Goal: Task Accomplishment & Management: Use online tool/utility

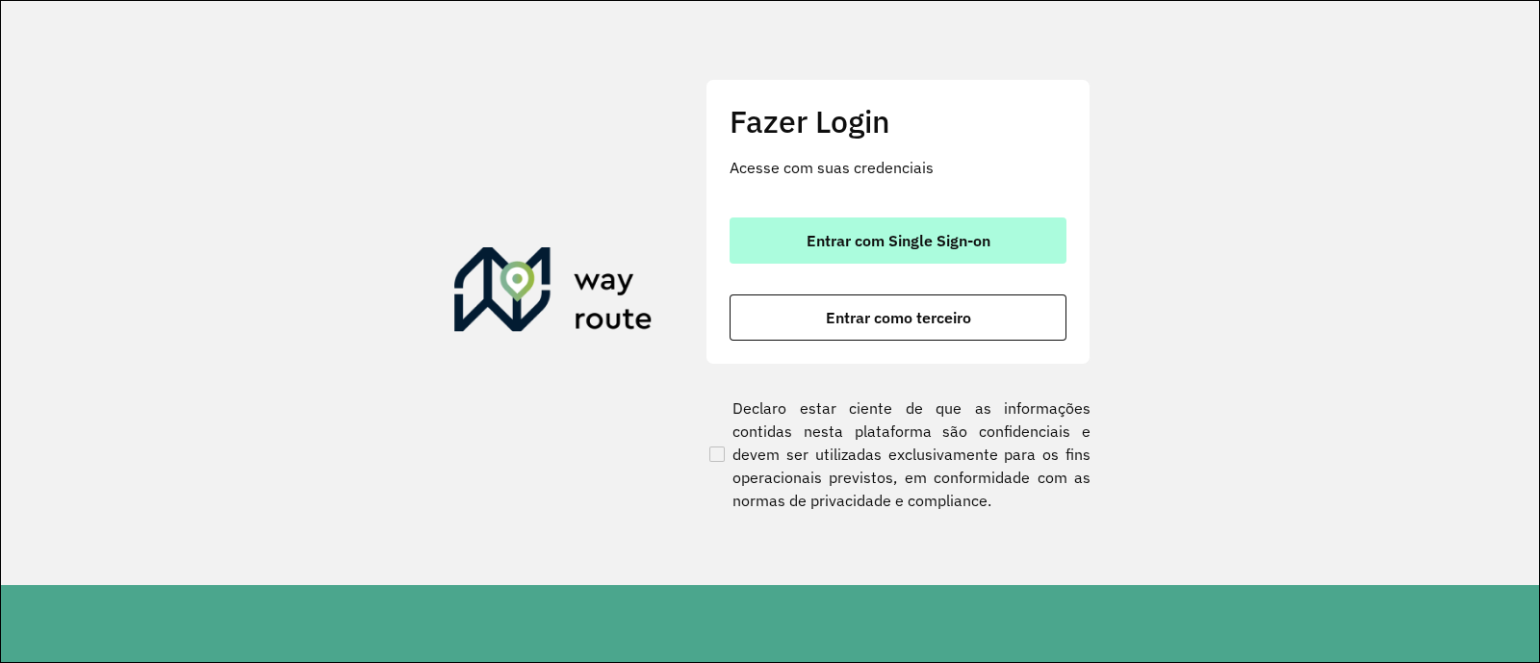
click at [813, 257] on button "Entrar com Single Sign-on" at bounding box center [898, 241] width 337 height 46
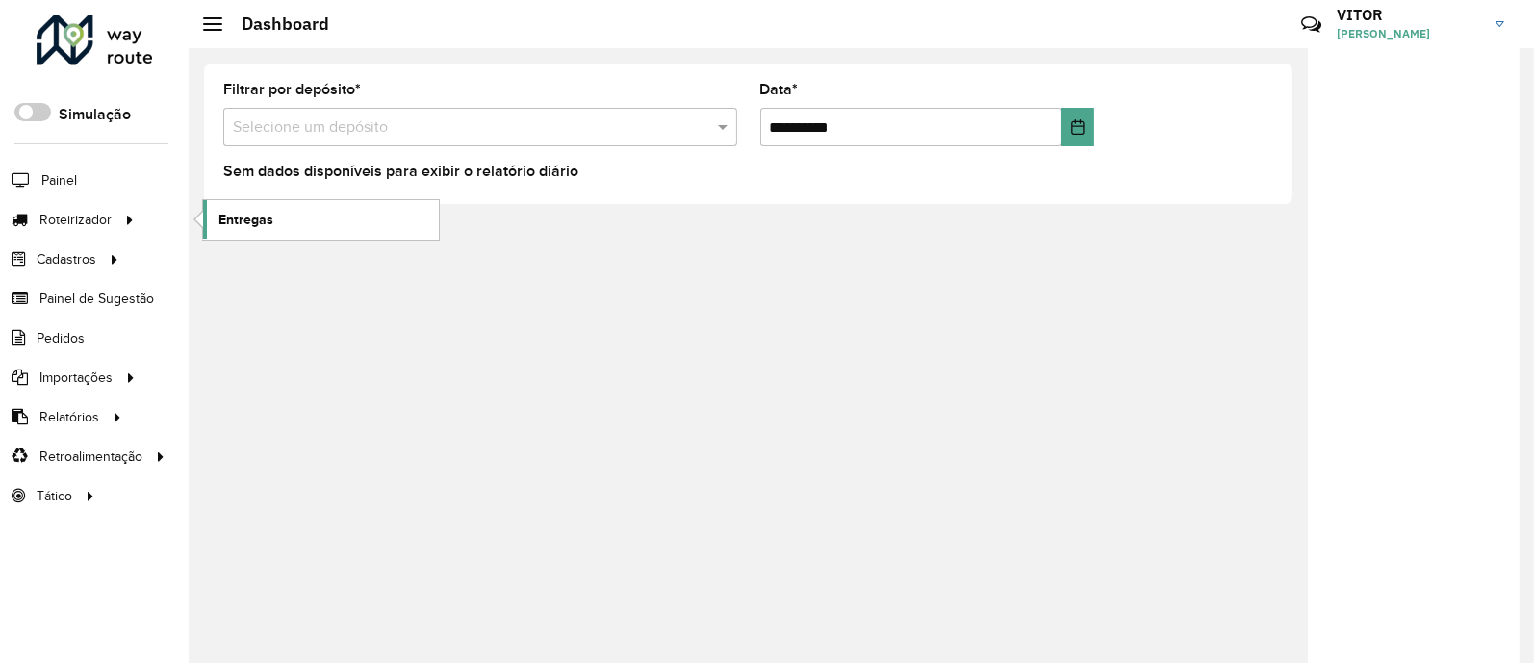
click at [231, 220] on span "Entregas" at bounding box center [245, 220] width 55 height 20
click at [236, 221] on span "Entregas" at bounding box center [245, 220] width 55 height 20
click at [774, 461] on div "**********" at bounding box center [862, 355] width 1346 height 615
click at [235, 218] on span "Entregas" at bounding box center [245, 220] width 55 height 20
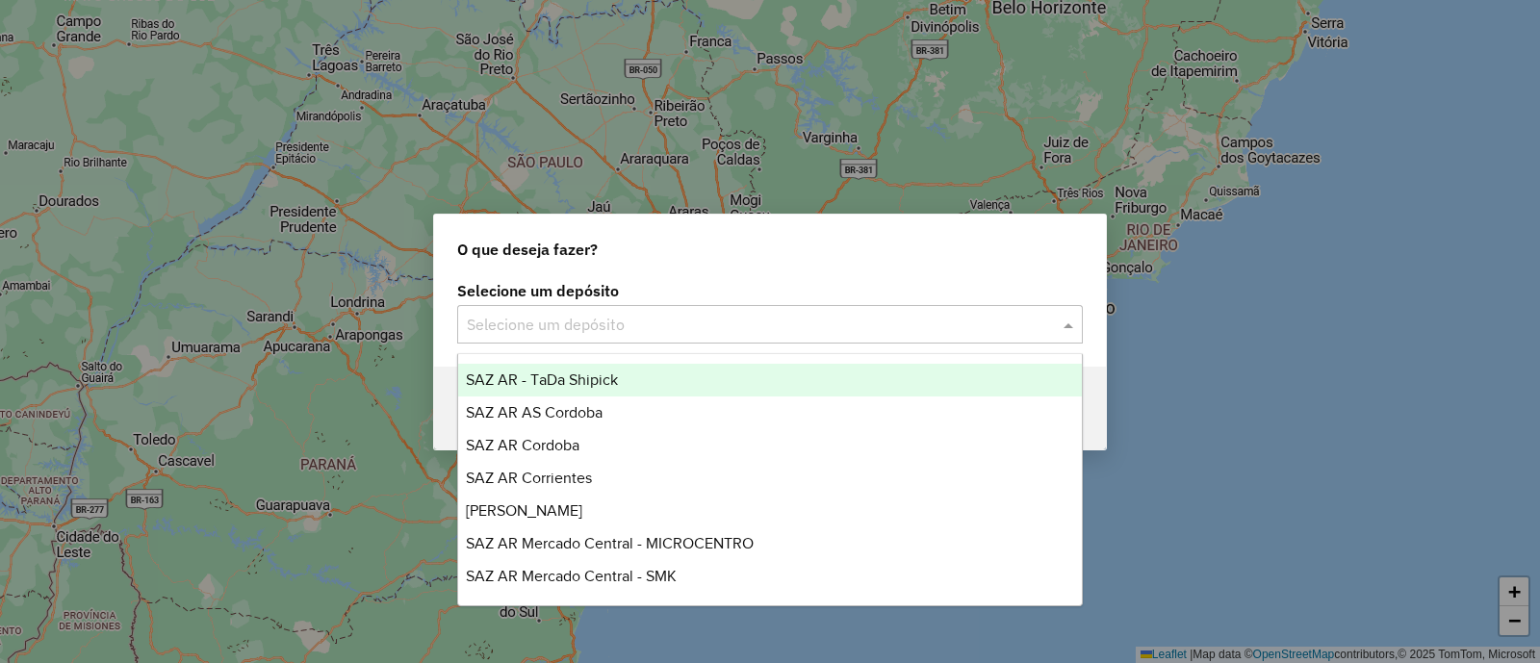
click at [679, 321] on input "text" at bounding box center [751, 325] width 568 height 23
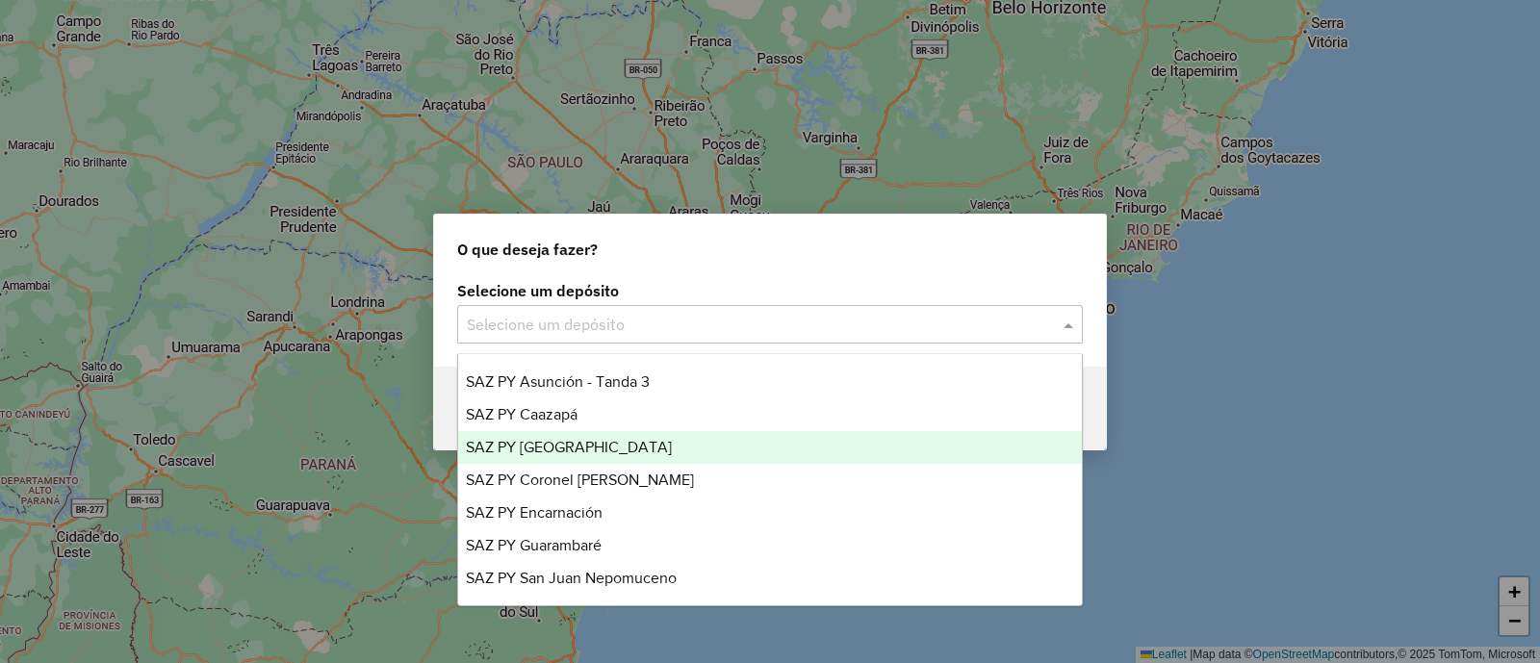
scroll to position [957, 0]
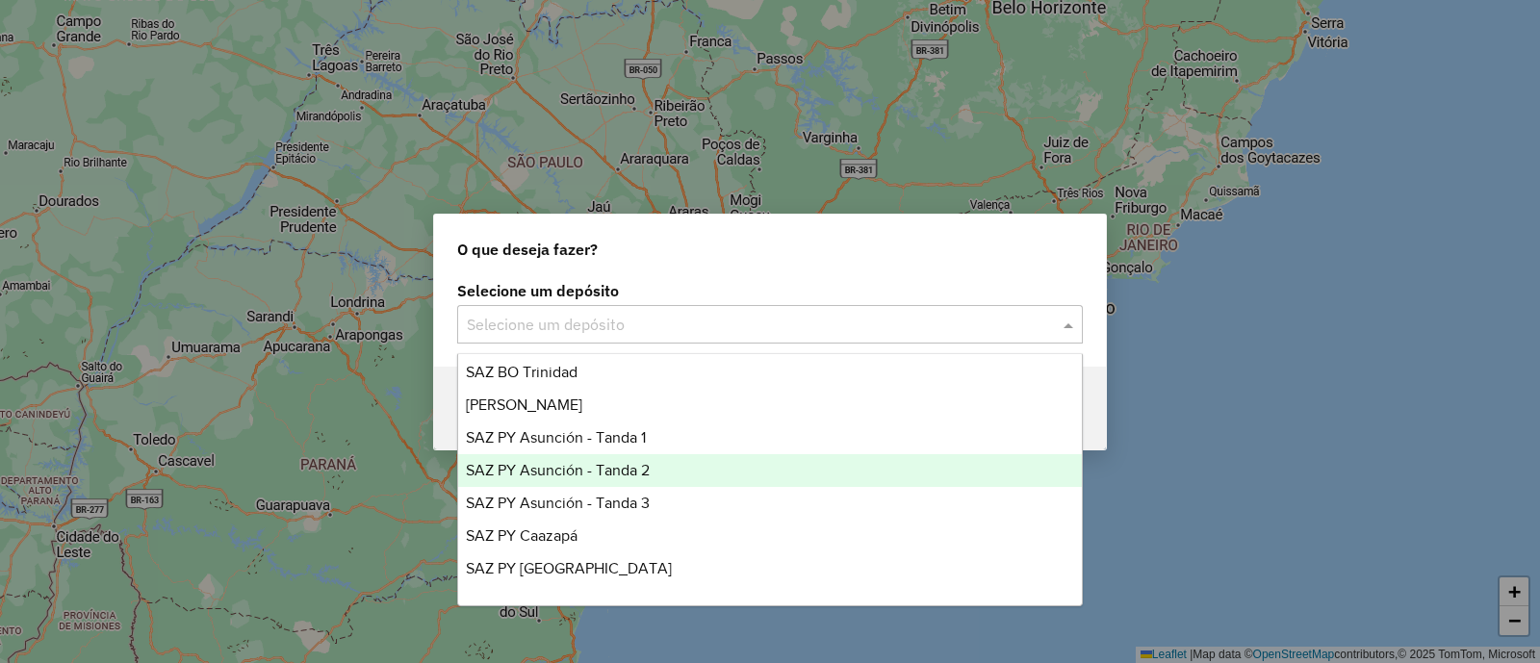
click at [651, 473] on div "SAZ PY Asunción - Tanda 2" at bounding box center [770, 470] width 624 height 33
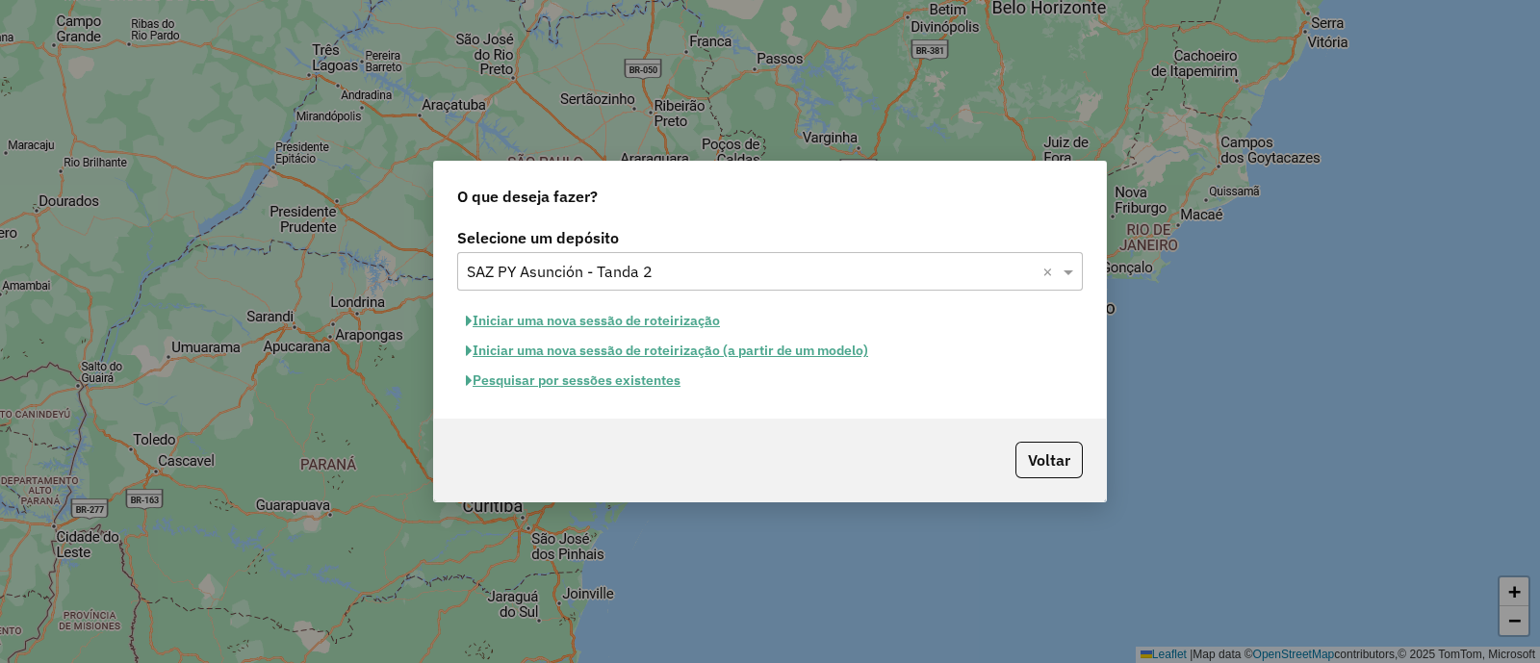
click at [667, 276] on input "text" at bounding box center [751, 272] width 568 height 23
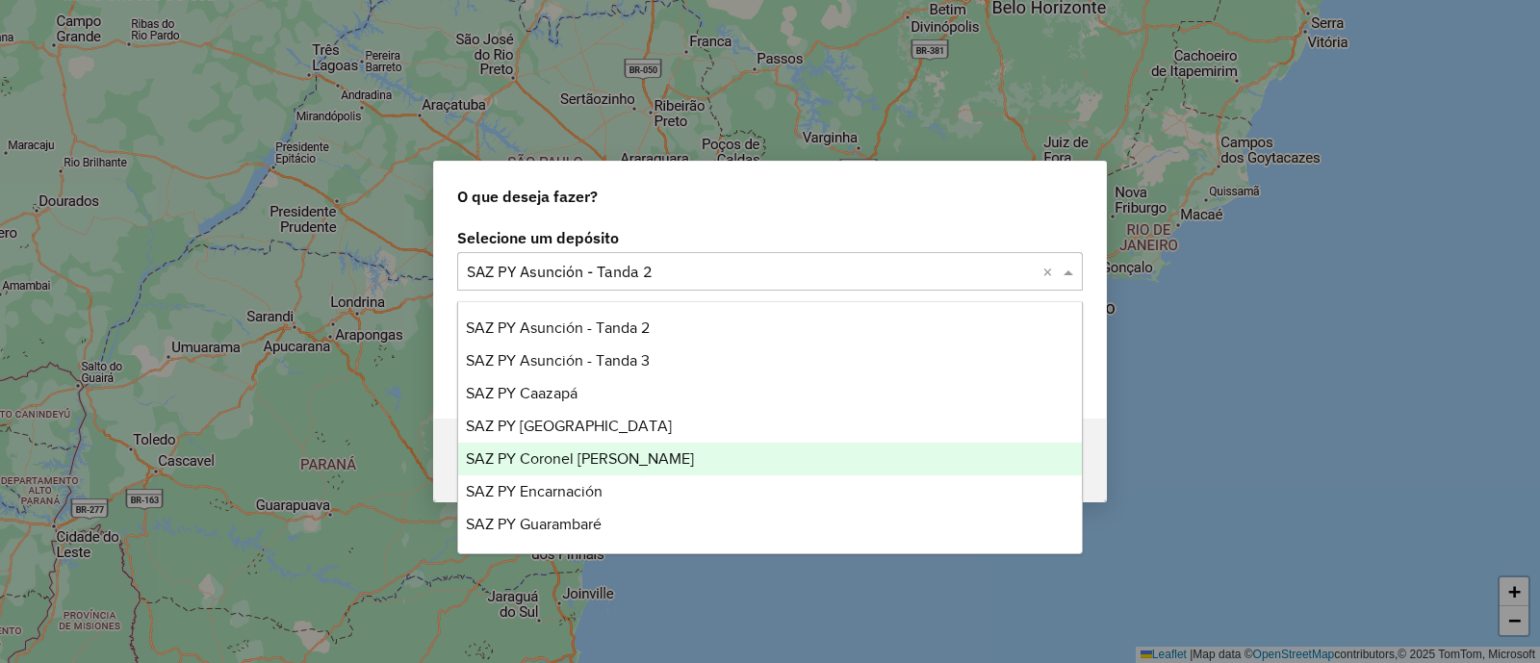
scroll to position [1078, 0]
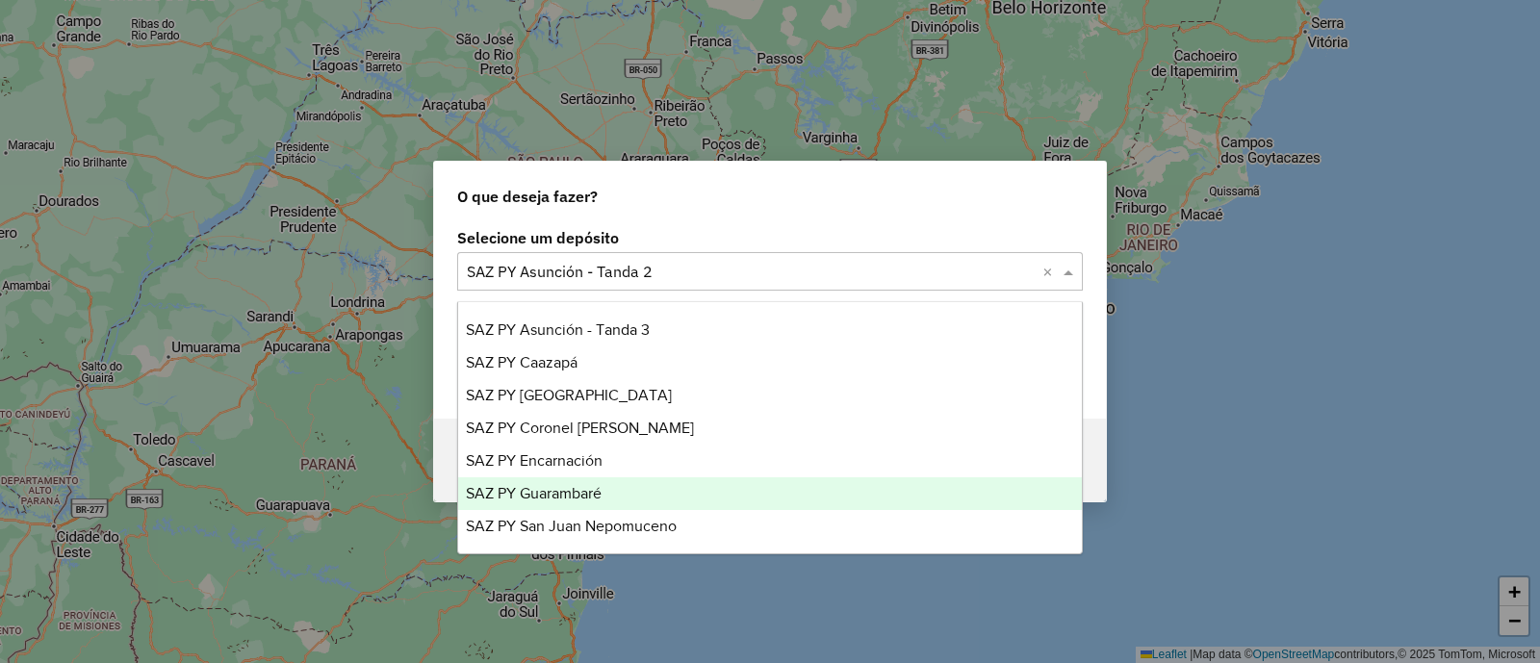
click at [623, 490] on div "SAZ PY Guarambaré" at bounding box center [770, 493] width 624 height 33
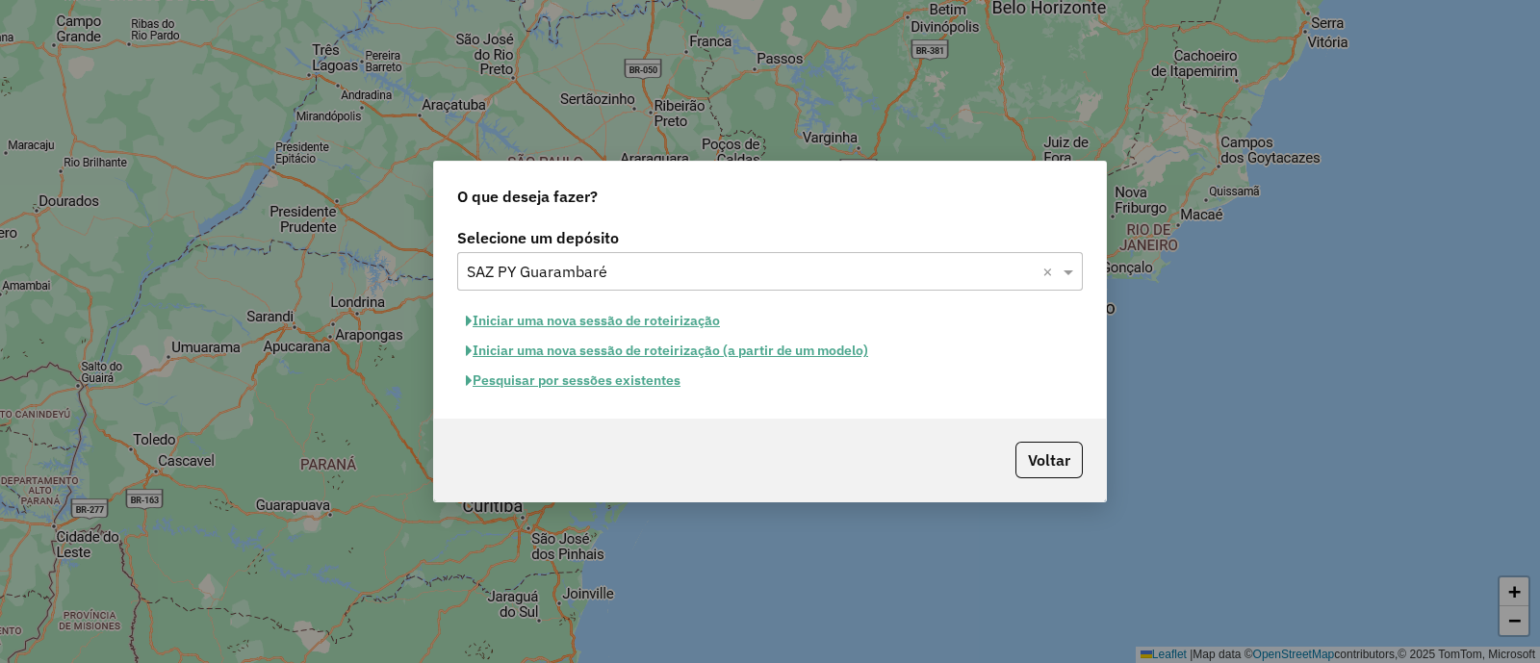
click at [592, 378] on button "Pesquisar por sessões existentes" at bounding box center [573, 381] width 232 height 30
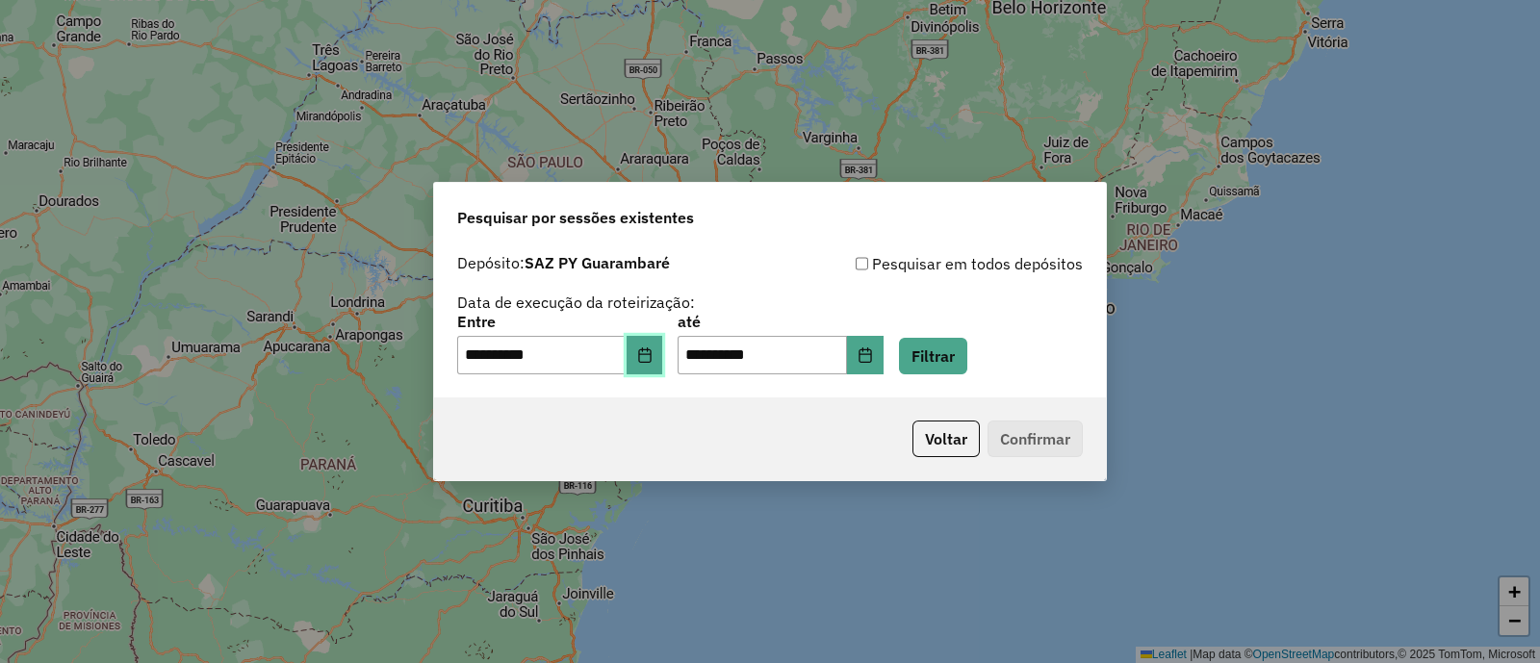
click at [653, 361] on icon "Choose Date" at bounding box center [644, 354] width 15 height 15
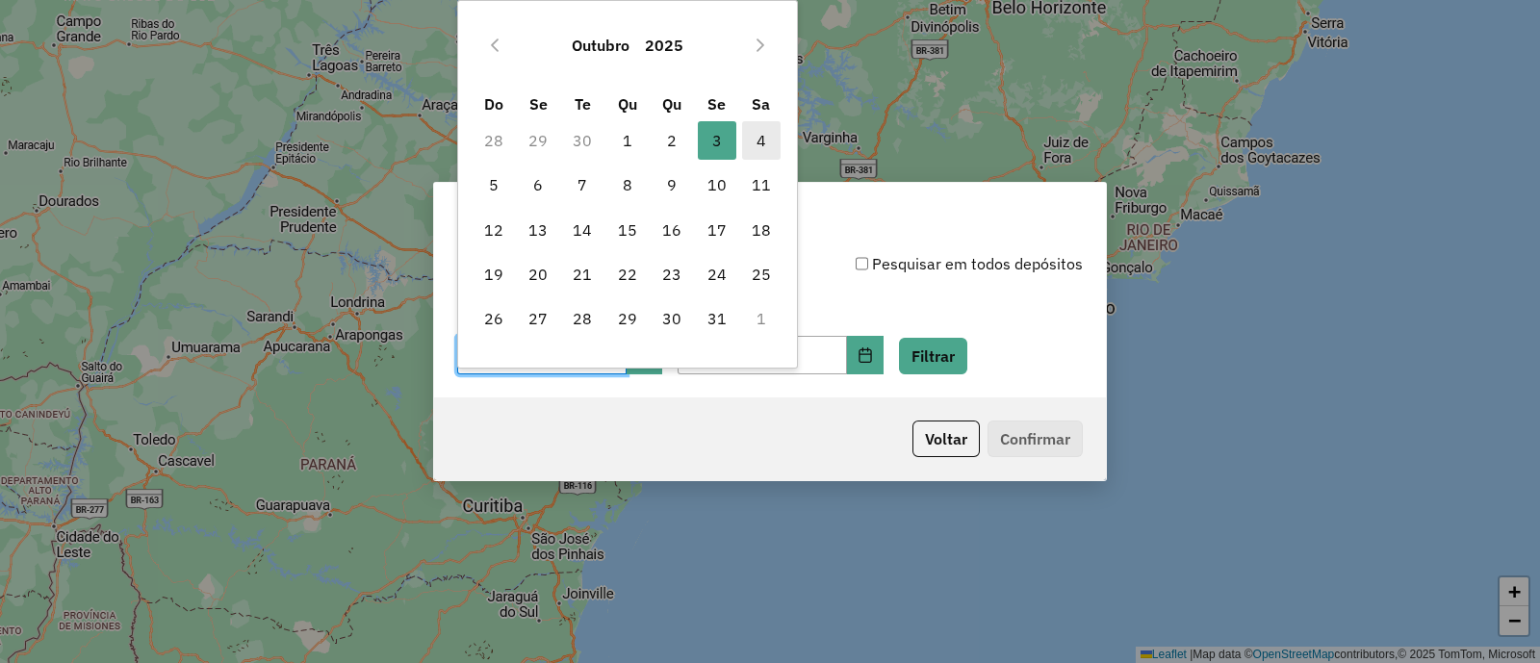
click at [751, 145] on span "4" at bounding box center [761, 140] width 39 height 39
type input "**********"
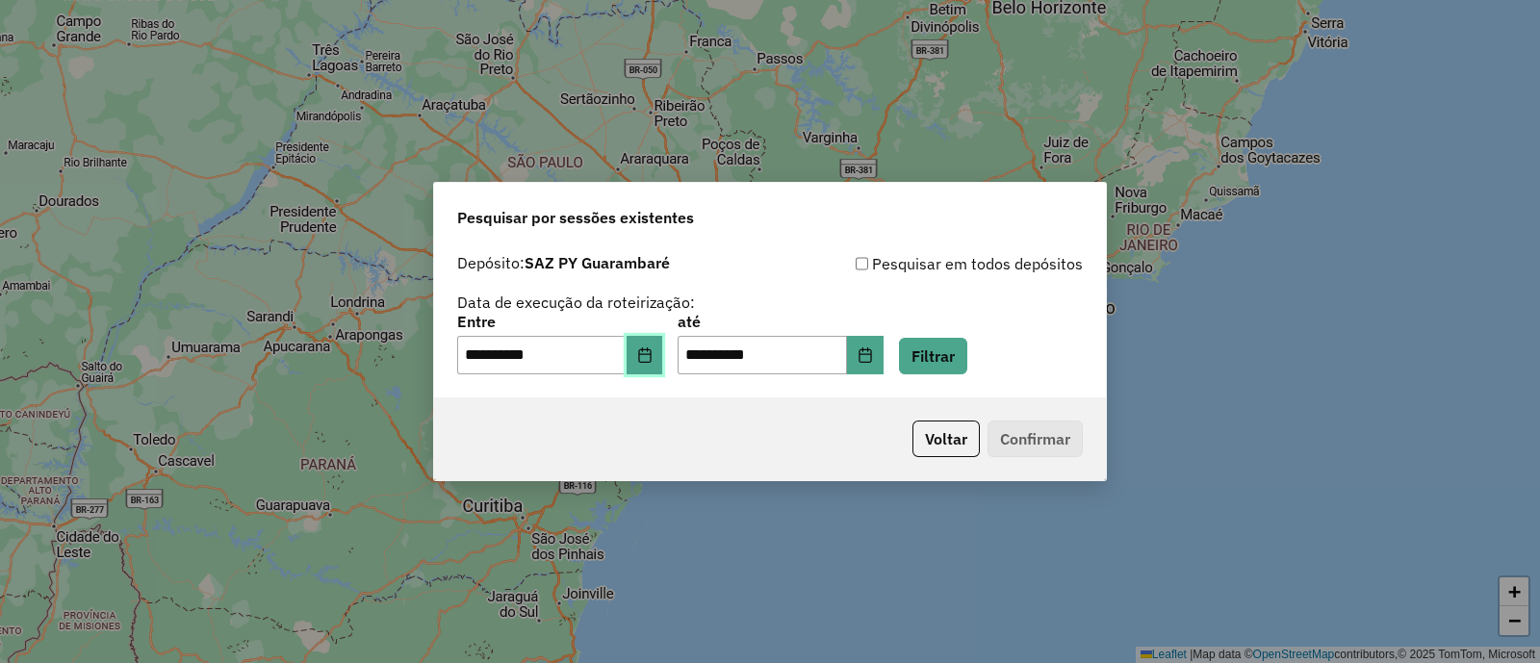
click at [652, 358] on button "Choose Date" at bounding box center [645, 355] width 37 height 39
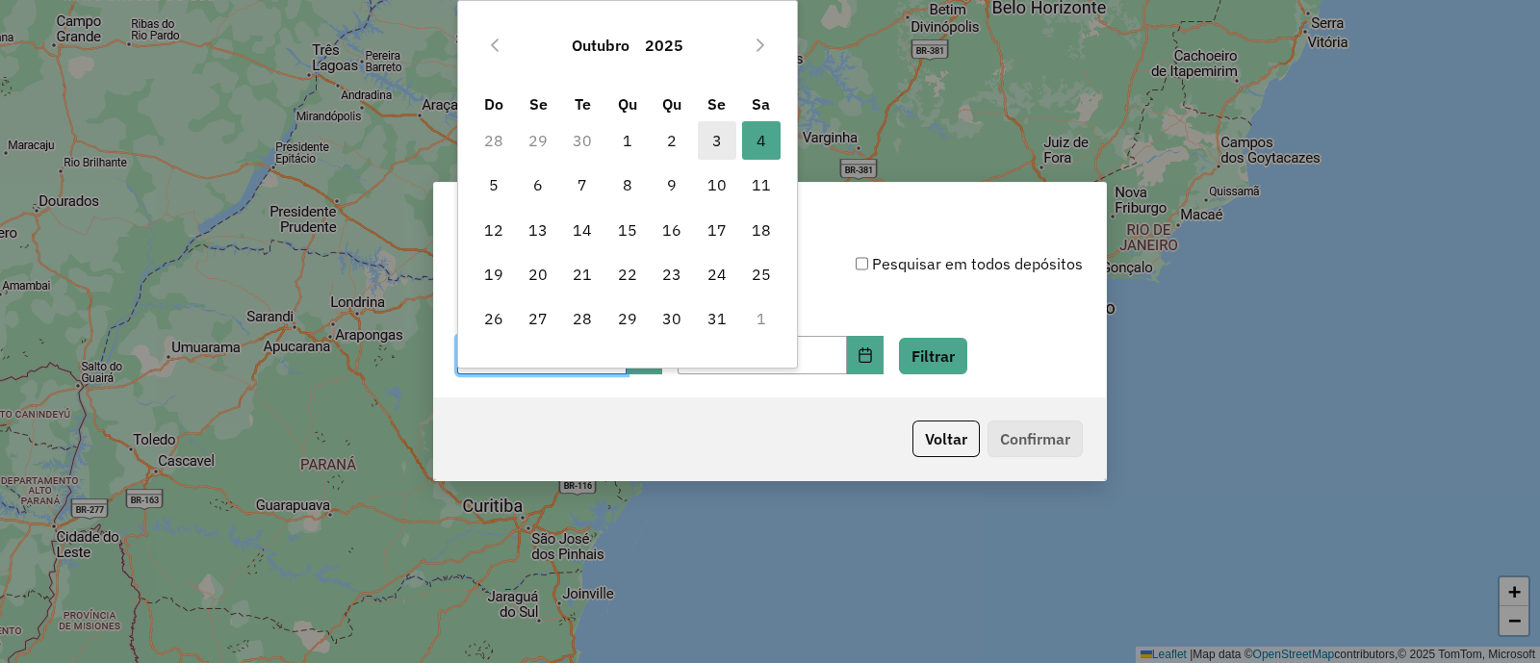
click at [730, 141] on span "3" at bounding box center [717, 140] width 39 height 39
type input "**********"
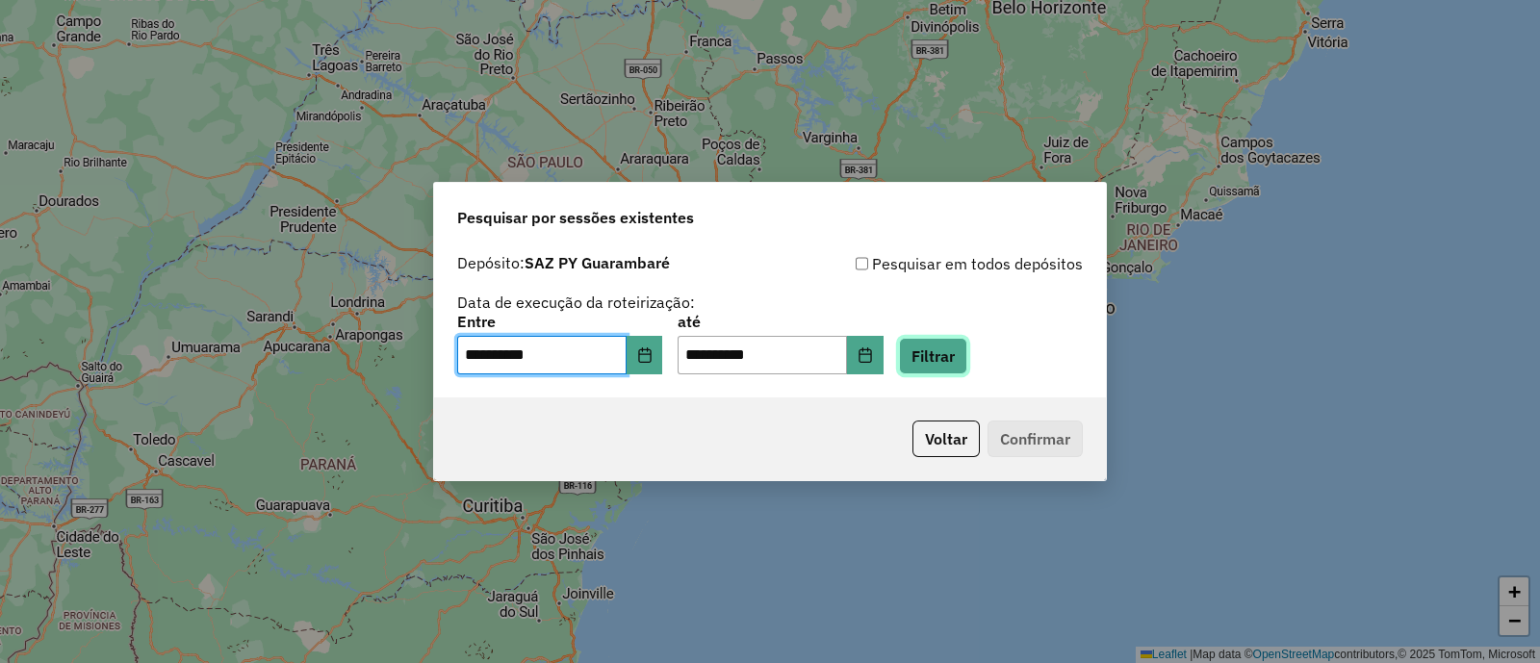
click at [961, 352] on button "Filtrar" at bounding box center [933, 356] width 68 height 37
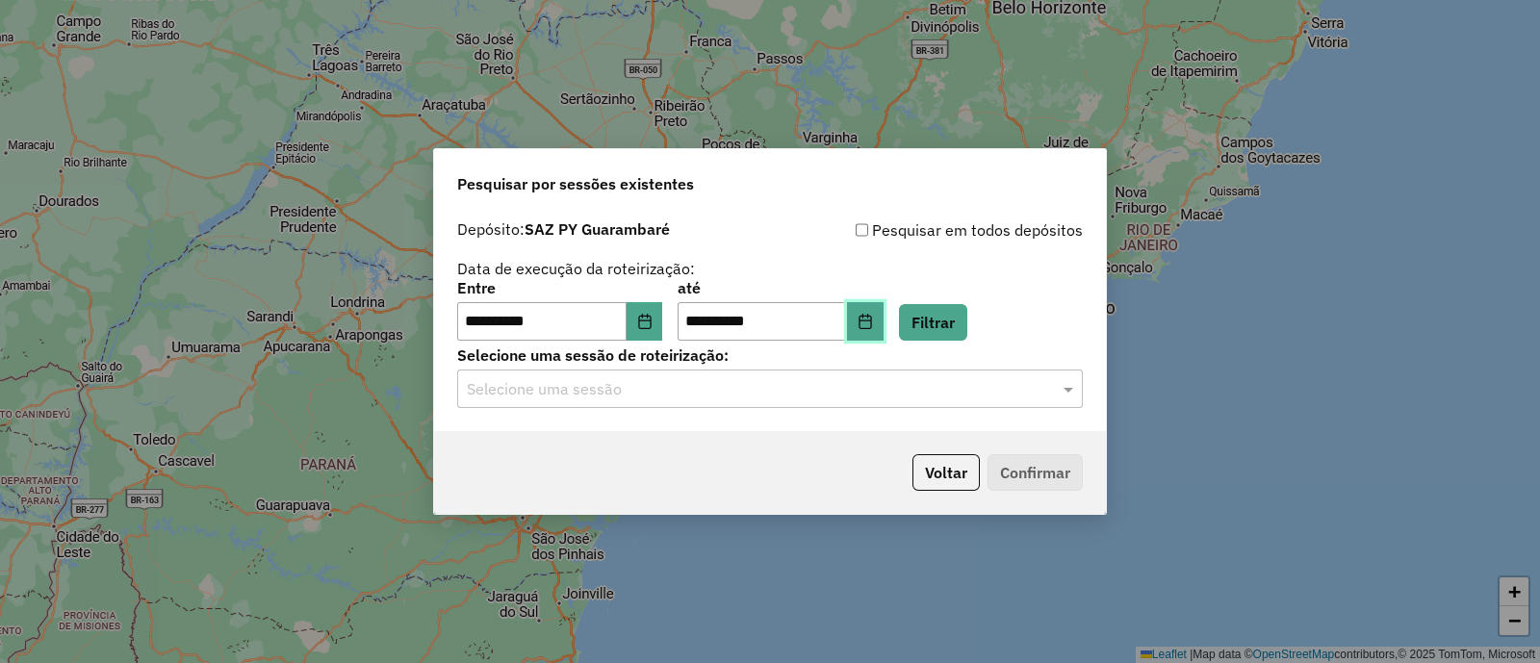
click at [873, 323] on icon "Choose Date" at bounding box center [865, 321] width 15 height 15
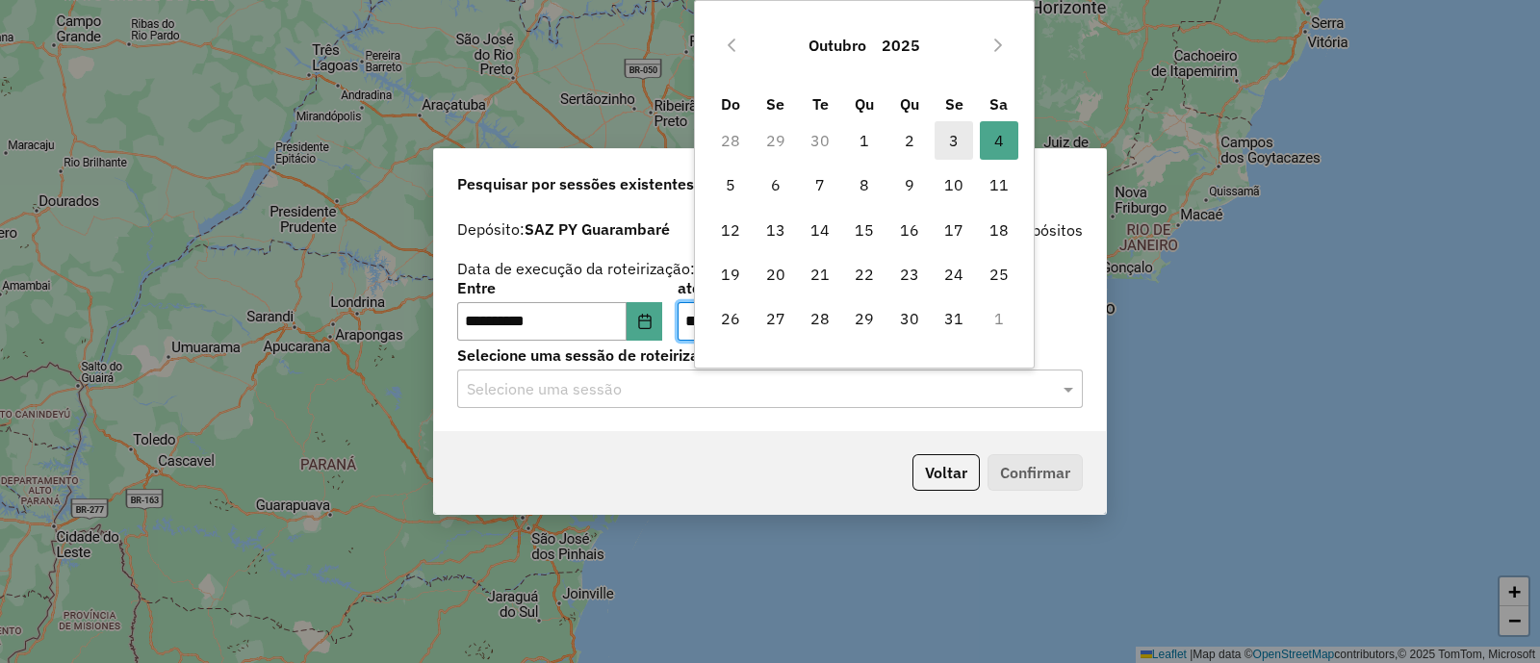
click at [952, 137] on span "3" at bounding box center [954, 140] width 39 height 39
type input "**********"
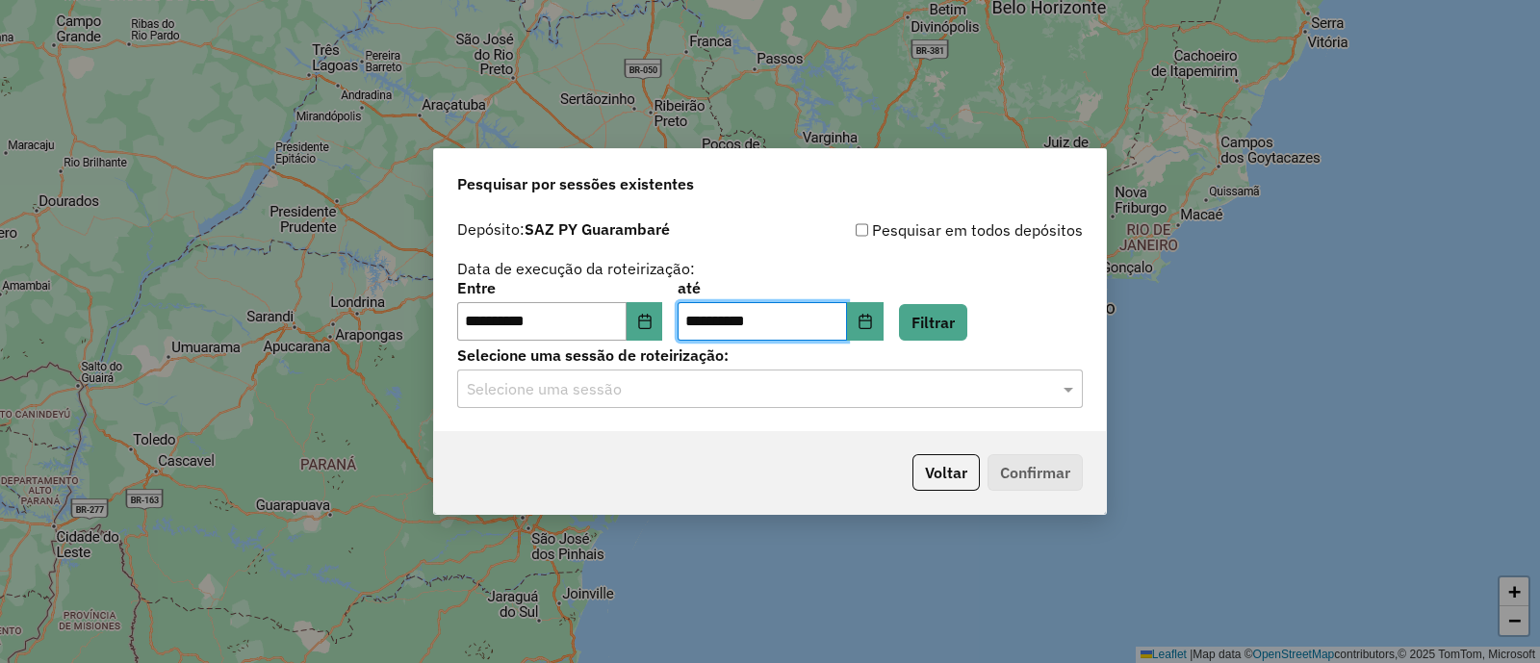
click at [726, 391] on input "text" at bounding box center [751, 389] width 568 height 23
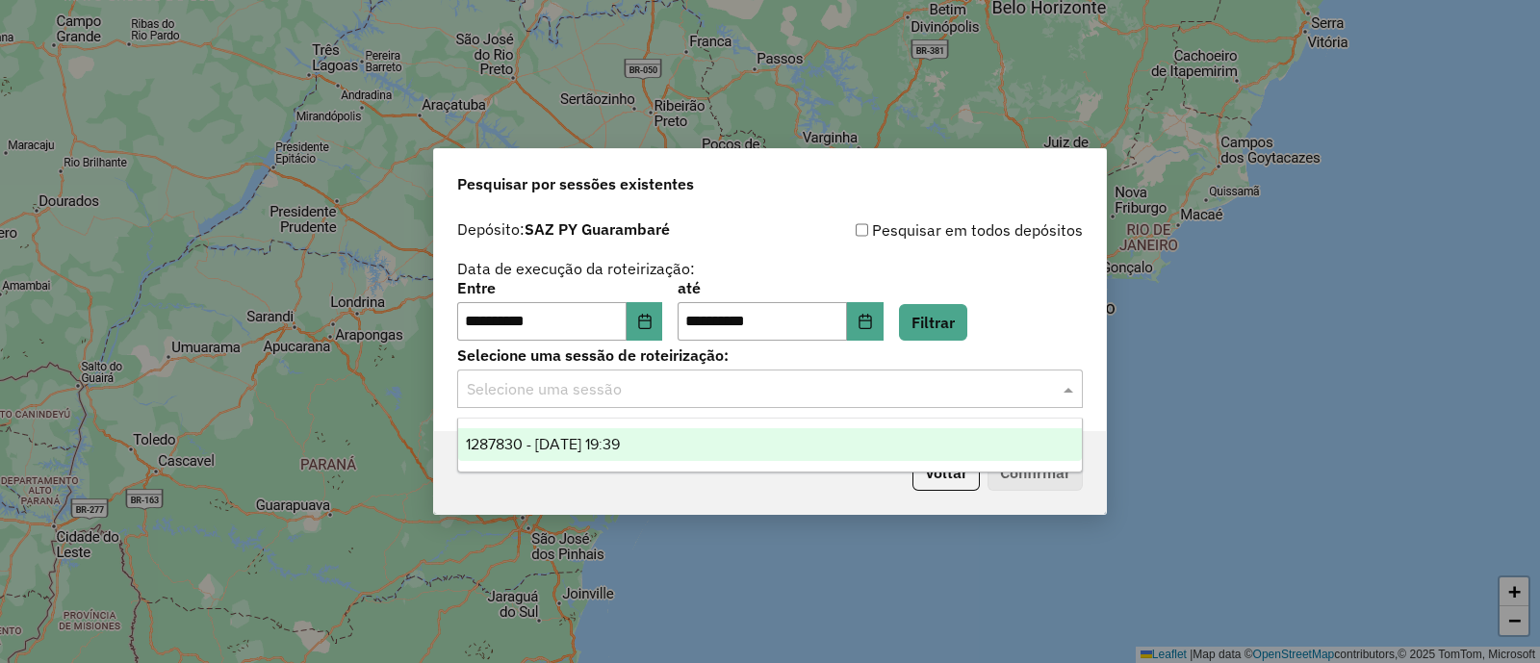
click at [620, 437] on span "1287830 - 03/10/2025 19:39" at bounding box center [543, 444] width 154 height 16
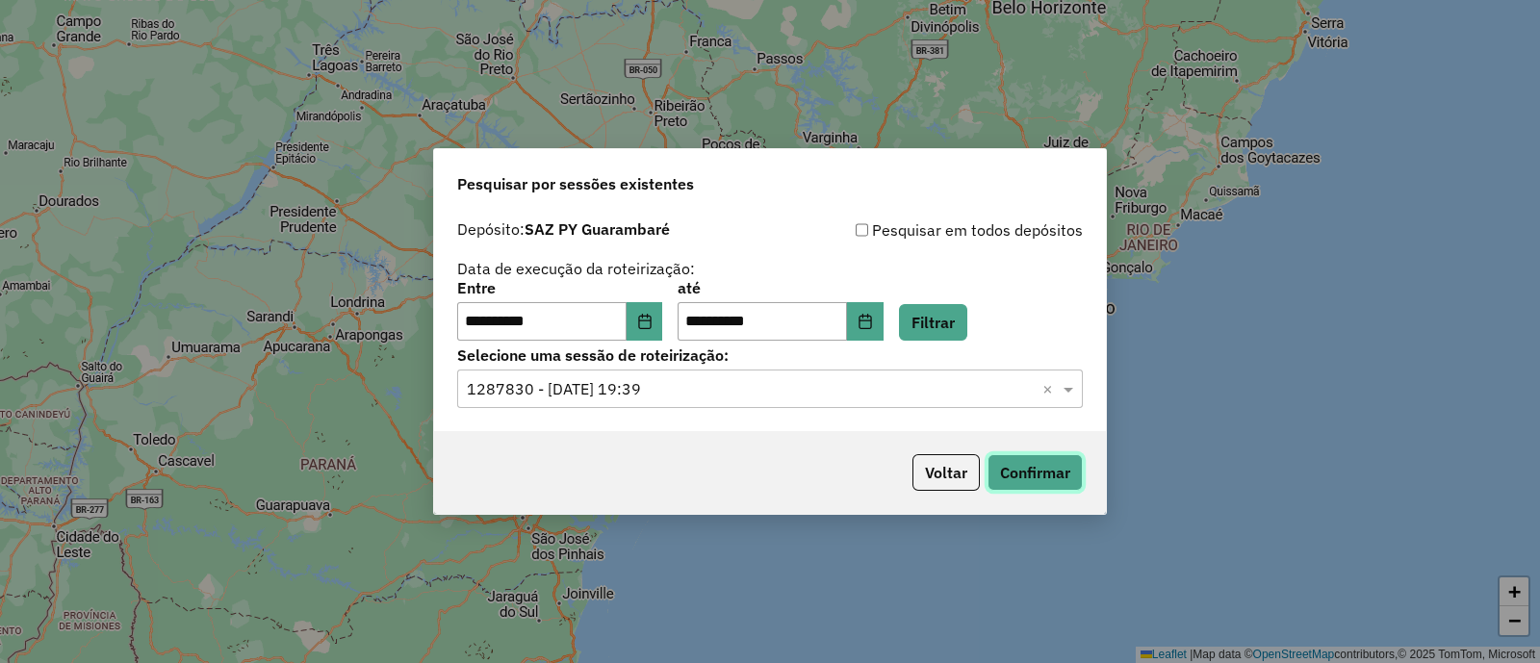
click at [1033, 475] on button "Confirmar" at bounding box center [1035, 472] width 95 height 37
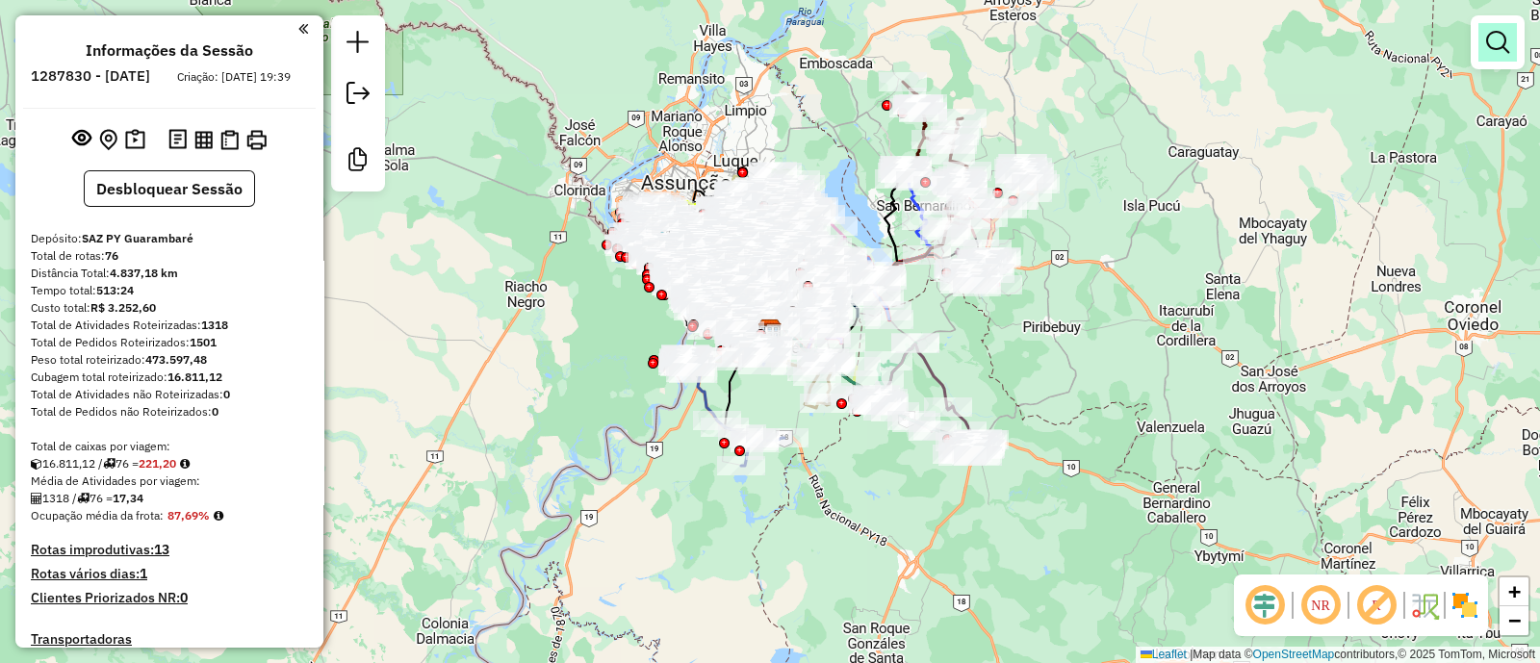
click at [1500, 33] on em at bounding box center [1497, 42] width 23 height 23
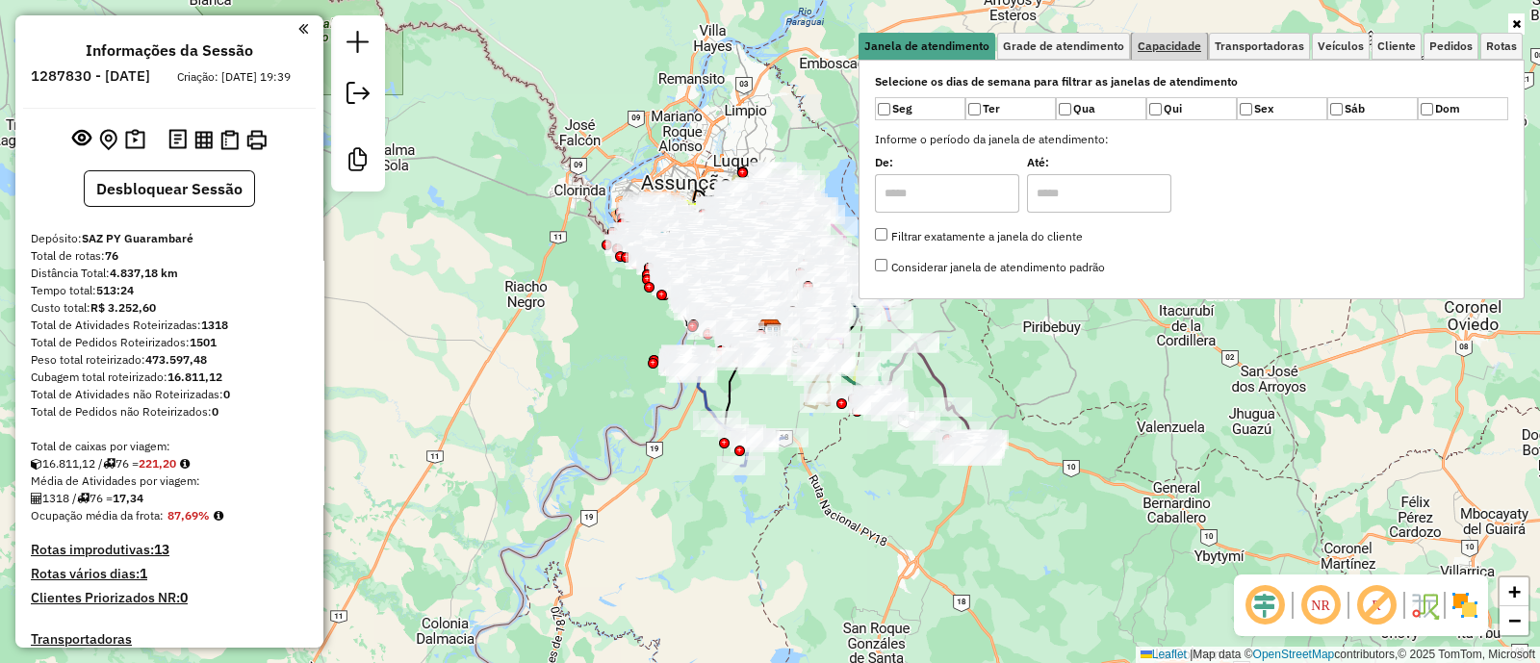
click at [1170, 43] on span "Capacidade" at bounding box center [1170, 46] width 64 height 12
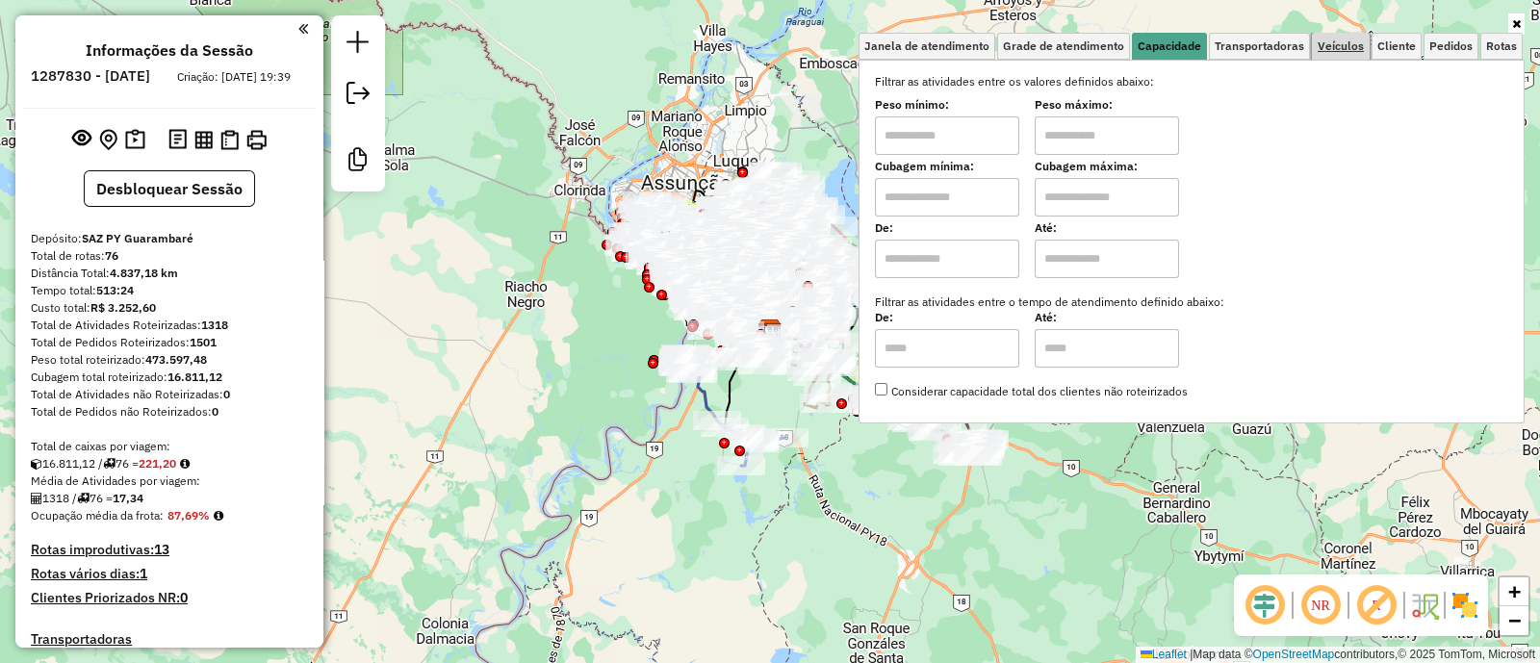
click at [1343, 40] on span "Veículos" at bounding box center [1341, 46] width 46 height 12
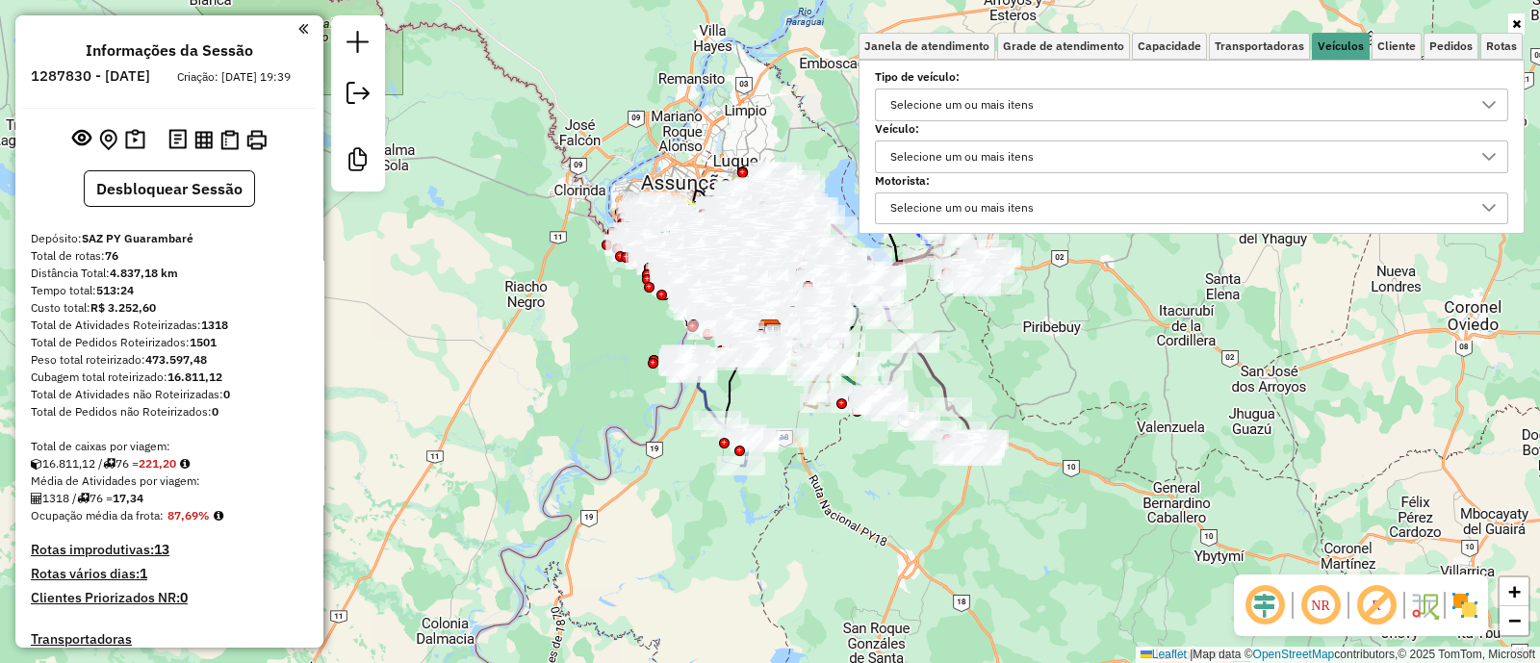
click at [981, 100] on div "Selecione um ou mais itens" at bounding box center [962, 105] width 157 height 31
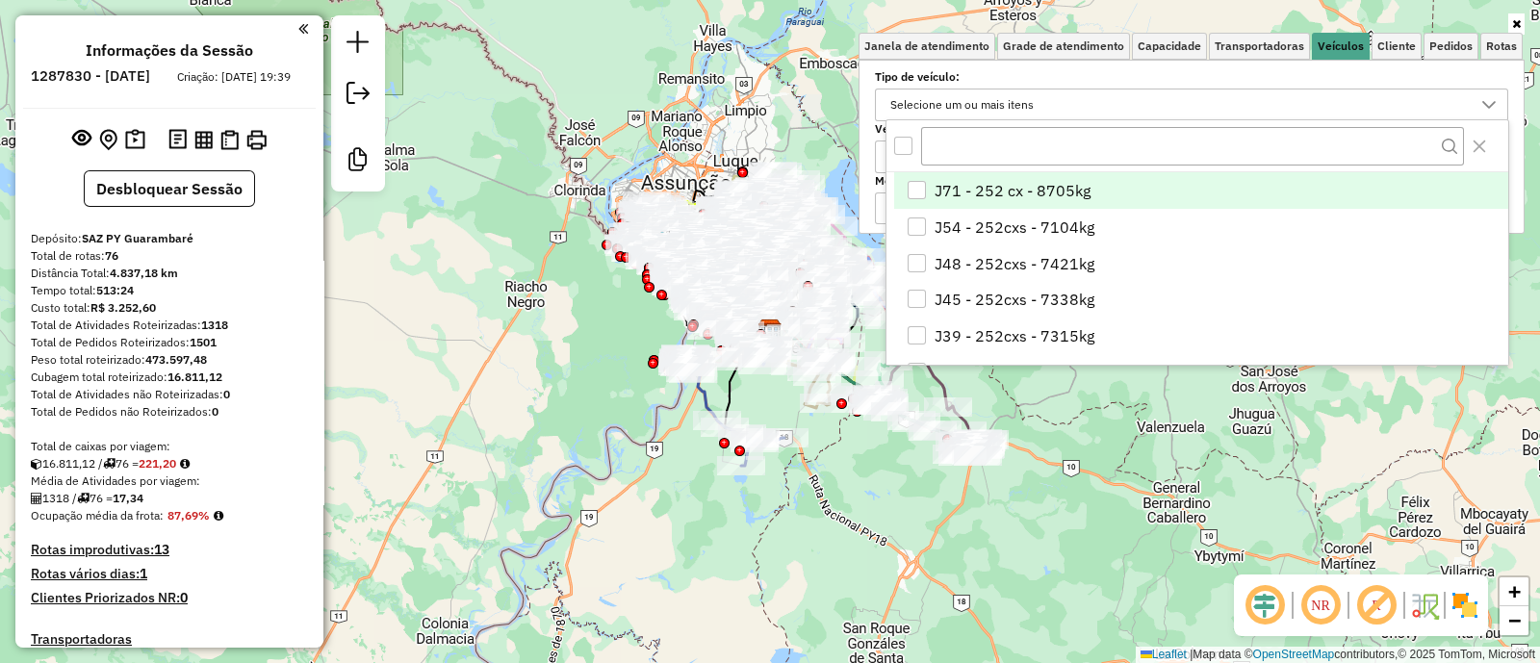
scroll to position [10, 65]
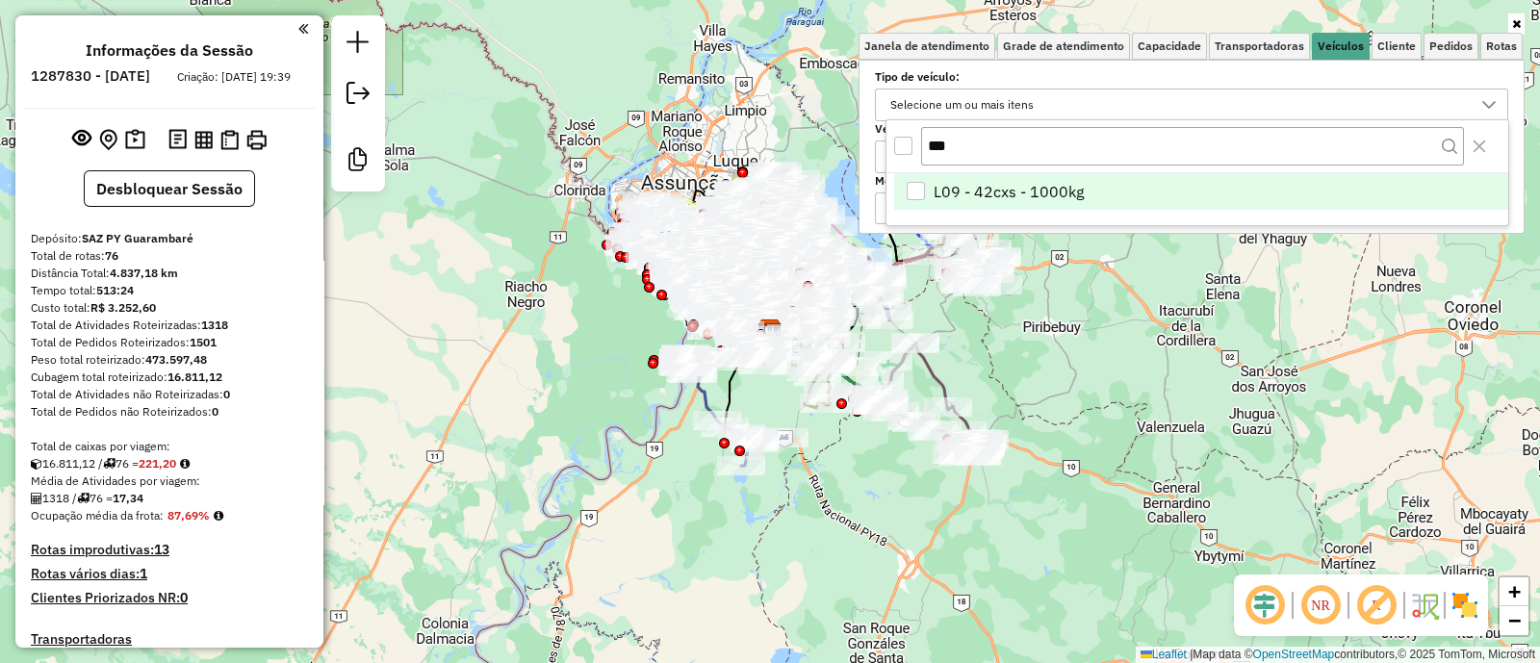
type input "***"
click at [1010, 185] on span "L09 - 42cxs - 1000kg" at bounding box center [1009, 191] width 150 height 23
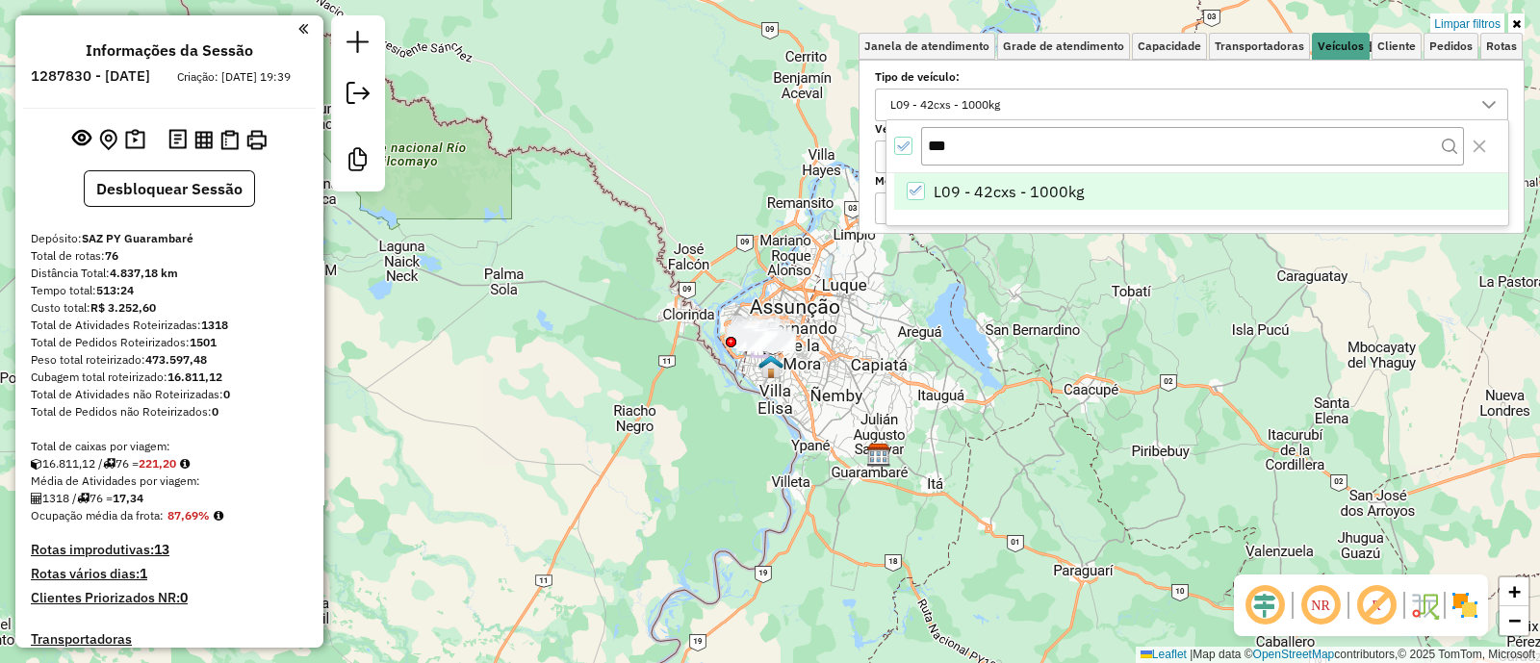
drag, startPoint x: 721, startPoint y: 208, endPoint x: 841, endPoint y: 347, distance: 183.5
click at [841, 347] on div "Limpar filtros Janela de atendimento Grade de atendimento Capacidade Transporta…" at bounding box center [770, 331] width 1540 height 663
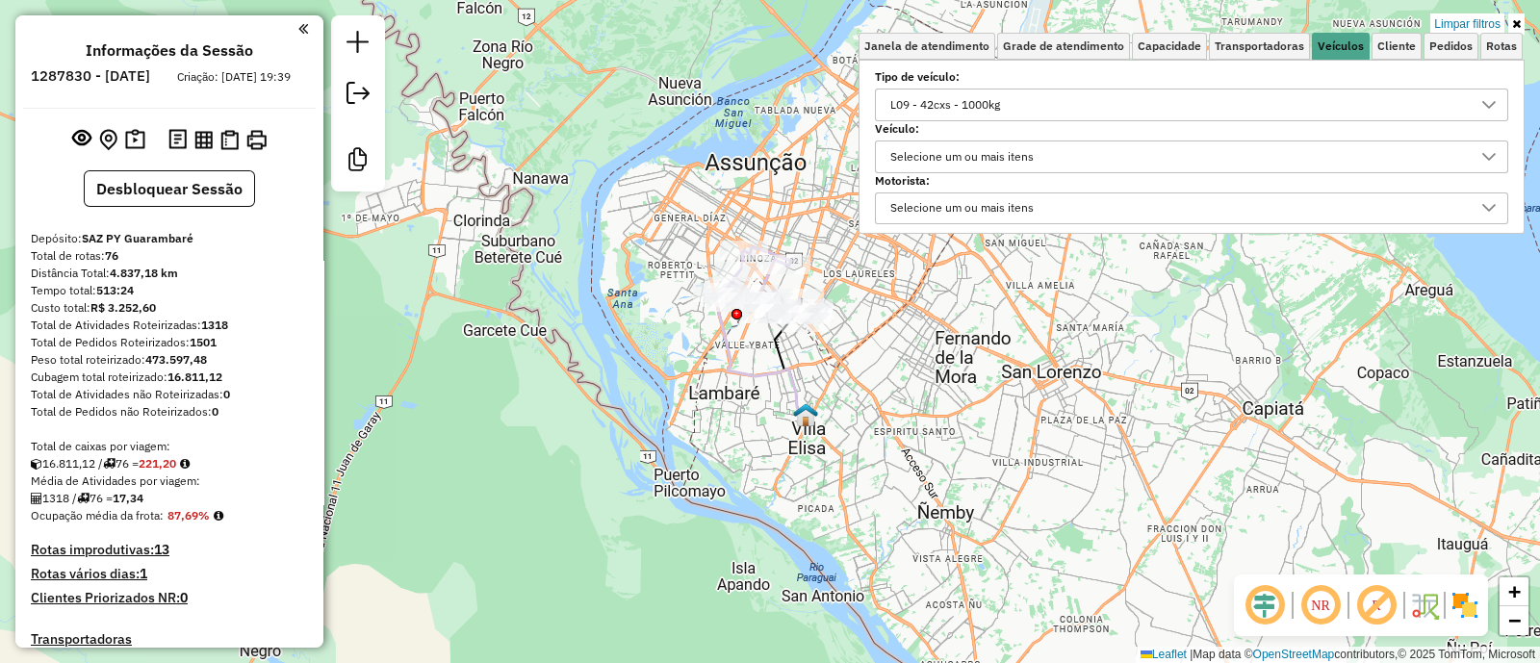
drag, startPoint x: 834, startPoint y: 298, endPoint x: 875, endPoint y: 289, distance: 42.5
click at [875, 289] on div "Limpar filtros Janela de atendimento Grade de atendimento Capacidade Transporta…" at bounding box center [770, 331] width 1540 height 663
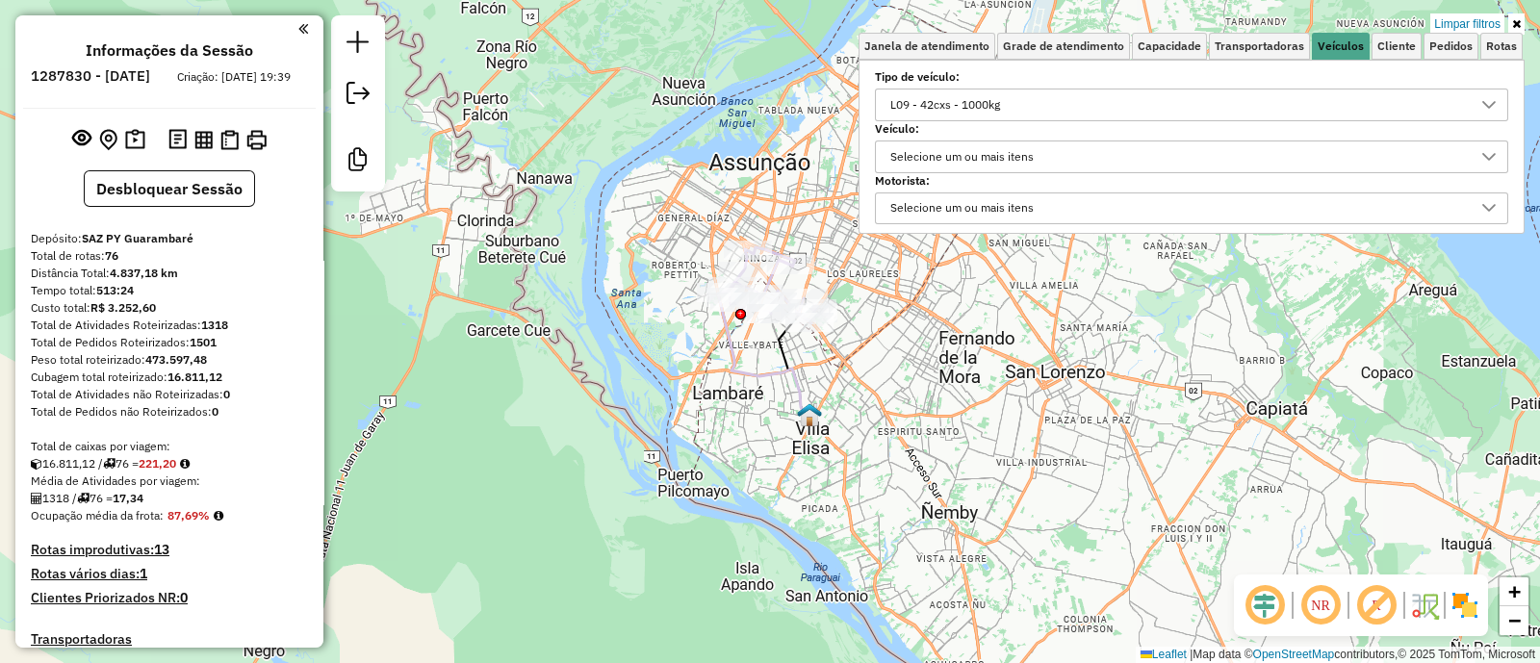
click at [1498, 112] on div at bounding box center [1489, 105] width 37 height 31
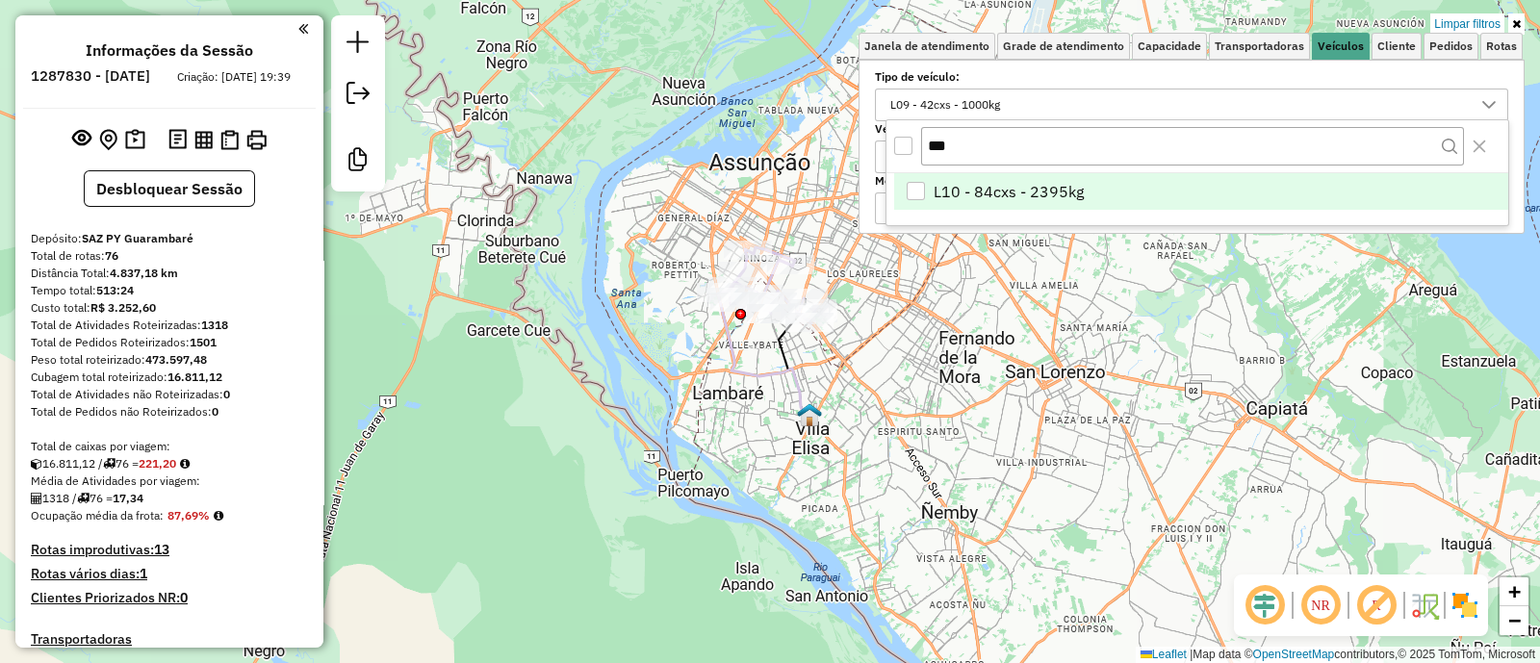
click at [1066, 184] on span "L10 - 84cxs - 2395kg" at bounding box center [1009, 191] width 150 height 23
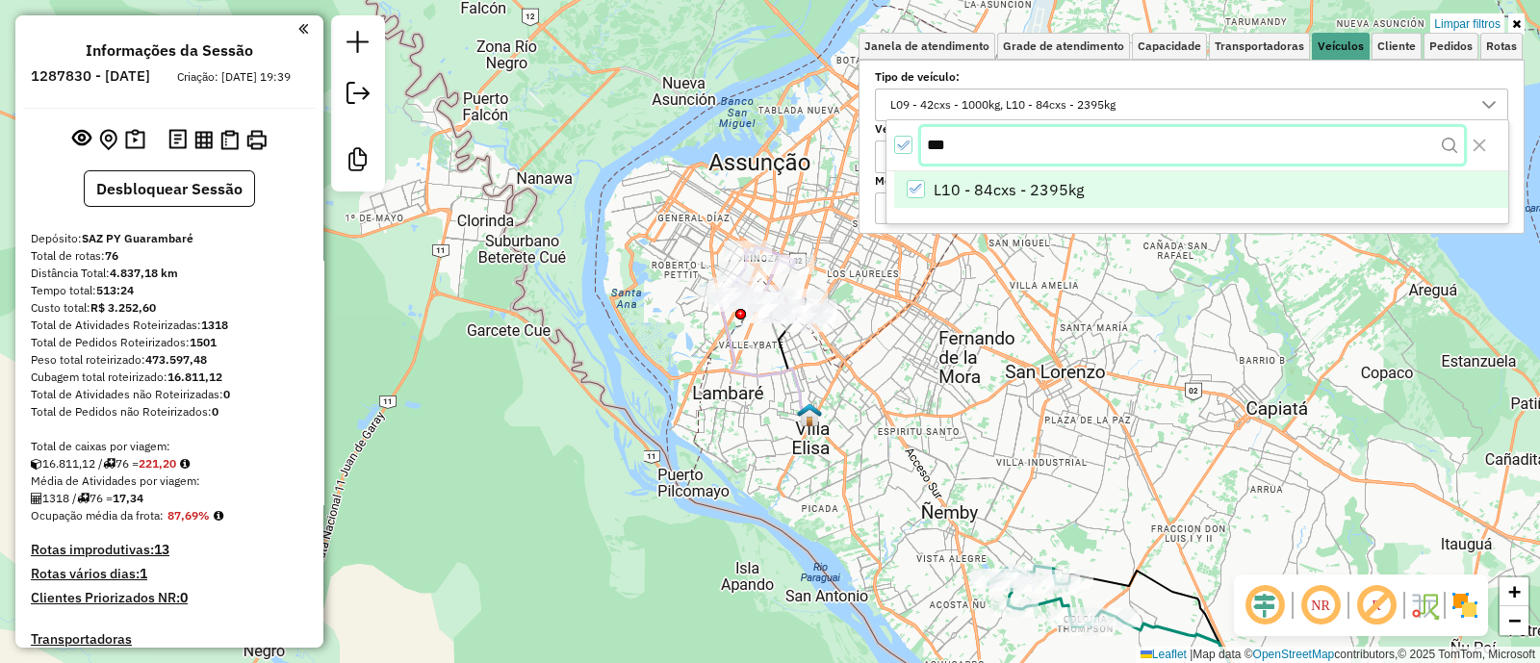
click at [989, 137] on input "***" at bounding box center [1192, 145] width 543 height 37
click at [1019, 194] on span "L11 - 84cxs - 2495kg" at bounding box center [1009, 191] width 150 height 23
click at [1066, 150] on input "***" at bounding box center [1192, 145] width 543 height 37
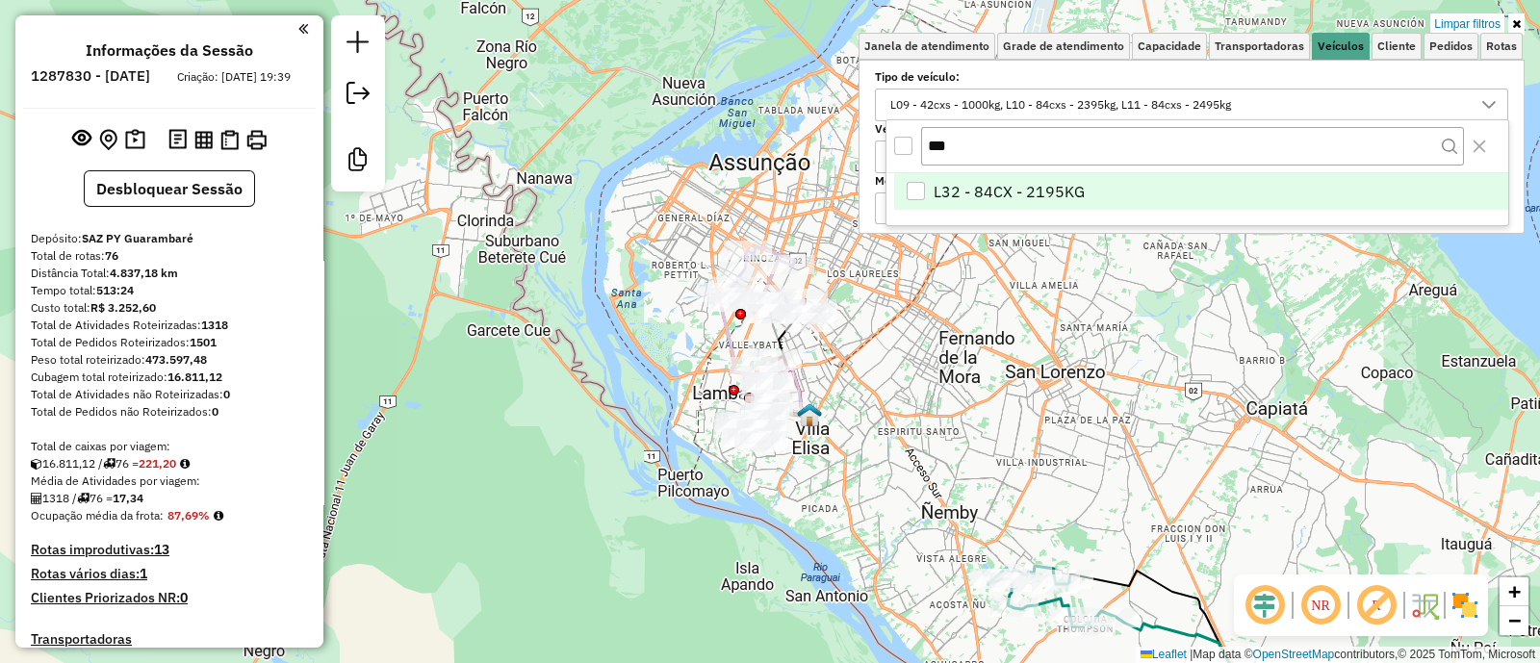
click at [1024, 189] on span "L32 - 84CX - 2195KG" at bounding box center [1009, 191] width 151 height 23
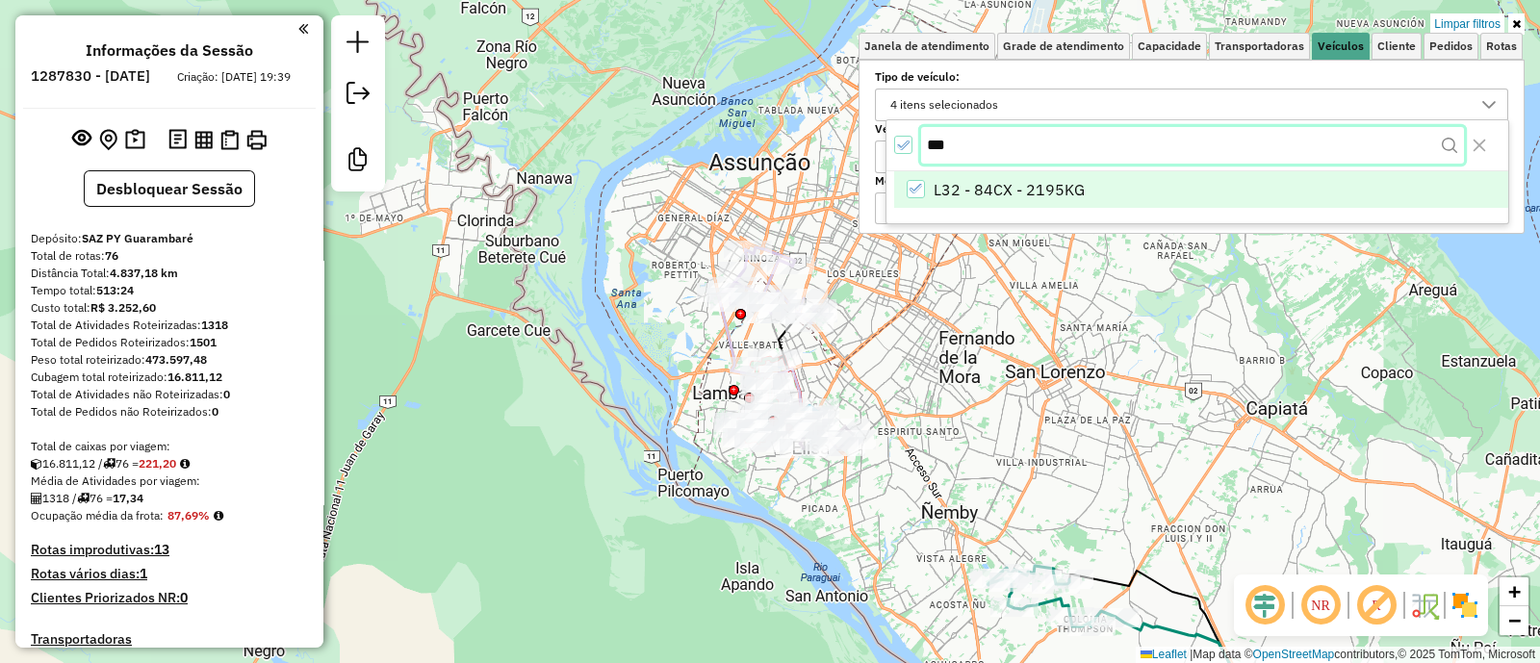
click at [1090, 146] on input "***" at bounding box center [1192, 145] width 543 height 37
type input "***"
click at [1054, 183] on span "L33 - 84CX- 2195KG" at bounding box center [1007, 191] width 146 height 23
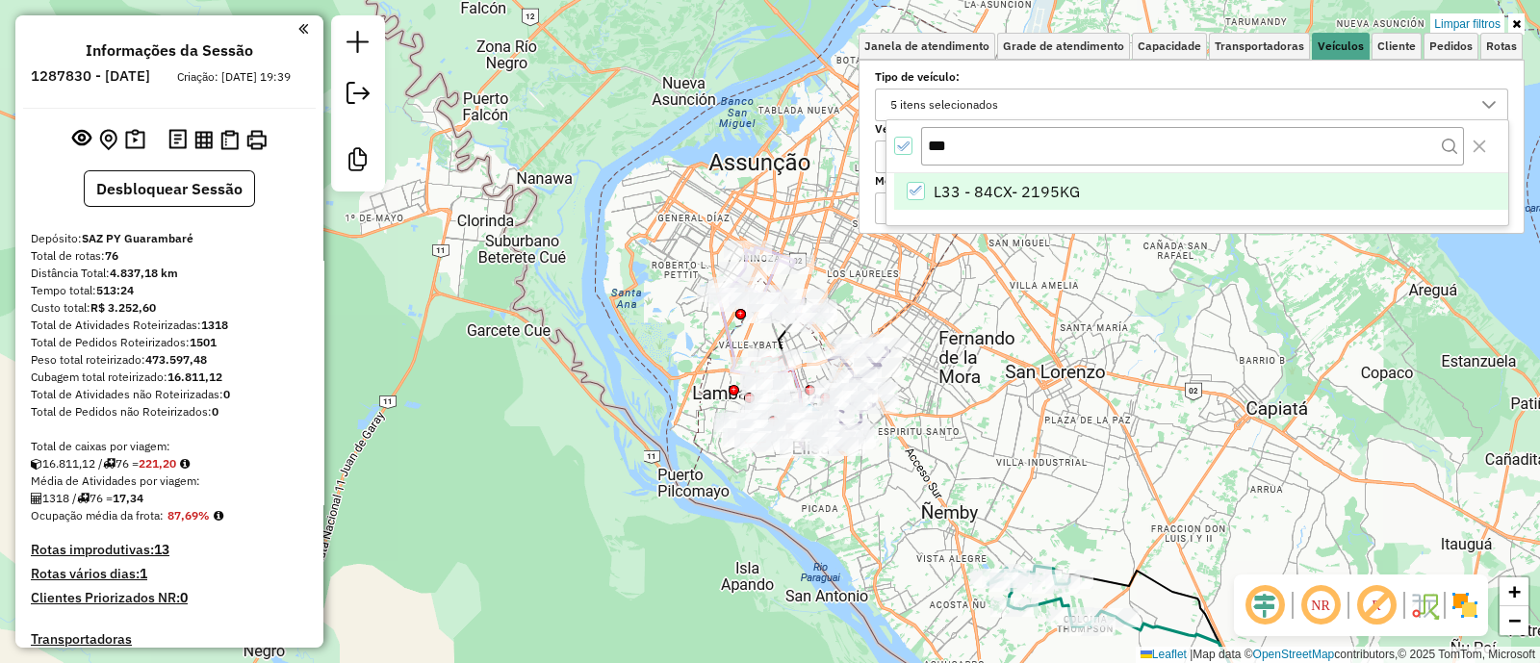
click at [961, 393] on div "Limpar filtros Janela de atendimento Grade de atendimento Capacidade Transporta…" at bounding box center [770, 331] width 1540 height 663
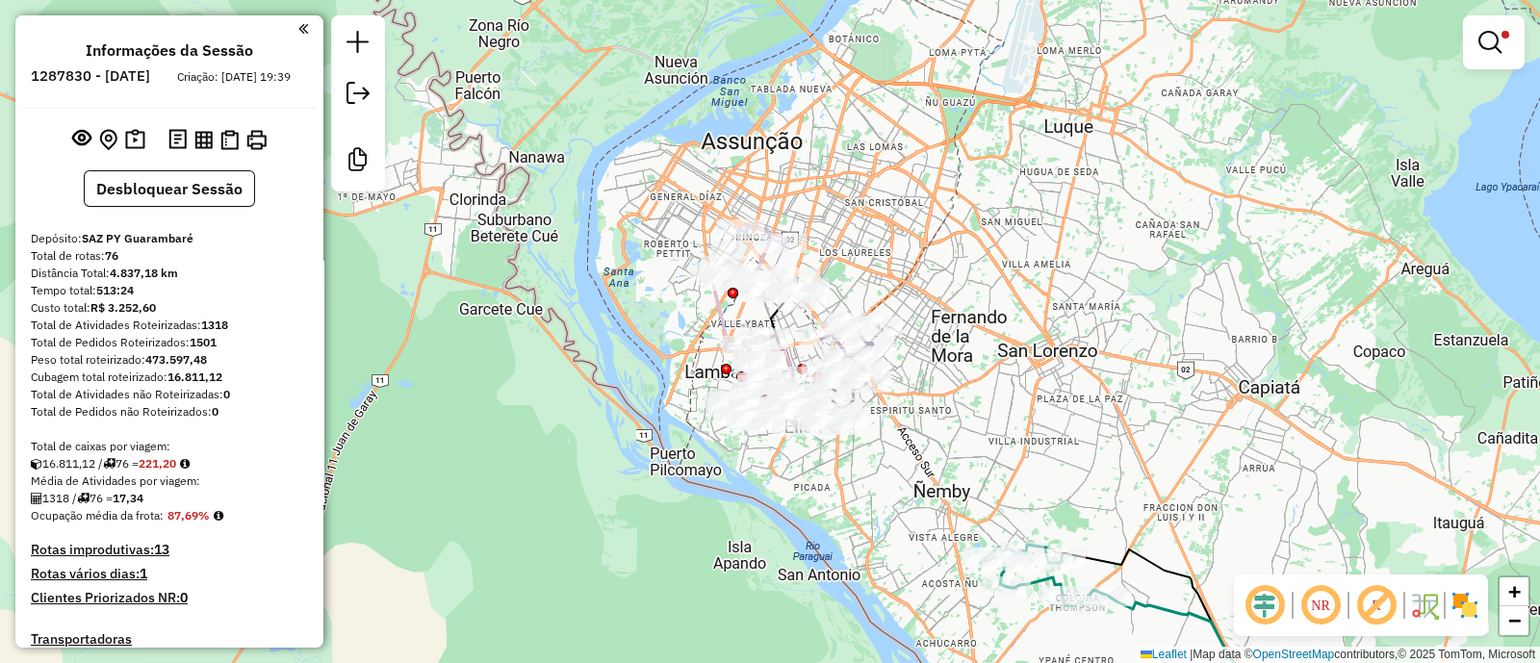
drag, startPoint x: 976, startPoint y: 448, endPoint x: 928, endPoint y: 356, distance: 103.3
click at [928, 356] on div "Limpar filtros Janela de atendimento Grade de atendimento Capacidade Transporta…" at bounding box center [770, 331] width 1540 height 663
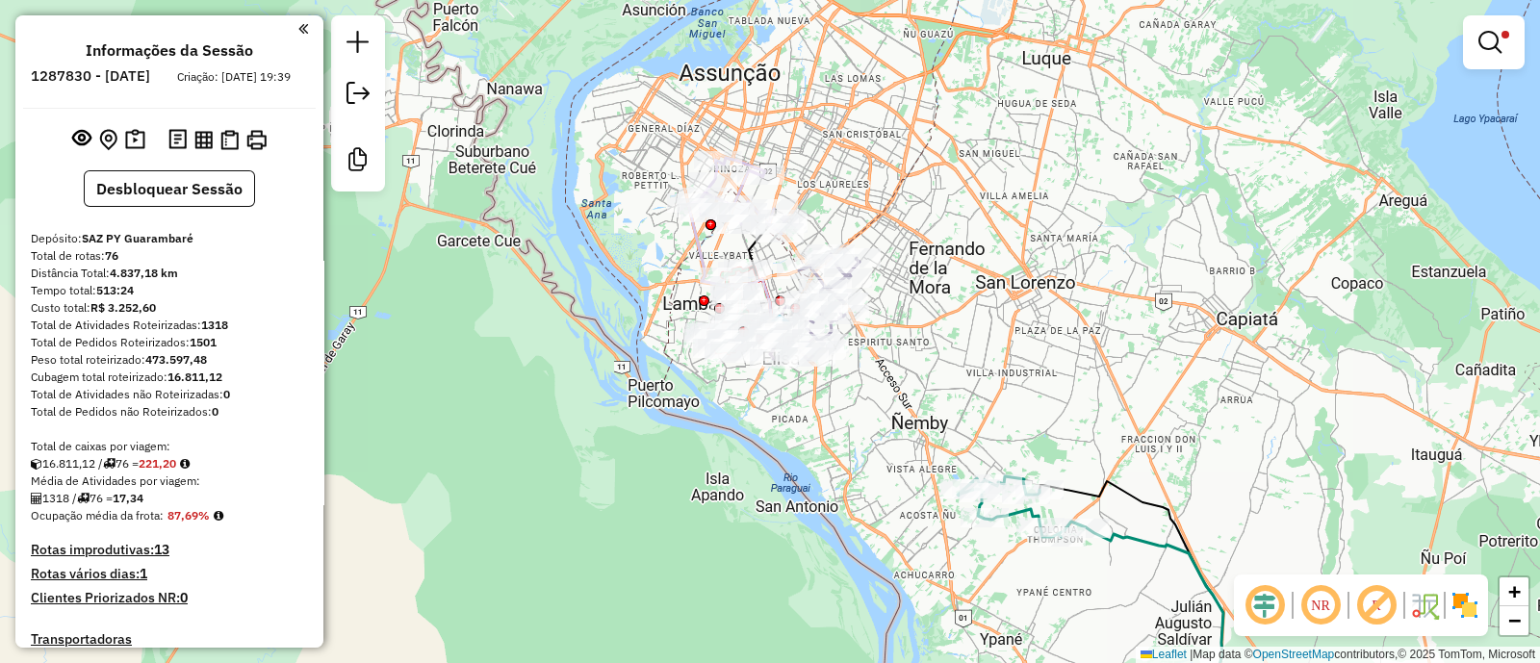
drag, startPoint x: 890, startPoint y: 429, endPoint x: 872, endPoint y: 473, distance: 47.0
click at [872, 473] on div "Limpar filtros Janela de atendimento Grade de atendimento Capacidade Transporta…" at bounding box center [770, 331] width 1540 height 663
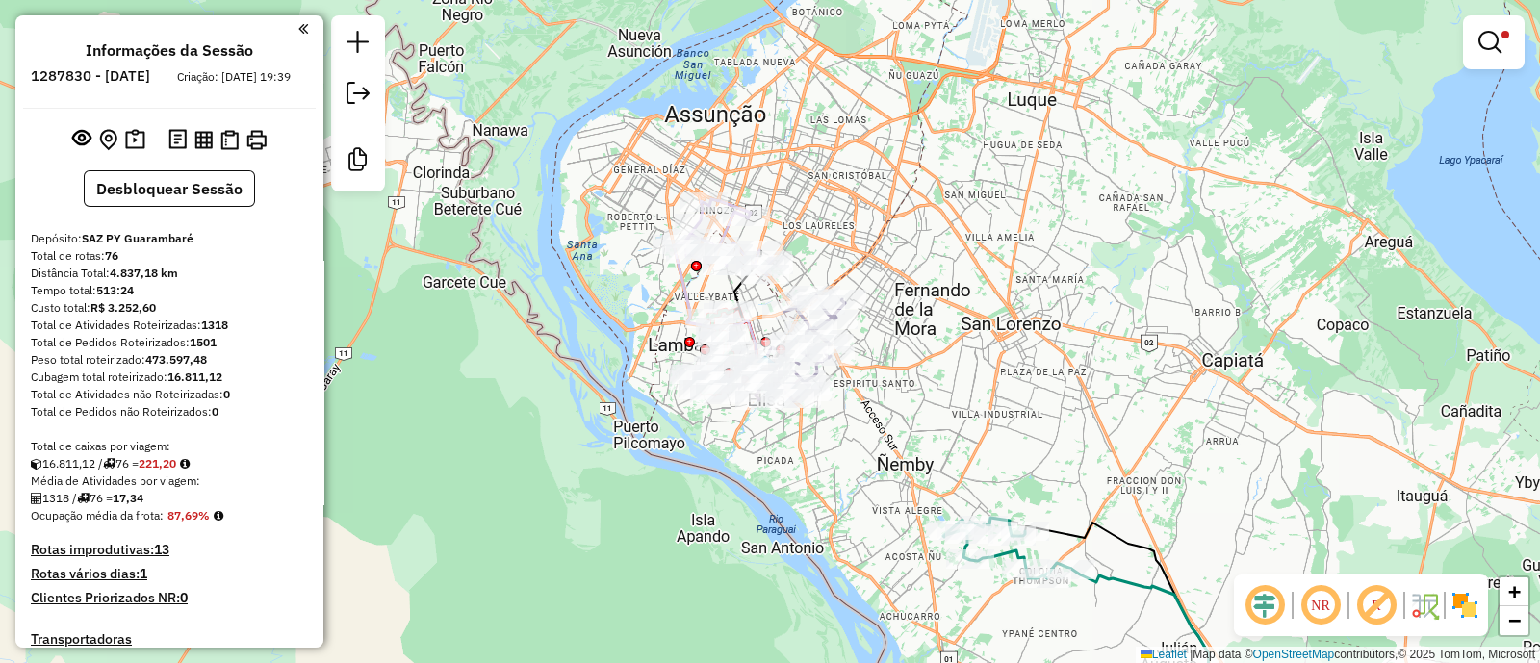
drag, startPoint x: 914, startPoint y: 399, endPoint x: 890, endPoint y: 411, distance: 26.7
click at [890, 411] on div "Limpar filtros Janela de atendimento Grade de atendimento Capacidade Transporta…" at bounding box center [770, 331] width 1540 height 663
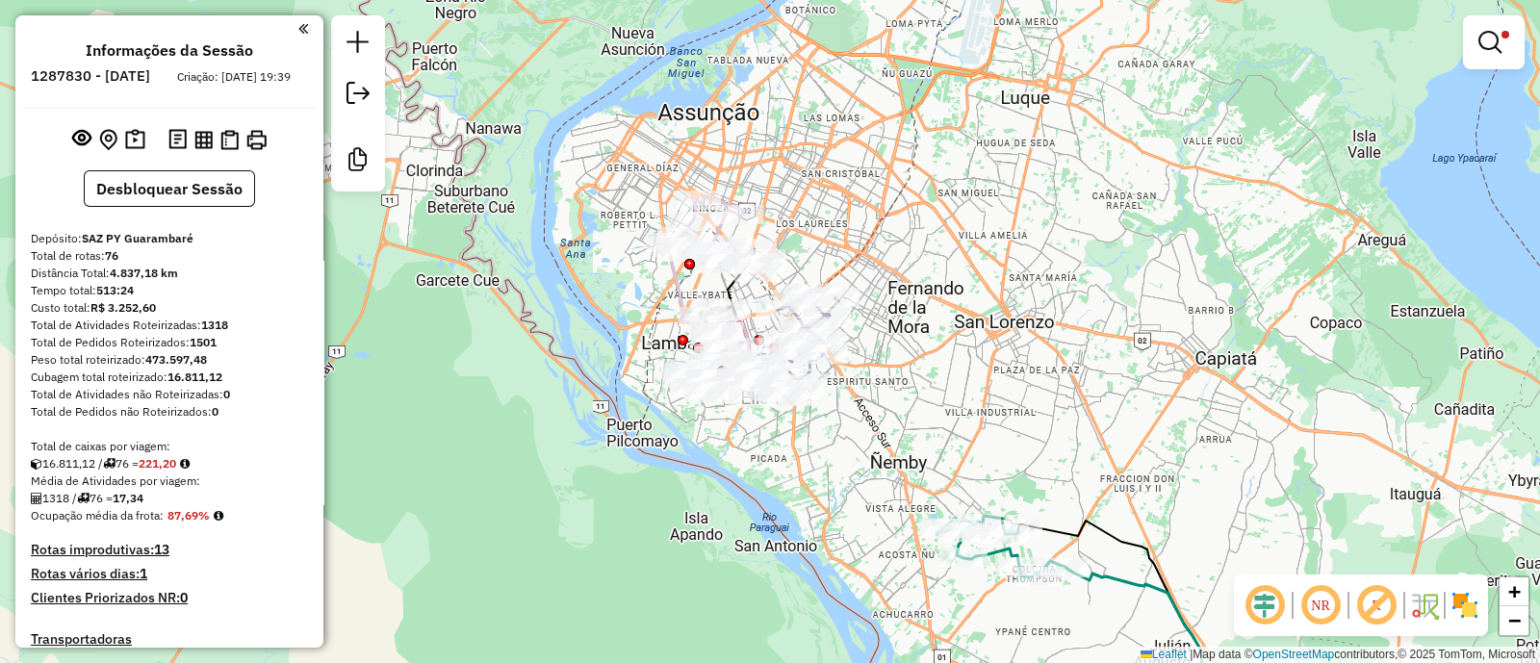
click at [862, 440] on div "Limpar filtros Janela de atendimento Grade de atendimento Capacidade Transporta…" at bounding box center [770, 331] width 1540 height 663
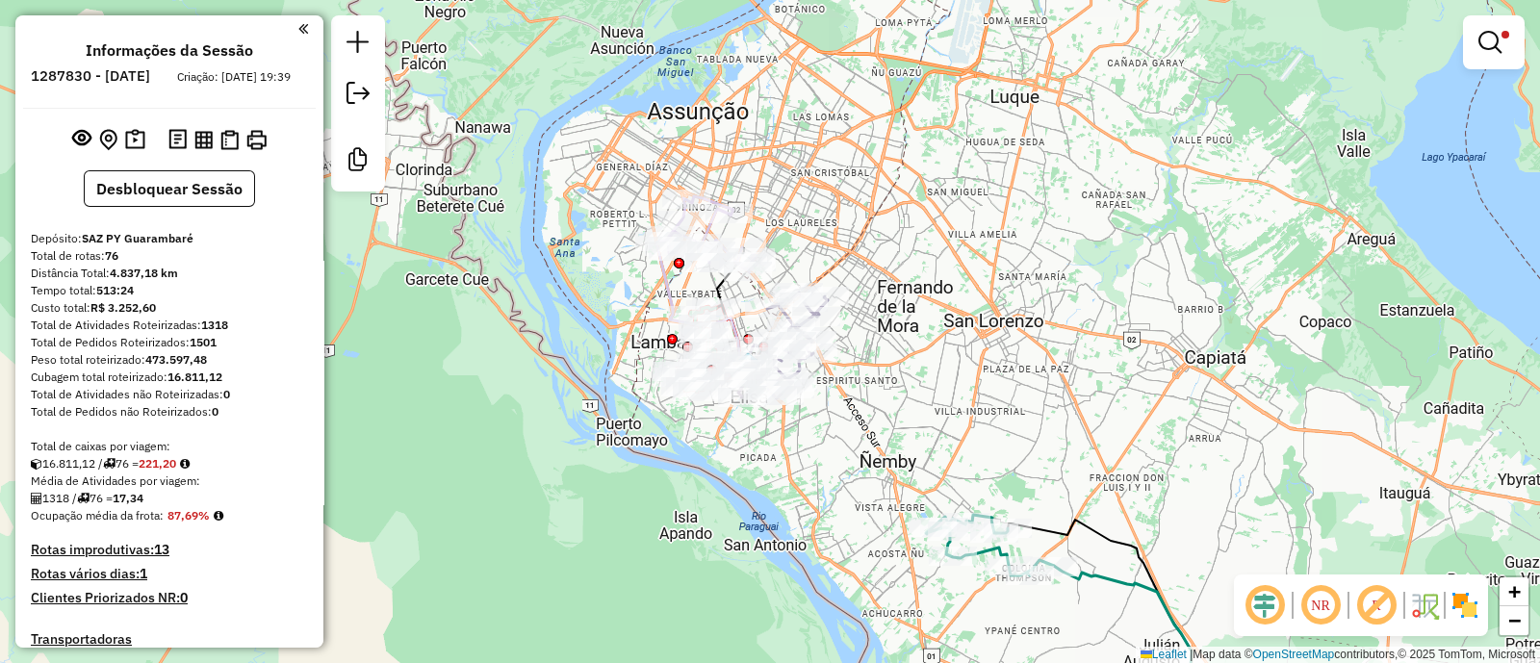
drag, startPoint x: 879, startPoint y: 488, endPoint x: 867, endPoint y: 487, distance: 11.6
click at [867, 487] on div "Limpar filtros Janela de atendimento Grade de atendimento Capacidade Transporta…" at bounding box center [770, 331] width 1540 height 663
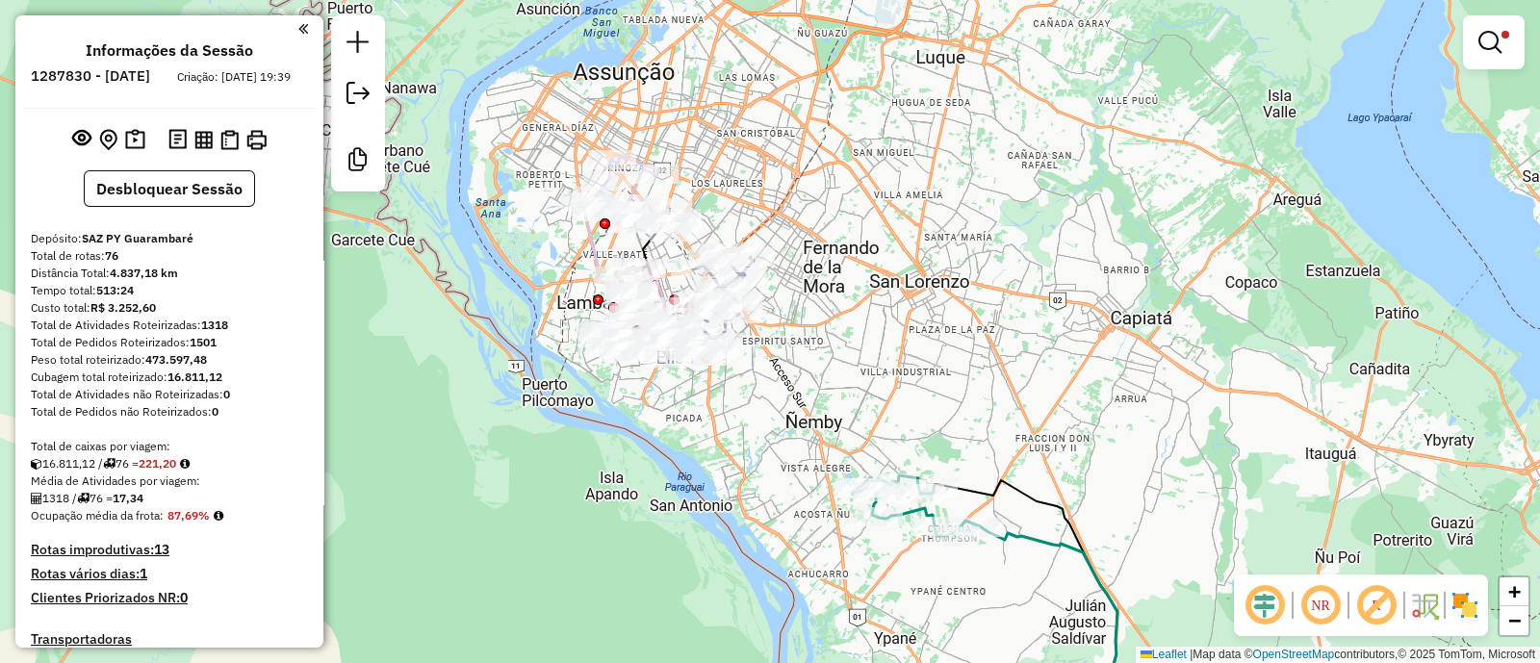
drag, startPoint x: 909, startPoint y: 272, endPoint x: 835, endPoint y: 233, distance: 84.0
click at [835, 233] on div "Limpar filtros Janela de atendimento Grade de atendimento Capacidade Transporta…" at bounding box center [770, 331] width 1540 height 663
click at [244, 207] on button "Desbloquear Sessão" at bounding box center [169, 188] width 171 height 37
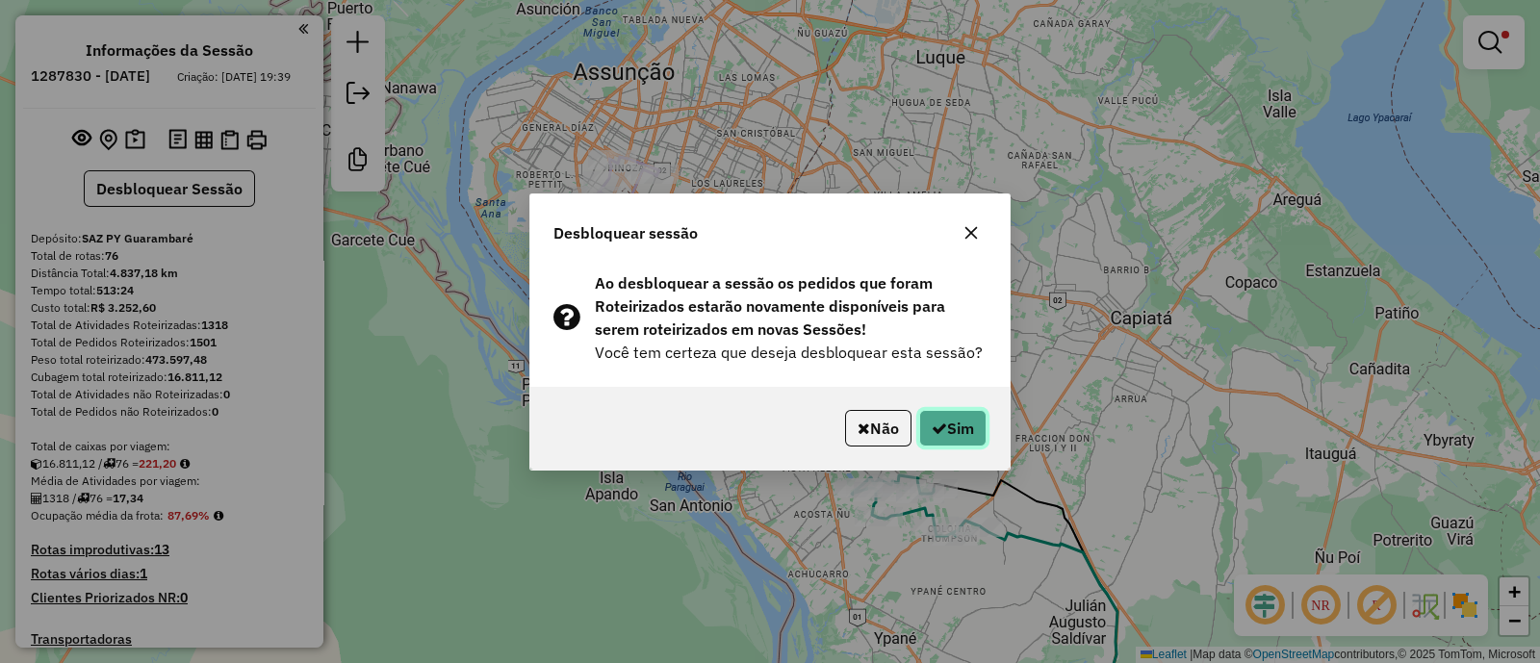
click at [927, 435] on button "Sim" at bounding box center [952, 428] width 67 height 37
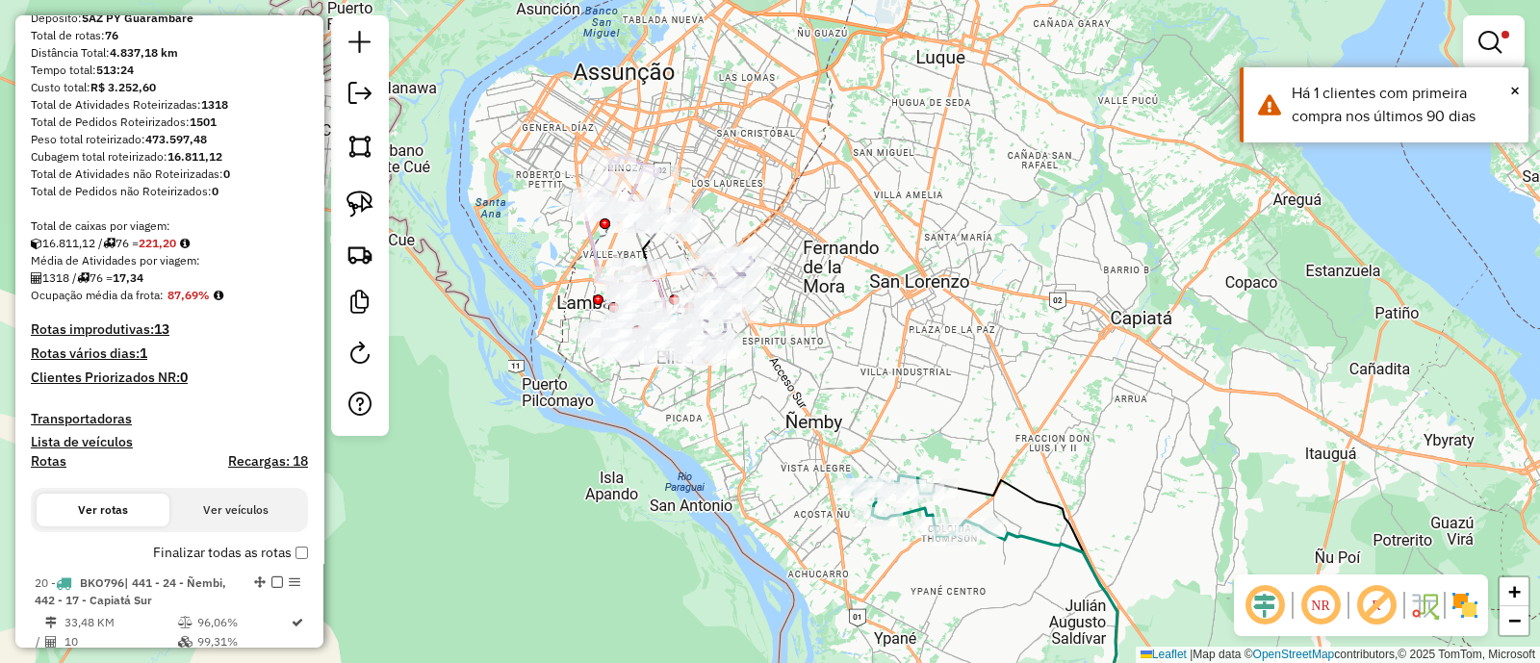
scroll to position [361, 0]
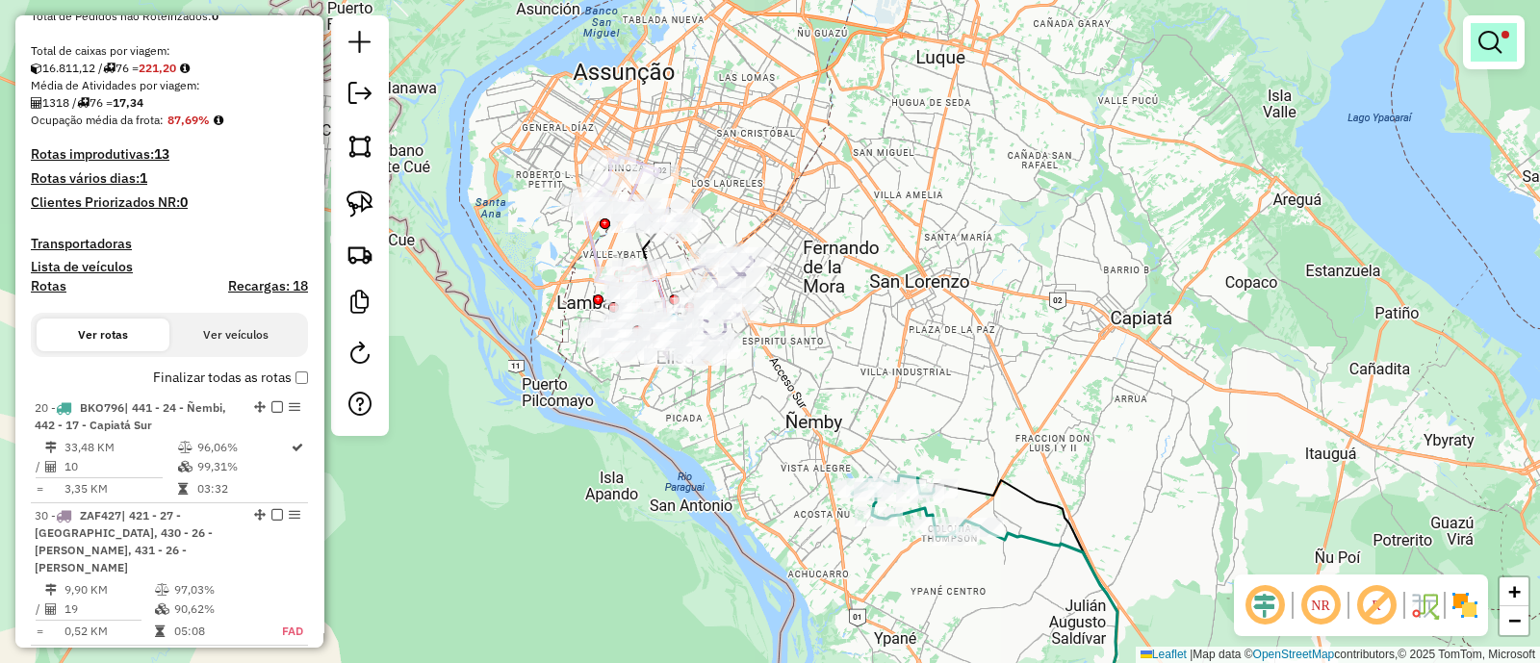
click at [1497, 40] on em at bounding box center [1489, 42] width 23 height 23
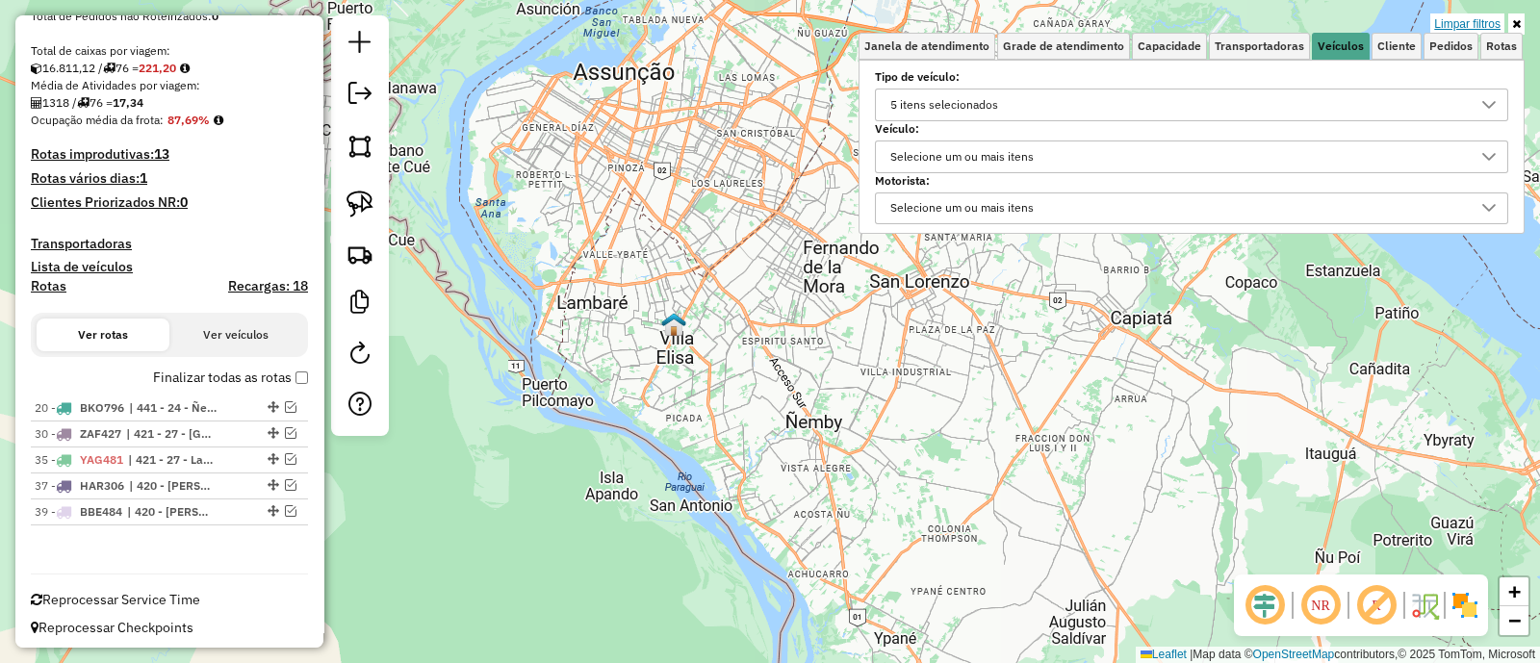
click at [1473, 29] on link "Limpar filtros" at bounding box center [1467, 23] width 74 height 21
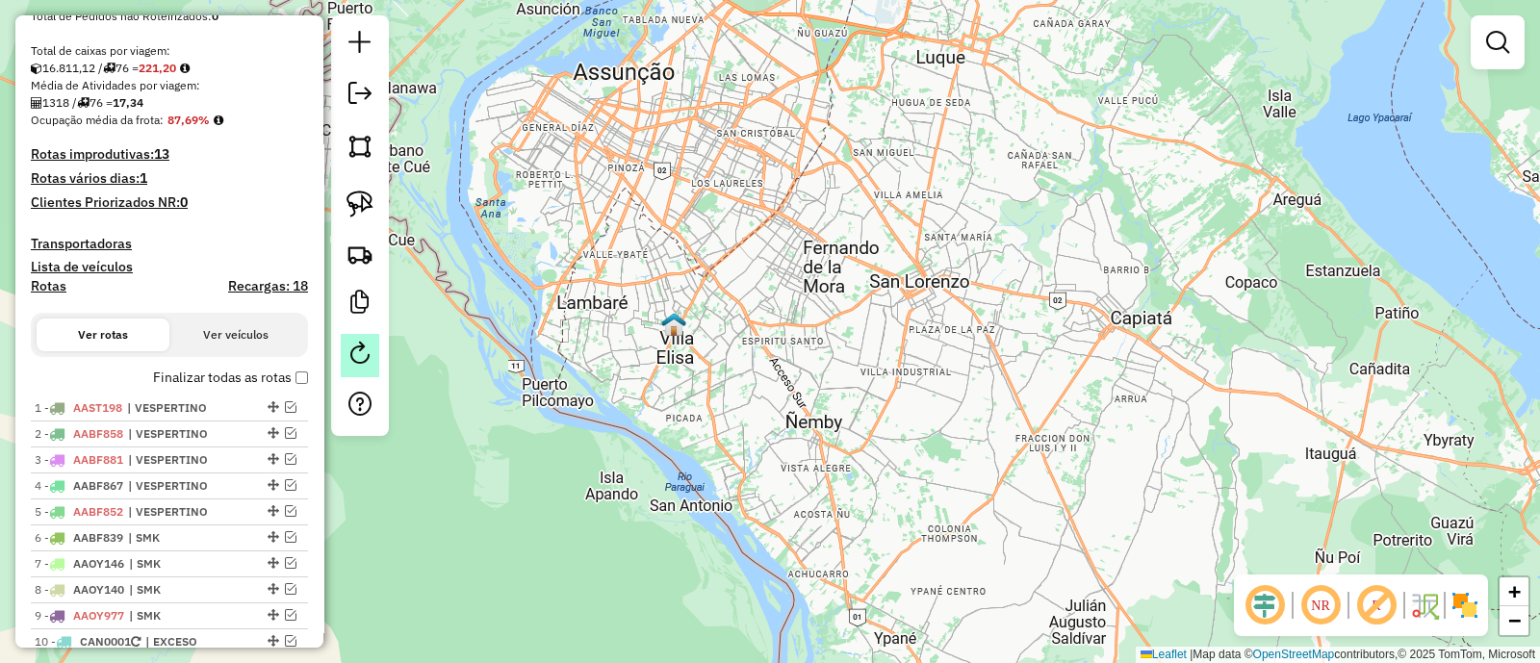
click at [362, 358] on em at bounding box center [359, 353] width 23 height 23
select select "*"
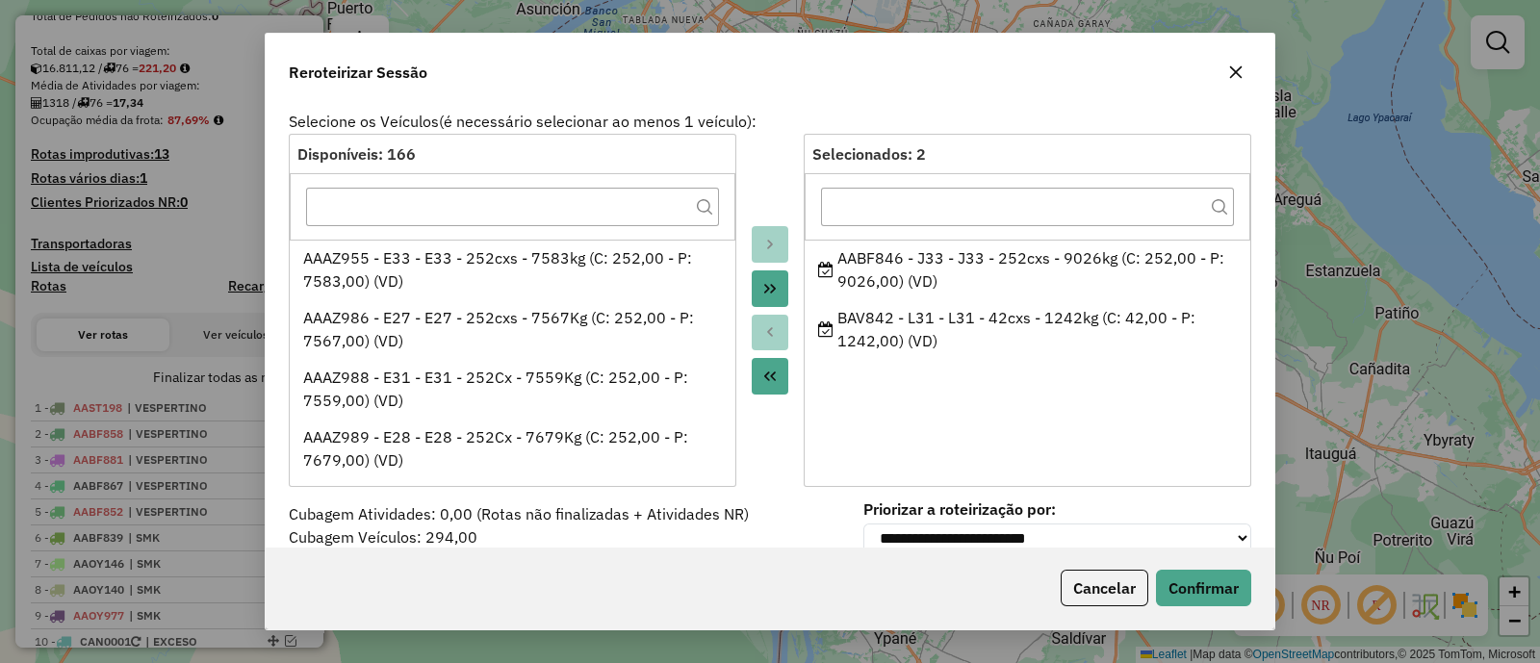
click at [1235, 75] on icon "button" at bounding box center [1235, 71] width 15 height 15
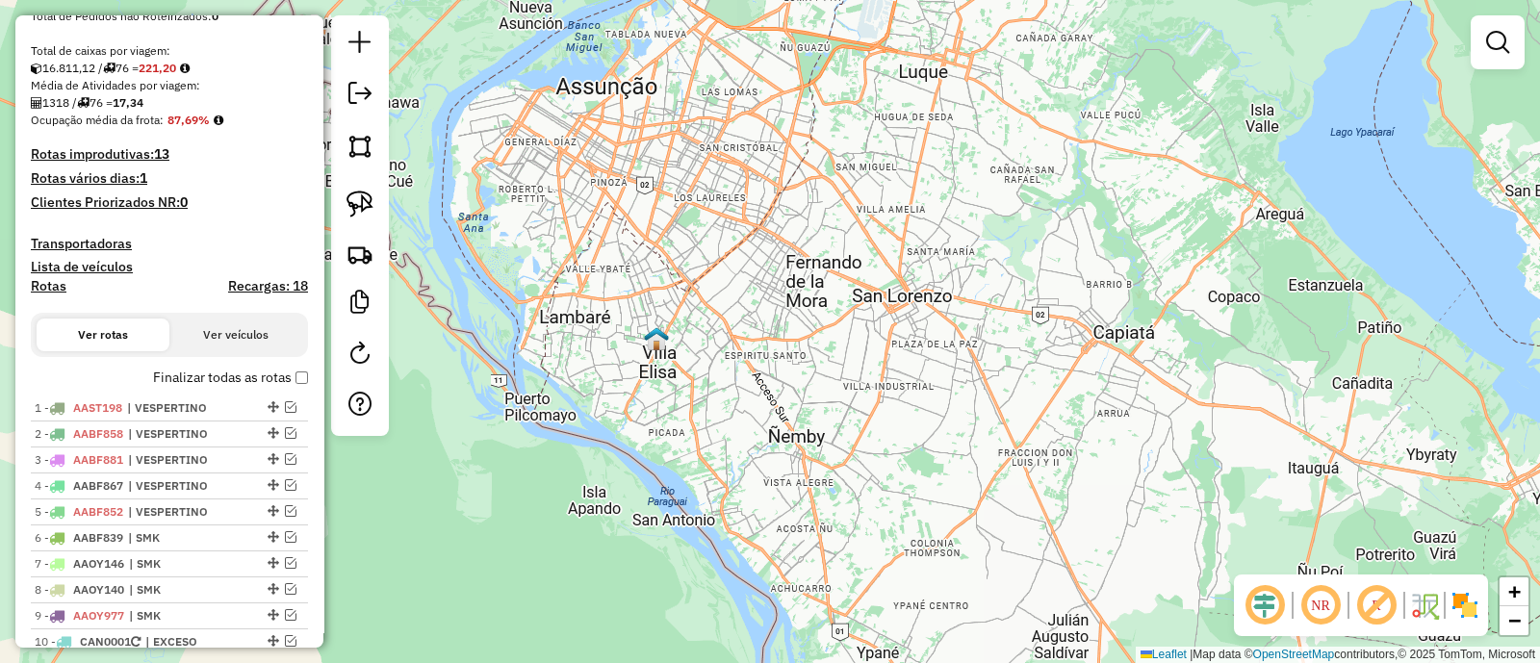
drag, startPoint x: 851, startPoint y: 397, endPoint x: 834, endPoint y: 411, distance: 22.6
click at [834, 411] on div "Janela de atendimento Grade de atendimento Capacidade Transportadoras Veículos …" at bounding box center [770, 331] width 1540 height 663
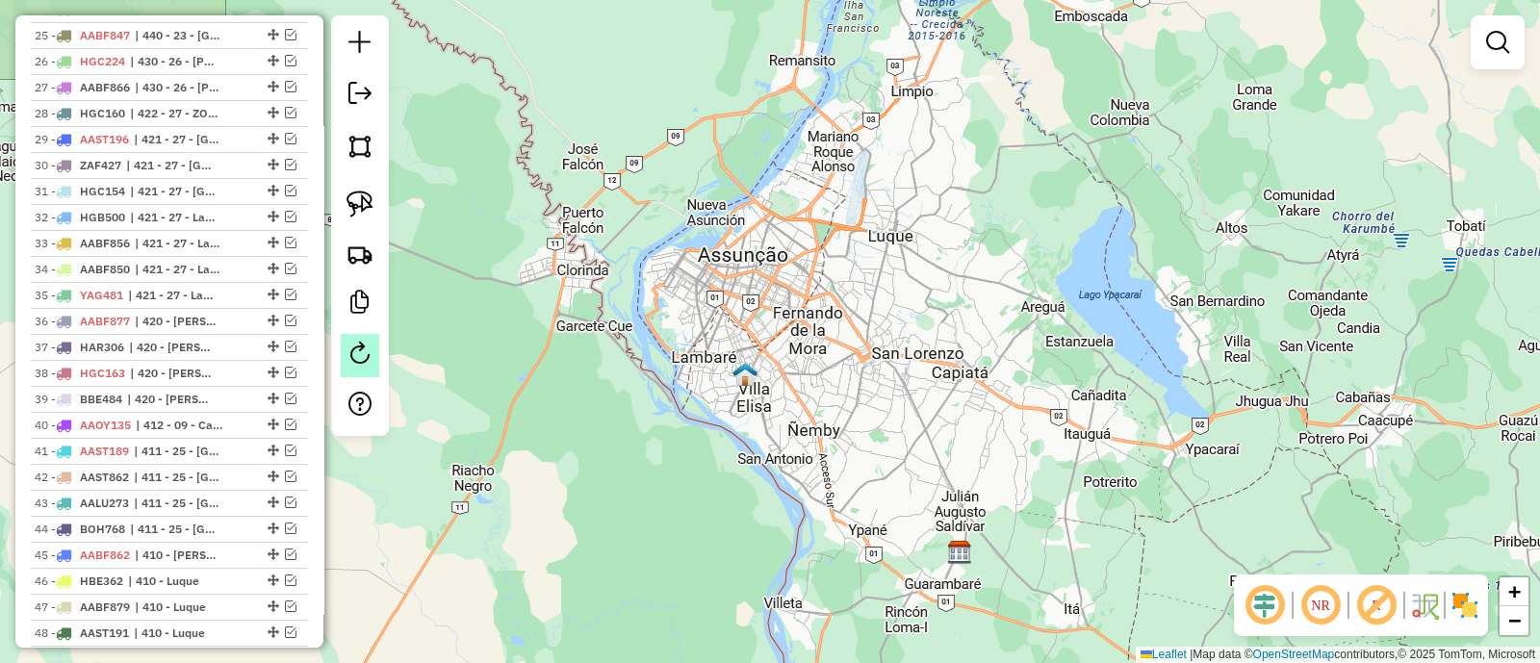
scroll to position [1356, 0]
click at [359, 355] on em at bounding box center [359, 353] width 23 height 23
select select "*"
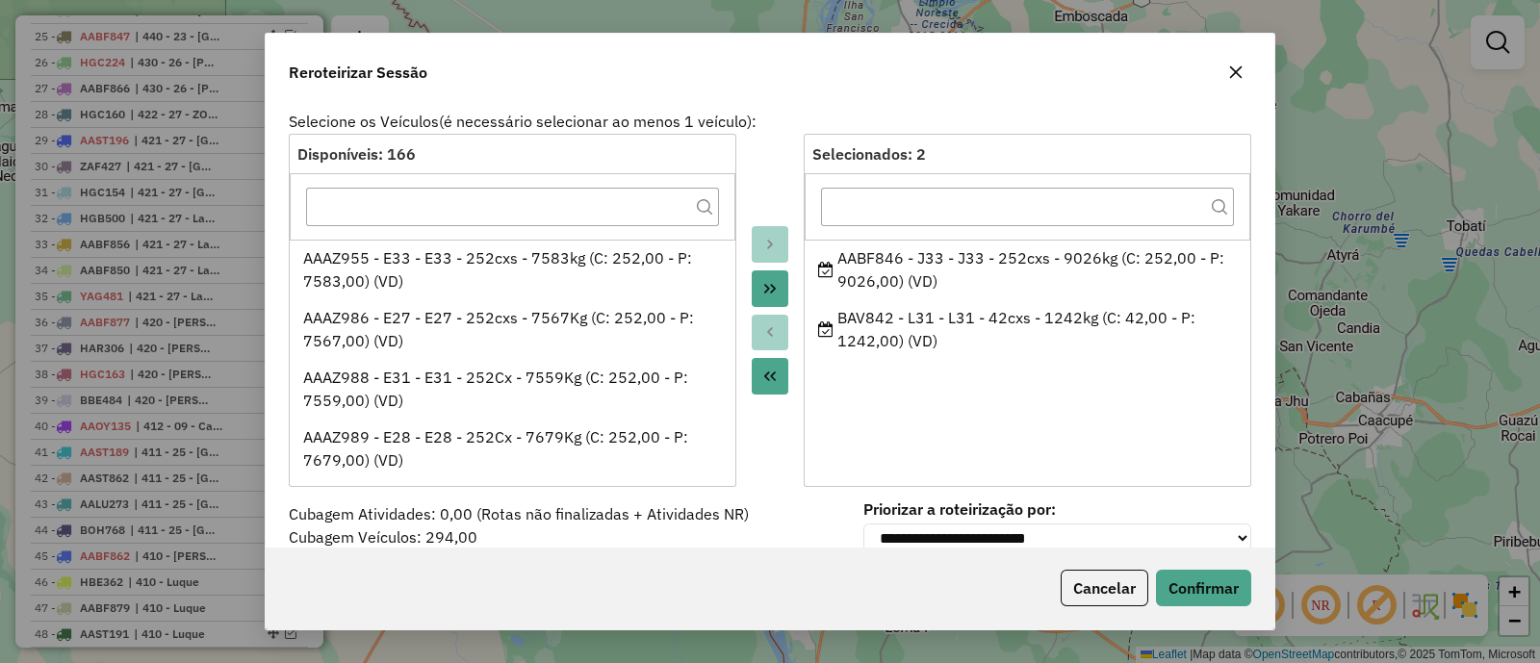
click at [1314, 131] on div "Reroteirizar Sessão Selecione os Veículos (é necessário selecionar ao menos 1 v…" at bounding box center [770, 331] width 1540 height 663
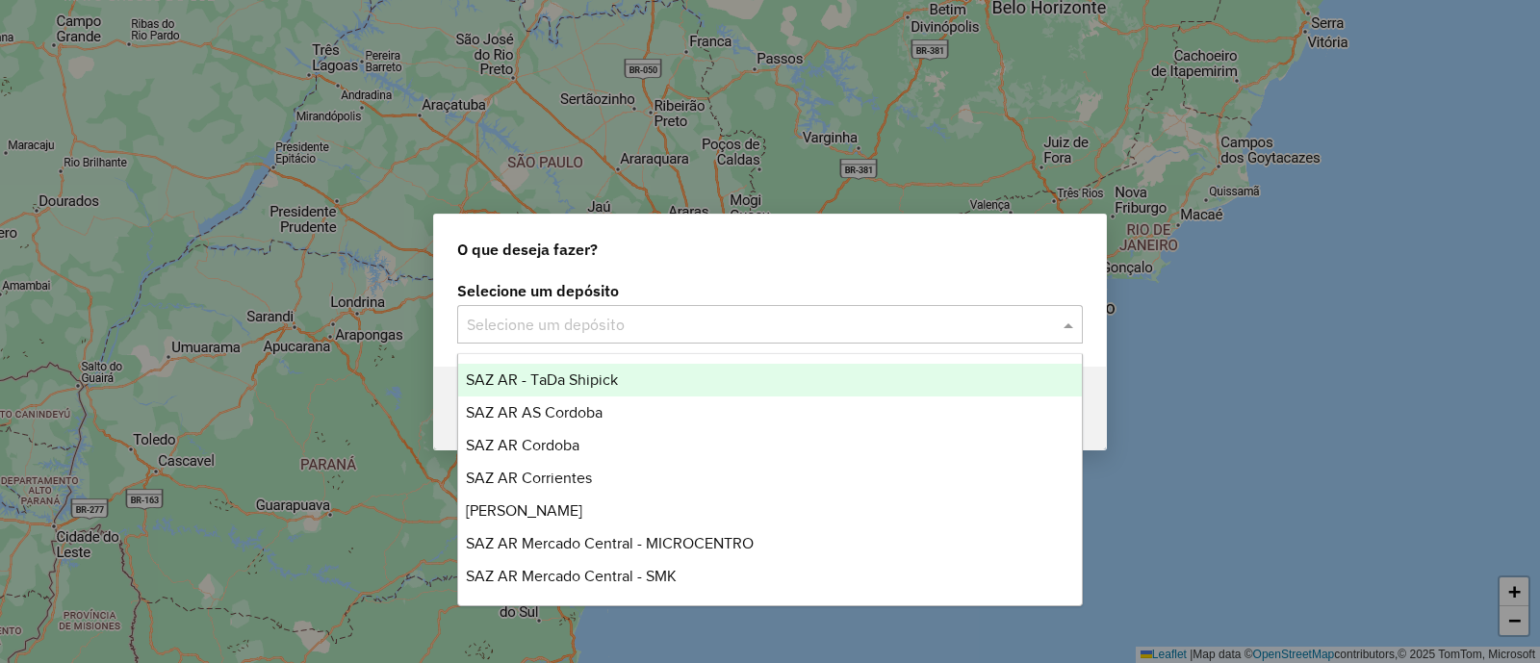
click at [680, 339] on div "Selecione um depósito" at bounding box center [770, 324] width 626 height 39
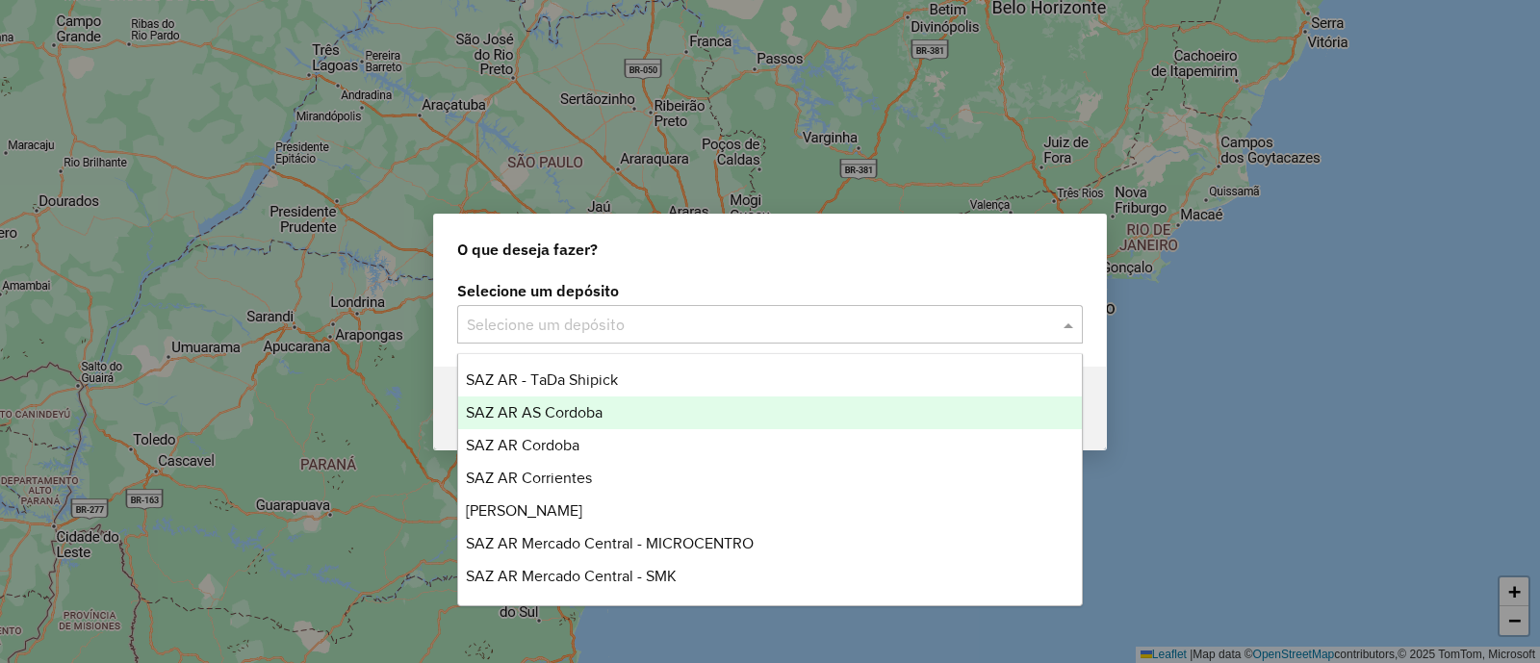
click at [606, 416] on div "SAZ AR AS Cordoba" at bounding box center [770, 413] width 624 height 33
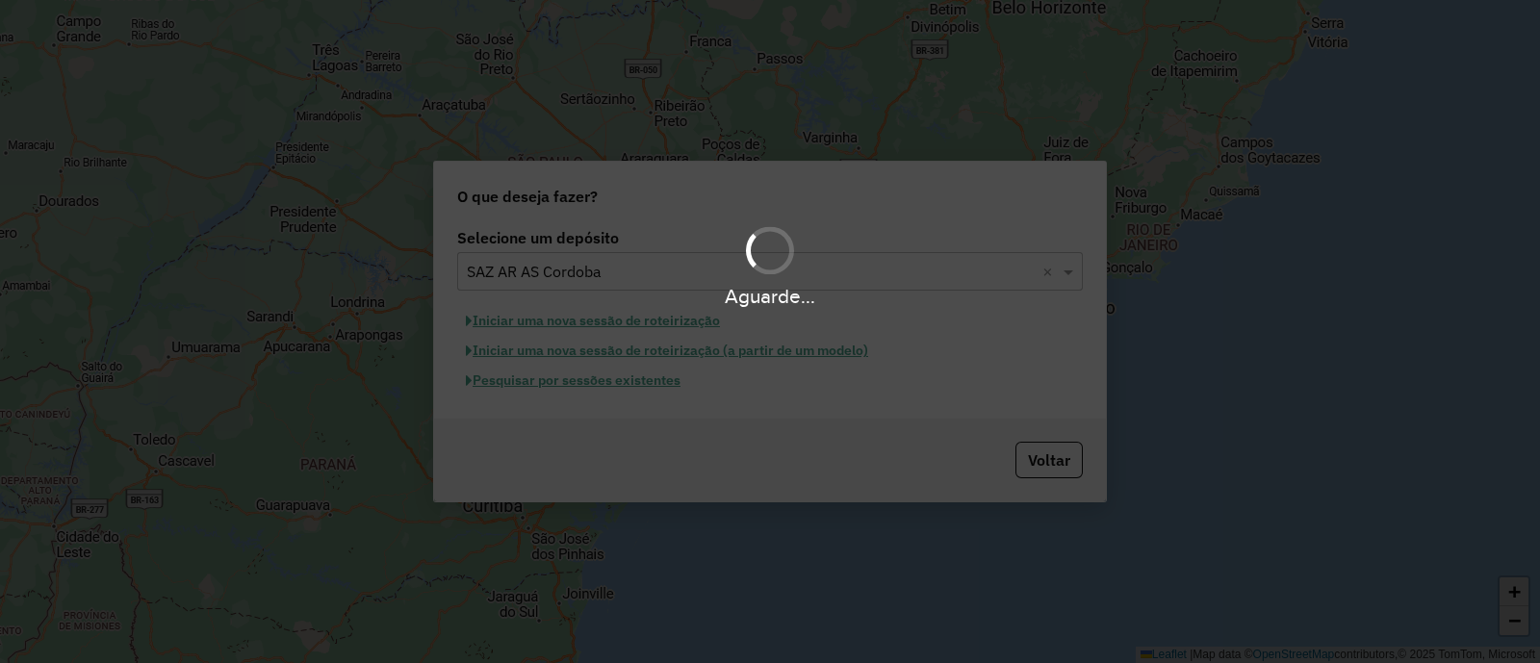
click at [606, 416] on div "Aguarde..." at bounding box center [770, 331] width 1540 height 663
click at [611, 276] on div "Aguarde..." at bounding box center [770, 264] width 1540 height 91
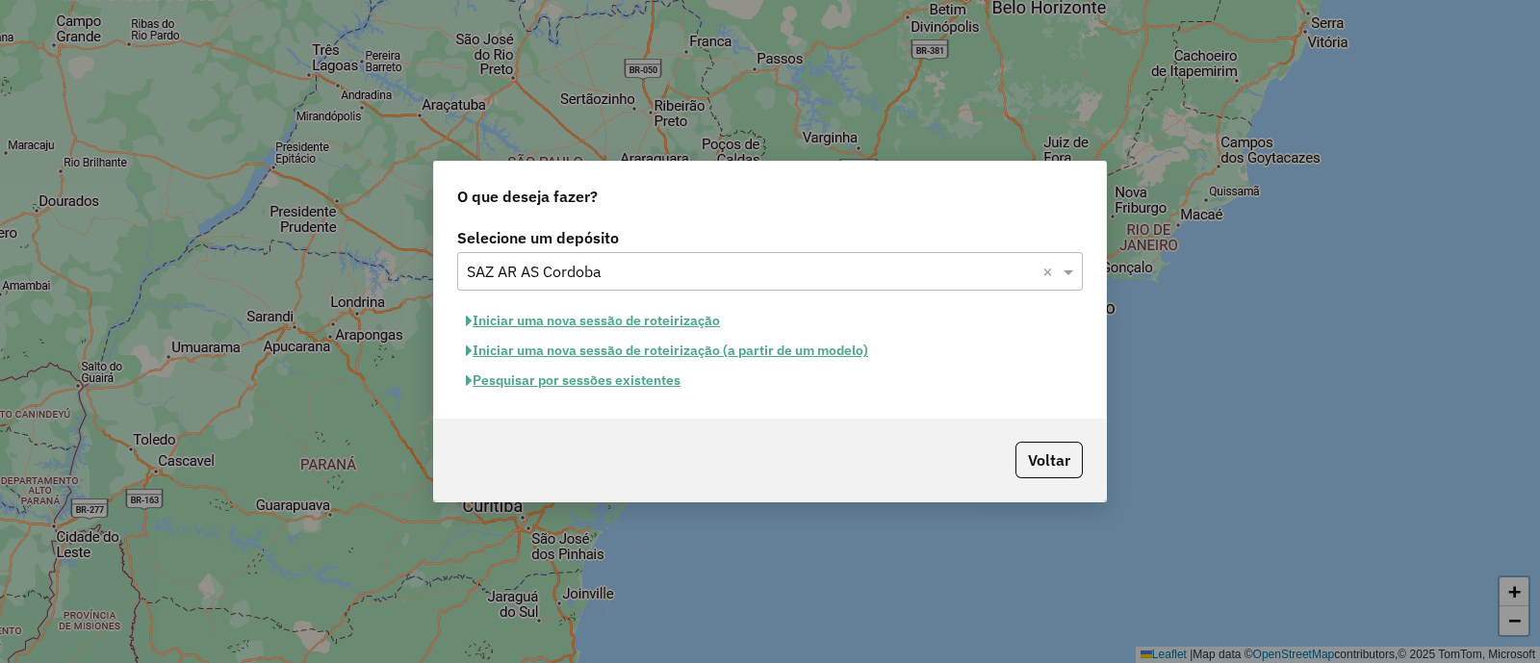
click at [611, 276] on input "text" at bounding box center [751, 272] width 568 height 23
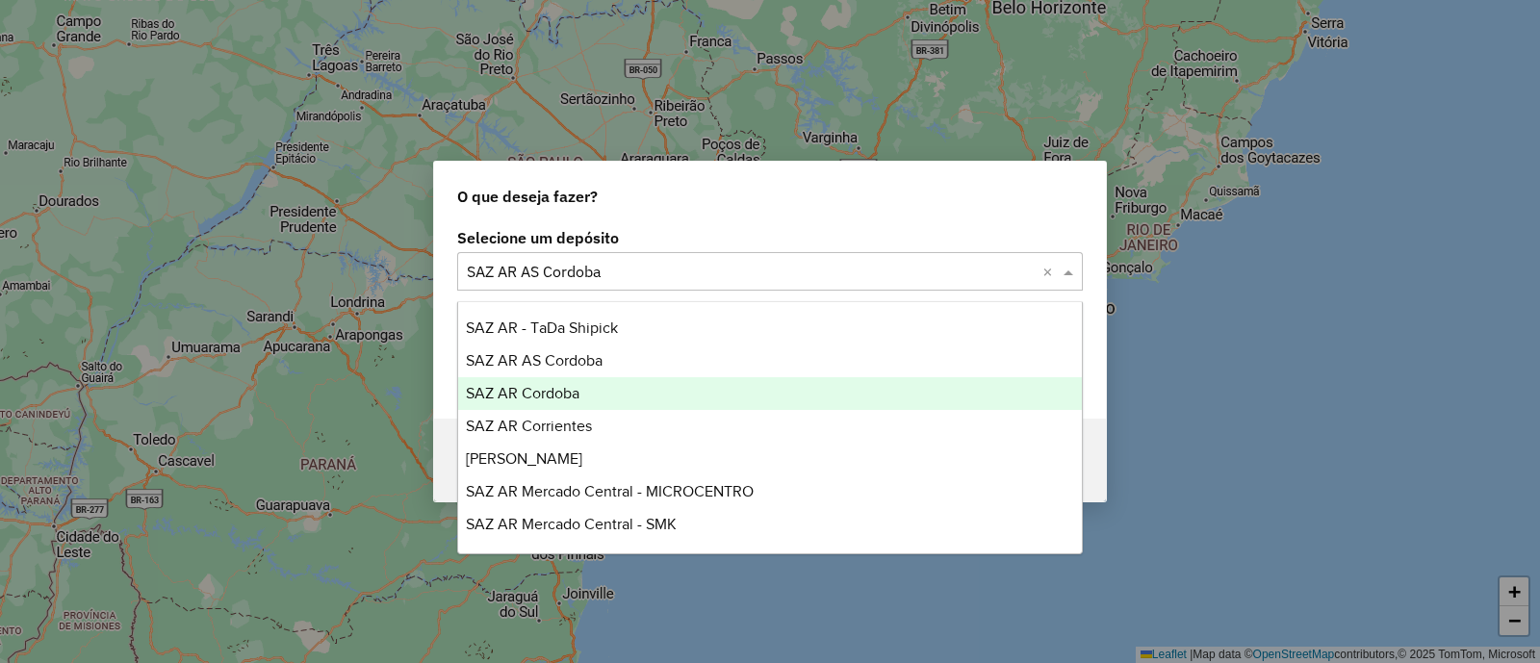
click at [588, 387] on div "SAZ AR Cordoba" at bounding box center [770, 393] width 624 height 33
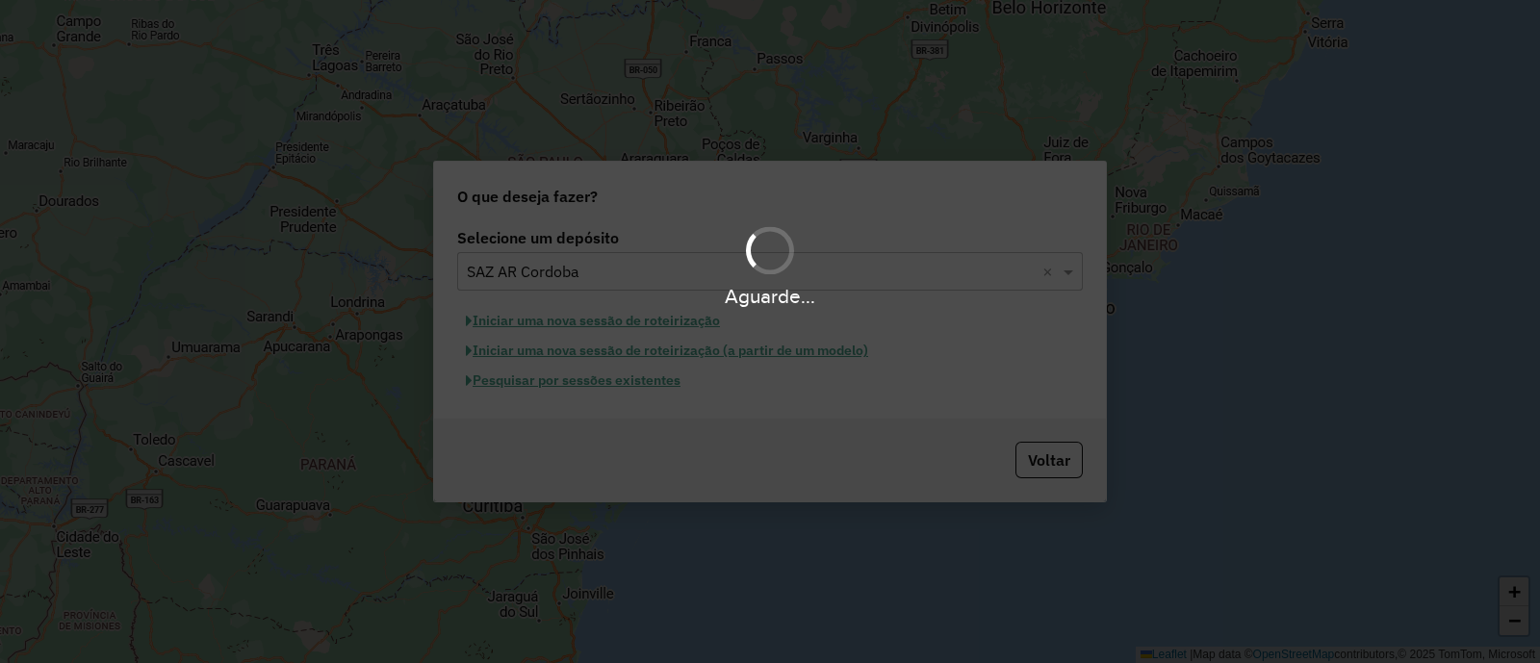
click at [757, 227] on div "Aguarde..." at bounding box center [770, 264] width 1540 height 91
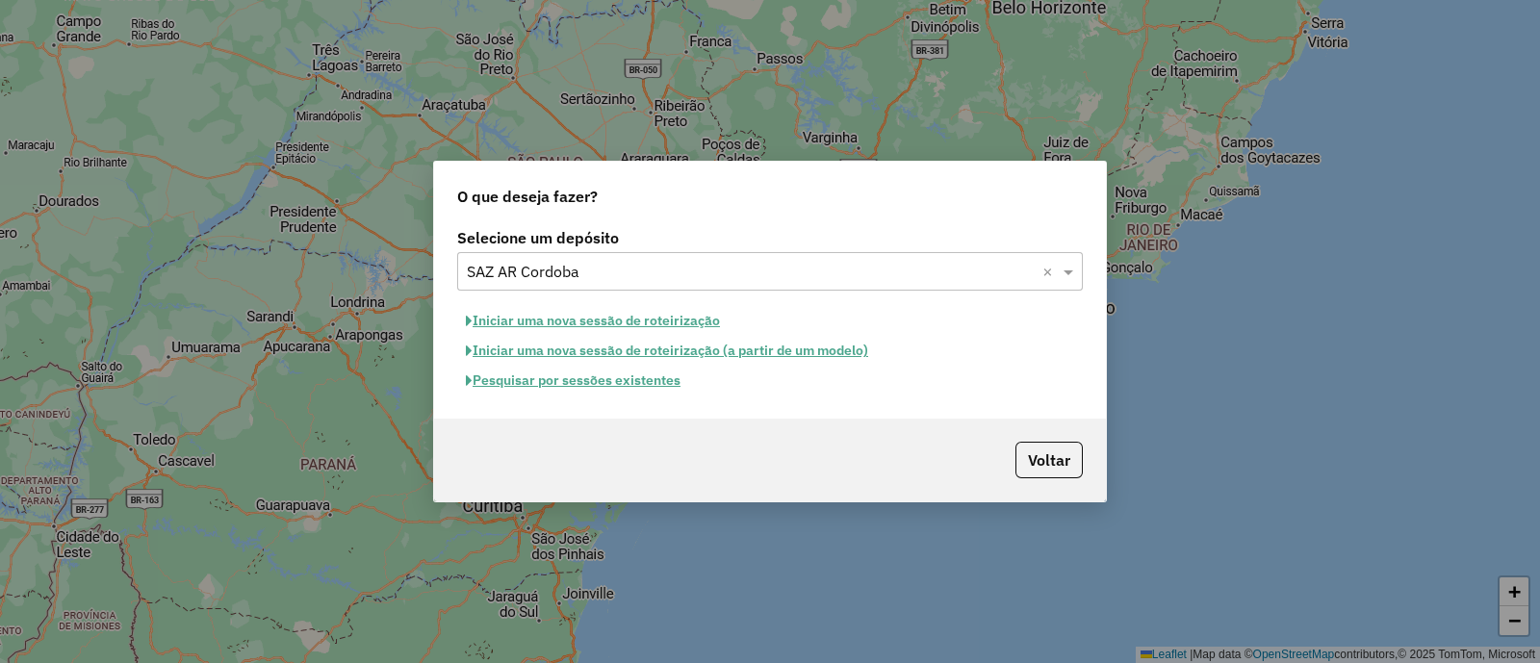
click at [565, 380] on button "Pesquisar por sessões existentes" at bounding box center [573, 381] width 232 height 30
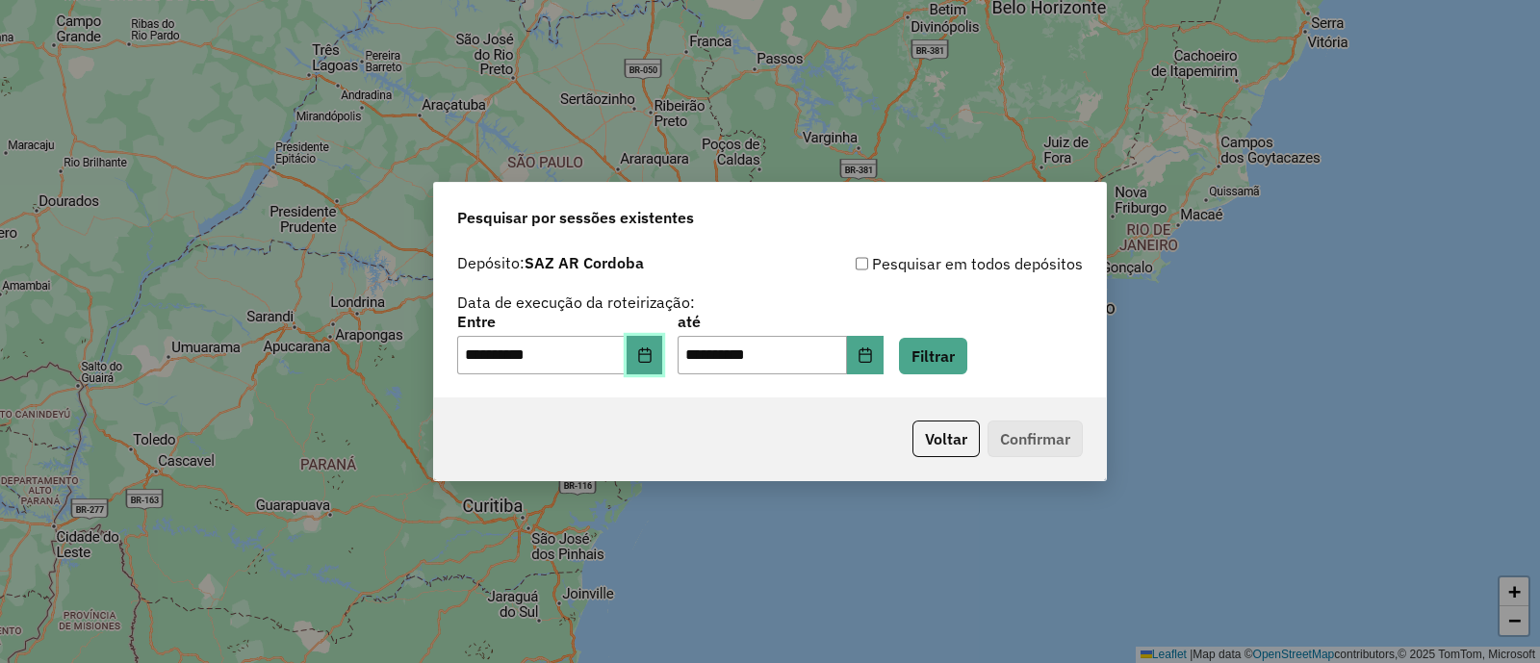
click at [654, 367] on button "Choose Date" at bounding box center [645, 355] width 37 height 39
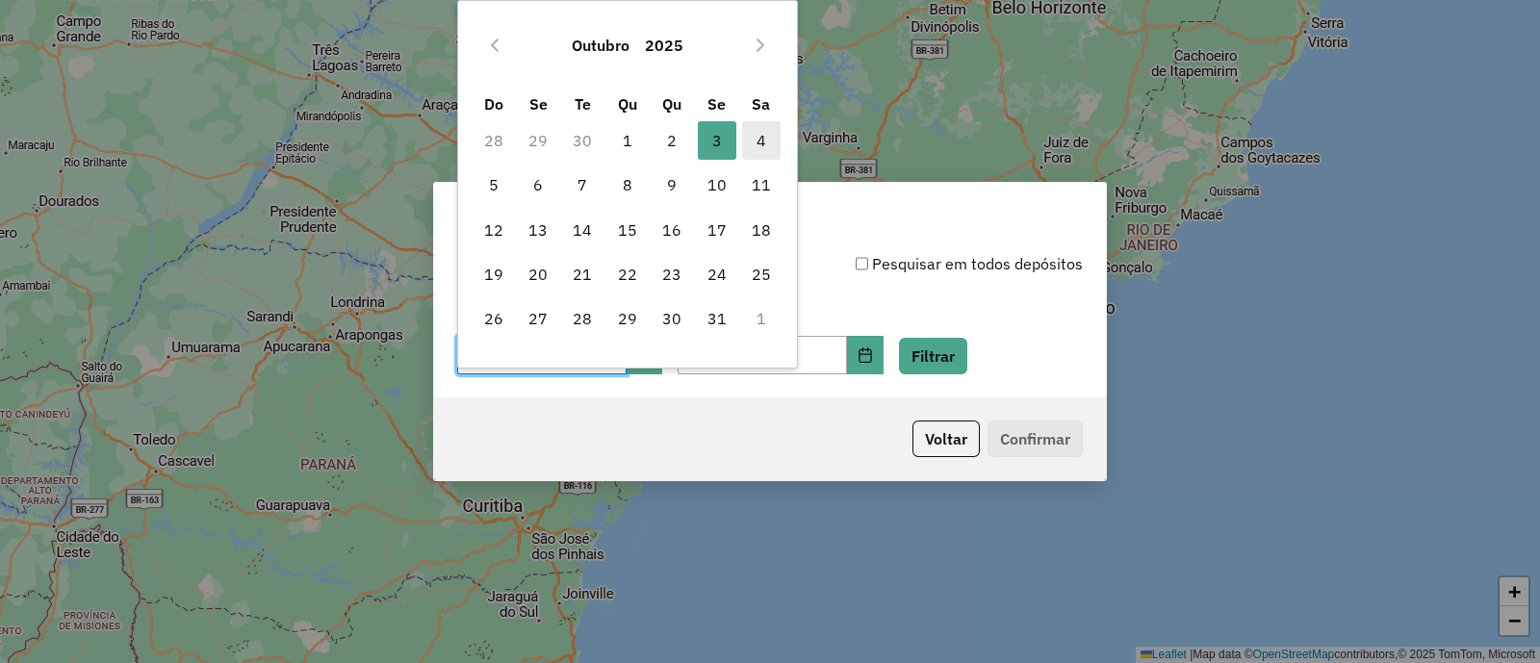
click at [766, 131] on span "4" at bounding box center [761, 140] width 39 height 39
type input "**********"
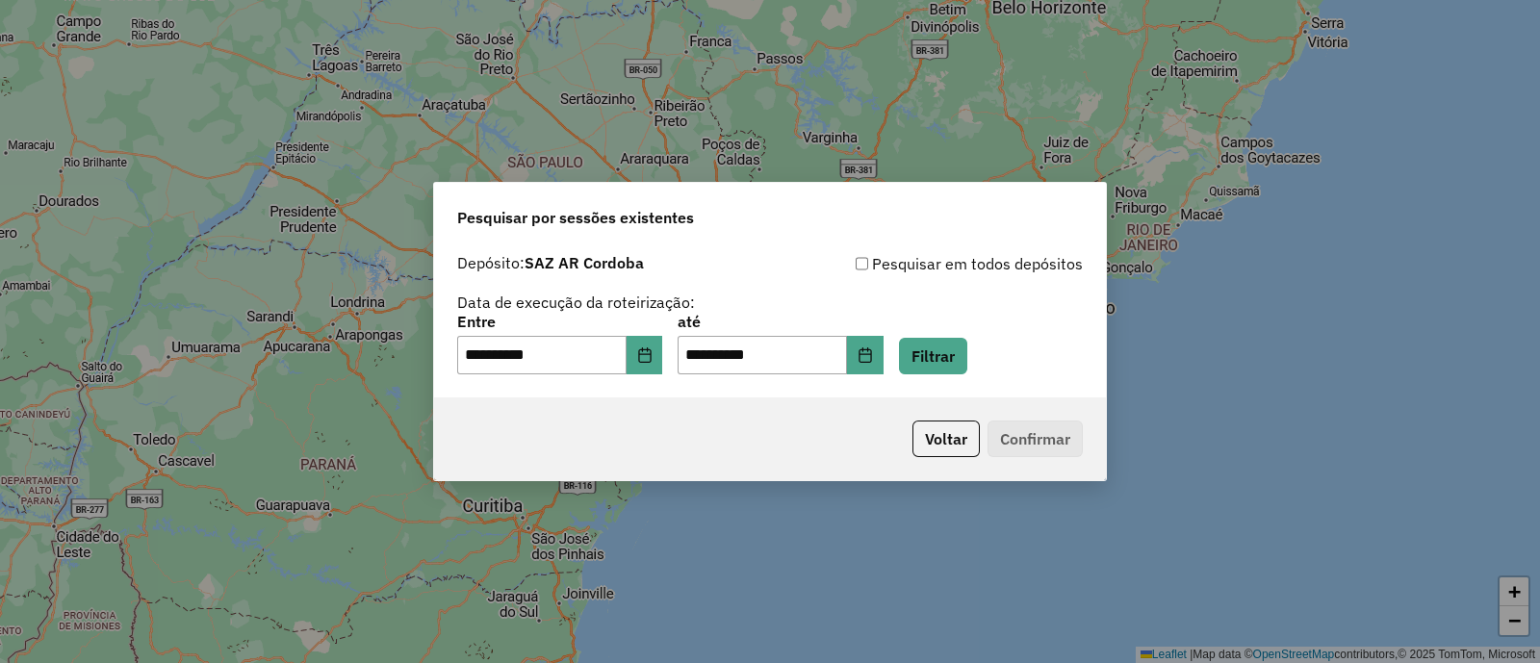
click at [660, 376] on div "**********" at bounding box center [770, 320] width 672 height 153
click at [661, 368] on button "Choose Date" at bounding box center [645, 355] width 37 height 39
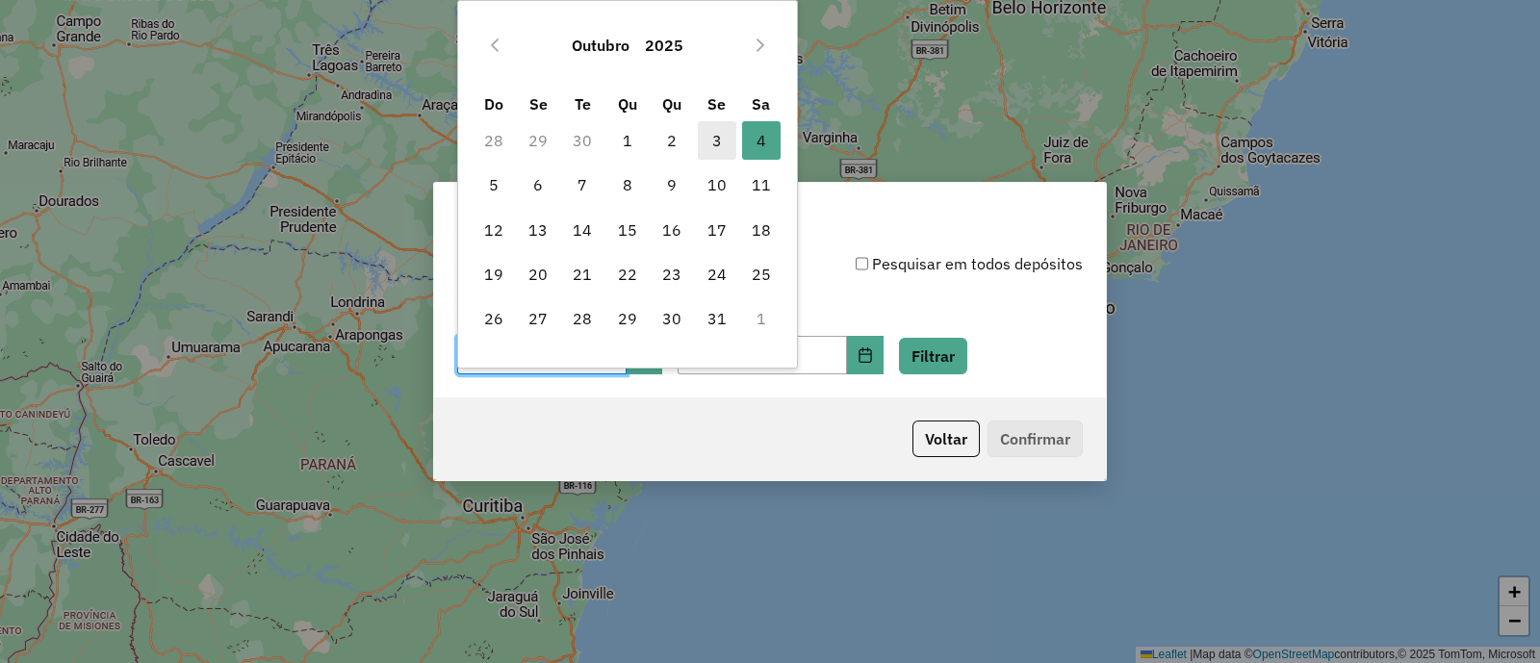
click at [711, 148] on span "3" at bounding box center [717, 140] width 39 height 39
type input "**********"
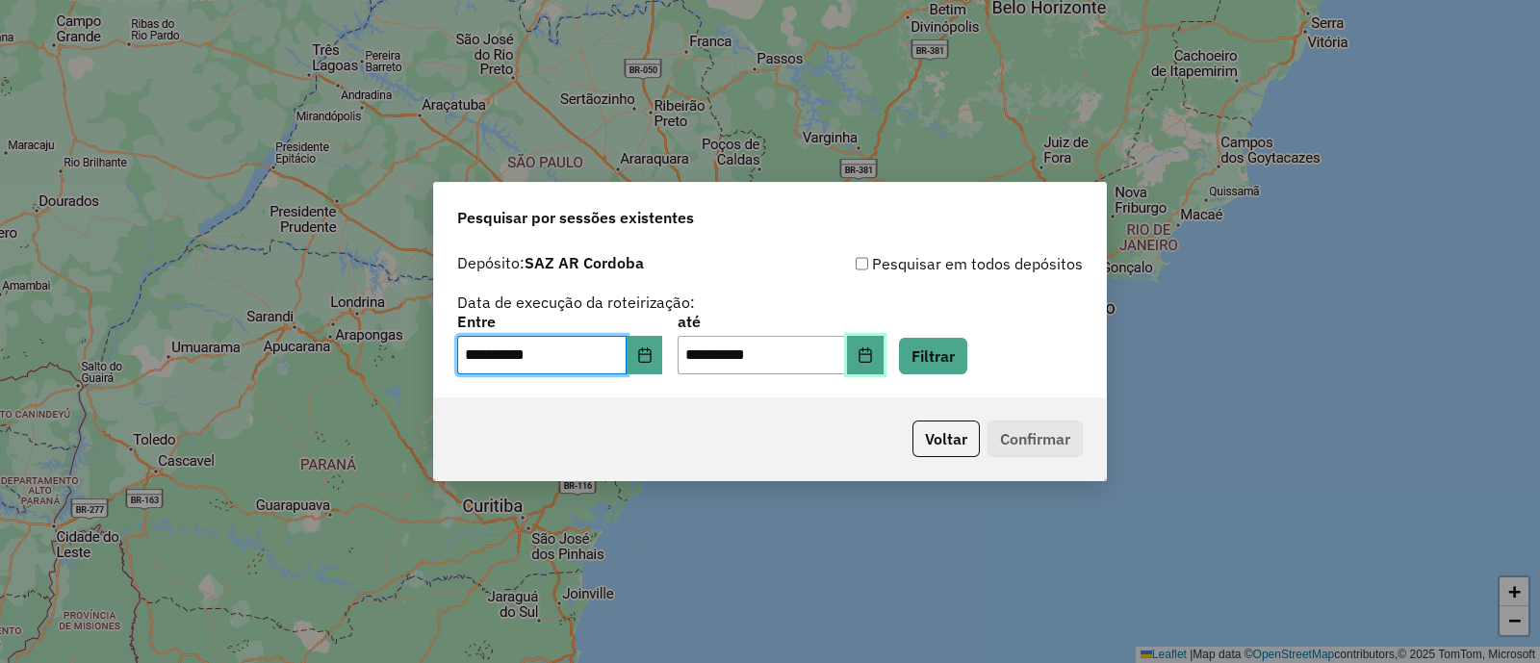
click at [873, 352] on icon "Choose Date" at bounding box center [865, 354] width 15 height 15
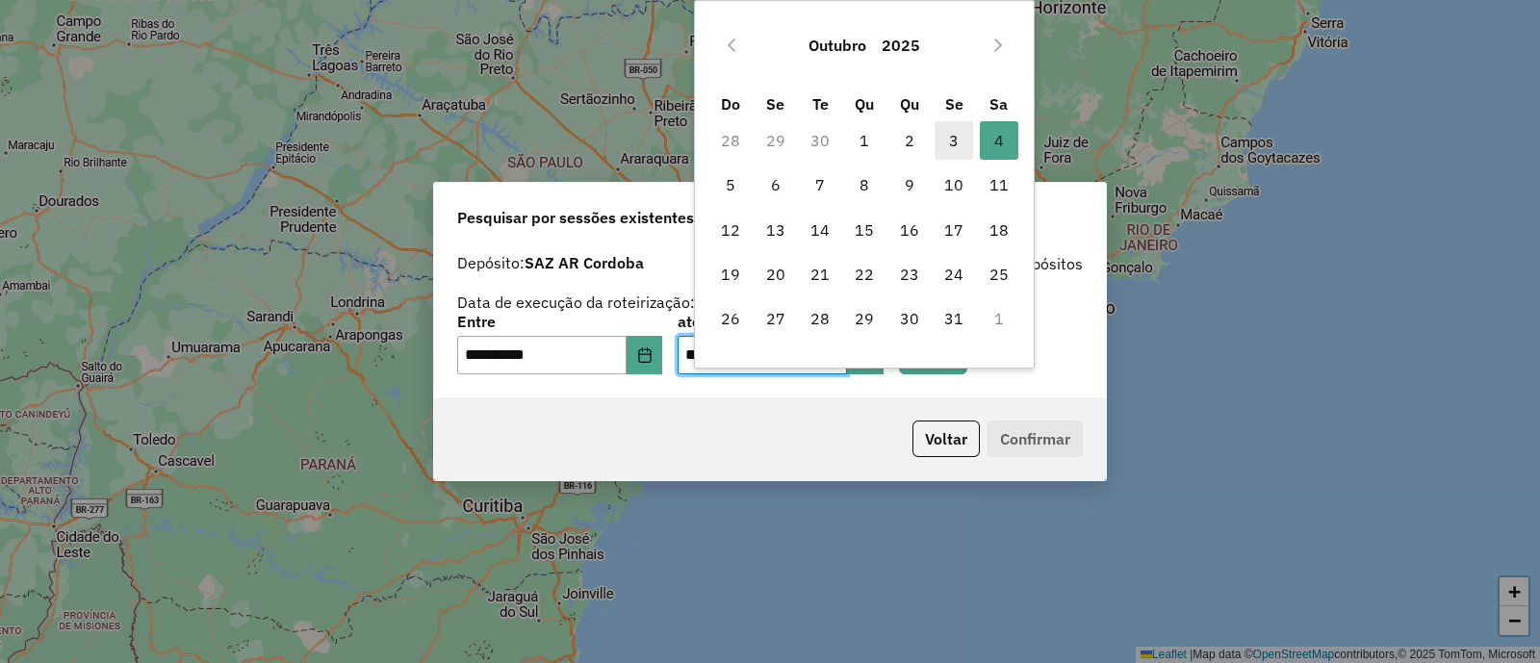
click at [946, 138] on span "3" at bounding box center [954, 140] width 39 height 39
type input "**********"
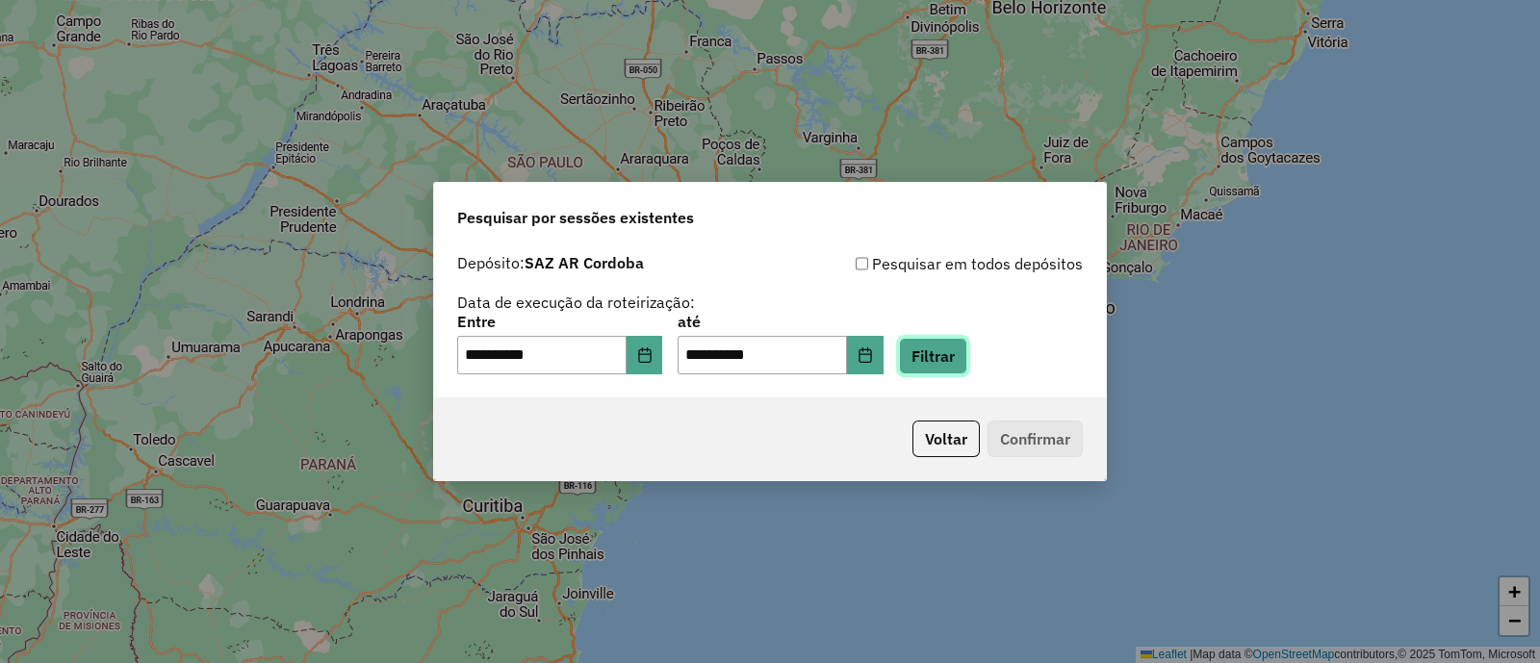
click at [967, 363] on button "Filtrar" at bounding box center [933, 356] width 68 height 37
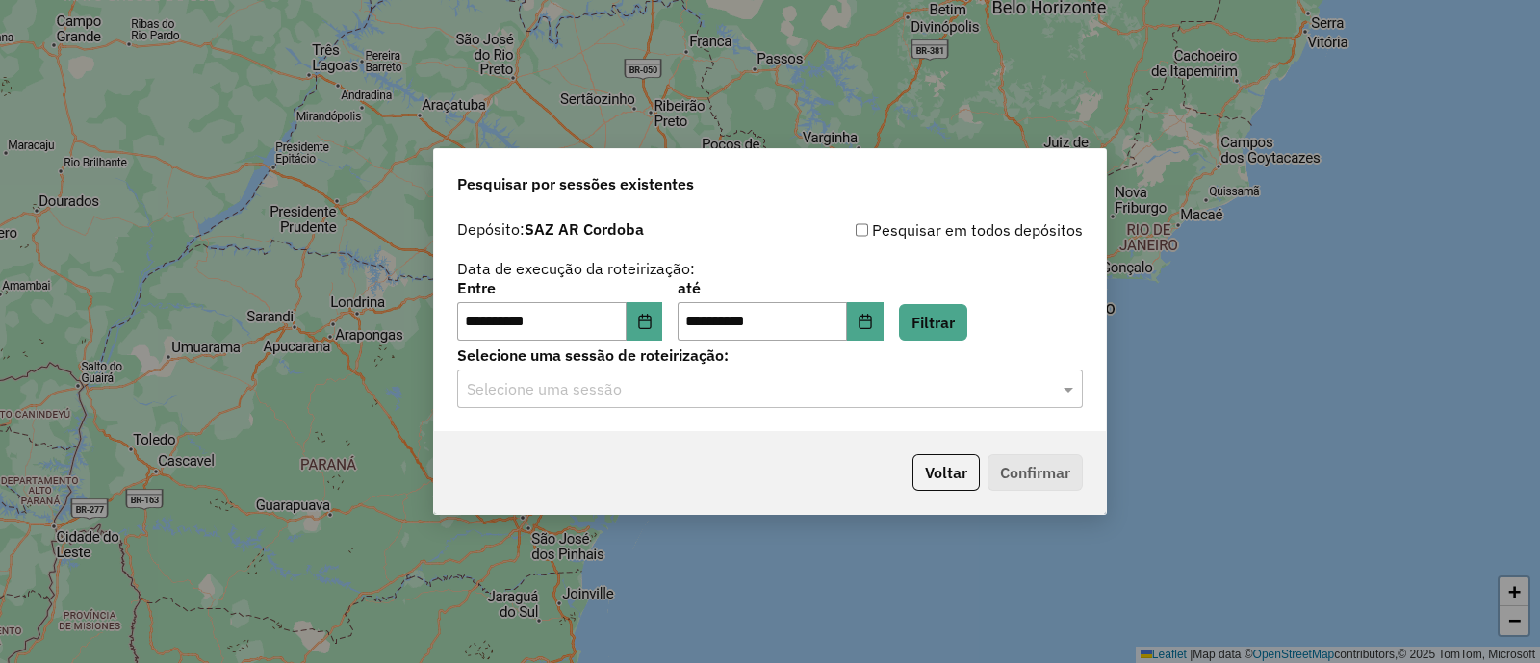
click at [619, 388] on input "text" at bounding box center [751, 389] width 568 height 23
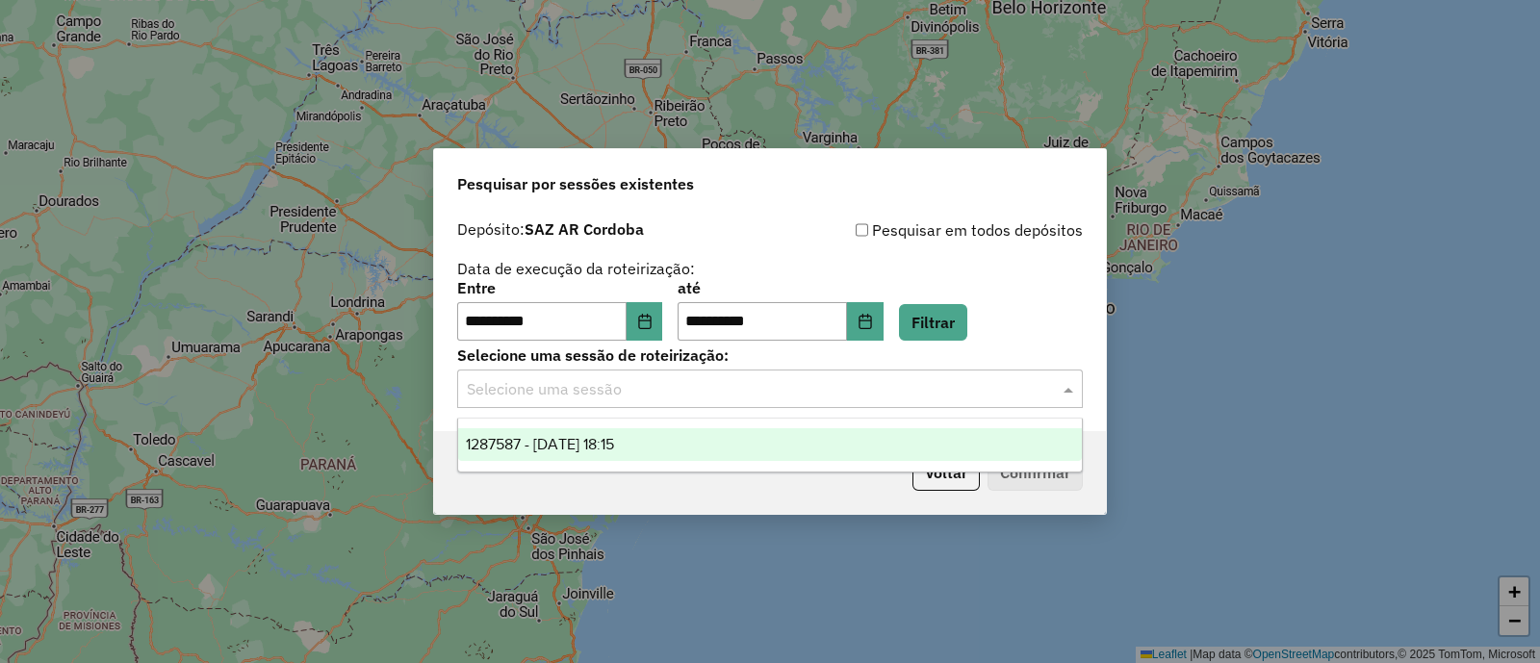
click at [614, 439] on span "1287587 - 03/10/2025 18:15" at bounding box center [540, 444] width 148 height 16
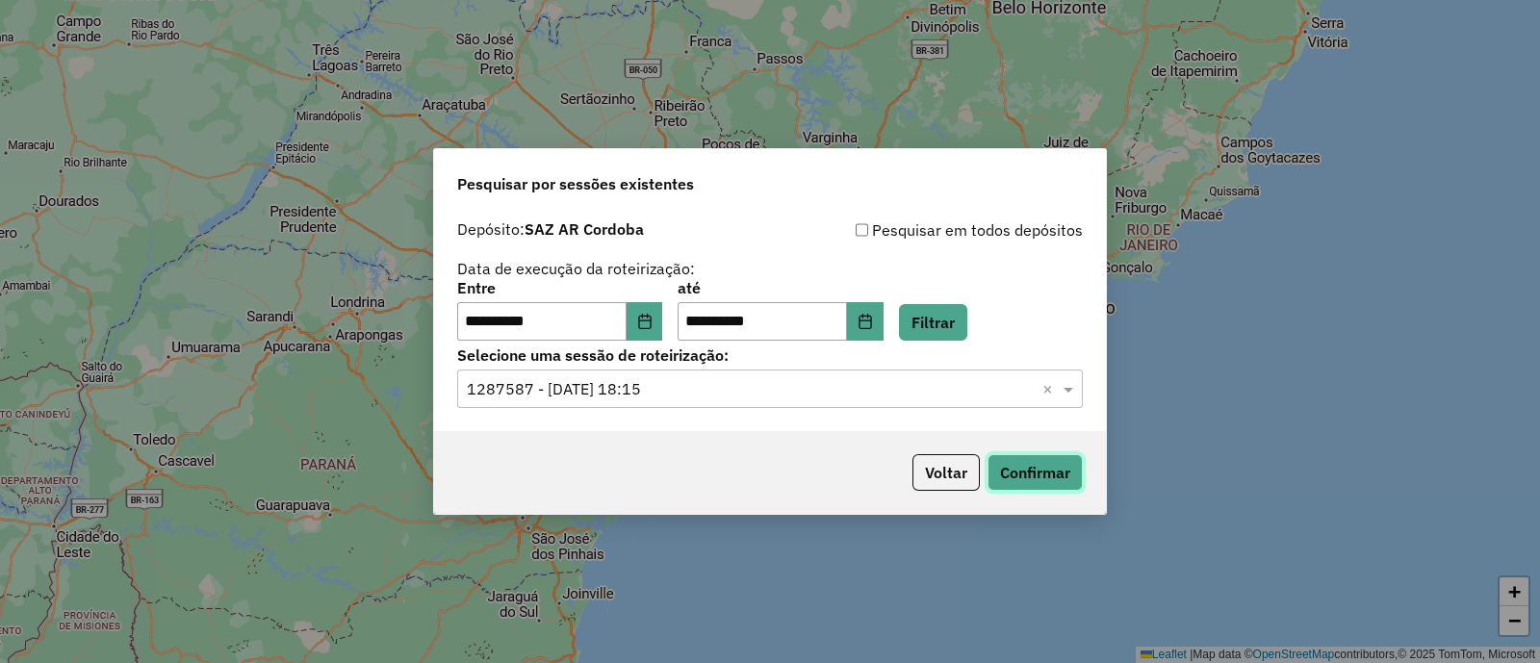
click at [1026, 478] on button "Confirmar" at bounding box center [1035, 472] width 95 height 37
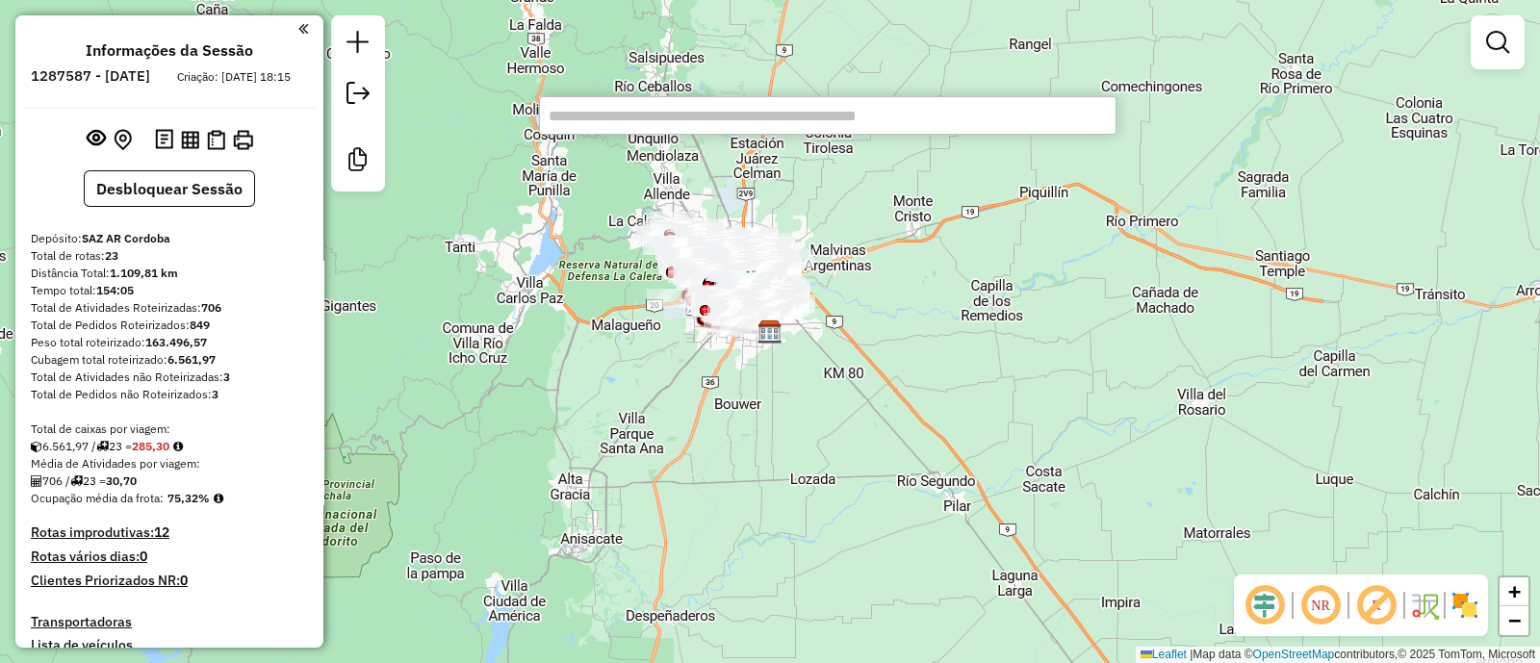
paste input "******"
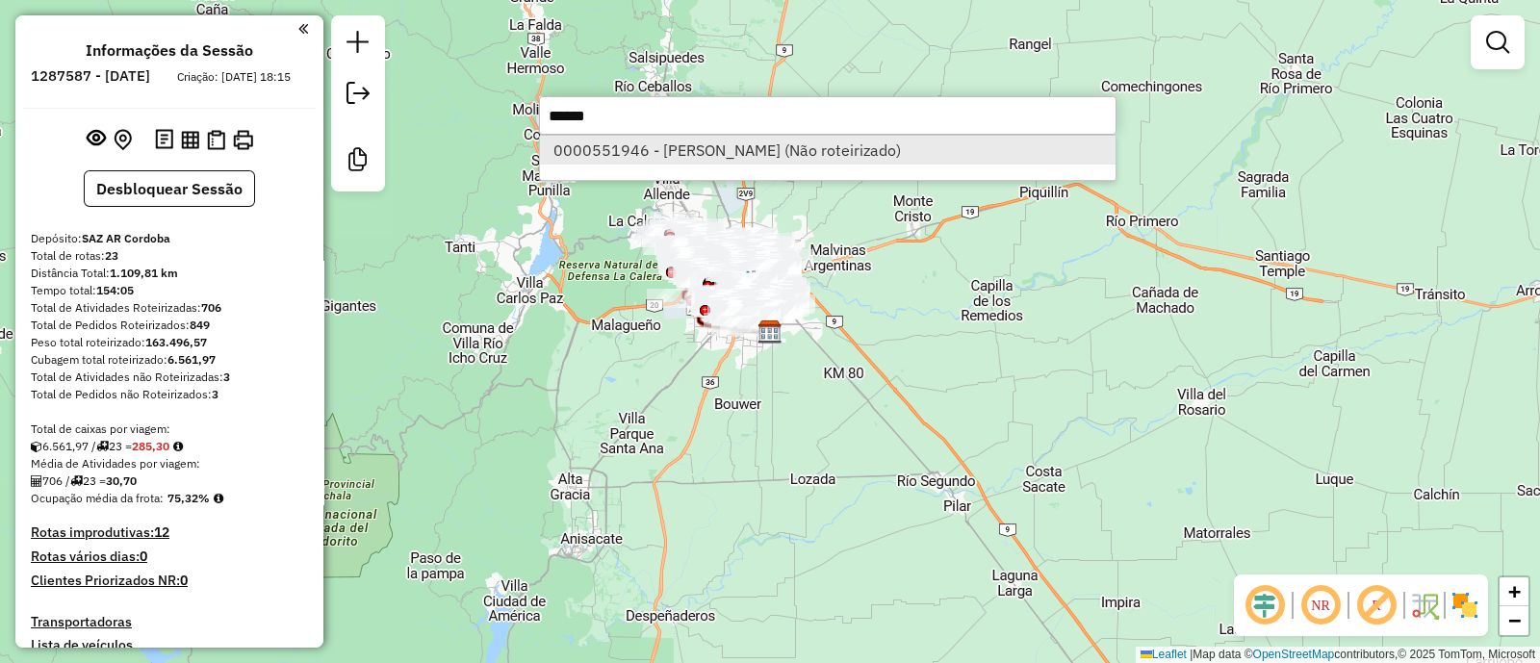
type input "******"
click at [744, 152] on li "0000551946 - Diego Villarreal (Não roteirizado)" at bounding box center [828, 150] width 576 height 29
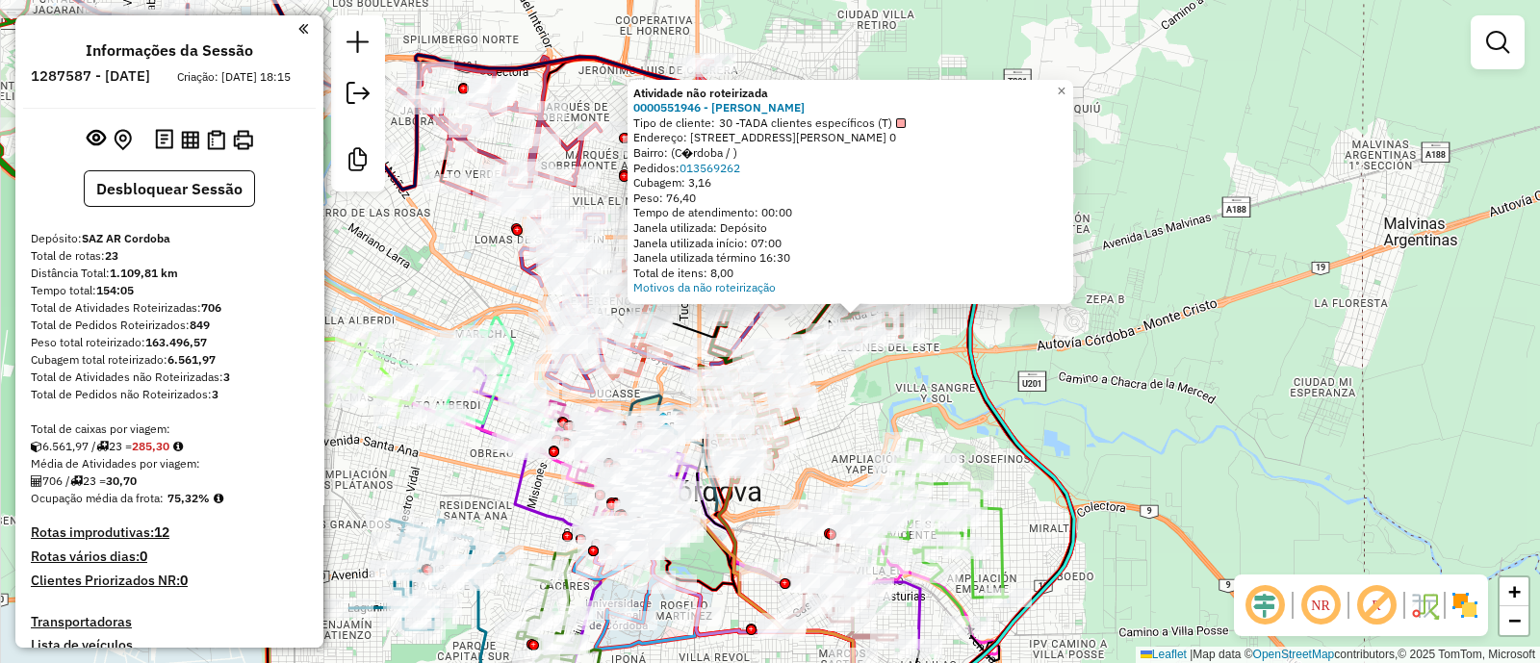
drag, startPoint x: 797, startPoint y: 357, endPoint x: 865, endPoint y: 387, distance: 74.6
click at [865, 387] on div "Atividade não roteirizada 0000551946 - Diego Villarreal Tipo de cliente: 30 -TA…" at bounding box center [770, 331] width 1540 height 663
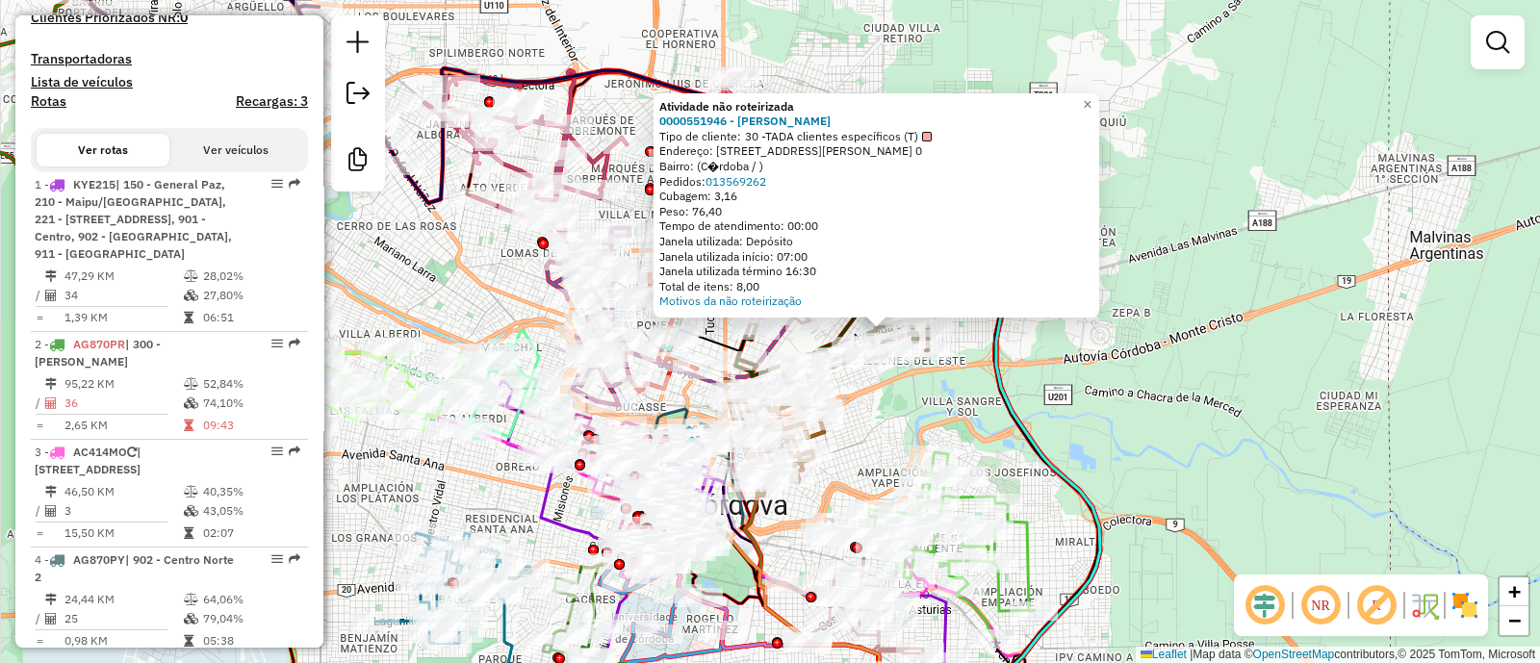
scroll to position [602, 0]
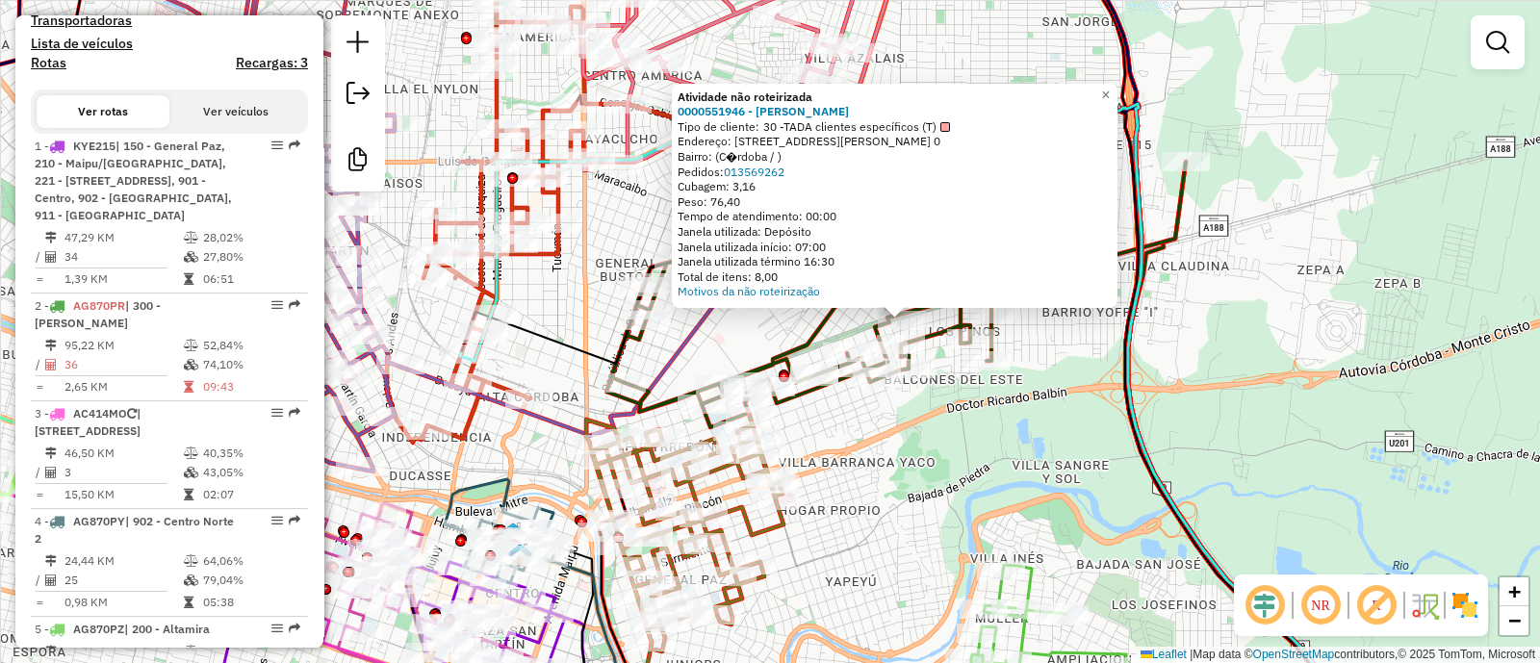
drag, startPoint x: 842, startPoint y: 458, endPoint x: 910, endPoint y: 385, distance: 99.5
click at [910, 385] on div "Atividade não roteirizada 0000551946 - Diego Villarreal Tipo de cliente: 30 -TA…" at bounding box center [770, 331] width 1540 height 663
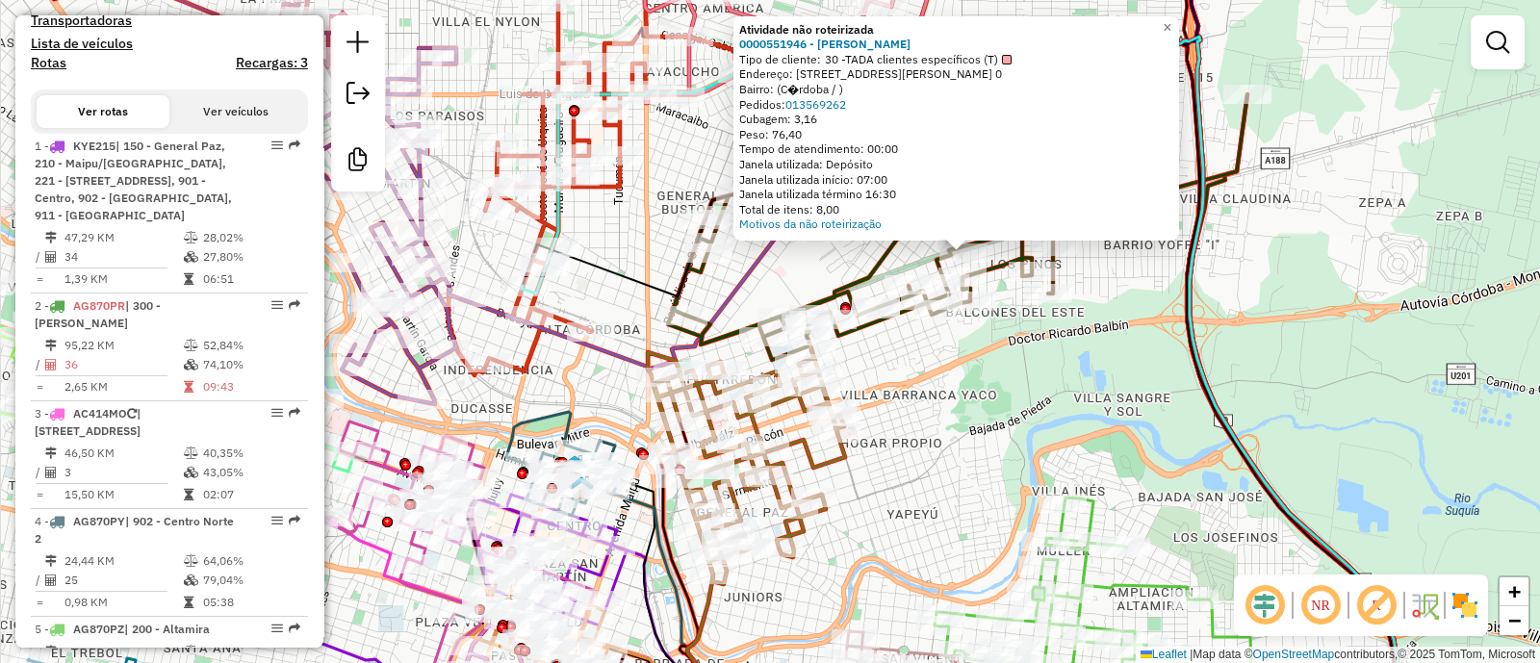
click at [971, 478] on div "Atividade não roteirizada 0000551946 - Diego Villarreal Tipo de cliente: 30 -TA…" at bounding box center [770, 331] width 1540 height 663
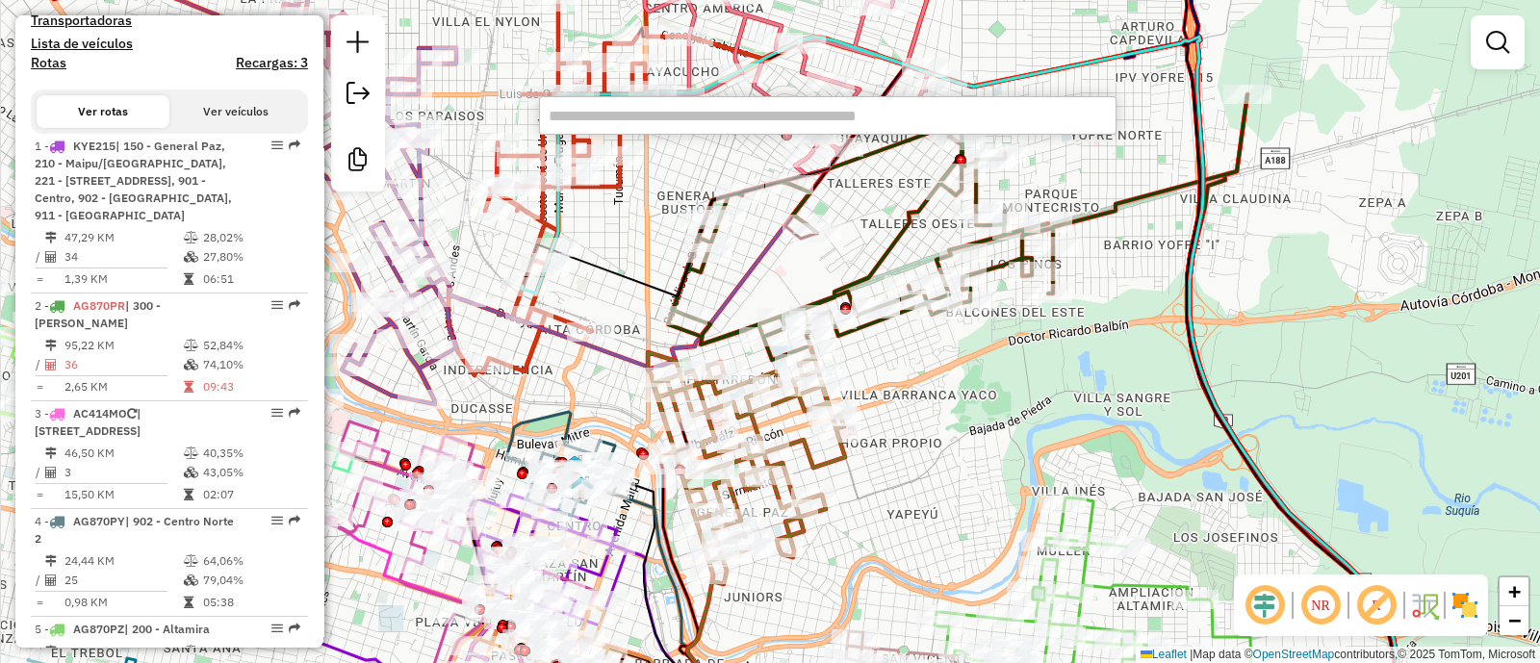
paste input "******"
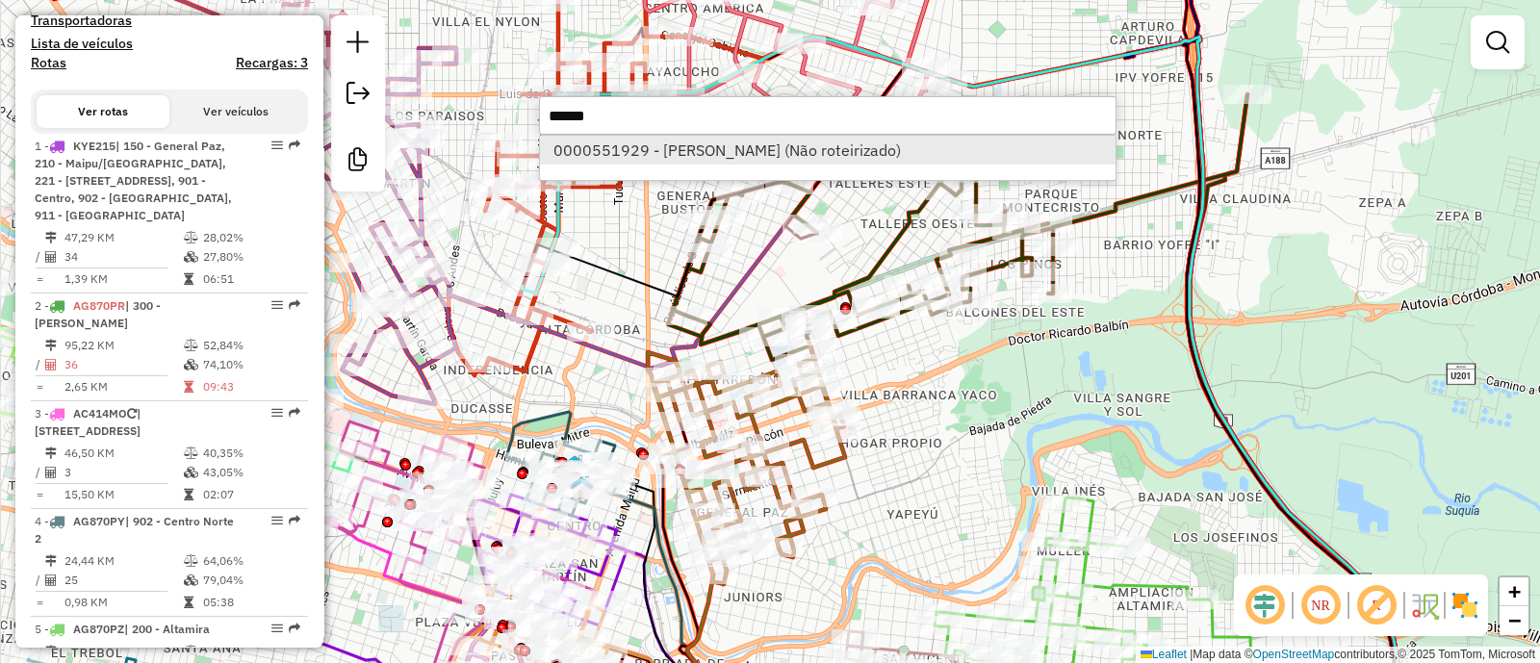
type input "******"
click at [674, 146] on li "0000551929 - Pablo Miranda (Não roteirizado)" at bounding box center [828, 150] width 576 height 29
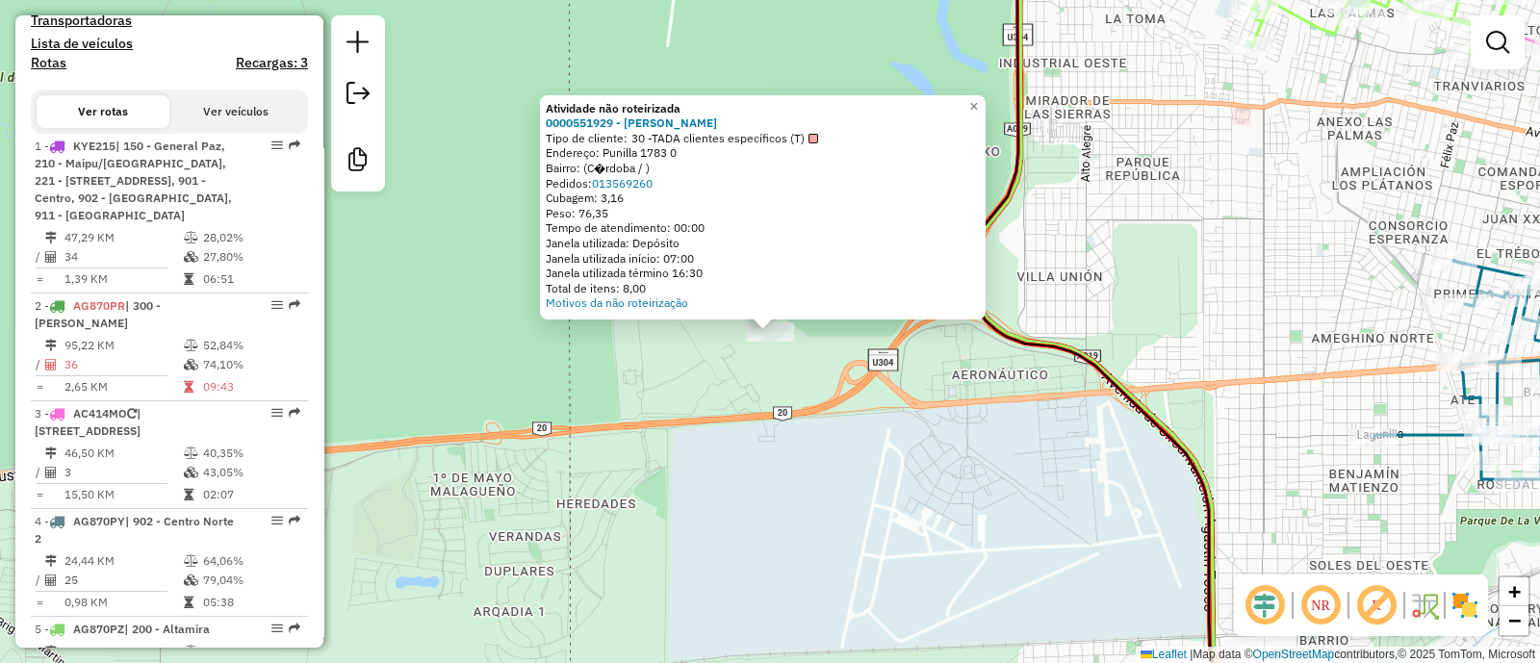
click at [832, 464] on div "Atividade não roteirizada 0000551929 - Pablo Miranda Tipo de cliente: 30 -TADA …" at bounding box center [770, 331] width 1540 height 663
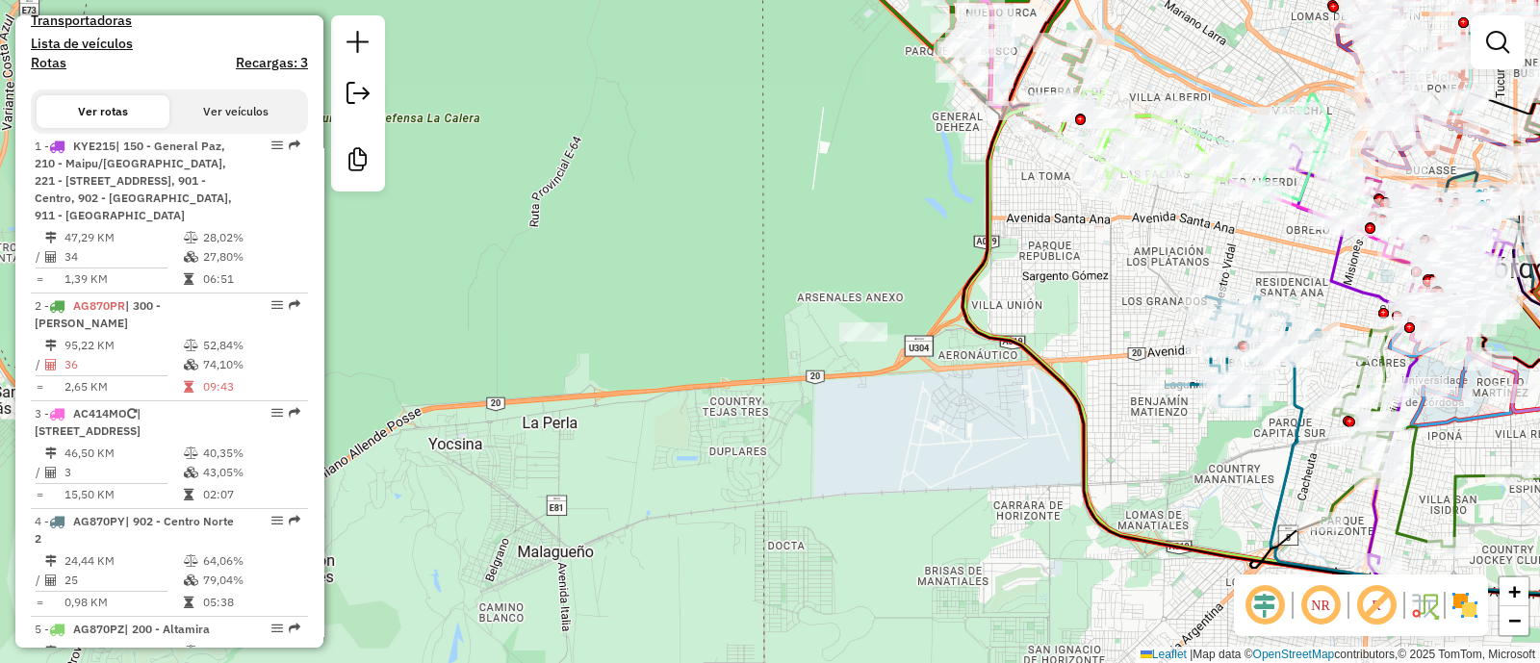
drag, startPoint x: 828, startPoint y: 512, endPoint x: 891, endPoint y: 447, distance: 91.2
click at [891, 447] on div "Janela de atendimento Grade de atendimento Capacidade Transportadoras Veículos …" at bounding box center [770, 331] width 1540 height 663
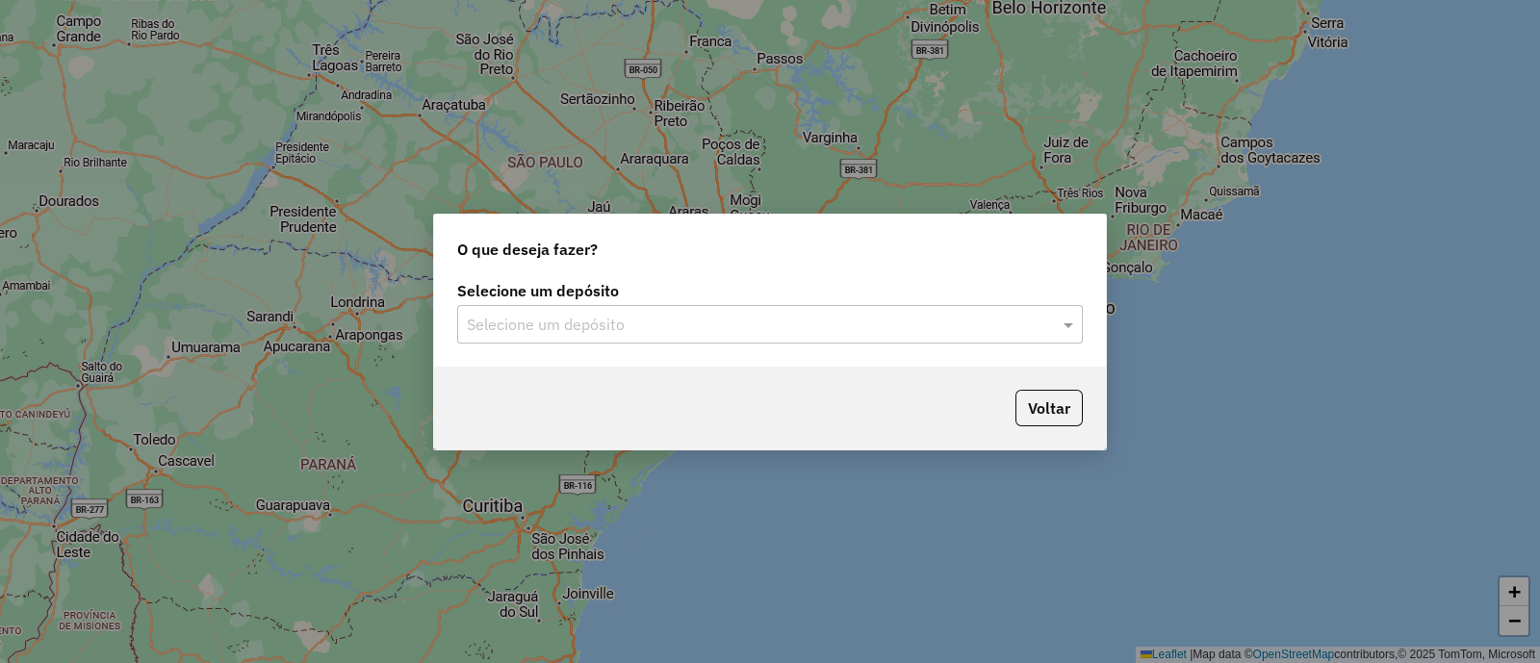
click at [626, 327] on input "text" at bounding box center [751, 325] width 568 height 23
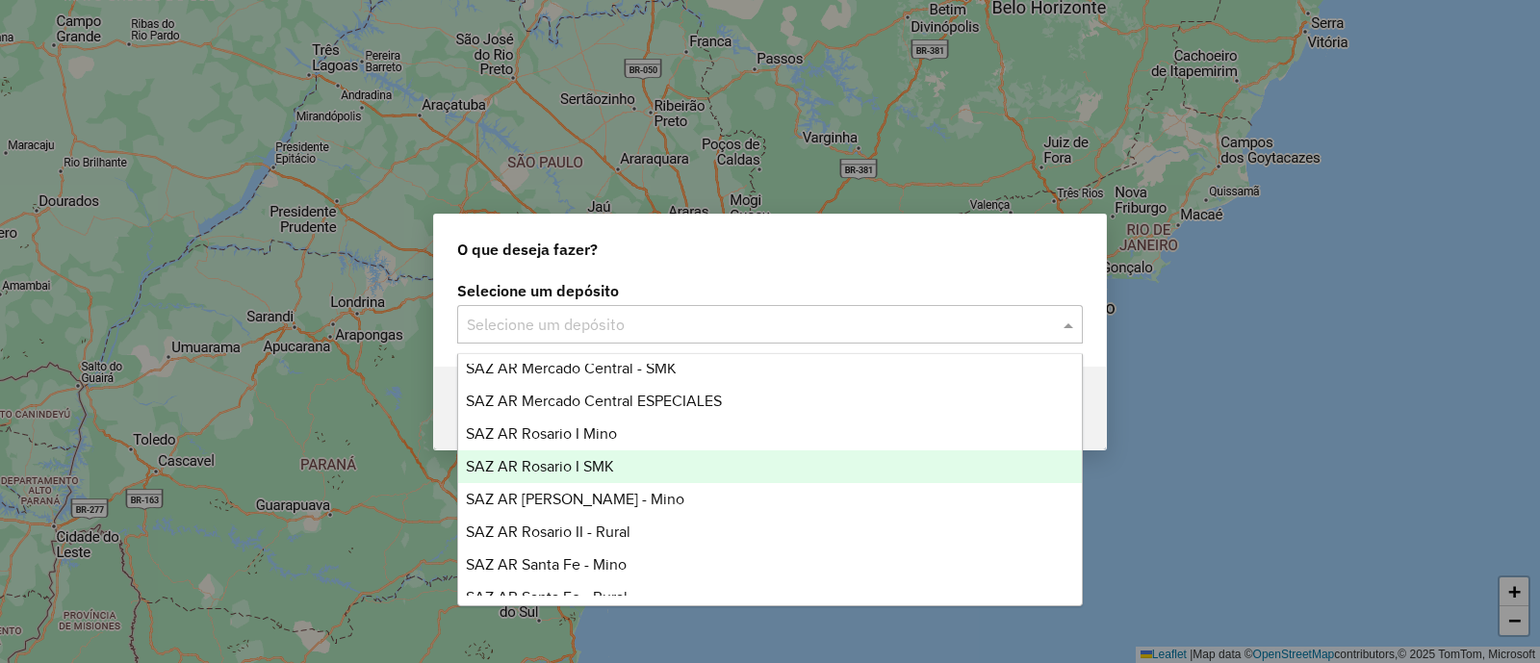
scroll to position [240, 0]
click at [659, 473] on div "SAZ AR [PERSON_NAME] - Mino" at bounding box center [770, 467] width 624 height 33
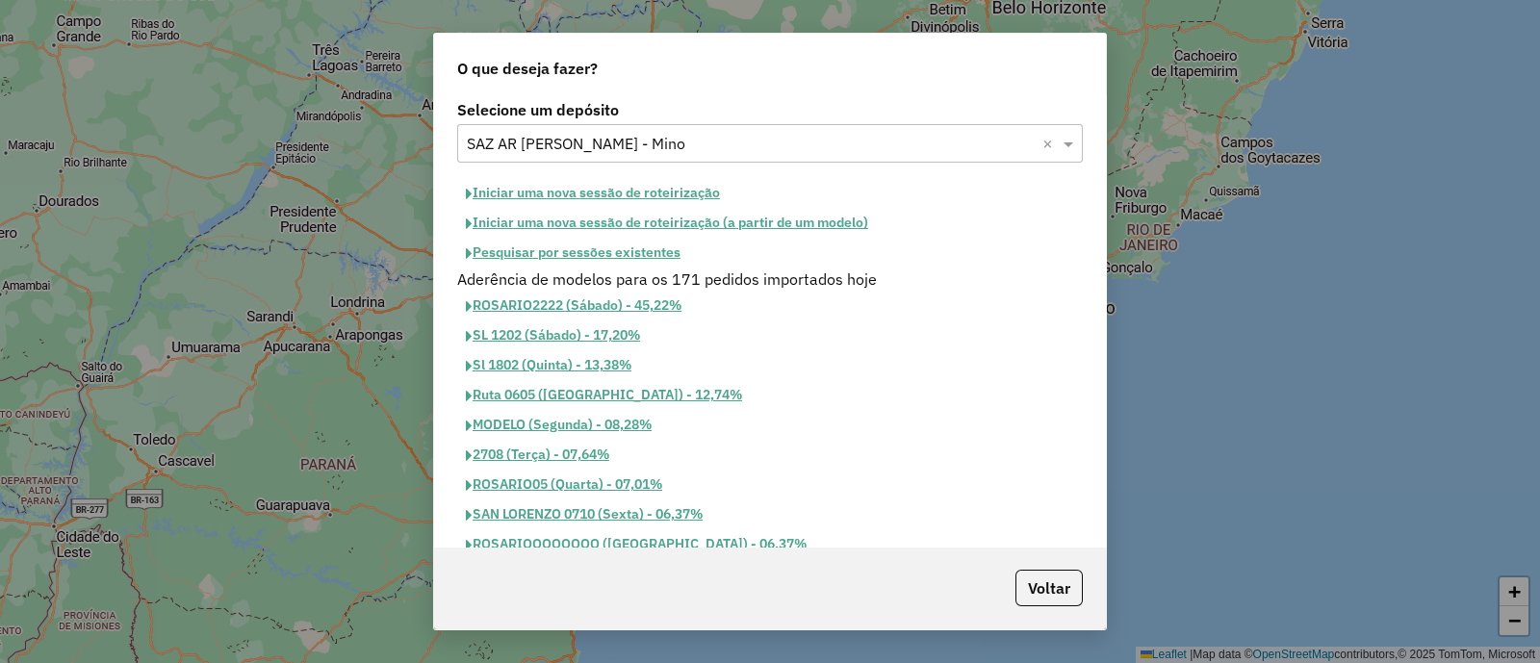
click at [575, 193] on button "Iniciar uma nova sessão de roteirização" at bounding box center [592, 193] width 271 height 30
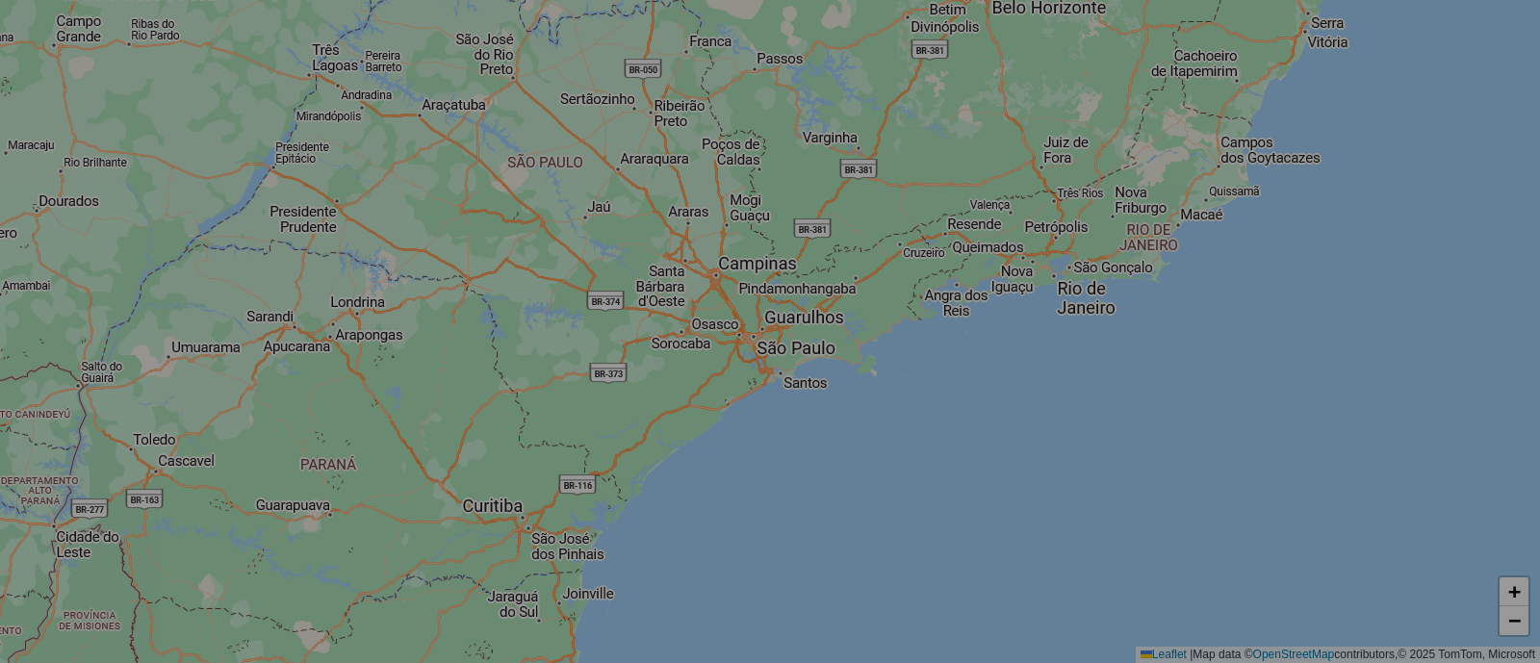
select select "*"
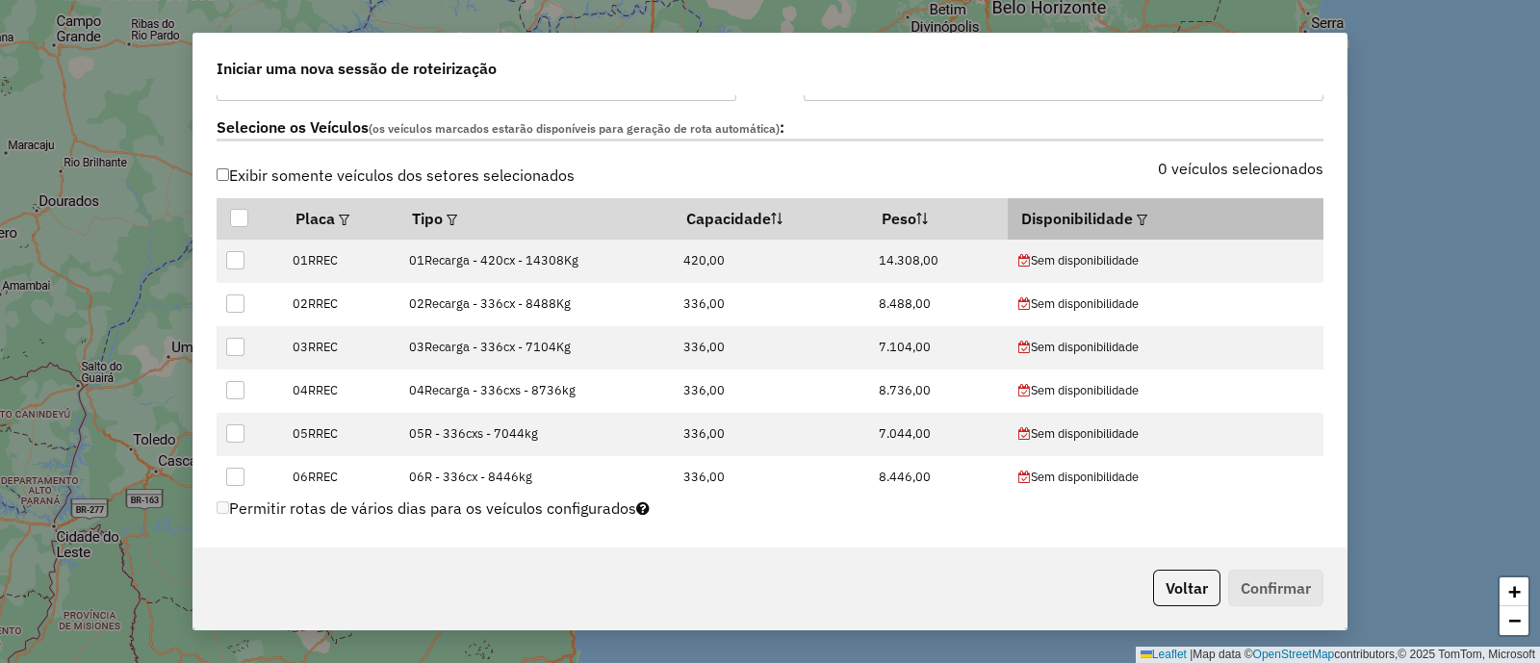
scroll to position [602, 0]
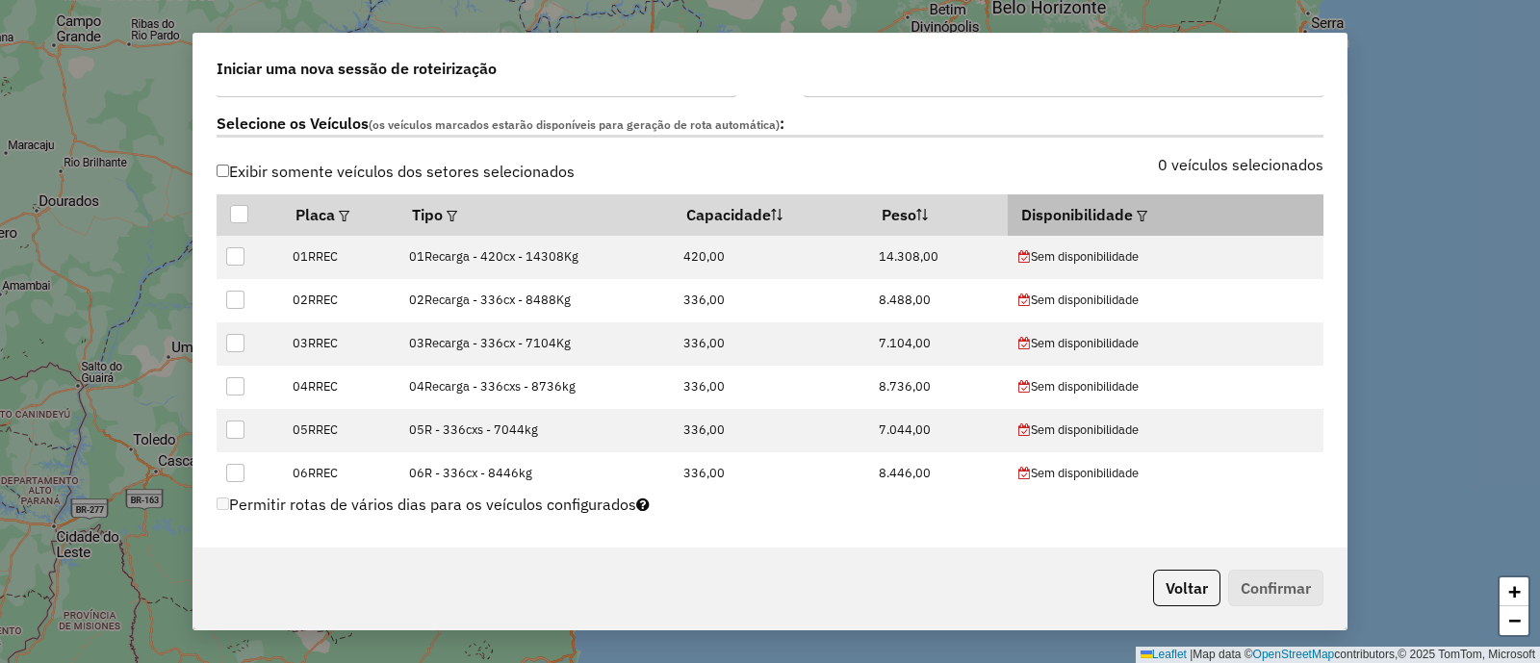
click at [1139, 212] on em at bounding box center [1142, 216] width 11 height 11
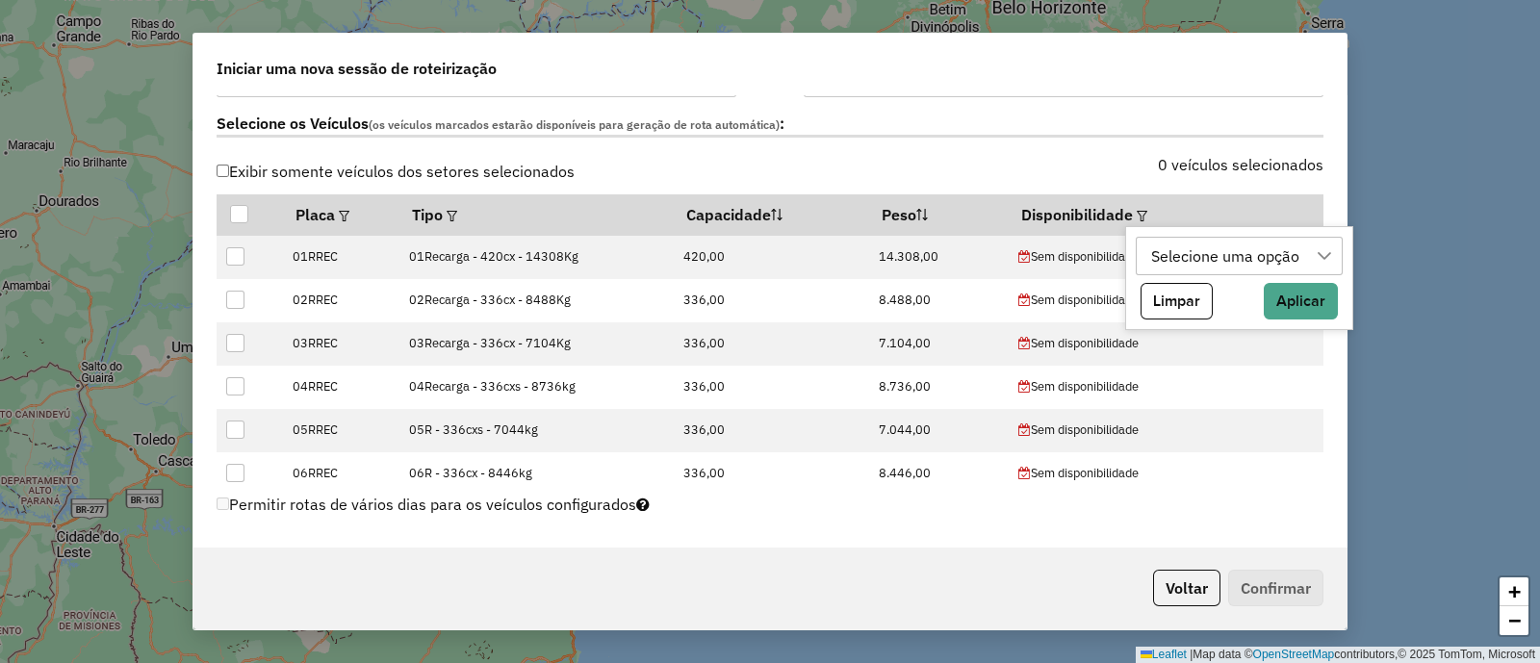
click at [1185, 254] on div "Selecione uma opção" at bounding box center [1225, 256] width 162 height 37
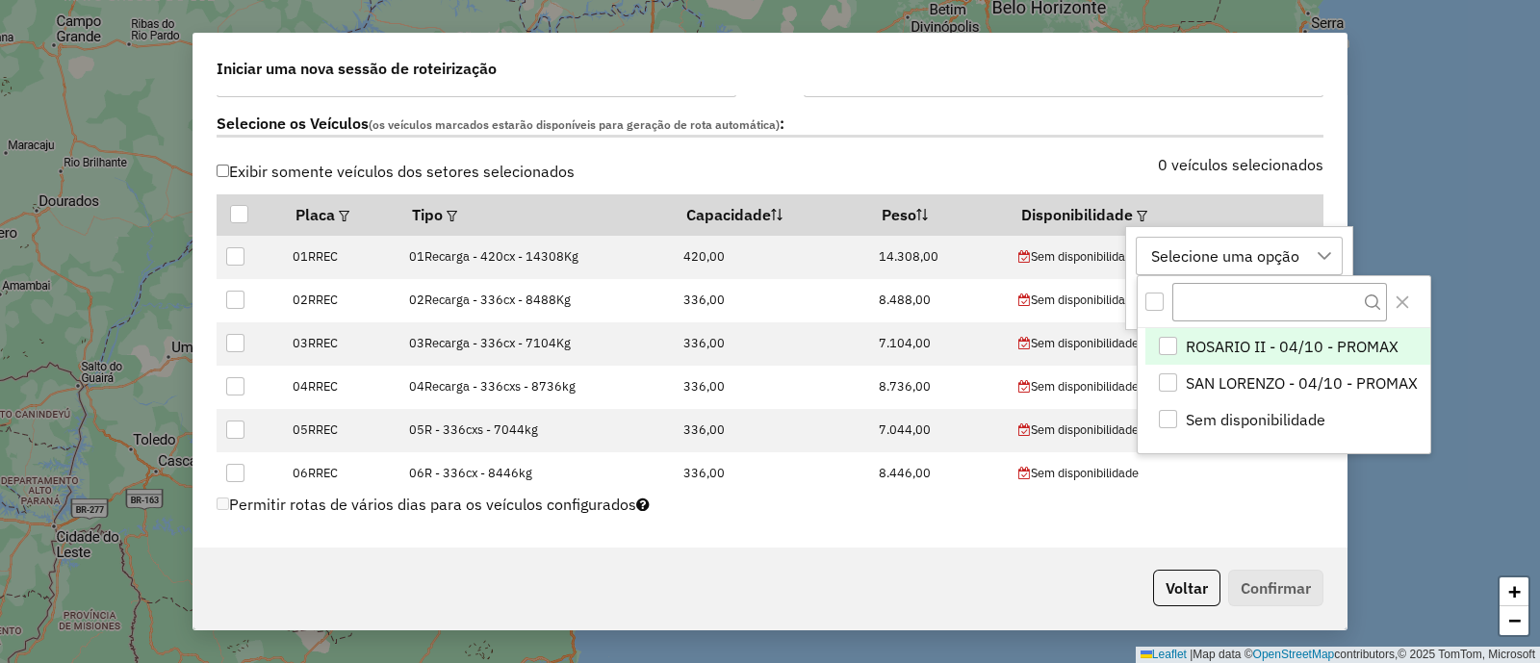
scroll to position [13, 89]
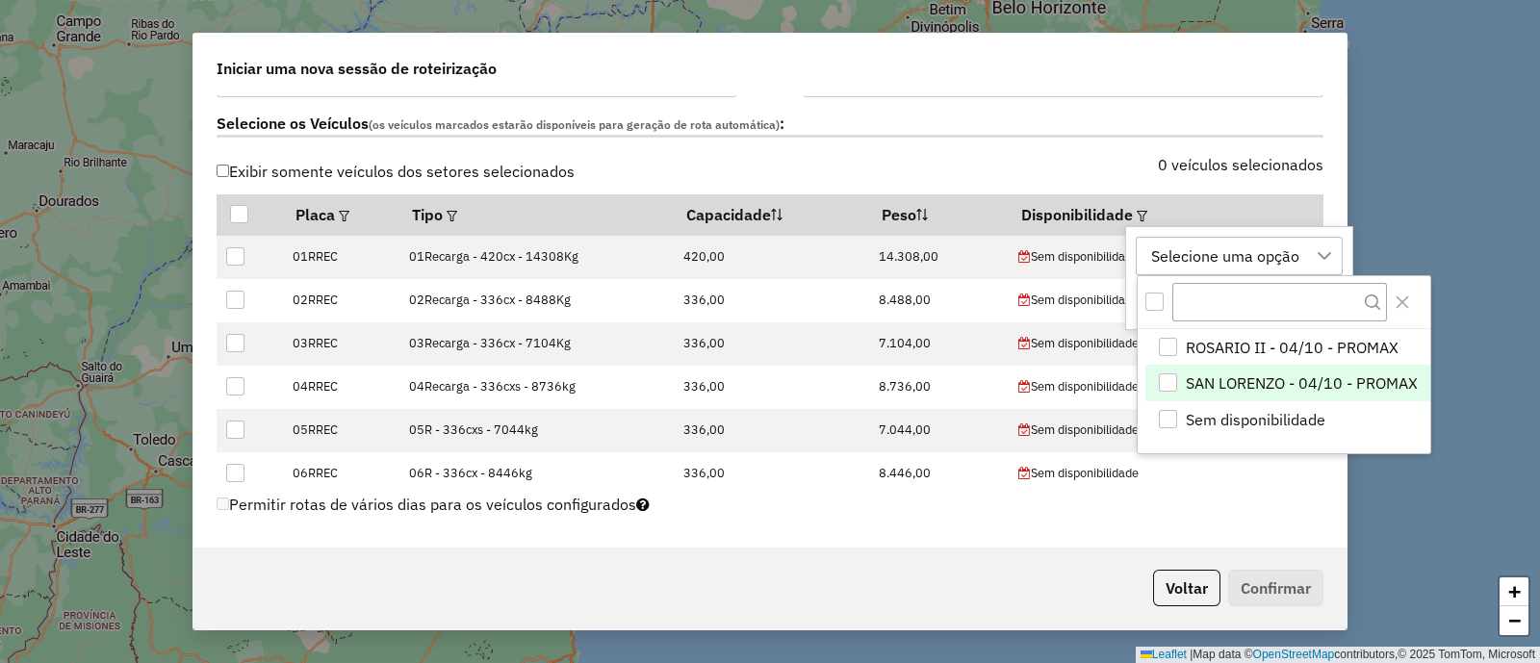
click at [1292, 368] on li "SAN LORENZO - 04/10 - PROMAX" at bounding box center [1287, 383] width 285 height 37
click at [1397, 301] on icon "Close" at bounding box center [1402, 302] width 15 height 15
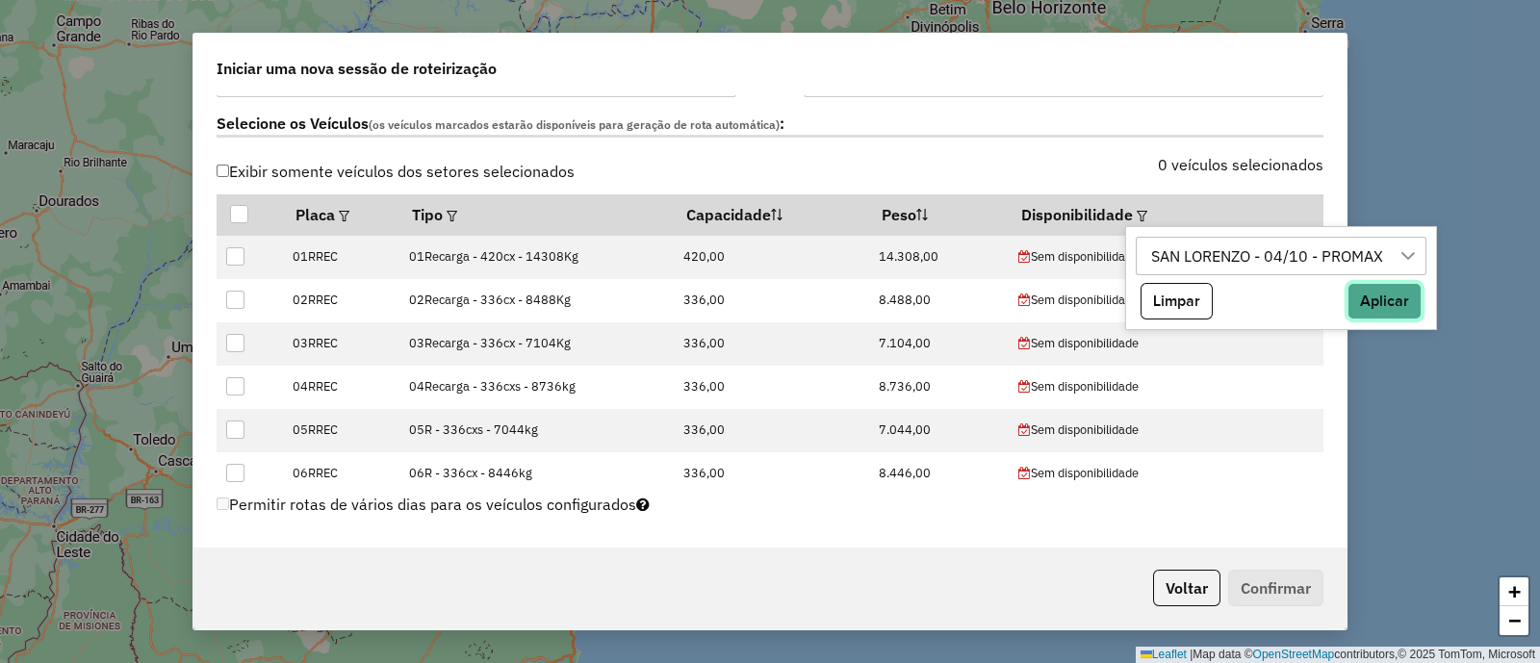
click at [1393, 301] on button "Aplicar" at bounding box center [1385, 301] width 74 height 37
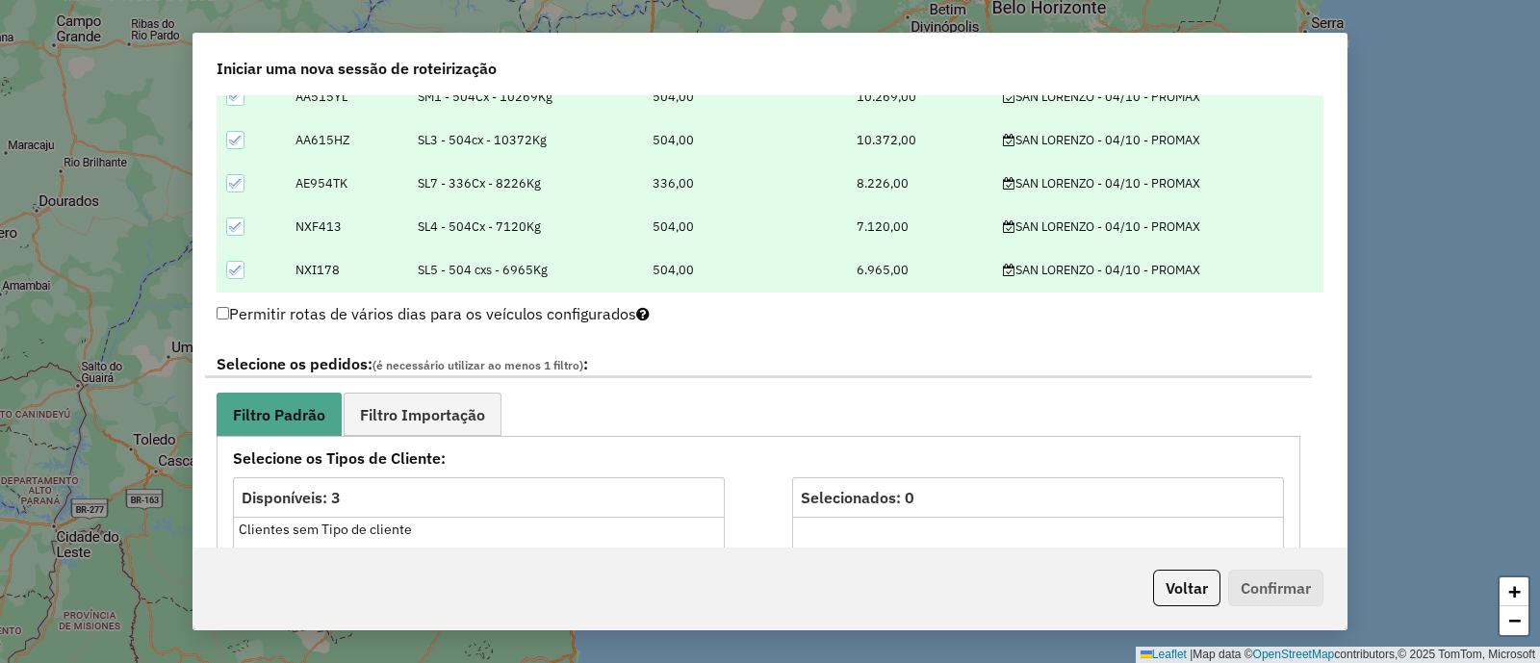
scroll to position [962, 0]
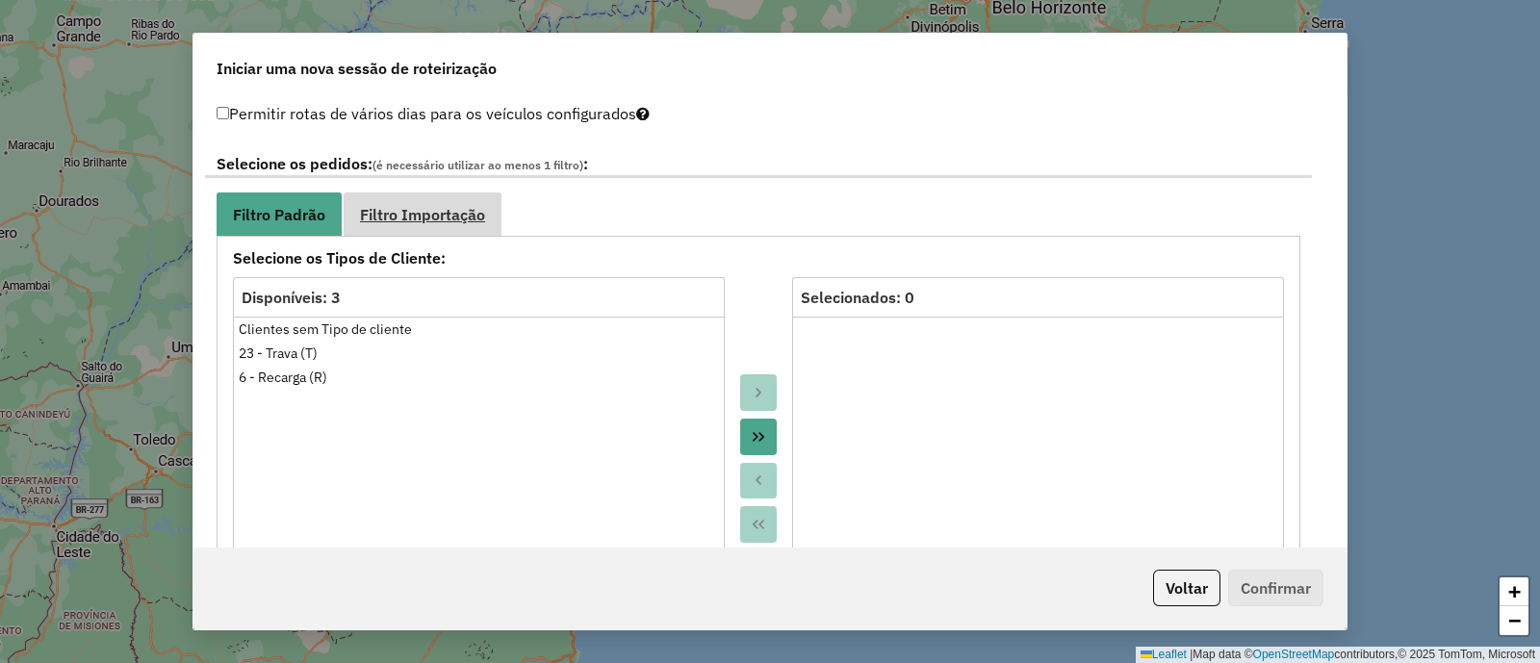
click at [474, 197] on link "Filtro Importação" at bounding box center [423, 214] width 158 height 43
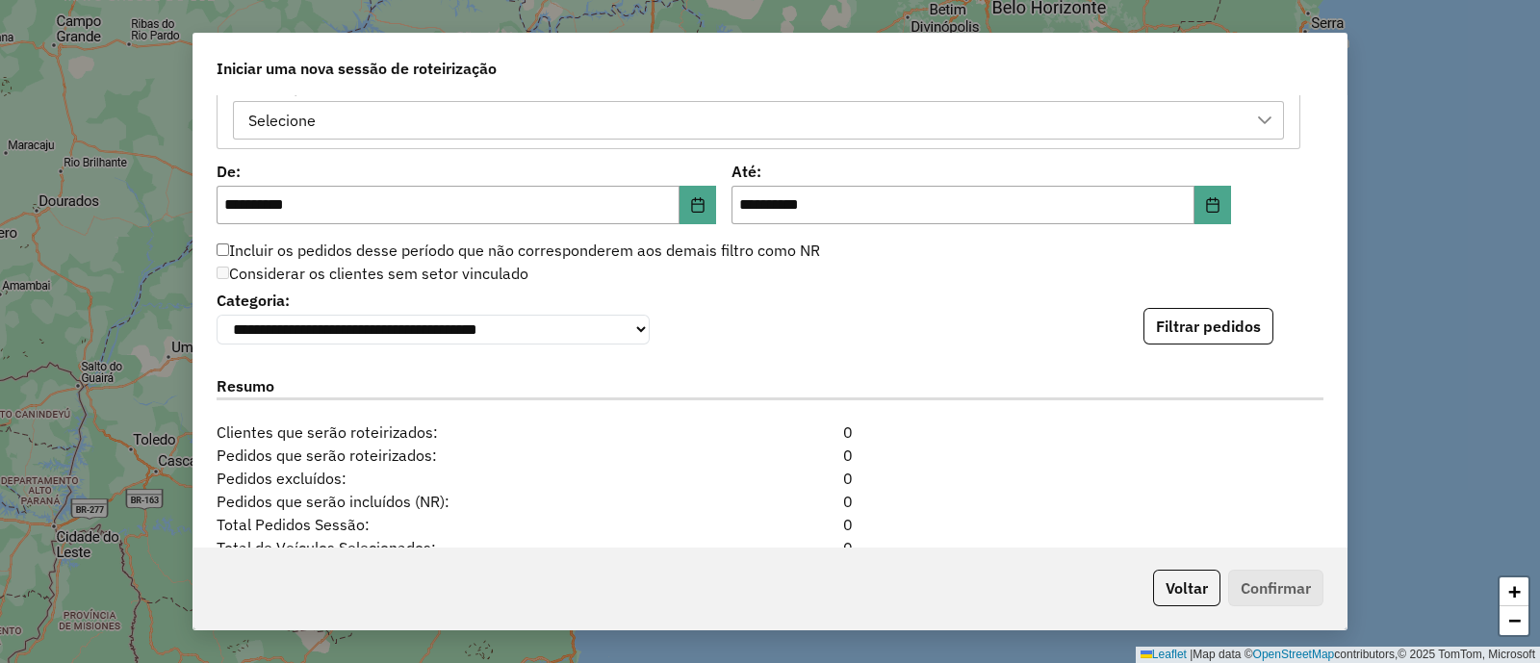
scroll to position [1203, 0]
click at [604, 116] on div "Selecione" at bounding box center [744, 119] width 1005 height 37
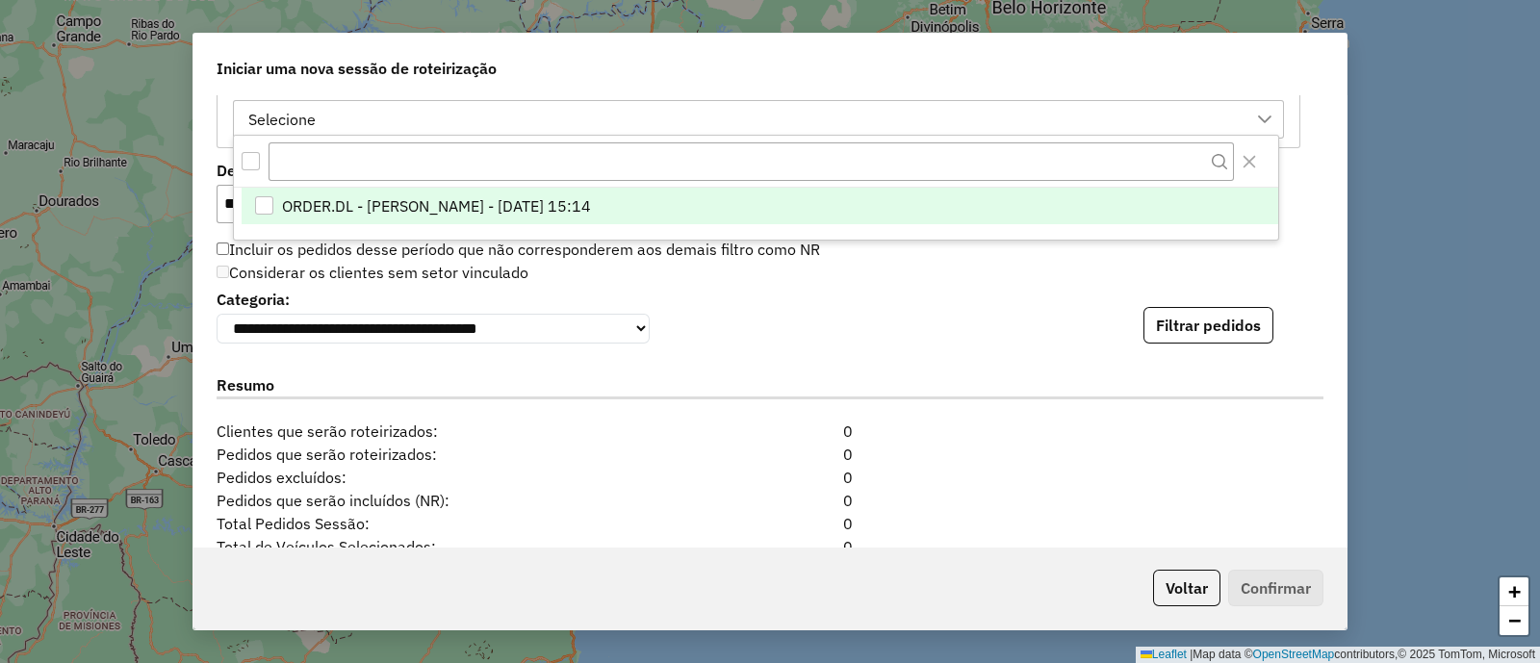
scroll to position [13, 89]
click at [590, 207] on span "ORDER.DL - VITOR GUILHERME EUGENIO DE OLIVEIRA - 03/10/2025 15:14" at bounding box center [435, 206] width 309 height 23
click at [918, 321] on div "**********" at bounding box center [770, 314] width 1107 height 59
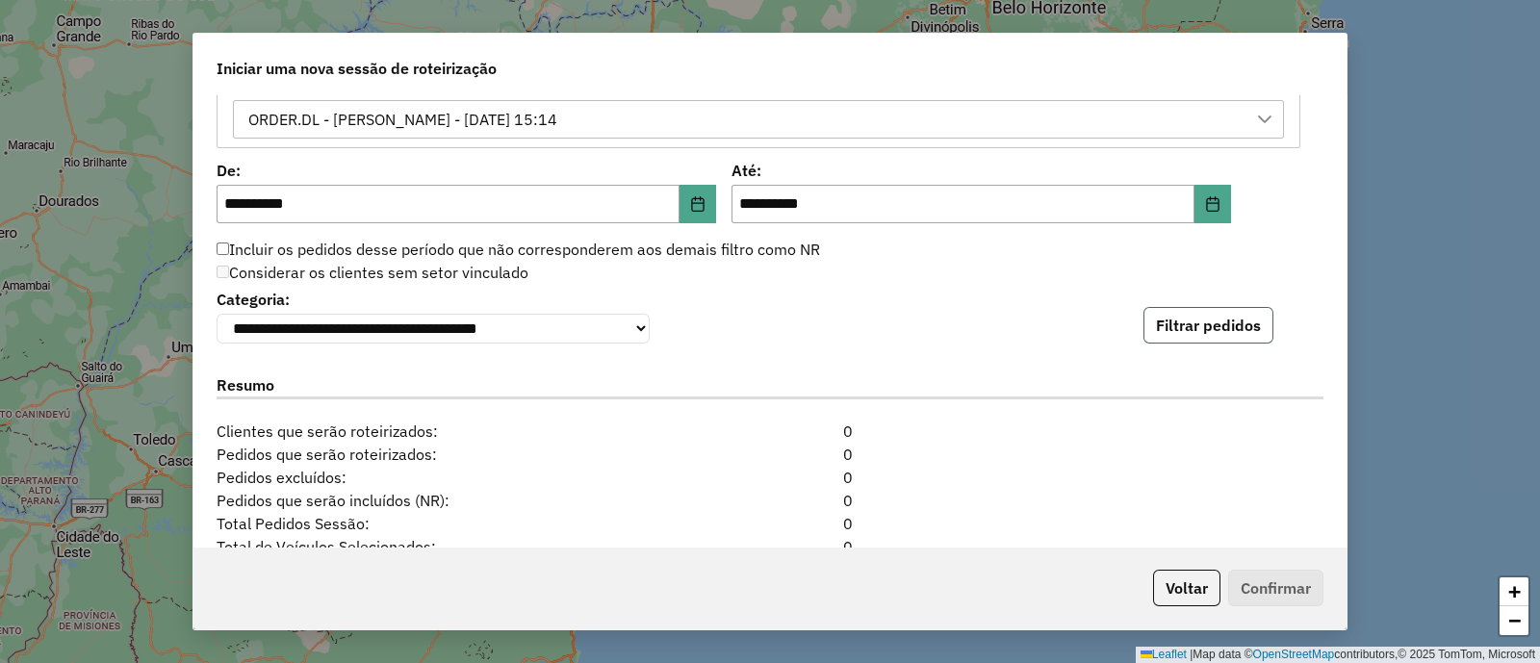
click at [1184, 333] on button "Filtrar pedidos" at bounding box center [1208, 325] width 130 height 37
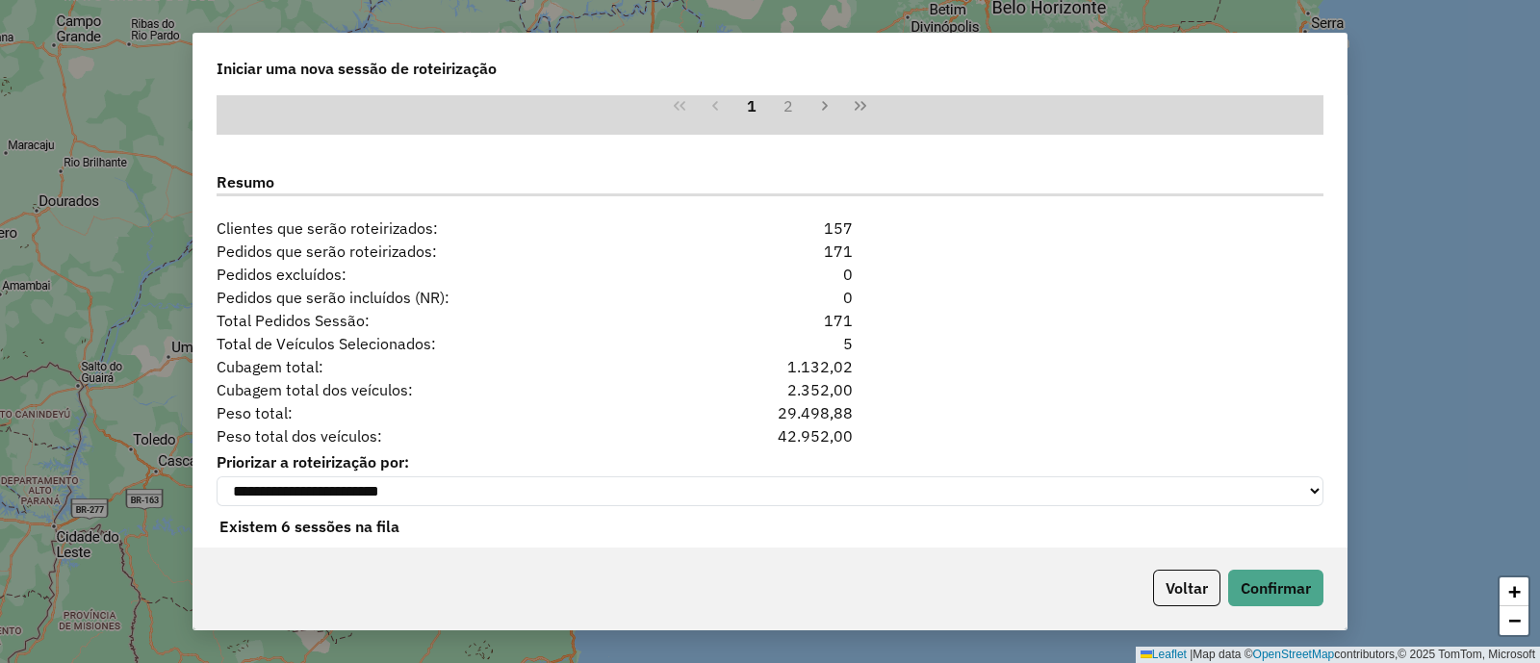
scroll to position [1834, 0]
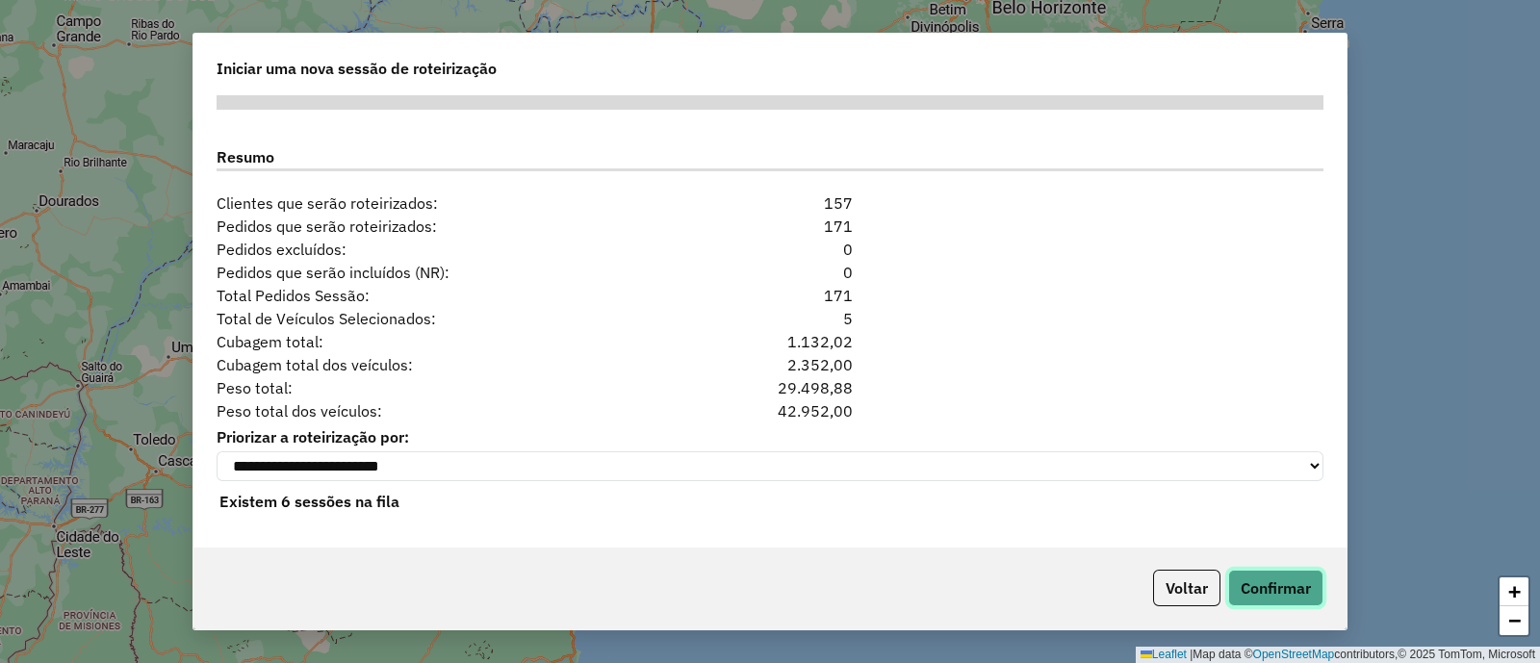
click at [1276, 579] on button "Confirmar" at bounding box center [1275, 588] width 95 height 37
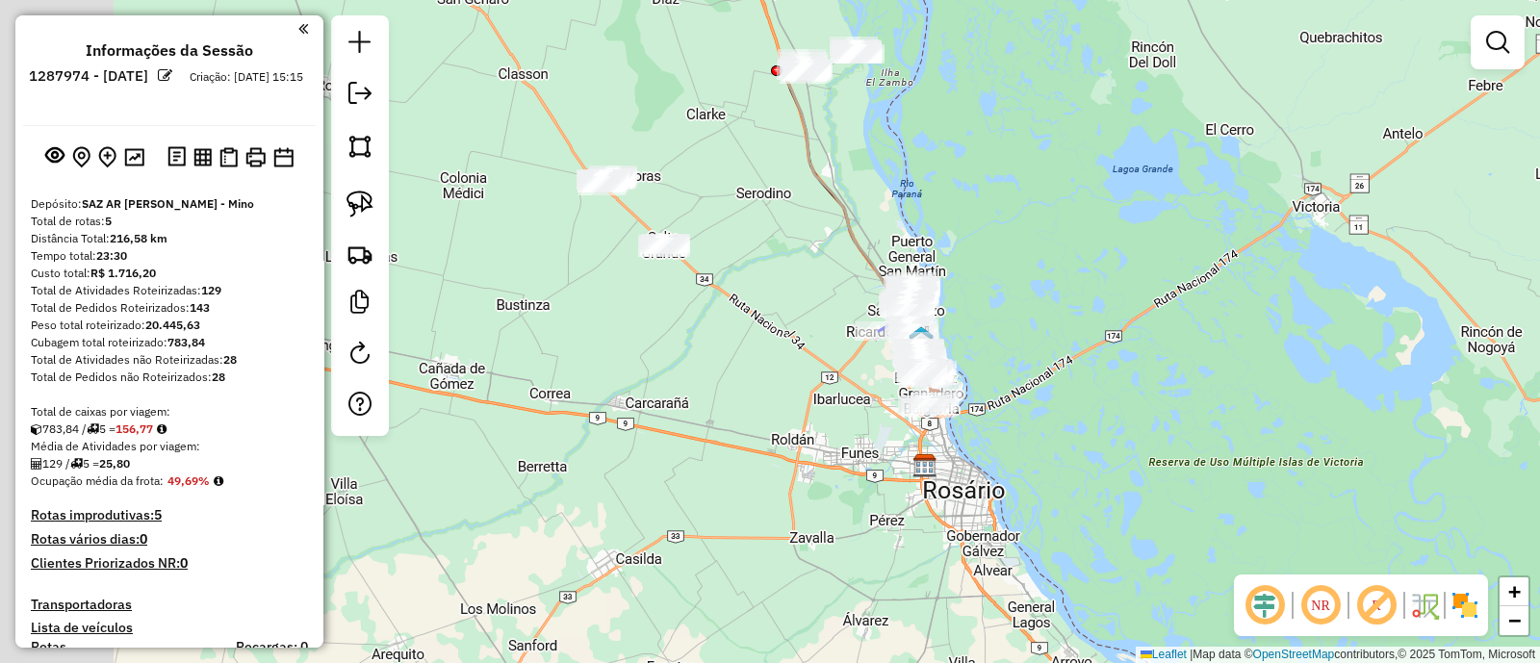
drag, startPoint x: 502, startPoint y: 190, endPoint x: 743, endPoint y: 361, distance: 295.4
click at [705, 372] on div "Janela de atendimento Grade de atendimento Capacidade Transportadoras Veículos …" at bounding box center [770, 331] width 1540 height 663
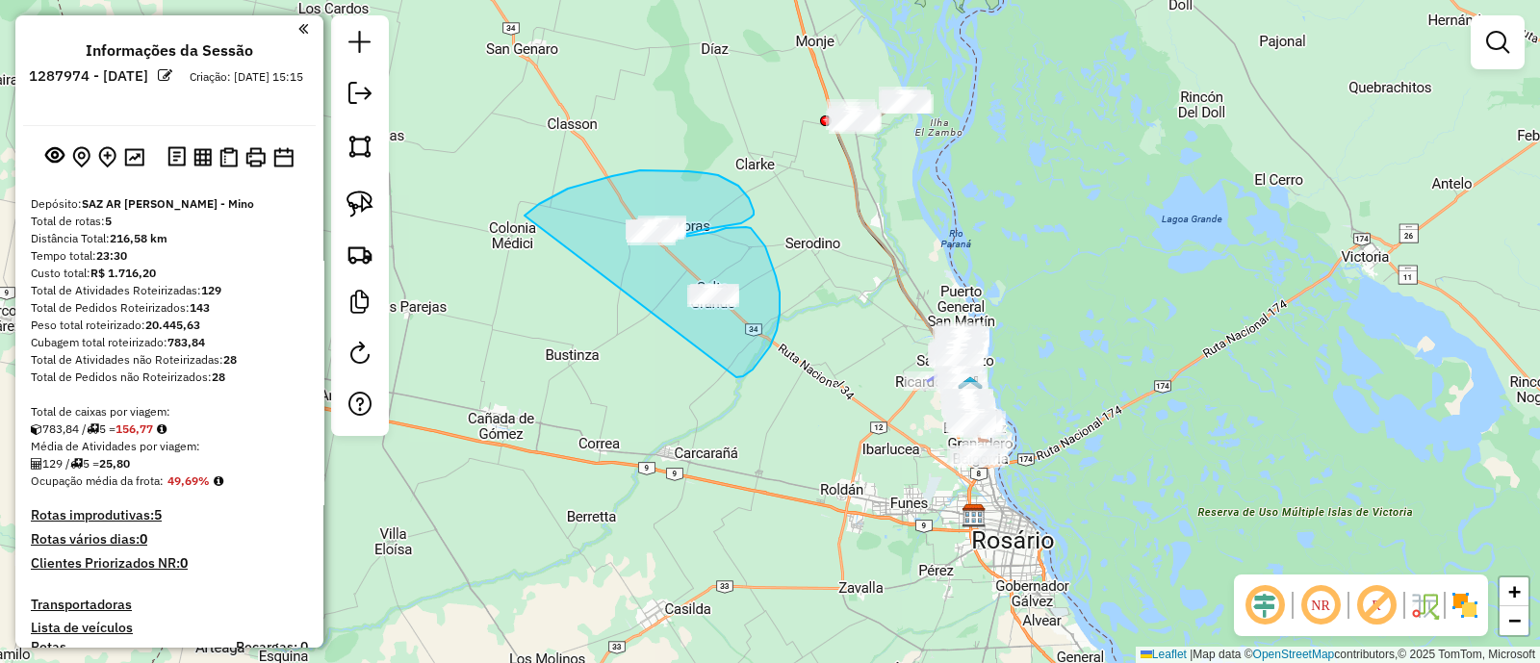
drag, startPoint x: 761, startPoint y: 359, endPoint x: 525, endPoint y: 216, distance: 276.8
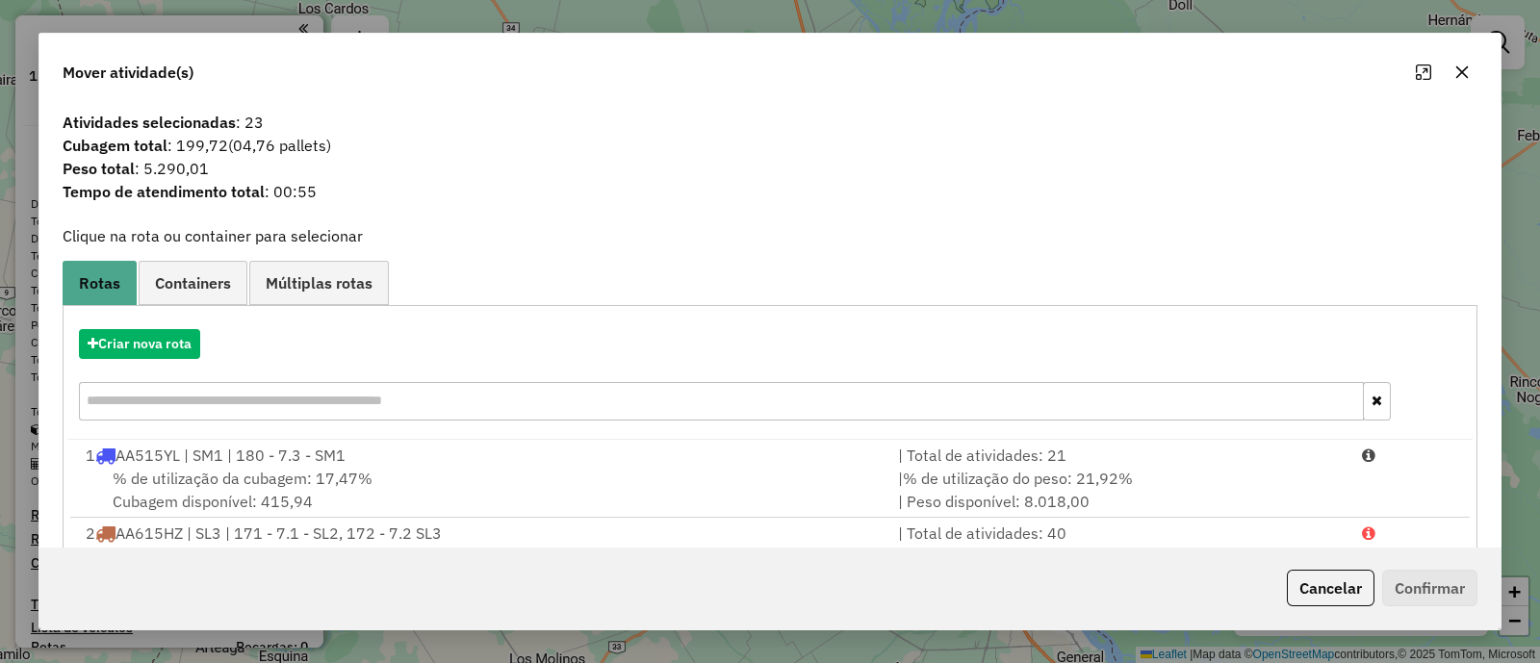
click at [1472, 69] on button "button" at bounding box center [1462, 72] width 31 height 31
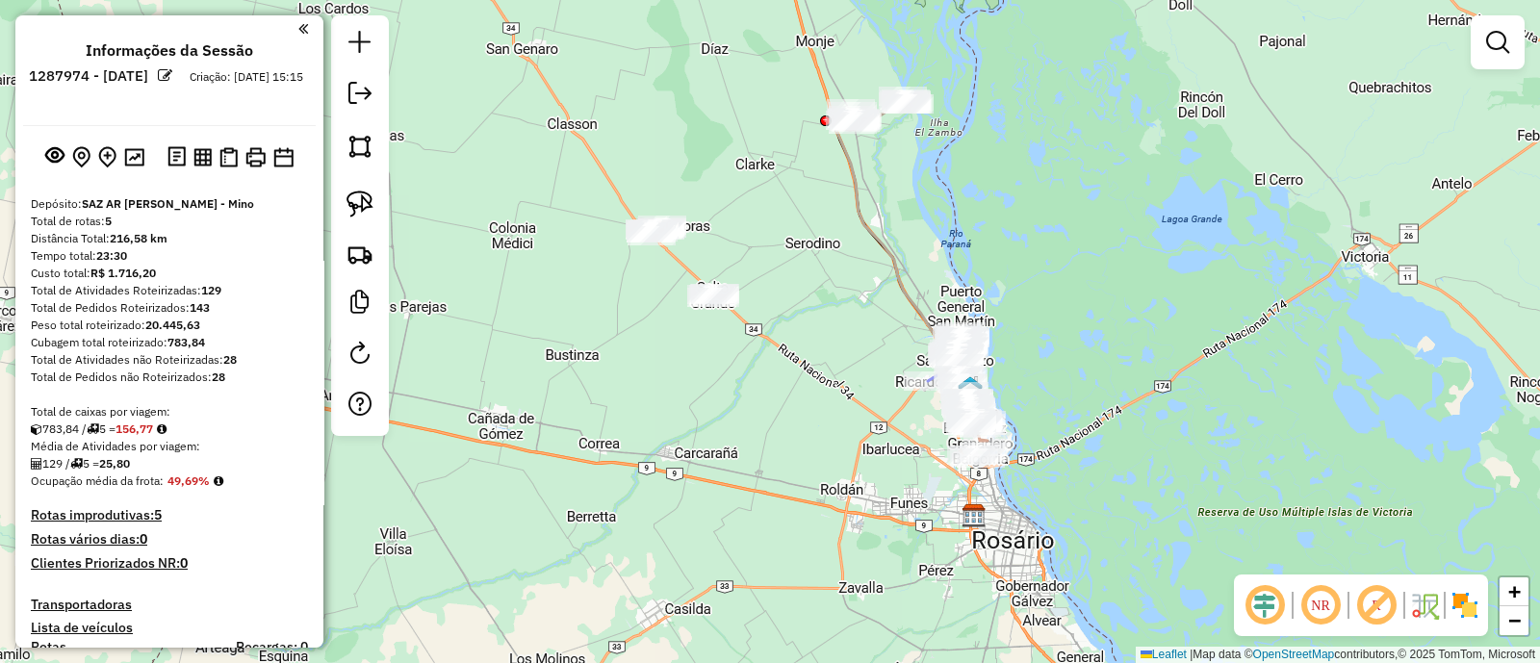
drag, startPoint x: 899, startPoint y: 195, endPoint x: 880, endPoint y: 243, distance: 50.9
click at [880, 243] on div "Janela de atendimento Grade de atendimento Capacidade Transportadoras Veículos …" at bounding box center [770, 331] width 1540 height 663
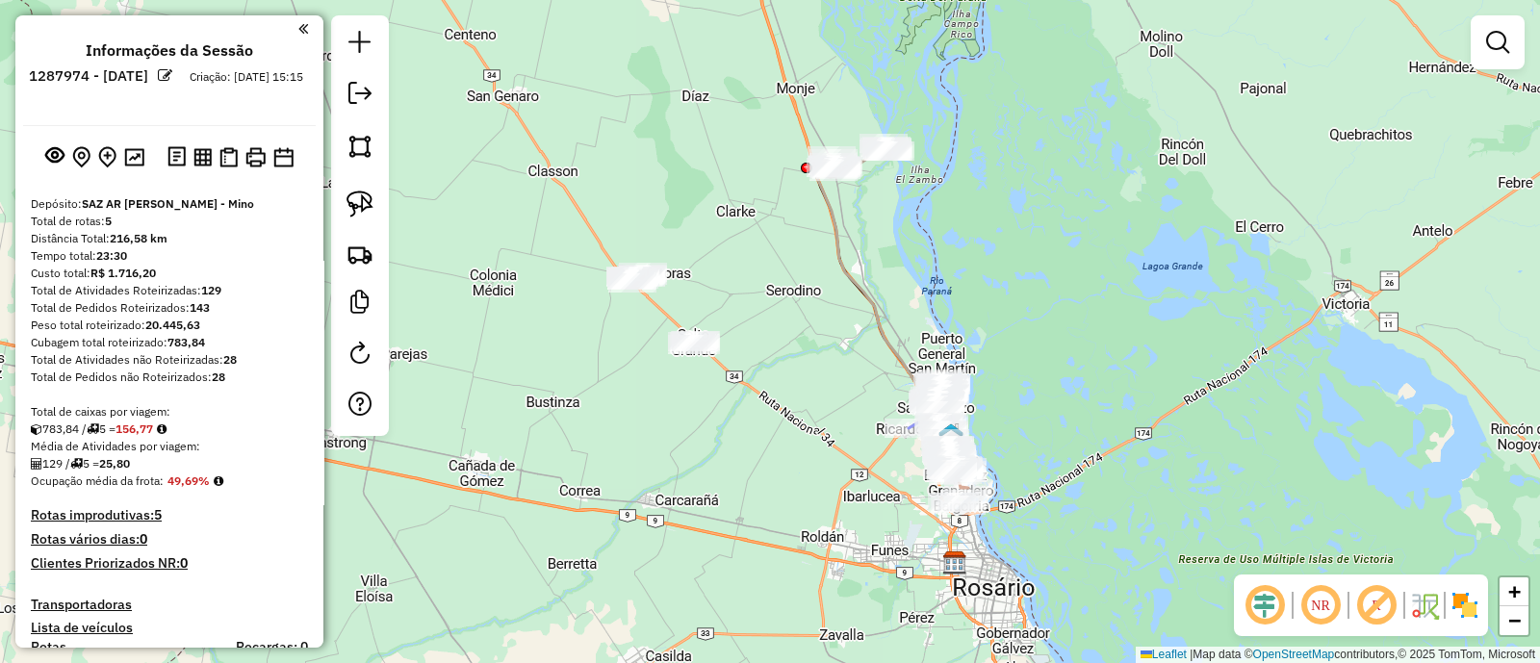
click at [838, 231] on icon at bounding box center [884, 292] width 134 height 287
select select "**********"
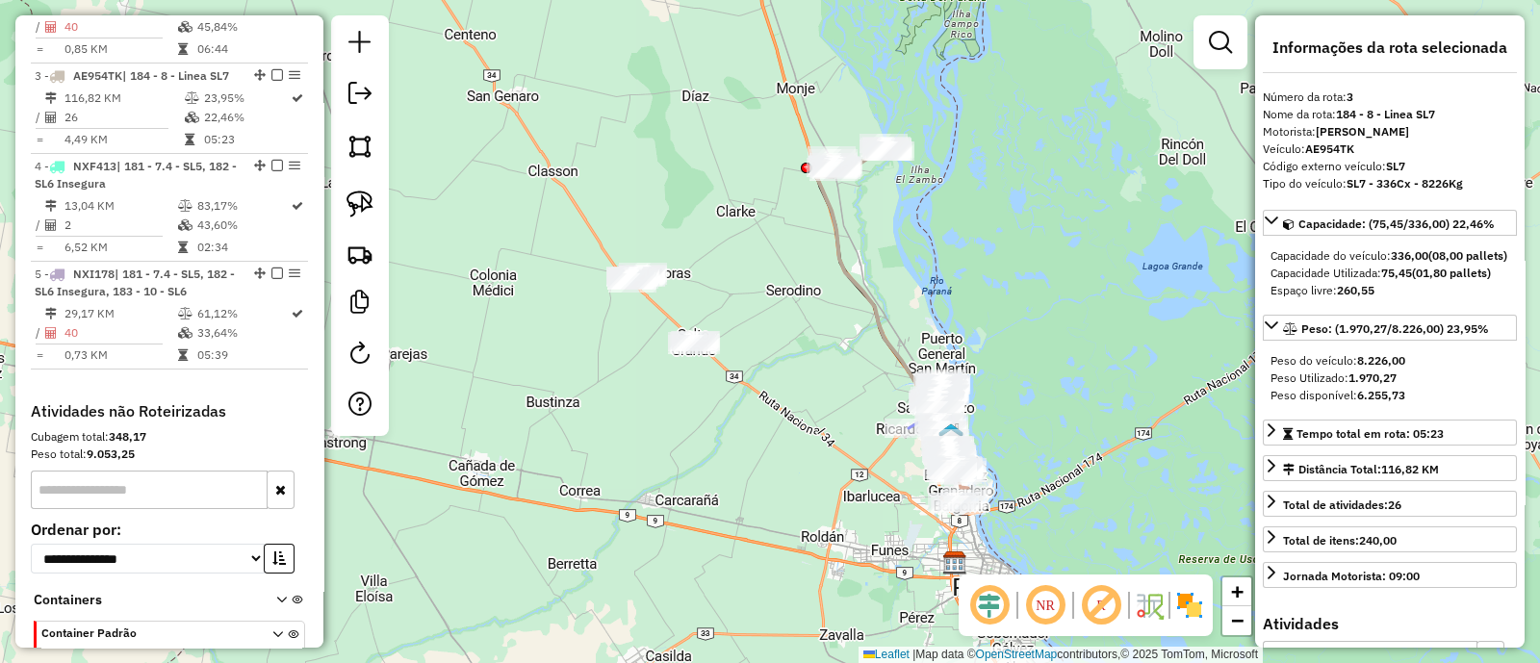
scroll to position [938, 0]
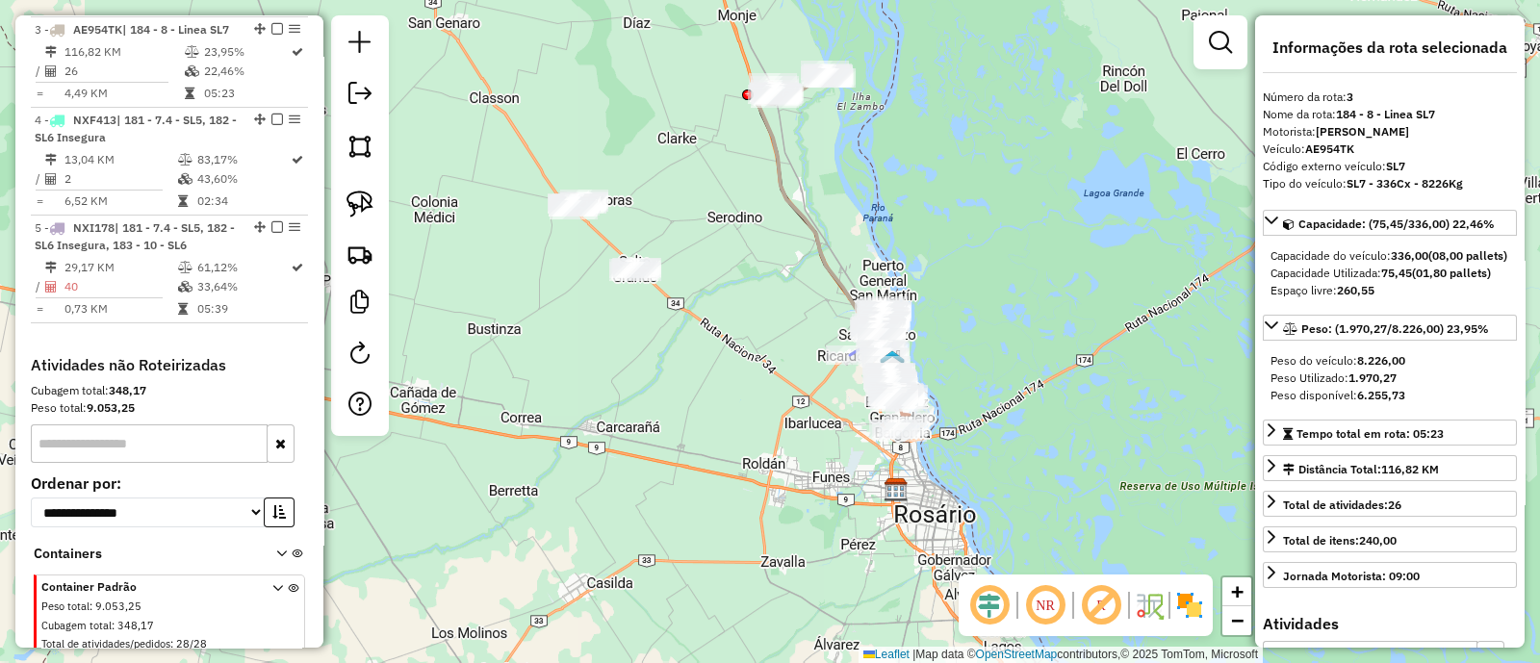
drag, startPoint x: 881, startPoint y: 263, endPoint x: 824, endPoint y: 196, distance: 87.4
click at [824, 196] on div "Janela de atendimento Grade de atendimento Capacidade Transportadoras Veículos …" at bounding box center [770, 331] width 1540 height 663
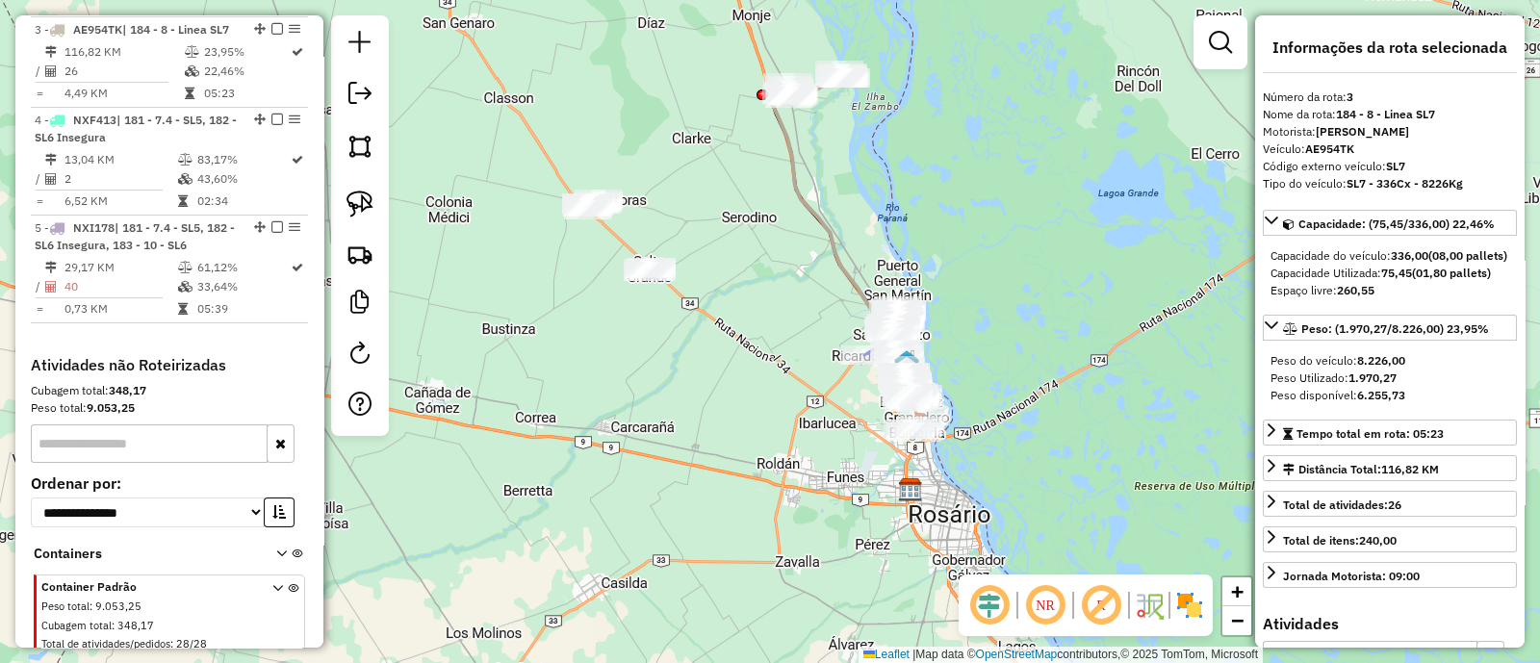
drag, startPoint x: 715, startPoint y: 256, endPoint x: 856, endPoint y: 305, distance: 148.9
click at [857, 296] on div "Janela de atendimento Grade de atendimento Capacidade Transportadoras Veículos …" at bounding box center [770, 331] width 1540 height 663
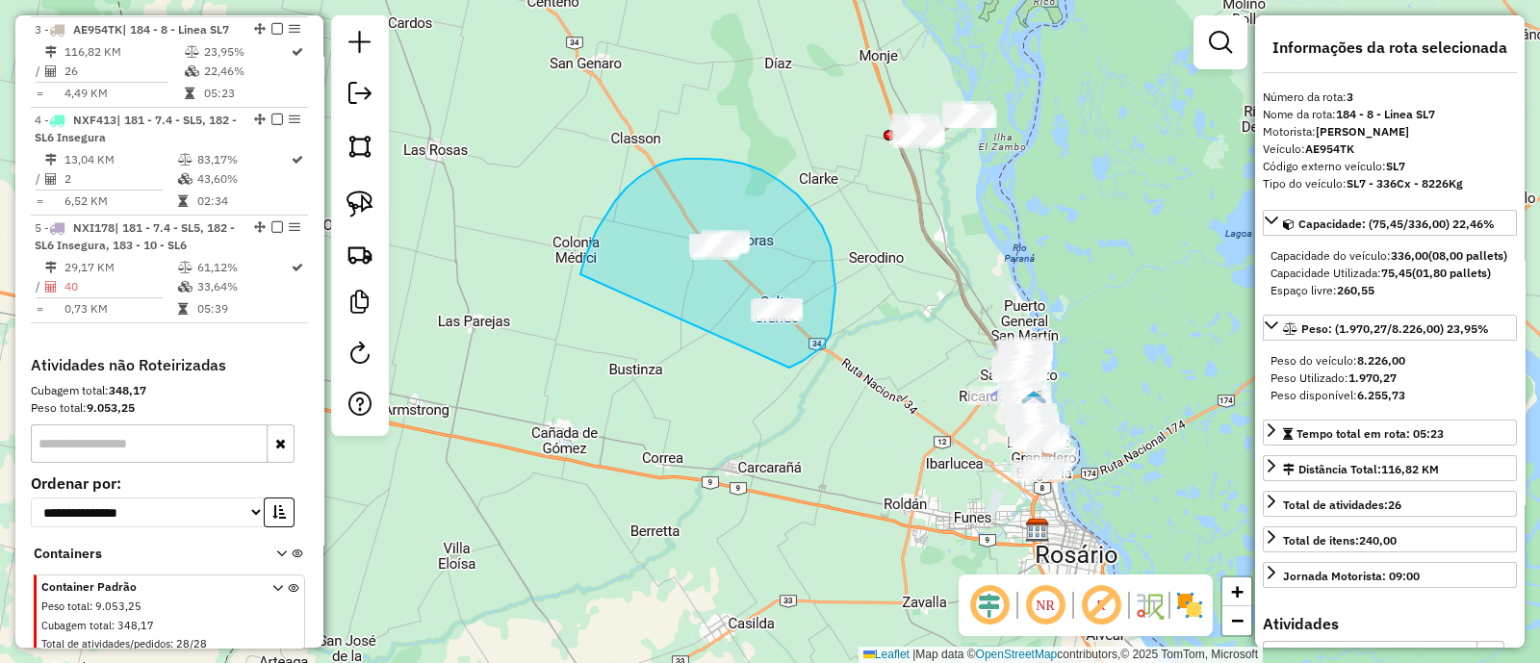
drag, startPoint x: 834, startPoint y: 316, endPoint x: 580, endPoint y: 274, distance: 256.5
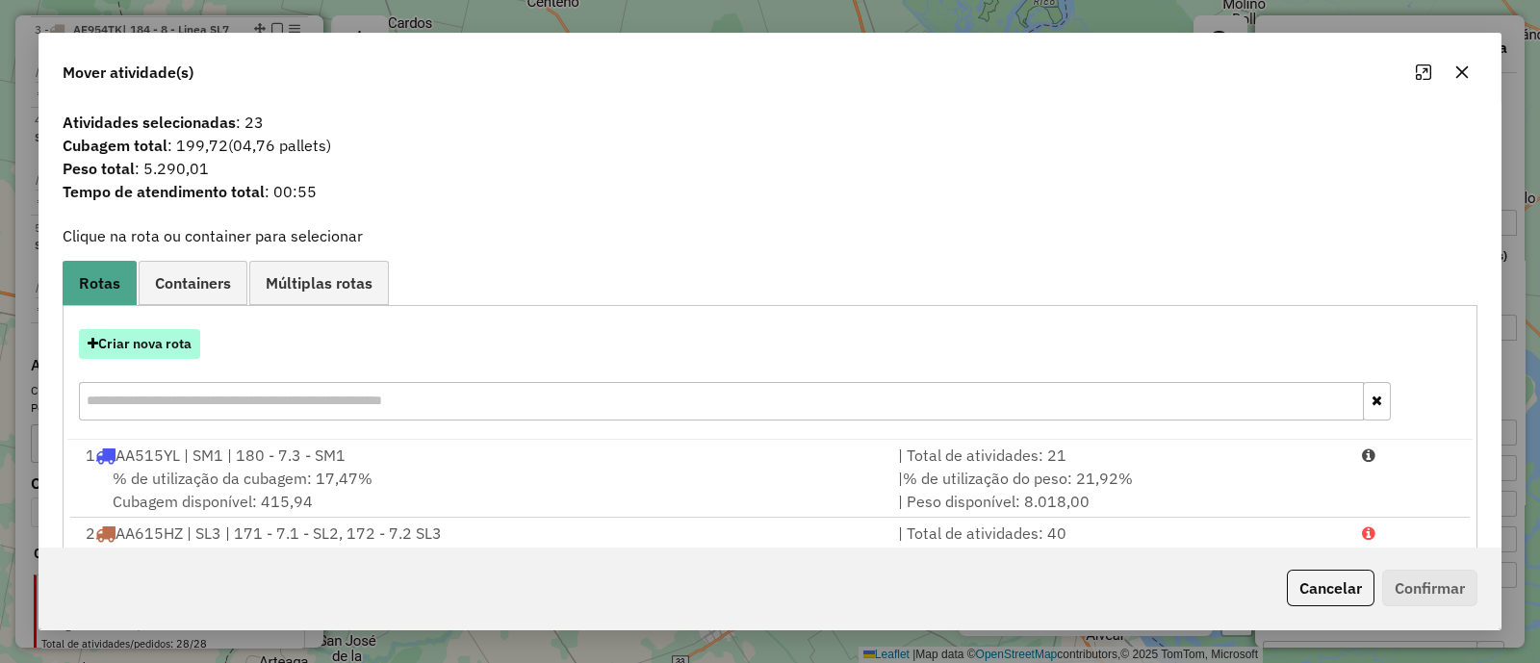
click at [130, 344] on button "Criar nova rota" at bounding box center [139, 344] width 121 height 30
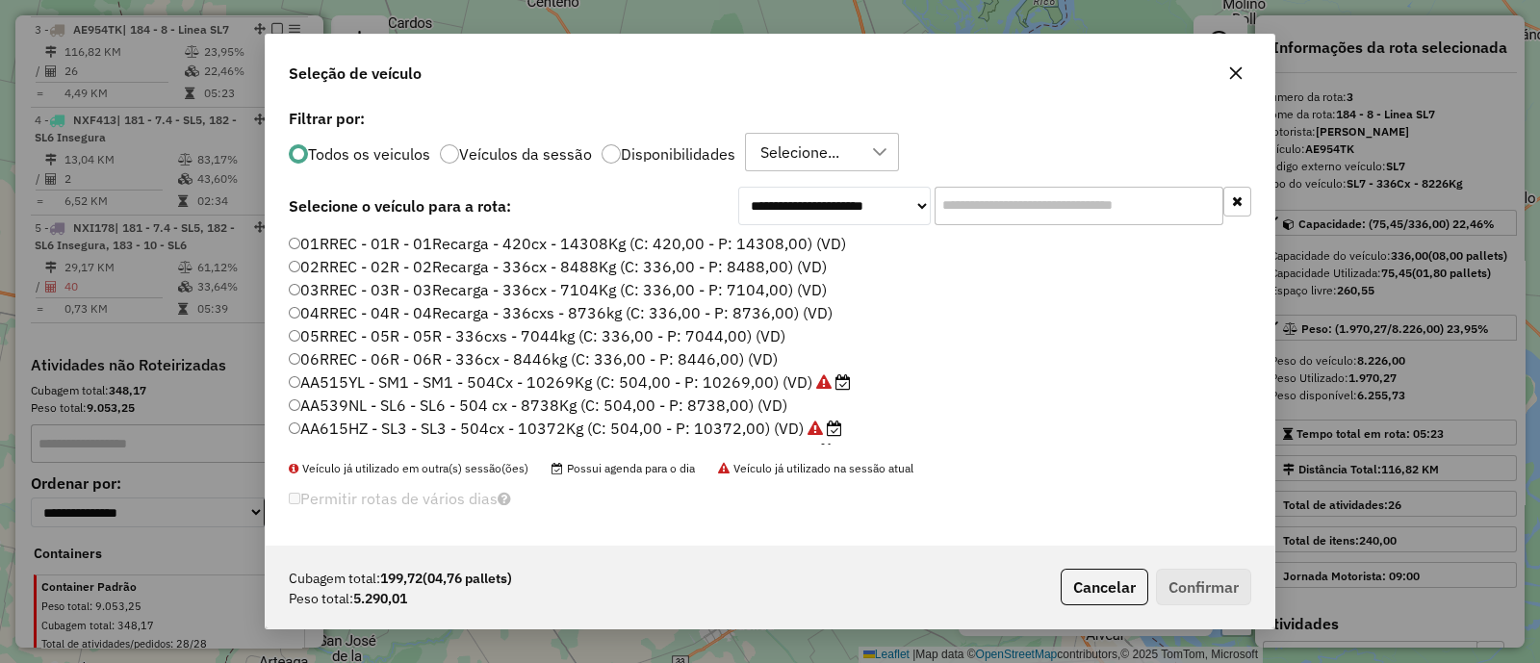
scroll to position [10, 6]
click at [605, 151] on div at bounding box center [611, 153] width 19 height 19
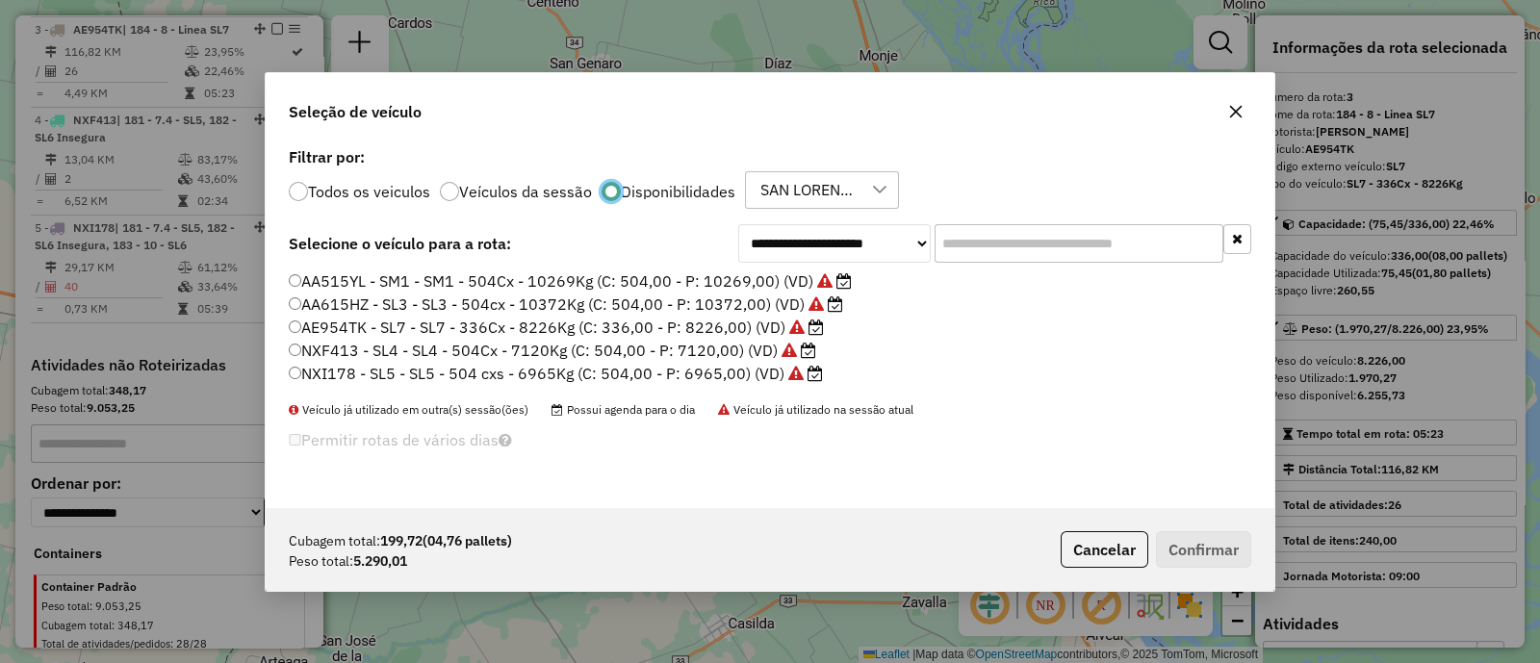
click at [409, 372] on label "NXI178 - SL5 - SL5 - 504 cxs - 6965Kg (C: 504,00 - P: 6965,00) (VD)" at bounding box center [556, 373] width 534 height 23
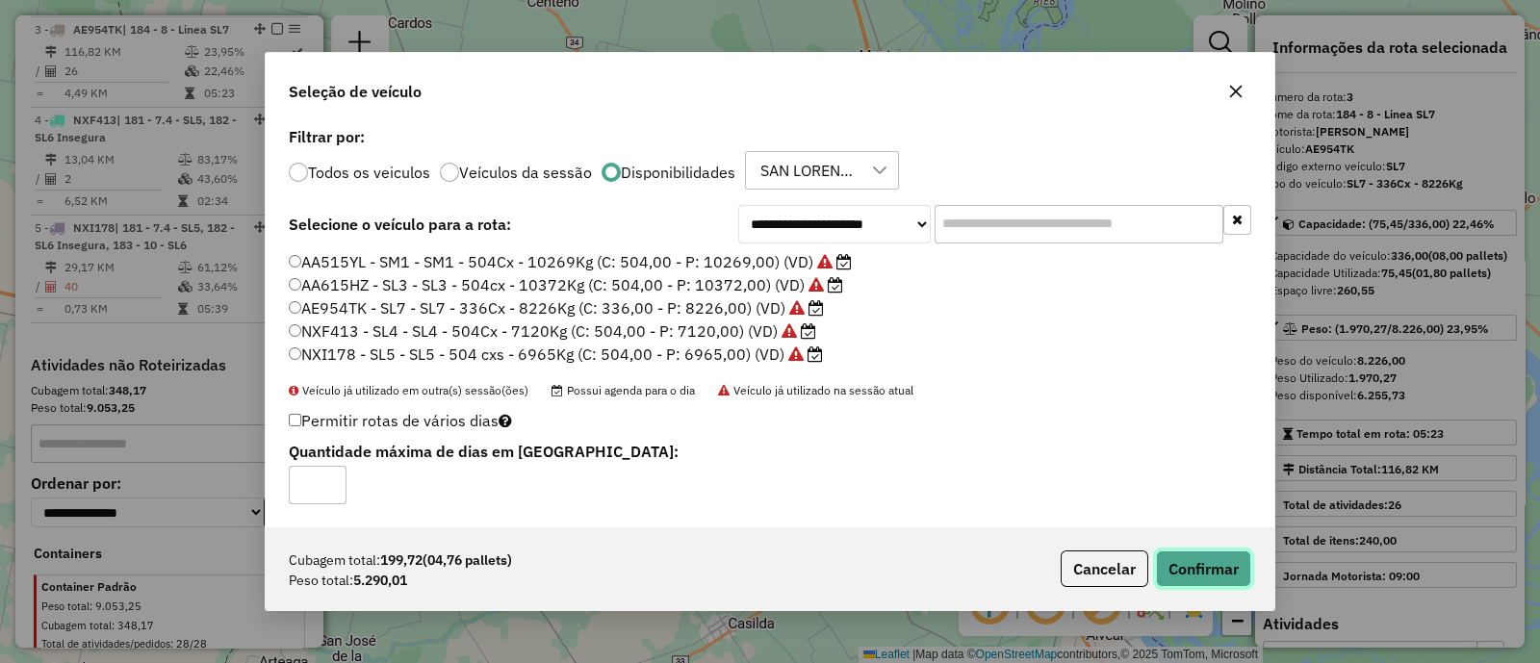
click at [1177, 566] on button "Confirmar" at bounding box center [1203, 569] width 95 height 37
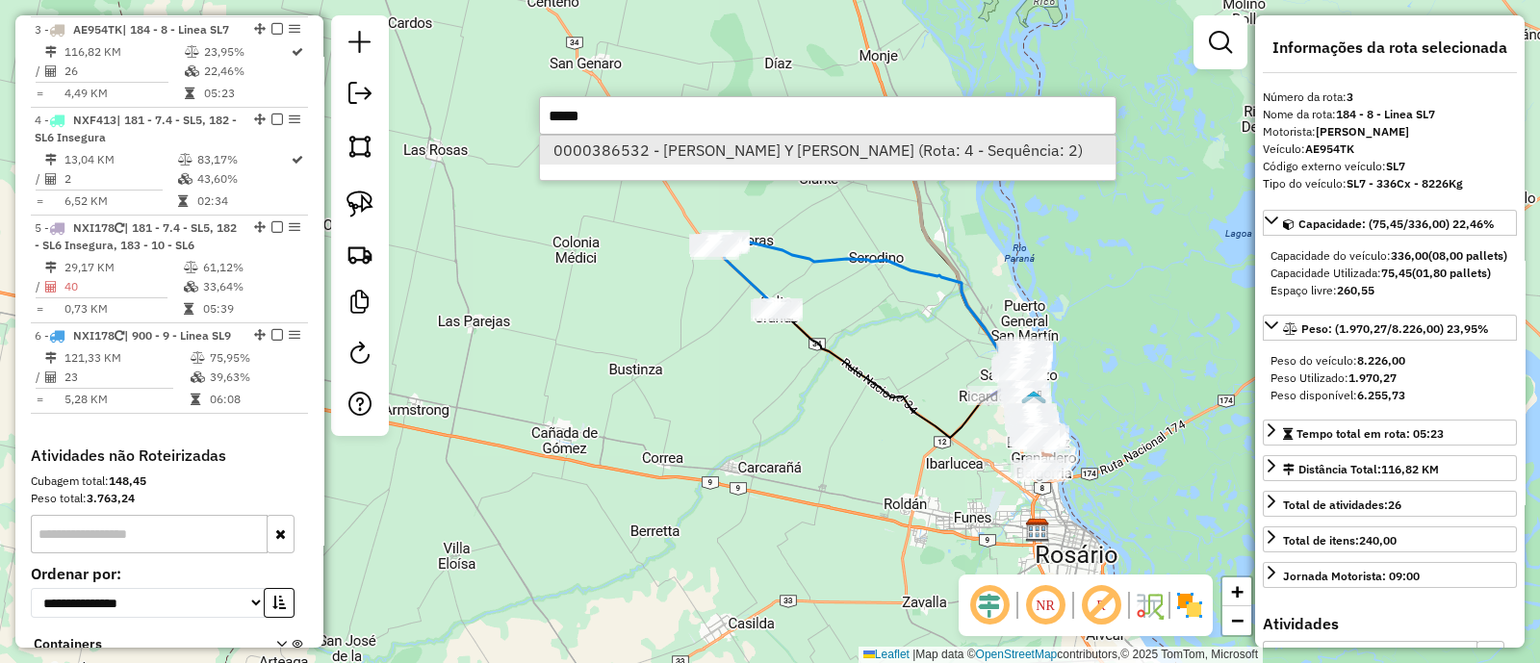
type input "*****"
click at [1011, 156] on li "0000386532 - SANCHEZ DAMIAN JOSE Y SANCHEZ HERNAN GONZALO (Rota: 4 - Sequência:…" at bounding box center [828, 150] width 576 height 29
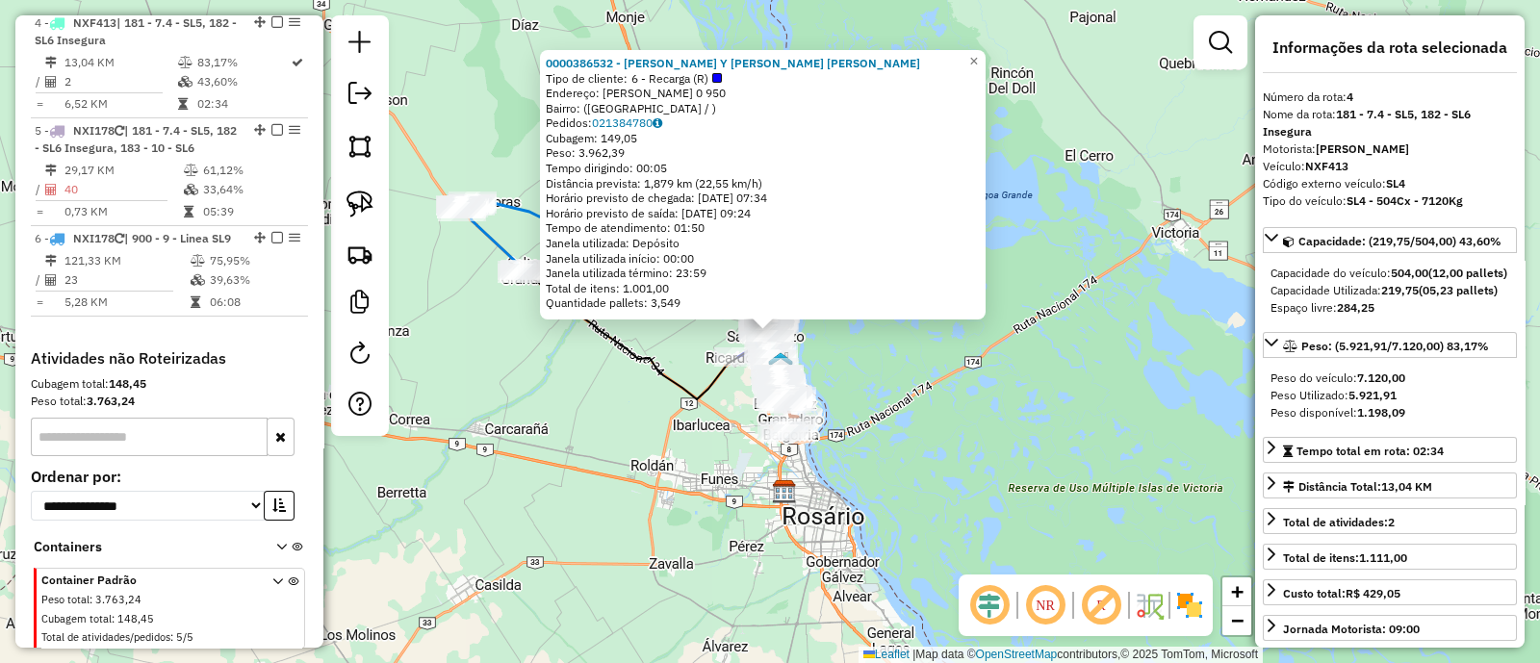
scroll to position [1044, 0]
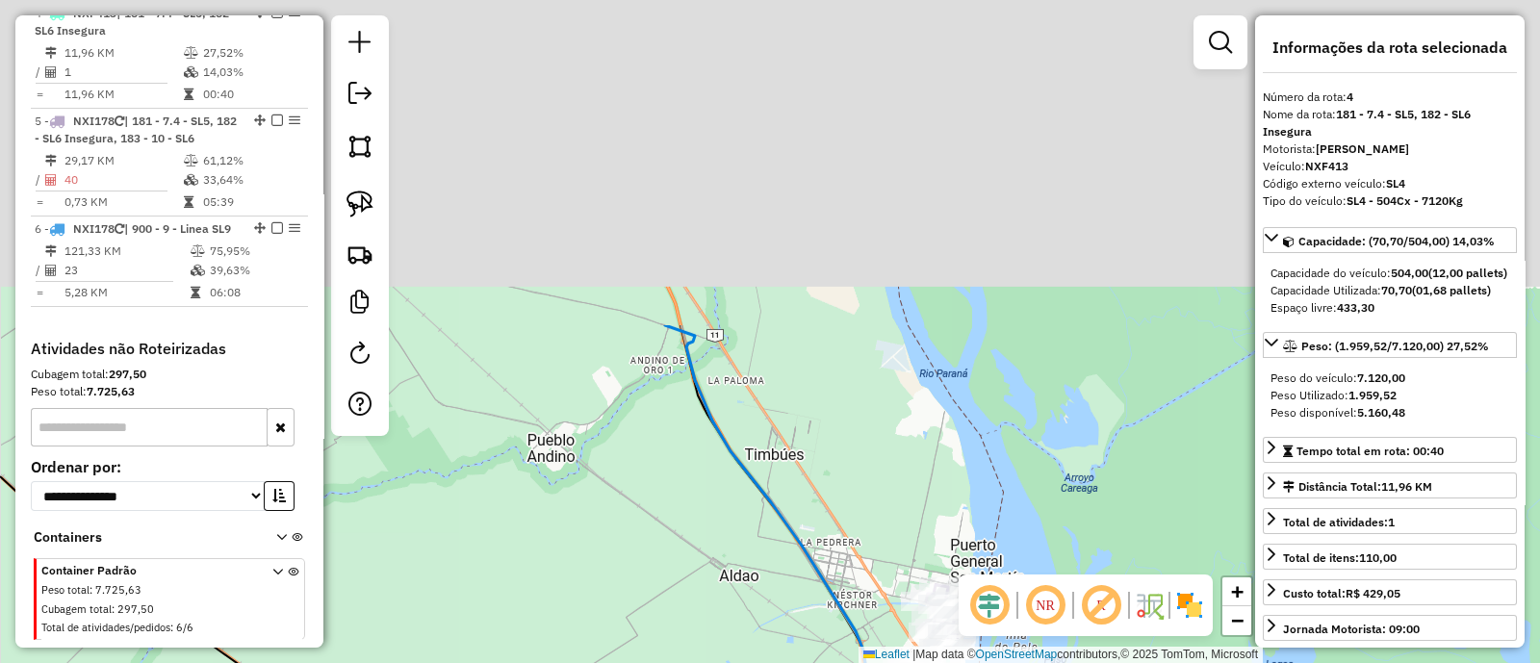
drag, startPoint x: 706, startPoint y: 91, endPoint x: 835, endPoint y: 466, distance: 396.0
click at [842, 484] on div "Janela de atendimento Grade de atendimento Capacidade Transportadoras Veículos …" at bounding box center [770, 331] width 1540 height 663
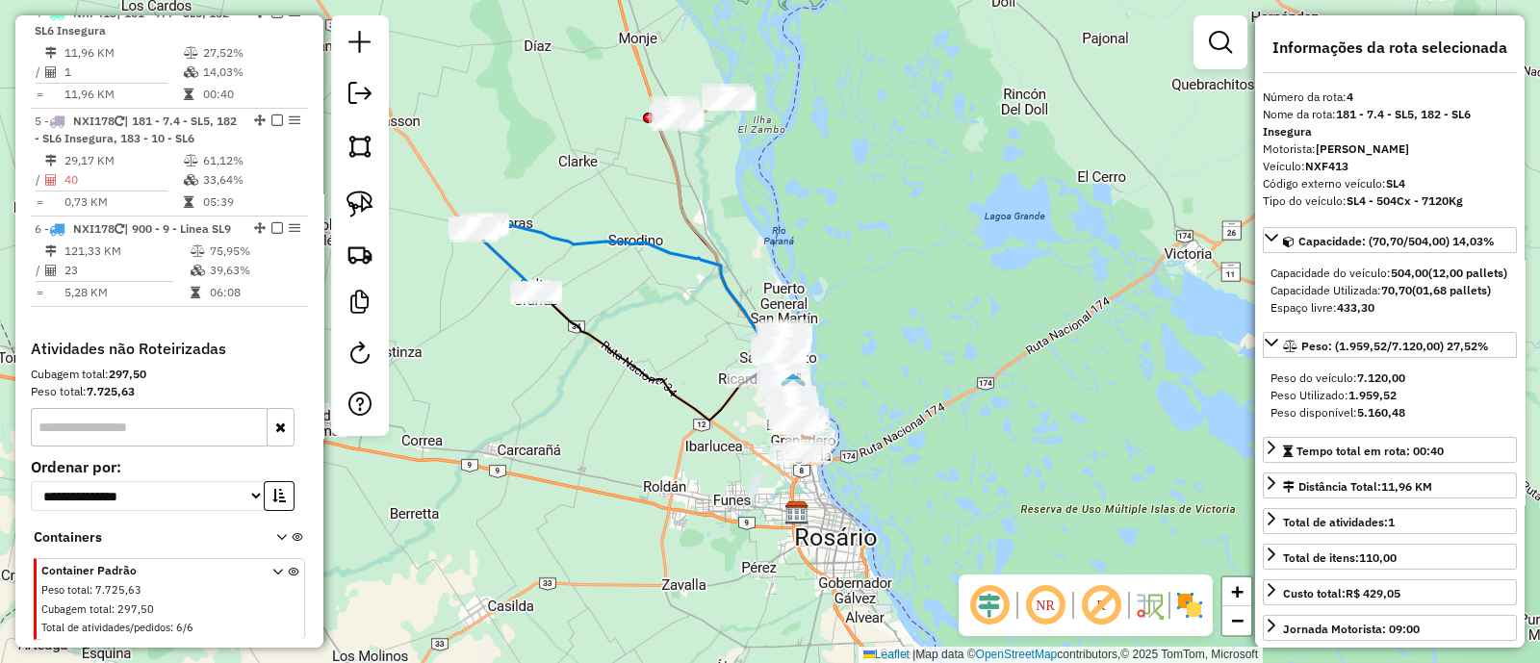
click at [665, 165] on icon at bounding box center [726, 242] width 134 height 287
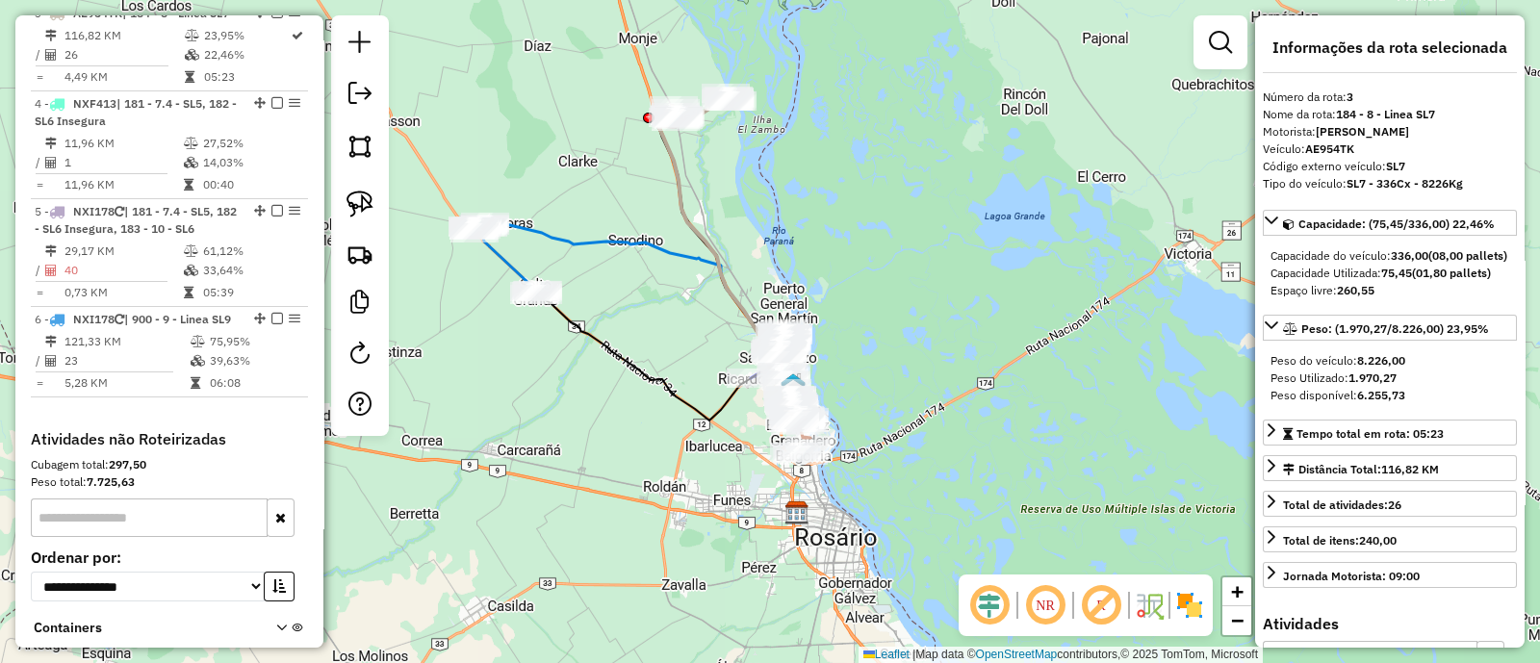
scroll to position [938, 0]
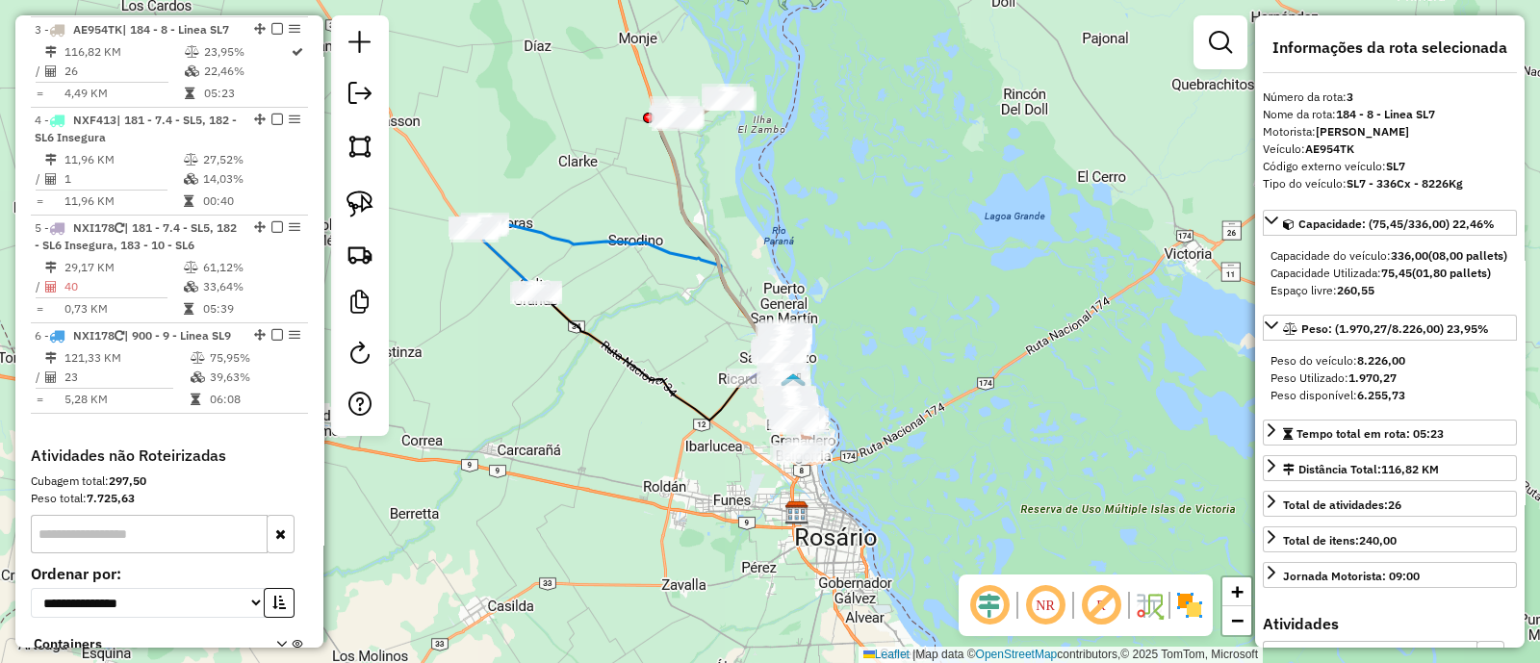
click at [670, 165] on icon at bounding box center [726, 242] width 134 height 287
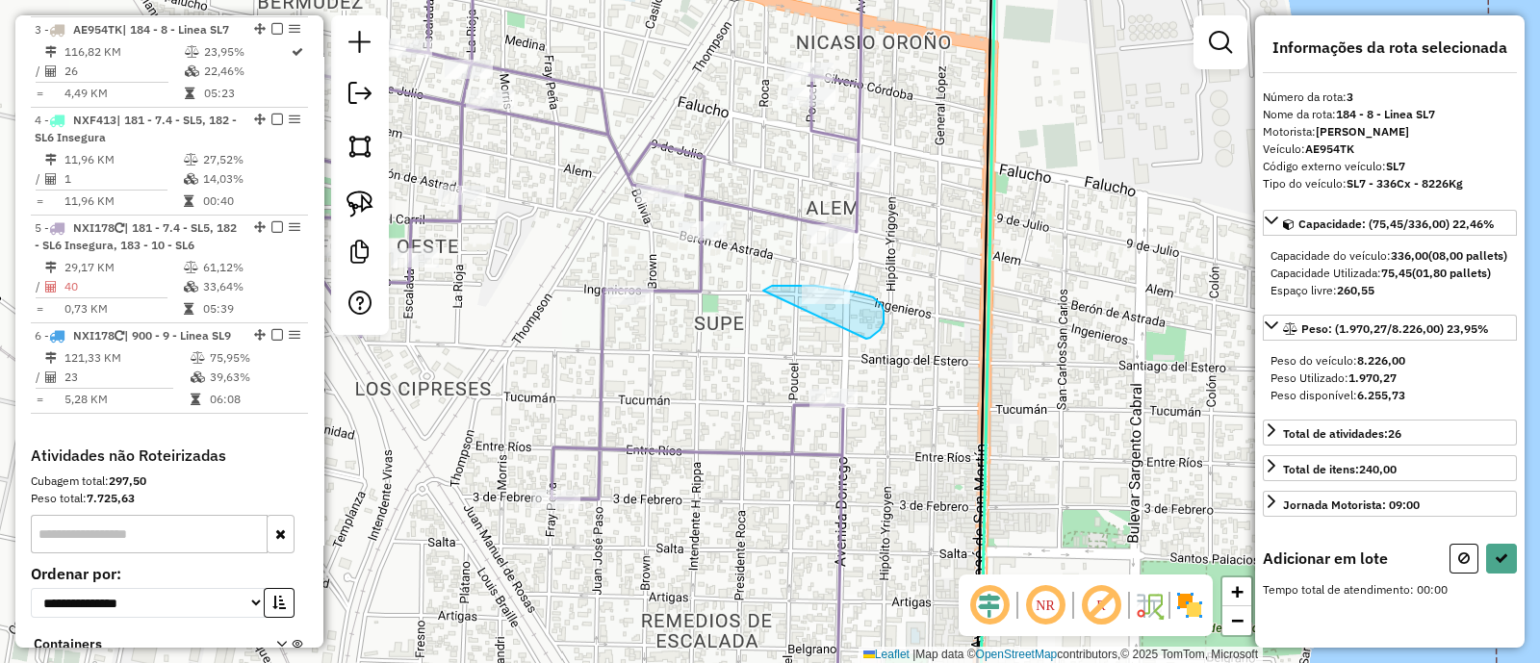
drag, startPoint x: 870, startPoint y: 338, endPoint x: 762, endPoint y: 291, distance: 117.7
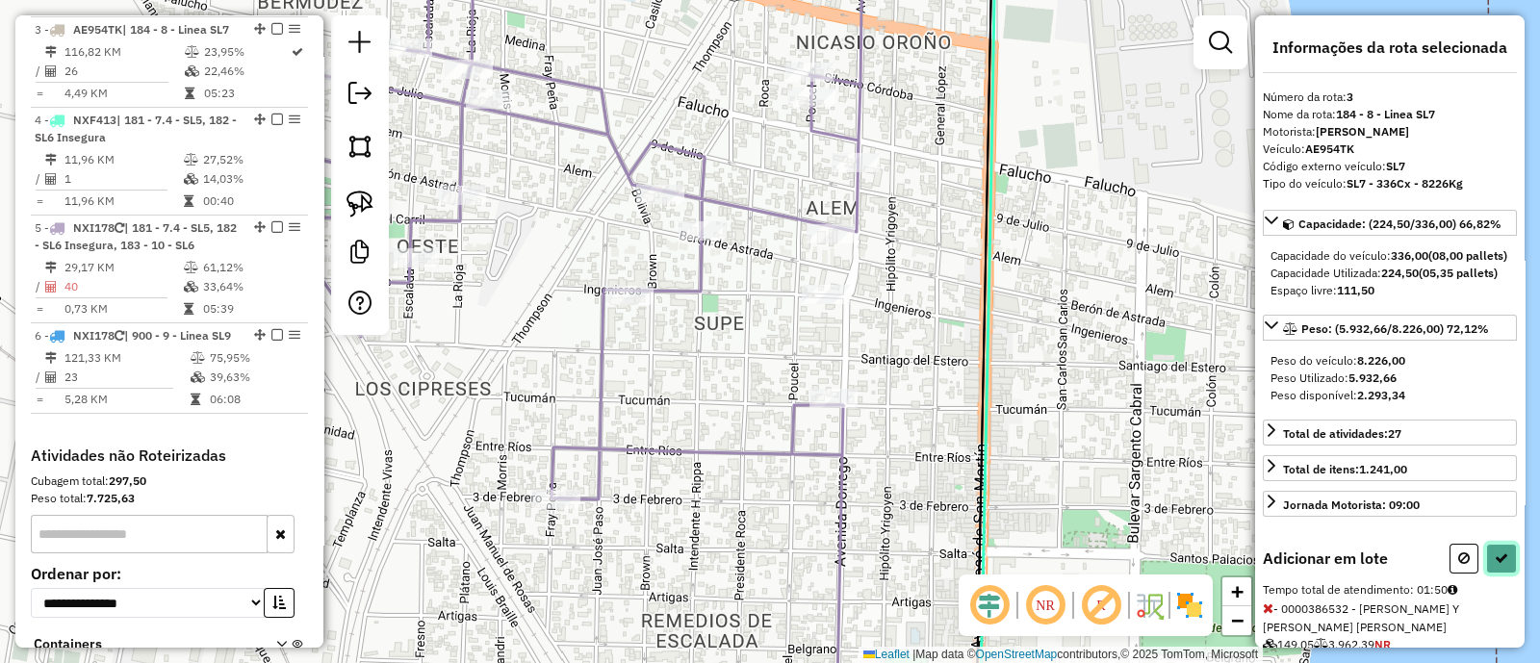
click at [1490, 574] on button at bounding box center [1501, 559] width 31 height 30
select select "**********"
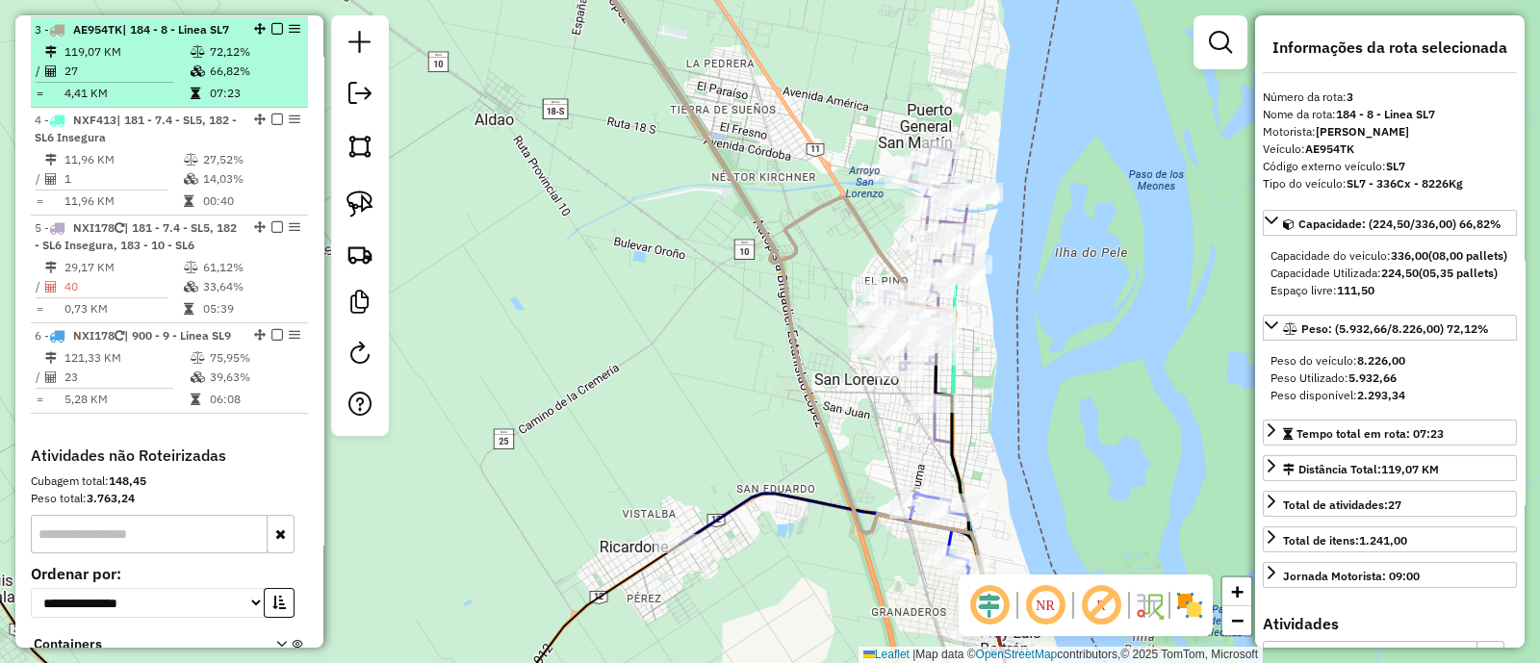
click at [274, 27] on em at bounding box center [277, 29] width 12 height 12
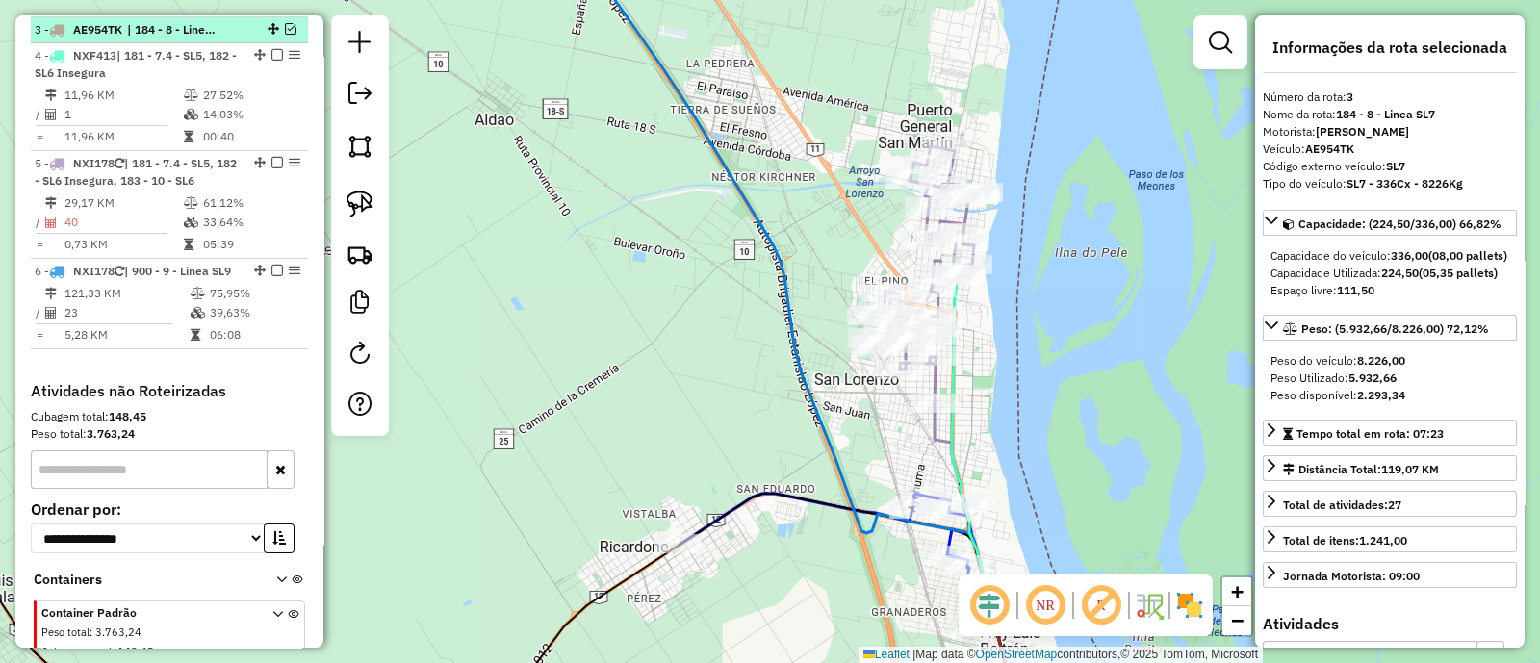
scroll to position [856, 0]
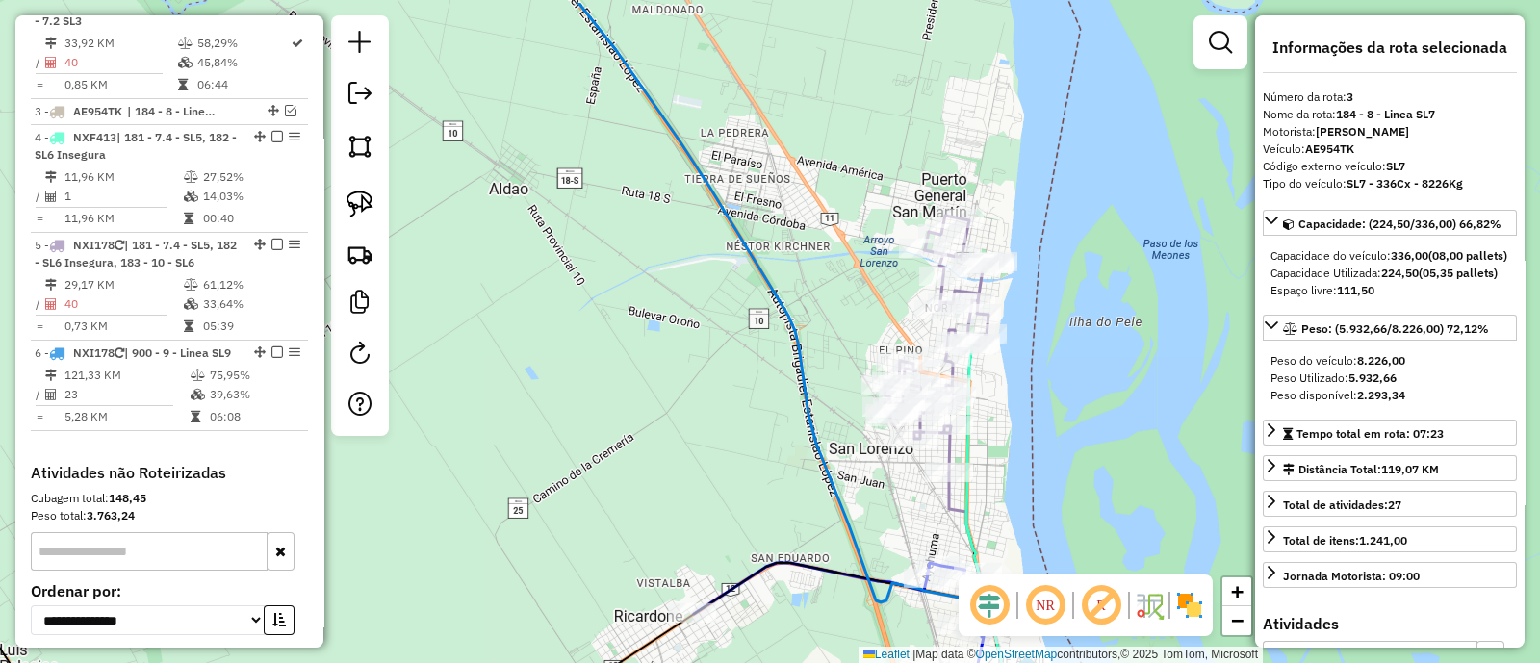
drag, startPoint x: 502, startPoint y: 137, endPoint x: 577, endPoint y: 465, distance: 336.5
click at [573, 469] on div "Janela de atendimento Grade de atendimento Capacidade Transportadoras Veículos …" at bounding box center [770, 331] width 1540 height 663
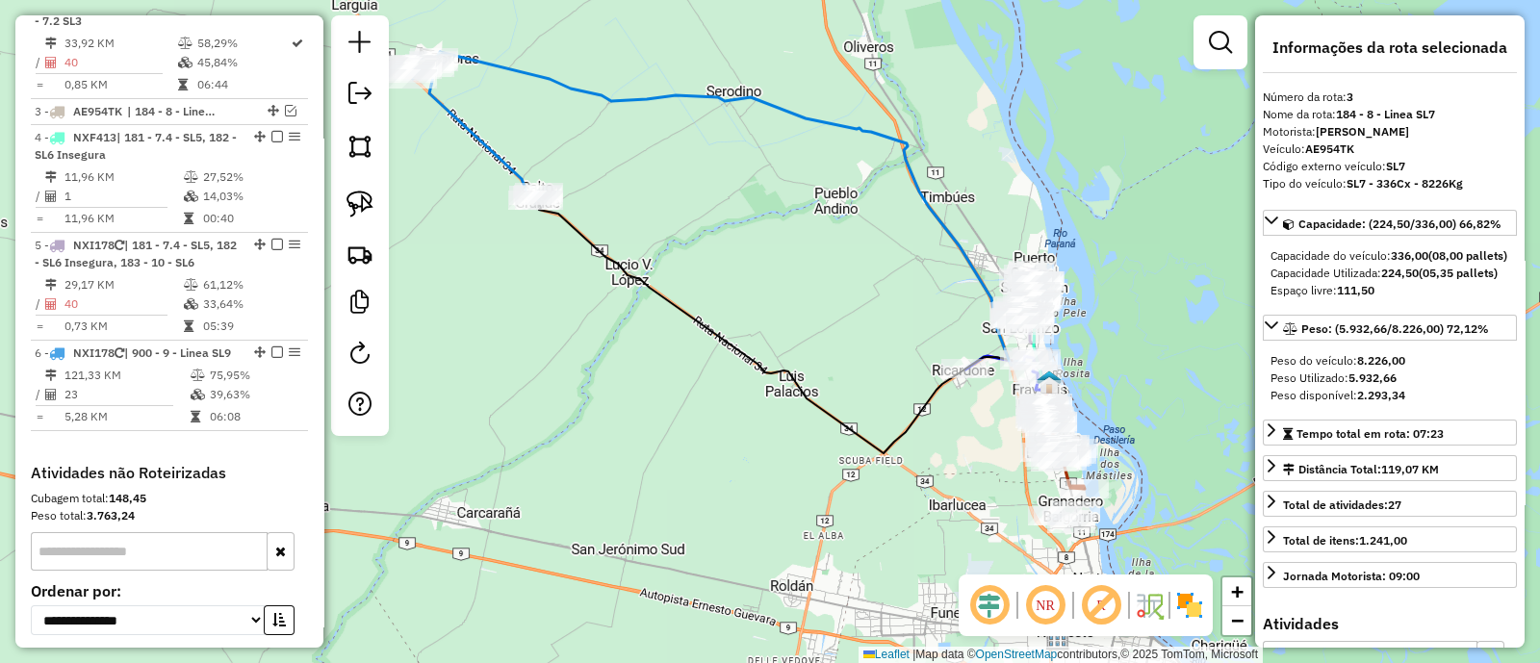
drag, startPoint x: 525, startPoint y: 331, endPoint x: 849, endPoint y: 187, distance: 355.1
click at [849, 175] on div "Janela de atendimento Grade de atendimento Capacidade Transportadoras Veículos …" at bounding box center [770, 331] width 1540 height 663
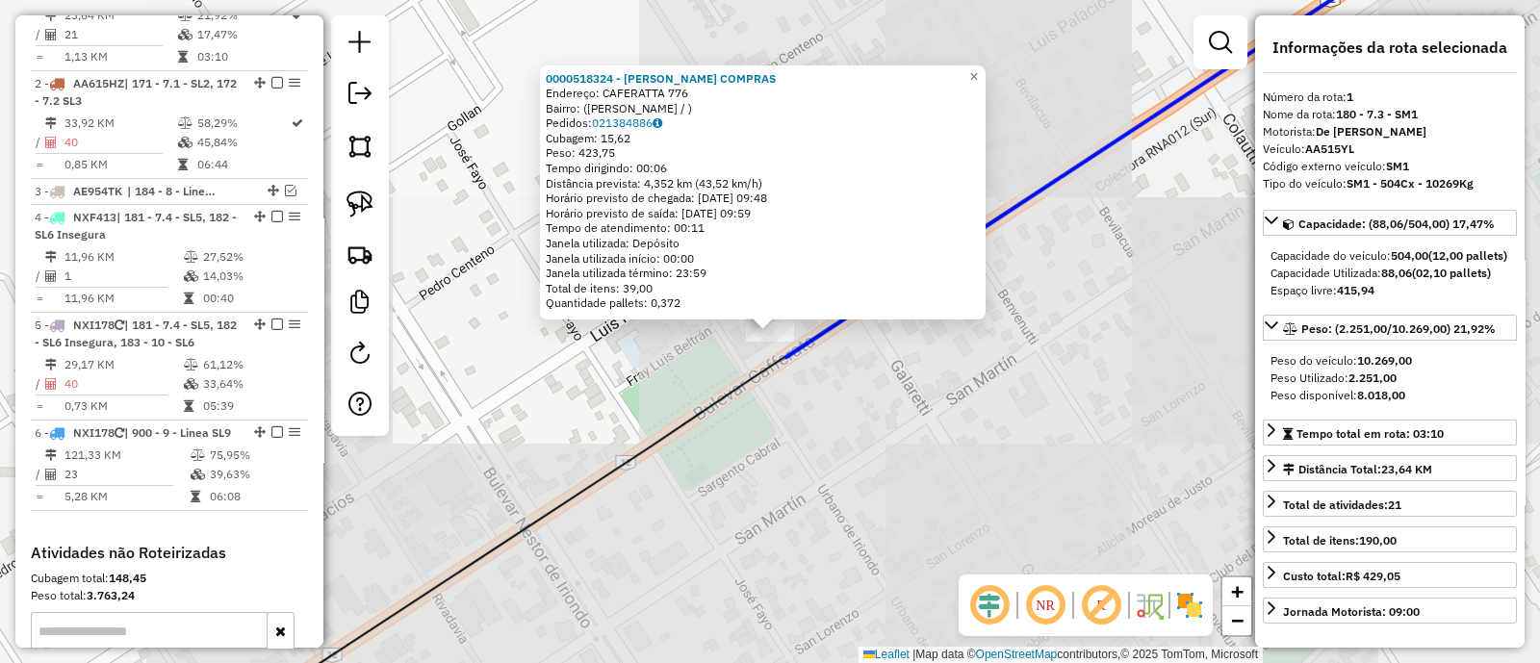
scroll to position [740, 0]
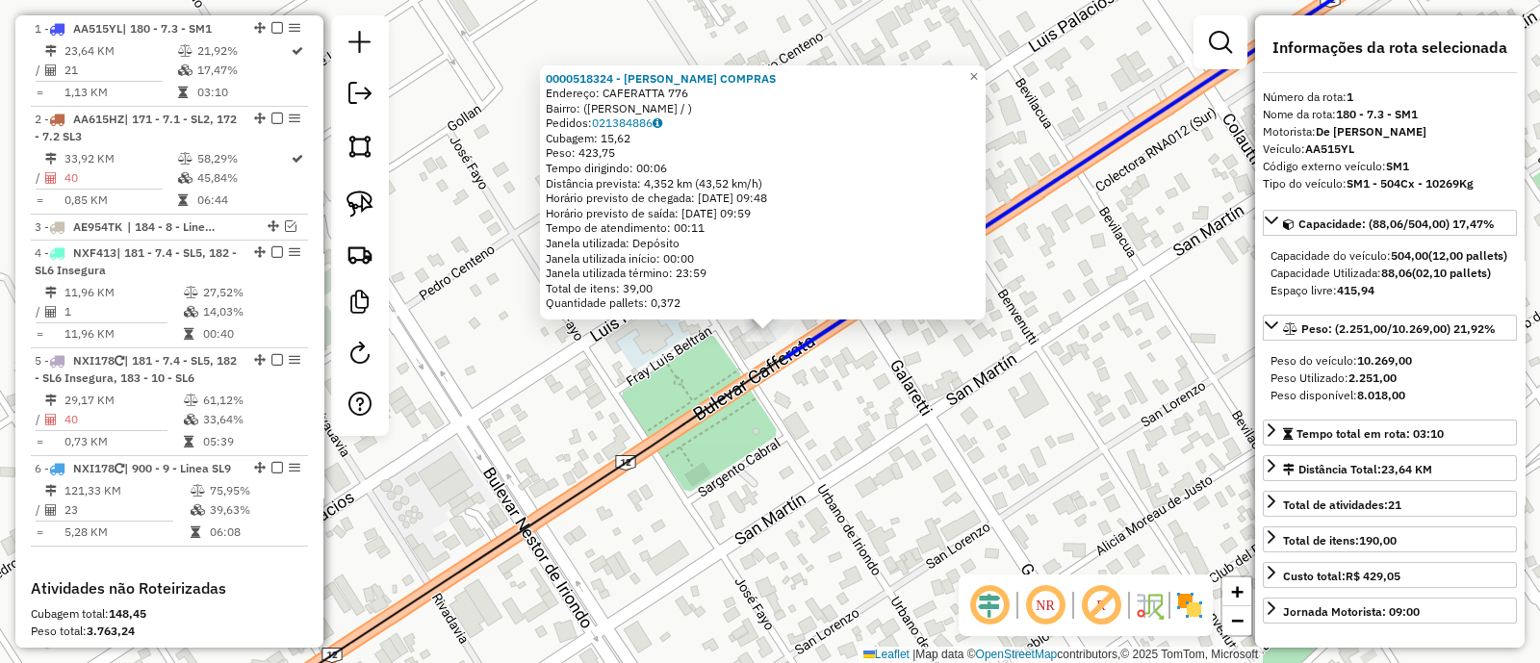
click at [790, 450] on div "0000518324 - ROSARIO COMPRAS Endereço: CAFERATTA 776 Bairro: (Ricardone / ) Ped…" at bounding box center [770, 331] width 1540 height 663
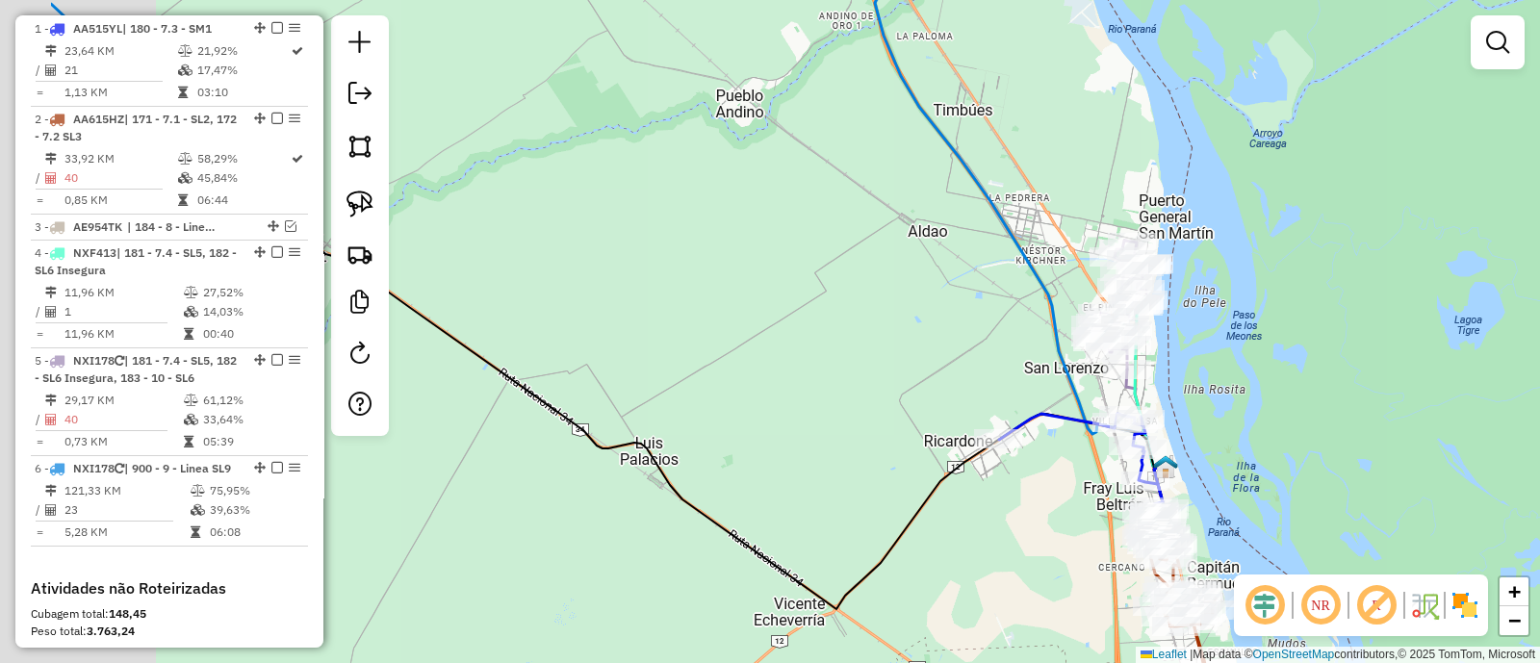
drag, startPoint x: 664, startPoint y: 297, endPoint x: 869, endPoint y: 289, distance: 205.2
click at [870, 288] on div "Janela de atendimento Grade de atendimento Capacidade Transportadoras Veículos …" at bounding box center [770, 331] width 1540 height 663
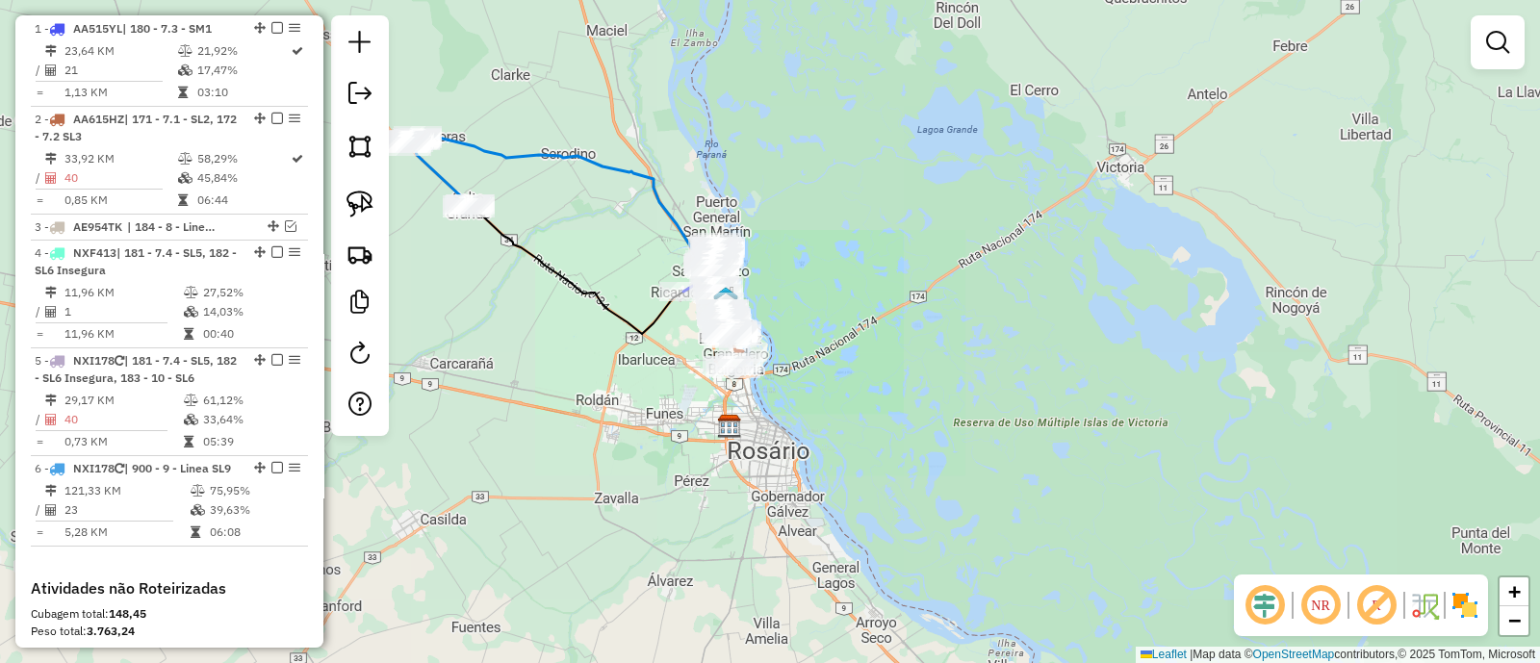
drag, startPoint x: 556, startPoint y: 217, endPoint x: 577, endPoint y: 223, distance: 21.3
click at [577, 223] on div "Janela de atendimento Grade de atendimento Capacidade Transportadoras Veículos …" at bounding box center [770, 331] width 1540 height 663
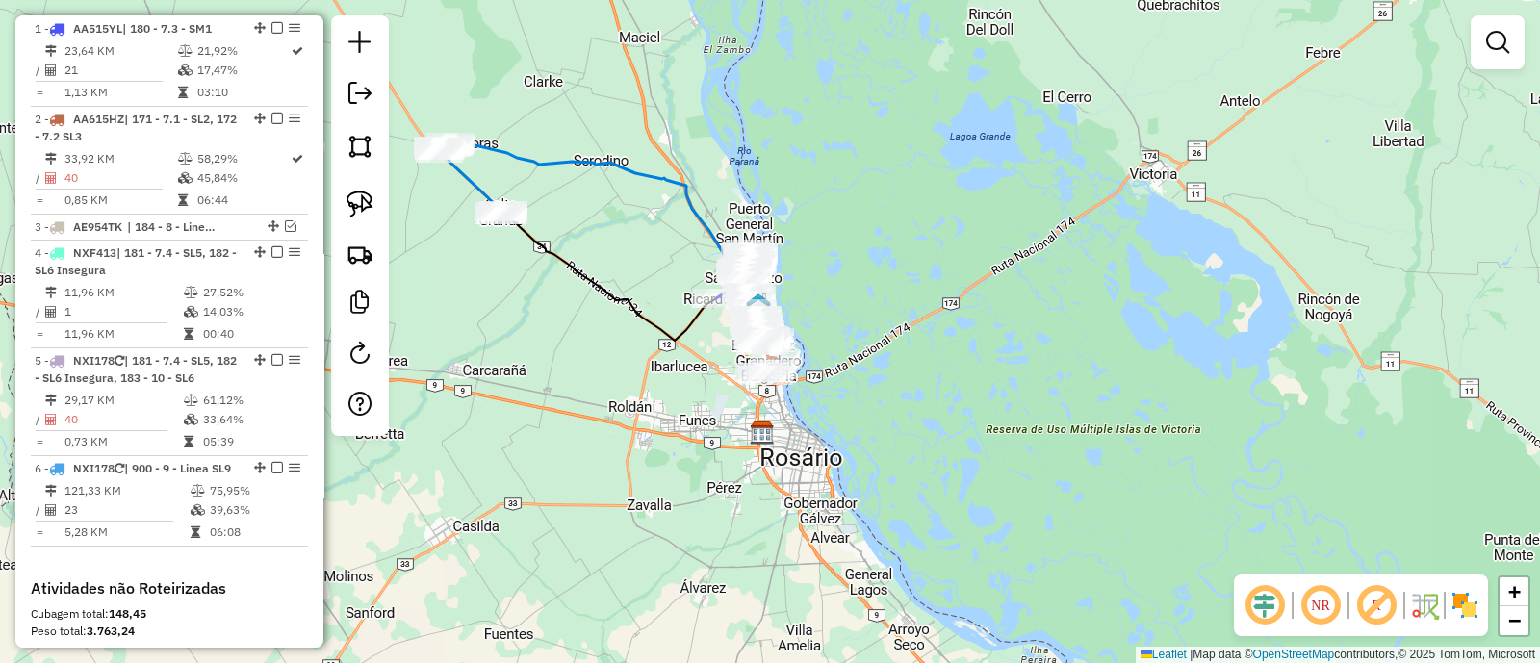
click at [578, 166] on icon at bounding box center [604, 224] width 310 height 166
select select "**********"
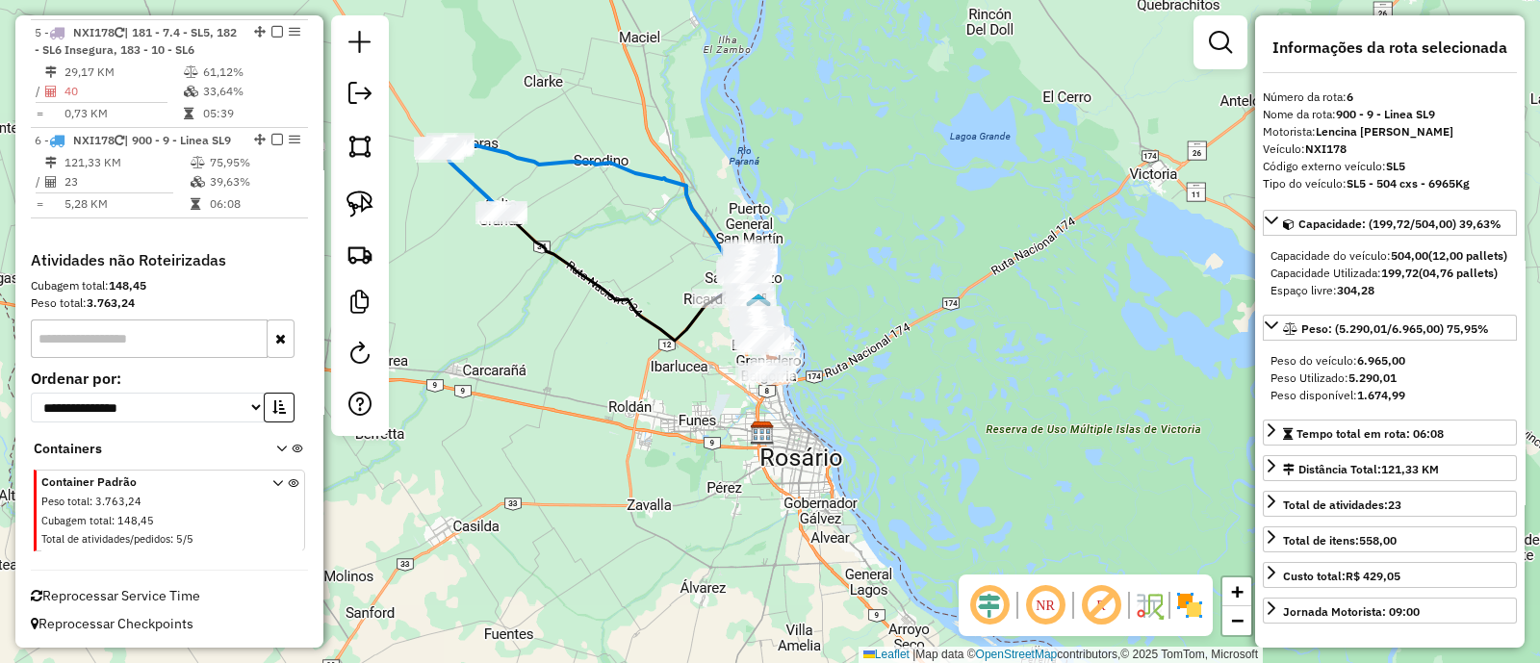
scroll to position [1083, 0]
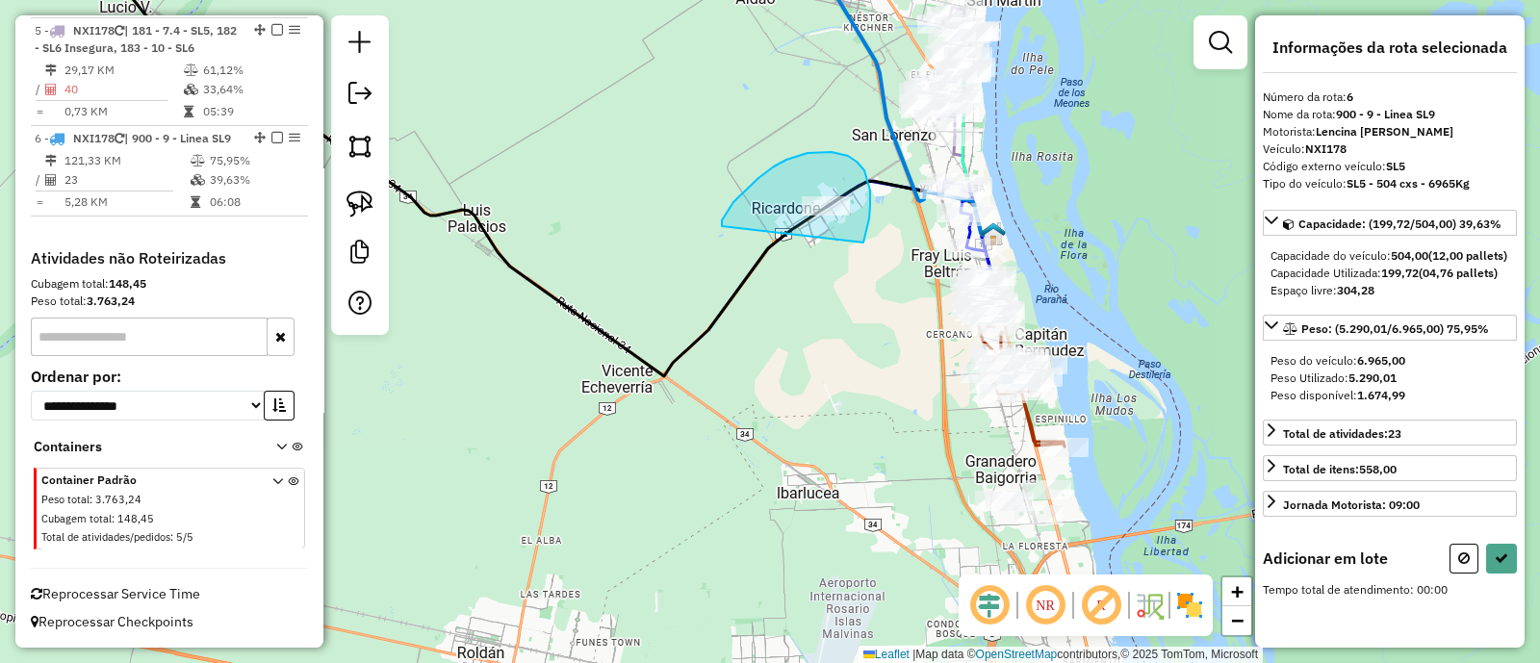
drag, startPoint x: 870, startPoint y: 205, endPoint x: 722, endPoint y: 229, distance: 150.2
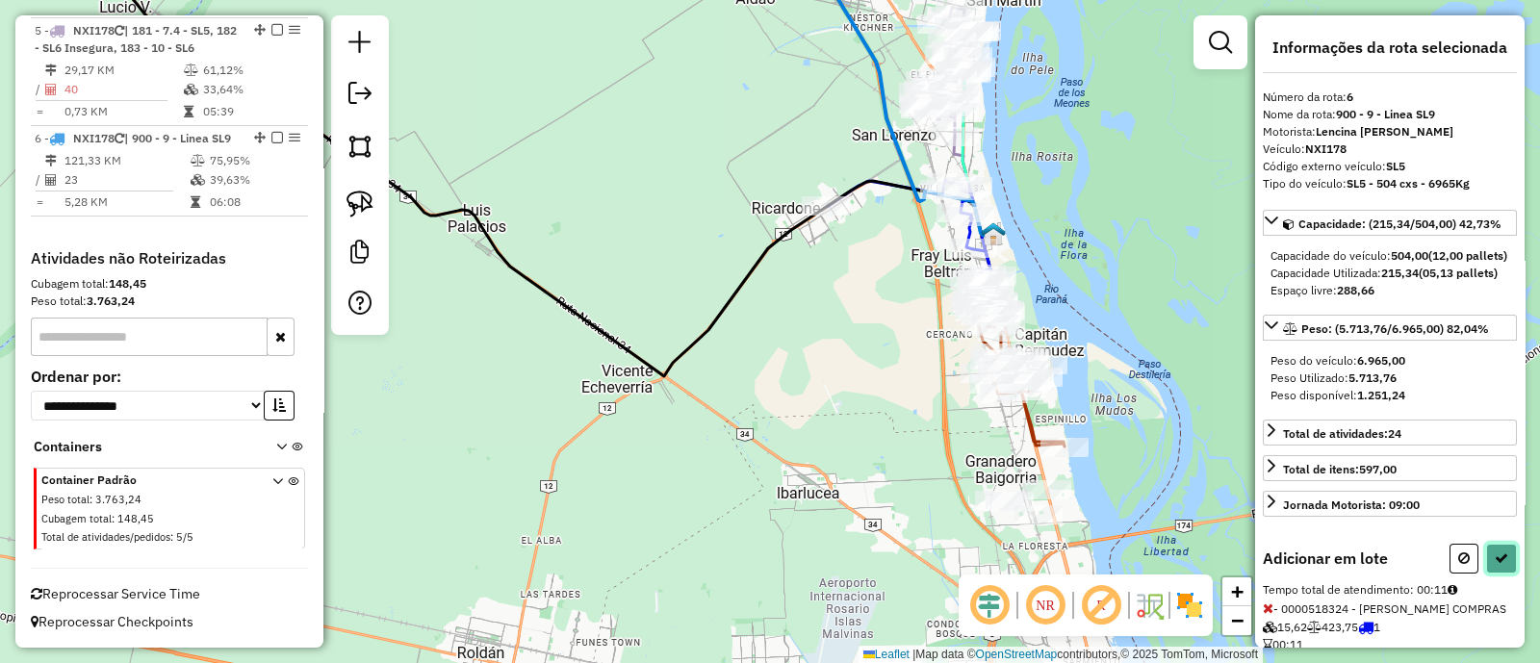
click at [1502, 565] on icon at bounding box center [1501, 558] width 13 height 13
select select "**********"
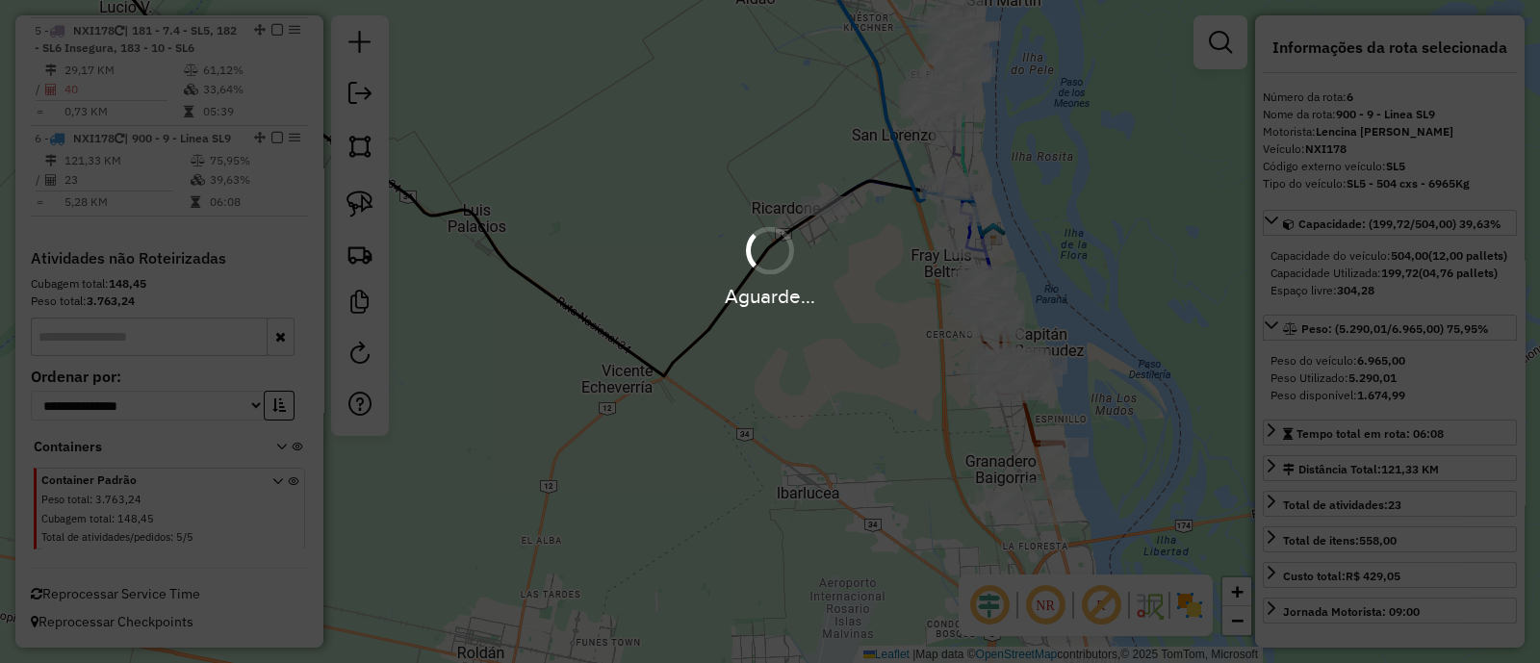
click at [750, 382] on div "Aguarde..." at bounding box center [770, 331] width 1540 height 663
click at [876, 382] on div "Aguarde..." at bounding box center [770, 331] width 1540 height 663
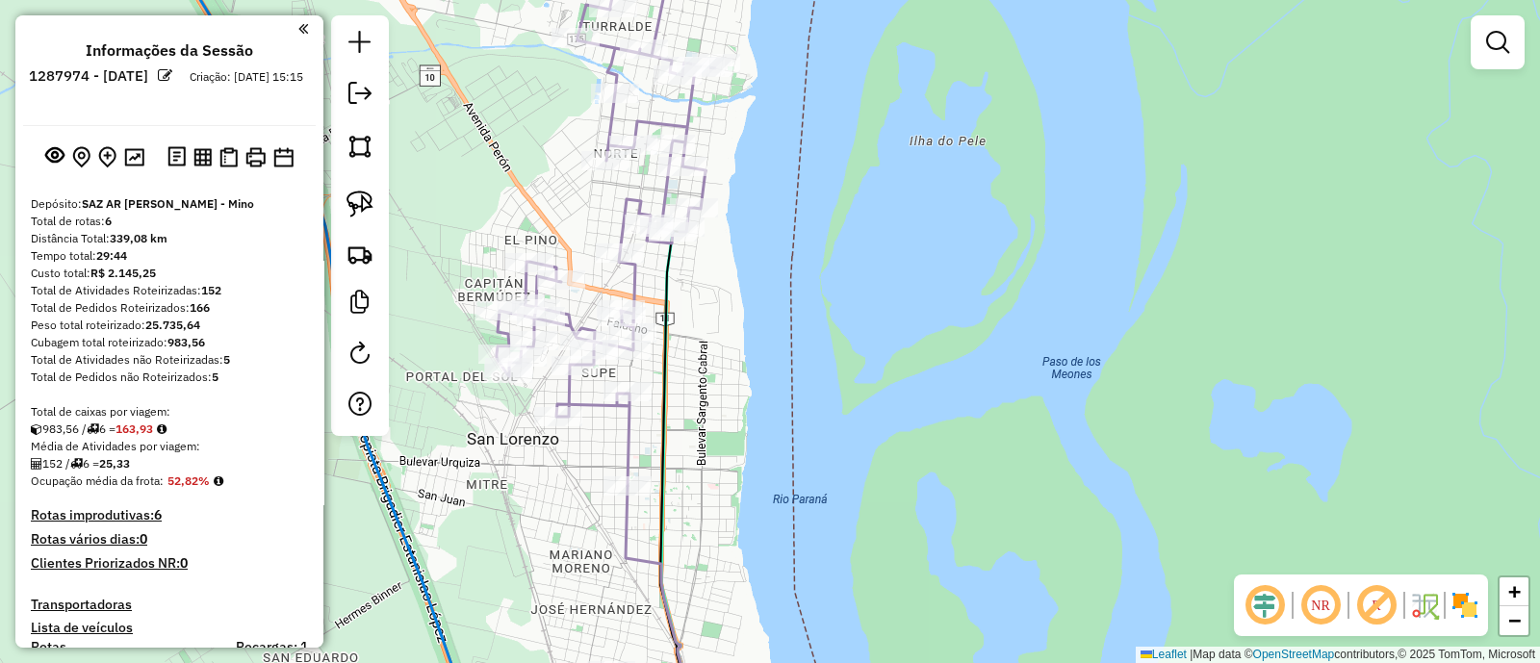
click at [690, 118] on icon at bounding box center [606, 228] width 218 height 516
select select "**********"
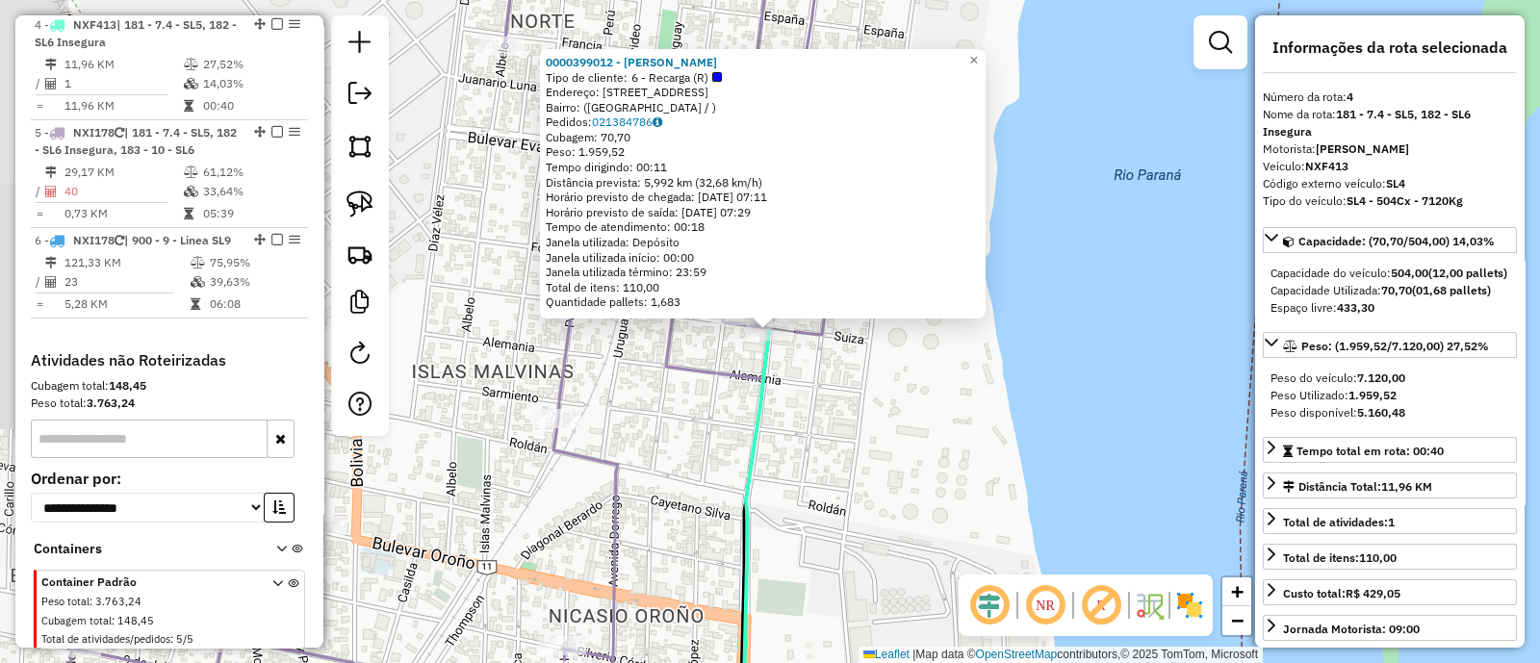
scroll to position [963, 0]
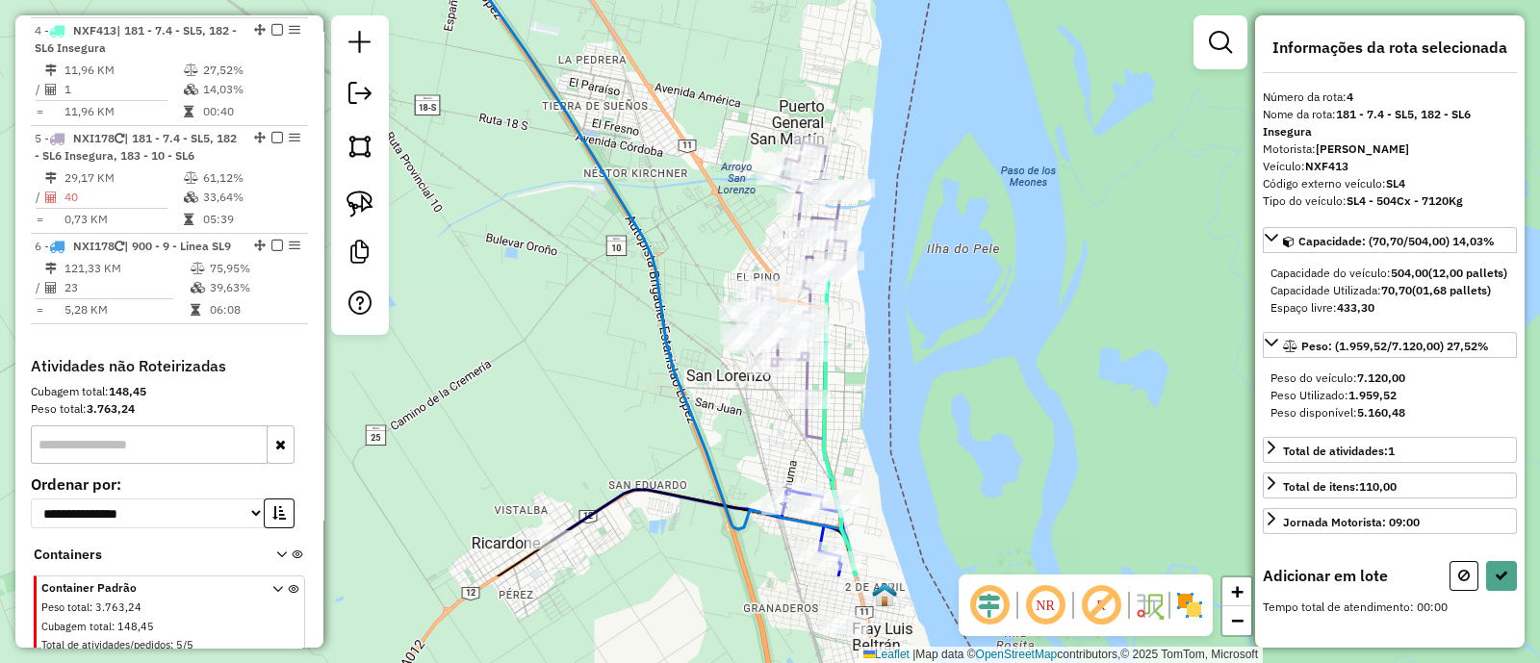
drag, startPoint x: 932, startPoint y: 459, endPoint x: 871, endPoint y: 312, distance: 159.3
click at [871, 312] on div "Janela de atendimento Grade de atendimento Capacidade Transportadoras Veículos …" at bounding box center [770, 331] width 1540 height 663
click at [871, 320] on div "Janela de atendimento Grade de atendimento Capacidade Transportadoras Veículos …" at bounding box center [770, 331] width 1540 height 663
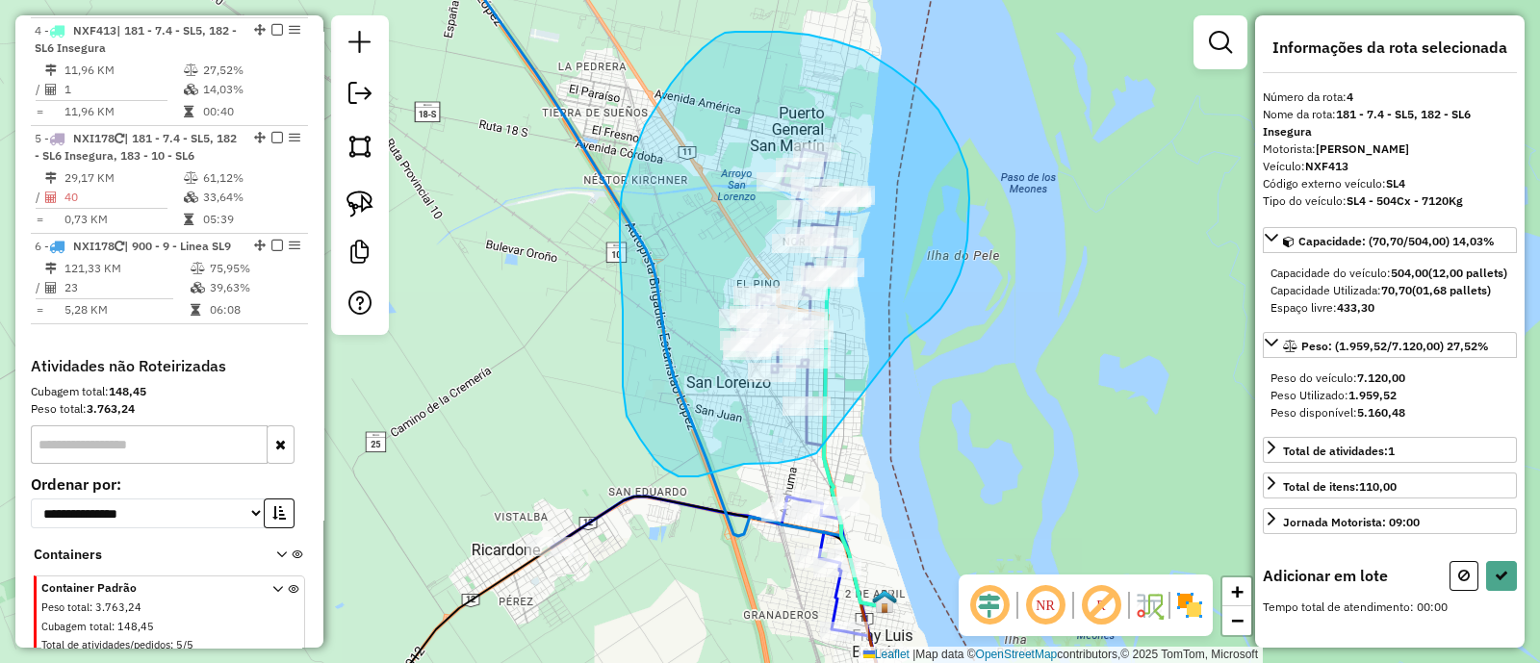
drag, startPoint x: 951, startPoint y: 293, endPoint x: 852, endPoint y: 449, distance: 184.8
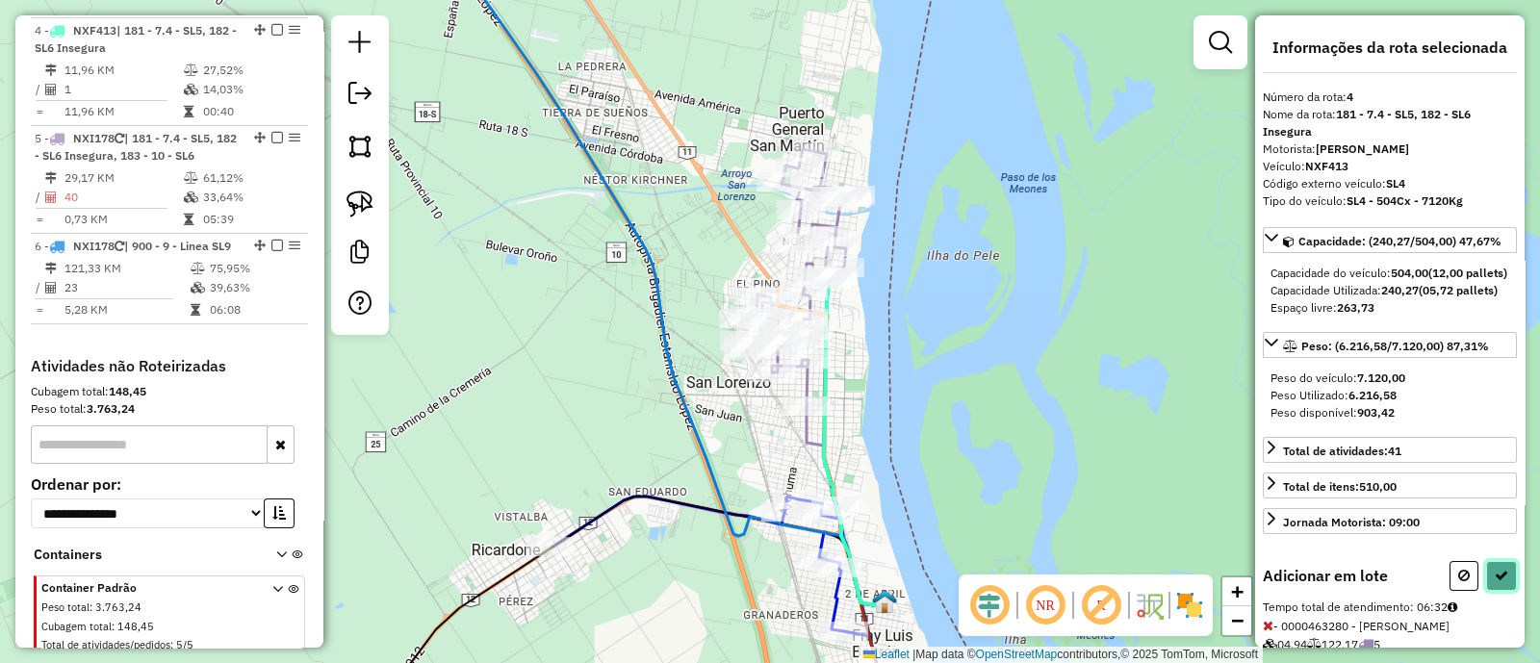
click at [1499, 582] on icon at bounding box center [1501, 575] width 13 height 13
select select "**********"
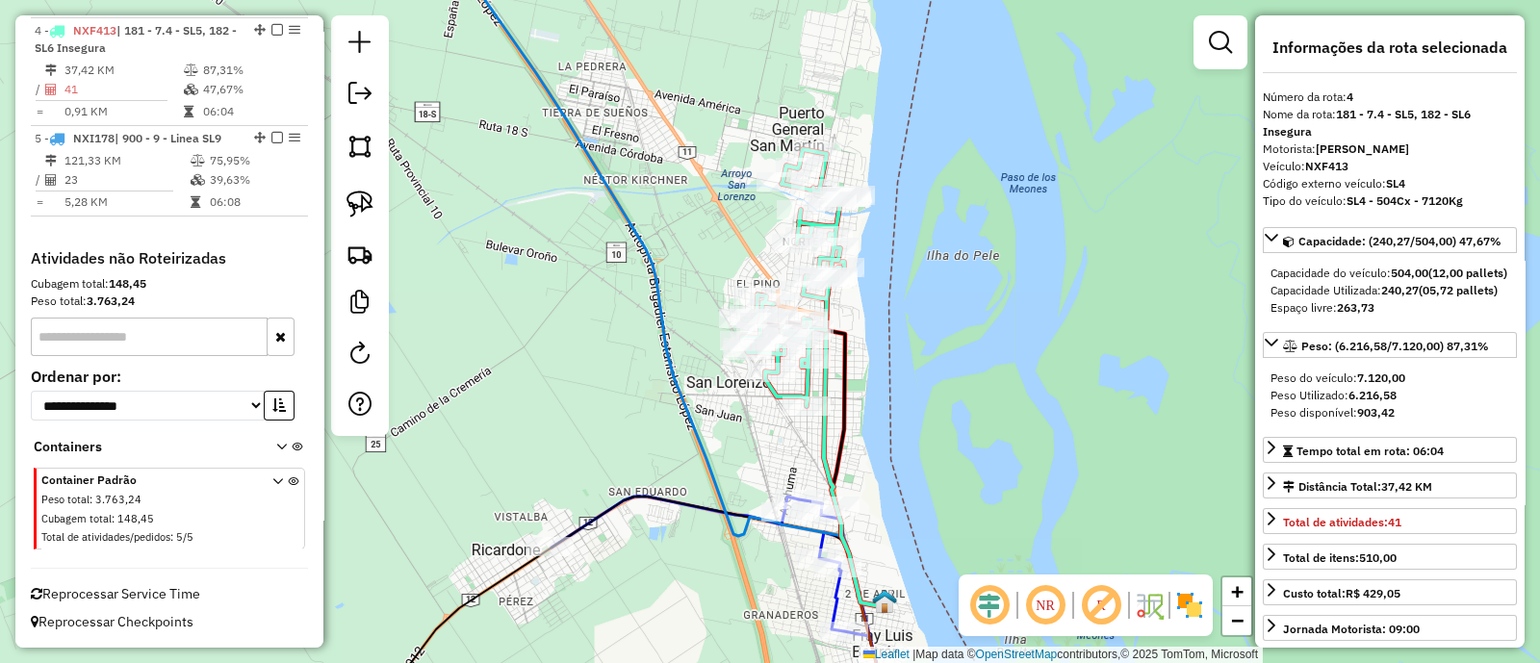
scroll to position [959, 0]
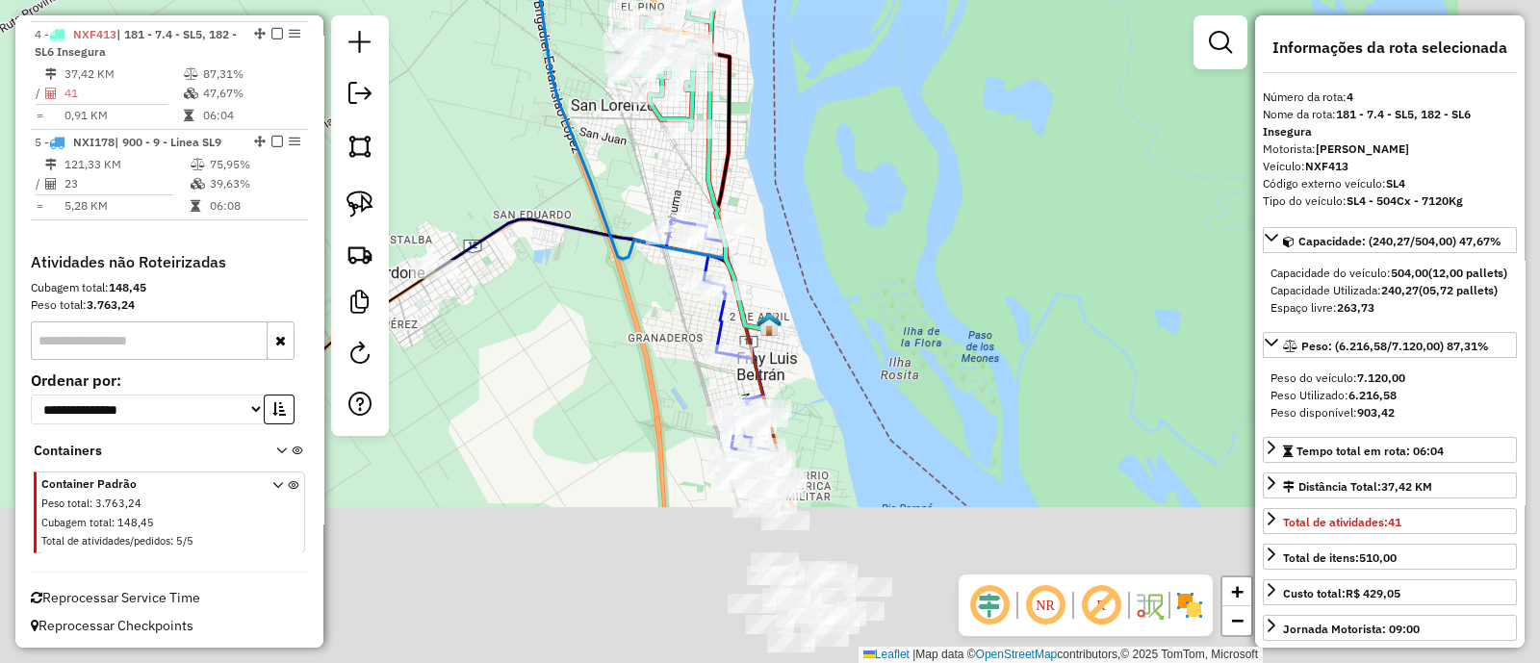
drag, startPoint x: 747, startPoint y: 475, endPoint x: 585, endPoint y: 76, distance: 430.9
click at [585, 76] on div "Janela de atendimento Grade de atendimento Capacidade Transportadoras Veículos …" at bounding box center [770, 331] width 1540 height 663
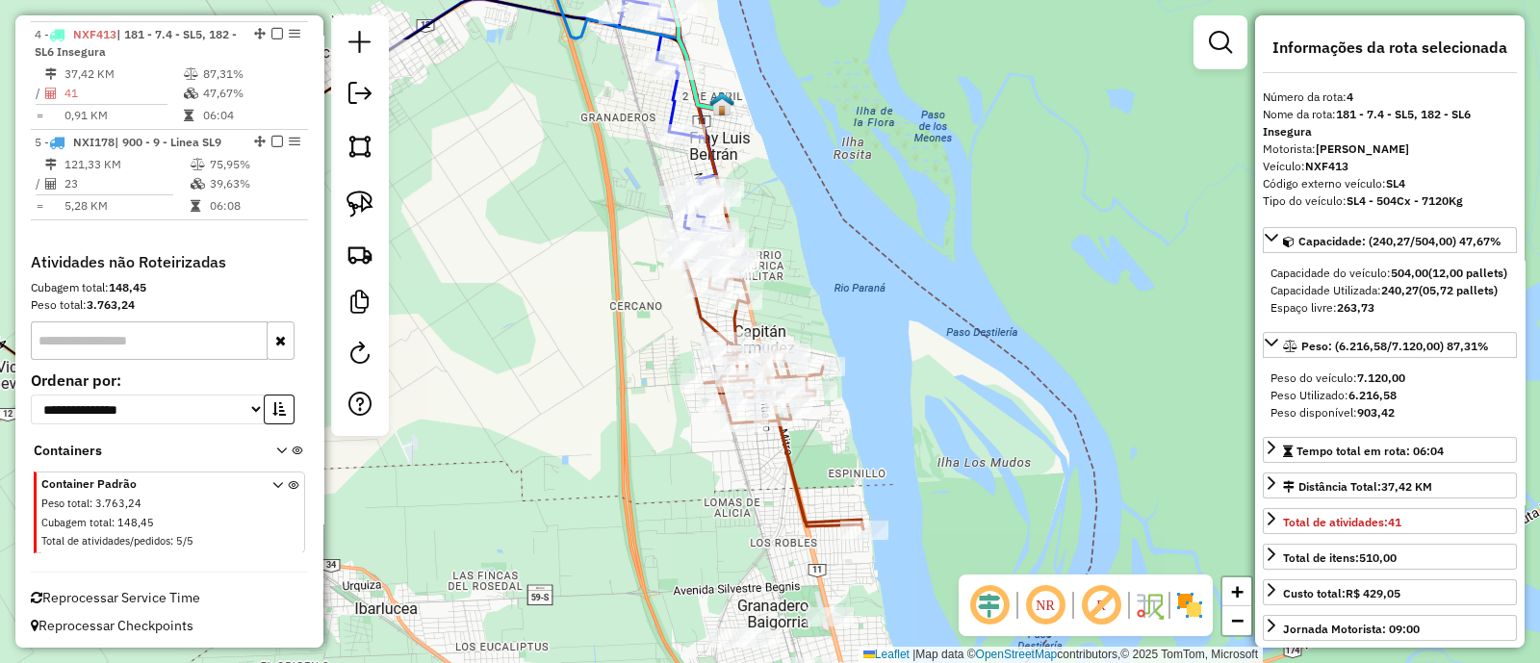
drag, startPoint x: 835, startPoint y: 277, endPoint x: 830, endPoint y: 218, distance: 59.0
click at [833, 220] on div "Janela de atendimento Grade de atendimento Capacidade Transportadoras Veículos …" at bounding box center [770, 331] width 1540 height 663
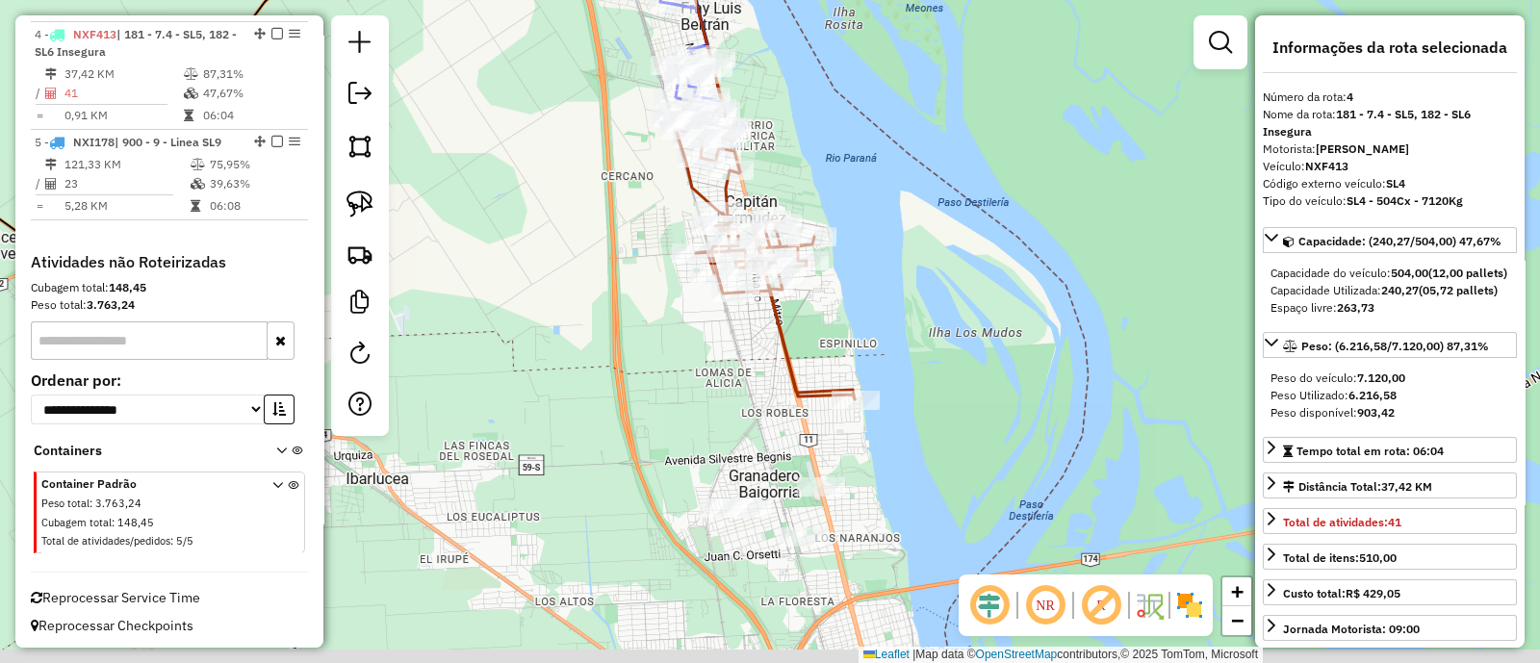
drag, startPoint x: 794, startPoint y: 394, endPoint x: 783, endPoint y: 268, distance: 126.6
click at [783, 268] on icon at bounding box center [765, 251] width 179 height 295
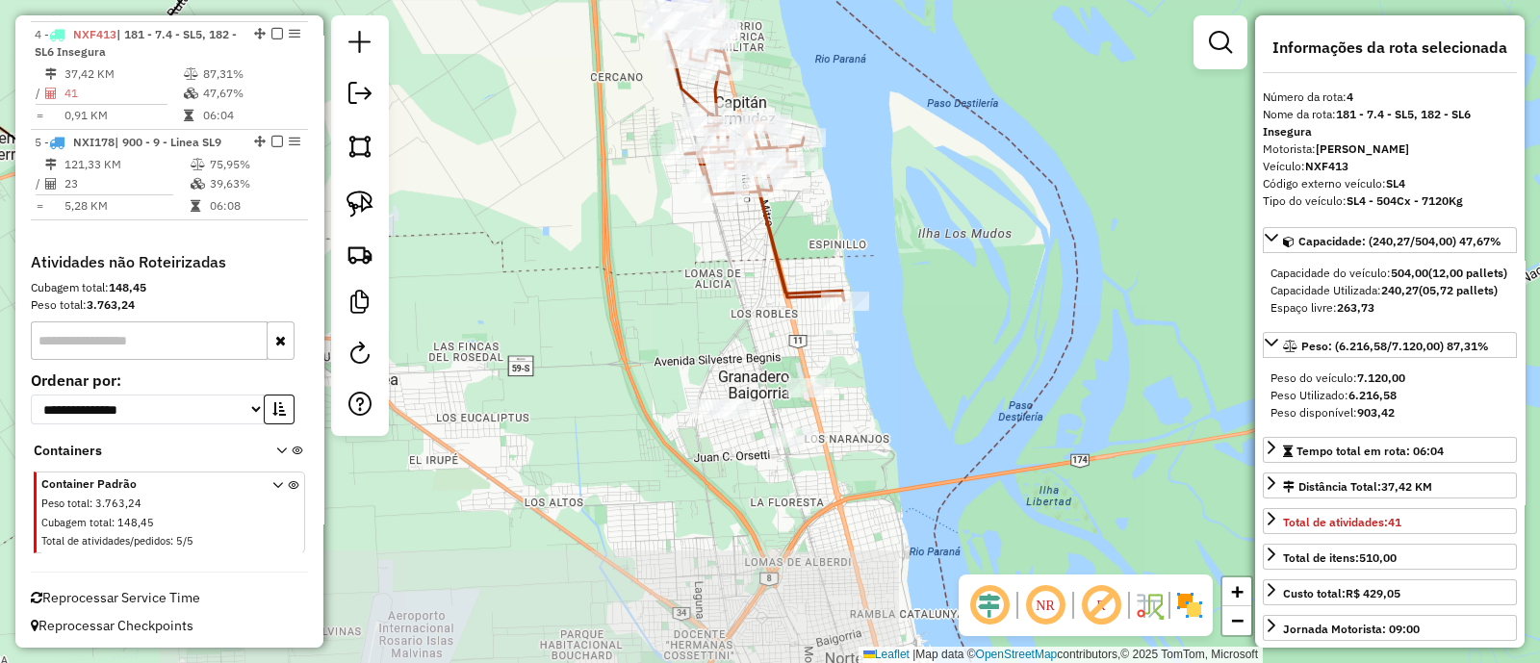
click at [785, 271] on icon at bounding box center [754, 152] width 179 height 295
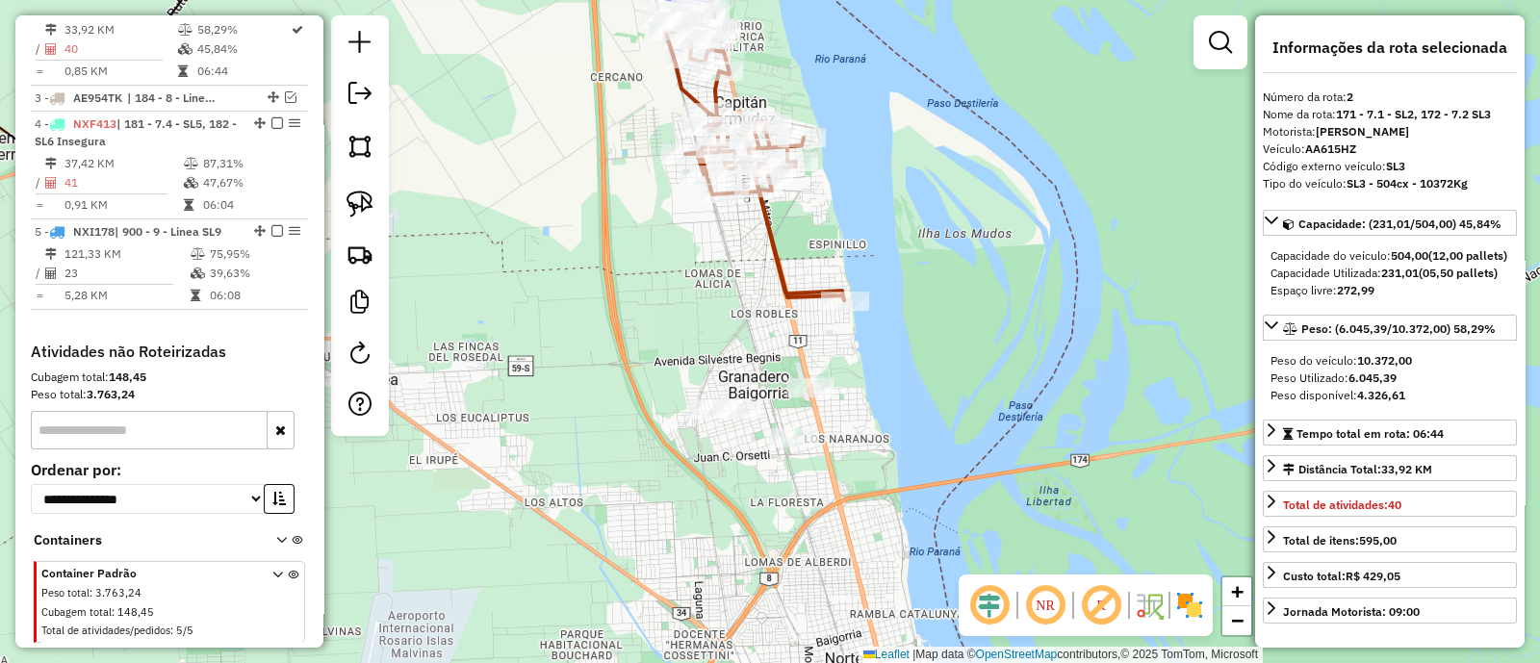
scroll to position [831, 0]
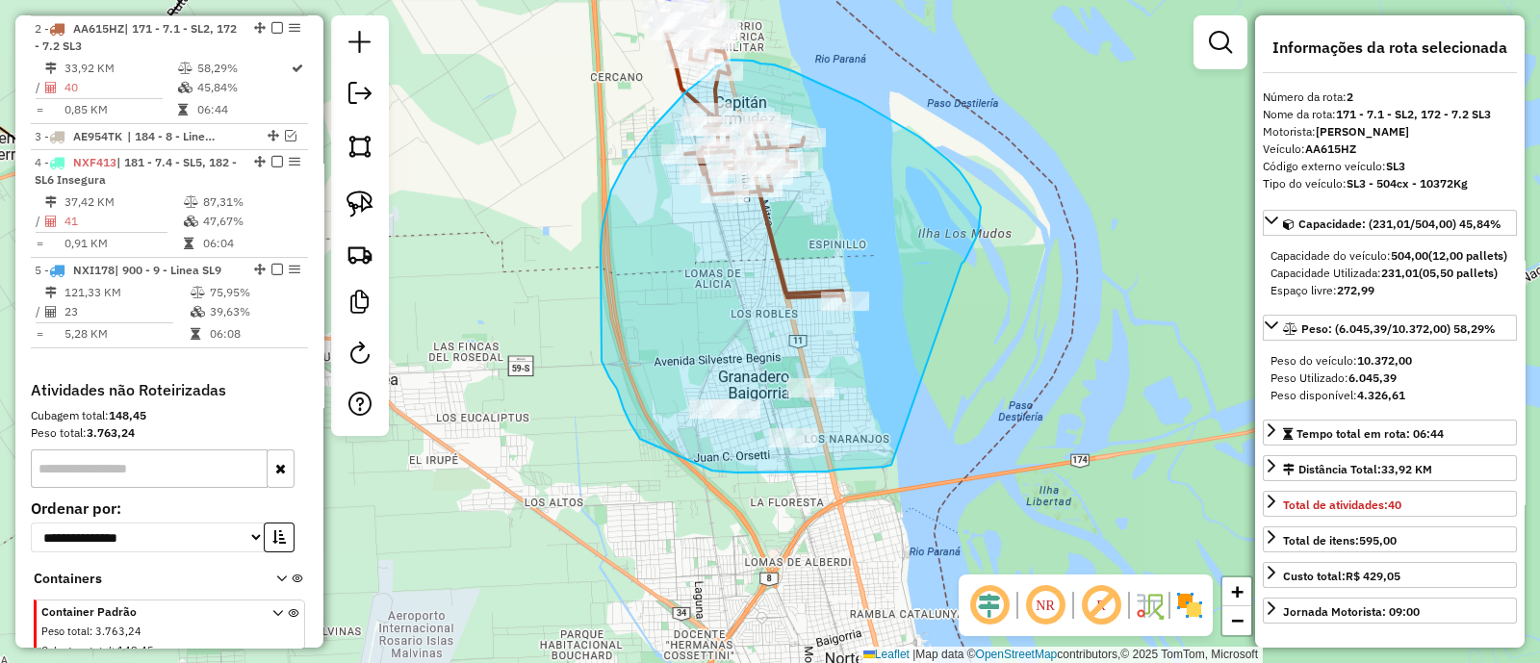
drag, startPoint x: 964, startPoint y: 261, endPoint x: 895, endPoint y: 464, distance: 214.6
click at [895, 464] on div "Janela de atendimento Grade de atendimento Capacidade Transportadoras Veículos …" at bounding box center [770, 331] width 1540 height 663
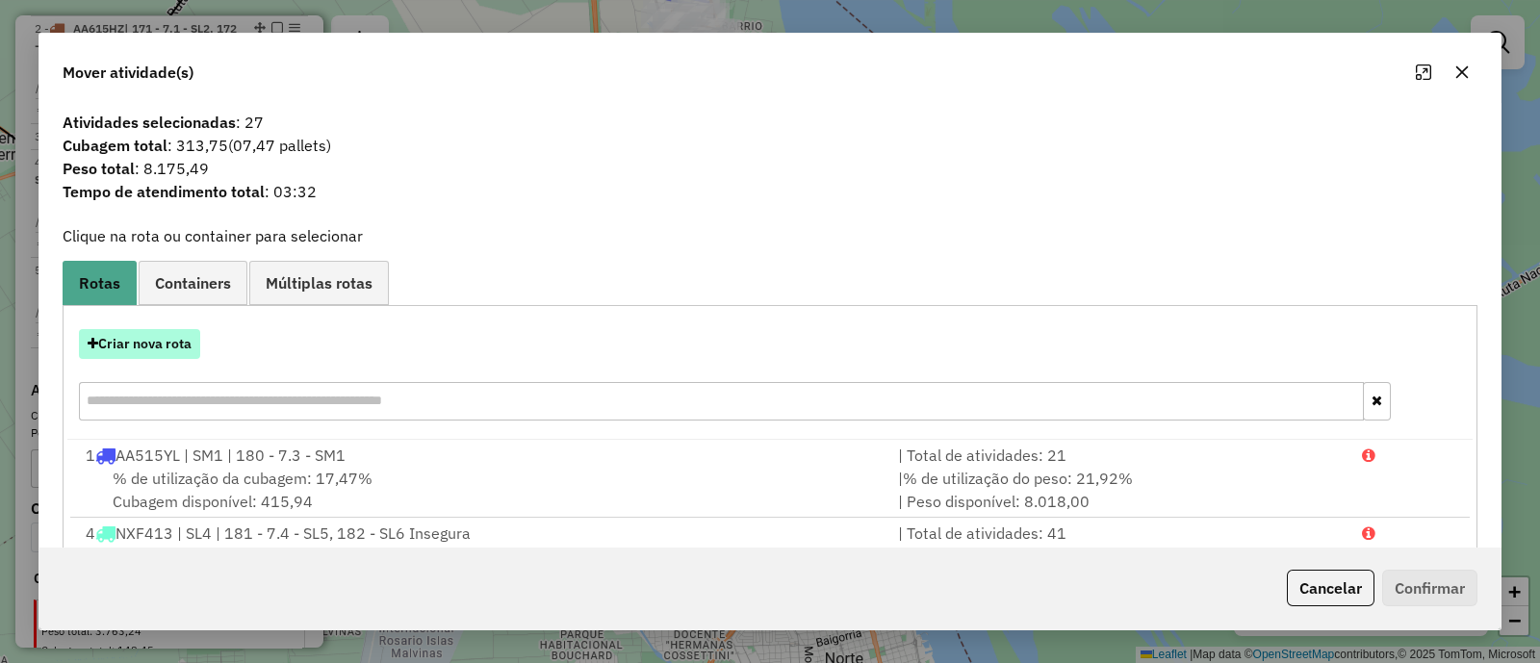
click at [168, 337] on button "Criar nova rota" at bounding box center [139, 344] width 121 height 30
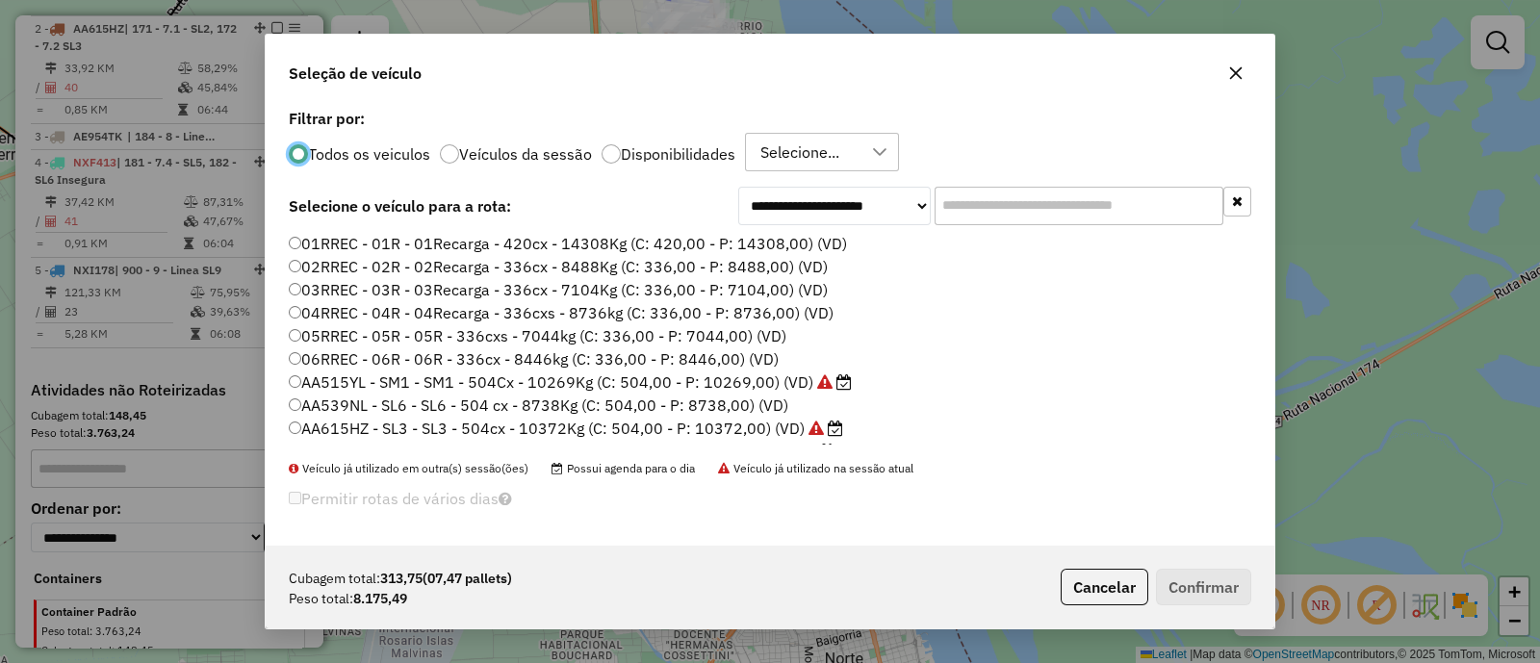
scroll to position [10, 6]
click at [614, 153] on div at bounding box center [611, 153] width 19 height 19
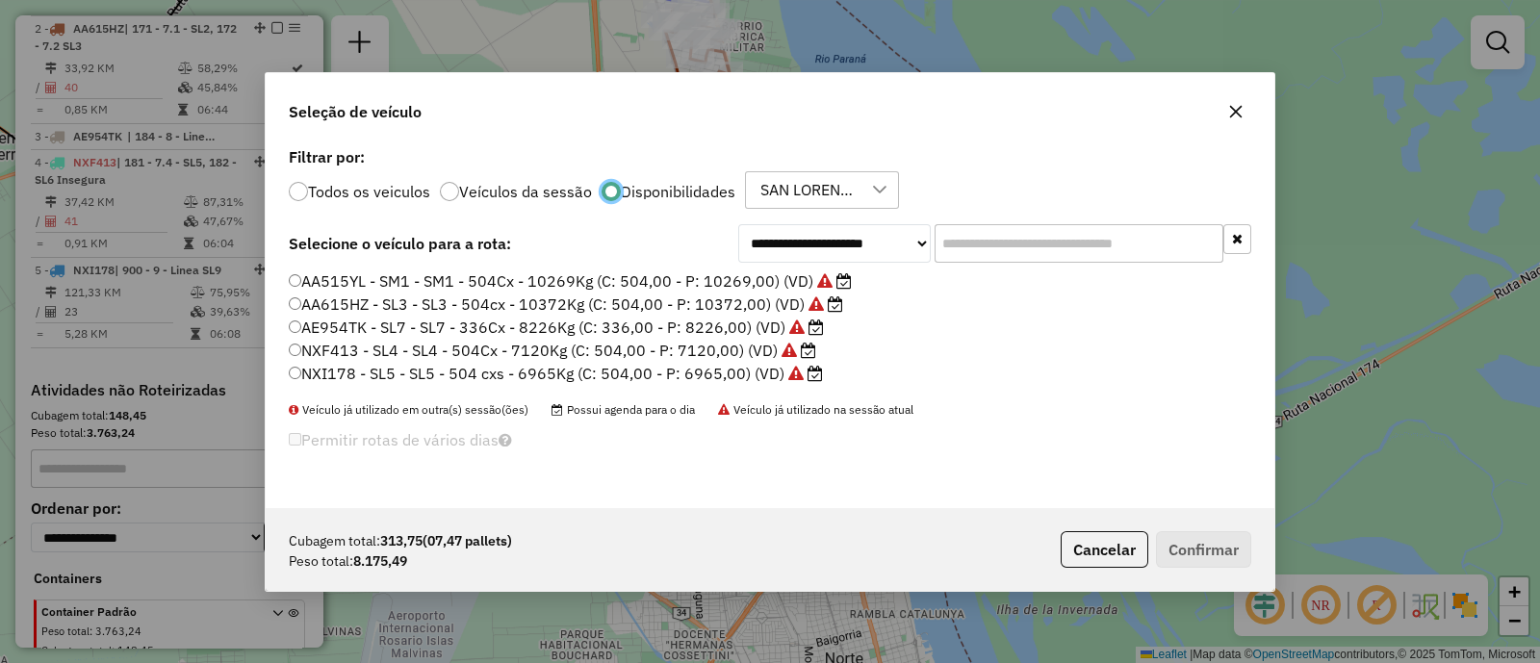
click at [529, 278] on label "AA515YL - SM1 - SM1 - 504Cx - 10269Kg (C: 504,00 - P: 10269,00) (VD)" at bounding box center [570, 281] width 563 height 23
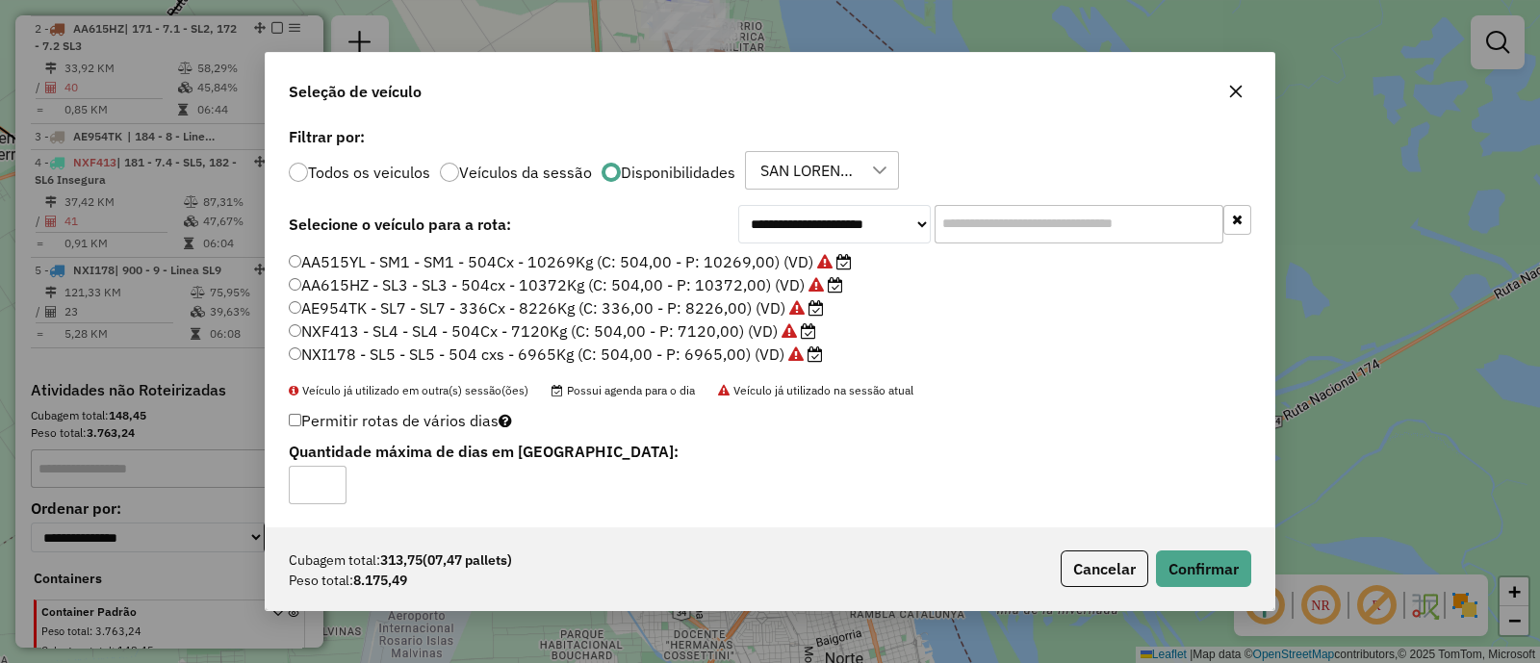
click at [585, 283] on label "AA615HZ - SL3 - SL3 - 504cx - 10372Kg (C: 504,00 - P: 10372,00) (VD)" at bounding box center [566, 284] width 554 height 23
click at [1203, 578] on button "Confirmar" at bounding box center [1203, 569] width 95 height 37
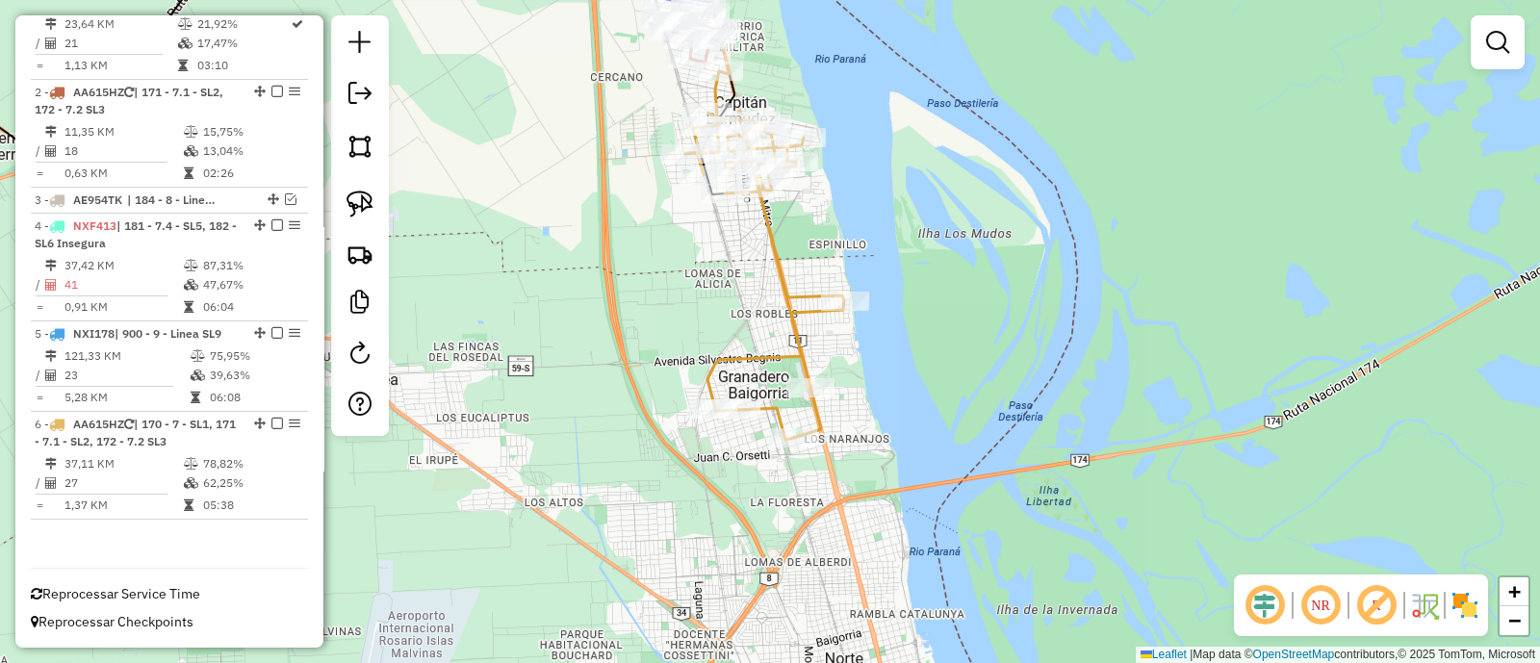
scroll to position [723, 0]
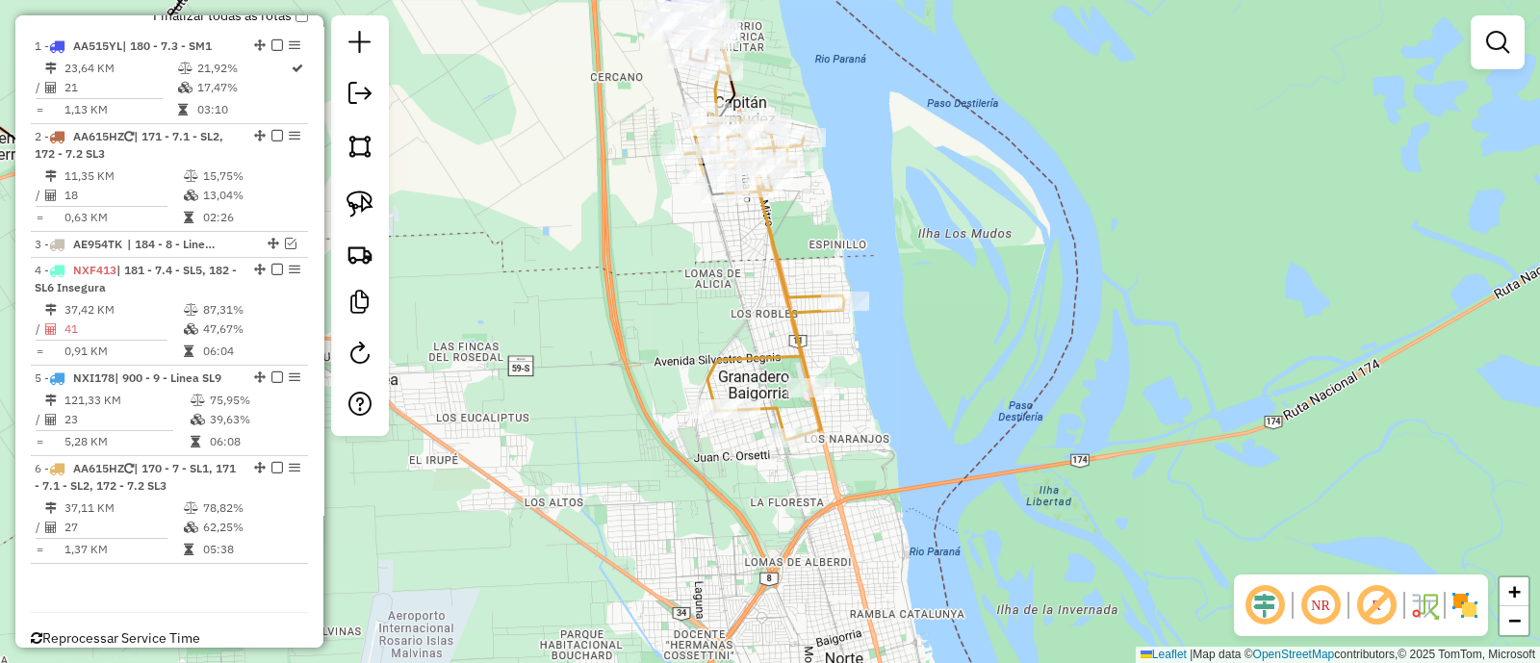
click at [802, 305] on icon at bounding box center [764, 255] width 159 height 369
select select "**********"
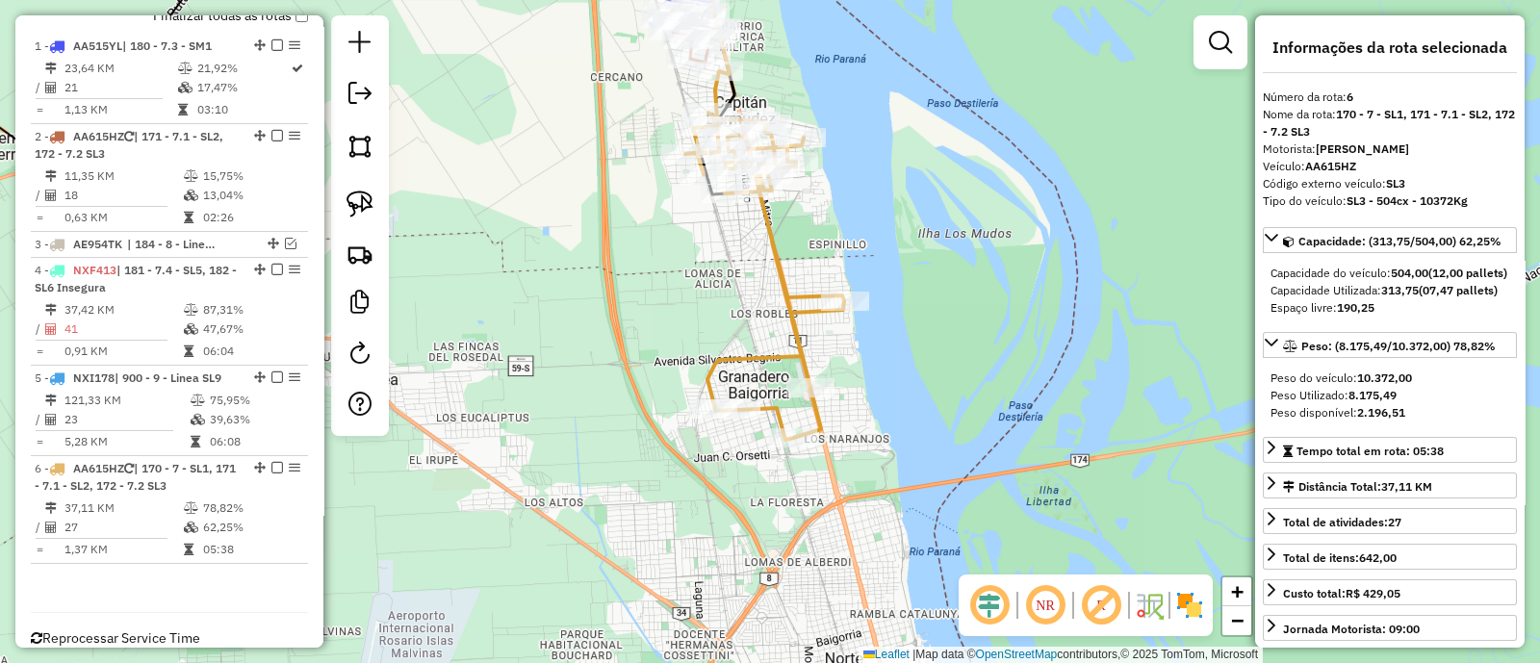
scroll to position [764, 0]
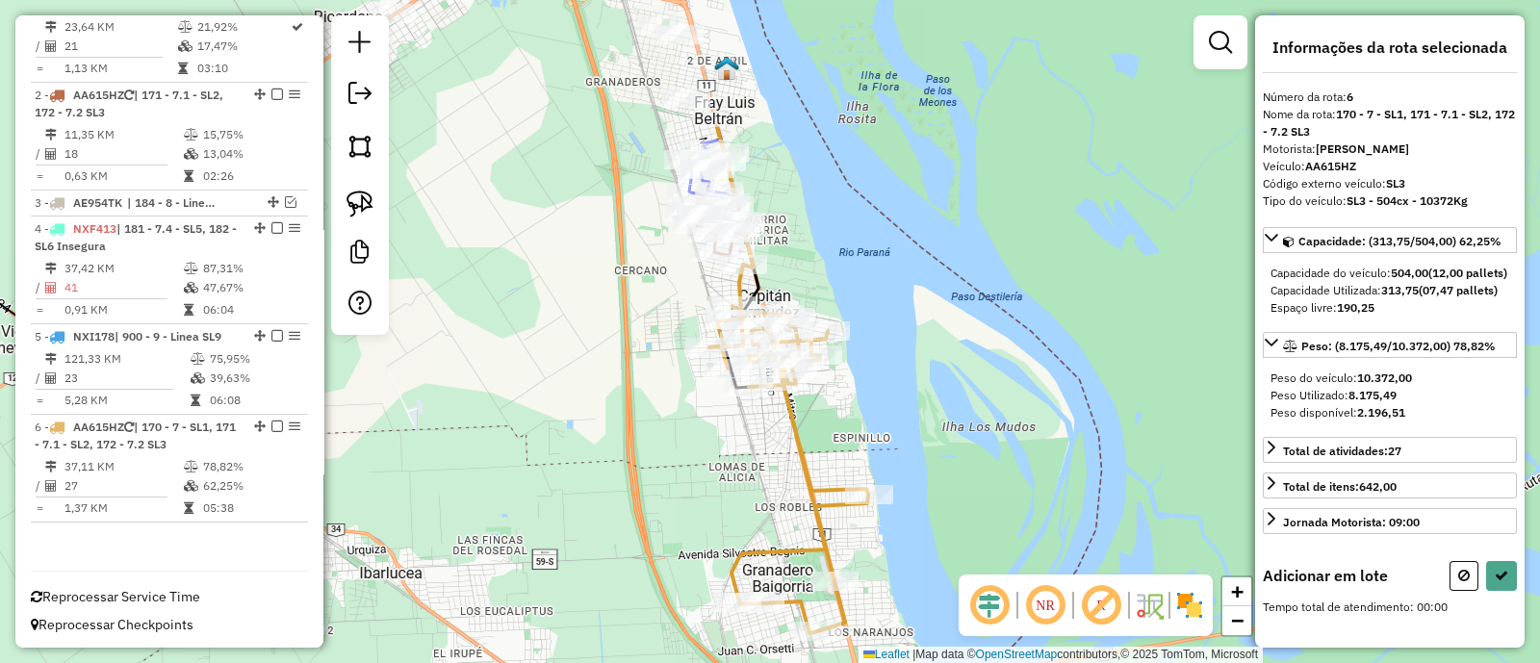
drag, startPoint x: 828, startPoint y: 166, endPoint x: 873, endPoint y: 485, distance: 322.7
click at [873, 483] on div "Janela de atendimento Grade de atendimento Capacidade Transportadoras Veículos …" at bounding box center [770, 331] width 1540 height 663
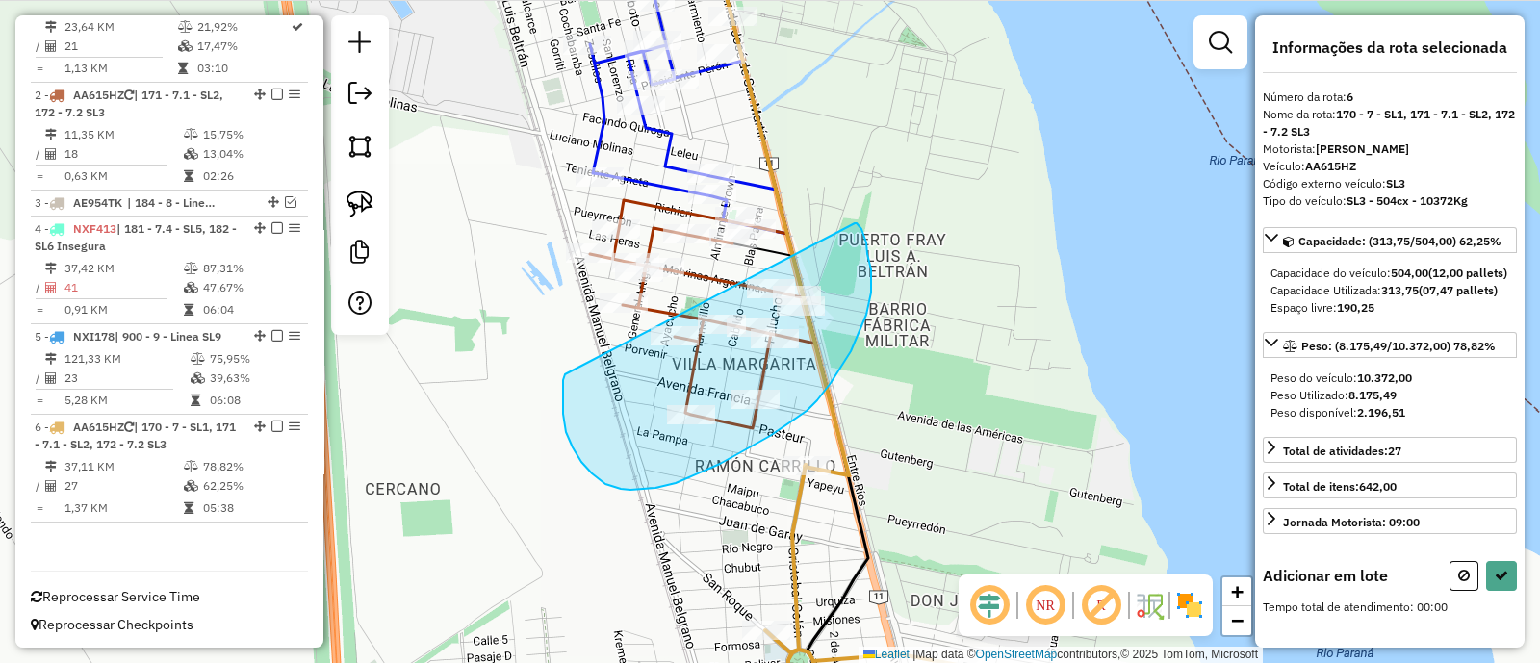
drag, startPoint x: 566, startPoint y: 432, endPoint x: 855, endPoint y: 223, distance: 356.4
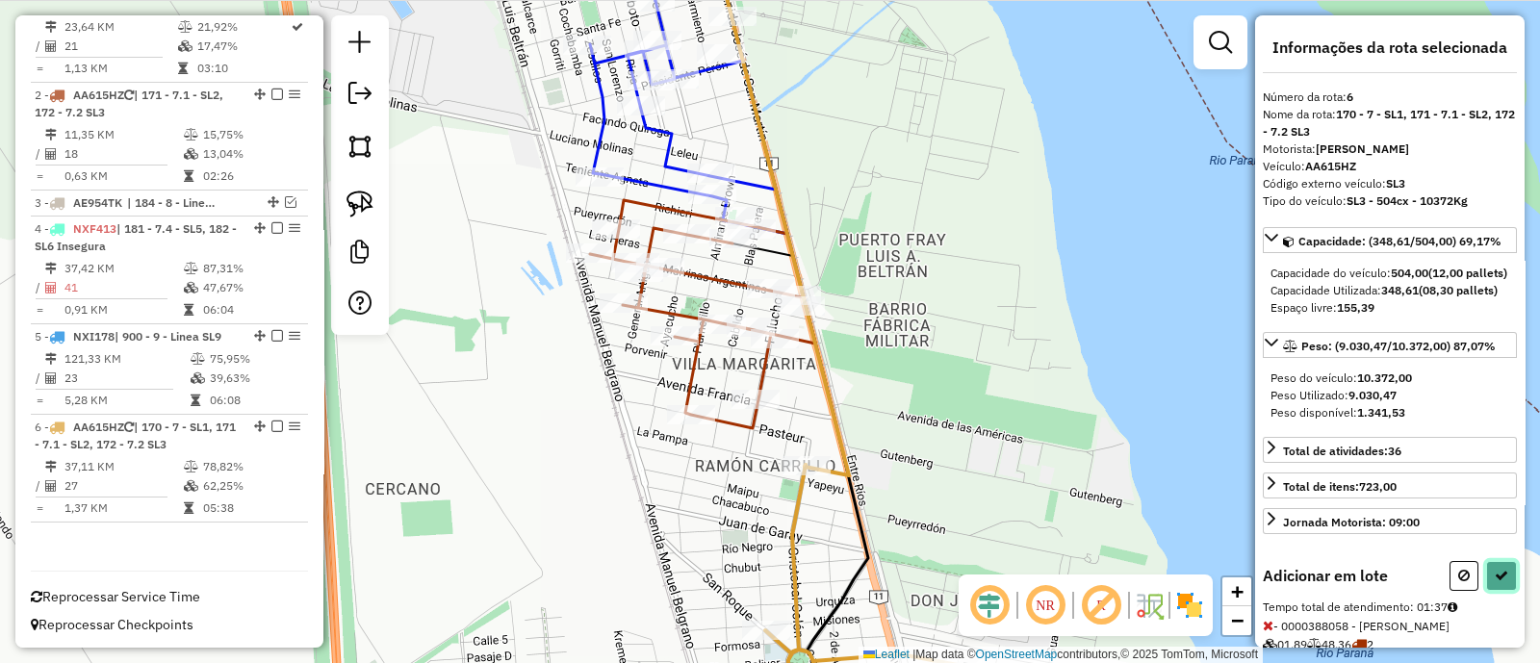
click at [1496, 582] on icon at bounding box center [1501, 575] width 13 height 13
select select "**********"
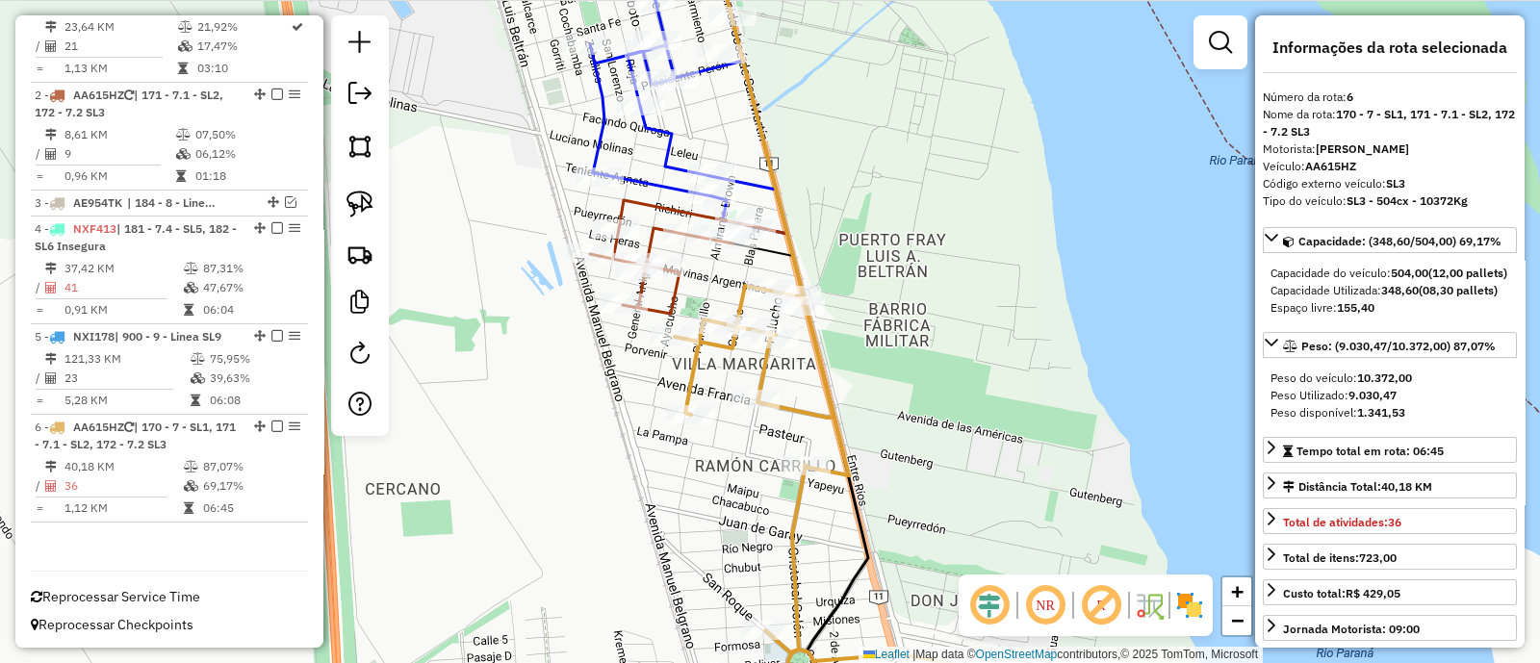
click at [688, 378] on icon at bounding box center [910, 508] width 470 height 444
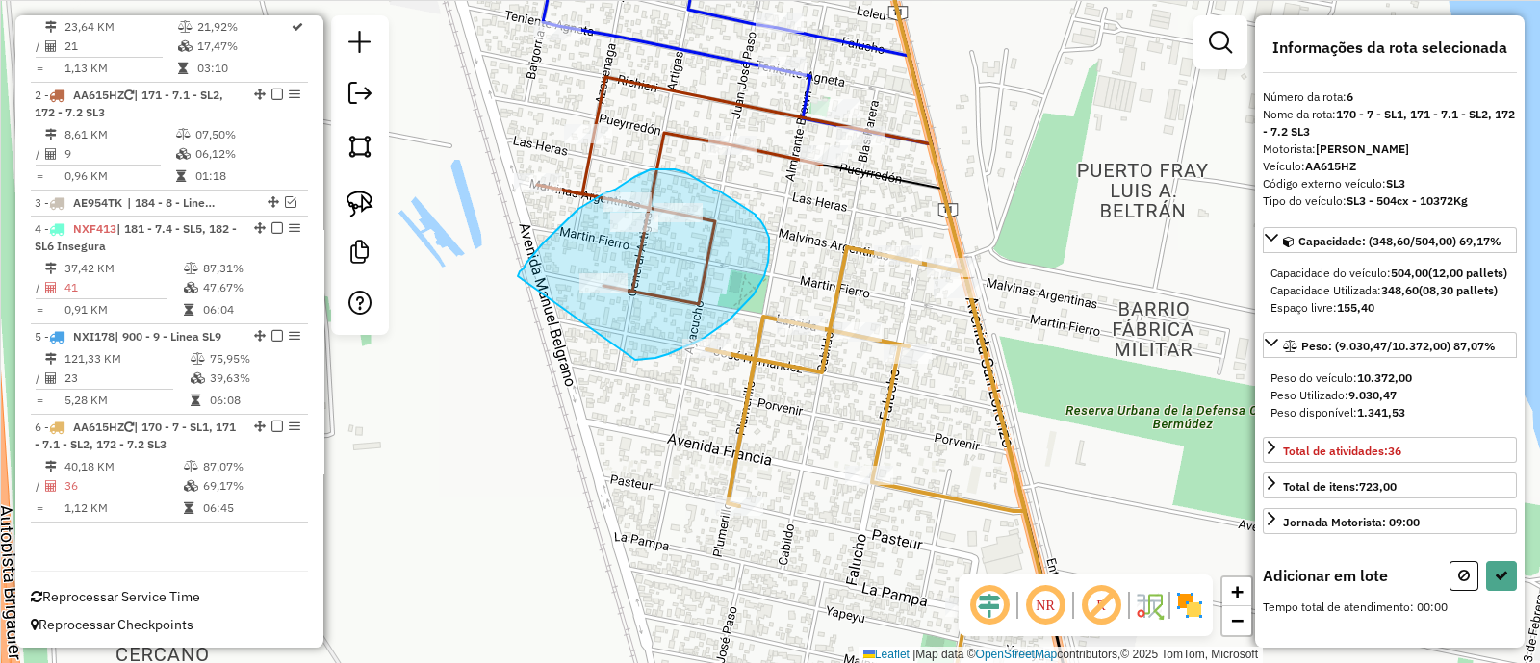
drag, startPoint x: 729, startPoint y: 321, endPoint x: 518, endPoint y: 276, distance: 215.4
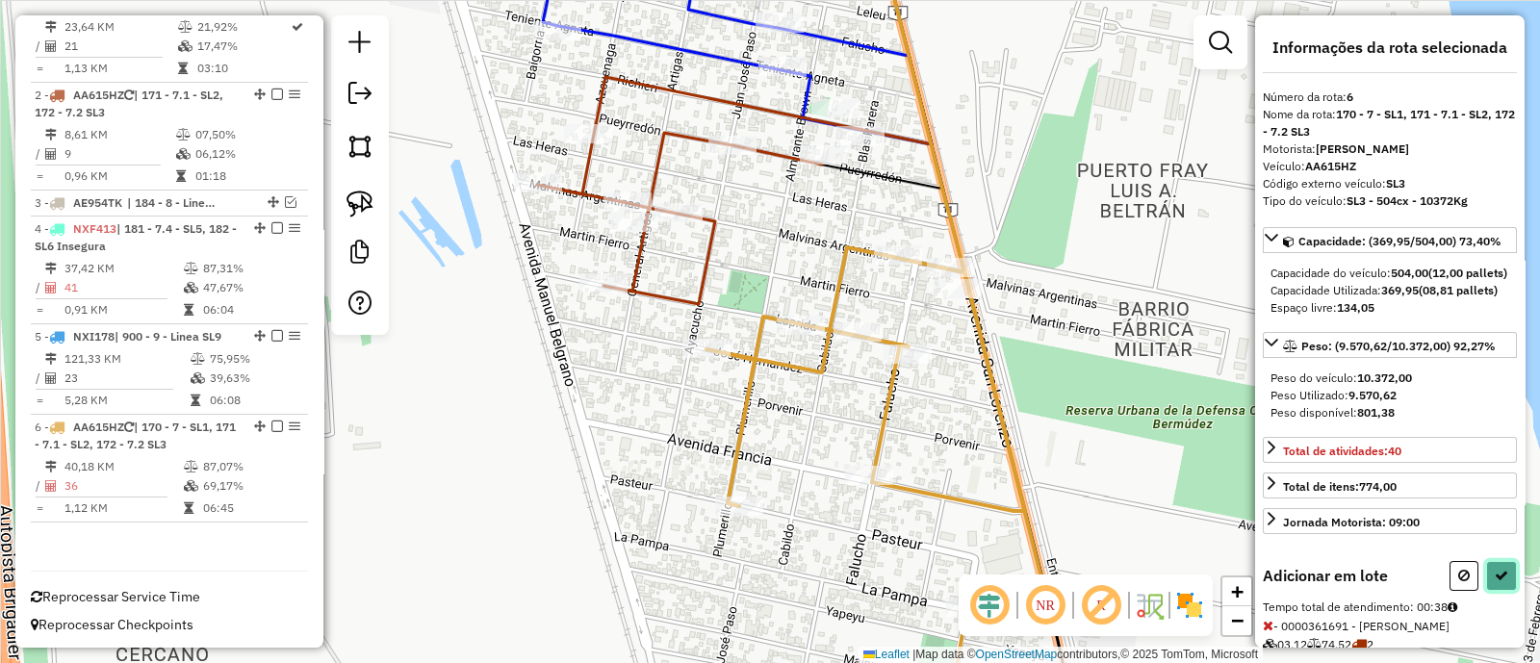
click at [1498, 582] on icon at bounding box center [1501, 575] width 13 height 13
select select "**********"
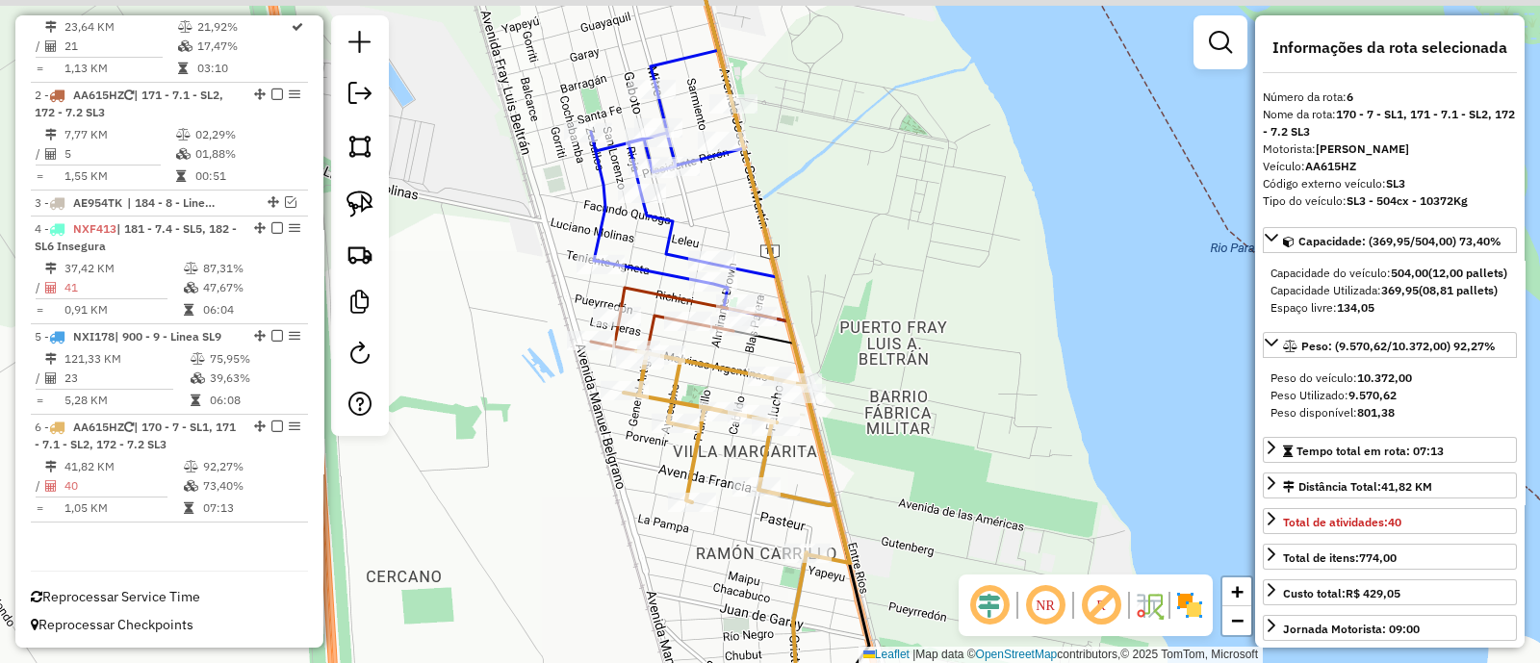
drag, startPoint x: 586, startPoint y: 382, endPoint x: 592, endPoint y: 488, distance: 106.0
click at [593, 493] on div "Janela de atendimento Grade de atendimento Capacidade Transportadoras Veículos …" at bounding box center [770, 331] width 1540 height 663
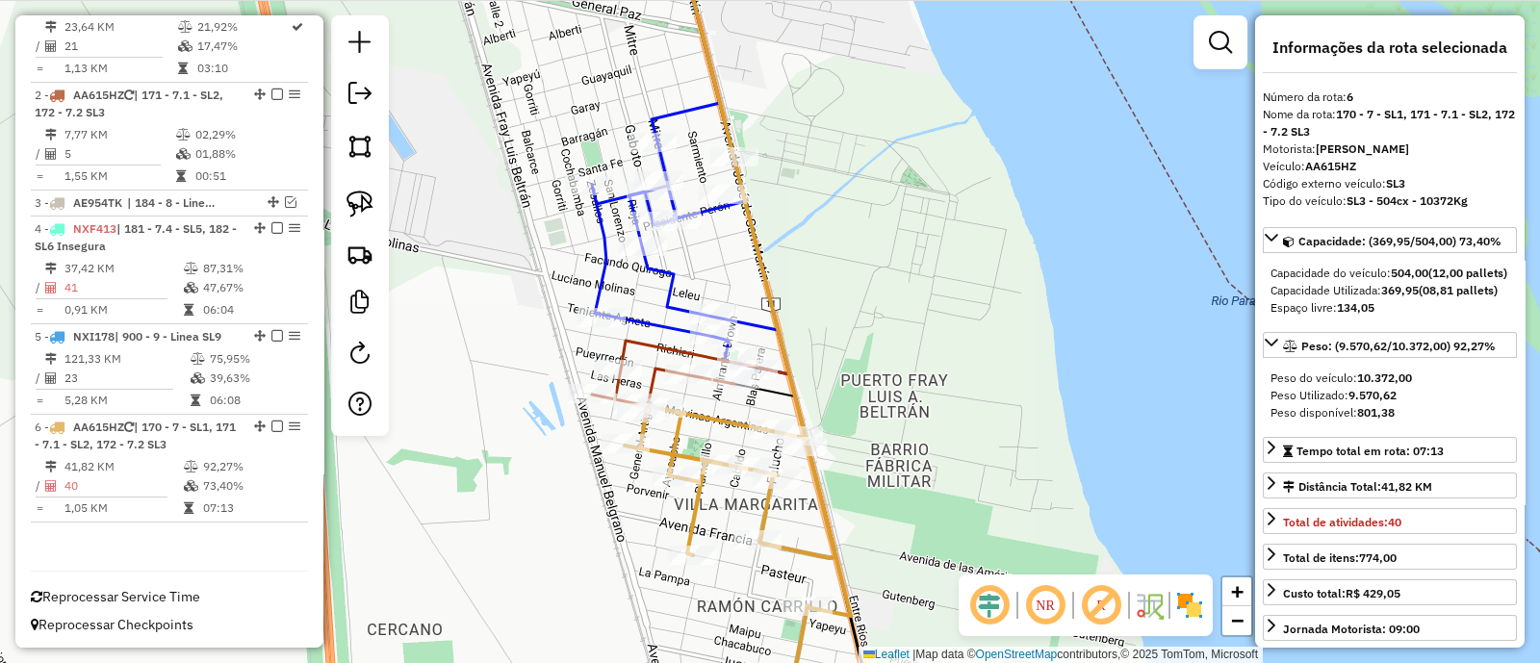
click at [673, 305] on icon at bounding box center [672, 154] width 233 height 441
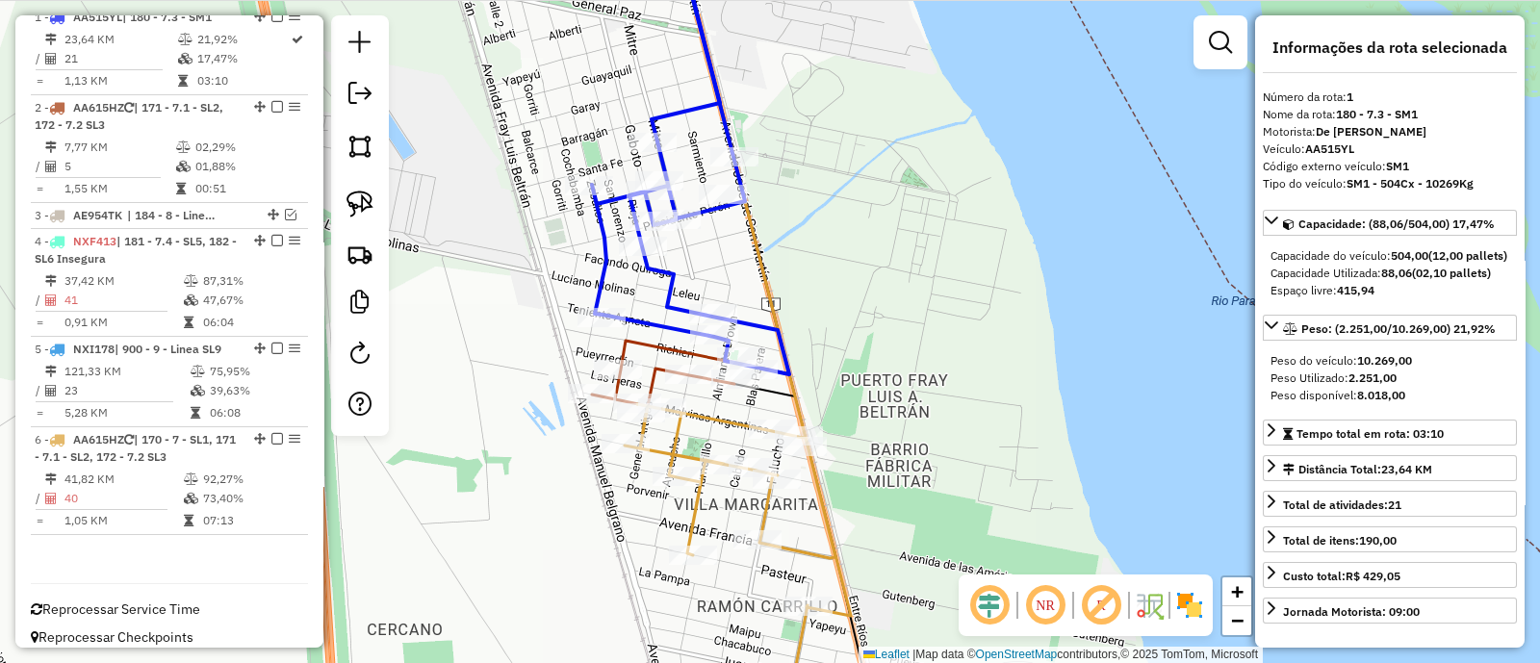
scroll to position [740, 0]
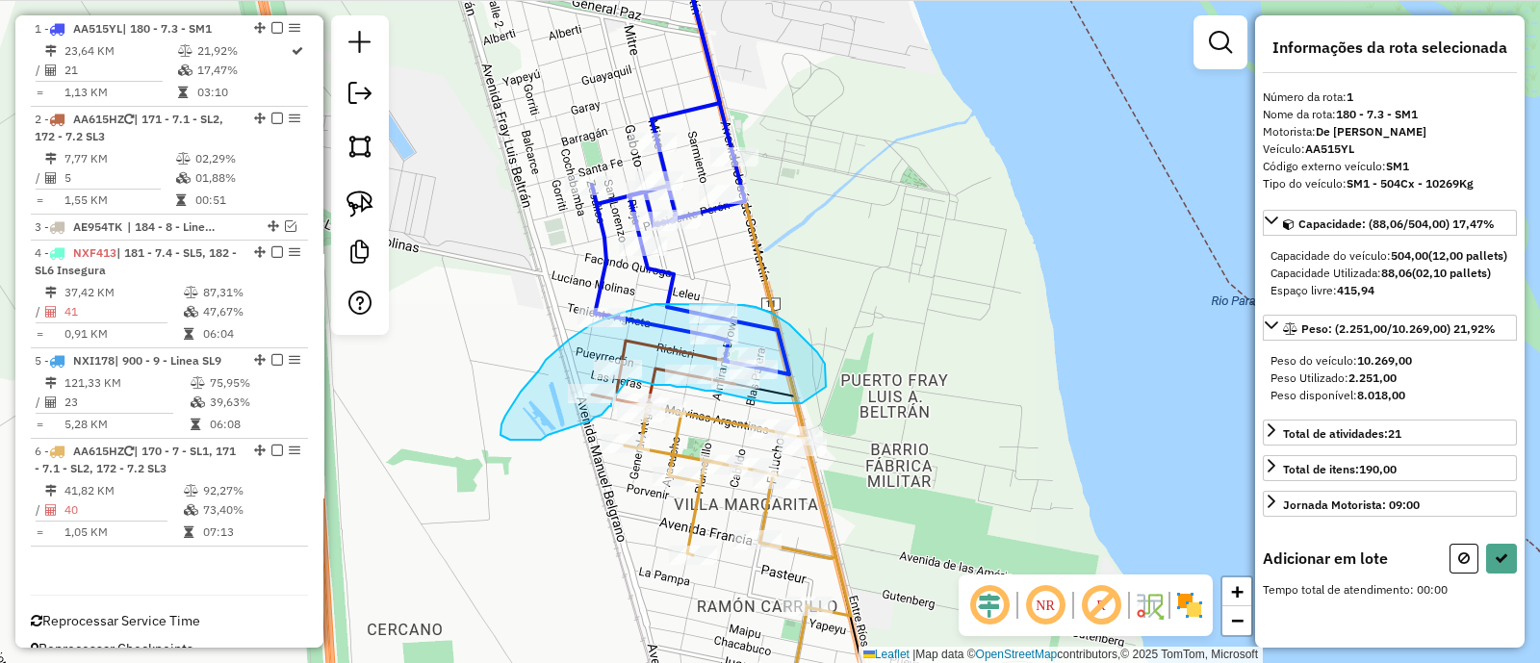
drag, startPoint x: 826, startPoint y: 369, endPoint x: 837, endPoint y: 400, distance: 33.8
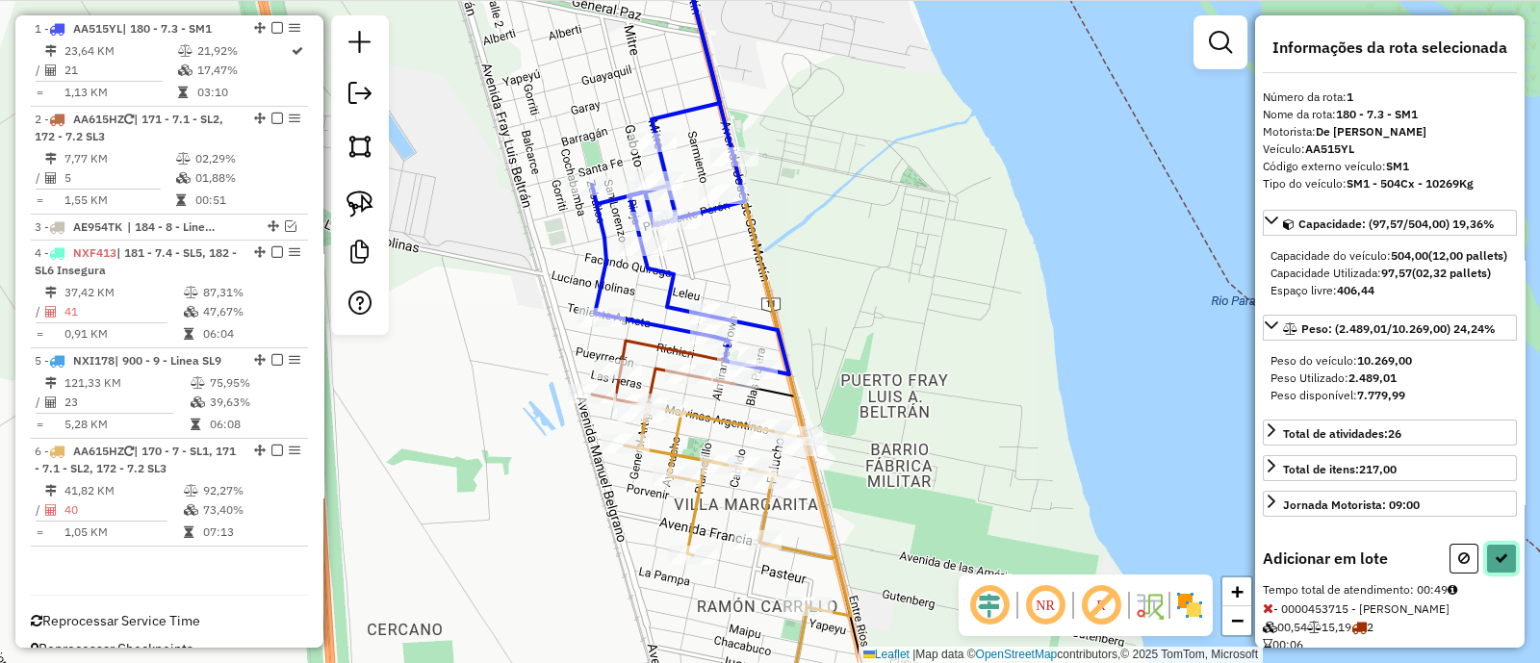
click at [1497, 560] on button at bounding box center [1501, 559] width 31 height 30
select select "**********"
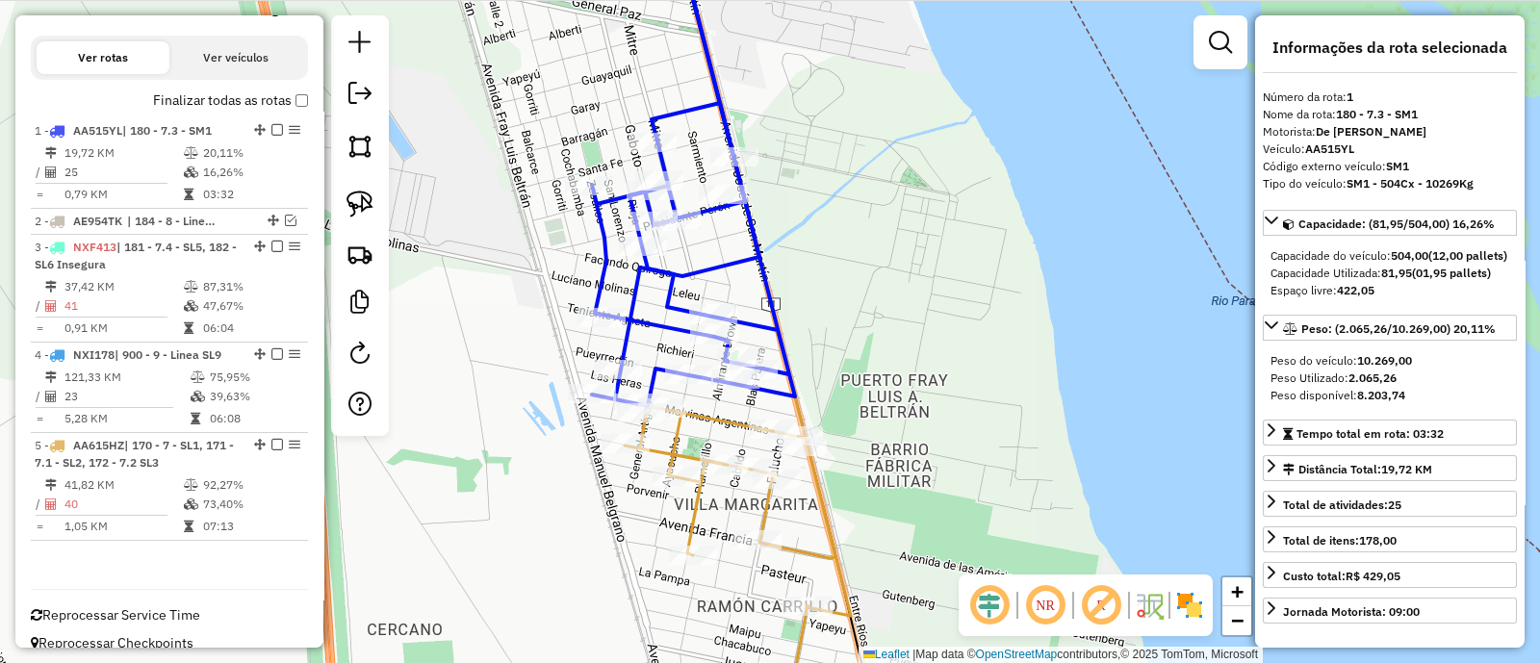
scroll to position [656, 0]
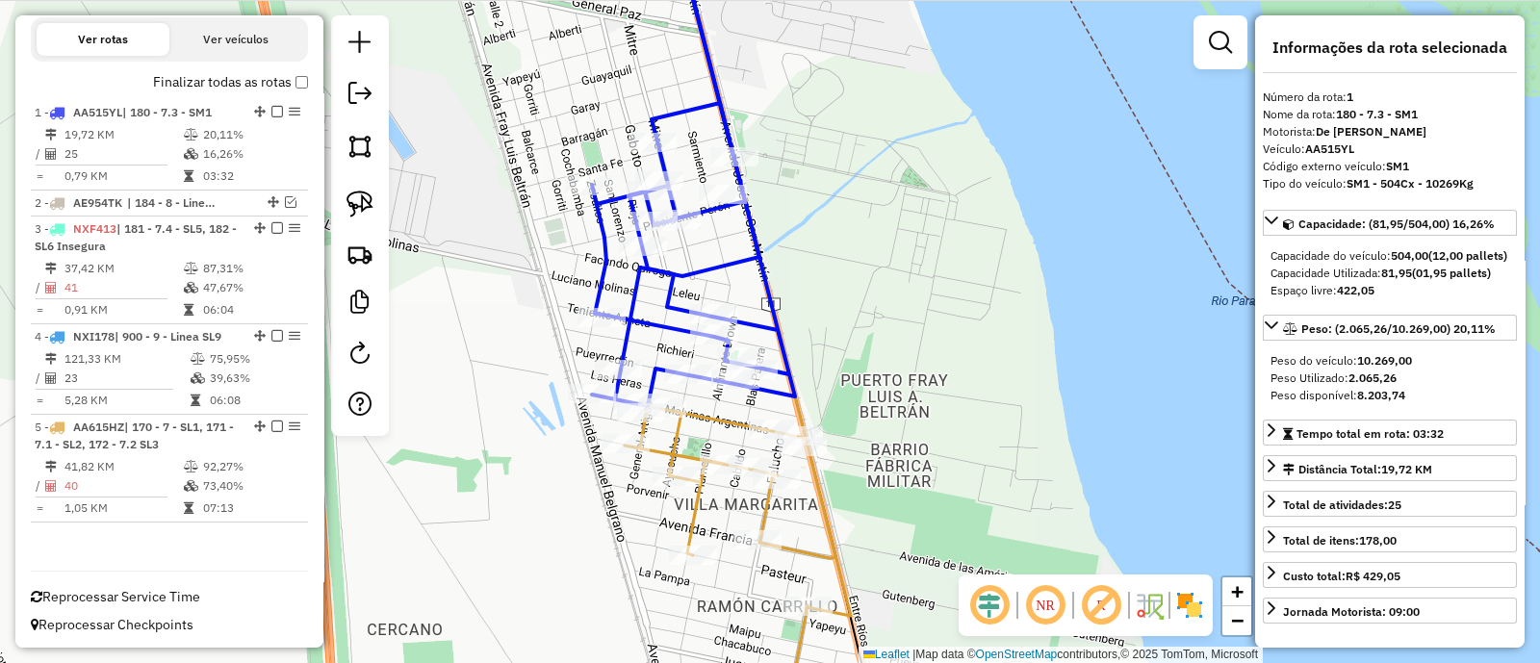
click at [664, 271] on icon at bounding box center [675, 170] width 239 height 473
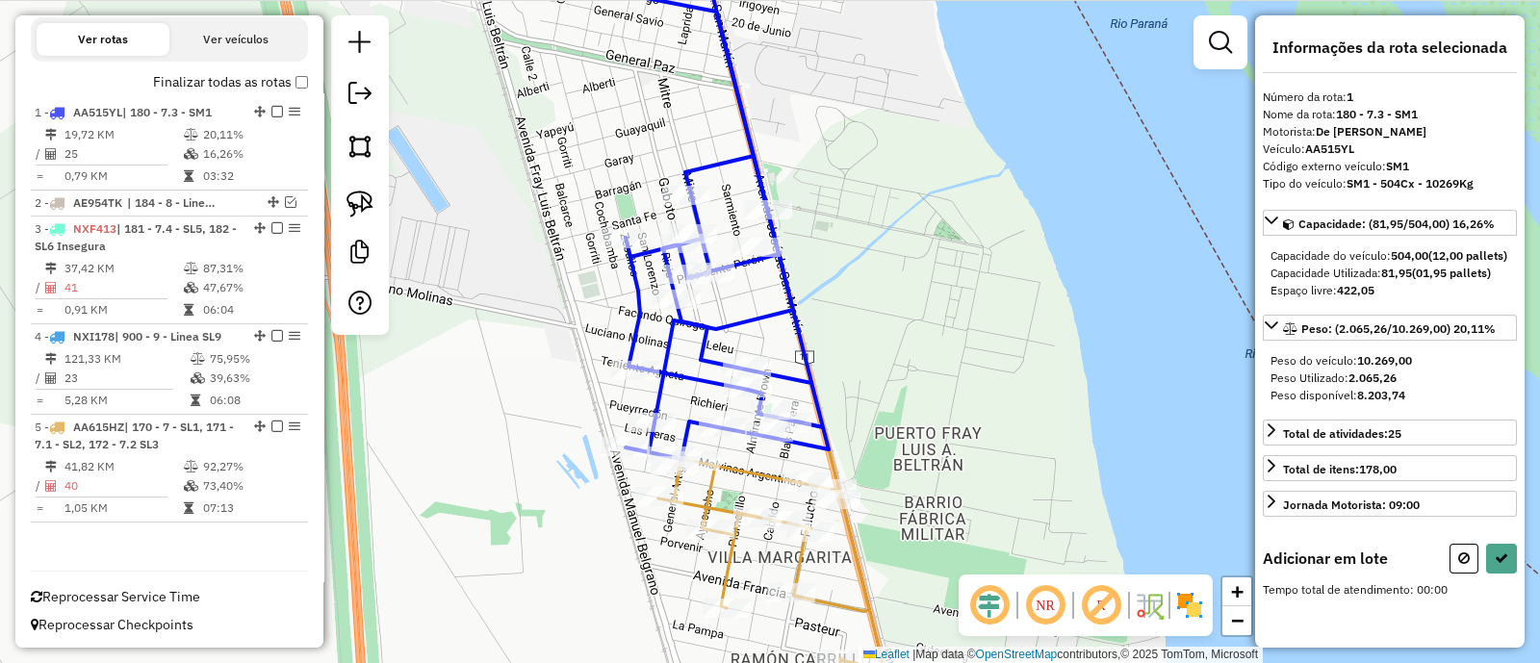
drag, startPoint x: 856, startPoint y: 122, endPoint x: 1013, endPoint y: 392, distance: 311.8
click at [1013, 392] on div "Janela de atendimento Grade de atendimento Capacidade Transportadoras Veículos …" at bounding box center [770, 331] width 1540 height 663
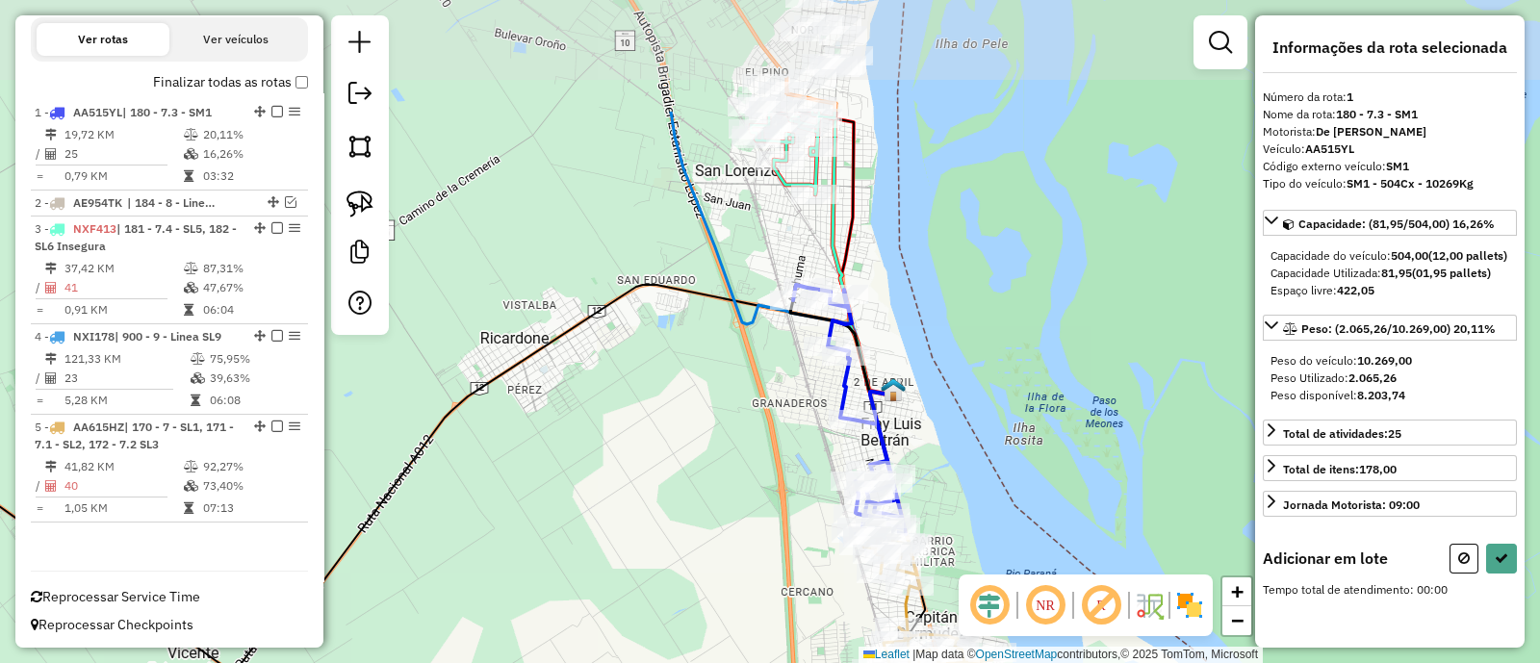
drag, startPoint x: 626, startPoint y: 223, endPoint x: 769, endPoint y: 404, distance: 230.9
click at [769, 403] on div "Janela de atendimento Grade de atendimento Capacidade Transportadoras Veículos …" at bounding box center [770, 331] width 1540 height 663
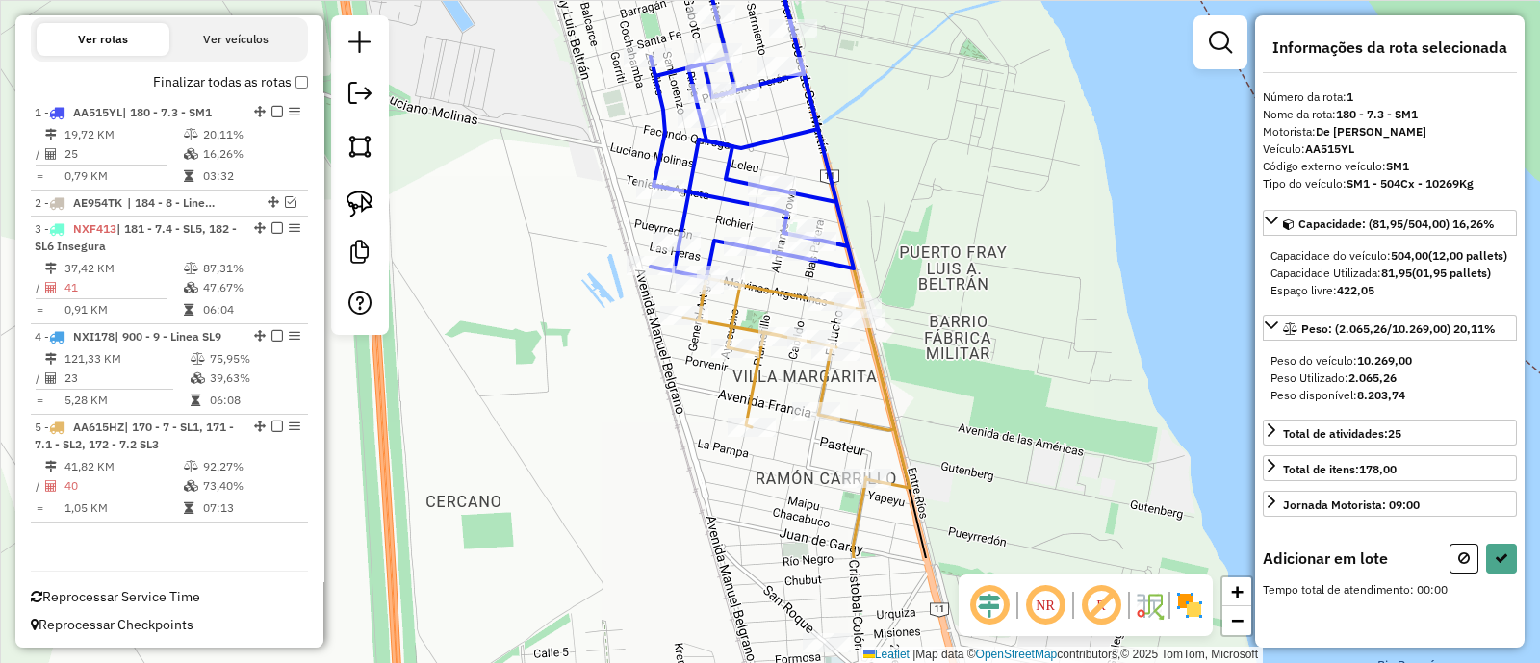
drag, startPoint x: 957, startPoint y: 437, endPoint x: 854, endPoint y: 265, distance: 200.7
click at [854, 265] on div "Janela de atendimento Grade de atendimento Capacidade Transportadoras Veículos …" at bounding box center [770, 331] width 1540 height 663
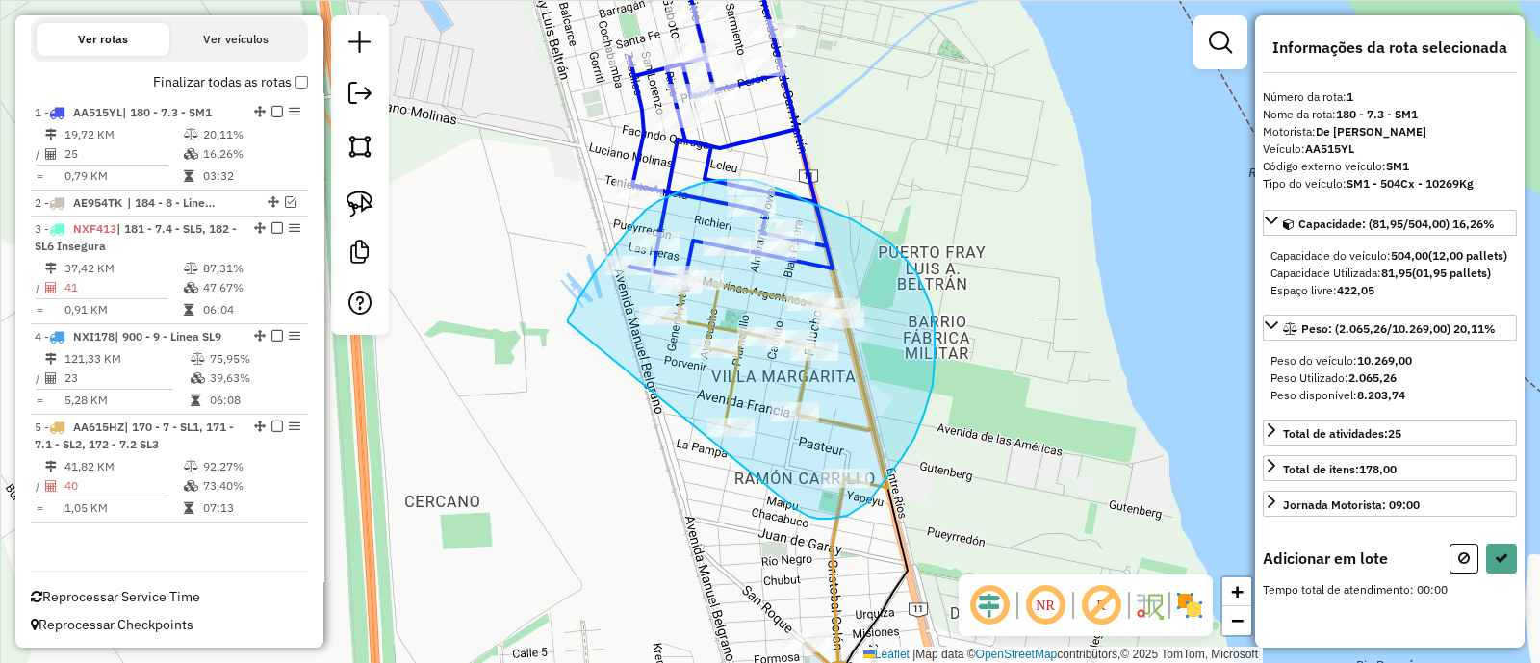
drag, startPoint x: 794, startPoint y: 508, endPoint x: 568, endPoint y: 322, distance: 292.7
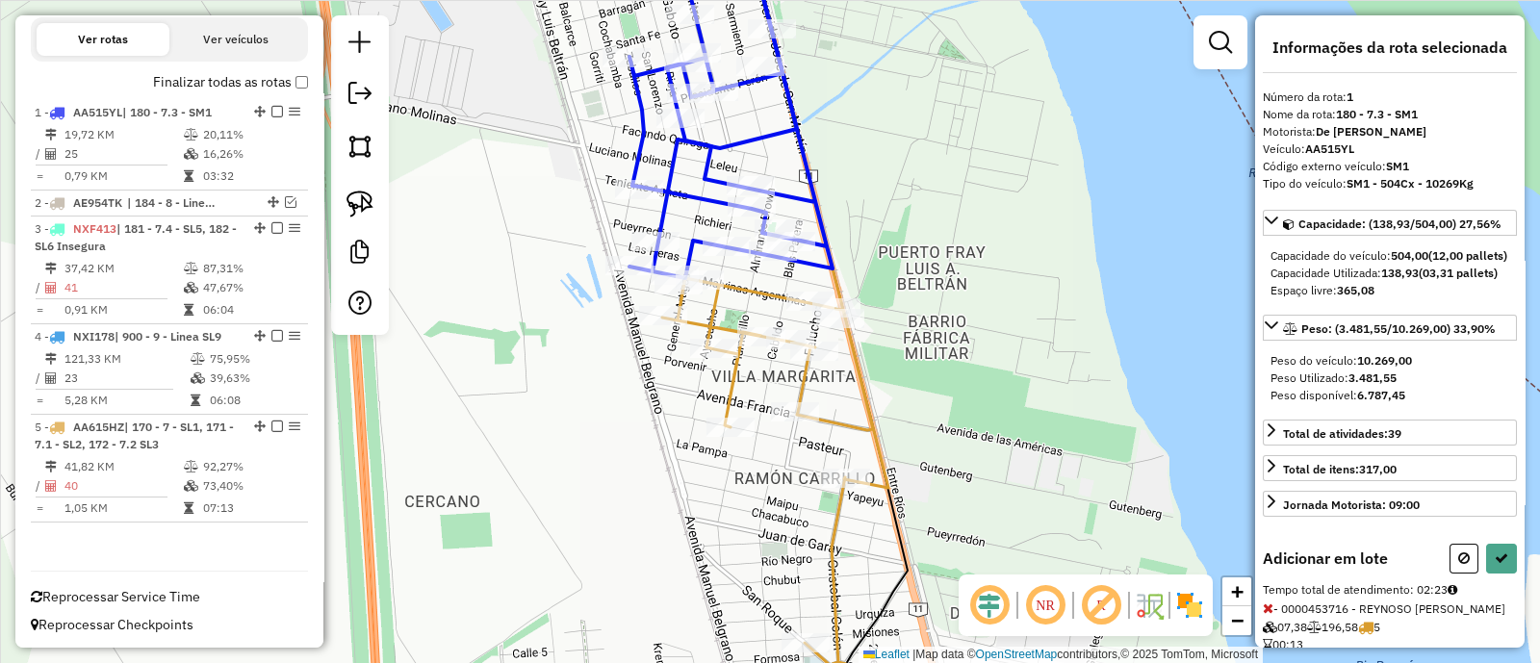
click at [1458, 565] on icon at bounding box center [1464, 558] width 12 height 13
select select "**********"
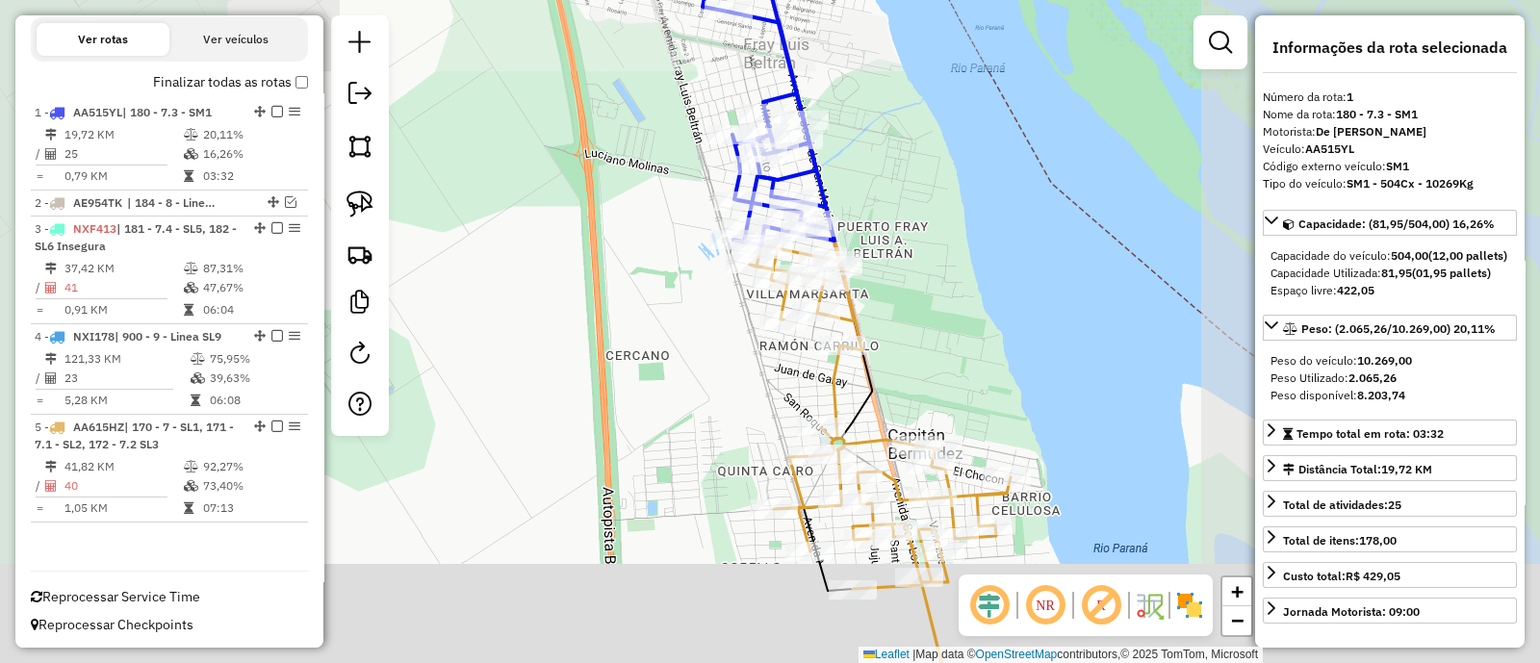
click at [938, 286] on div "Janela de atendimento Grade de atendimento Capacidade Transportadoras Veículos …" at bounding box center [770, 331] width 1540 height 663
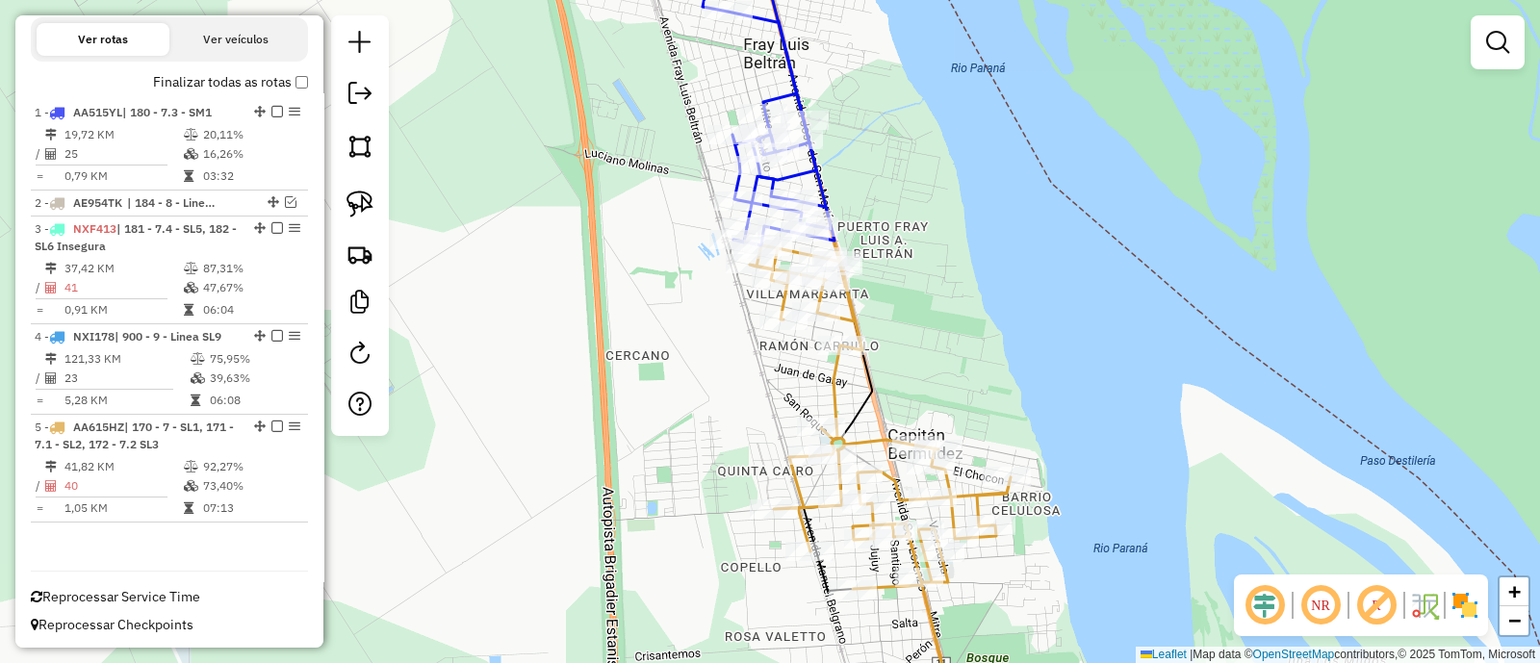
click at [833, 386] on icon at bounding box center [880, 486] width 261 height 485
select select "**********"
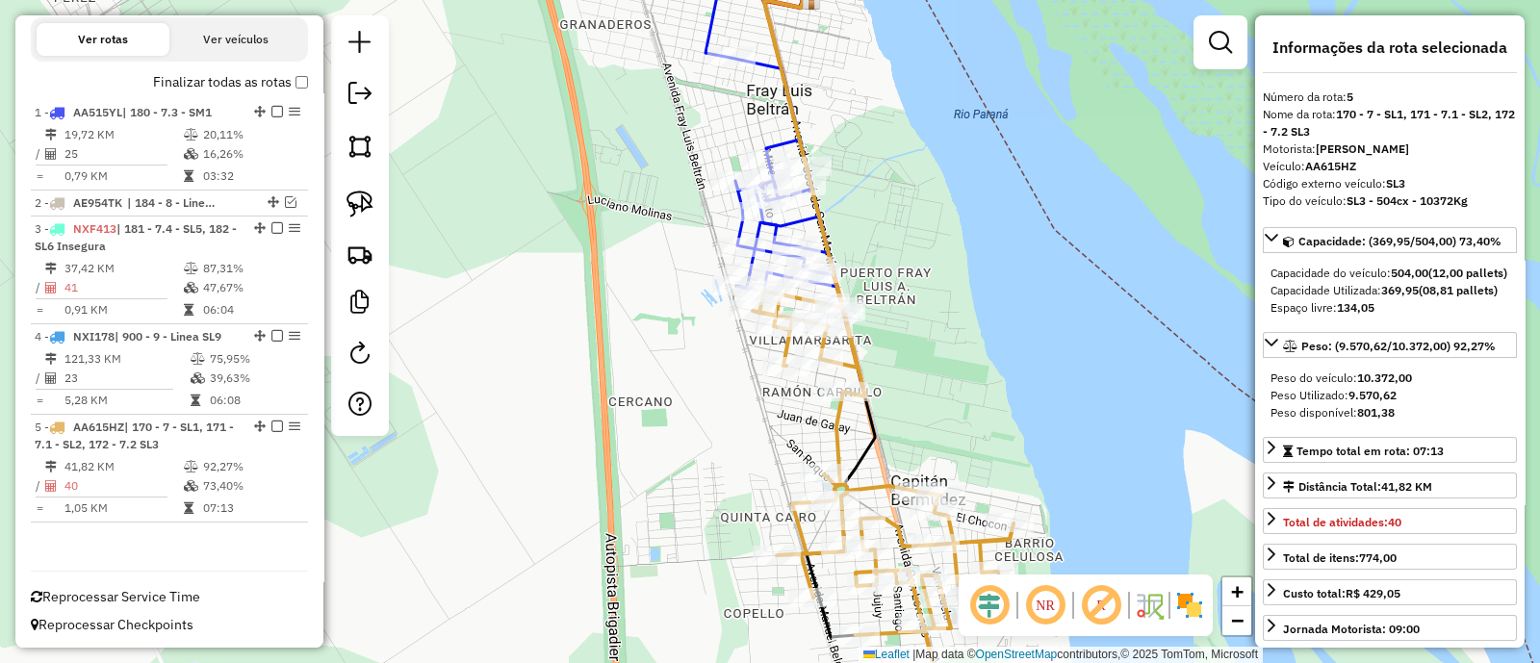
drag, startPoint x: 878, startPoint y: 138, endPoint x: 891, endPoint y: 279, distance: 142.1
click at [891, 279] on div "Janela de atendimento Grade de atendimento Capacidade Transportadoras Veículos …" at bounding box center [770, 331] width 1540 height 663
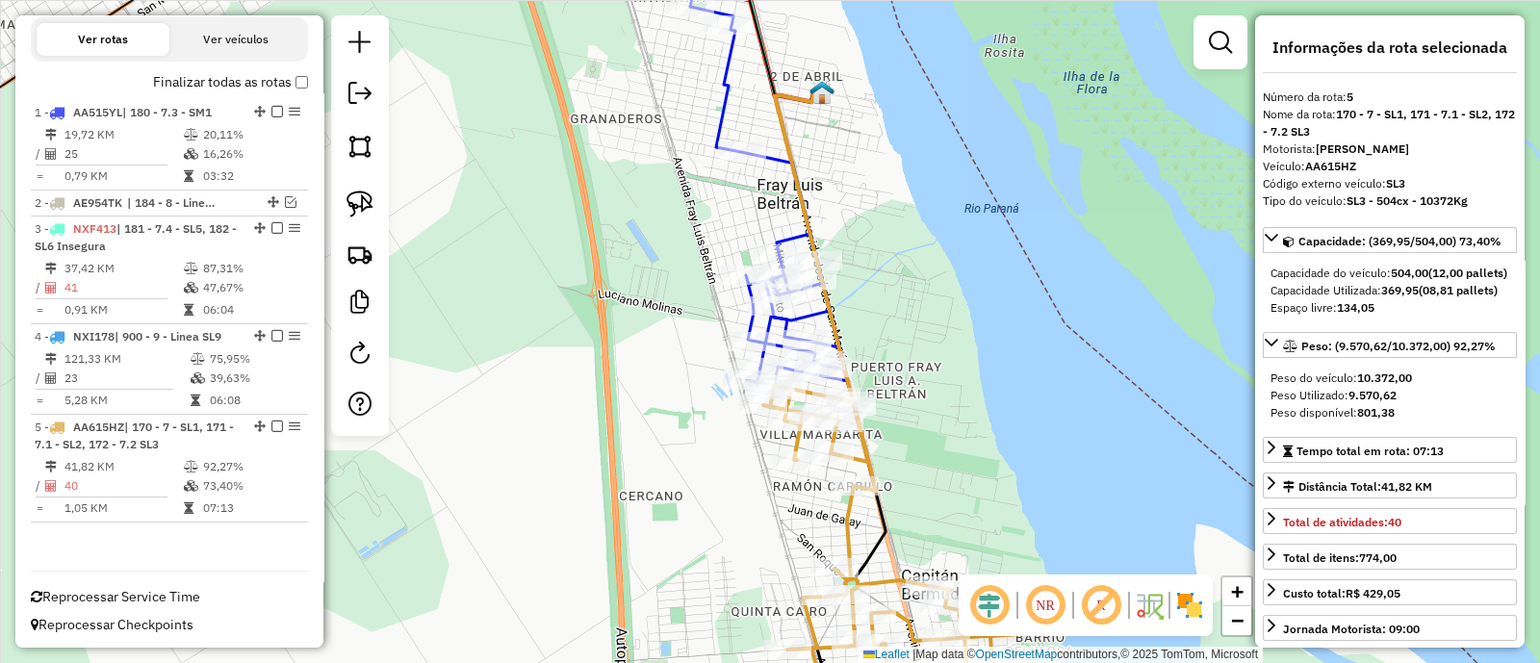
click at [813, 318] on icon at bounding box center [794, 228] width 69 height 277
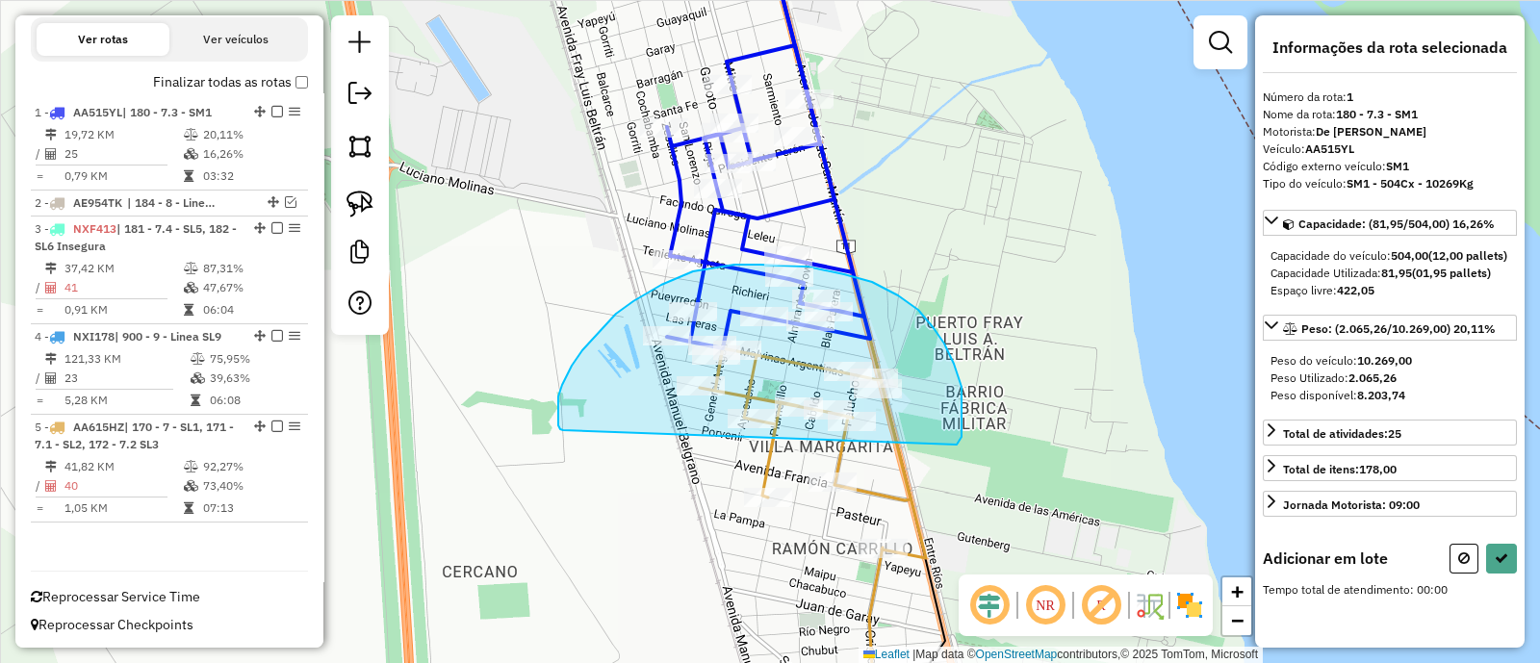
drag, startPoint x: 934, startPoint y: 328, endPoint x: 563, endPoint y: 430, distance: 384.4
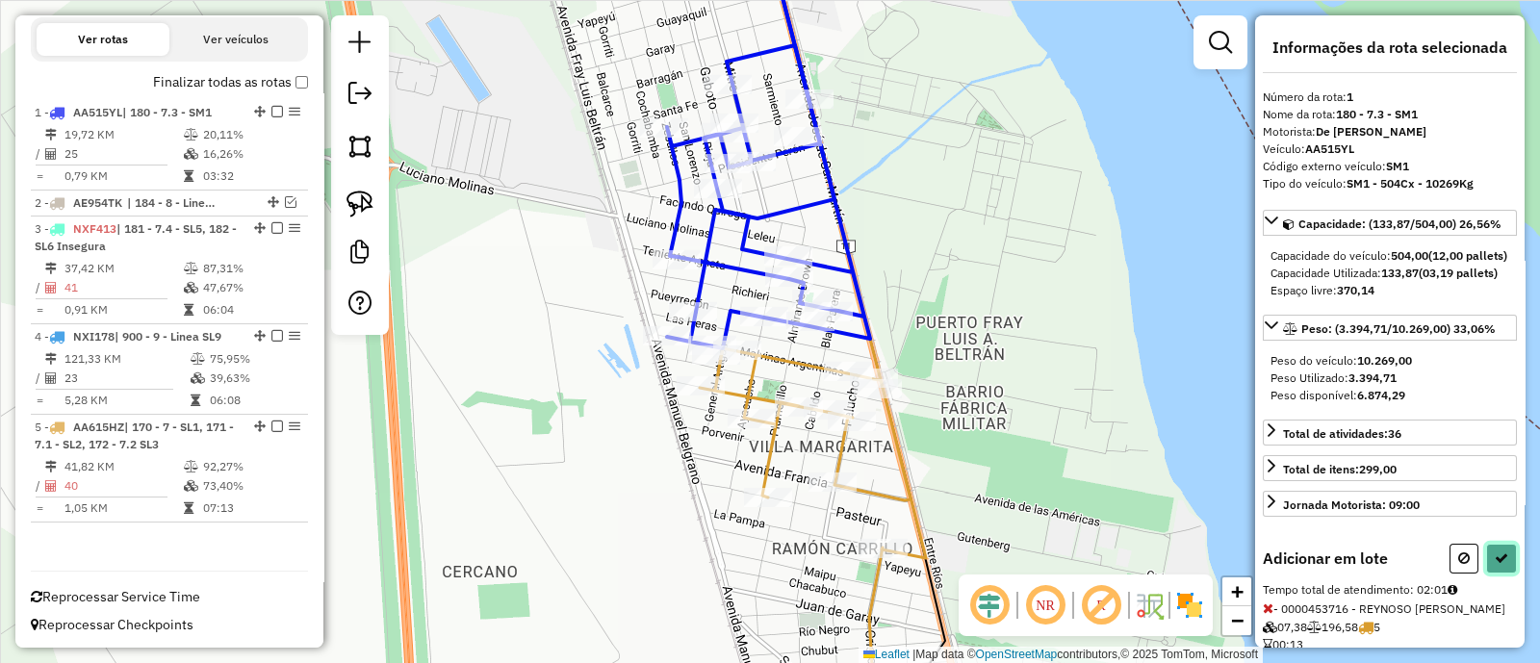
click at [1496, 565] on icon at bounding box center [1501, 558] width 13 height 13
select select "**********"
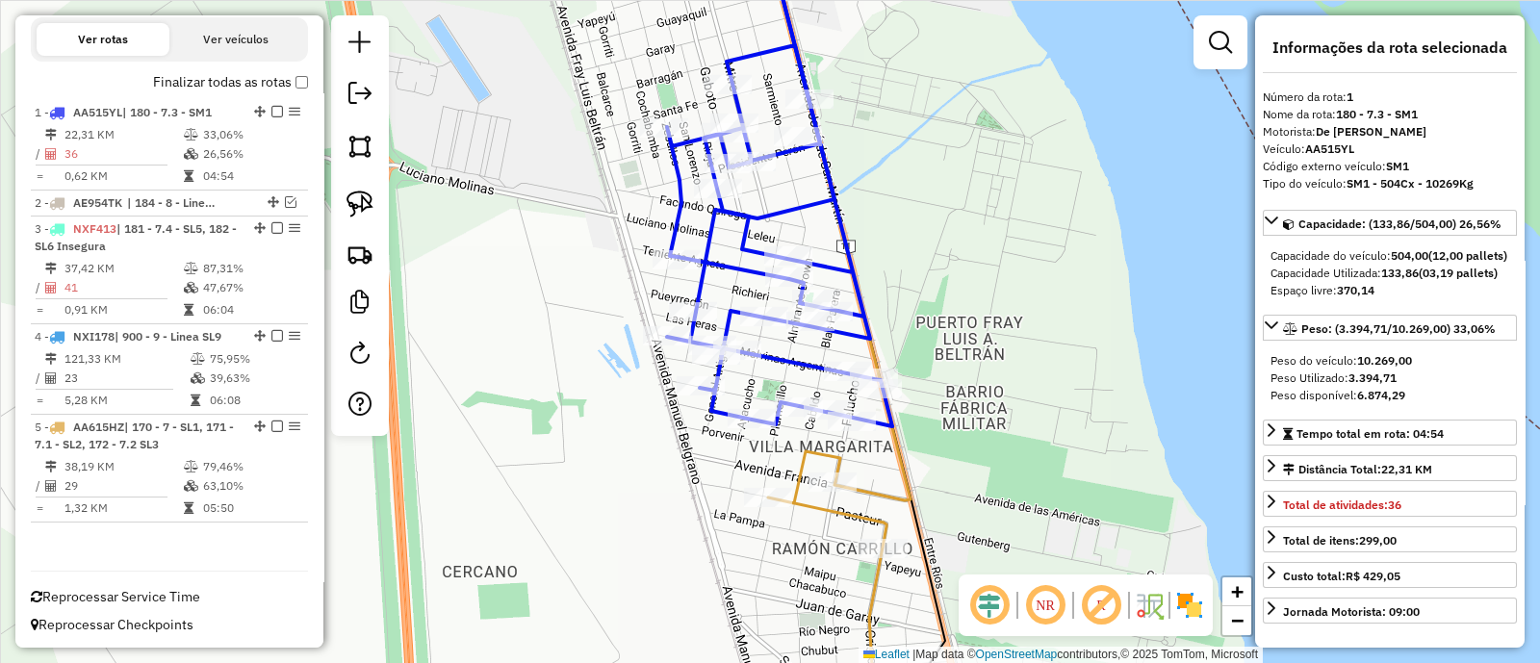
click at [1004, 348] on div "Janela de atendimento Grade de atendimento Capacidade Transportadoras Veículos …" at bounding box center [770, 331] width 1540 height 663
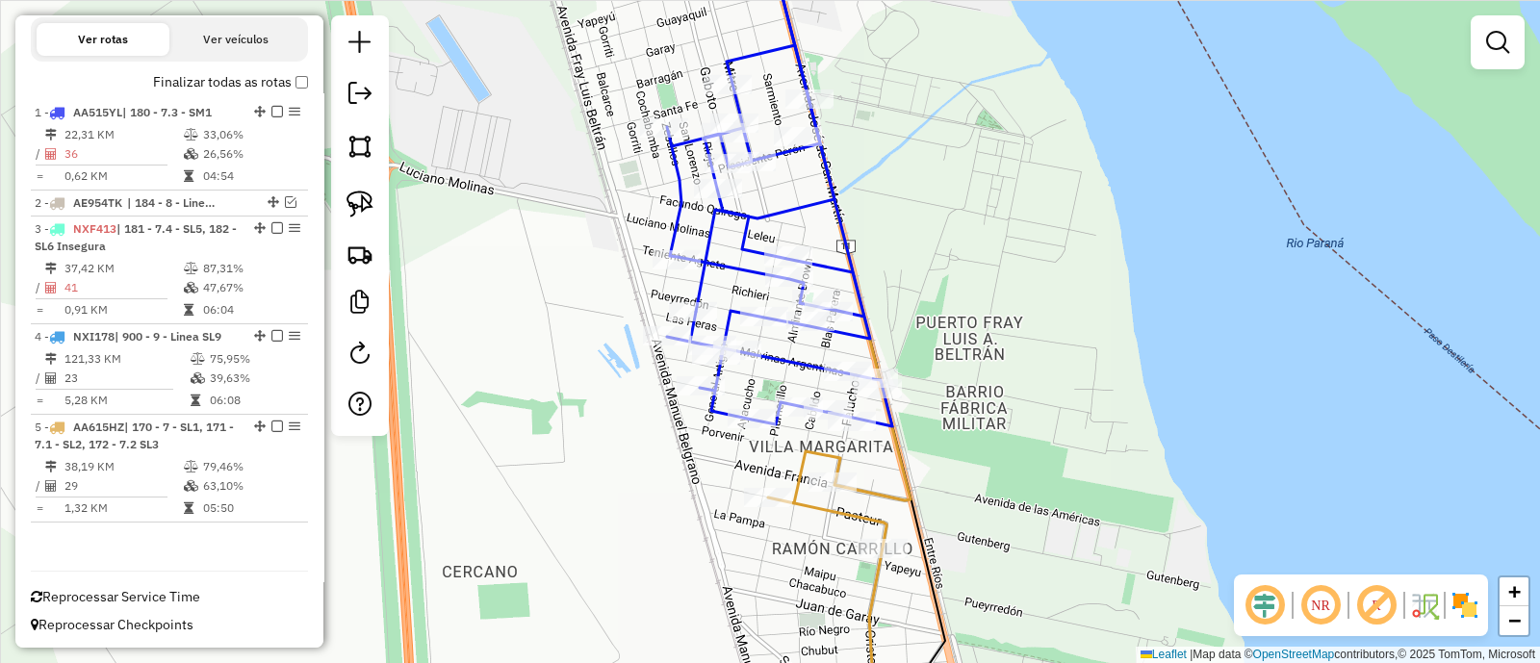
click at [890, 485] on icon at bounding box center [838, 217] width 144 height 567
select select "**********"
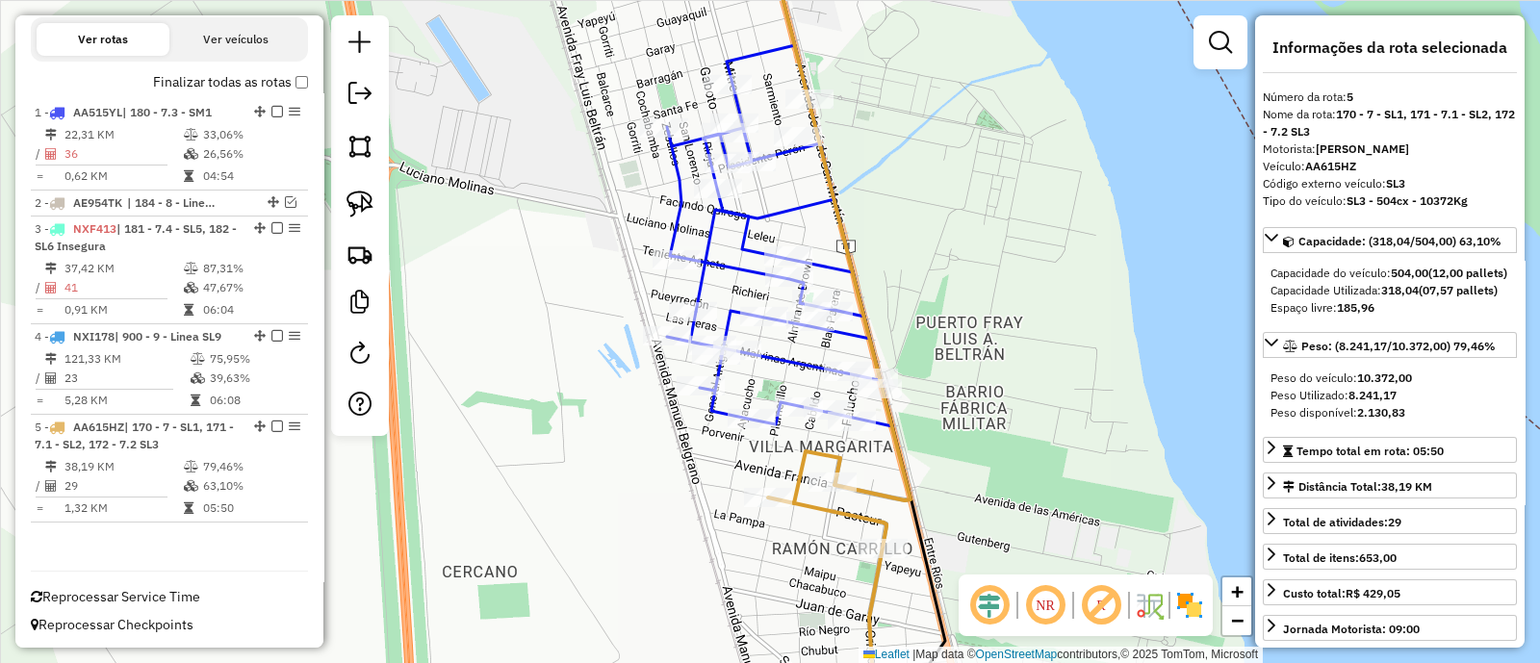
click at [802, 360] on icon at bounding box center [779, 180] width 225 height 493
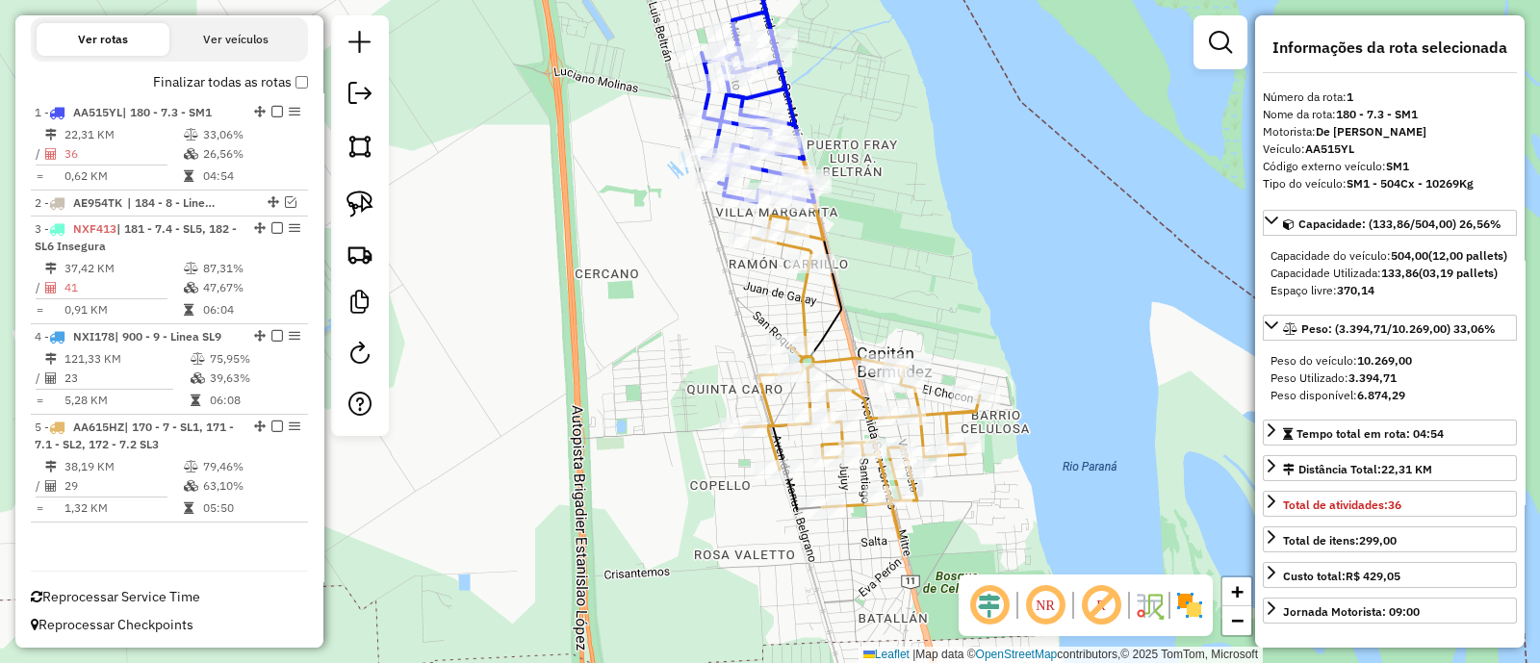
drag, startPoint x: 895, startPoint y: 385, endPoint x: 863, endPoint y: 194, distance: 193.2
click at [863, 194] on div "Janela de atendimento Grade de atendimento Capacidade Transportadoras Veículos …" at bounding box center [770, 331] width 1540 height 663
click at [834, 358] on icon at bounding box center [902, 473] width 319 height 514
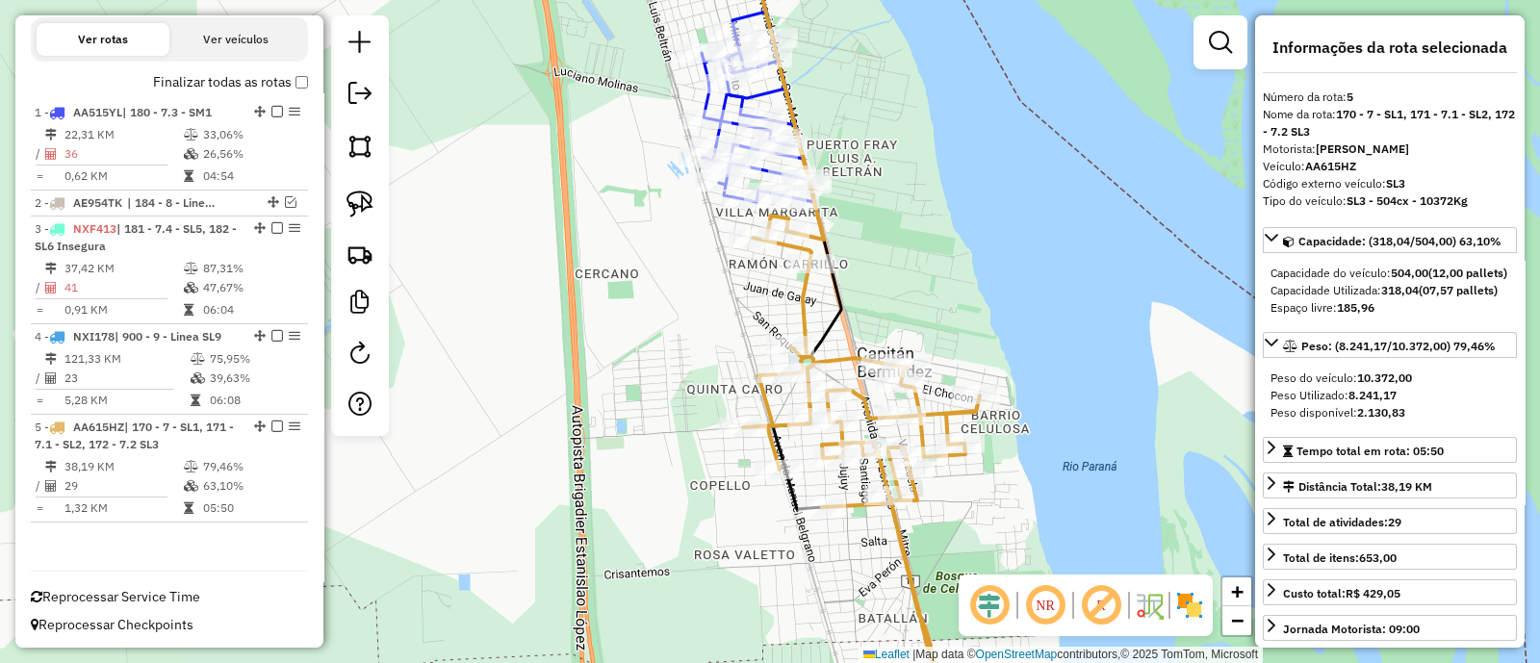
click at [894, 273] on div "Janela de atendimento Grade de atendimento Capacidade Transportadoras Veículos …" at bounding box center [770, 331] width 1540 height 663
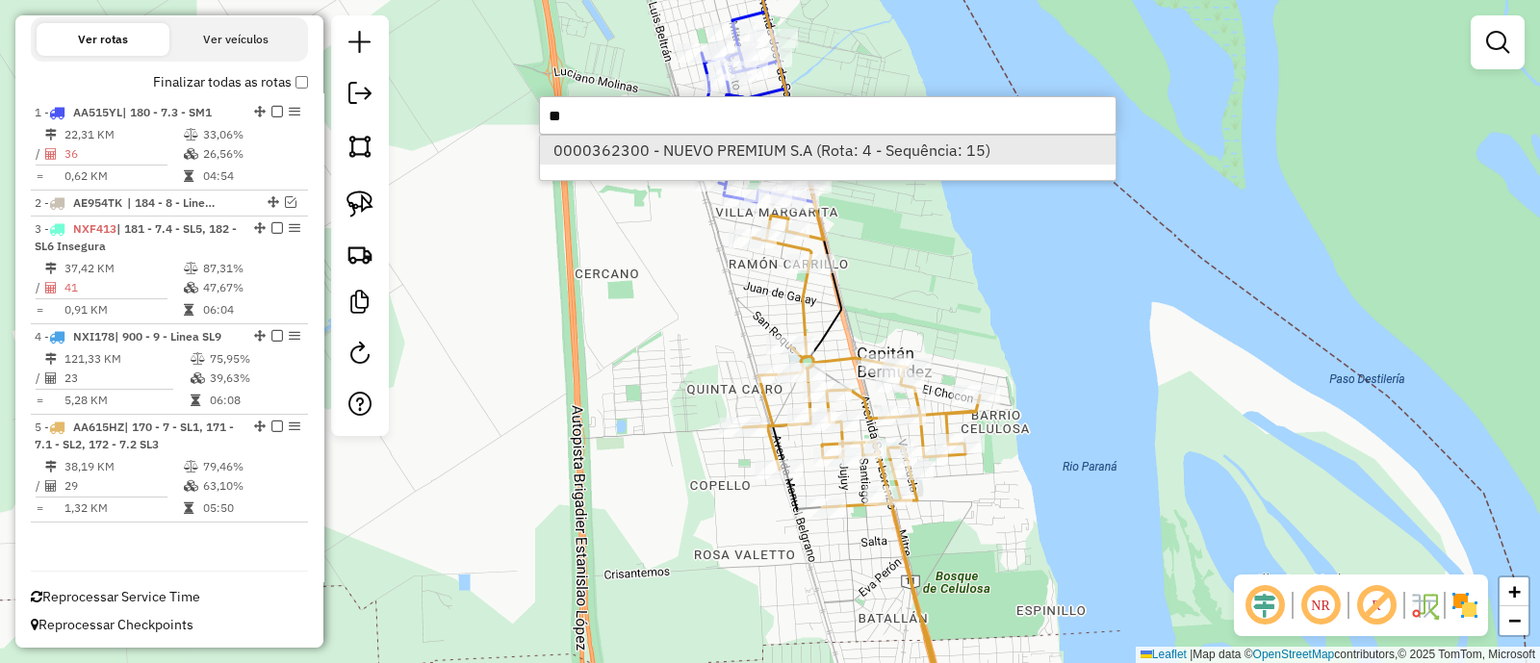
type input "**"
click at [804, 153] on li "0000362300 - NUEVO PREMIUM S.A (Rota: 4 - Sequência: 15)" at bounding box center [828, 150] width 576 height 29
select select "**********"
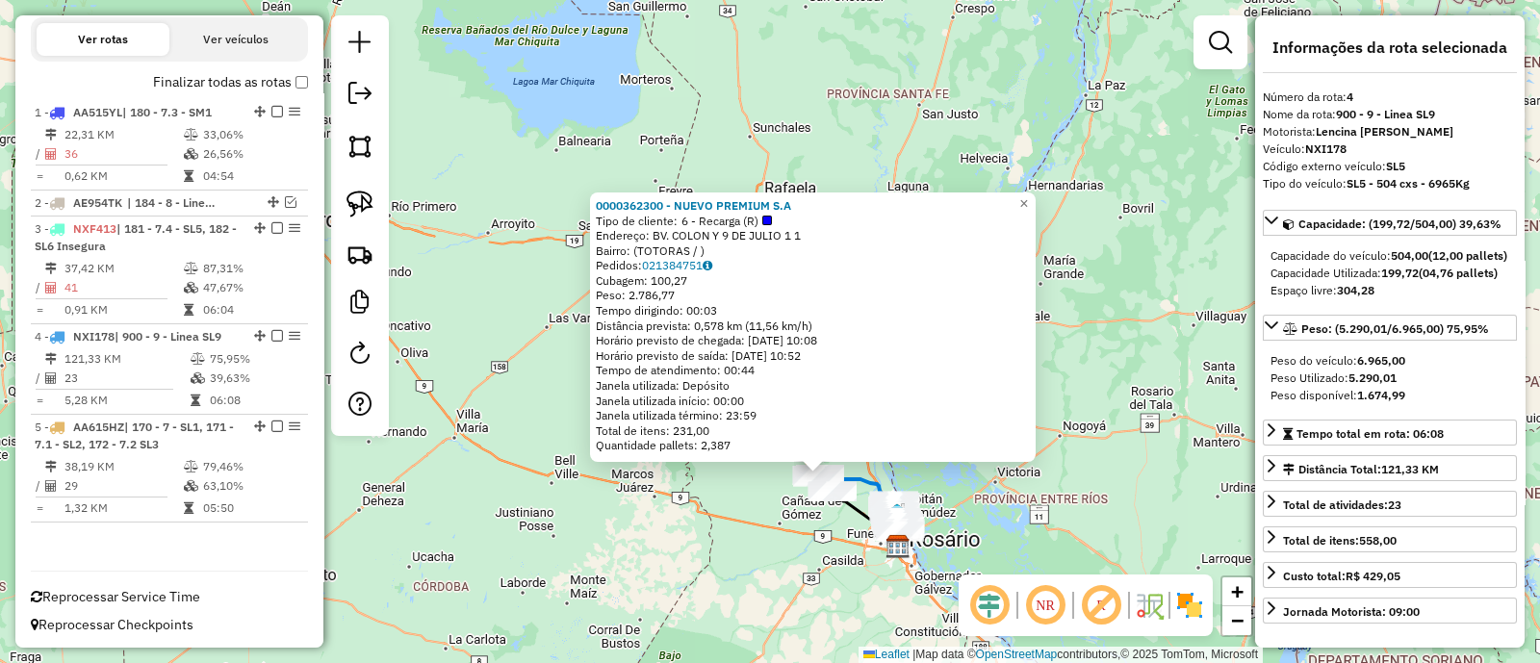
click at [794, 529] on div "0000362300 - NUEVO PREMIUM S.A Tipo de cliente: 6 - Recarga (R) Endereço: BV. C…" at bounding box center [770, 331] width 1540 height 663
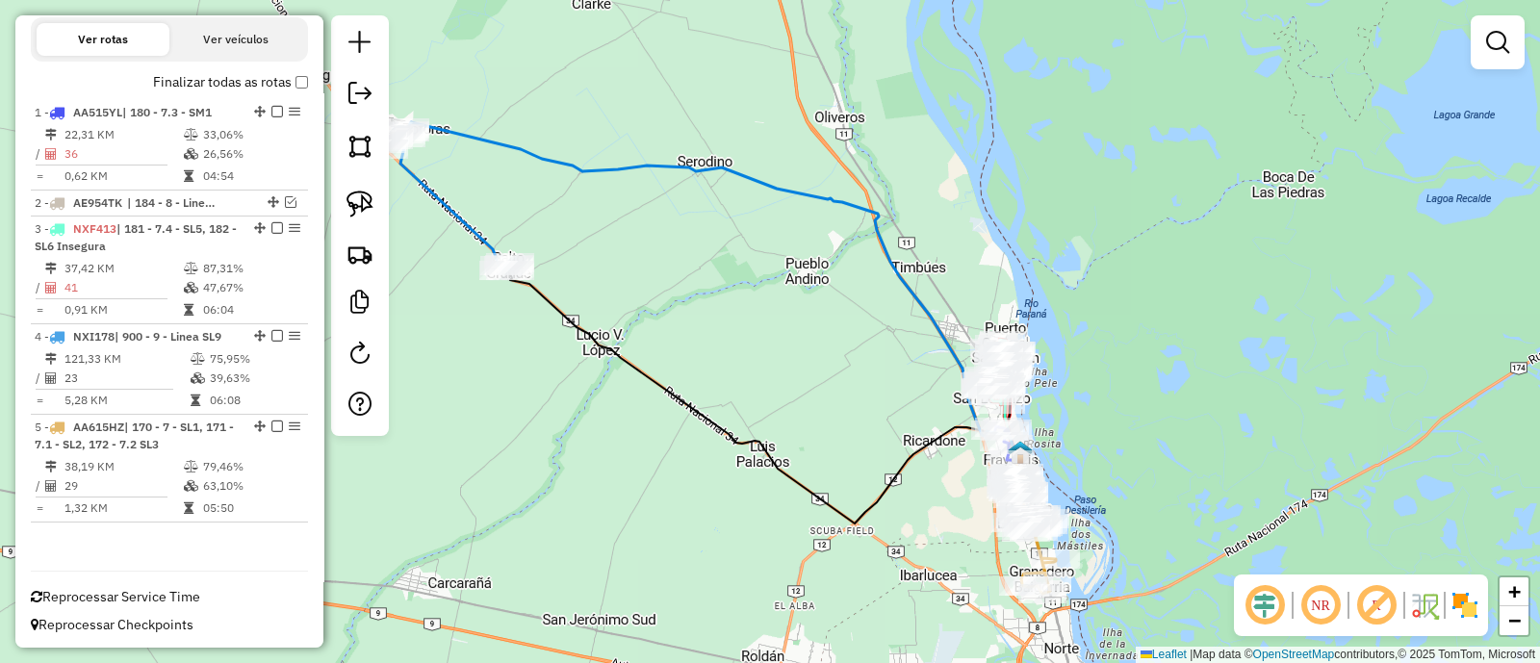
drag, startPoint x: 942, startPoint y: 444, endPoint x: 880, endPoint y: 422, distance: 66.4
click at [880, 422] on div "Janela de atendimento Grade de atendimento Capacidade Transportadoras Veículos …" at bounding box center [770, 331] width 1540 height 663
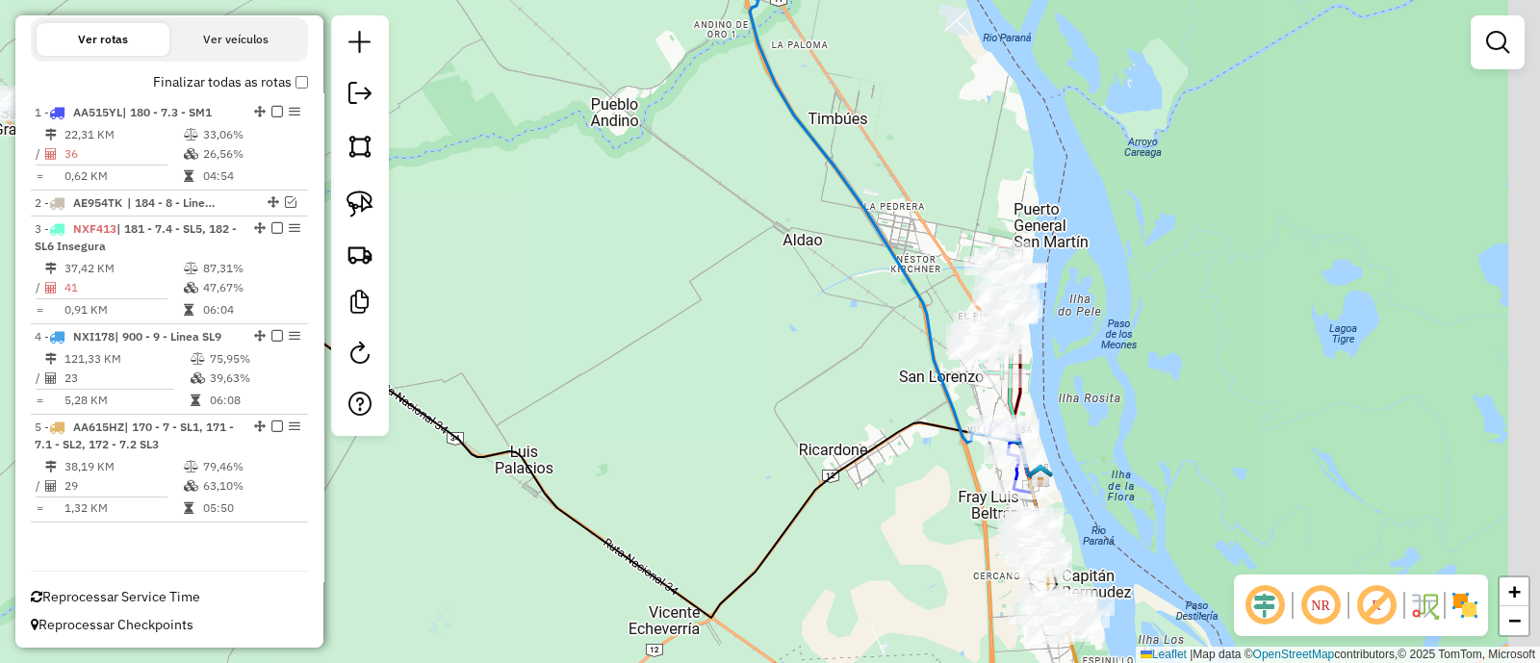
drag, startPoint x: 958, startPoint y: 452, endPoint x: 871, endPoint y: 497, distance: 97.3
click at [871, 497] on div "Janela de atendimento Grade de atendimento Capacidade Transportadoras Veículos …" at bounding box center [770, 331] width 1540 height 663
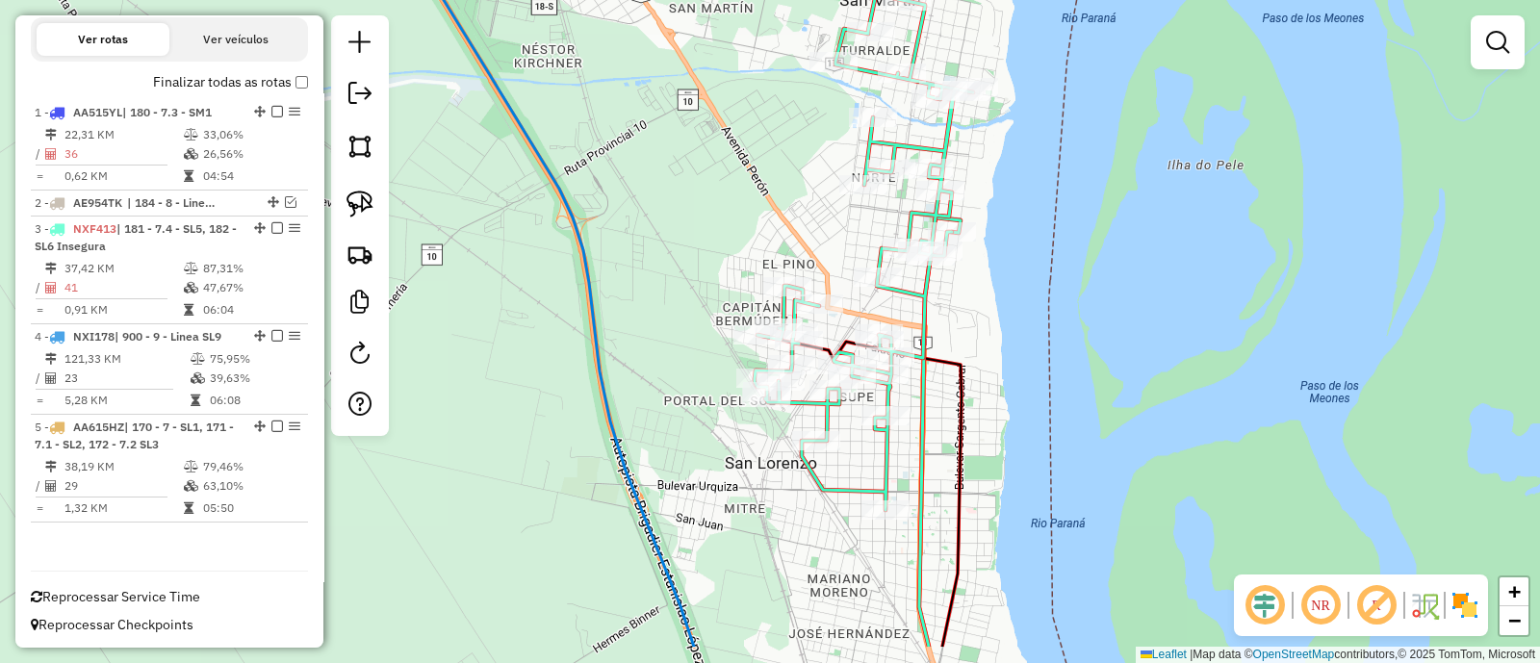
drag, startPoint x: 1061, startPoint y: 422, endPoint x: 945, endPoint y: 315, distance: 157.3
click at [956, 320] on div "Janela de atendimento Grade de atendimento Capacidade Transportadoras Veículos …" at bounding box center [770, 331] width 1540 height 663
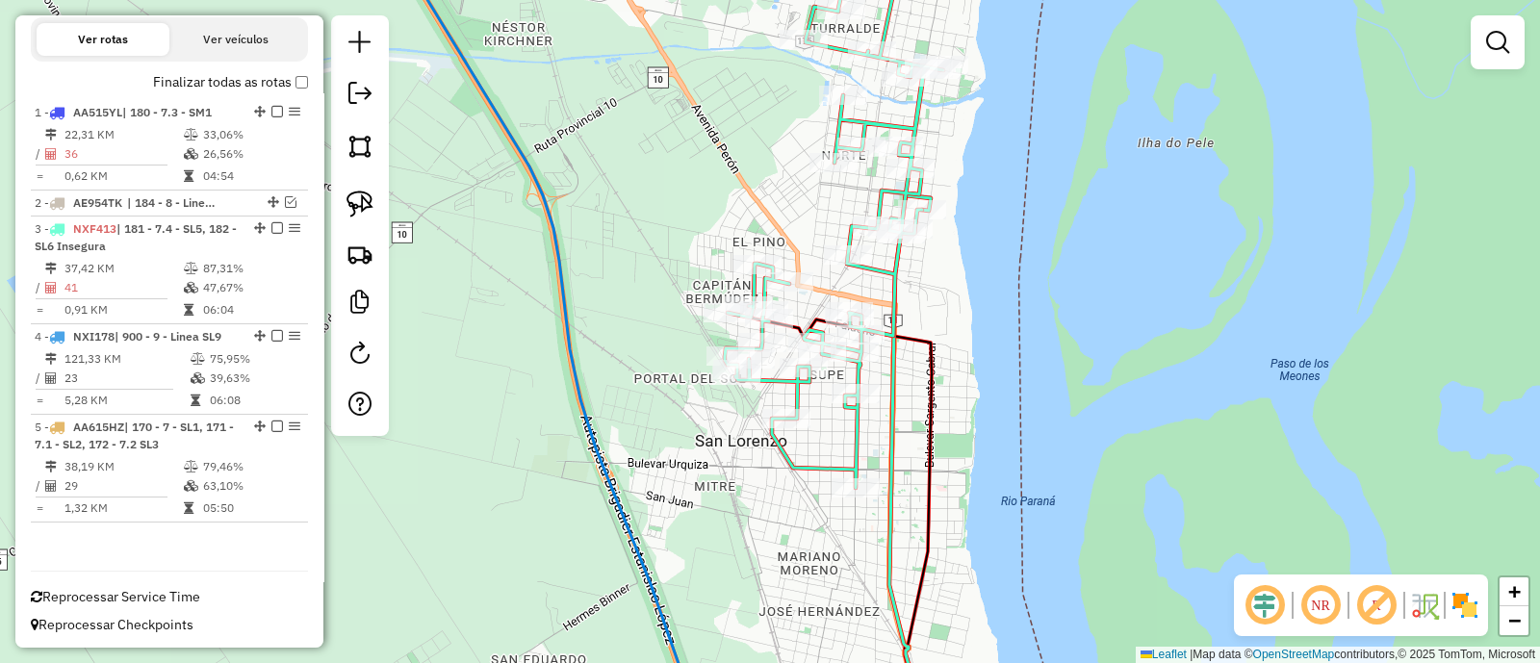
click at [891, 280] on icon at bounding box center [834, 230] width 218 height 516
select select "**********"
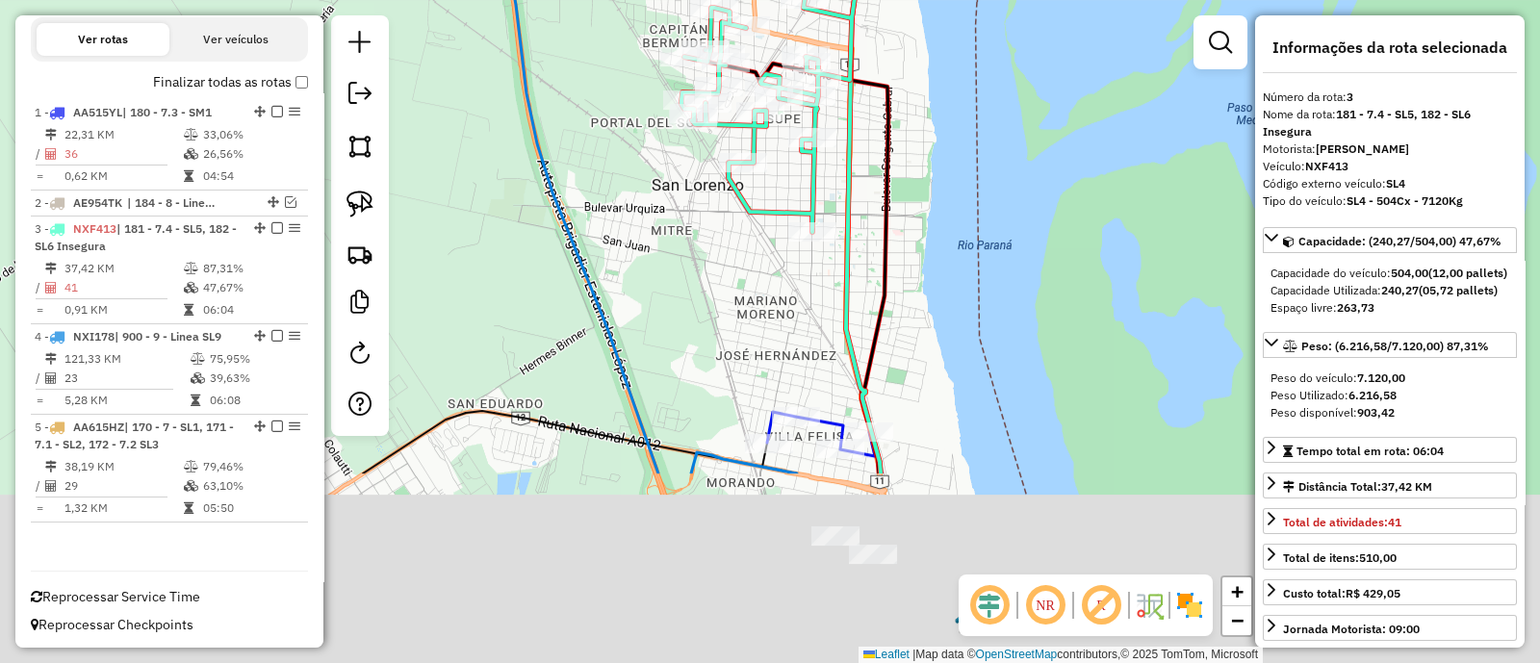
drag, startPoint x: 996, startPoint y: 419, endPoint x: 948, endPoint y: 143, distance: 279.5
click at [948, 143] on div "Janela de atendimento Grade de atendimento Capacidade Transportadoras Veículos …" at bounding box center [770, 331] width 1540 height 663
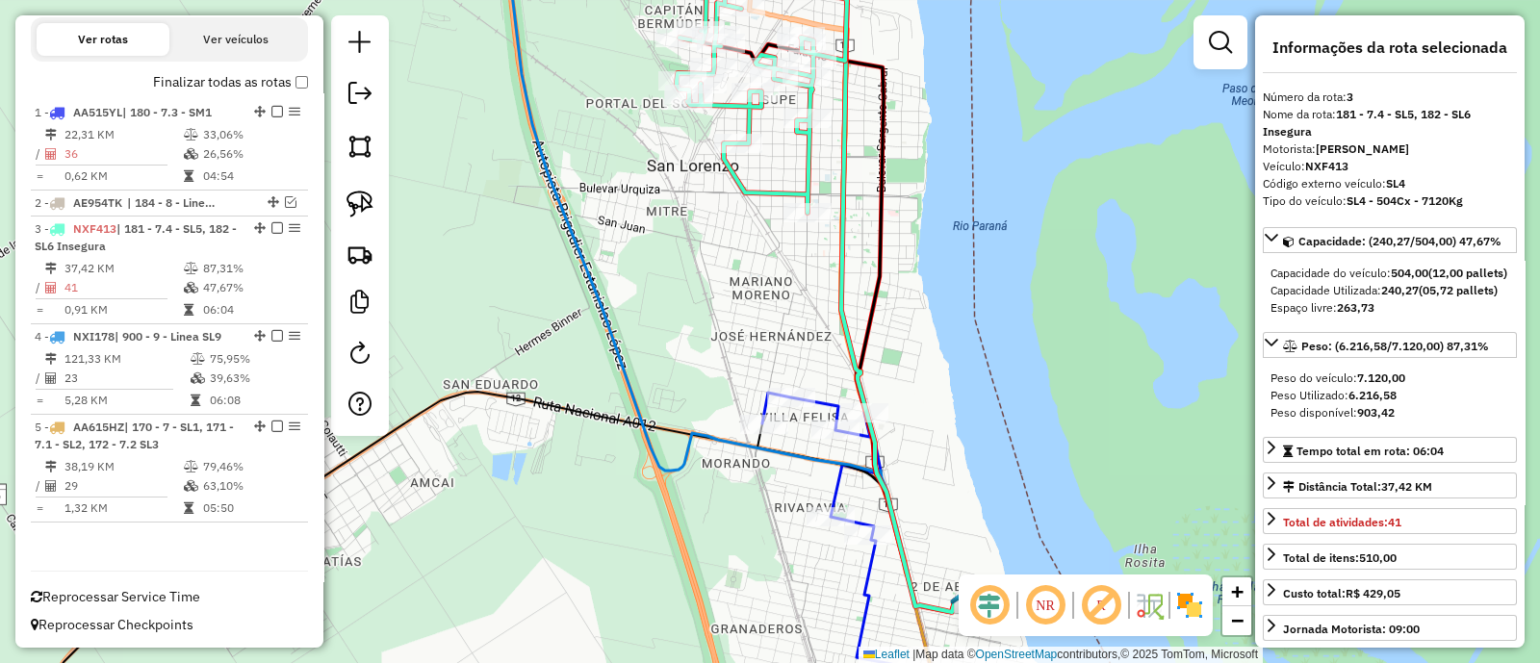
drag, startPoint x: 930, startPoint y: 350, endPoint x: 908, endPoint y: 213, distance: 139.4
click at [908, 213] on div "Janela de atendimento Grade de atendimento Capacidade Transportadoras Veículos …" at bounding box center [770, 331] width 1540 height 663
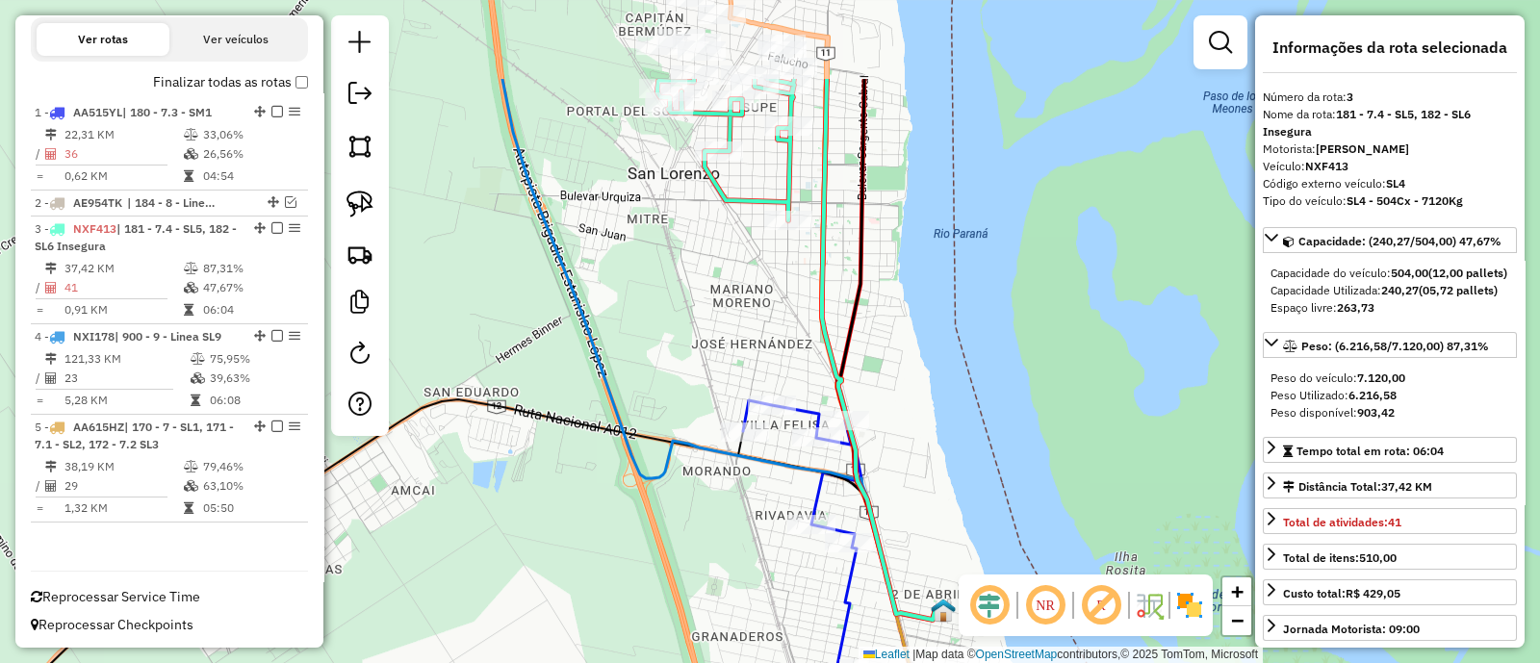
drag, startPoint x: 771, startPoint y: 154, endPoint x: 774, endPoint y: 301, distance: 147.3
click at [774, 301] on div "Janela de atendimento Grade de atendimento Capacidade Transportadoras Veículos …" at bounding box center [770, 331] width 1540 height 663
click at [775, 238] on div "Janela de atendimento Grade de atendimento Capacidade Transportadoras Veículos …" at bounding box center [770, 331] width 1540 height 663
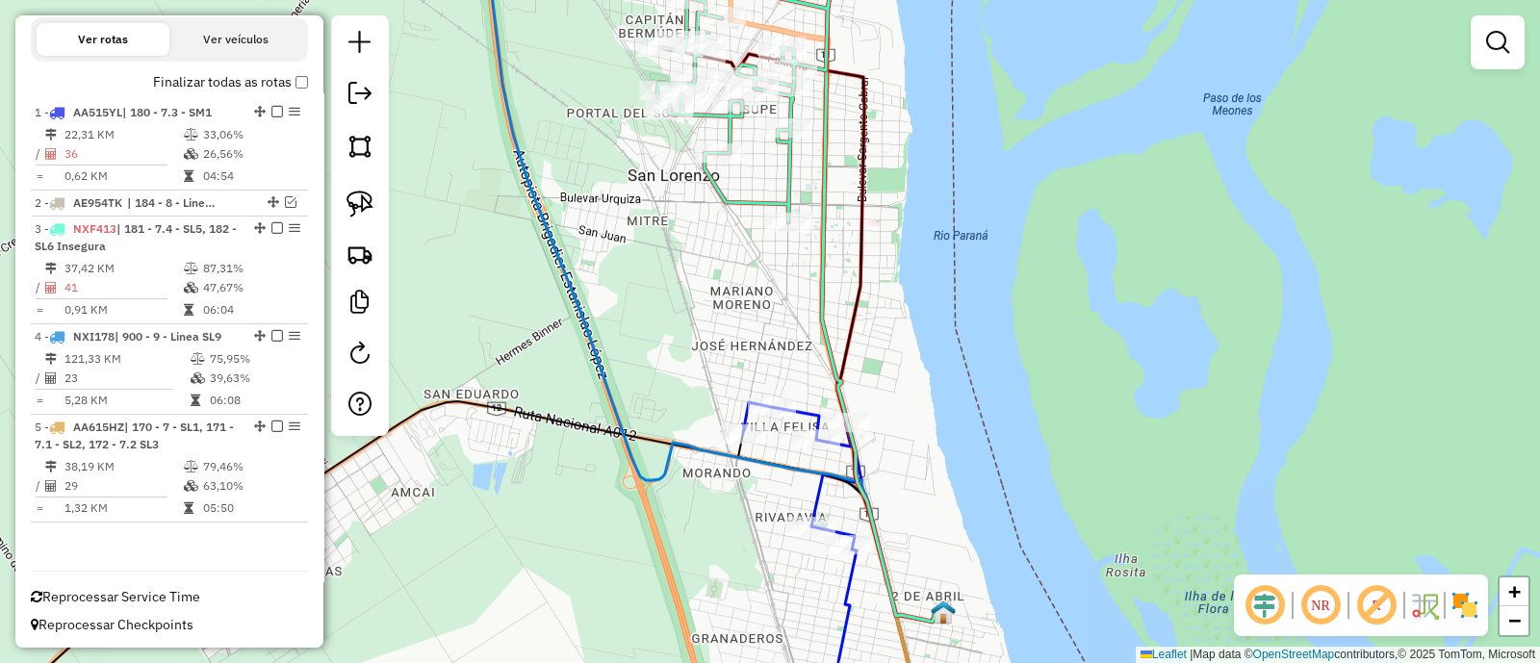
click at [727, 293] on div "Janela de atendimento Grade de atendimento Capacidade Transportadoras Veículos …" at bounding box center [770, 331] width 1540 height 663
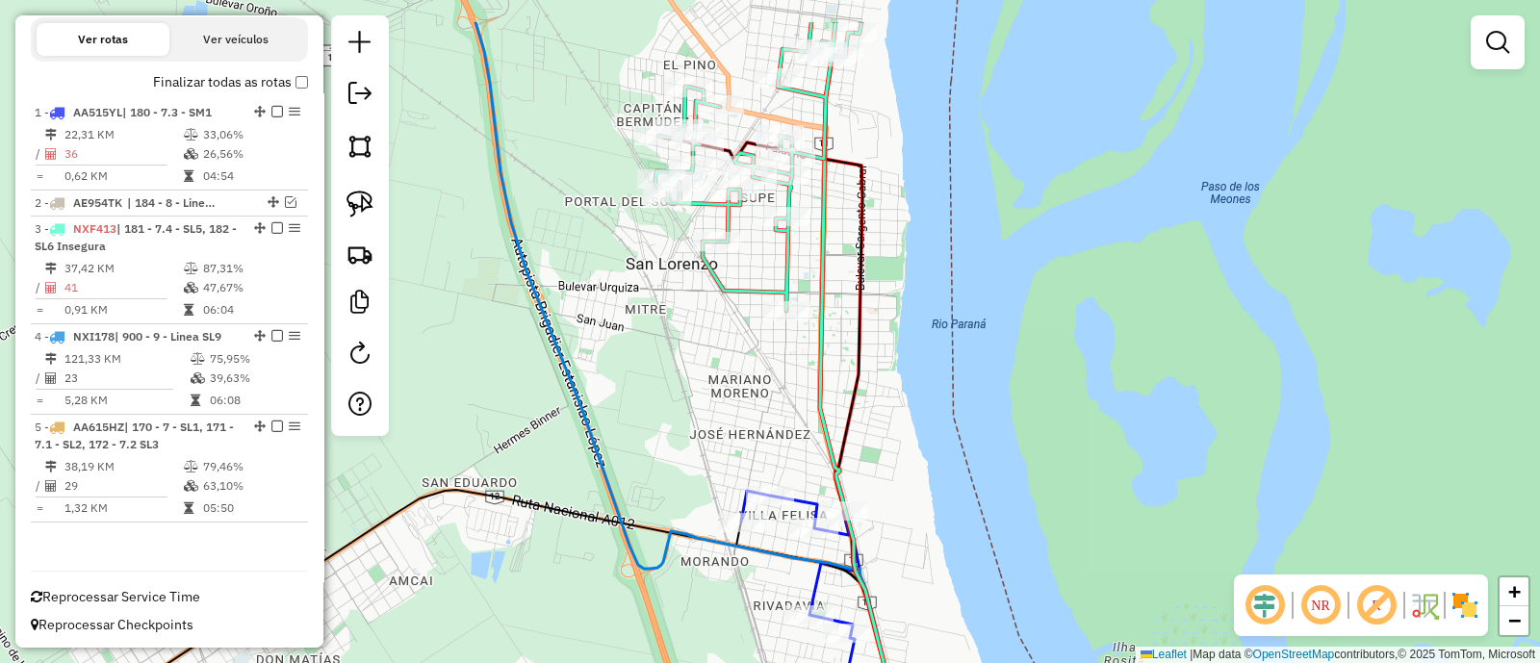
drag, startPoint x: 714, startPoint y: 187, endPoint x: 738, endPoint y: 464, distance: 278.3
click at [738, 311] on icon at bounding box center [753, 166] width 197 height 289
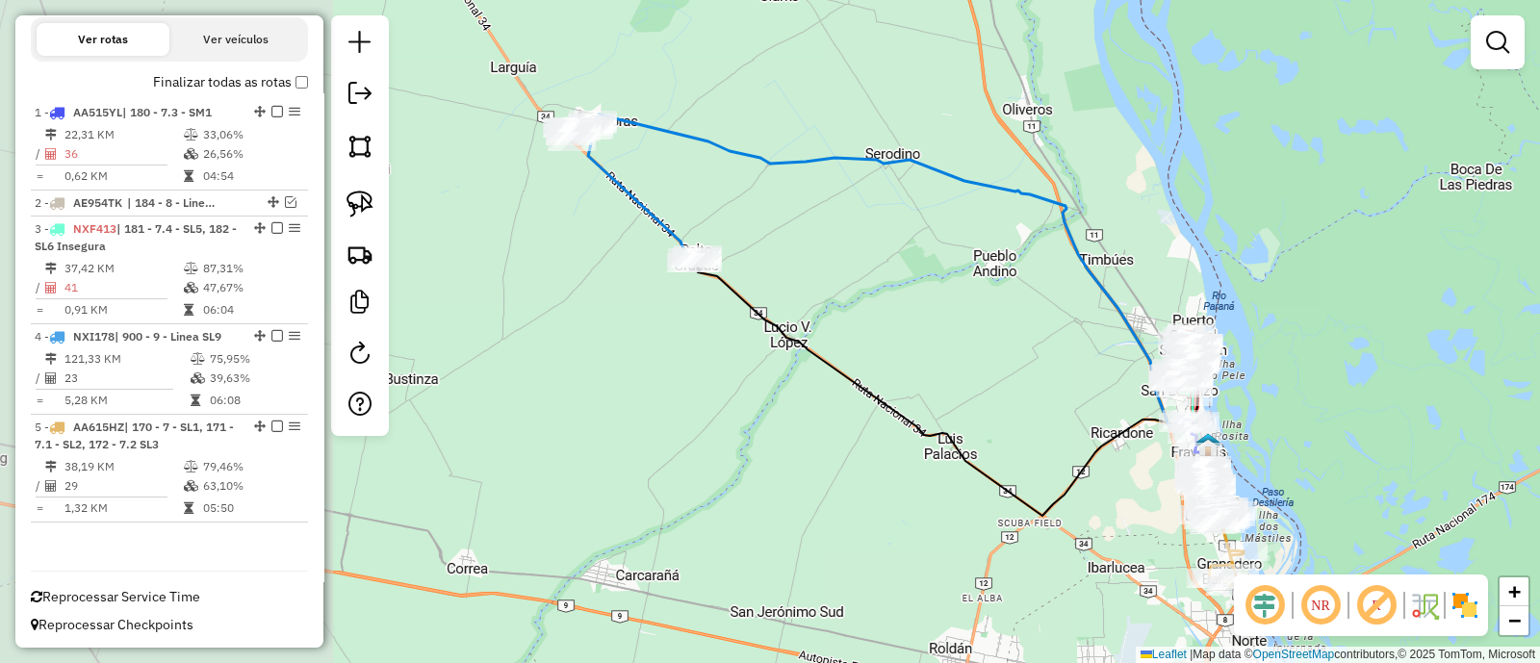
drag, startPoint x: 509, startPoint y: 362, endPoint x: 1097, endPoint y: 406, distance: 589.8
click at [1097, 406] on div "Janela de atendimento Grade de atendimento Capacidade Transportadoras Veículos …" at bounding box center [770, 331] width 1540 height 663
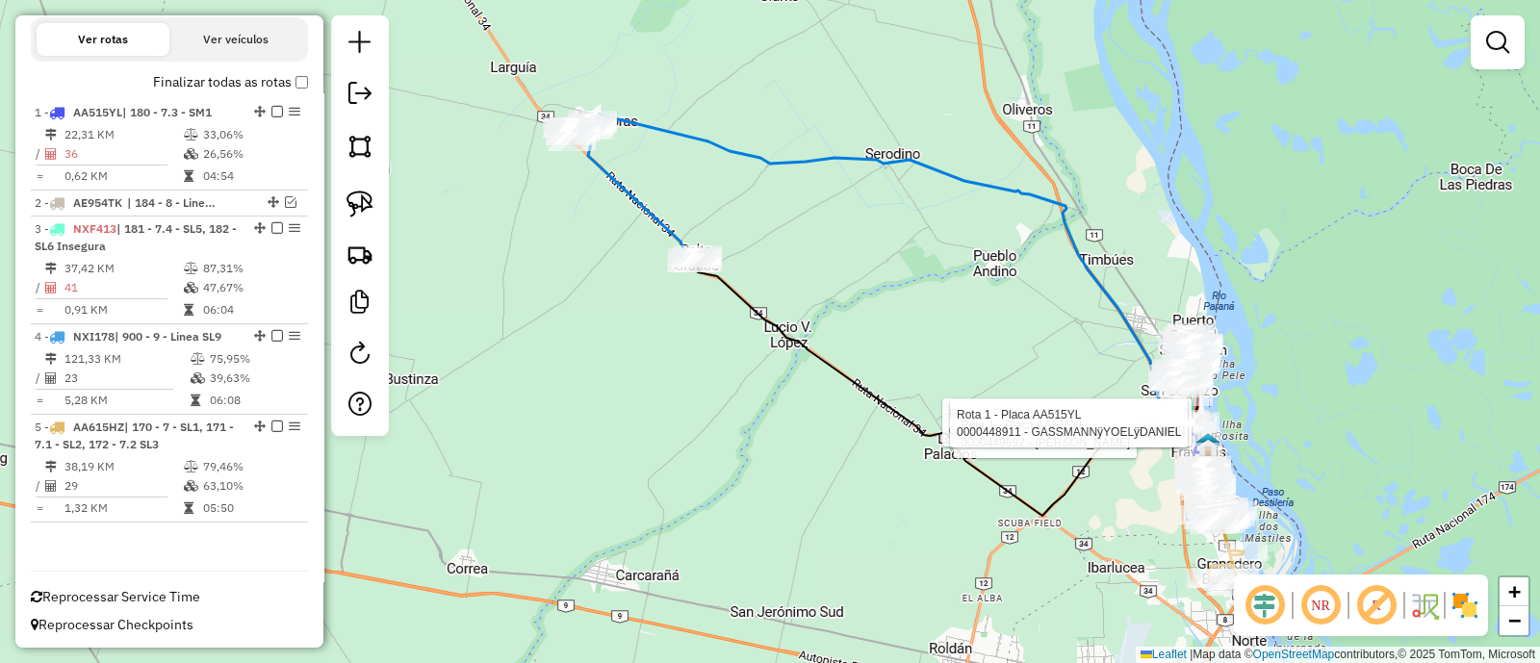
click at [1064, 216] on icon at bounding box center [898, 281] width 619 height 332
select select "**********"
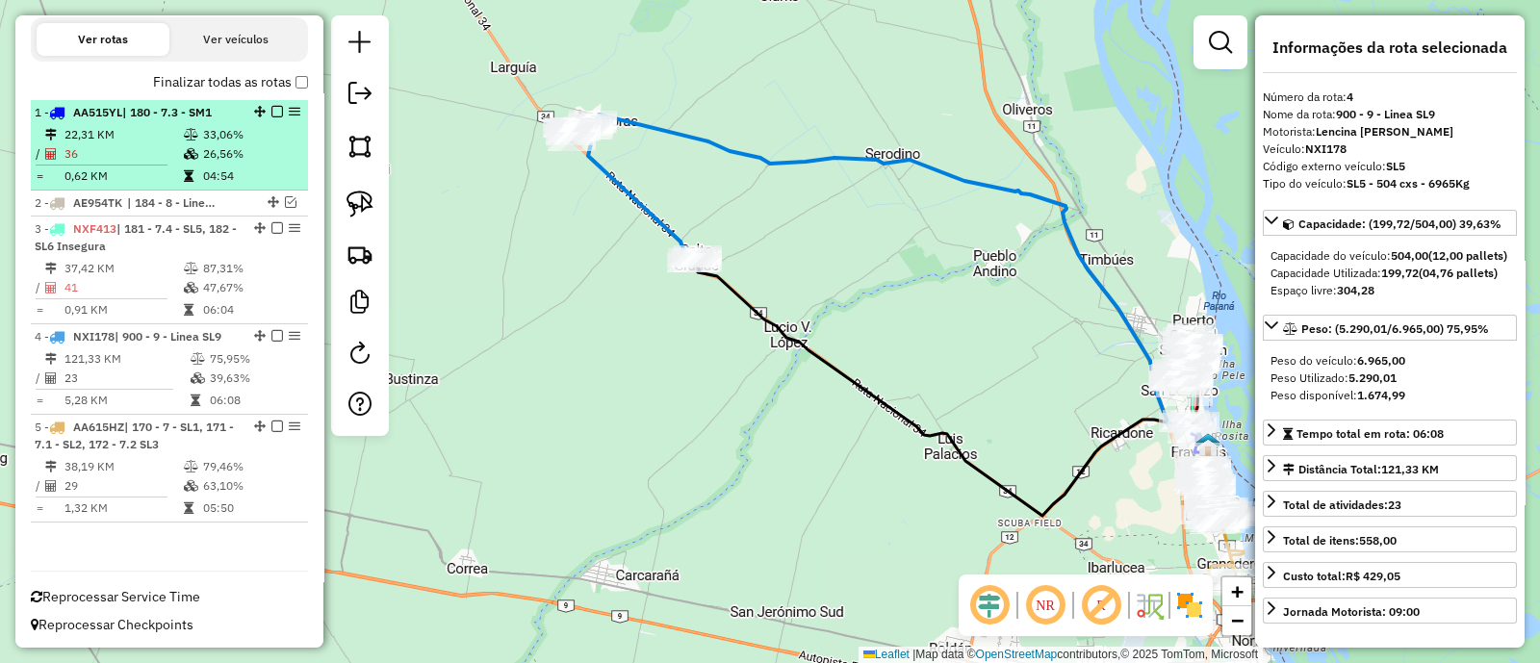
click at [271, 107] on em at bounding box center [277, 112] width 12 height 12
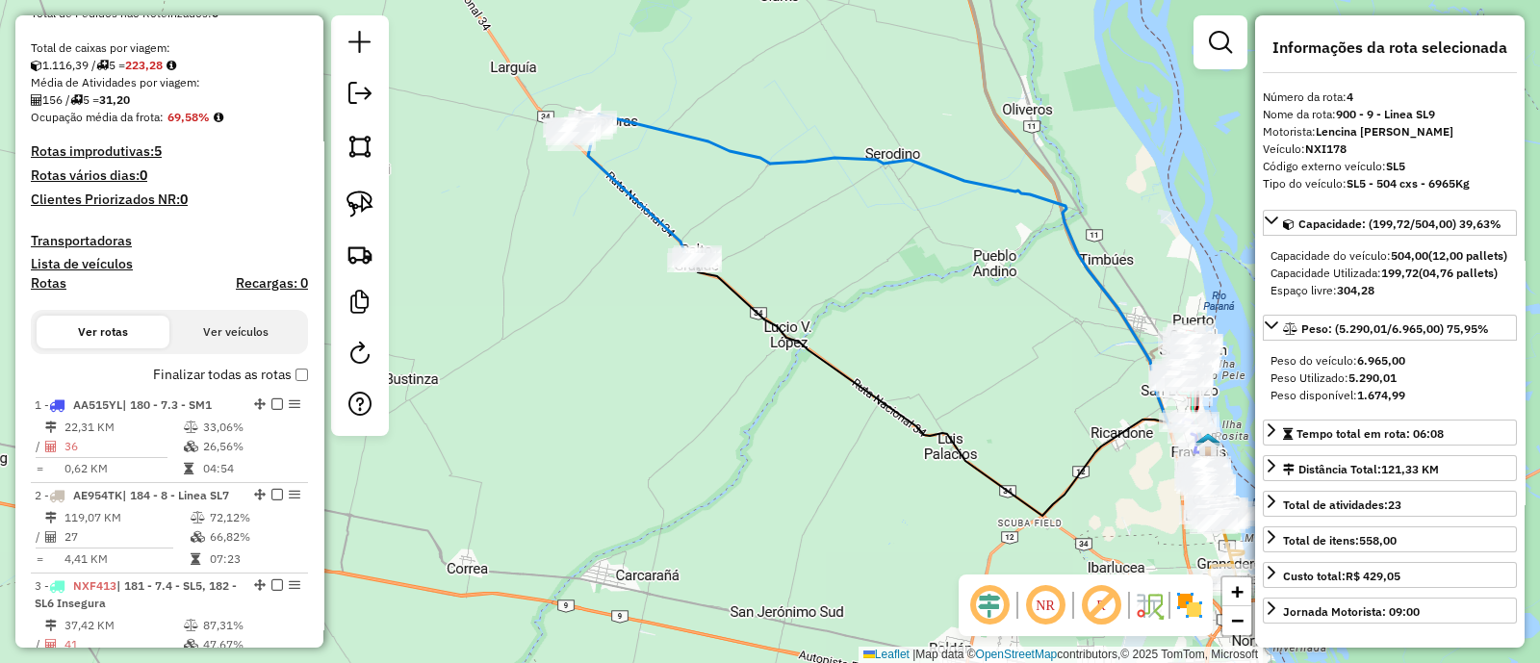
scroll to position [592, 0]
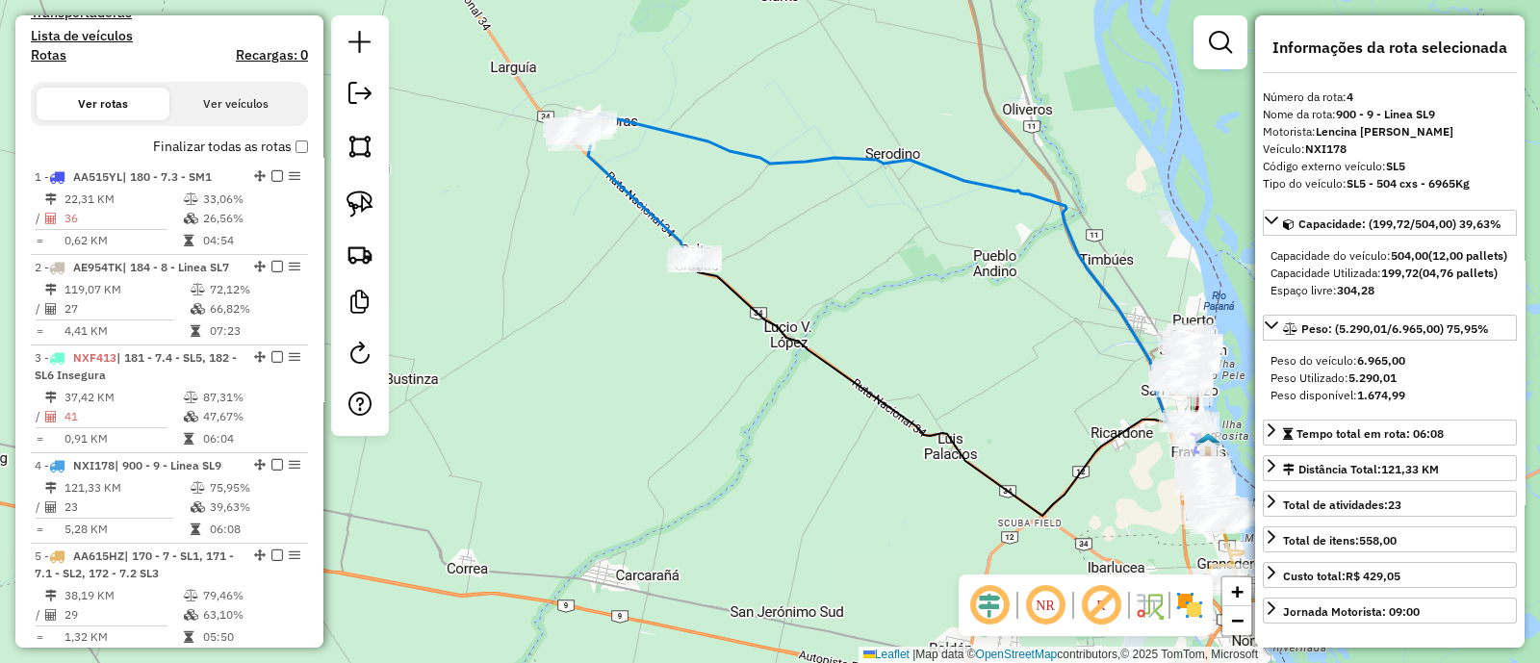
click at [635, 189] on icon at bounding box center [632, 191] width 131 height 143
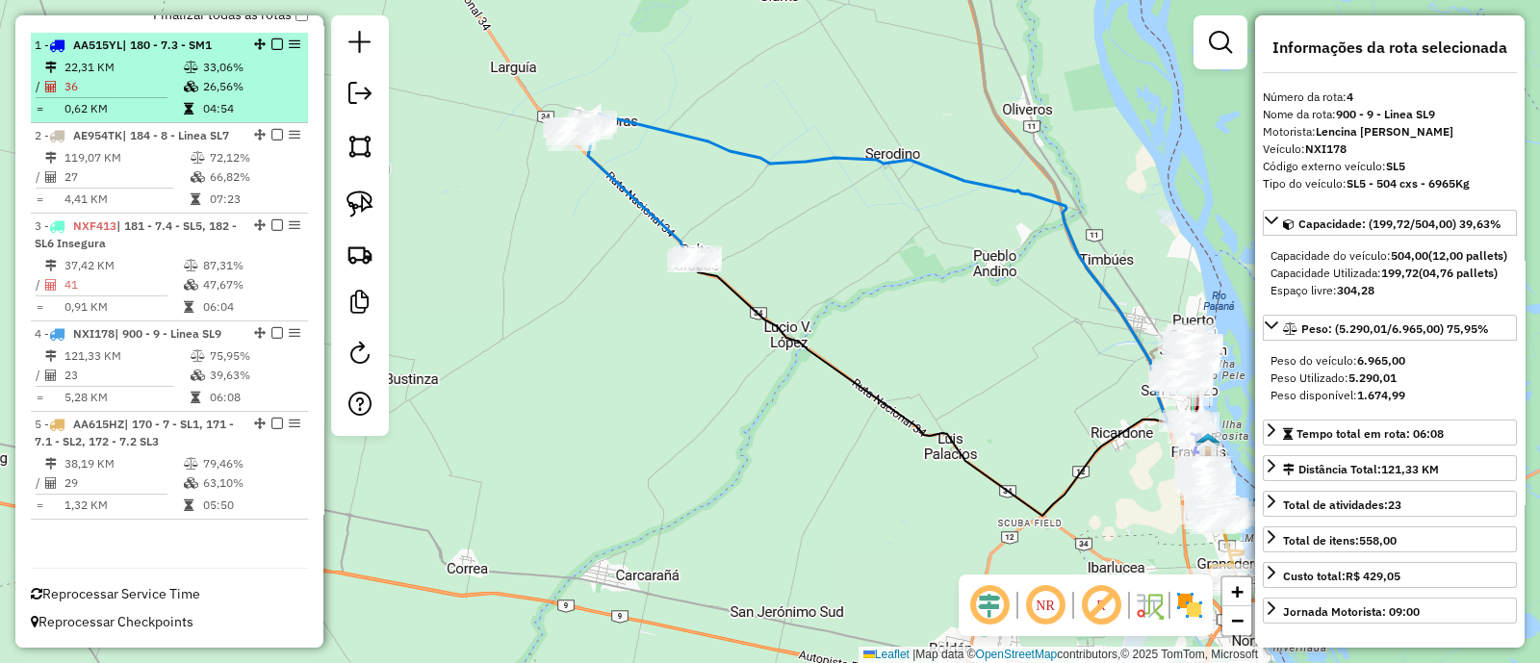
click at [271, 39] on em at bounding box center [277, 45] width 12 height 12
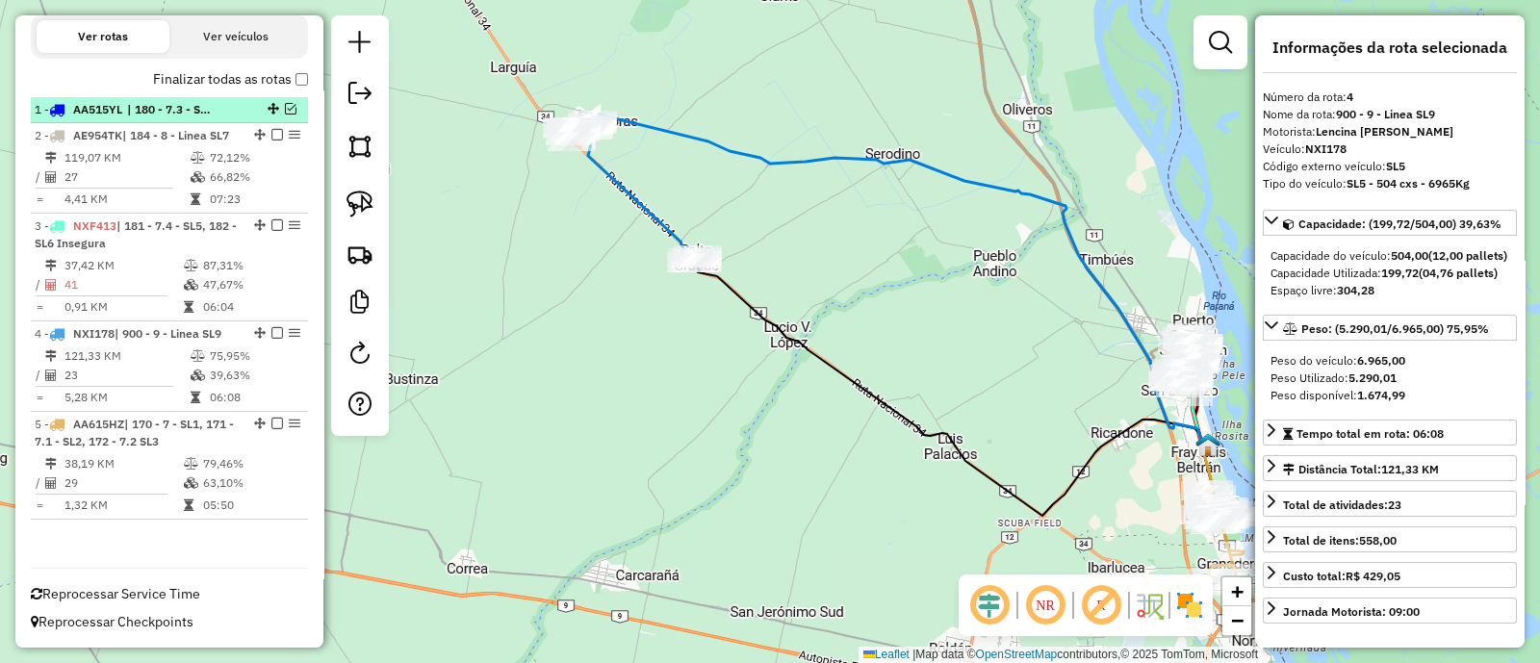
click at [285, 103] on em at bounding box center [291, 109] width 12 height 12
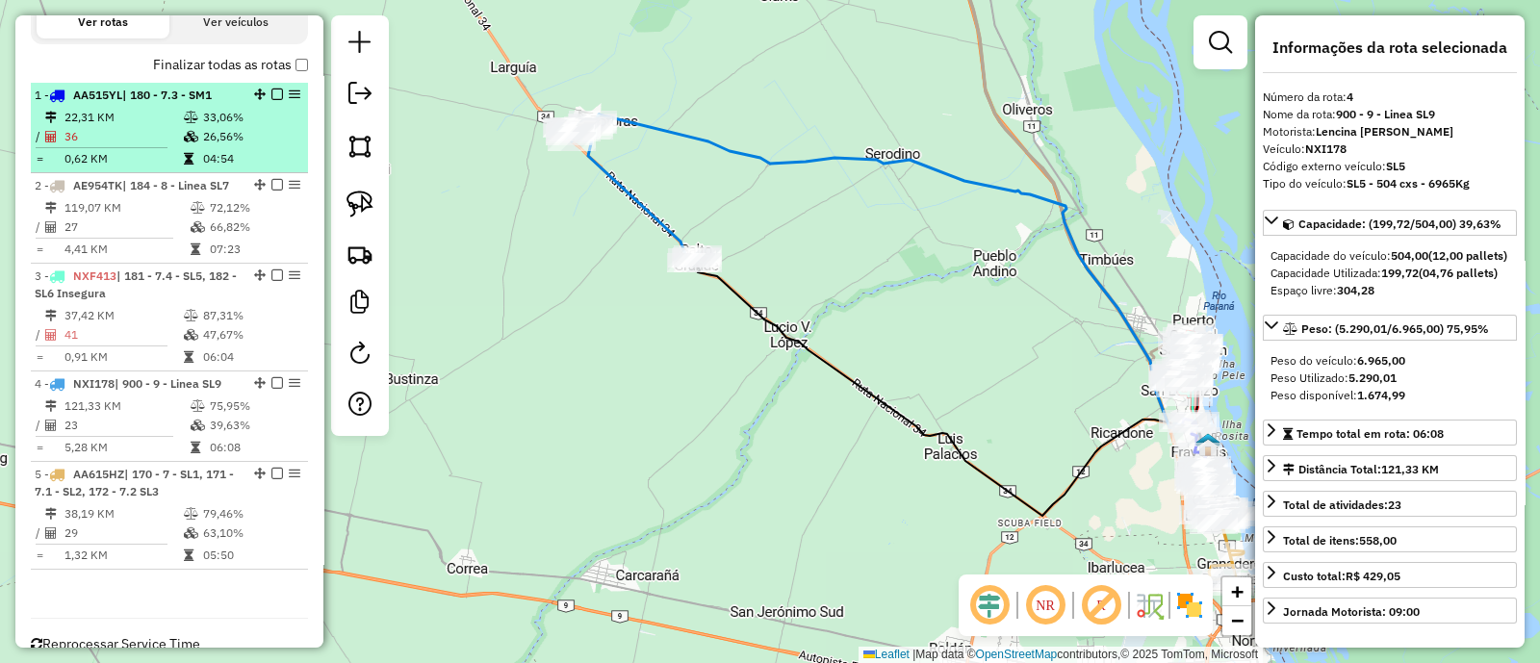
scroll to position [738, 0]
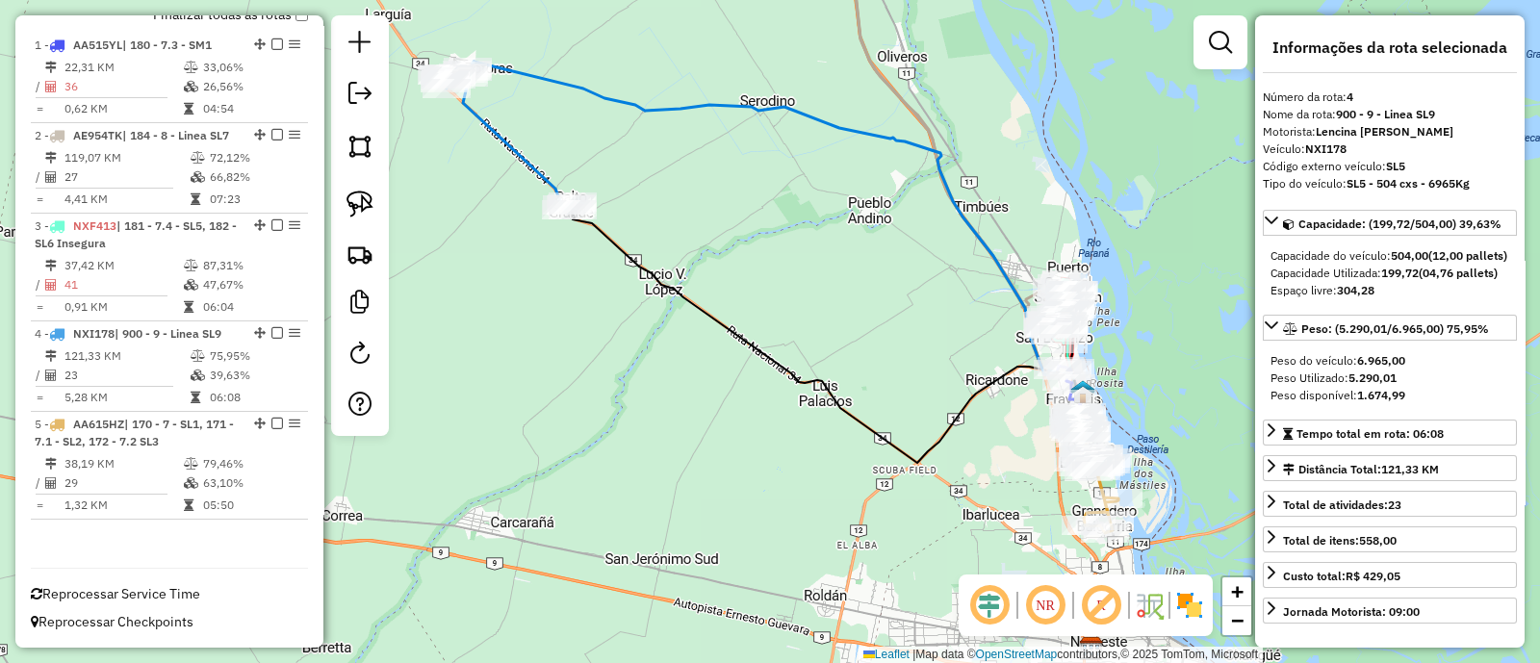
drag, startPoint x: 967, startPoint y: 459, endPoint x: 476, endPoint y: 217, distance: 547.5
click at [572, 217] on icon at bounding box center [827, 336] width 511 height 253
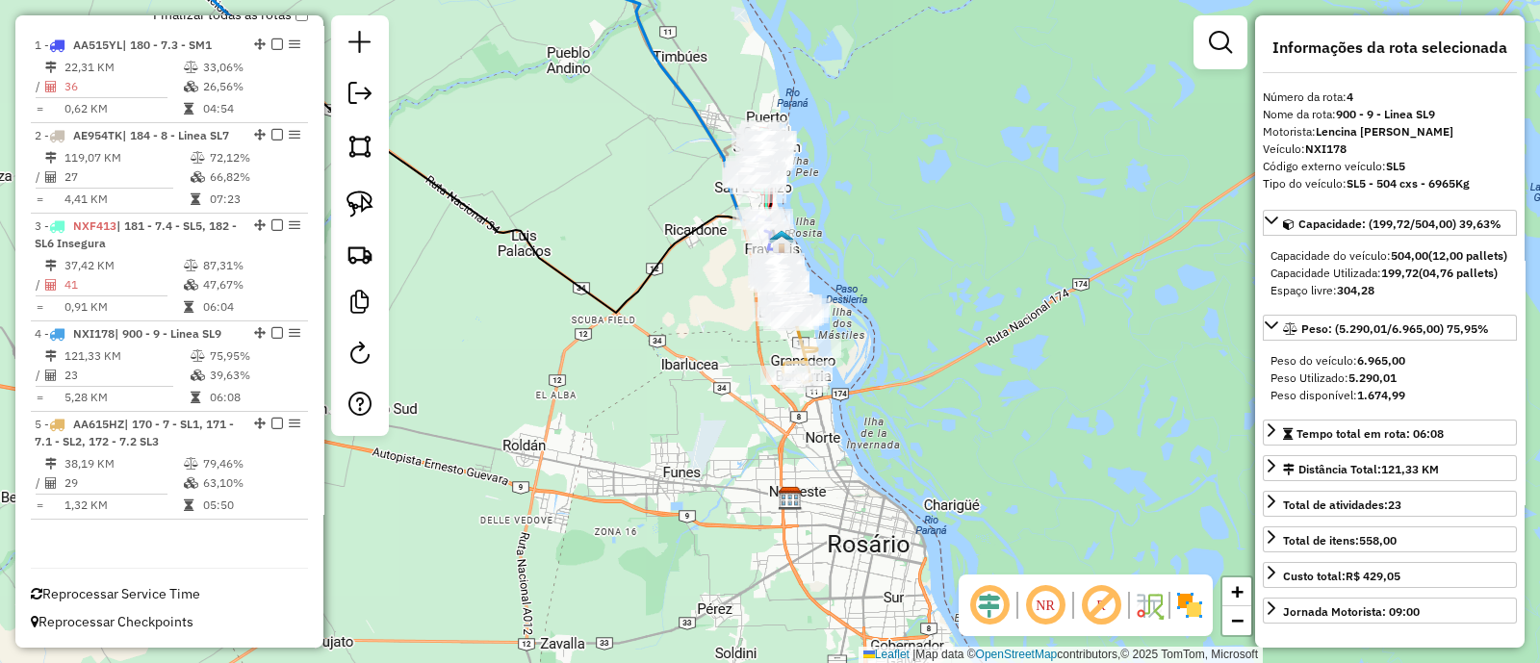
drag, startPoint x: 551, startPoint y: 284, endPoint x: 829, endPoint y: 473, distance: 336.1
click at [835, 487] on div "Janela de atendimento Grade de atendimento Capacidade Transportadoras Veículos …" at bounding box center [770, 331] width 1540 height 663
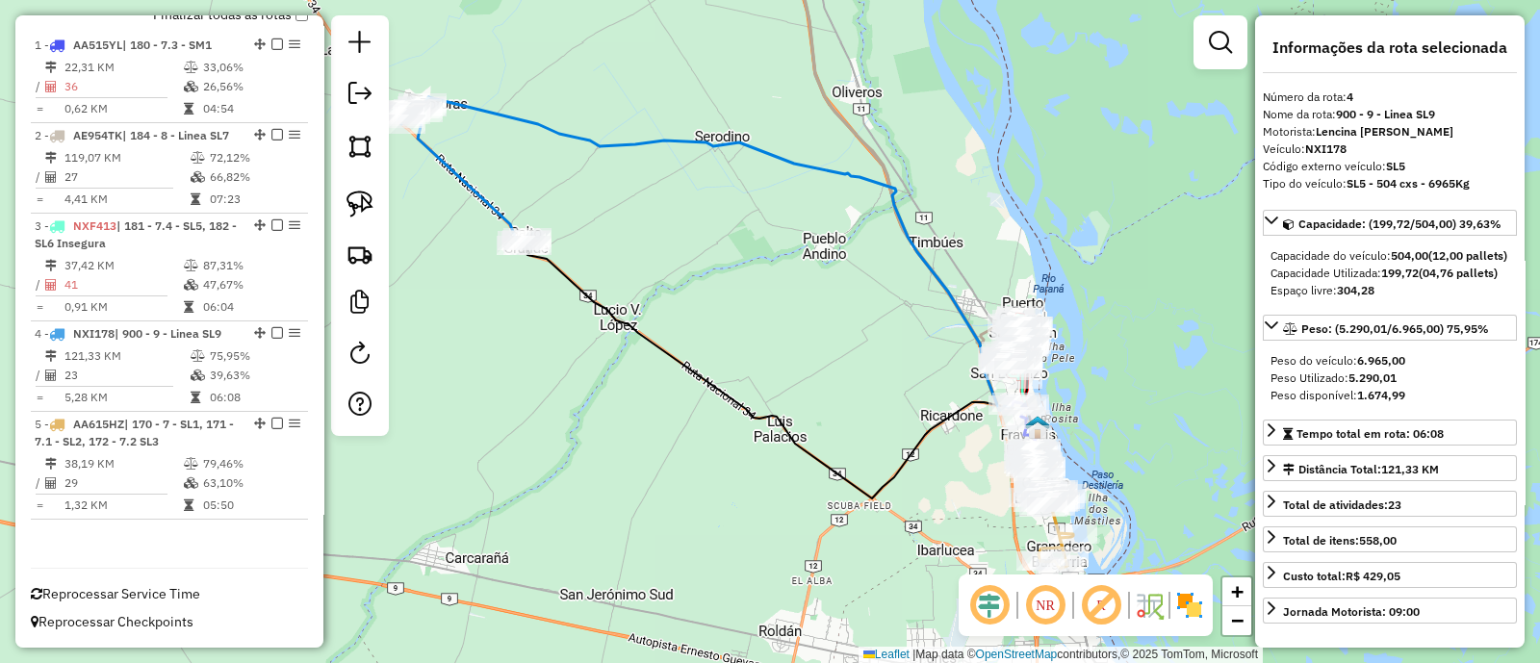
click at [519, 122] on icon at bounding box center [728, 263] width 619 height 332
click at [516, 114] on icon at bounding box center [728, 263] width 619 height 332
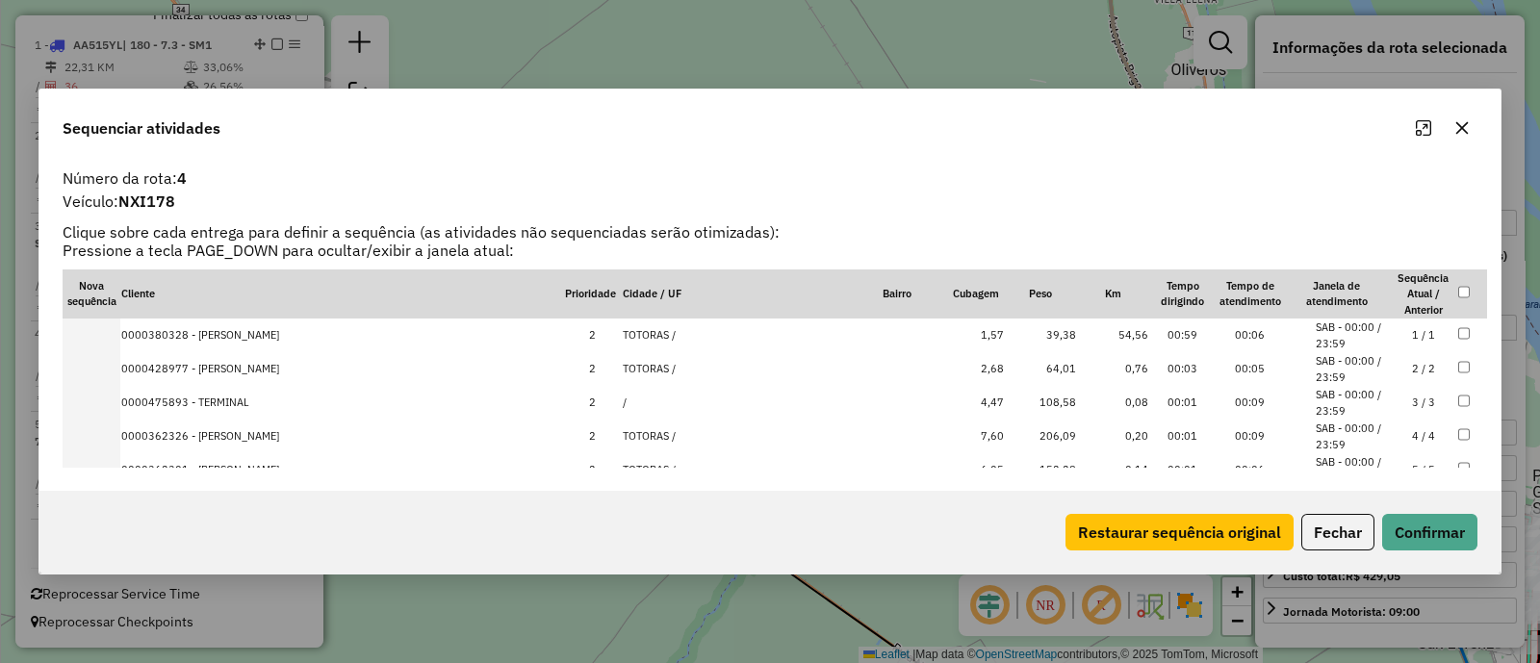
click at [1478, 123] on div "Sequenciar atividades" at bounding box center [769, 124] width 1461 height 69
click at [1473, 125] on button "button" at bounding box center [1462, 128] width 31 height 31
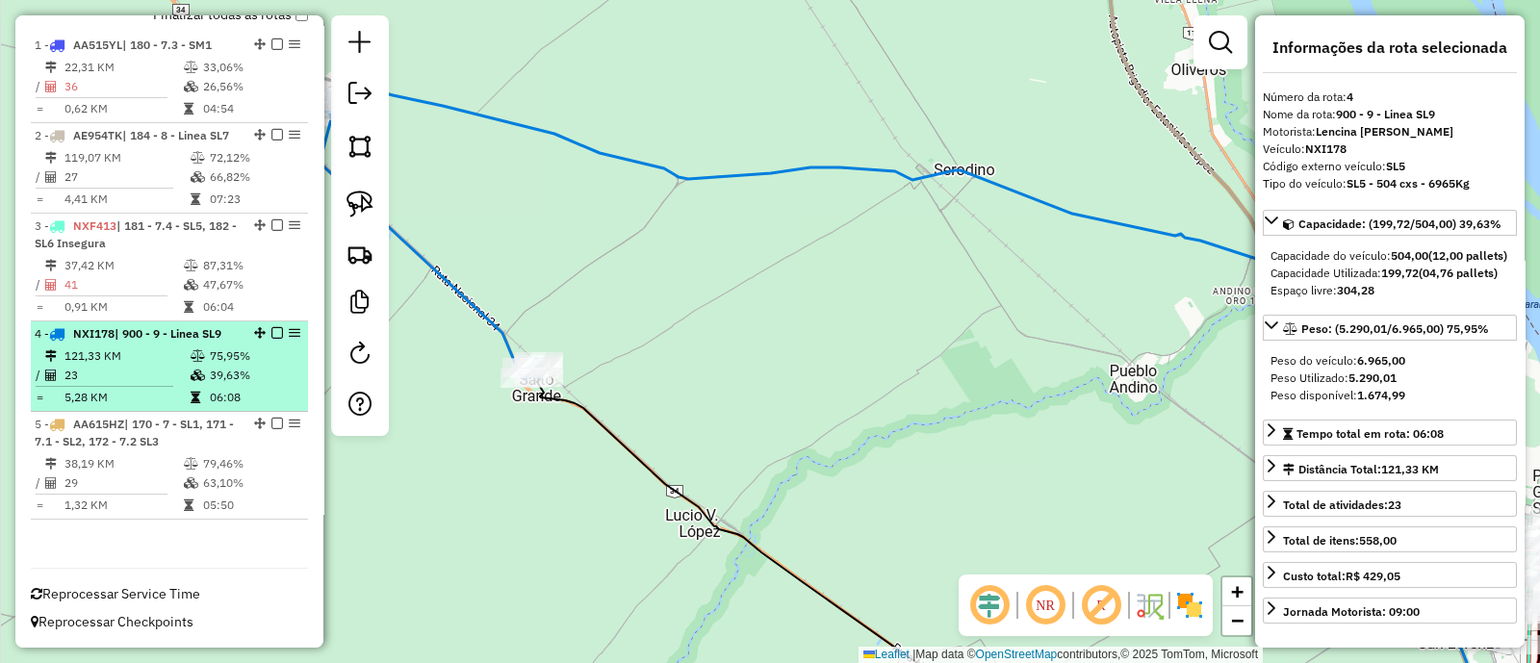
click at [270, 353] on td "75,95%" at bounding box center [254, 356] width 91 height 19
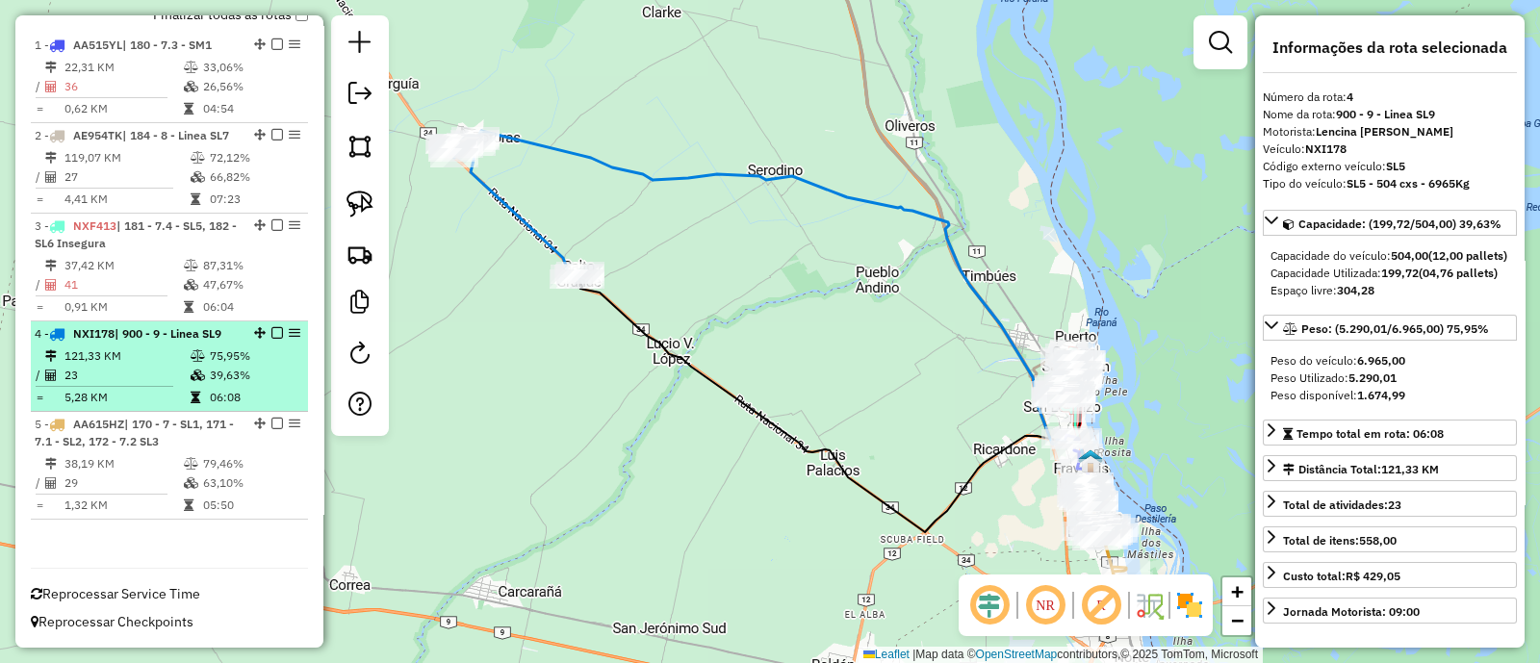
click at [271, 335] on em at bounding box center [277, 333] width 12 height 12
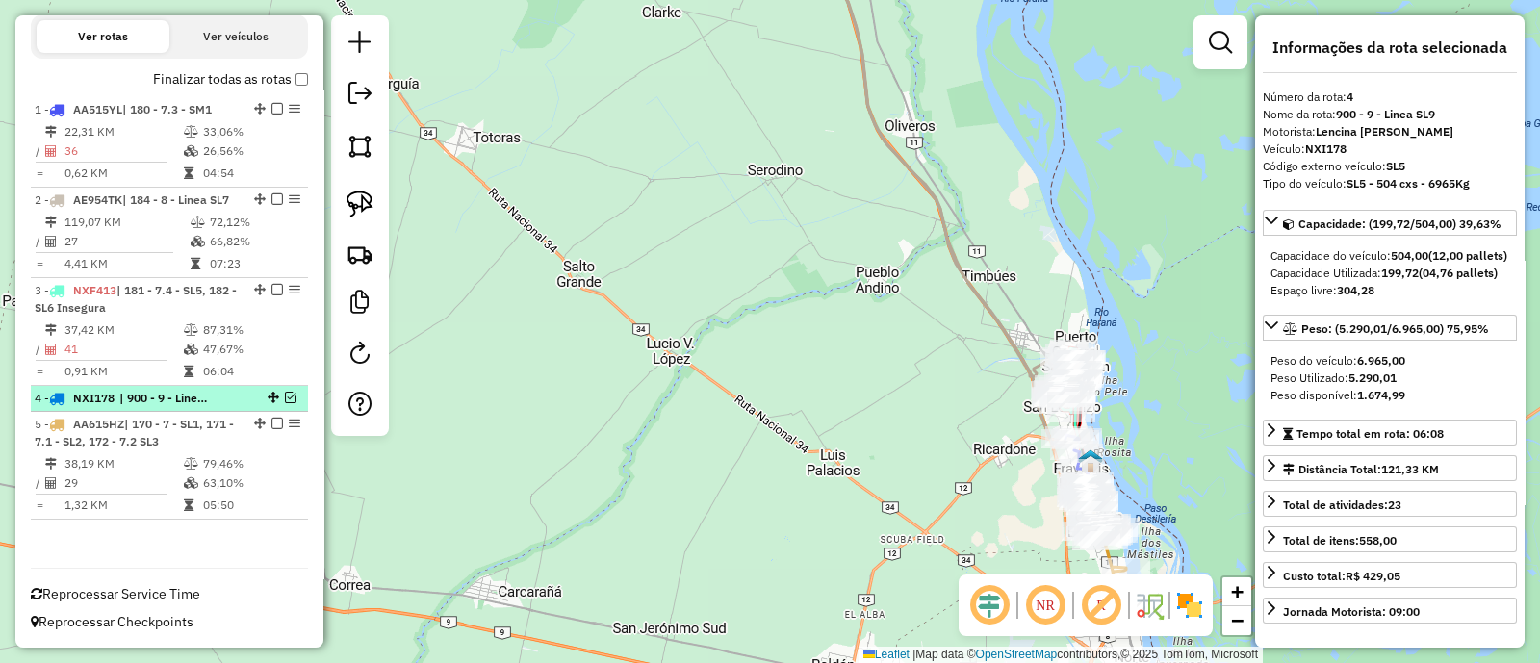
scroll to position [674, 0]
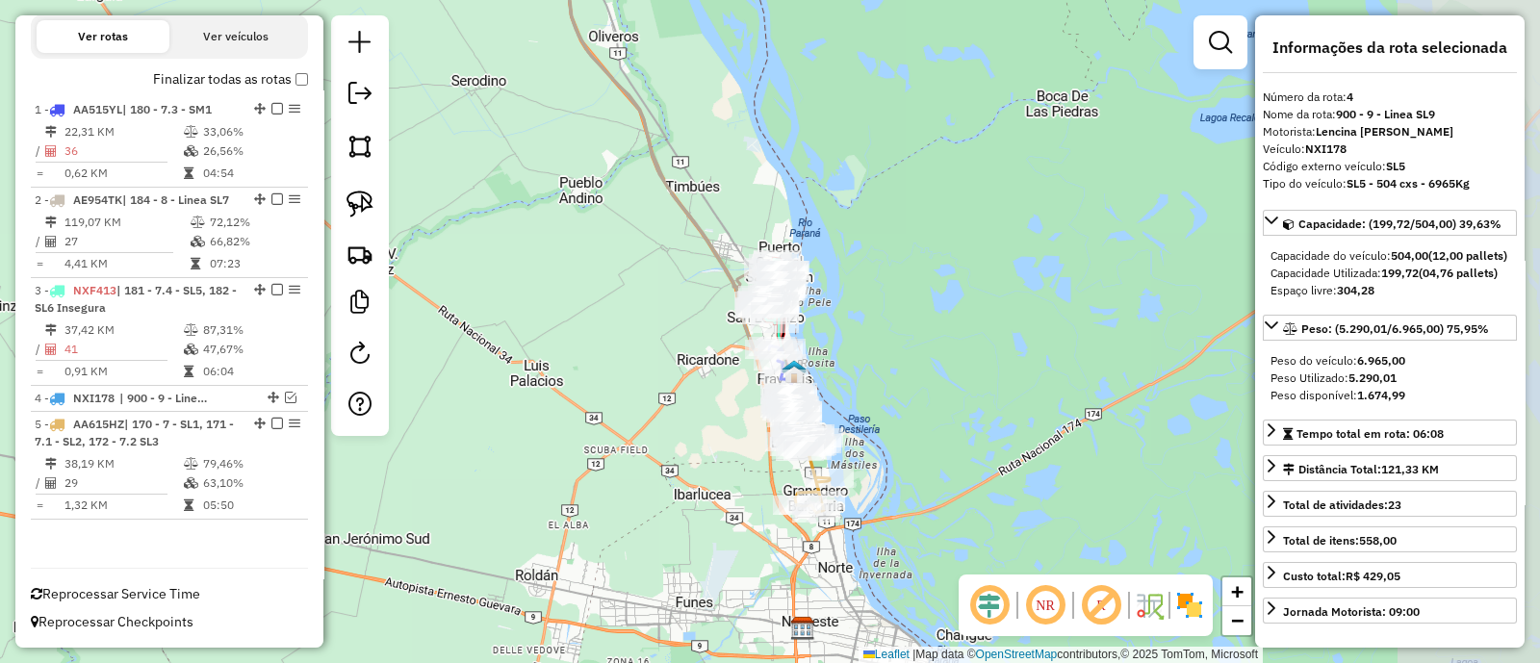
drag, startPoint x: 900, startPoint y: 504, endPoint x: 584, endPoint y: 409, distance: 329.8
click at [587, 411] on div "Janela de atendimento Grade de atendimento Capacidade Transportadoras Veículos …" at bounding box center [770, 331] width 1540 height 663
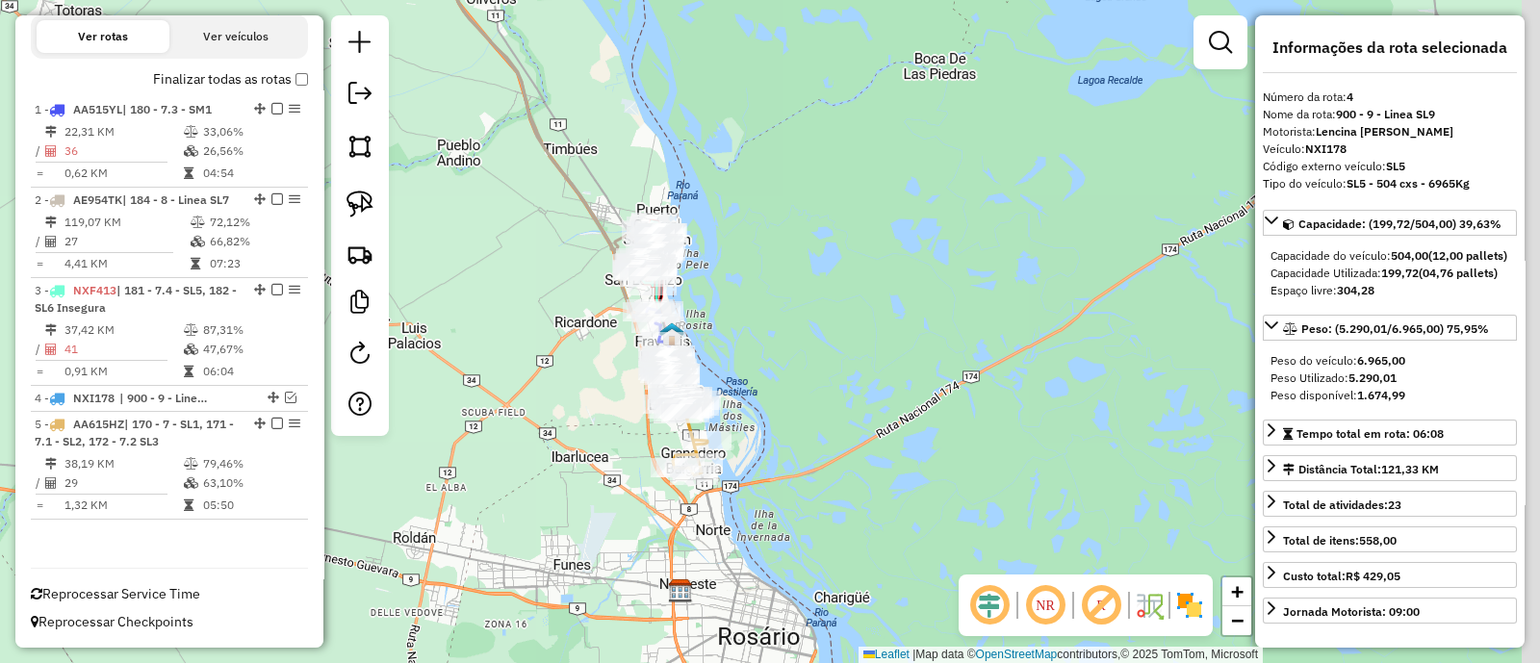
drag, startPoint x: 664, startPoint y: 464, endPoint x: 558, endPoint y: 430, distance: 111.1
click at [558, 430] on div "Janela de atendimento Grade de atendimento Capacidade Transportadoras Veículos …" at bounding box center [770, 331] width 1540 height 663
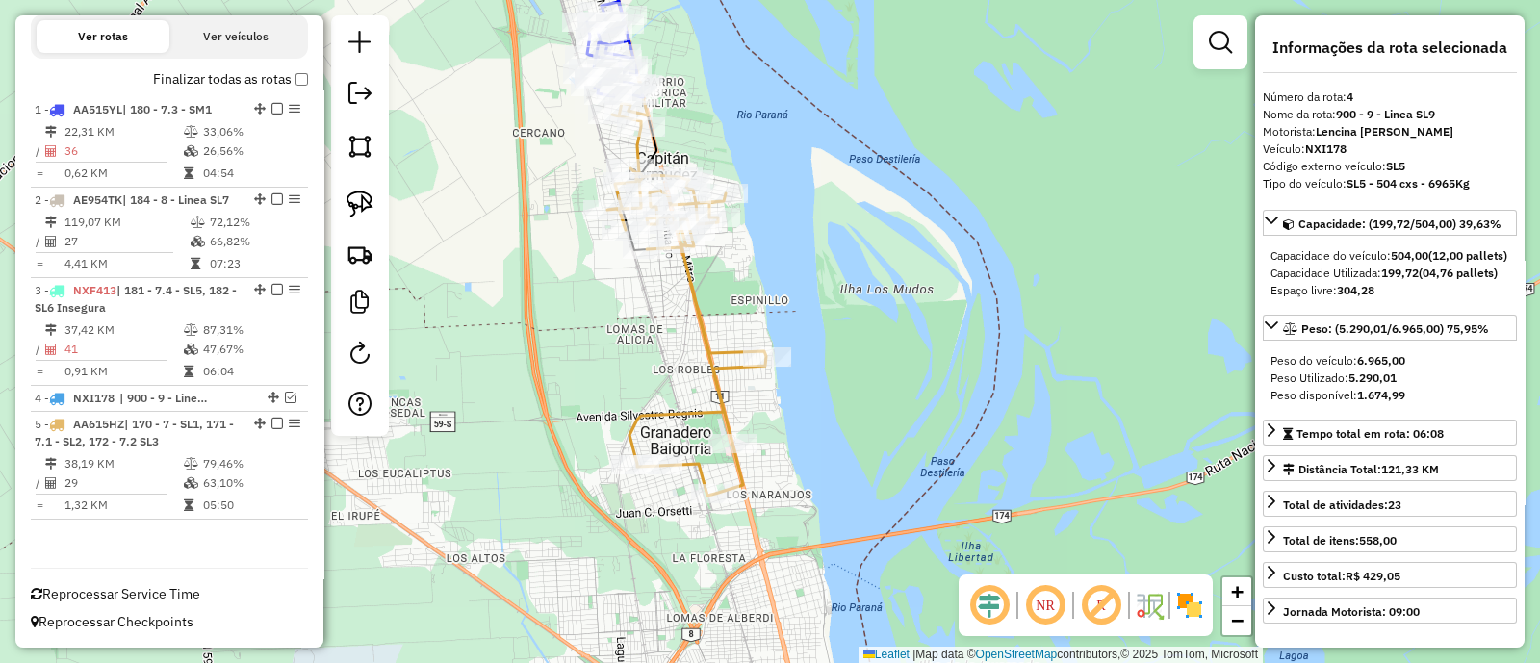
drag, startPoint x: 678, startPoint y: 363, endPoint x: 738, endPoint y: 301, distance: 86.4
click at [736, 303] on div "Janela de atendimento Grade de atendimento Capacidade Transportadoras Veículos …" at bounding box center [770, 331] width 1540 height 663
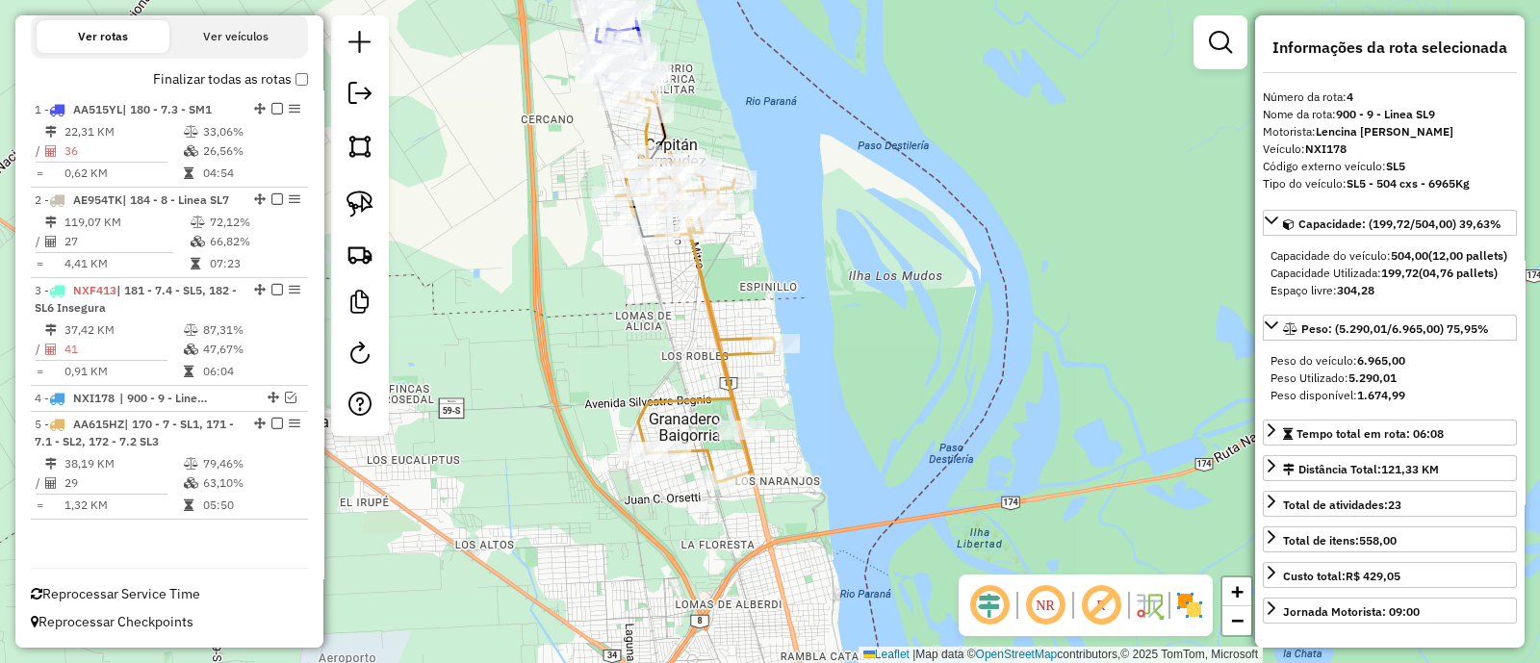
click at [714, 300] on icon at bounding box center [695, 286] width 159 height 393
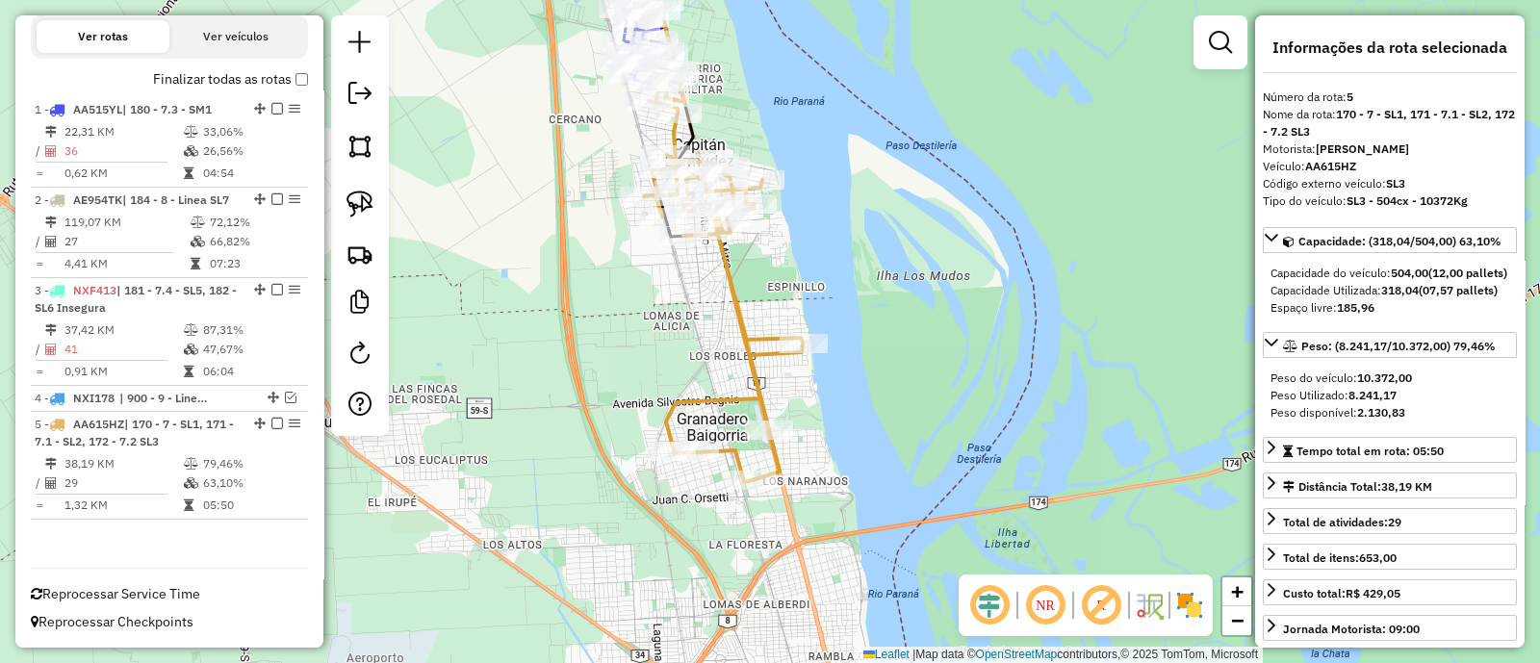
click at [797, 294] on div "Janela de atendimento Grade de atendimento Capacidade Transportadoras Veículos …" at bounding box center [770, 331] width 1540 height 663
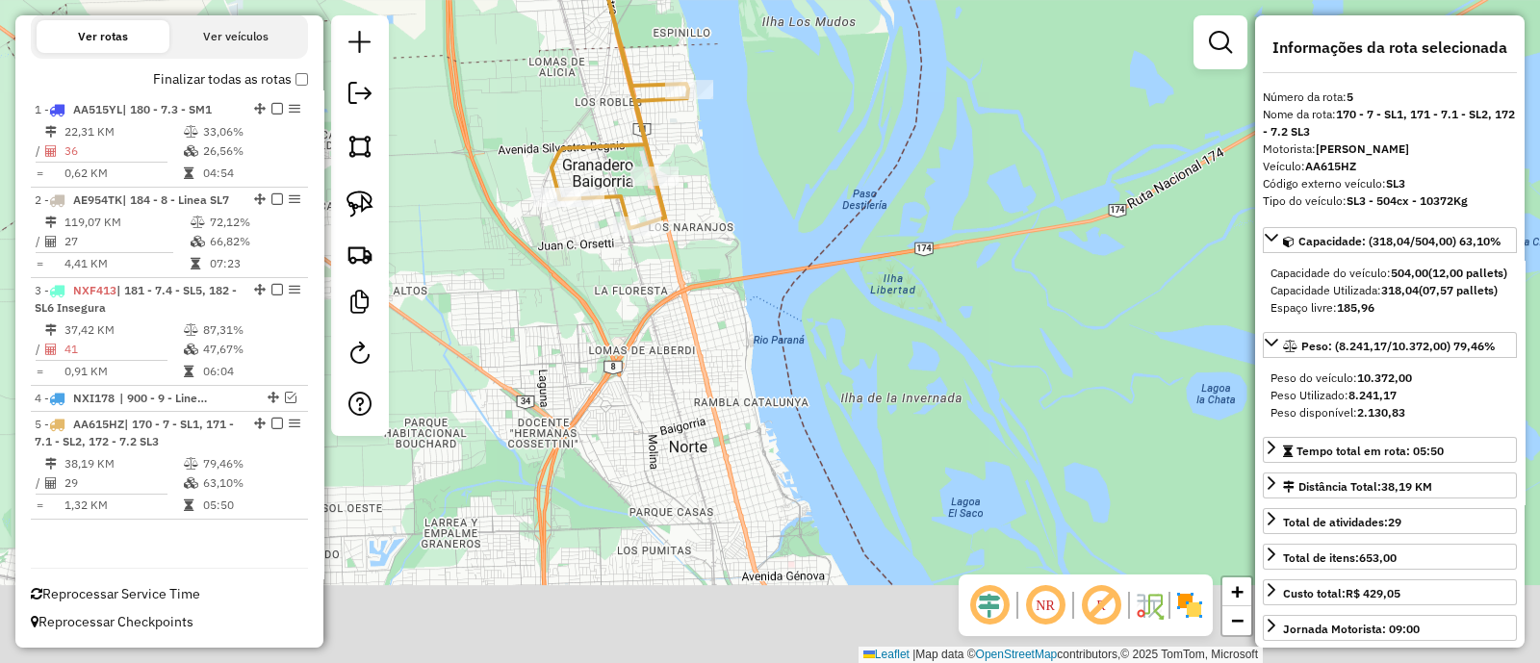
drag, startPoint x: 894, startPoint y: 443, endPoint x: 757, endPoint y: 238, distance: 246.9
click at [757, 238] on div "Janela de atendimento Grade de atendimento Capacidade Transportadoras Veículos …" at bounding box center [770, 331] width 1540 height 663
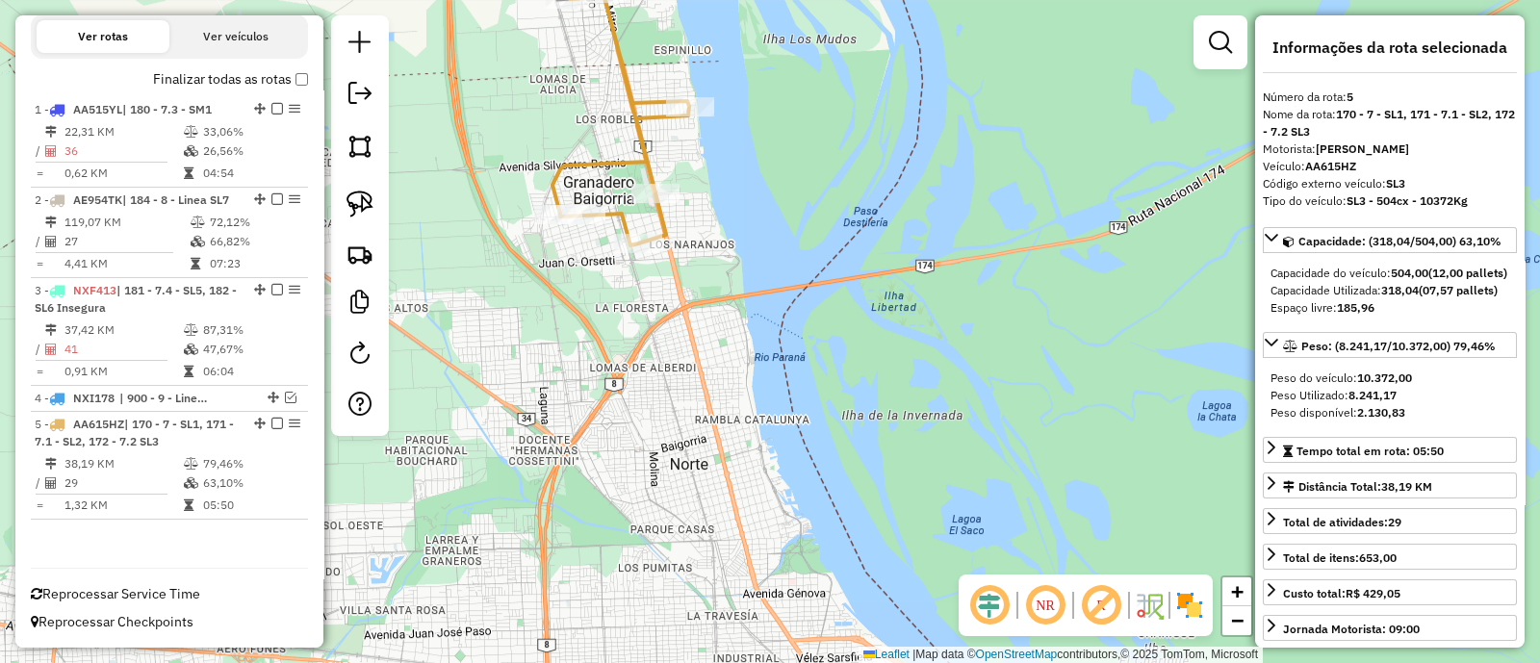
click at [757, 238] on div "Janela de atendimento Grade de atendimento Capacidade Transportadoras Veículos …" at bounding box center [770, 331] width 1540 height 663
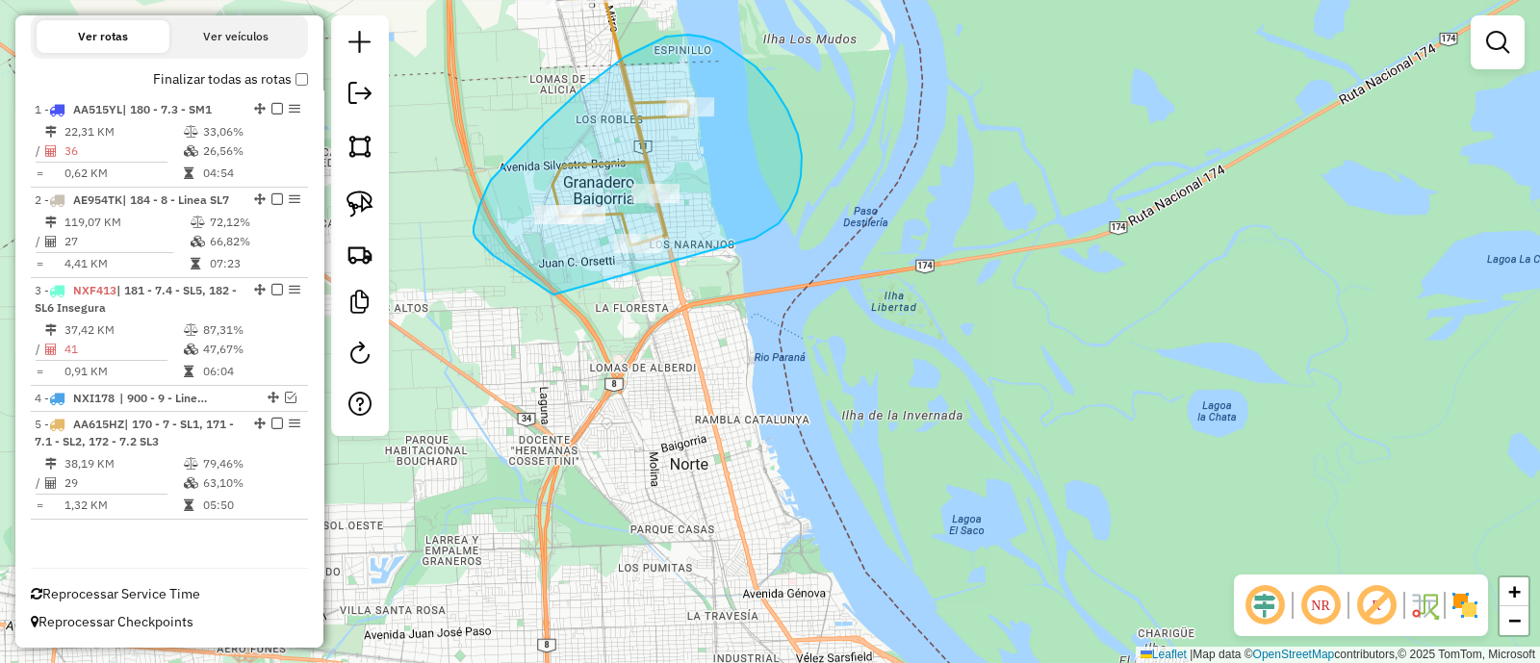
drag, startPoint x: 757, startPoint y: 238, endPoint x: 553, endPoint y: 295, distance: 211.1
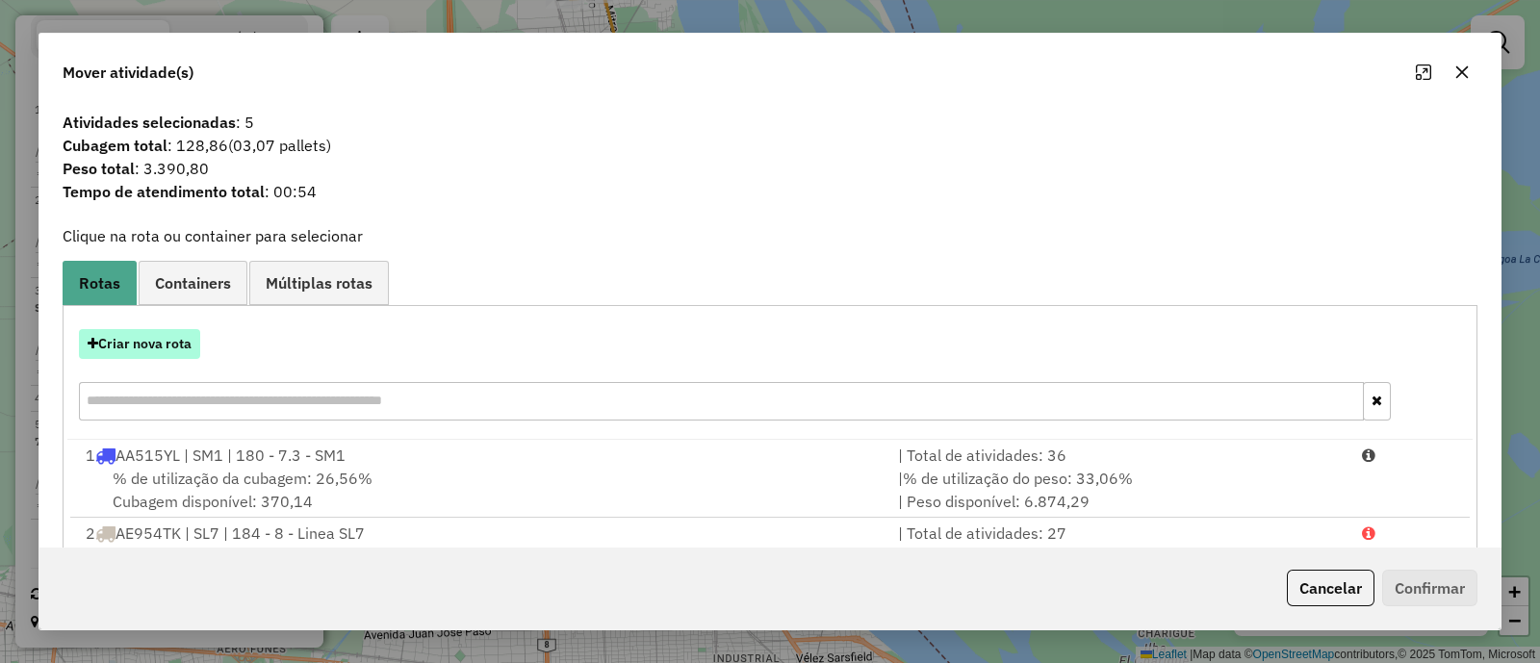
click at [127, 337] on button "Criar nova rota" at bounding box center [139, 344] width 121 height 30
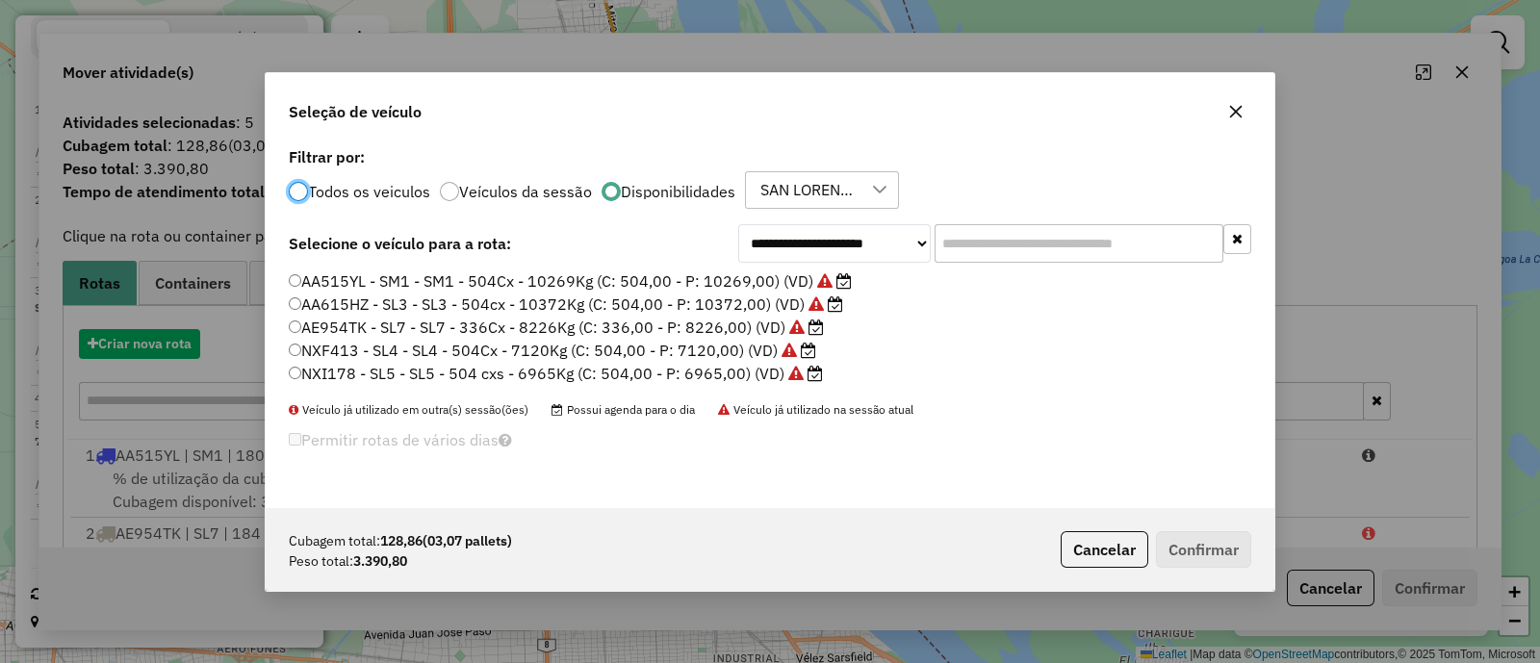
scroll to position [10, 6]
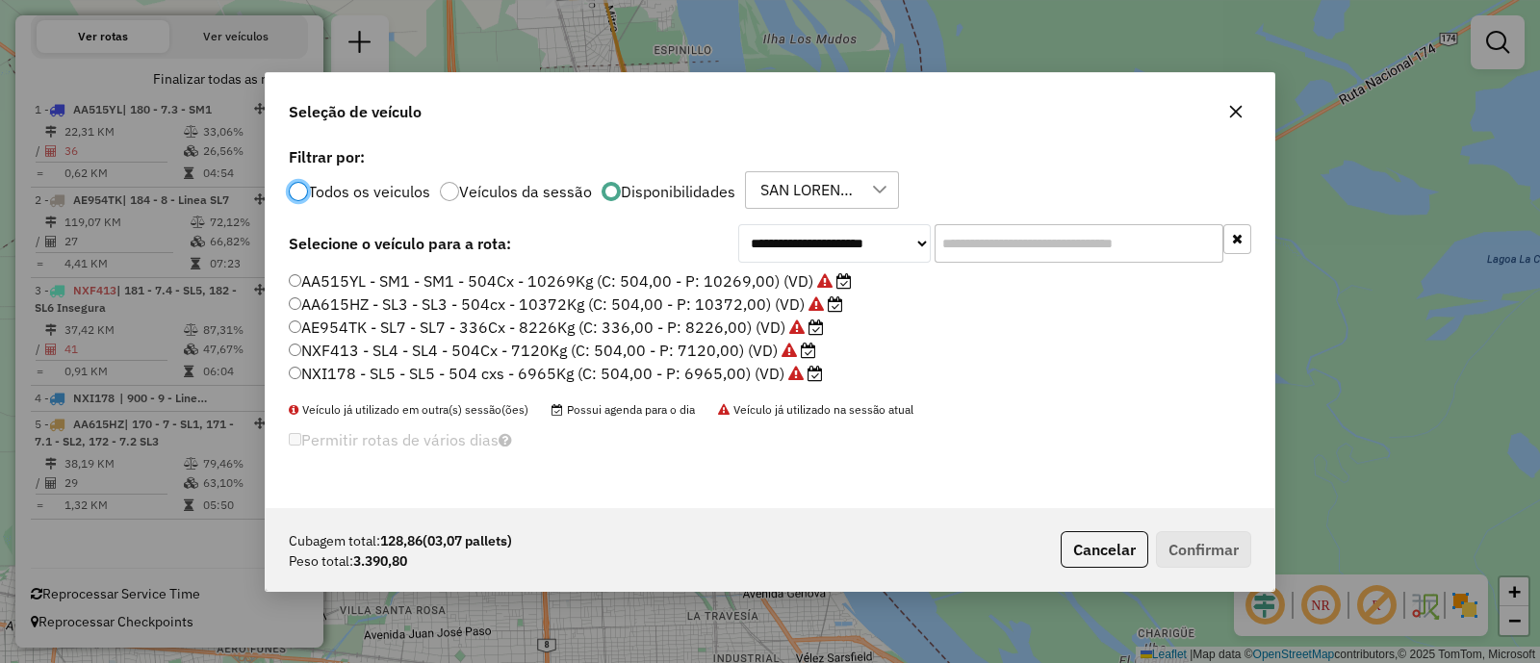
click at [471, 276] on label "AA515YL - SM1 - SM1 - 504Cx - 10269Kg (C: 504,00 - P: 10269,00) (VD)" at bounding box center [570, 281] width 563 height 23
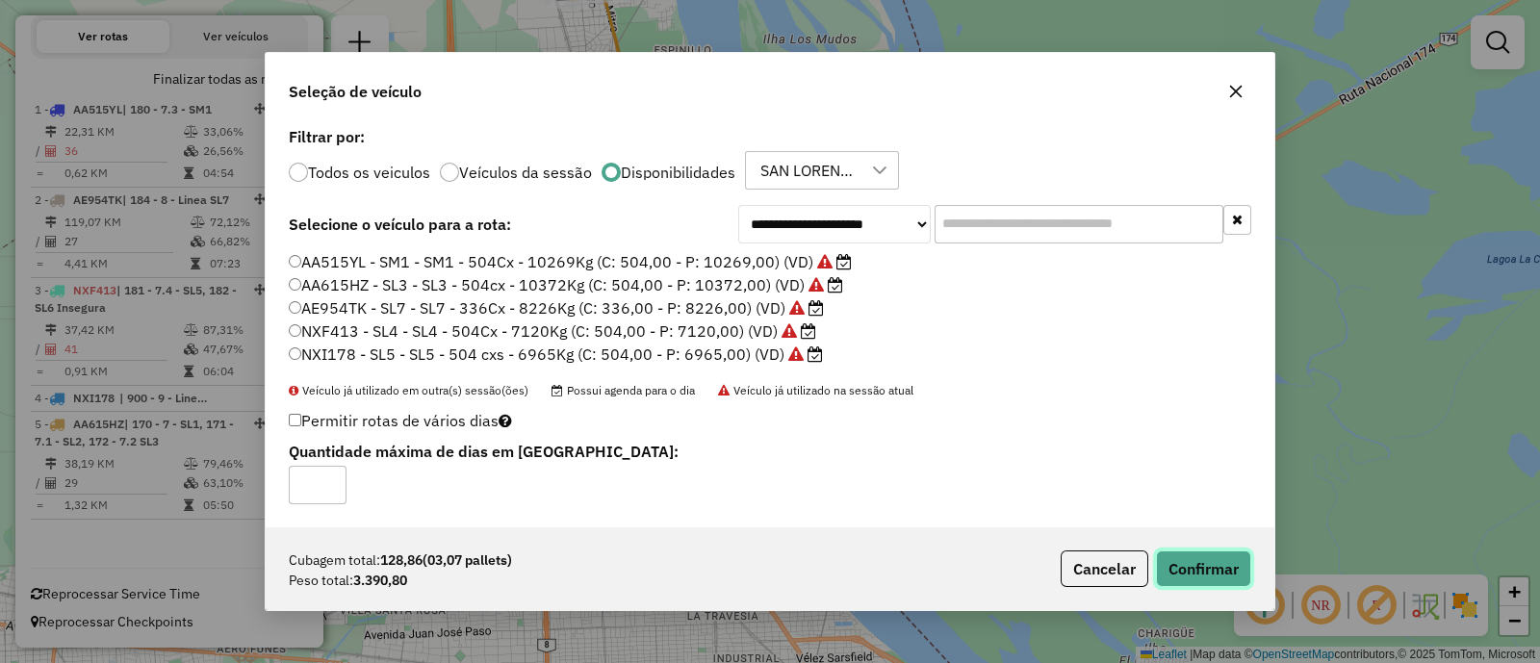
click at [1218, 574] on button "Confirmar" at bounding box center [1203, 569] width 95 height 37
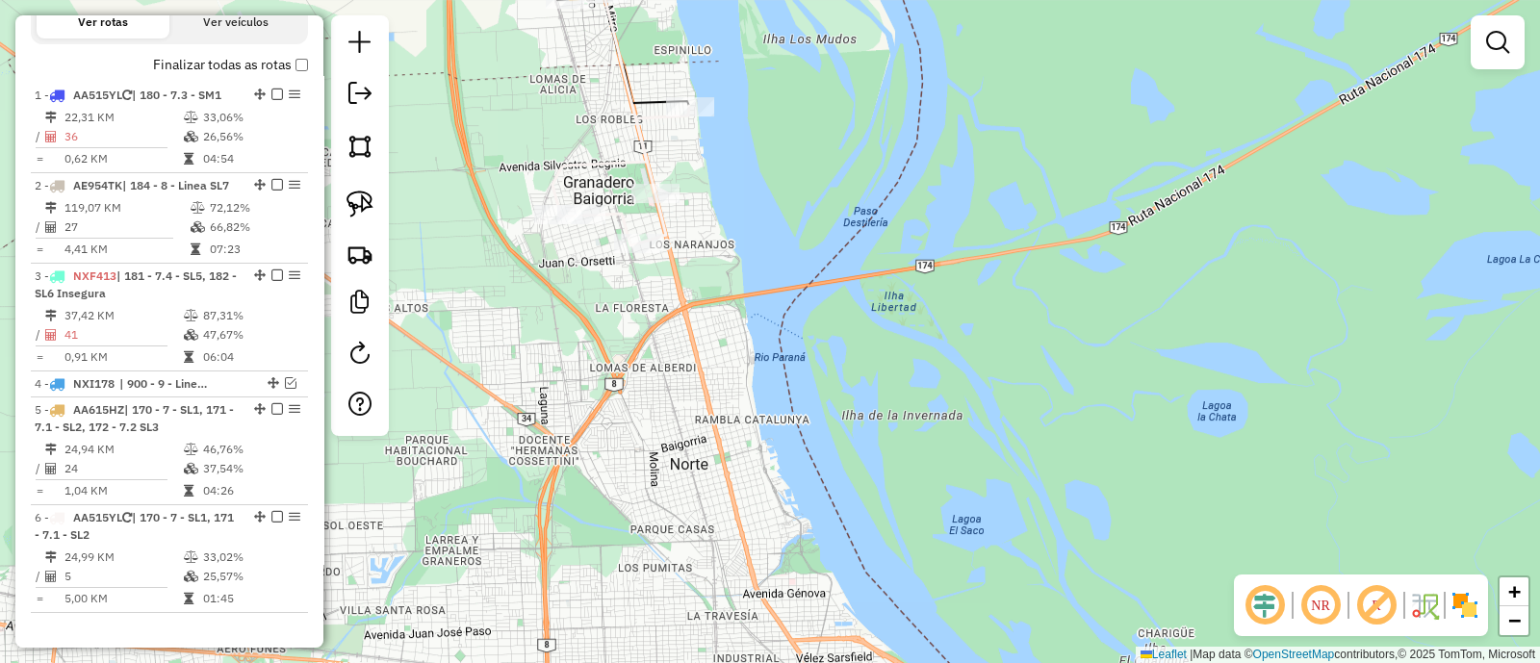
scroll to position [738, 0]
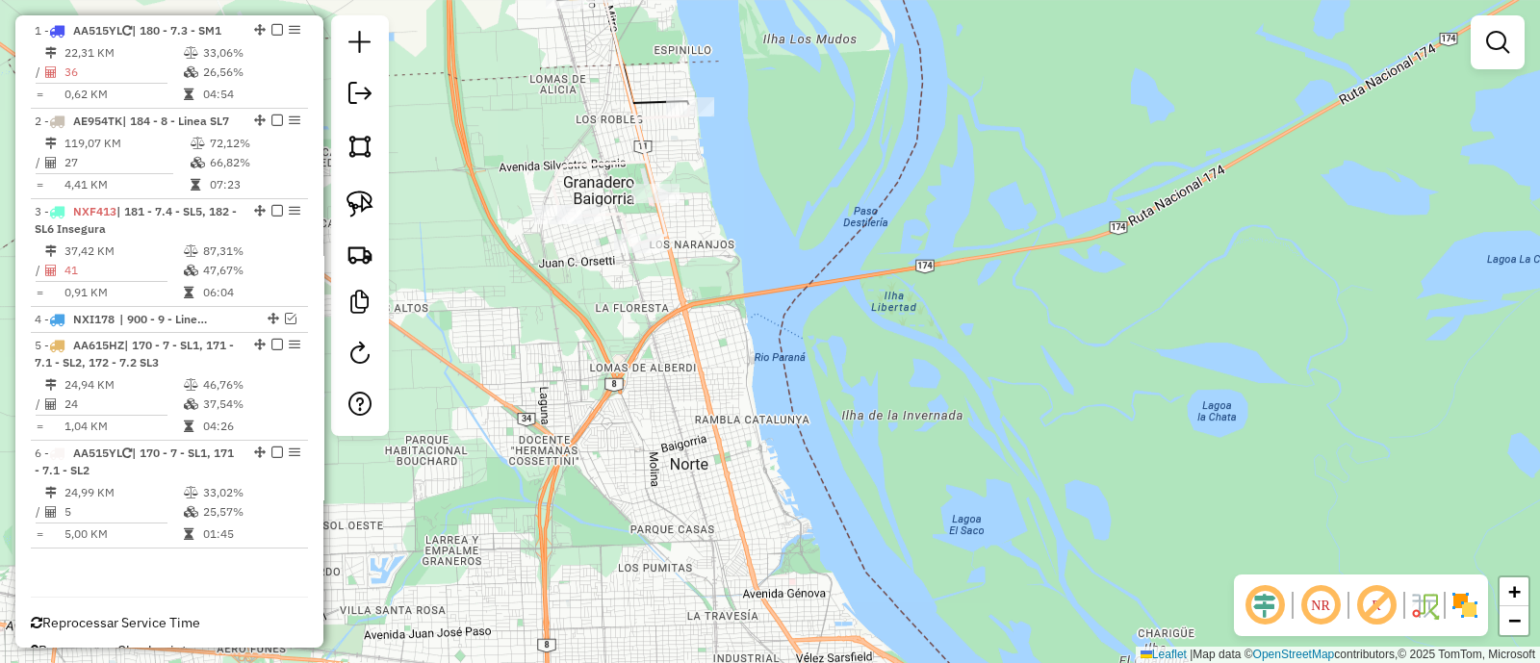
click at [661, 217] on icon at bounding box center [624, 176] width 129 height 140
select select "**********"
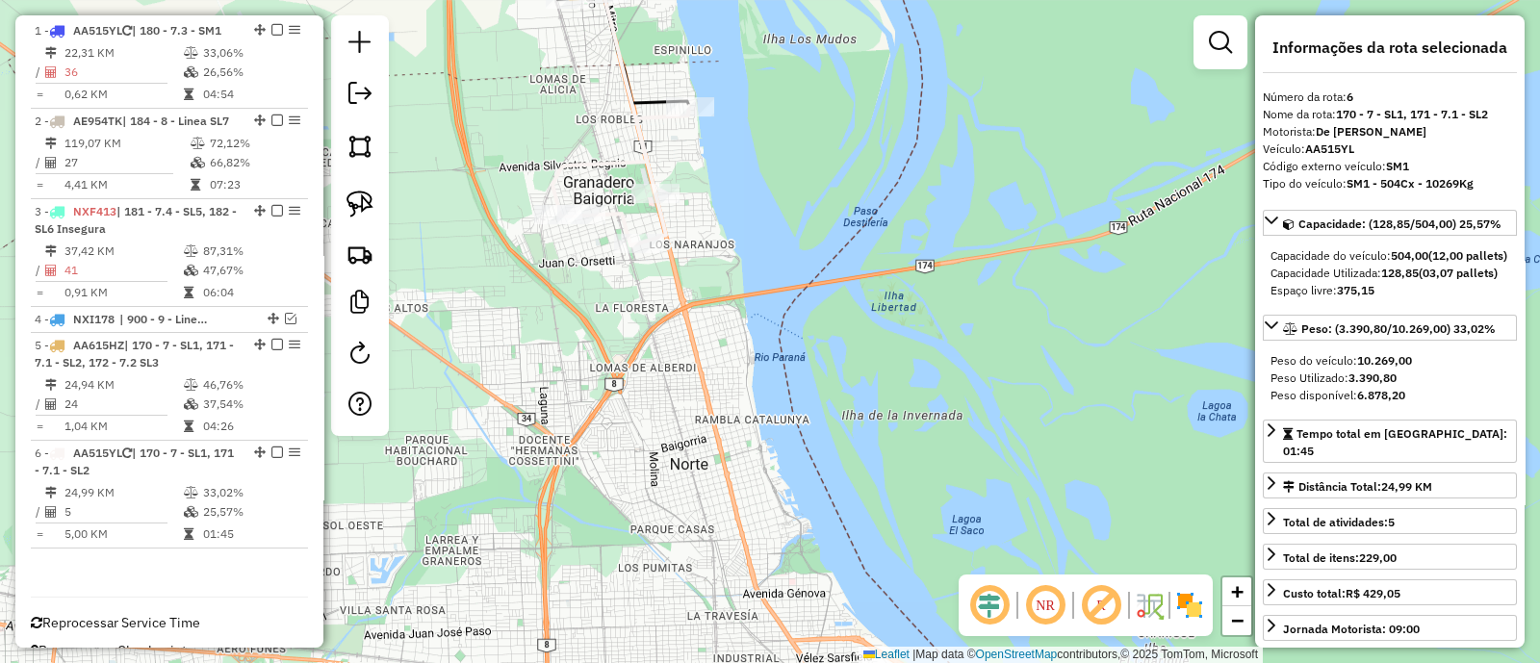
scroll to position [782, 0]
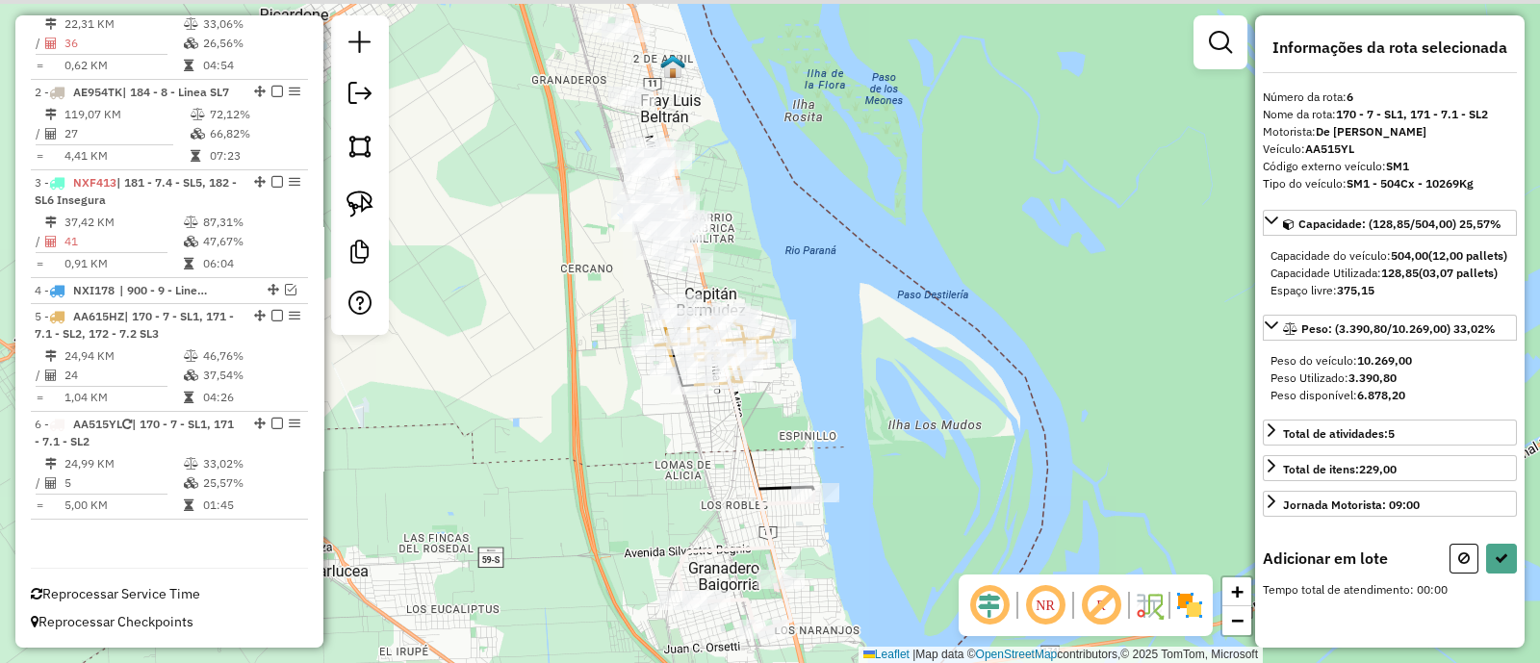
drag, startPoint x: 610, startPoint y: 124, endPoint x: 735, endPoint y: 510, distance: 405.8
click at [735, 510] on div "Janela de atendimento Grade de atendimento Capacidade Transportadoras Veículos …" at bounding box center [770, 331] width 1540 height 663
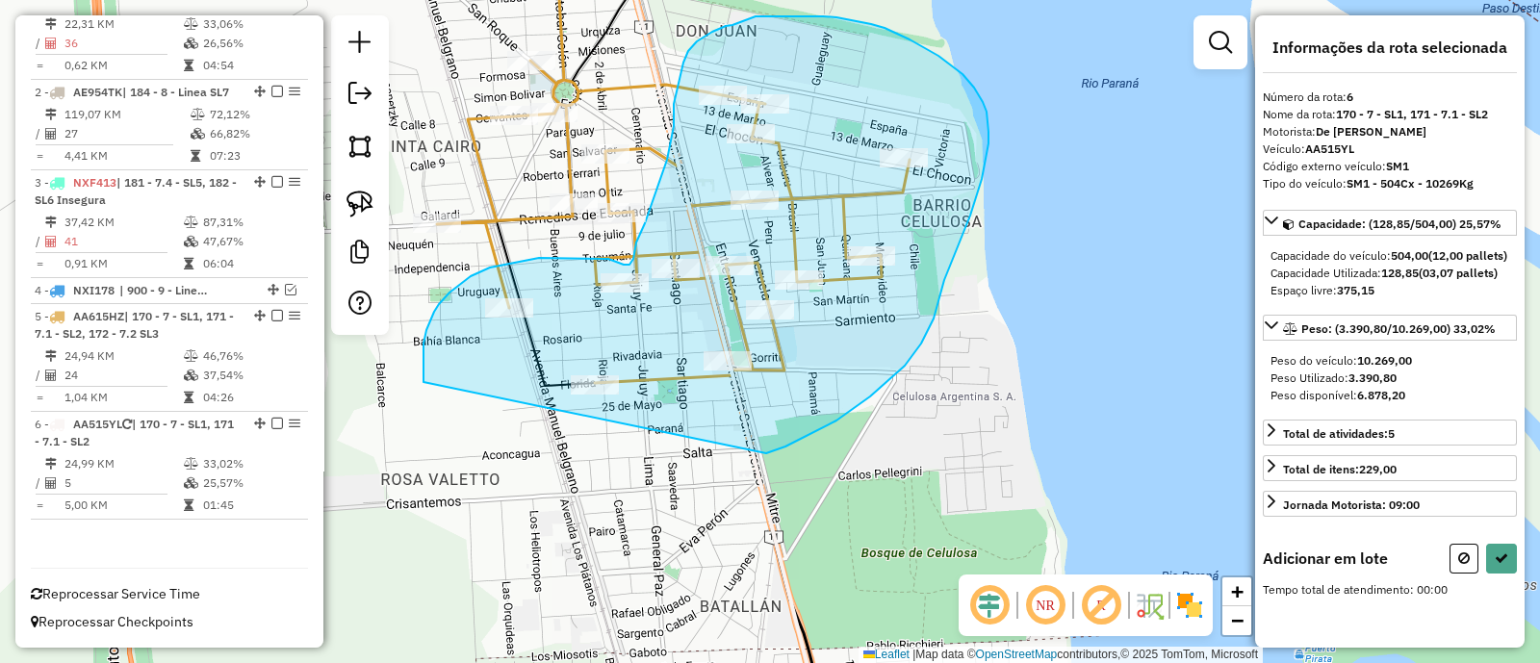
drag, startPoint x: 766, startPoint y: 453, endPoint x: 424, endPoint y: 382, distance: 350.0
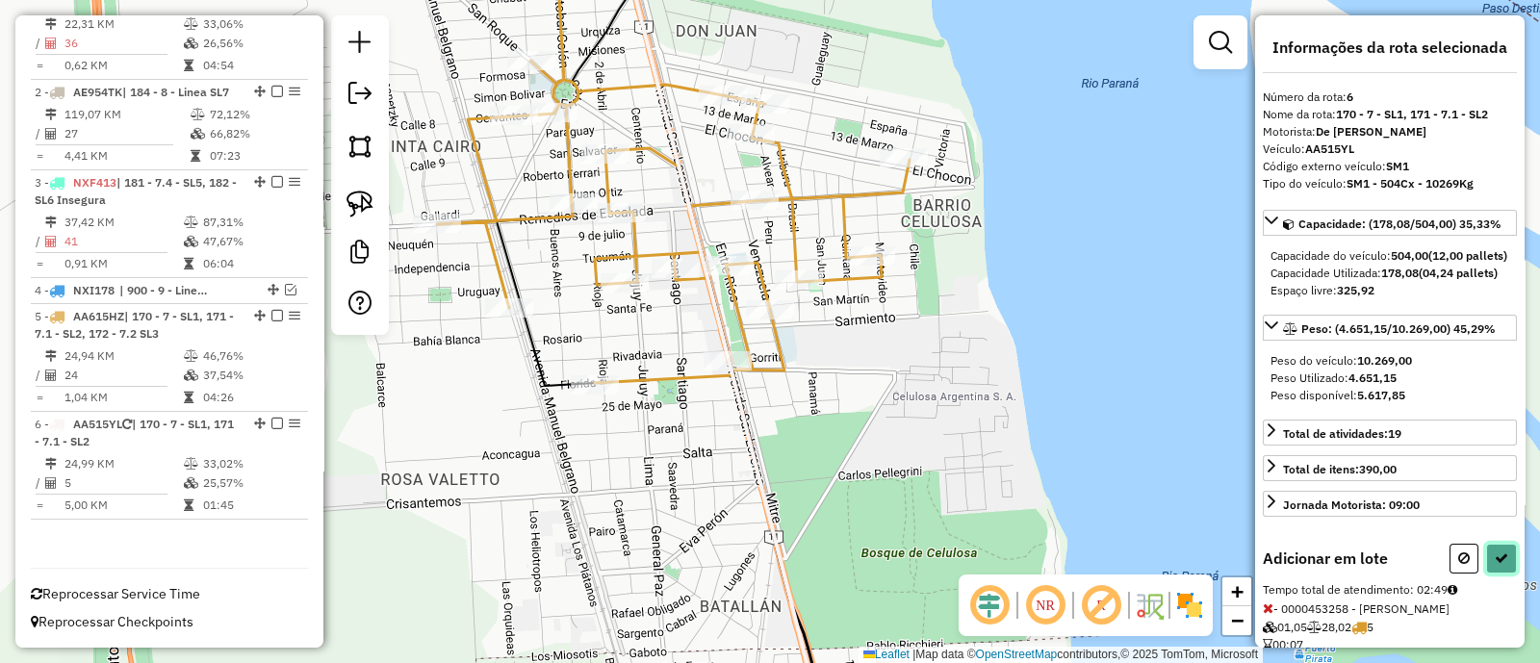
click at [1497, 565] on icon at bounding box center [1501, 558] width 13 height 13
select select "**********"
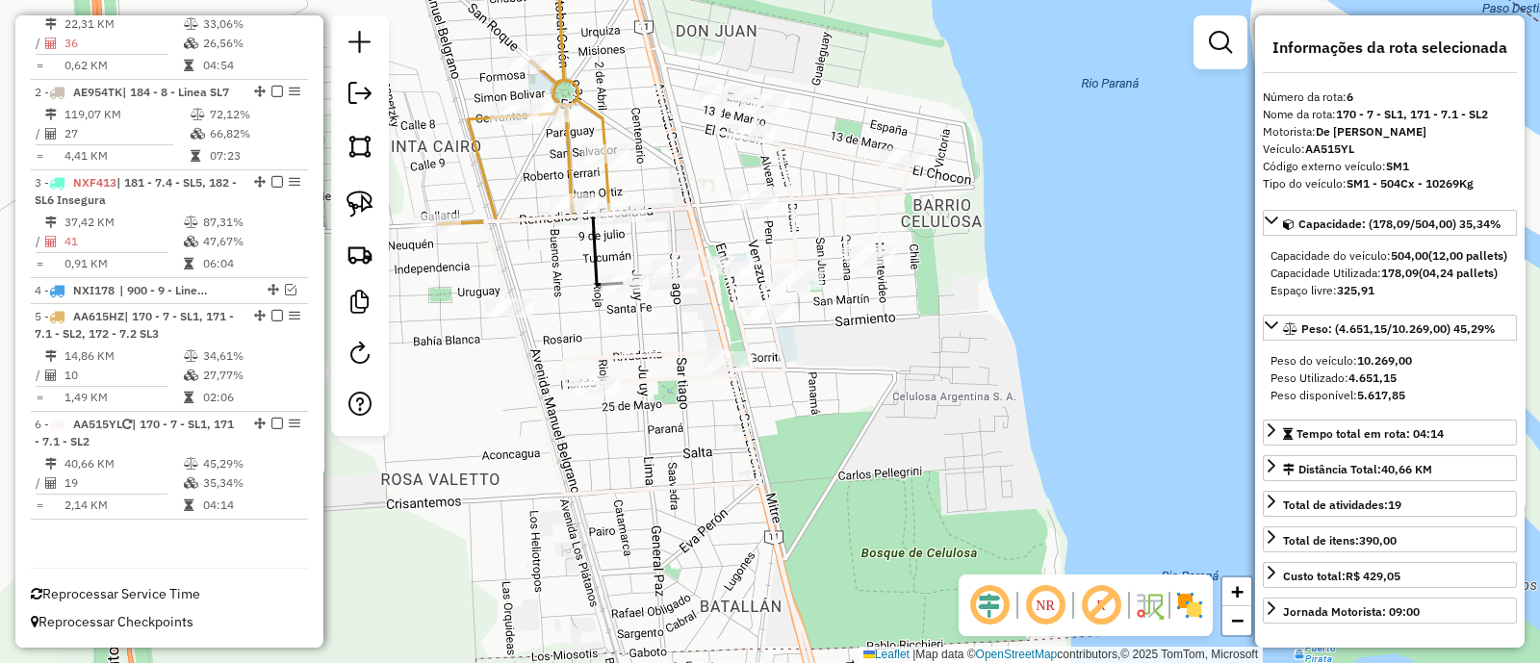
click at [710, 308] on icon at bounding box center [697, 412] width 424 height 634
click at [730, 295] on icon at bounding box center [697, 412] width 424 height 634
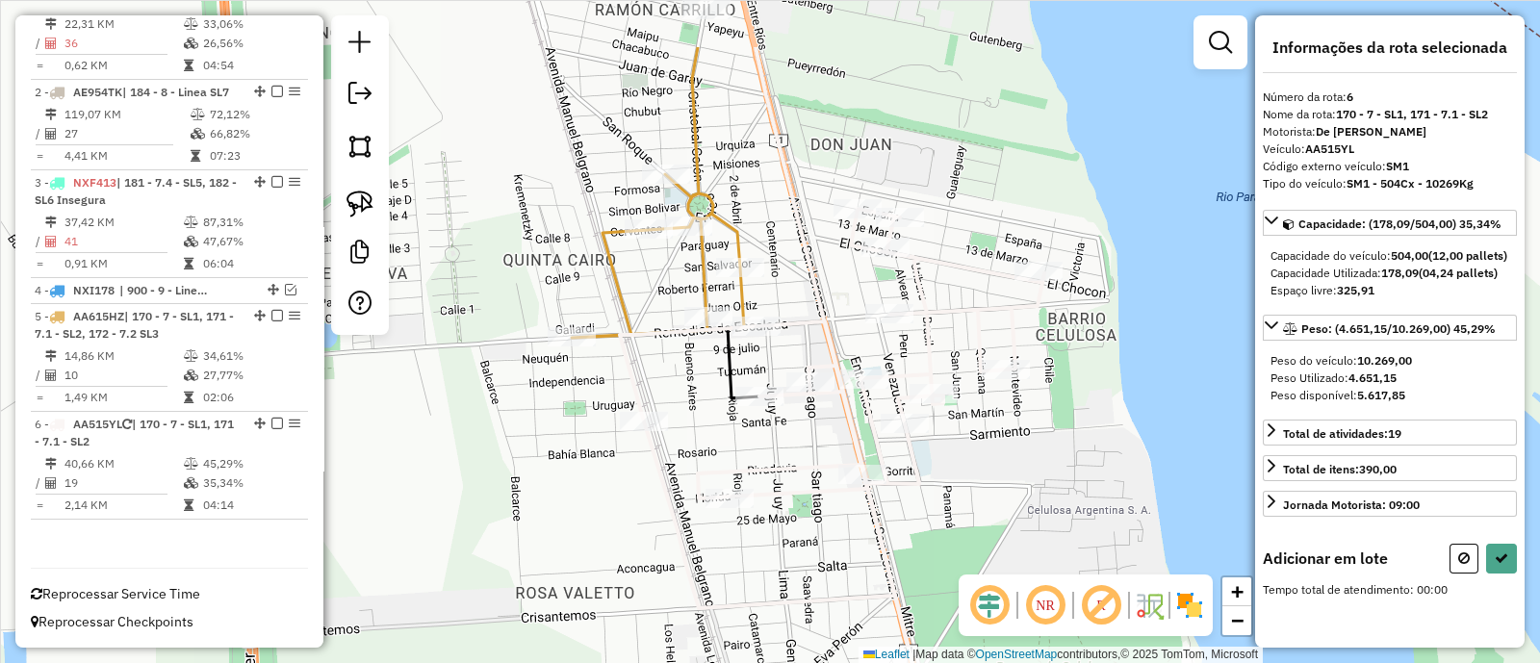
drag, startPoint x: 530, startPoint y: 263, endPoint x: 679, endPoint y: 399, distance: 201.6
click at [679, 399] on div "Janela de atendimento Grade de atendimento Capacidade Transportadoras Veículos …" at bounding box center [770, 331] width 1540 height 663
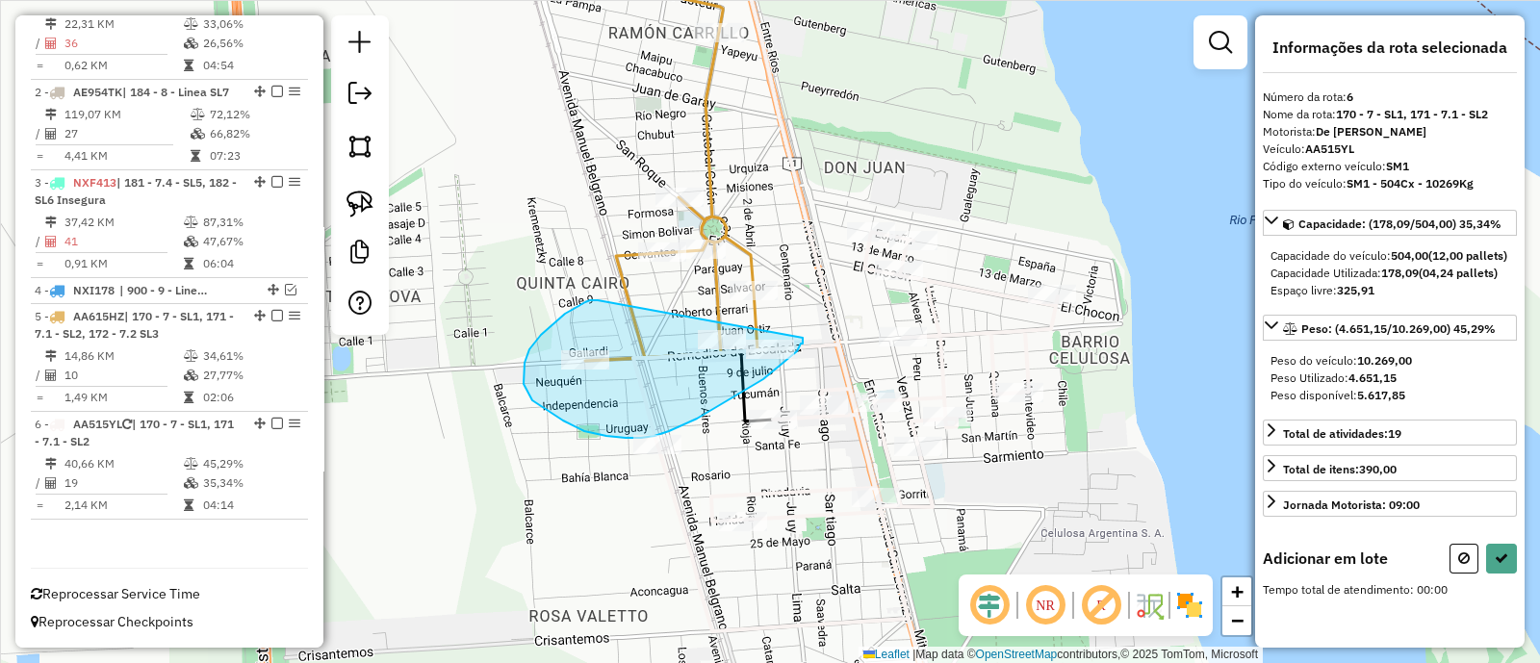
drag, startPoint x: 590, startPoint y: 300, endPoint x: 803, endPoint y: 338, distance: 216.0
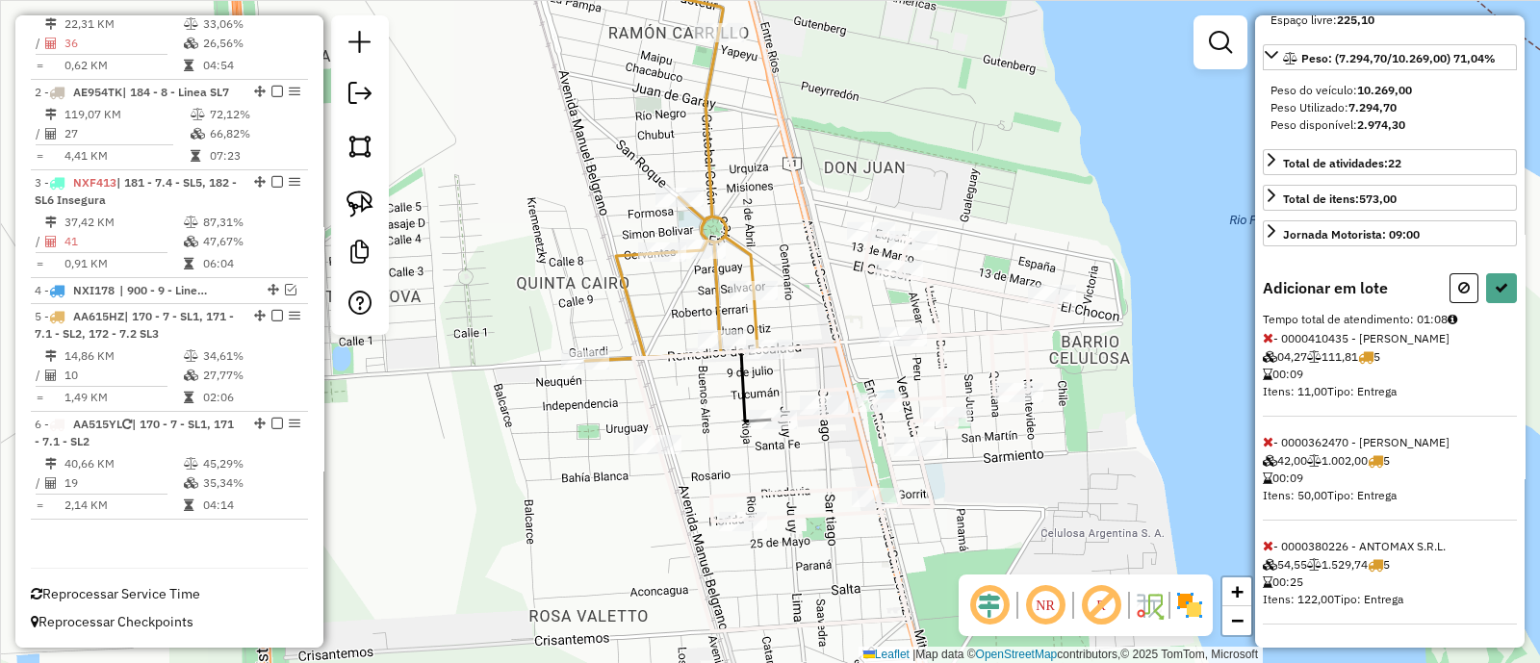
scroll to position [300, 0]
click at [1271, 542] on icon at bounding box center [1268, 545] width 11 height 13
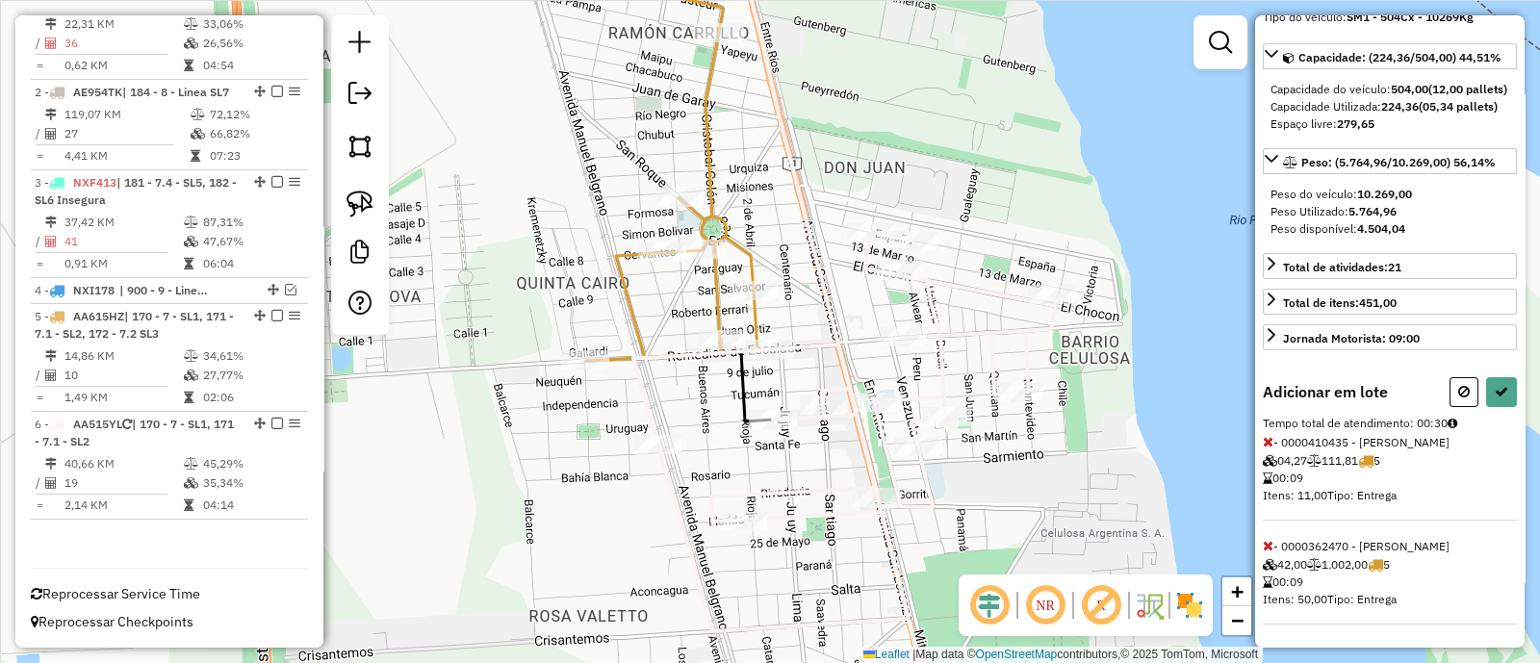
click at [1268, 440] on icon at bounding box center [1268, 441] width 11 height 13
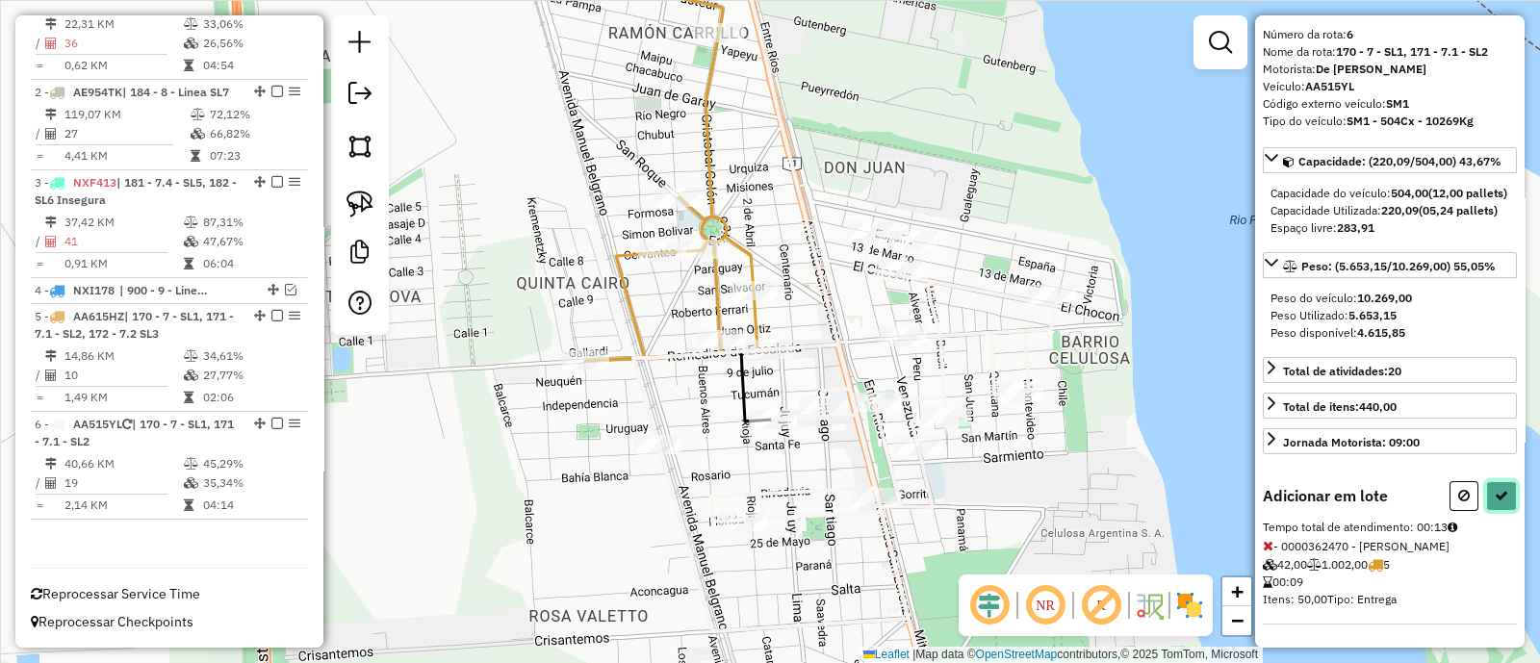
click at [1495, 502] on icon at bounding box center [1501, 495] width 13 height 13
select select "**********"
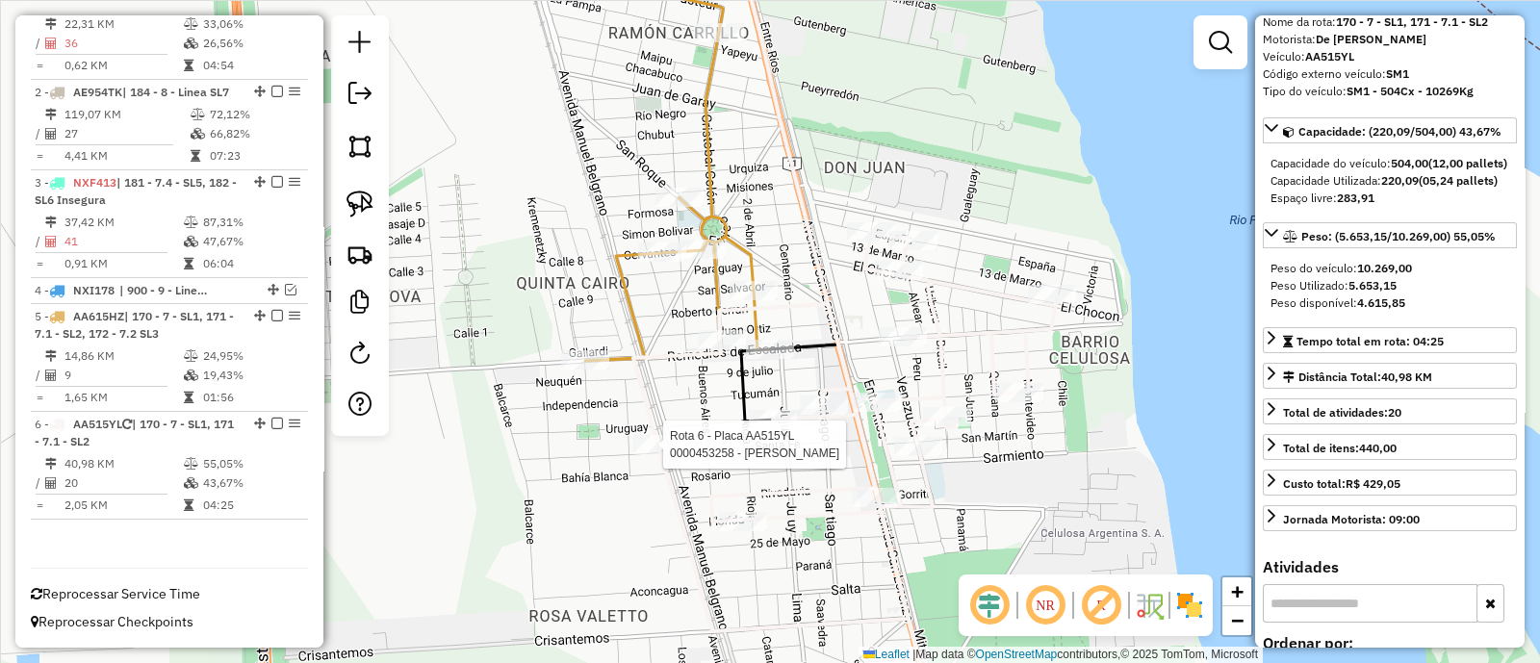
click at [655, 454] on div at bounding box center [657, 444] width 48 height 19
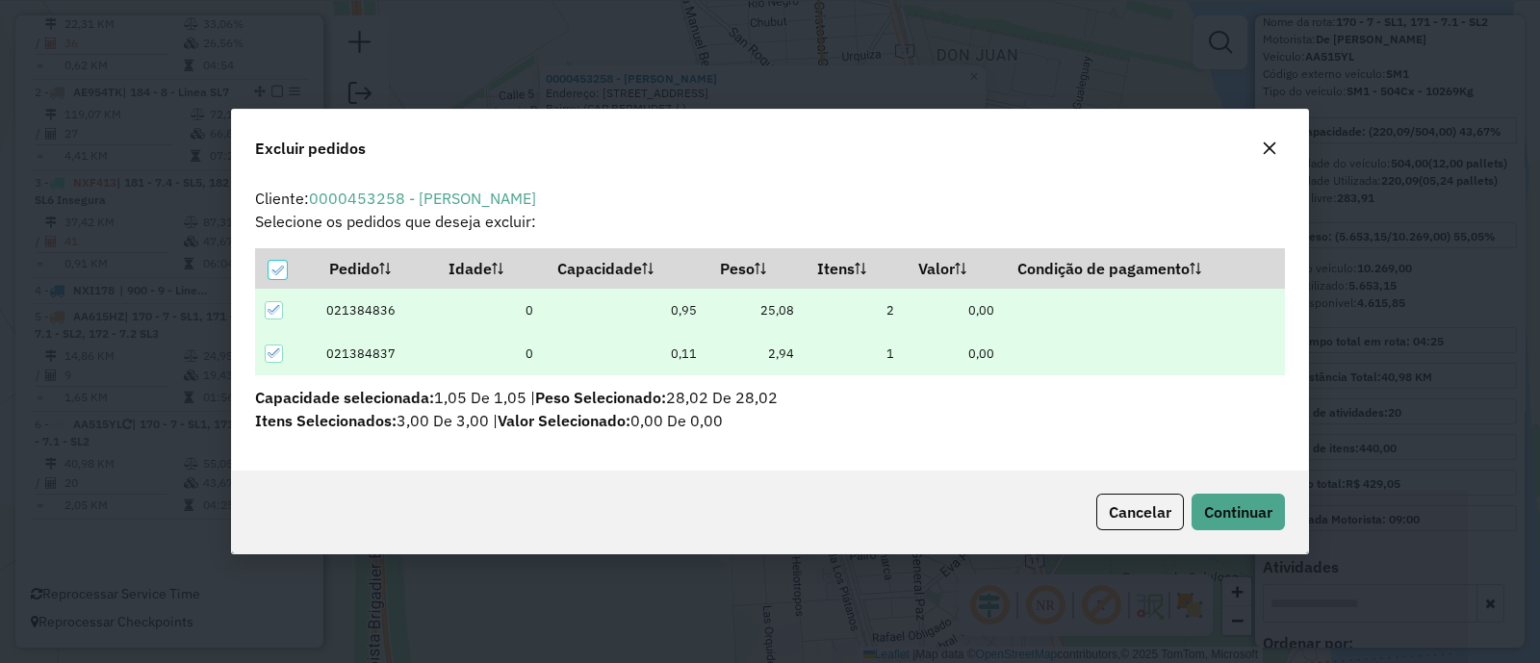
scroll to position [10, 5]
click at [1273, 507] on button "Continuar" at bounding box center [1238, 512] width 93 height 37
click at [1222, 513] on span "Continuar" at bounding box center [1238, 511] width 68 height 19
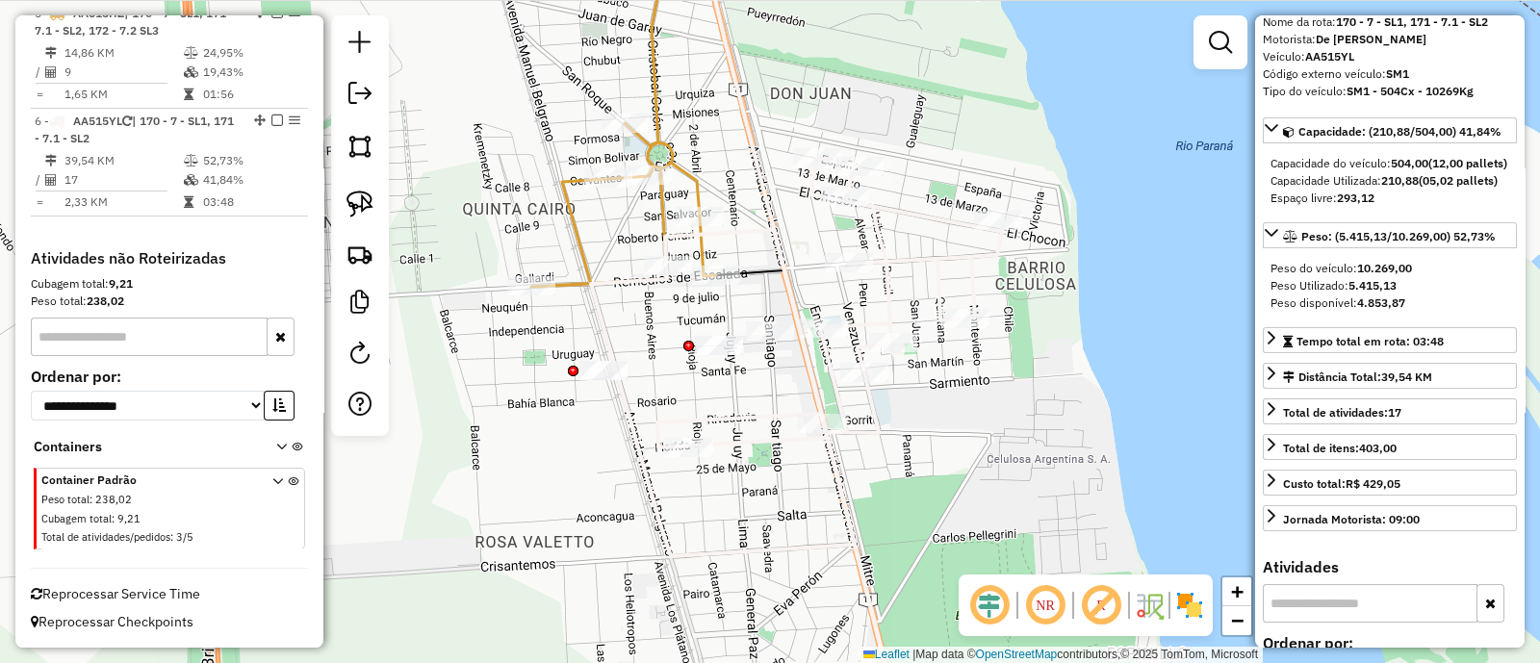
click at [766, 381] on div "Janela de atendimento Grade de atendimento Capacidade Transportadoras Veículos …" at bounding box center [770, 331] width 1540 height 663
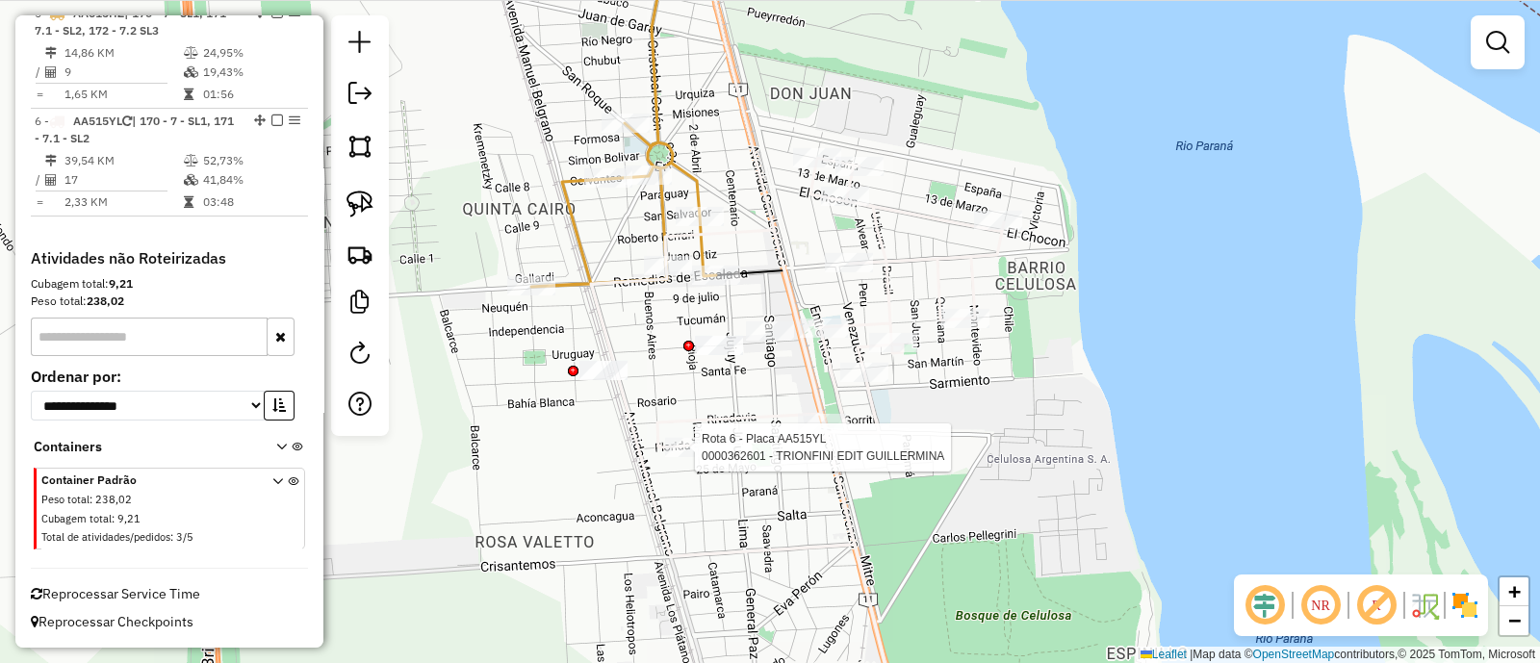
select select "**********"
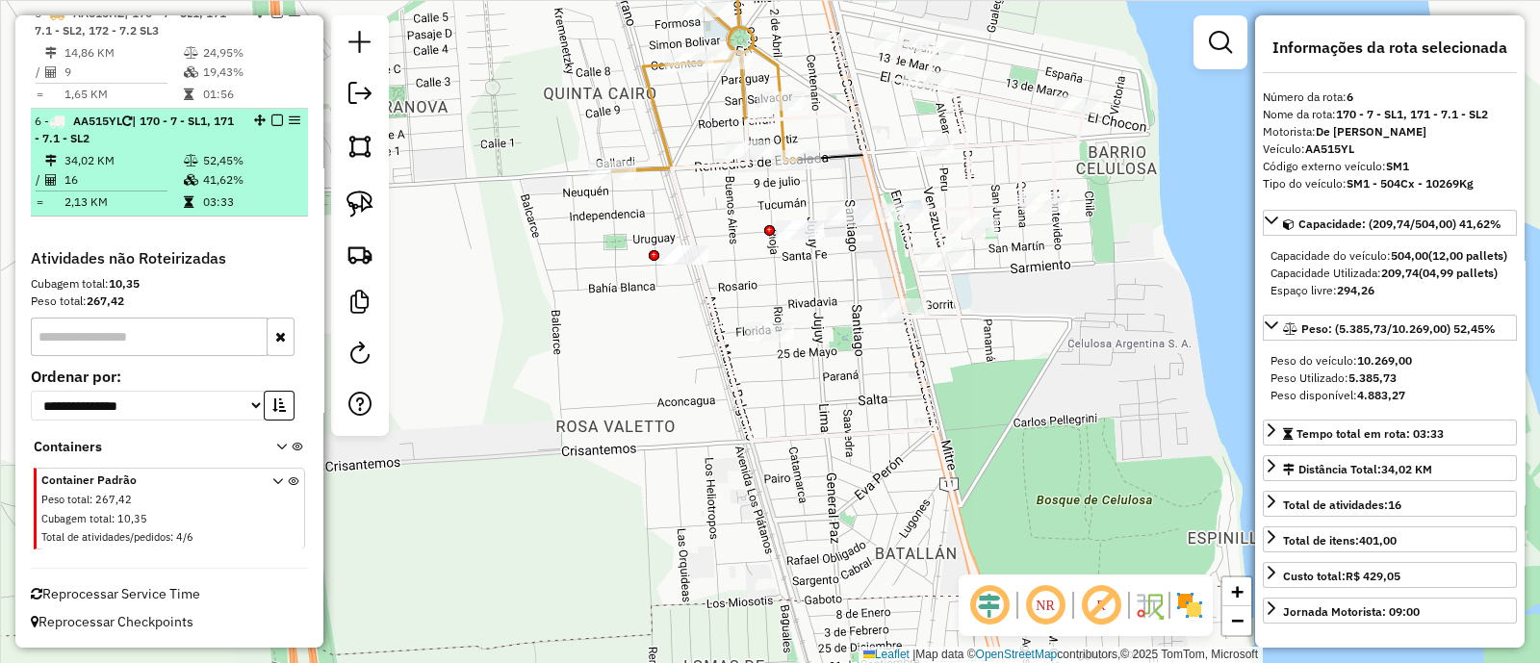
click at [269, 157] on td "52,45%" at bounding box center [250, 160] width 97 height 19
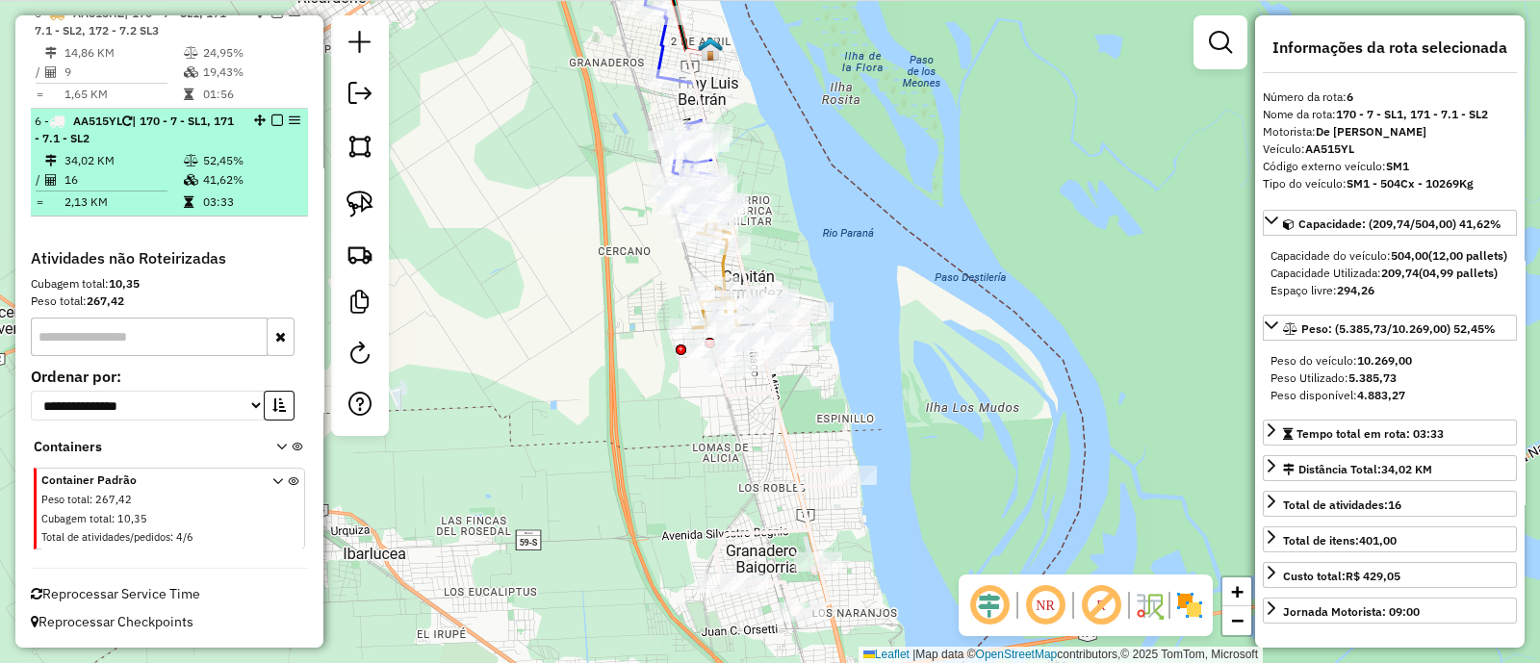
drag, startPoint x: 271, startPoint y: 125, endPoint x: 271, endPoint y: 153, distance: 27.9
click at [271, 153] on li "6 - AA515YL | 170 - 7 - SL1, 171 - 7.1 - SL2 34,02 KM 52,45% / 16 41,62% = 2,13…" at bounding box center [169, 163] width 277 height 108
click at [270, 147] on div "6 - AA515YL | 170 - 7 - SL1, 171 - 7.1 - SL2" at bounding box center [170, 130] width 270 height 35
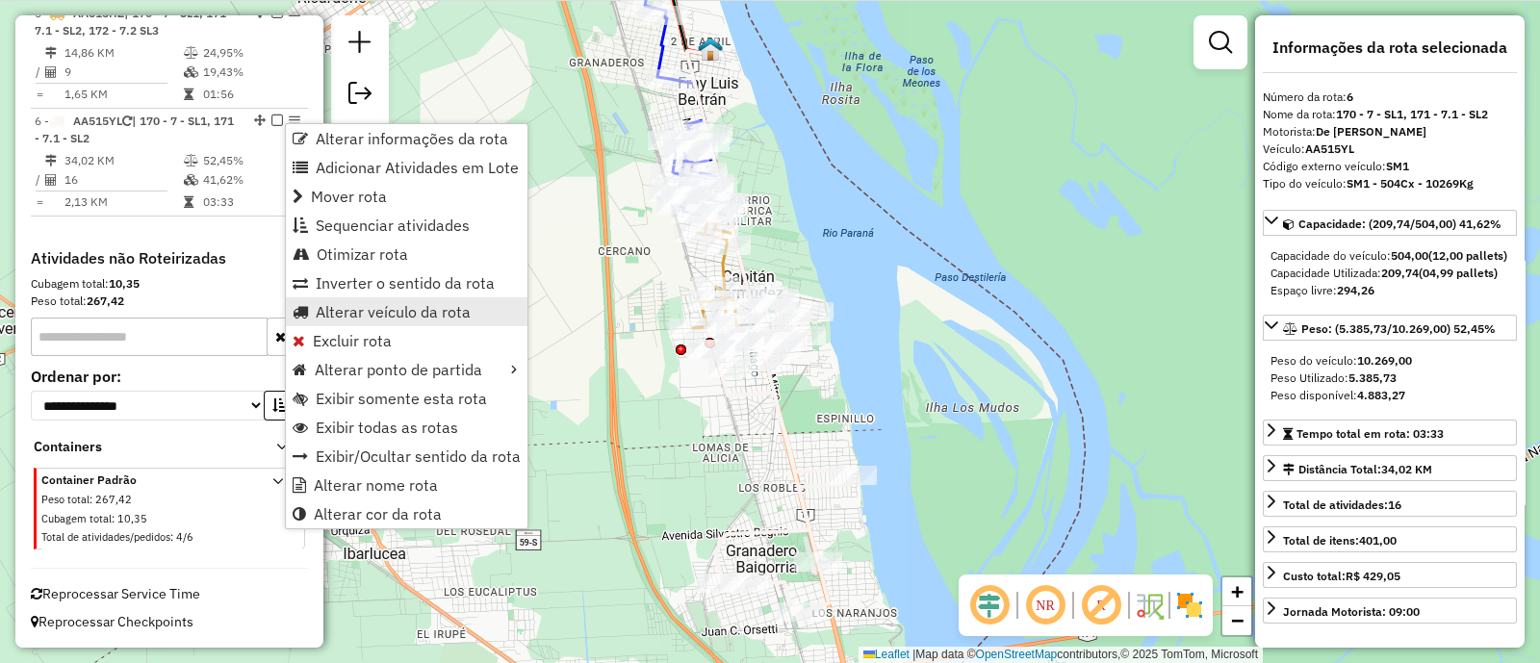
click at [385, 304] on span "Alterar veículo da rota" at bounding box center [393, 311] width 155 height 15
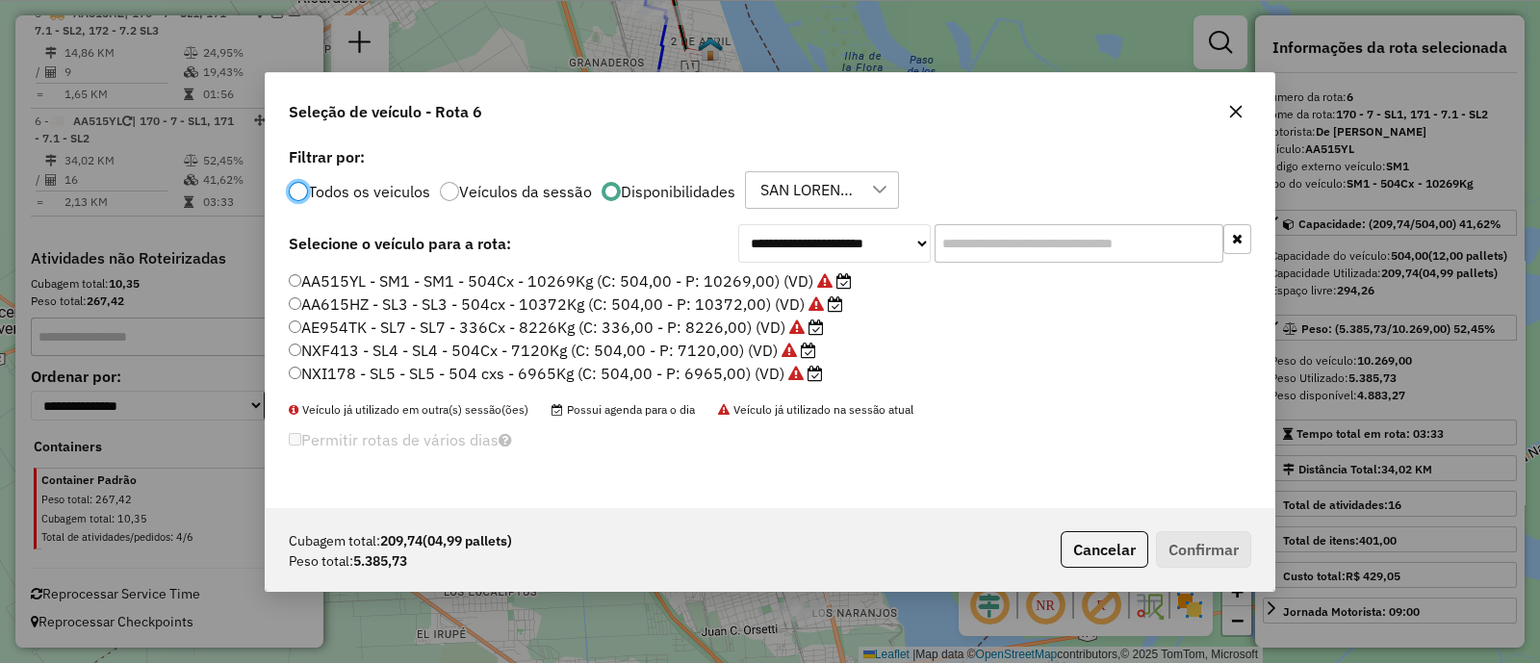
scroll to position [10, 6]
click at [423, 298] on label "AA615HZ - SL3 - SL3 - 504cx - 10372Kg (C: 504,00 - P: 10372,00) (VD)" at bounding box center [566, 304] width 554 height 23
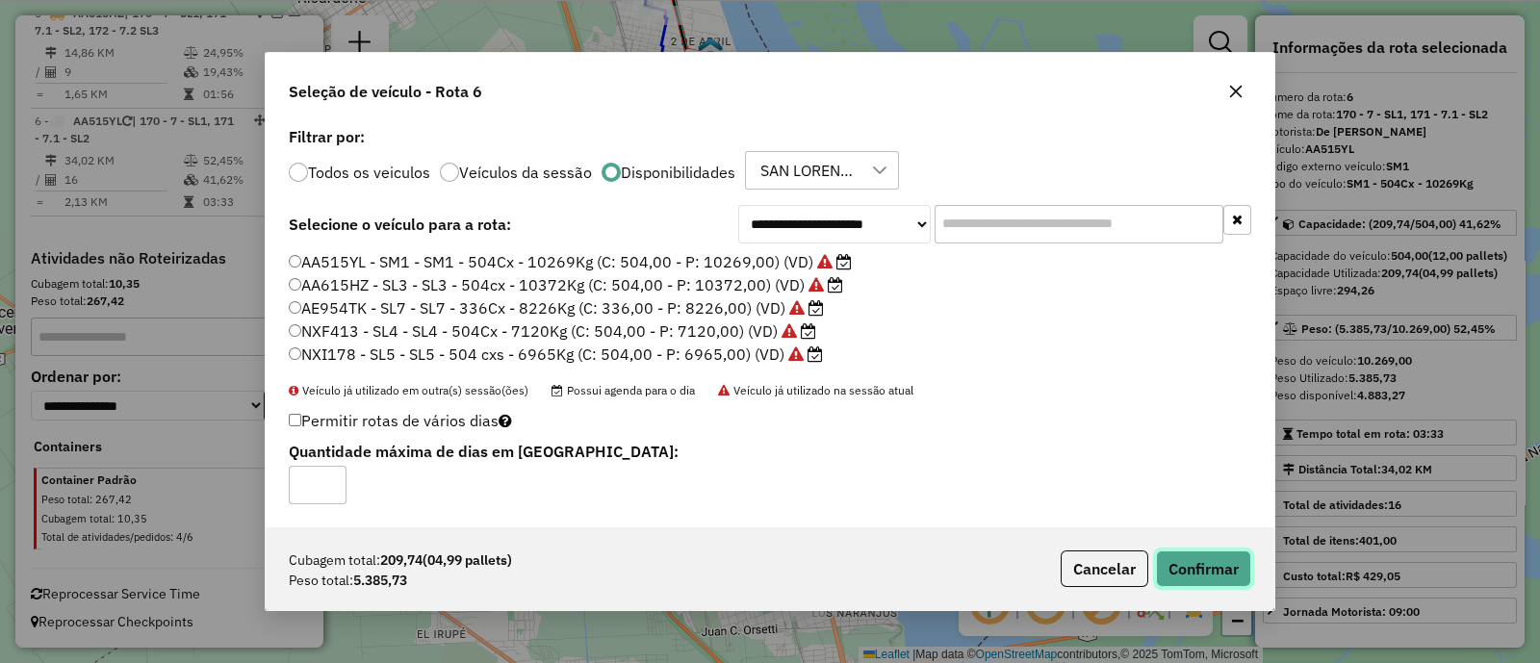
click at [1191, 562] on button "Confirmar" at bounding box center [1203, 569] width 95 height 37
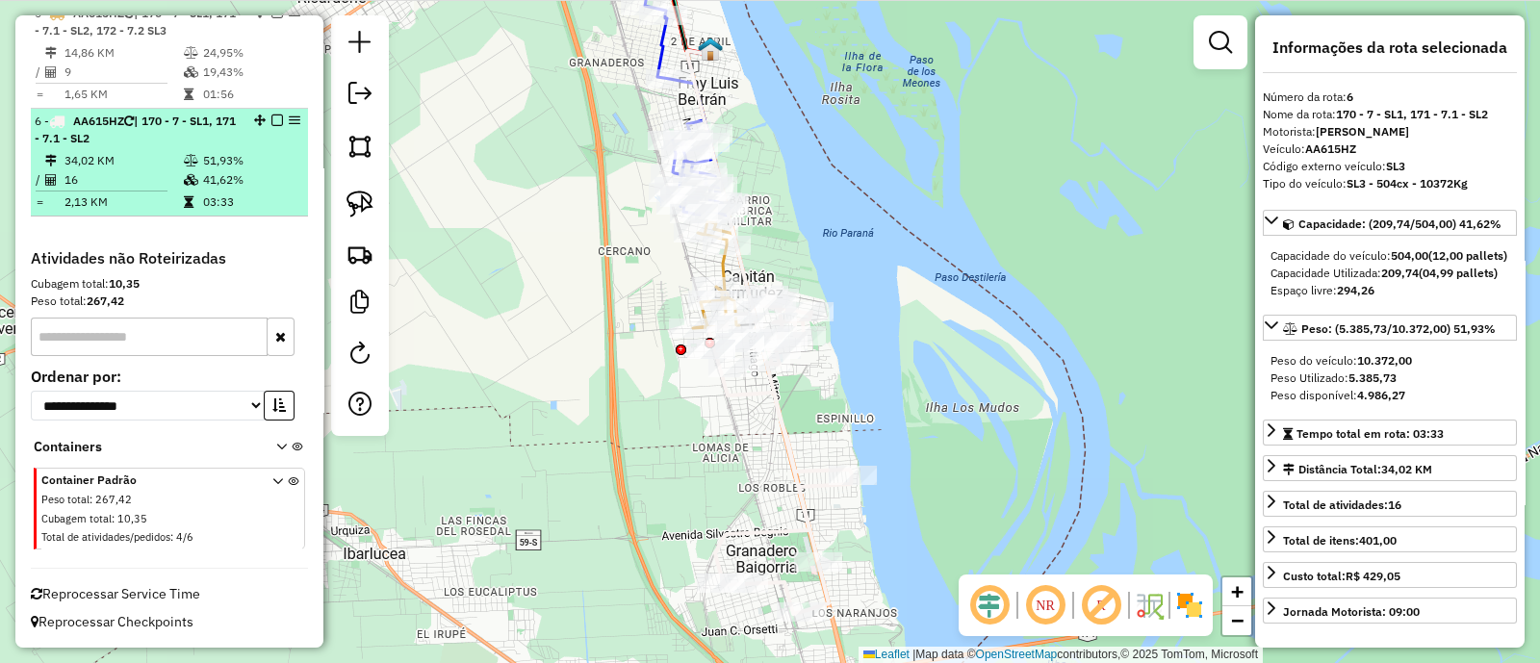
click at [272, 117] on em at bounding box center [277, 121] width 12 height 12
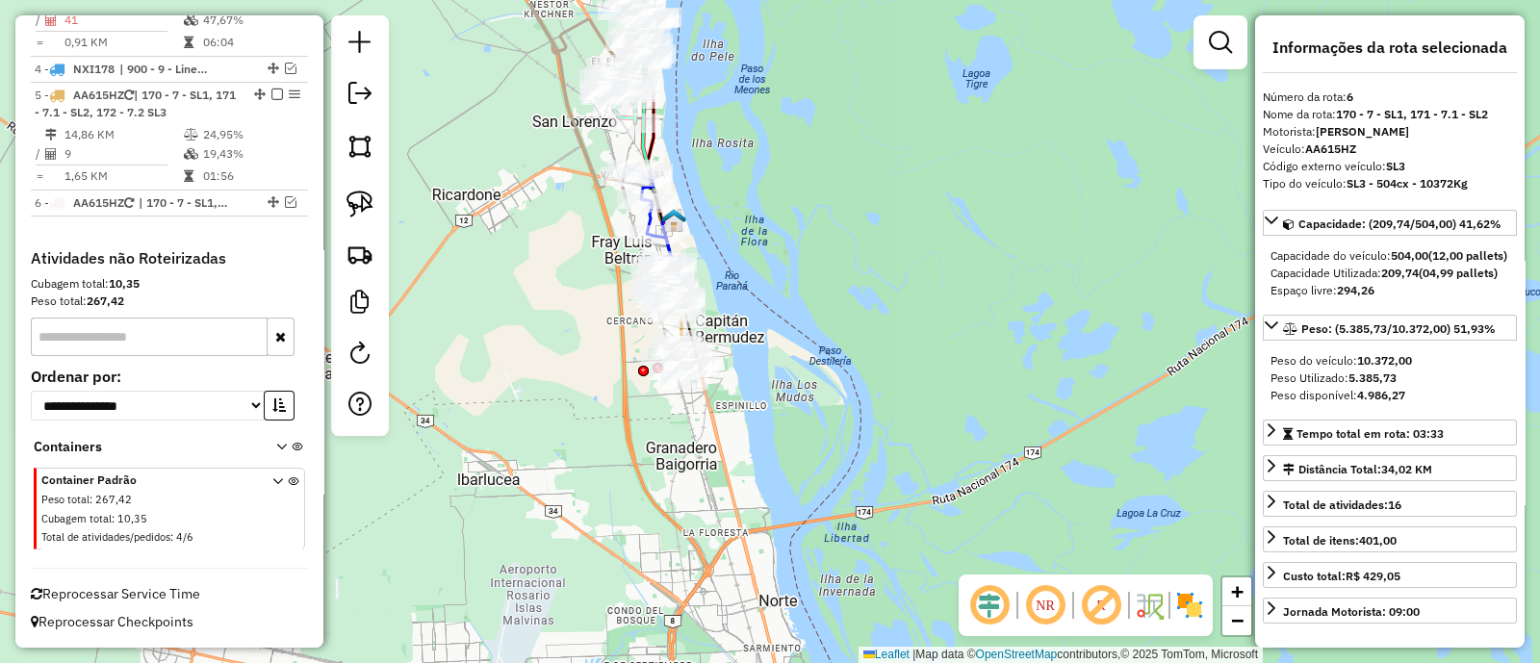
drag, startPoint x: 591, startPoint y: 286, endPoint x: 626, endPoint y: 469, distance: 186.1
click at [616, 460] on div "Janela de atendimento Grade de atendimento Capacidade Transportadoras Veículos …" at bounding box center [770, 331] width 1540 height 663
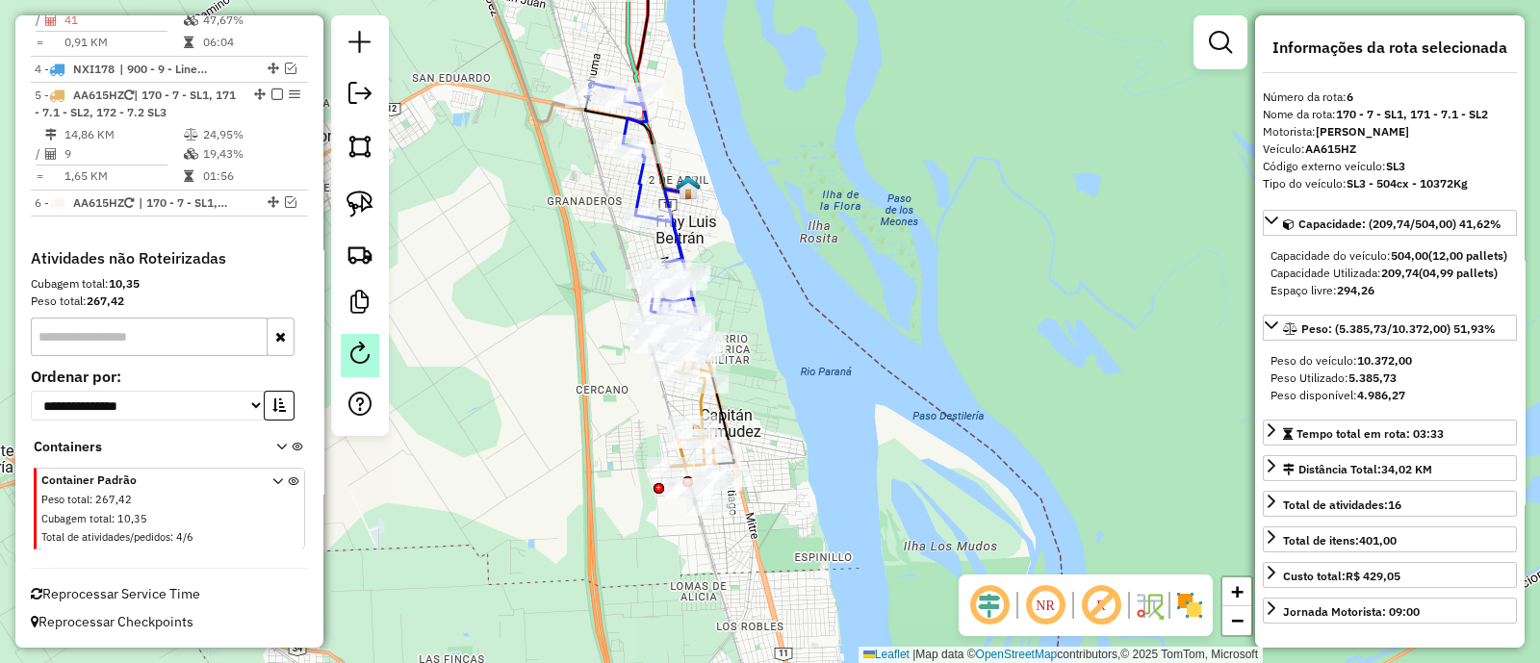
click at [364, 353] on em at bounding box center [359, 353] width 23 height 23
select select "*"
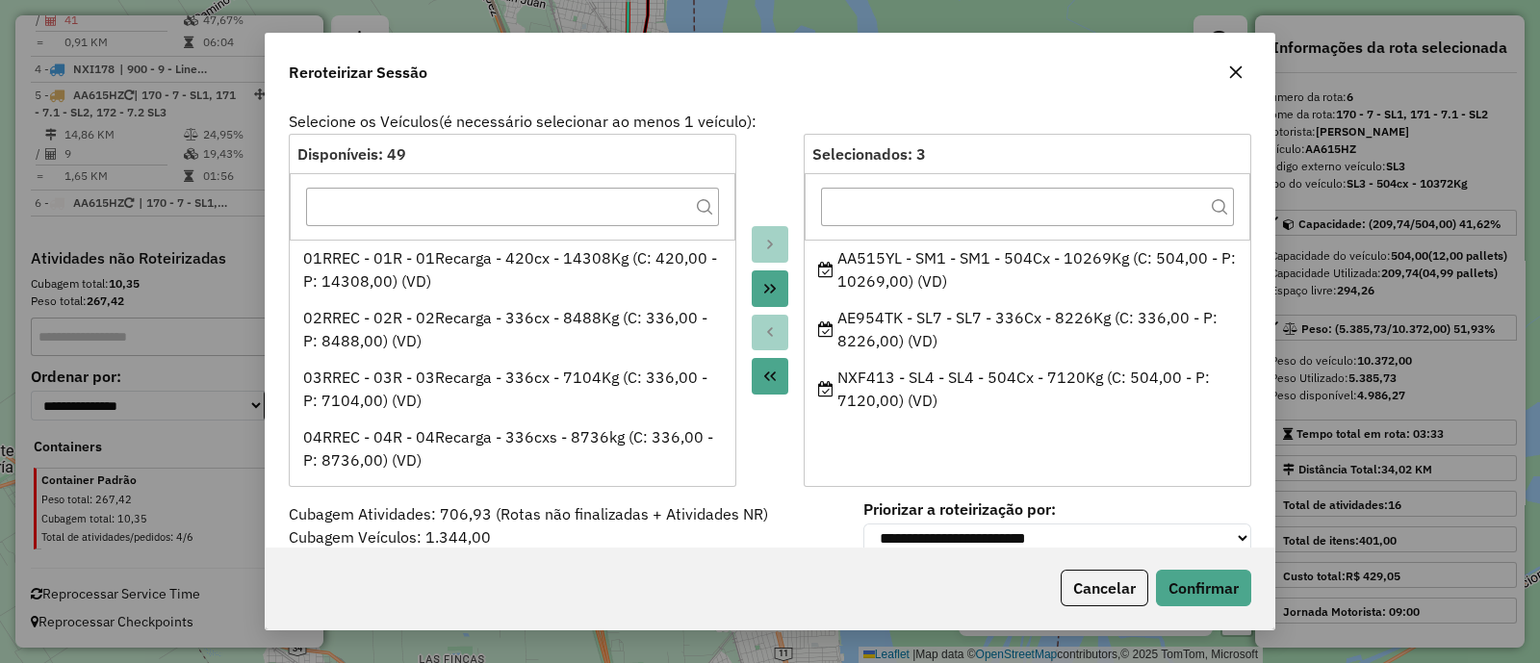
click at [1232, 74] on icon "button" at bounding box center [1235, 71] width 15 height 15
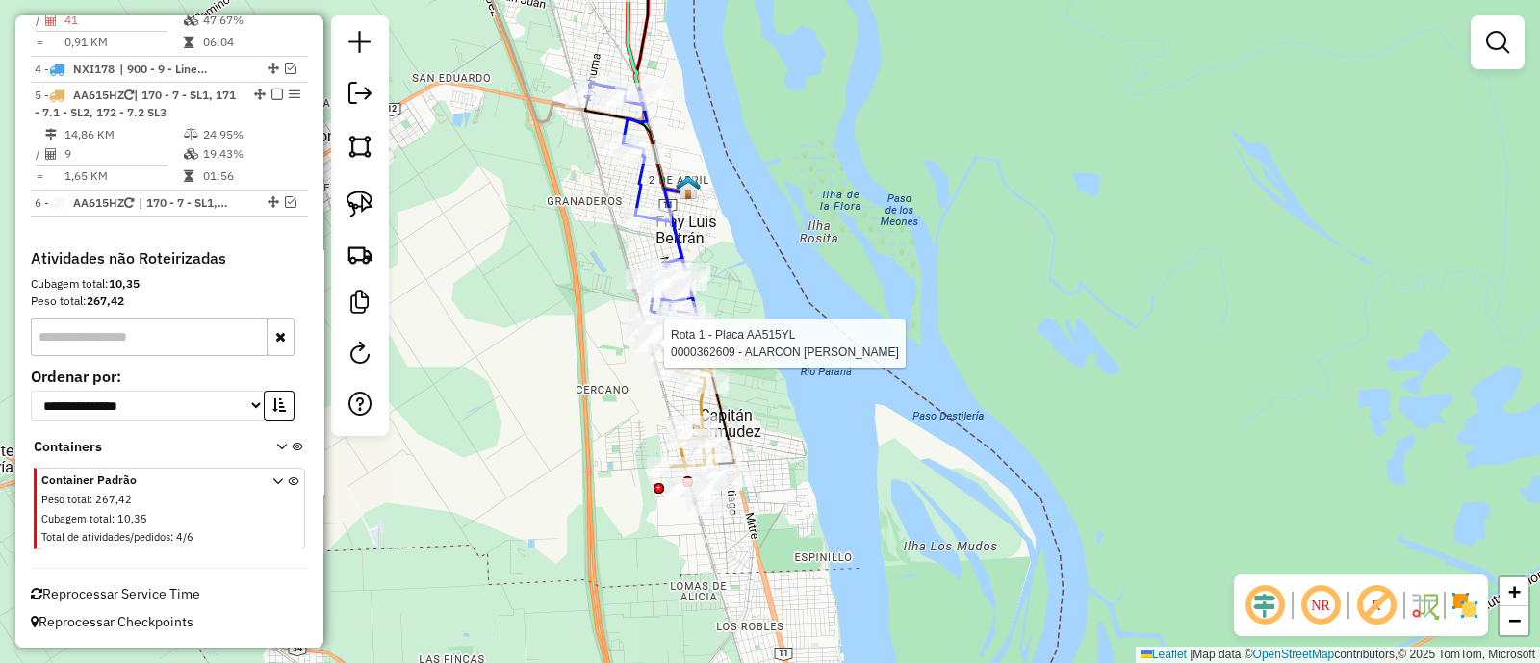
select select "**********"
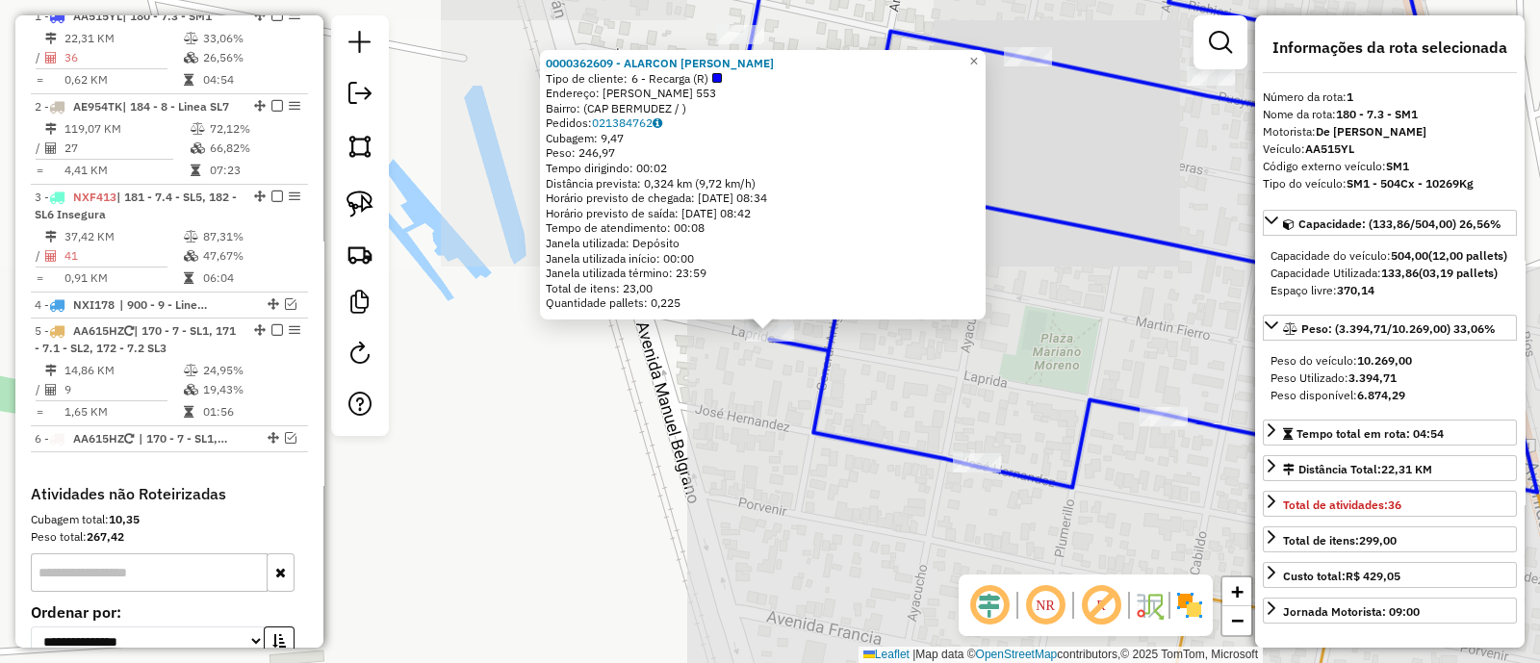
scroll to position [740, 0]
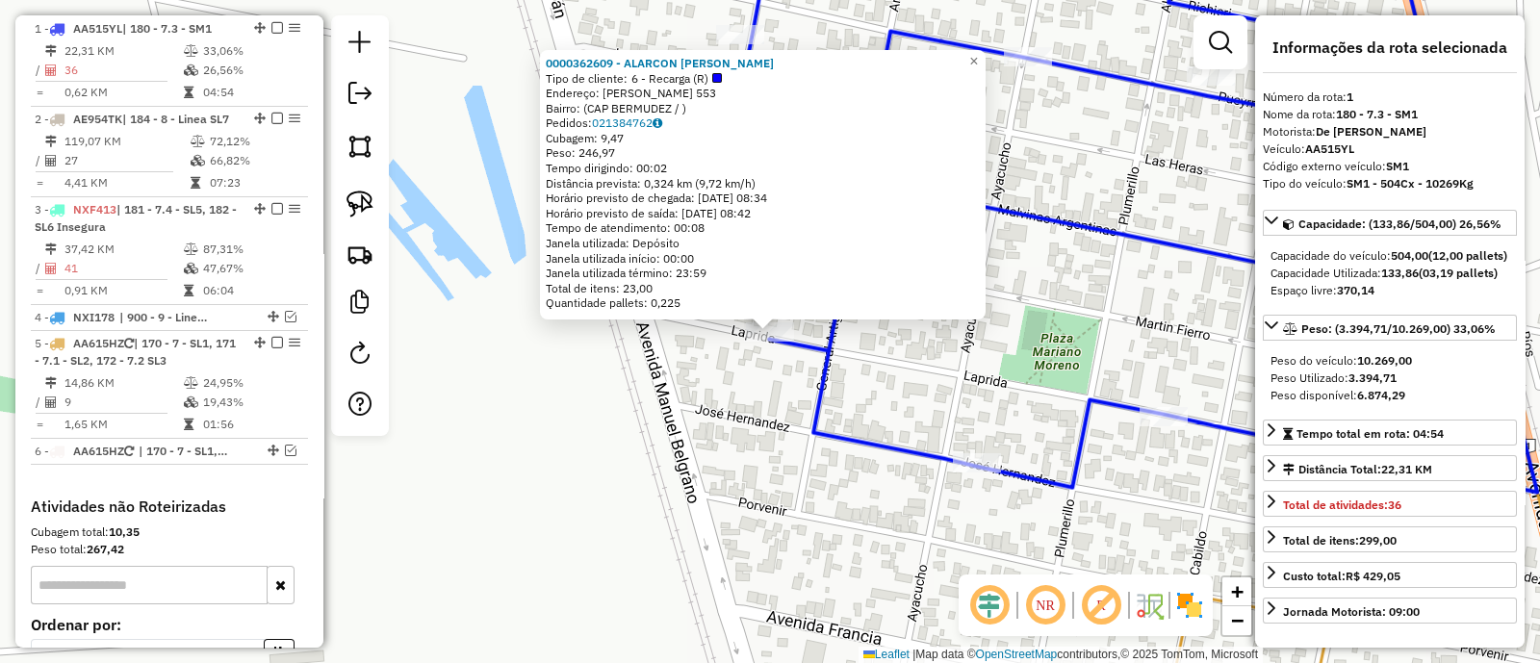
click at [788, 393] on div "0000362609 - ALARCON SUSANA Tipo de cliente: 6 - Recarga (R) Endereço: MARTIN F…" at bounding box center [770, 331] width 1540 height 663
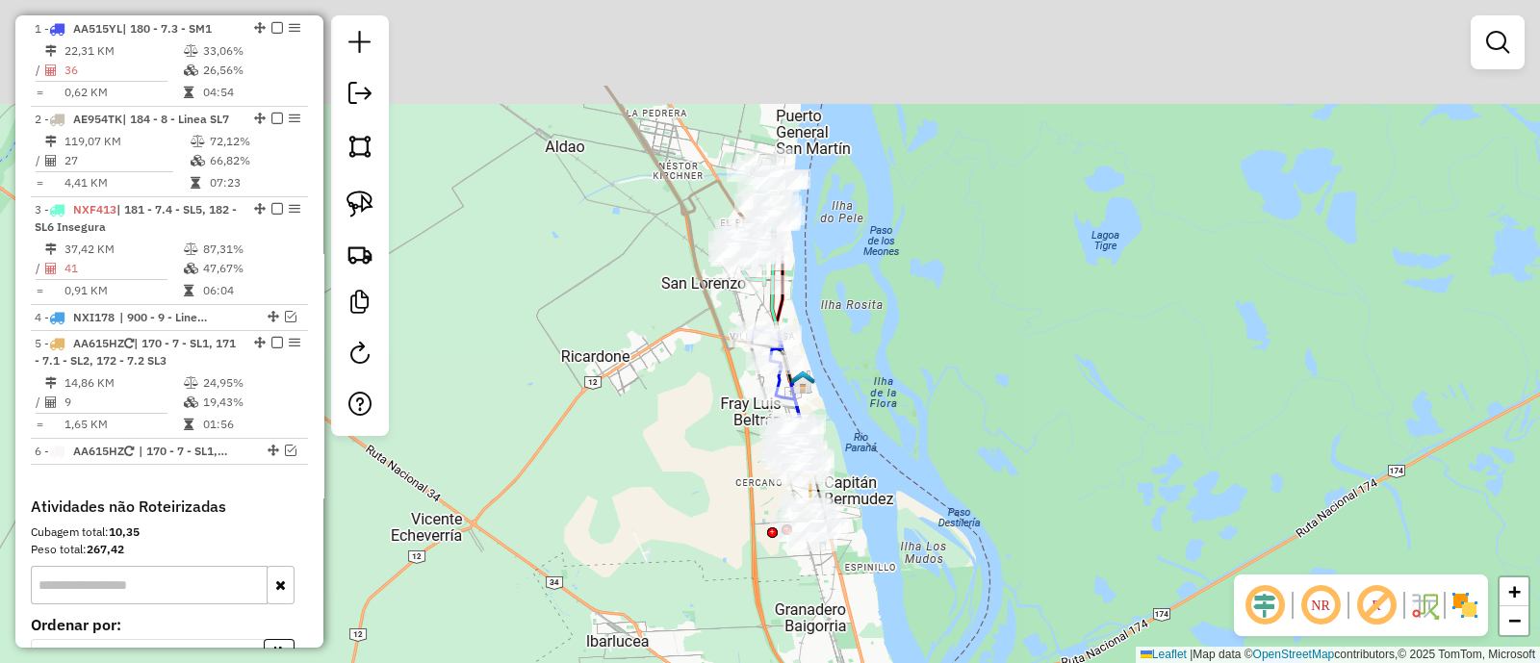
drag, startPoint x: 802, startPoint y: 194, endPoint x: 842, endPoint y: 410, distance: 219.4
click at [837, 401] on div "Janela de atendimento Grade de atendimento Capacidade Transportadoras Veículos …" at bounding box center [770, 331] width 1540 height 663
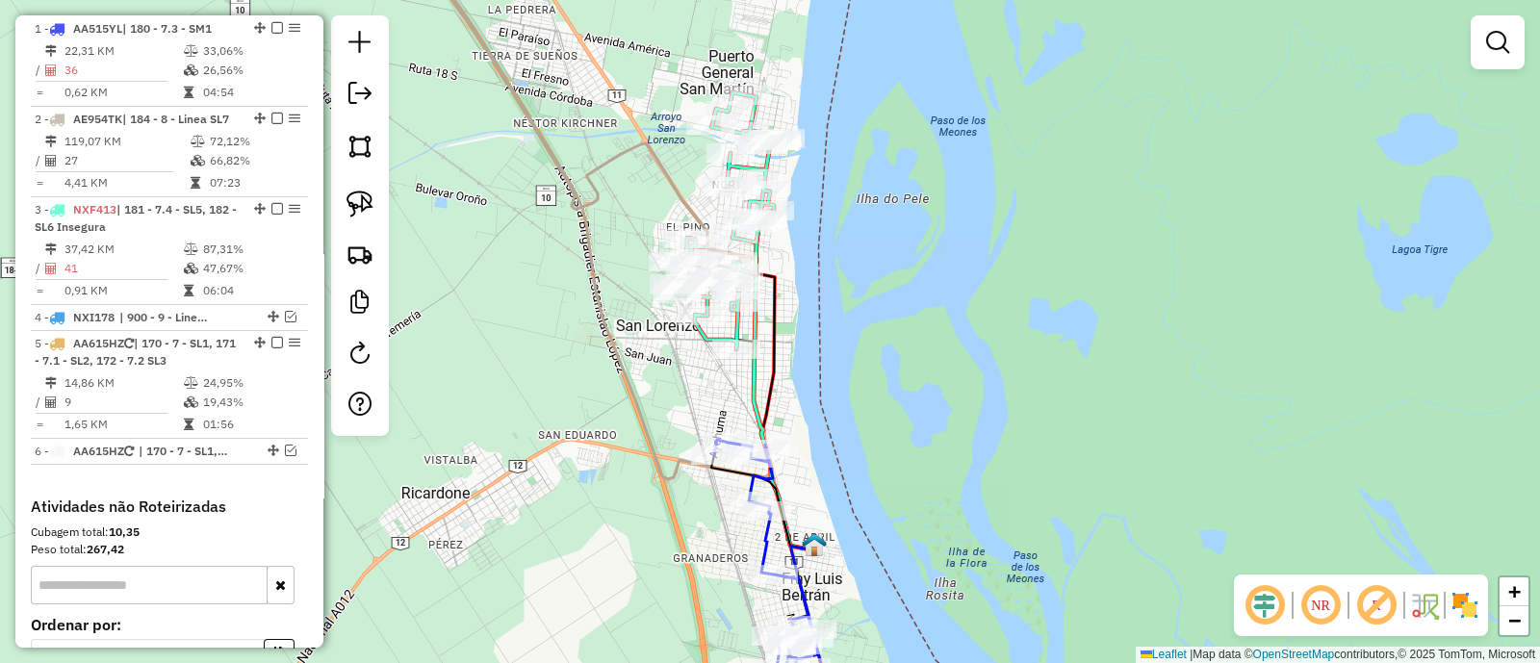
click at [754, 380] on icon at bounding box center [784, 377] width 61 height 346
select select "**********"
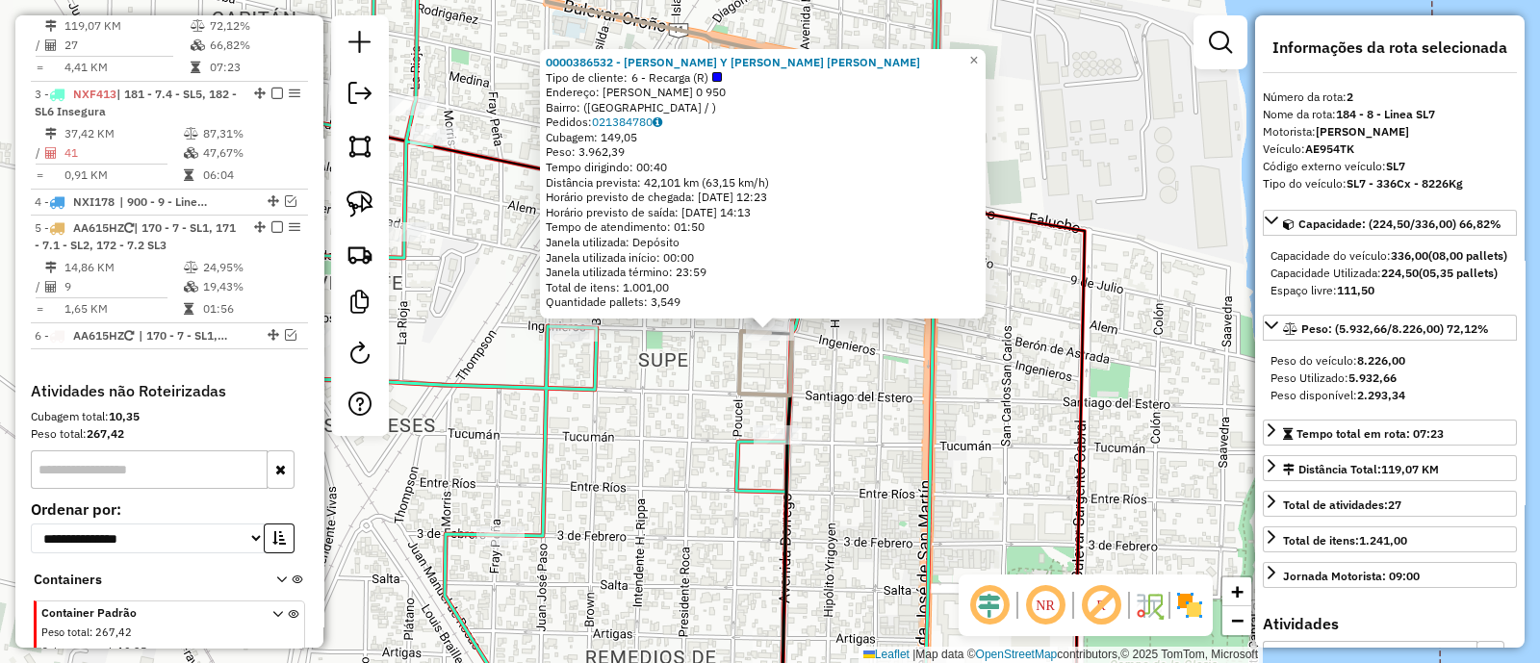
scroll to position [831, 0]
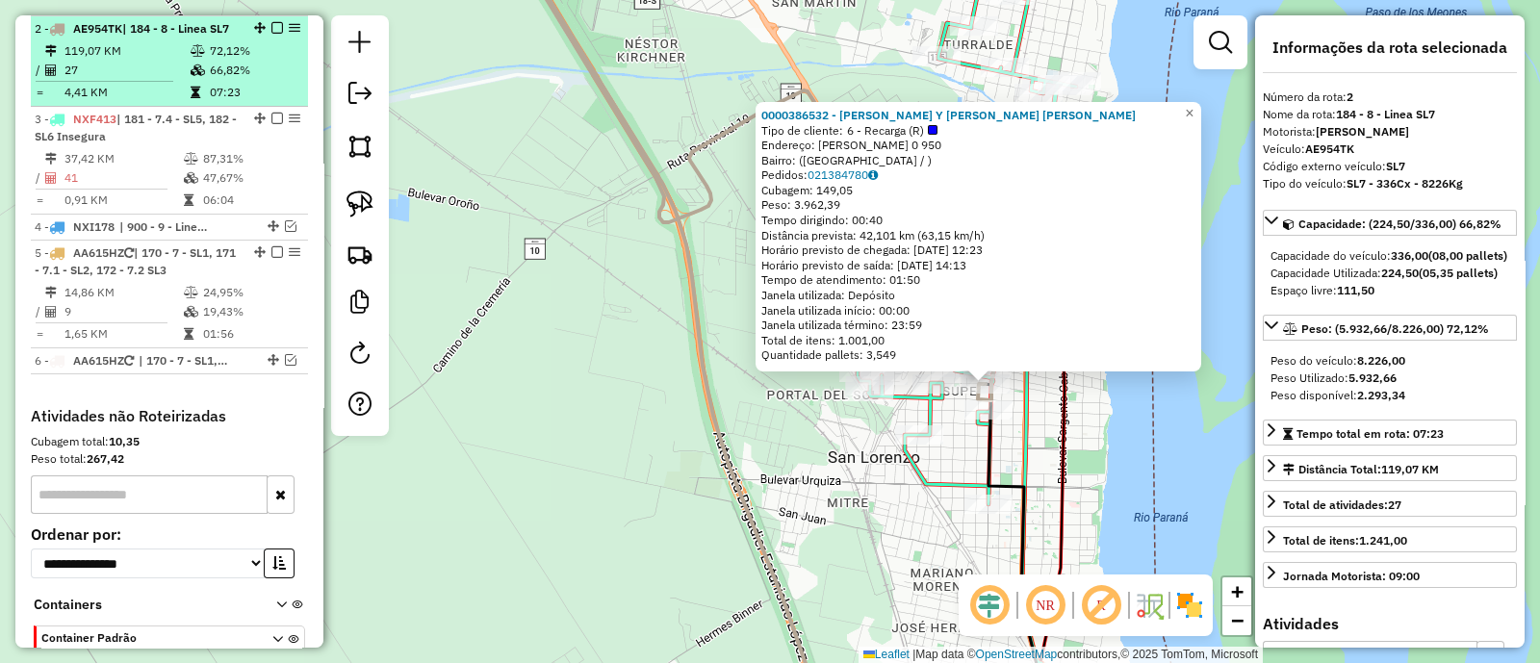
click at [271, 27] on em at bounding box center [277, 28] width 12 height 12
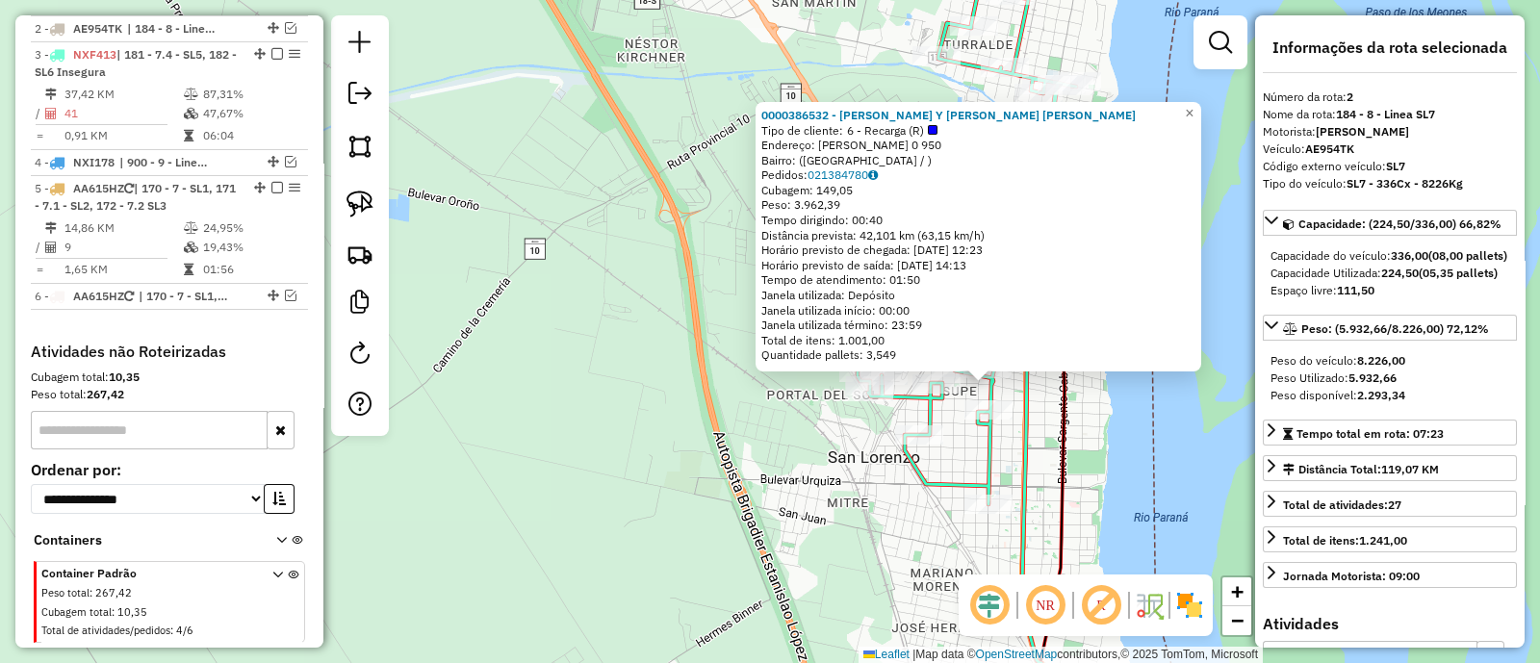
click at [781, 472] on div "0000386532 - SANCHEZ DAMIAN JOSE Y SANCHEZ HERNAN GONZALO Tipo de cliente: 6 - …" at bounding box center [770, 331] width 1540 height 663
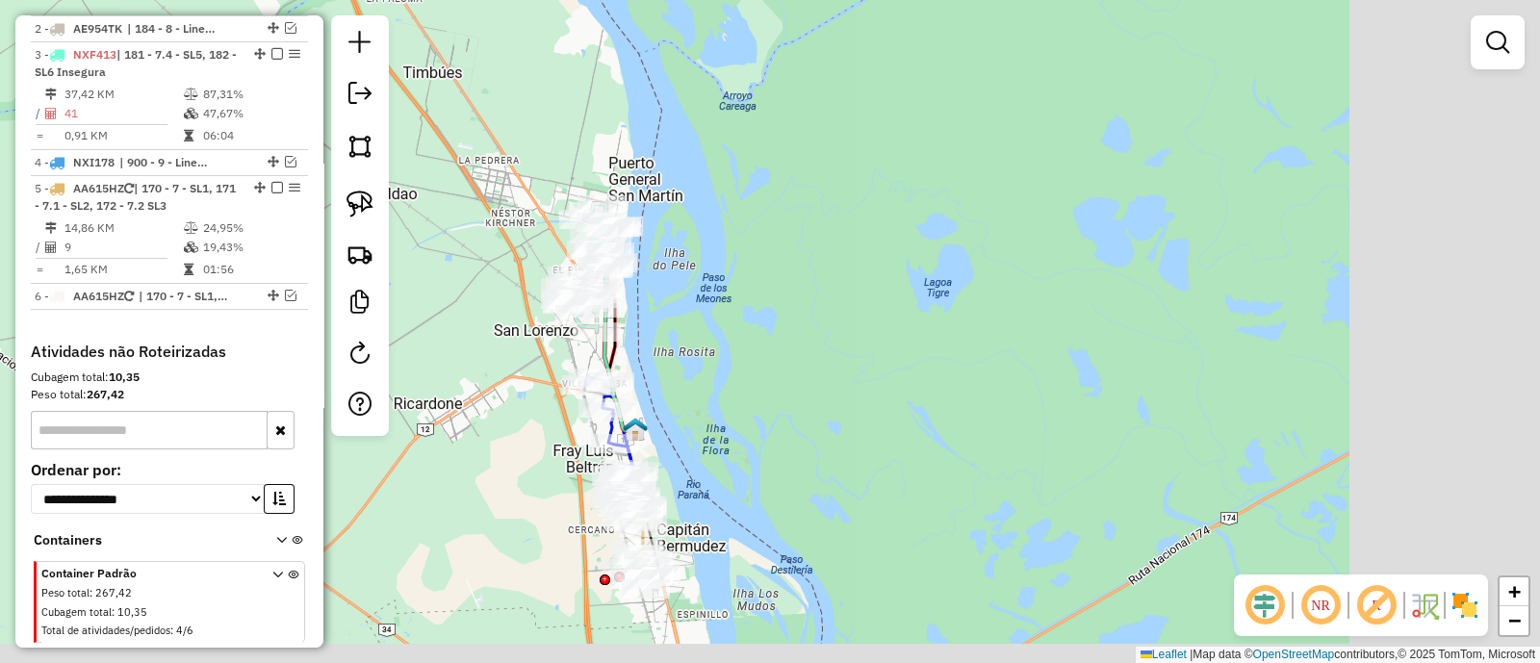
drag, startPoint x: 780, startPoint y: 506, endPoint x: 542, endPoint y: 358, distance: 280.2
click at [542, 358] on div "Janela de atendimento Grade de atendimento Capacidade Transportadoras Veículos …" at bounding box center [770, 331] width 1540 height 663
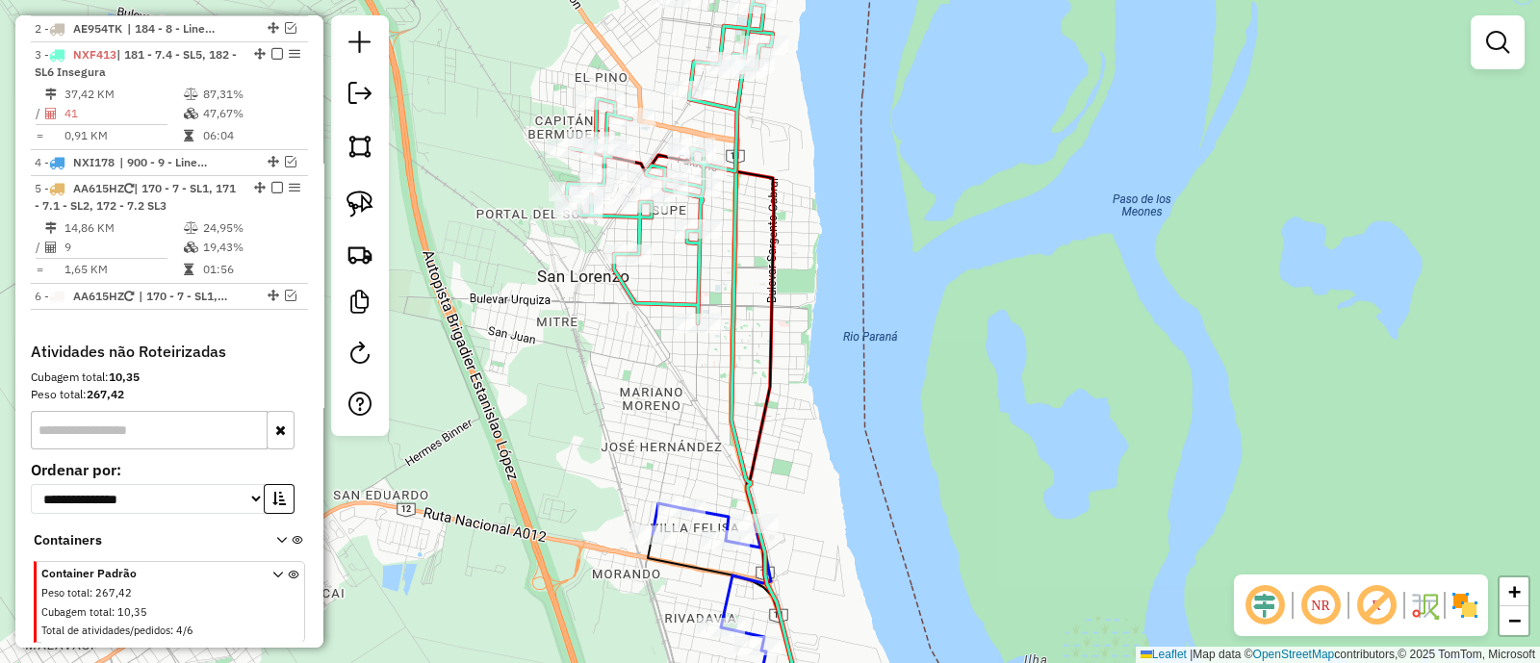
click at [629, 300] on icon at bounding box center [665, 129] width 197 height 390
select select "**********"
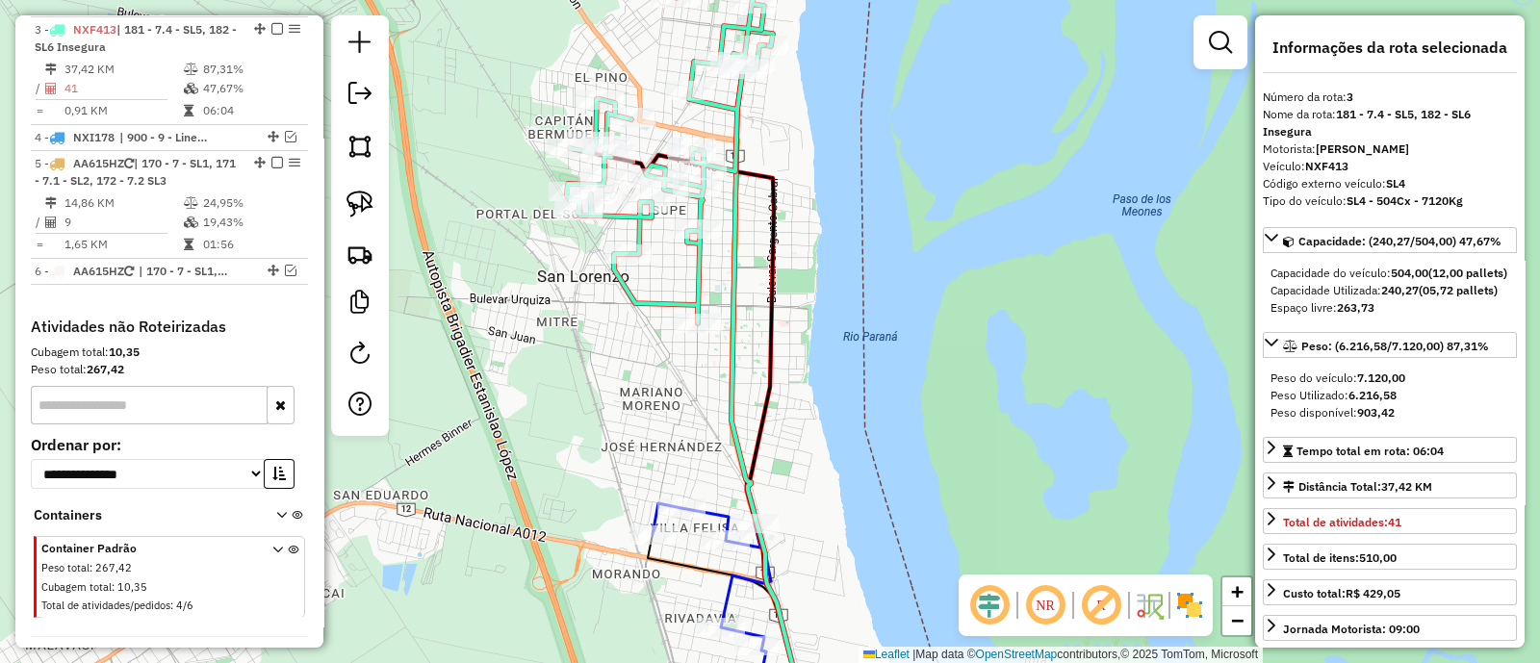
scroll to position [856, 0]
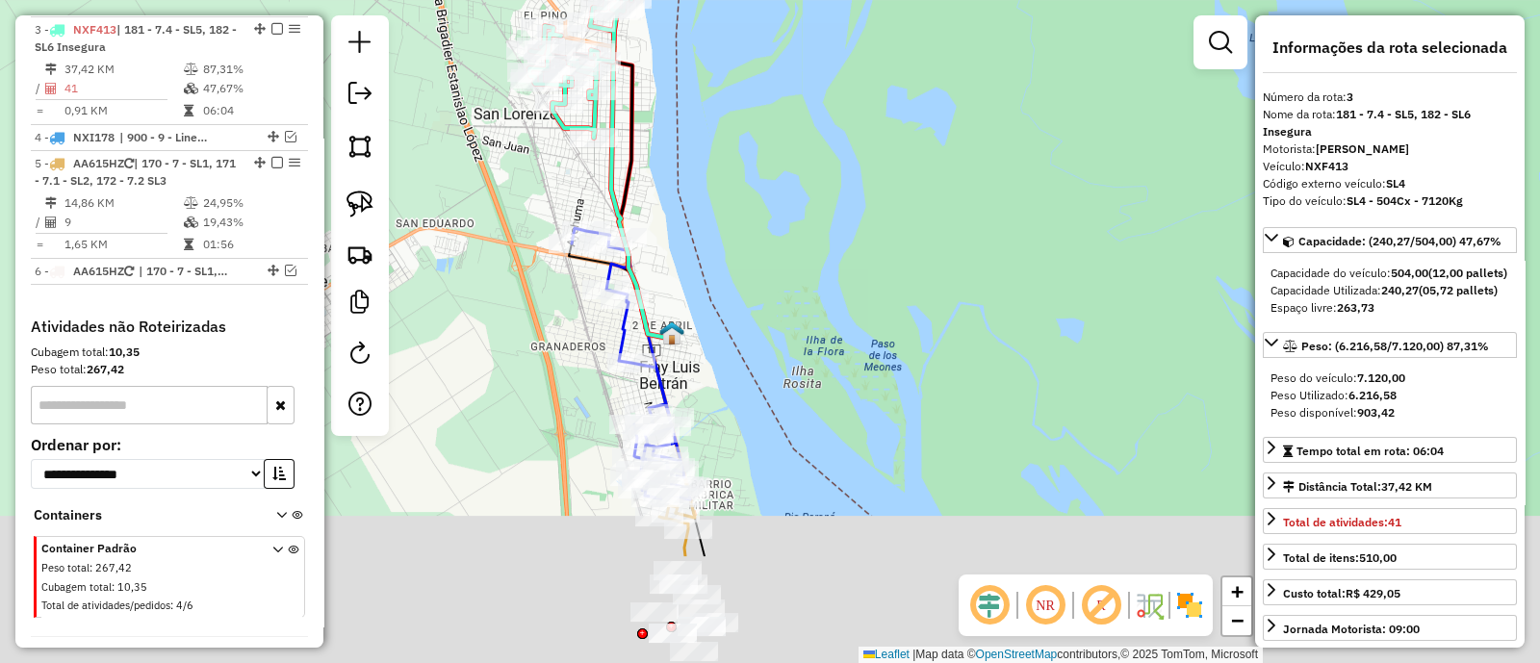
drag, startPoint x: 569, startPoint y: 283, endPoint x: 523, endPoint y: 143, distance: 147.0
click at [523, 145] on div "Janela de atendimento Grade de atendimento Capacidade Transportadoras Veículos …" at bounding box center [770, 331] width 1540 height 663
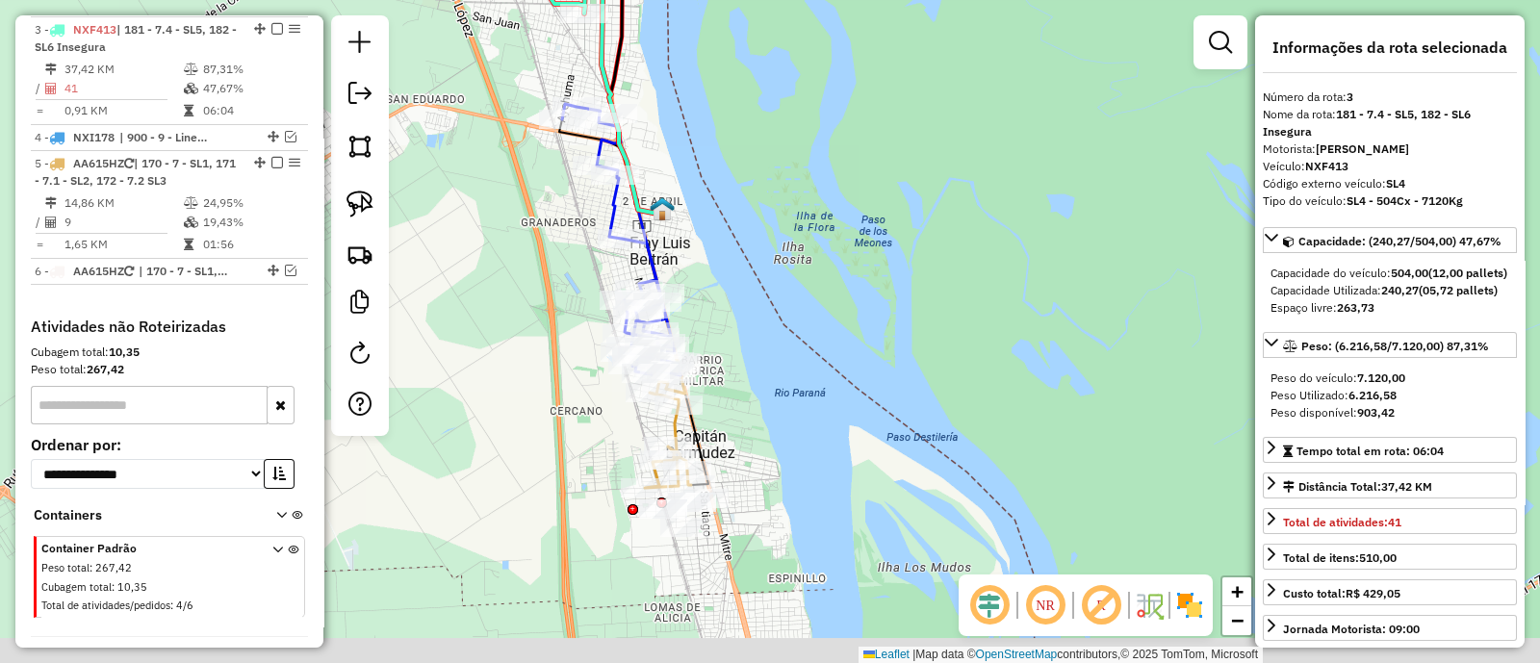
drag, startPoint x: 706, startPoint y: 378, endPoint x: 768, endPoint y: 185, distance: 203.3
click at [768, 185] on div "Janela de atendimento Grade de atendimento Capacidade Transportadoras Veículos …" at bounding box center [770, 331] width 1540 height 663
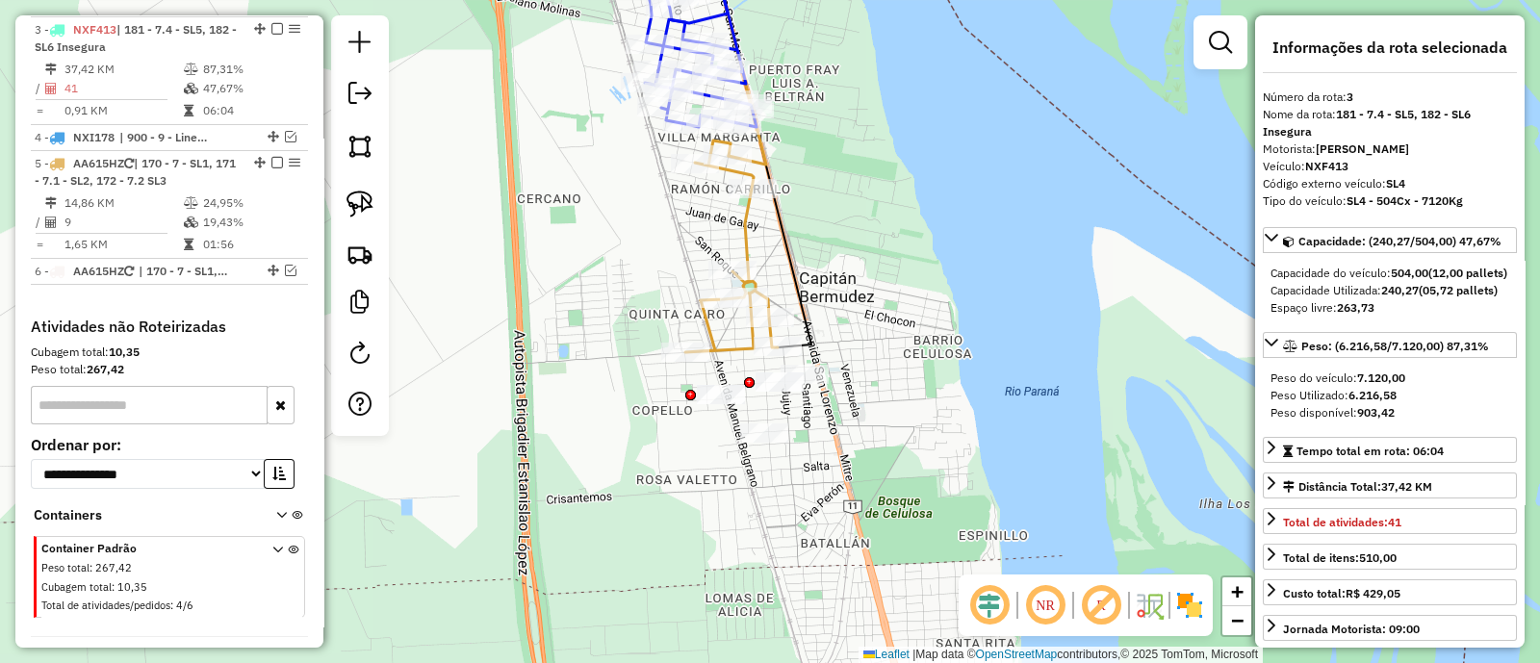
click at [751, 225] on icon at bounding box center [731, 247] width 92 height 212
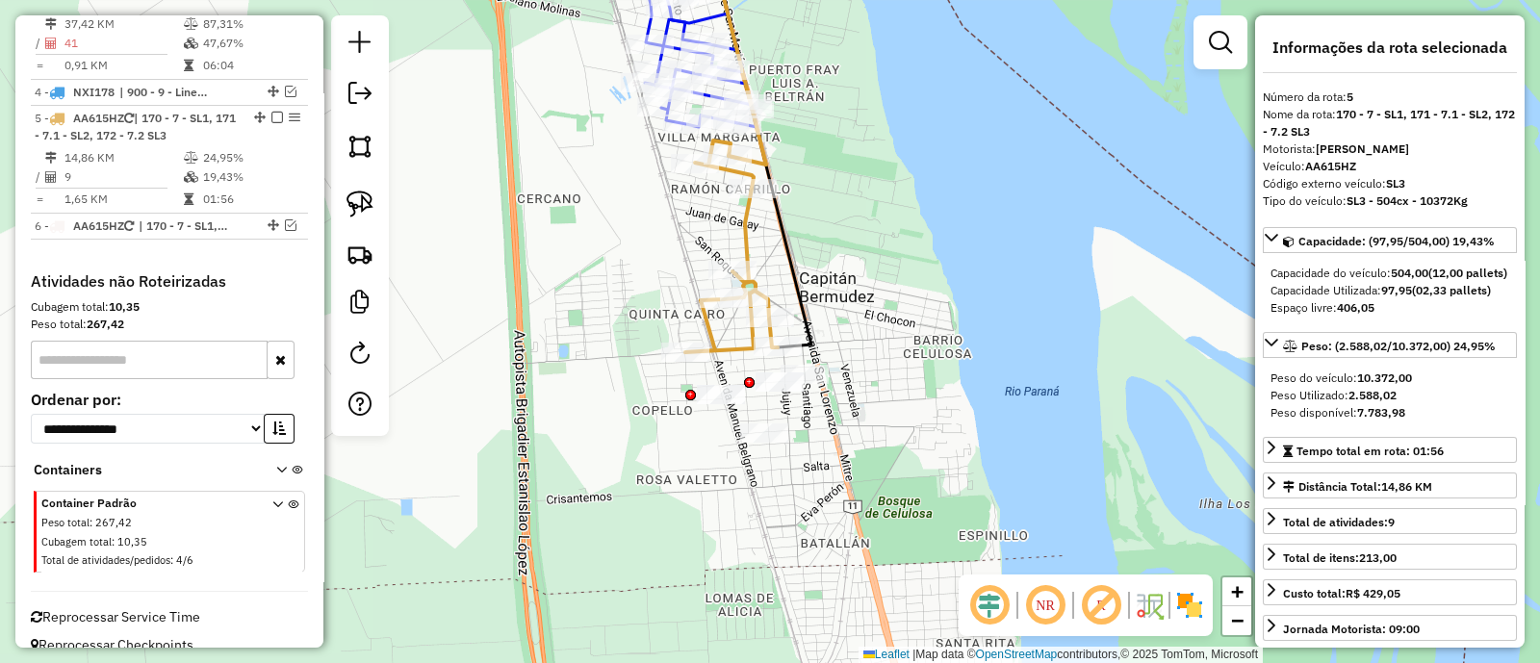
scroll to position [919, 0]
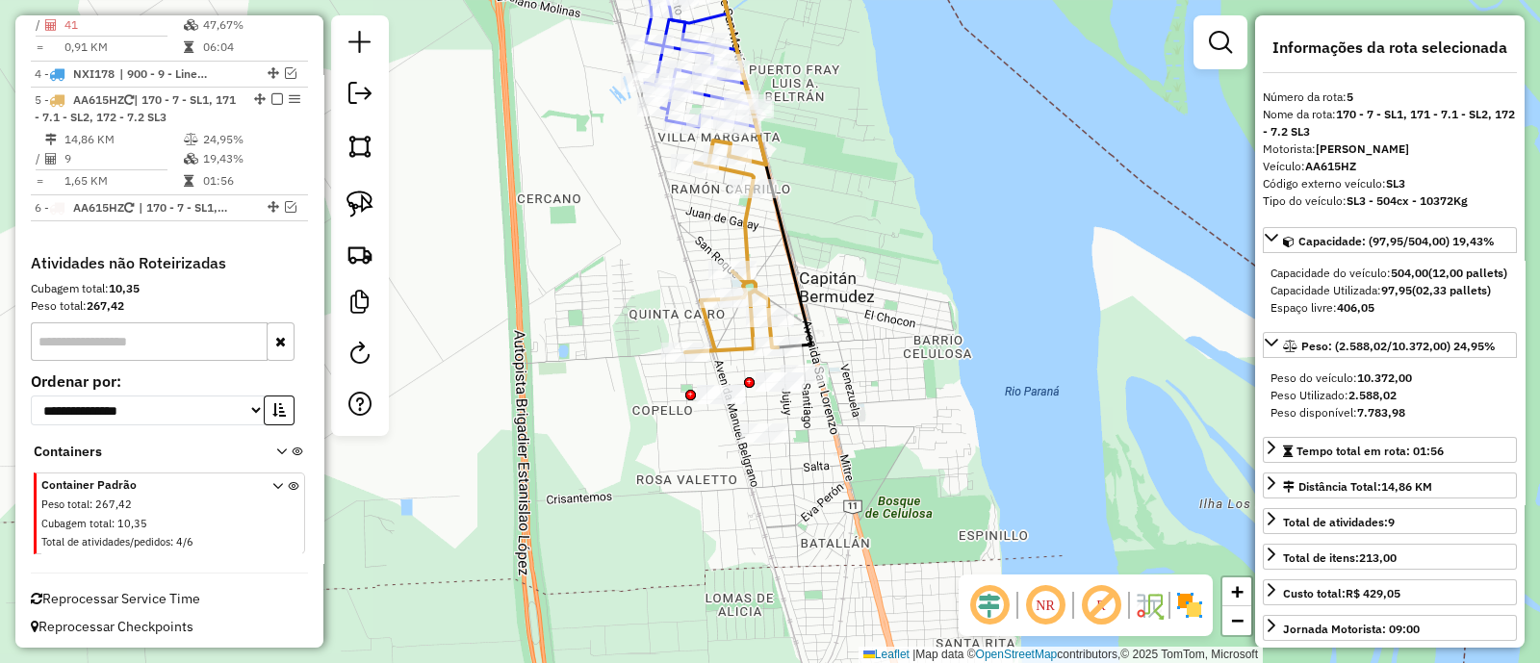
click at [707, 21] on icon at bounding box center [692, 2] width 69 height 137
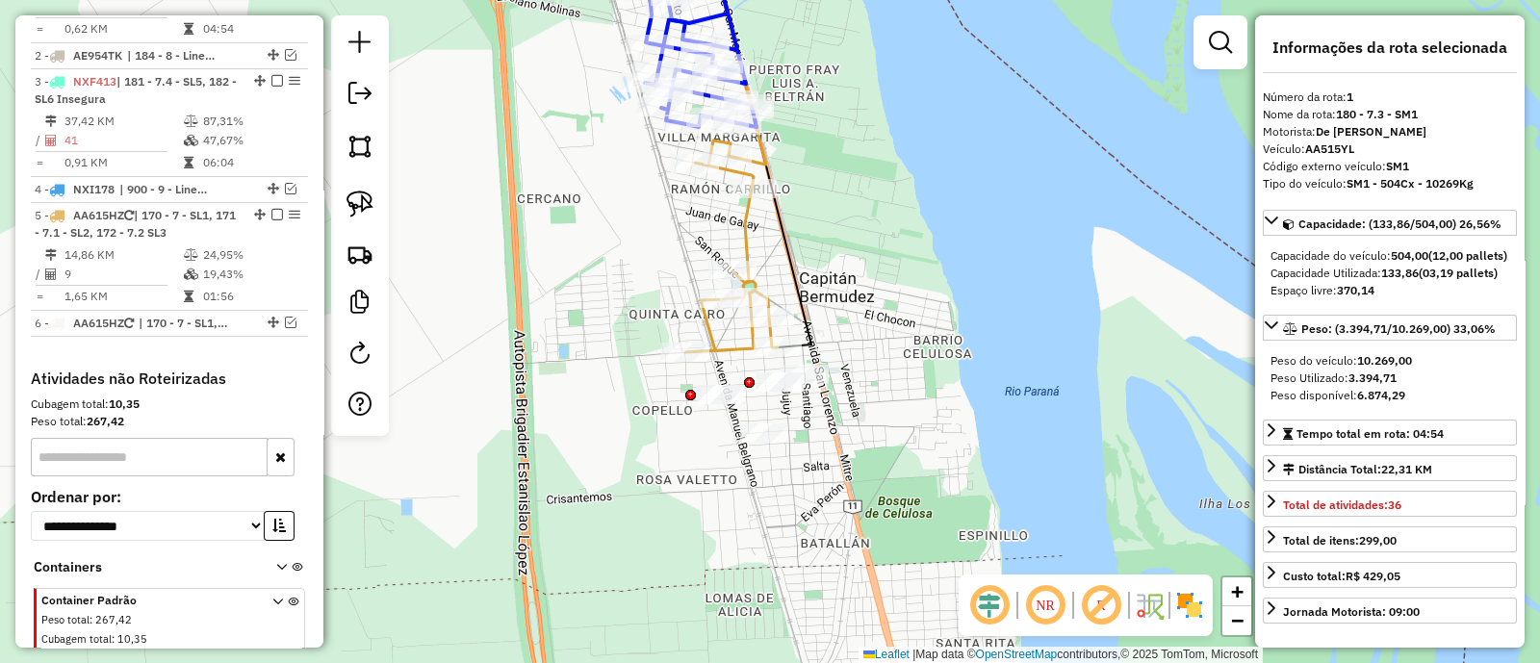
scroll to position [740, 0]
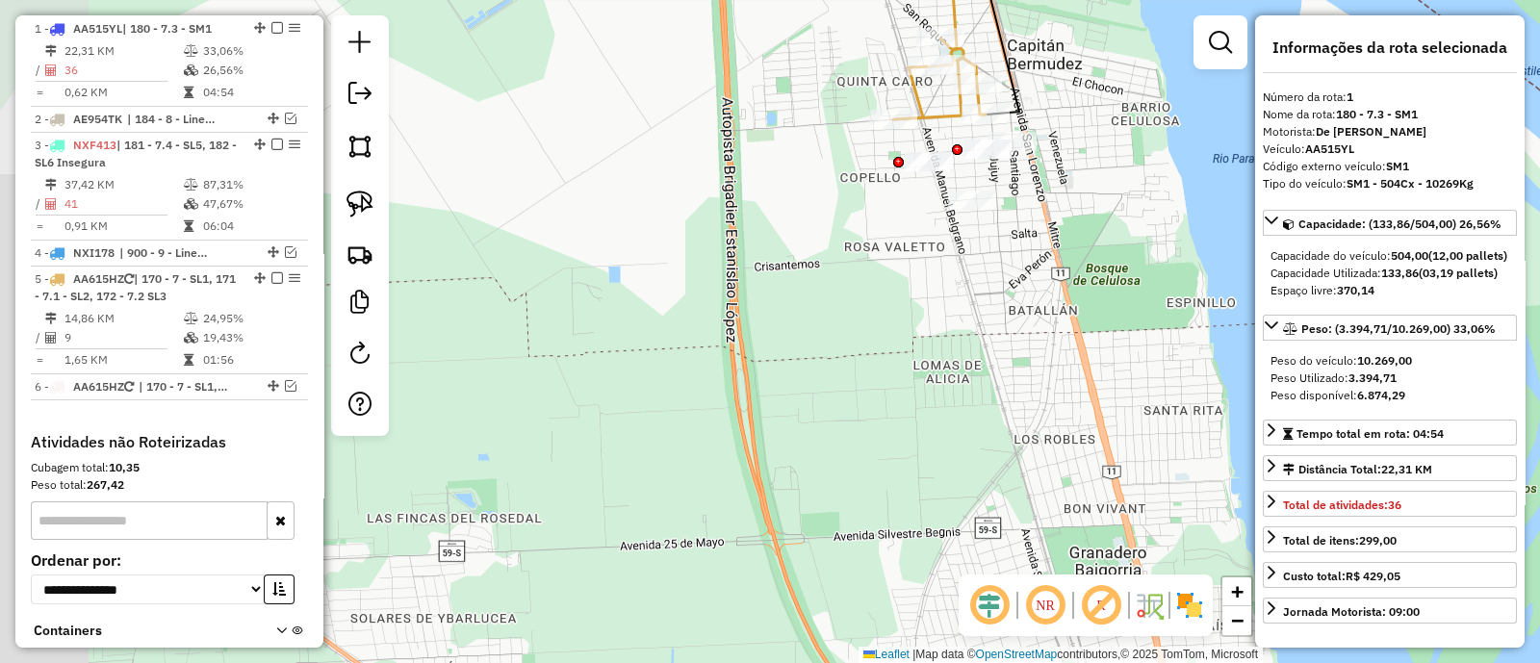
drag, startPoint x: 732, startPoint y: 524, endPoint x: 756, endPoint y: 439, distance: 88.1
click at [756, 439] on div "Janela de atendimento Grade de atendimento Capacidade Transportadoras Veículos …" at bounding box center [770, 331] width 1540 height 663
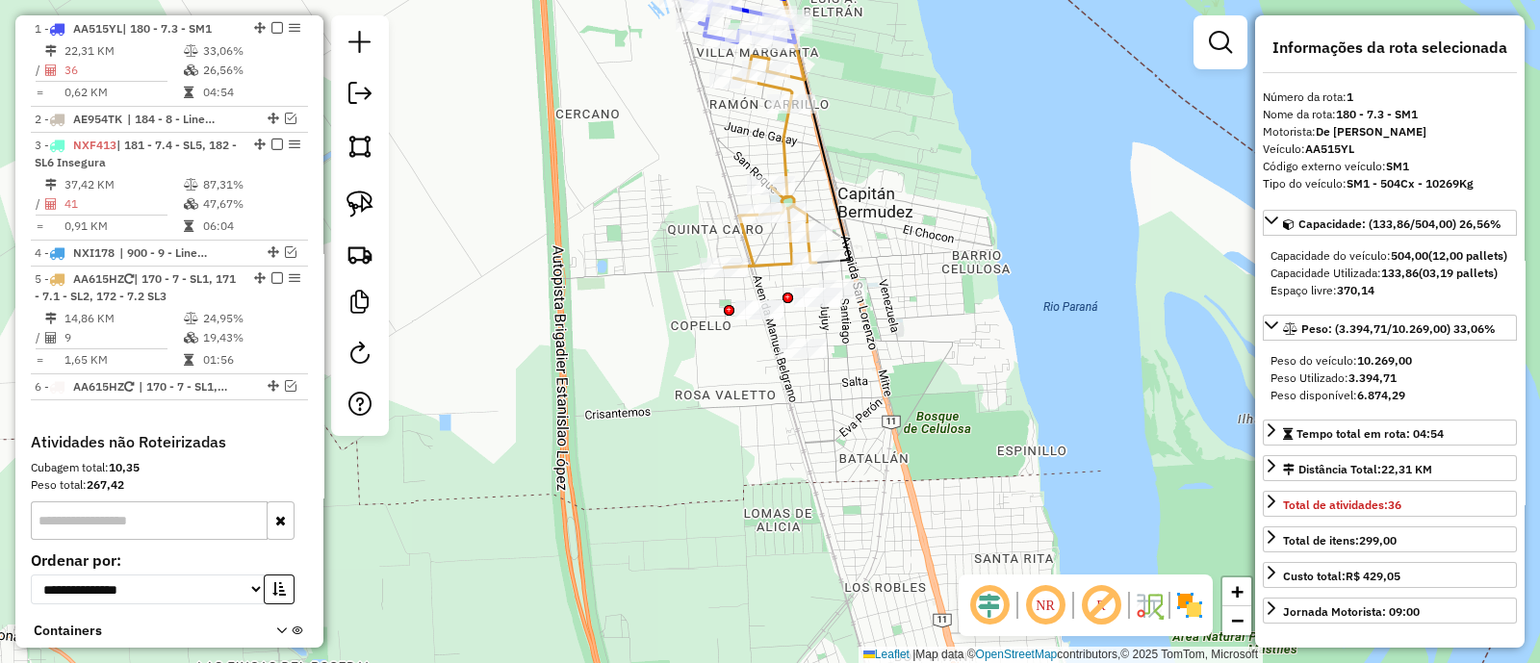
click at [754, 436] on div "Janela de atendimento Grade de atendimento Capacidade Transportadoras Veículos …" at bounding box center [770, 331] width 1540 height 663
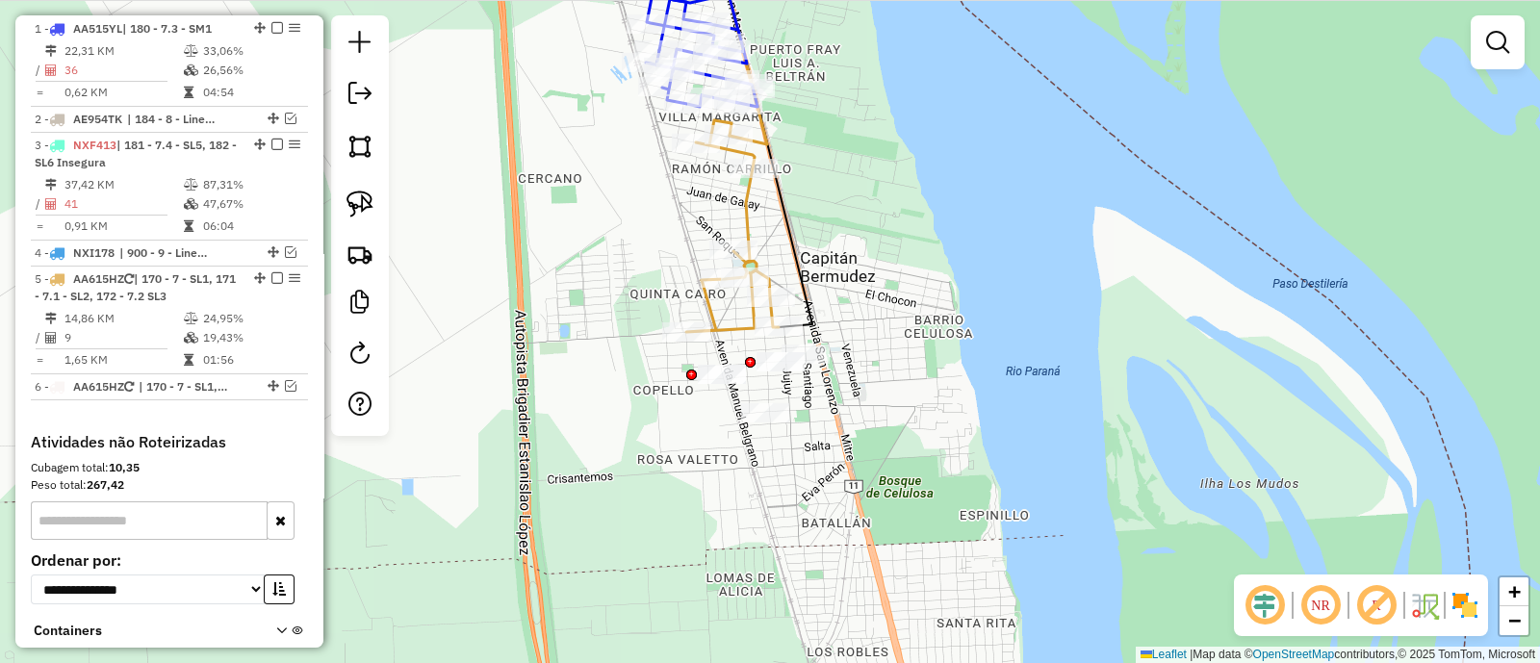
drag, startPoint x: 689, startPoint y: 474, endPoint x: 681, endPoint y: 519, distance: 45.9
click at [688, 512] on div "Janela de atendimento Grade de atendimento Capacidade Transportadoras Veículos …" at bounding box center [770, 331] width 1540 height 663
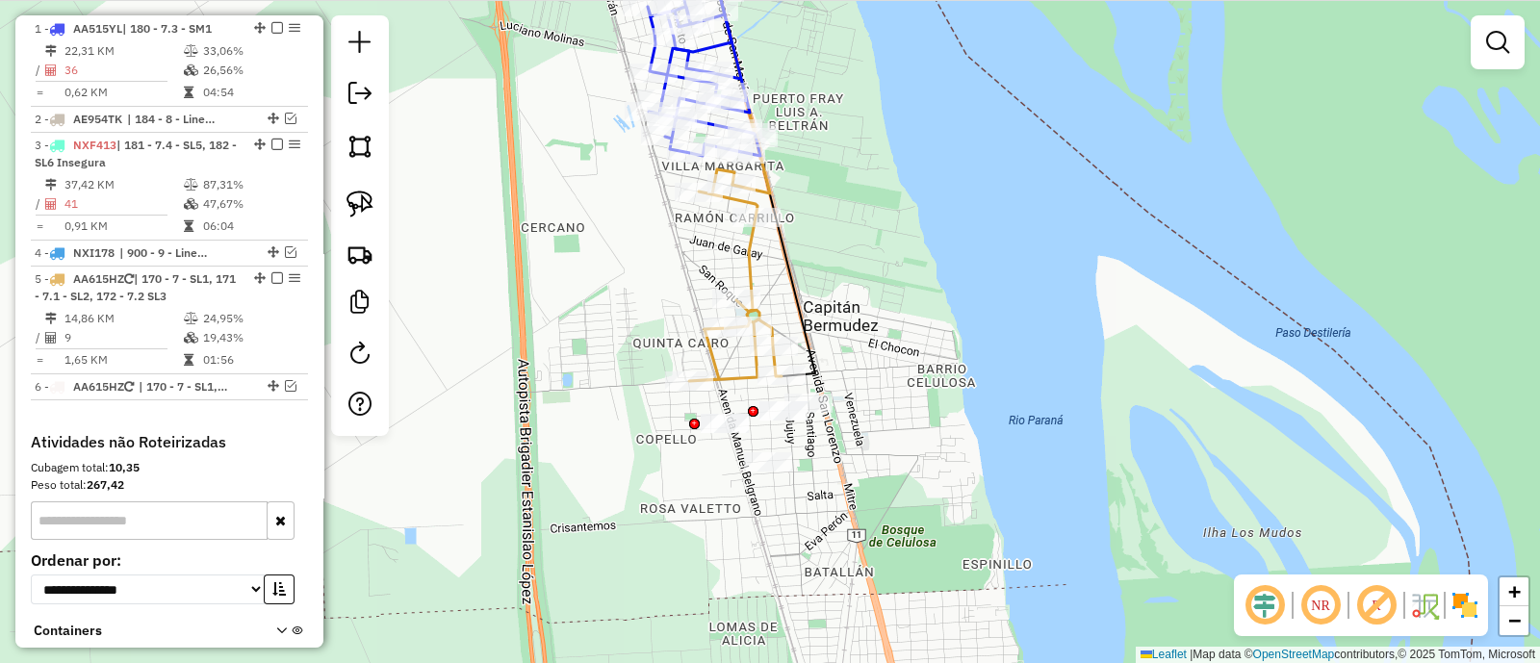
drag, startPoint x: 630, startPoint y: 428, endPoint x: 629, endPoint y: 387, distance: 41.4
click at [629, 387] on div "Janela de atendimento Grade de atendimento Capacidade Transportadoras Veículos …" at bounding box center [770, 331] width 1540 height 663
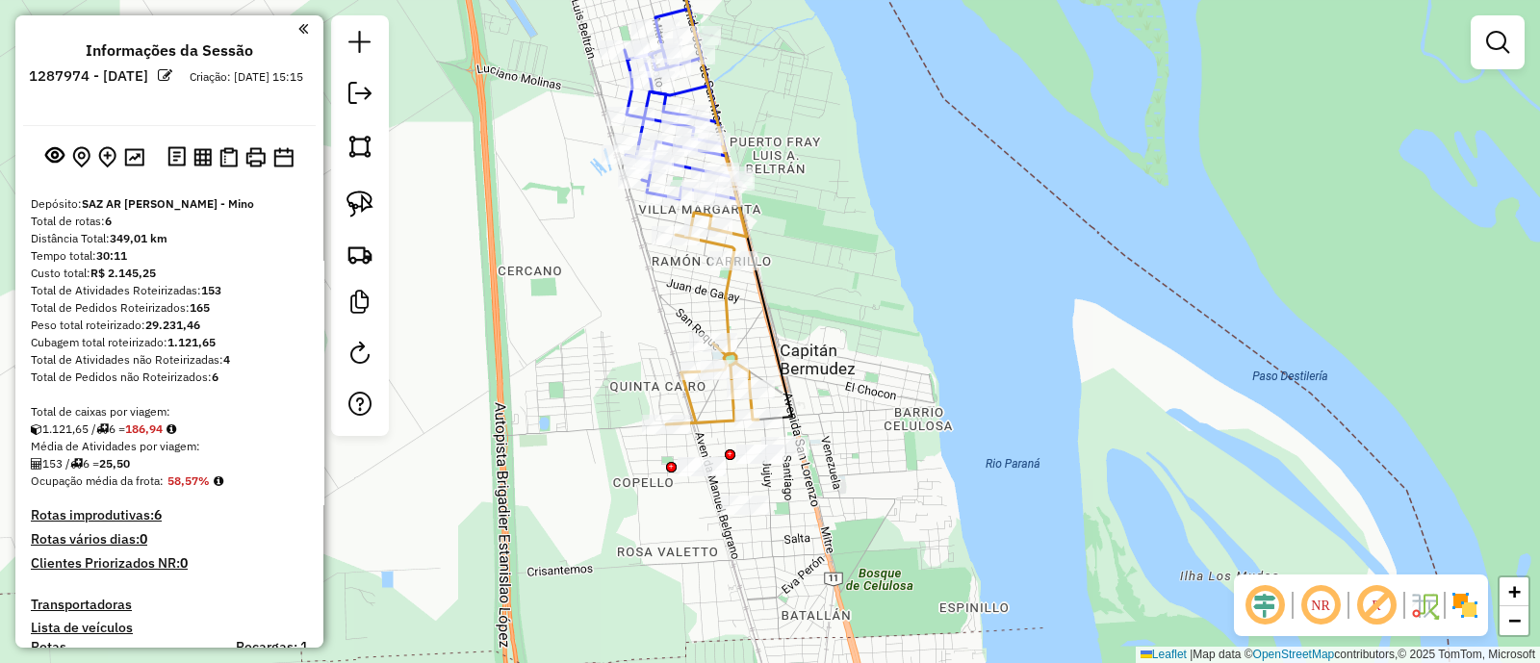
drag, startPoint x: 861, startPoint y: 366, endPoint x: 804, endPoint y: 271, distance: 110.6
click at [804, 271] on div "Janela de atendimento Grade de atendimento Capacidade Transportadoras Veículos …" at bounding box center [770, 331] width 1540 height 663
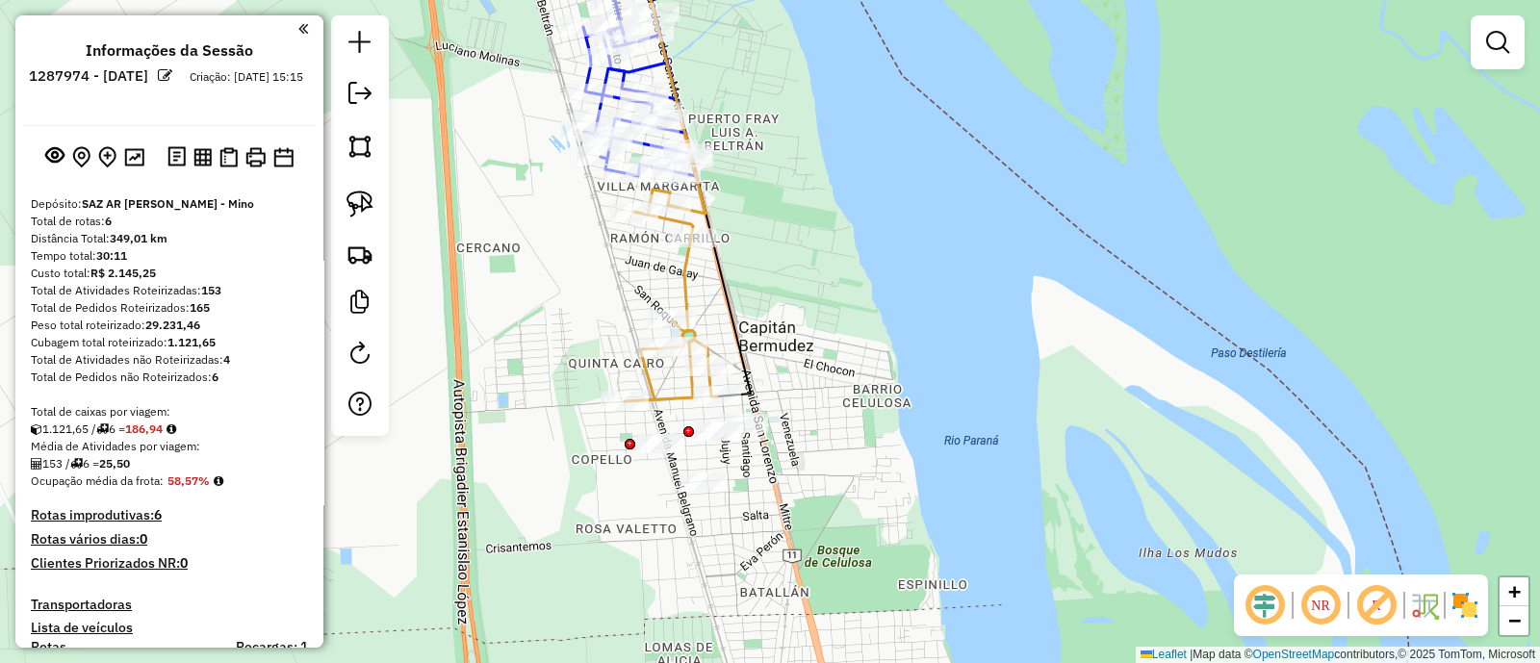
drag, startPoint x: 796, startPoint y: 284, endPoint x: 751, endPoint y: 342, distance: 73.4
click at [751, 342] on div "Janela de atendimento Grade de atendimento Capacidade Transportadoras Veículos …" at bounding box center [770, 331] width 1540 height 663
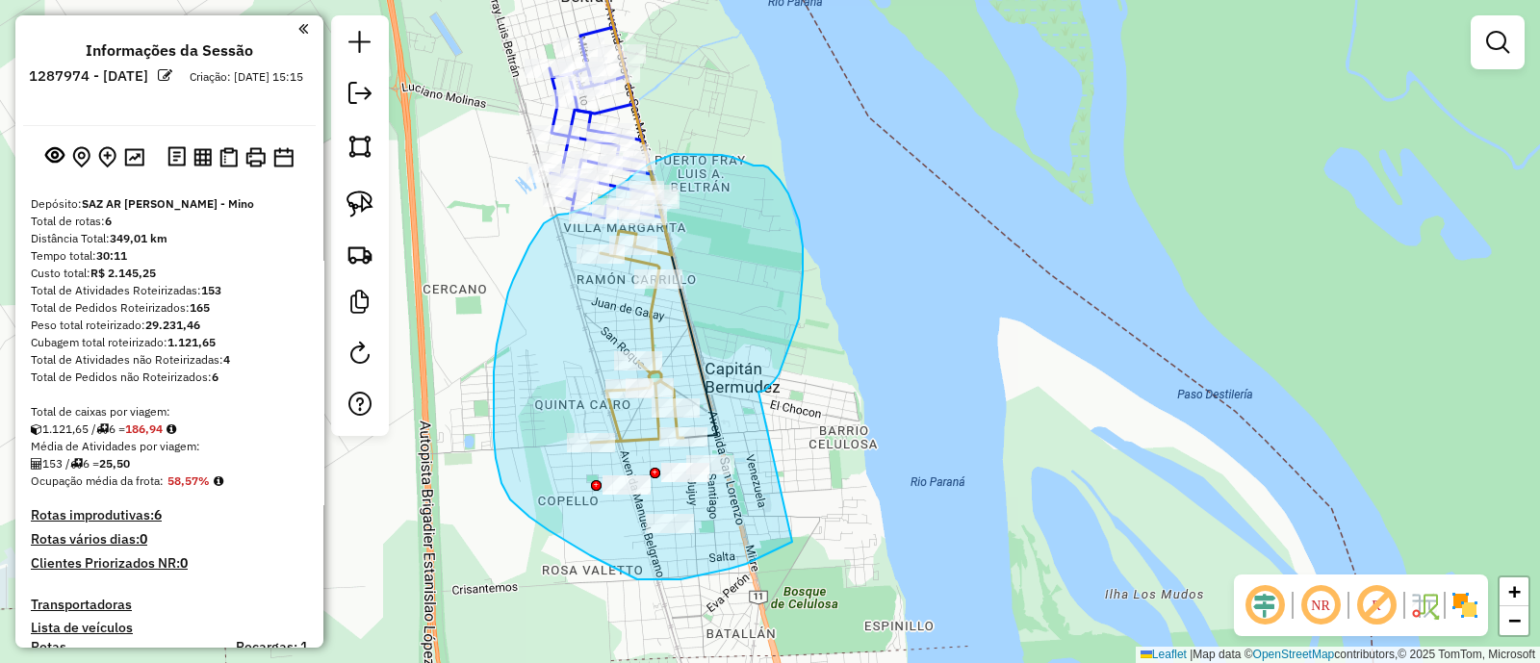
drag, startPoint x: 774, startPoint y: 381, endPoint x: 792, endPoint y: 542, distance: 161.8
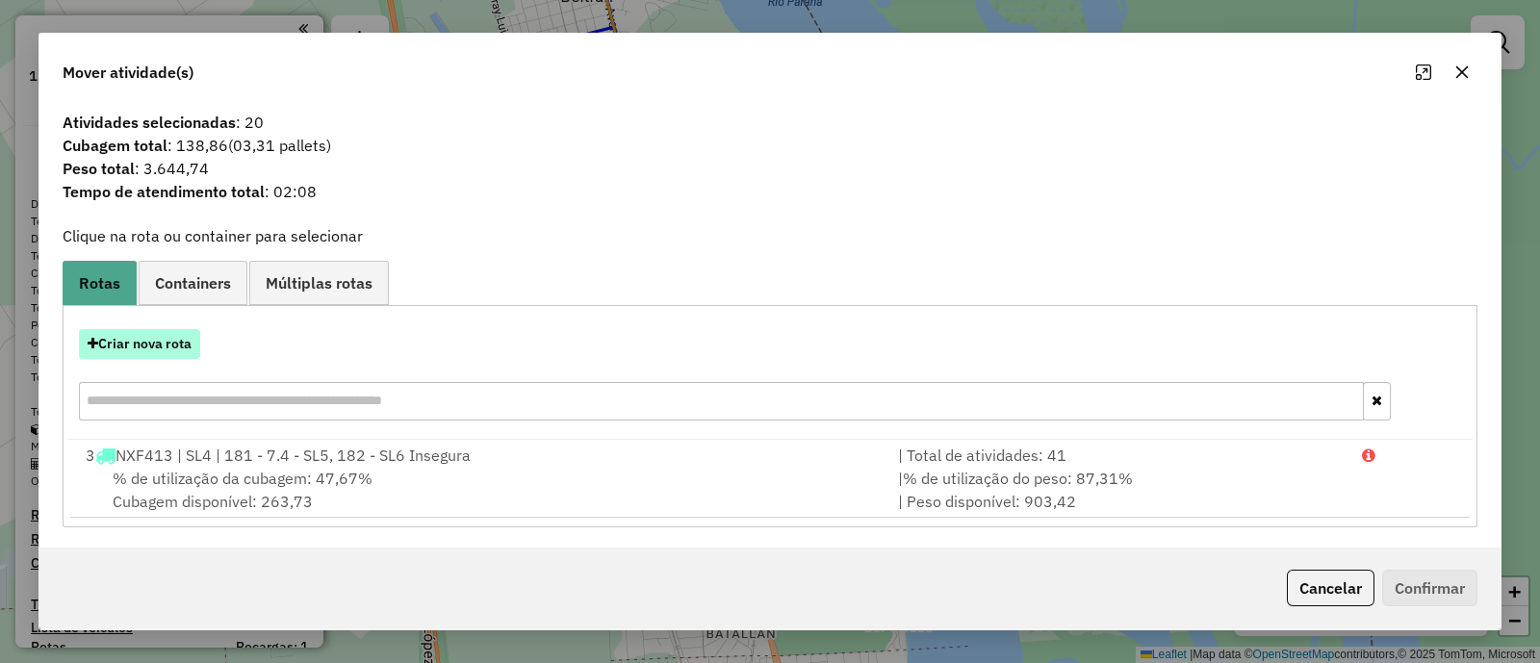
click at [130, 341] on button "Criar nova rota" at bounding box center [139, 344] width 121 height 30
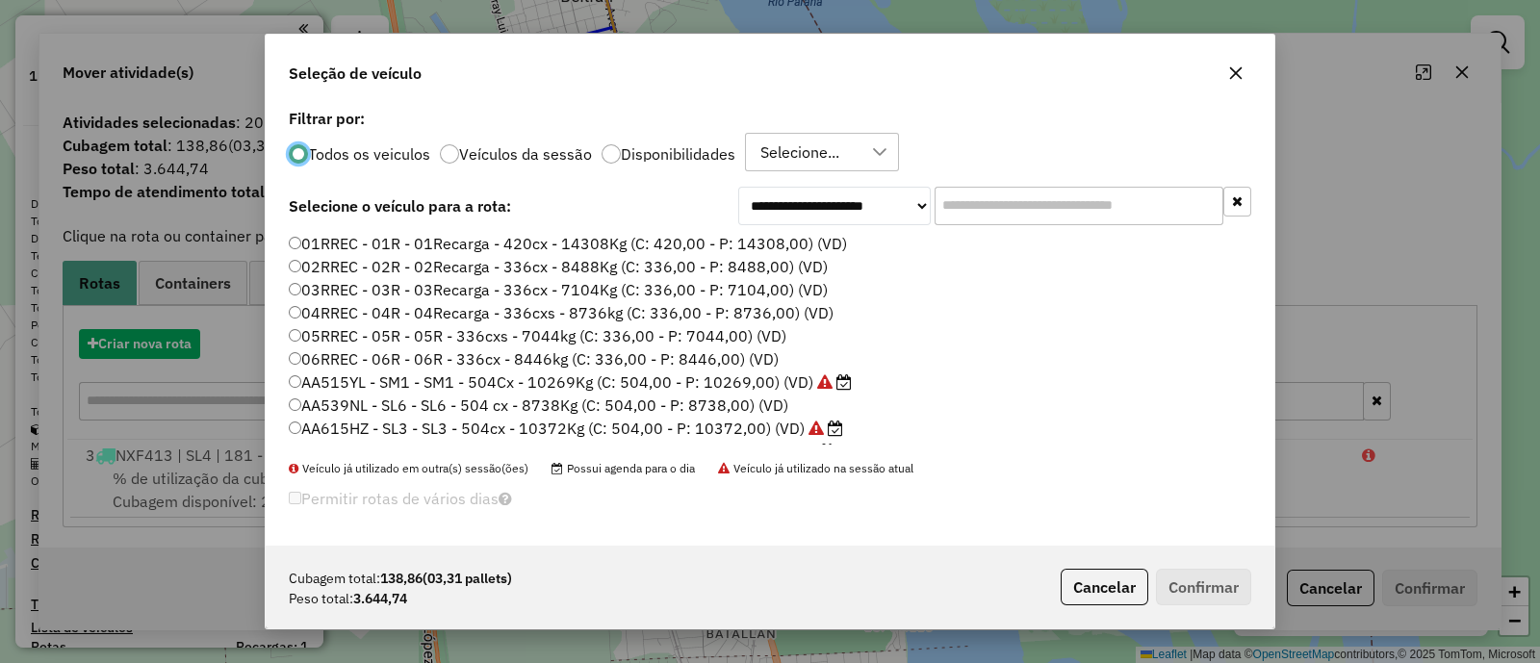
scroll to position [10, 6]
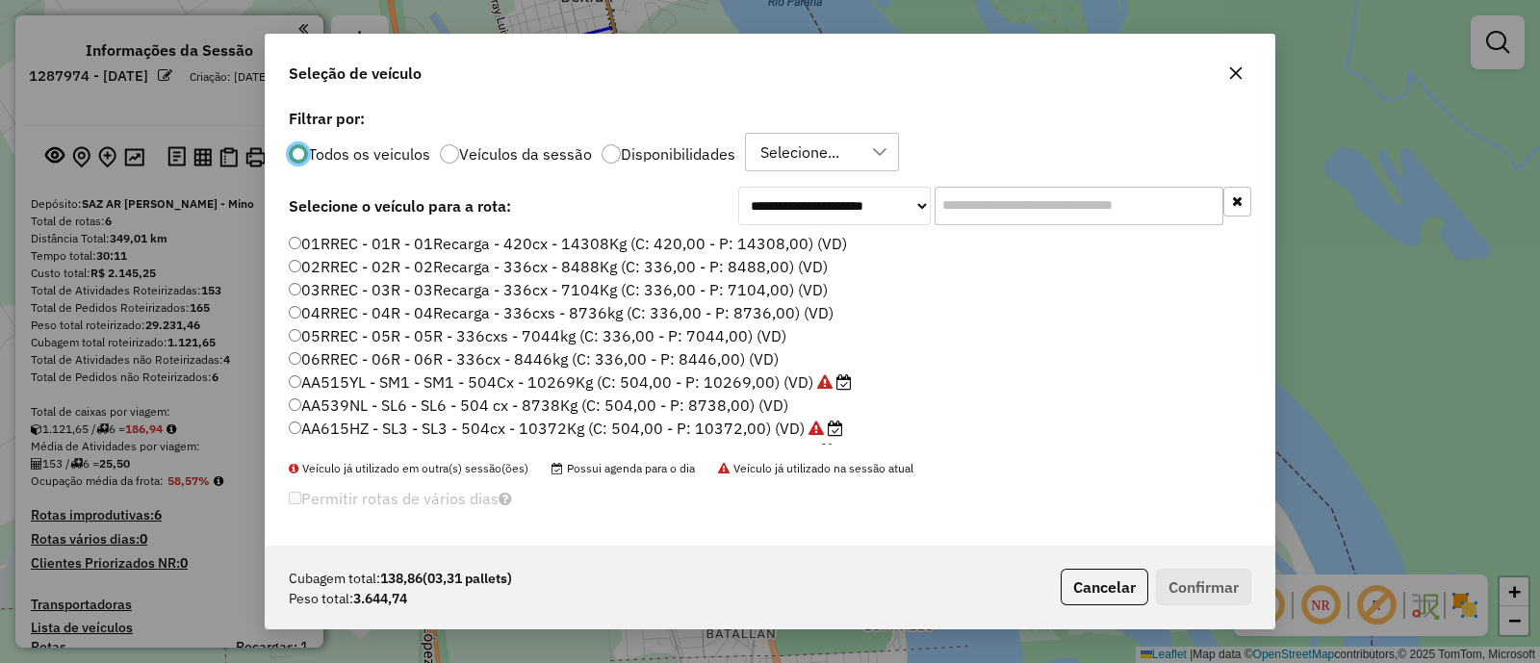
click at [957, 205] on input "text" at bounding box center [1079, 206] width 289 height 39
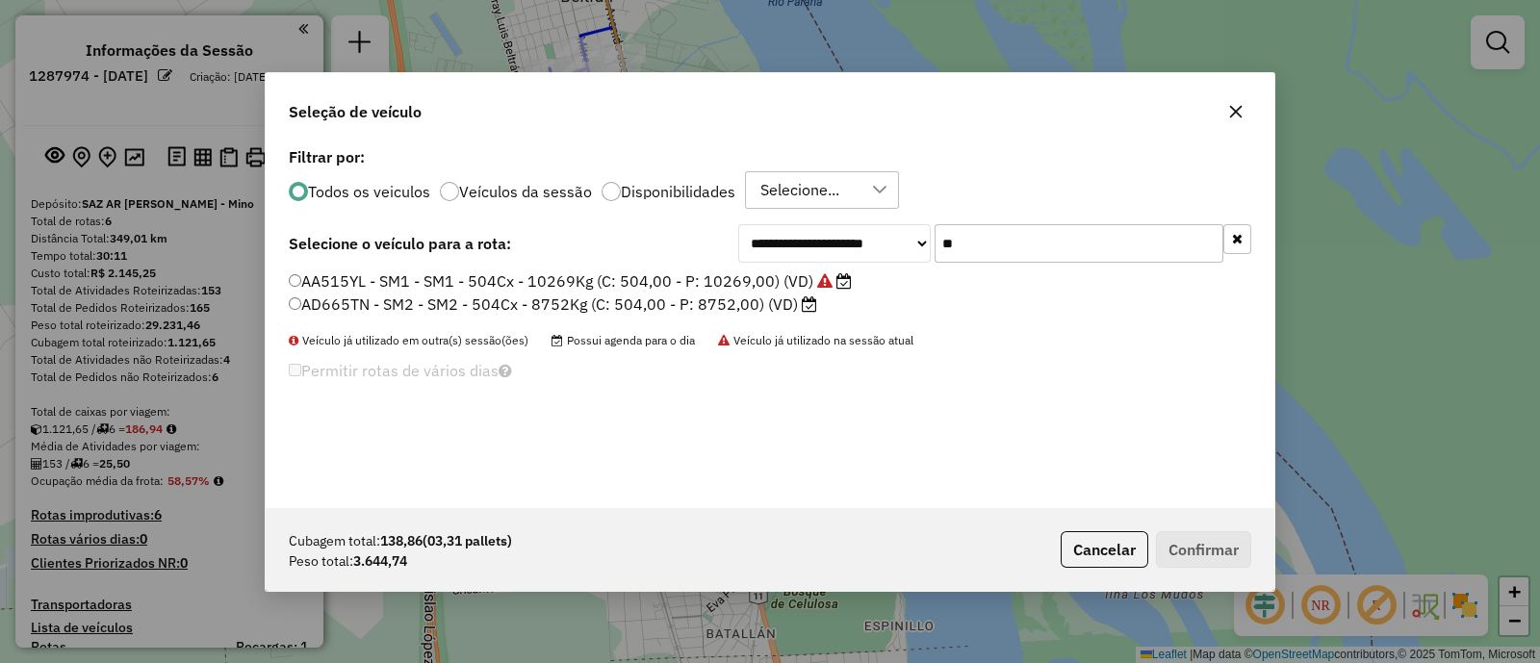
type input "**"
click at [392, 281] on label "AA515YL - SM1 - SM1 - 504Cx - 10269Kg (C: 504,00 - P: 10269,00) (VD)" at bounding box center [570, 281] width 563 height 23
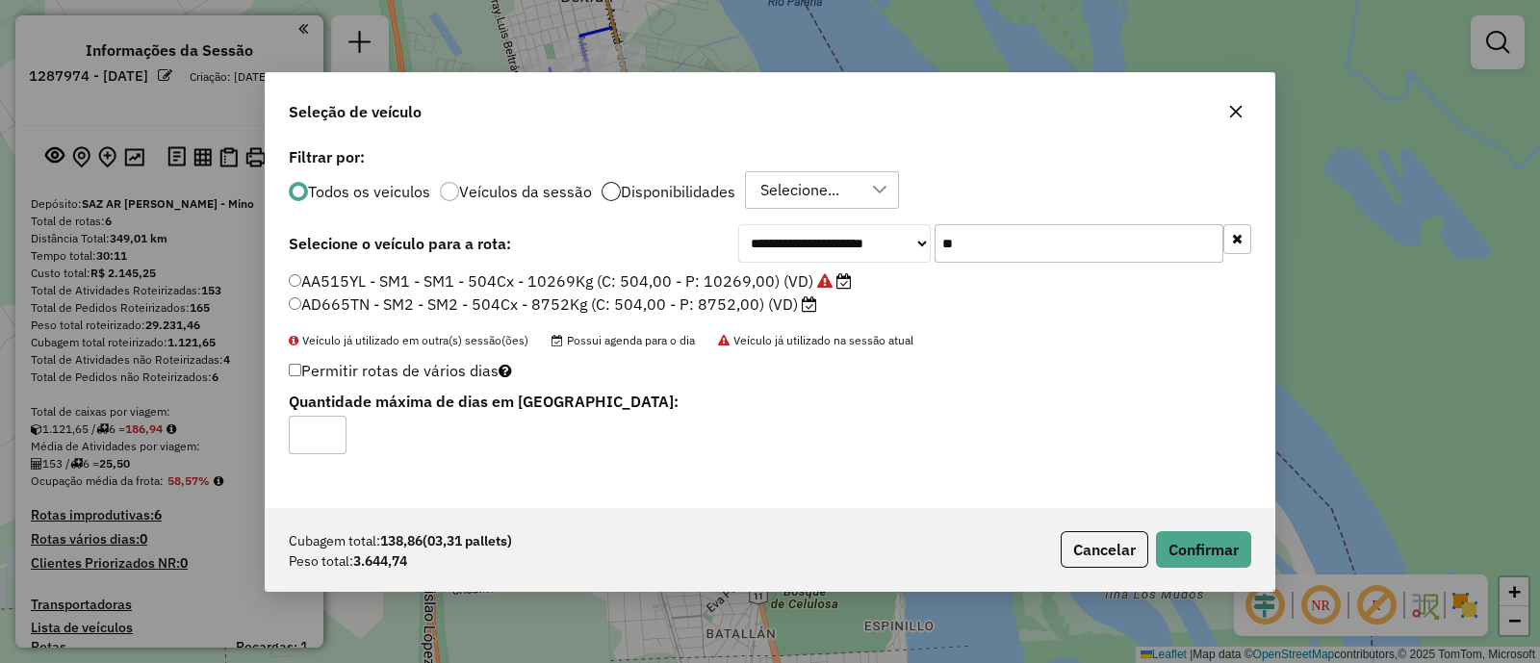
click at [610, 194] on div at bounding box center [611, 191] width 19 height 19
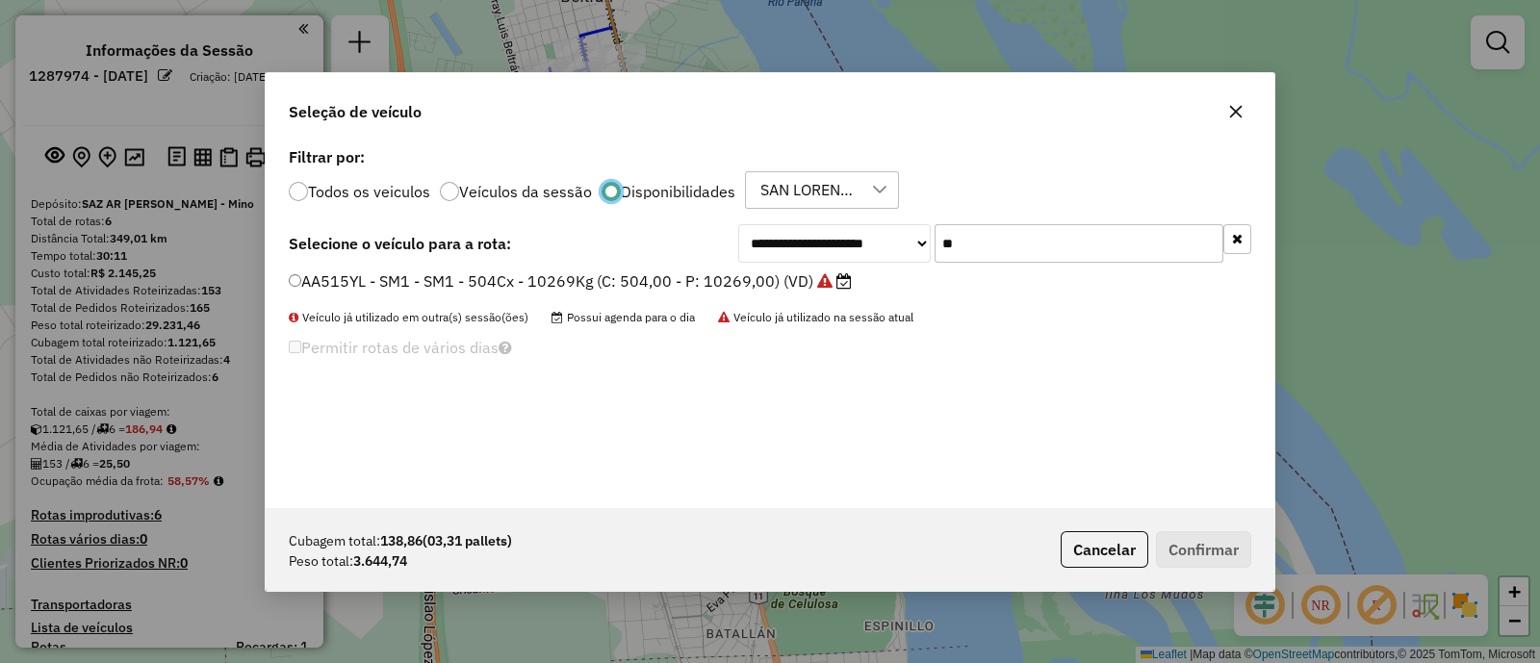
click at [576, 281] on label "AA515YL - SM1 - SM1 - 504Cx - 10269Kg (C: 504,00 - P: 10269,00) (VD)" at bounding box center [570, 281] width 563 height 23
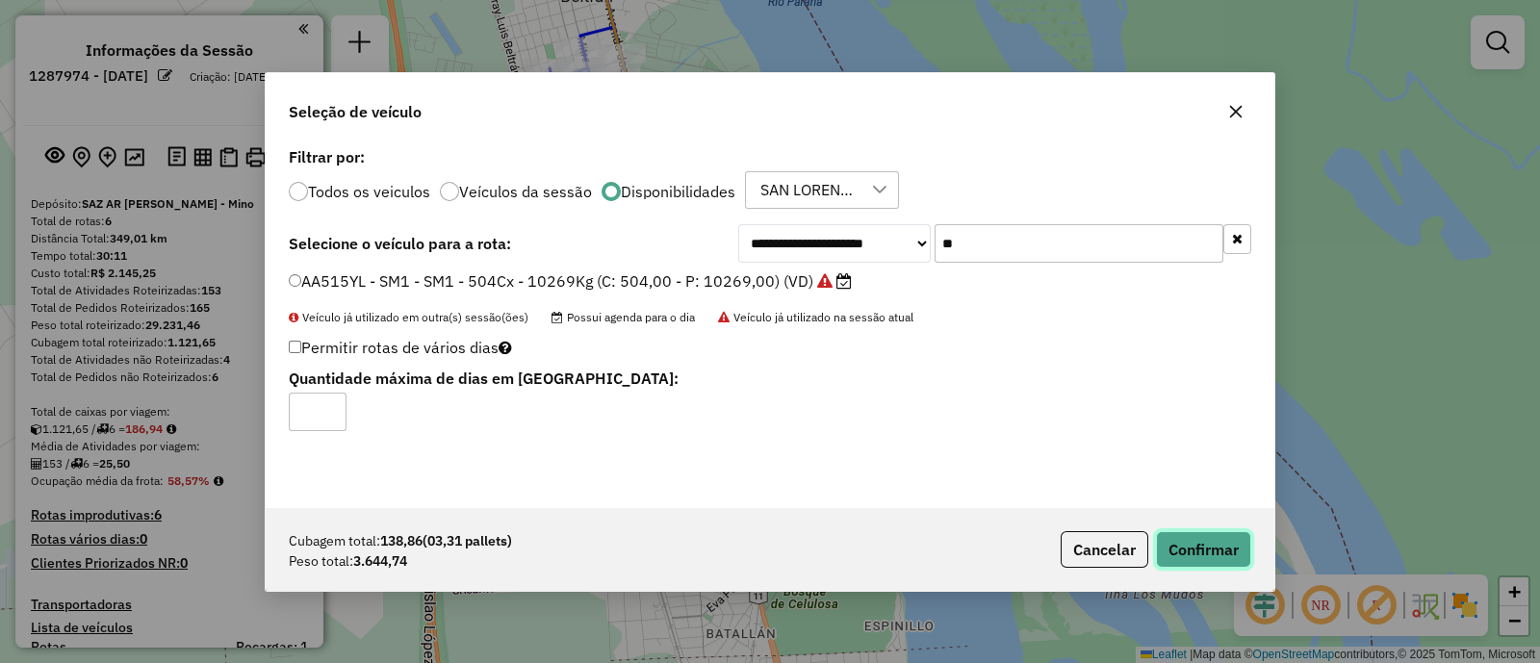
click at [1201, 550] on button "Confirmar" at bounding box center [1203, 549] width 95 height 37
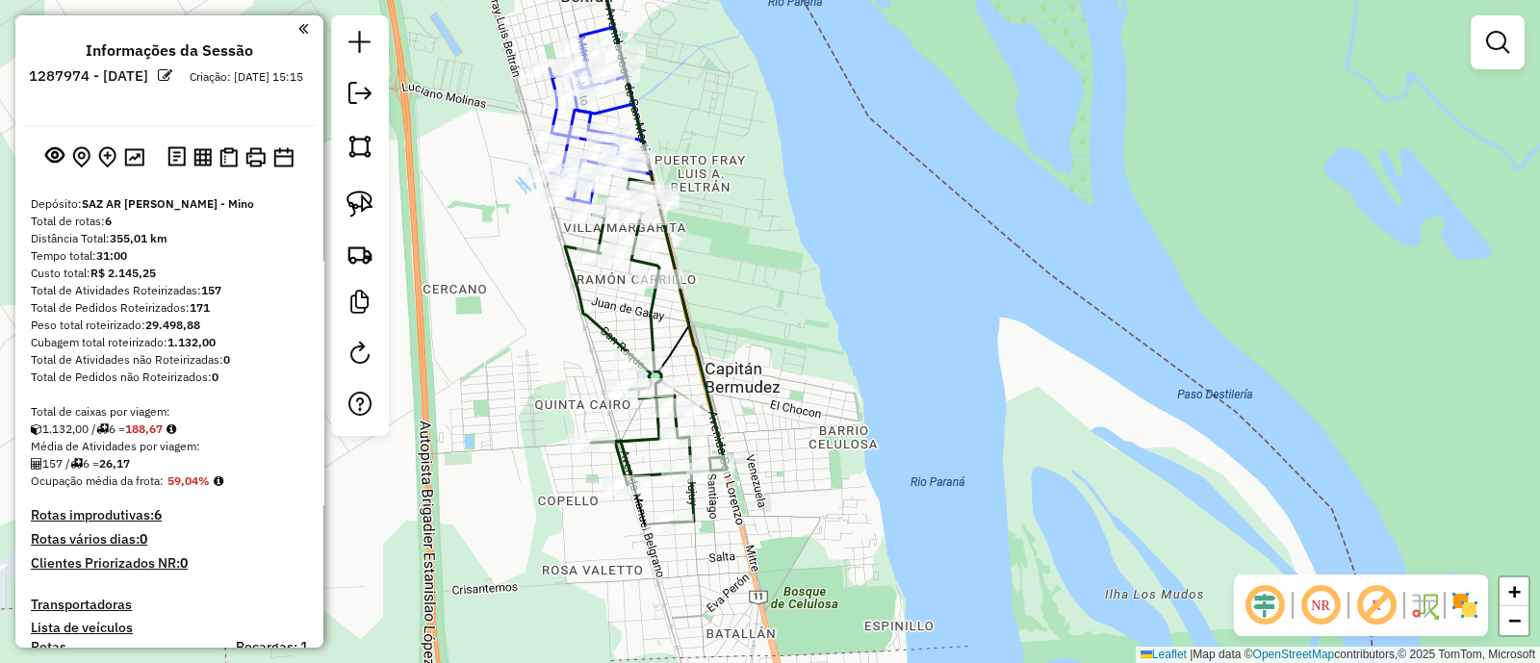
click at [655, 304] on icon at bounding box center [646, 357] width 162 height 331
select select "**********"
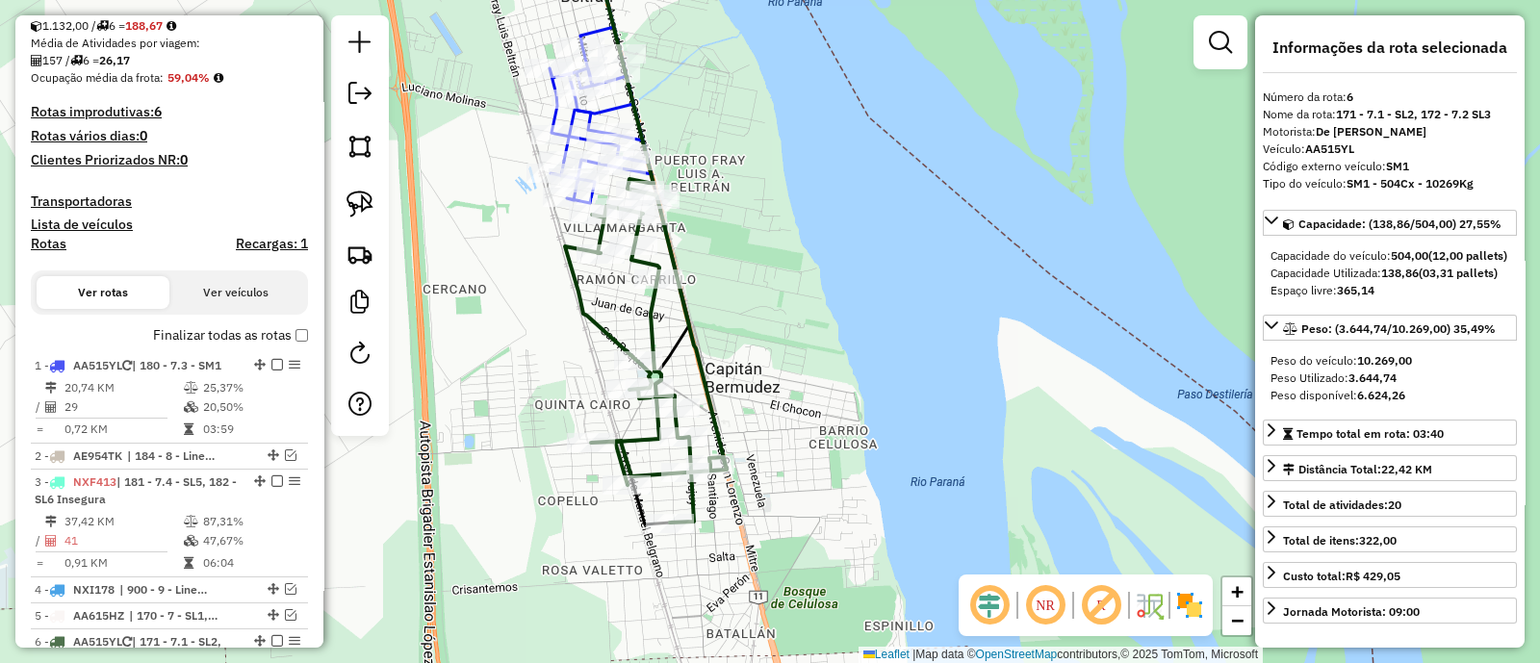
scroll to position [618, 0]
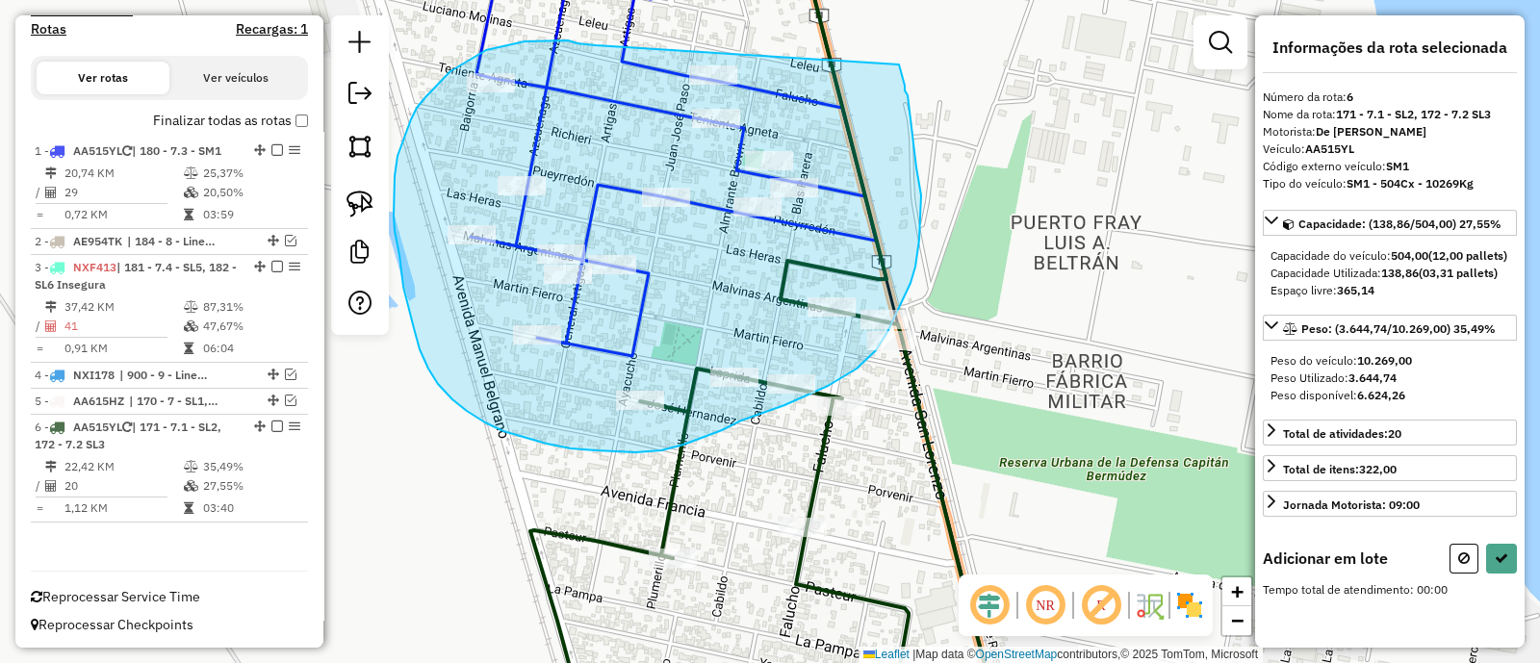
drag, startPoint x: 596, startPoint y: 45, endPoint x: 899, endPoint y: 64, distance: 303.8
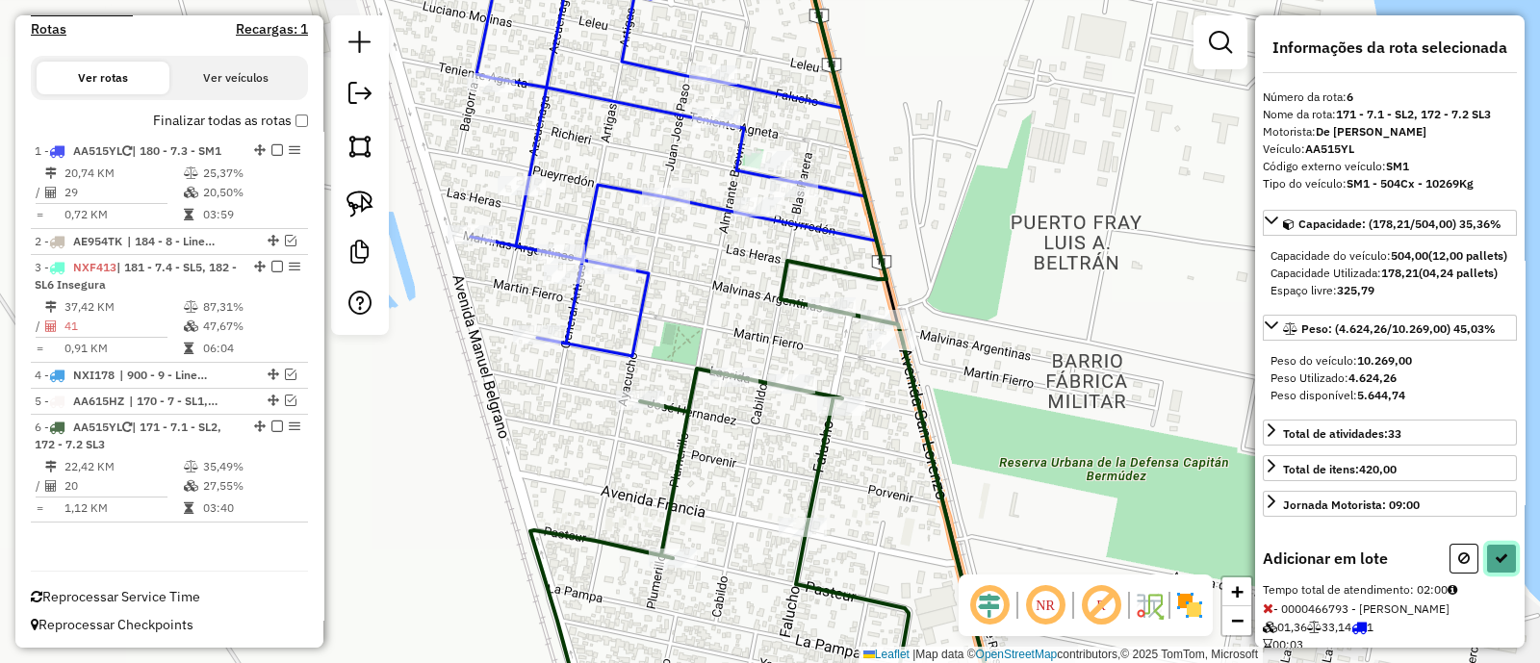
click at [1504, 574] on button at bounding box center [1501, 559] width 31 height 30
select select "**********"
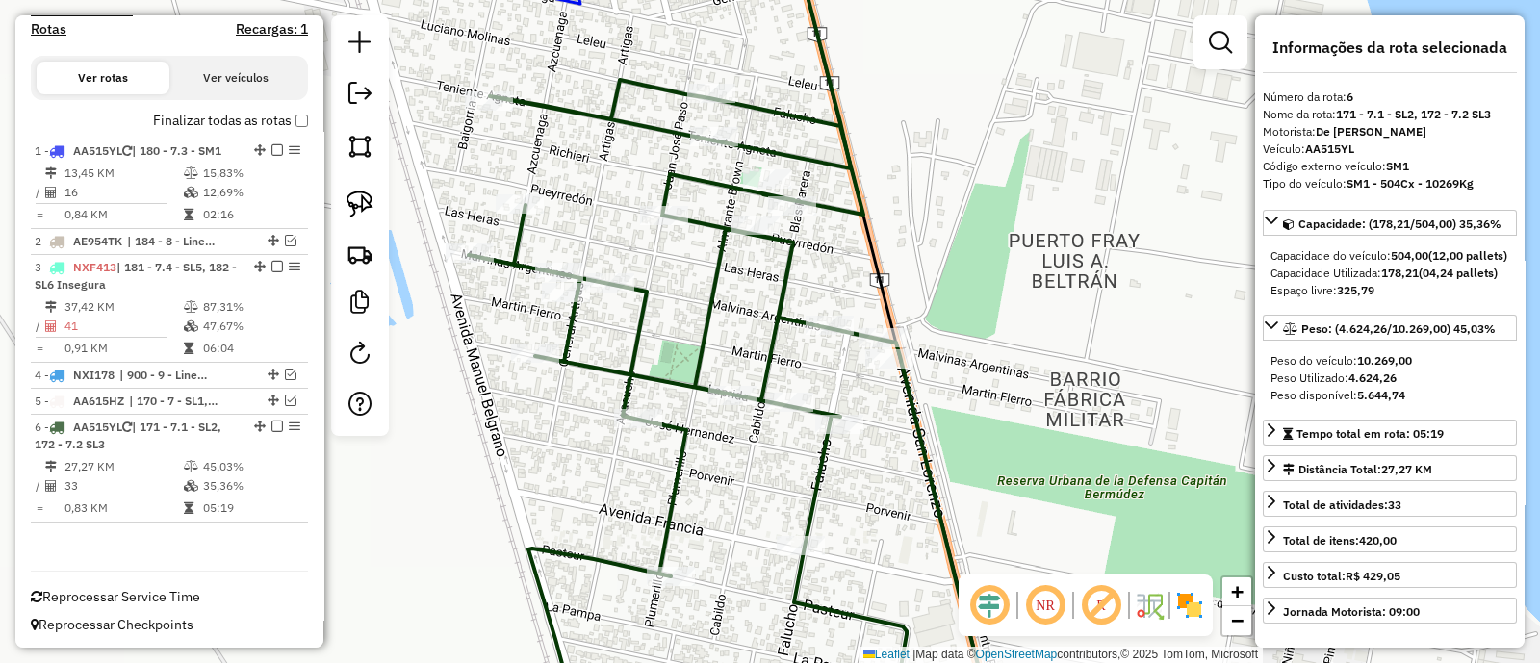
drag, startPoint x: 910, startPoint y: 100, endPoint x: 928, endPoint y: 423, distance: 323.0
click at [928, 423] on div "Janela de atendimento Grade de atendimento Capacidade Transportadoras Veículos …" at bounding box center [770, 331] width 1540 height 663
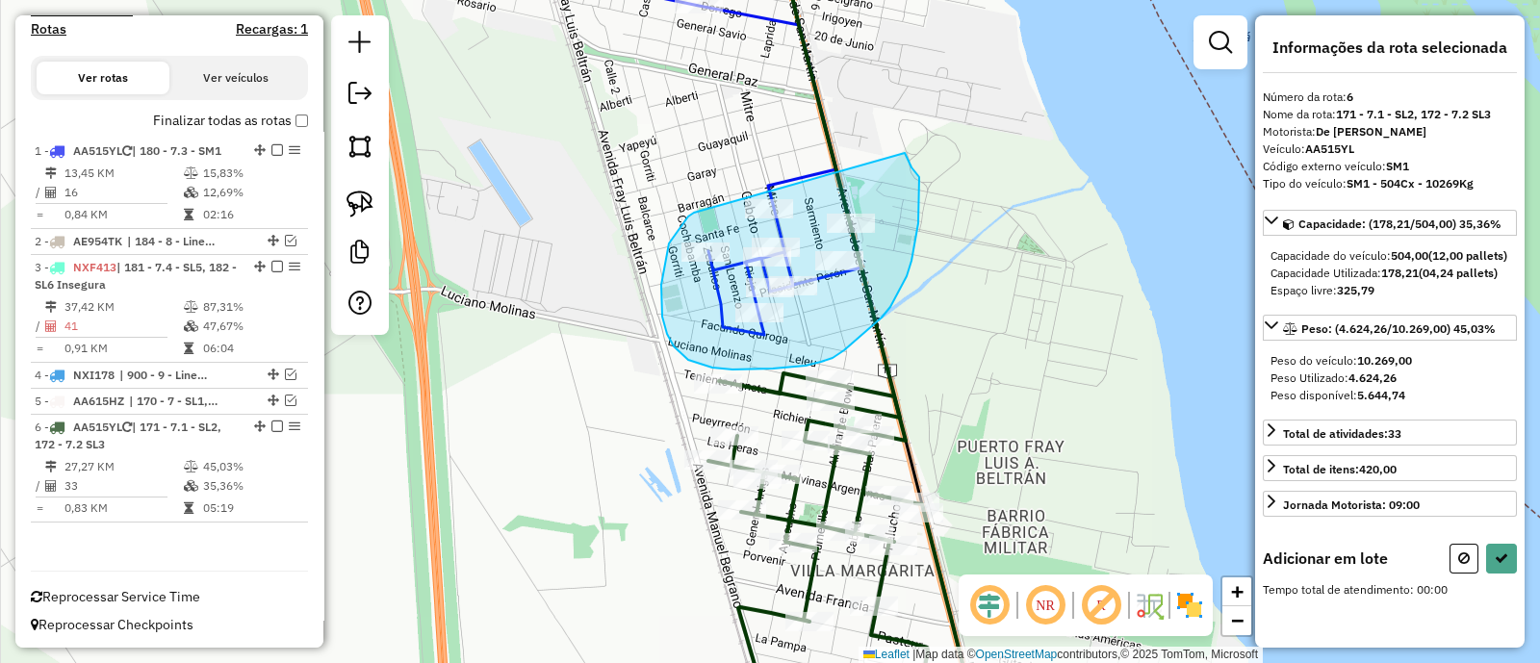
drag, startPoint x: 667, startPoint y: 254, endPoint x: 905, endPoint y: 153, distance: 258.3
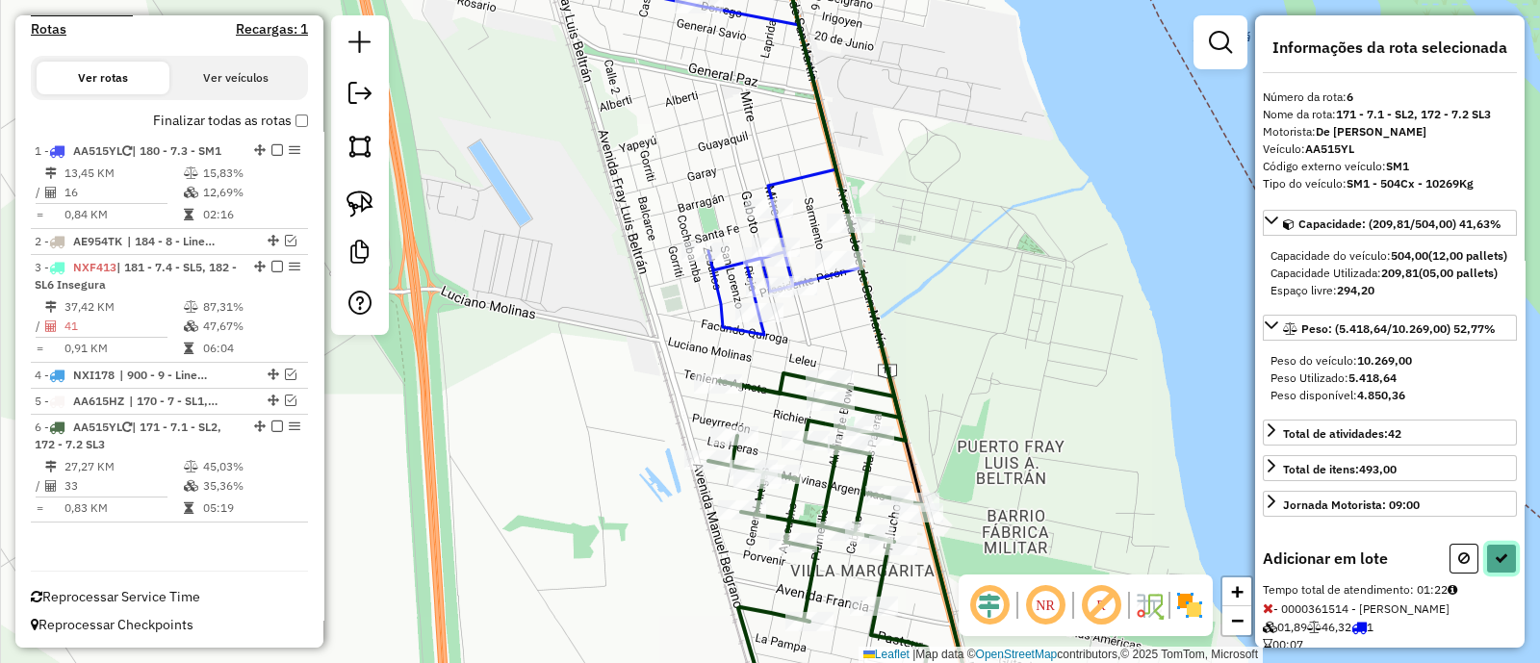
click at [1501, 565] on icon at bounding box center [1501, 558] width 13 height 13
select select "**********"
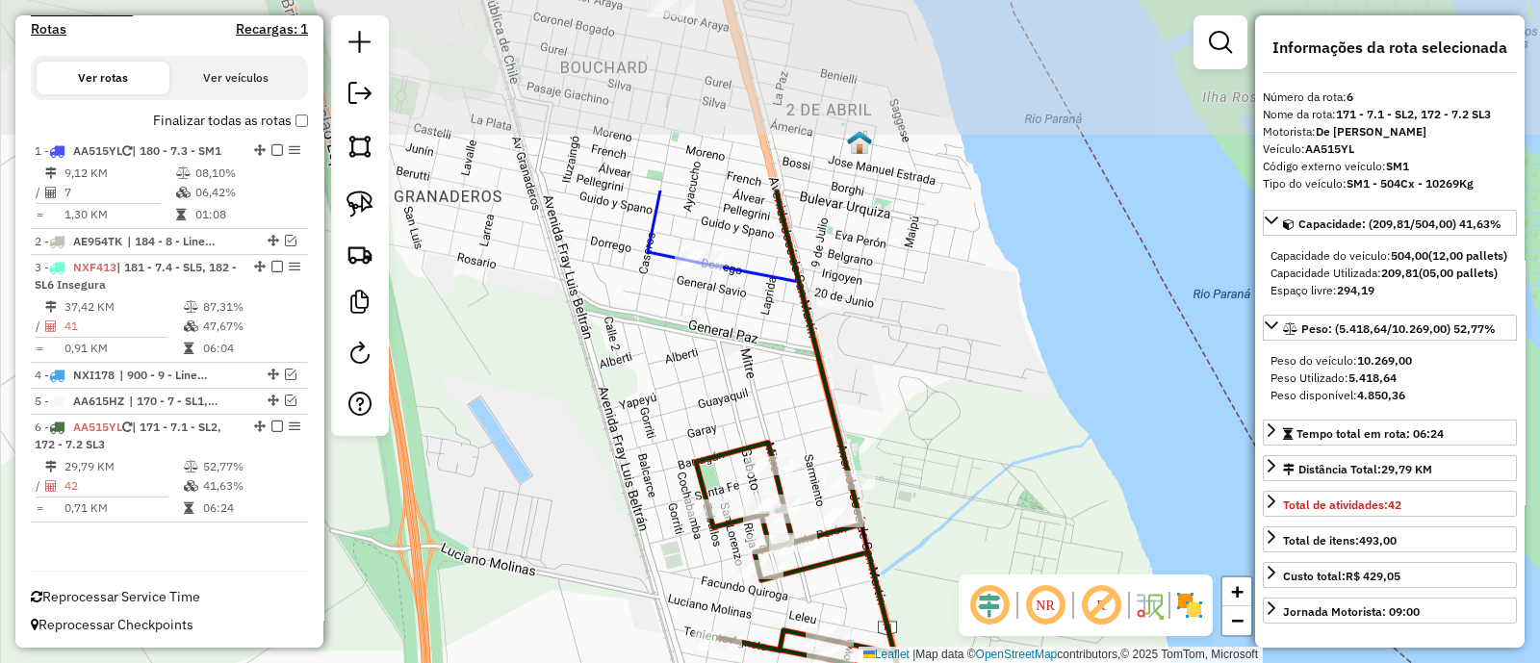
drag, startPoint x: 869, startPoint y: 166, endPoint x: 869, endPoint y: 423, distance: 257.0
click at [869, 423] on div "Janela de atendimento Grade de atendimento Capacidade Transportadoras Veículos …" at bounding box center [770, 331] width 1540 height 663
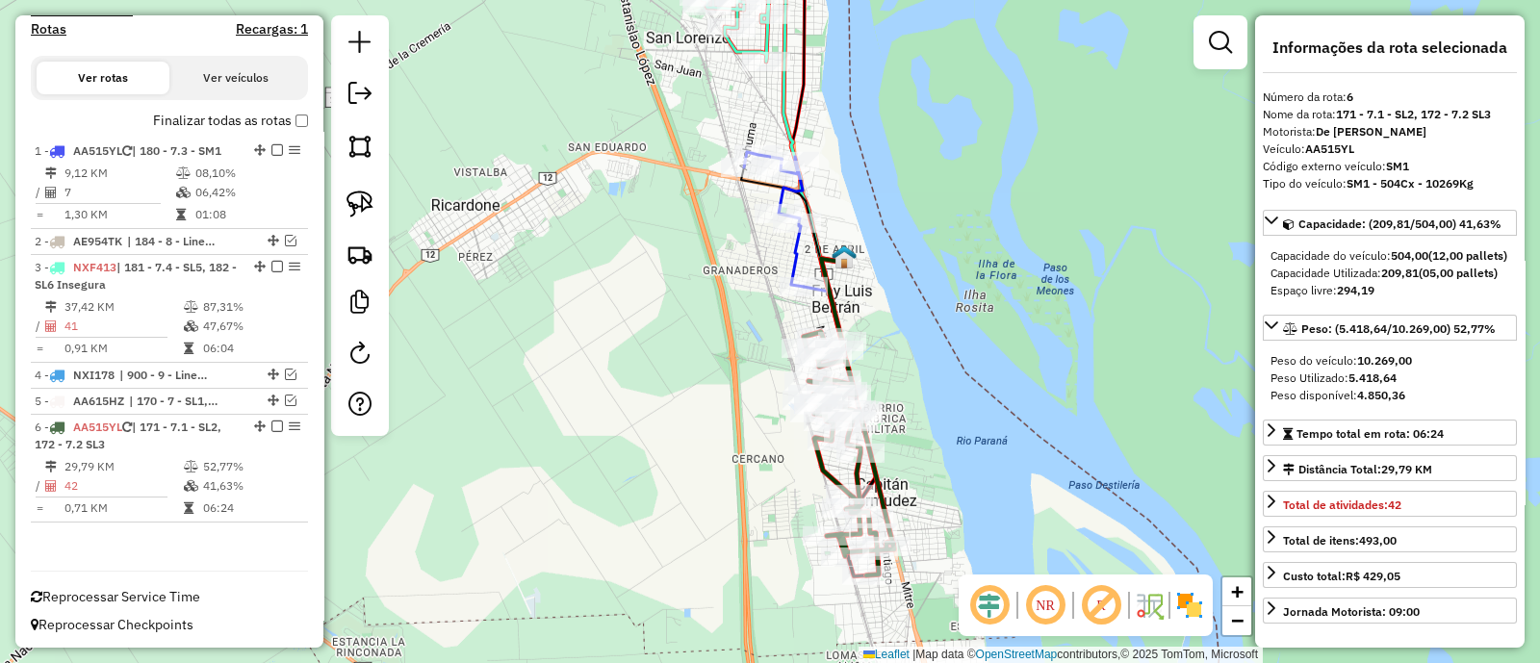
click at [785, 89] on icon at bounding box center [813, 98] width 61 height 328
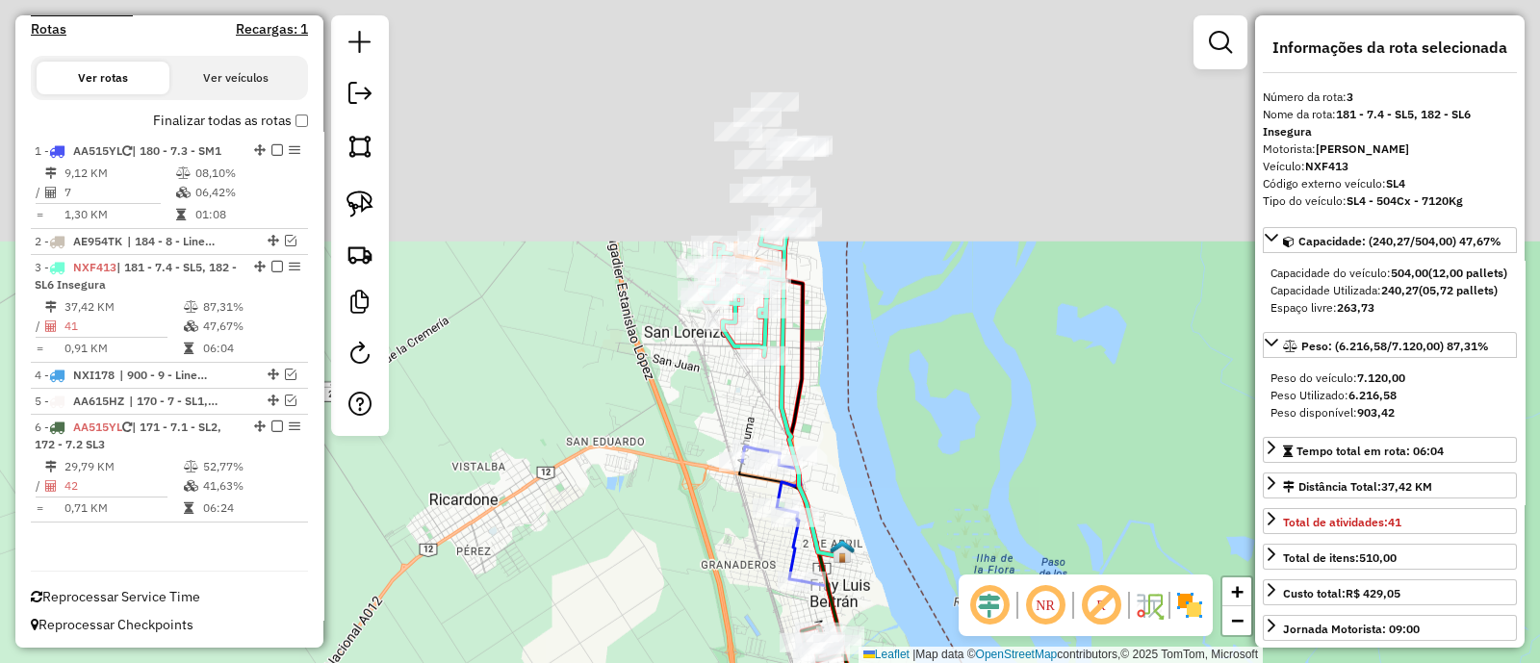
drag, startPoint x: 902, startPoint y: 74, endPoint x: 900, endPoint y: 384, distance: 309.9
click at [900, 384] on div "Janela de atendimento Grade de atendimento Capacidade Transportadoras Veículos …" at bounding box center [770, 331] width 1540 height 663
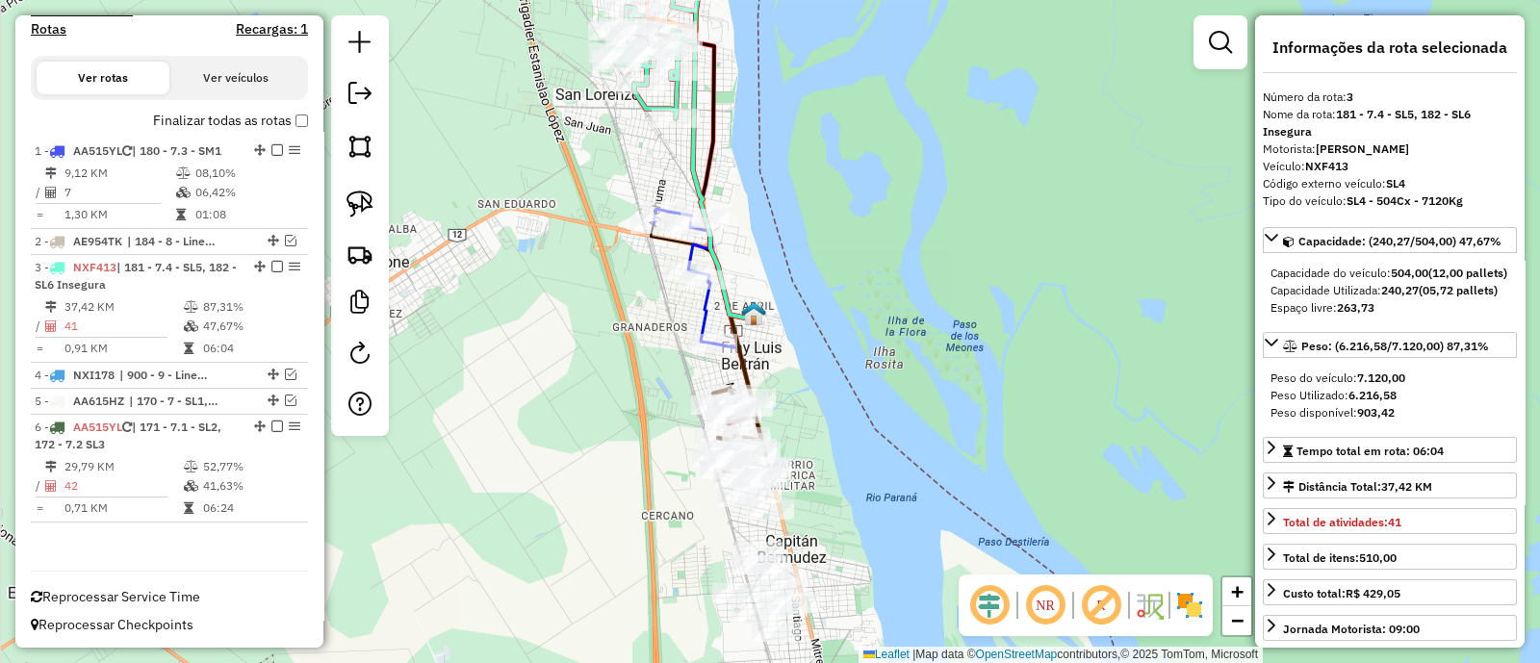
drag, startPoint x: 660, startPoint y: 485, endPoint x: 575, endPoint y: 236, distance: 263.6
click at [575, 236] on div "Janela de atendimento Grade de atendimento Capacidade Transportadoras Veículos …" at bounding box center [770, 331] width 1540 height 663
click at [732, 536] on icon at bounding box center [758, 511] width 90 height 244
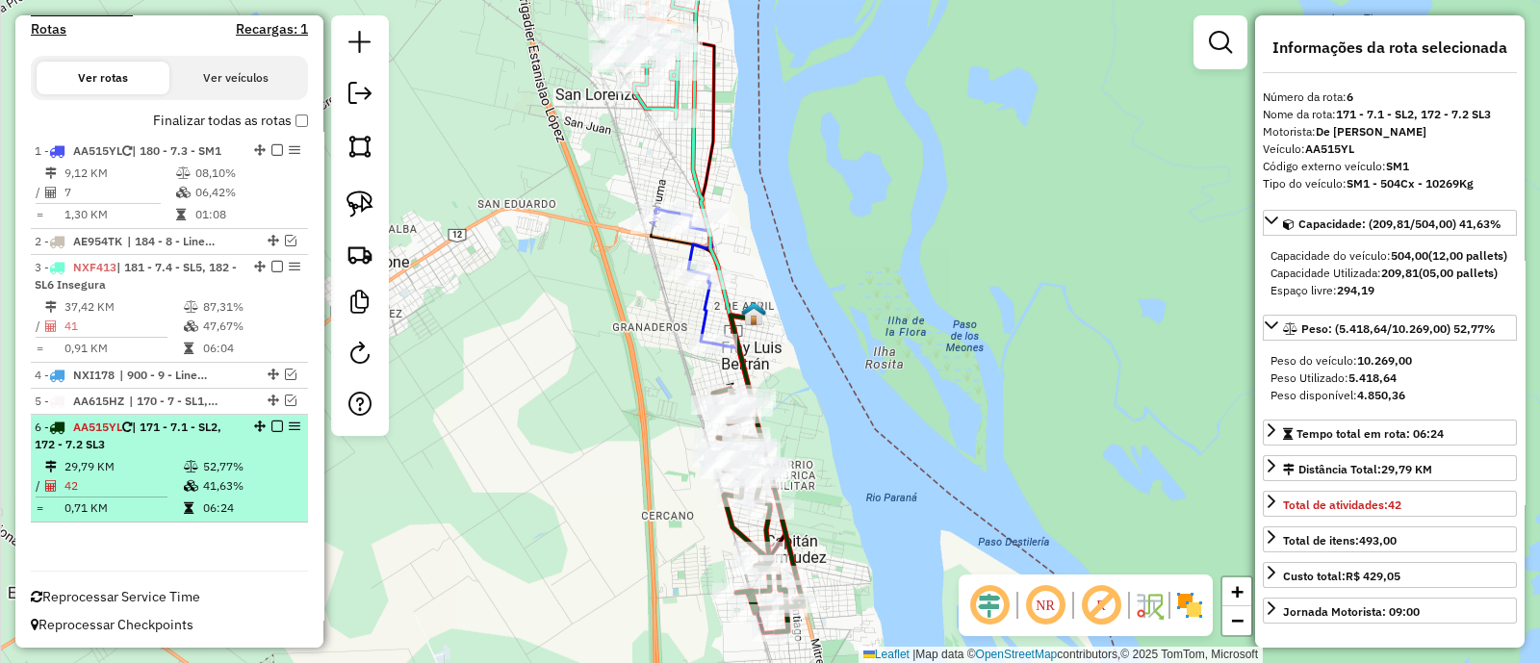
click at [272, 424] on em at bounding box center [277, 427] width 12 height 12
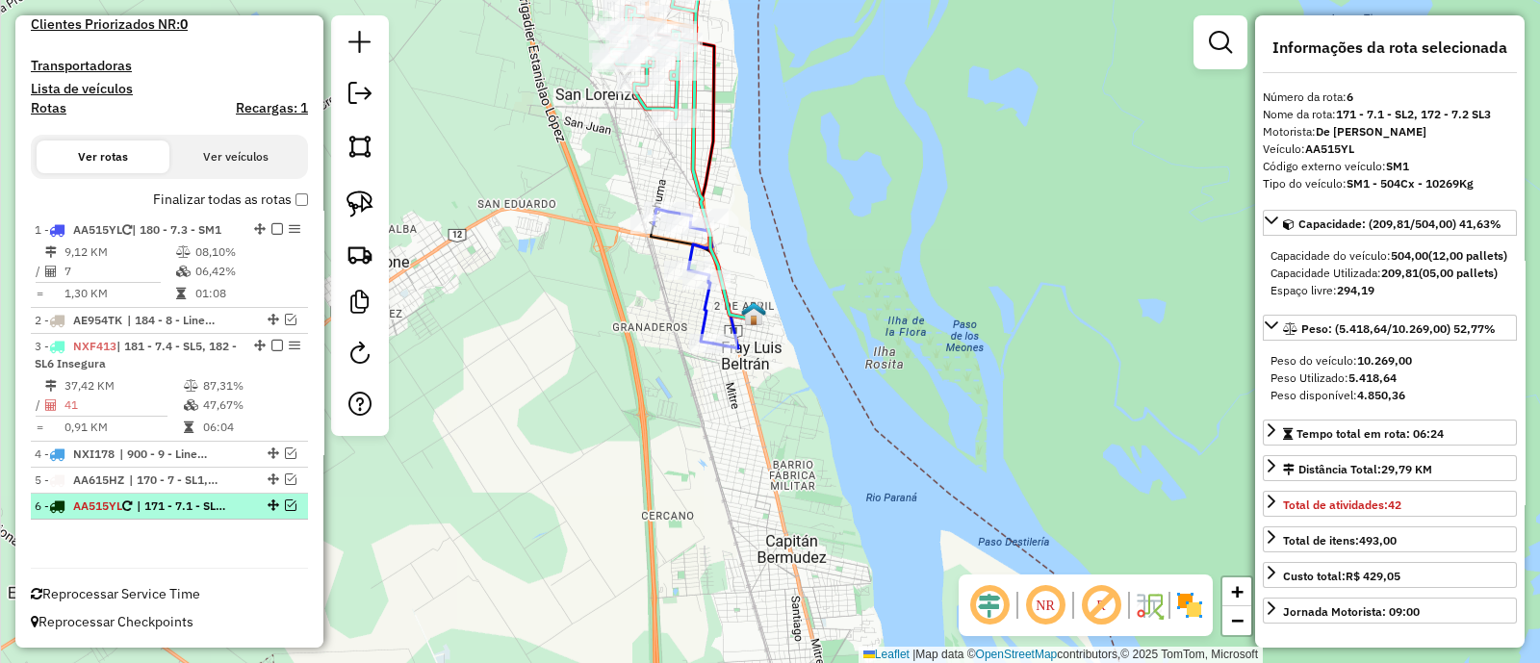
scroll to position [536, 0]
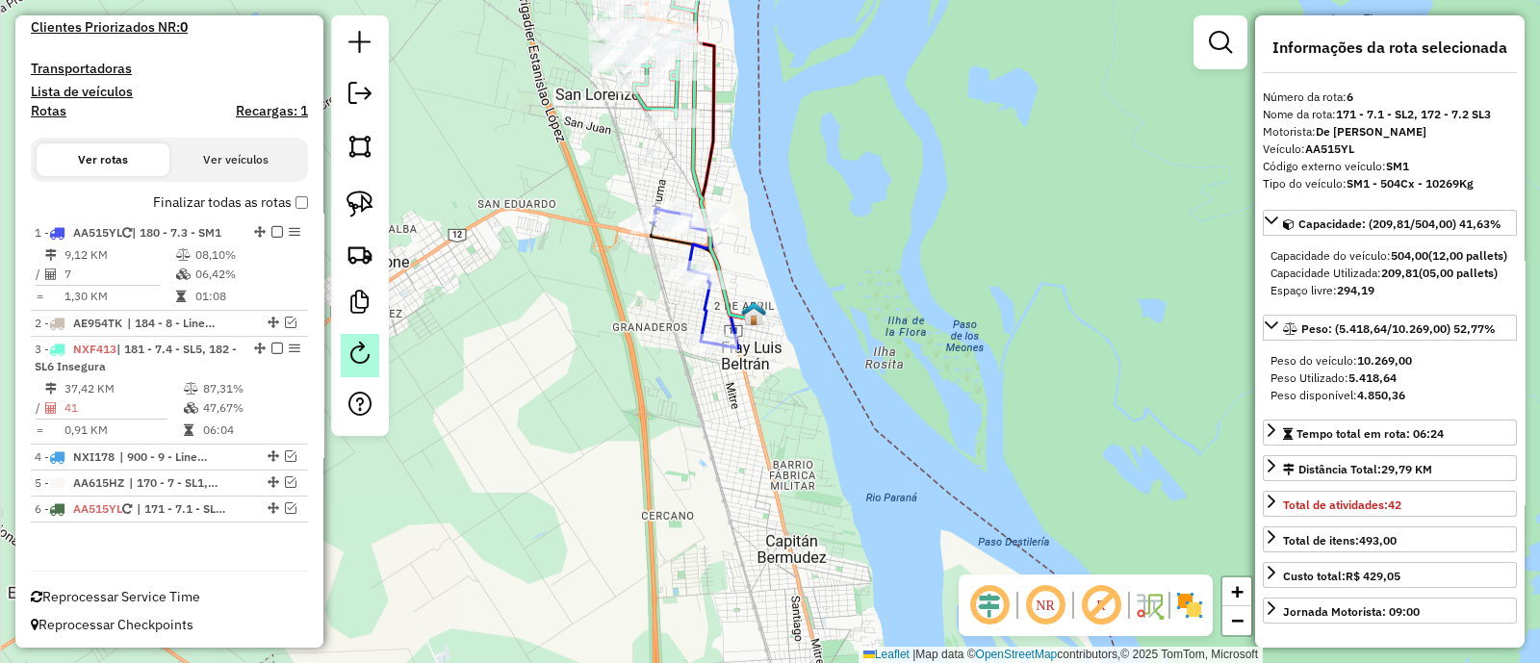
click at [347, 353] on link at bounding box center [360, 355] width 39 height 43
select select "*"
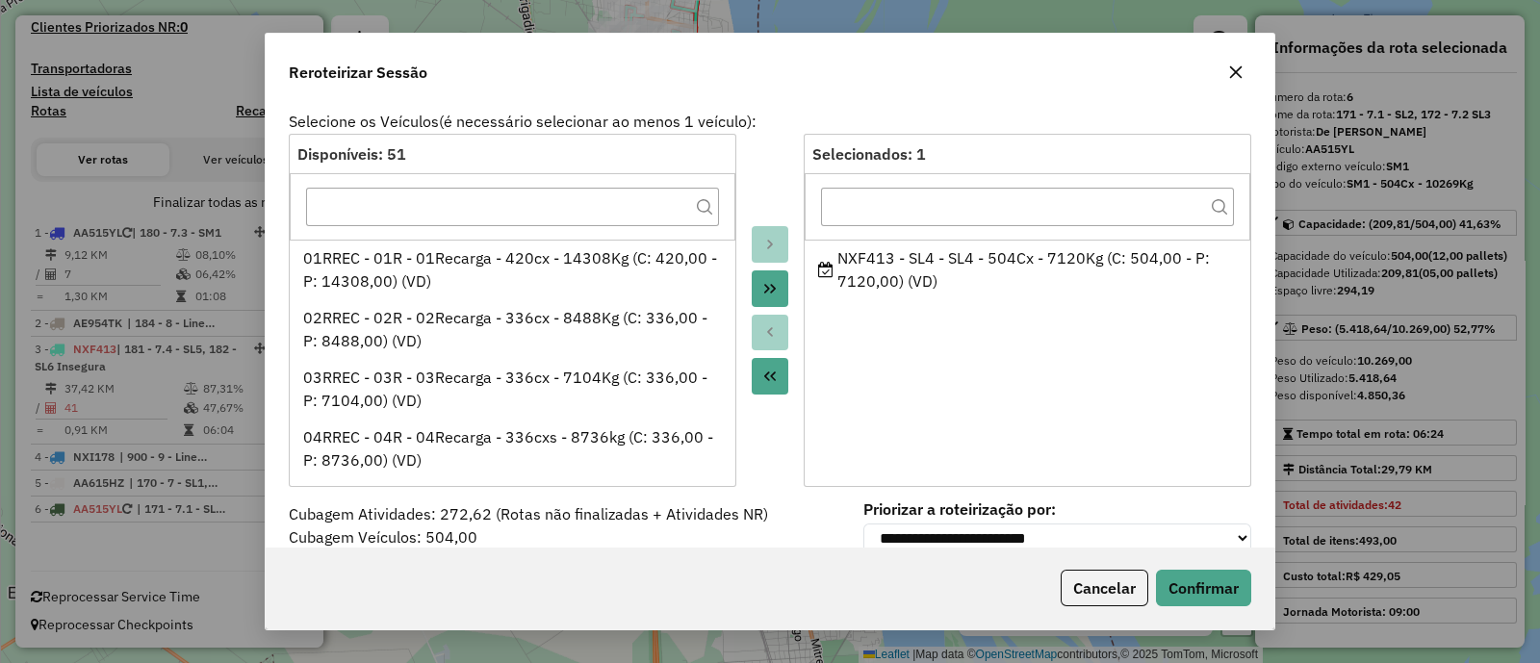
click at [1233, 72] on icon "button" at bounding box center [1235, 71] width 15 height 15
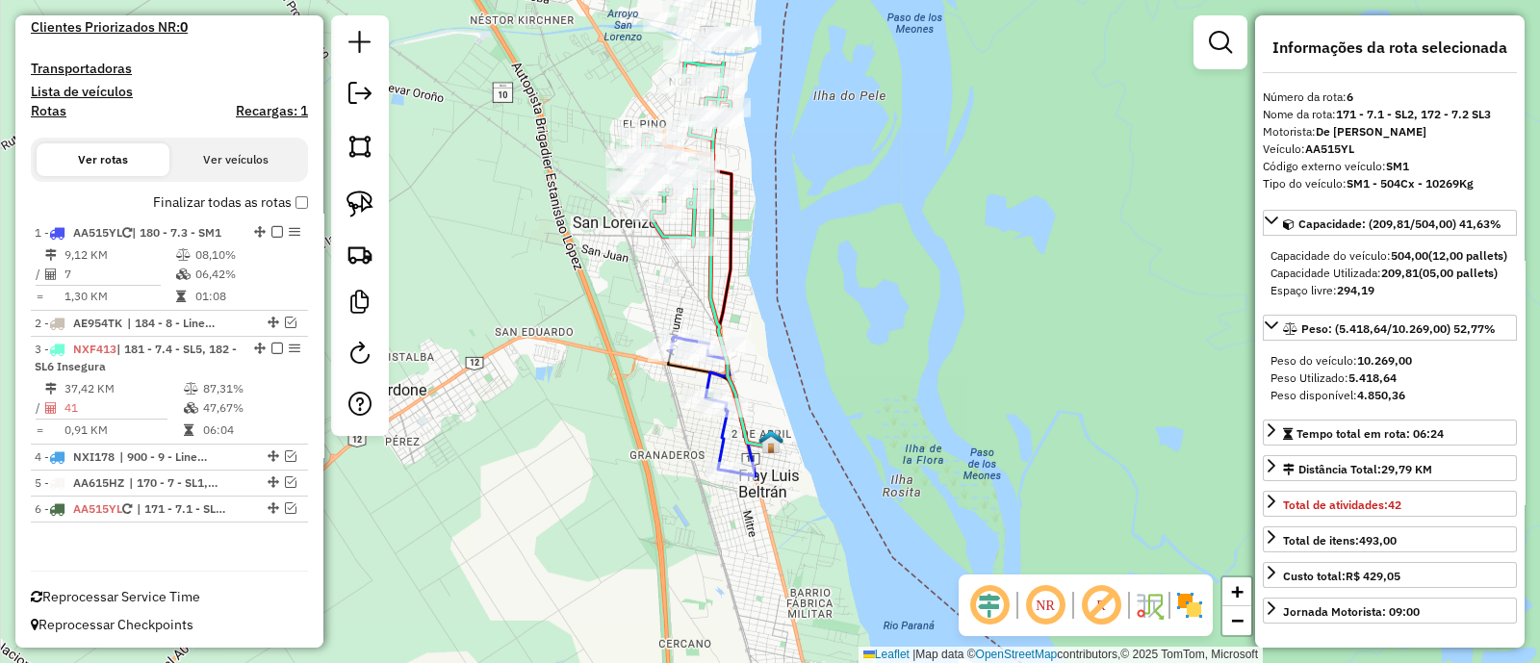
drag, startPoint x: 774, startPoint y: 132, endPoint x: 827, endPoint y: 434, distance: 306.8
click at [826, 432] on div "Janela de atendimento Grade de atendimento Capacidade Transportadoras Veículos …" at bounding box center [770, 331] width 1540 height 663
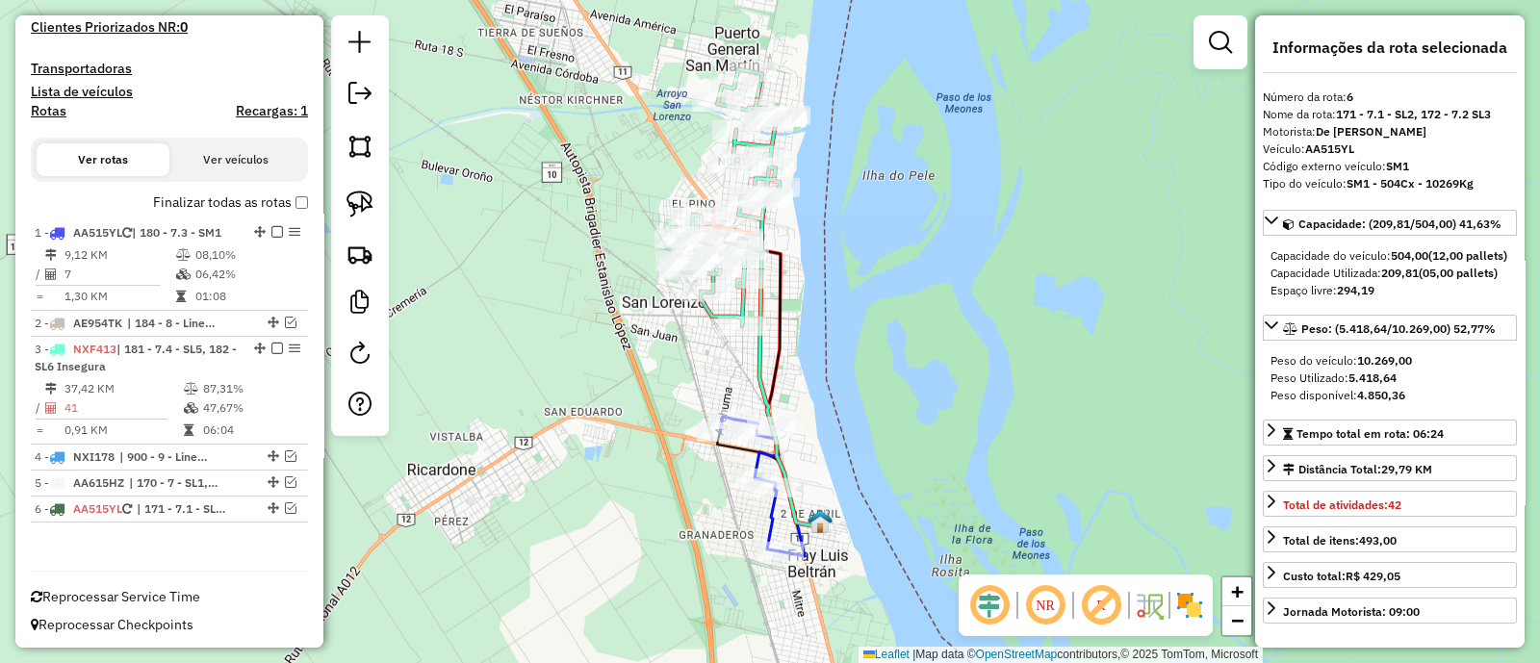
drag, startPoint x: 817, startPoint y: 408, endPoint x: 831, endPoint y: 314, distance: 95.3
click at [831, 314] on div "Janela de atendimento Grade de atendimento Capacidade Transportadoras Veículos …" at bounding box center [770, 331] width 1540 height 663
click at [762, 220] on div at bounding box center [739, 210] width 48 height 19
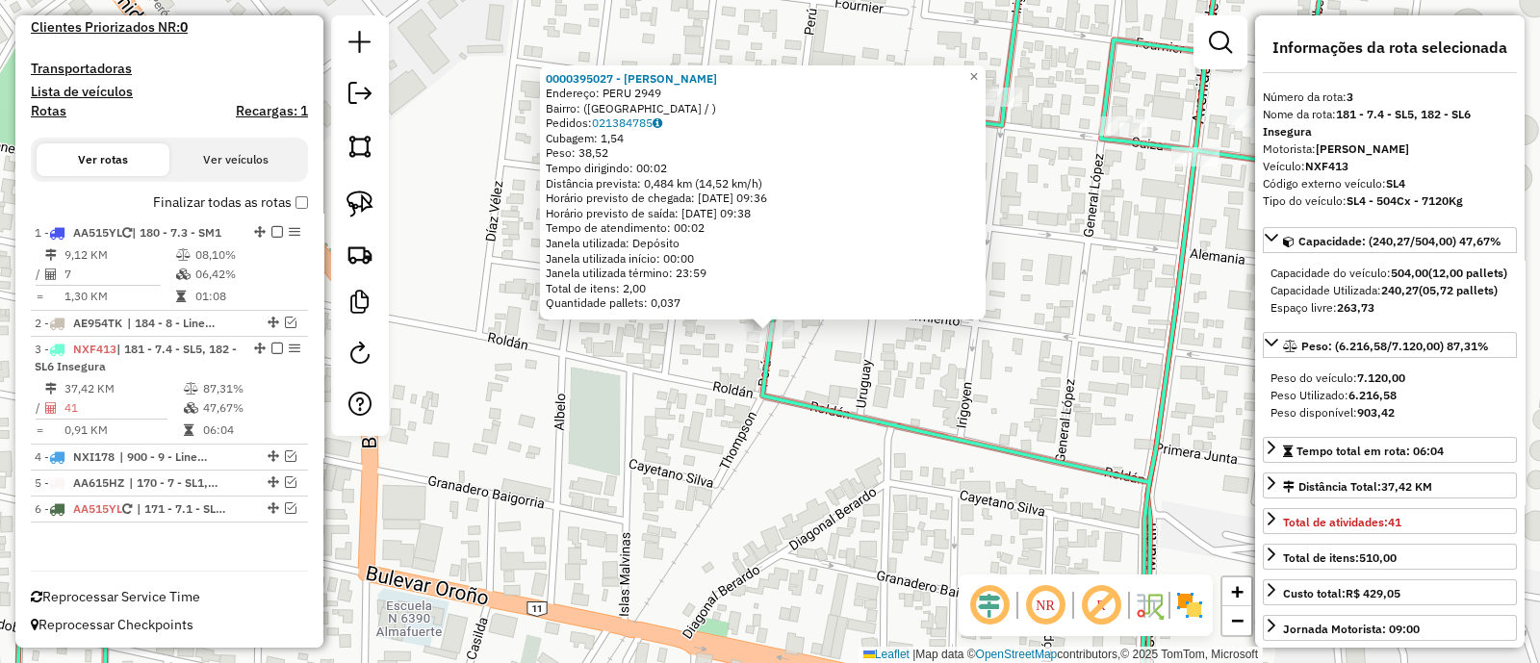
click at [785, 406] on icon at bounding box center [690, 332] width 1348 height 796
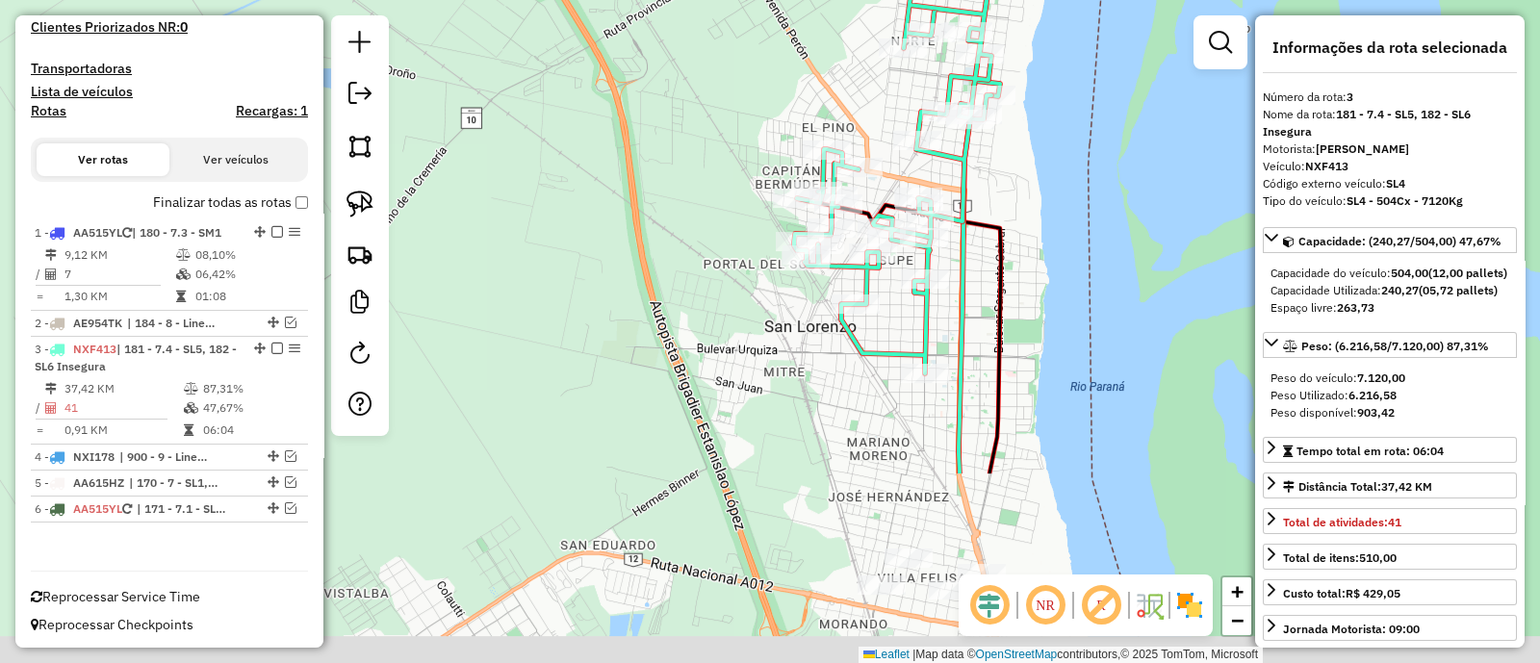
drag, startPoint x: 878, startPoint y: 460, endPoint x: 1030, endPoint y: 175, distance: 323.0
click at [1026, 180] on div "Janela de atendimento Grade de atendimento Capacidade Transportadoras Veículos …" at bounding box center [770, 331] width 1540 height 663
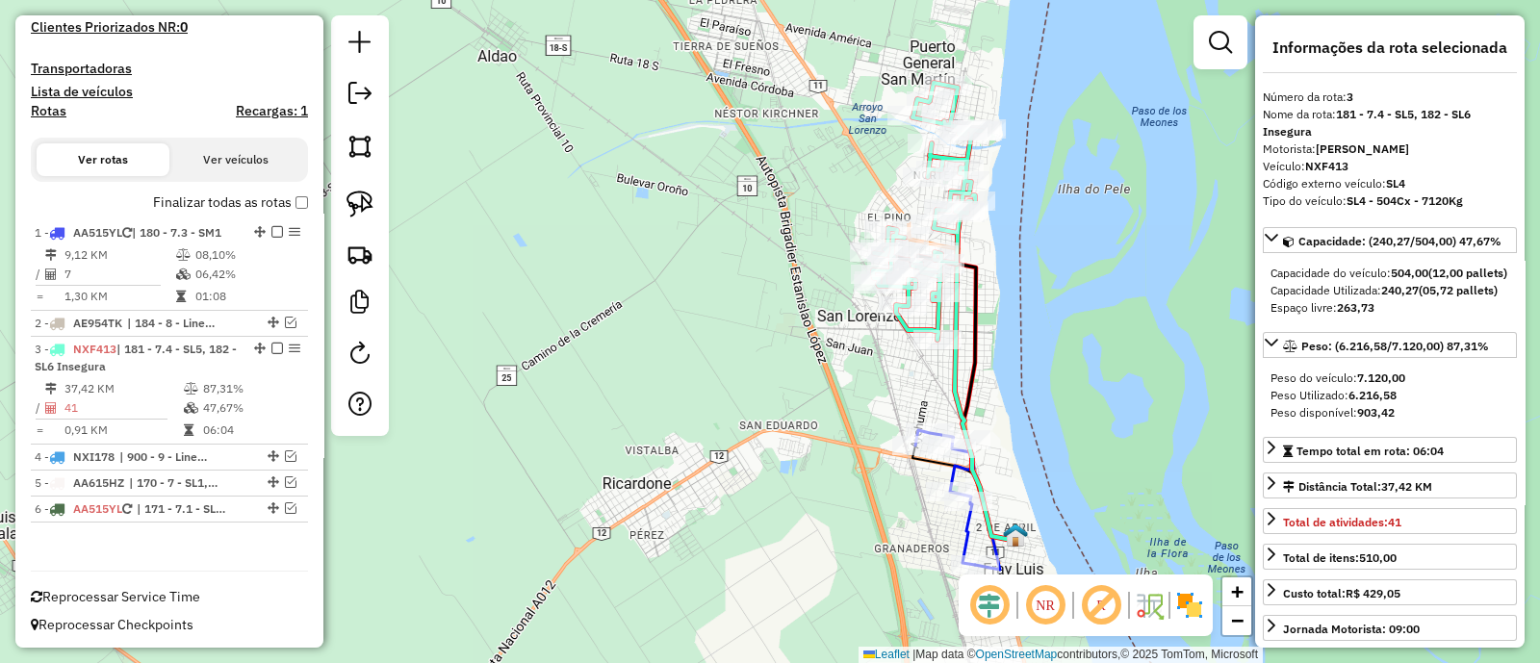
drag, startPoint x: 568, startPoint y: 325, endPoint x: 759, endPoint y: 398, distance: 205.0
click at [759, 398] on div "Janela de atendimento Grade de atendimento Capacidade Transportadoras Veículos …" at bounding box center [770, 331] width 1540 height 663
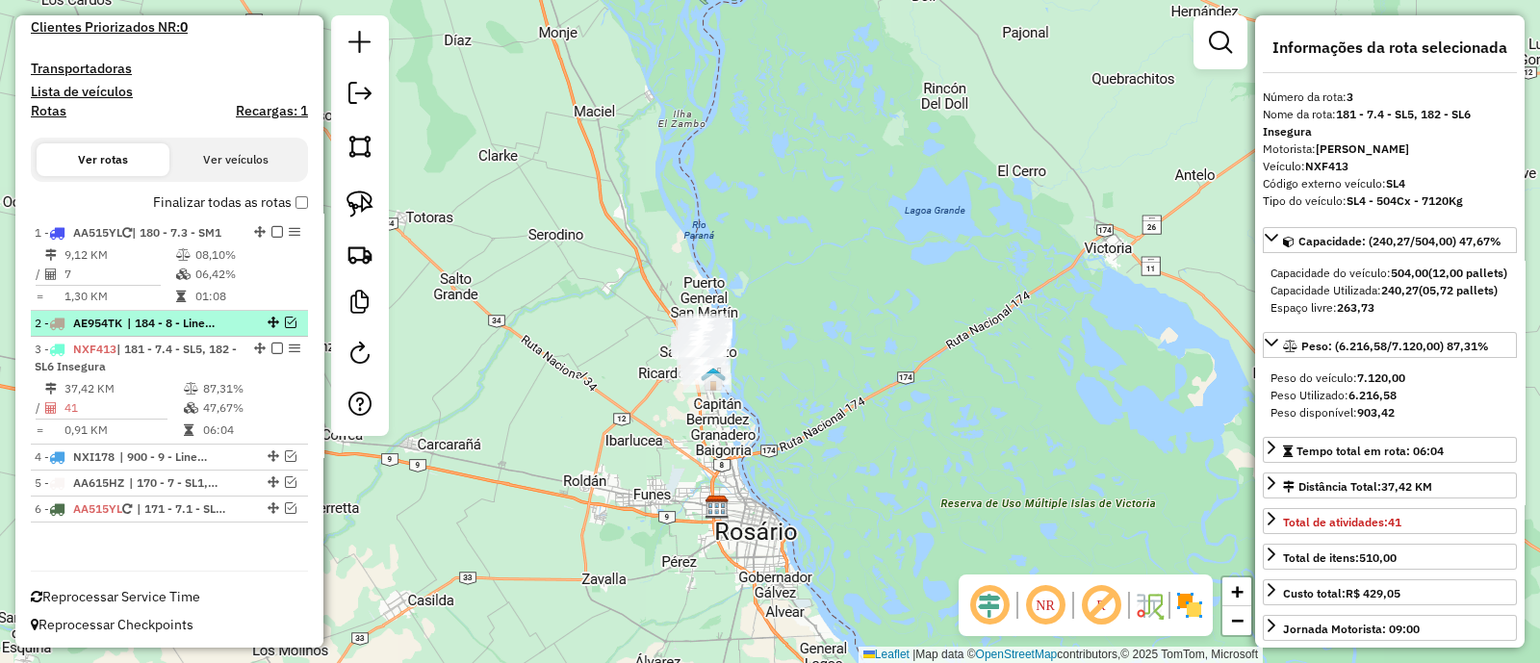
click at [285, 320] on em at bounding box center [291, 323] width 12 height 12
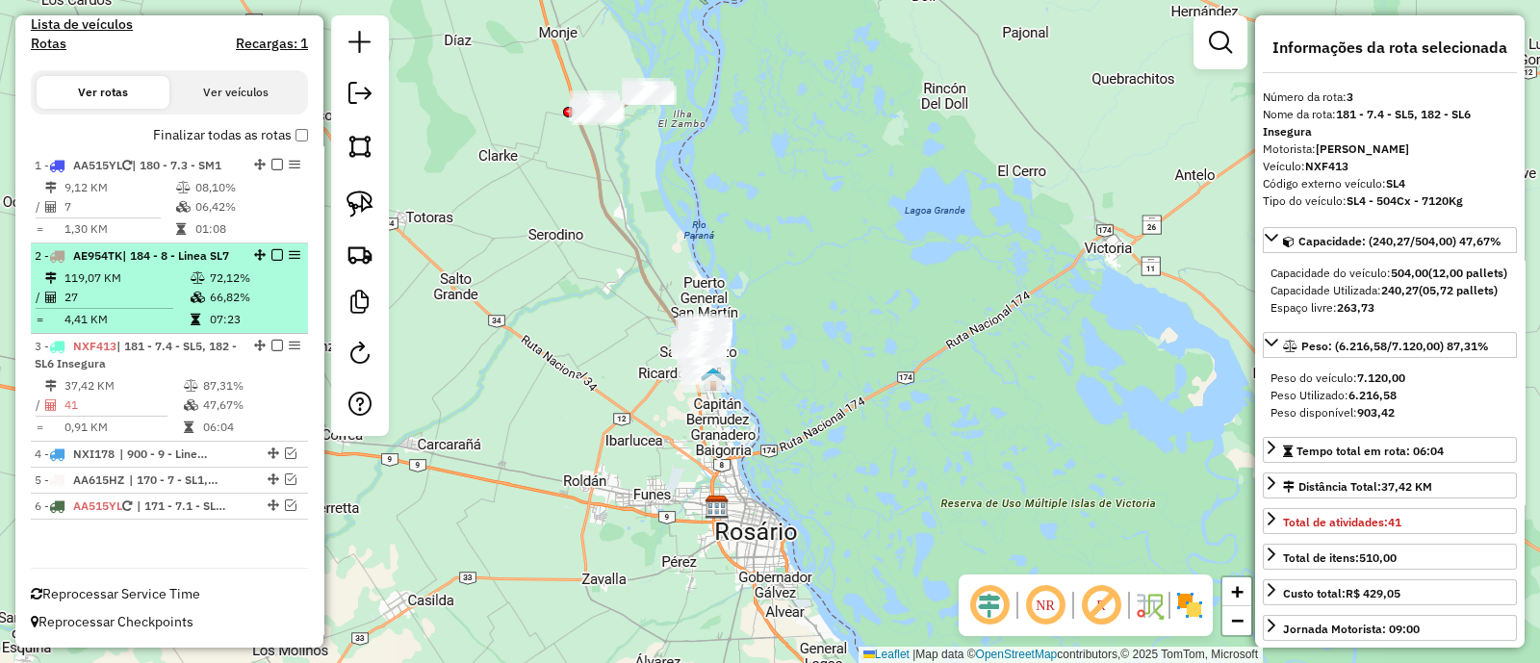
click at [273, 270] on td "72,12%" at bounding box center [254, 278] width 91 height 19
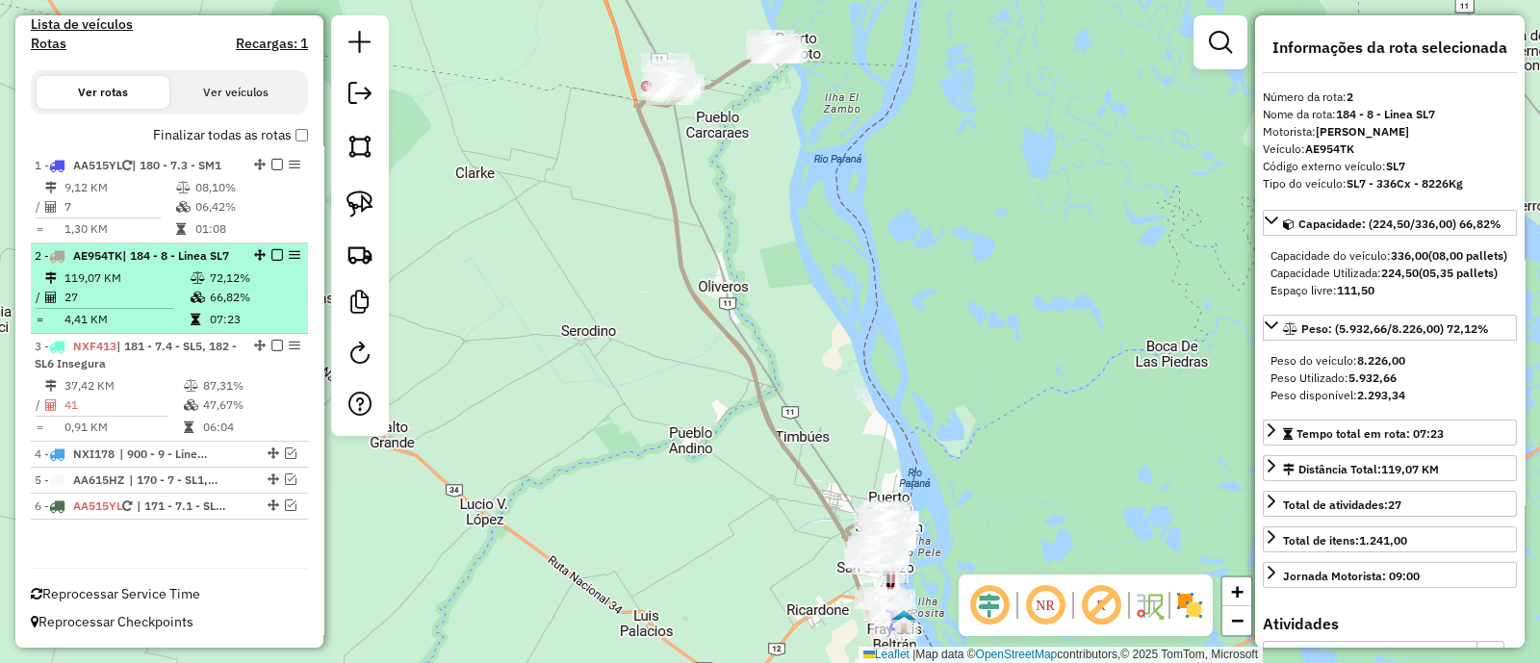
click at [271, 249] on em at bounding box center [277, 255] width 12 height 12
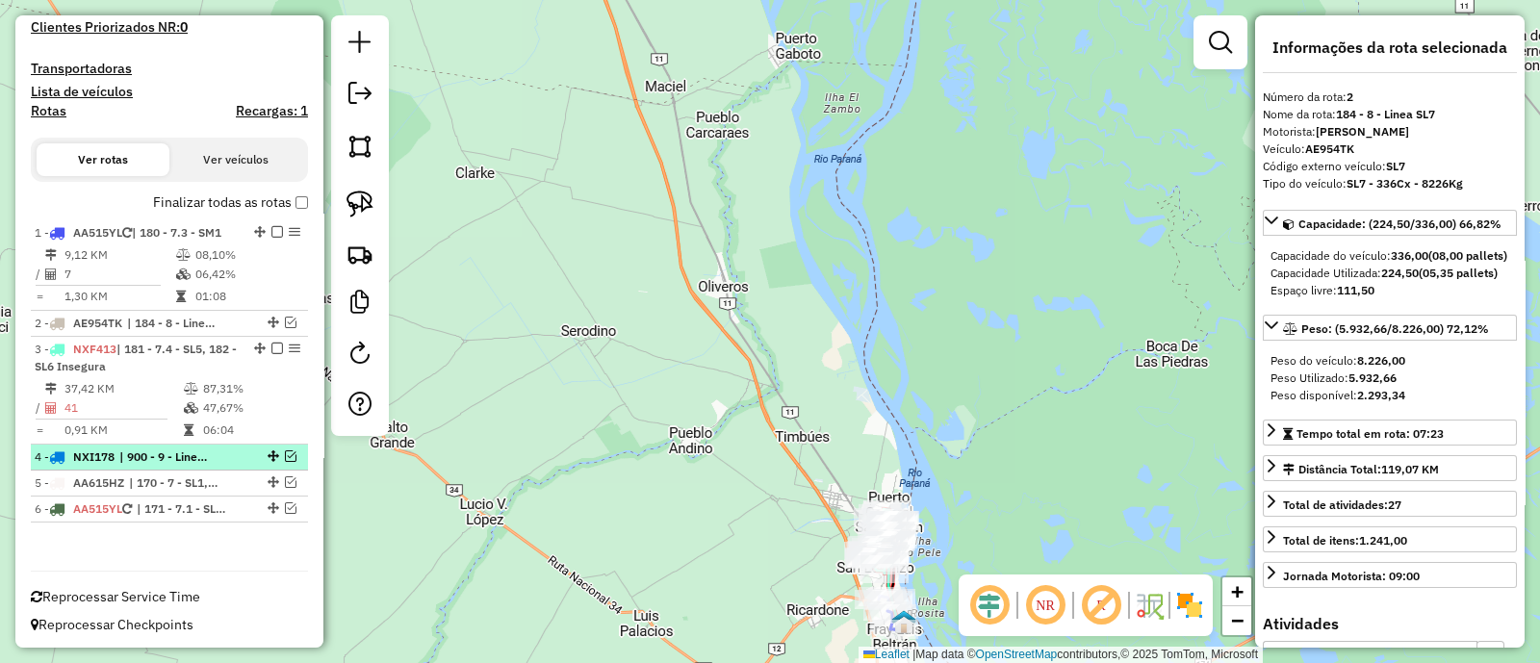
click at [285, 452] on em at bounding box center [291, 456] width 12 height 12
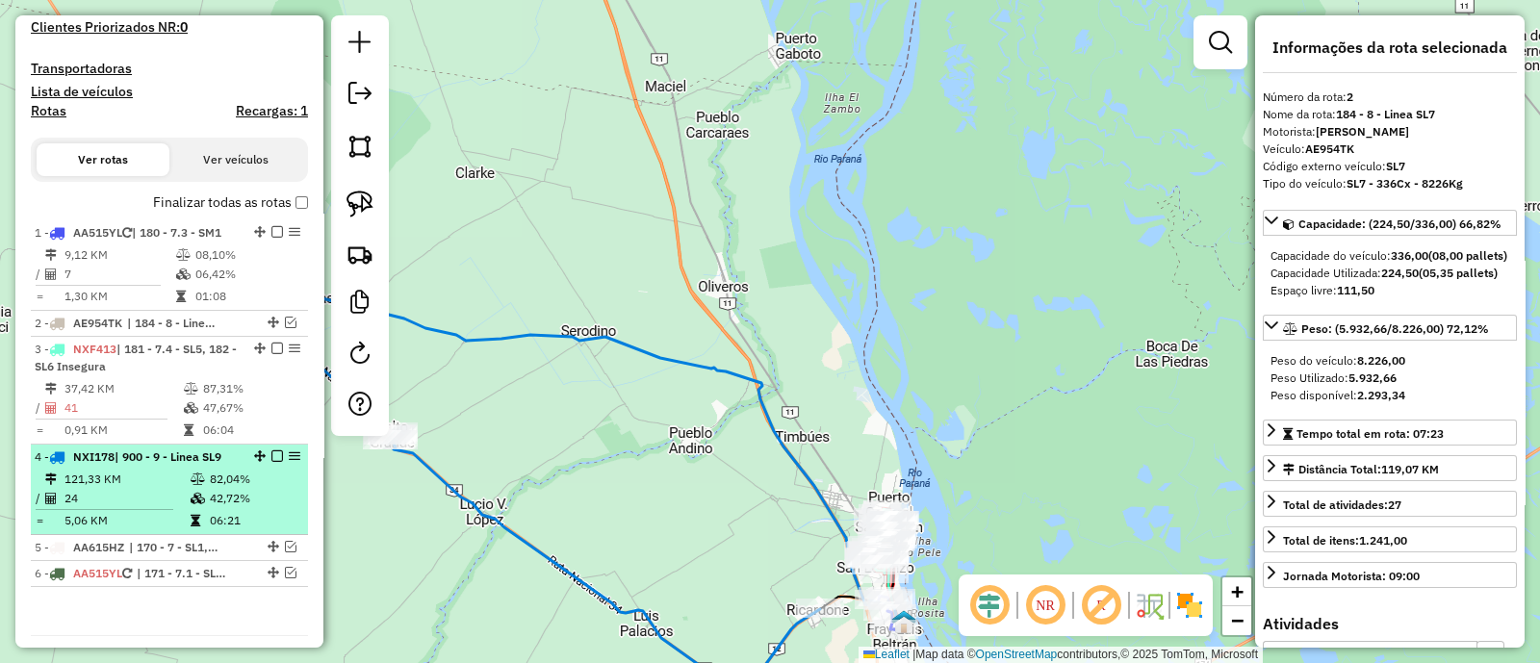
scroll to position [601, 0]
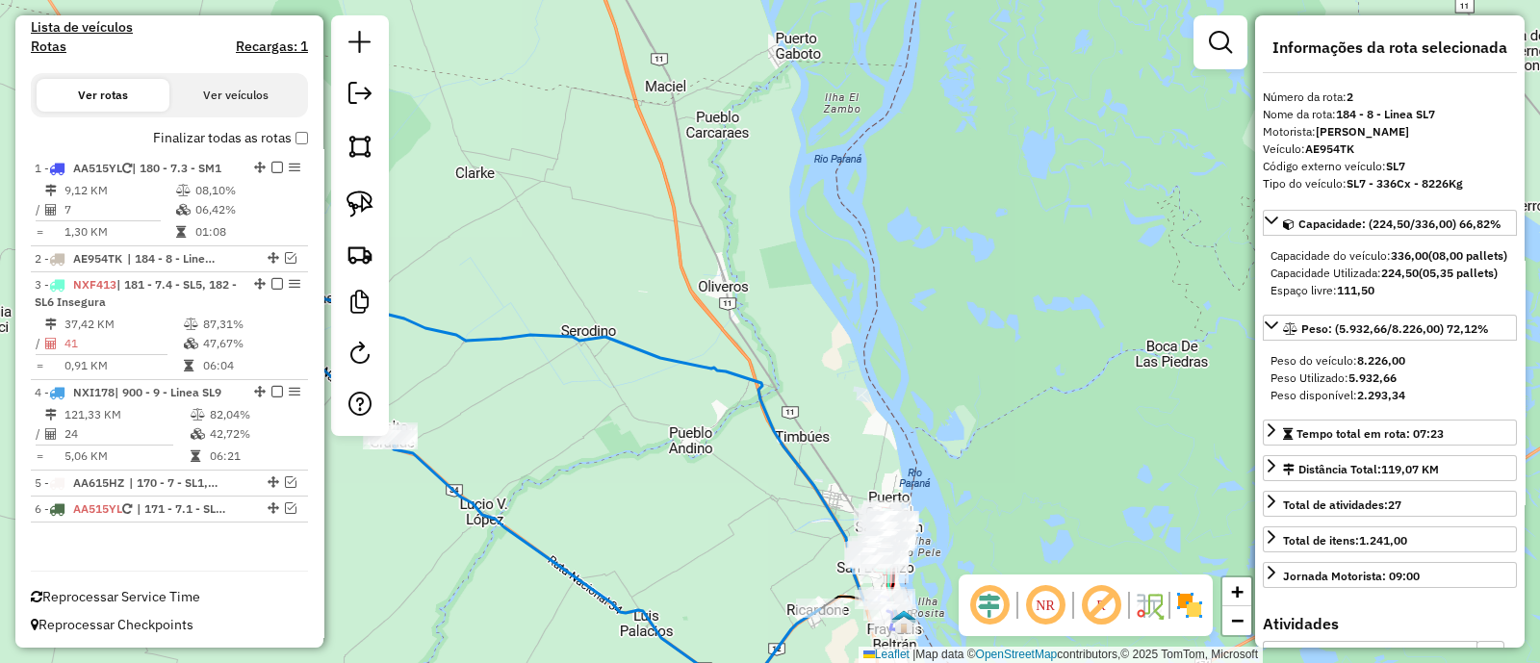
click at [616, 349] on icon at bounding box center [594, 458] width 619 height 332
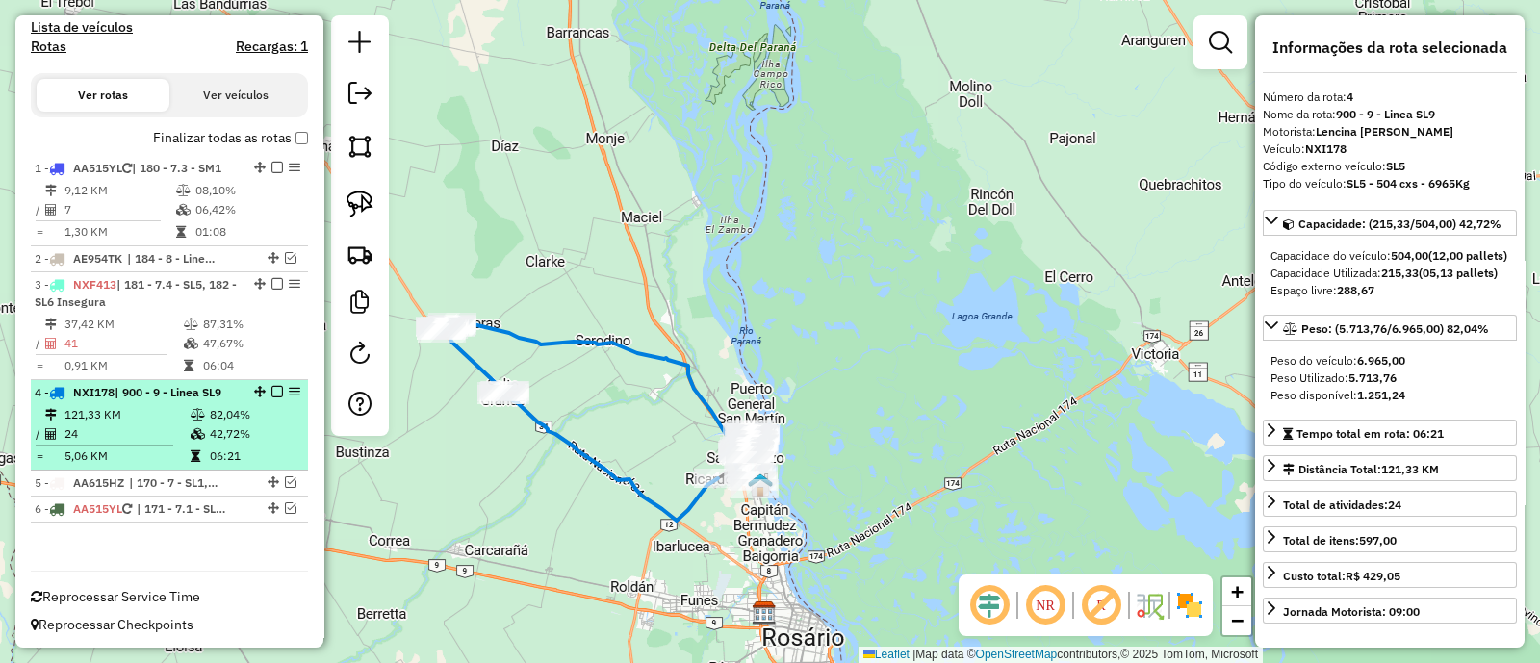
click at [251, 411] on td "82,04%" at bounding box center [254, 414] width 91 height 19
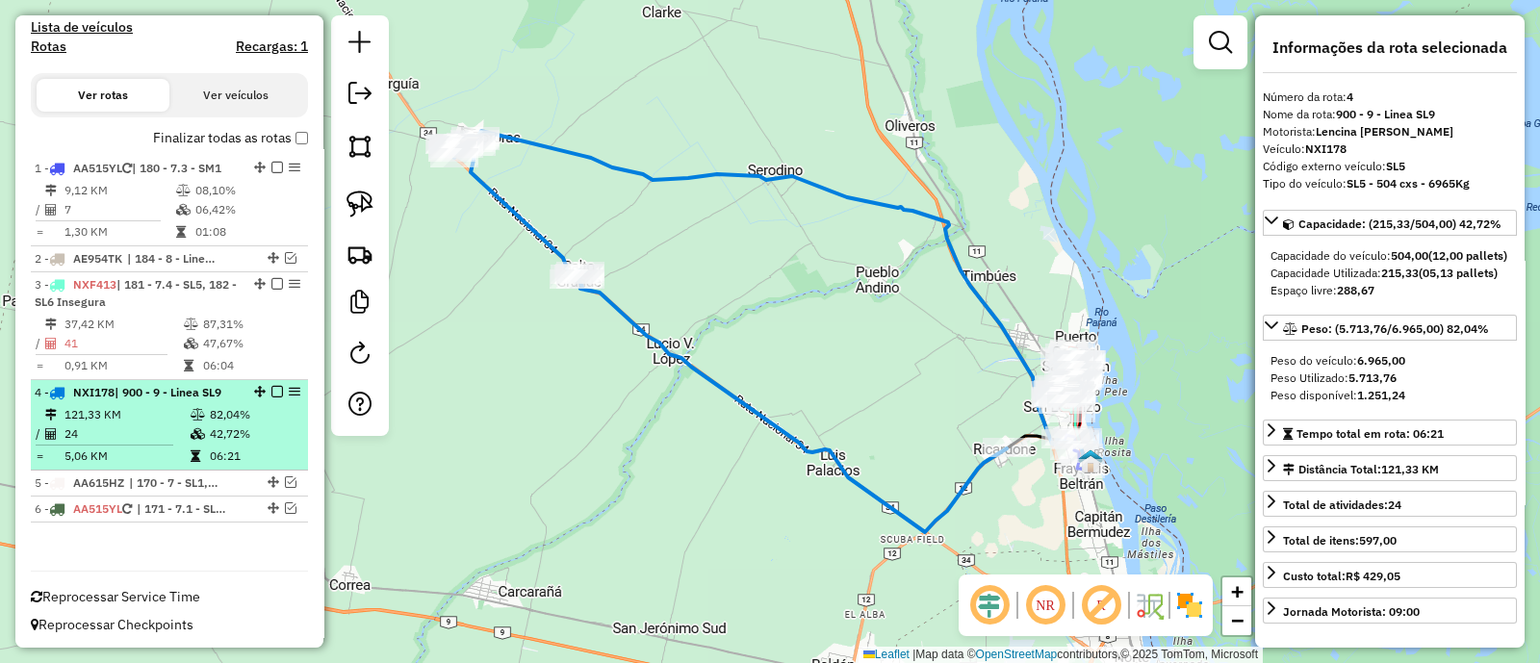
click at [271, 386] on em at bounding box center [277, 392] width 12 height 12
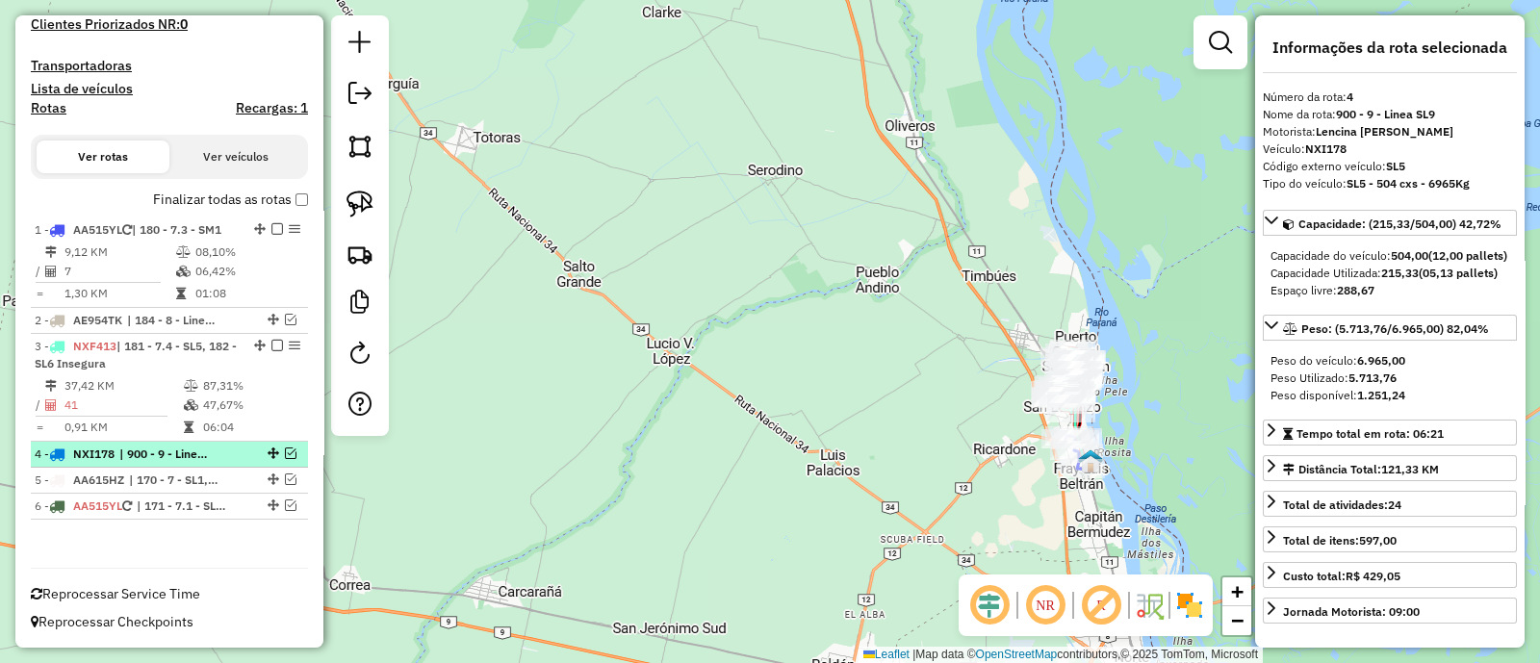
scroll to position [536, 0]
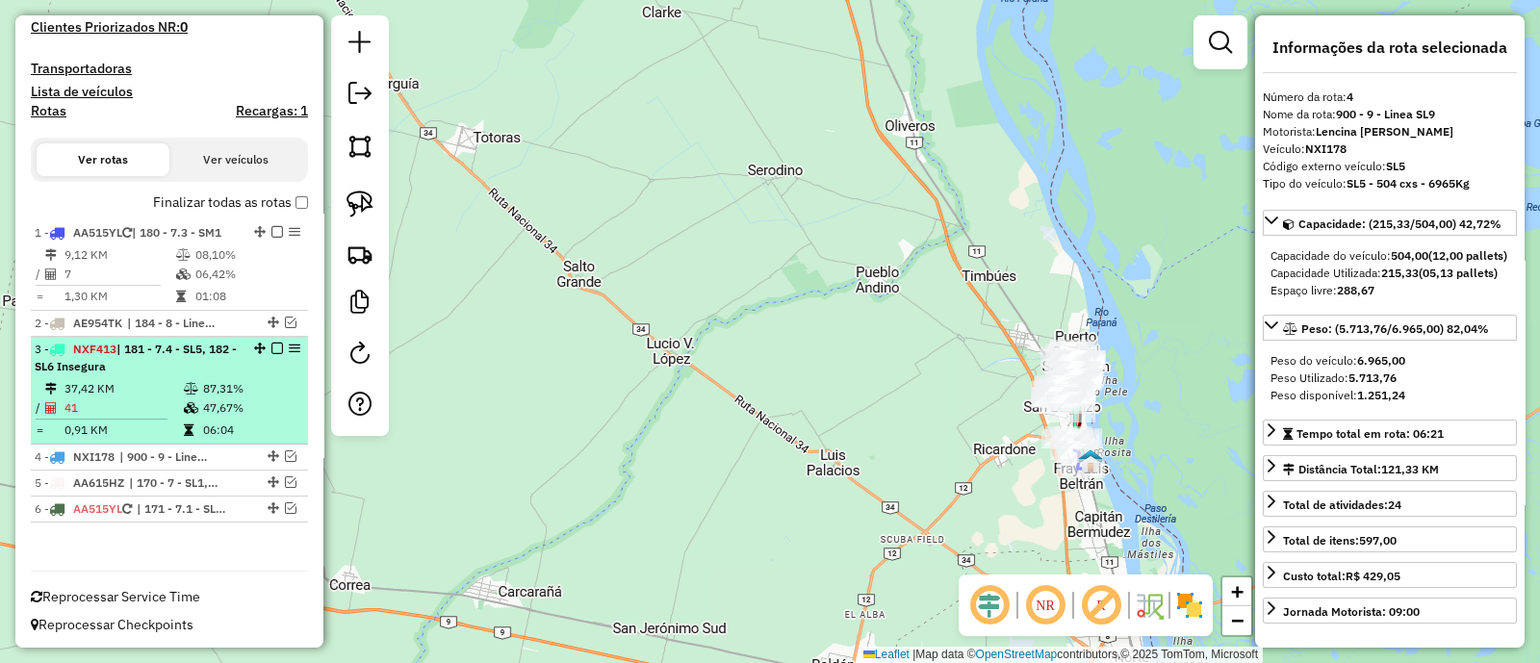
click at [264, 382] on td "87,31%" at bounding box center [250, 388] width 97 height 19
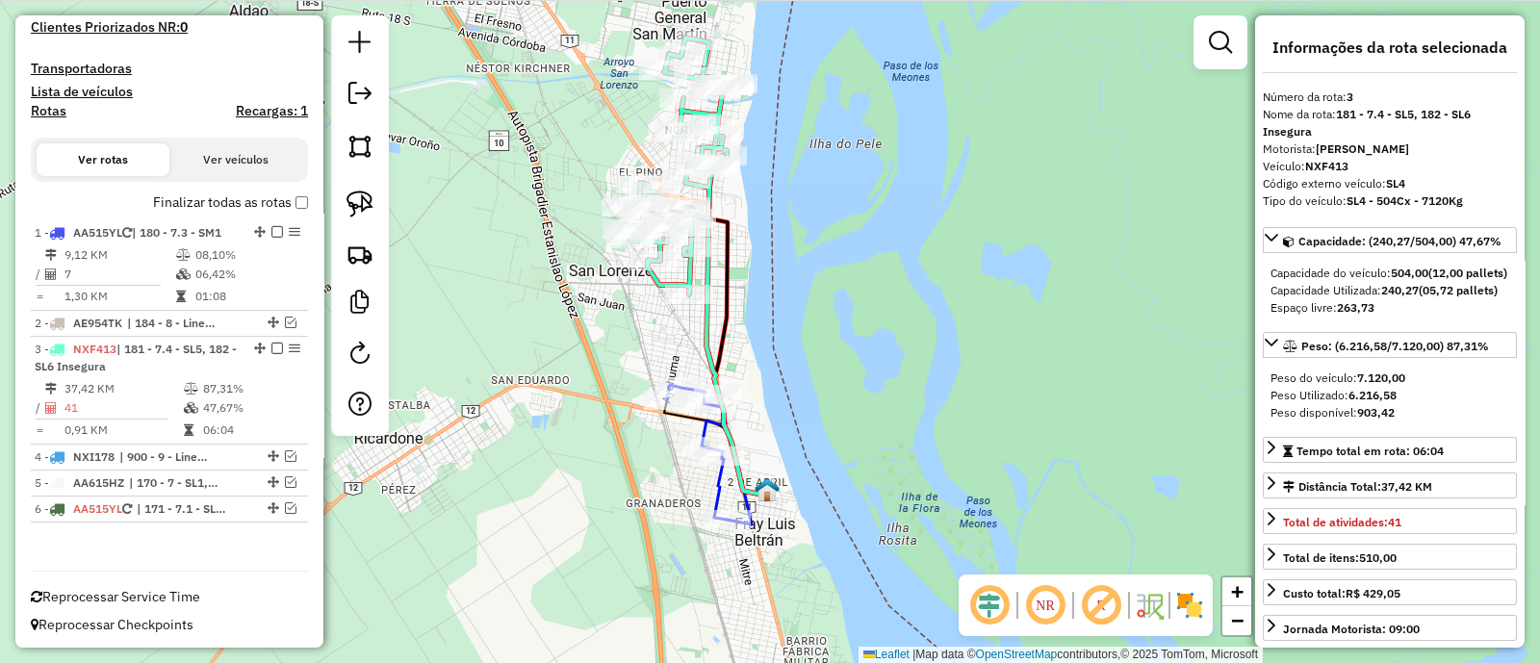
drag, startPoint x: 655, startPoint y: 444, endPoint x: 563, endPoint y: 370, distance: 117.7
click at [563, 370] on div "Janela de atendimento Grade de atendimento Capacidade Transportadoras Veículos …" at bounding box center [770, 331] width 1540 height 663
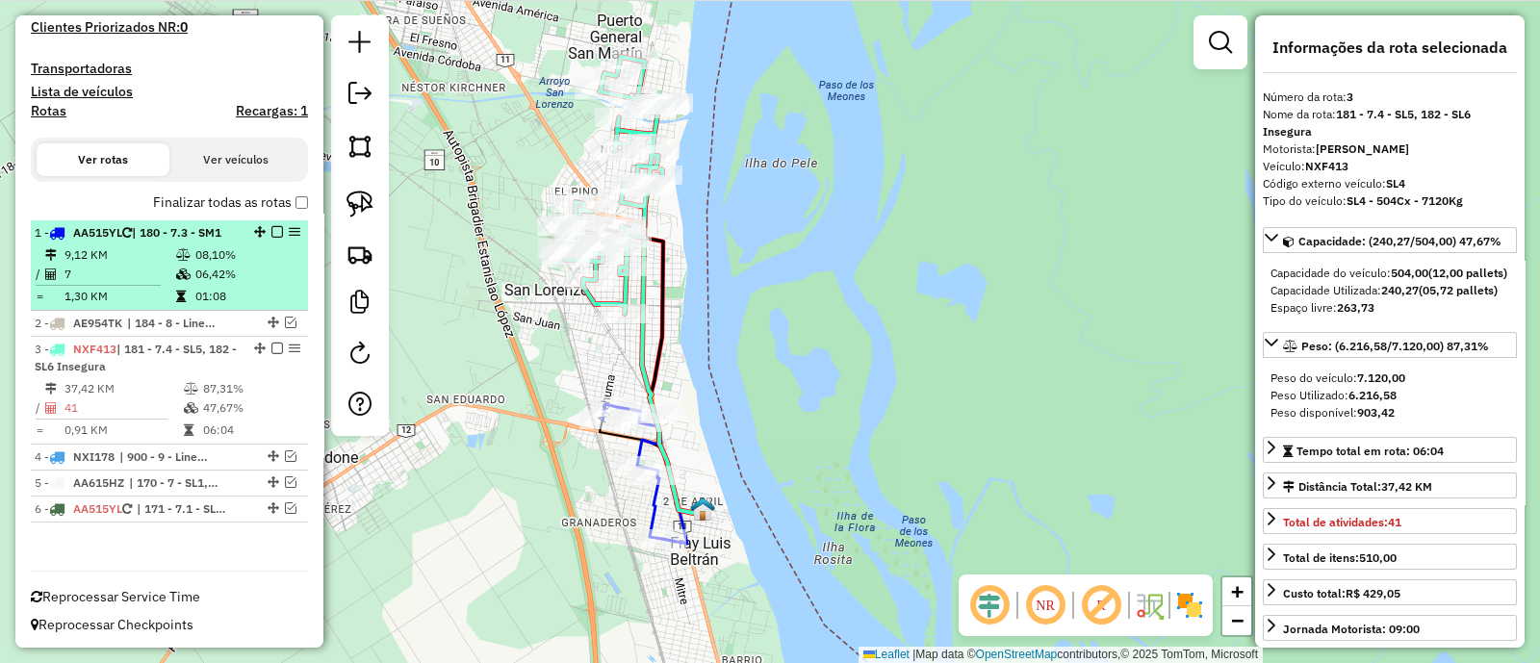
click at [275, 226] on em at bounding box center [277, 232] width 12 height 12
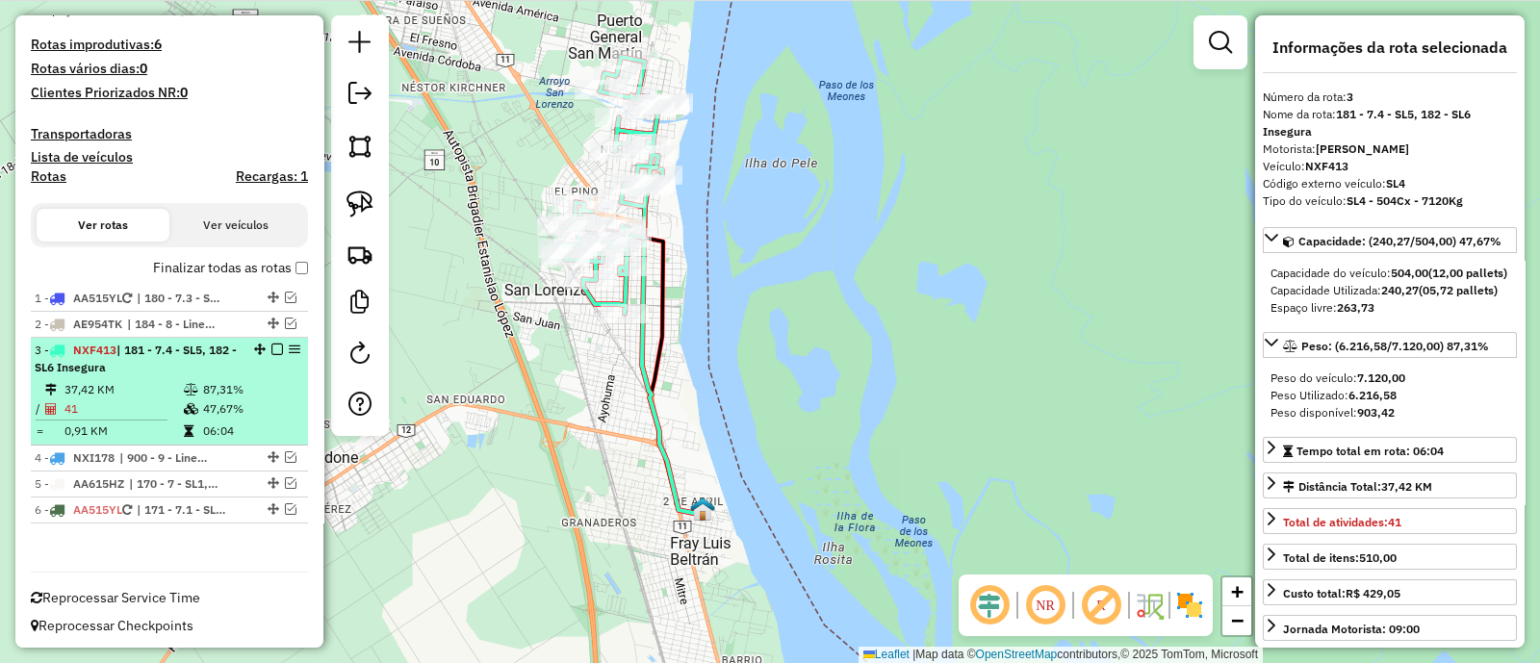
click at [274, 348] on em at bounding box center [277, 350] width 12 height 12
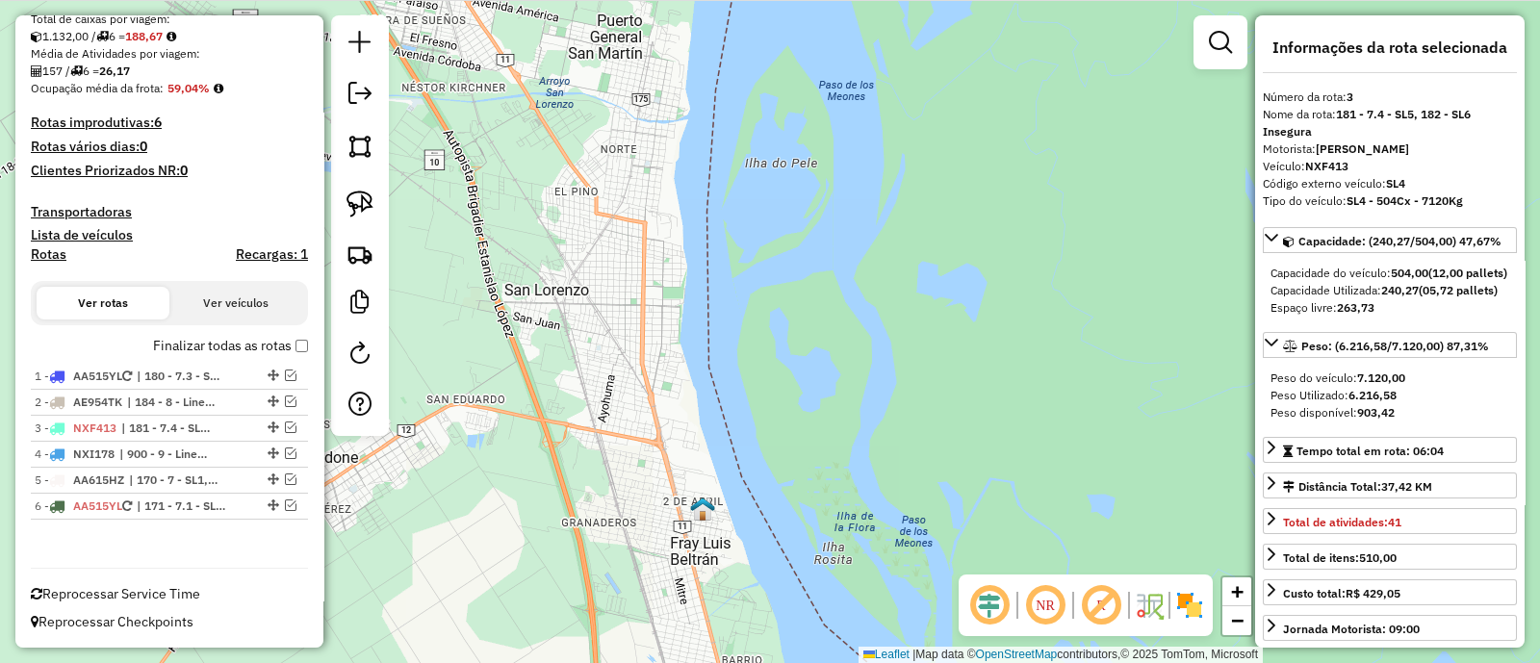
scroll to position [390, 0]
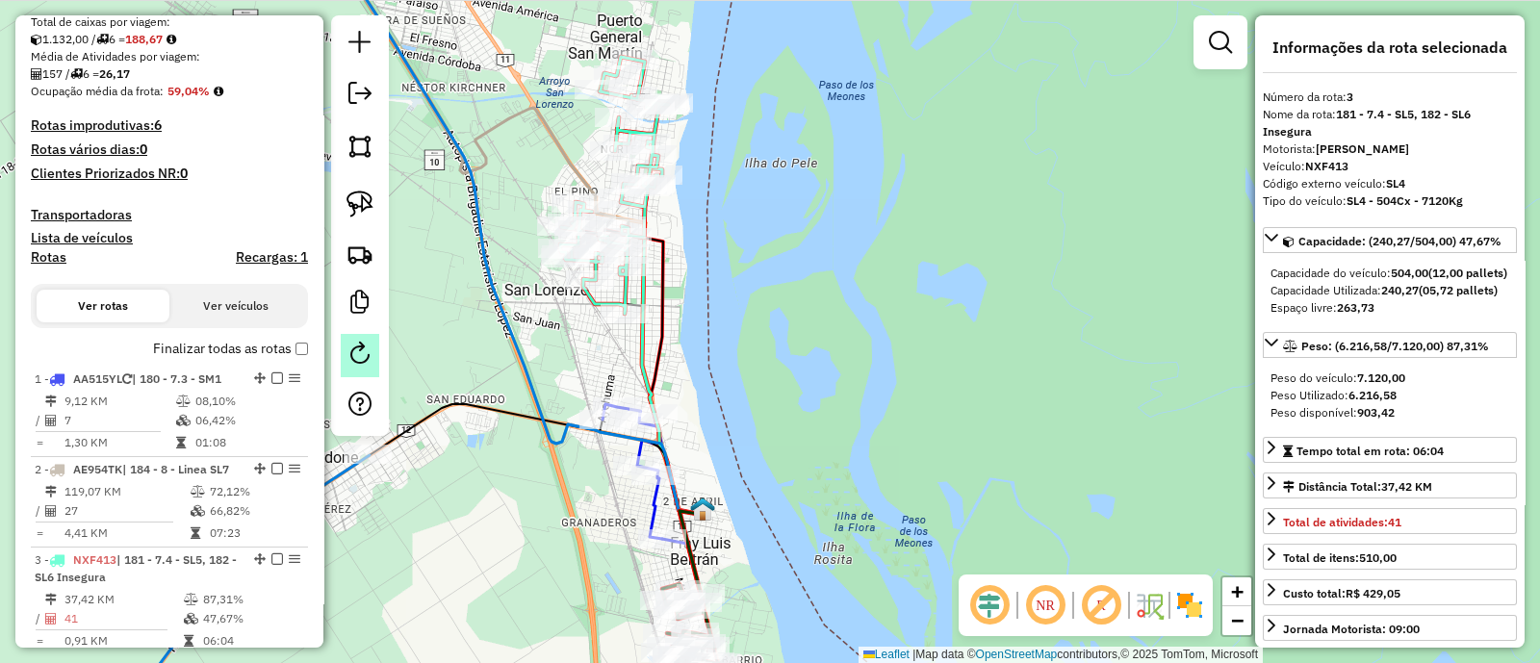
click at [351, 353] on em at bounding box center [359, 353] width 23 height 23
select select "*"
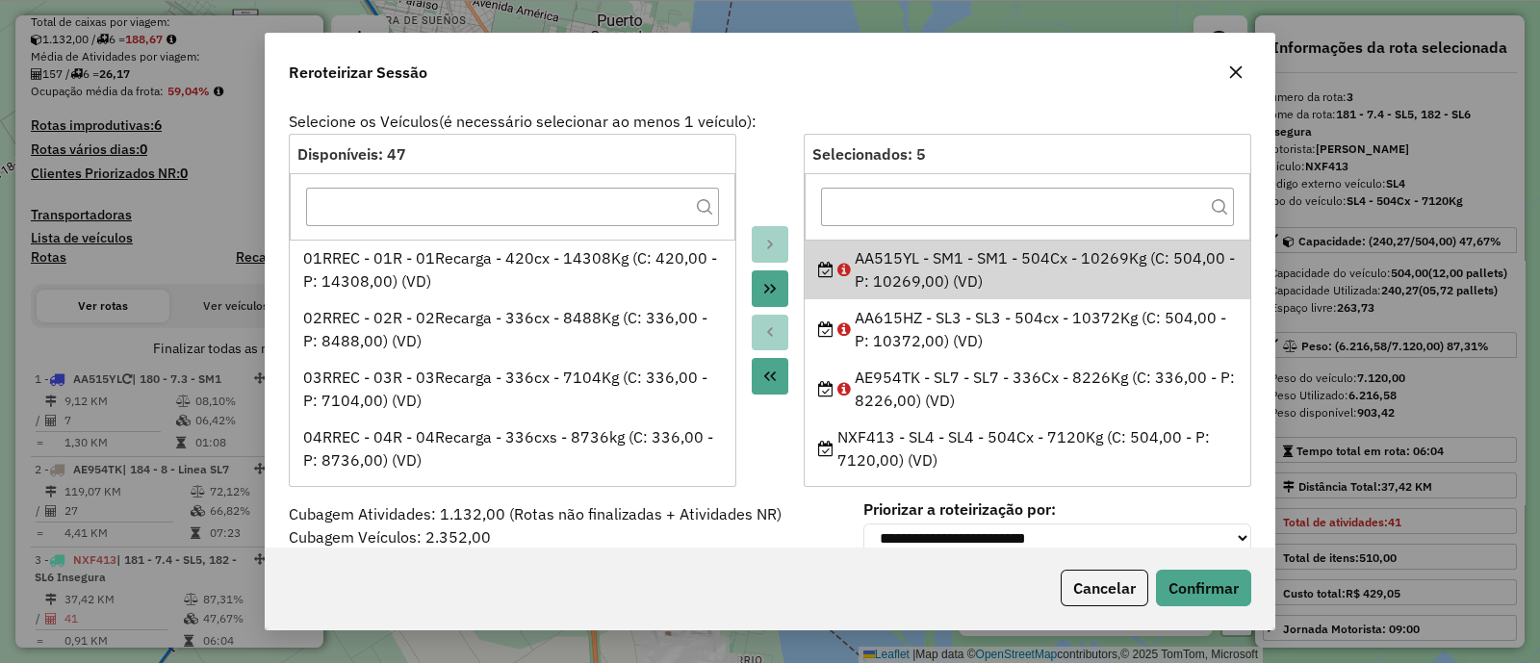
scroll to position [66, 0]
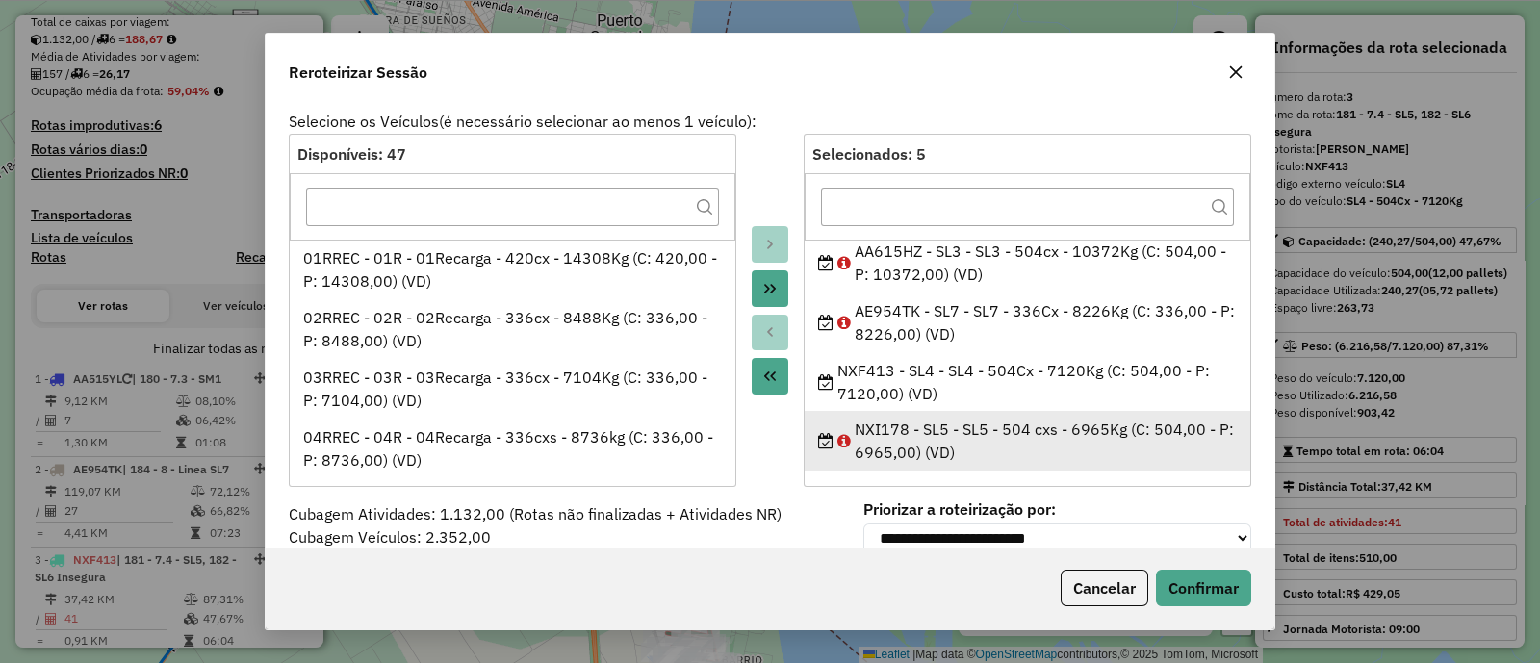
drag, startPoint x: 851, startPoint y: 251, endPoint x: 976, endPoint y: 457, distance: 241.0
click at [976, 457] on ul "AA515YL - SM1 - SM1 - 504Cx - 10269Kg (C: 504,00 - P: 10269,00) (VD) AA615HZ - …" at bounding box center [1028, 355] width 446 height 231
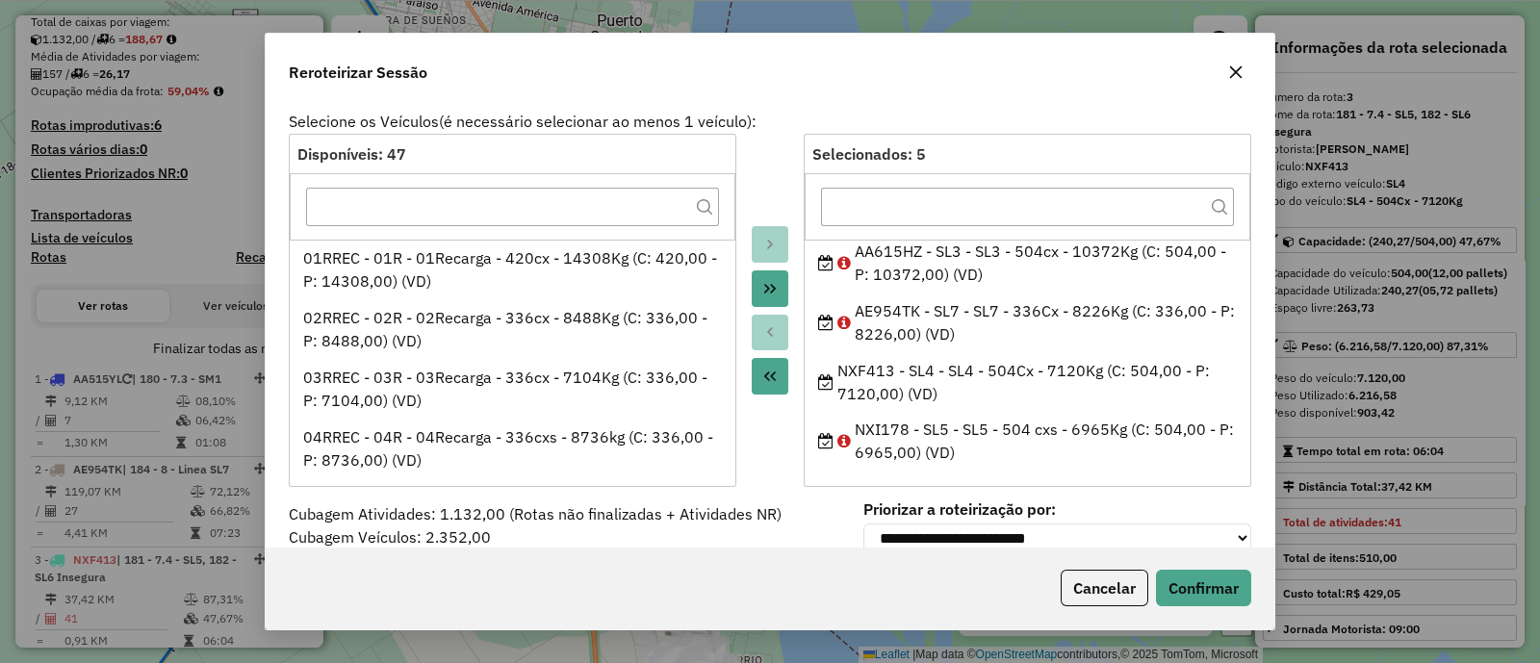
click at [1304, 347] on div "Reroteirizar Sessão Selecione os Veículos (é necessário selecionar ao menos 1 v…" at bounding box center [770, 331] width 1540 height 663
click at [1242, 69] on icon "button" at bounding box center [1235, 71] width 15 height 15
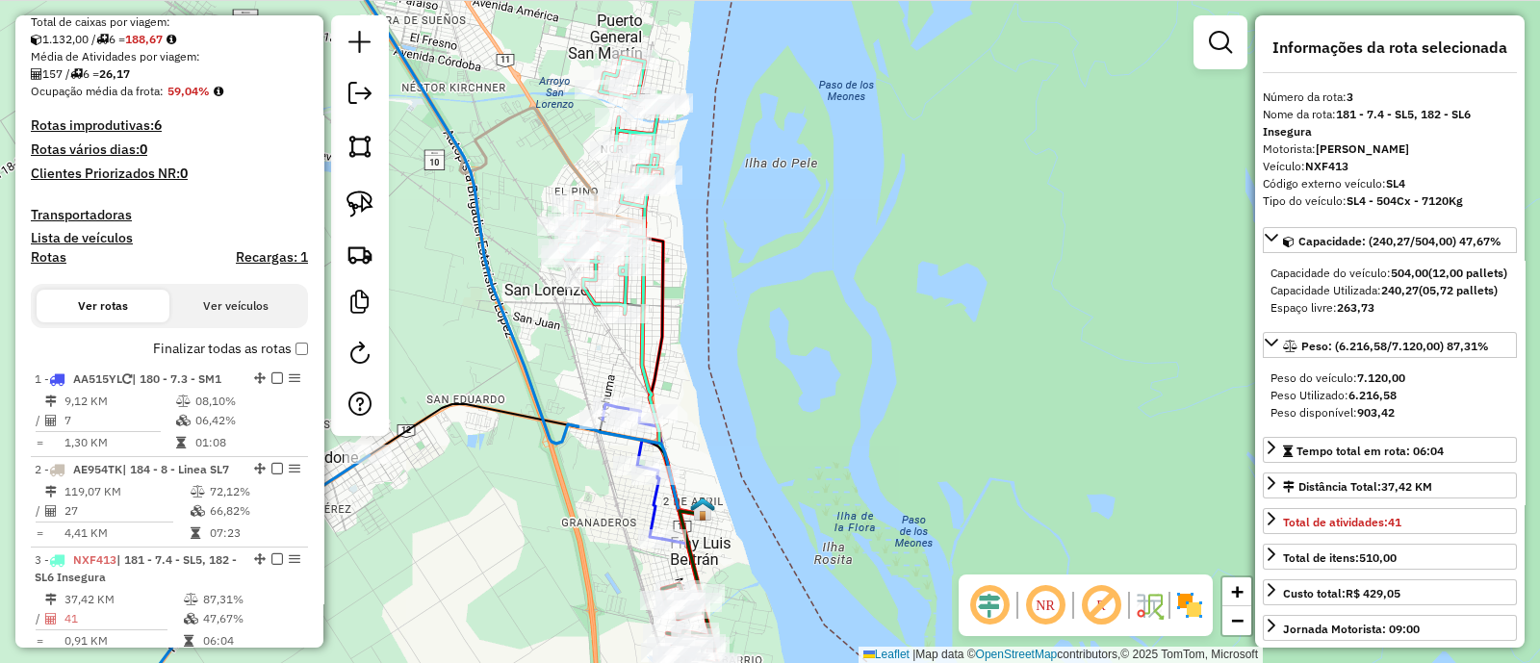
drag, startPoint x: 532, startPoint y: 337, endPoint x: 986, endPoint y: 527, distance: 491.4
click at [986, 527] on div "Janela de atendimento Grade de atendimento Capacidade Transportadoras Veículos …" at bounding box center [770, 331] width 1540 height 663
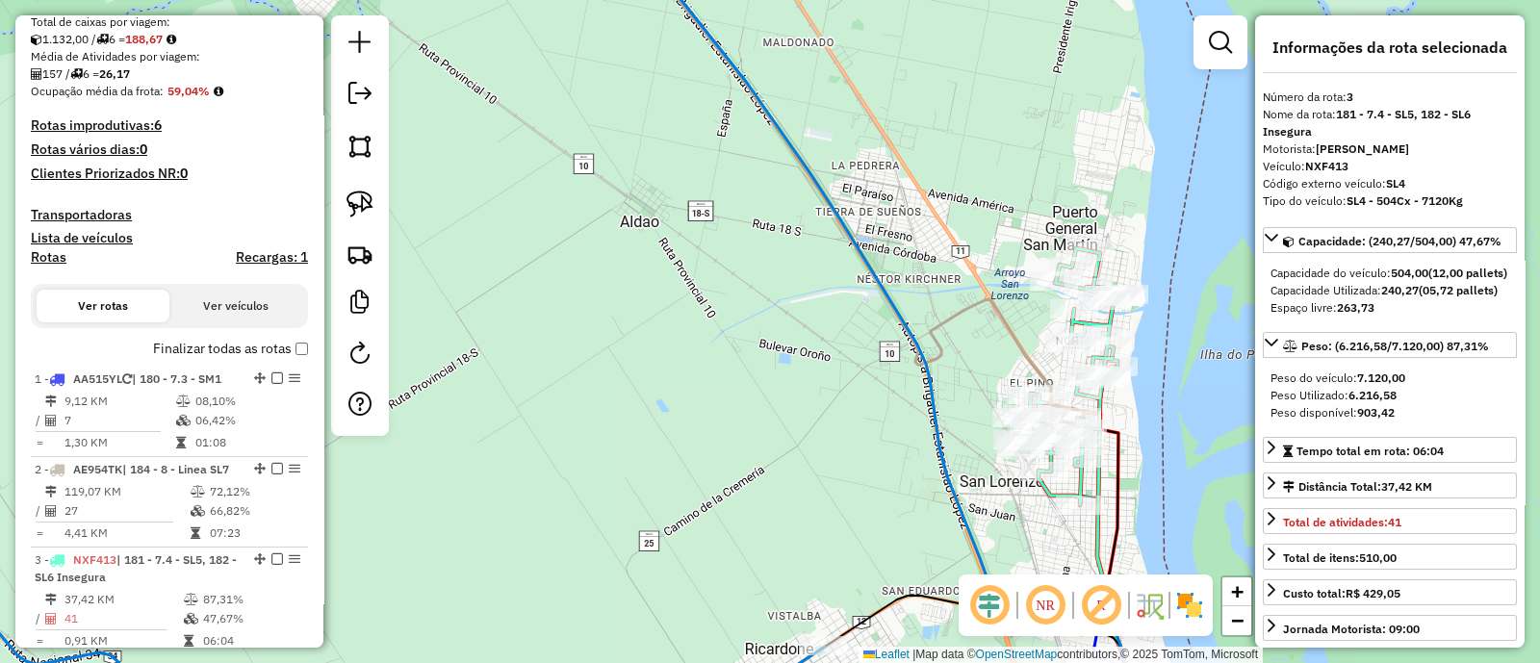
click at [900, 303] on icon at bounding box center [898, 320] width 520 height 772
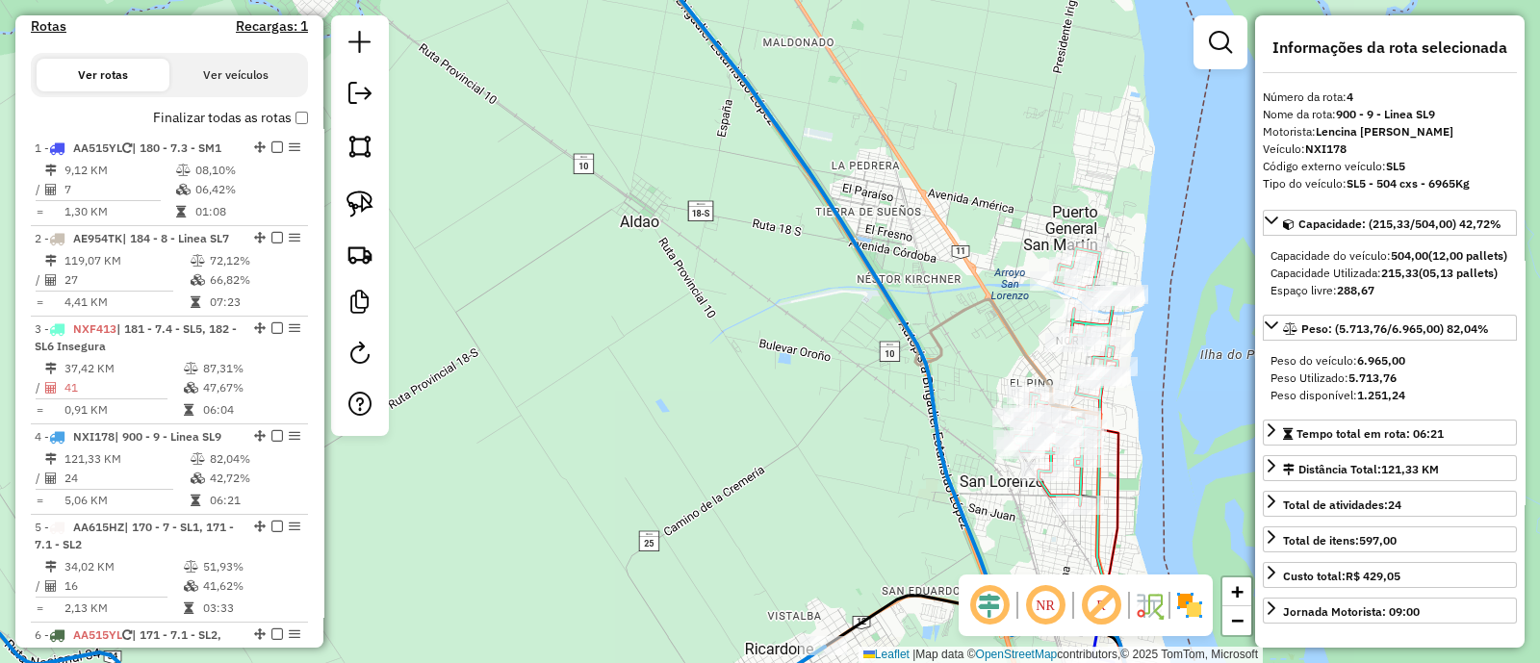
scroll to position [846, 0]
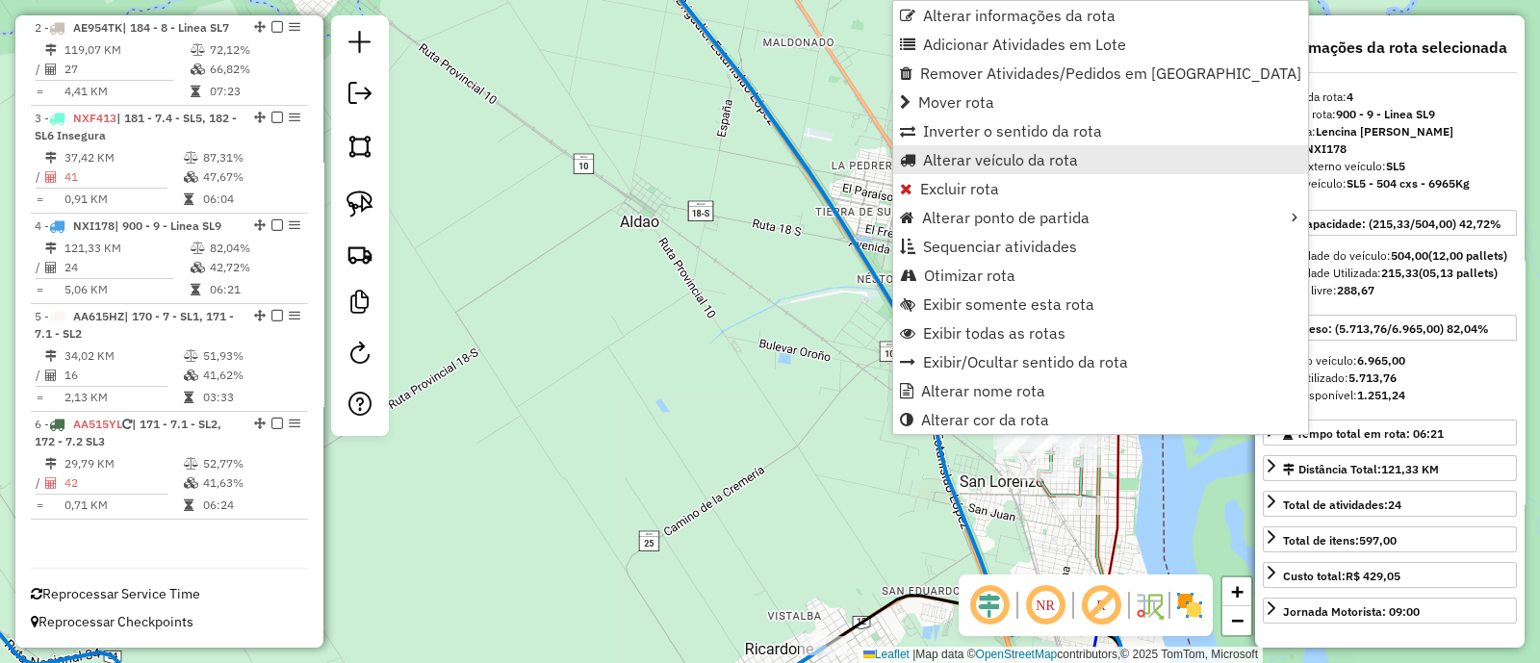
click at [966, 155] on span "Alterar veículo da rota" at bounding box center [1000, 159] width 155 height 15
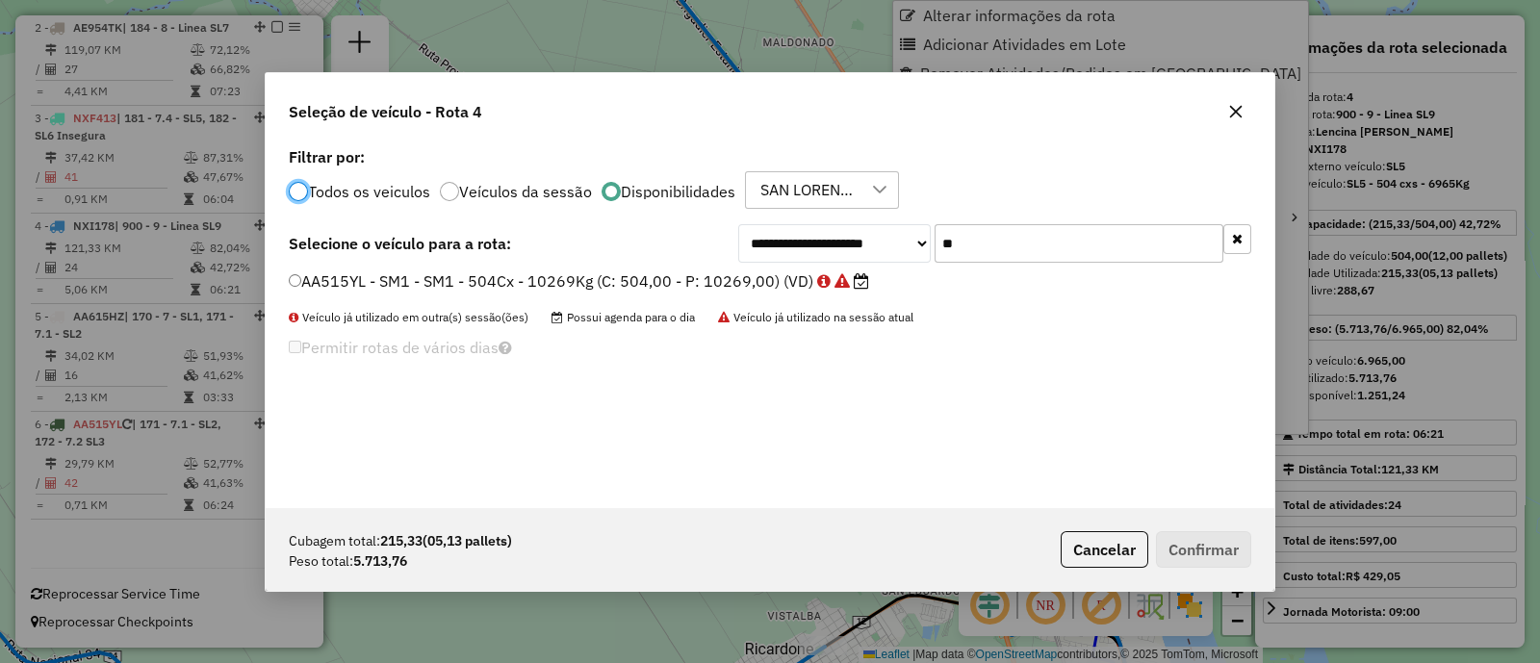
scroll to position [10, 6]
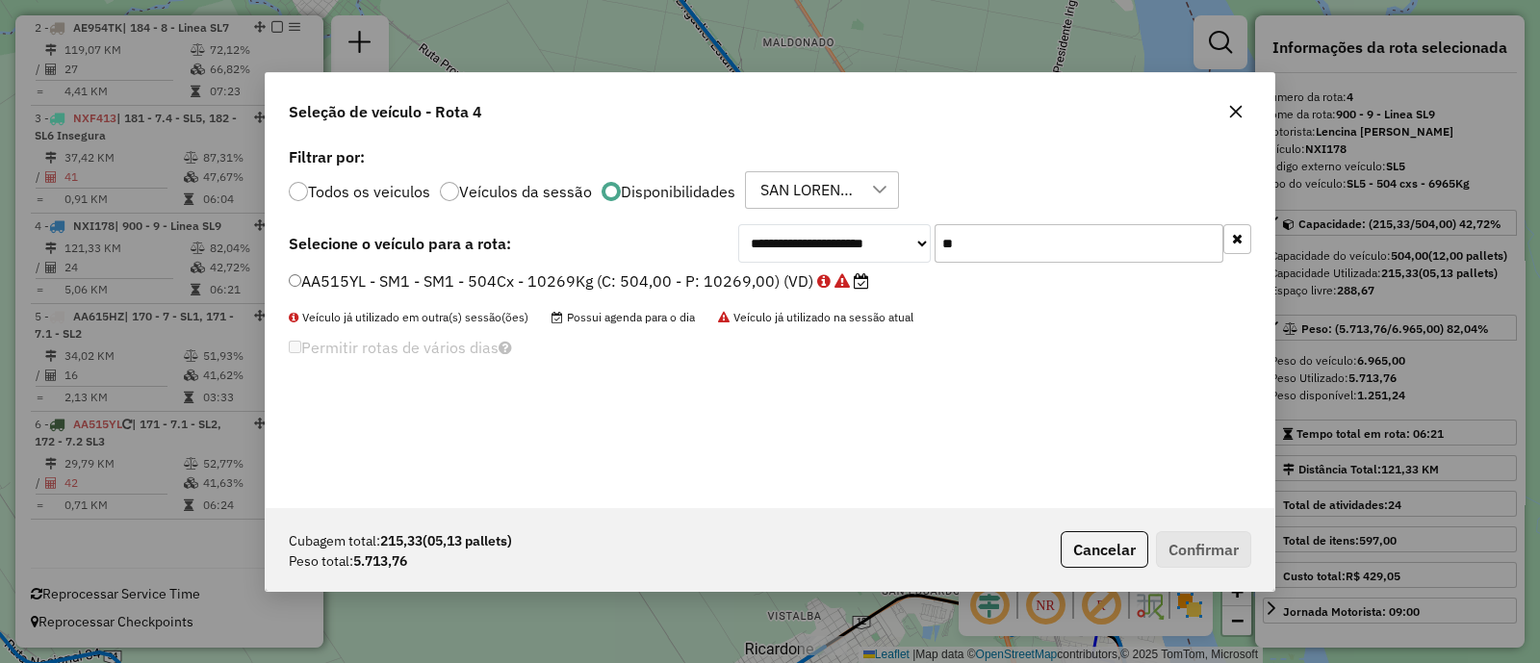
click at [981, 234] on input "**" at bounding box center [1079, 243] width 289 height 39
type input "*"
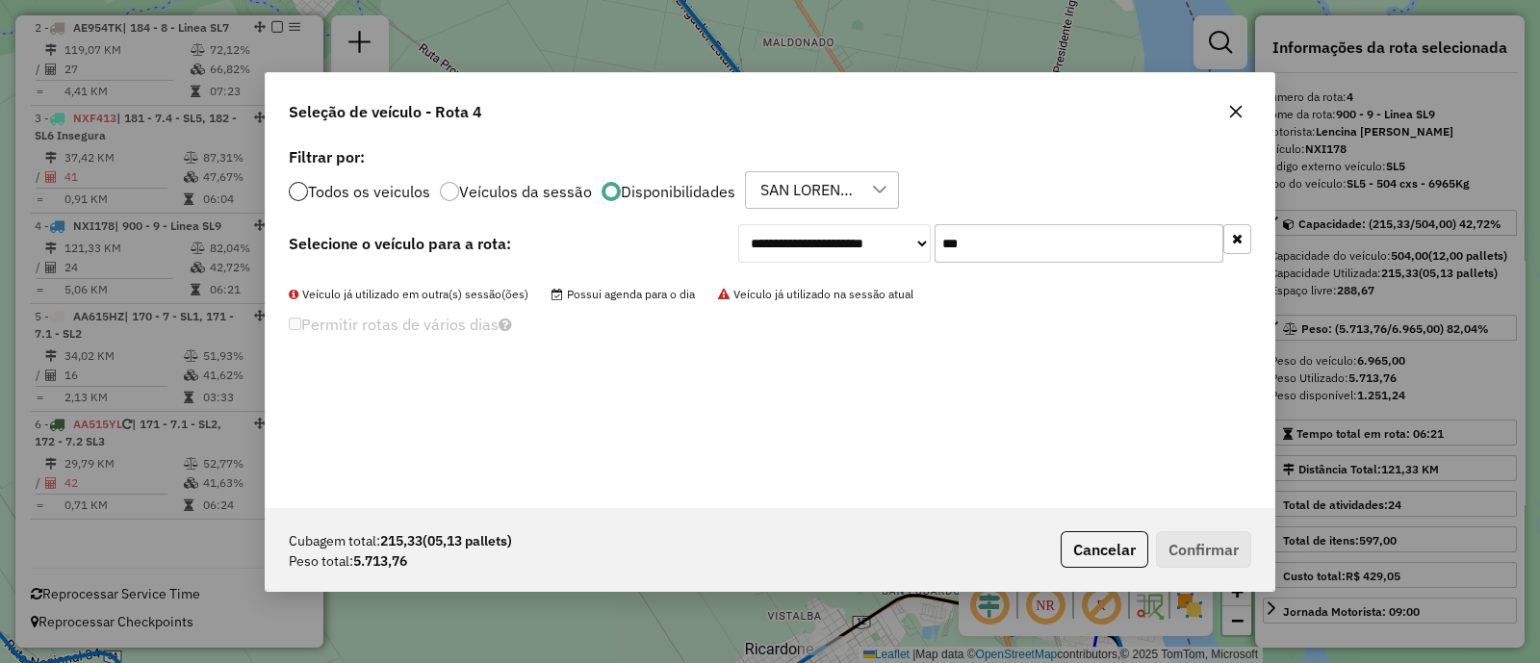
type input "***"
click at [301, 192] on div at bounding box center [298, 191] width 19 height 19
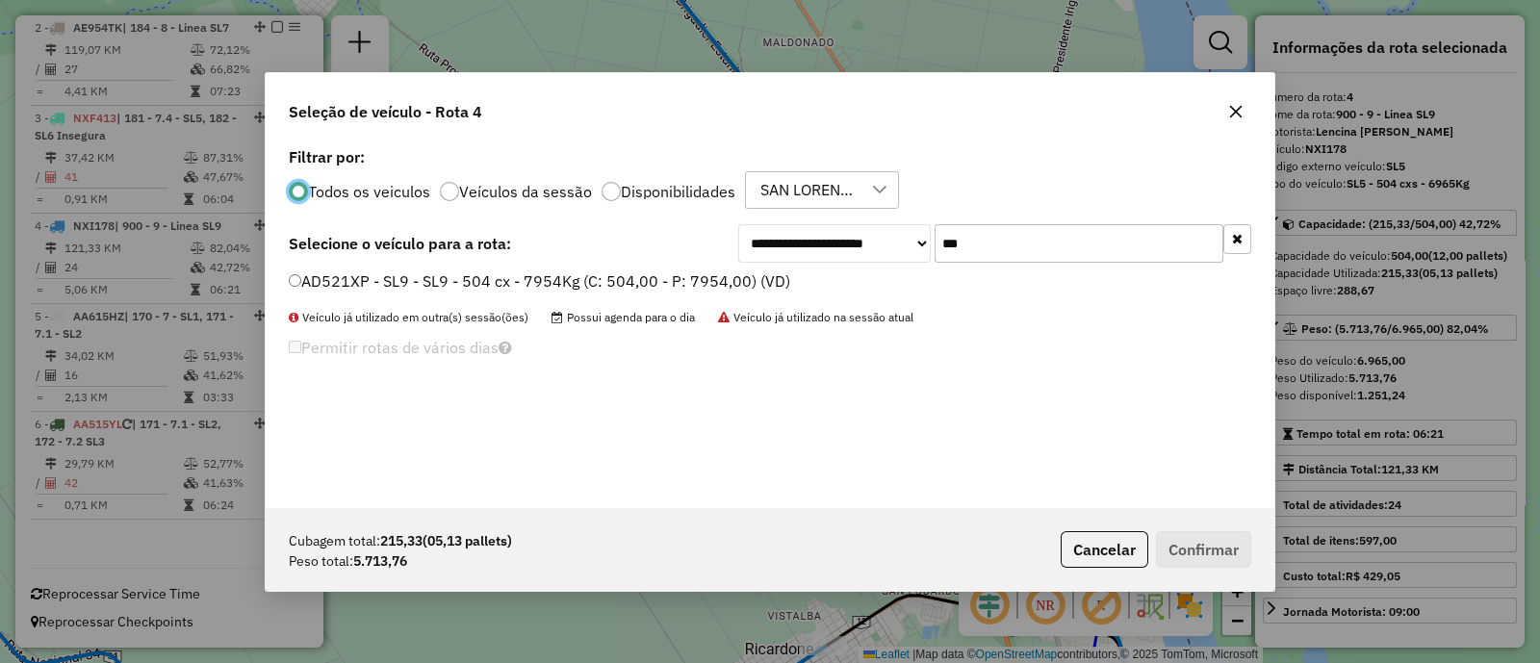
click at [558, 281] on label "AD521XP - SL9 - SL9 - 504 cx - 7954Kg (C: 504,00 - P: 7954,00) (VD)" at bounding box center [539, 281] width 501 height 23
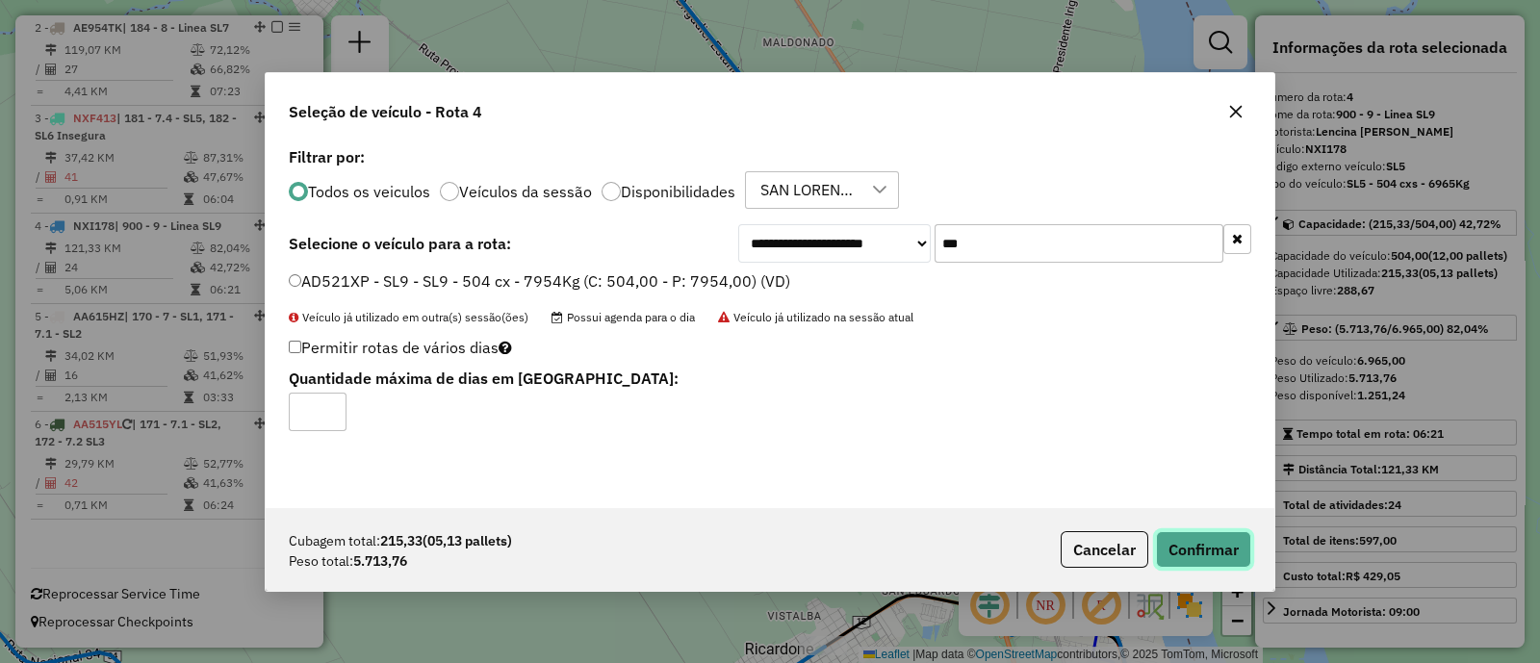
click at [1182, 548] on button "Confirmar" at bounding box center [1203, 549] width 95 height 37
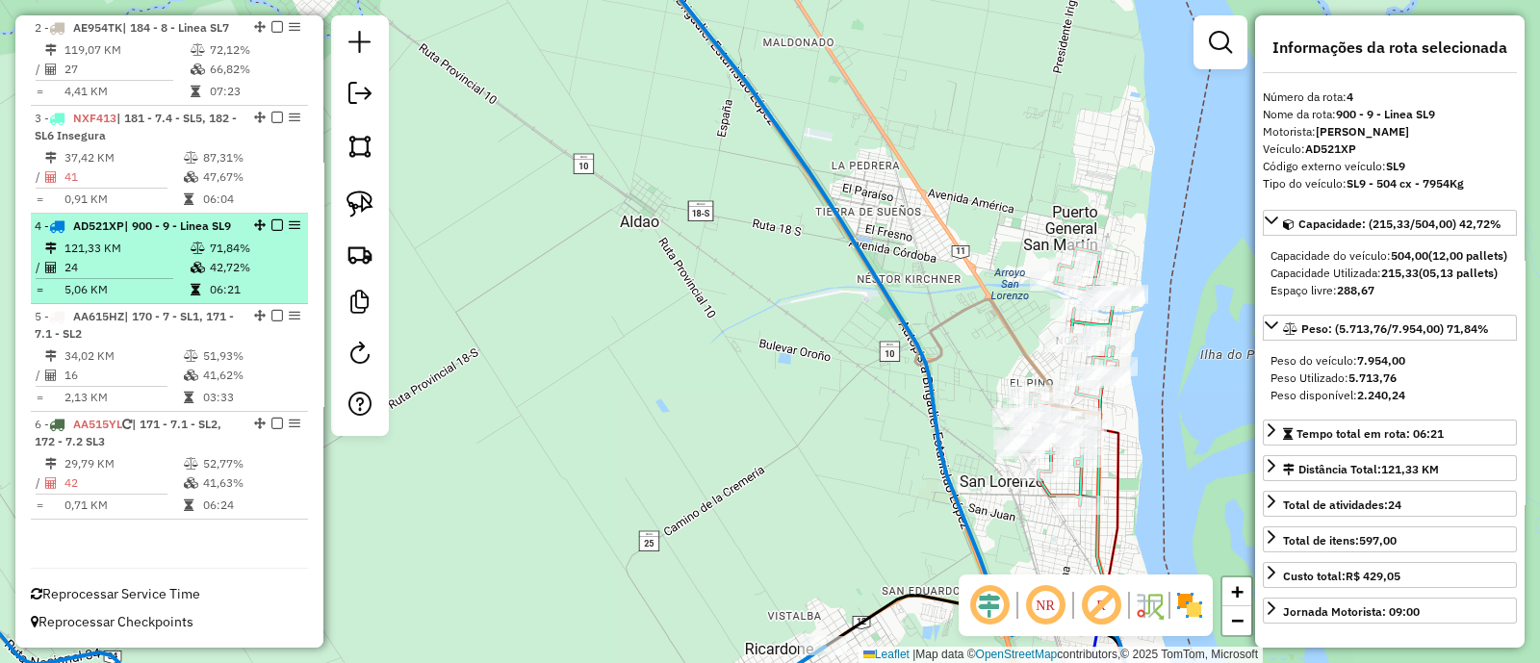
scroll to position [862, 0]
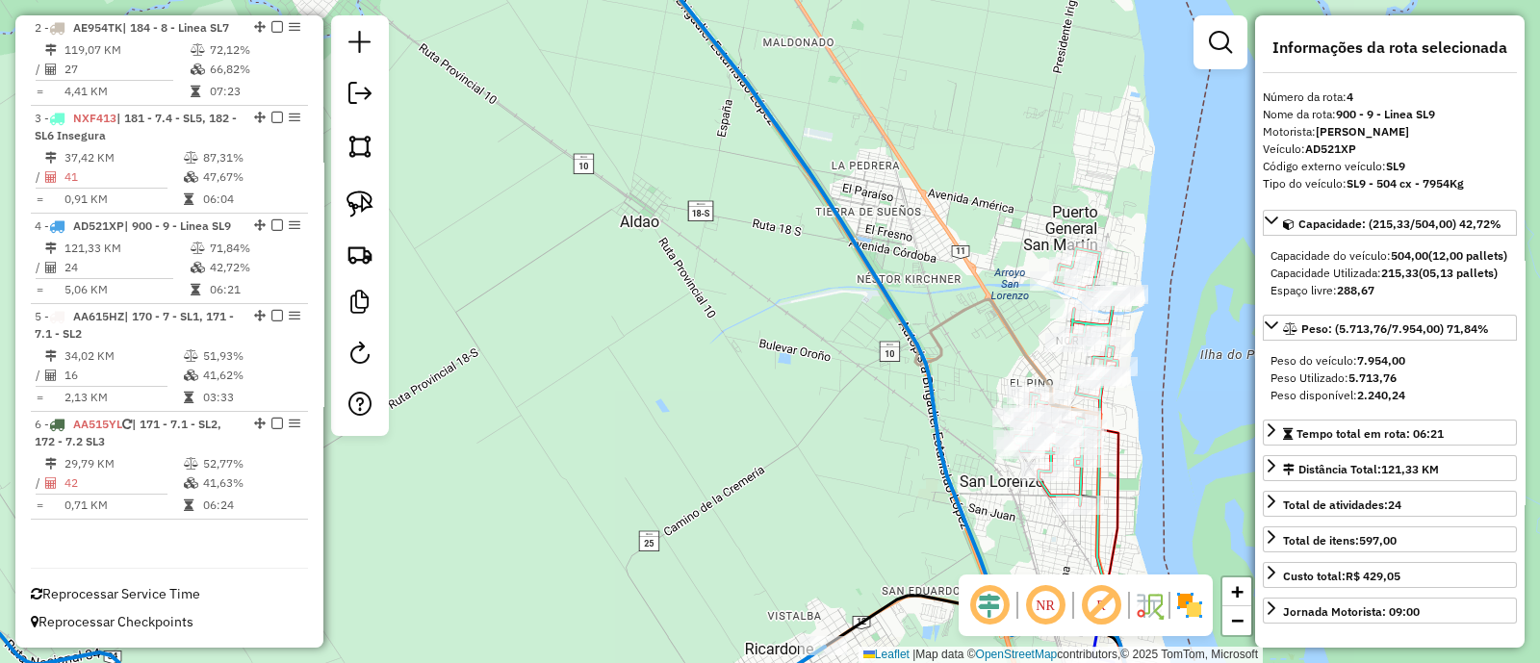
click at [847, 218] on icon at bounding box center [898, 320] width 520 height 772
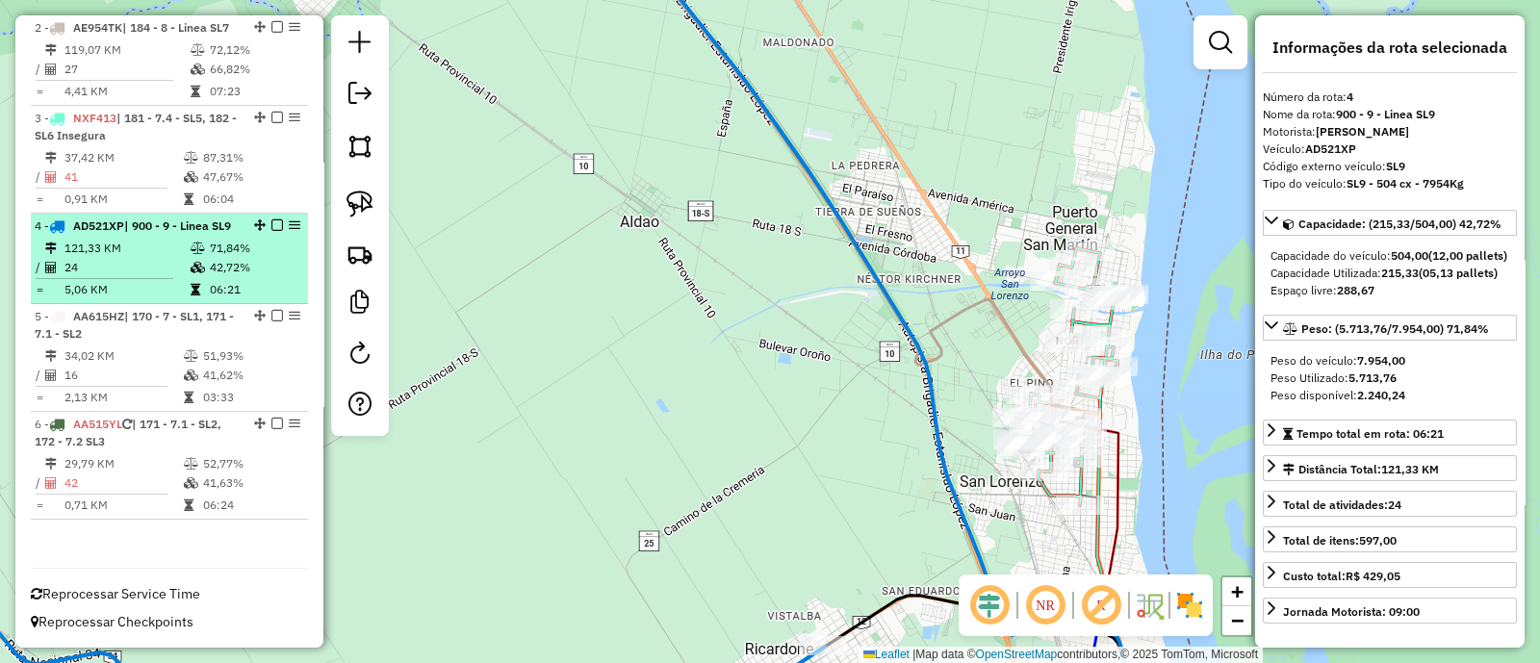
click at [272, 219] on em at bounding box center [277, 225] width 12 height 12
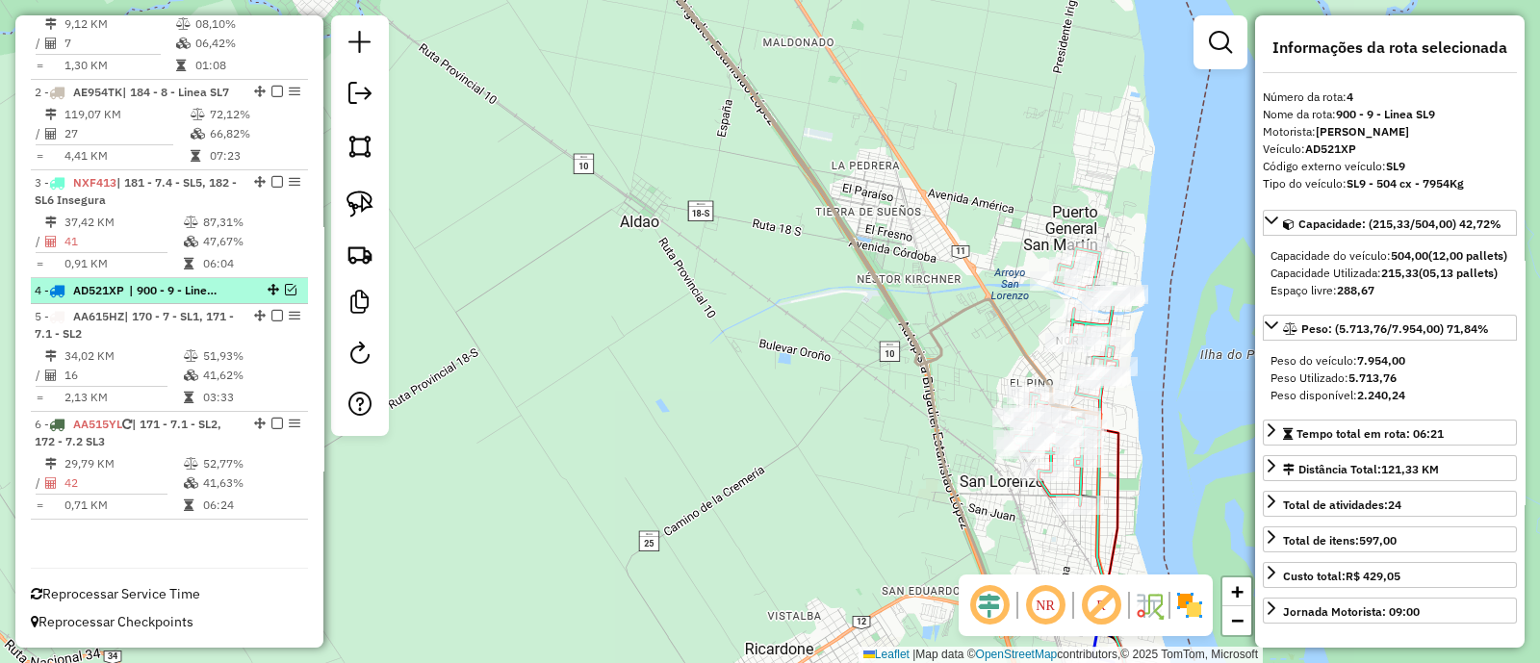
scroll to position [782, 0]
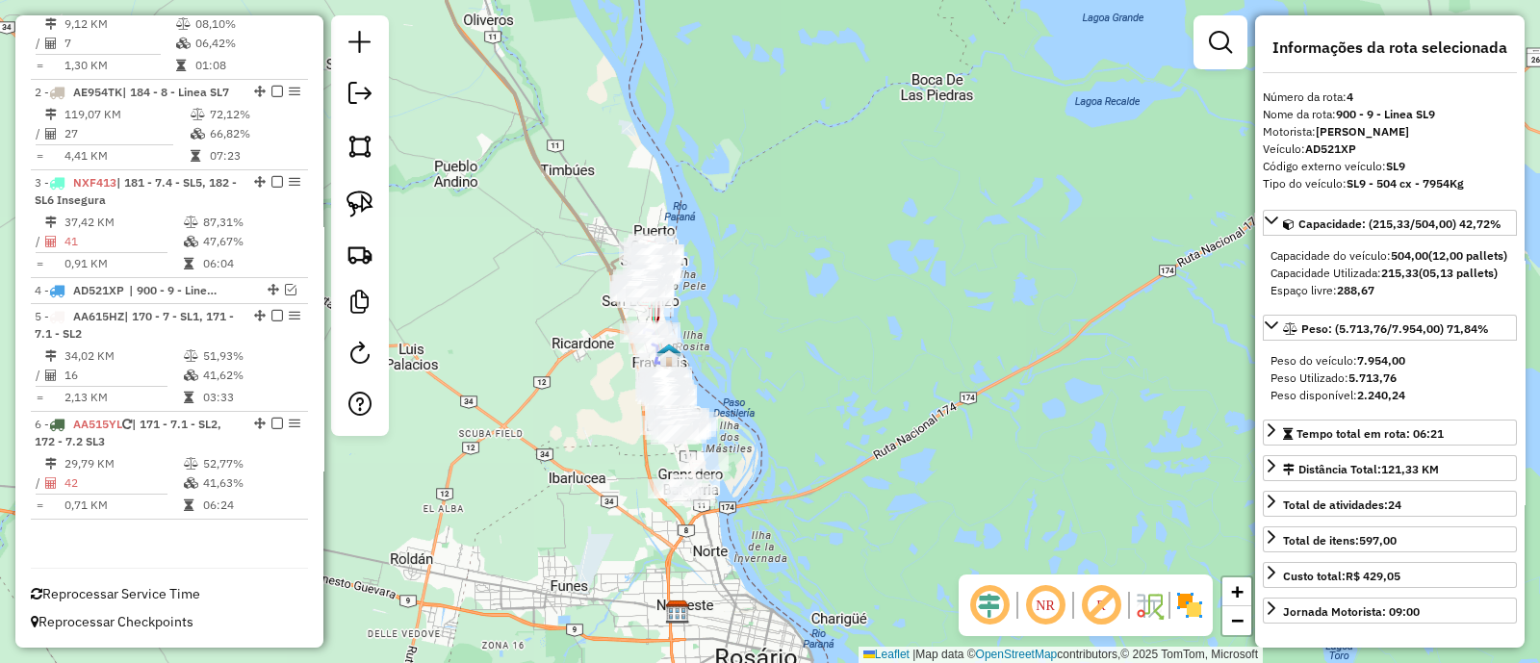
drag, startPoint x: 748, startPoint y: 419, endPoint x: 575, endPoint y: 351, distance: 185.9
click at [553, 329] on div "Janela de atendimento Grade de atendimento Capacidade Transportadoras Veículos …" at bounding box center [770, 331] width 1540 height 663
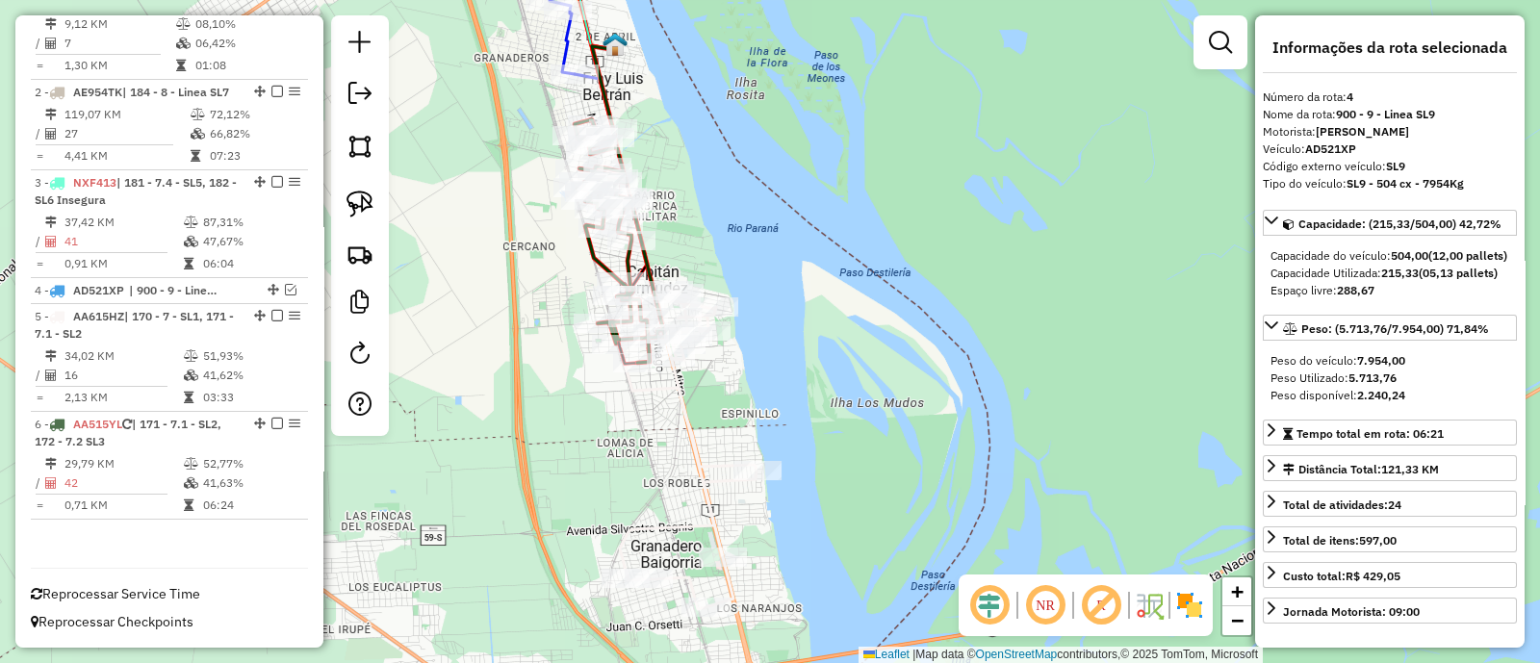
click at [683, 406] on icon at bounding box center [684, 450] width 143 height 319
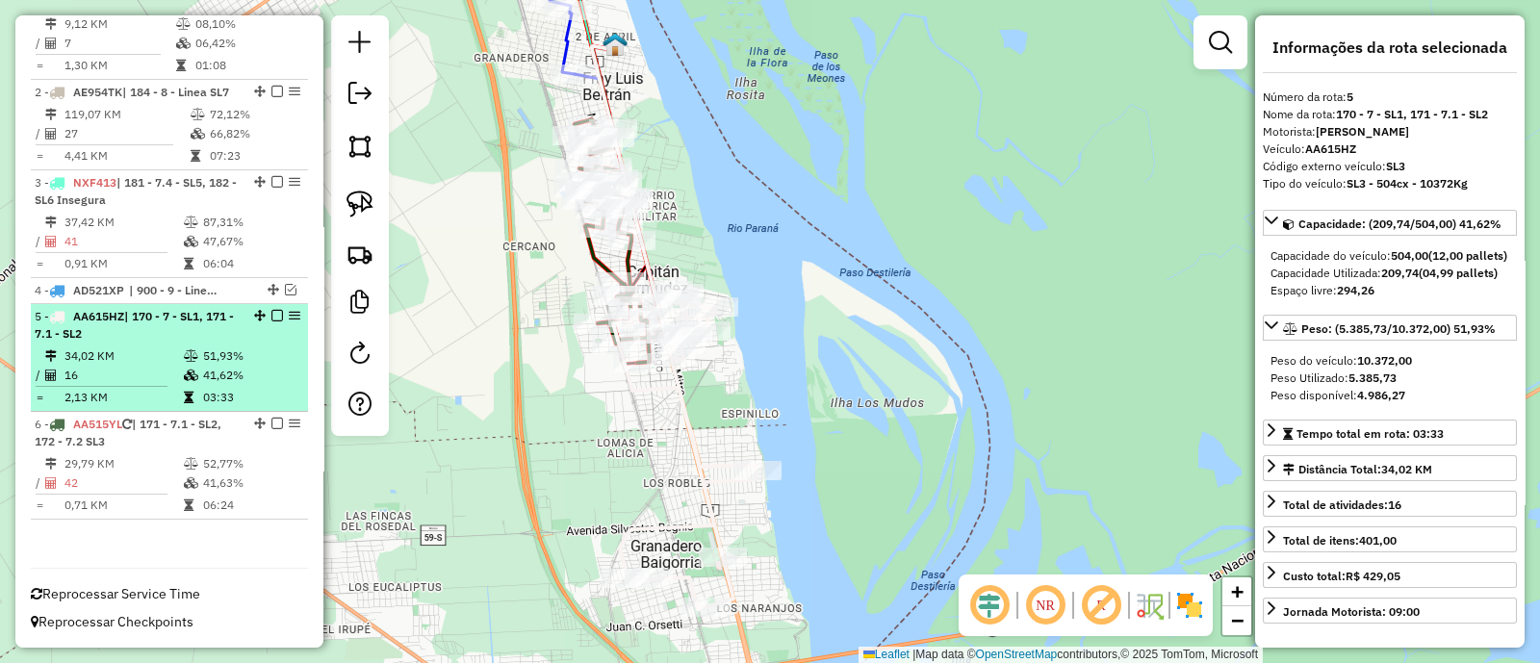
click at [271, 318] on em at bounding box center [277, 316] width 12 height 12
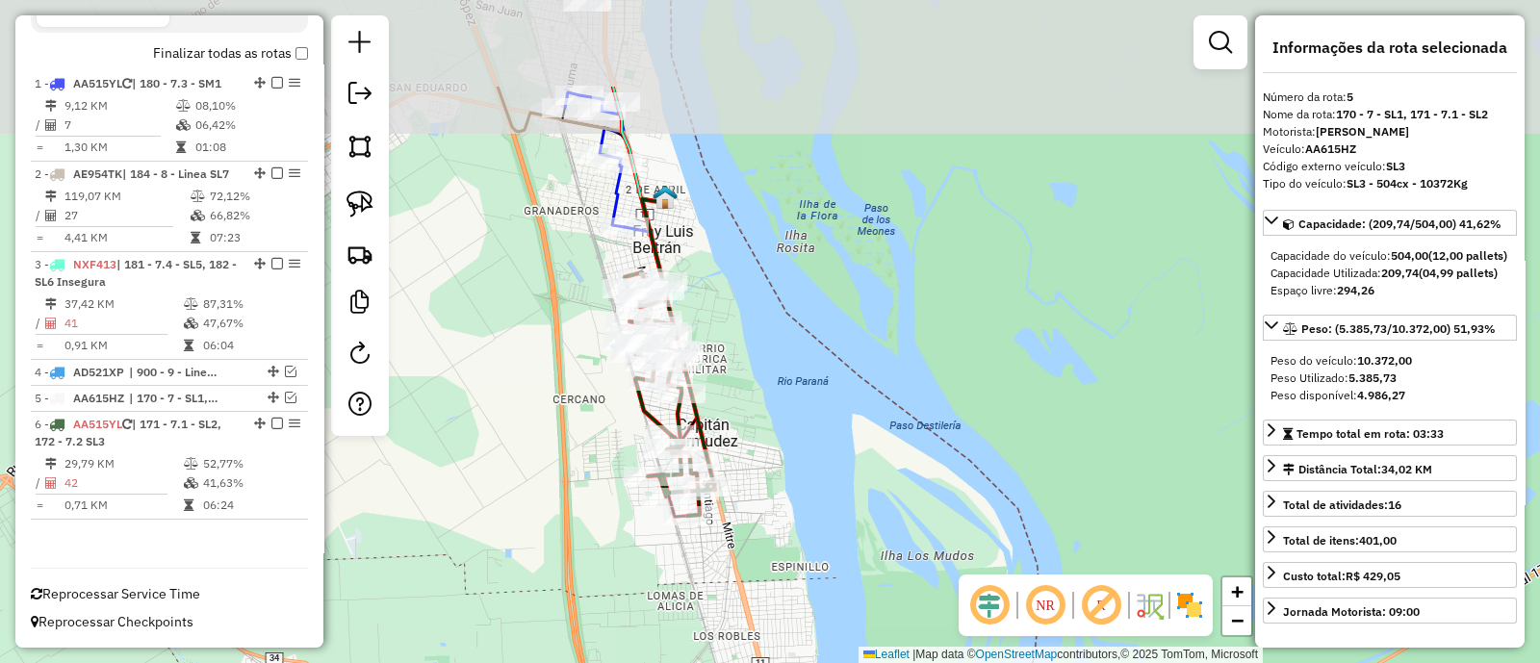
drag, startPoint x: 534, startPoint y: 384, endPoint x: 584, endPoint y: 537, distance: 161.0
click at [584, 537] on div "Janela de atendimento Grade de atendimento Capacidade Transportadoras Veículos …" at bounding box center [770, 331] width 1540 height 663
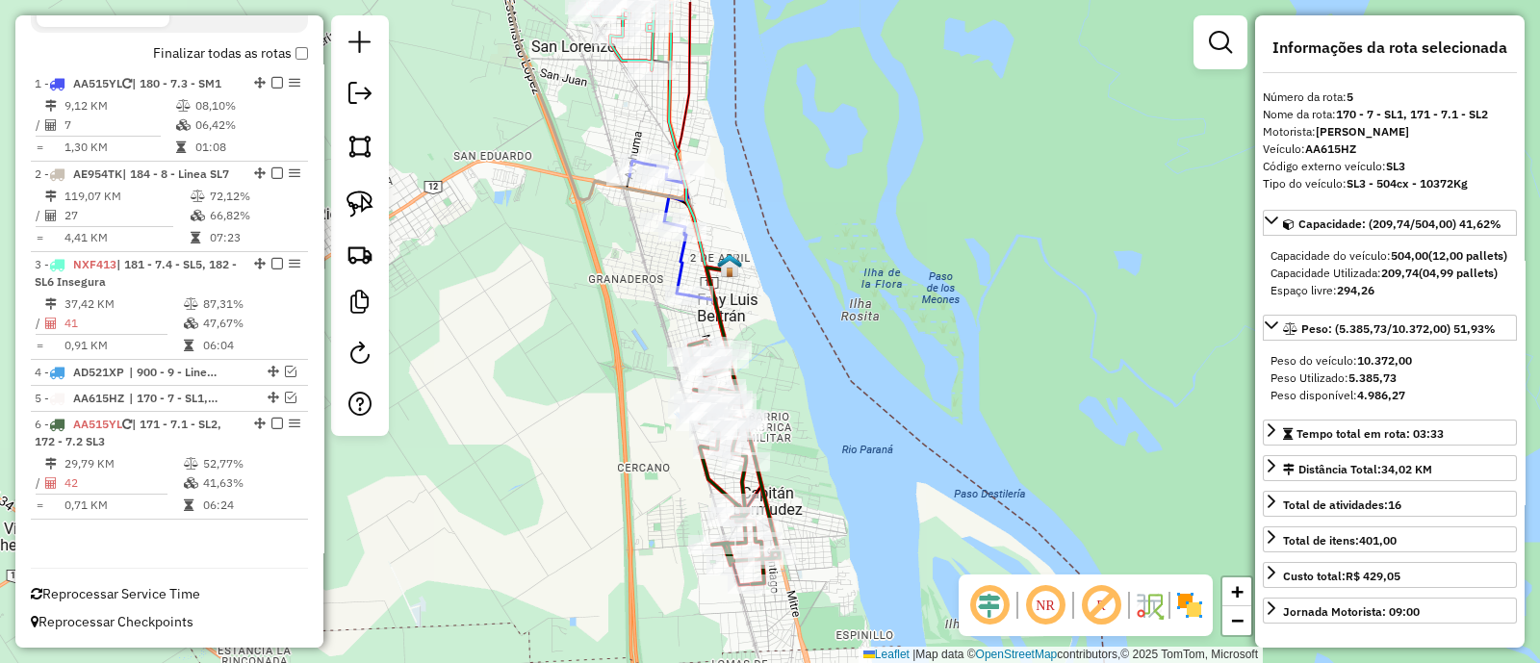
drag, startPoint x: 758, startPoint y: 452, endPoint x: 862, endPoint y: 647, distance: 220.9
click at [862, 647] on div "Janela de atendimento Grade de atendimento Capacidade Transportadoras Veículos …" at bounding box center [770, 331] width 1540 height 663
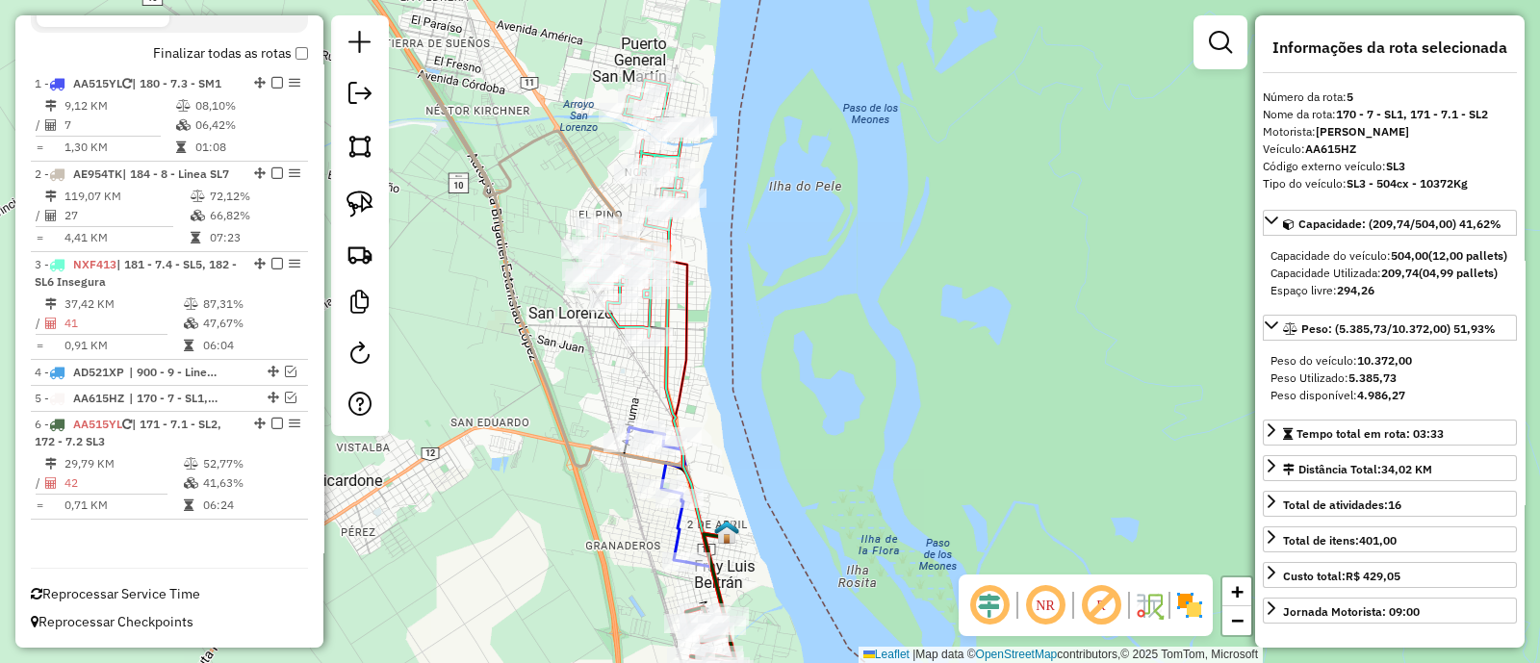
drag, startPoint x: 897, startPoint y: 324, endPoint x: 855, endPoint y: 506, distance: 186.8
click at [855, 506] on div "Janela de atendimento Grade de atendimento Capacidade Transportadoras Veículos …" at bounding box center [770, 331] width 1540 height 663
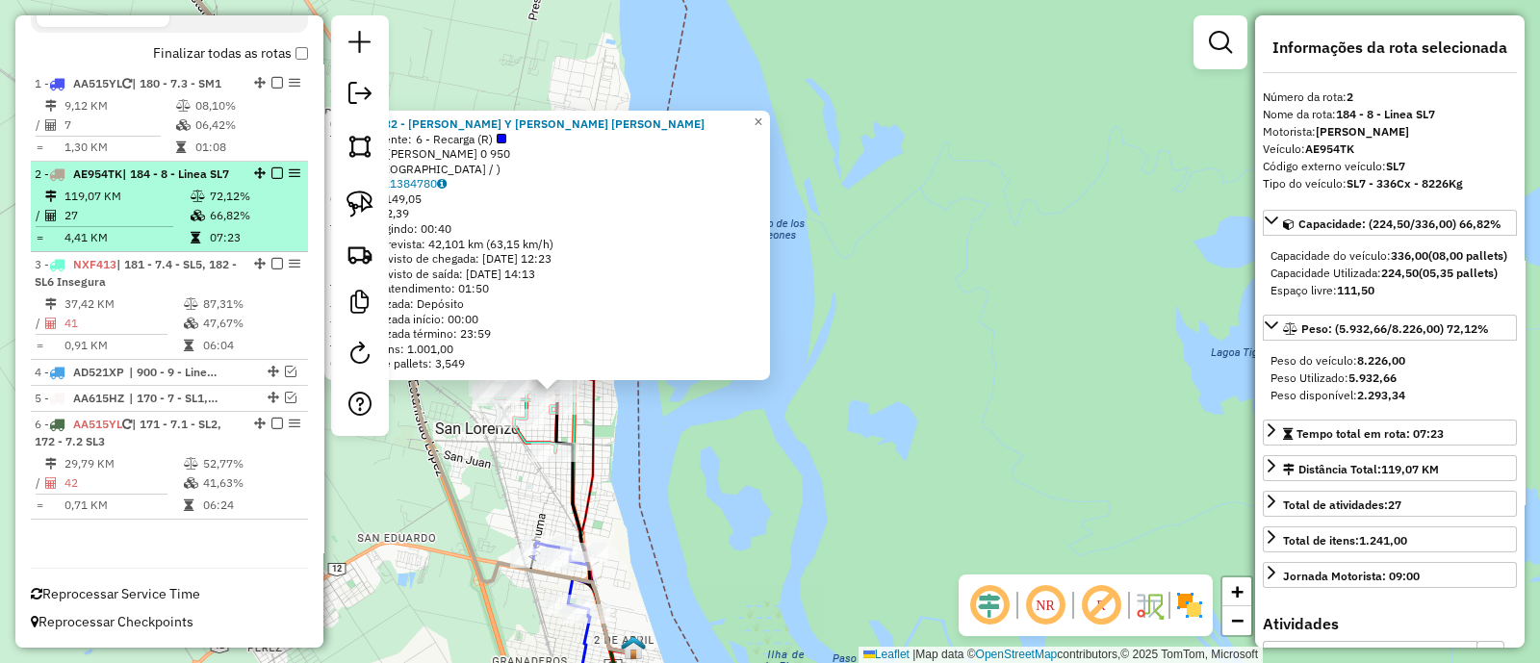
click at [271, 167] on em at bounding box center [277, 173] width 12 height 12
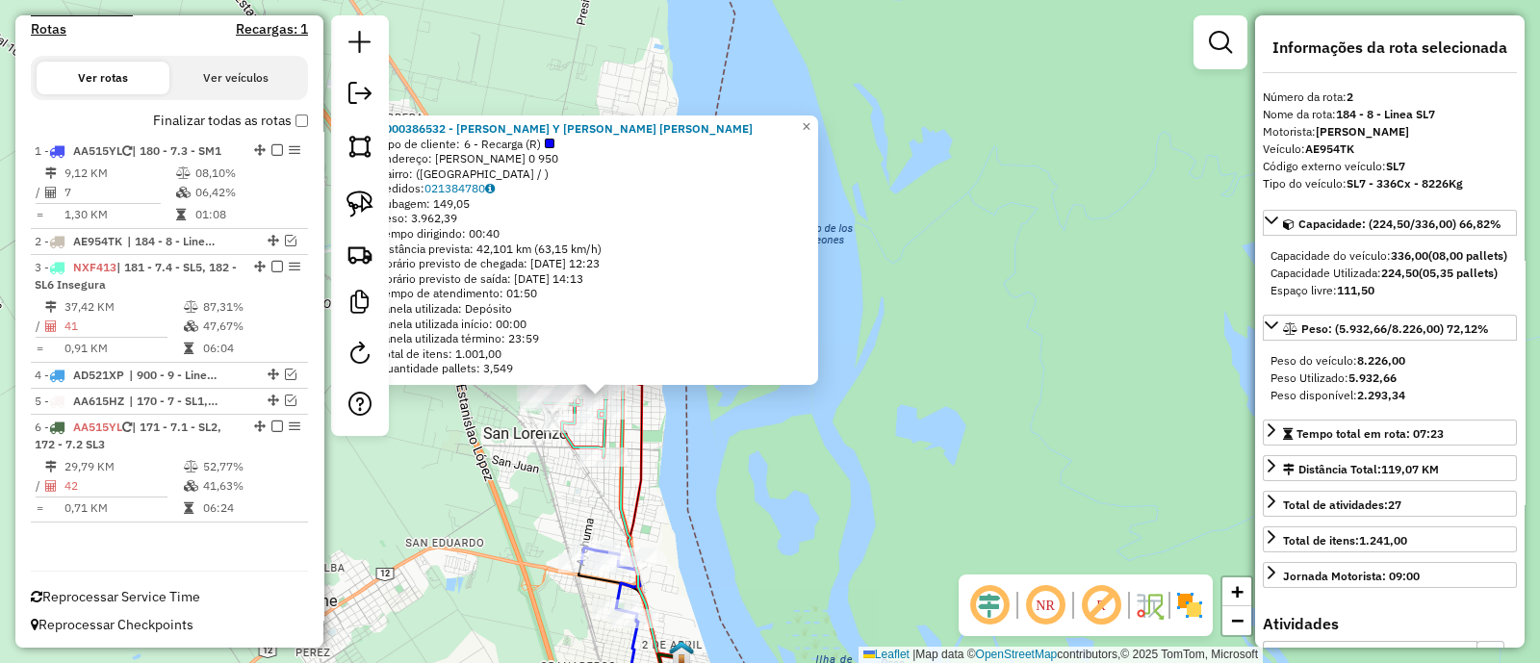
drag, startPoint x: 630, startPoint y: 475, endPoint x: 828, endPoint y: 518, distance: 201.8
click at [827, 518] on div "0000386532 - SANCHEZ DAMIAN JOSE Y SANCHEZ HERNAN GONZALO Tipo de cliente: 6 - …" at bounding box center [770, 331] width 1540 height 663
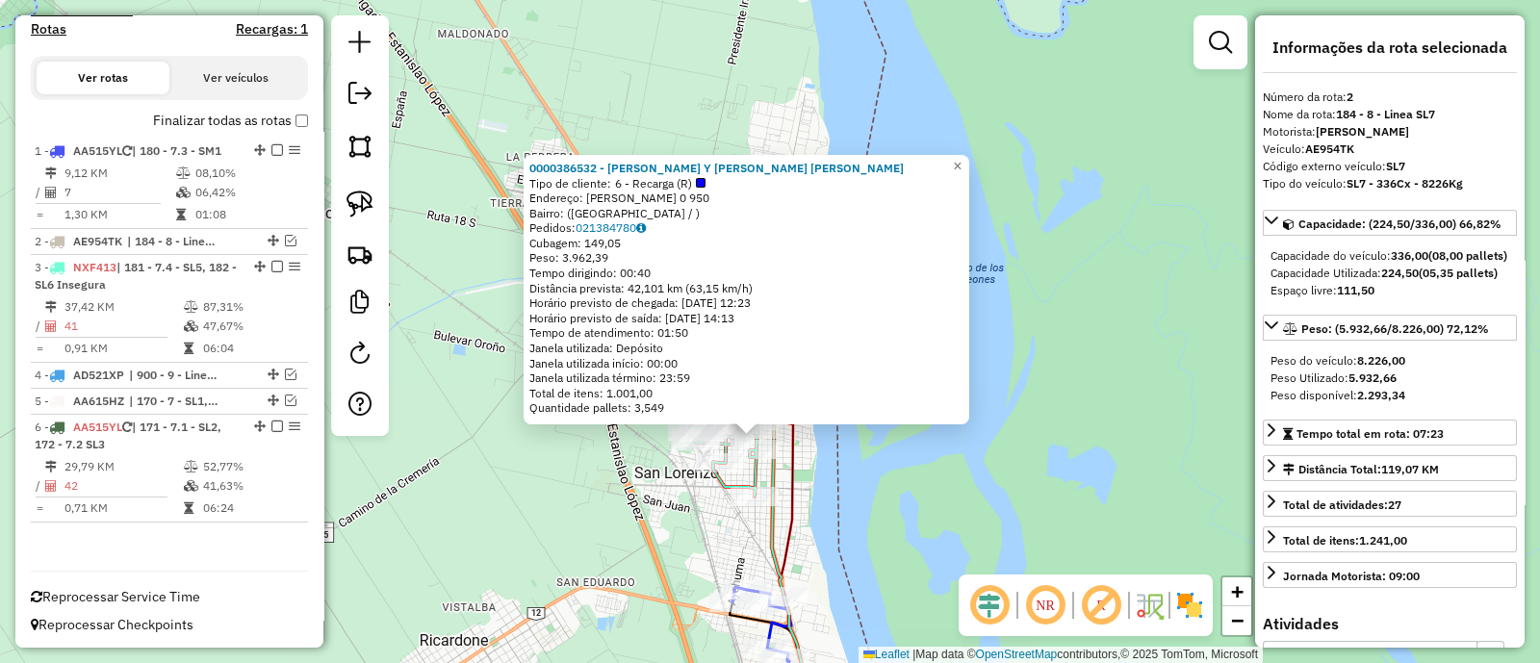
click at [567, 517] on div "0000386532 - SANCHEZ DAMIAN JOSE Y SANCHEZ HERNAN GONZALO Tipo de cliente: 6 - …" at bounding box center [770, 331] width 1540 height 663
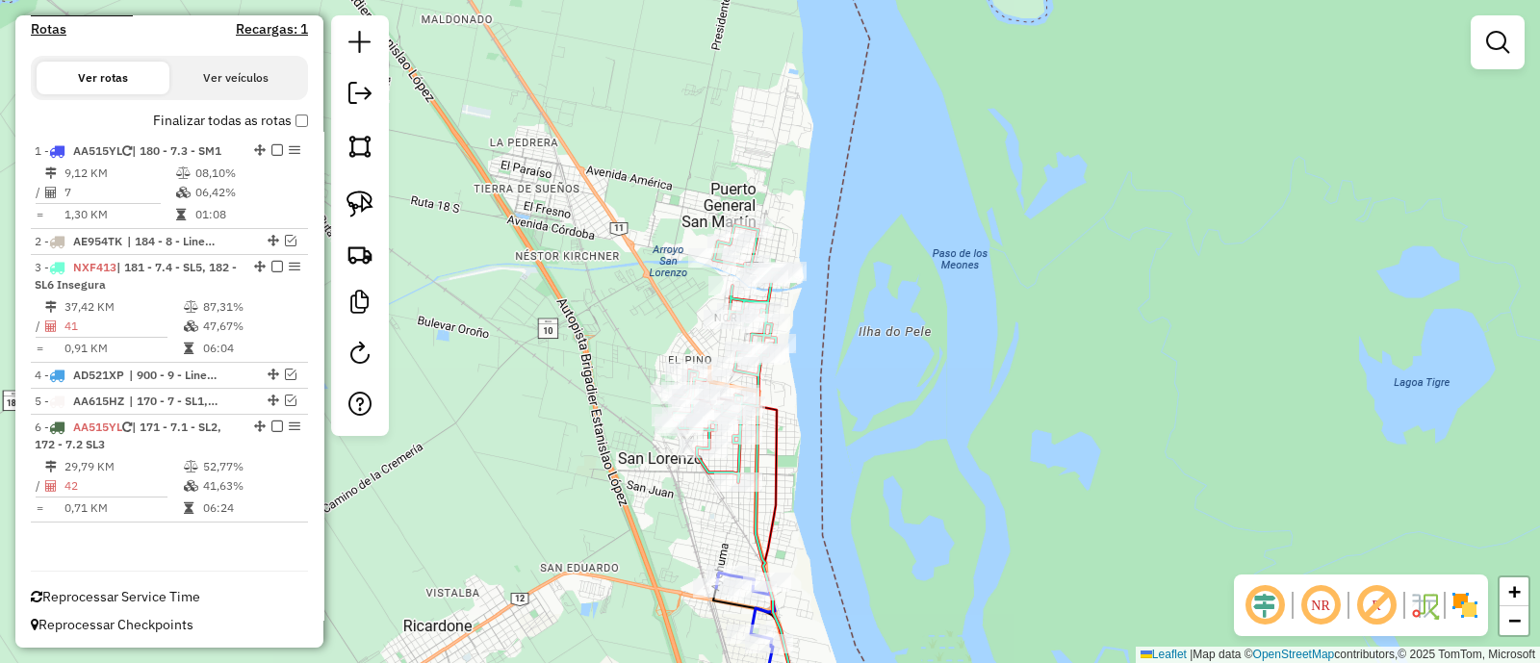
drag, startPoint x: 608, startPoint y: 527, endPoint x: 542, endPoint y: 493, distance: 74.5
click at [542, 493] on div "Janela de atendimento Grade de atendimento Capacidade Transportadoras Veículos …" at bounding box center [770, 331] width 1540 height 663
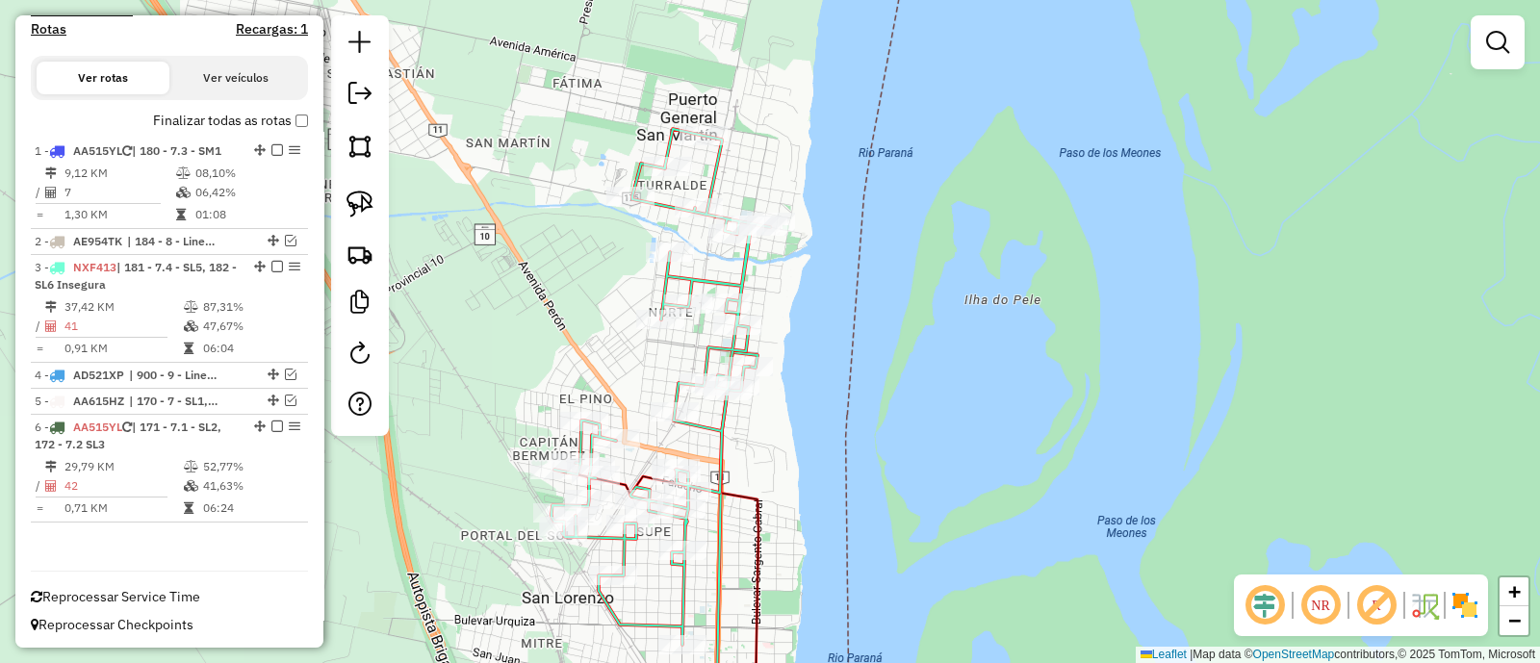
click at [679, 276] on icon at bounding box center [661, 387] width 218 height 516
select select "**********"
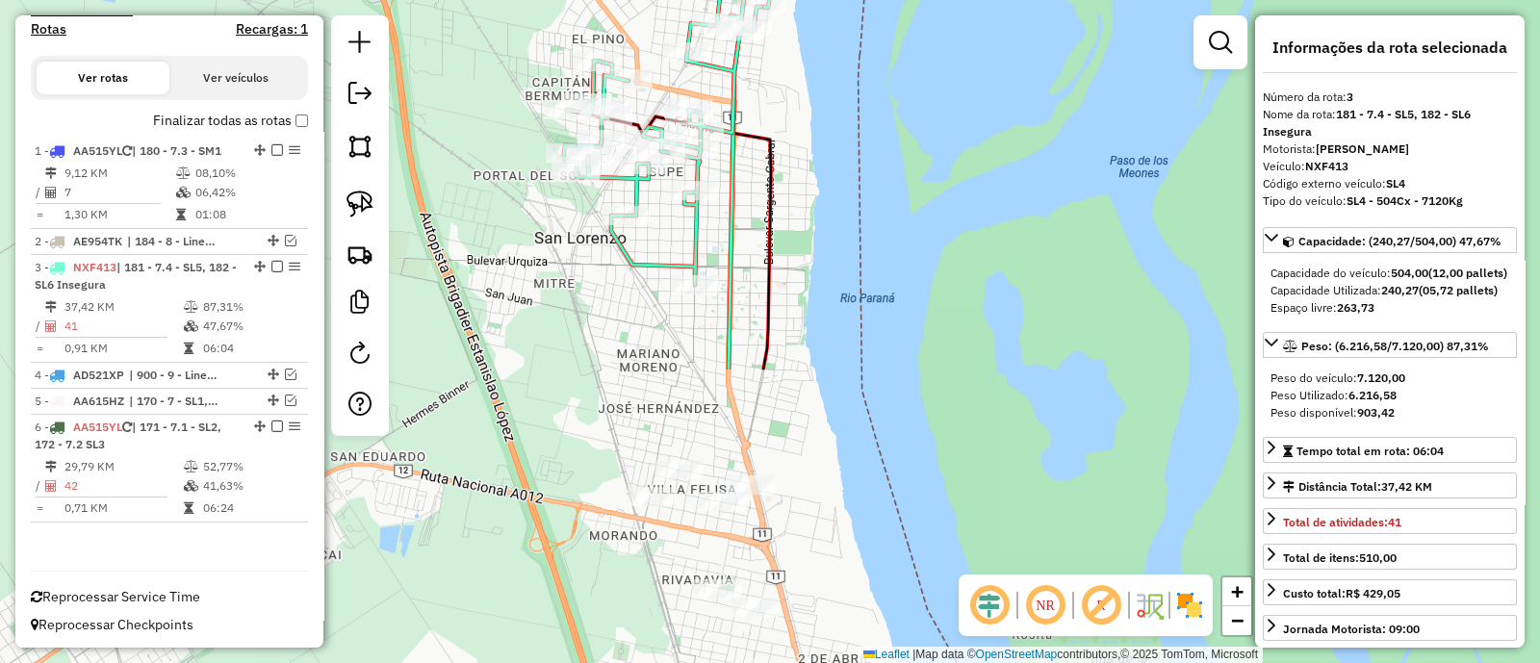
drag, startPoint x: 772, startPoint y: 536, endPoint x: 784, endPoint y: 176, distance: 360.2
click at [784, 176] on div "Janela de atendimento Grade de atendimento Capacidade Transportadoras Veículos …" at bounding box center [770, 331] width 1540 height 663
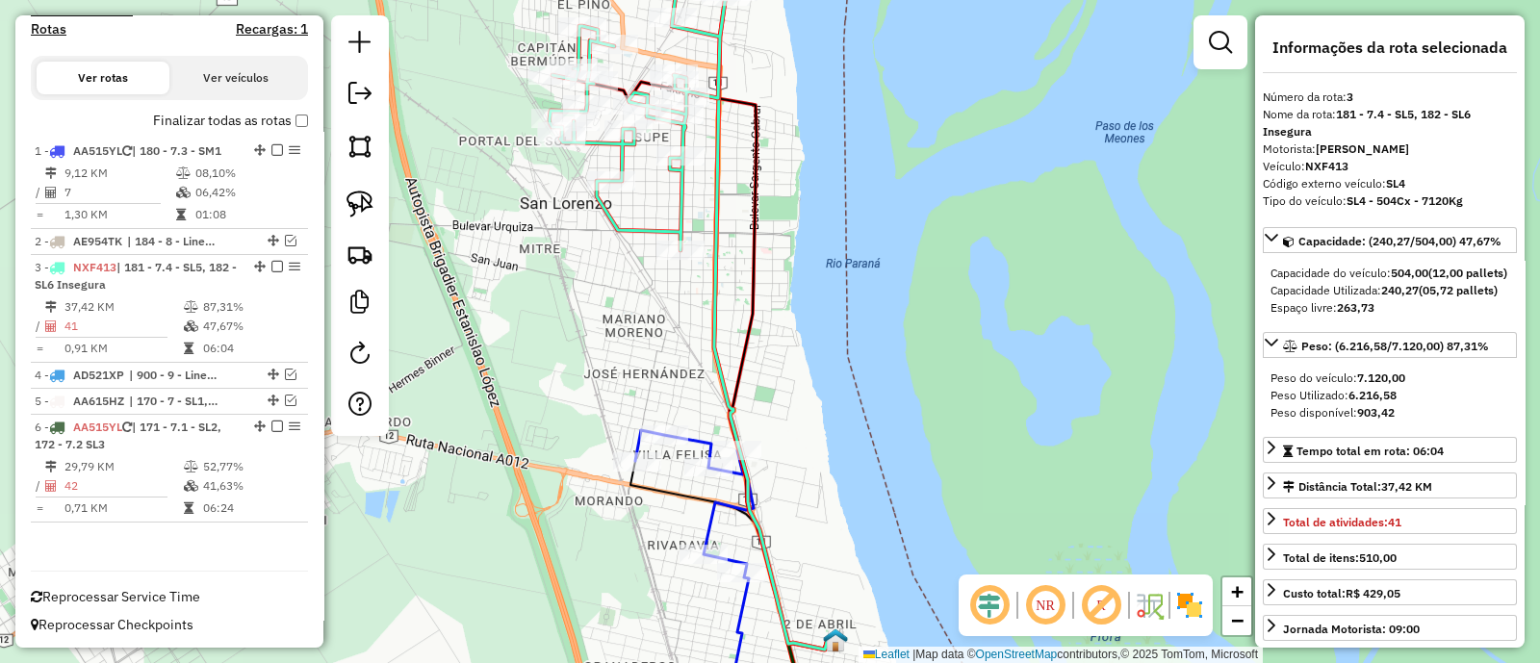
drag, startPoint x: 763, startPoint y: 406, endPoint x: 692, endPoint y: 161, distance: 255.6
click at [692, 161] on icon at bounding box center [693, 362] width 283 height 575
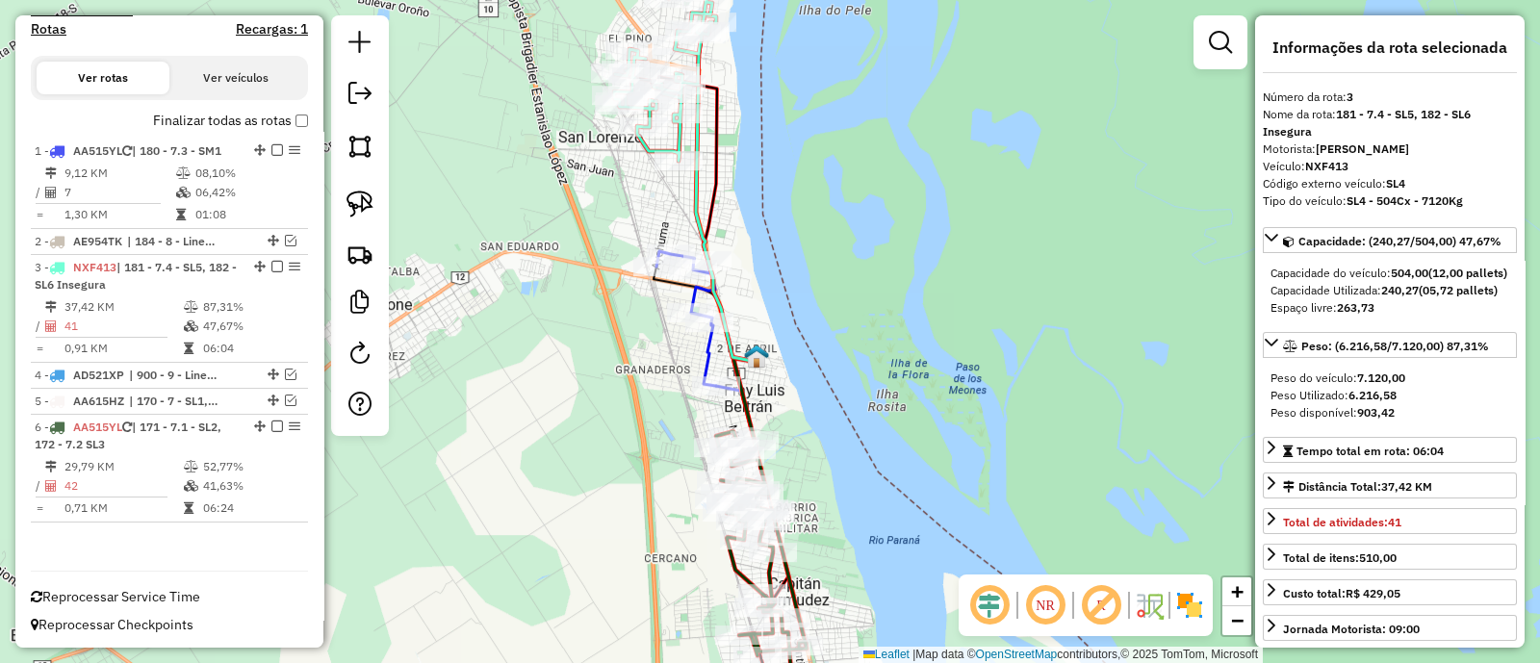
drag, startPoint x: 756, startPoint y: 285, endPoint x: 744, endPoint y: 375, distance: 91.2
click at [745, 322] on div "Janela de atendimento Grade de atendimento Capacidade Transportadoras Veículos …" at bounding box center [770, 331] width 1540 height 663
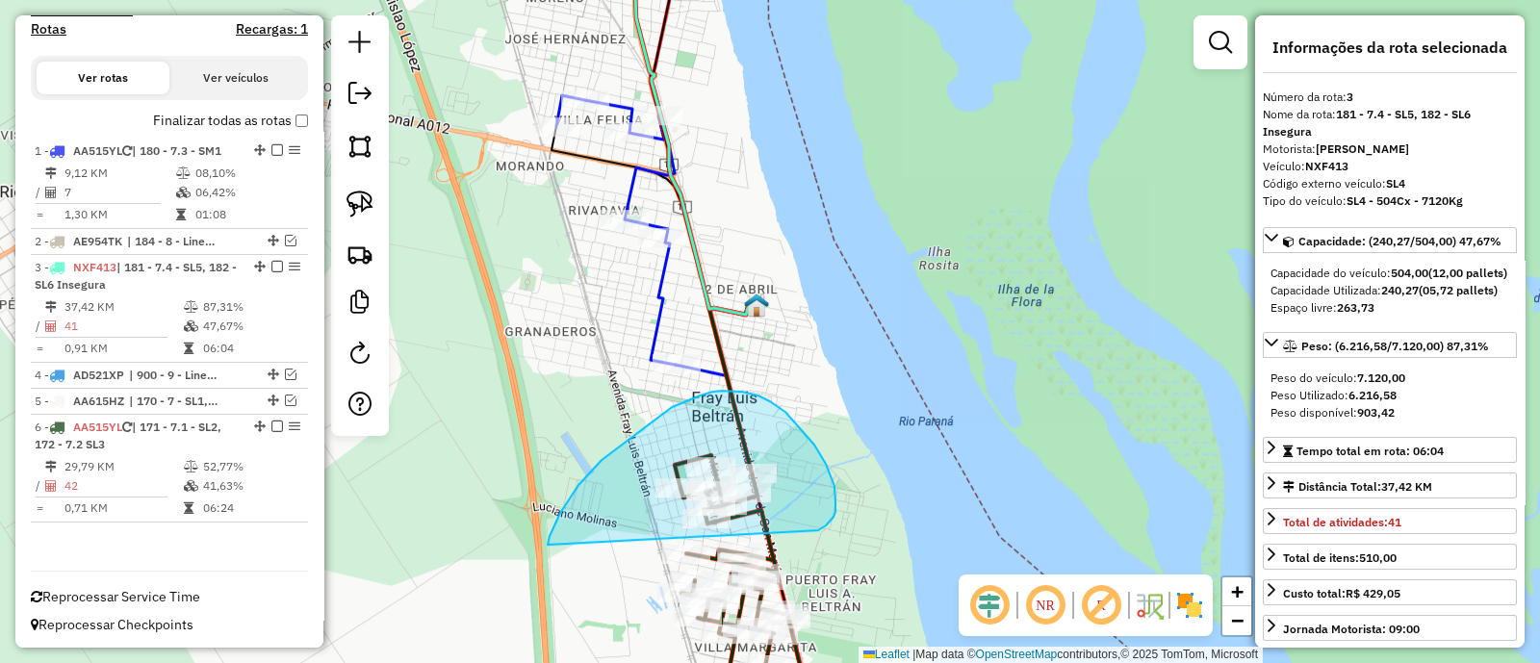
drag, startPoint x: 831, startPoint y: 521, endPoint x: 548, endPoint y: 545, distance: 284.0
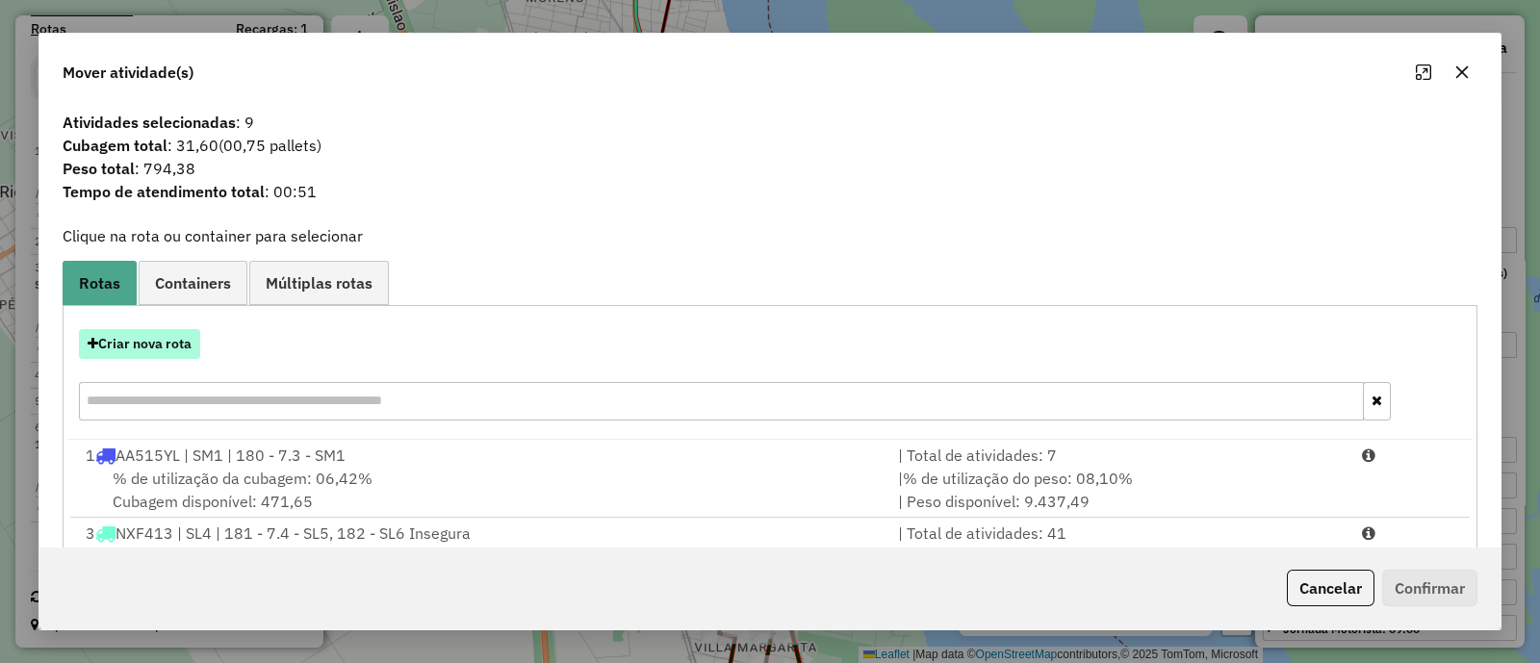
click at [167, 340] on button "Criar nova rota" at bounding box center [139, 344] width 121 height 30
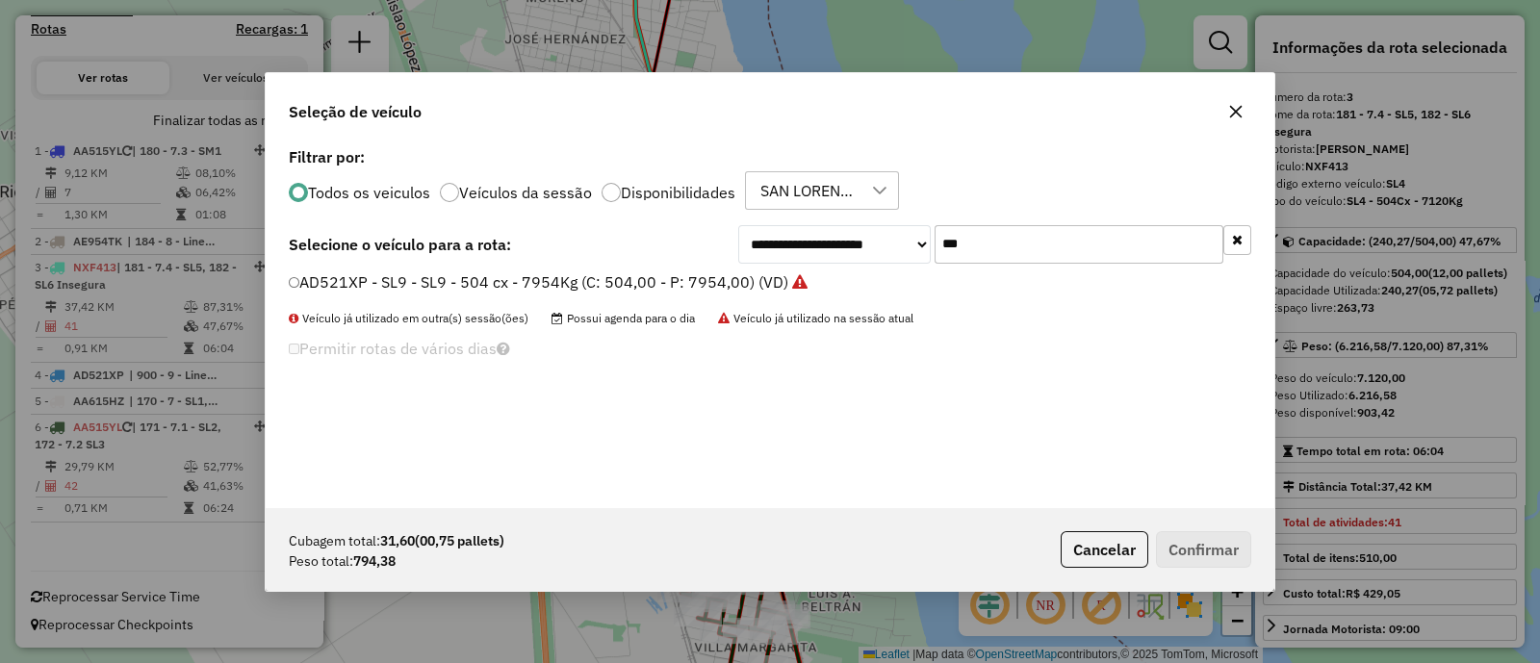
scroll to position [10, 6]
click at [1246, 238] on button "button" at bounding box center [1237, 239] width 28 height 30
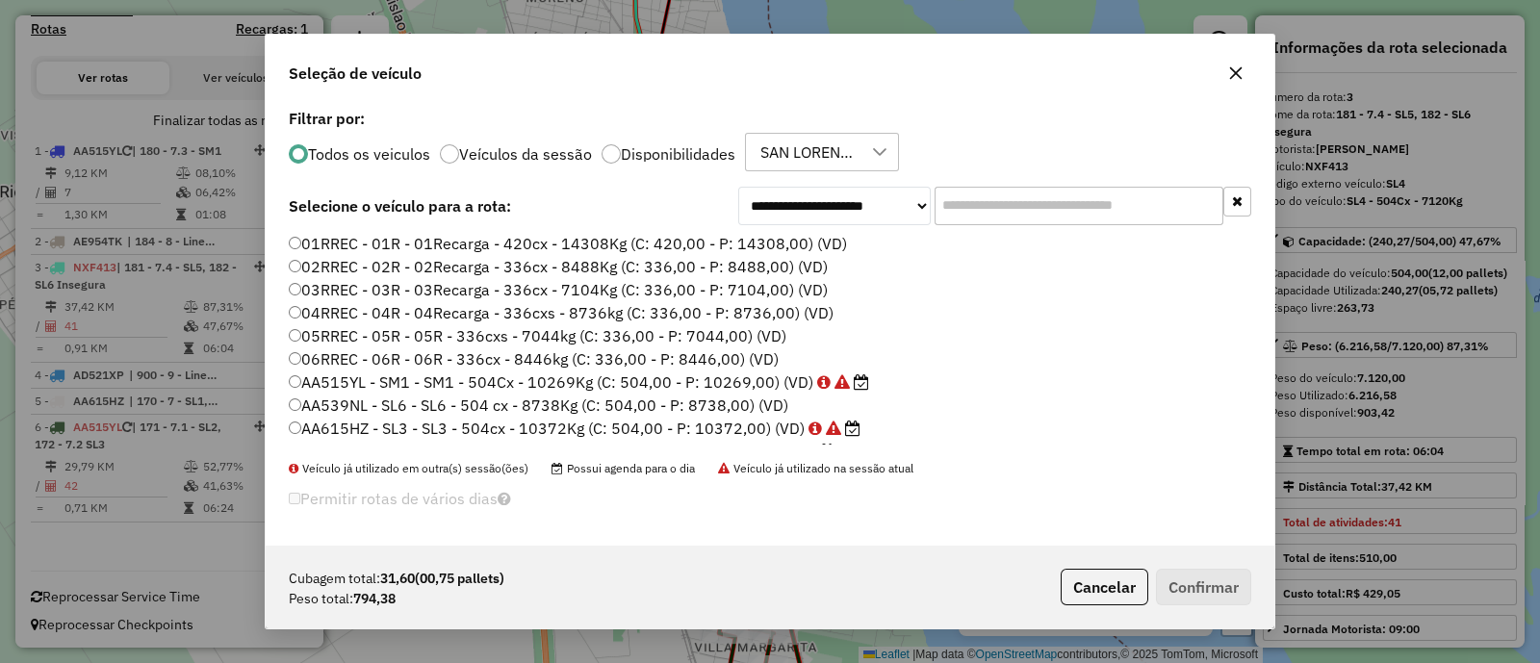
click at [1242, 73] on icon "button" at bounding box center [1235, 72] width 15 height 15
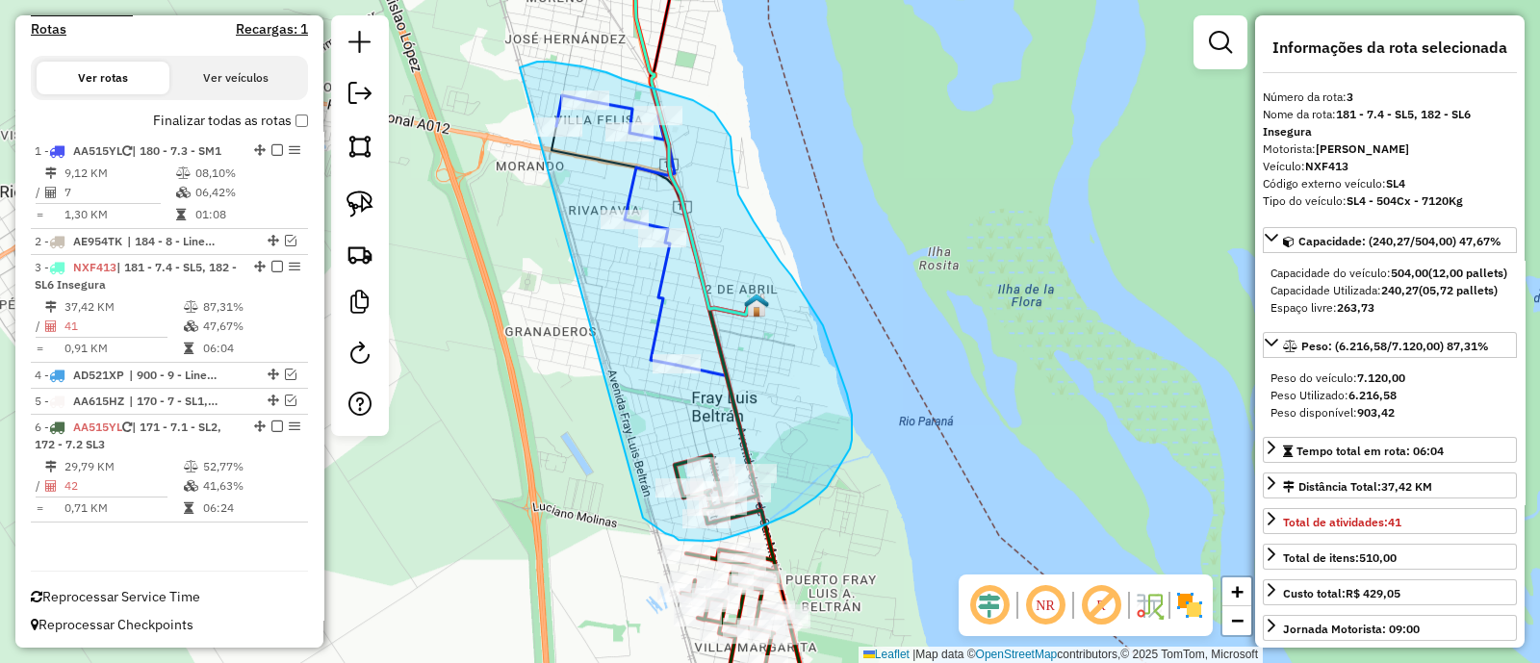
drag, startPoint x: 679, startPoint y: 540, endPoint x: 520, endPoint y: 67, distance: 498.6
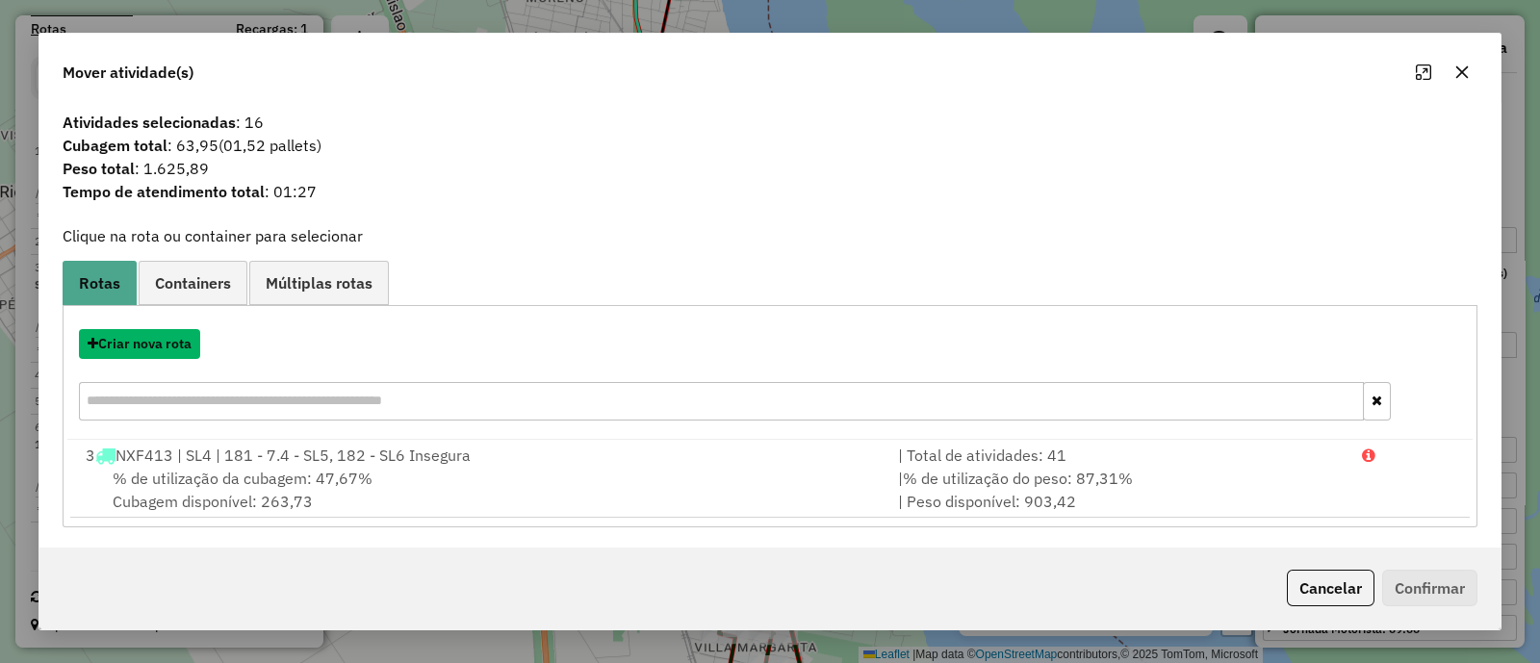
click at [169, 339] on button "Criar nova rota" at bounding box center [139, 344] width 121 height 30
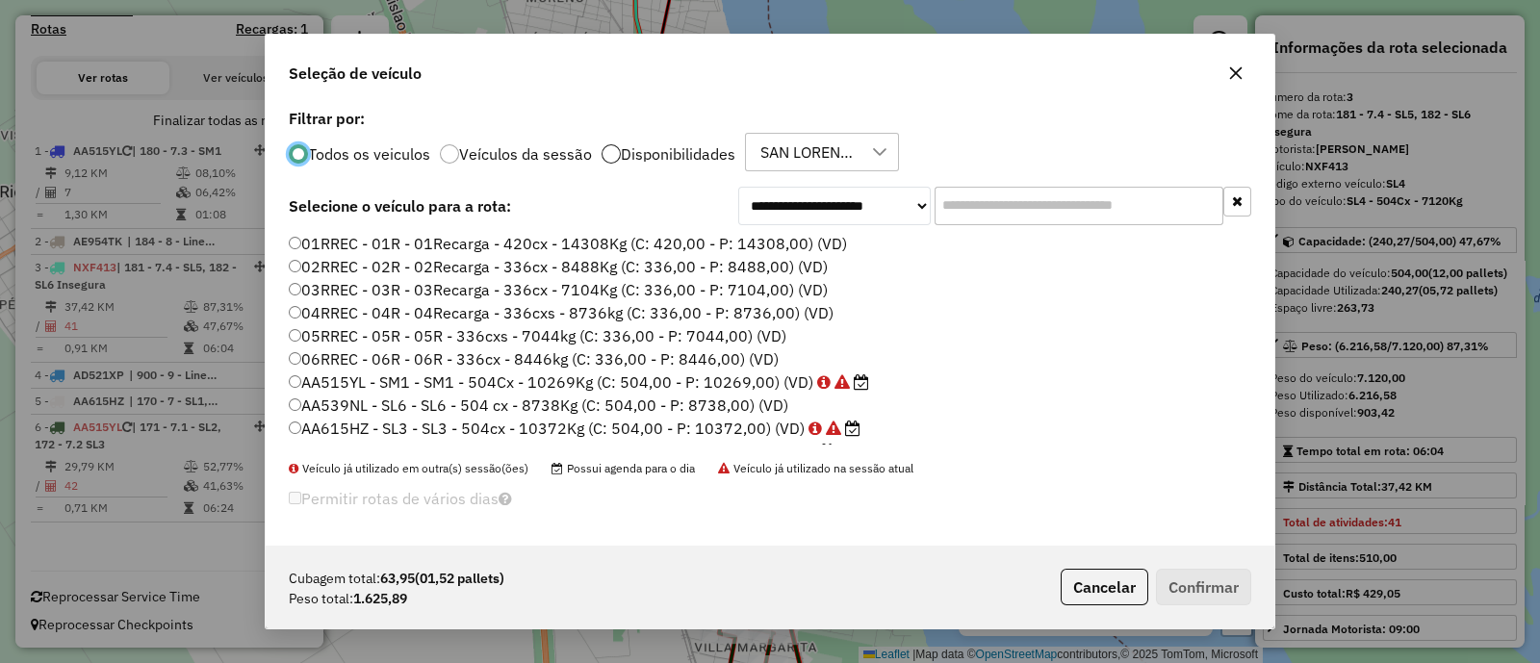
click at [607, 145] on div at bounding box center [611, 153] width 19 height 19
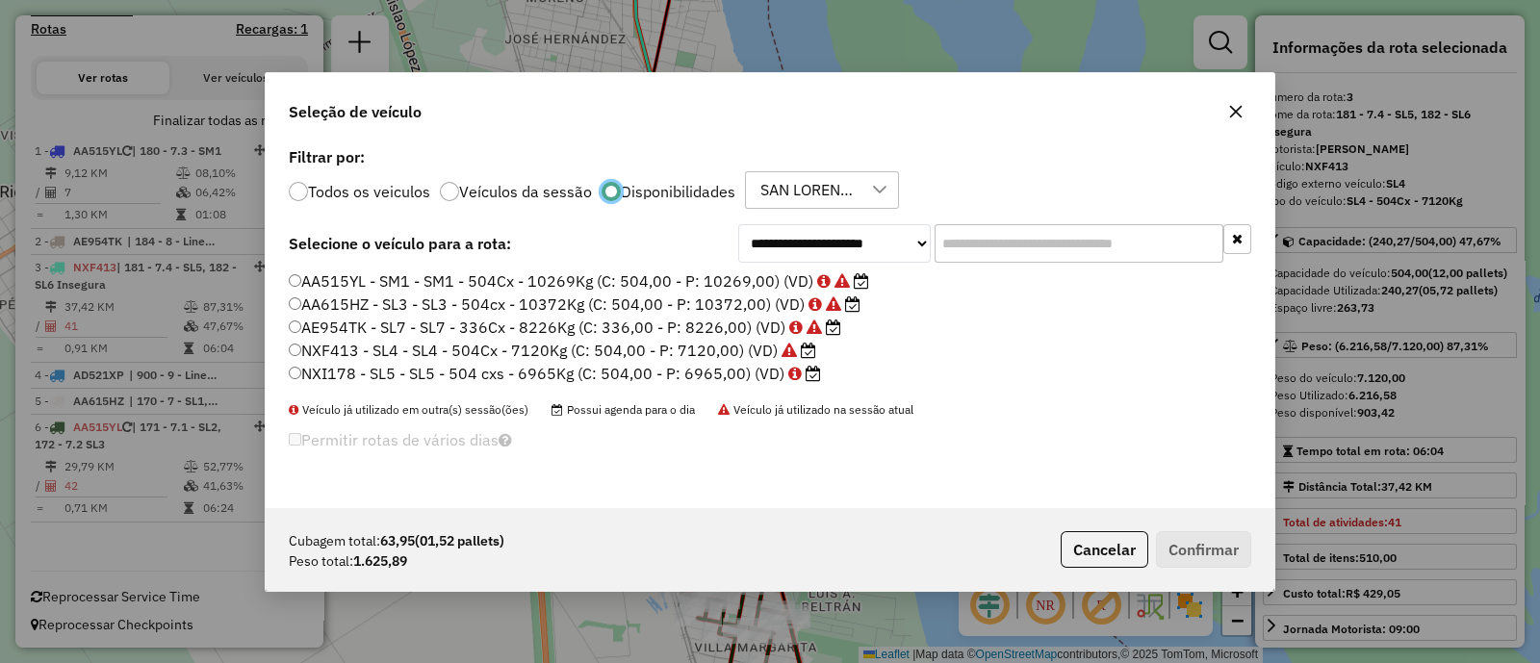
click at [433, 367] on label "NXI178 - SL5 - SL5 - 504 cxs - 6965Kg (C: 504,00 - P: 6965,00) (VD)" at bounding box center [555, 373] width 532 height 23
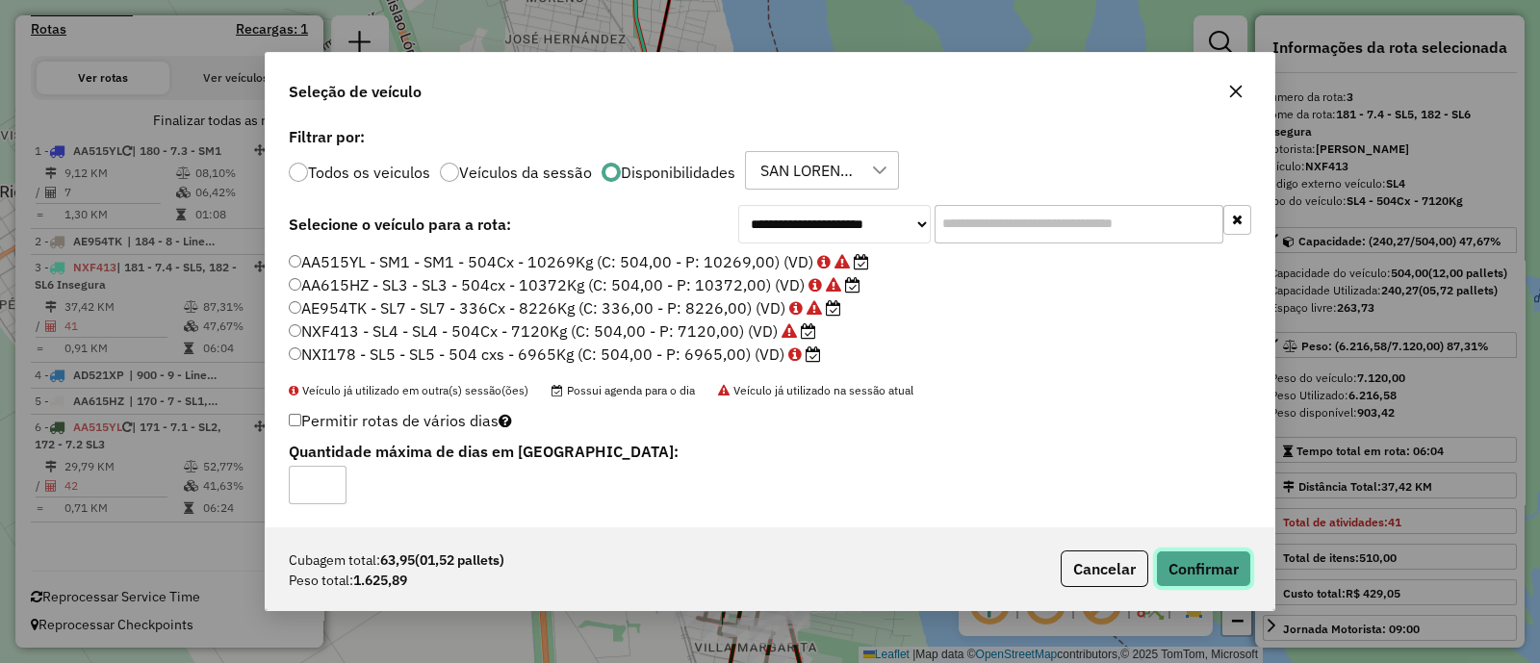
click at [1227, 576] on button "Confirmar" at bounding box center [1203, 569] width 95 height 37
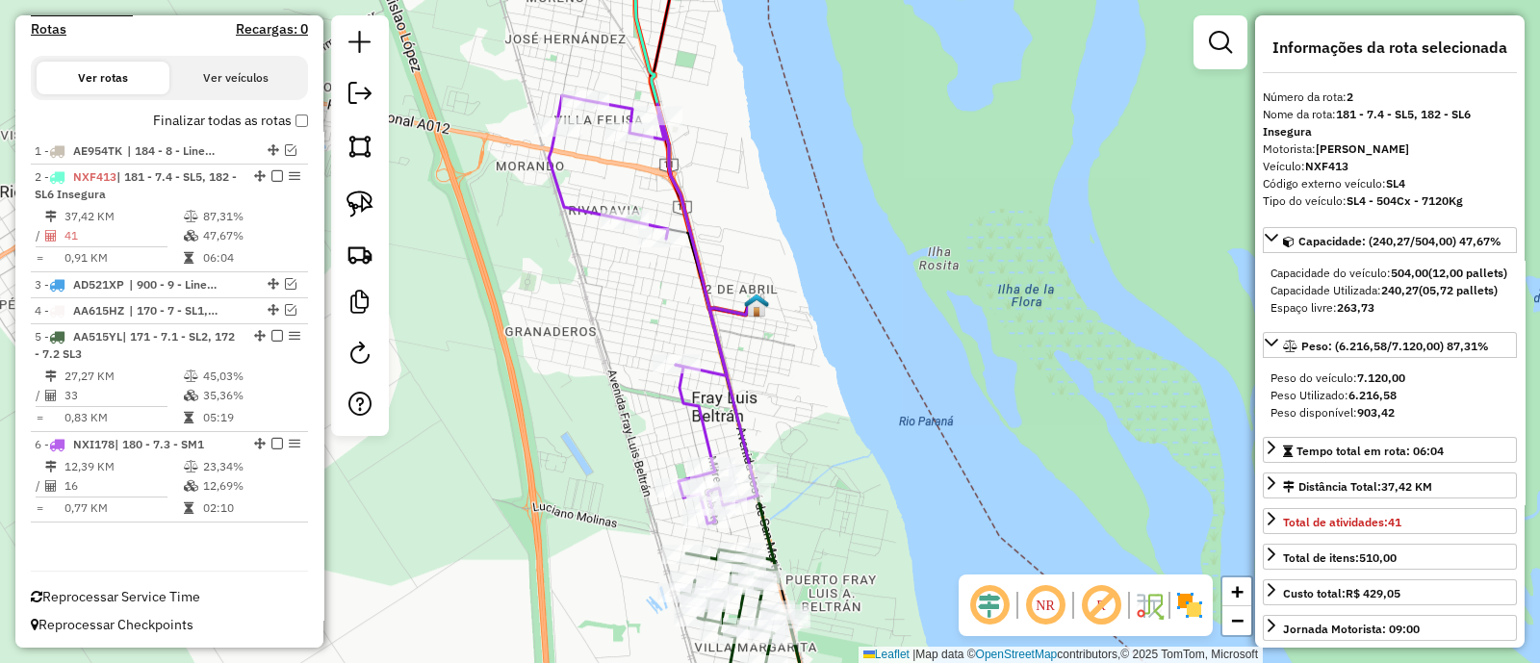
click at [720, 357] on icon at bounding box center [653, 309] width 209 height 428
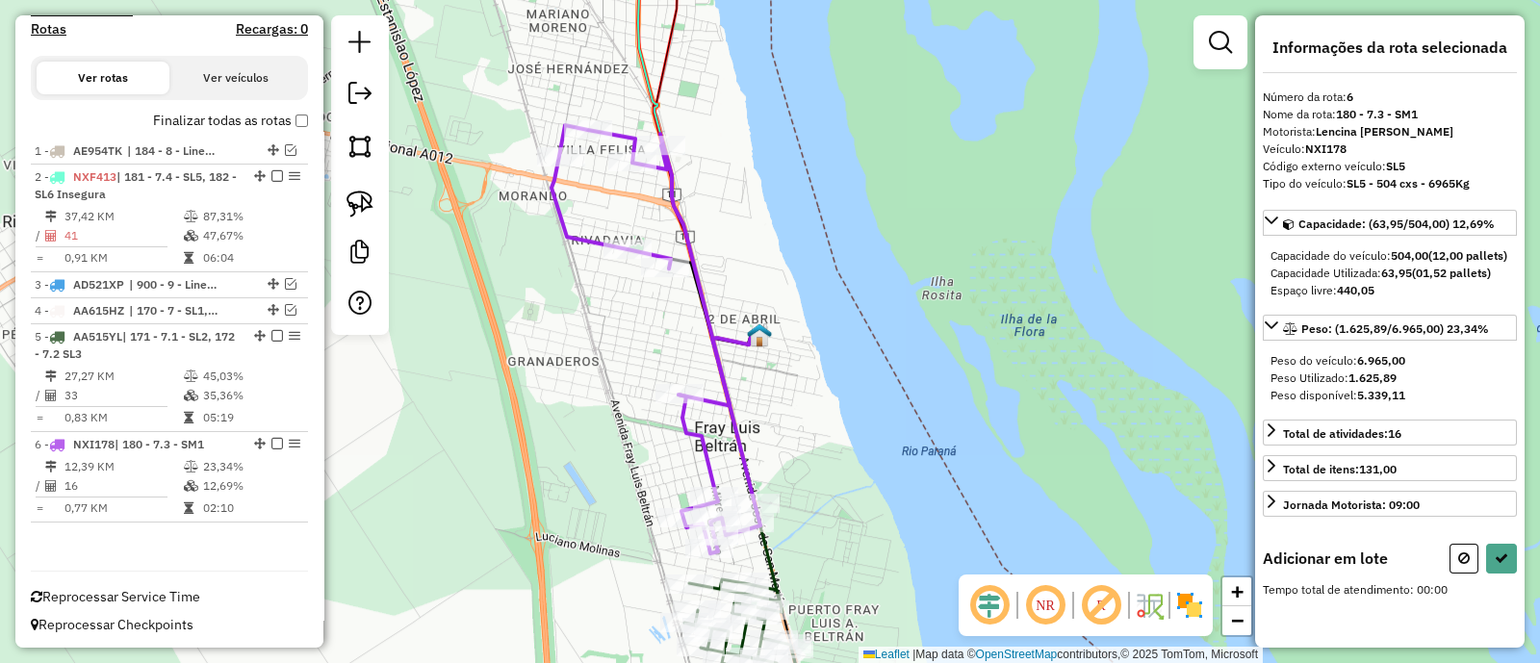
drag, startPoint x: 726, startPoint y: 146, endPoint x: 784, endPoint y: 472, distance: 330.6
click at [784, 472] on div "Janela de atendimento Grade de atendimento Capacidade Transportadoras Veículos …" at bounding box center [770, 331] width 1540 height 663
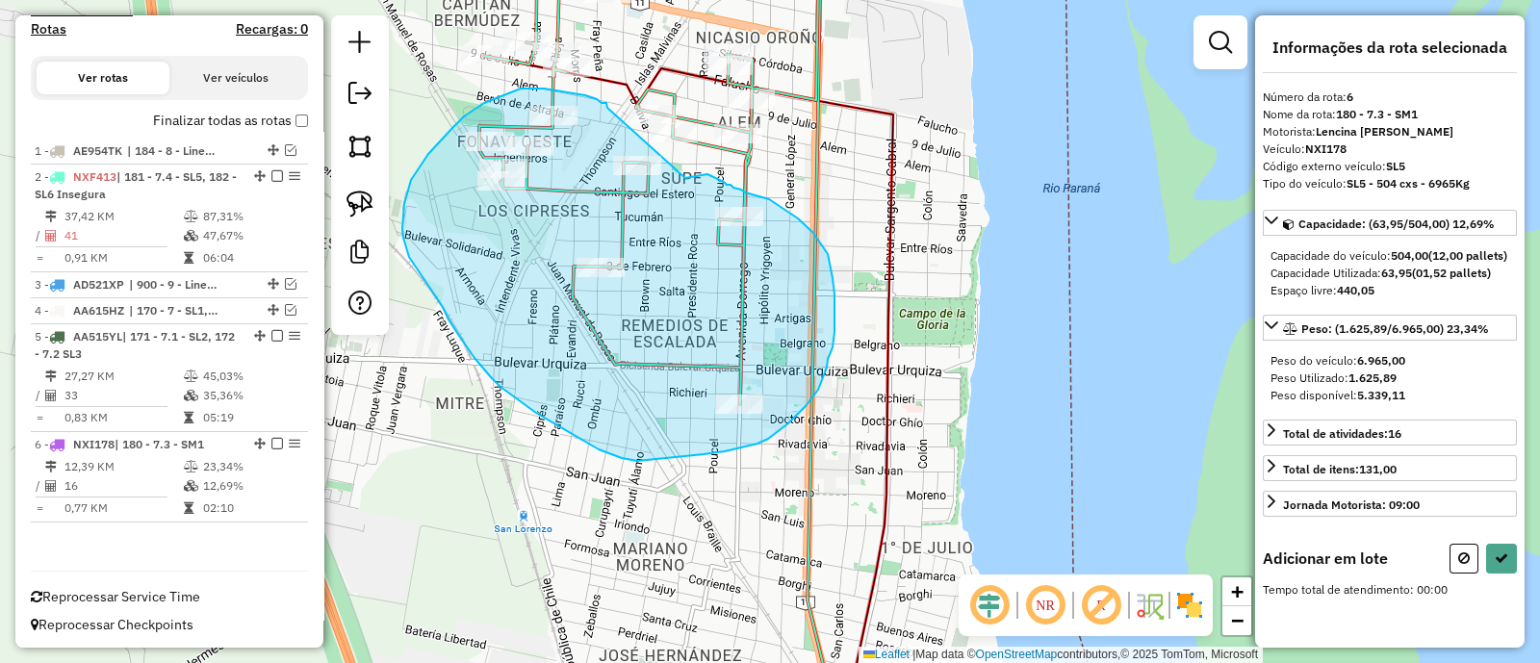
drag, startPoint x: 607, startPoint y: 107, endPoint x: 685, endPoint y: 178, distance: 105.6
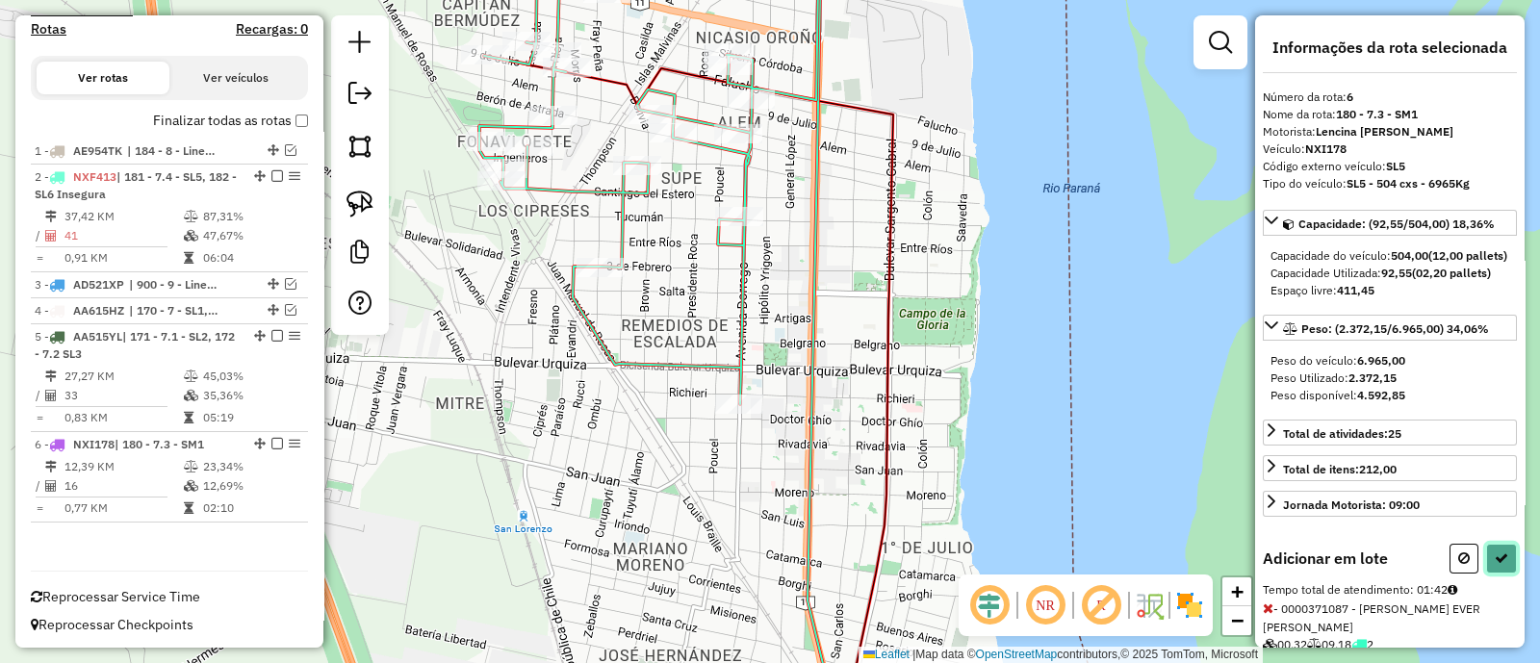
click at [1498, 565] on icon at bounding box center [1501, 558] width 13 height 13
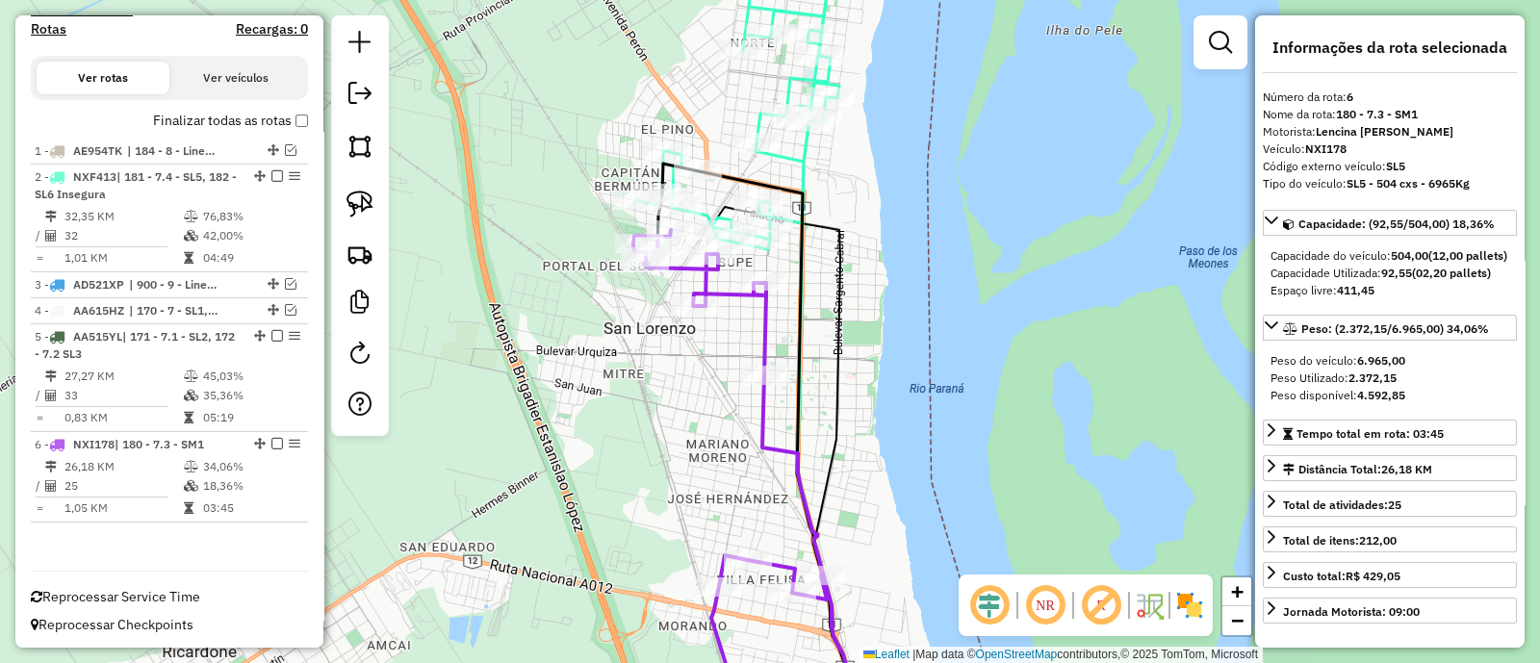
drag, startPoint x: 881, startPoint y: 461, endPoint x: 866, endPoint y: 166, distance: 295.8
click at [866, 169] on div "Janela de atendimento Grade de atendimento Capacidade Transportadoras Veículos …" at bounding box center [770, 331] width 1540 height 663
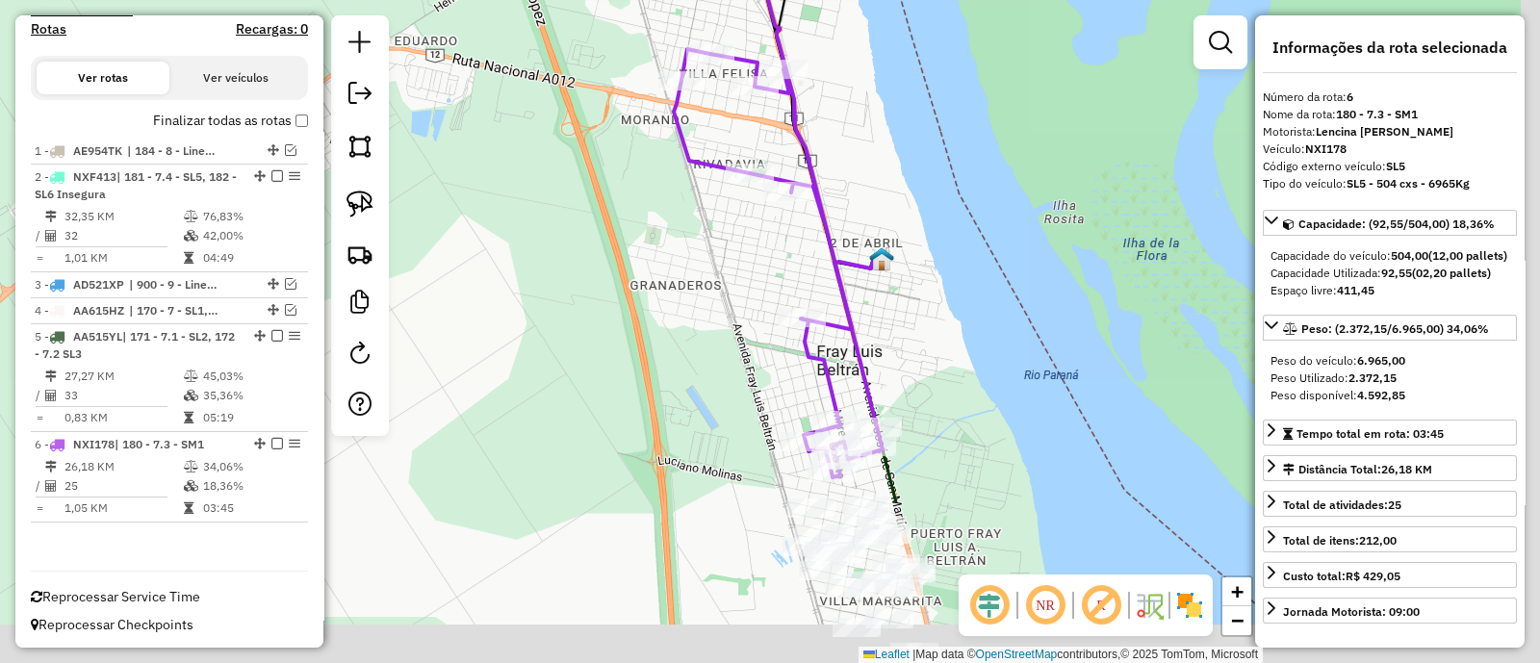
drag, startPoint x: 875, startPoint y: 304, endPoint x: 842, endPoint y: 64, distance: 241.9
click at [842, 64] on div "Janela de atendimento Grade de atendimento Capacidade Transportadoras Veículos …" at bounding box center [770, 331] width 1540 height 663
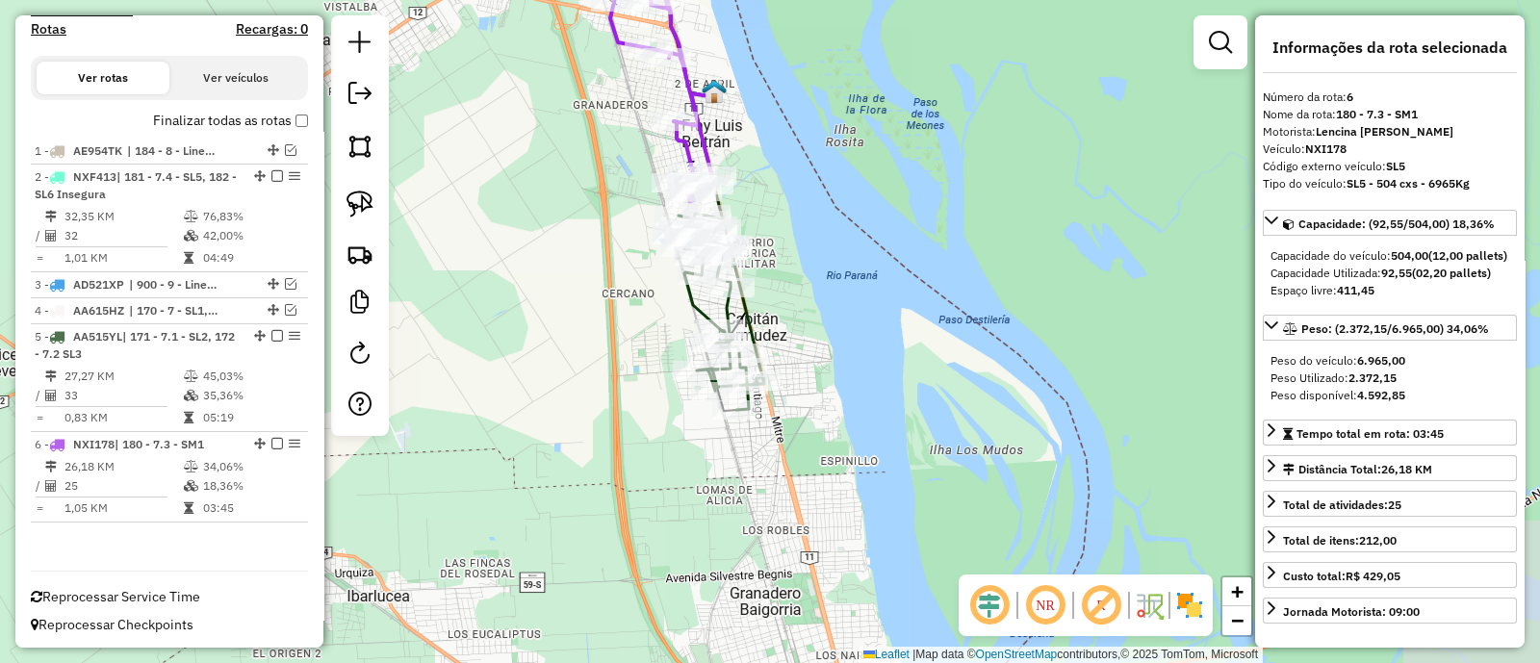
drag, startPoint x: 940, startPoint y: 252, endPoint x: 800, endPoint y: 196, distance: 151.2
click at [800, 196] on div "Janela de atendimento Grade de atendimento Capacidade Transportadoras Veículos …" at bounding box center [770, 331] width 1540 height 663
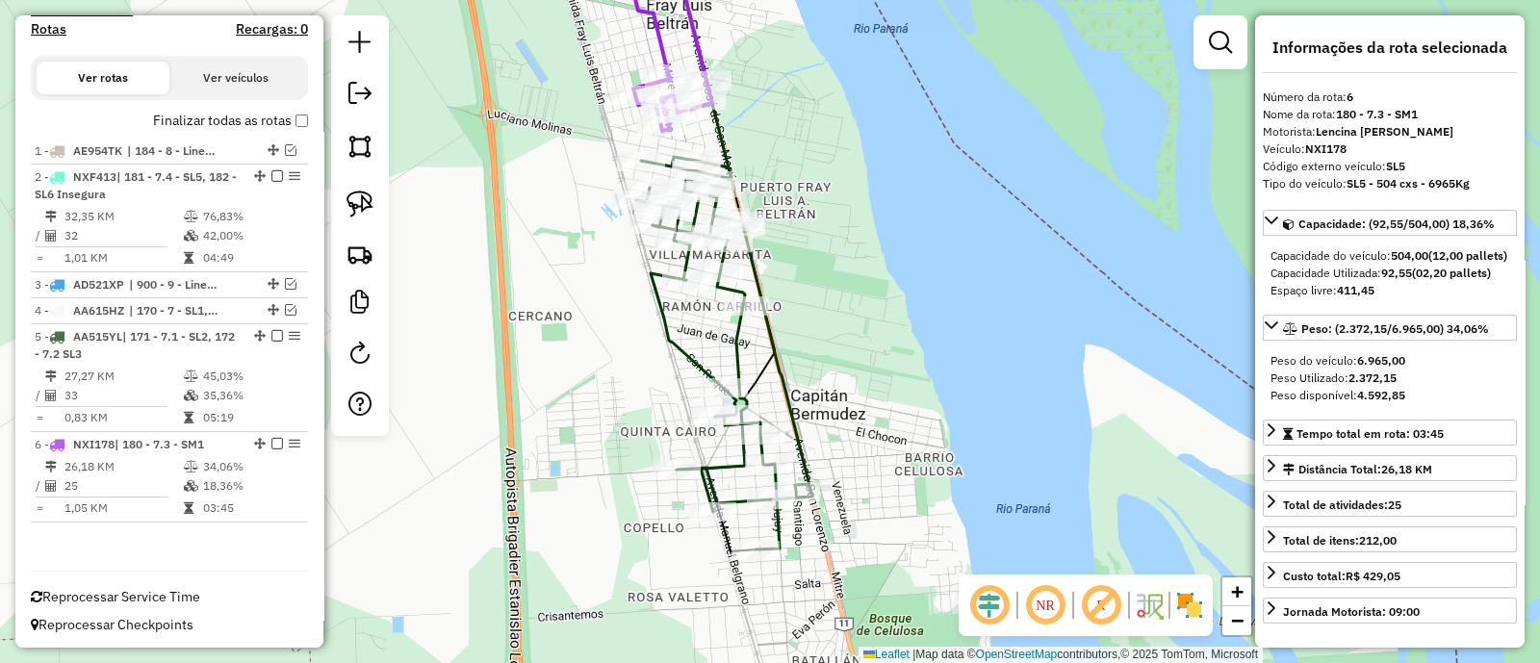
click at [664, 315] on icon at bounding box center [724, 353] width 176 height 393
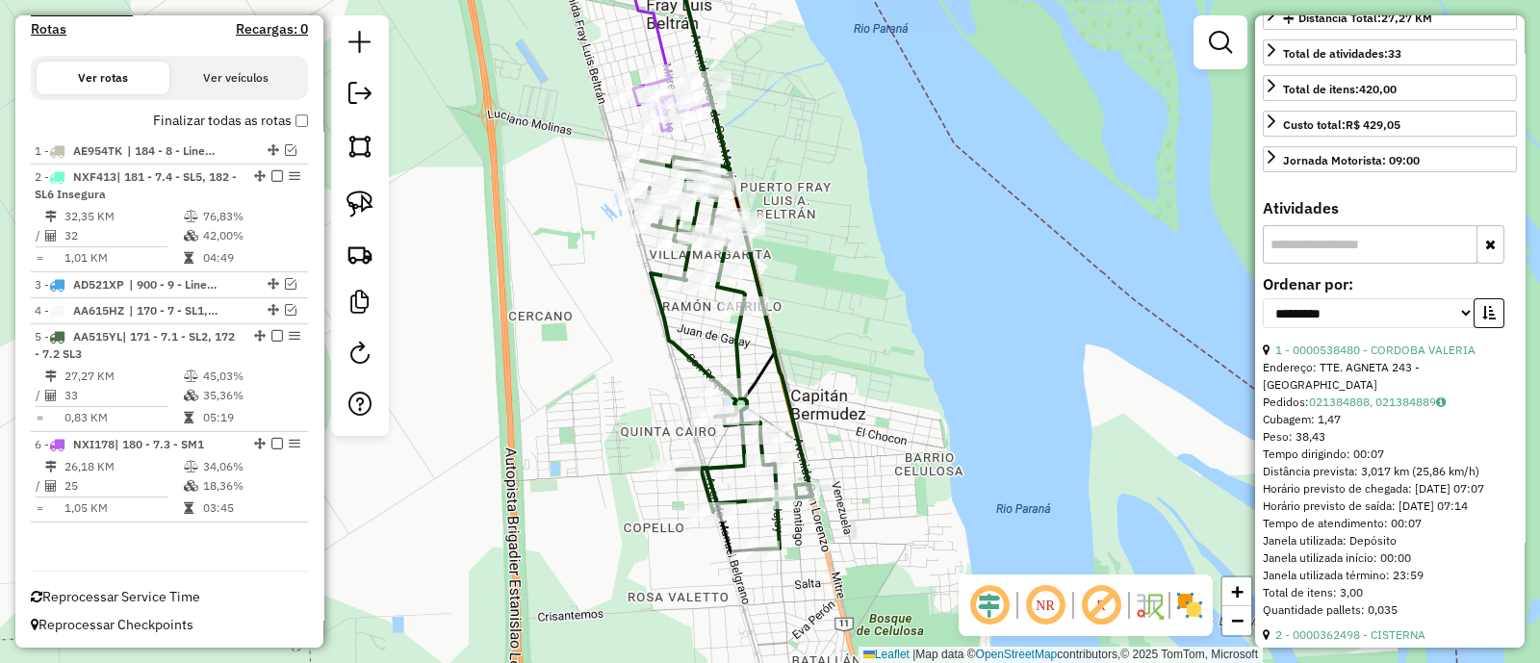
scroll to position [480, 0]
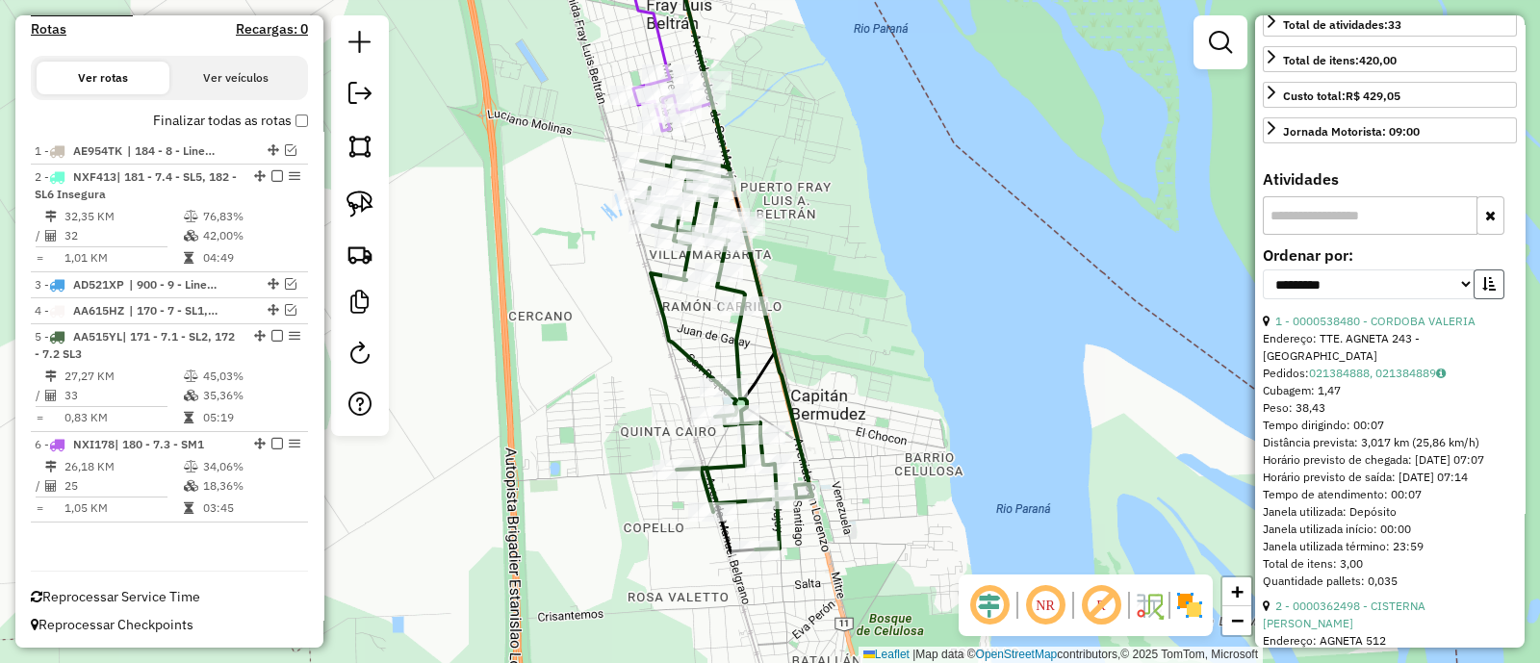
click at [1482, 291] on icon "button" at bounding box center [1488, 283] width 13 height 13
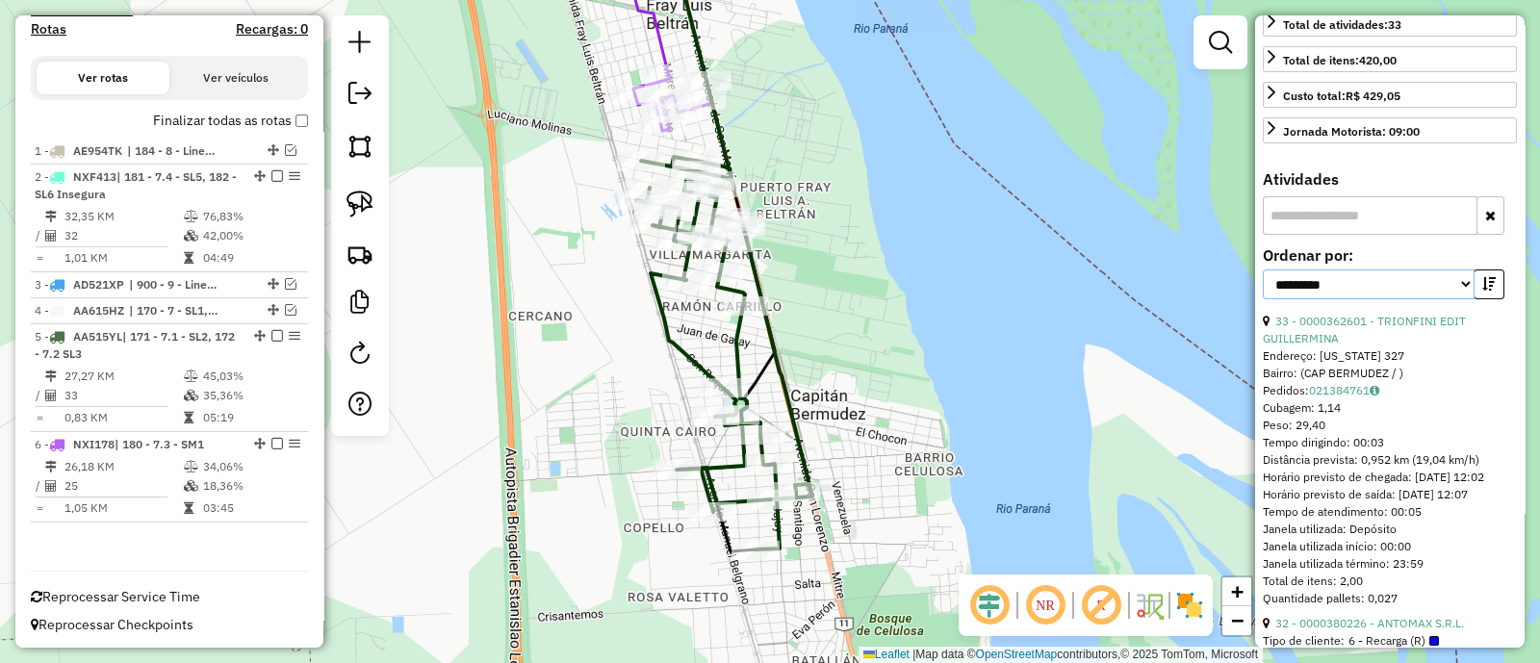
click at [1427, 299] on select "**********" at bounding box center [1369, 285] width 212 height 30
select select "**********"
click at [1263, 297] on select "**********" at bounding box center [1369, 285] width 212 height 30
click at [1358, 328] on link "32 - 0000380226 - ANTOMAX S.R.L." at bounding box center [1369, 321] width 189 height 14
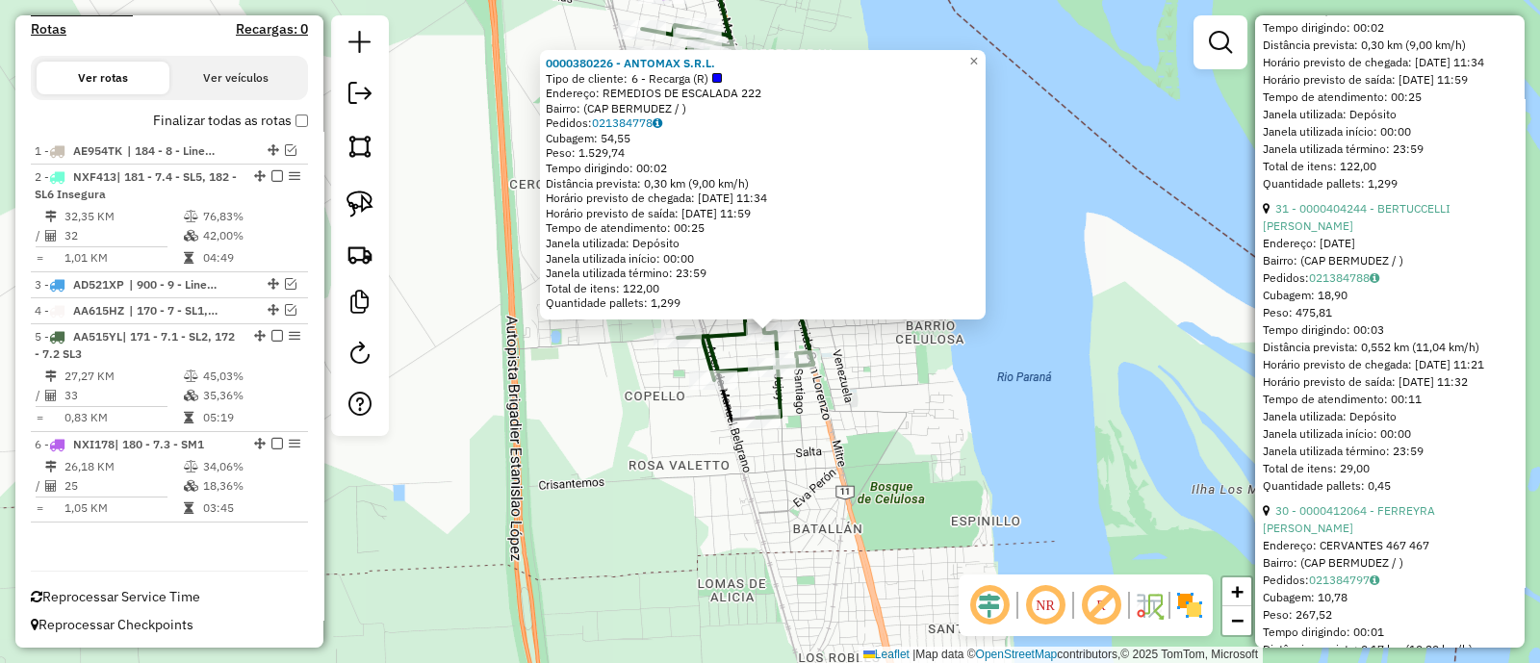
scroll to position [962, 0]
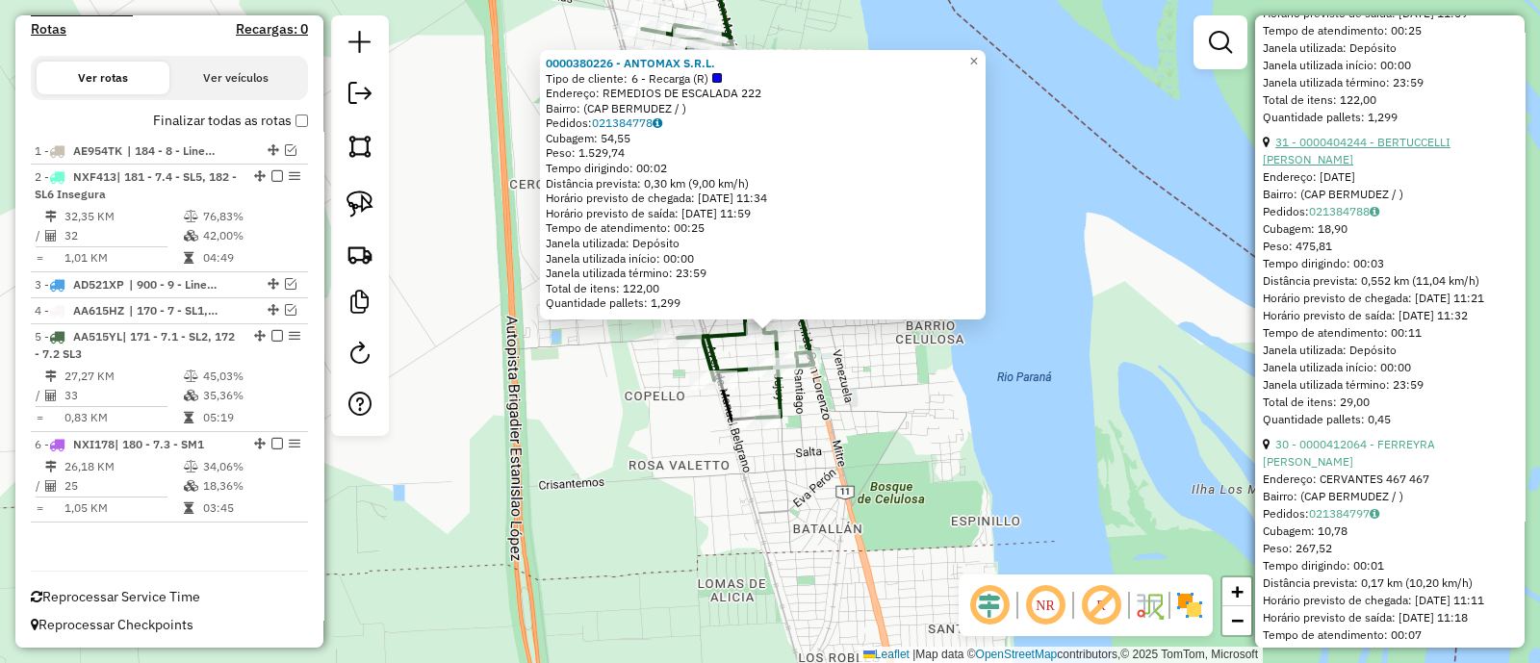
click at [1360, 167] on link "31 - 0000404244 - BERTUCCELLI CARLOS DANIEL" at bounding box center [1357, 151] width 188 height 32
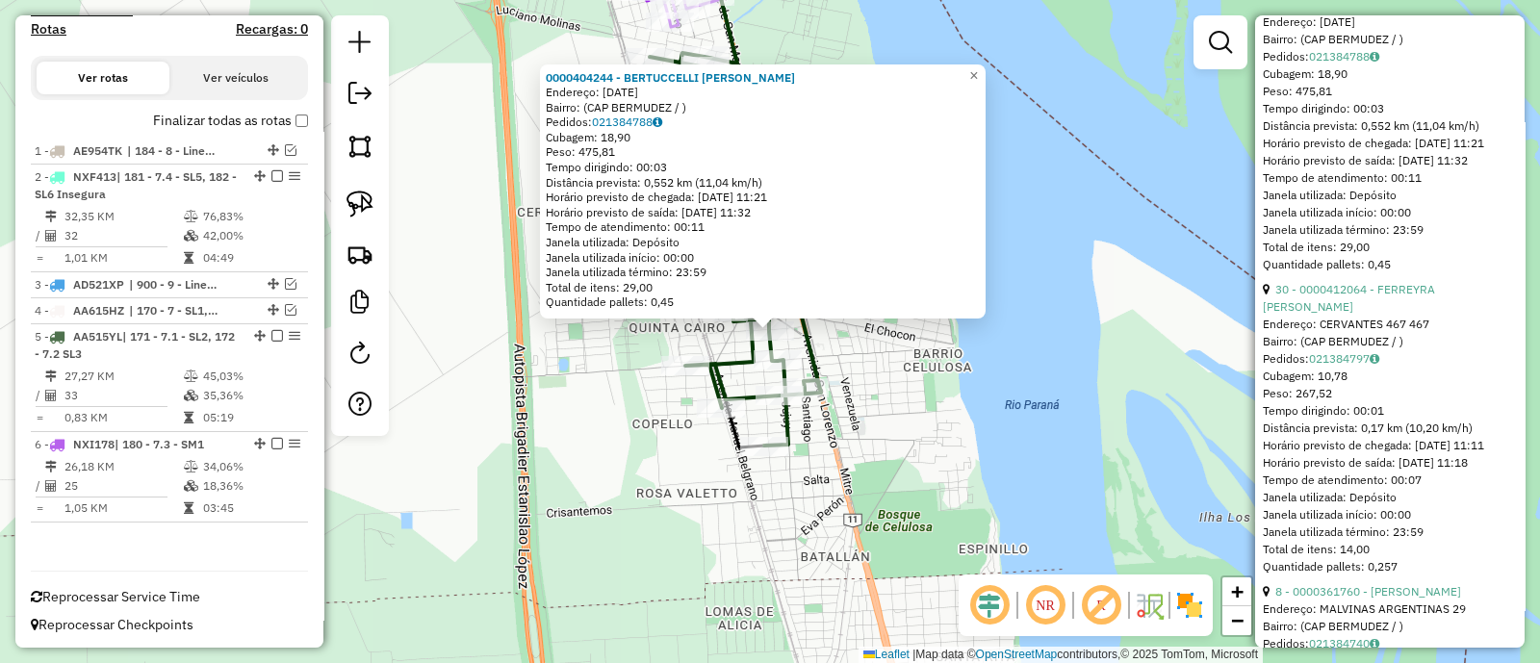
scroll to position [1203, 0]
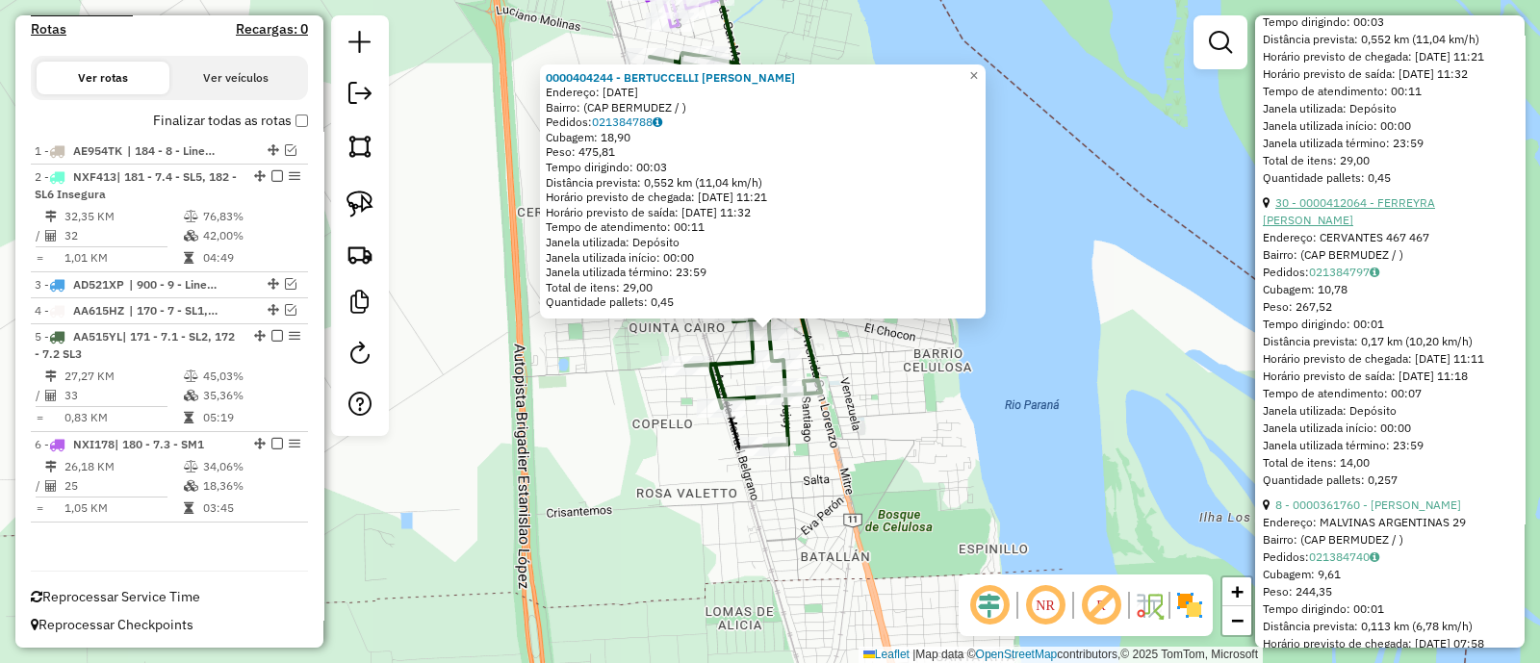
click at [1372, 227] on link "30 - 0000412064 - FERREYRA JUDITH AYELEN" at bounding box center [1349, 211] width 172 height 32
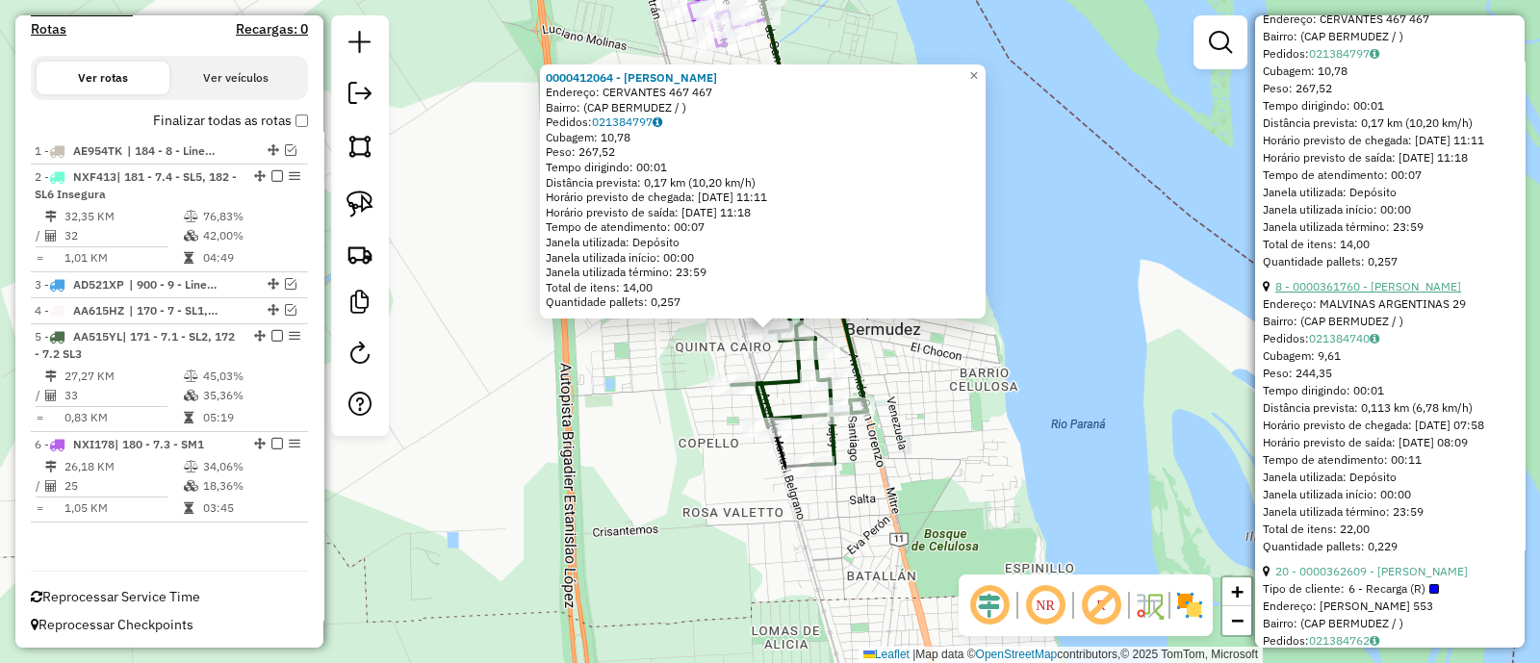
scroll to position [1444, 0]
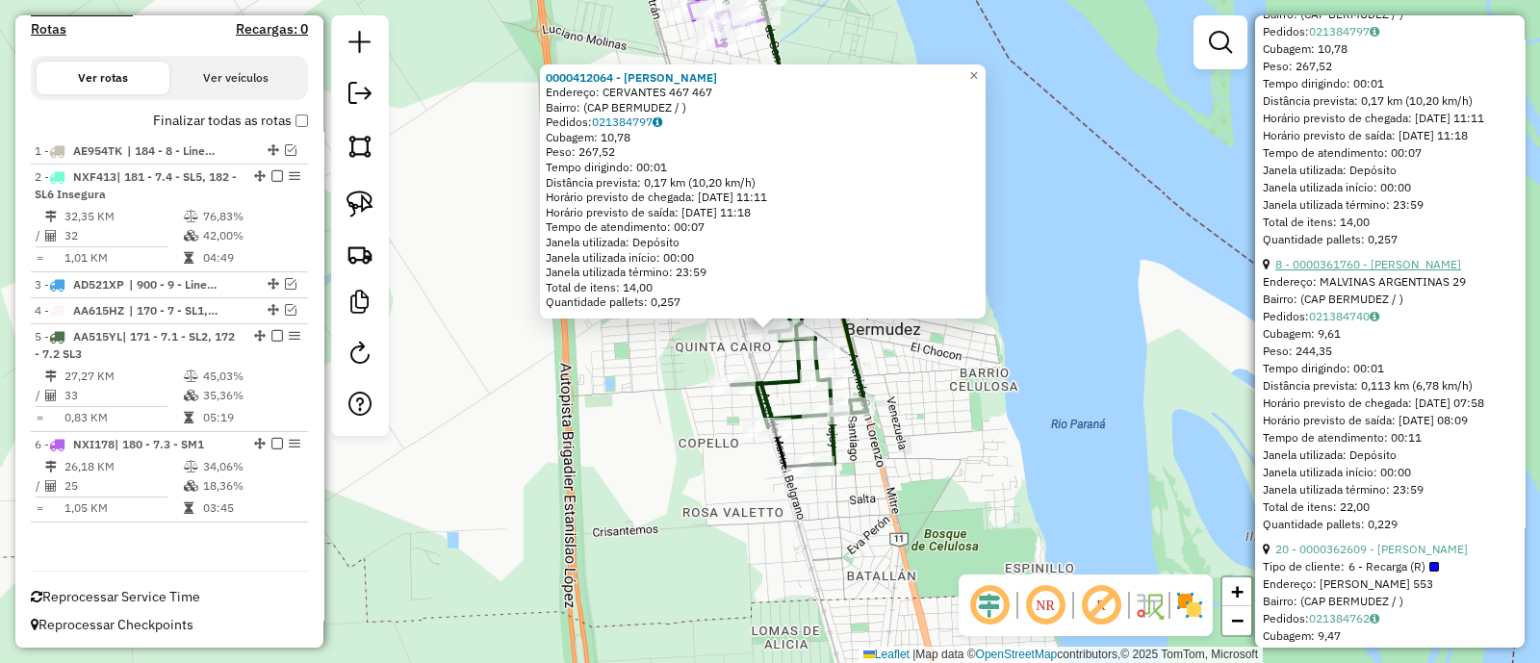
click at [1356, 271] on link "8 - 0000361760 - MATTUZ MARIA EUGENIA" at bounding box center [1368, 264] width 186 height 14
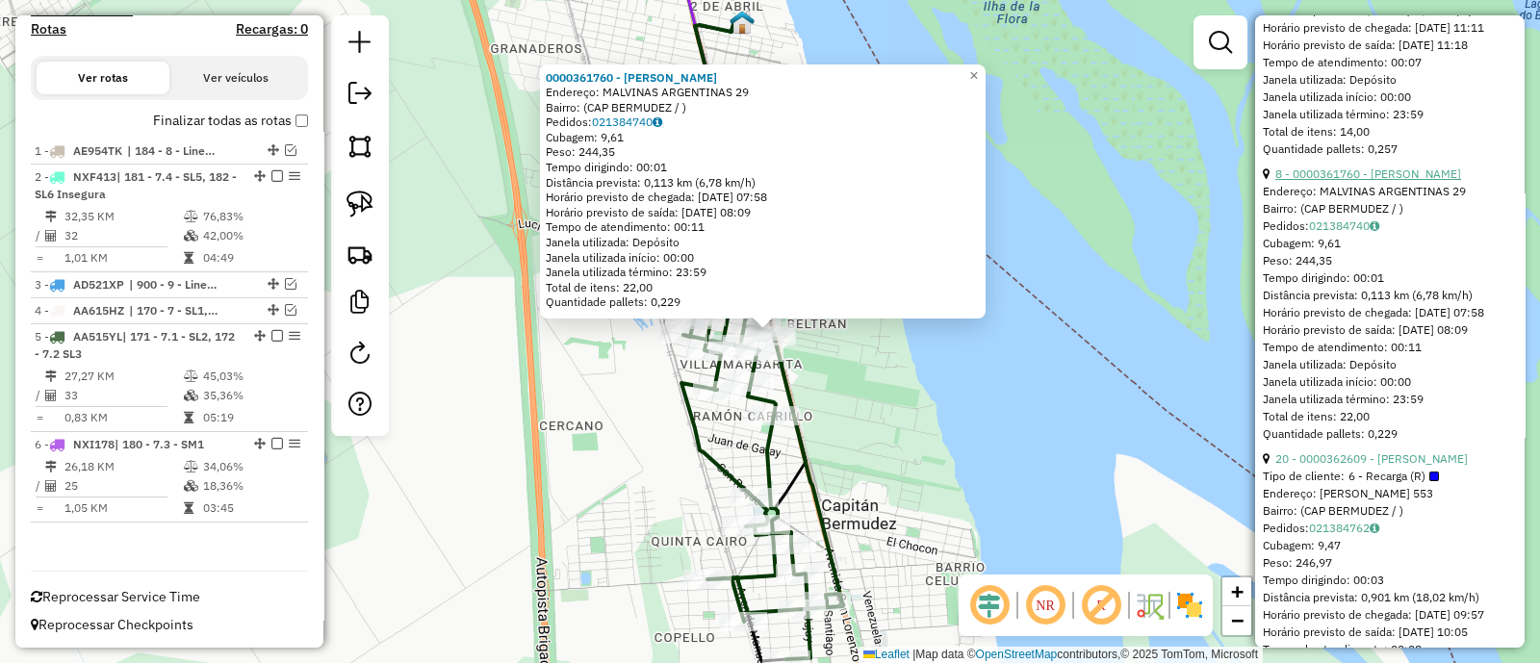
scroll to position [1563, 0]
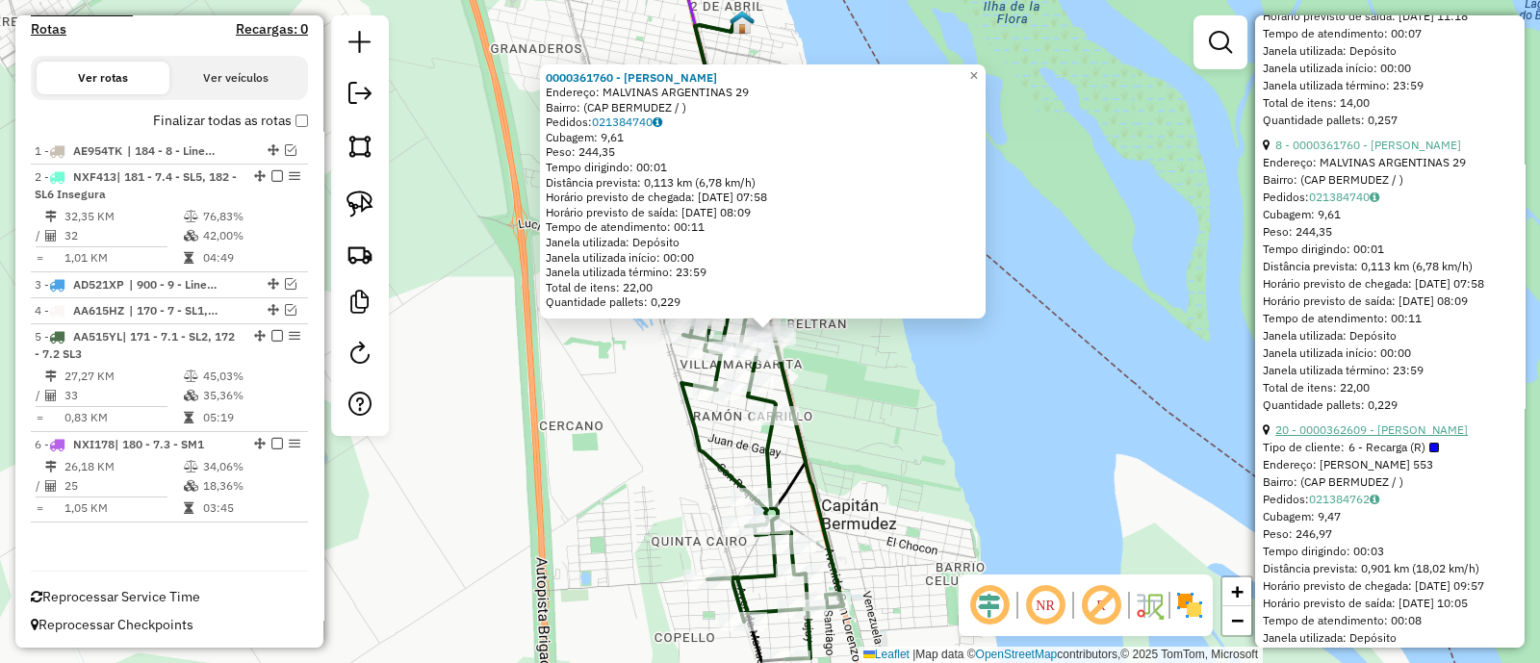
click at [1333, 437] on link "20 - 0000362609 - ALARCON SUSANA" at bounding box center [1371, 430] width 193 height 14
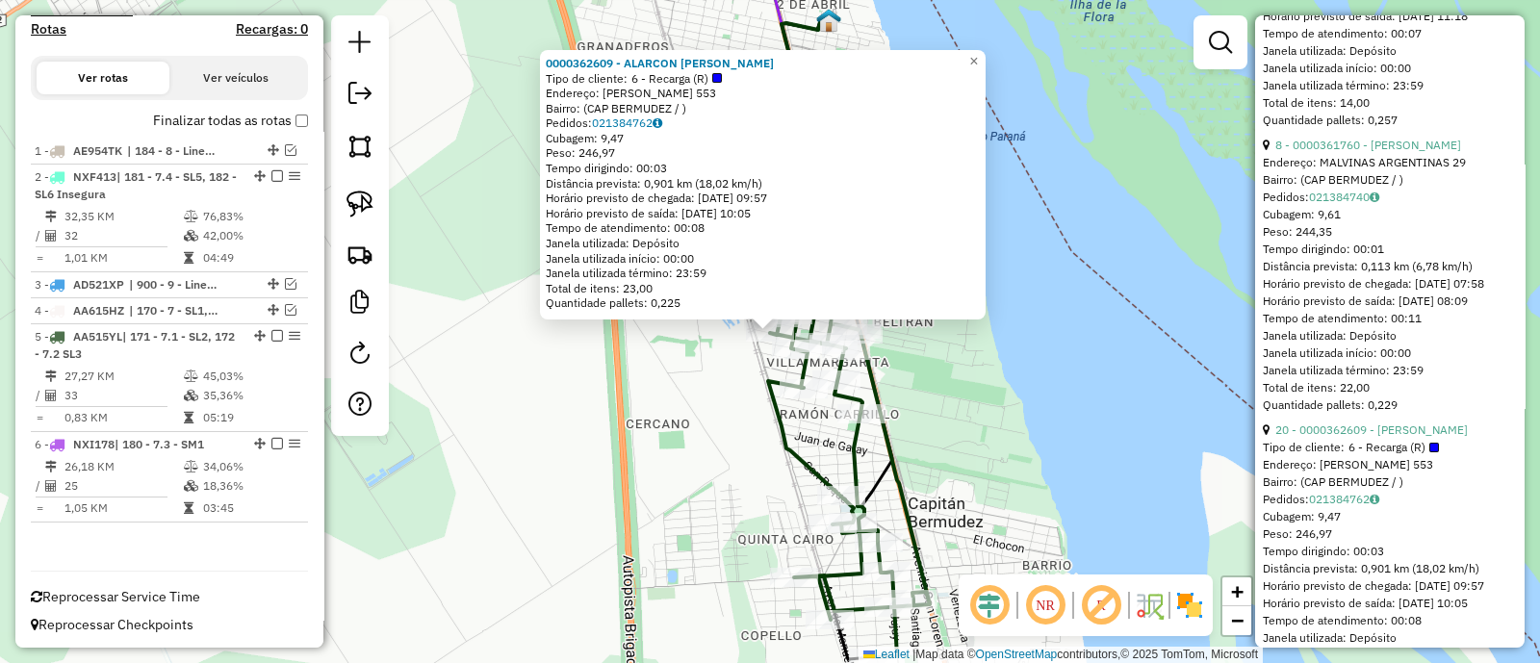
click at [994, 424] on div "0000362609 - ALARCON SUSANA Tipo de cliente: 6 - Recarga (R) Endereço: MARTIN F…" at bounding box center [770, 331] width 1540 height 663
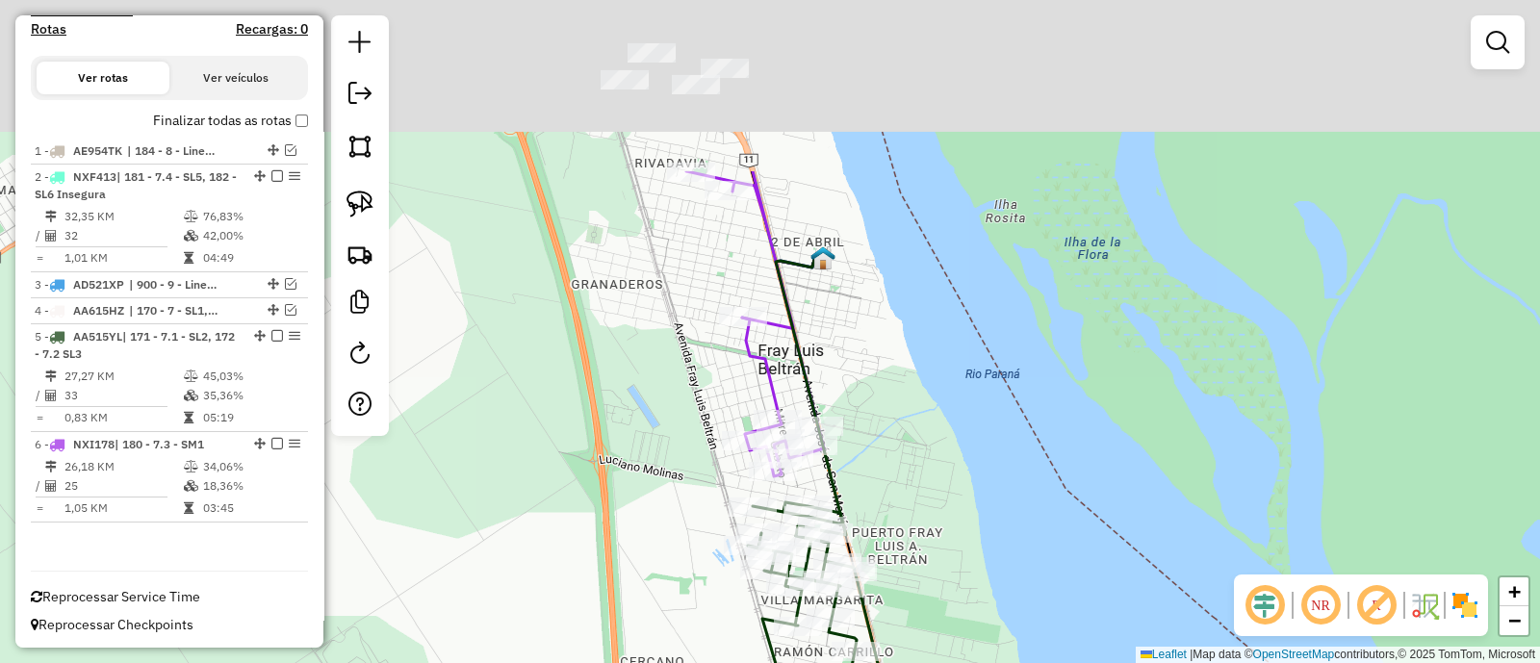
drag, startPoint x: 980, startPoint y: 337, endPoint x: 973, endPoint y: 576, distance: 238.8
click at [974, 576] on div "Janela de atendimento Grade de atendimento Capacidade Transportadoras Veículos …" at bounding box center [770, 331] width 1540 height 663
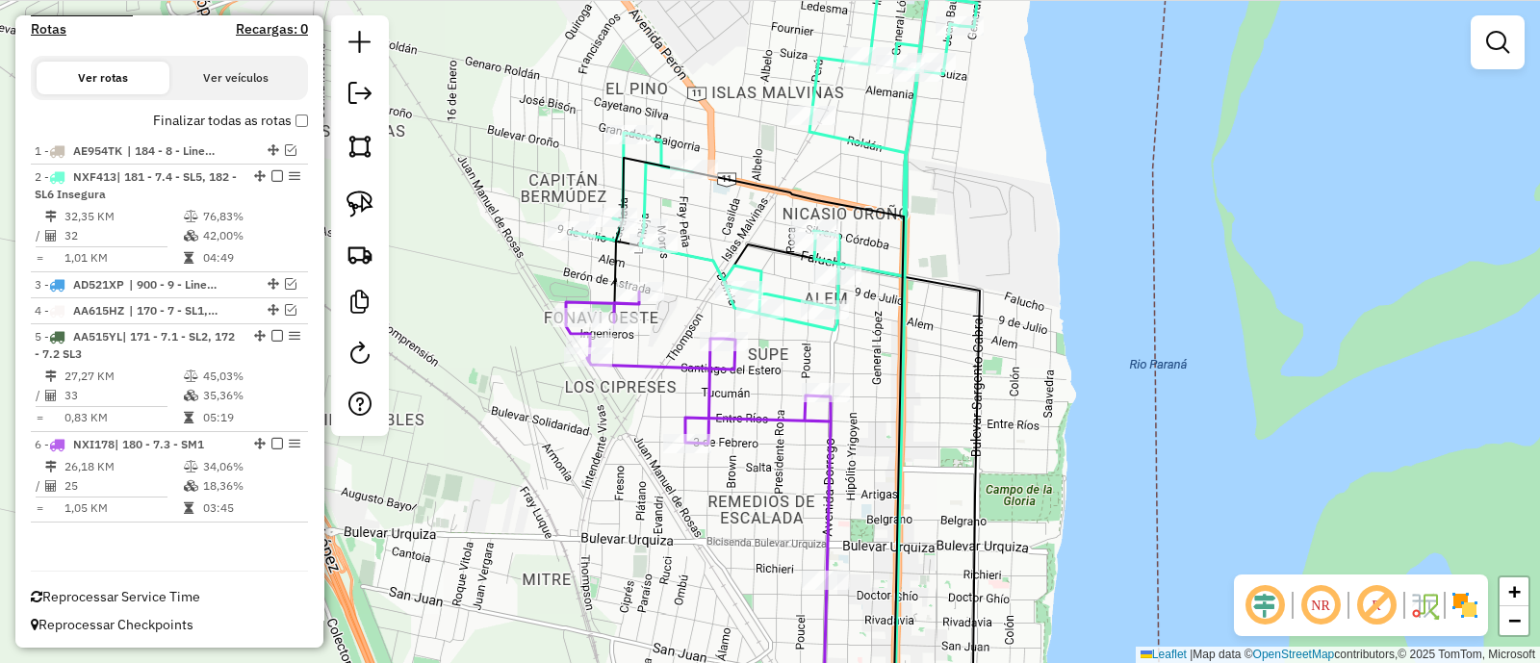
click at [951, 176] on div "Janela de atendimento Grade de atendimento Capacidade Transportadoras Veículos …" at bounding box center [770, 331] width 1540 height 663
click at [910, 151] on icon at bounding box center [765, 132] width 389 height 397
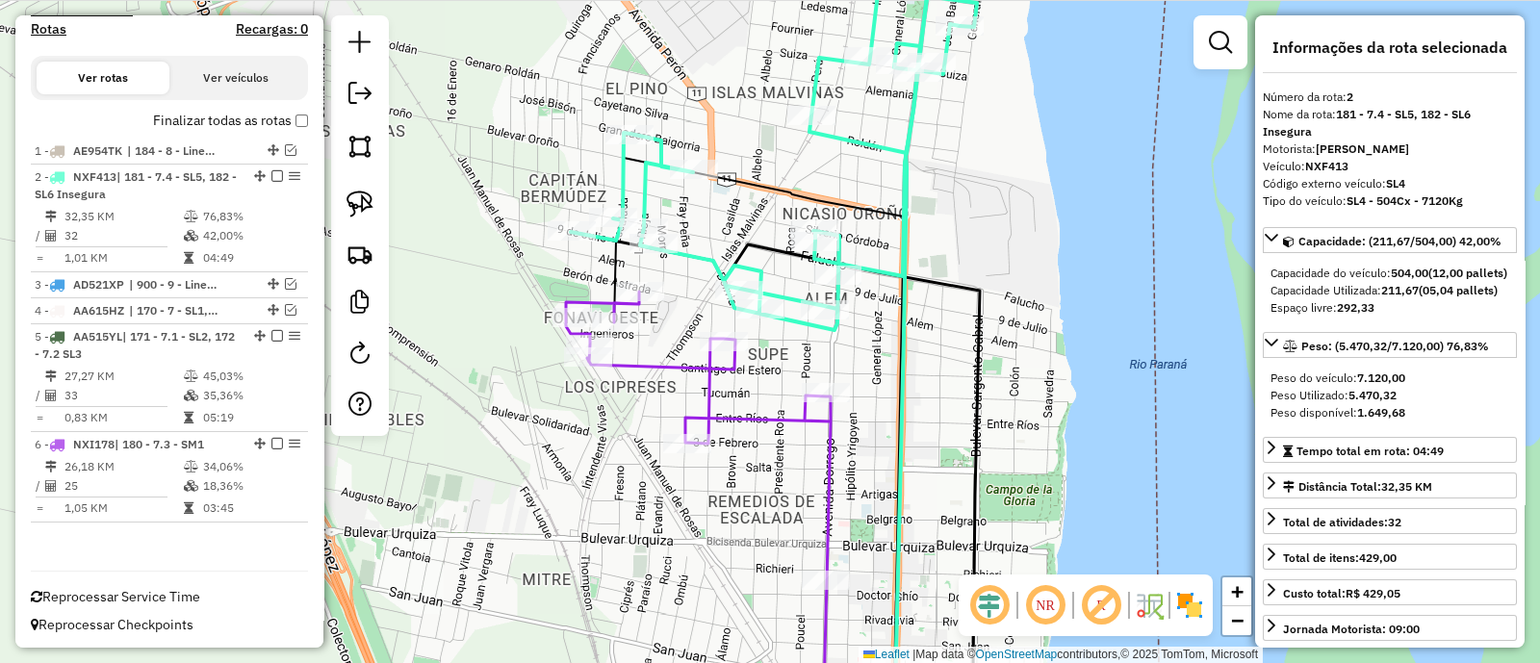
click at [828, 443] on icon at bounding box center [706, 511] width 280 height 438
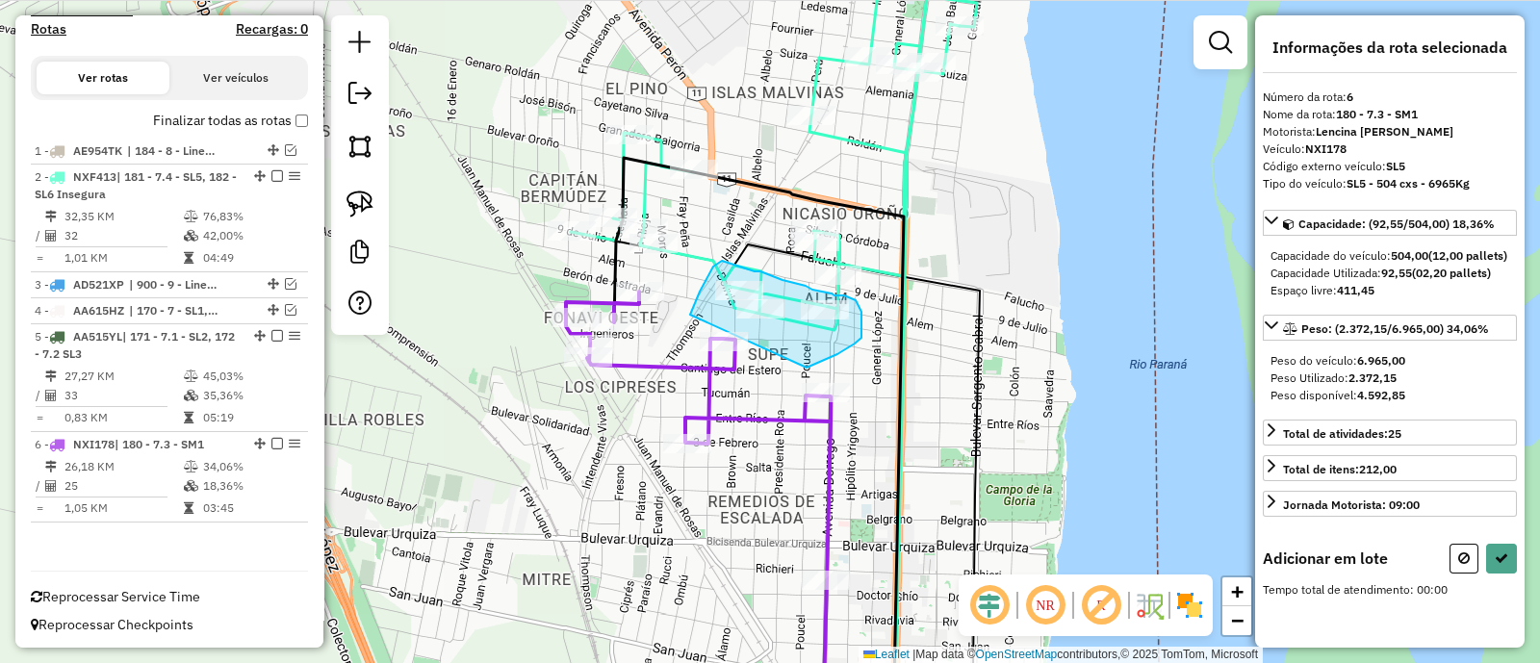
drag, startPoint x: 806, startPoint y: 368, endPoint x: 688, endPoint y: 318, distance: 127.7
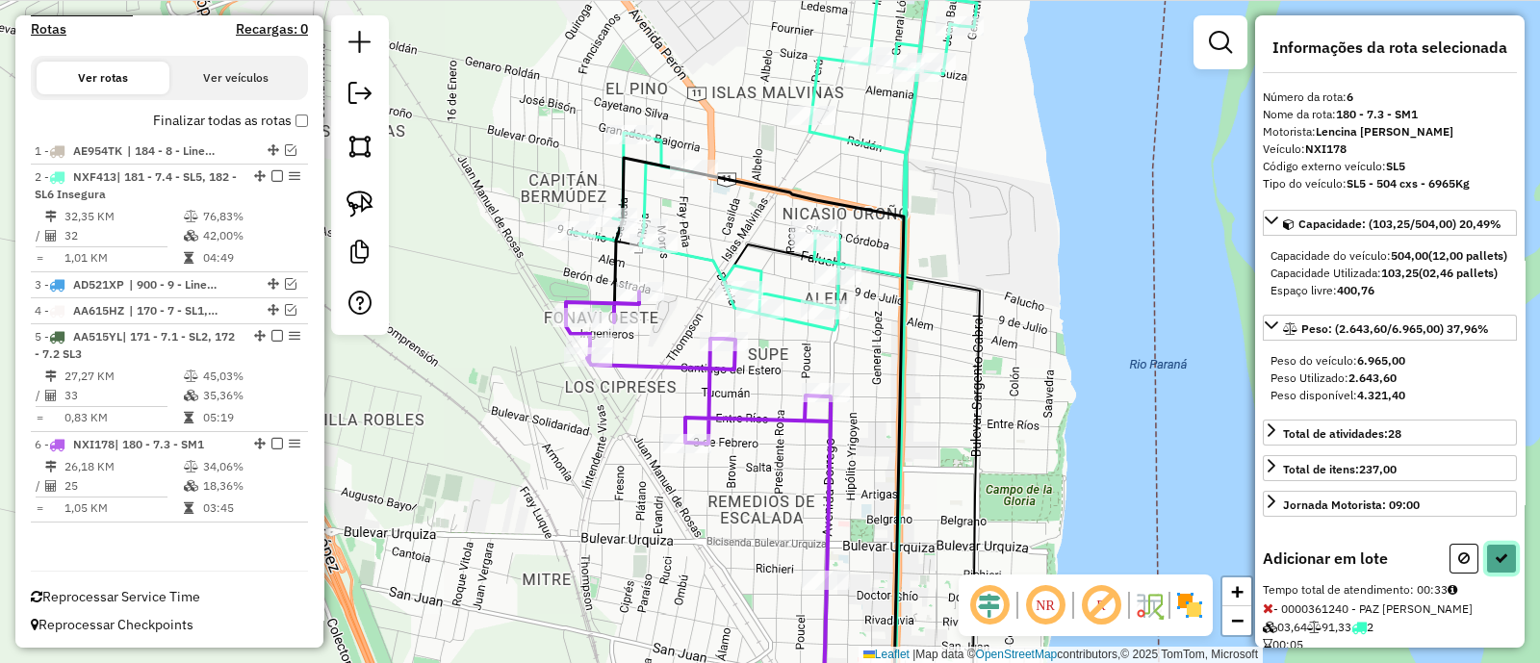
click at [1498, 565] on icon at bounding box center [1501, 558] width 13 height 13
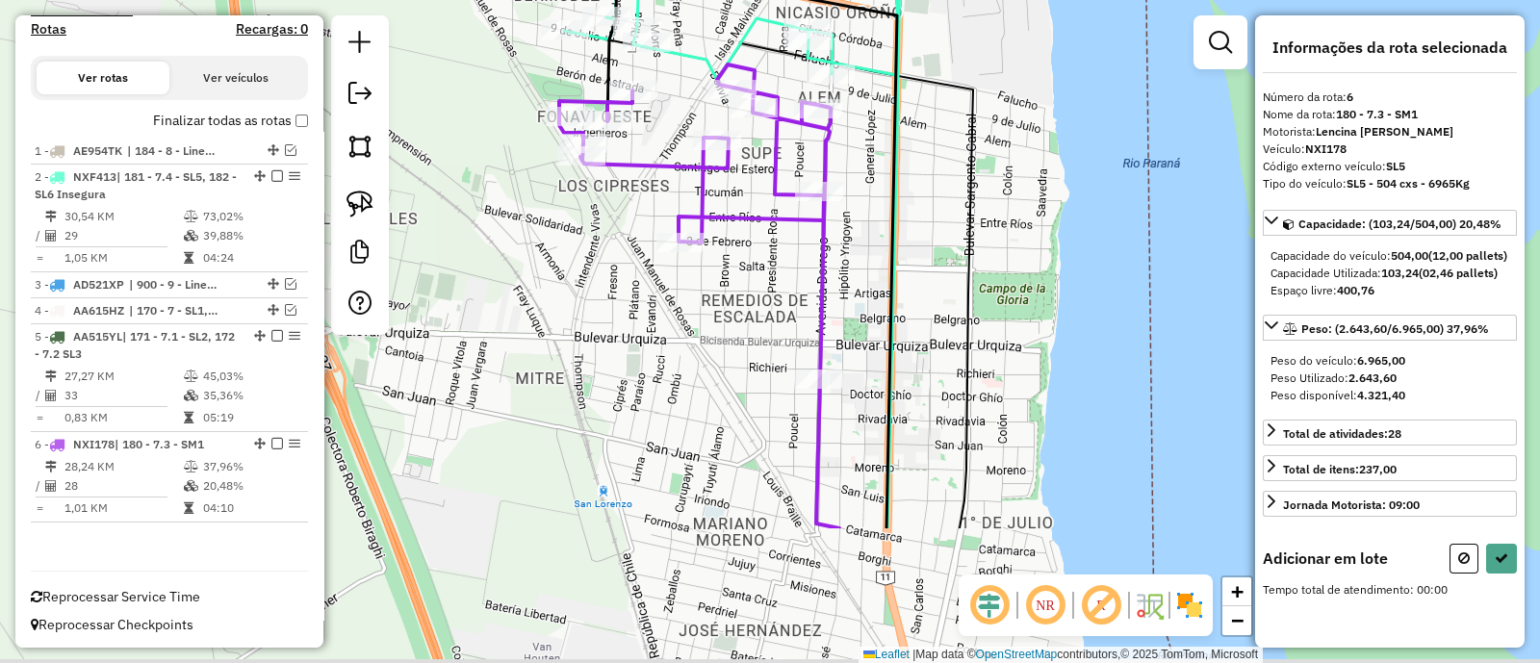
drag, startPoint x: 866, startPoint y: 524, endPoint x: 805, endPoint y: 22, distance: 505.2
click at [805, 24] on div "Janela de atendimento Grade de atendimento Capacidade Transportadoras Veículos …" at bounding box center [770, 331] width 1540 height 663
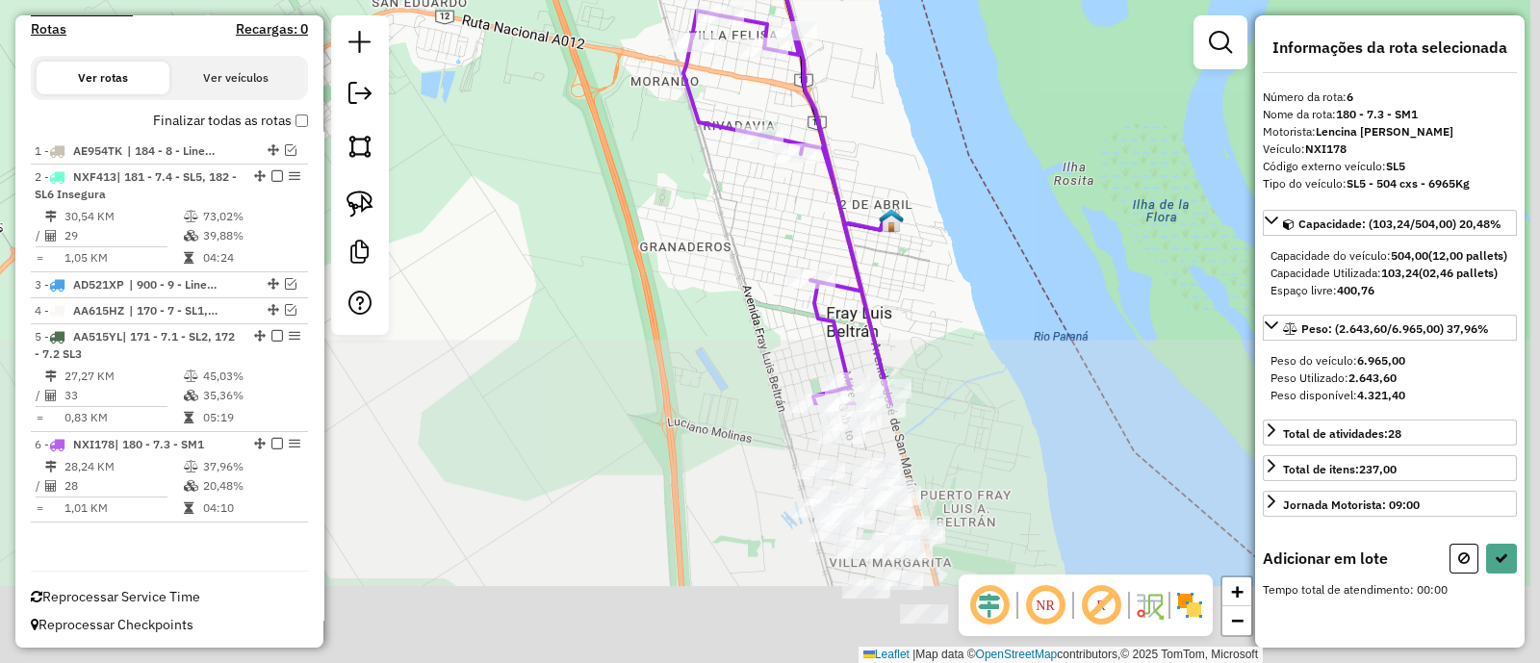
drag, startPoint x: 912, startPoint y: 272, endPoint x: 855, endPoint y: -2, distance: 280.1
click at [855, 0] on html "Aguarde... Pop-up bloqueado! Seu navegador bloqueou automáticamente a abertura …" at bounding box center [770, 331] width 1540 height 663
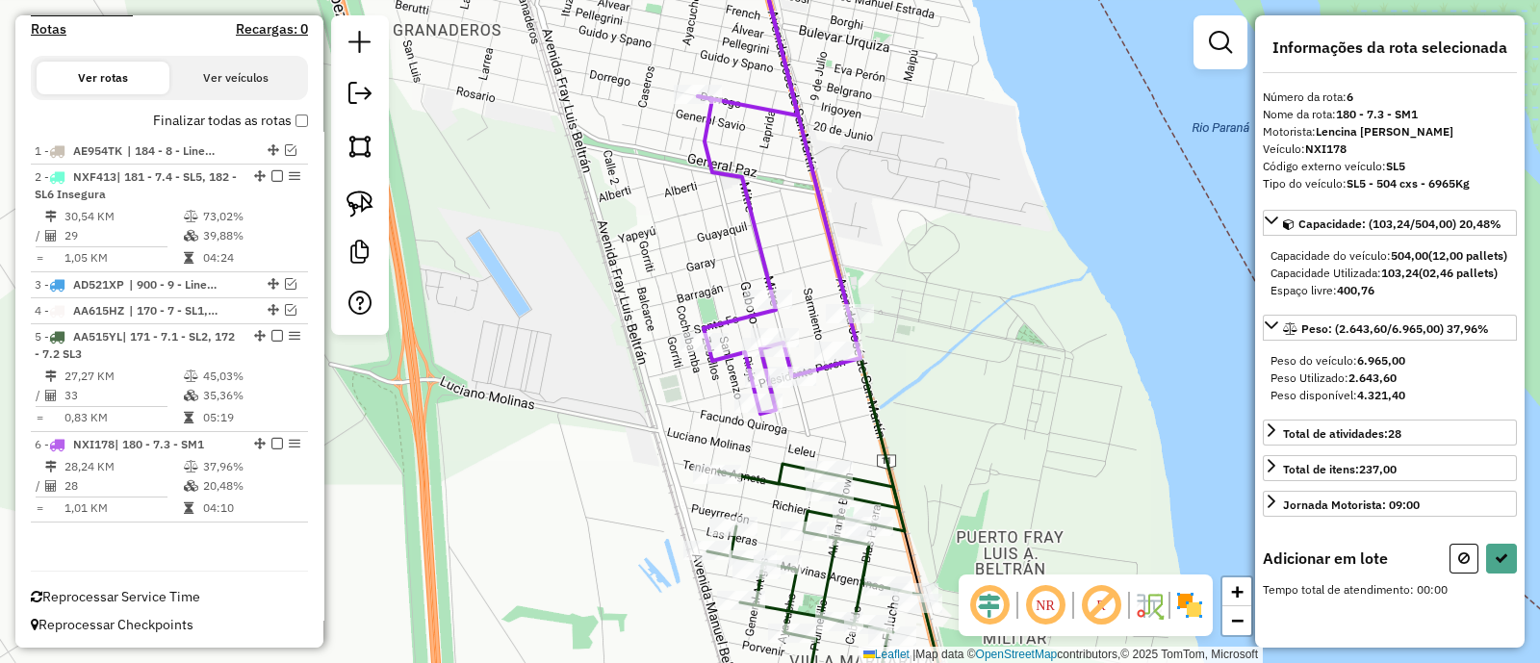
drag, startPoint x: 896, startPoint y: 463, endPoint x: 840, endPoint y: 406, distance: 79.6
click at [840, 406] on div "Janela de atendimento Grade de atendimento Capacidade Transportadoras Veículos …" at bounding box center [770, 331] width 1540 height 663
click at [1464, 565] on icon at bounding box center [1464, 558] width 12 height 13
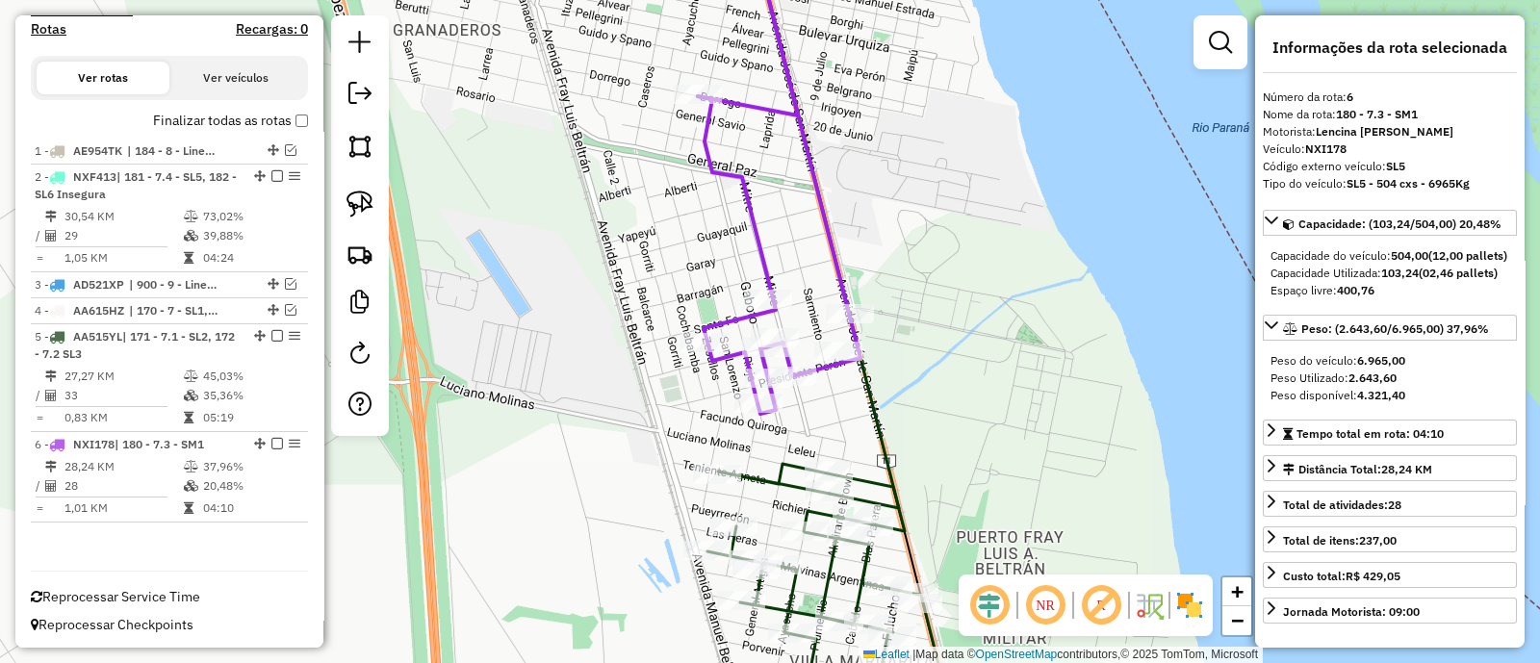
click at [1043, 416] on div "Janela de atendimento Grade de atendimento Capacidade Transportadoras Veículos …" at bounding box center [770, 331] width 1540 height 663
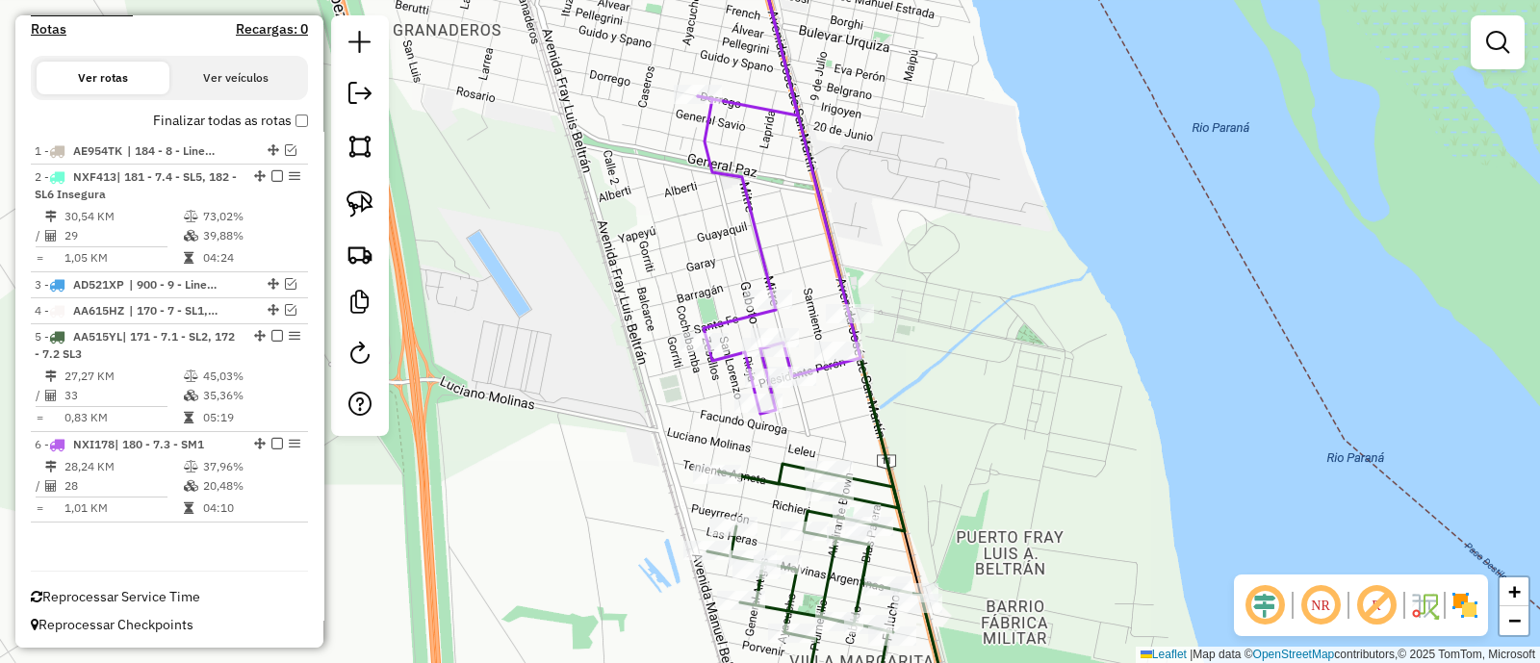
click at [765, 252] on icon at bounding box center [779, 174] width 163 height 480
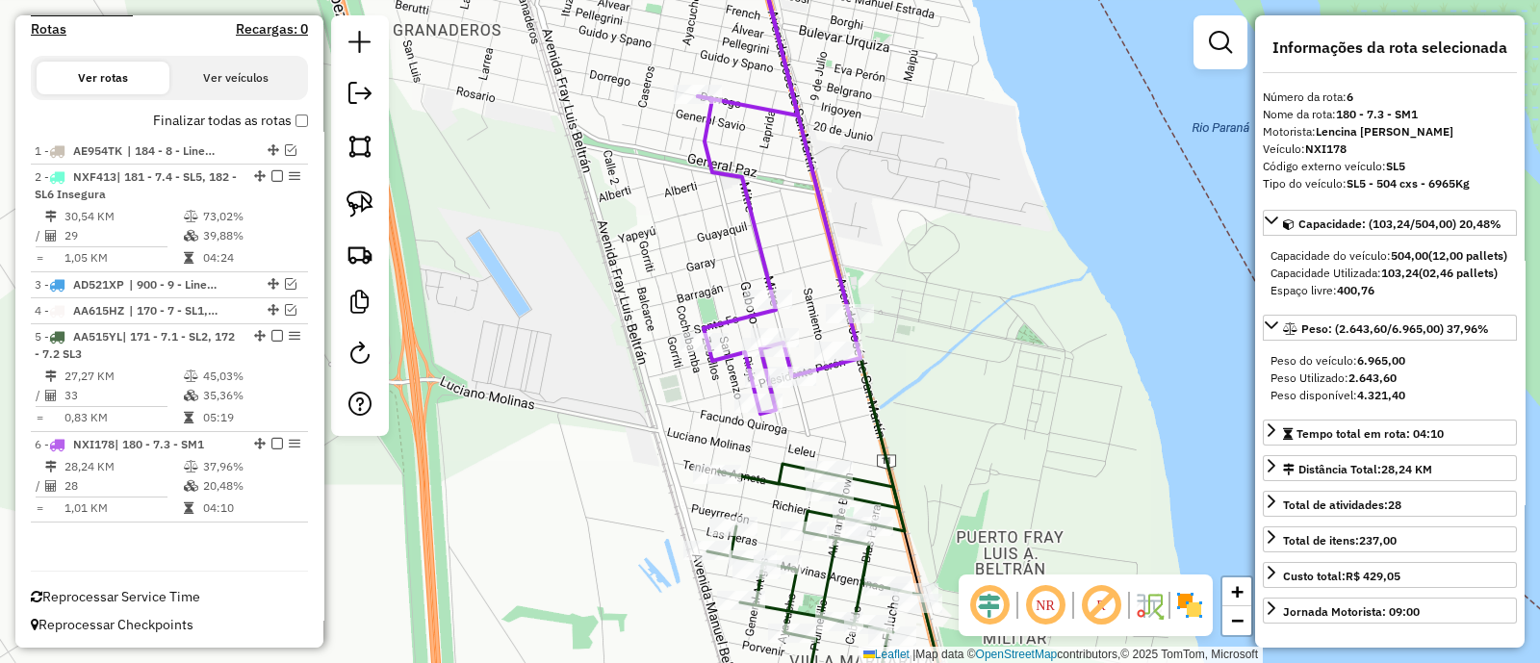
click at [780, 481] on icon at bounding box center [830, 597] width 247 height 266
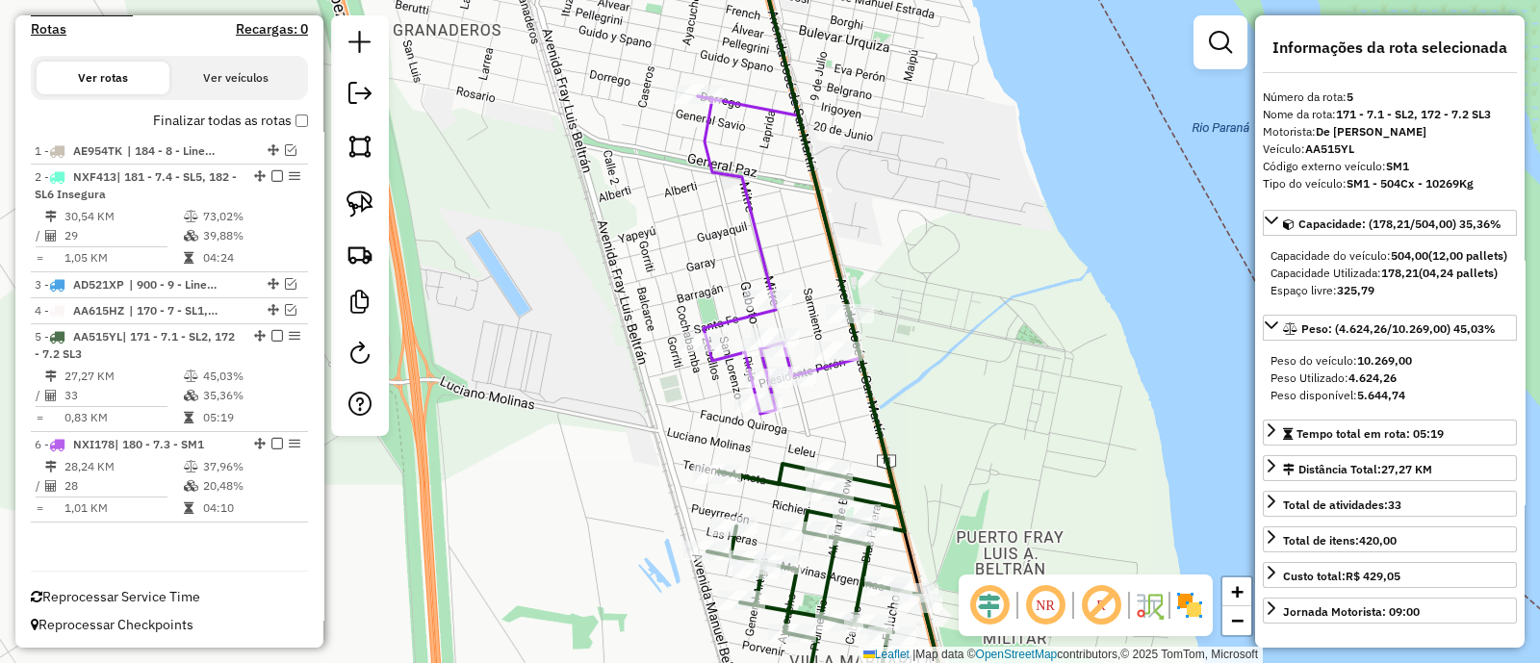
click at [766, 247] on icon at bounding box center [779, 174] width 163 height 480
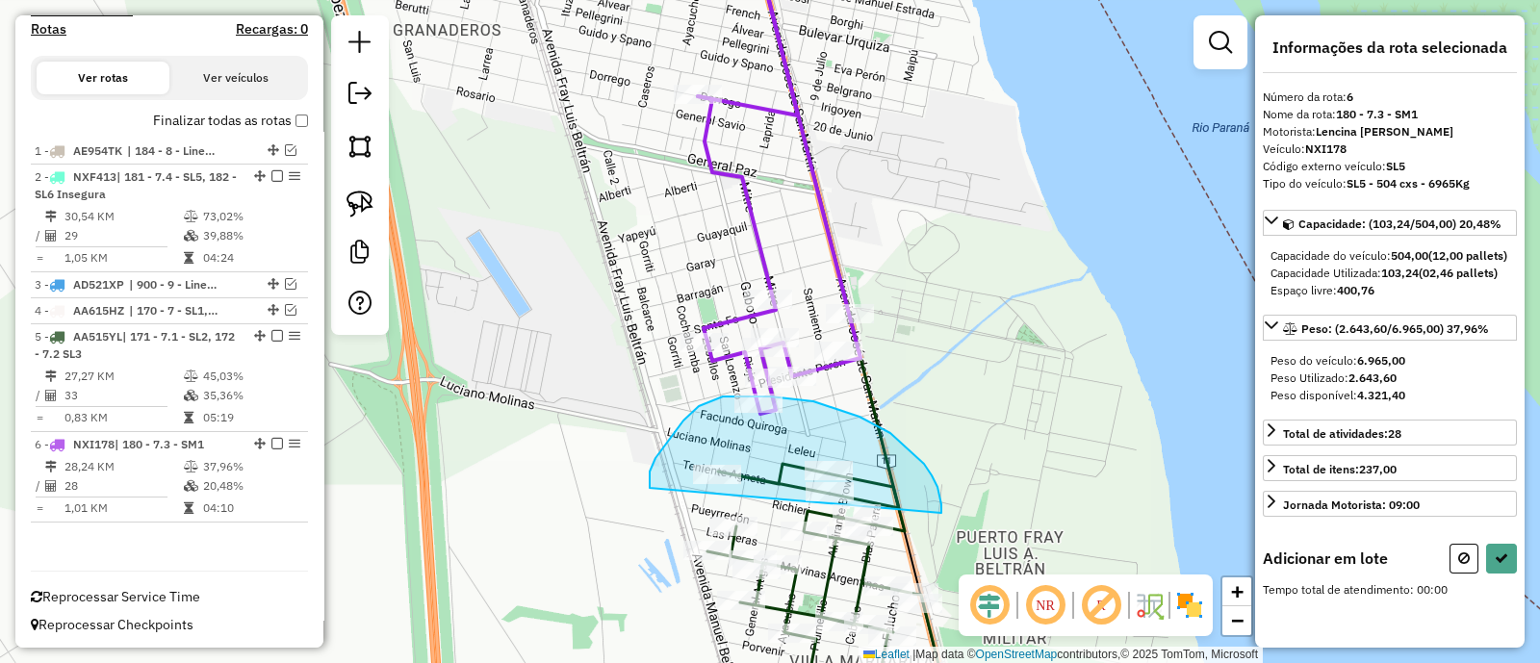
drag, startPoint x: 941, startPoint y: 504, endPoint x: 650, endPoint y: 488, distance: 292.1
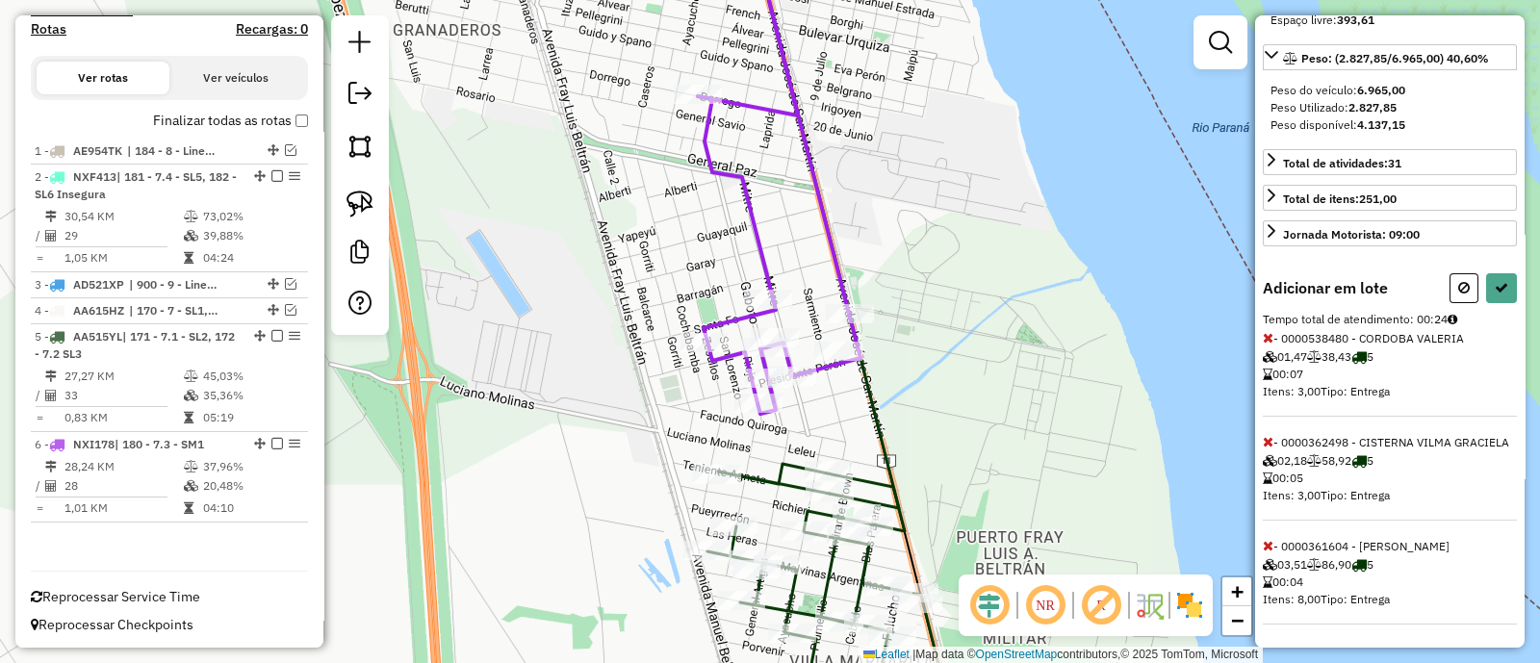
scroll to position [318, 0]
click at [1450, 273] on button at bounding box center [1464, 288] width 29 height 30
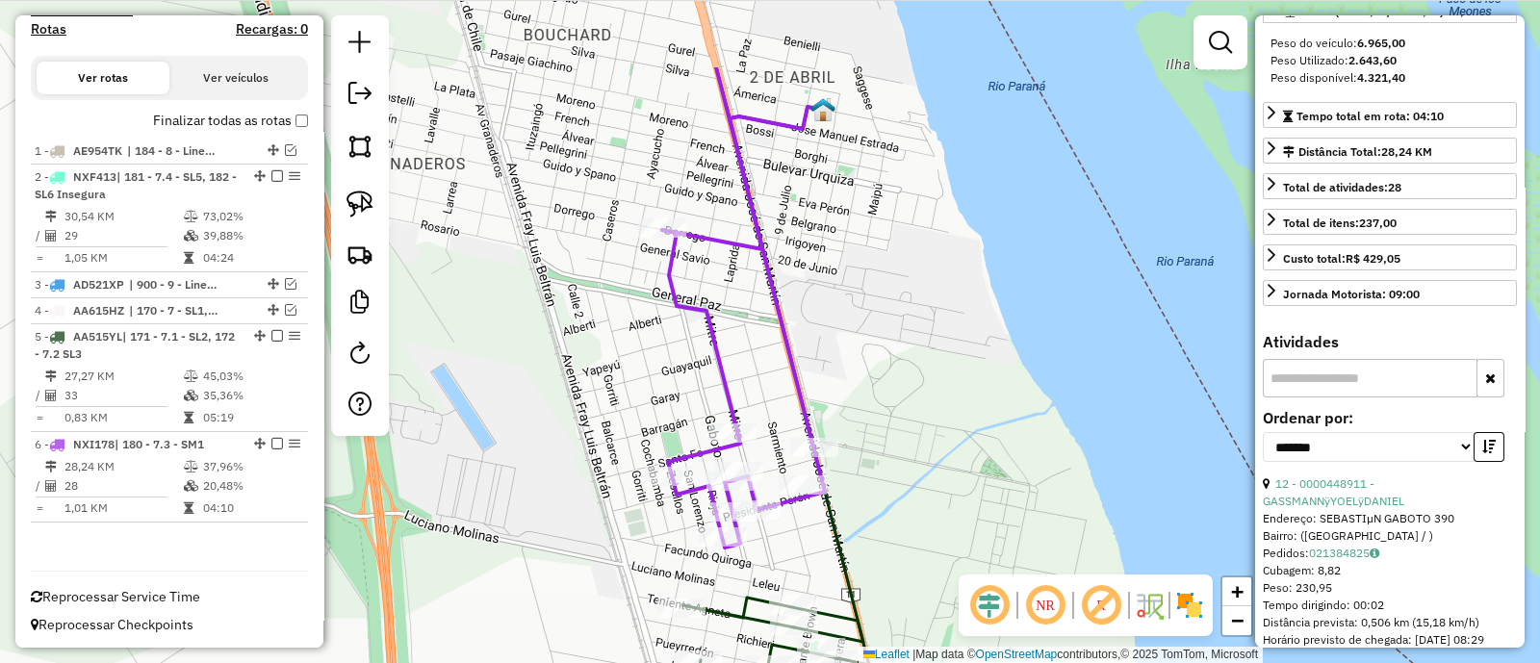
drag, startPoint x: 1064, startPoint y: 296, endPoint x: 978, endPoint y: 680, distance: 392.5
click at [978, 662] on html "Aguarde... Pop-up bloqueado! Seu navegador bloqueou automáticamente a abertura …" at bounding box center [770, 331] width 1540 height 663
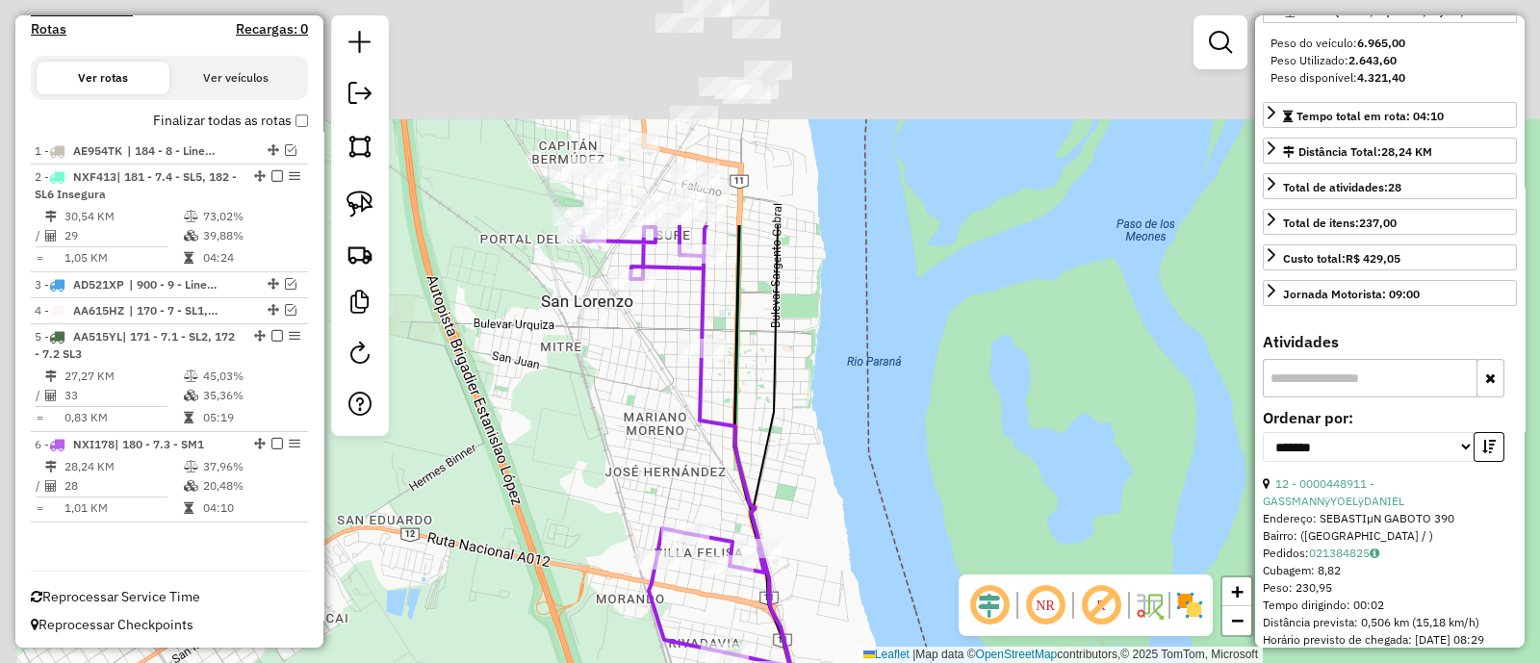
drag, startPoint x: 795, startPoint y: 233, endPoint x: 898, endPoint y: 643, distance: 422.8
click at [915, 662] on html "Aguarde... Pop-up bloqueado! Seu navegador bloqueou automáticamente a abertura …" at bounding box center [770, 331] width 1540 height 663
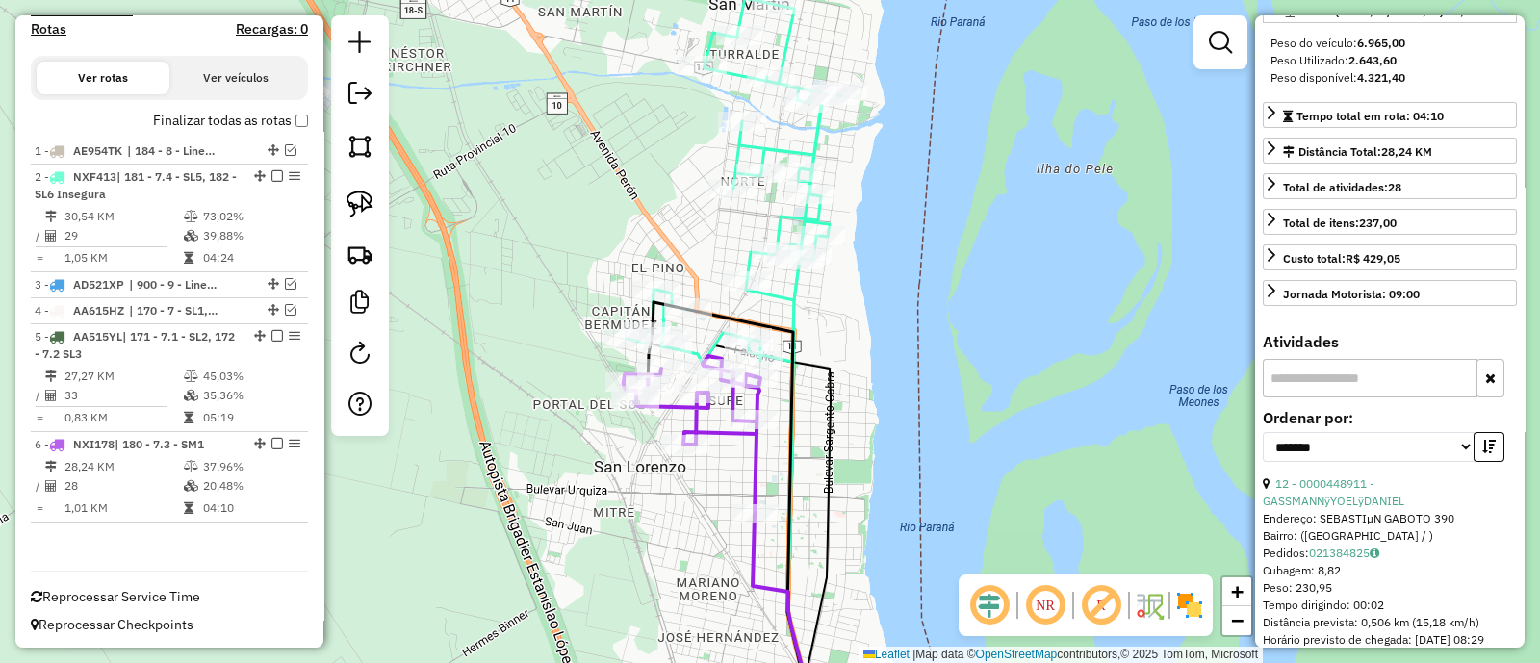
click at [787, 302] on icon at bounding box center [735, 181] width 216 height 366
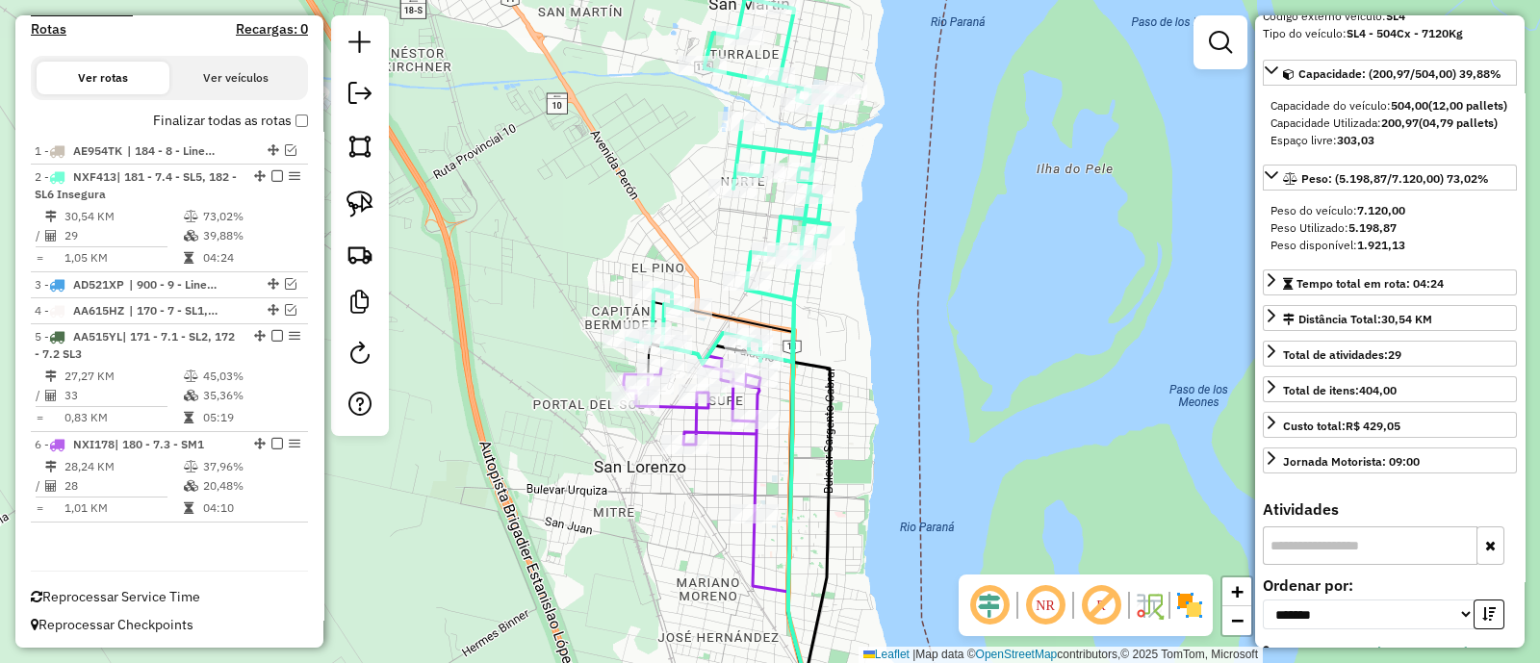
scroll to position [0, 0]
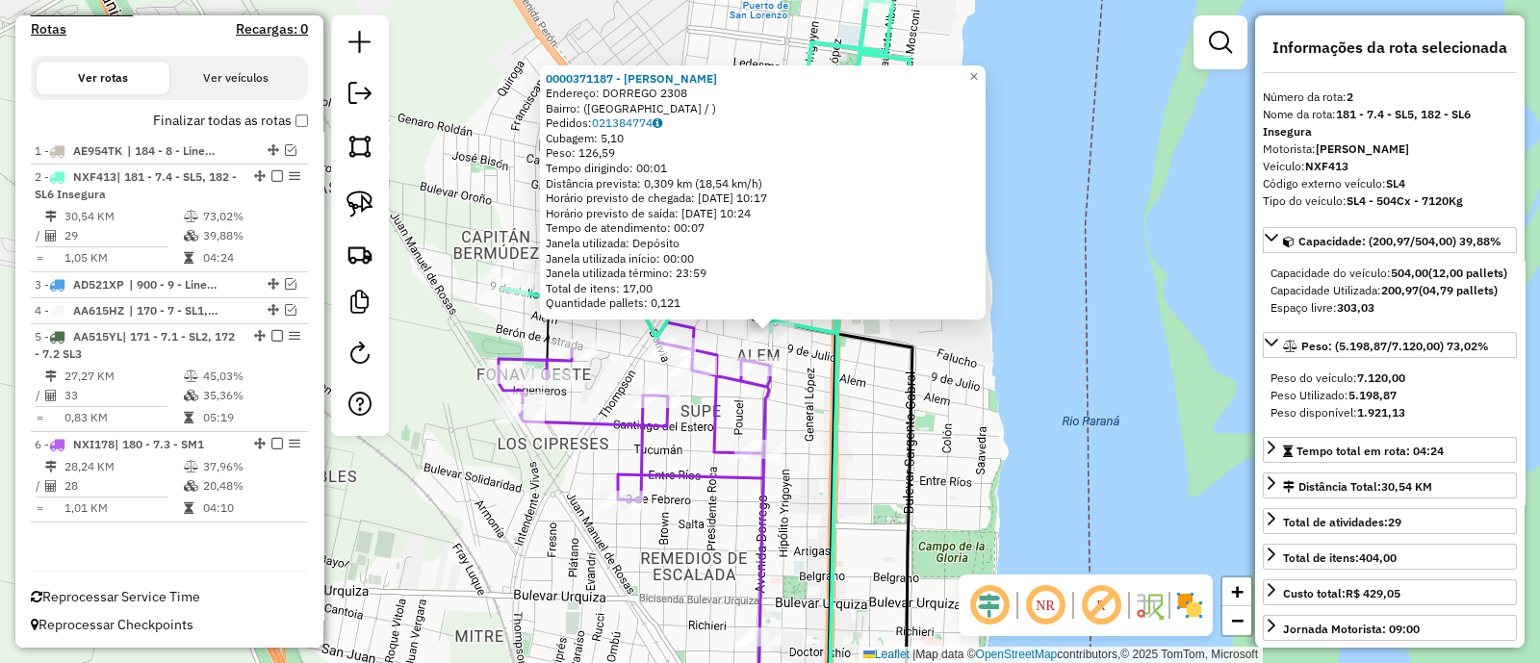
click at [809, 371] on div "0000371187 - GONZALEZ LEONARDO JAVIER Endereço: DORREGO 2308 Bairro: (SAN LOREN…" at bounding box center [770, 331] width 1540 height 663
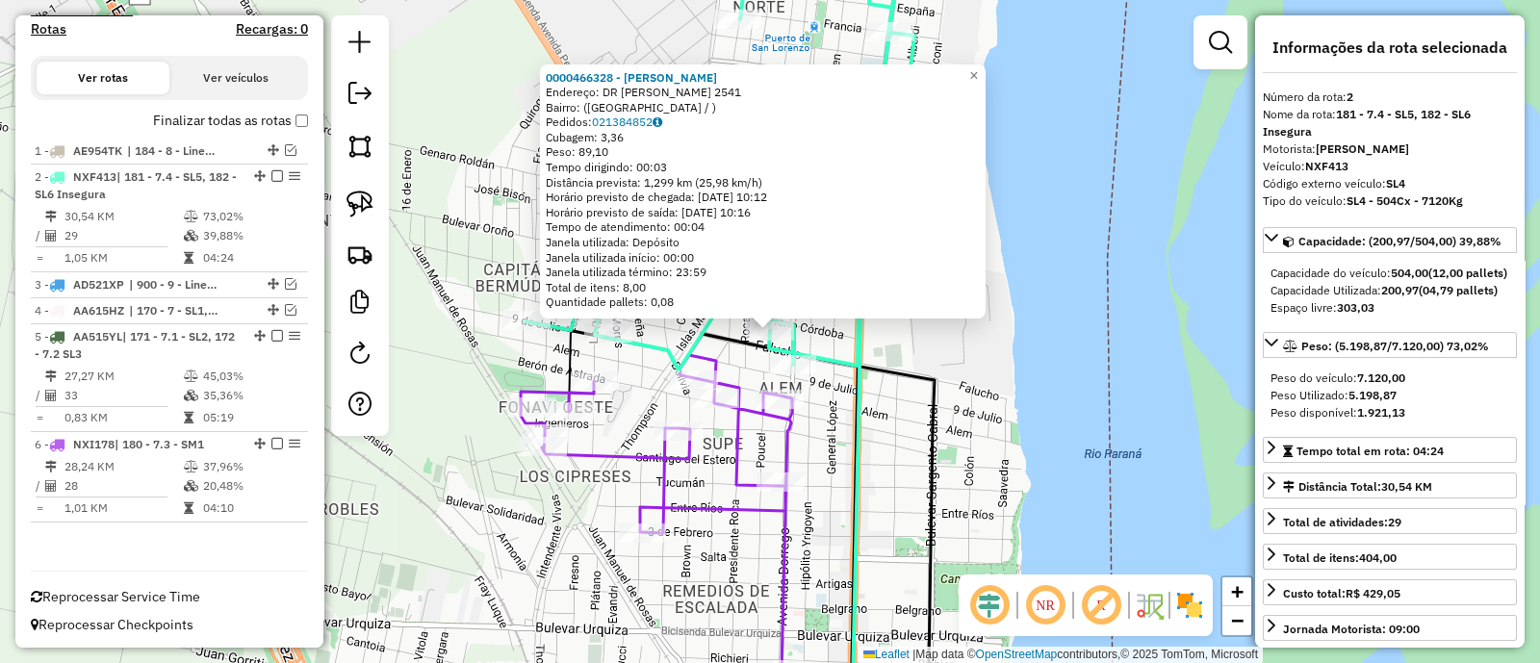
click at [726, 350] on icon at bounding box center [730, 525] width 409 height 408
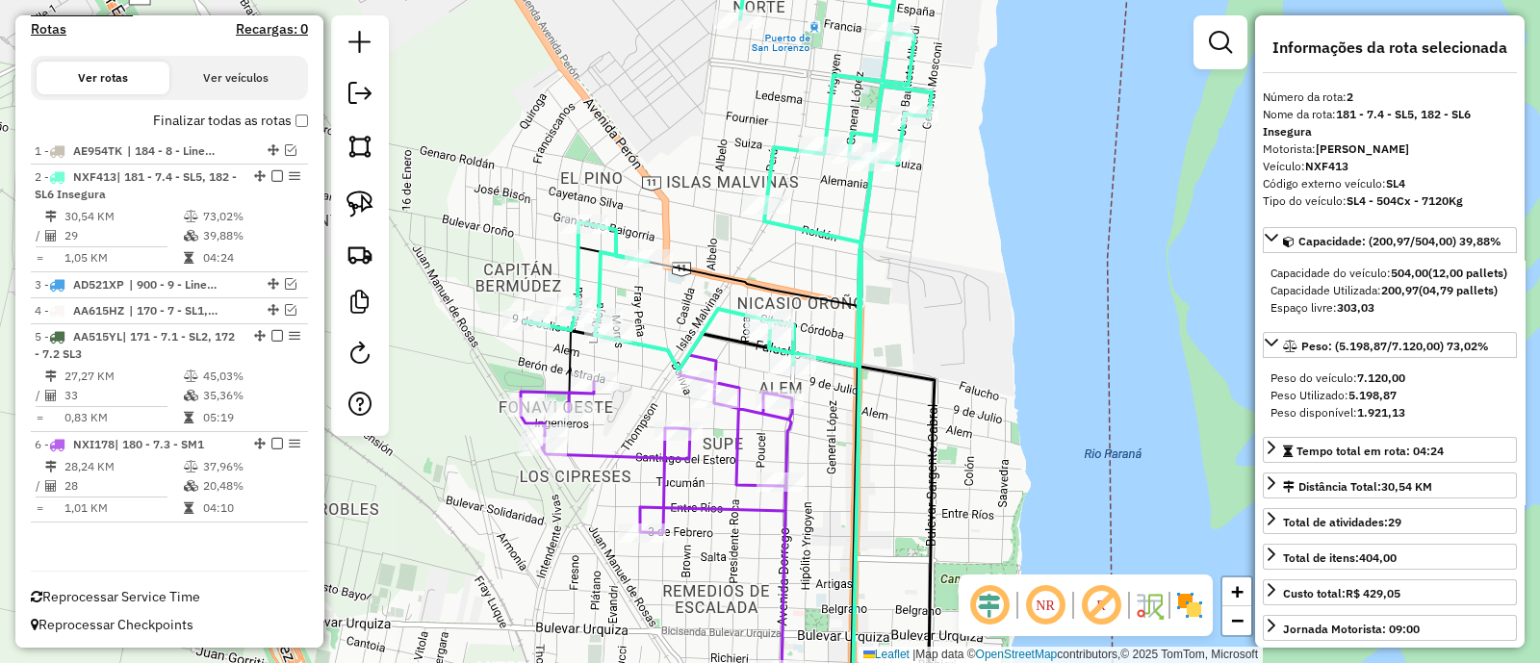
click at [754, 308] on icon at bounding box center [720, 152] width 389 height 437
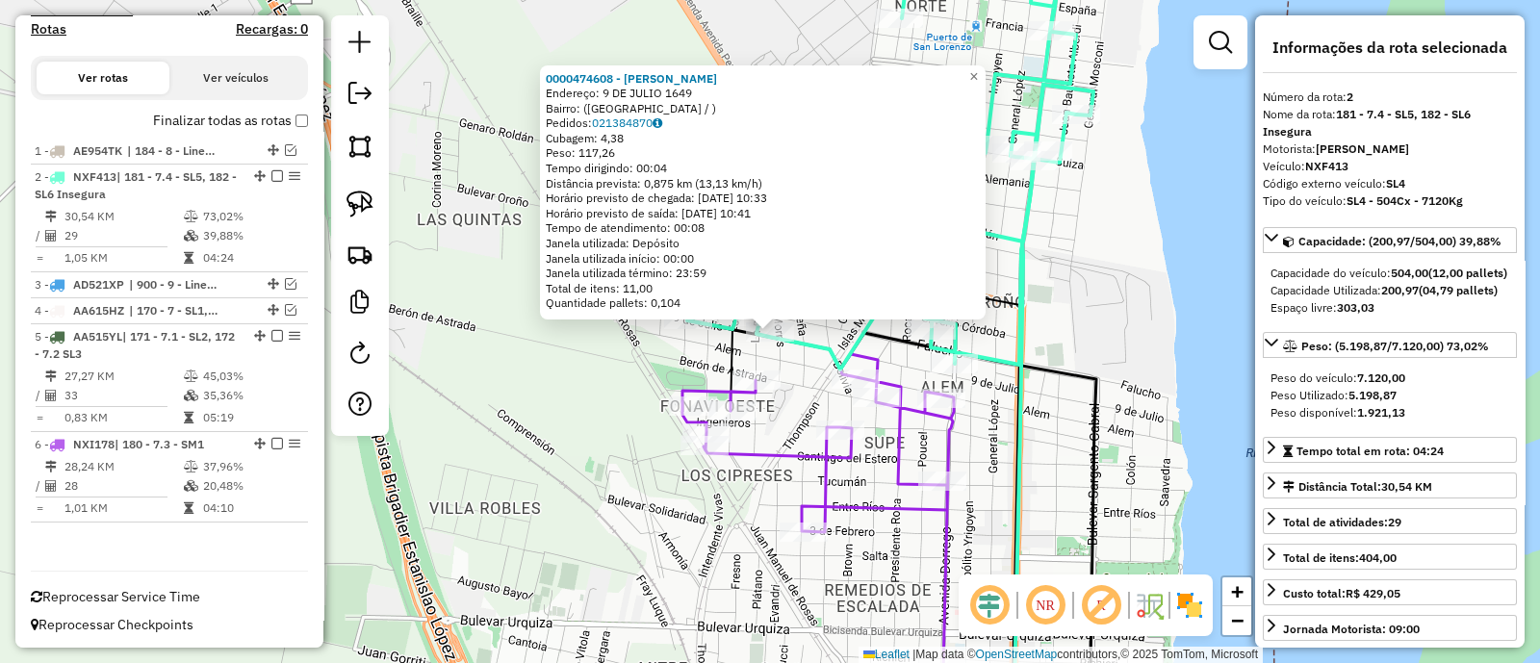
click at [628, 356] on div "0000474608 - SHARON ARCHENTI Endereço: 9 DE JULIO 1649 Bairro: (San Lorenzo / )…" at bounding box center [770, 331] width 1540 height 663
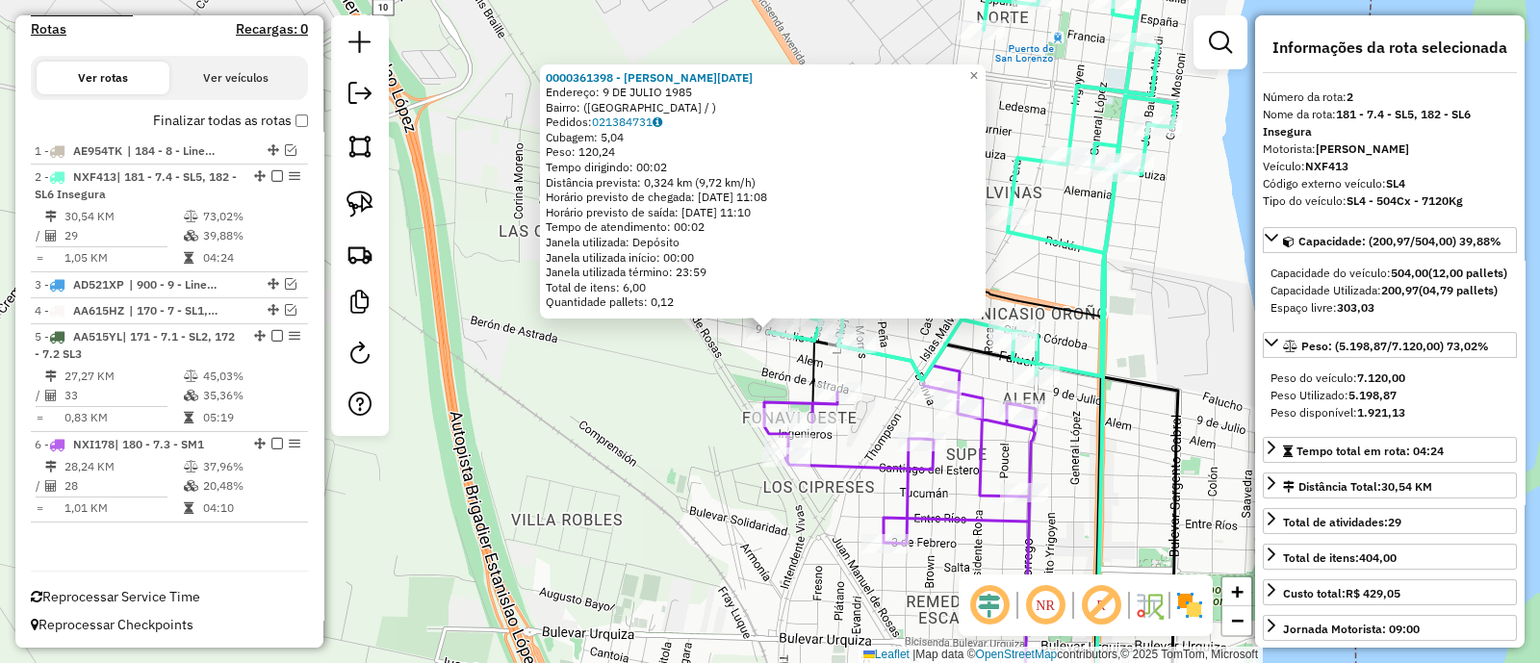
click at [681, 372] on div "0000361398 - VERGARA MIRIM LUCIA Endereço: 9 DE JULIO 1985 Bairro: (SAN LORENZO…" at bounding box center [770, 331] width 1540 height 663
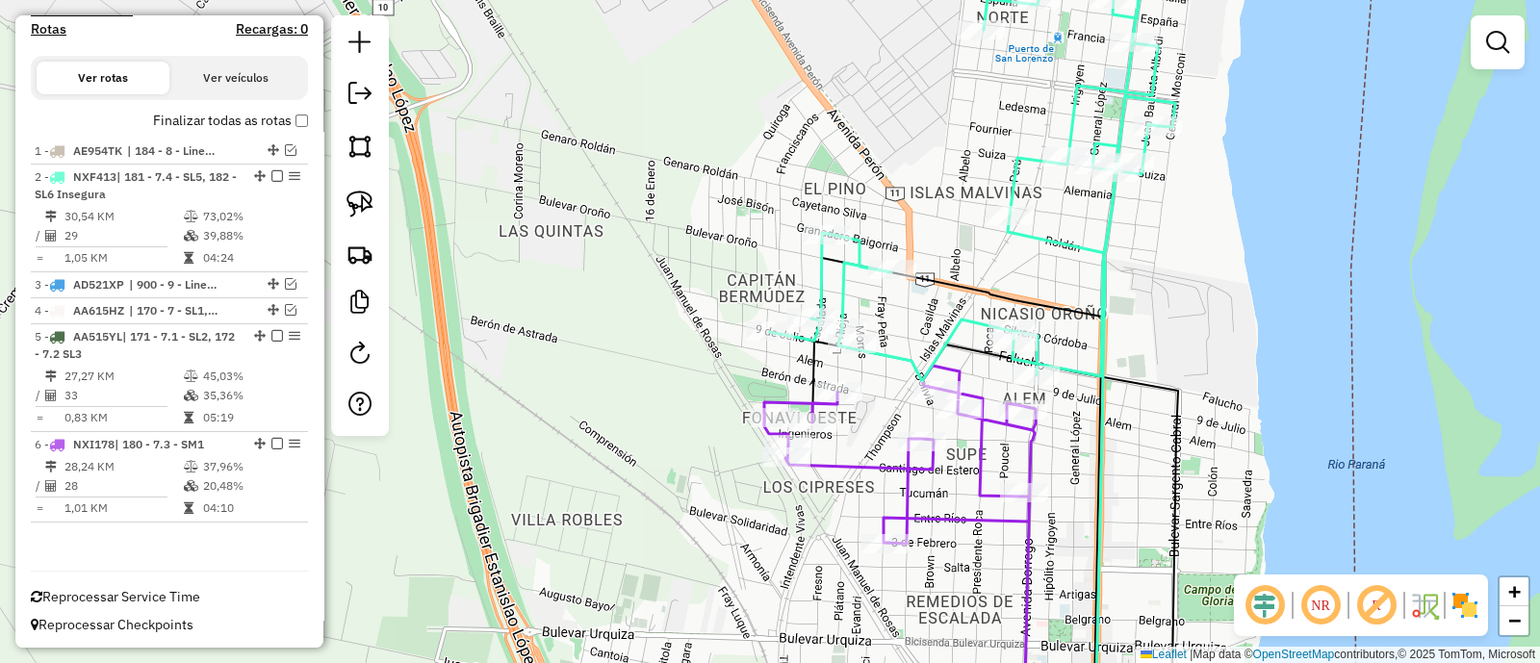
click at [861, 466] on icon at bounding box center [899, 548] width 271 height 364
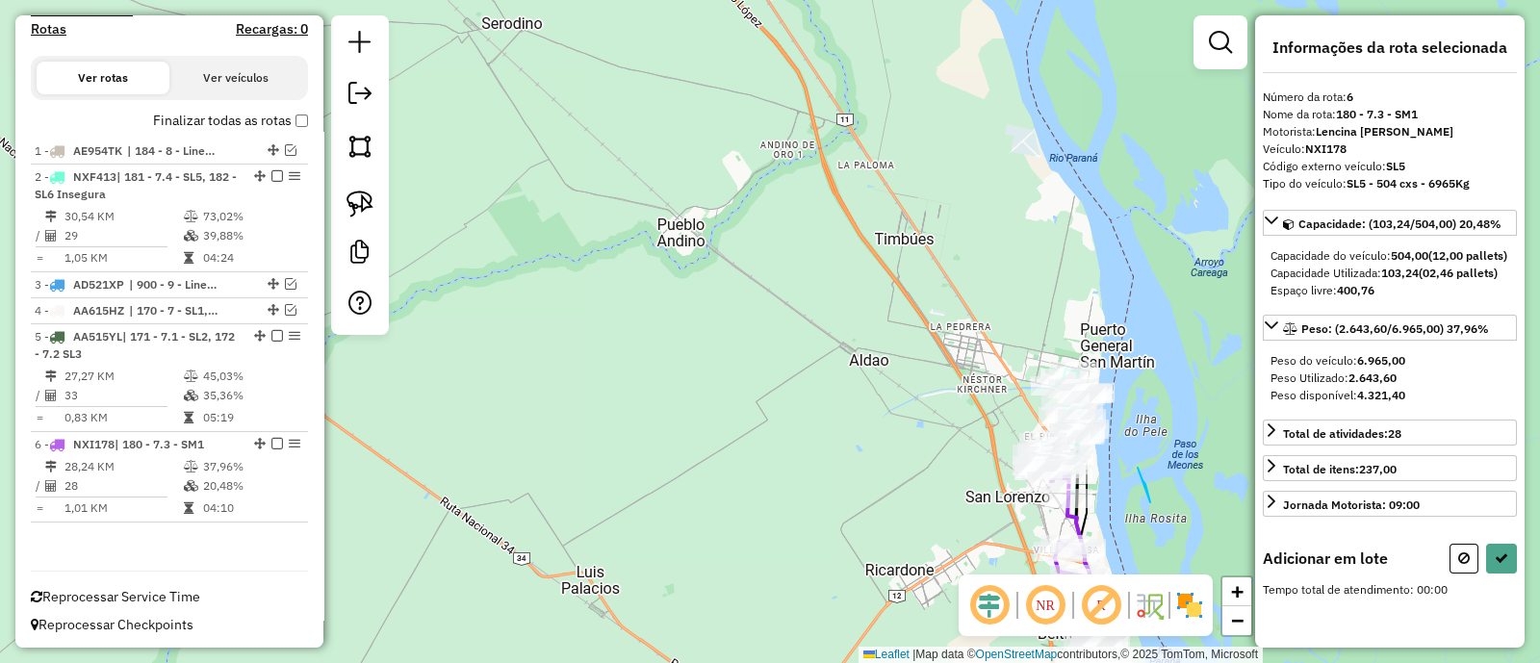
drag, startPoint x: 1138, startPoint y: 468, endPoint x: 1128, endPoint y: 446, distance: 24.1
click at [1453, 570] on button at bounding box center [1464, 559] width 29 height 30
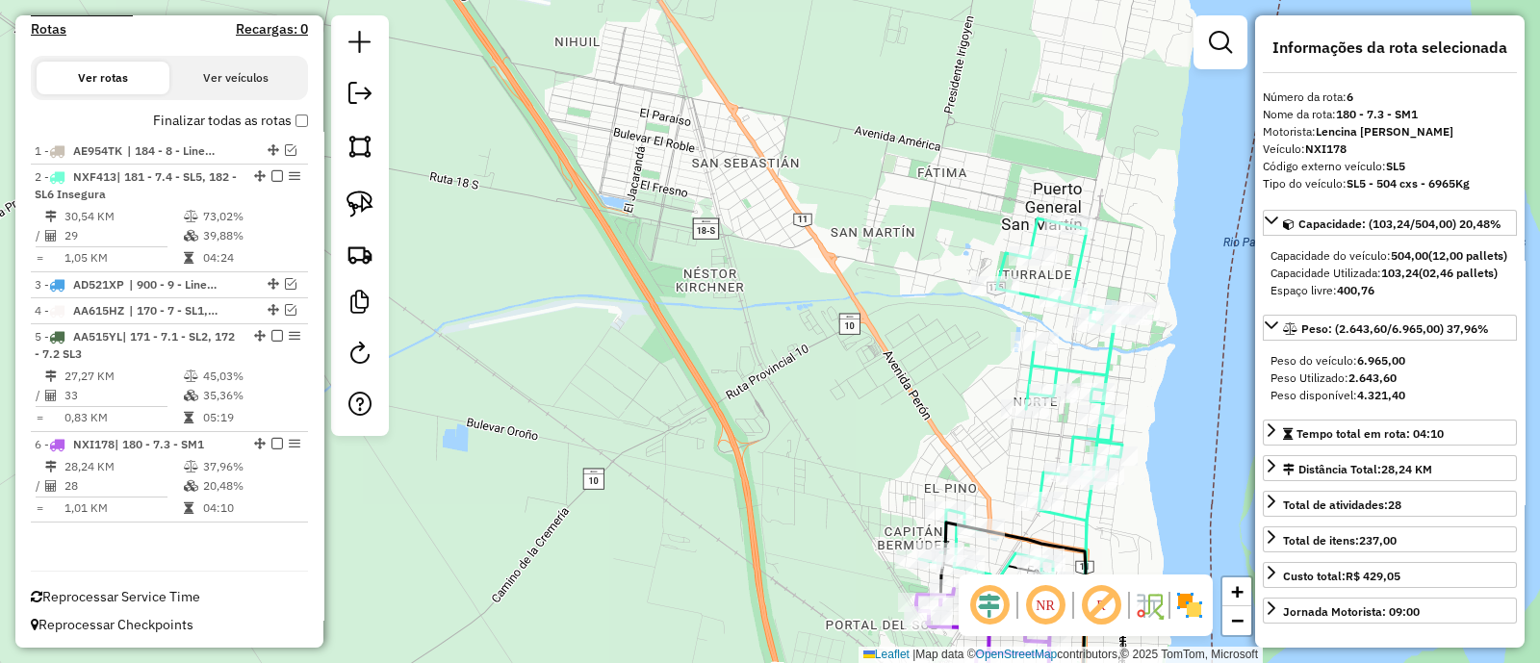
click at [1100, 373] on icon at bounding box center [1027, 401] width 216 height 366
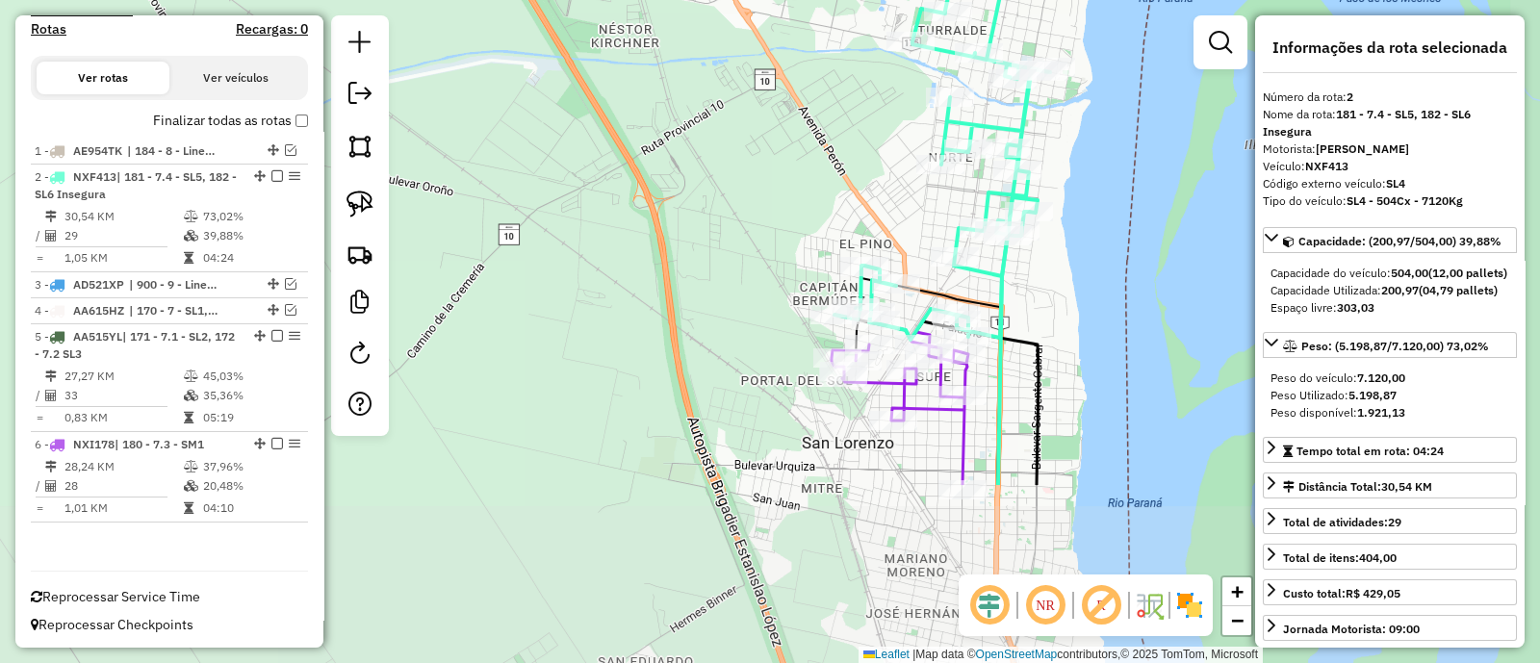
drag, startPoint x: 888, startPoint y: 475, endPoint x: 798, endPoint y: 213, distance: 277.0
click at [798, 214] on div "Janela de atendimento Grade de atendimento Capacidade Transportadoras Veículos …" at bounding box center [770, 331] width 1540 height 663
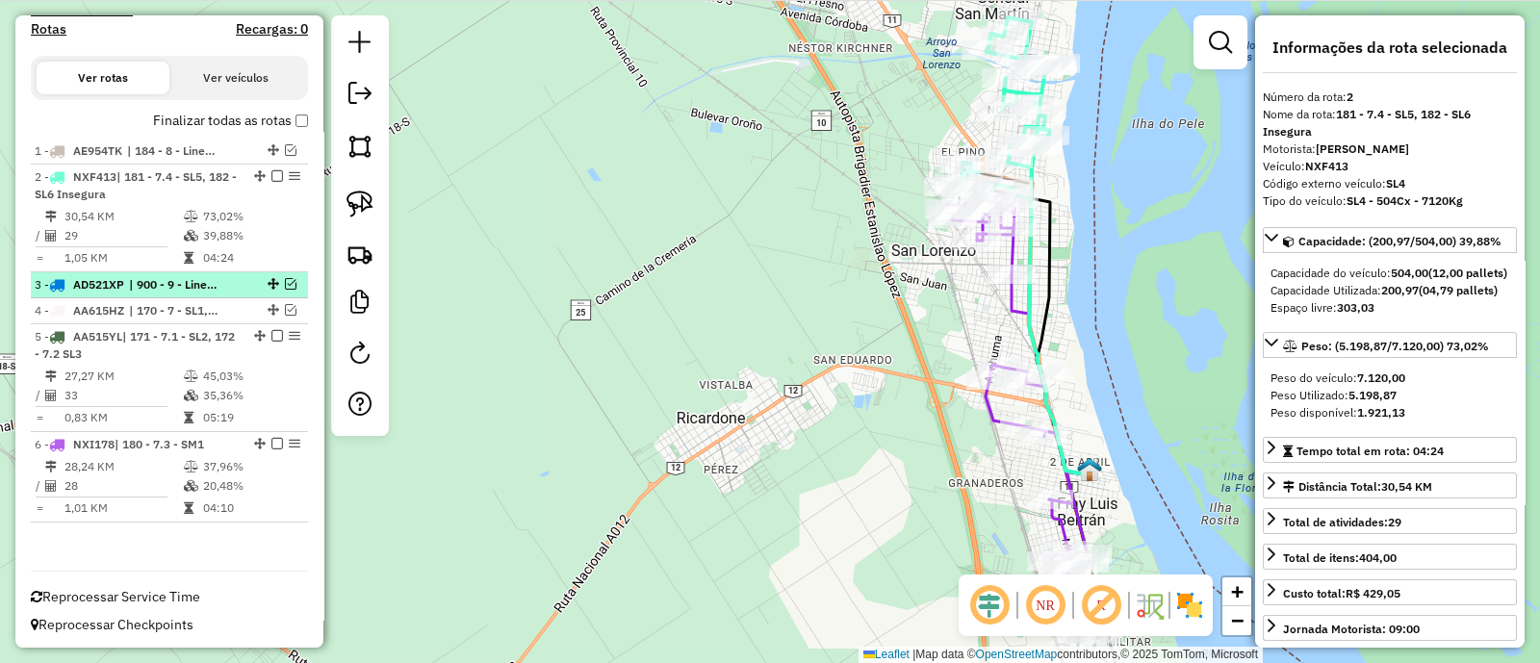
click at [286, 281] on em at bounding box center [291, 284] width 12 height 12
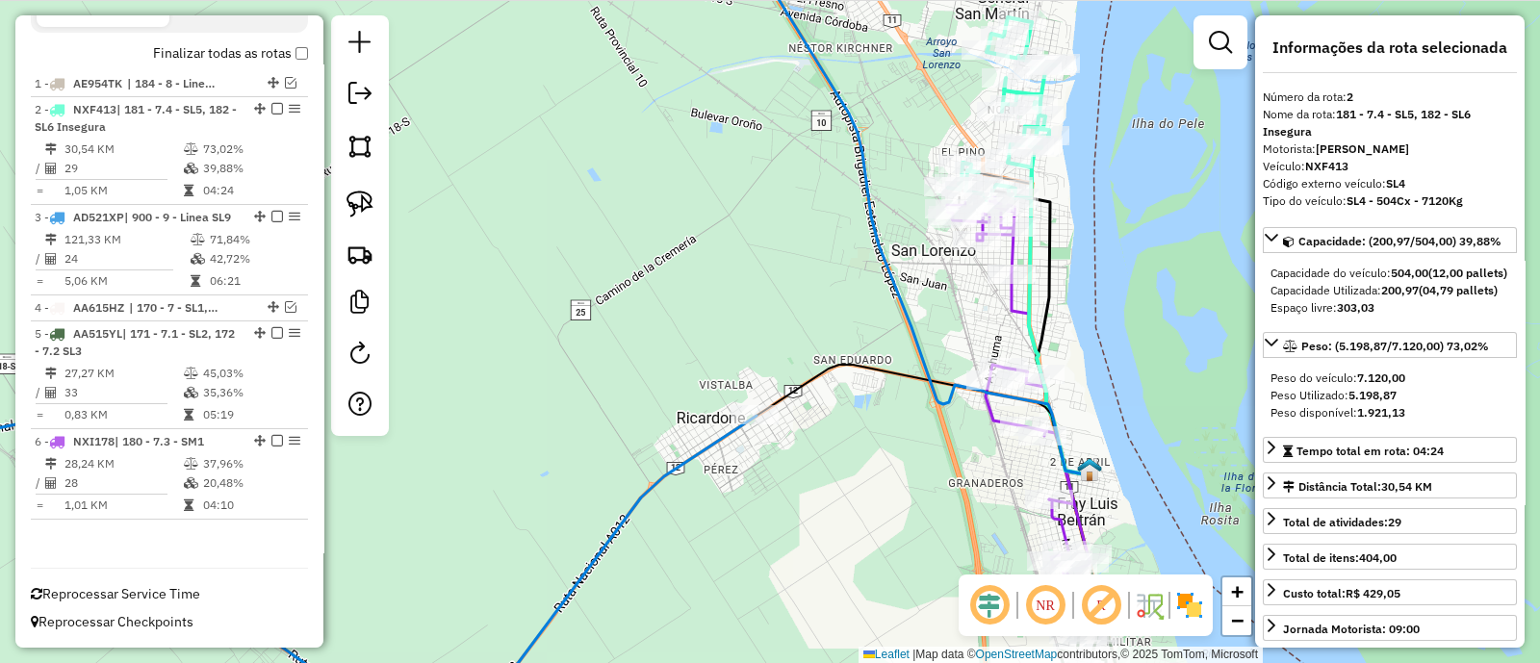
click at [1015, 316] on icon at bounding box center [1018, 387] width 142 height 384
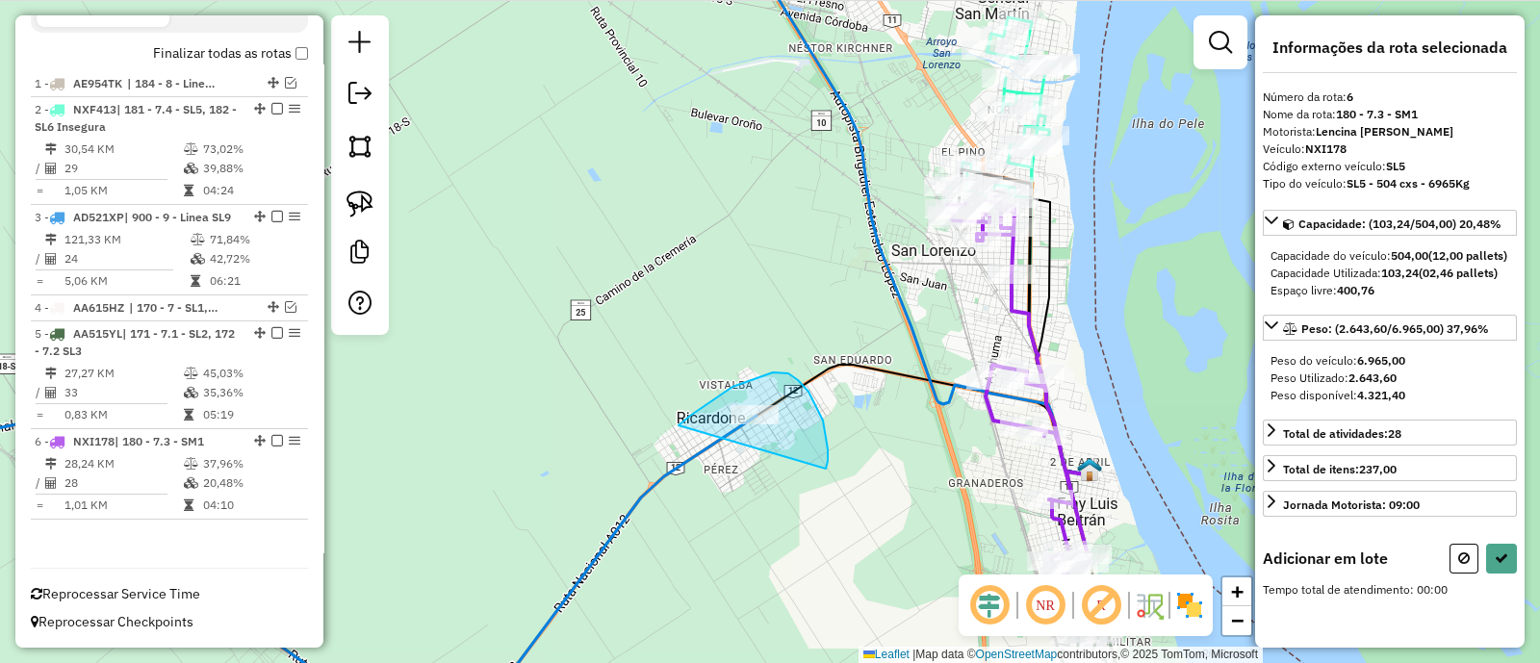
drag, startPoint x: 828, startPoint y: 461, endPoint x: 668, endPoint y: 436, distance: 161.7
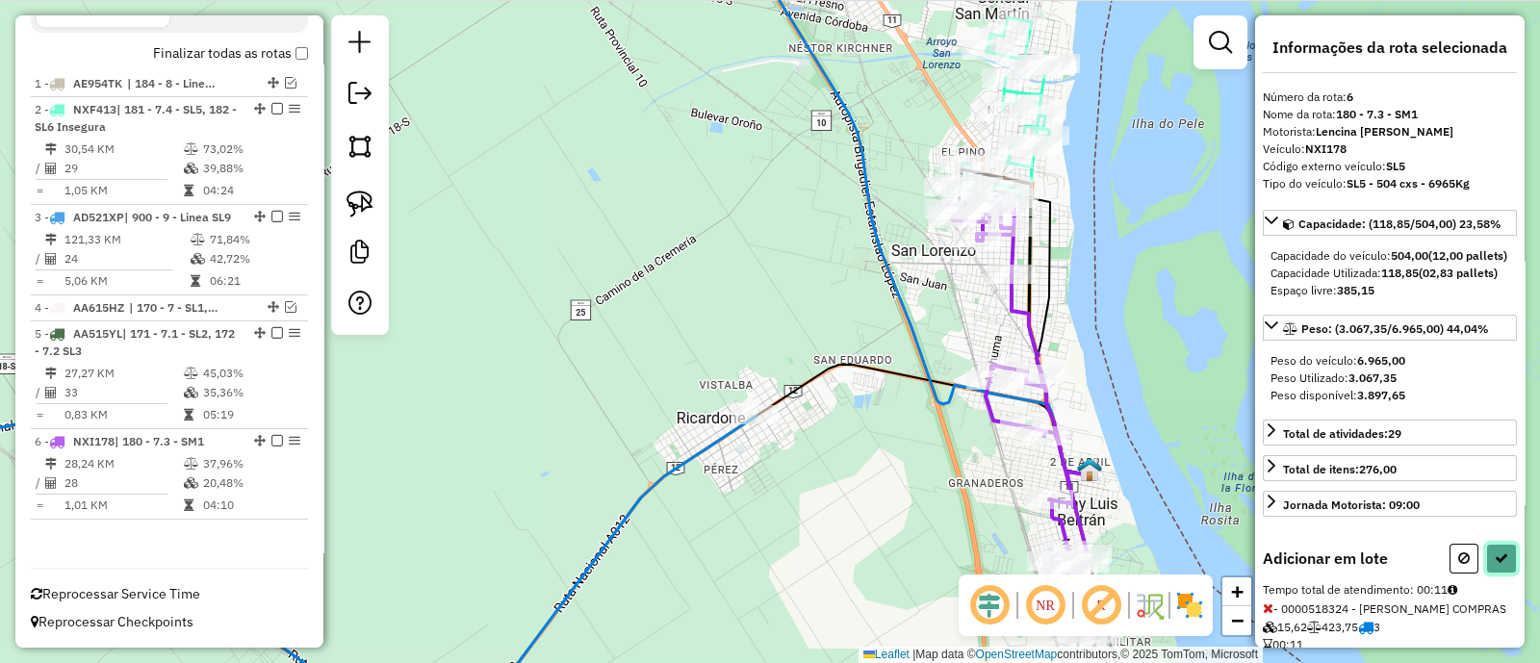
click at [1495, 565] on icon at bounding box center [1501, 558] width 13 height 13
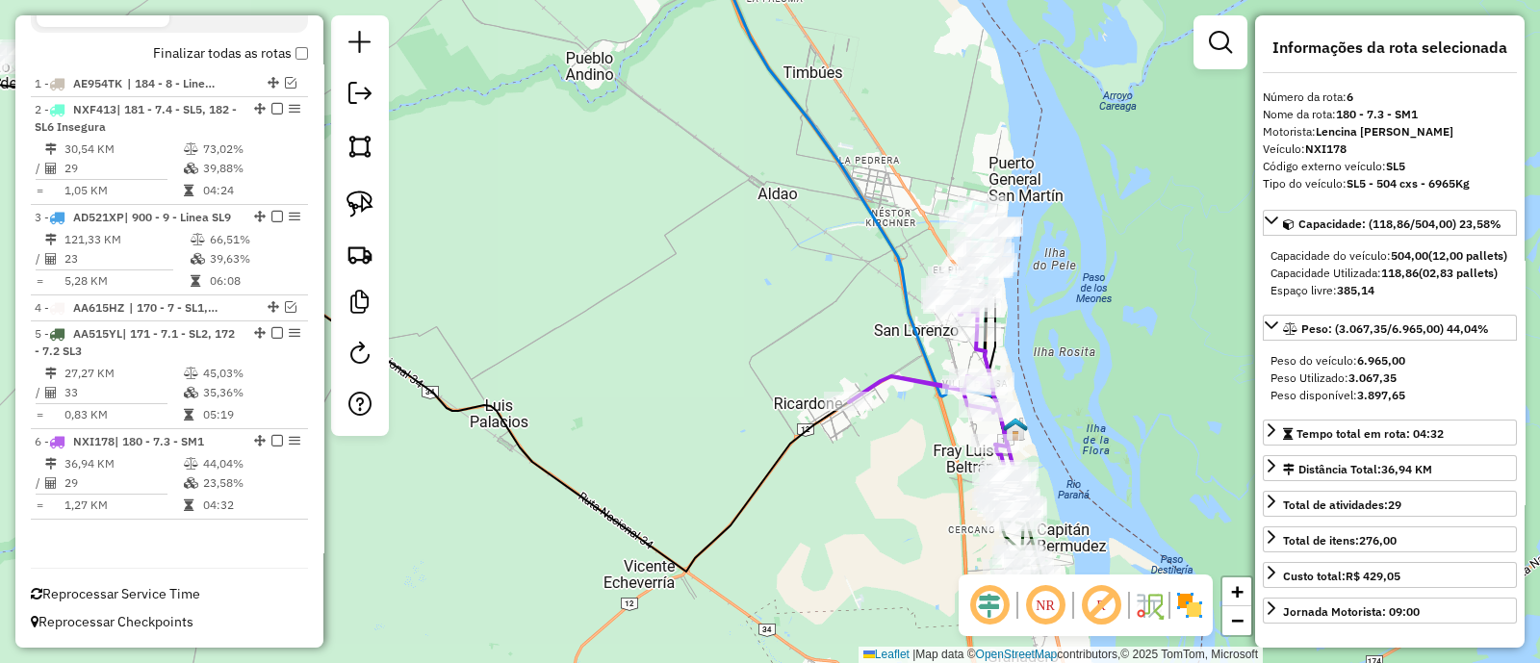
drag, startPoint x: 923, startPoint y: 467, endPoint x: 845, endPoint y: 355, distance: 136.2
click at [846, 355] on div "Janela de atendimento Grade de atendimento Capacidade Transportadoras Veículos …" at bounding box center [770, 331] width 1540 height 663
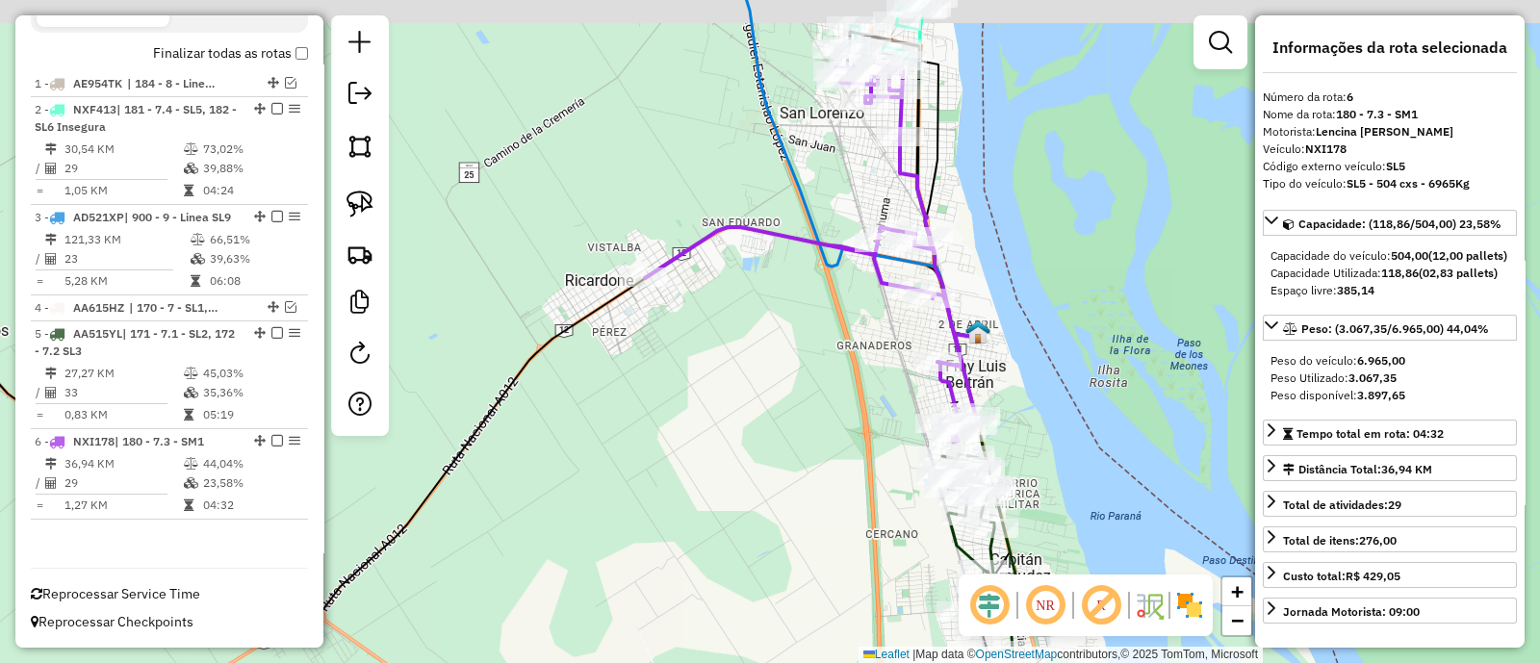
drag, startPoint x: 896, startPoint y: 314, endPoint x: 835, endPoint y: 381, distance: 90.6
click at [835, 381] on div "Janela de atendimento Grade de atendimento Capacidade Transportadoras Veículos …" at bounding box center [770, 331] width 1540 height 663
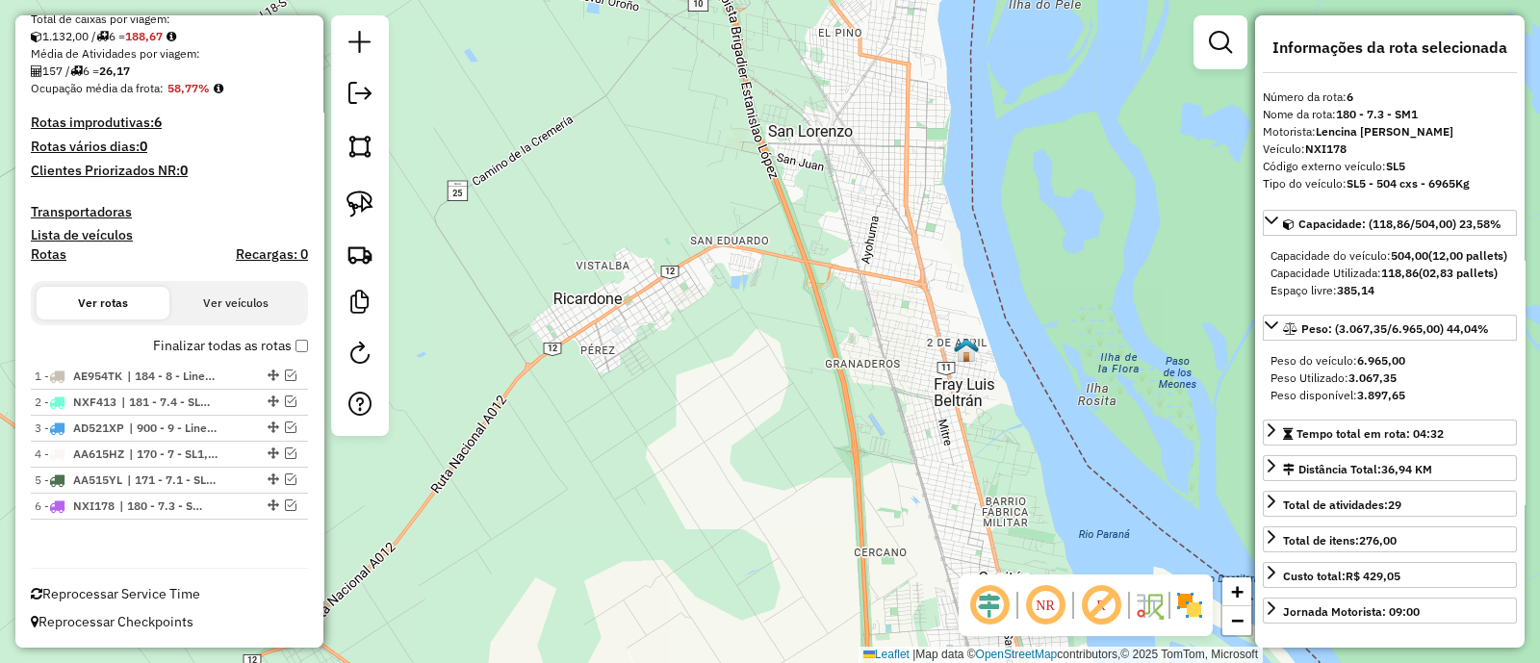
scroll to position [390, 0]
click at [626, 409] on div "Janela de atendimento Grade de atendimento Capacidade Transportadoras Veículos …" at bounding box center [770, 331] width 1540 height 663
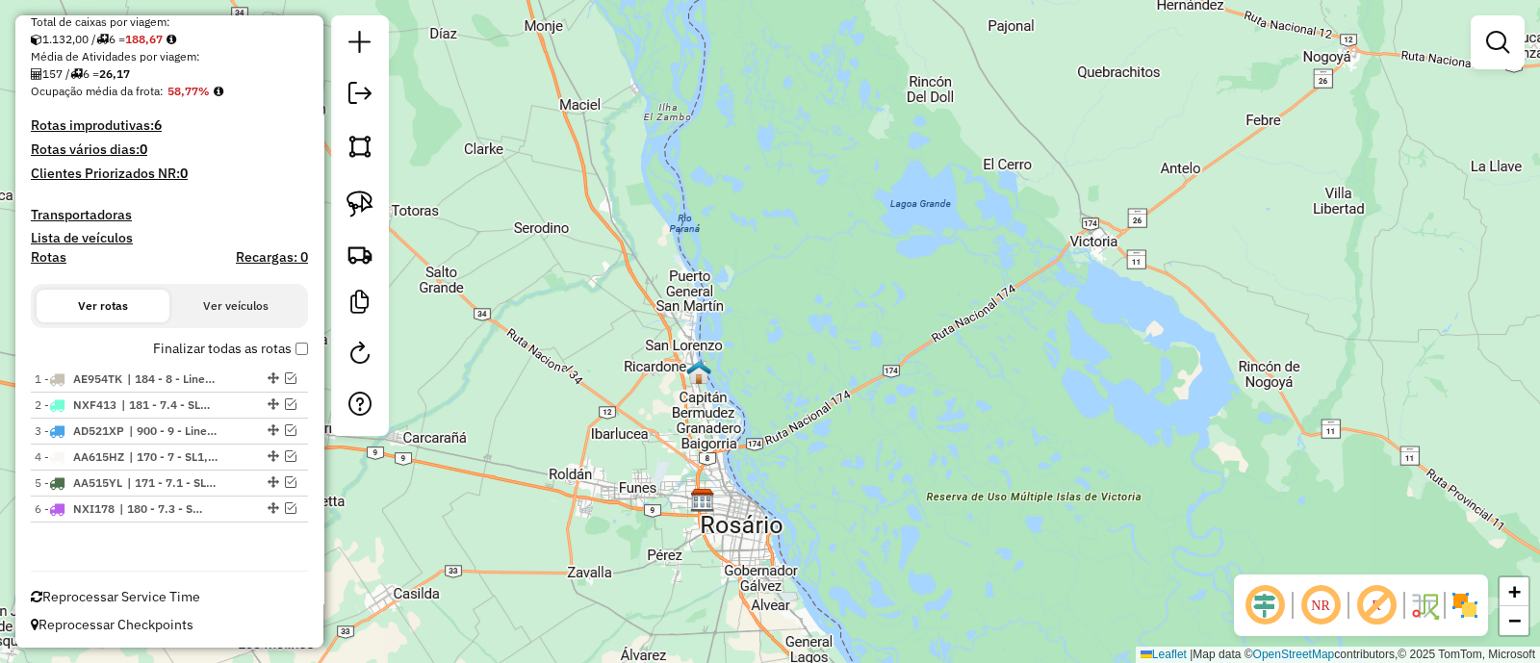
drag, startPoint x: 611, startPoint y: 420, endPoint x: 732, endPoint y: 286, distance: 179.9
click at [728, 289] on div "Janela de atendimento Grade de atendimento Capacidade Transportadoras Veículos …" at bounding box center [770, 331] width 1540 height 663
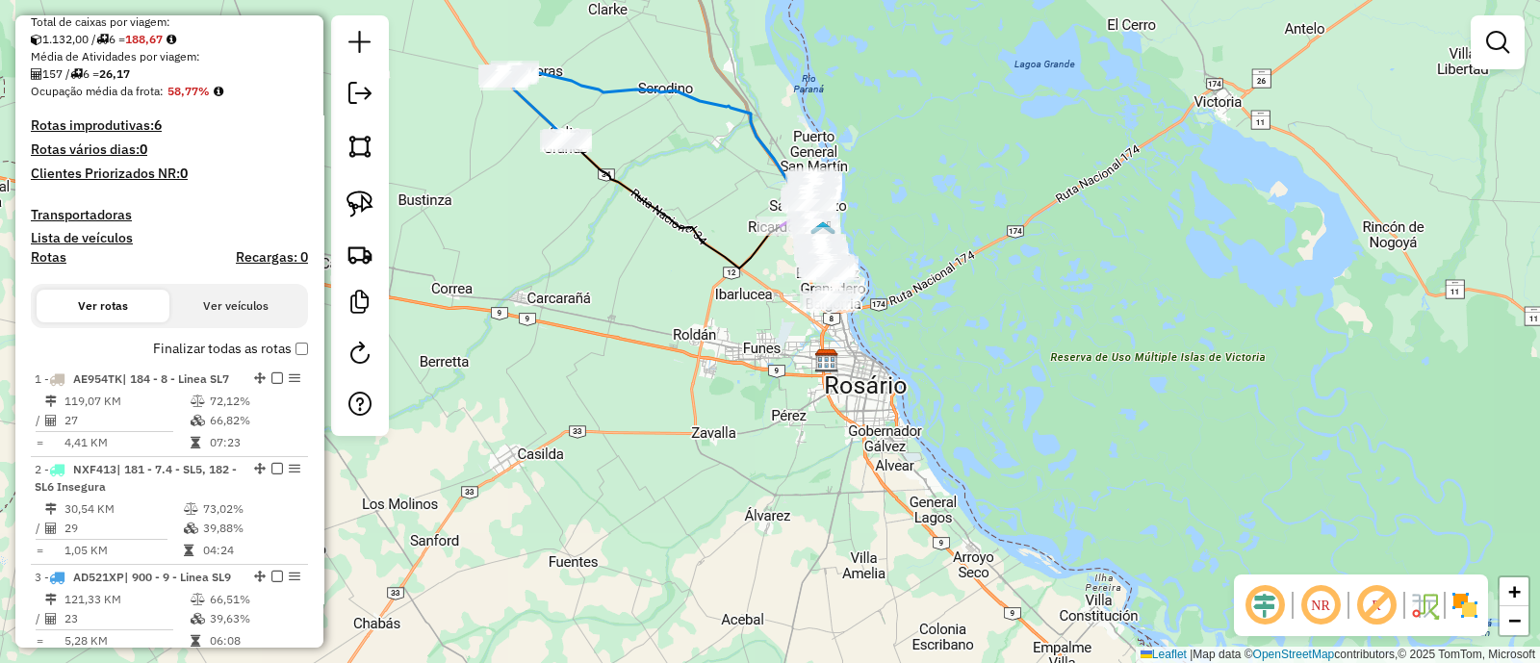
click at [722, 456] on div "Janela de atendimento Grade de atendimento Capacidade Transportadoras Veículos …" at bounding box center [770, 331] width 1540 height 663
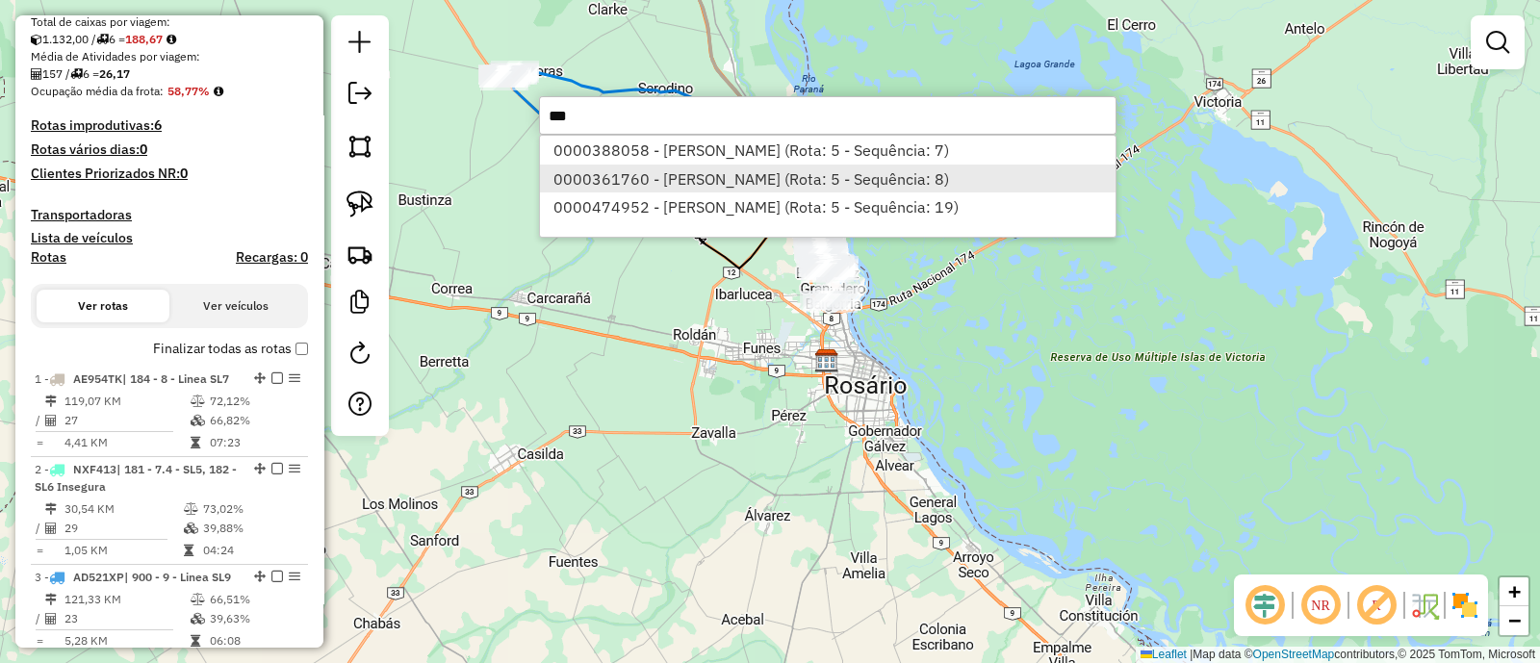
type input "***"
click at [764, 175] on li "0000361760 - MATTUZ MARIA EUGENIA (Rota: 5 - Sequência: 8)" at bounding box center [828, 179] width 576 height 29
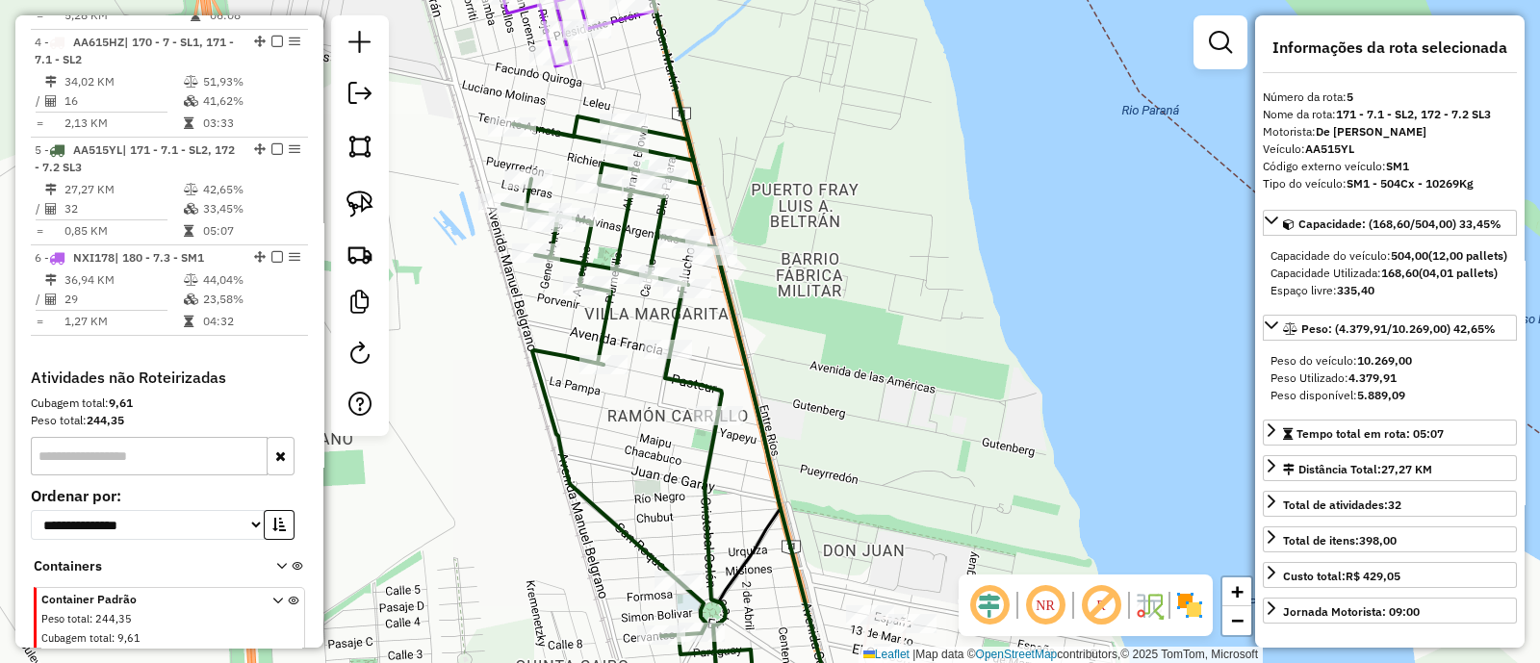
scroll to position [1165, 0]
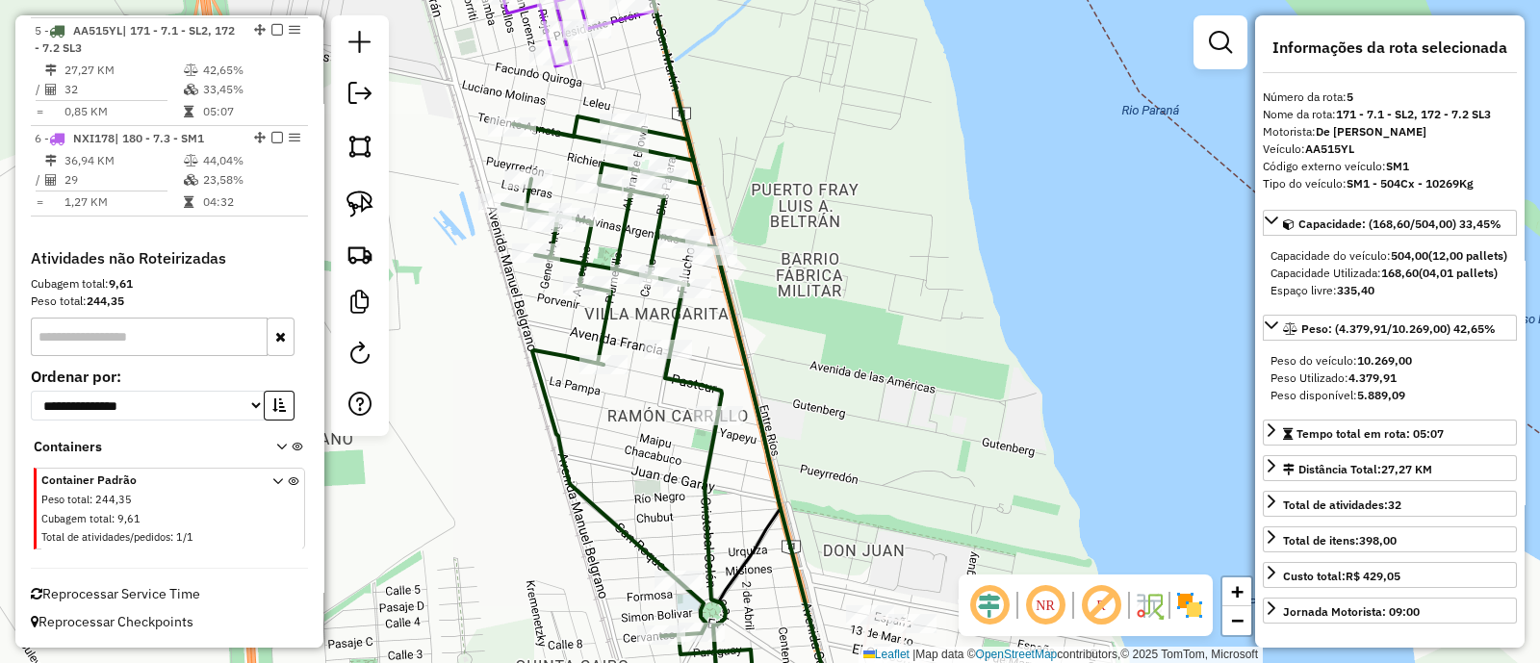
click at [828, 281] on div "Janela de atendimento Grade de atendimento Capacidade Transportadoras Veículos …" at bounding box center [770, 331] width 1540 height 663
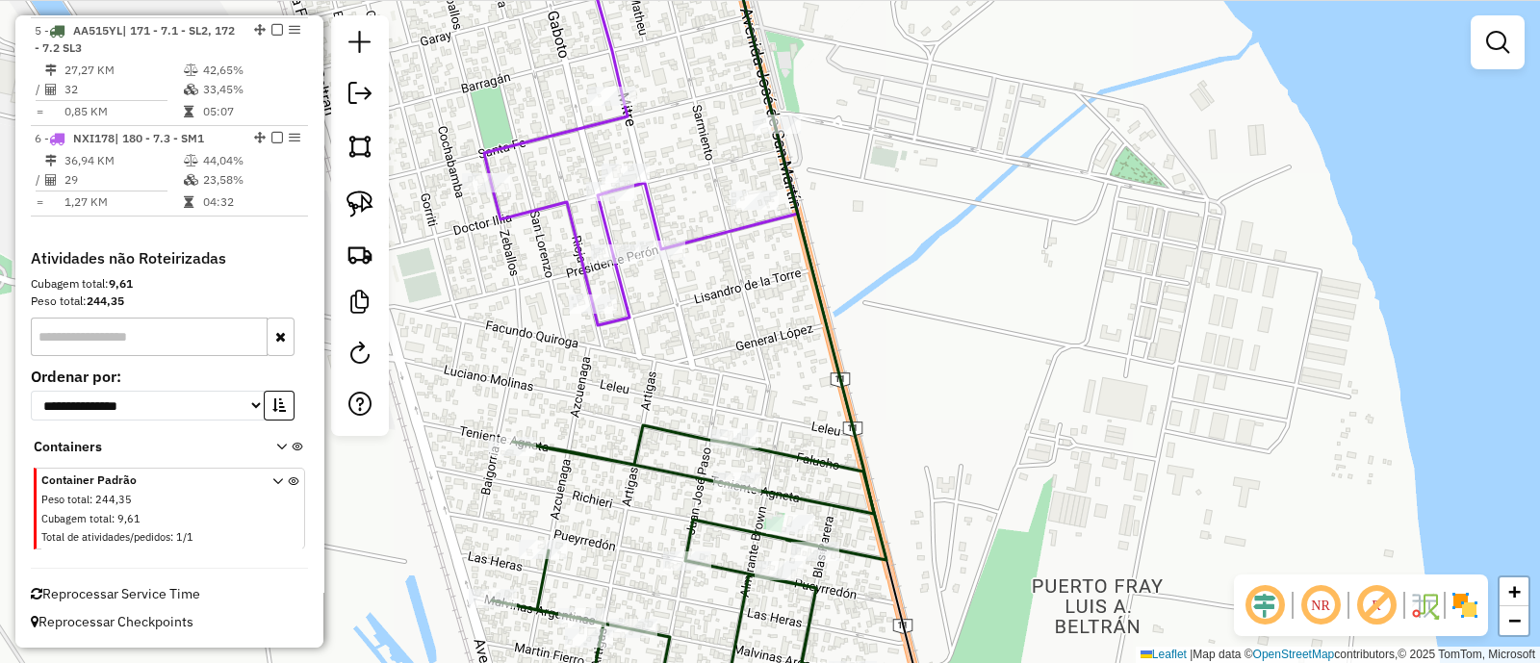
click at [611, 57] on icon at bounding box center [641, 130] width 314 height 392
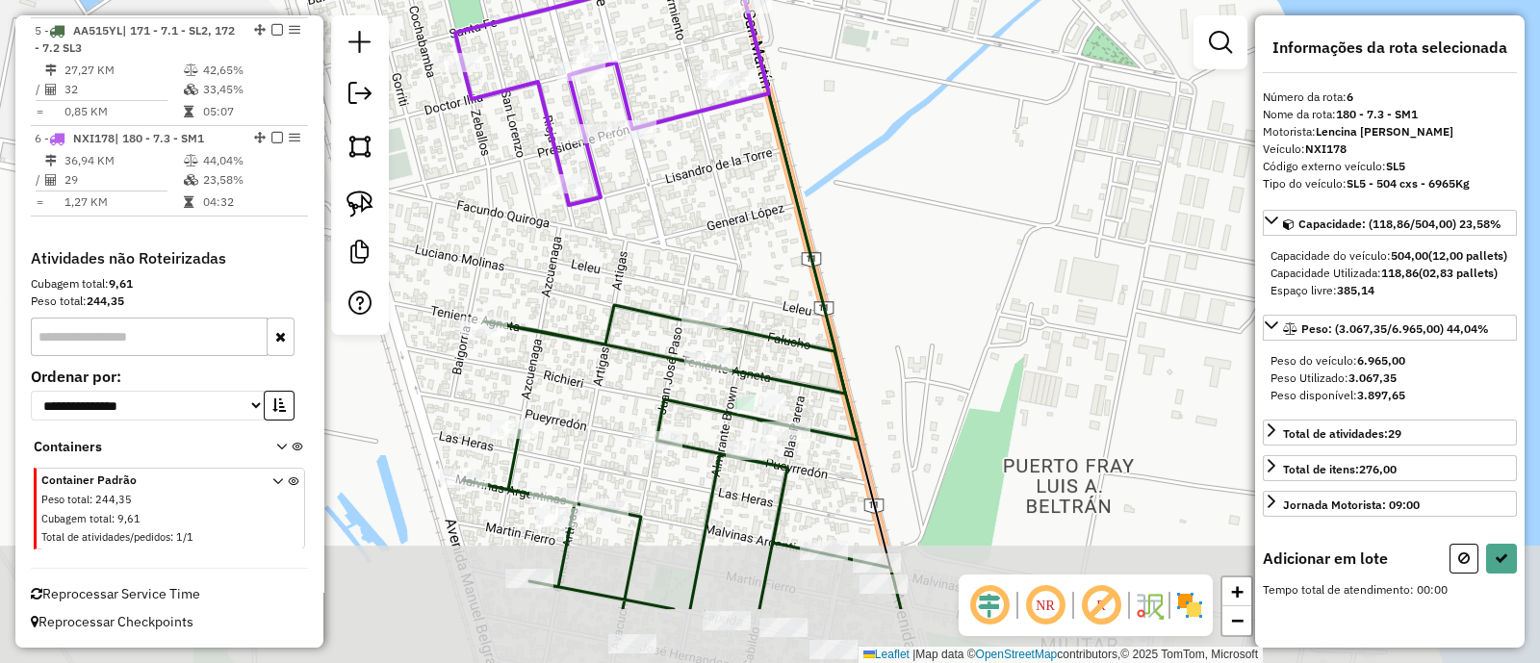
drag, startPoint x: 905, startPoint y: 344, endPoint x: 810, endPoint y: 28, distance: 329.5
click at [810, 28] on div "Janela de atendimento Grade de atendimento Capacidade Transportadoras Veículos …" at bounding box center [770, 331] width 1540 height 663
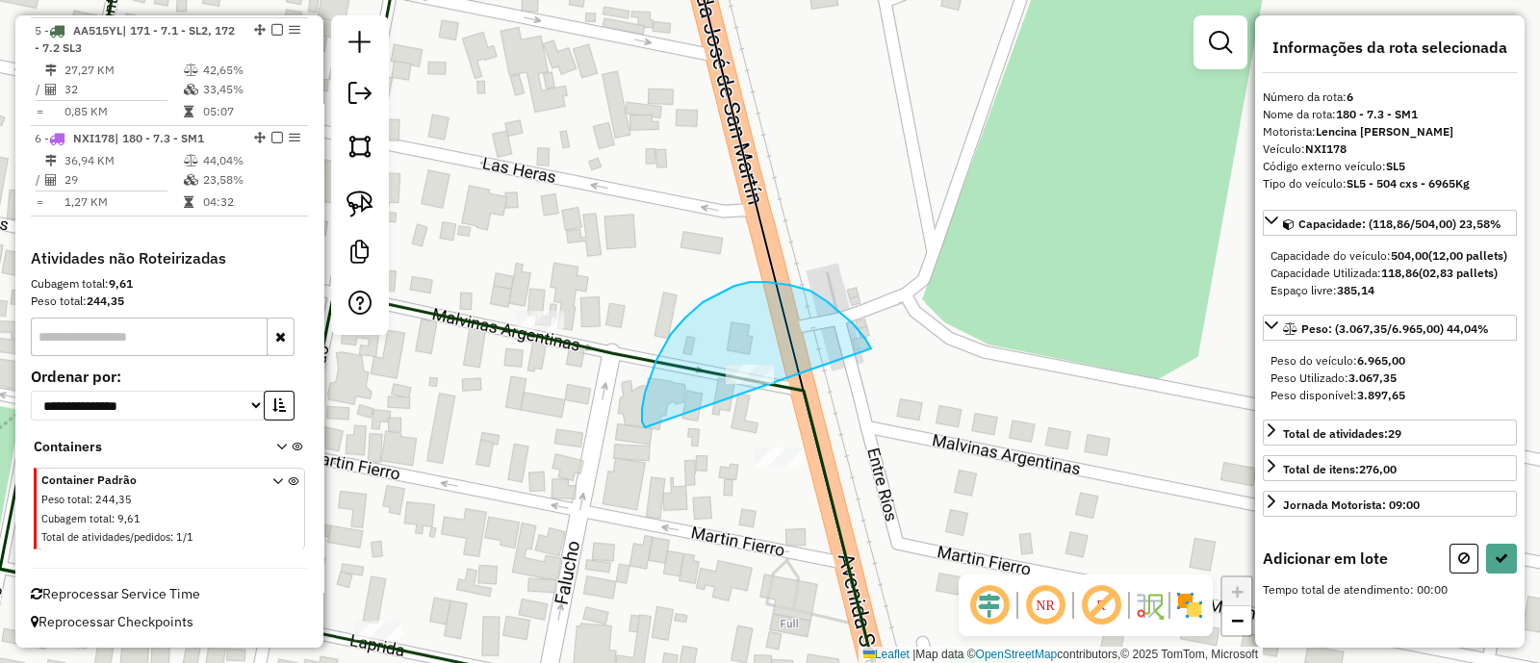
drag, startPoint x: 789, startPoint y: 285, endPoint x: 645, endPoint y: 427, distance: 202.8
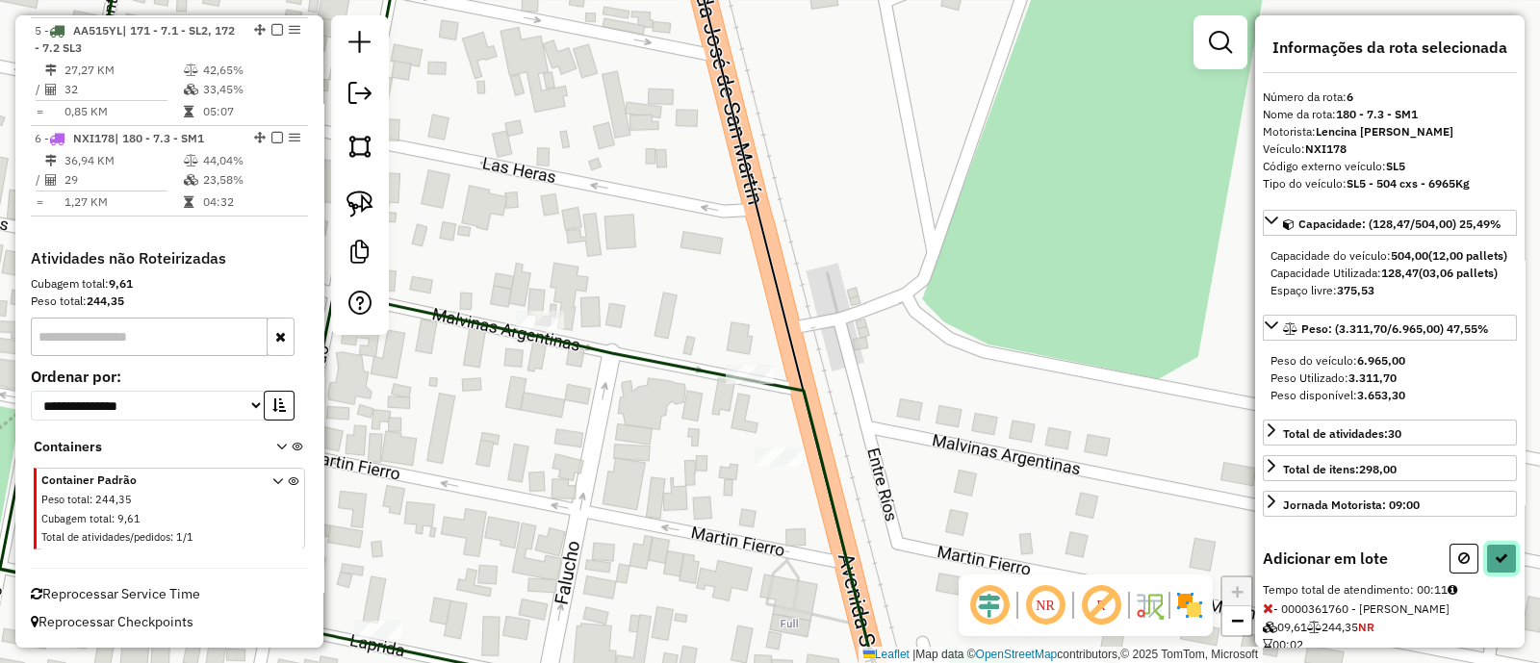
click at [1497, 574] on button at bounding box center [1501, 559] width 31 height 30
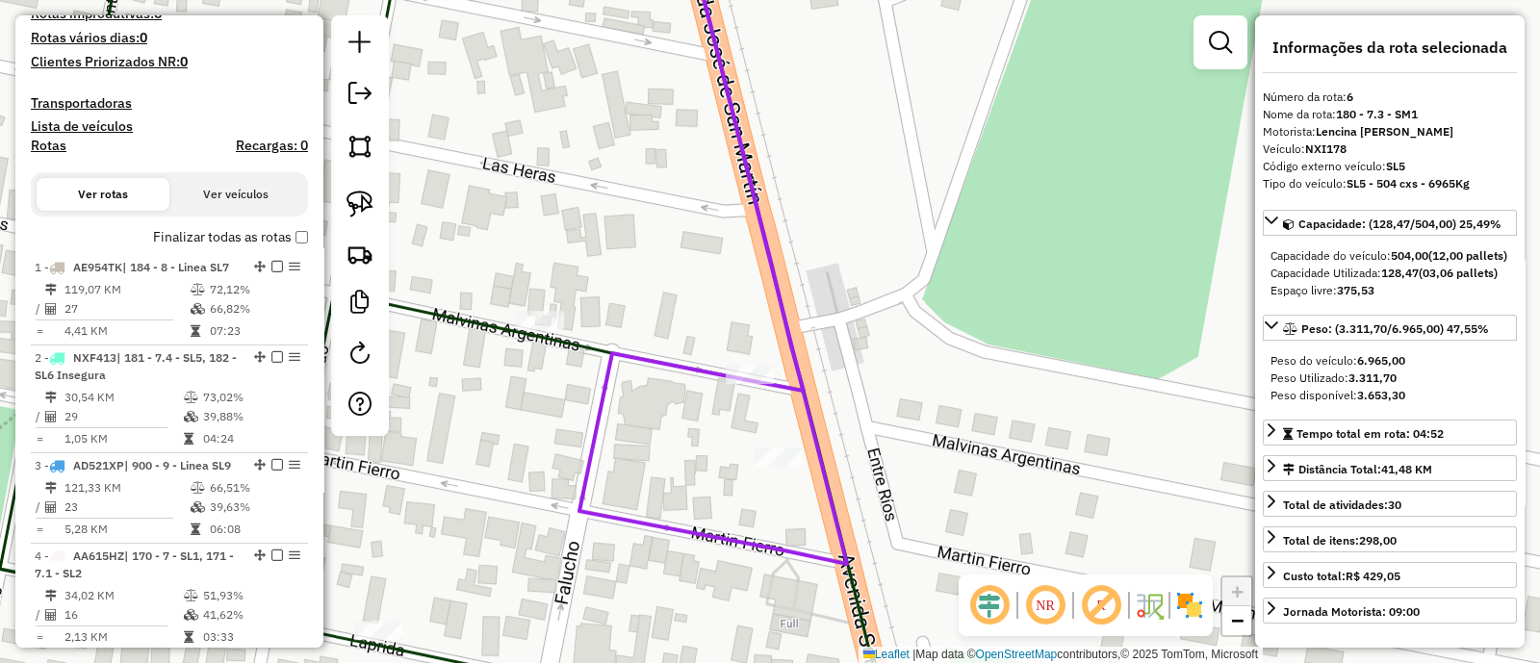
scroll to position [390, 0]
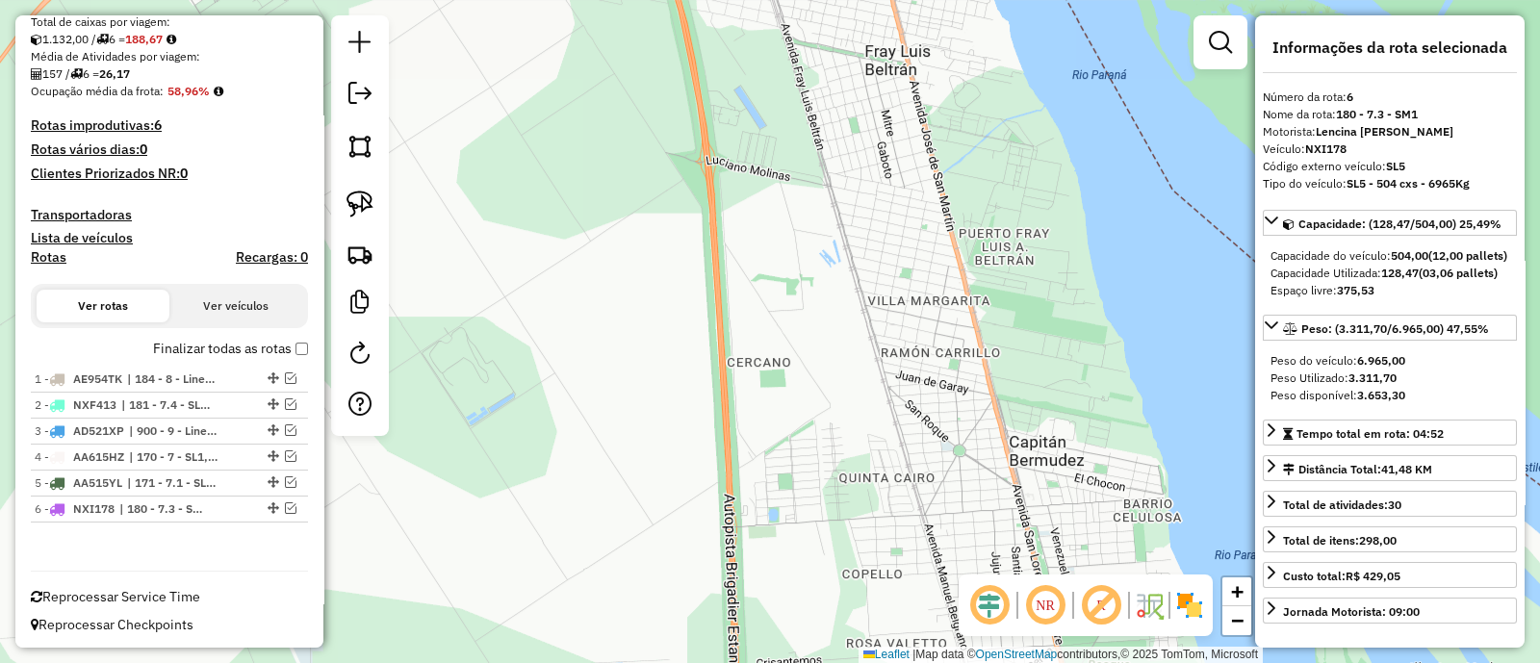
drag, startPoint x: 1005, startPoint y: 310, endPoint x: 706, endPoint y: 263, distance: 303.0
click at [733, 267] on div "Janela de atendimento Grade de atendimento Capacidade Transportadoras Veículos …" at bounding box center [770, 331] width 1540 height 663
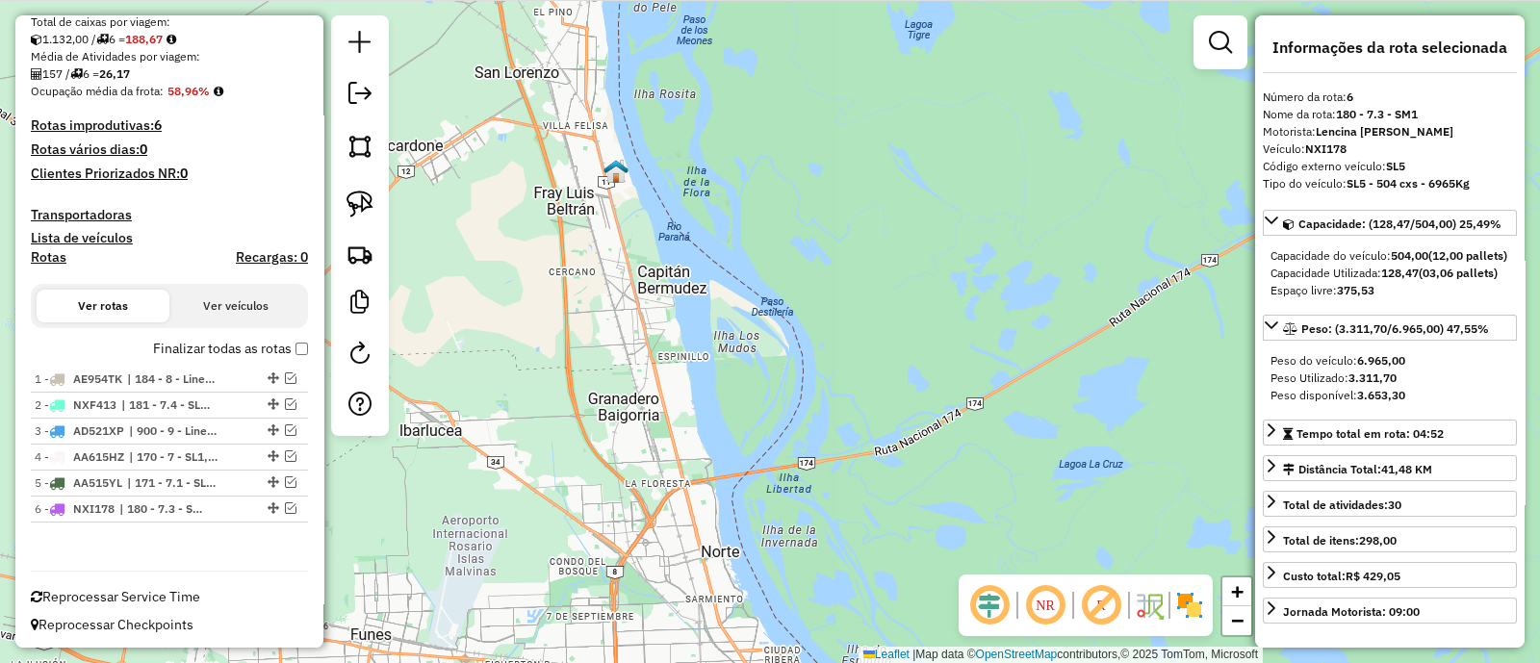
drag, startPoint x: 636, startPoint y: 279, endPoint x: 752, endPoint y: 250, distance: 119.1
click at [752, 250] on div "Janela de atendimento Grade de atendimento Capacidade Transportadoras Veículos …" at bounding box center [770, 331] width 1540 height 663
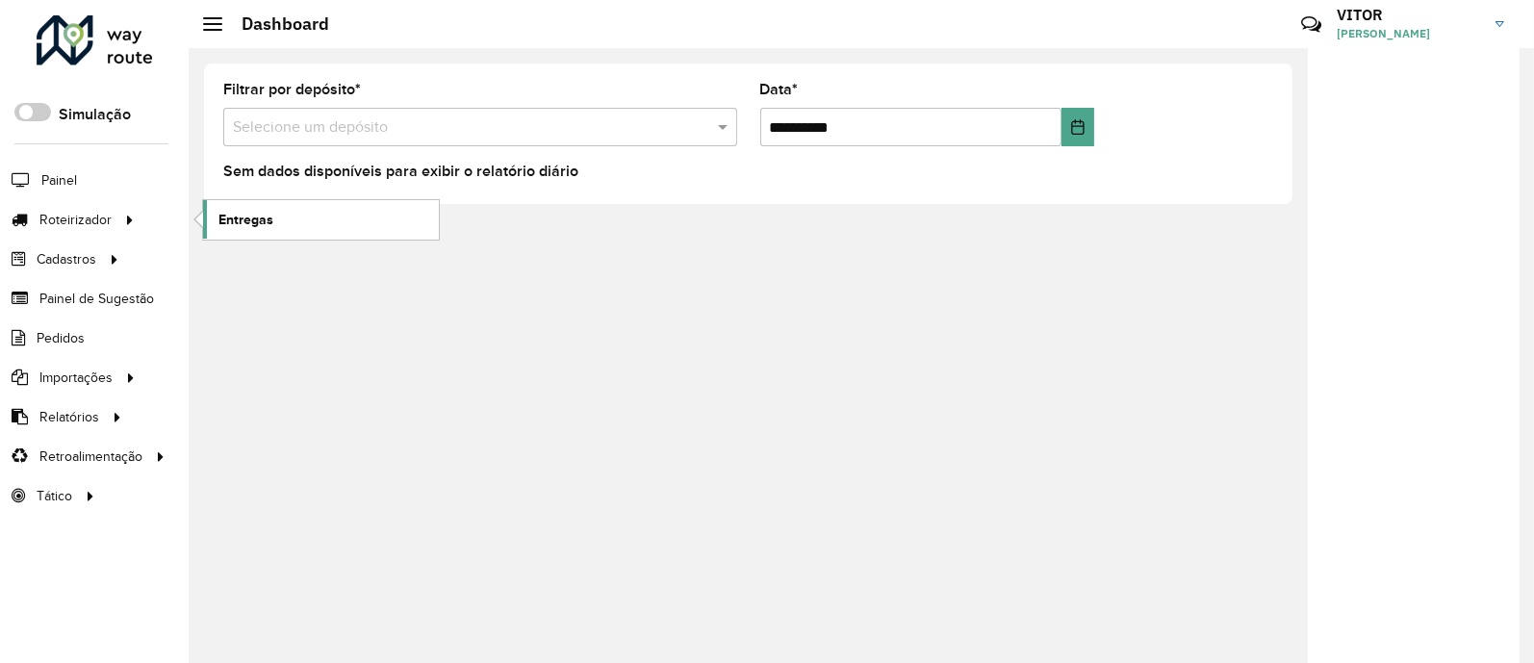
click at [252, 218] on span "Entregas" at bounding box center [245, 220] width 55 height 20
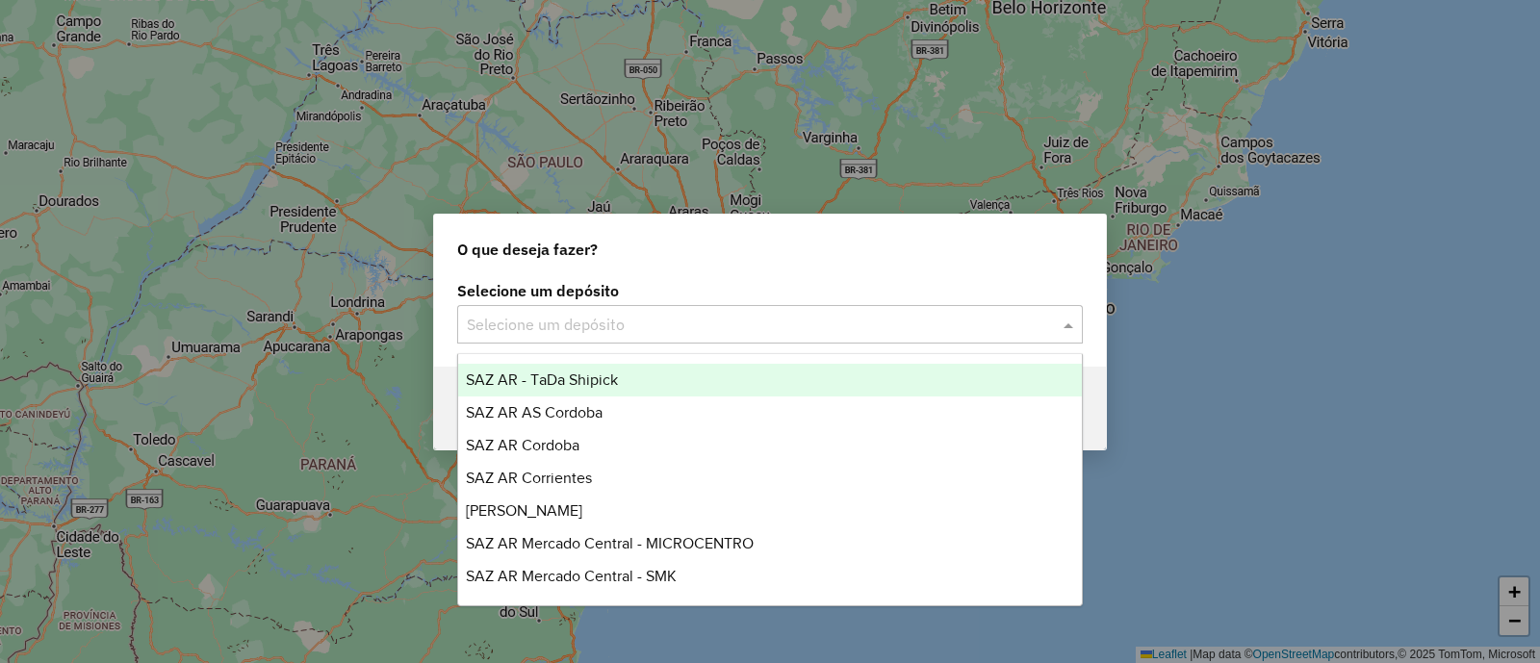
click at [528, 329] on input "text" at bounding box center [751, 325] width 568 height 23
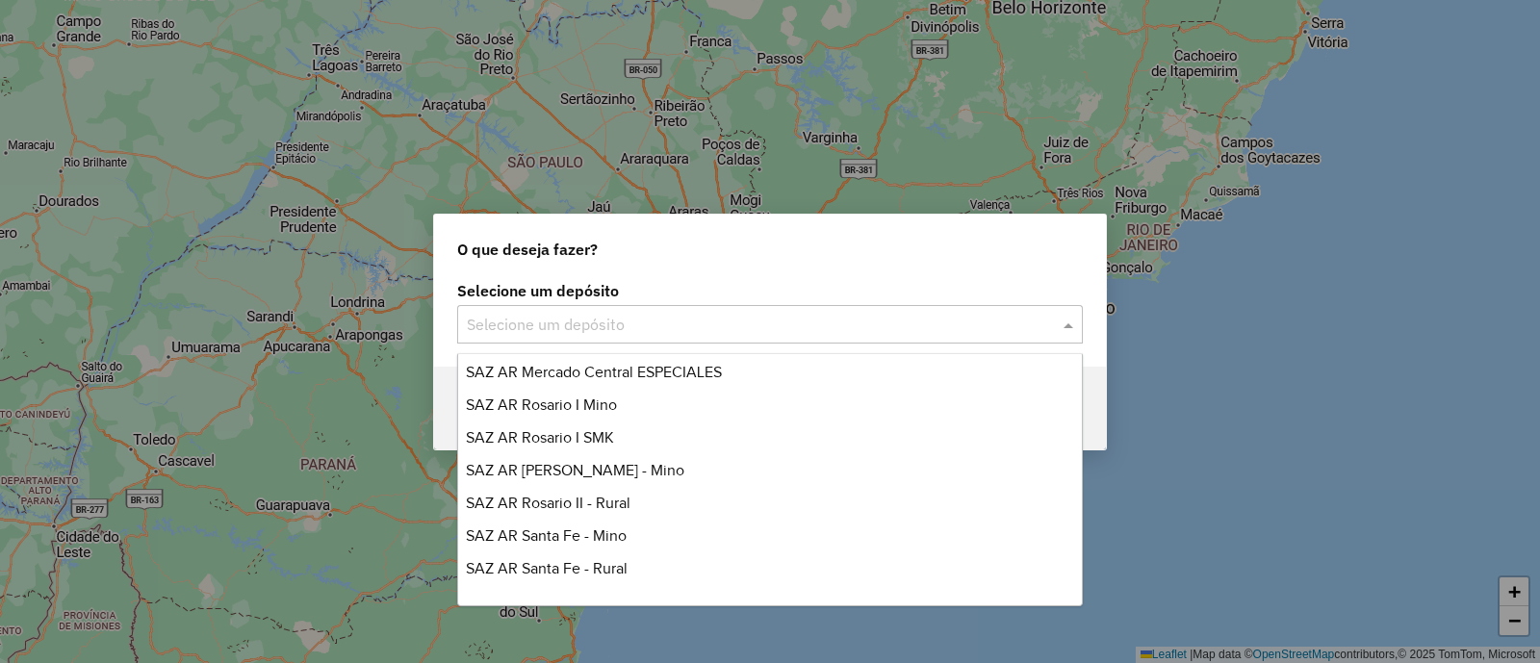
scroll to position [235, 0]
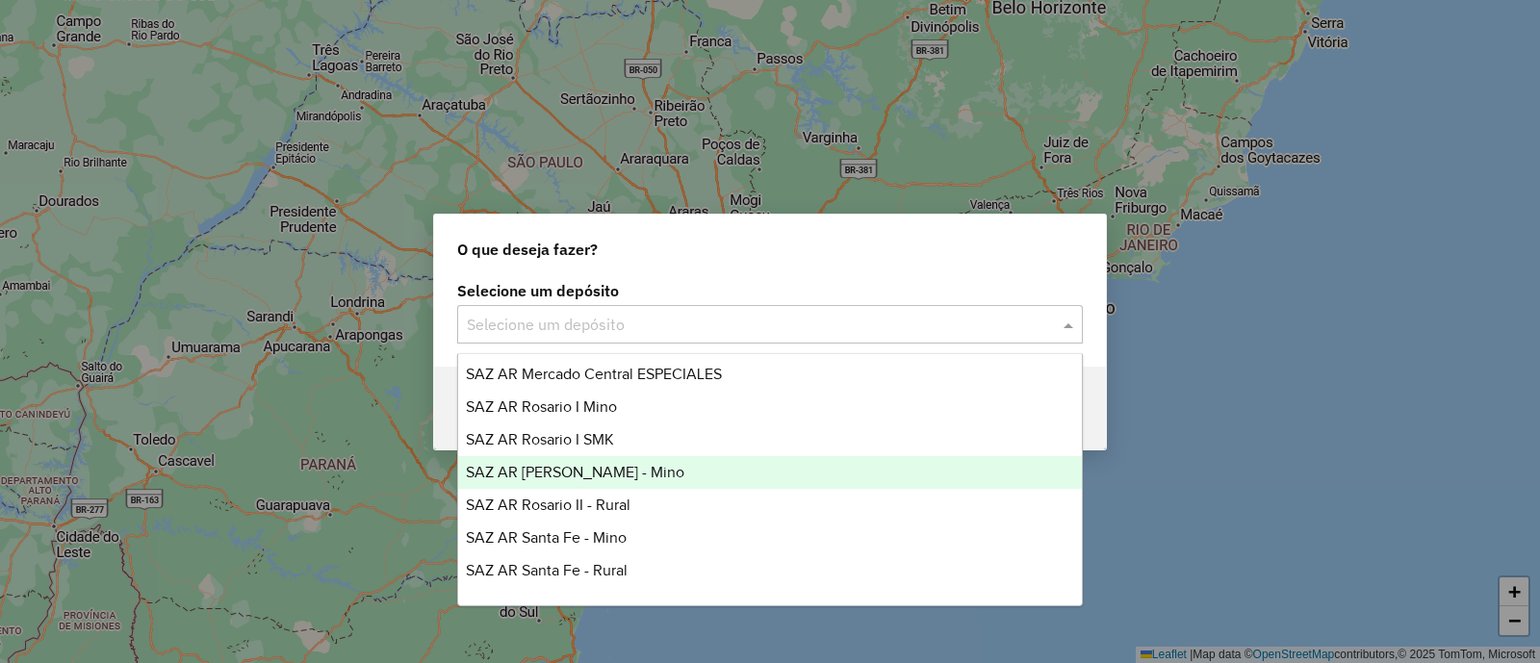
click at [669, 474] on div "SAZ AR [PERSON_NAME] - Mino" at bounding box center [770, 472] width 624 height 33
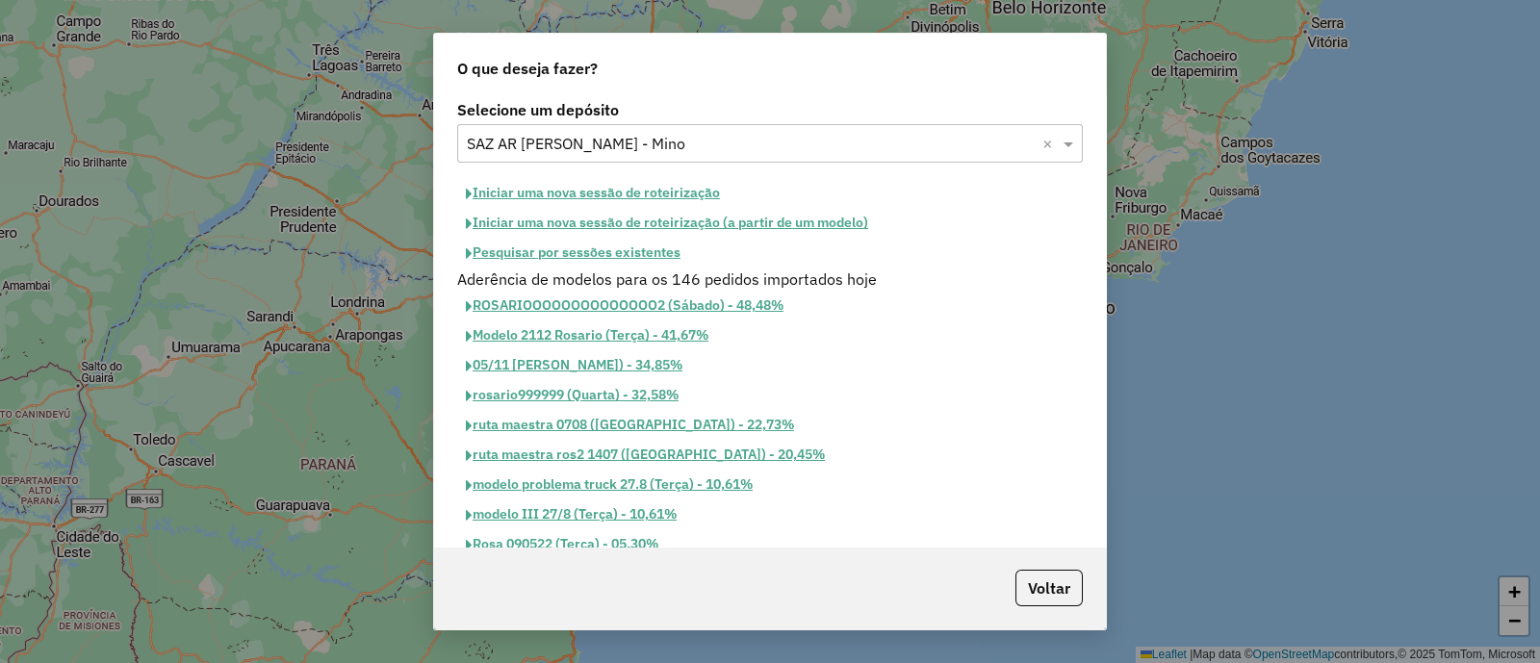
click at [582, 195] on button "Iniciar uma nova sessão de roteirização" at bounding box center [592, 193] width 271 height 30
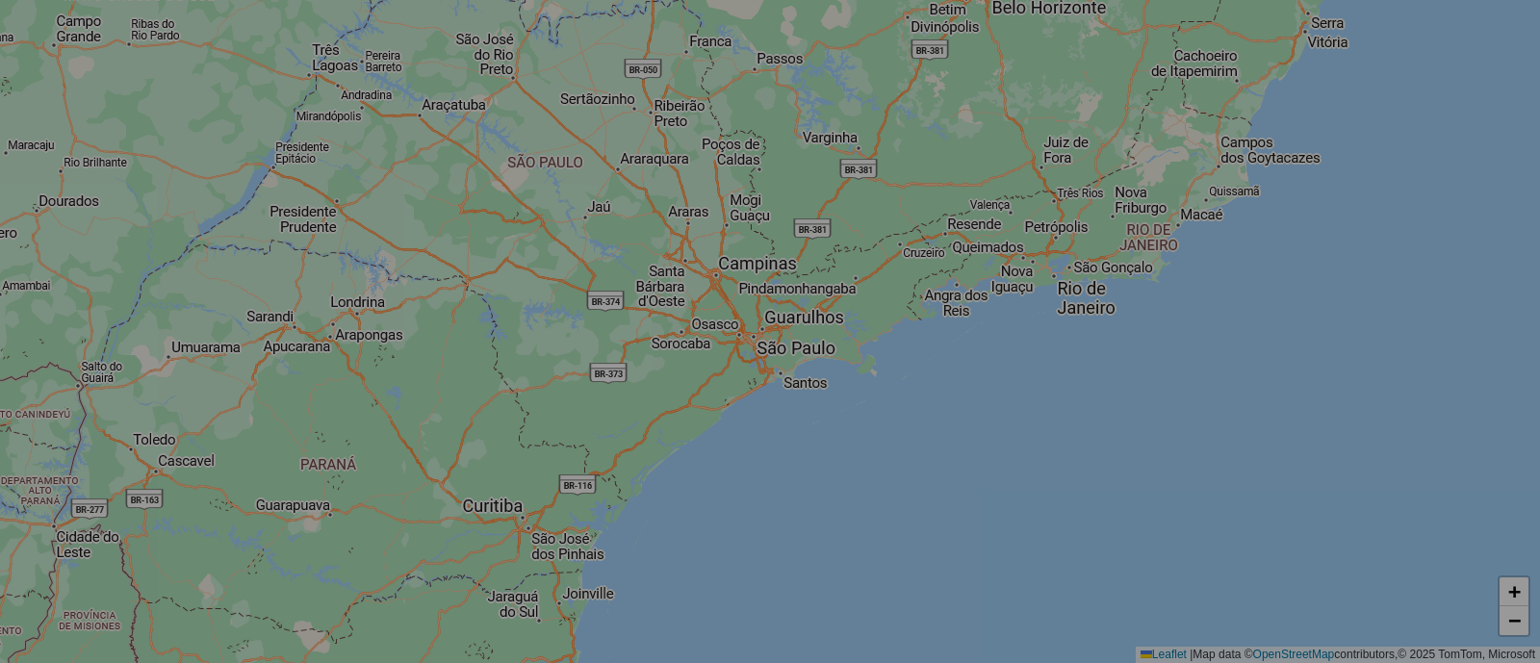
select select "*"
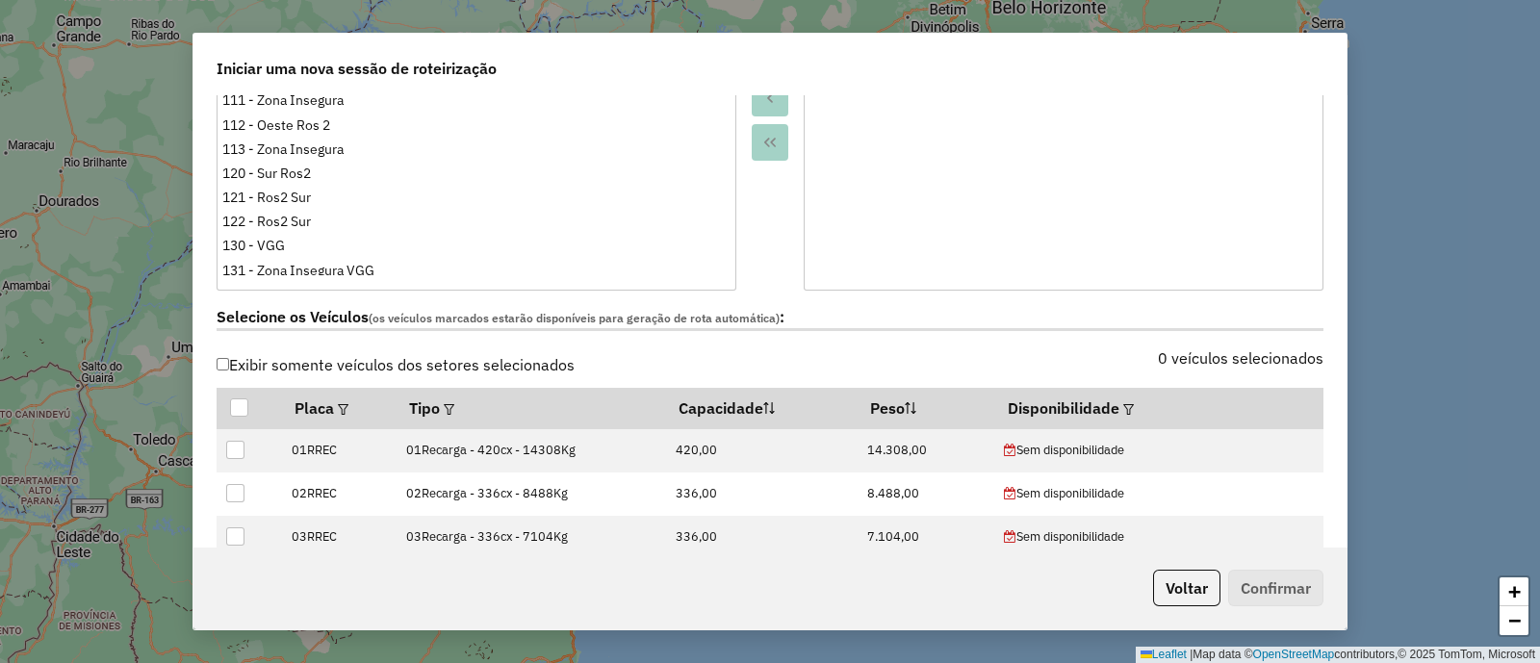
scroll to position [480, 0]
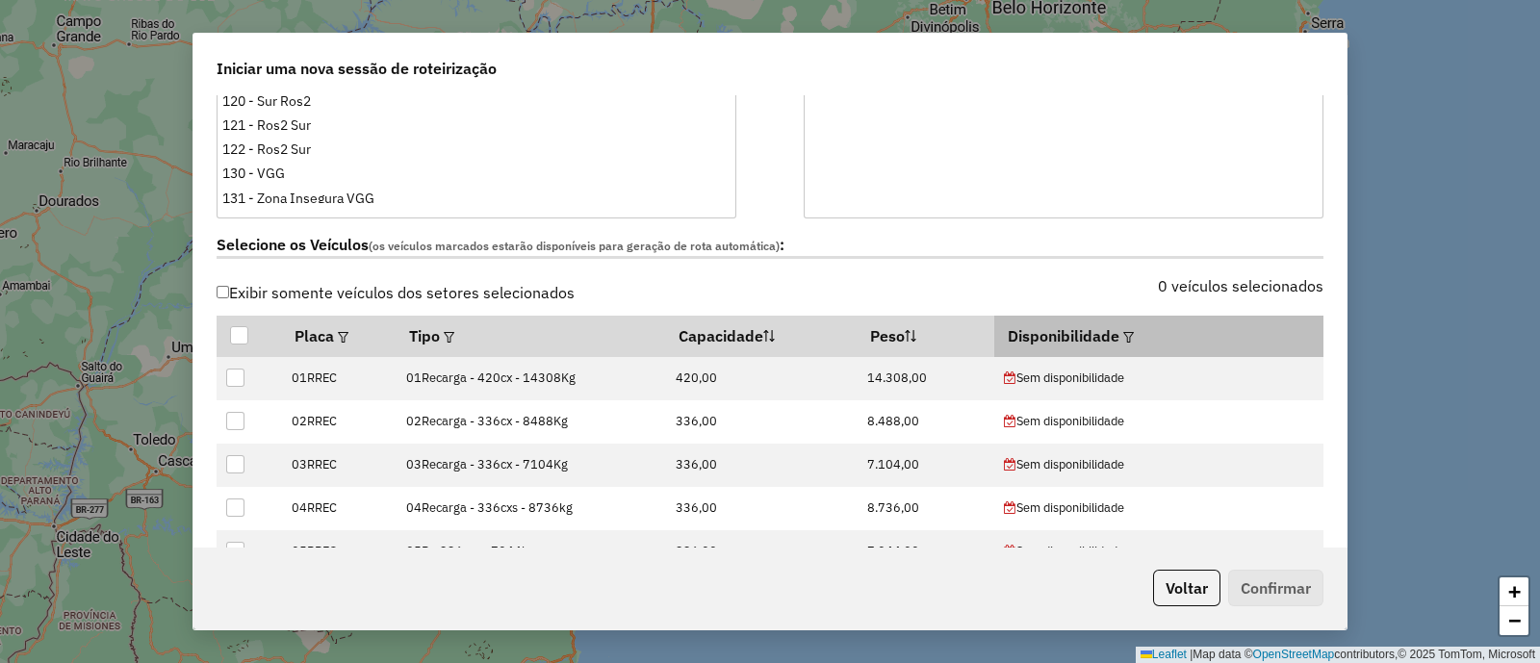
click at [1123, 332] on em at bounding box center [1128, 337] width 11 height 11
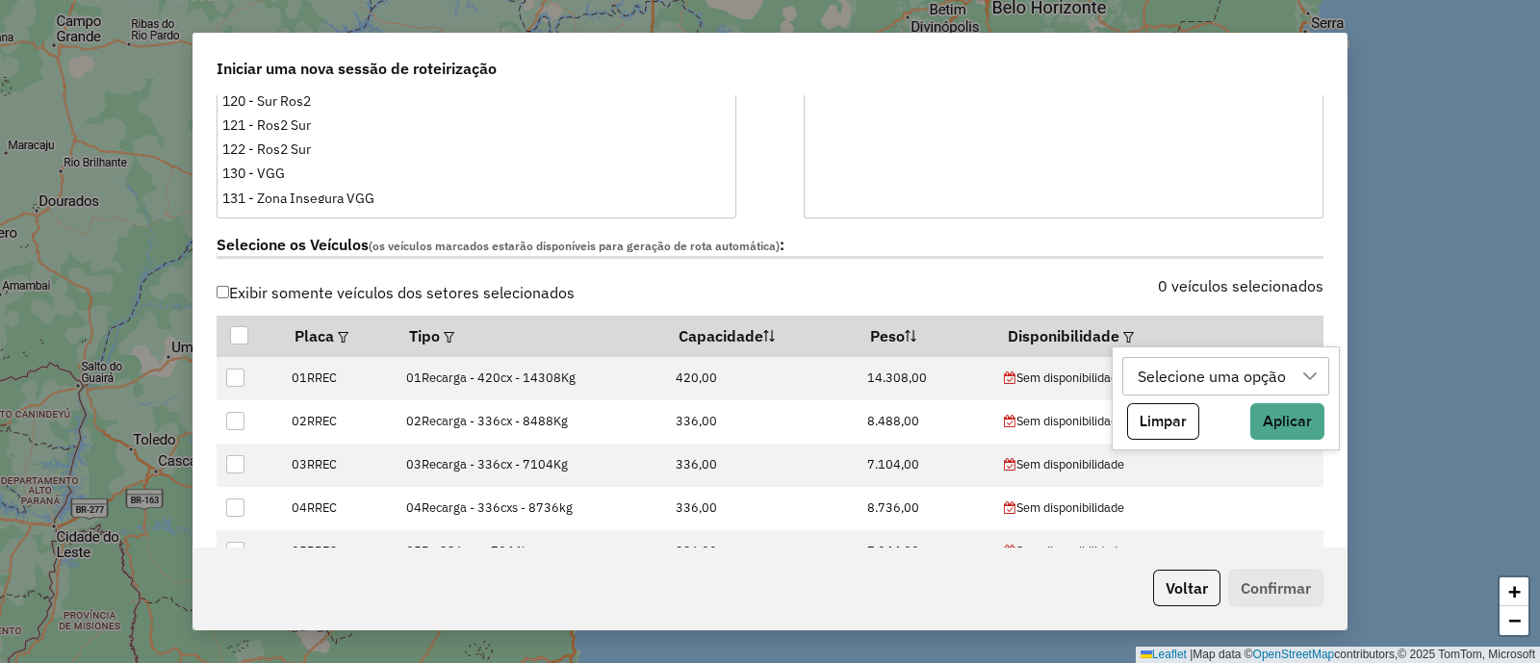
click at [1197, 368] on div "Selecione uma opção" at bounding box center [1212, 376] width 162 height 37
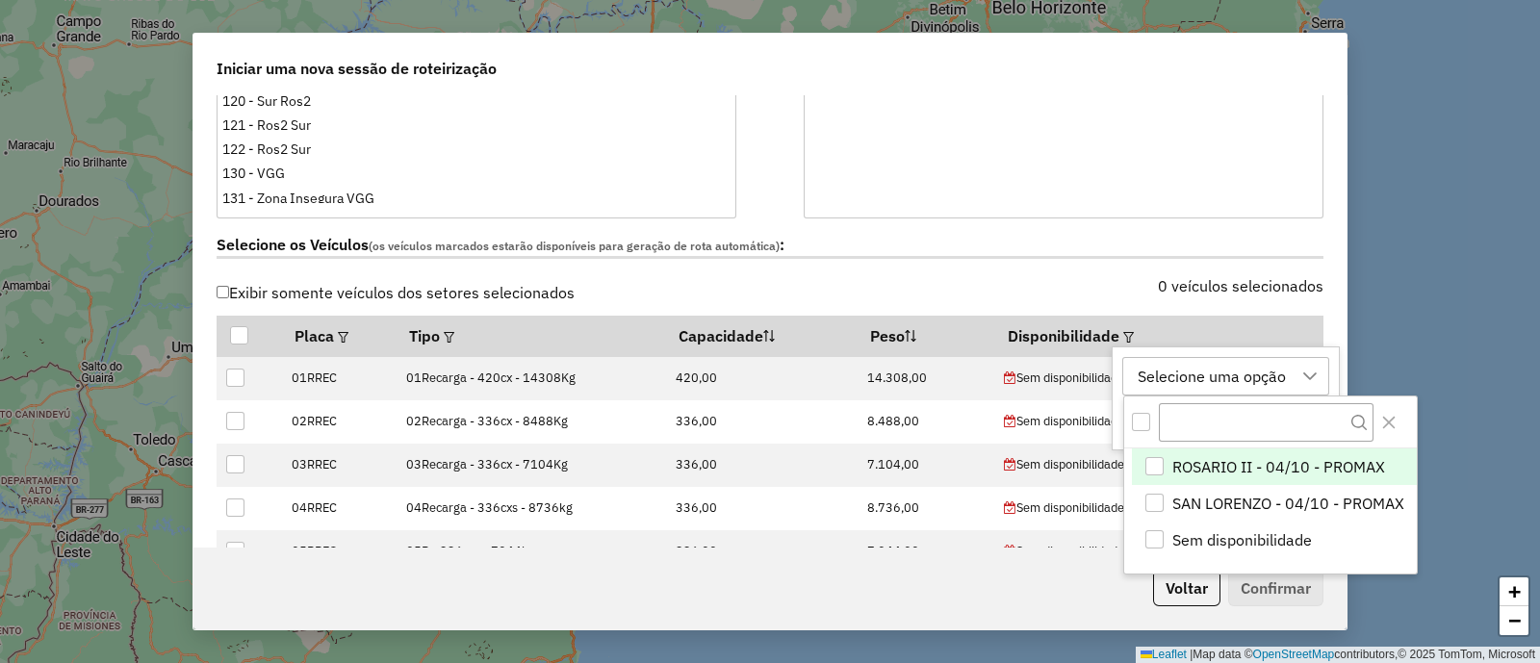
scroll to position [13, 89]
click at [1287, 469] on span "ROSARIO II - 04/10 - PROMAX" at bounding box center [1278, 467] width 213 height 23
click at [1398, 418] on button "Close" at bounding box center [1389, 422] width 31 height 31
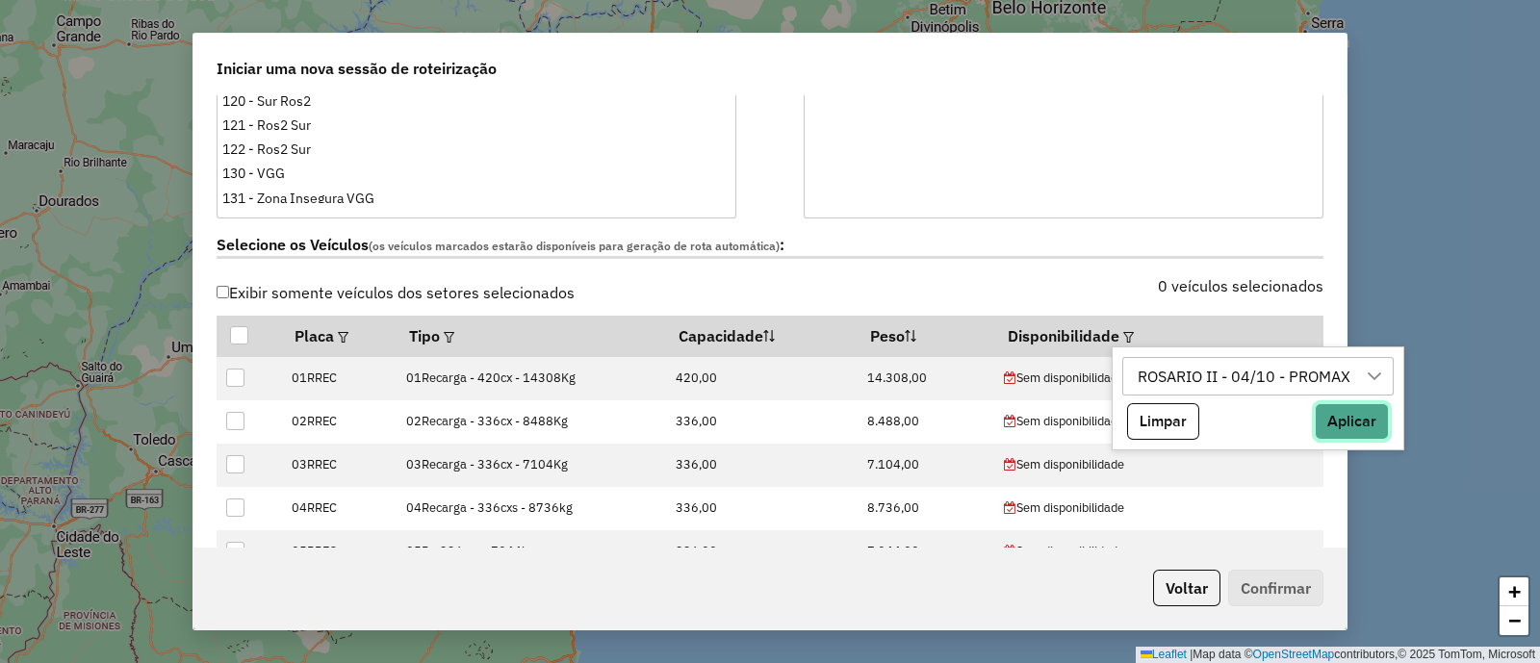
click at [1352, 419] on button "Aplicar" at bounding box center [1352, 421] width 74 height 37
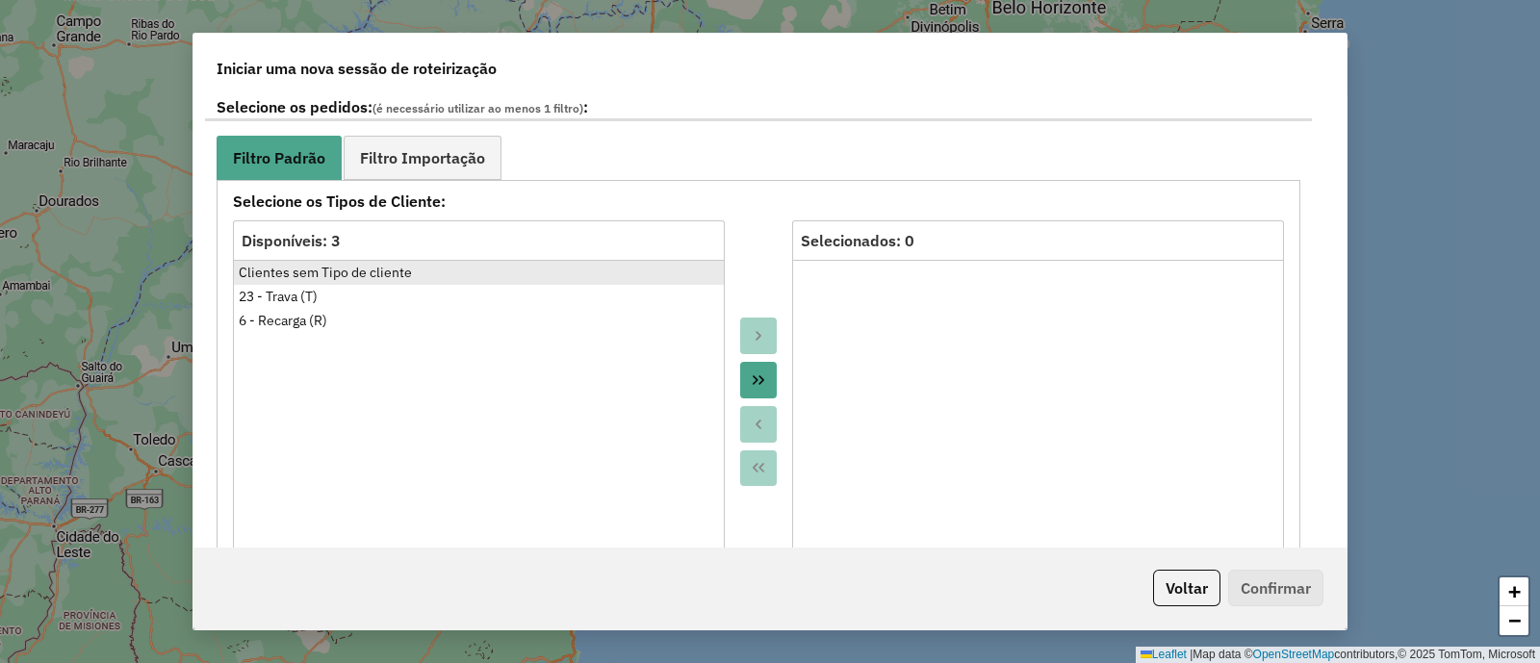
scroll to position [1083, 0]
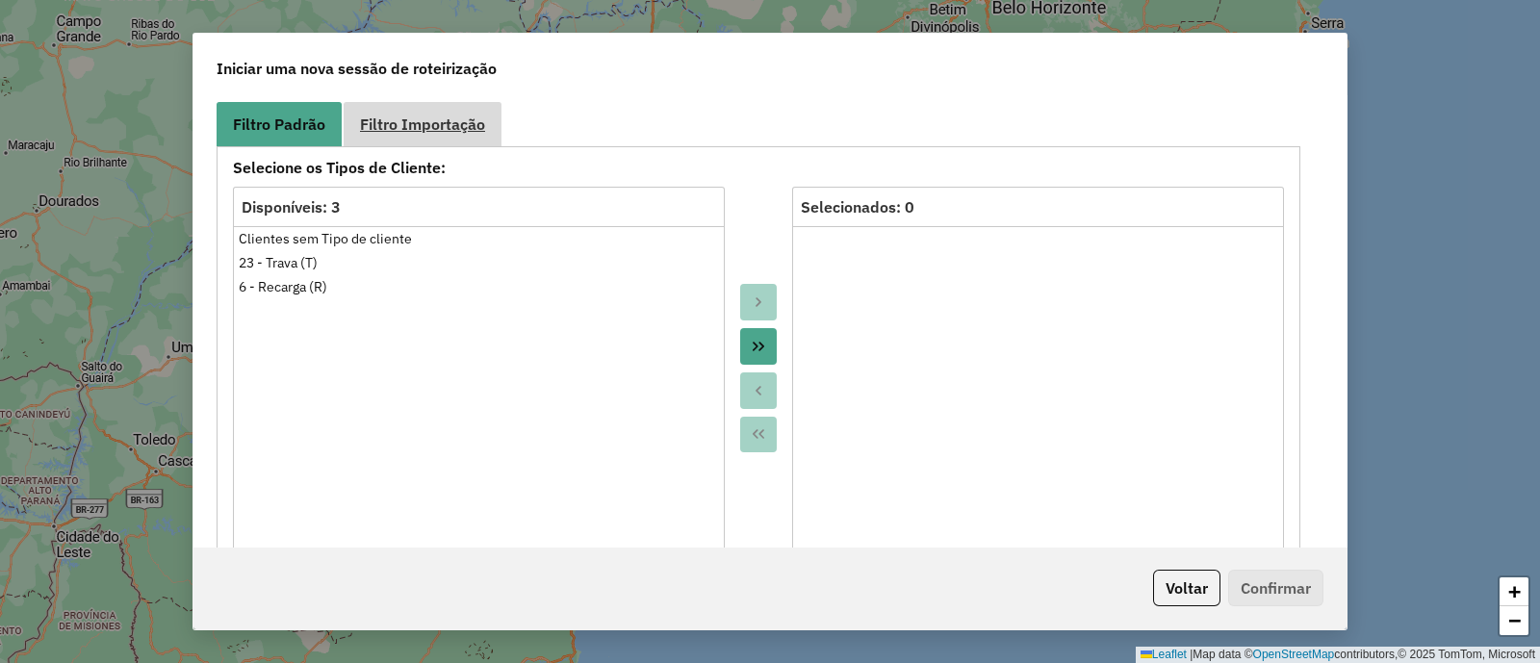
click at [440, 141] on link "Filtro Importação" at bounding box center [423, 123] width 158 height 43
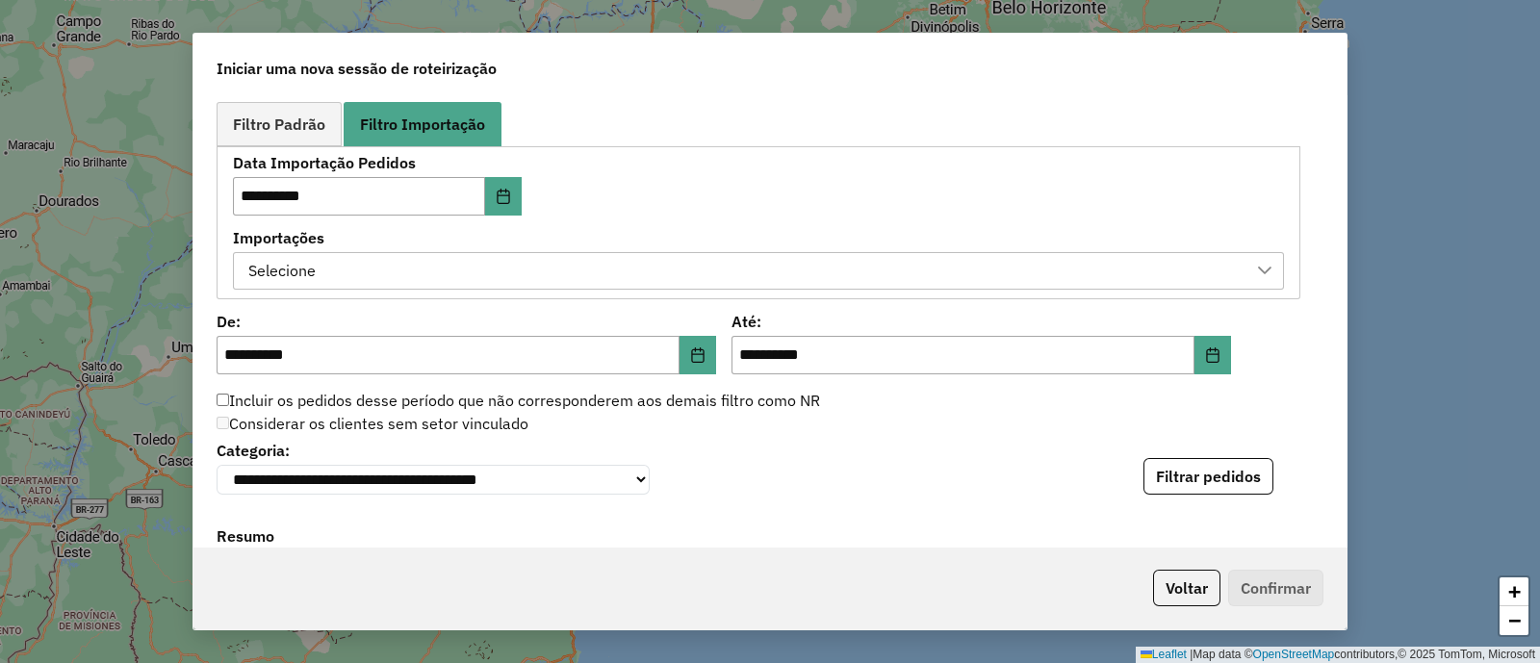
click at [516, 257] on div "Selecione" at bounding box center [744, 271] width 1005 height 37
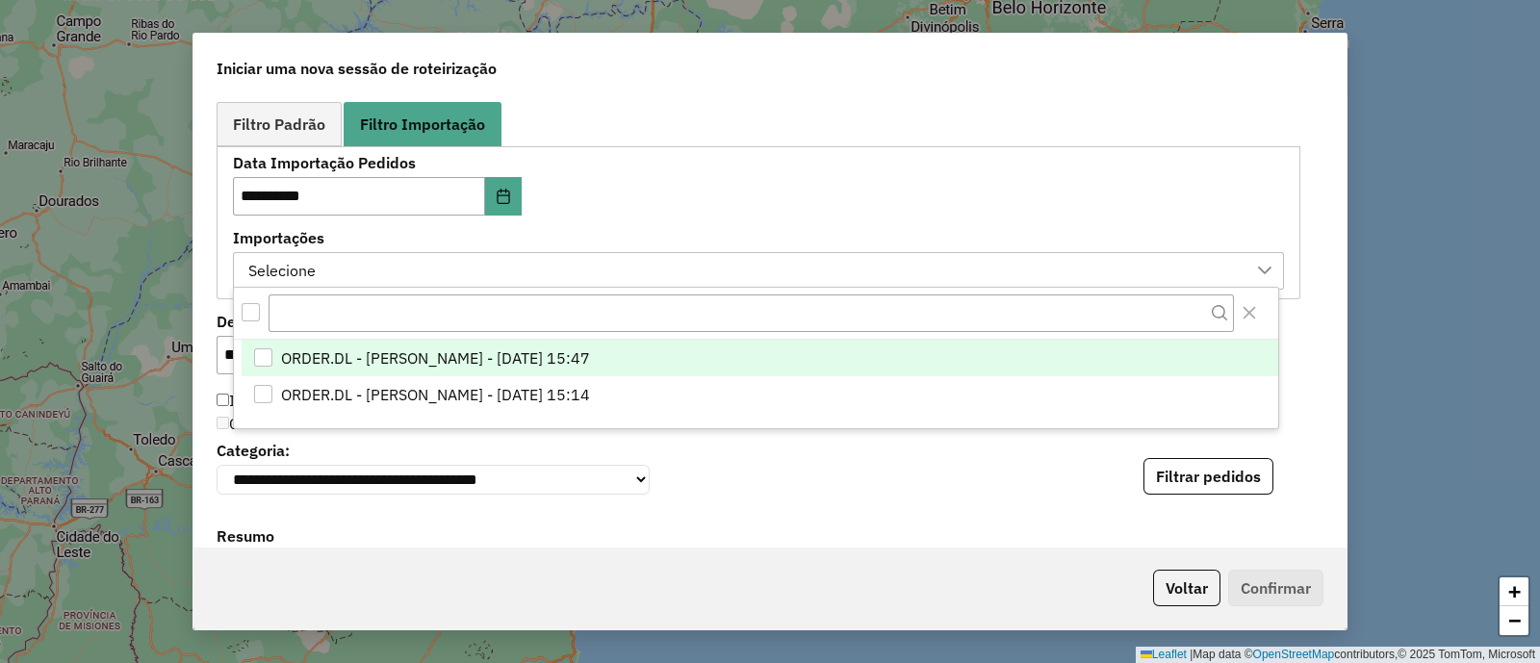
click at [590, 354] on span "ORDER.DL - [PERSON_NAME] - [DATE] 15:47" at bounding box center [435, 358] width 309 height 23
click at [706, 218] on div "**********" at bounding box center [758, 223] width 1051 height 134
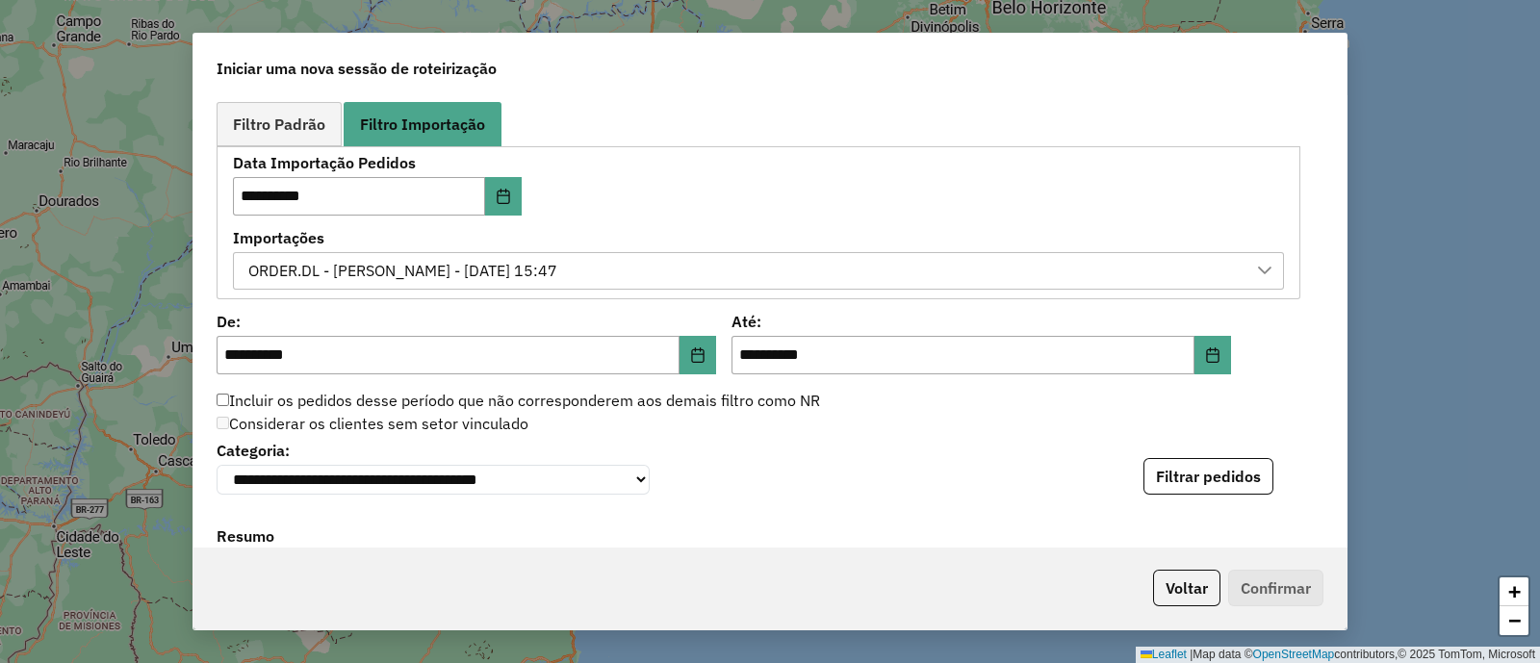
scroll to position [1203, 0]
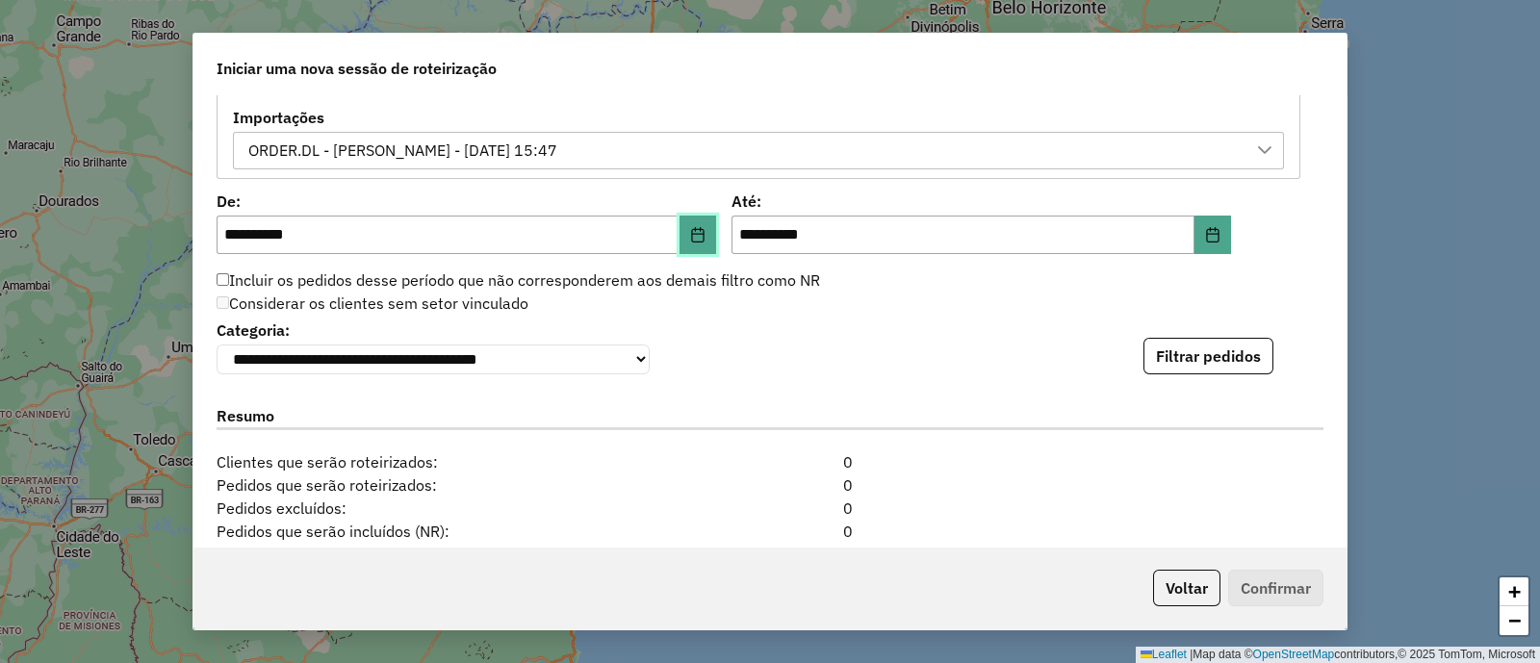
click at [703, 233] on button "Choose Date" at bounding box center [698, 235] width 37 height 39
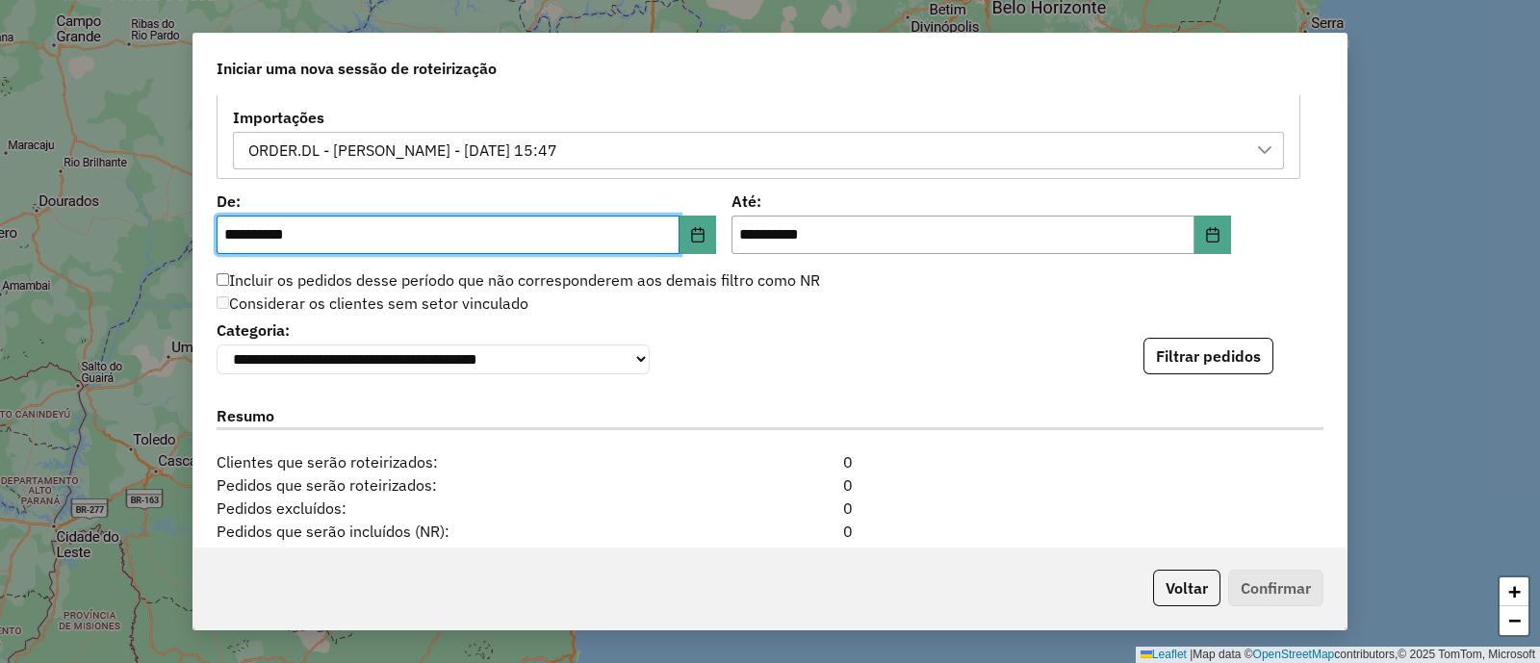
click at [842, 278] on div "Incluir os pedidos desse período que não corresponderem aos demais filtro como …" at bounding box center [758, 281] width 1107 height 23
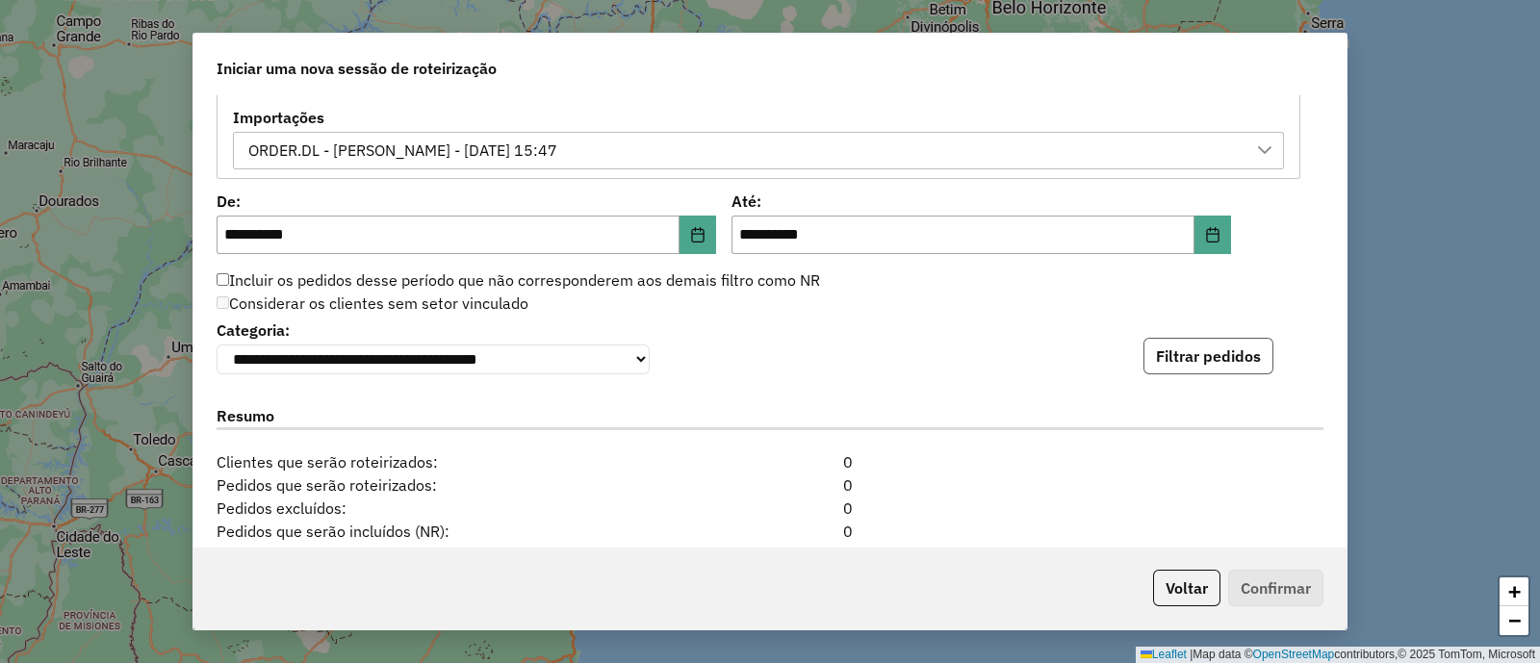
click at [1163, 357] on button "Filtrar pedidos" at bounding box center [1208, 356] width 130 height 37
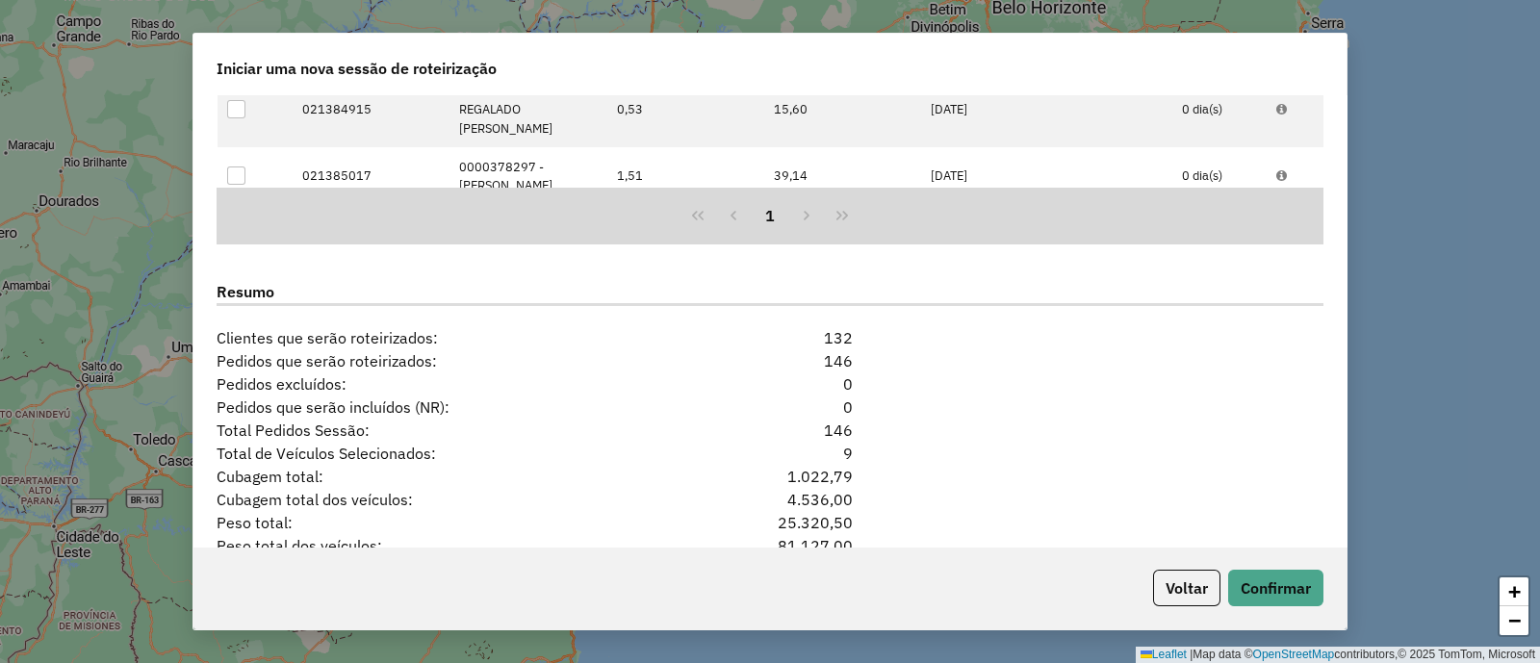
scroll to position [1823, 0]
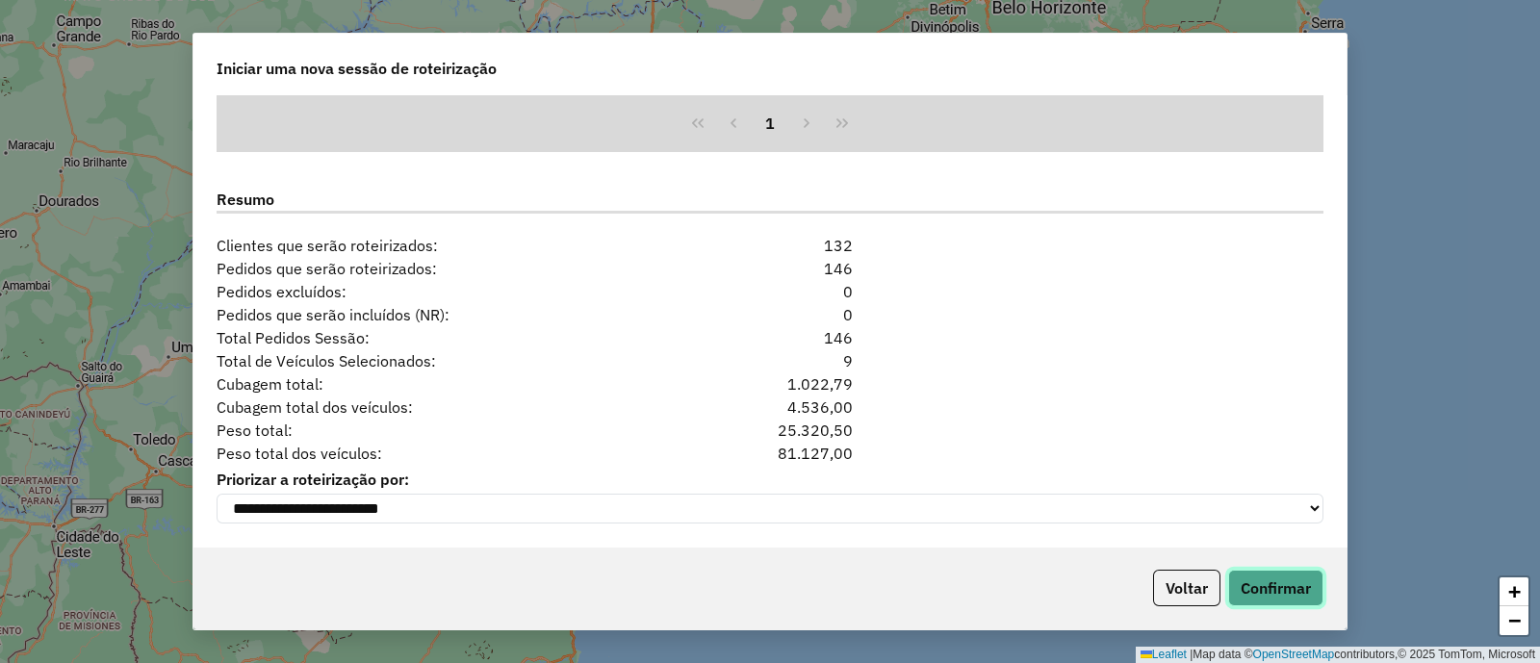
click at [1314, 581] on button "Confirmar" at bounding box center [1275, 588] width 95 height 37
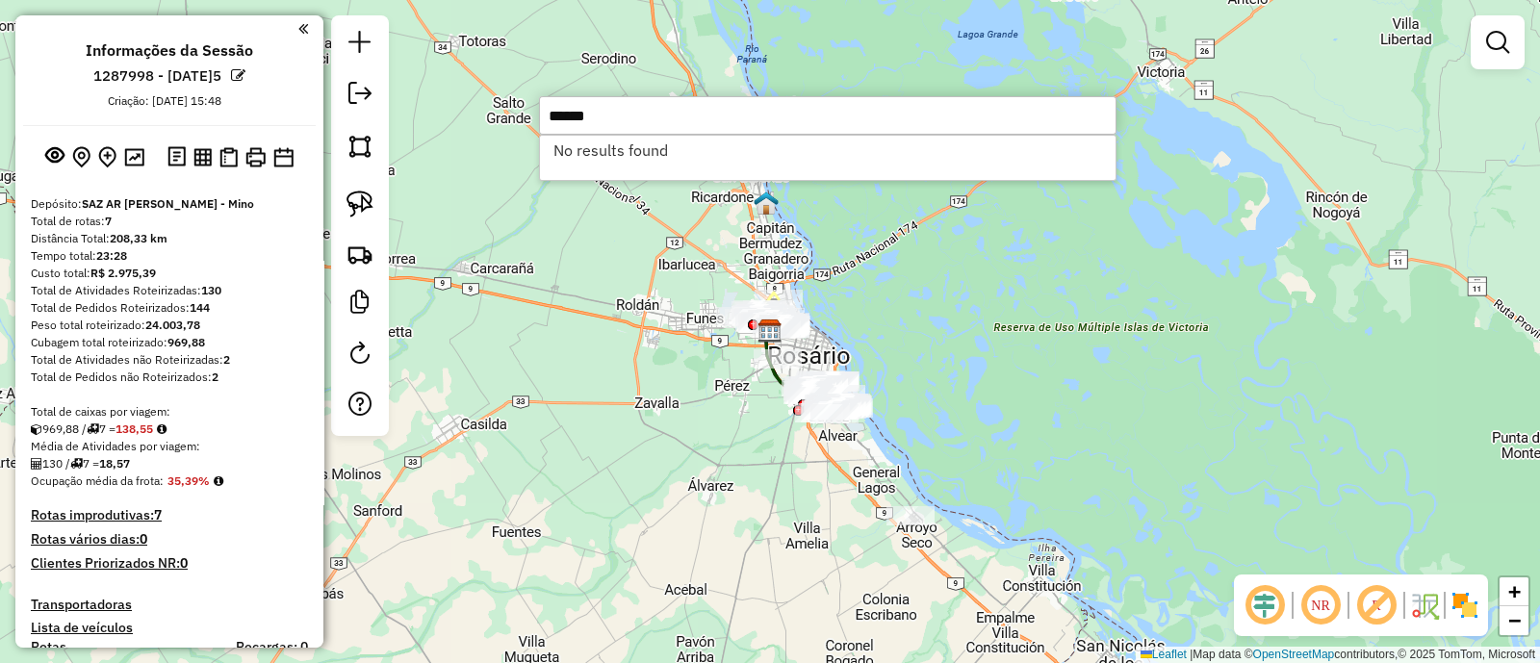
click at [550, 111] on input "******" at bounding box center [828, 115] width 578 height 39
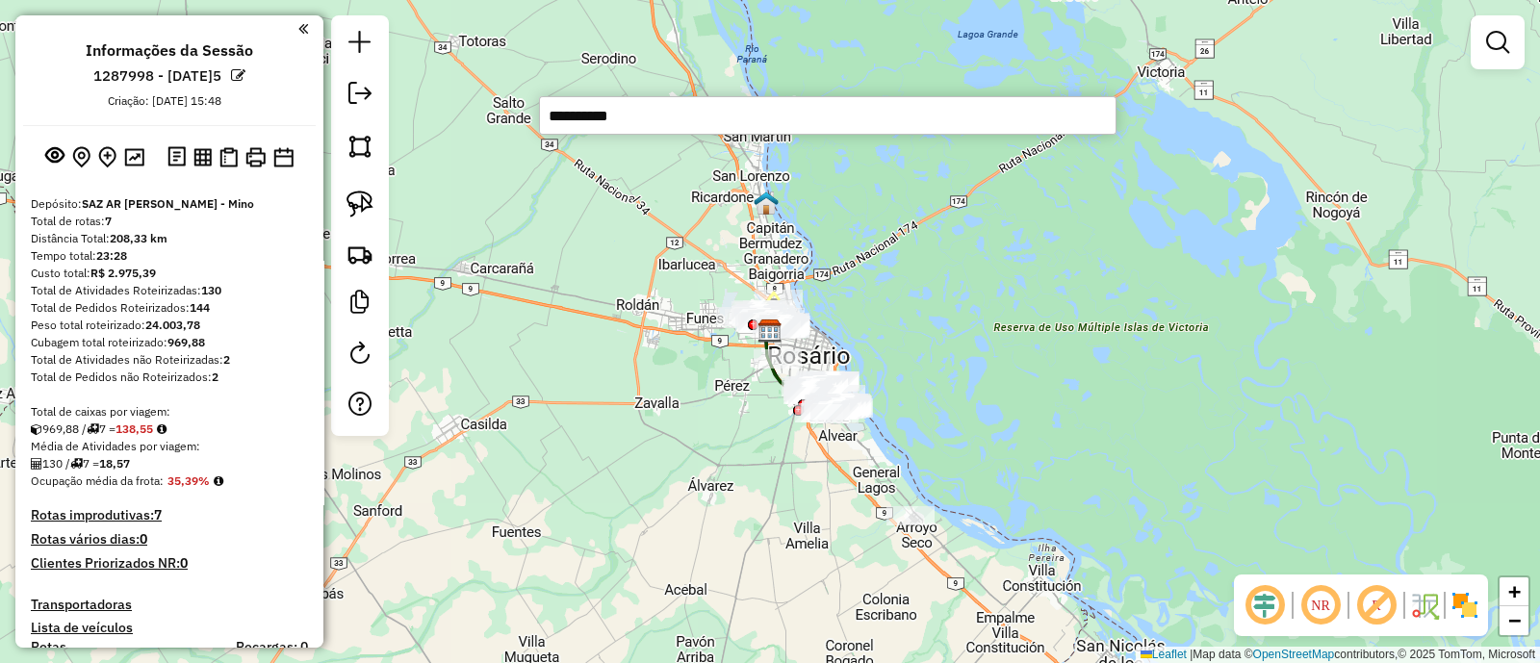
type input "**********"
click at [822, 540] on div "Janela de atendimento Grade de atendimento Capacidade Transportadoras Veículos …" at bounding box center [770, 331] width 1540 height 663
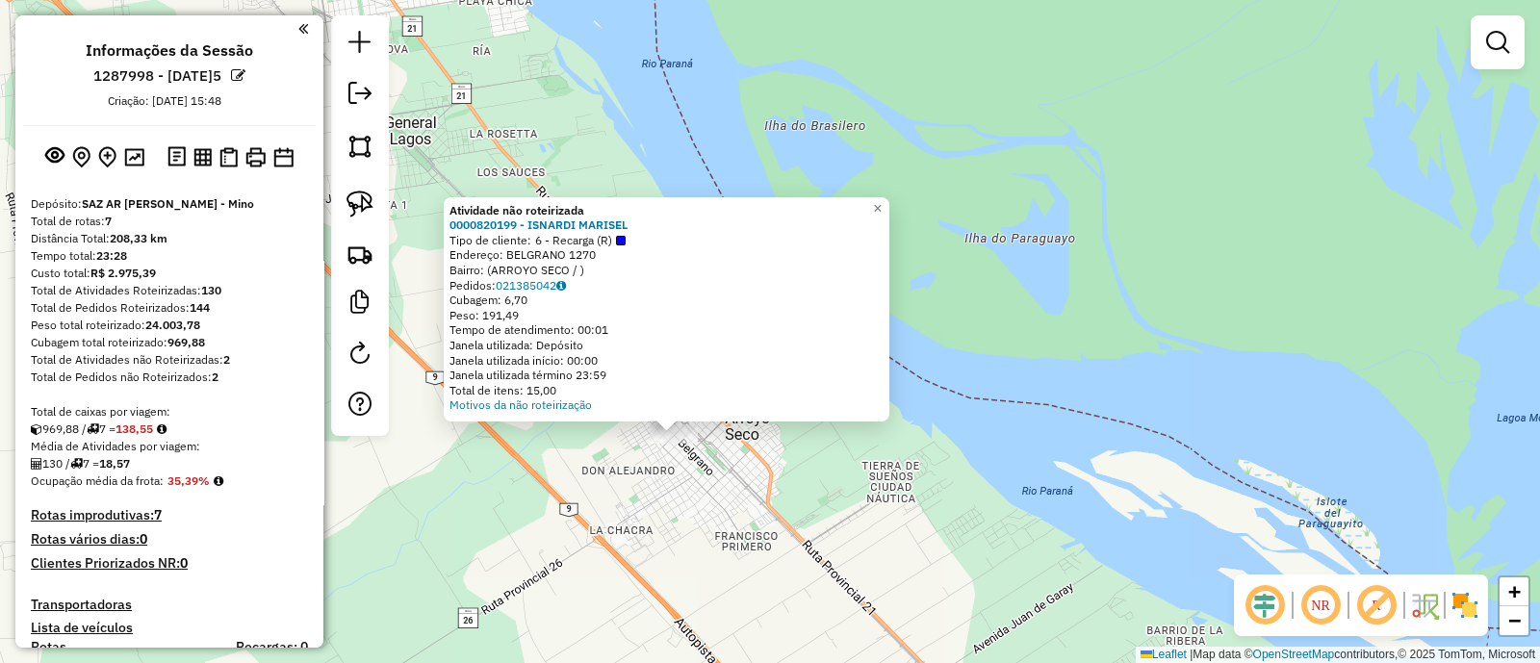
click at [649, 530] on div "Atividade não roteirizada 0000820199 - ISNARDI MARISEL Tipo de cliente: 6 - Rec…" at bounding box center [770, 331] width 1540 height 663
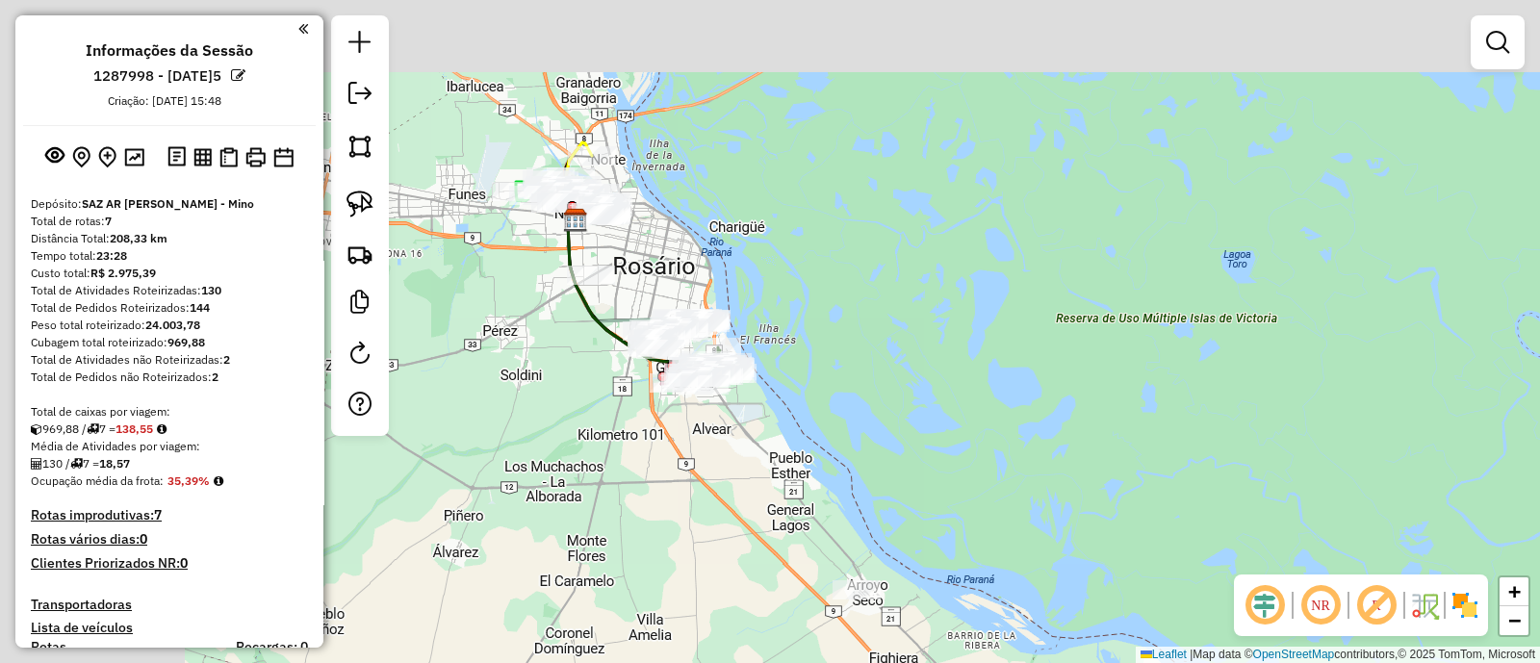
drag, startPoint x: 619, startPoint y: 428, endPoint x: 695, endPoint y: 471, distance: 87.0
click at [695, 471] on div "Janela de atendimento Grade de atendimento Capacidade Transportadoras Veículos …" at bounding box center [770, 331] width 1540 height 663
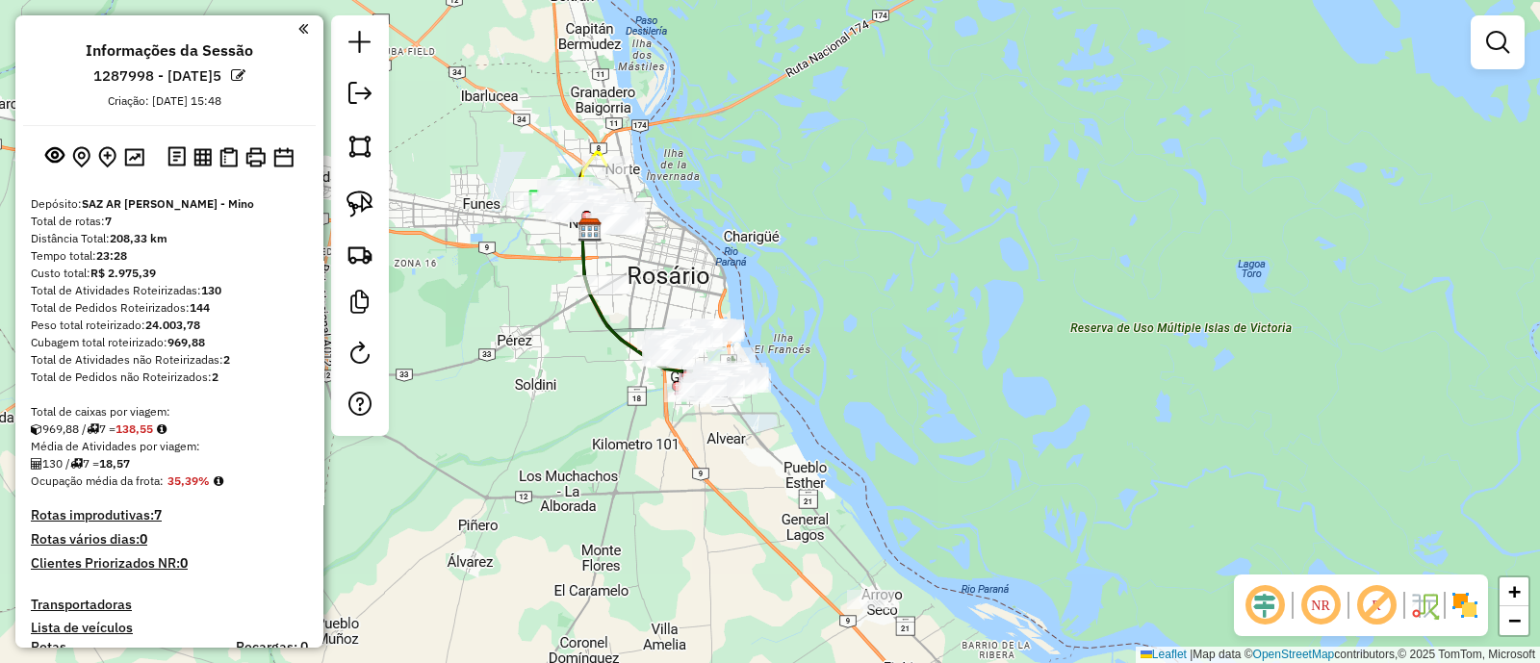
click at [1463, 600] on img at bounding box center [1465, 605] width 31 height 31
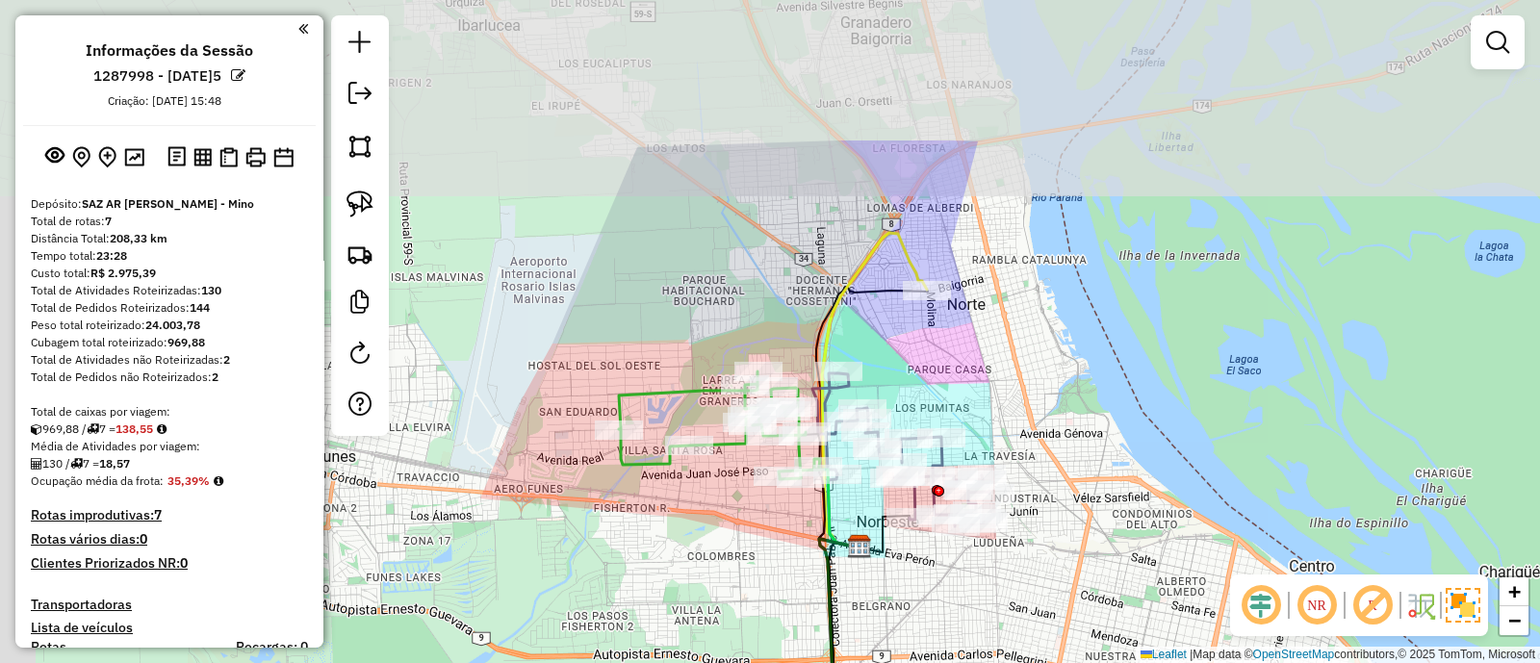
drag, startPoint x: 573, startPoint y: 155, endPoint x: 802, endPoint y: 334, distance: 290.7
click at [802, 334] on div "Janela de atendimento Grade de atendimento Capacidade Transportadoras Veículos …" at bounding box center [770, 331] width 1540 height 663
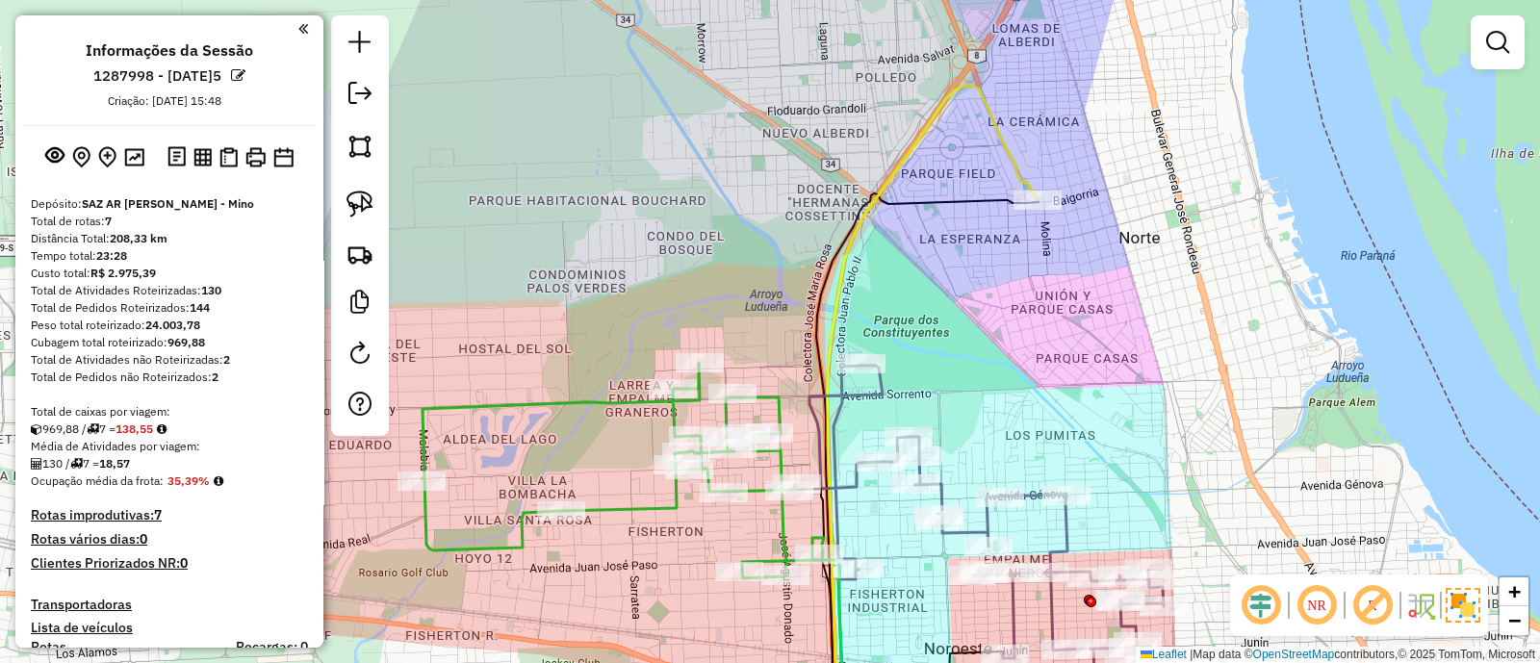
click at [994, 135] on icon at bounding box center [933, 400] width 210 height 629
select select "**********"
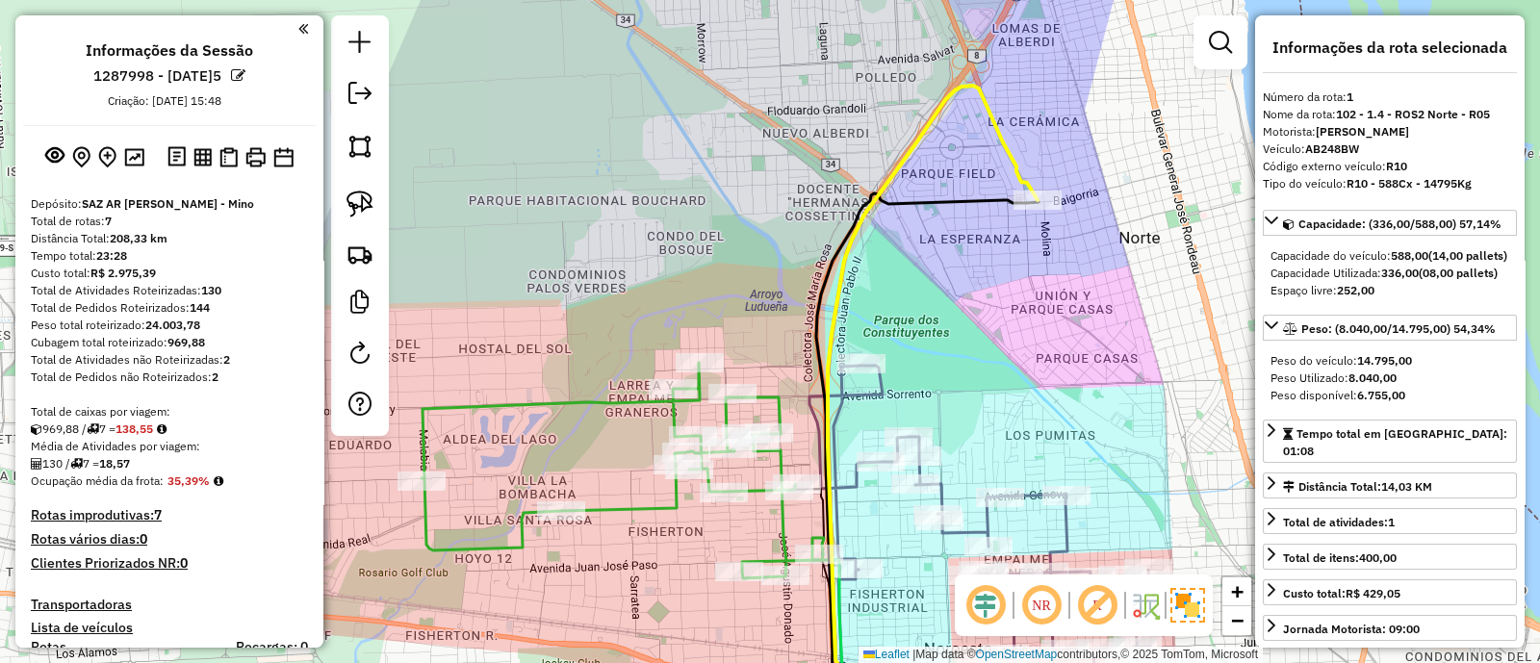
scroll to position [740, 0]
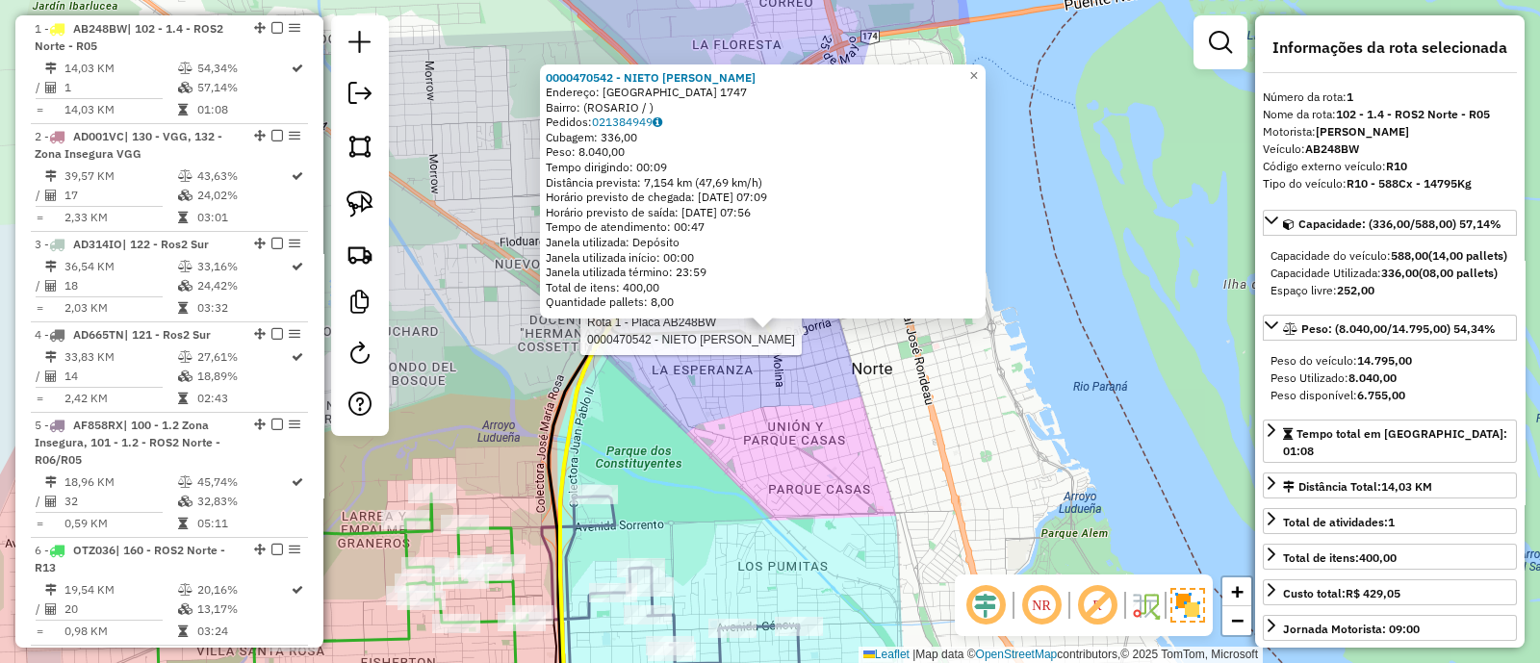
click at [755, 429] on div "Rota 1 - Placa AB248BW 0000470542 - NIETO EDUARDO 0000470542 - NIETO EDUARDO En…" at bounding box center [770, 331] width 1540 height 663
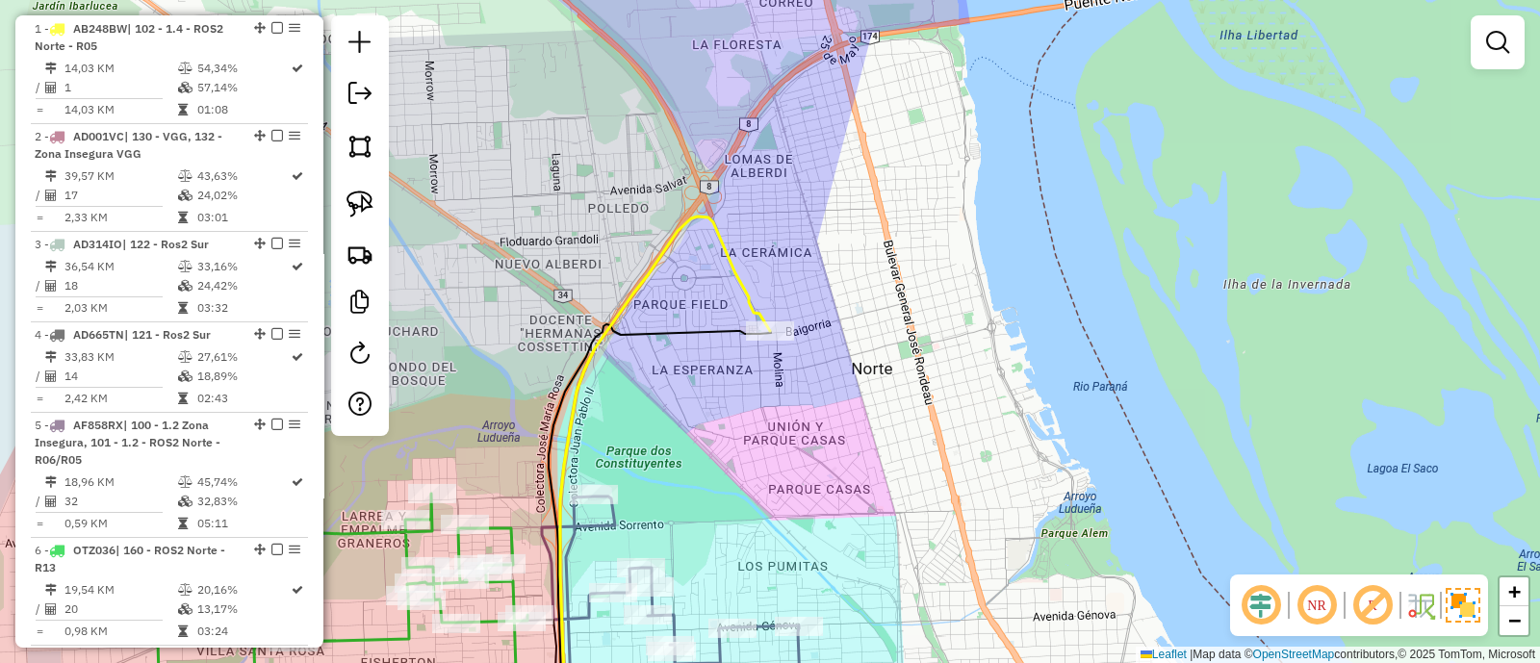
click at [651, 271] on icon at bounding box center [665, 473] width 210 height 513
select select "**********"
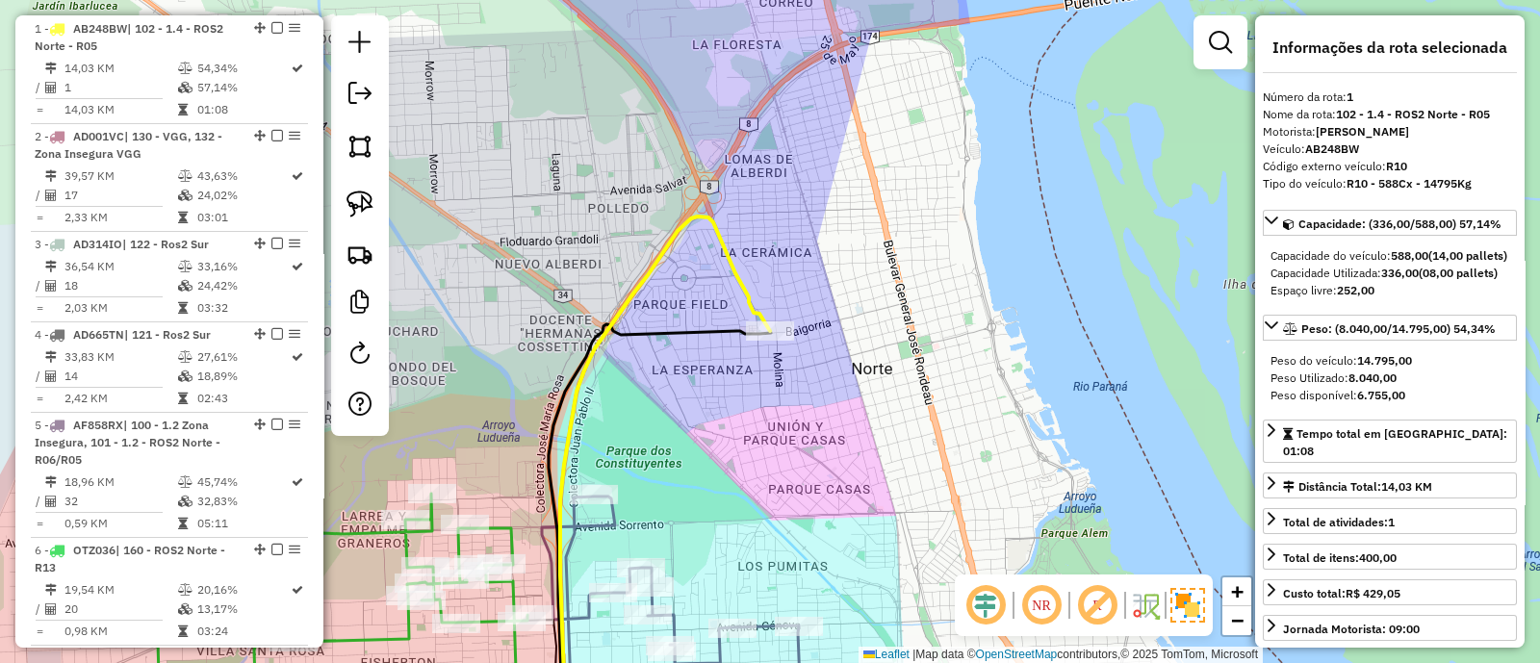
click at [722, 257] on icon at bounding box center [665, 473] width 210 height 513
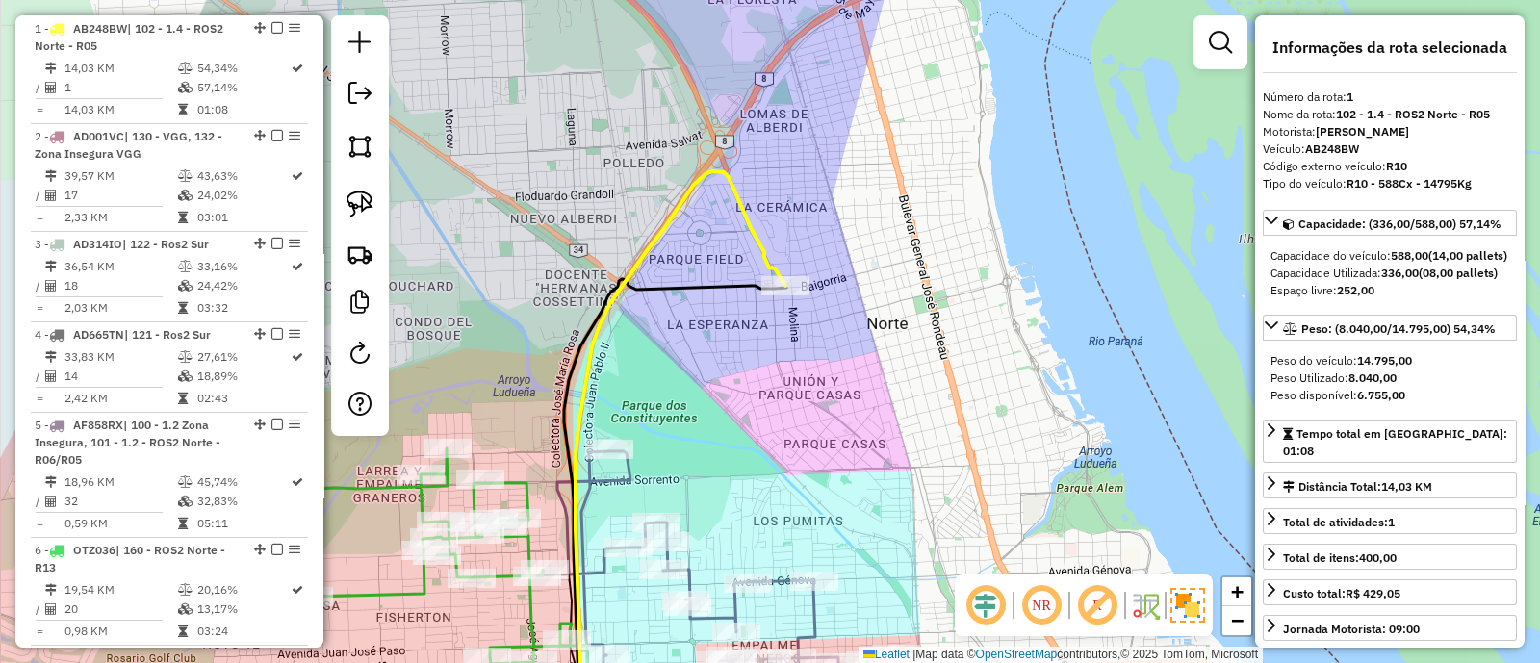
drag, startPoint x: 763, startPoint y: 485, endPoint x: 942, endPoint y: 33, distance: 486.5
click at [925, 81] on div "Janela de atendimento Grade de atendimento Capacidade Transportadoras Veículos …" at bounding box center [770, 331] width 1540 height 663
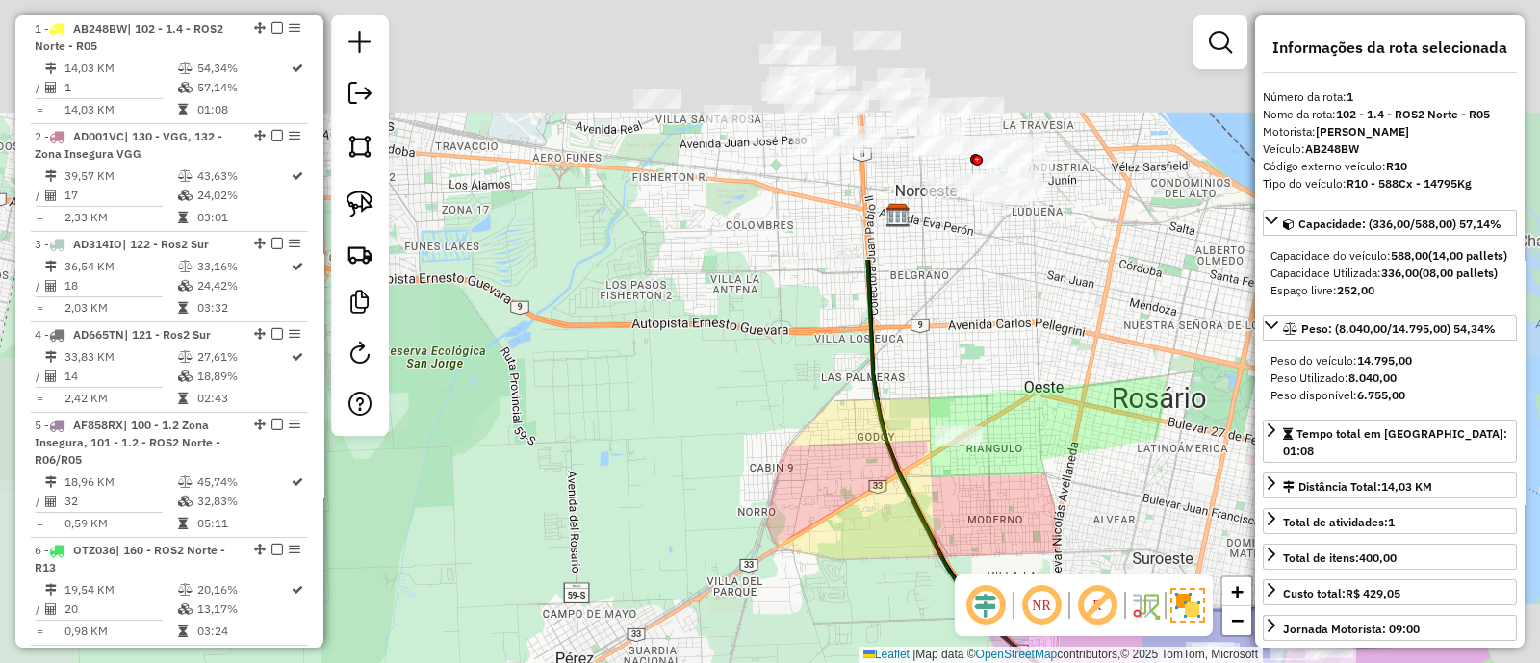
drag, startPoint x: 849, startPoint y: 196, endPoint x: 765, endPoint y: 453, distance: 270.3
click at [766, 452] on div "Janela de atendimento Grade de atendimento Capacidade Transportadoras Veículos …" at bounding box center [770, 331] width 1540 height 663
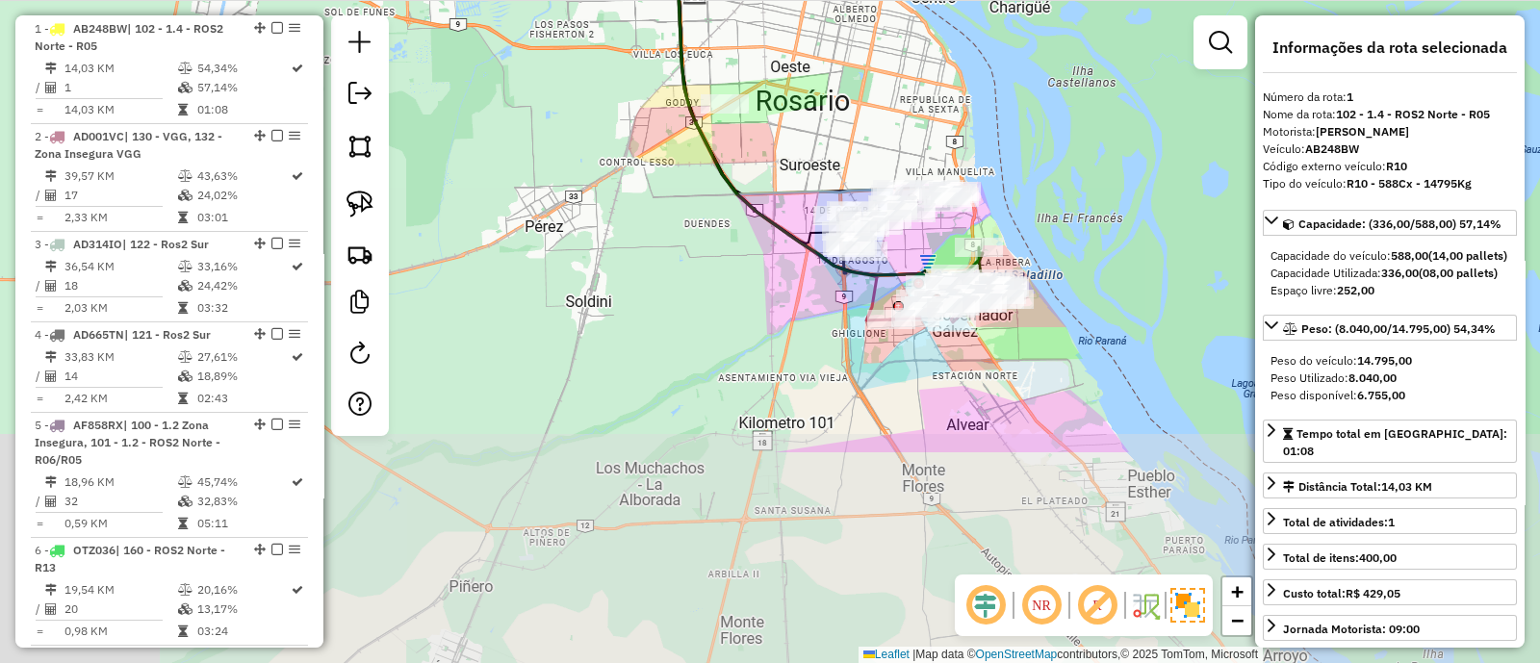
drag, startPoint x: 770, startPoint y: 399, endPoint x: 641, endPoint y: 122, distance: 305.7
click at [641, 122] on div "Janela de atendimento Grade de atendimento Capacidade Transportadoras Veículos …" at bounding box center [770, 331] width 1540 height 663
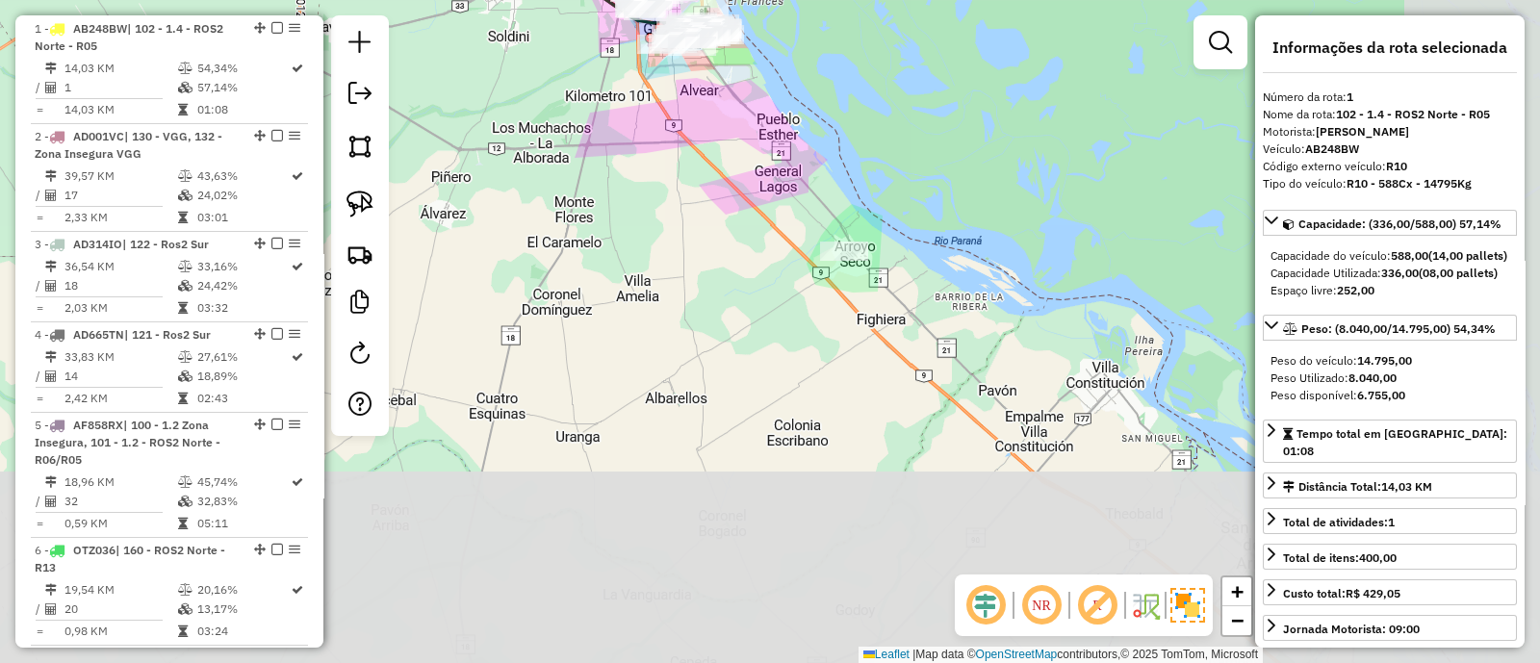
drag, startPoint x: 968, startPoint y: 430, endPoint x: 706, endPoint y: 147, distance: 386.2
click at [682, 119] on div "Janela de atendimento Grade de atendimento Capacidade Transportadoras Veículos …" at bounding box center [770, 331] width 1540 height 663
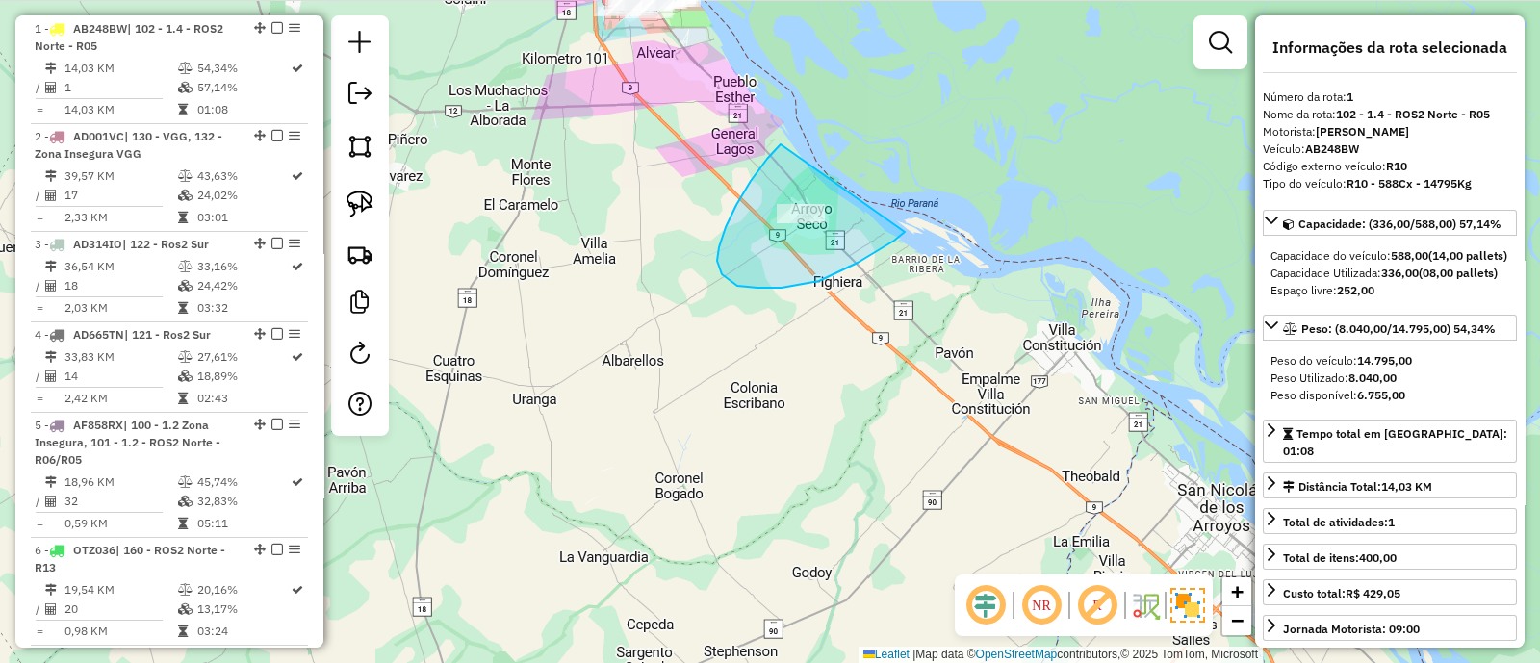
drag, startPoint x: 719, startPoint y: 247, endPoint x: 905, endPoint y: 232, distance: 186.4
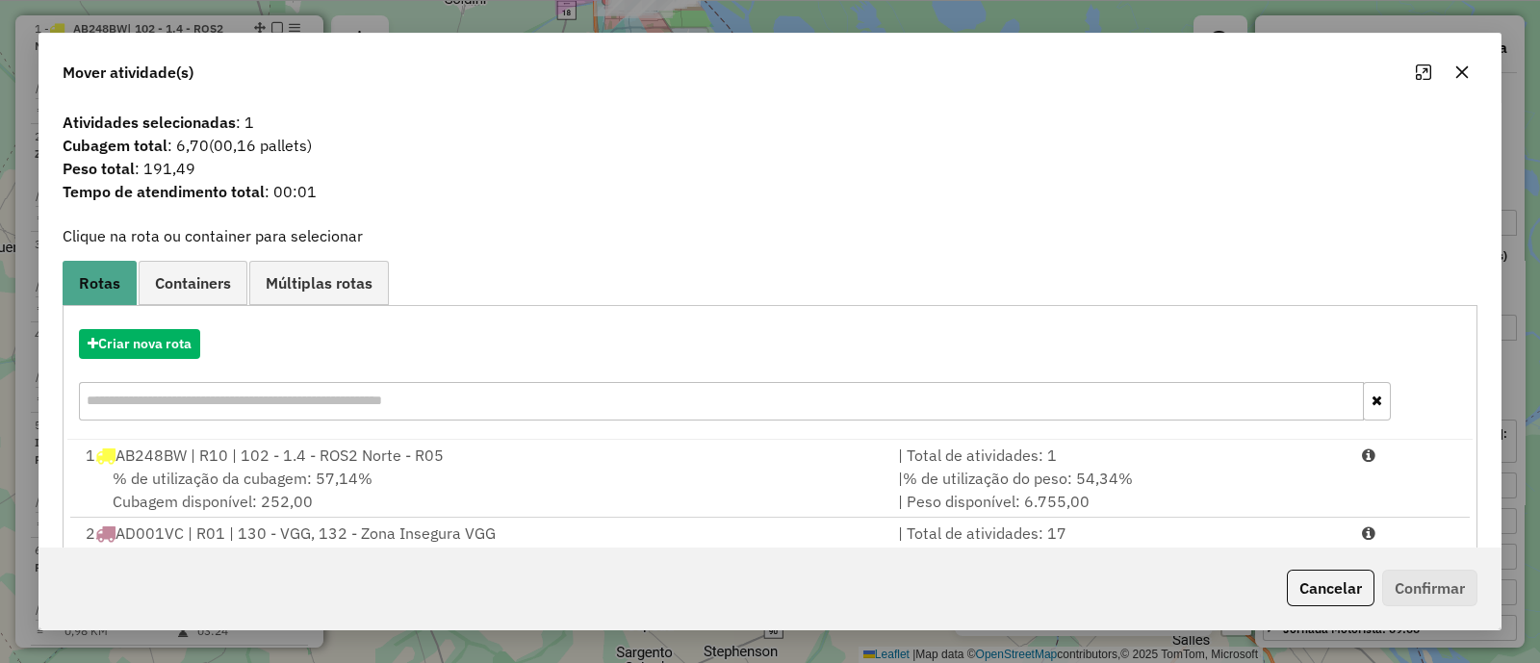
click at [1471, 73] on button "button" at bounding box center [1462, 72] width 31 height 31
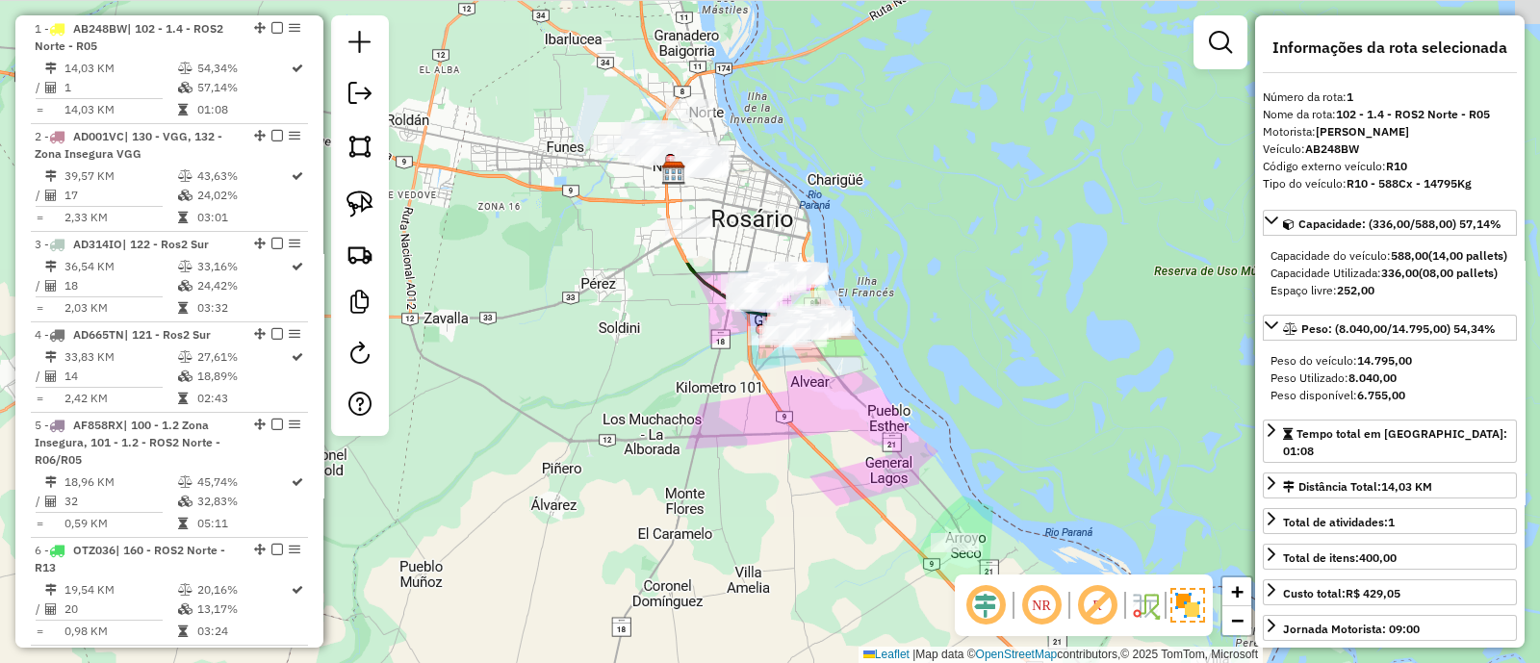
drag, startPoint x: 669, startPoint y: 119, endPoint x: 832, endPoint y: 464, distance: 381.1
click at [830, 459] on div "Janela de atendimento Grade de atendimento Capacidade Transportadoras Veículos …" at bounding box center [770, 331] width 1540 height 663
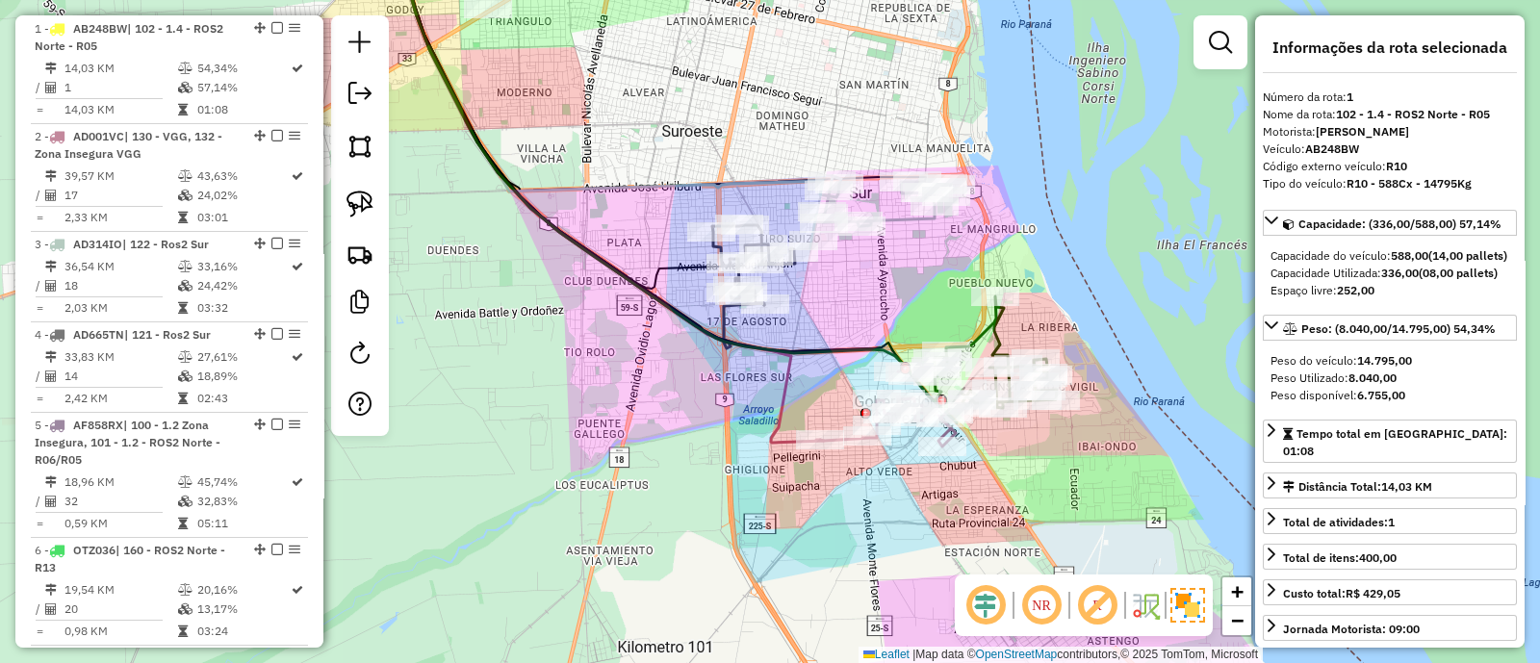
drag, startPoint x: 959, startPoint y: 355, endPoint x: 797, endPoint y: 220, distance: 210.5
click at [797, 220] on div "Janela de atendimento Grade de atendimento Capacidade Transportadoras Veículos …" at bounding box center [770, 331] width 1540 height 663
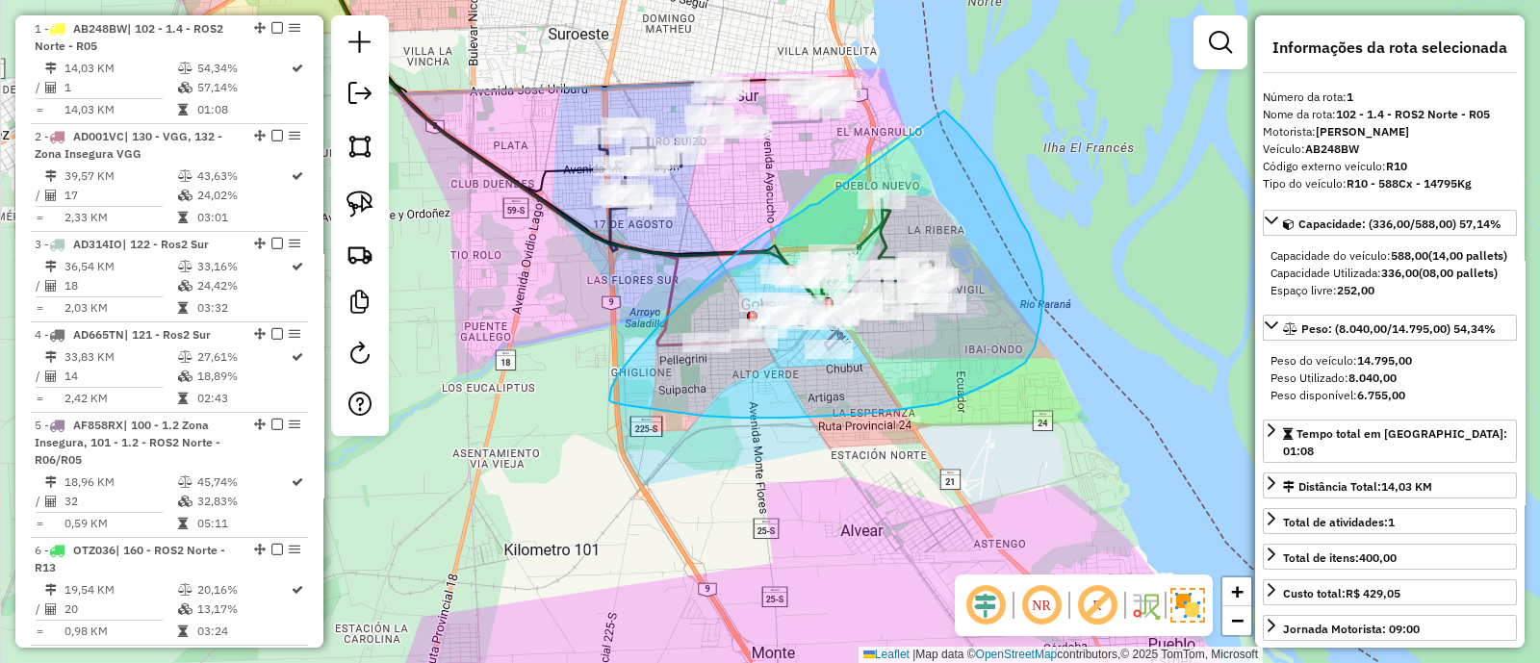
drag, startPoint x: 817, startPoint y: 204, endPoint x: 944, endPoint y: 111, distance: 157.7
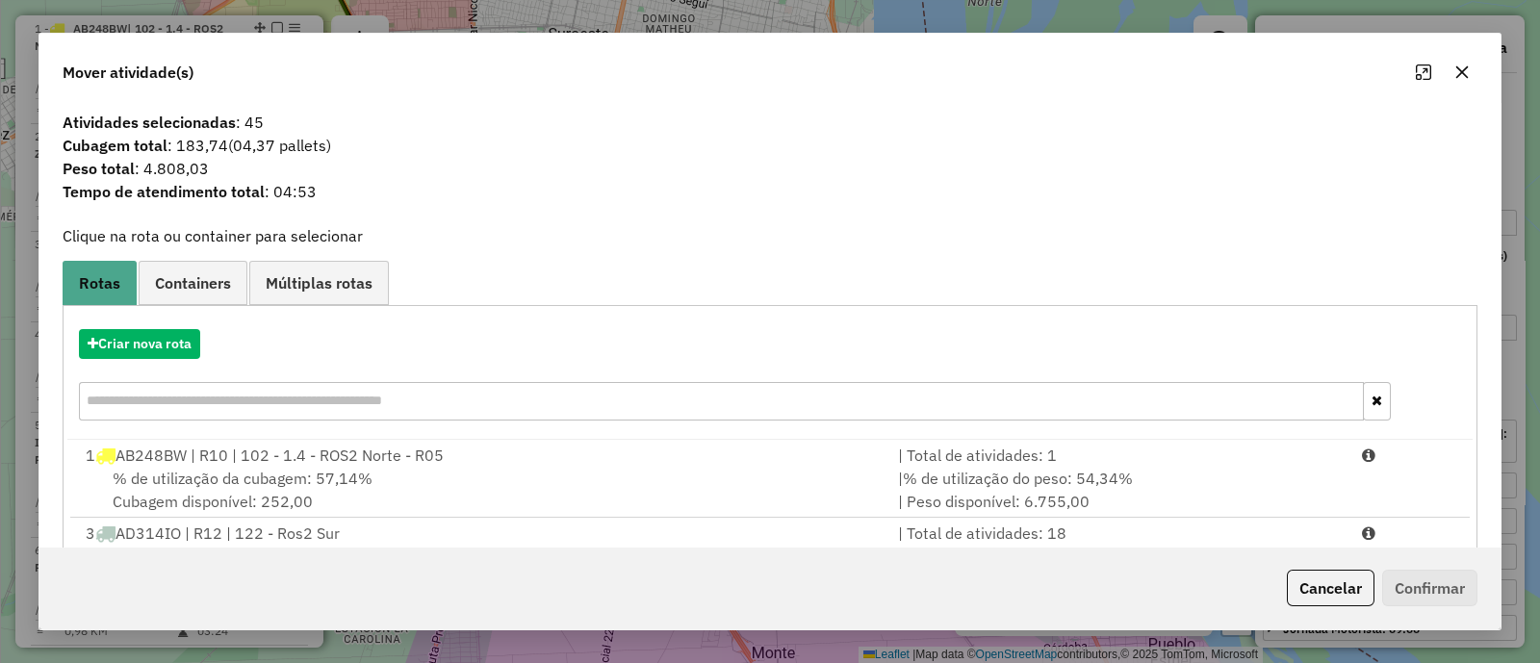
click at [1463, 75] on icon "button" at bounding box center [1461, 71] width 15 height 15
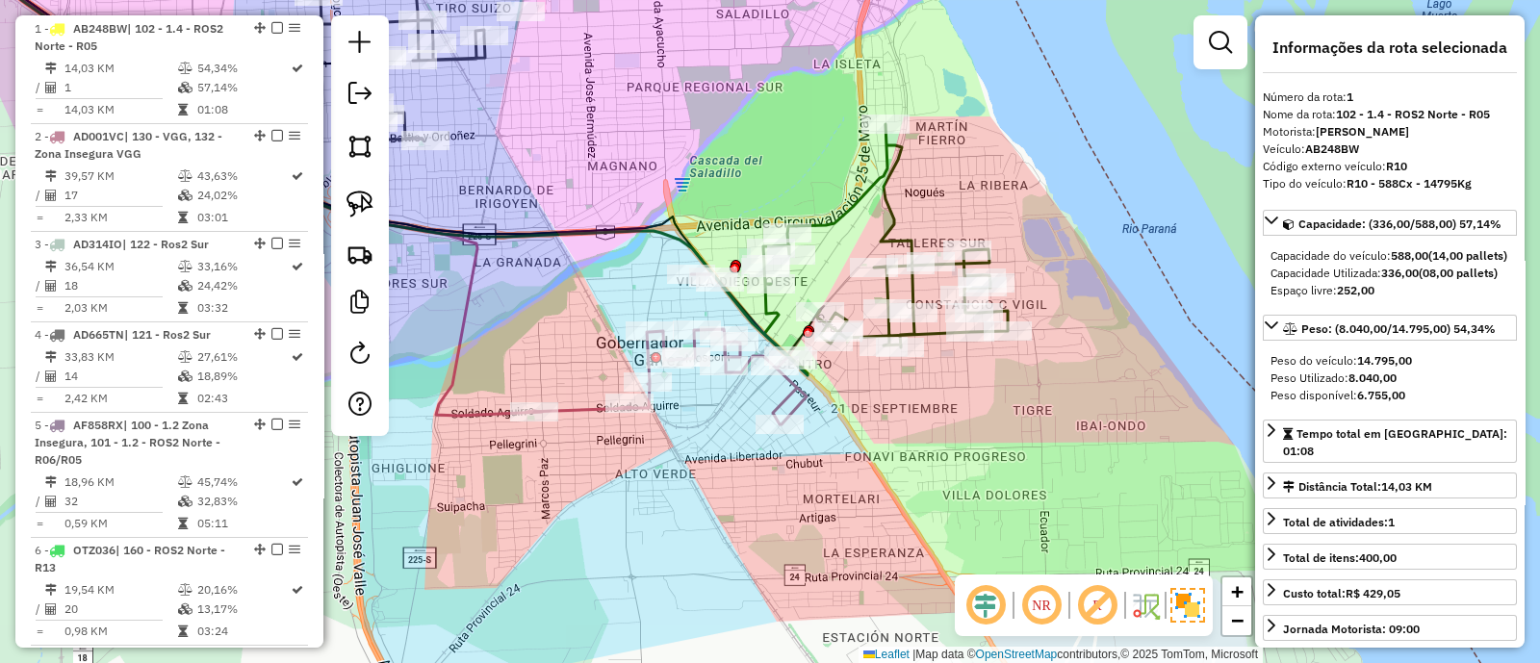
click at [861, 199] on icon at bounding box center [885, 242] width 244 height 236
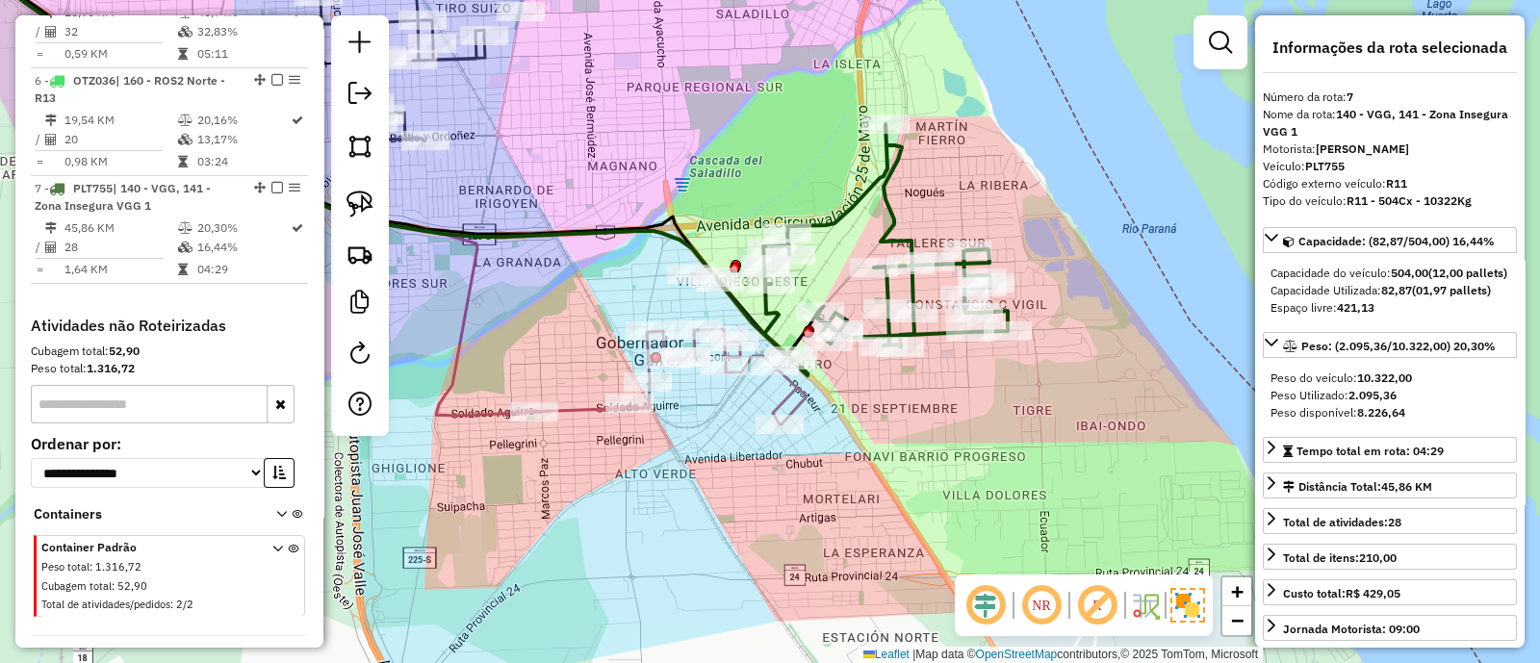
scroll to position [1272, 0]
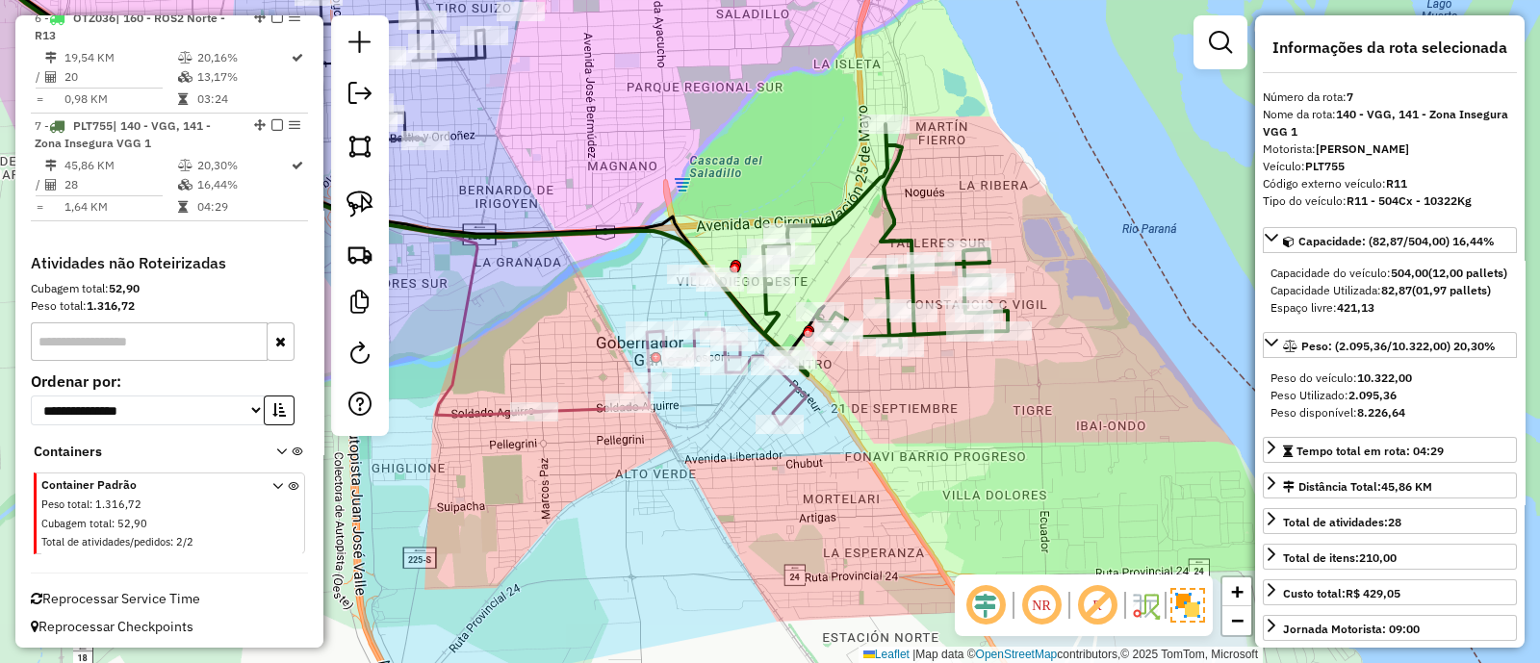
click at [578, 416] on icon at bounding box center [667, 349] width 280 height 150
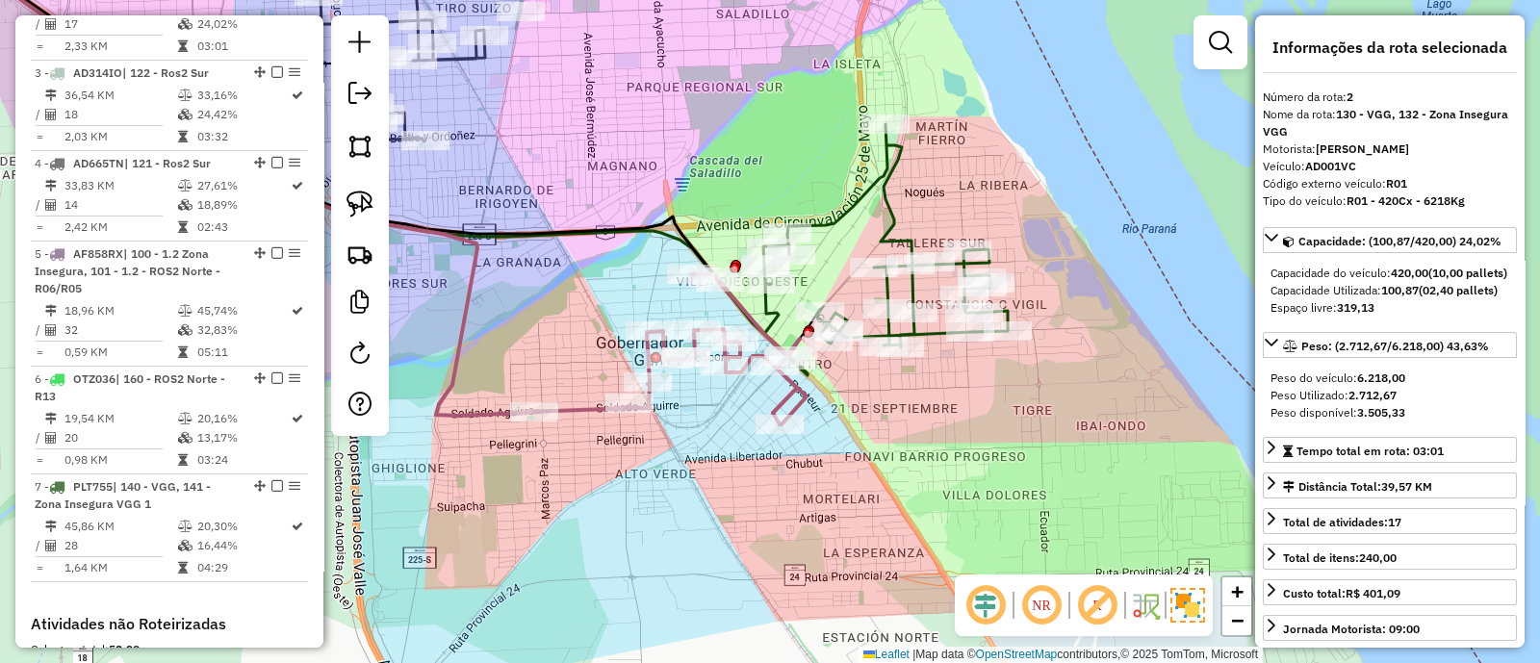
scroll to position [847, 0]
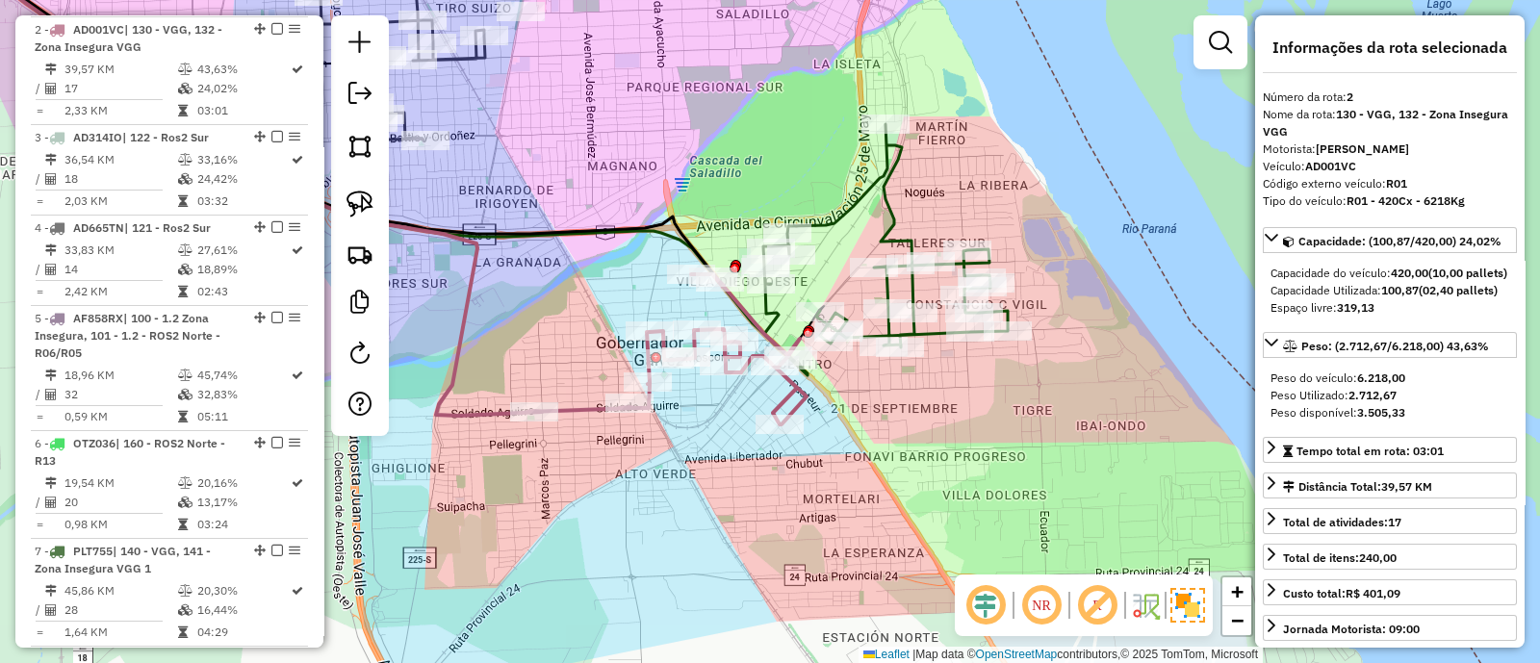
click at [578, 416] on icon at bounding box center [667, 349] width 280 height 150
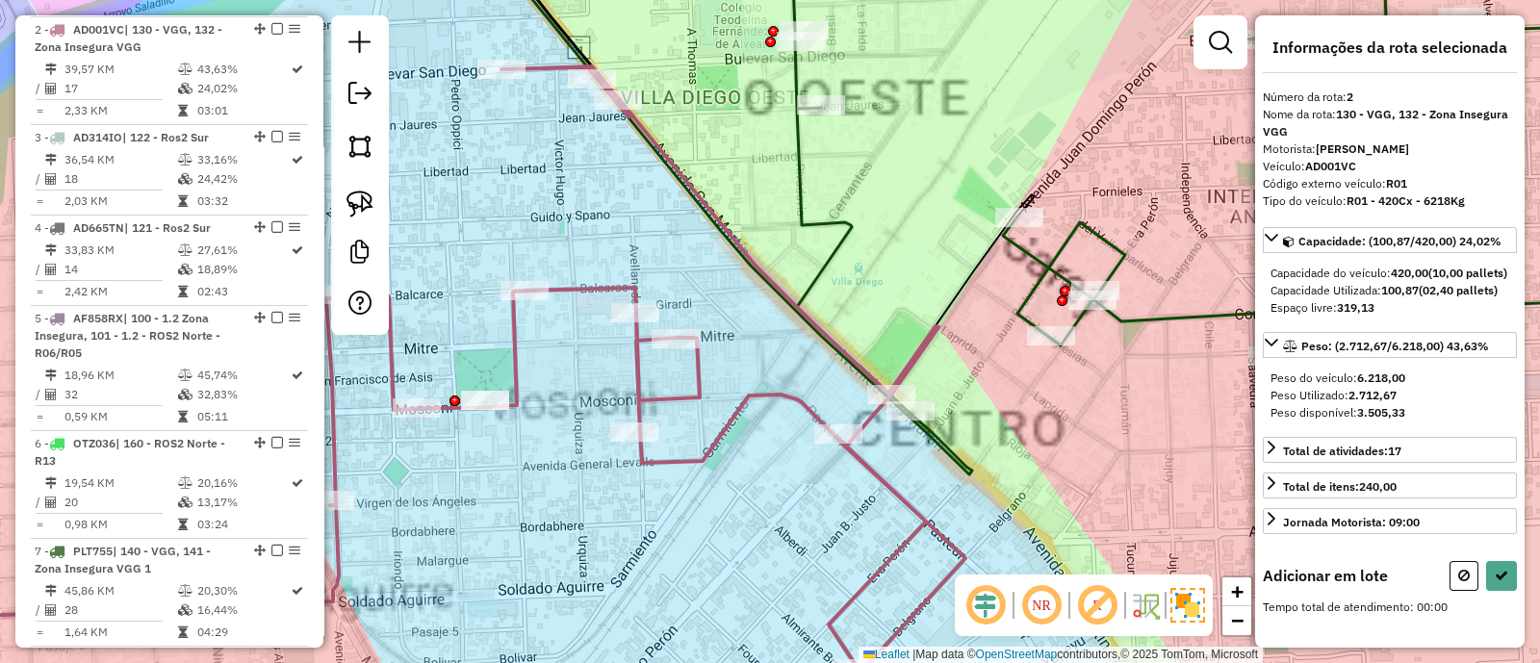
drag, startPoint x: 882, startPoint y: 338, endPoint x: 671, endPoint y: 291, distance: 216.0
click at [672, 291] on div "Janela de atendimento Grade de atendimento Capacidade Transportadoras Veículos …" at bounding box center [770, 331] width 1540 height 663
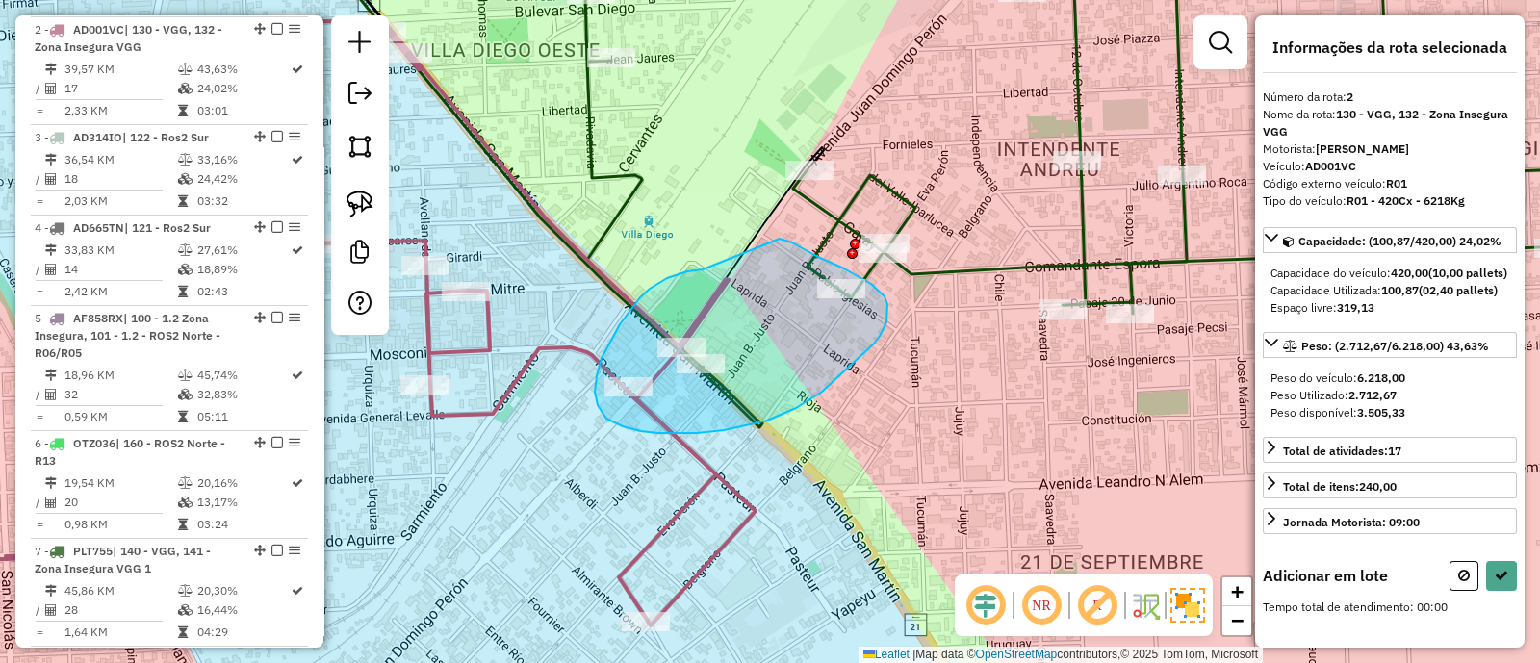
drag, startPoint x: 609, startPoint y: 343, endPoint x: 780, endPoint y: 239, distance: 199.6
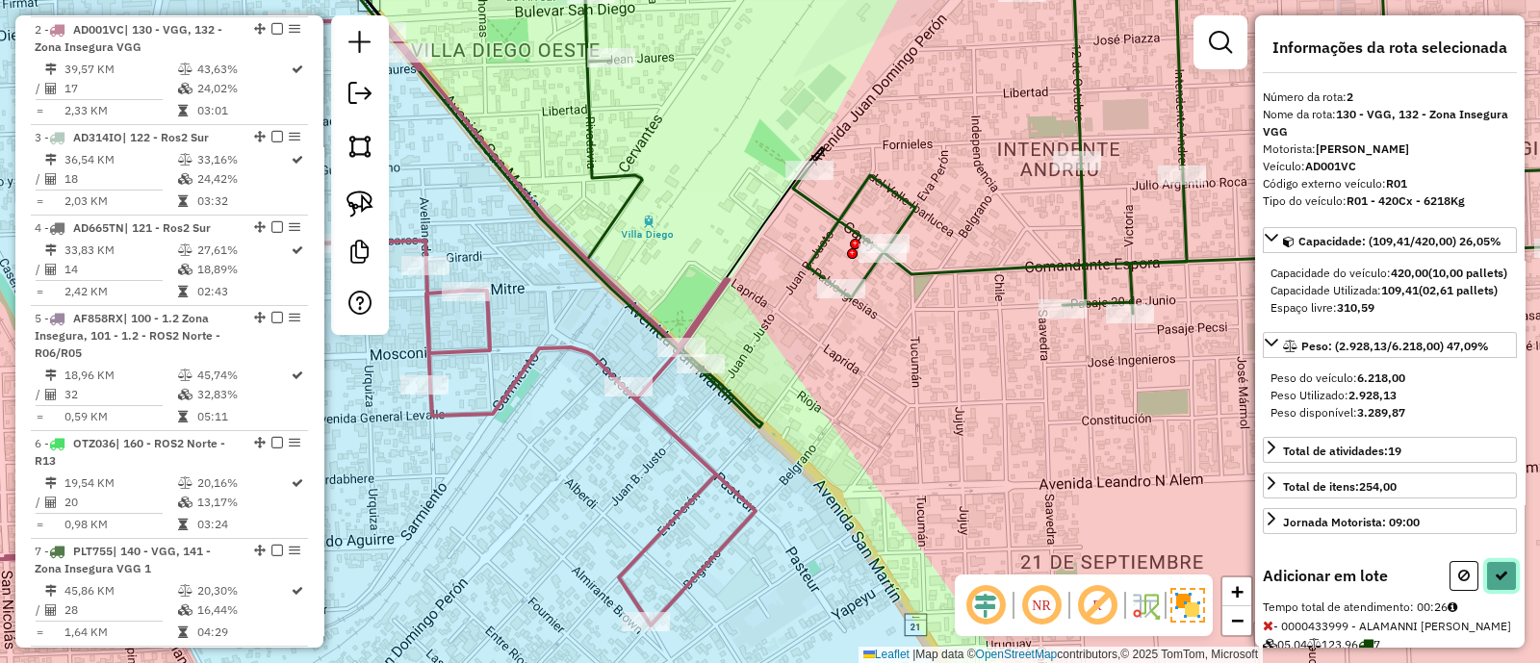
click at [1487, 591] on button at bounding box center [1501, 576] width 31 height 30
select select "**********"
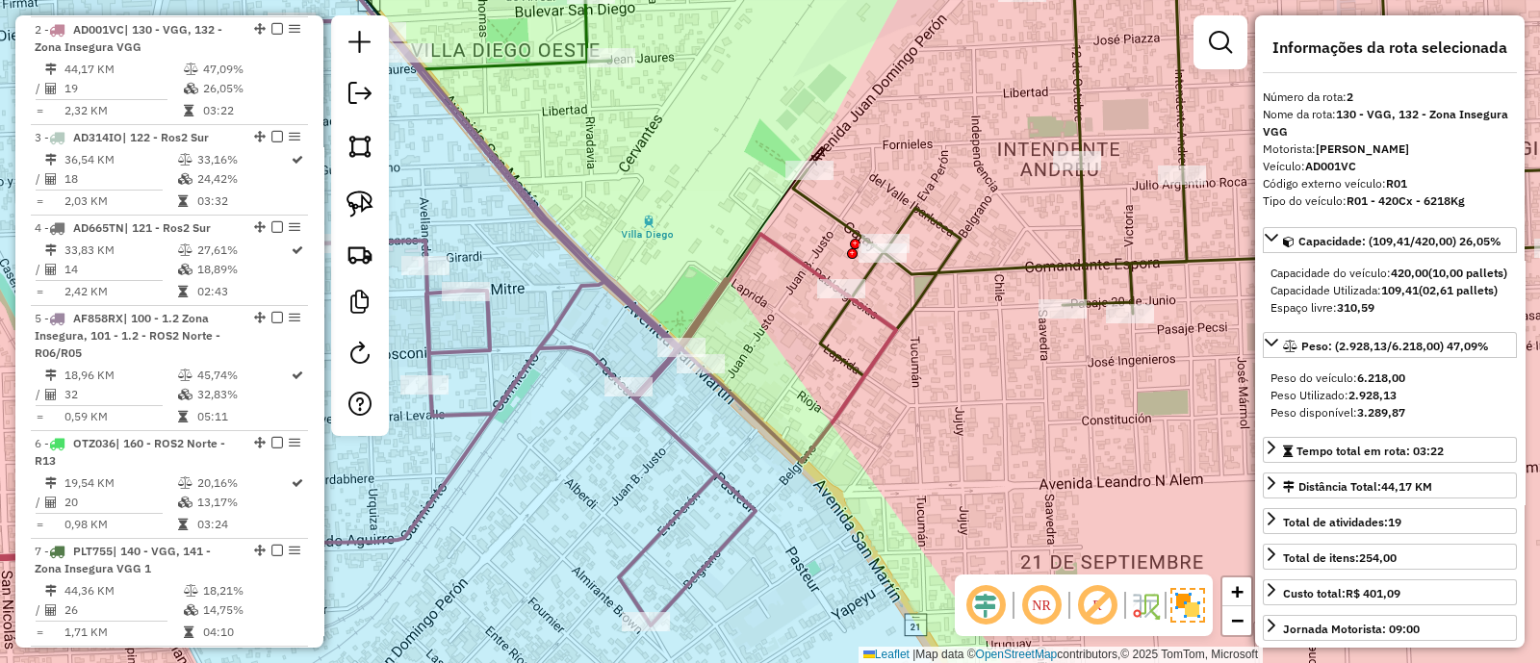
click at [948, 269] on icon at bounding box center [1073, 155] width 980 height 443
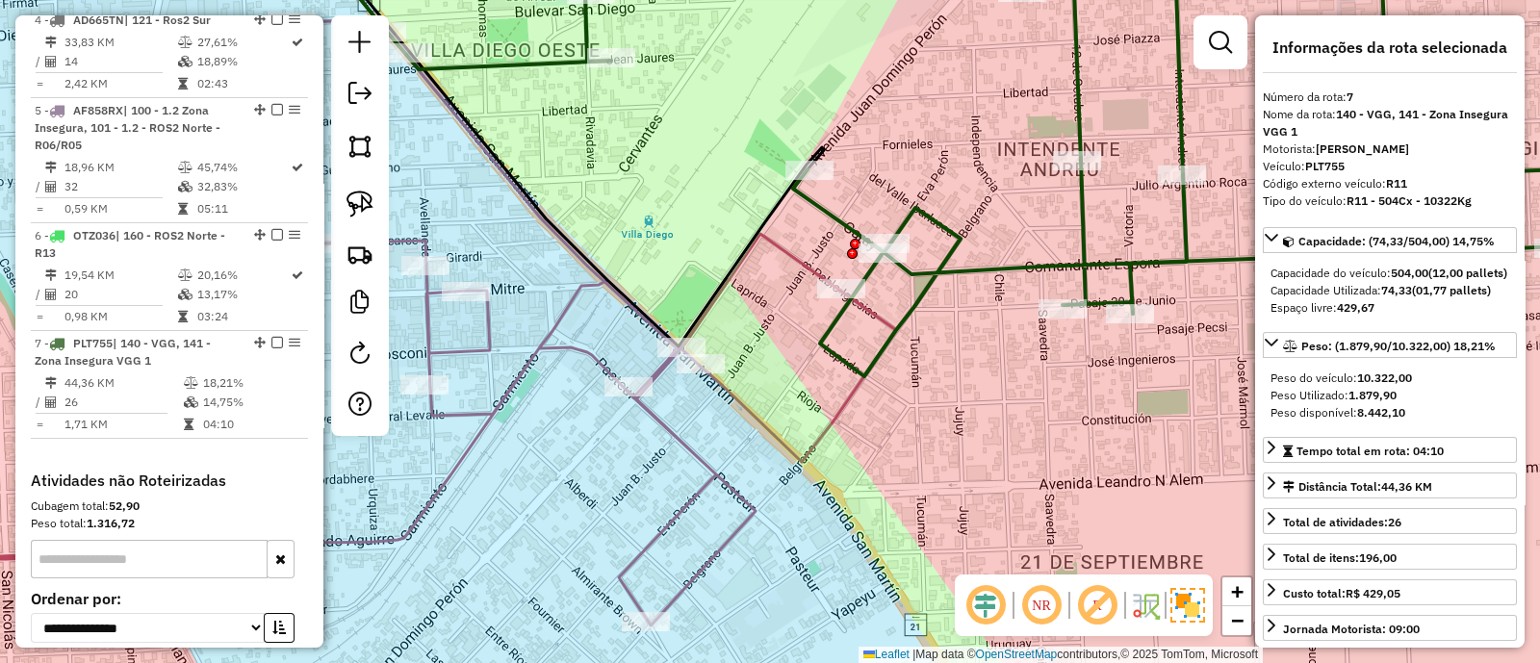
scroll to position [1272, 0]
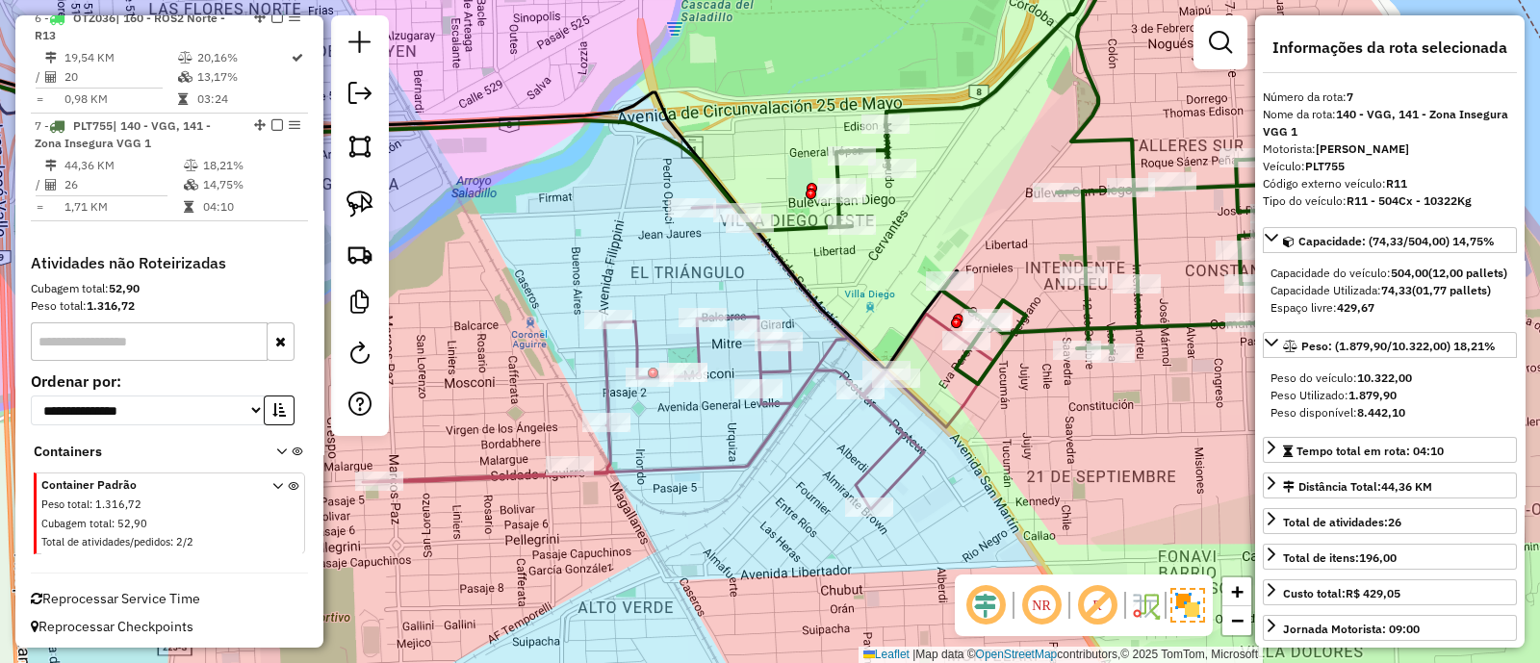
drag, startPoint x: 835, startPoint y: 180, endPoint x: 912, endPoint y: 255, distance: 106.9
click at [912, 254] on div "Janela de atendimento Grade de atendimento Capacidade Transportadoras Veículos …" at bounding box center [770, 331] width 1540 height 663
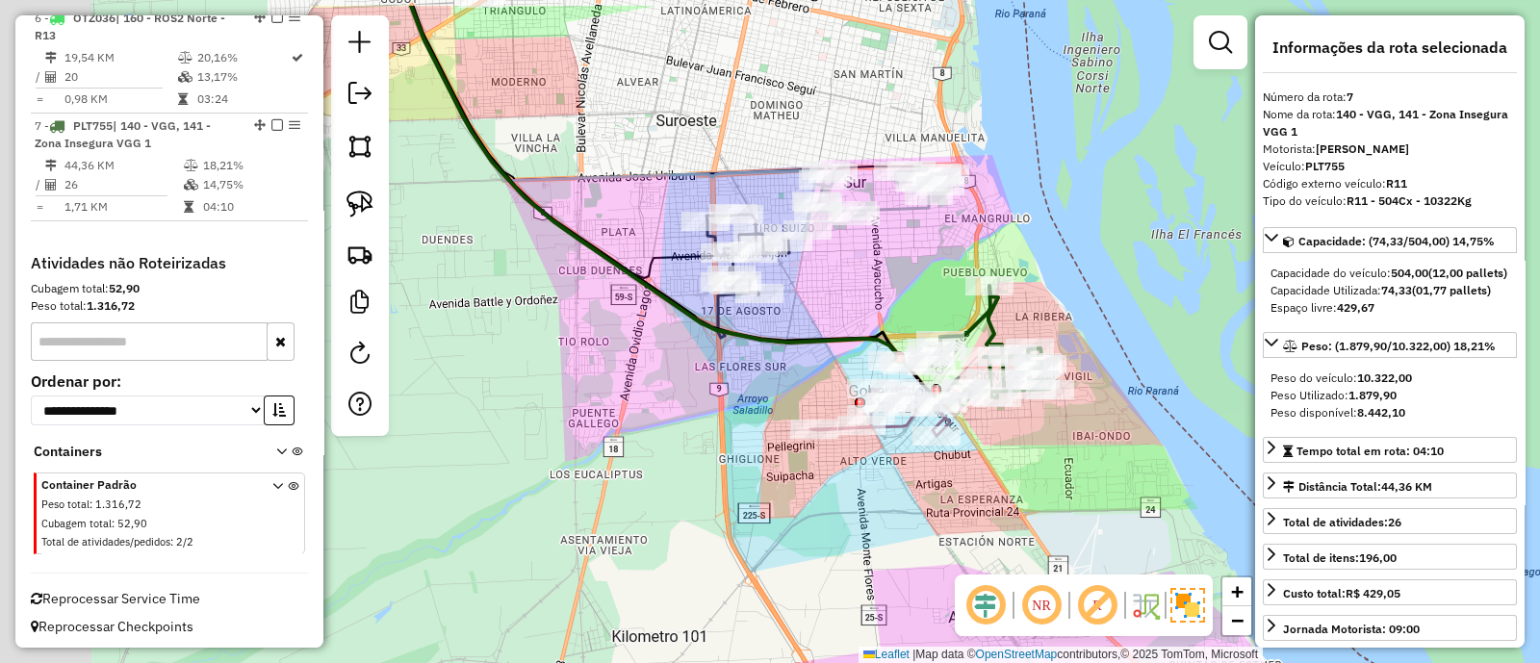
drag, startPoint x: 829, startPoint y: 247, endPoint x: 878, endPoint y: 289, distance: 64.2
click at [876, 288] on div "Janela de atendimento Grade de atendimento Capacidade Transportadoras Veículos …" at bounding box center [770, 331] width 1540 height 663
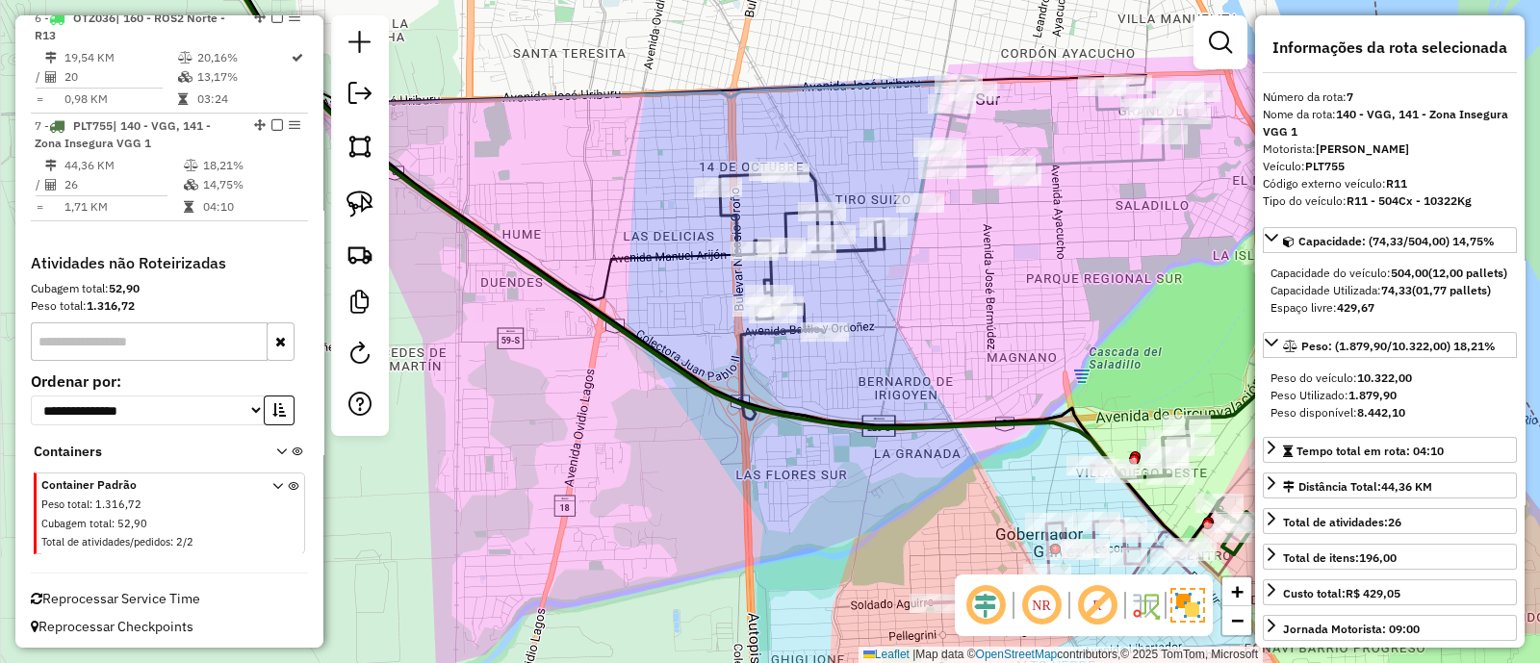
click at [734, 221] on icon at bounding box center [802, 252] width 165 height 159
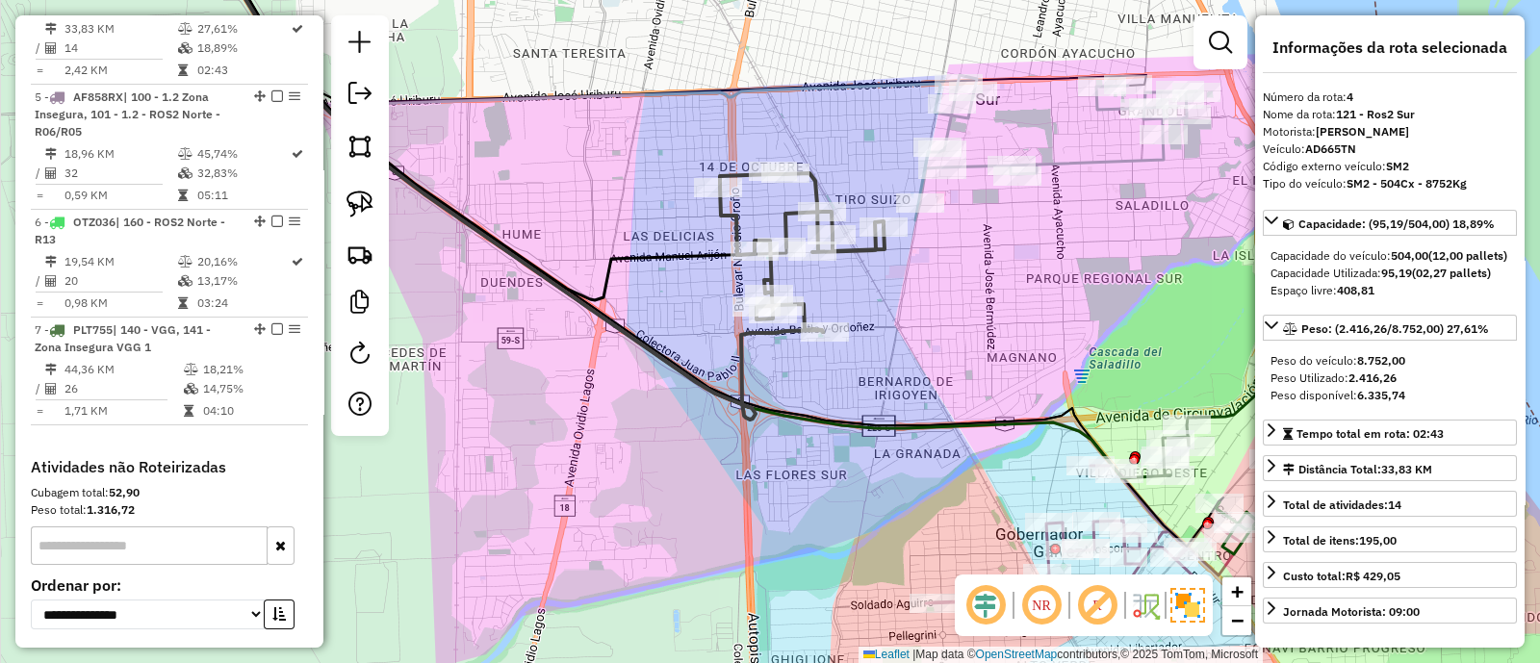
scroll to position [1044, 0]
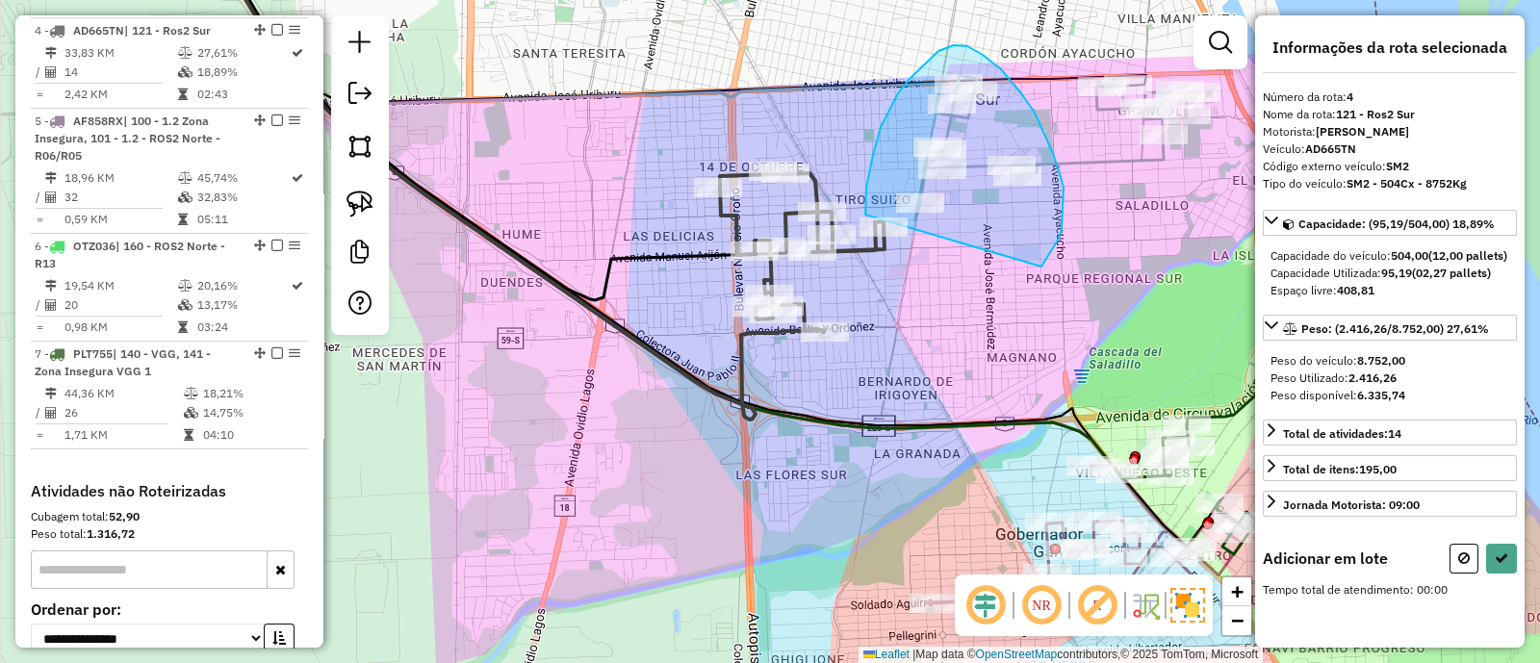
drag, startPoint x: 1063, startPoint y: 216, endPoint x: 865, endPoint y: 215, distance: 197.3
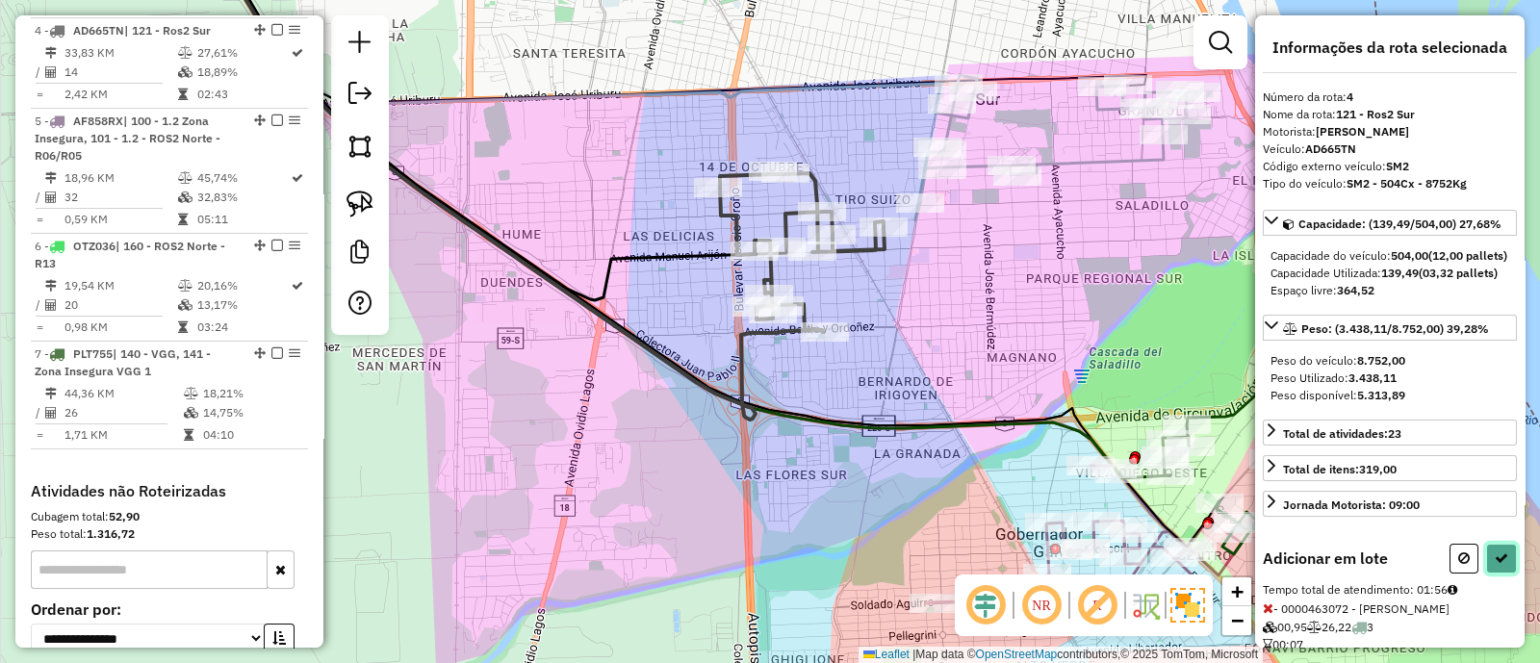
click at [1495, 565] on icon at bounding box center [1501, 558] width 13 height 13
select select "**********"
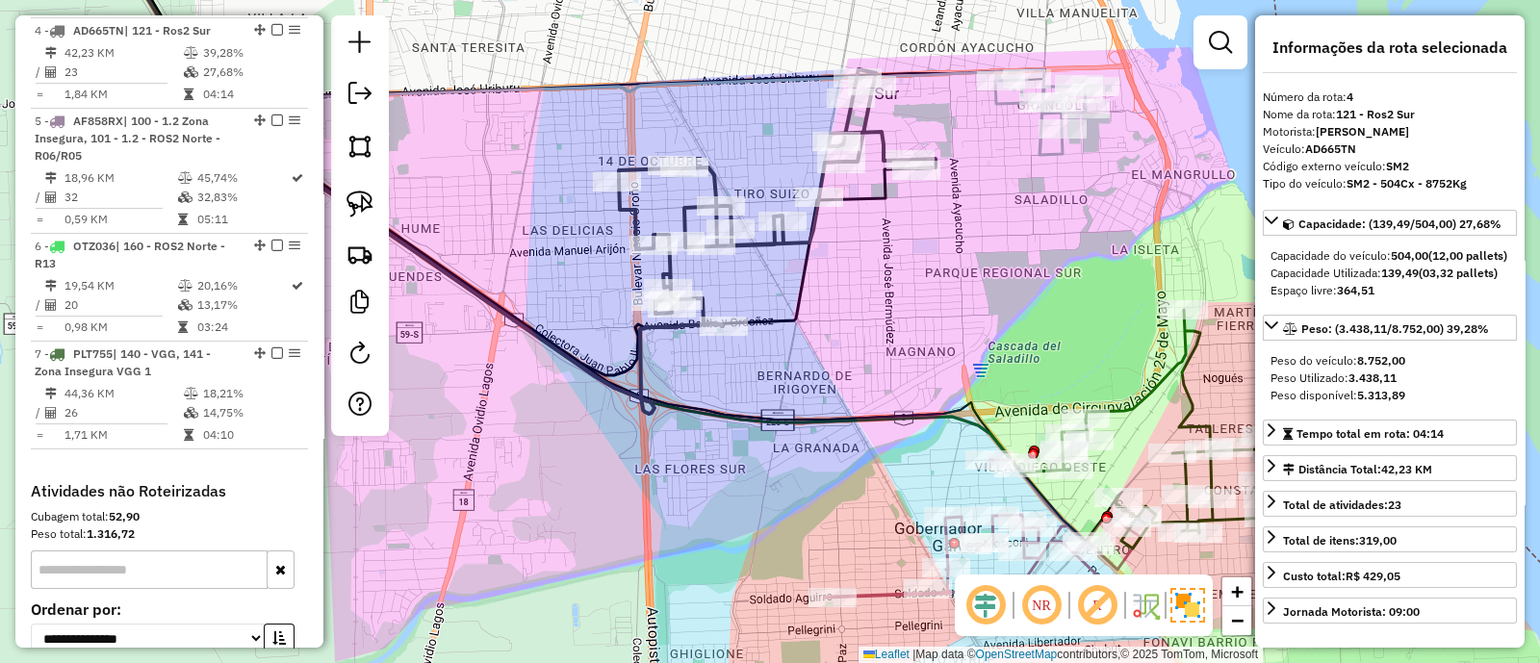
drag, startPoint x: 1150, startPoint y: 265, endPoint x: 972, endPoint y: 260, distance: 178.1
click at [976, 260] on div "Janela de atendimento Grade de atendimento Capacidade Transportadoras Veículos …" at bounding box center [770, 331] width 1540 height 663
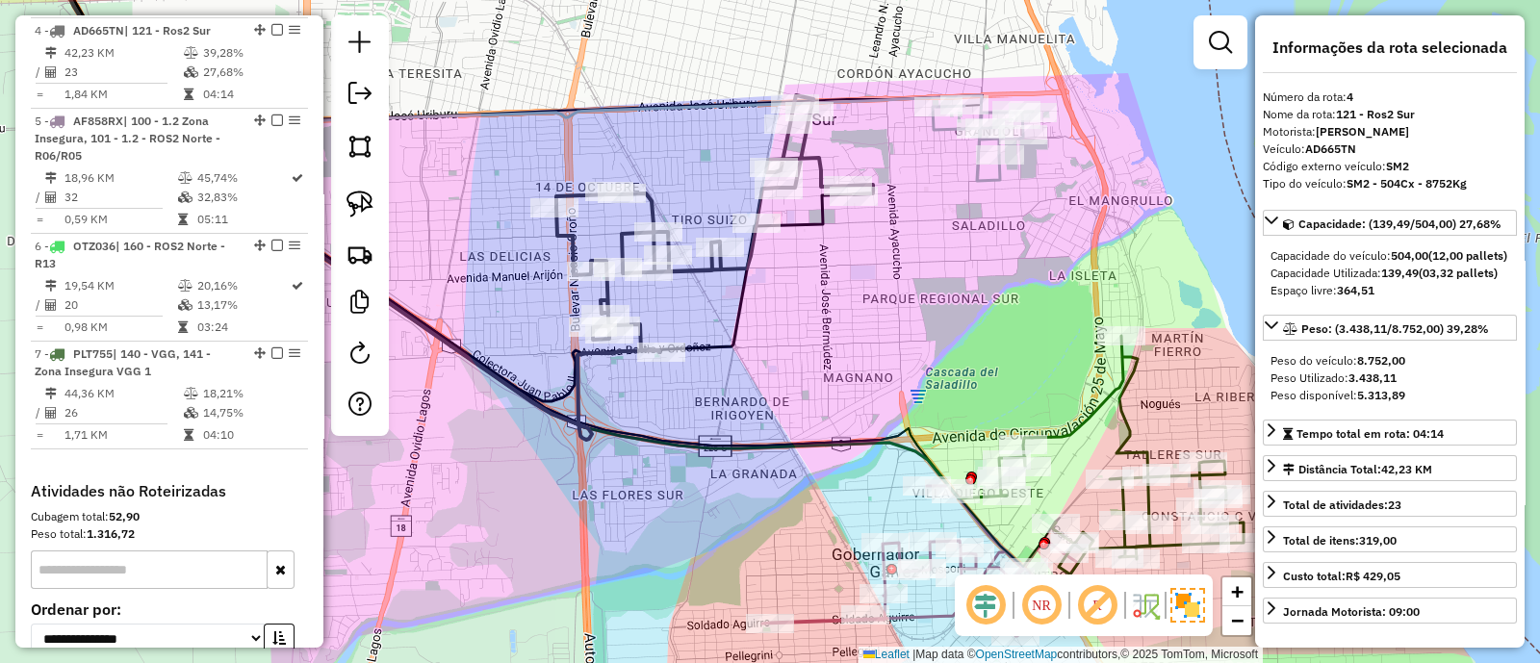
click at [809, 165] on icon at bounding box center [714, 223] width 317 height 257
click at [960, 287] on div "Rota 4 - Placa AD665TN 0000397523 - TONSO CLAUDIA MARCELA Rota 4 - Placa AD665T…" at bounding box center [770, 331] width 1540 height 663
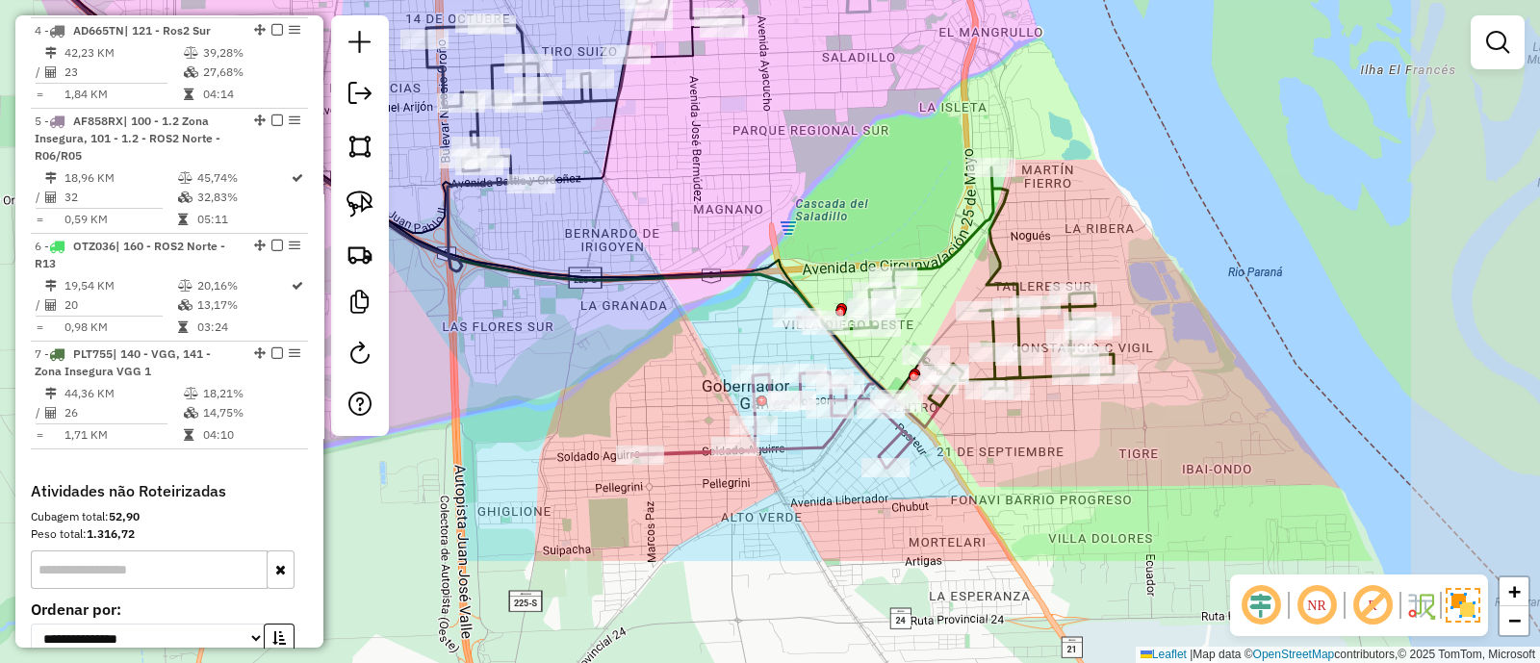
drag, startPoint x: 986, startPoint y: 323, endPoint x: 804, endPoint y: 81, distance: 303.2
click at [804, 81] on div "Janela de atendimento Grade de atendimento Capacidade Transportadoras Veículos …" at bounding box center [770, 331] width 1540 height 663
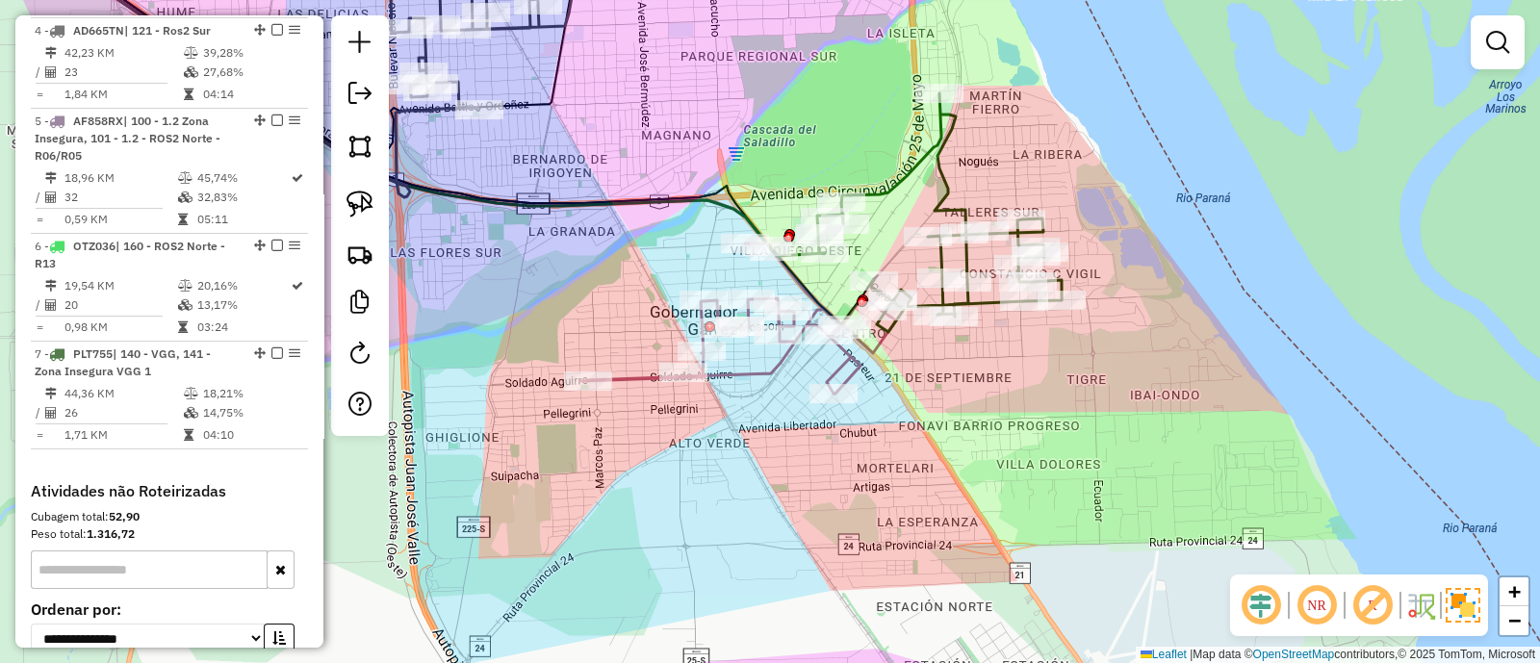
click at [912, 171] on icon at bounding box center [939, 212] width 244 height 239
select select "**********"
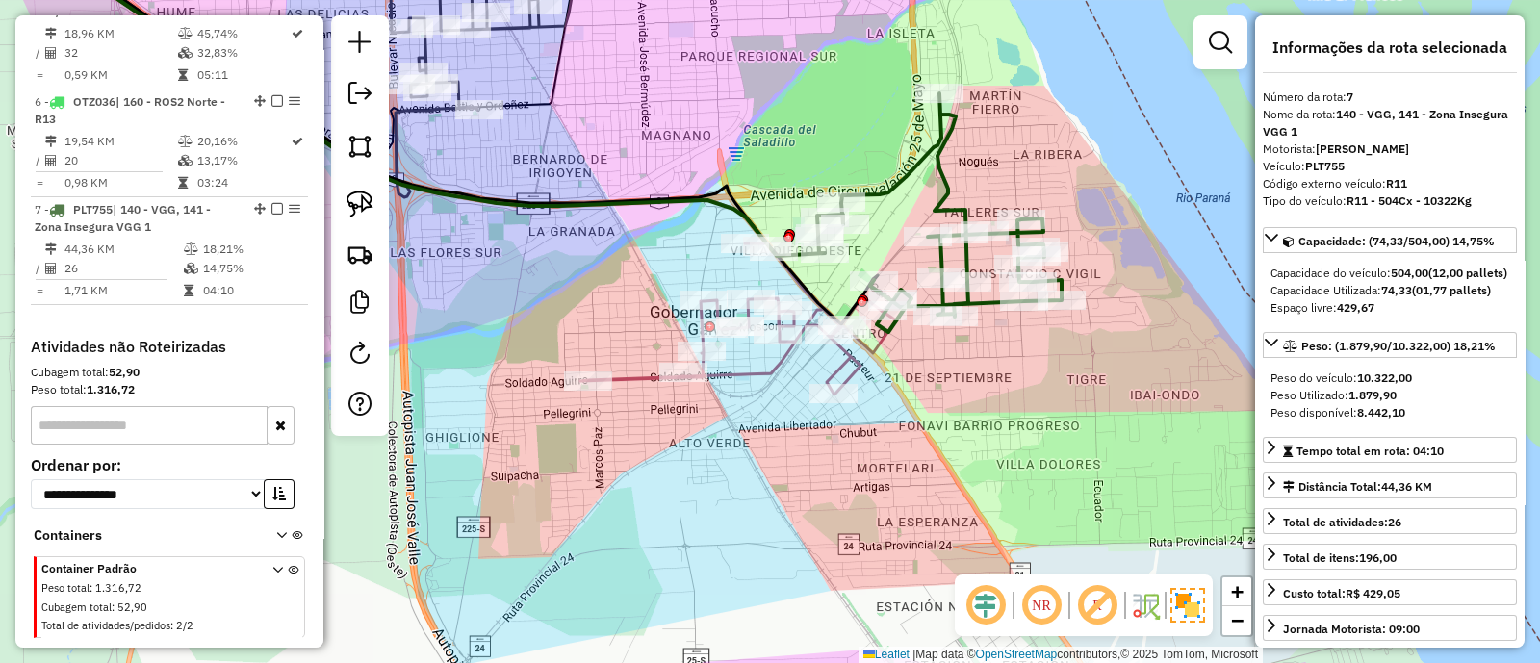
scroll to position [1272, 0]
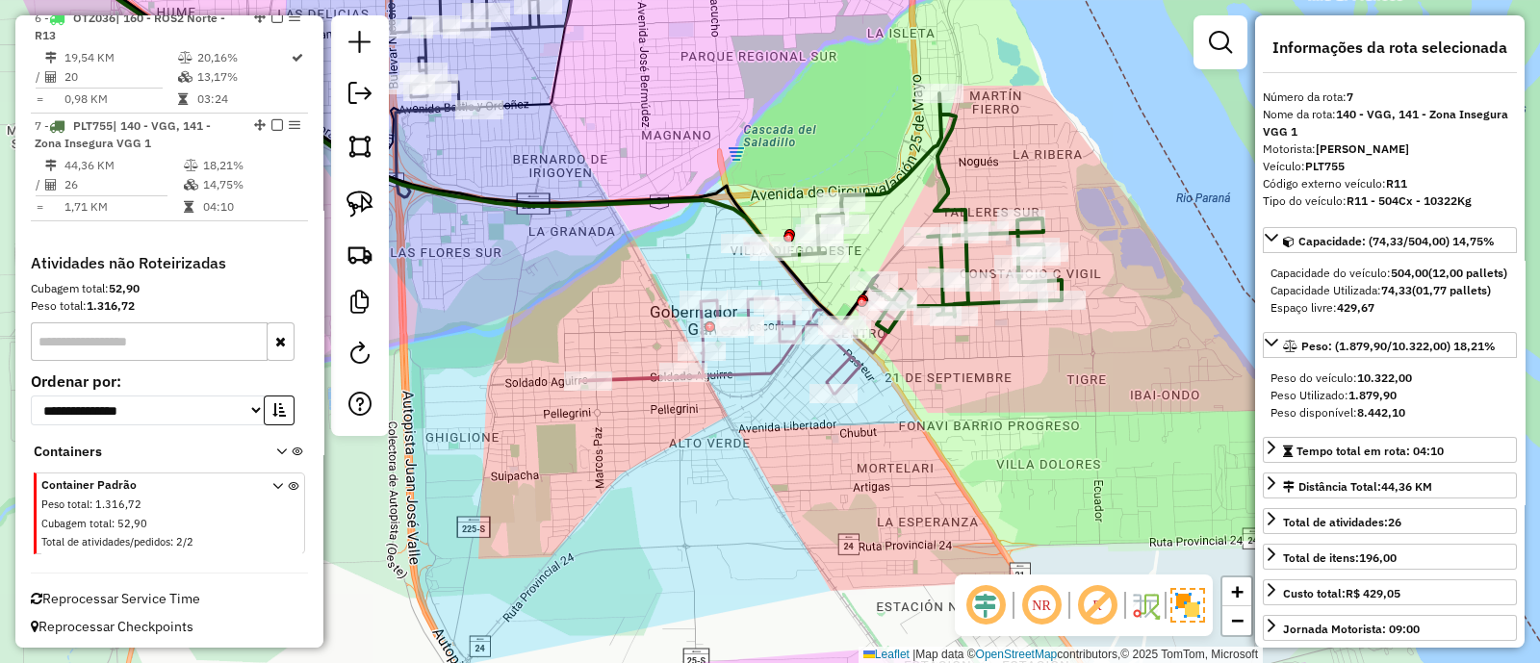
click at [775, 359] on icon at bounding box center [738, 319] width 316 height 150
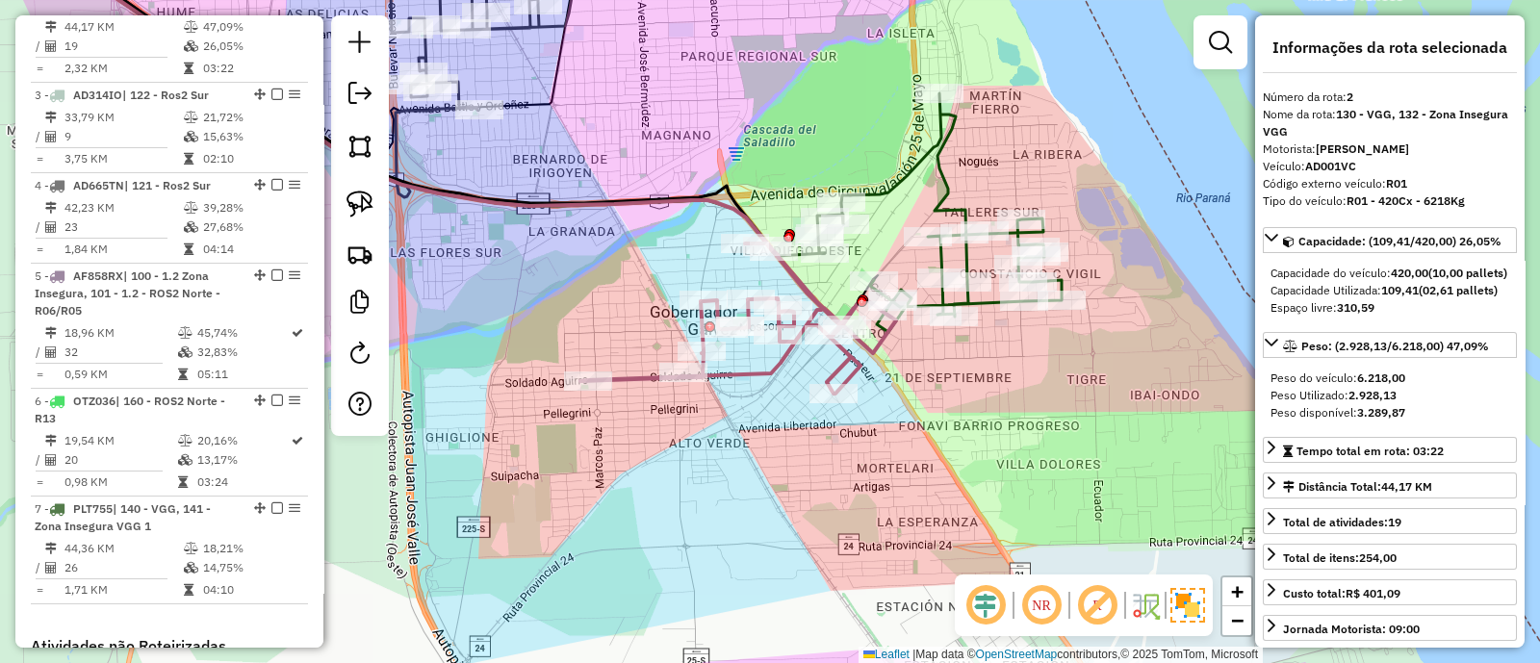
scroll to position [847, 0]
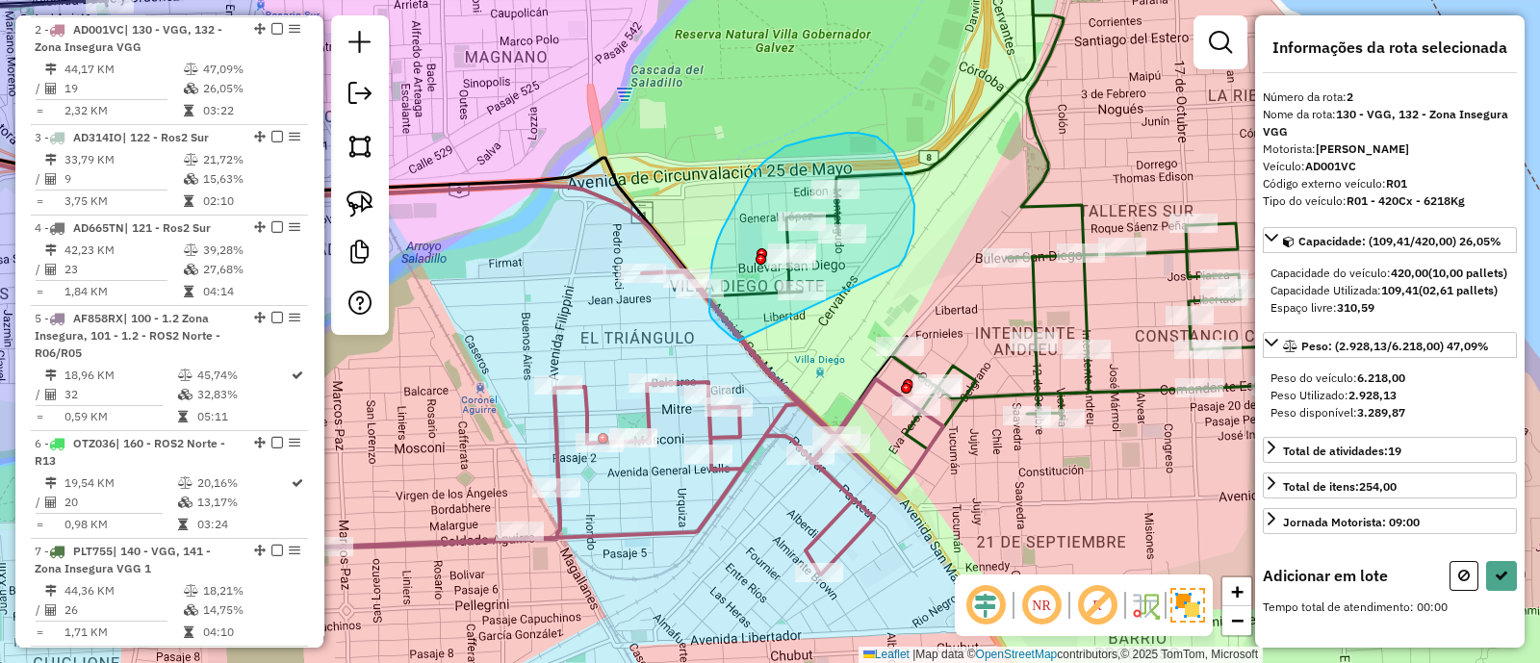
drag, startPoint x: 906, startPoint y: 253, endPoint x: 738, endPoint y: 341, distance: 189.0
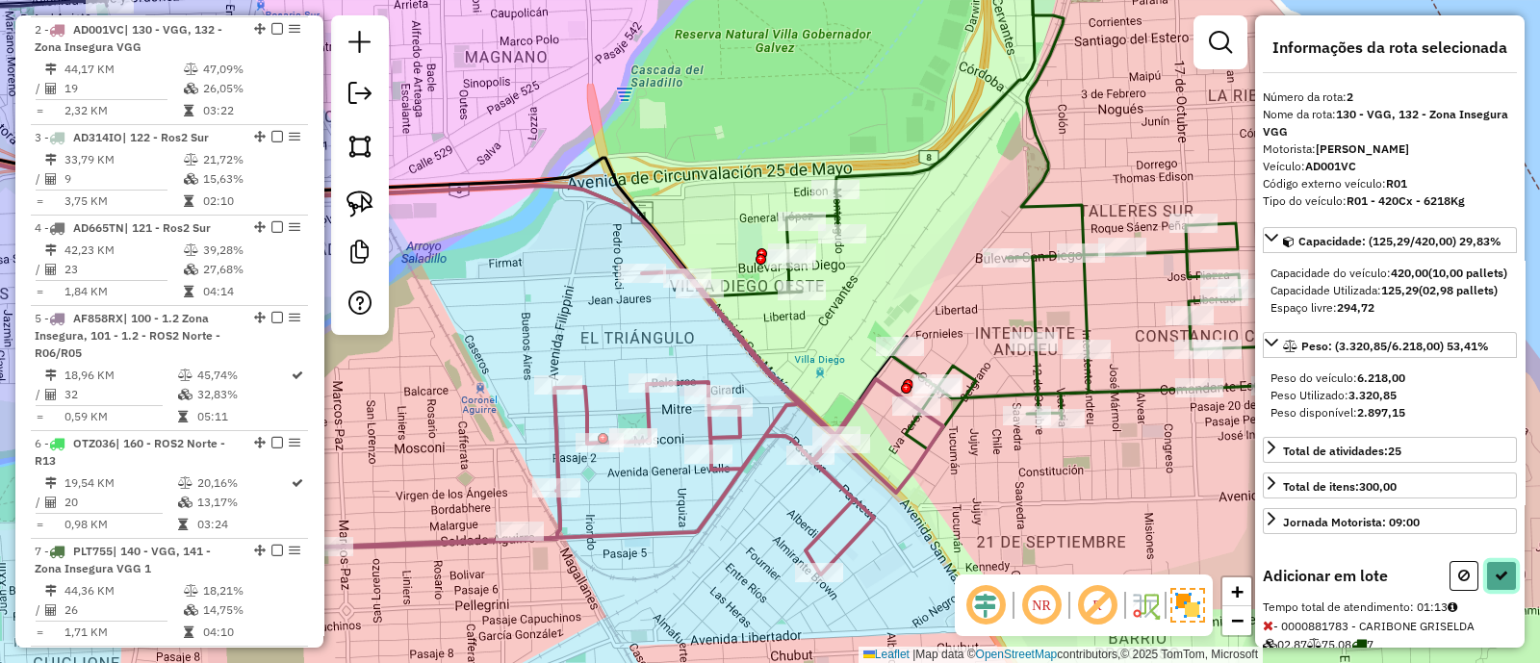
click at [1501, 591] on button at bounding box center [1501, 576] width 31 height 30
select select "**********"
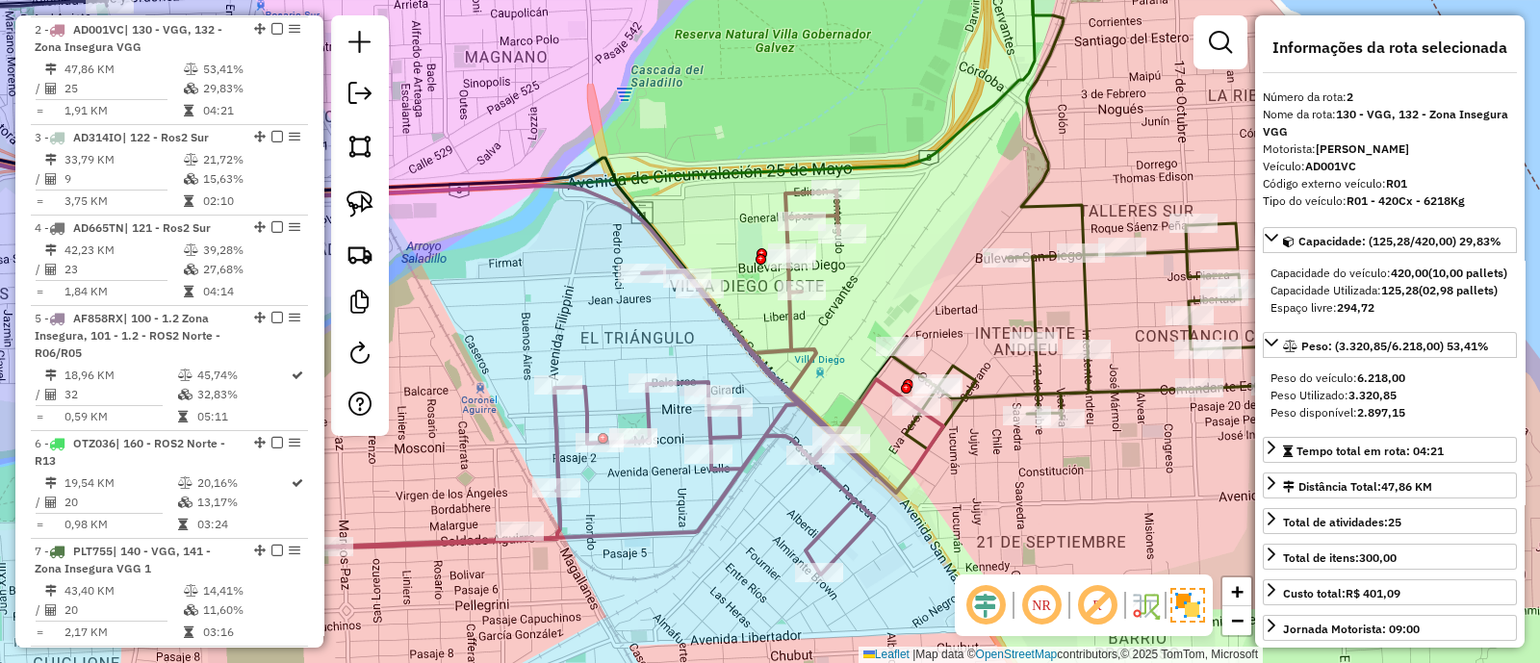
click at [1059, 204] on icon at bounding box center [1084, 210] width 385 height 477
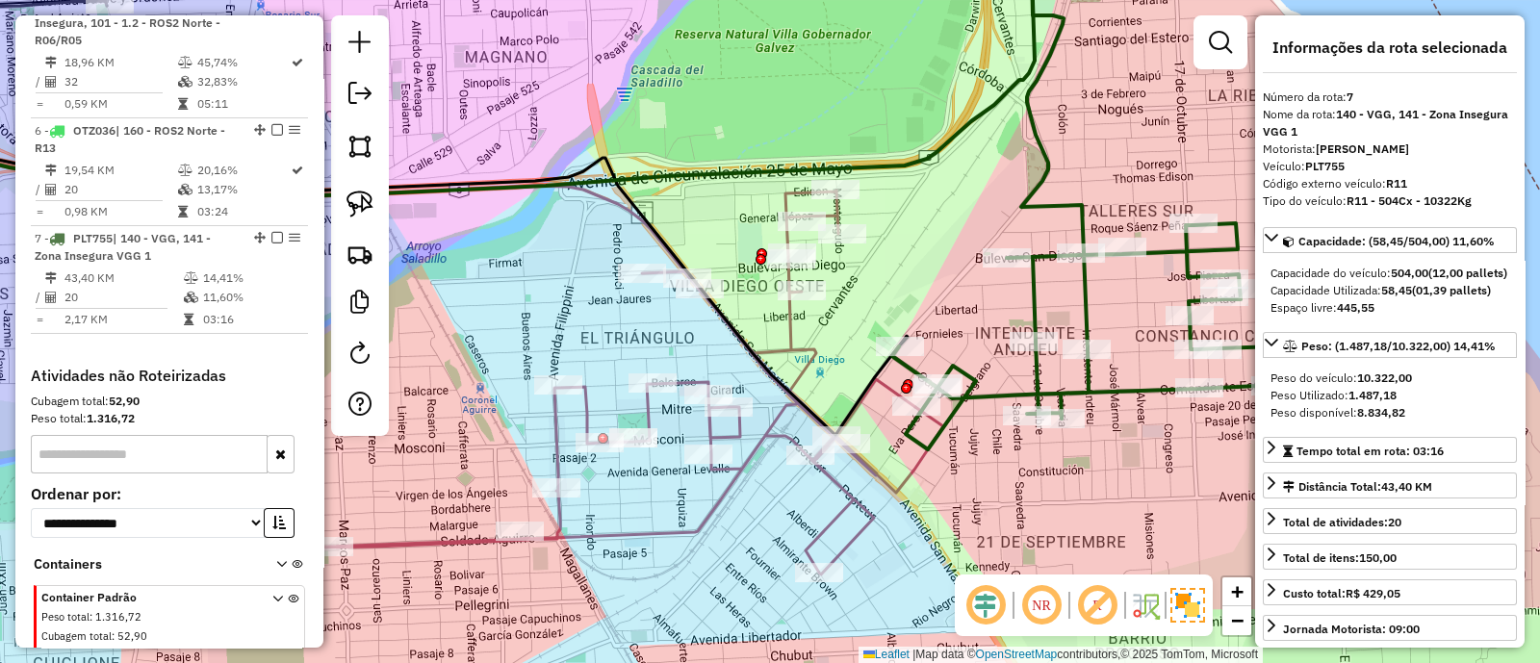
scroll to position [1272, 0]
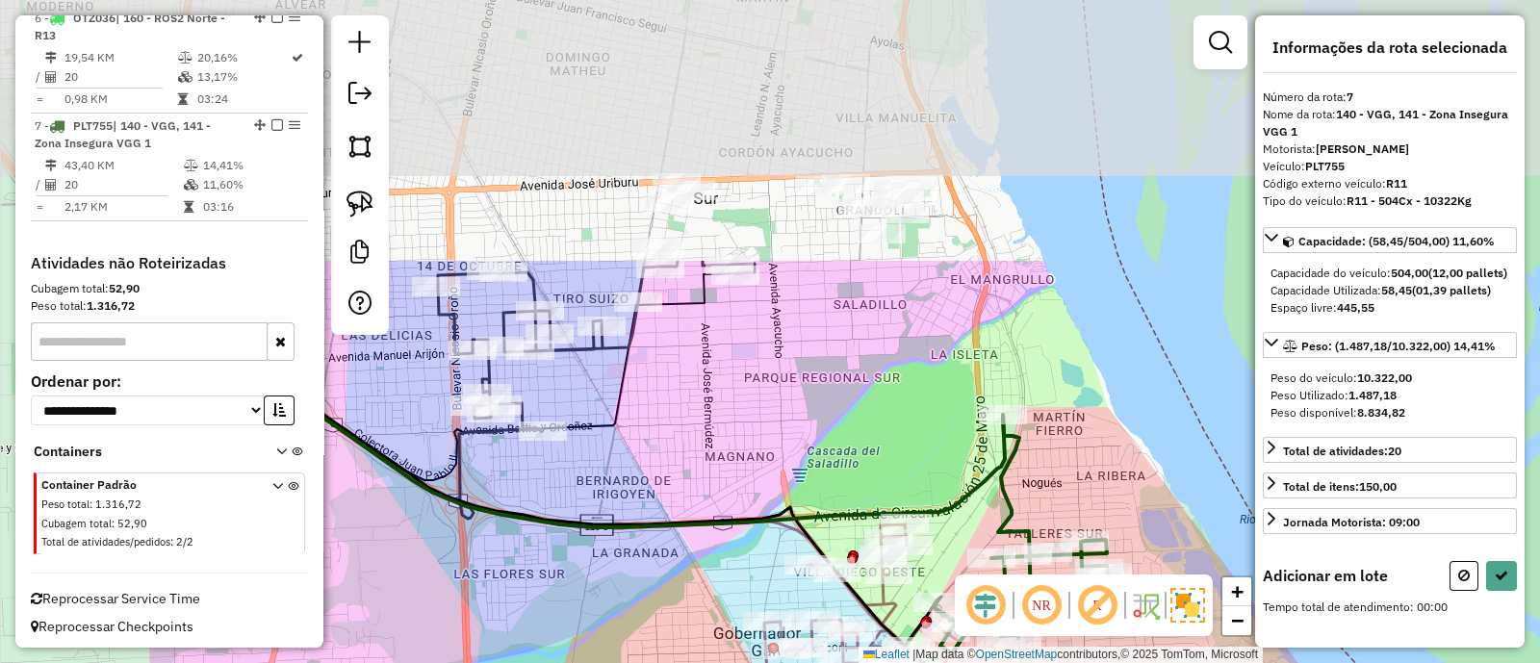
drag, startPoint x: 909, startPoint y: 109, endPoint x: 875, endPoint y: 392, distance: 285.0
click at [867, 421] on div "Janela de atendimento Grade de atendimento Capacidade Transportadoras Veículos …" at bounding box center [770, 331] width 1540 height 663
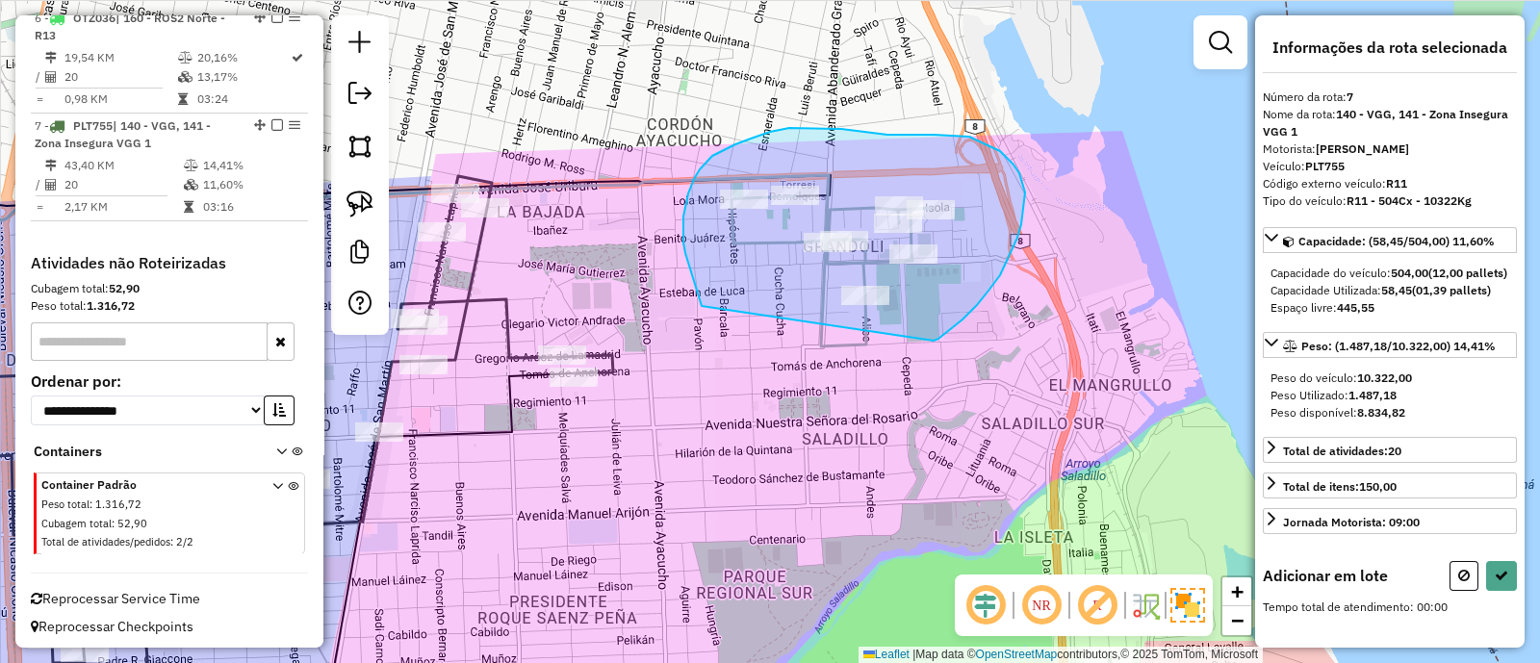
drag, startPoint x: 955, startPoint y: 326, endPoint x: 702, endPoint y: 306, distance: 254.0
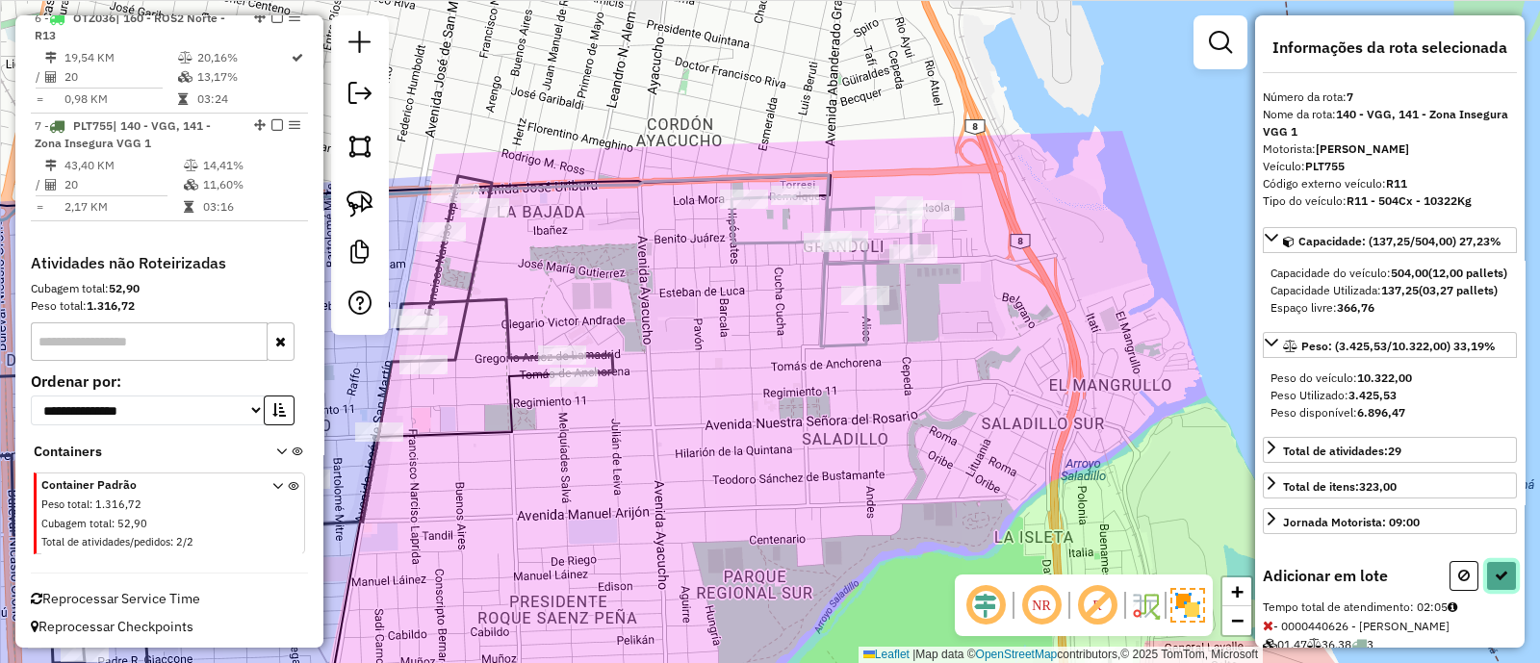
click at [1487, 591] on button at bounding box center [1501, 576] width 31 height 30
select select "**********"
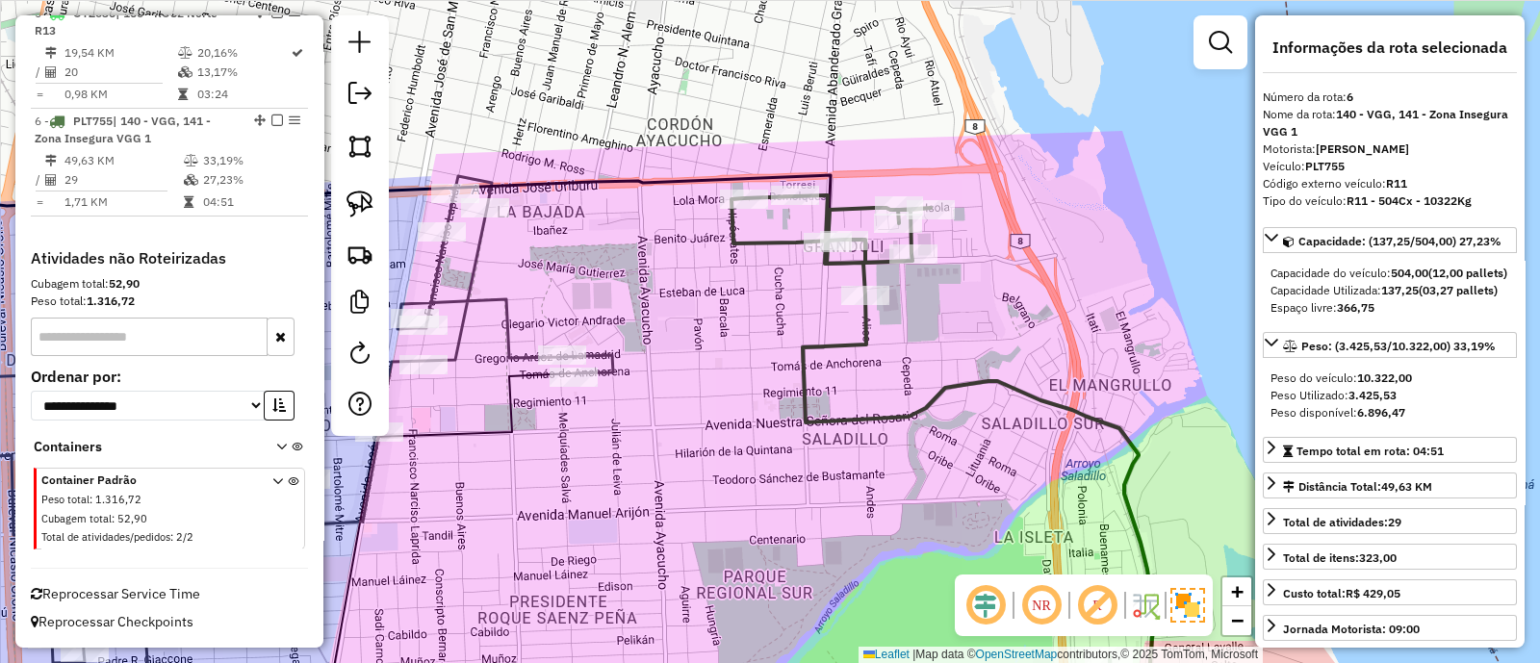
scroll to position [1183, 0]
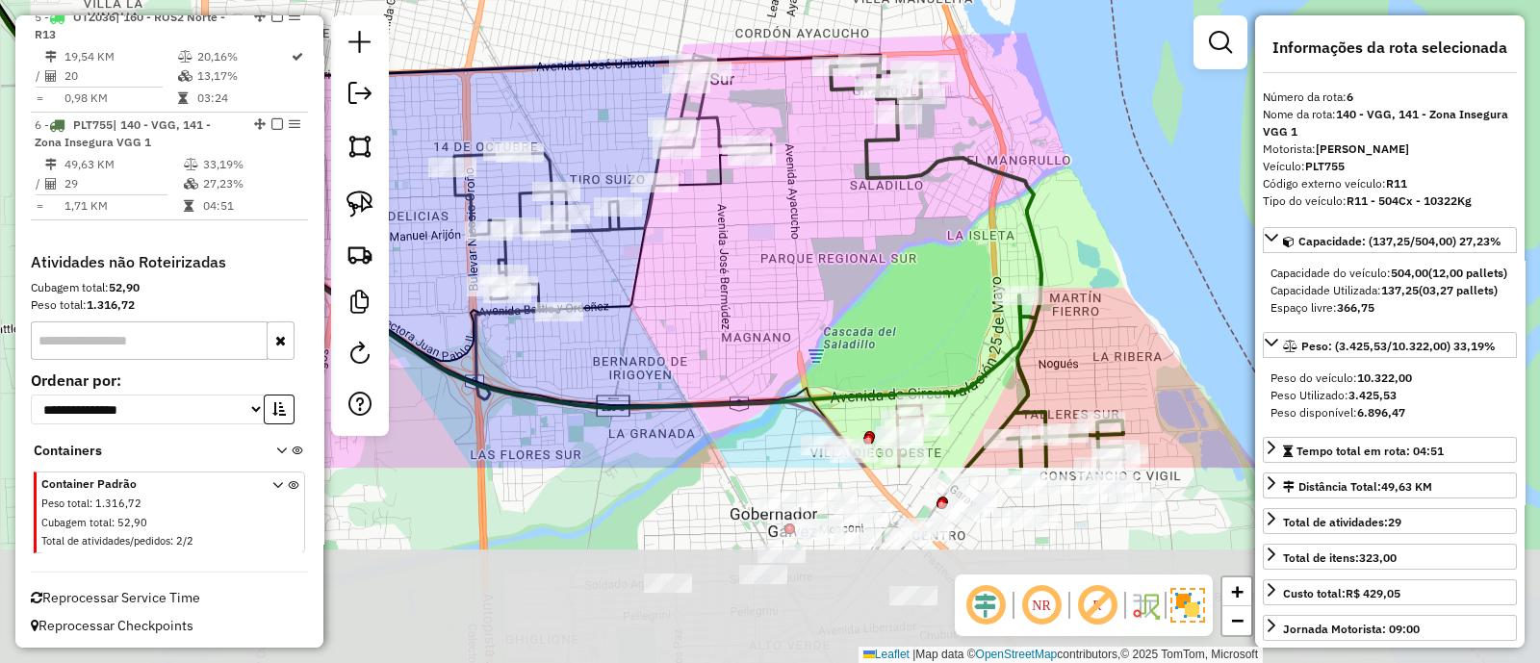
drag, startPoint x: 888, startPoint y: 517, endPoint x: 916, endPoint y: 206, distance: 312.1
click at [916, 208] on div "Janela de atendimento Grade de atendimento Capacidade Transportadoras Veículos …" at bounding box center [770, 331] width 1540 height 663
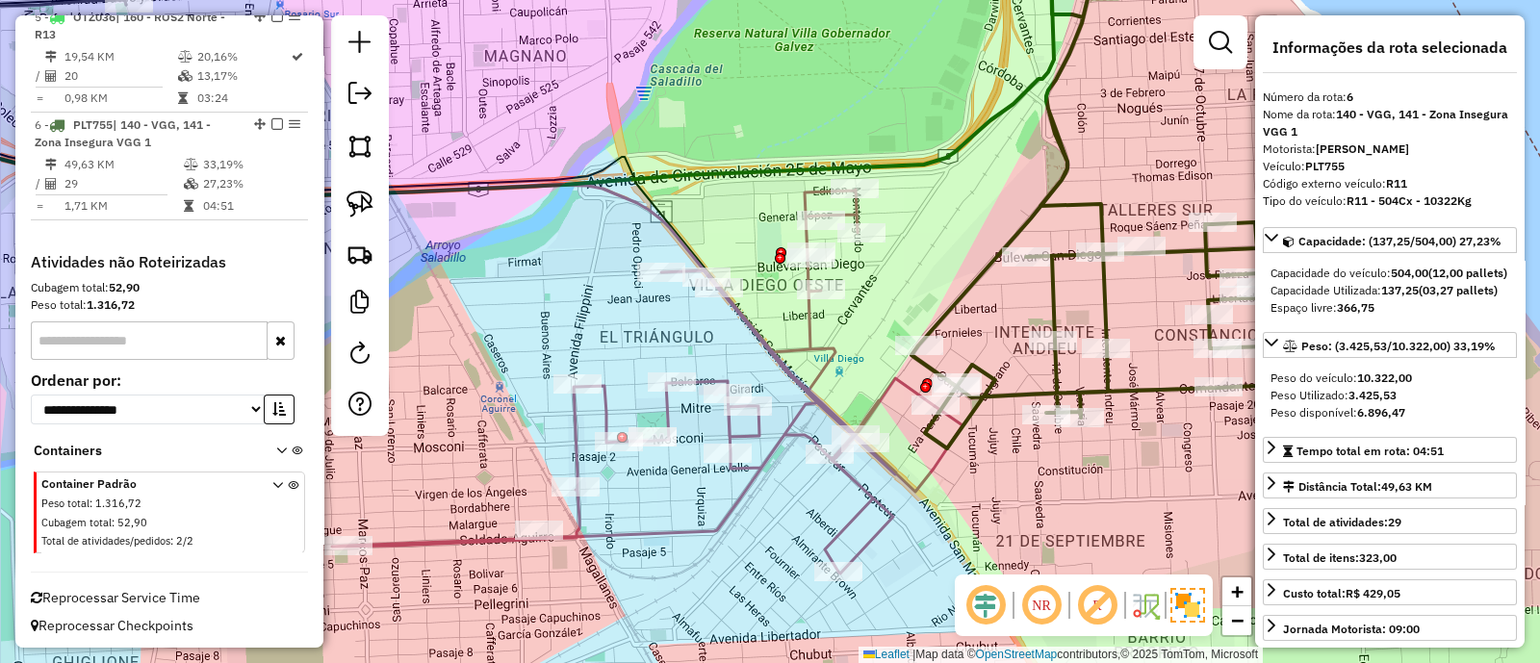
drag, startPoint x: 888, startPoint y: 261, endPoint x: 881, endPoint y: 245, distance: 17.2
click at [881, 245] on div "Janela de atendimento Grade de atendimento Capacidade Transportadoras Veículos …" at bounding box center [770, 331] width 1540 height 663
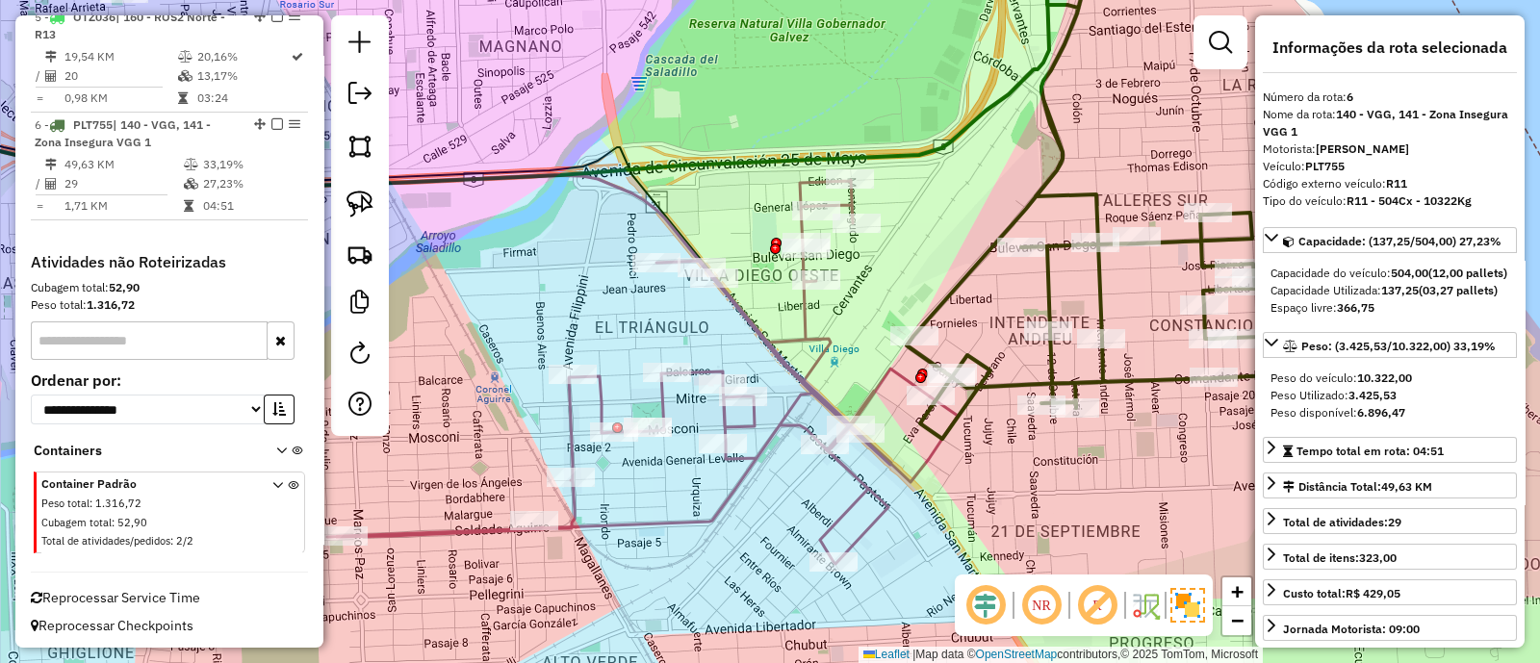
click at [876, 383] on icon at bounding box center [642, 372] width 630 height 384
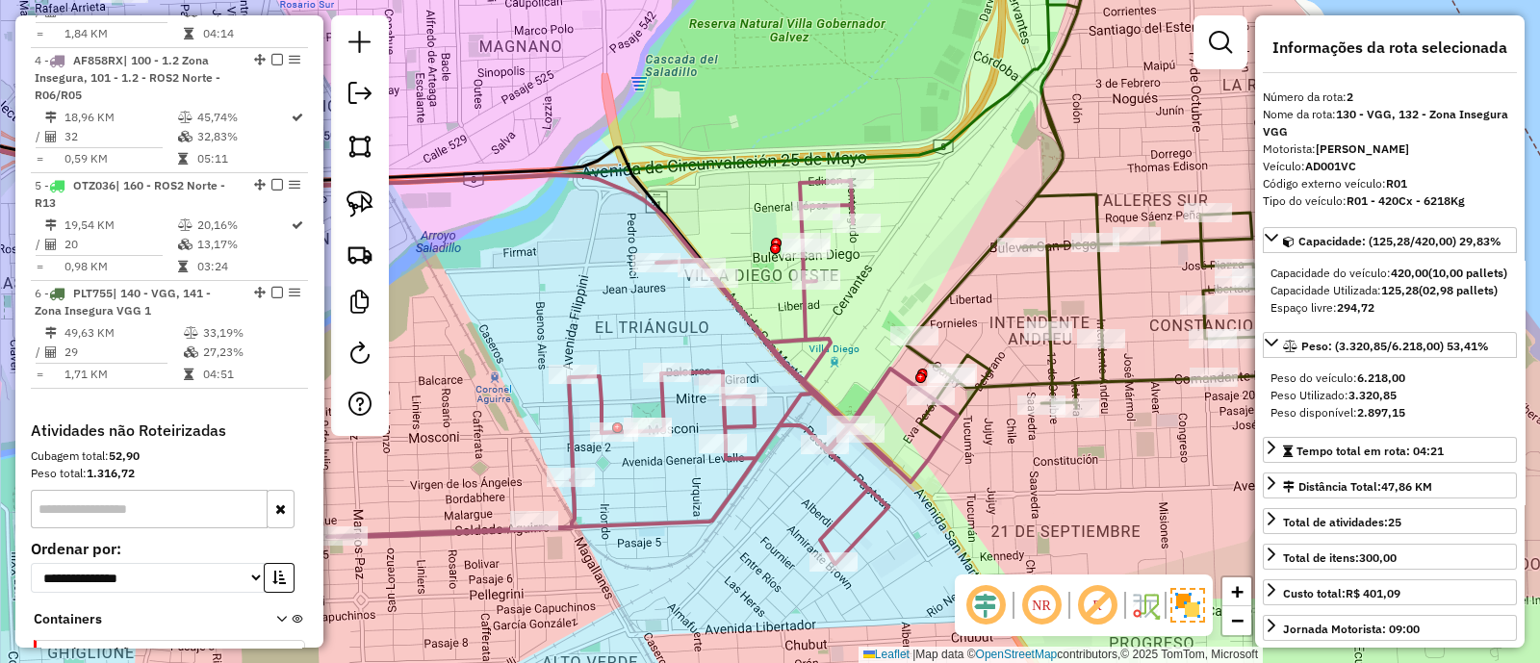
scroll to position [847, 0]
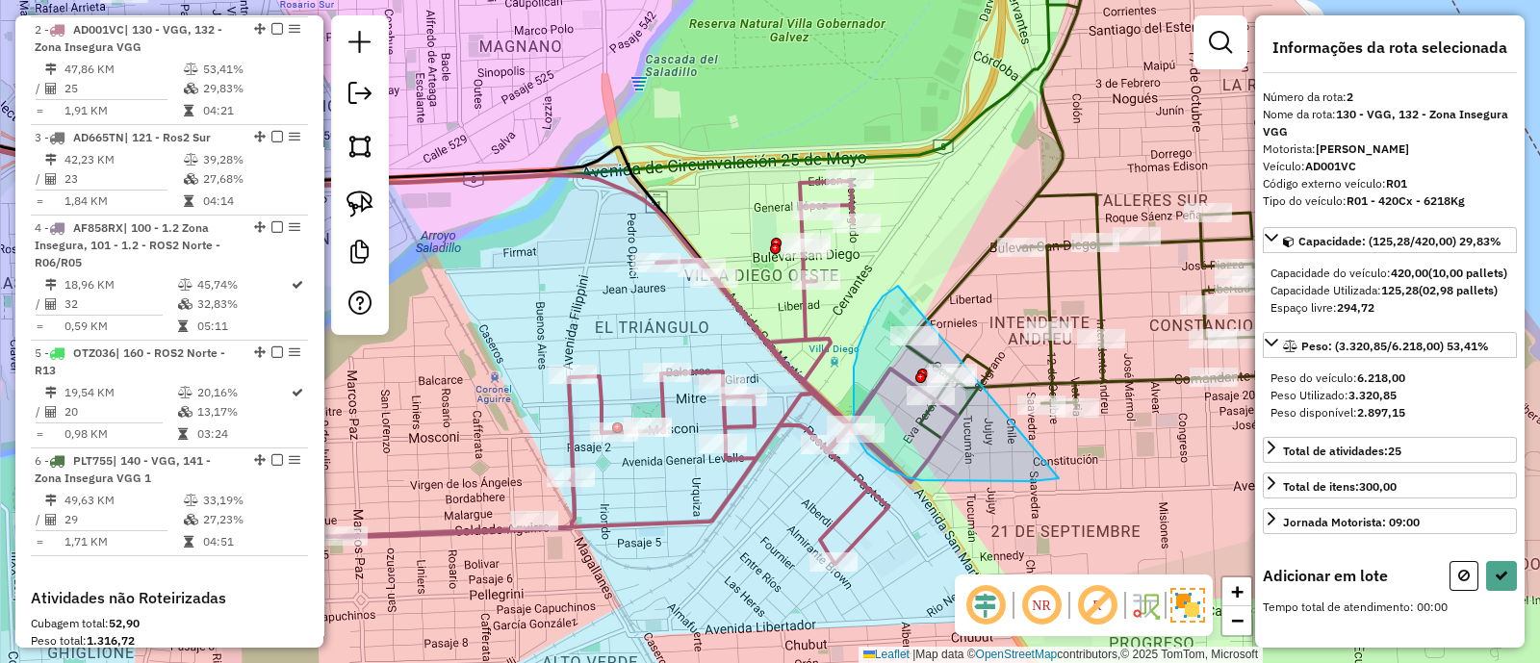
drag, startPoint x: 890, startPoint y: 292, endPoint x: 1061, endPoint y: 478, distance: 252.8
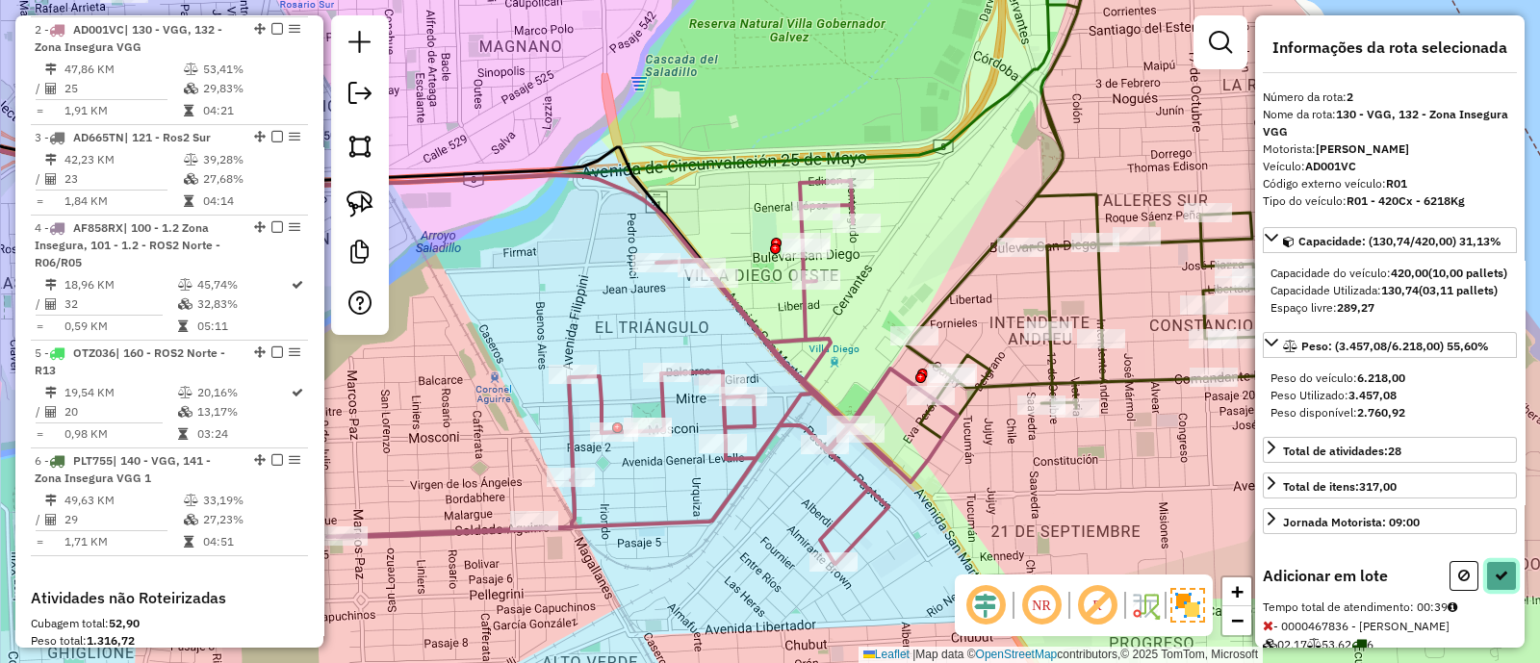
click at [1487, 591] on button at bounding box center [1501, 576] width 31 height 30
select select "**********"
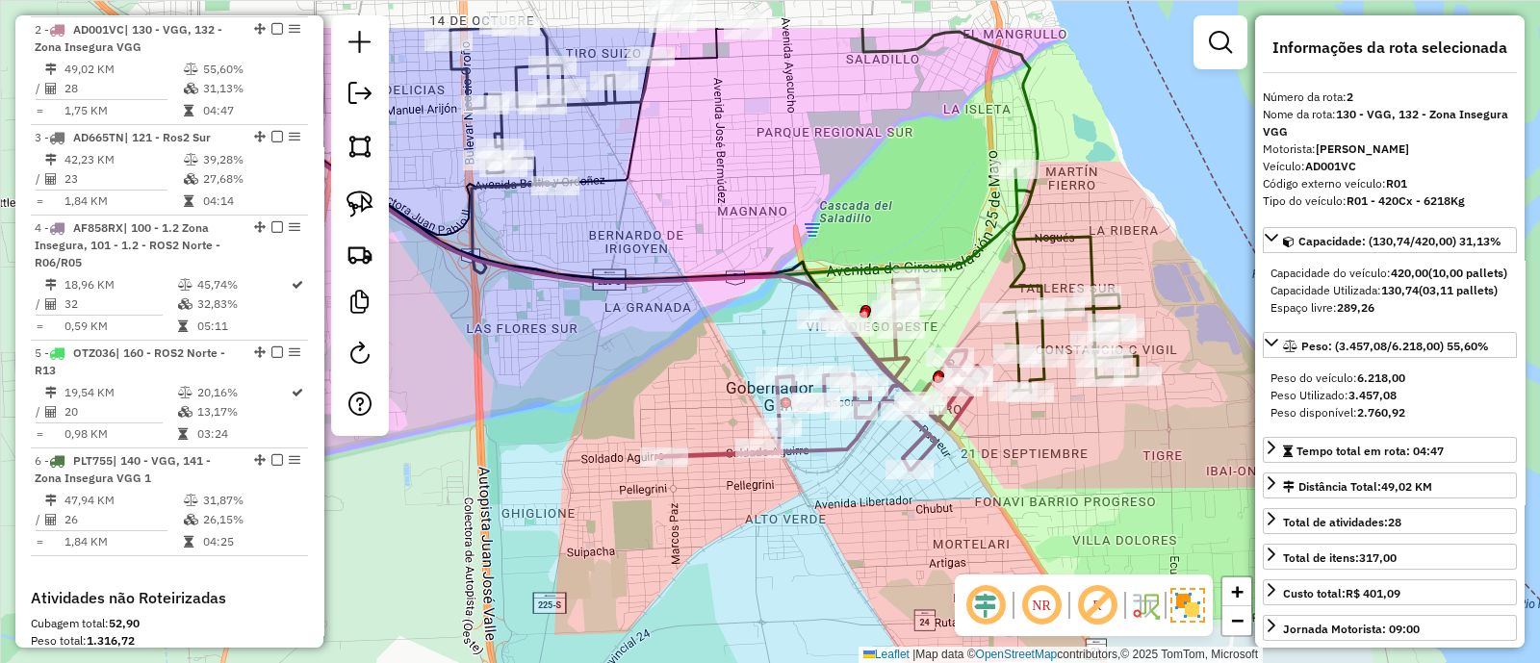
drag, startPoint x: 874, startPoint y: 153, endPoint x: 938, endPoint y: 352, distance: 209.4
click at [929, 363] on div "Janela de atendimento Grade de atendimento Capacidade Transportadoras Veículos …" at bounding box center [770, 331] width 1540 height 663
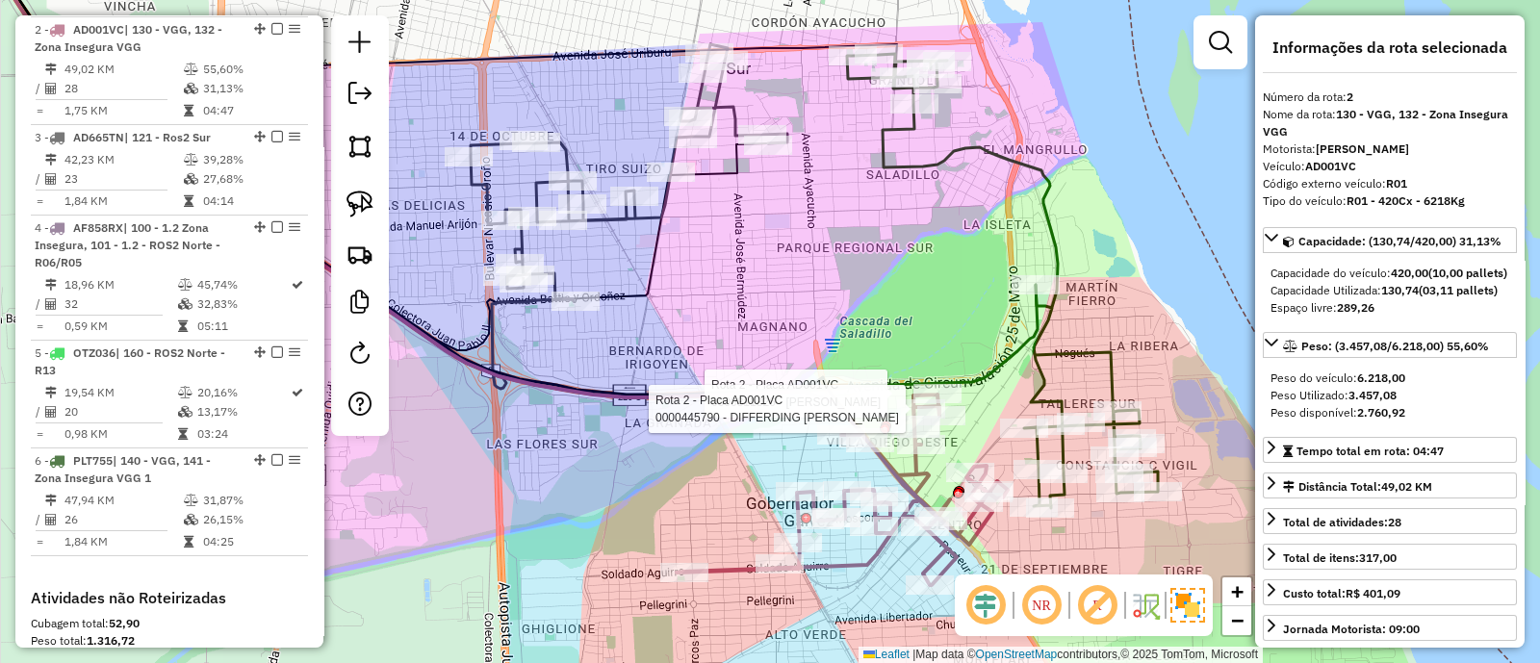
click at [1036, 311] on icon at bounding box center [1002, 281] width 311 height 454
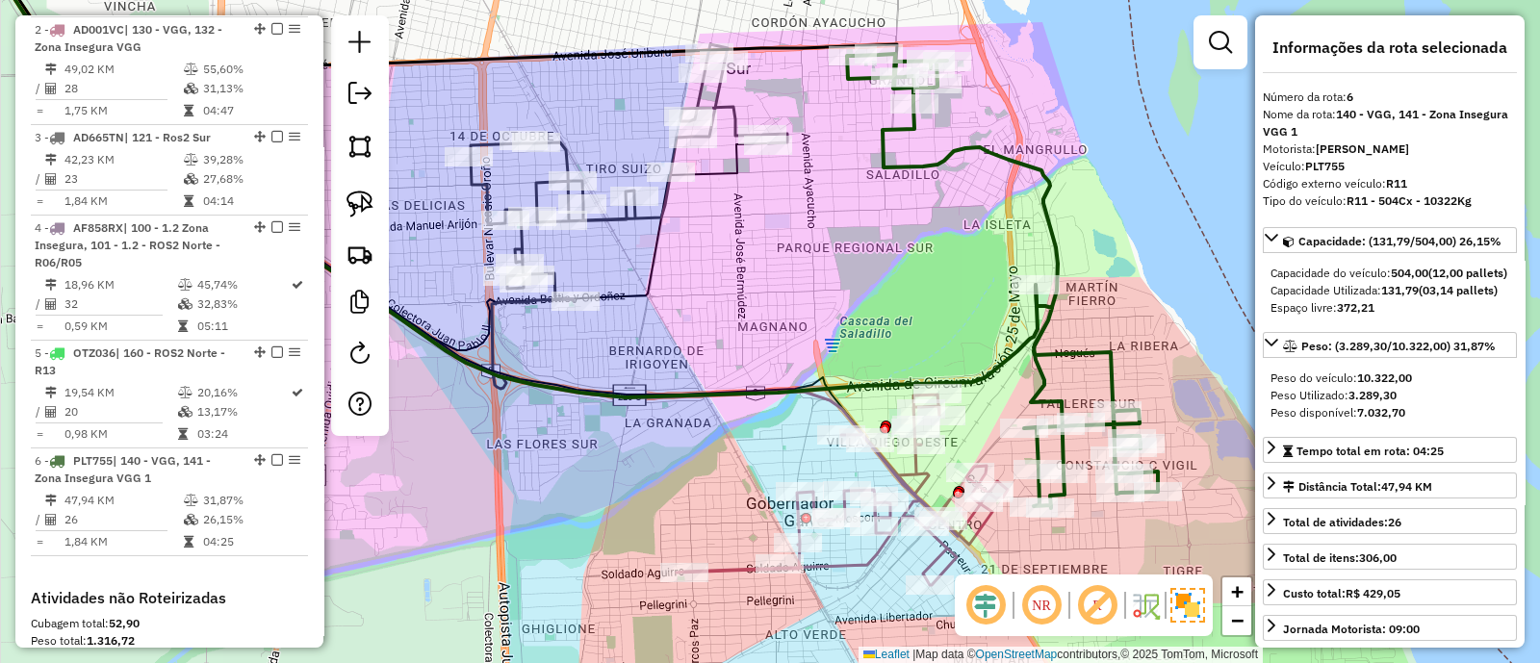
scroll to position [1183, 0]
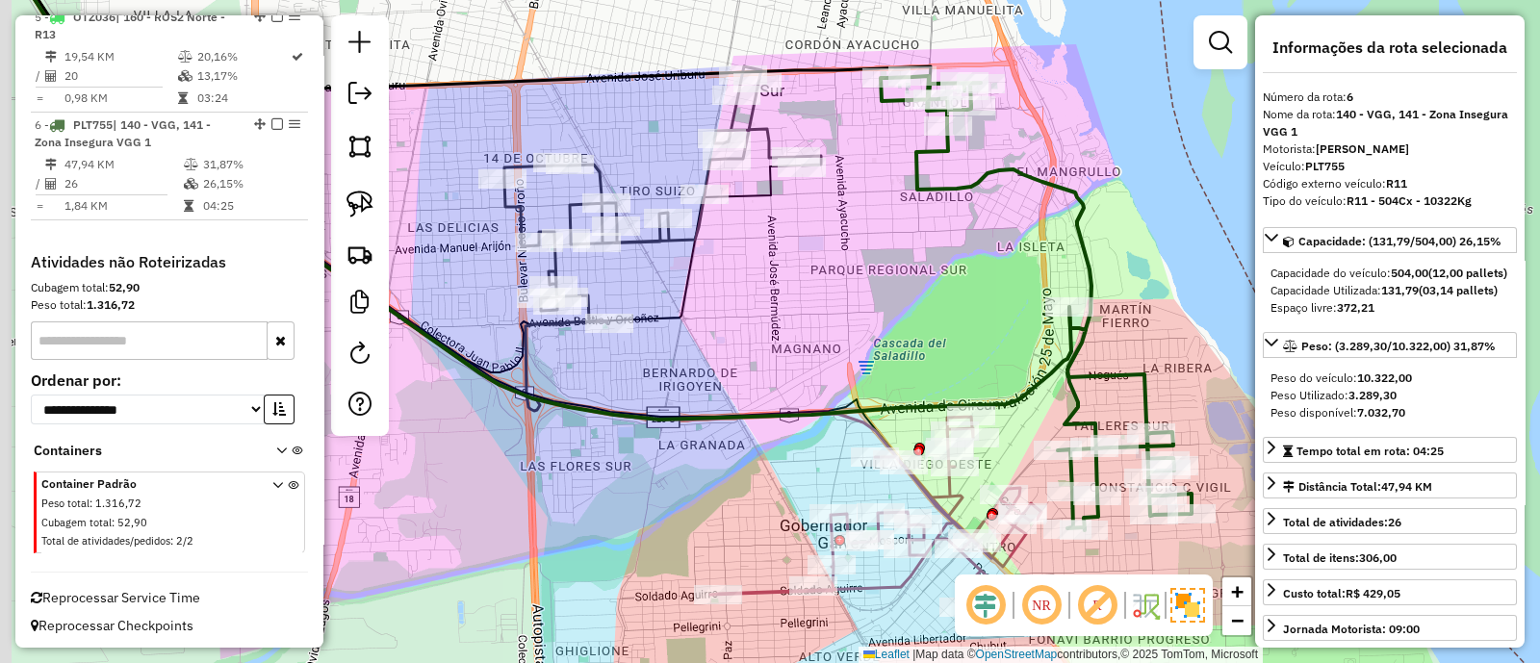
drag, startPoint x: 866, startPoint y: 229, endPoint x: 1054, endPoint y: 387, distance: 245.2
click at [1054, 387] on div "Janela de atendimento Grade de atendimento Capacidade Transportadoras Veículos …" at bounding box center [770, 331] width 1540 height 663
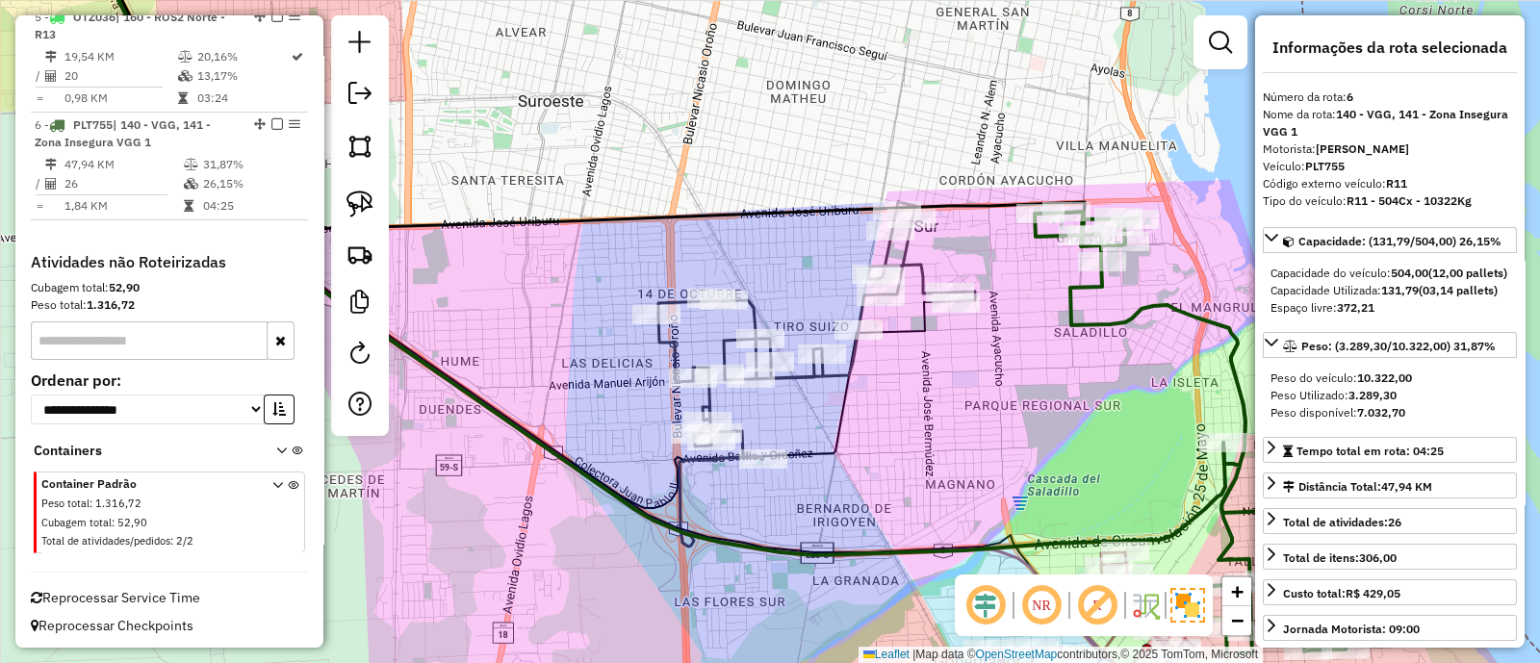
click at [927, 263] on icon at bounding box center [816, 330] width 317 height 257
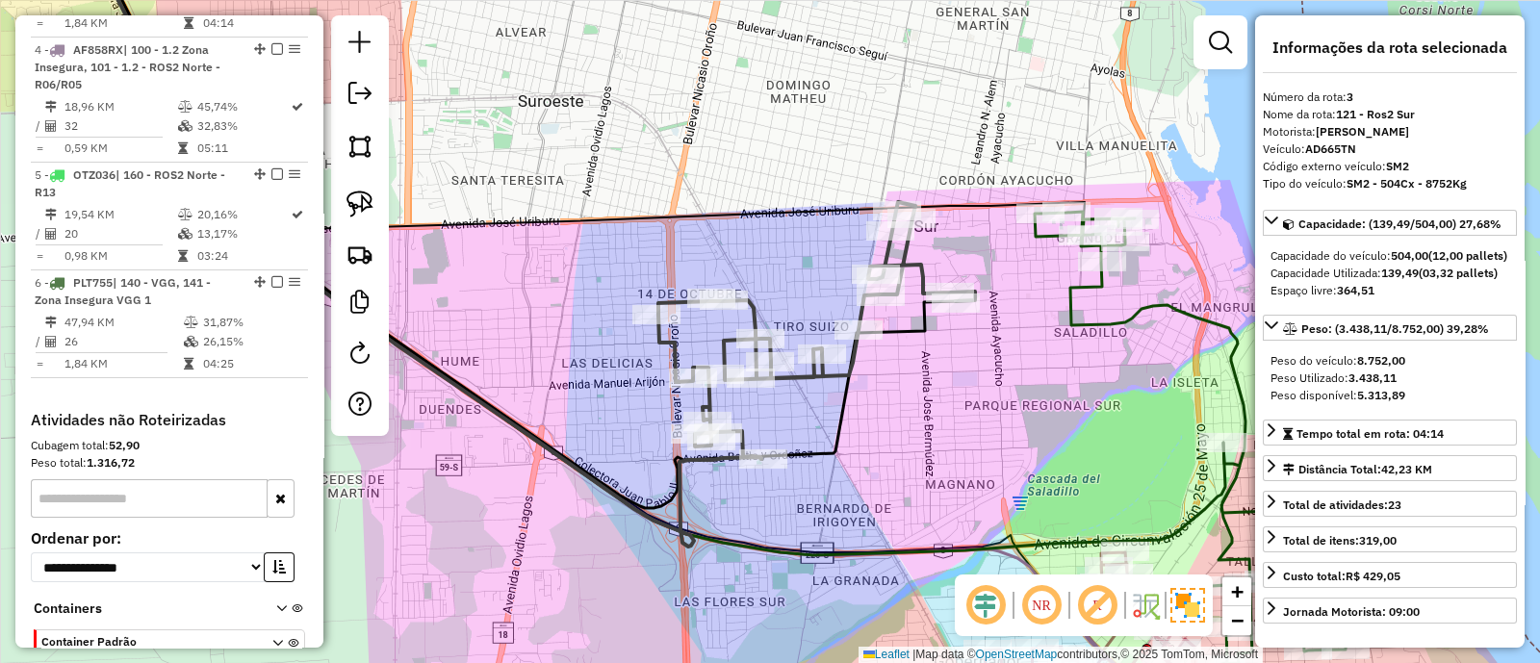
scroll to position [956, 0]
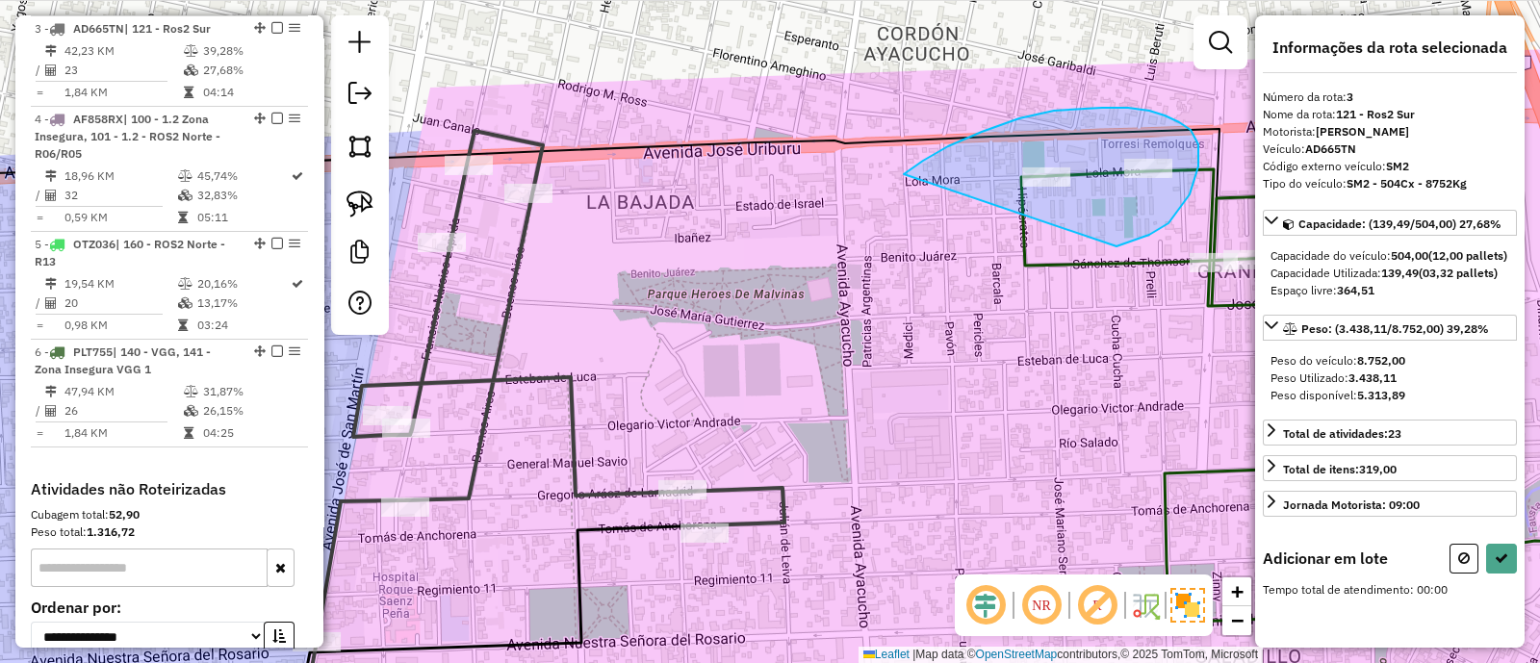
drag, startPoint x: 1194, startPoint y: 180, endPoint x: 880, endPoint y: 193, distance: 315.0
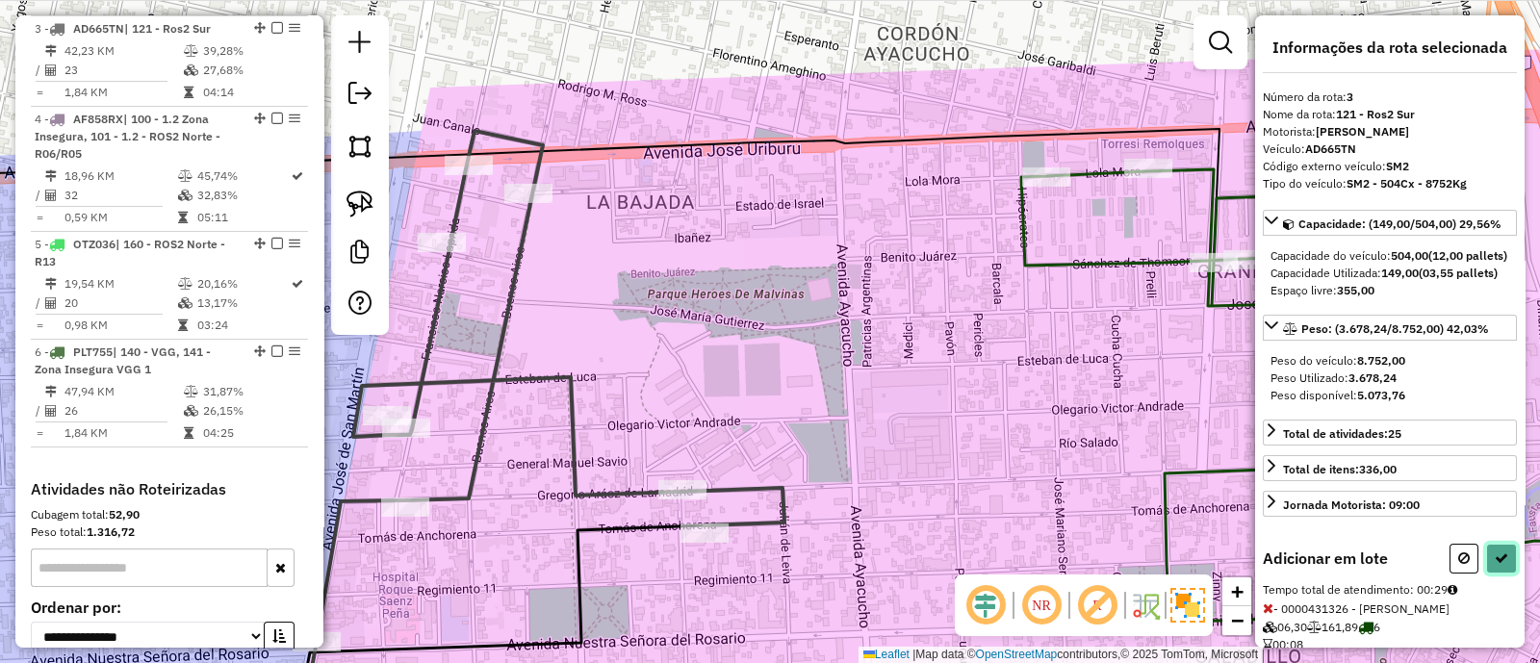
click at [1496, 565] on icon at bounding box center [1501, 558] width 13 height 13
select select "**********"
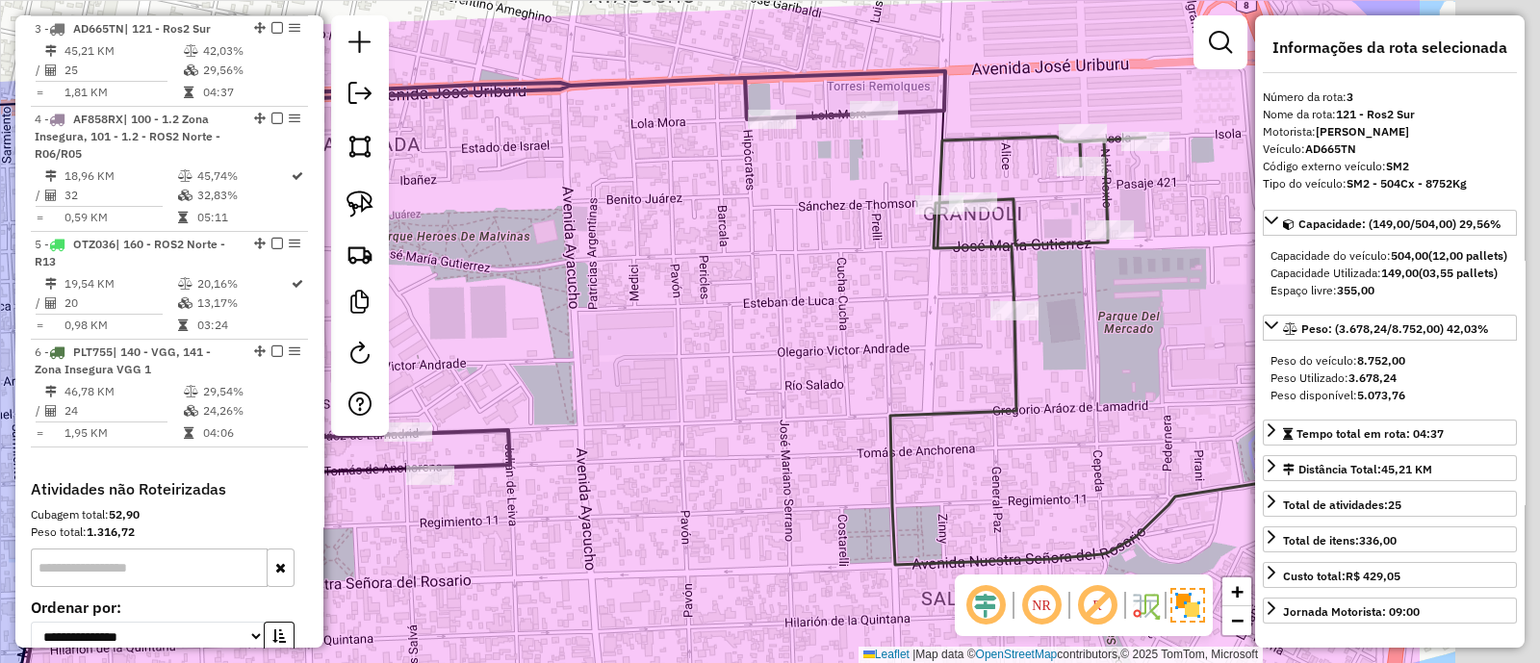
drag, startPoint x: 1137, startPoint y: 359, endPoint x: 780, endPoint y: 270, distance: 367.9
click at [780, 270] on div "Janela de atendimento Grade de atendimento Capacidade Transportadoras Veículos …" at bounding box center [770, 331] width 1540 height 663
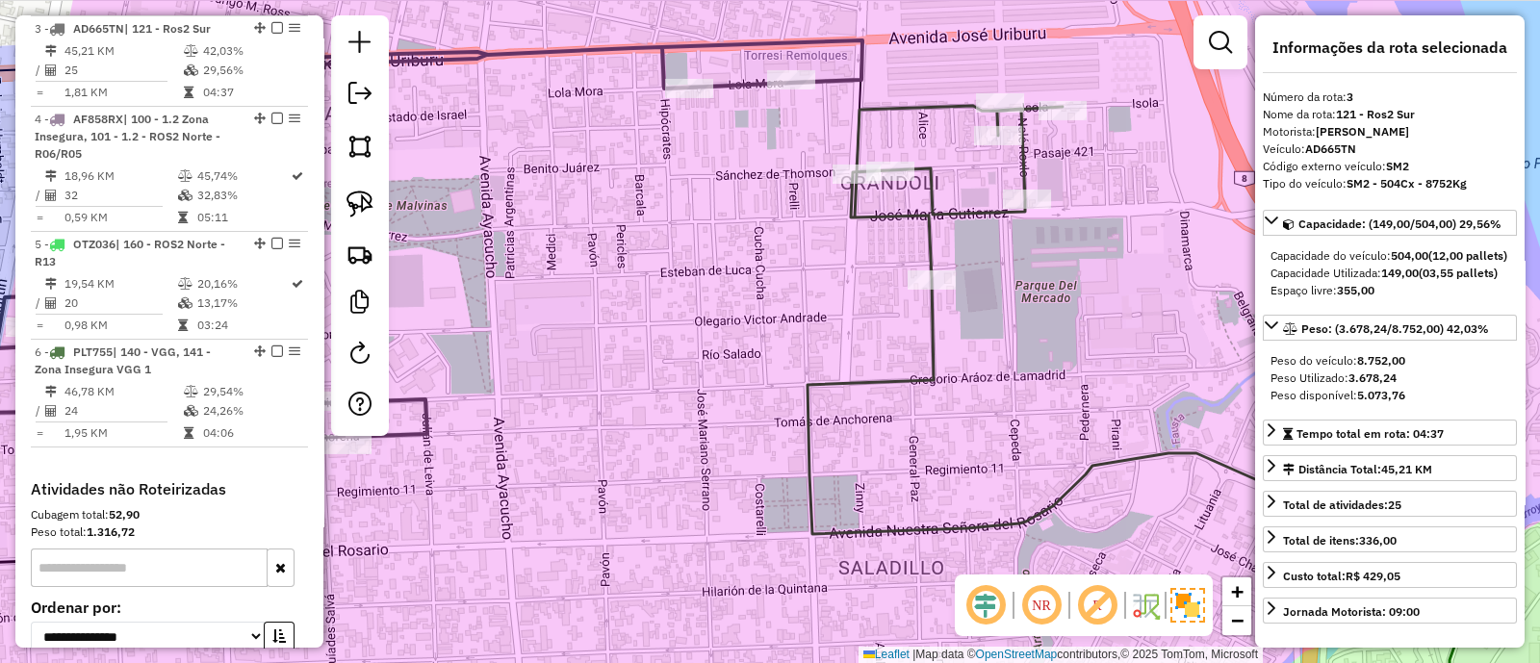
click at [930, 247] on icon at bounding box center [1143, 418] width 670 height 624
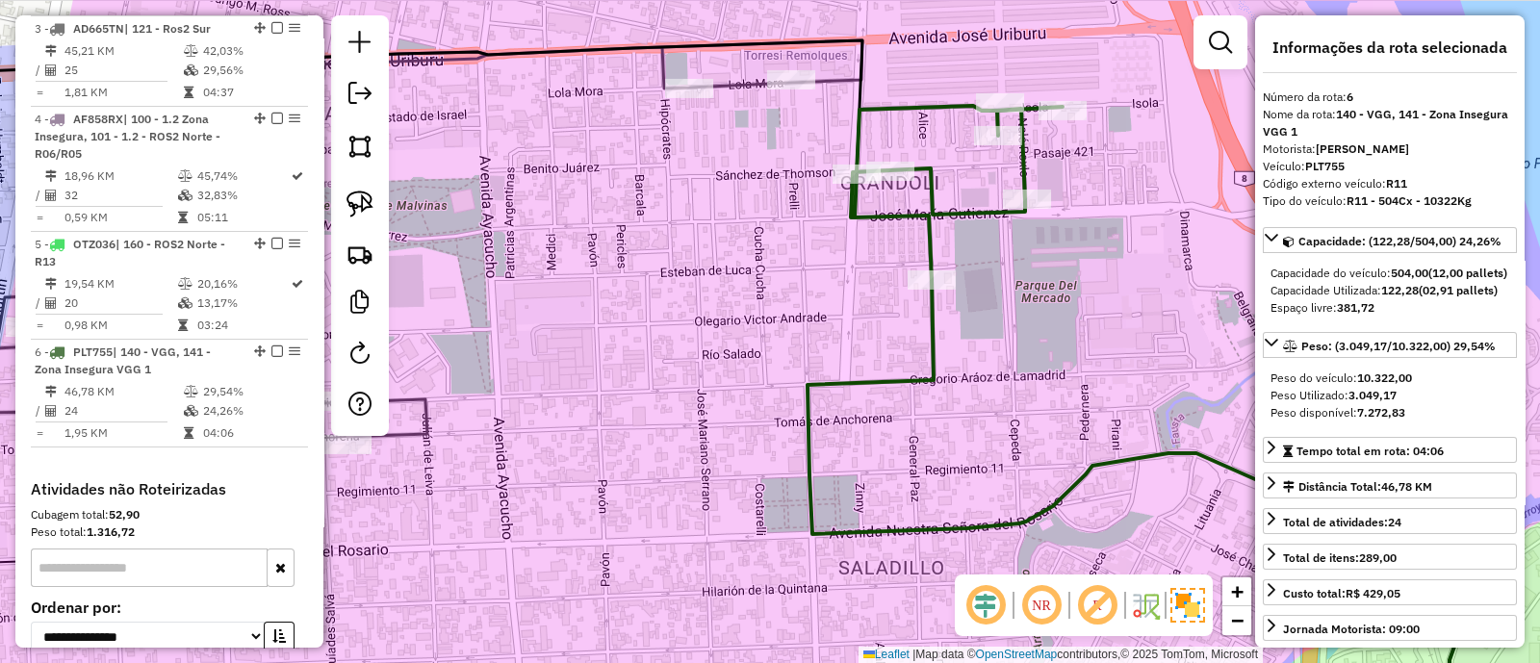
scroll to position [1183, 0]
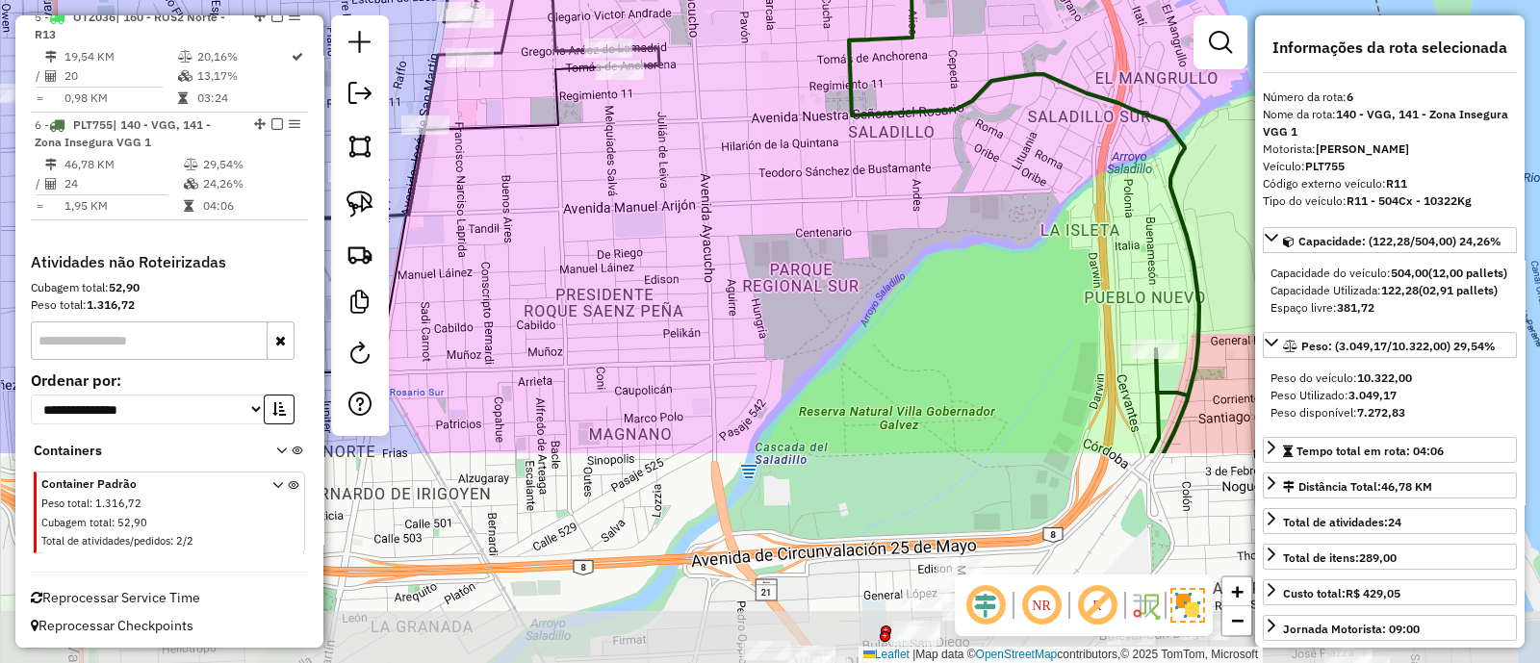
drag, startPoint x: 978, startPoint y: 400, endPoint x: 977, endPoint y: 133, distance: 267.6
click at [959, 122] on div "Janela de atendimento Grade de atendimento Capacidade Transportadoras Veículos …" at bounding box center [770, 331] width 1540 height 663
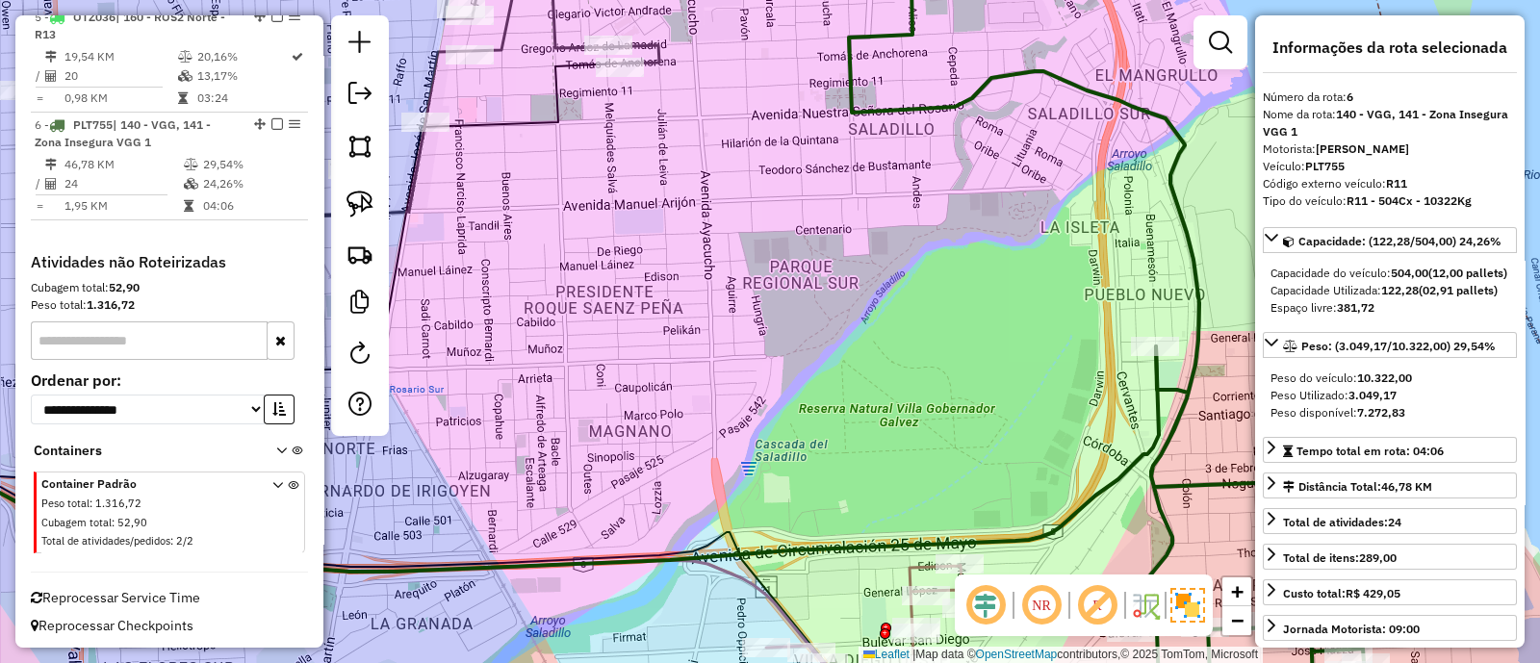
click at [1189, 360] on icon at bounding box center [1125, 332] width 552 height 796
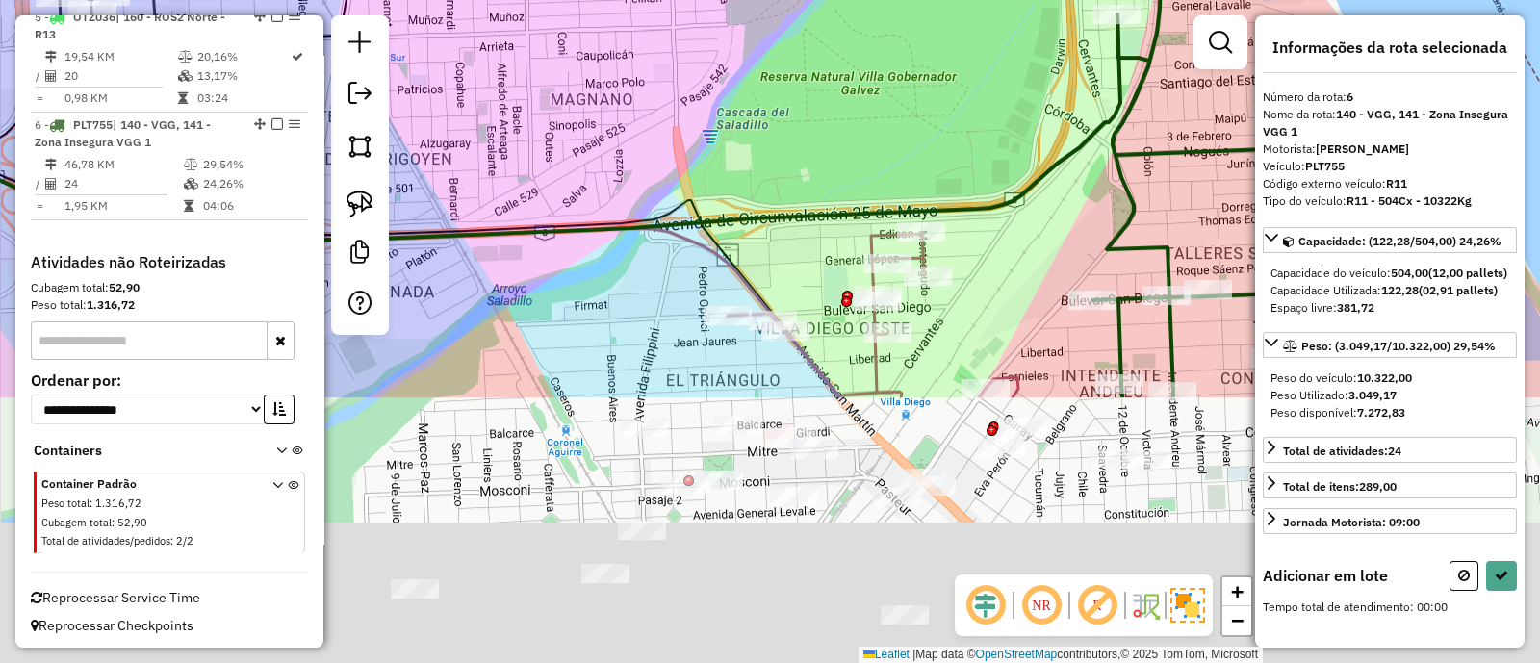
drag, startPoint x: 1207, startPoint y: 491, endPoint x: 1136, endPoint y: 60, distance: 437.1
click at [1142, 69] on icon at bounding box center [1086, 0] width 552 height 796
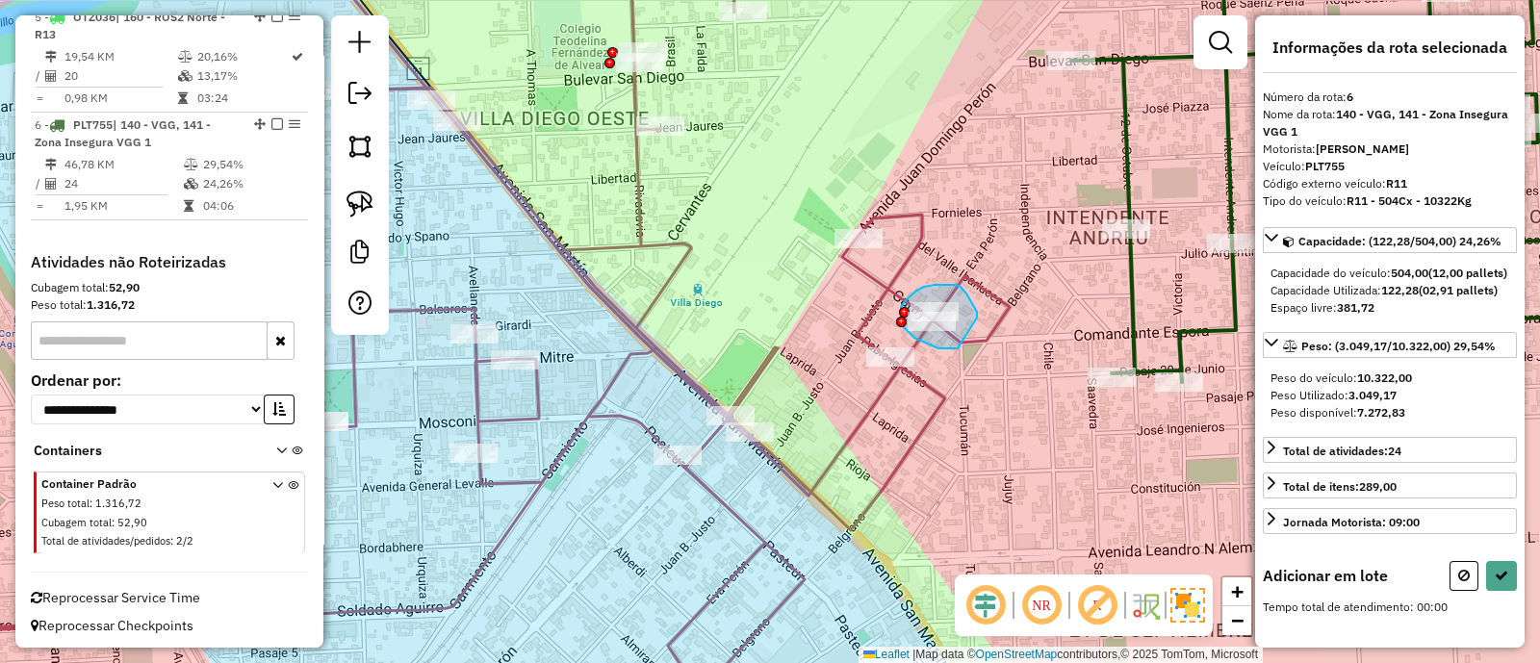
drag, startPoint x: 977, startPoint y: 318, endPoint x: 981, endPoint y: 348, distance: 31.0
click at [1496, 582] on icon at bounding box center [1501, 575] width 13 height 13
select select "**********"
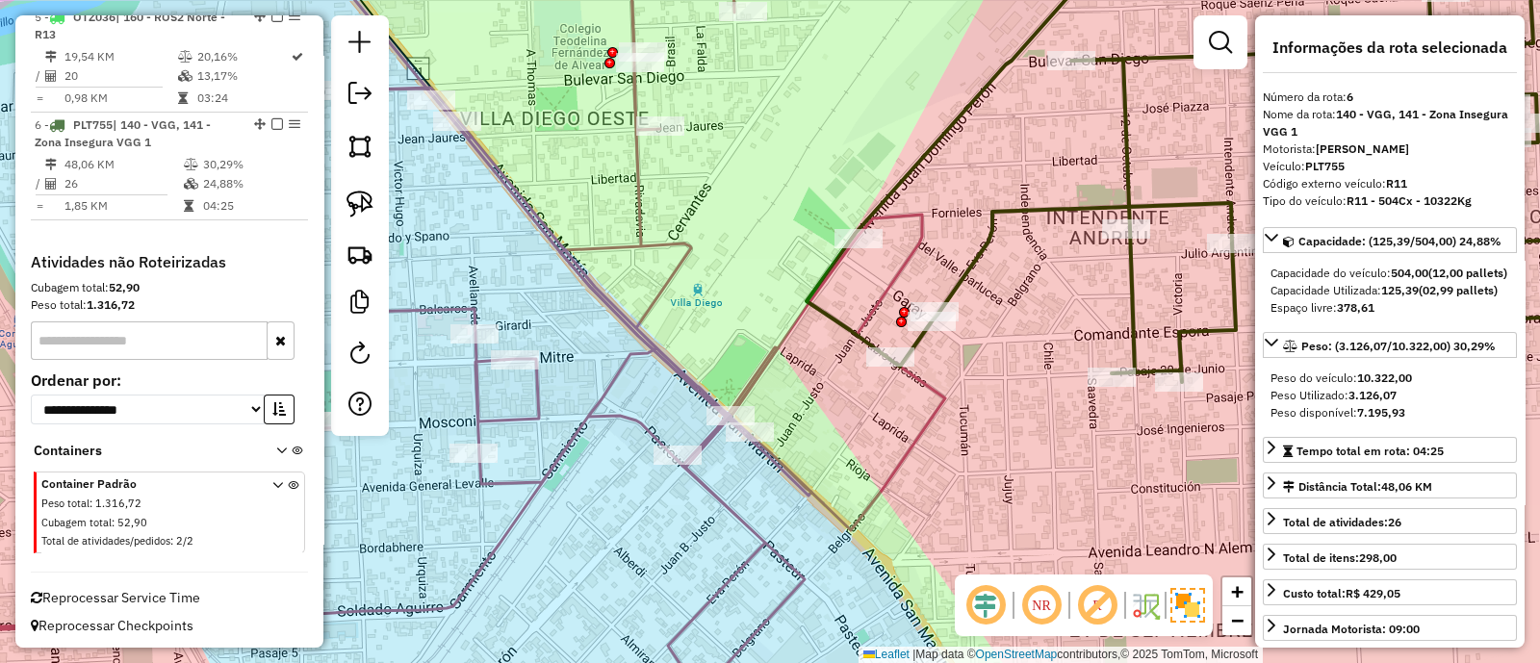
click at [919, 438] on icon at bounding box center [395, 314] width 1099 height 760
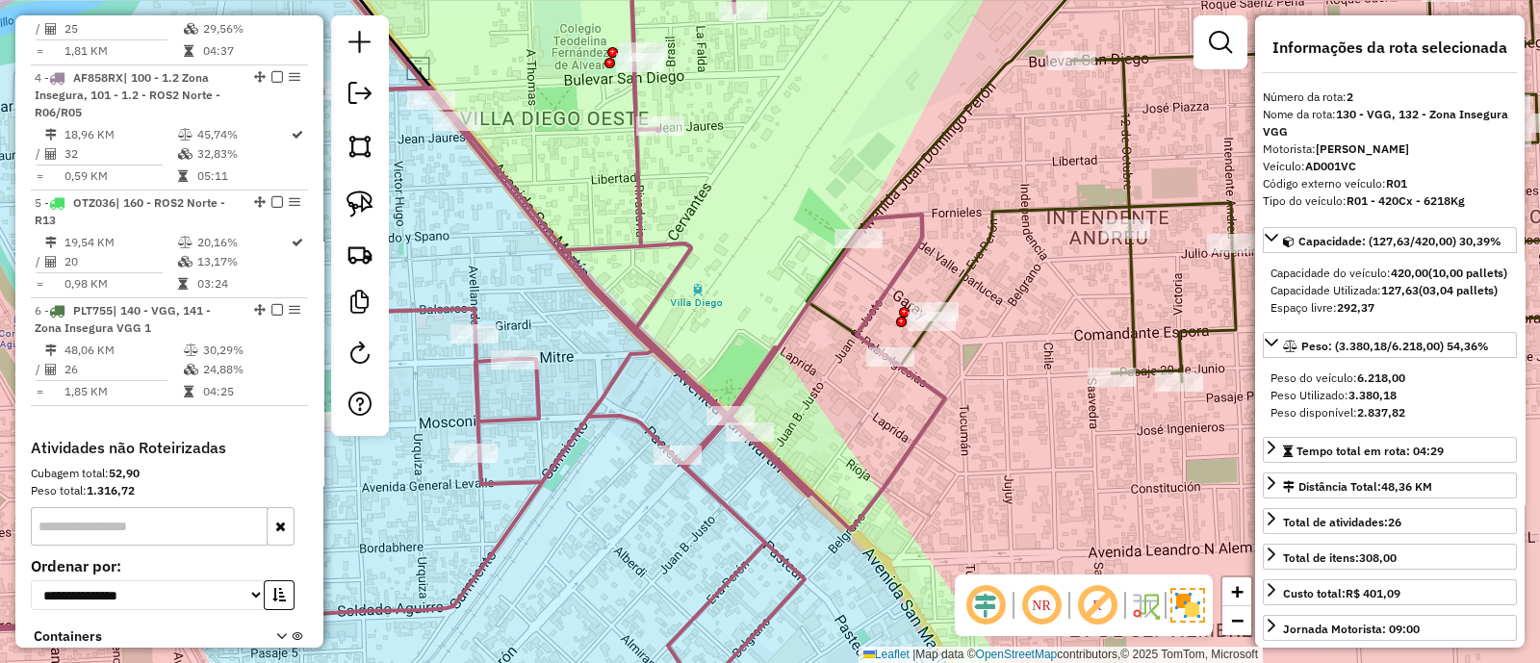
scroll to position [847, 0]
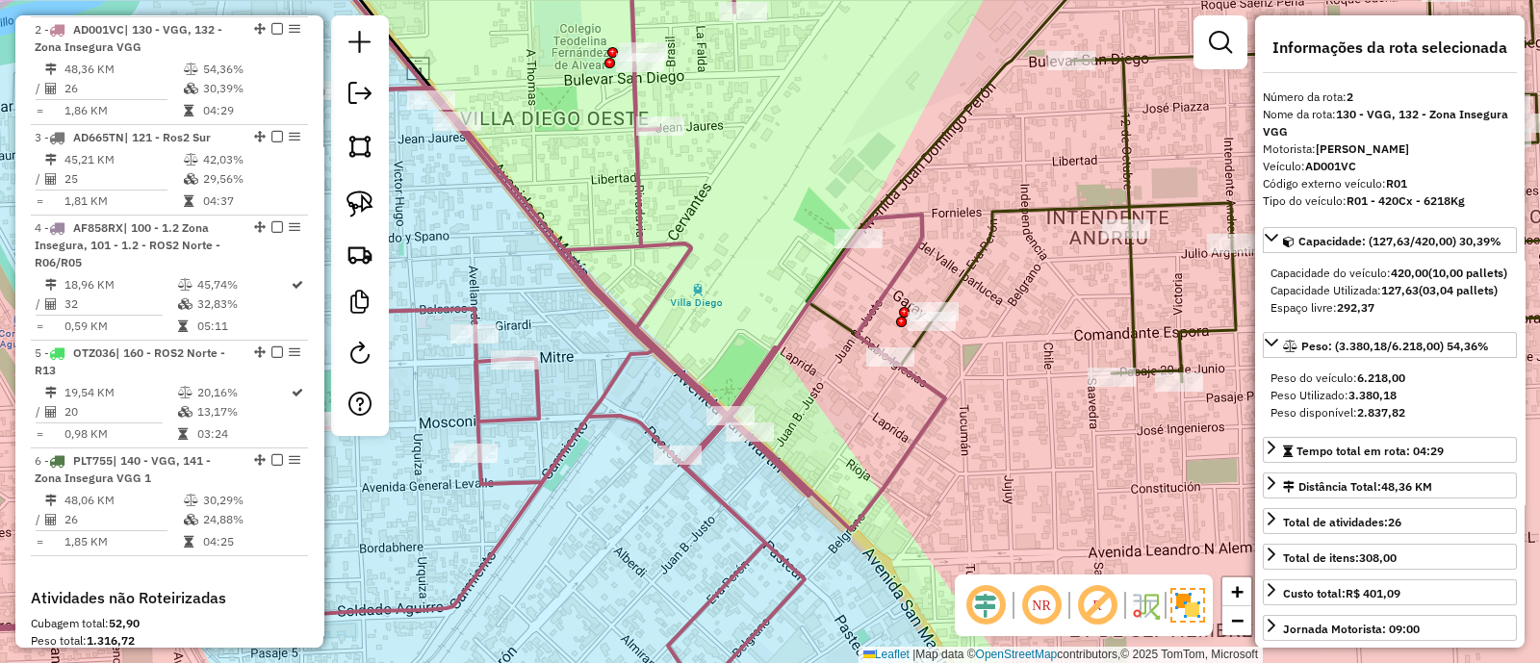
click at [976, 264] on icon at bounding box center [1210, 158] width 806 height 449
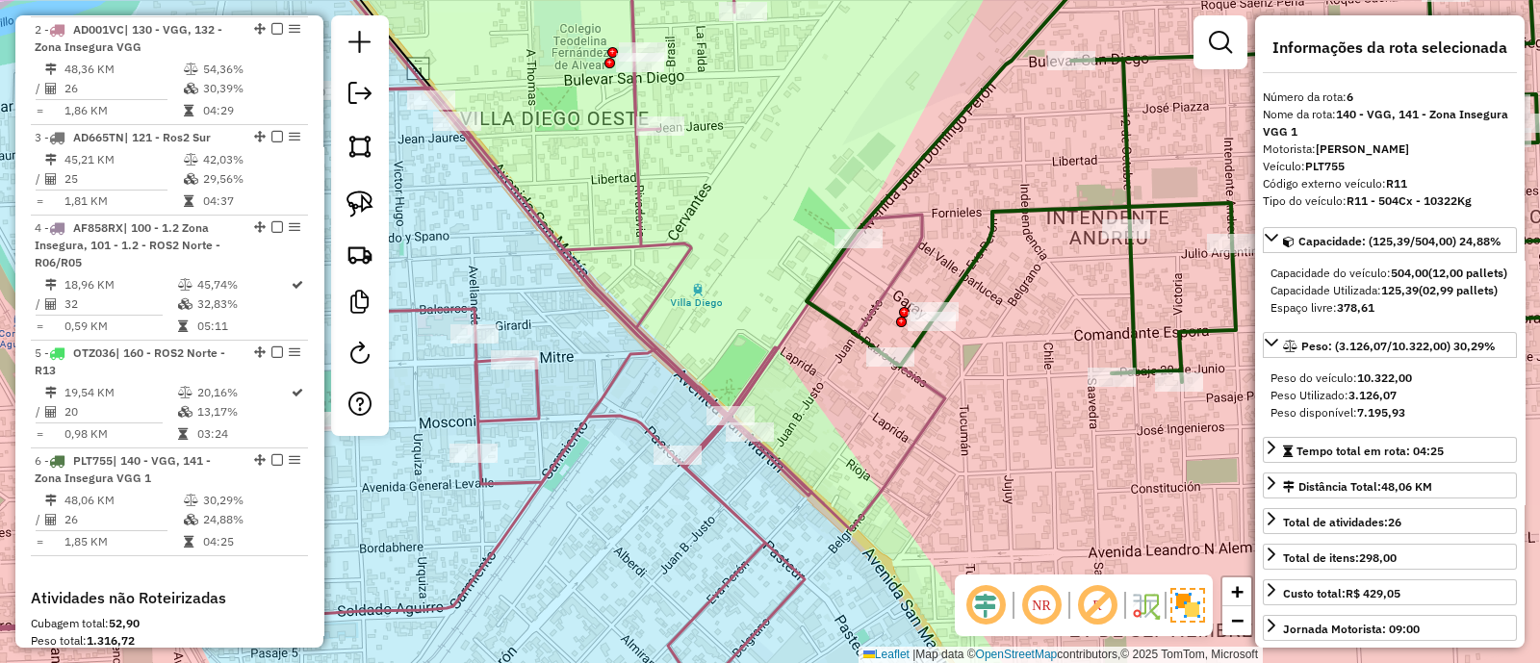
scroll to position [1183, 0]
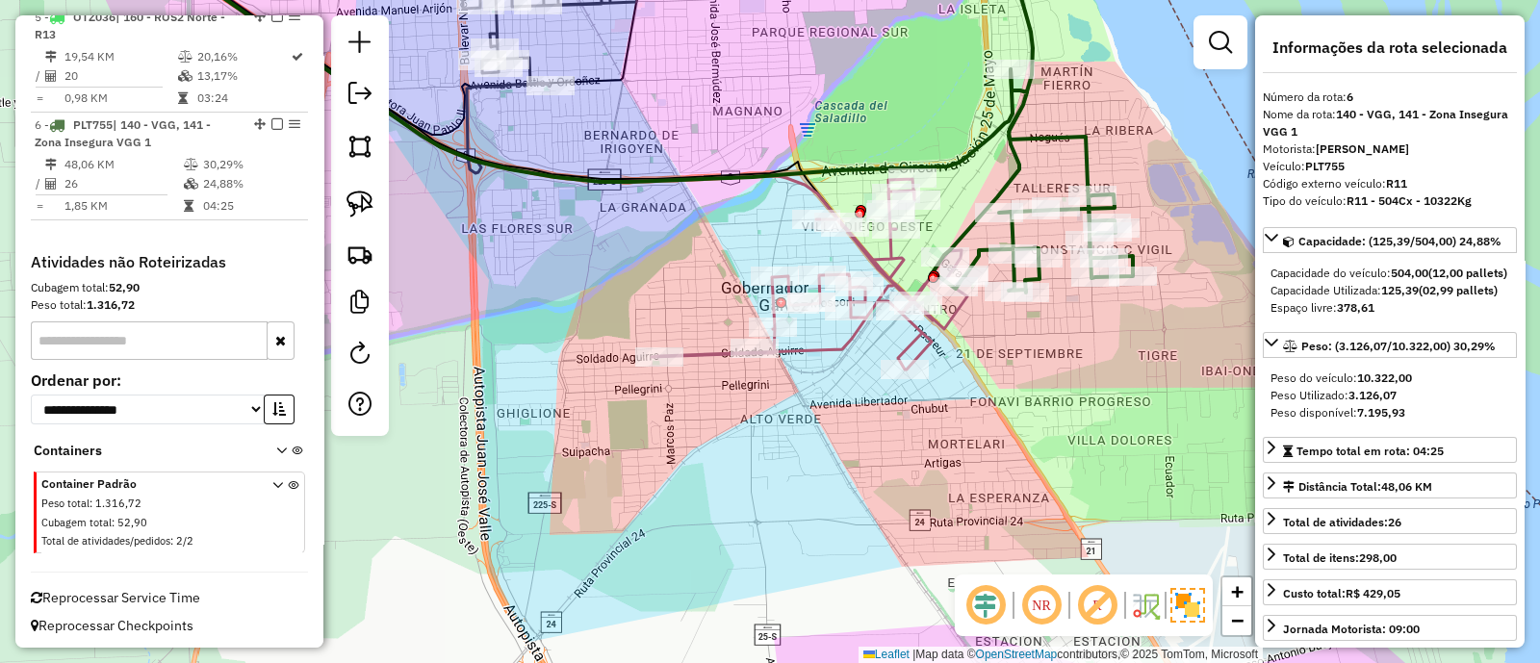
click at [976, 252] on icon at bounding box center [996, 113] width 274 height 359
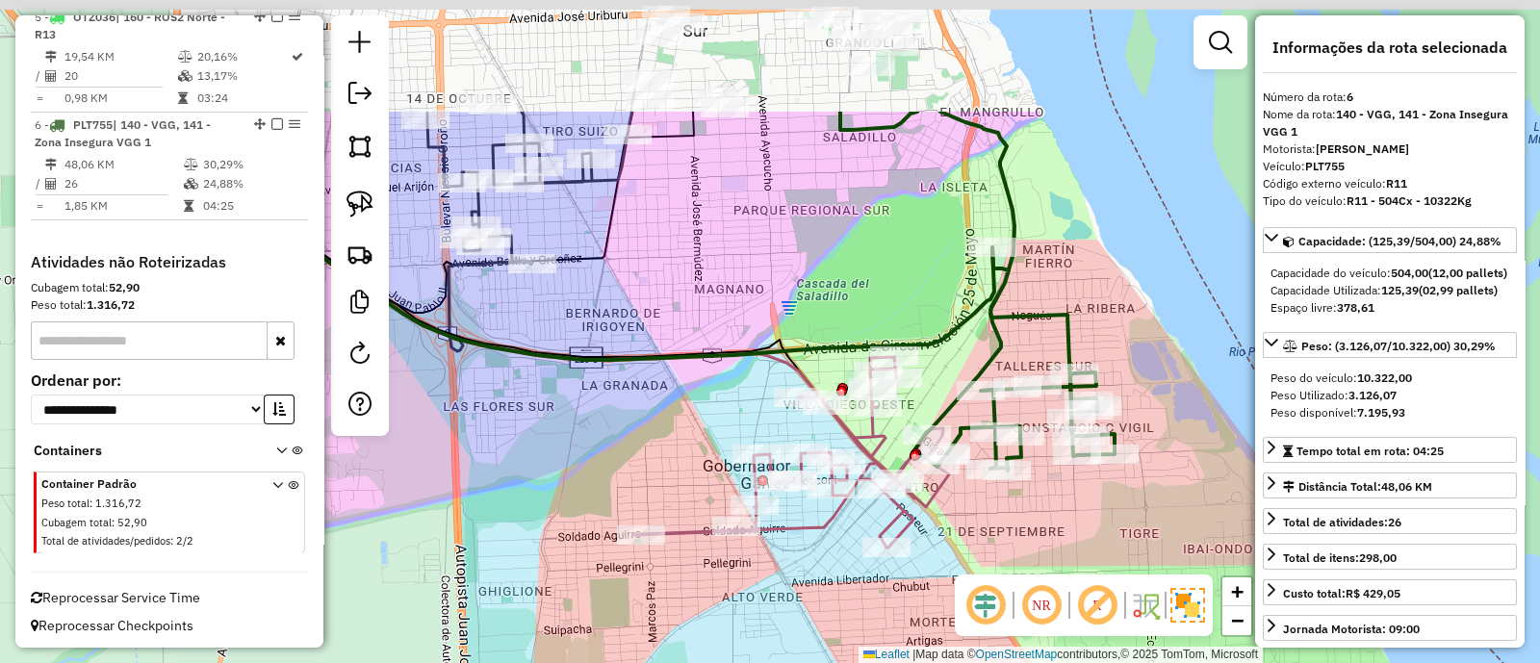
drag, startPoint x: 924, startPoint y: 93, endPoint x: 909, endPoint y: 358, distance: 265.1
click at [909, 358] on div "Janela de atendimento Grade de atendimento Capacidade Transportadoras Veículos …" at bounding box center [770, 331] width 1540 height 663
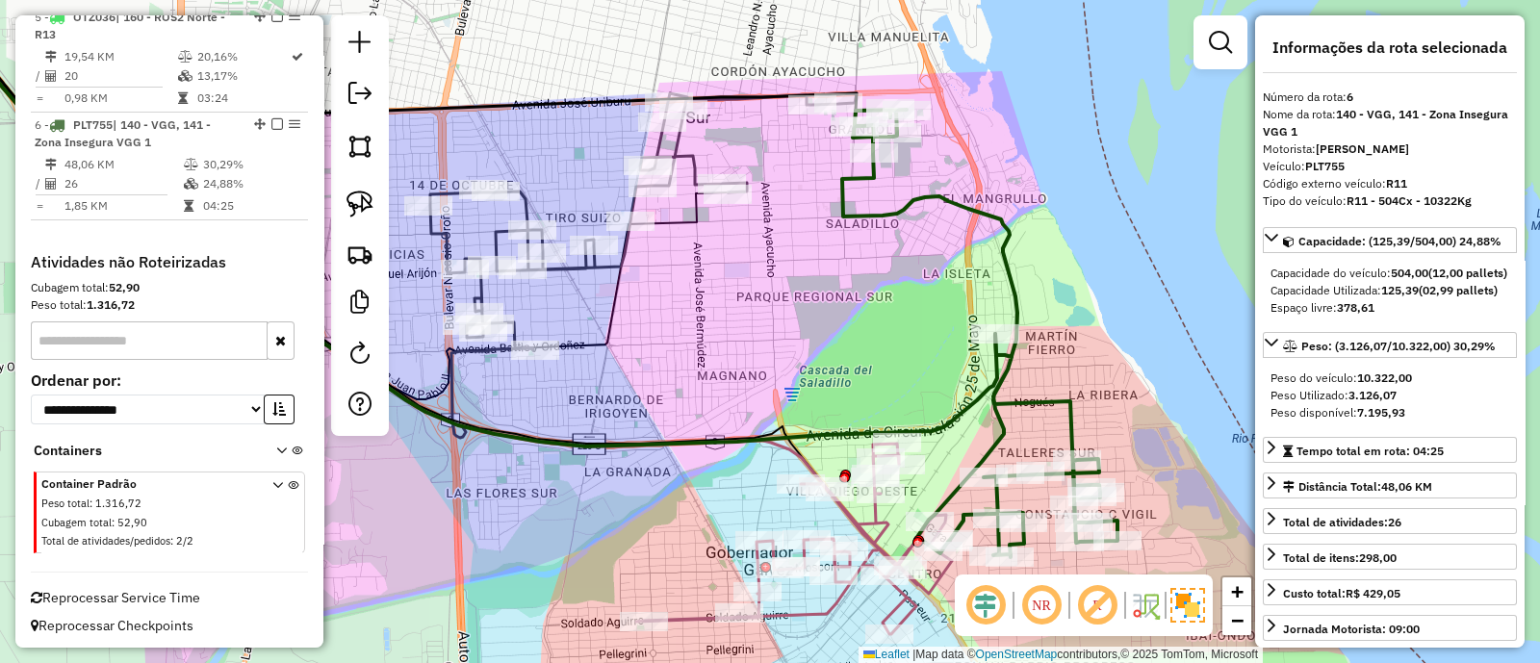
click at [861, 527] on icon at bounding box center [794, 539] width 316 height 191
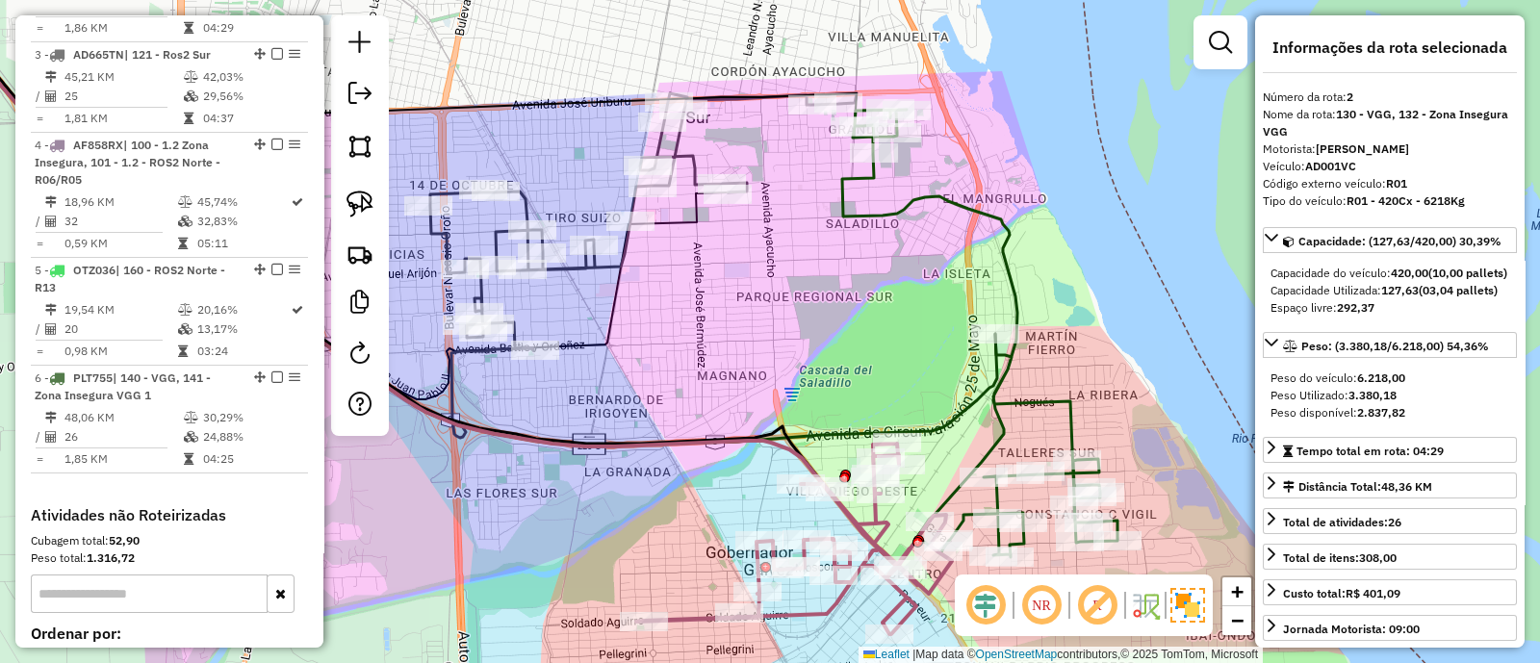
scroll to position [847, 0]
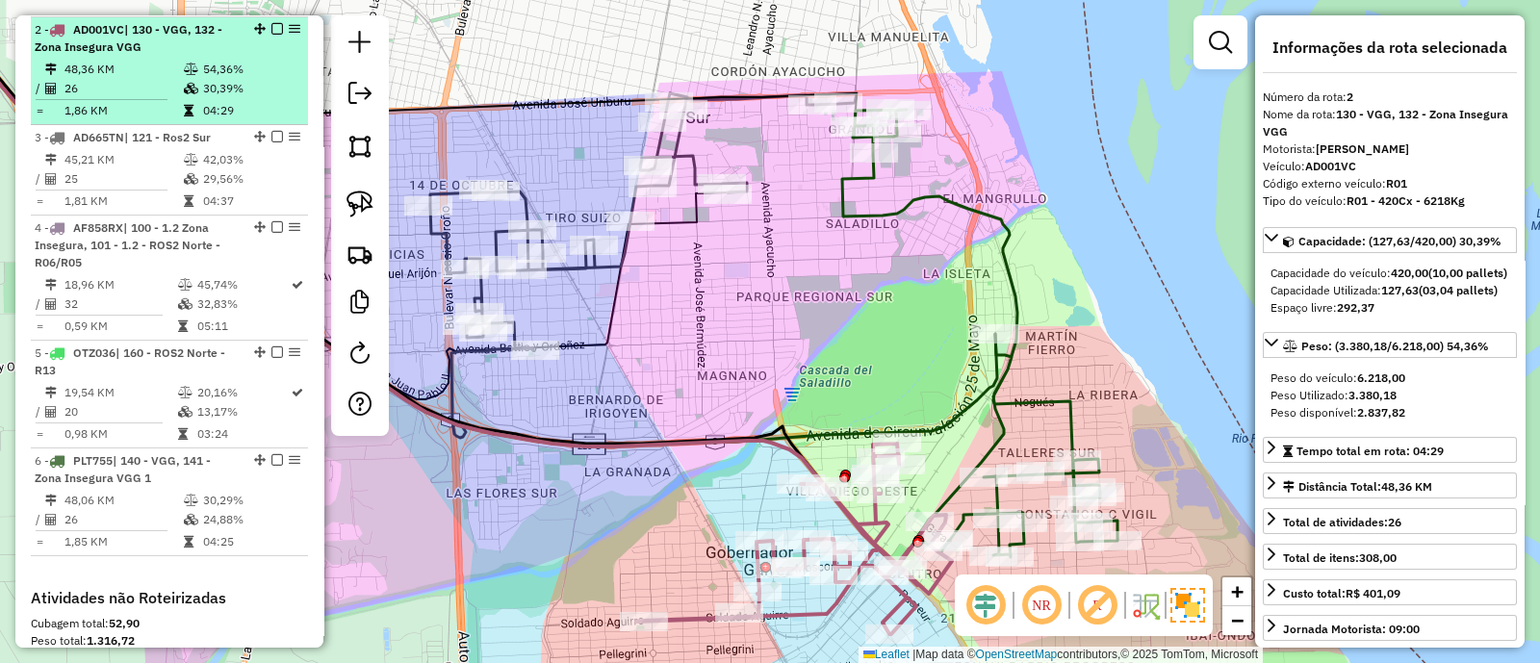
click at [271, 23] on em at bounding box center [277, 29] width 12 height 12
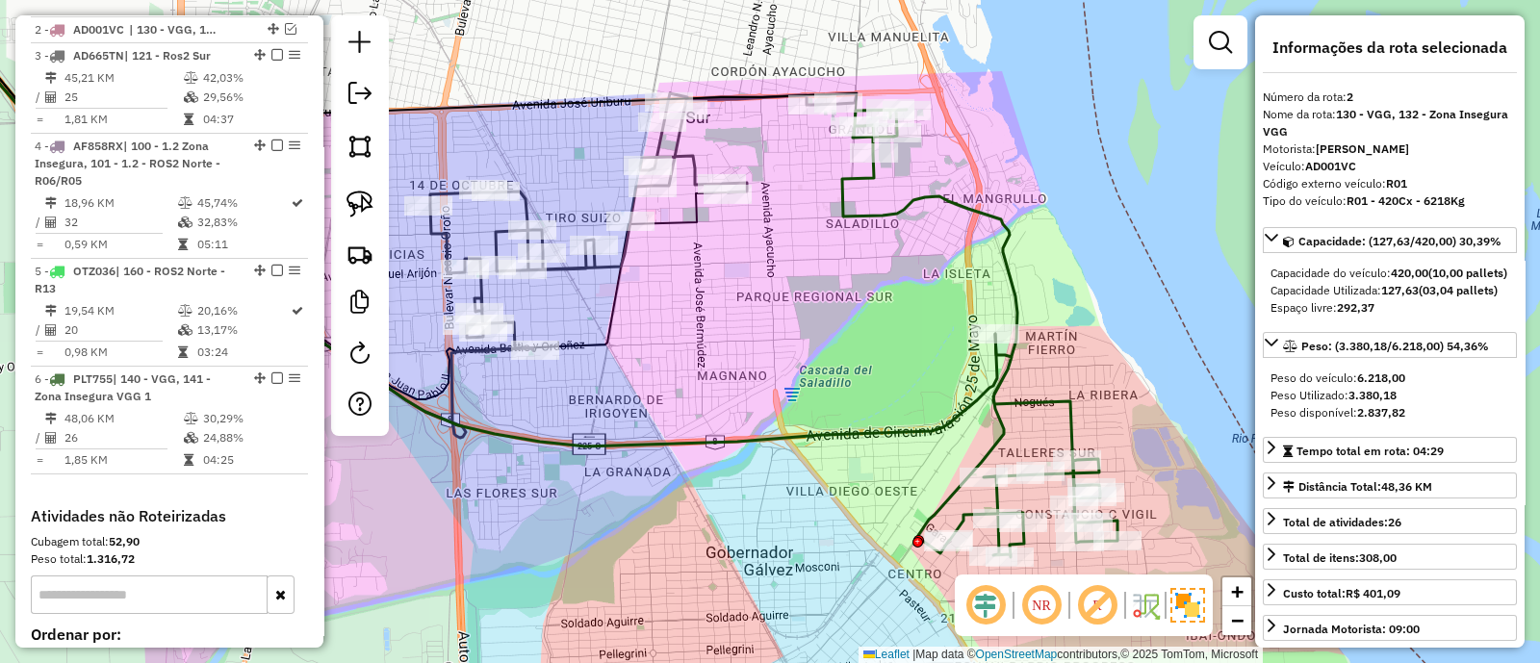
click at [1003, 430] on icon at bounding box center [979, 334] width 275 height 448
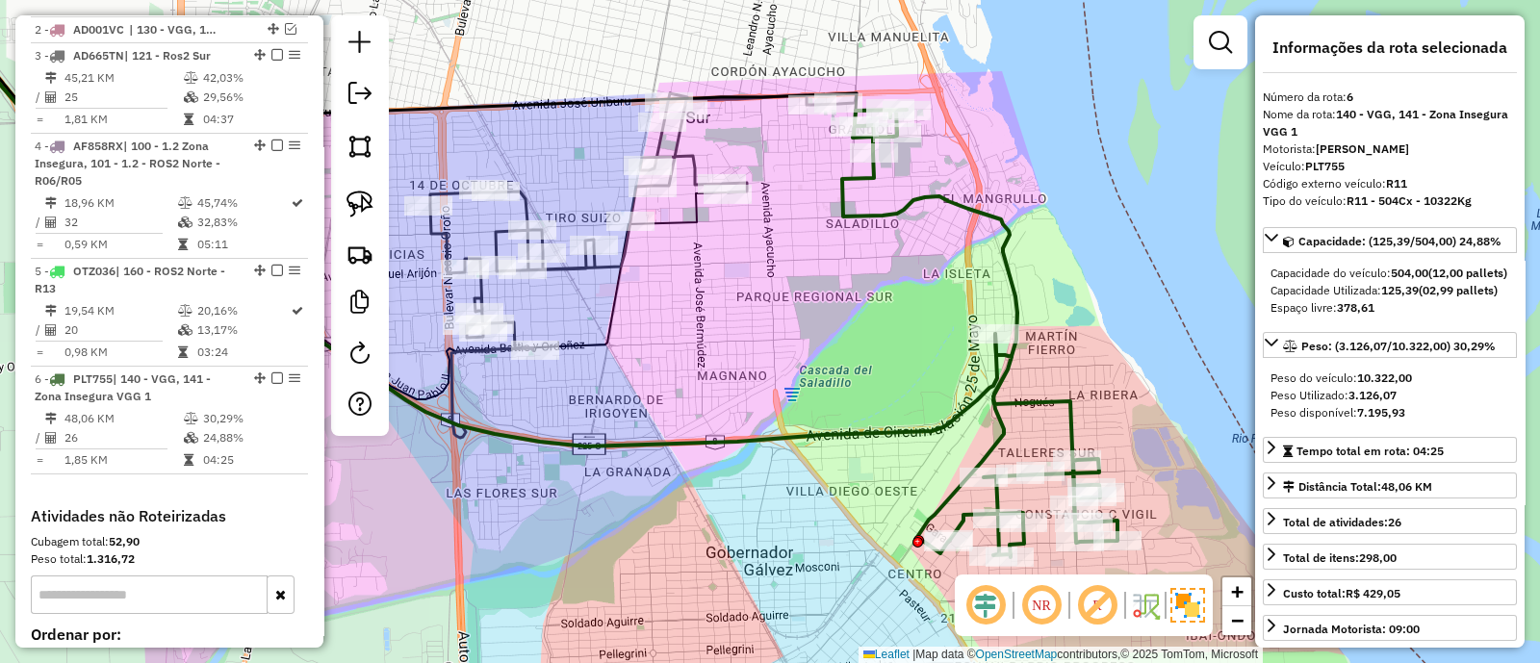
scroll to position [1101, 0]
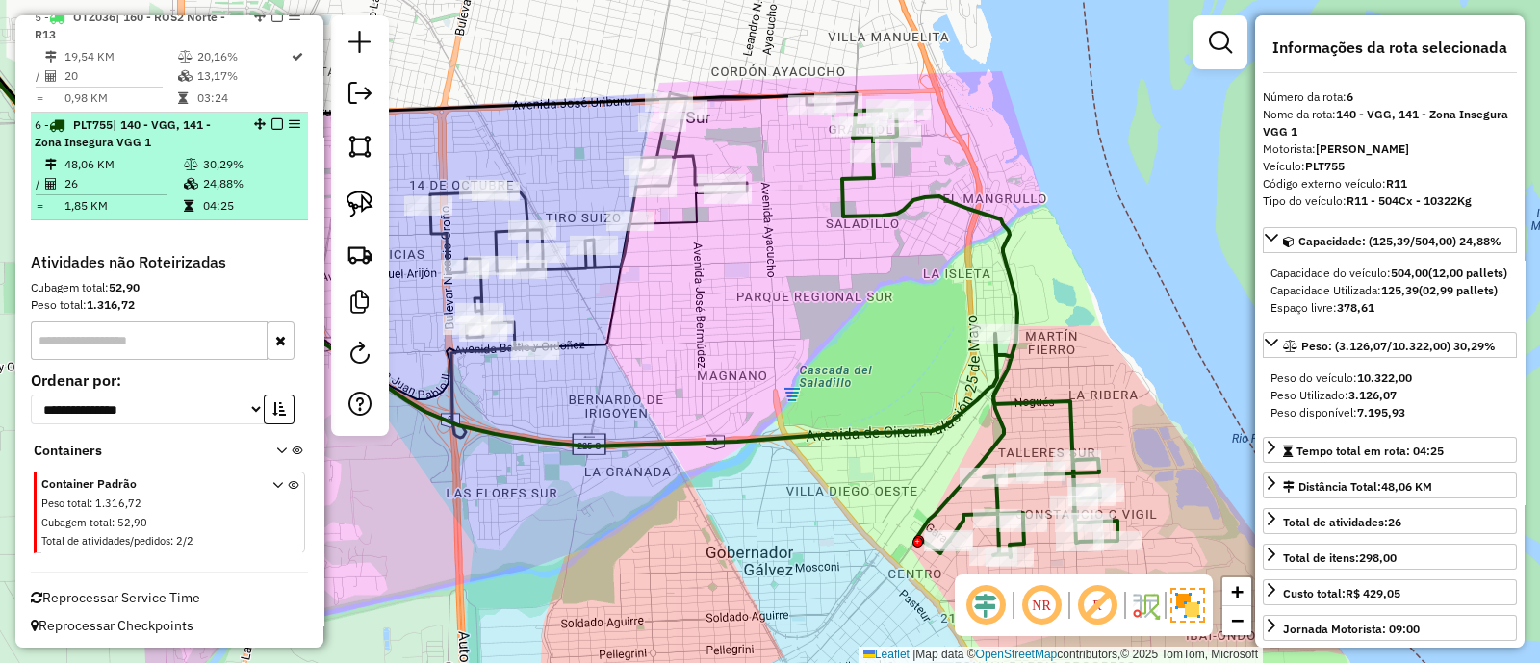
click at [276, 126] on em at bounding box center [277, 124] width 12 height 12
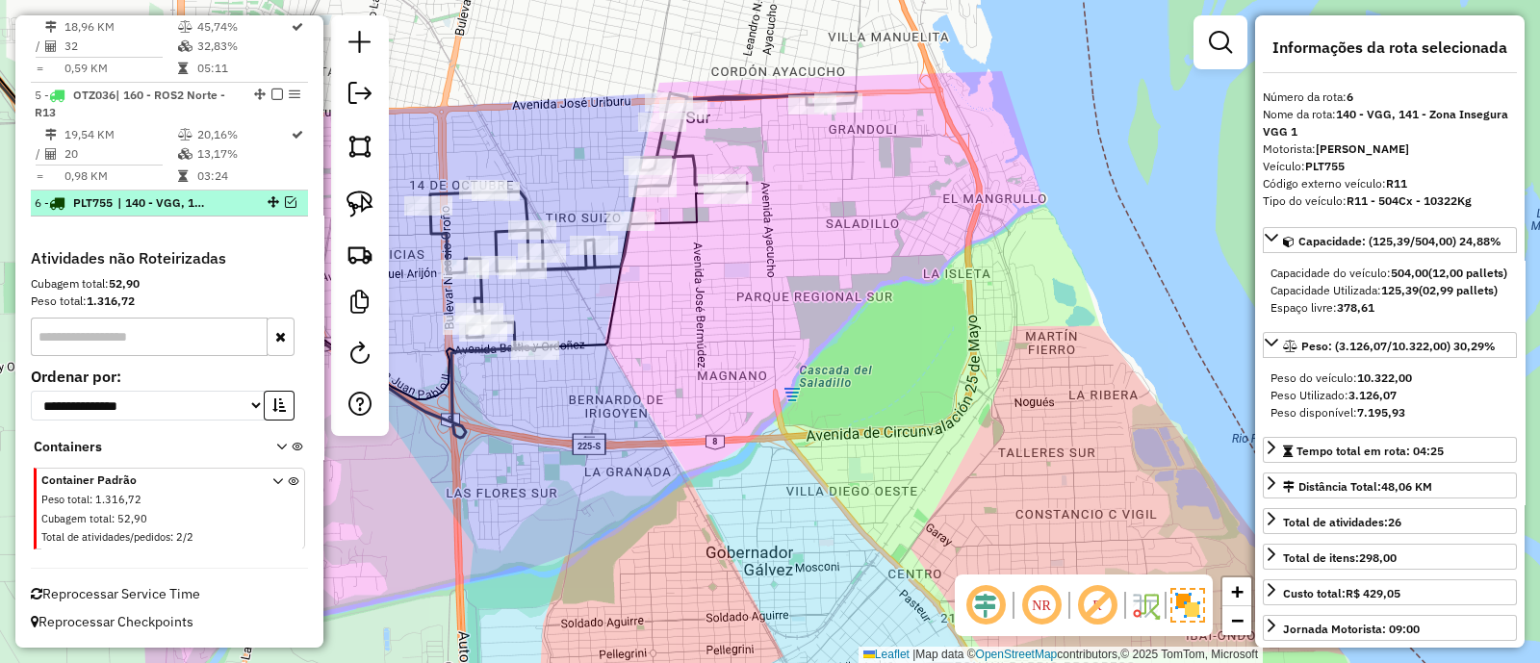
scroll to position [1019, 0]
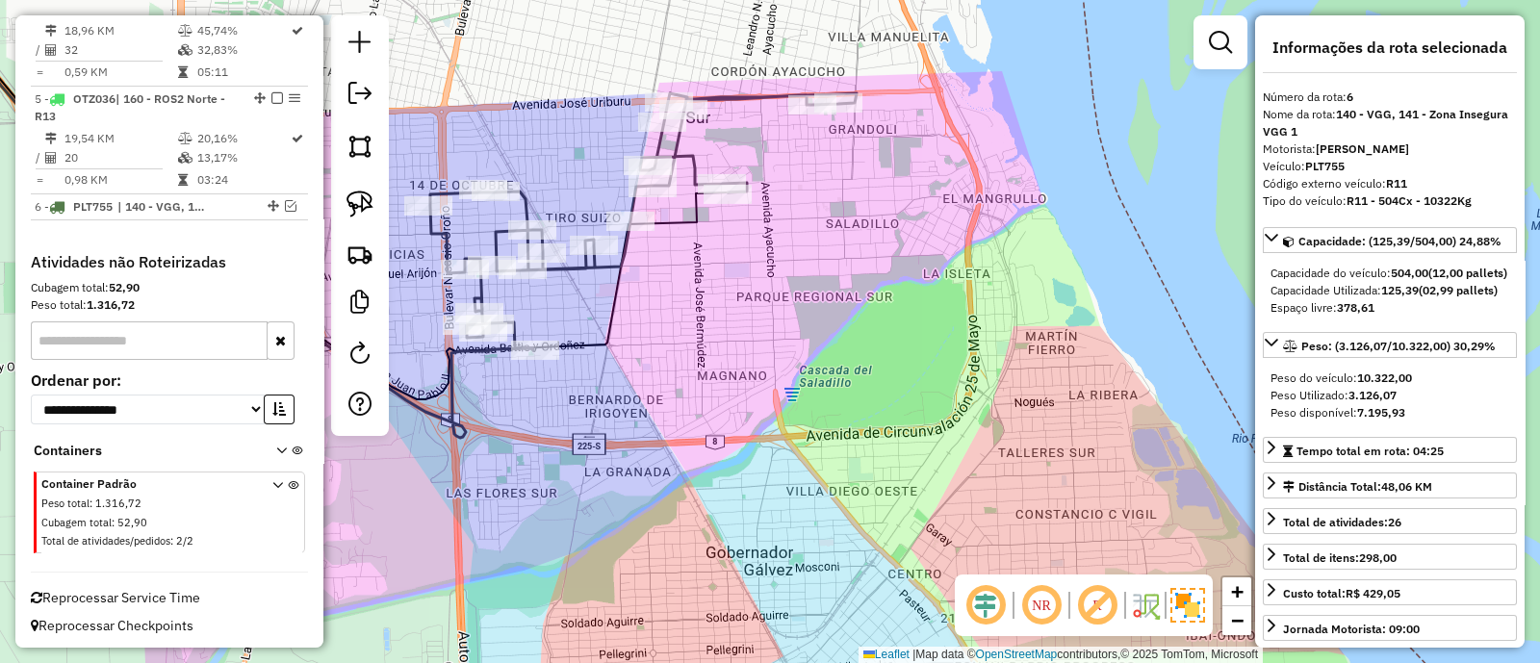
click at [610, 270] on icon at bounding box center [643, 221] width 426 height 257
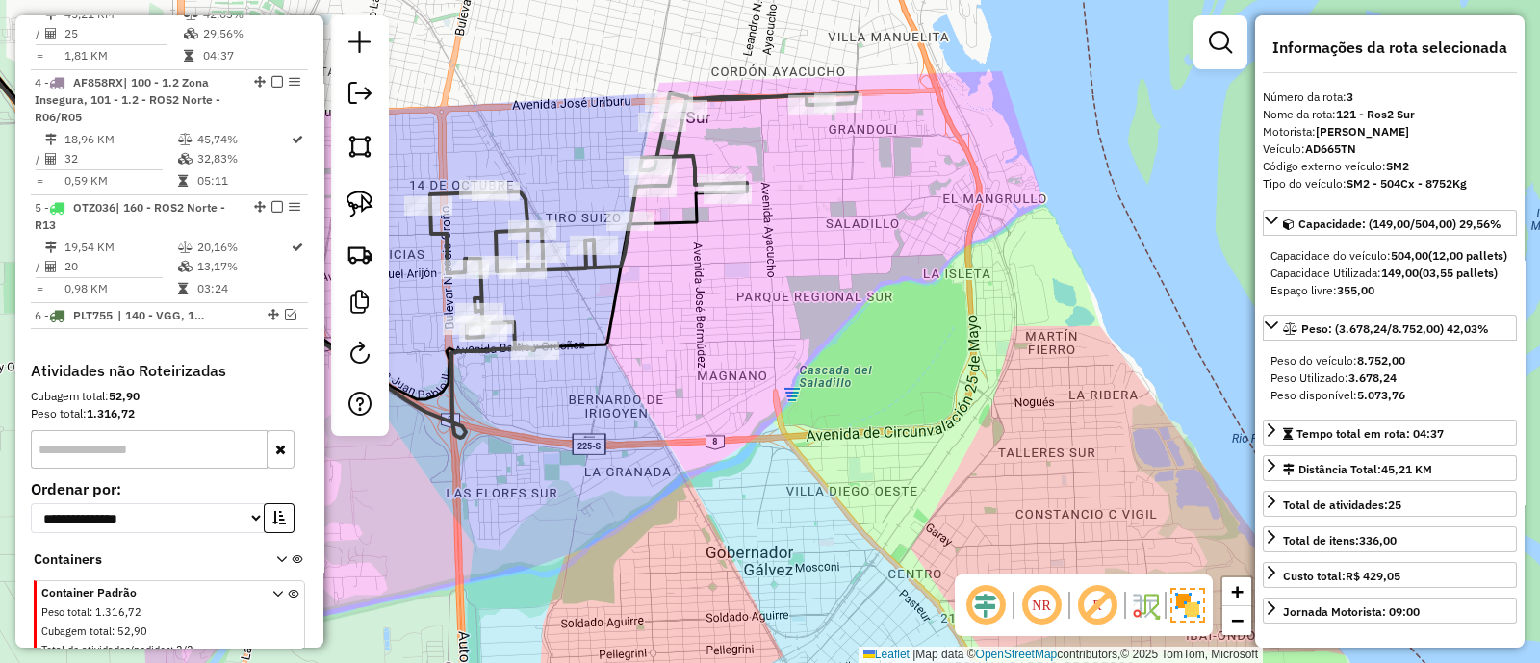
scroll to position [874, 0]
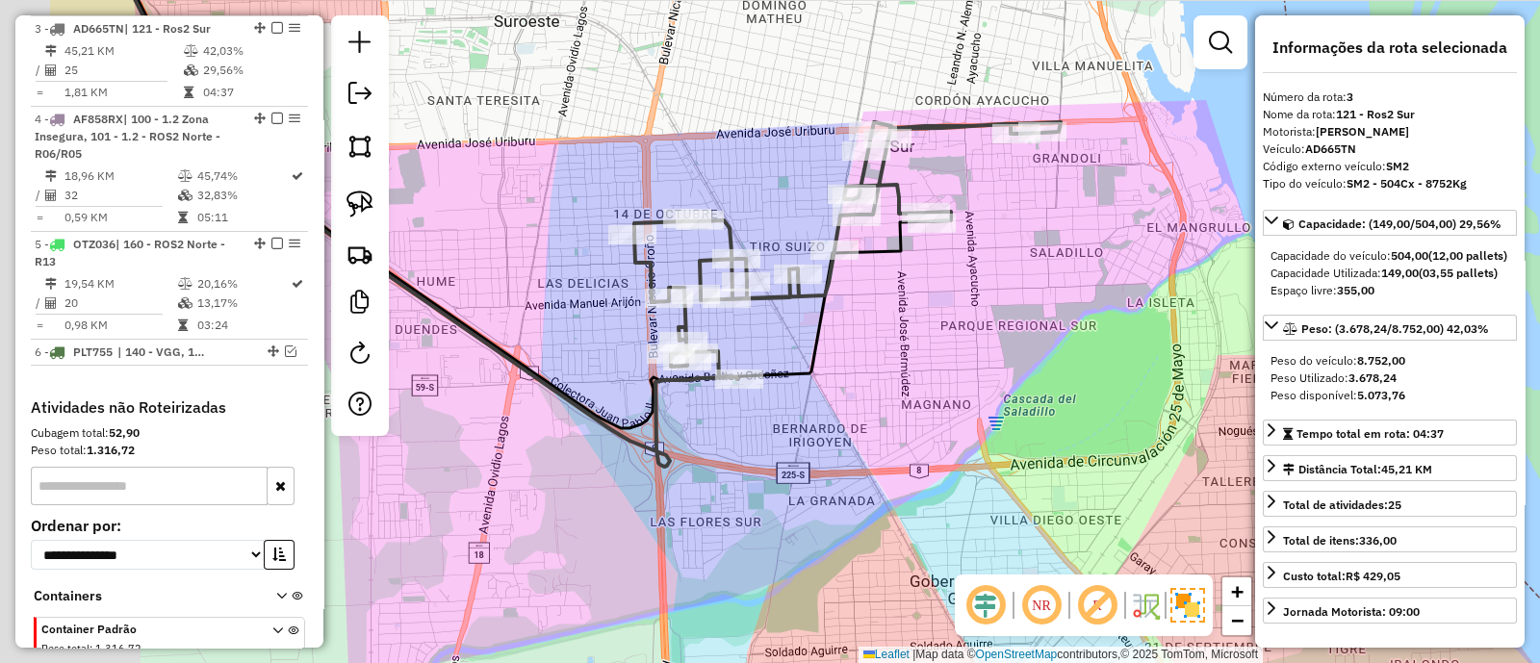
drag, startPoint x: 682, startPoint y: 286, endPoint x: 871, endPoint y: 310, distance: 190.2
click at [871, 310] on div "Janela de atendimento Grade de atendimento Capacidade Transportadoras Veículos …" at bounding box center [770, 331] width 1540 height 663
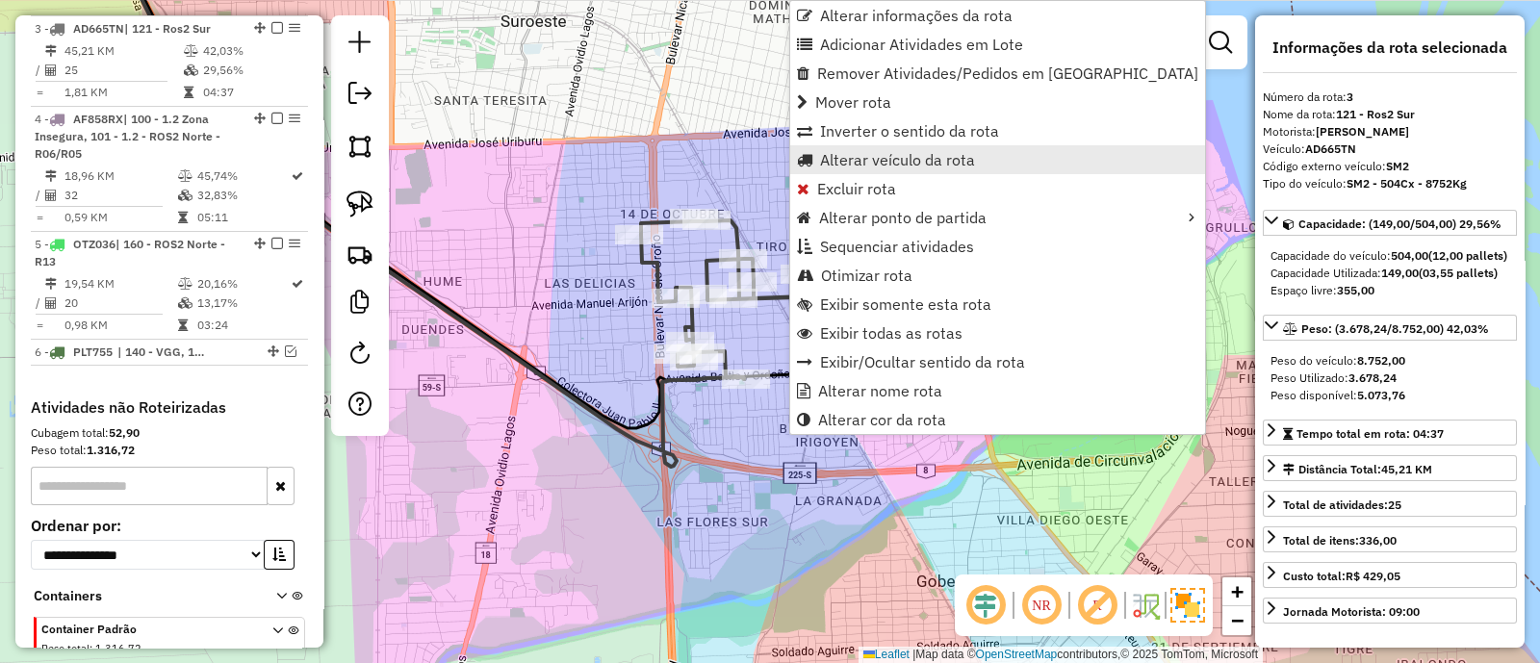
click at [849, 161] on span "Alterar veículo da rota" at bounding box center [897, 159] width 155 height 15
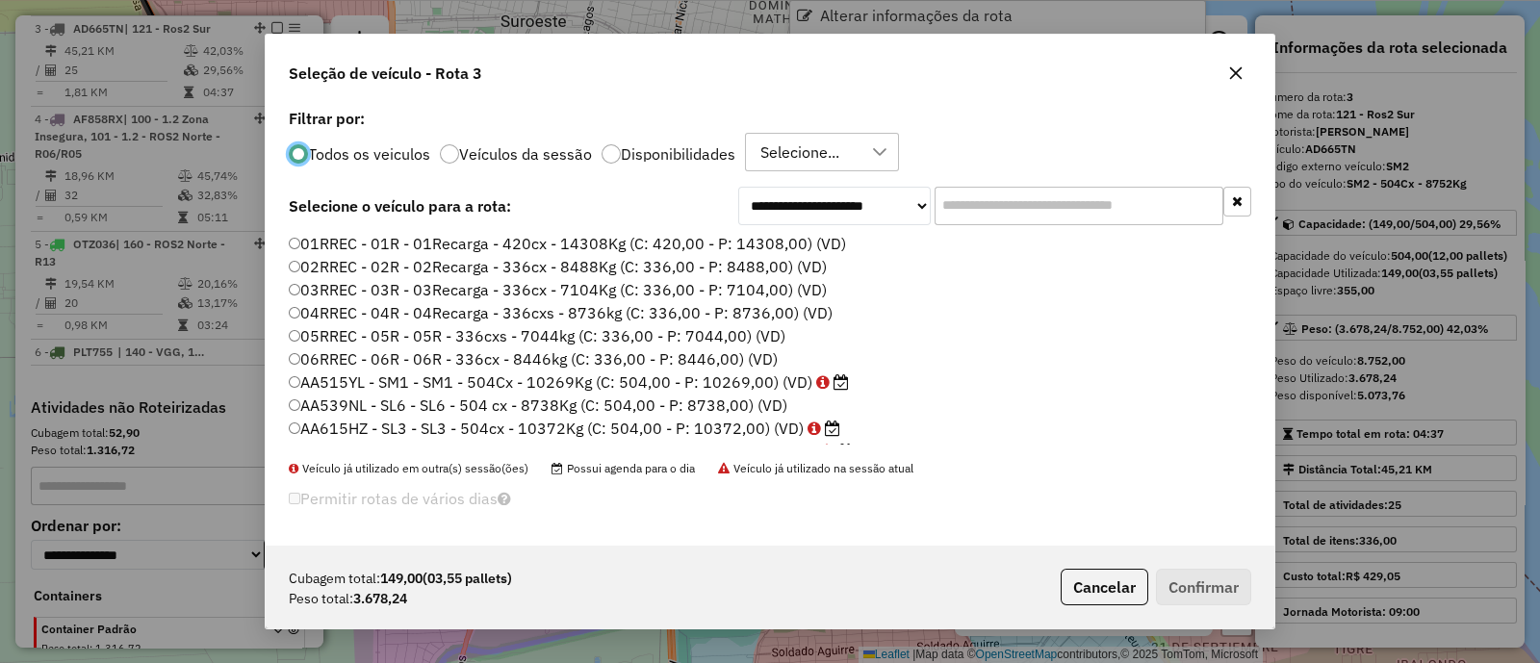
scroll to position [10, 6]
click at [611, 158] on div at bounding box center [611, 153] width 19 height 19
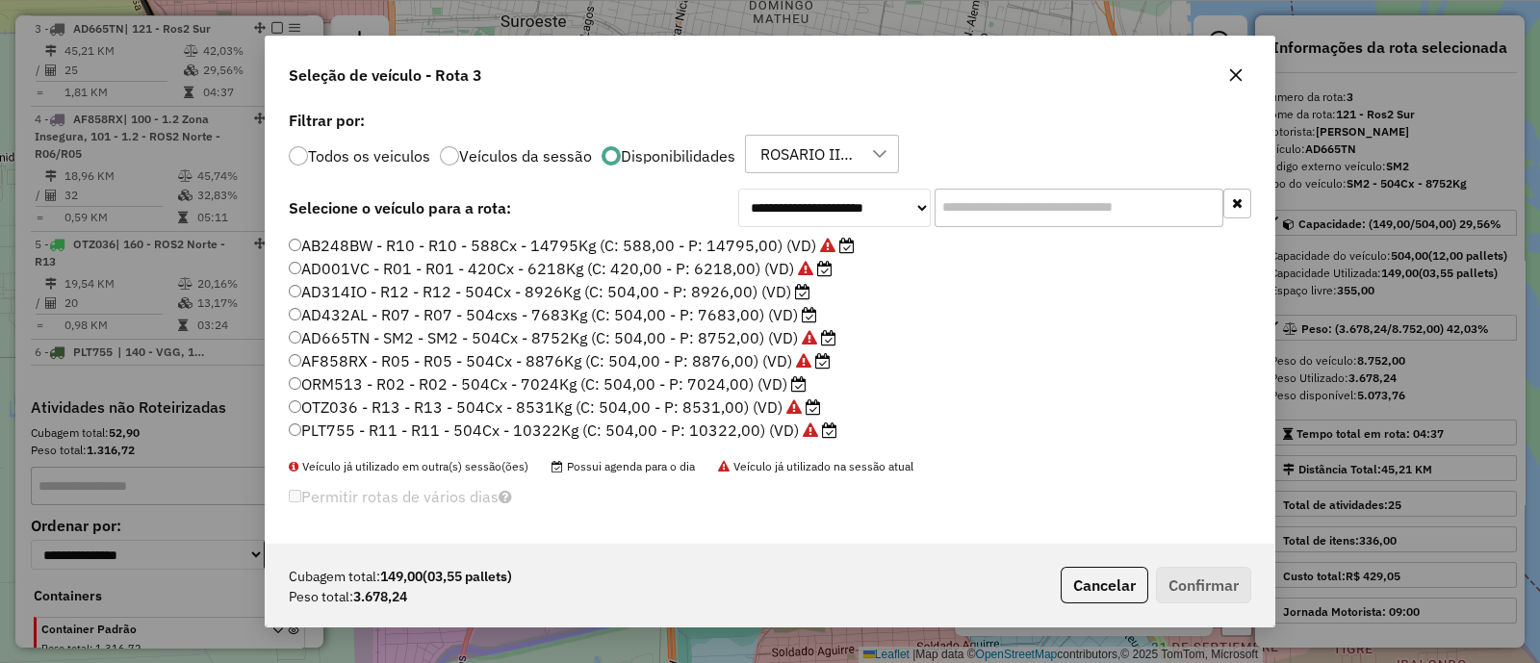
click at [481, 313] on label "AD432AL - R07 - R07 - 504cxs - 7683Kg (C: 504,00 - P: 7683,00) (VD)" at bounding box center [553, 314] width 528 height 23
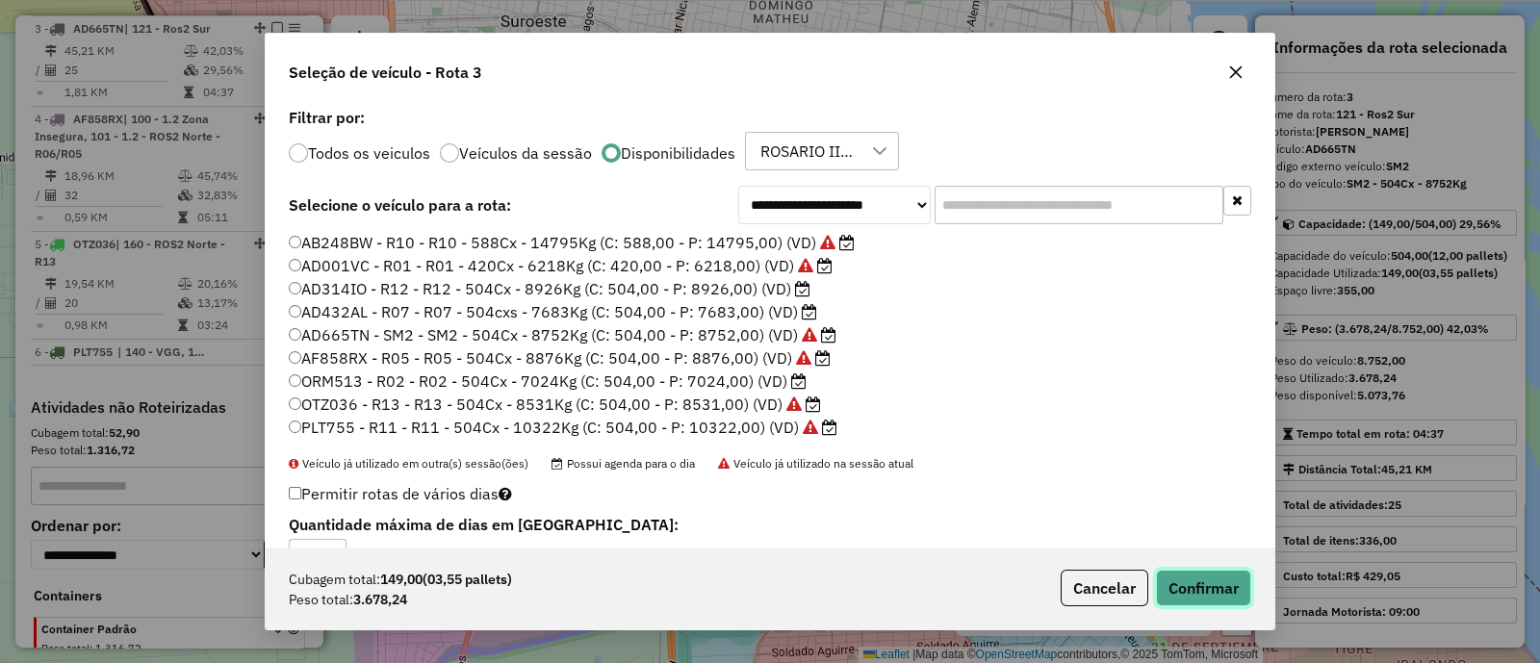
click at [1184, 587] on button "Confirmar" at bounding box center [1203, 588] width 95 height 37
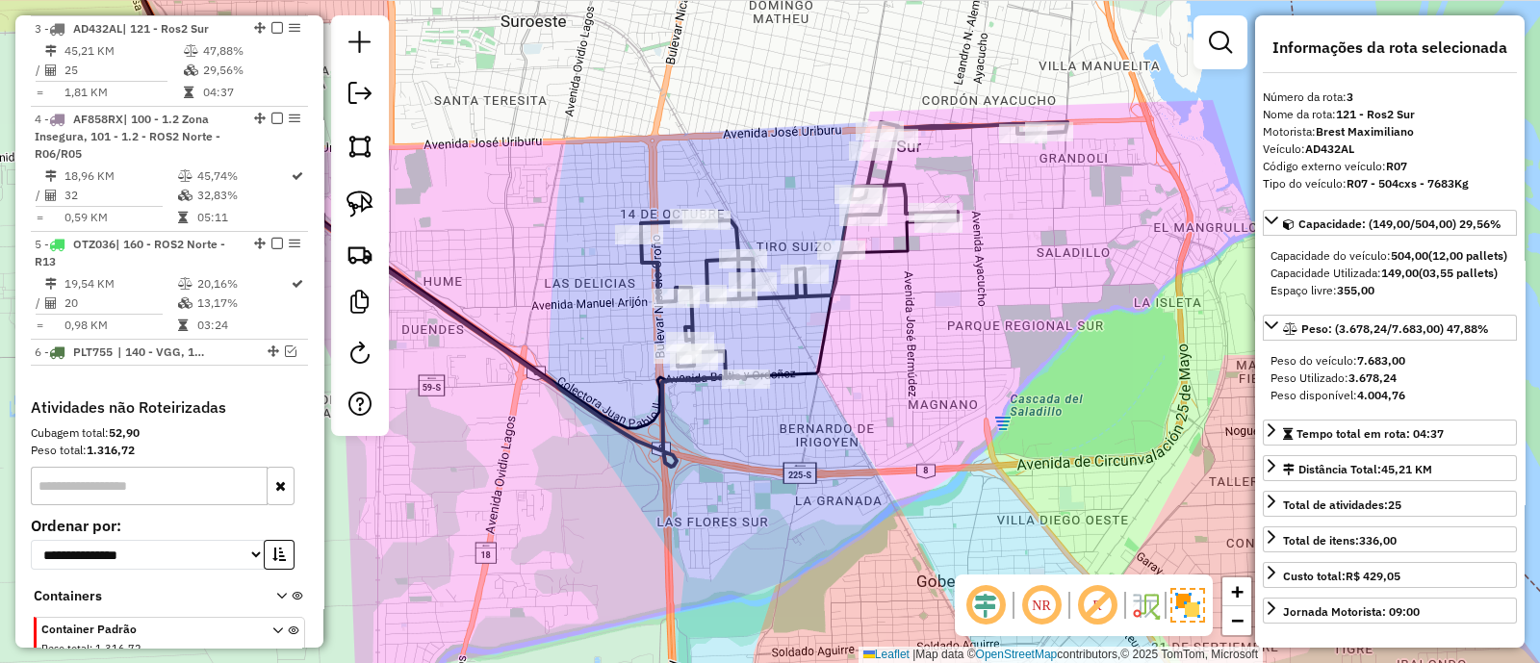
click at [646, 257] on icon at bounding box center [854, 250] width 426 height 257
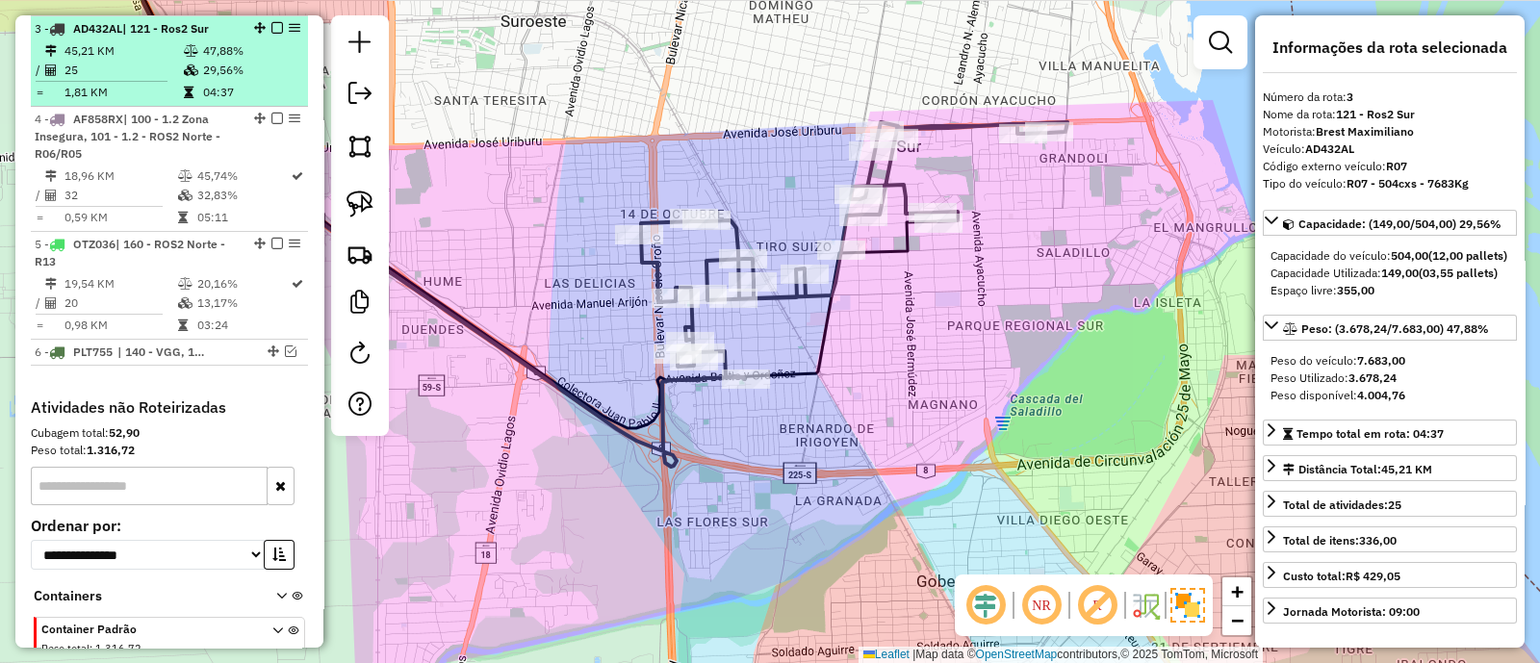
click at [272, 24] on em at bounding box center [277, 28] width 12 height 12
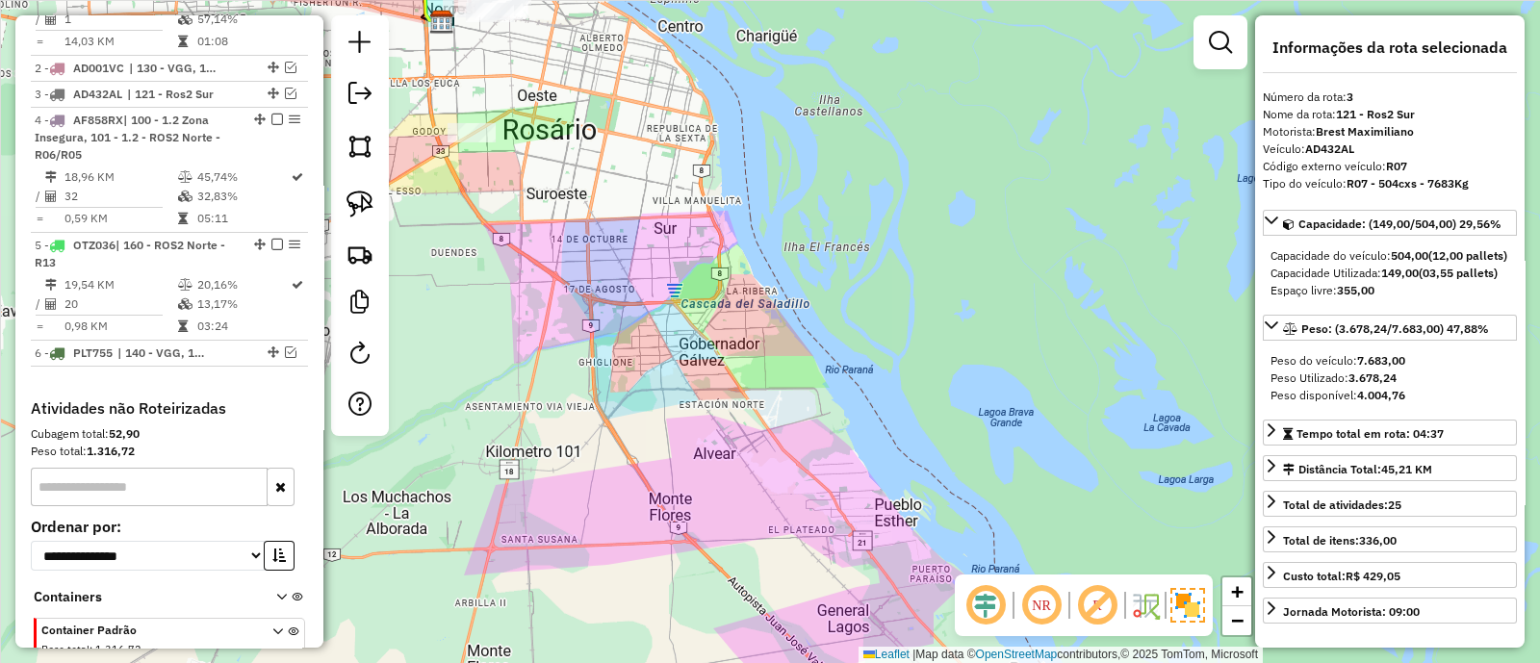
drag, startPoint x: 539, startPoint y: 158, endPoint x: 789, endPoint y: 446, distance: 381.4
click at [789, 446] on div "Janela de atendimento Grade de atendimento Capacidade Transportadoras Veículos …" at bounding box center [770, 331] width 1540 height 663
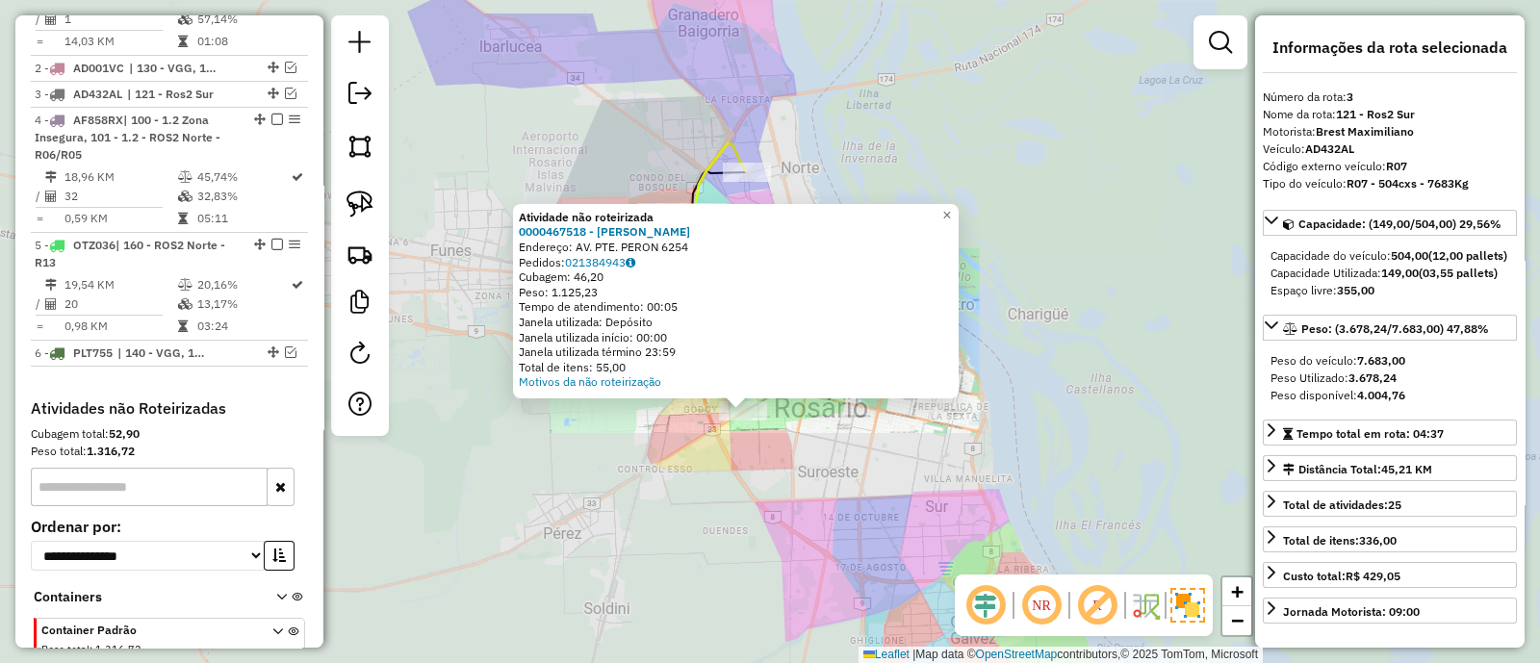
click at [717, 475] on div "Atividade não roteirizada 0000467518 - LIN HUAXIONG Endereço: AV. PTE. PERON 62…" at bounding box center [770, 331] width 1540 height 663
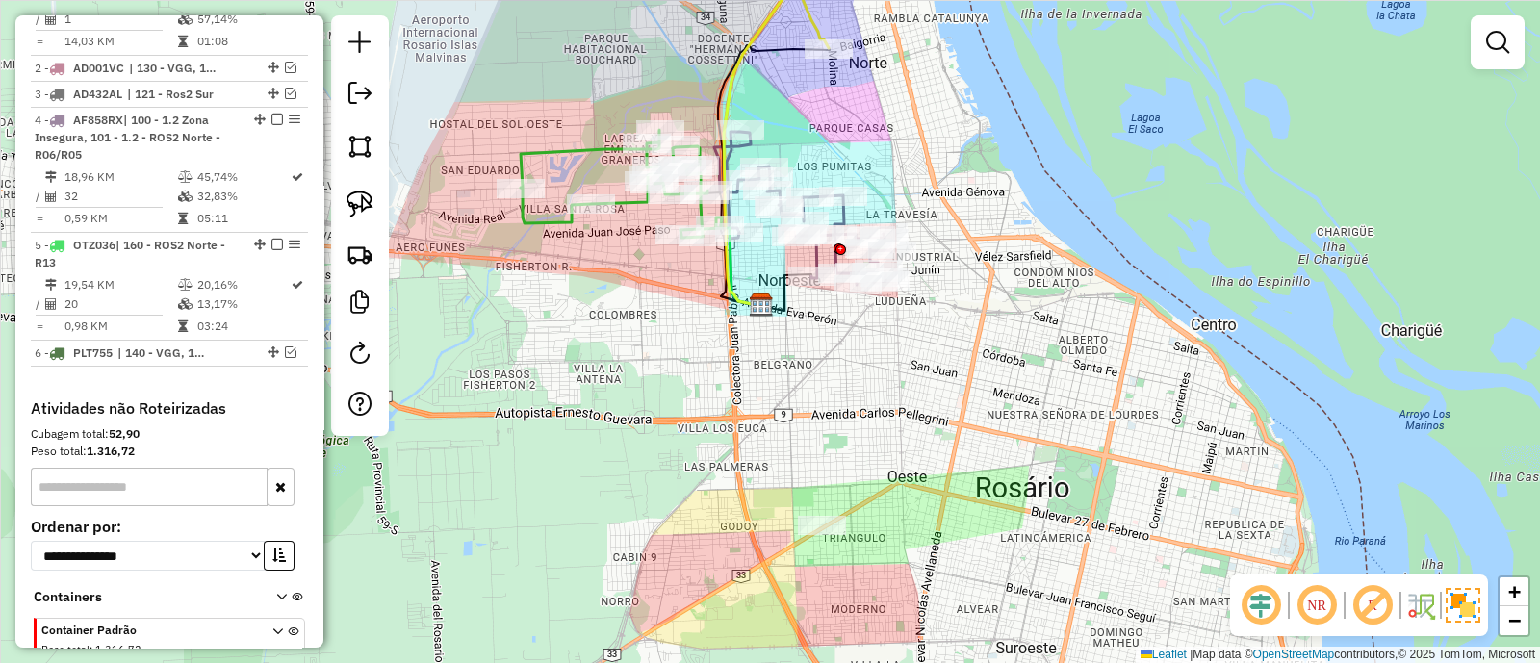
click at [626, 207] on icon at bounding box center [621, 184] width 200 height 108
select select "**********"
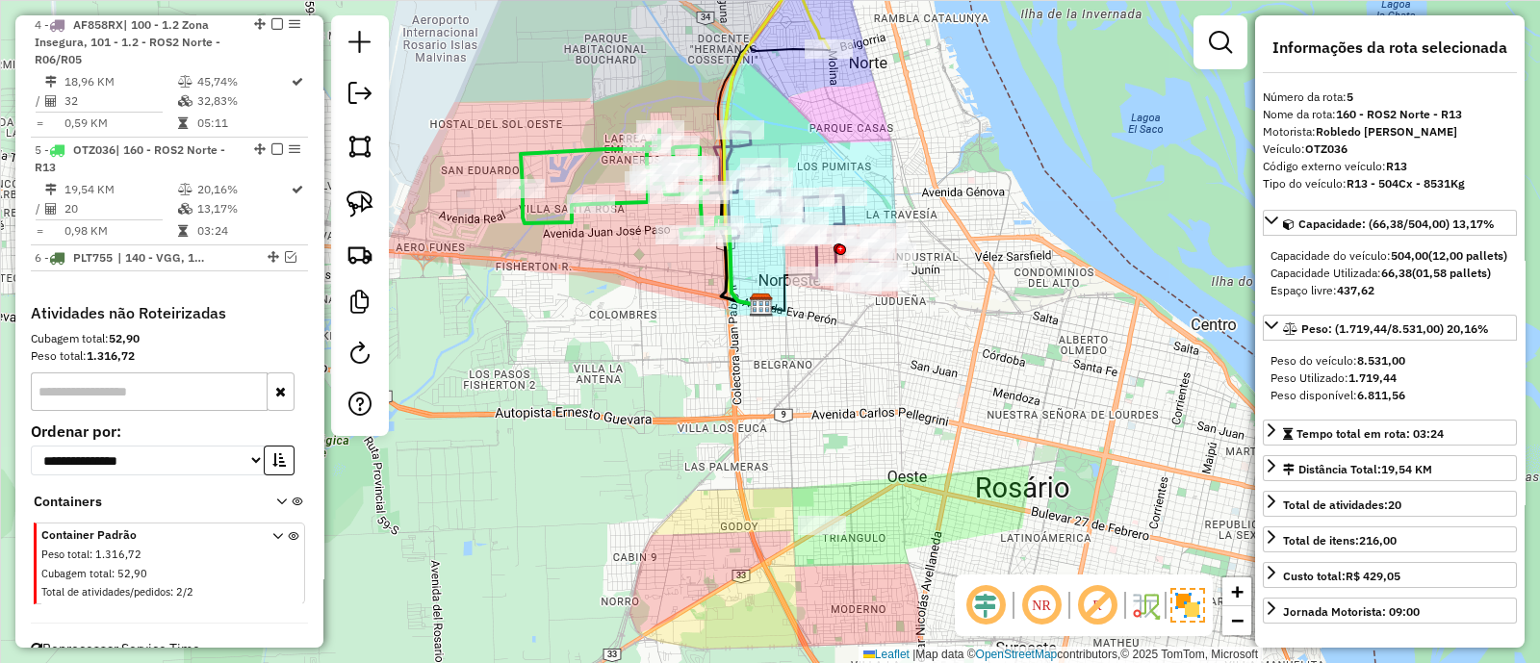
scroll to position [955, 0]
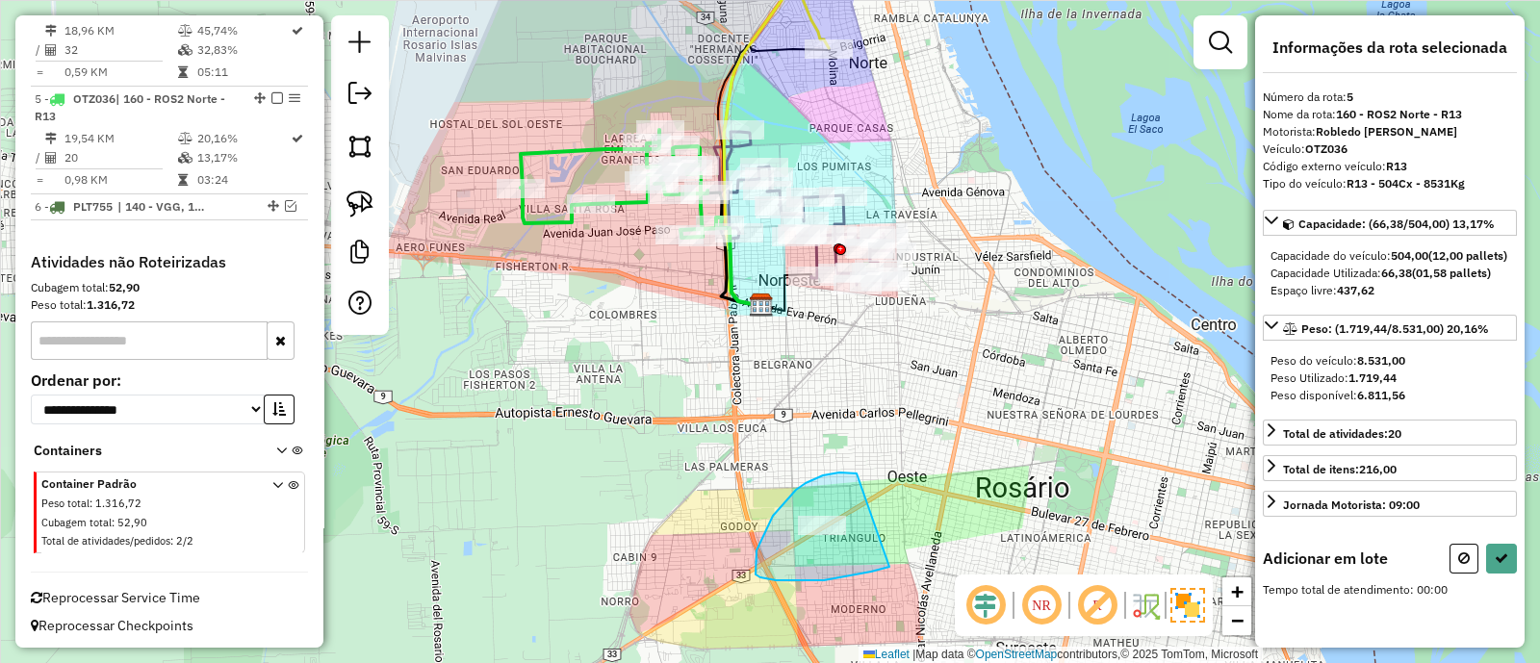
drag, startPoint x: 839, startPoint y: 473, endPoint x: 890, endPoint y: 567, distance: 107.2
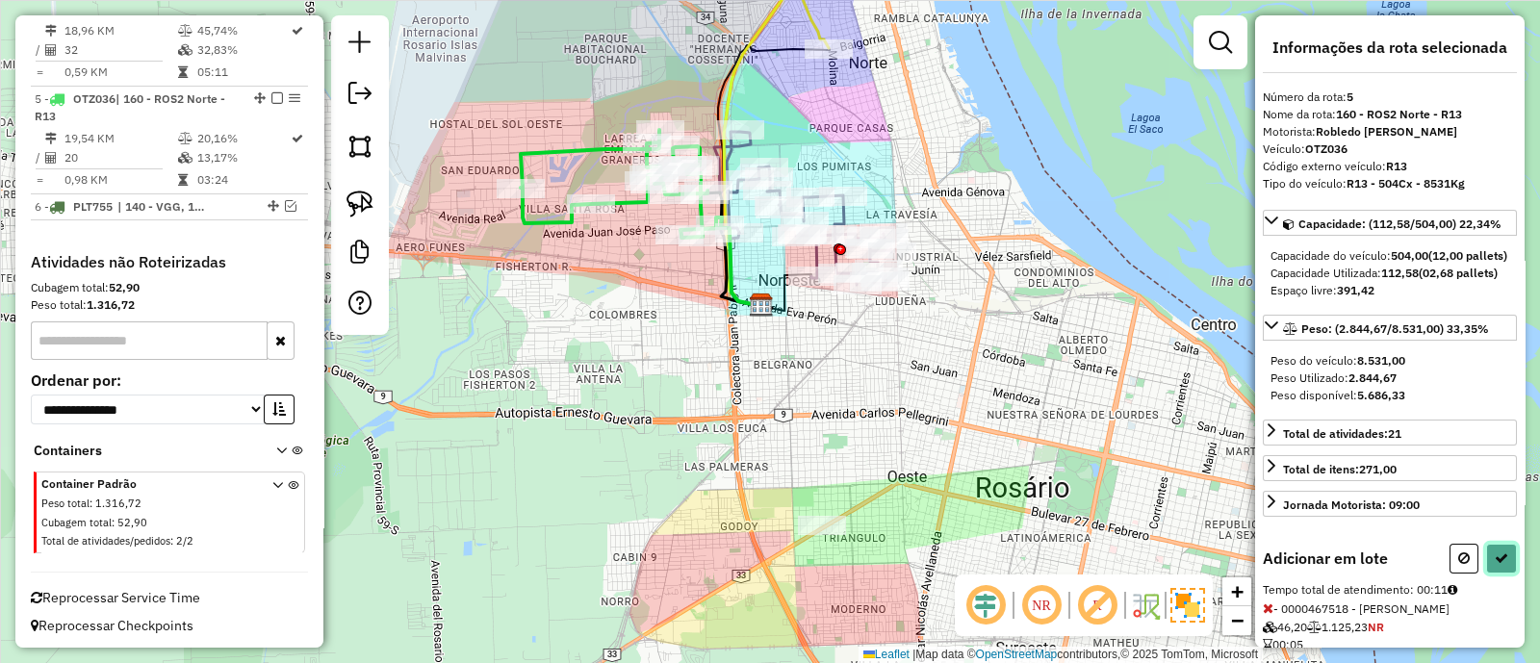
click at [1495, 565] on icon at bounding box center [1501, 558] width 13 height 13
select select "**********"
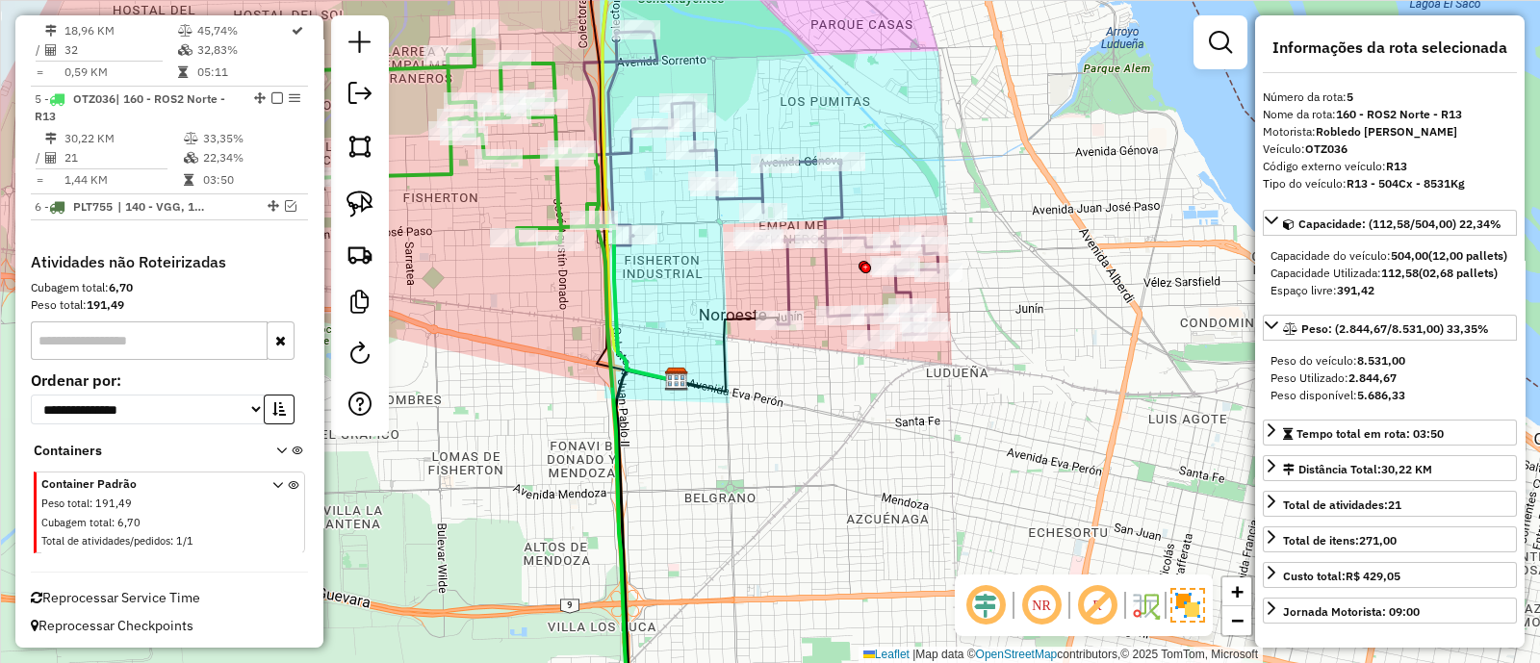
click at [842, 200] on icon at bounding box center [761, 186] width 354 height 308
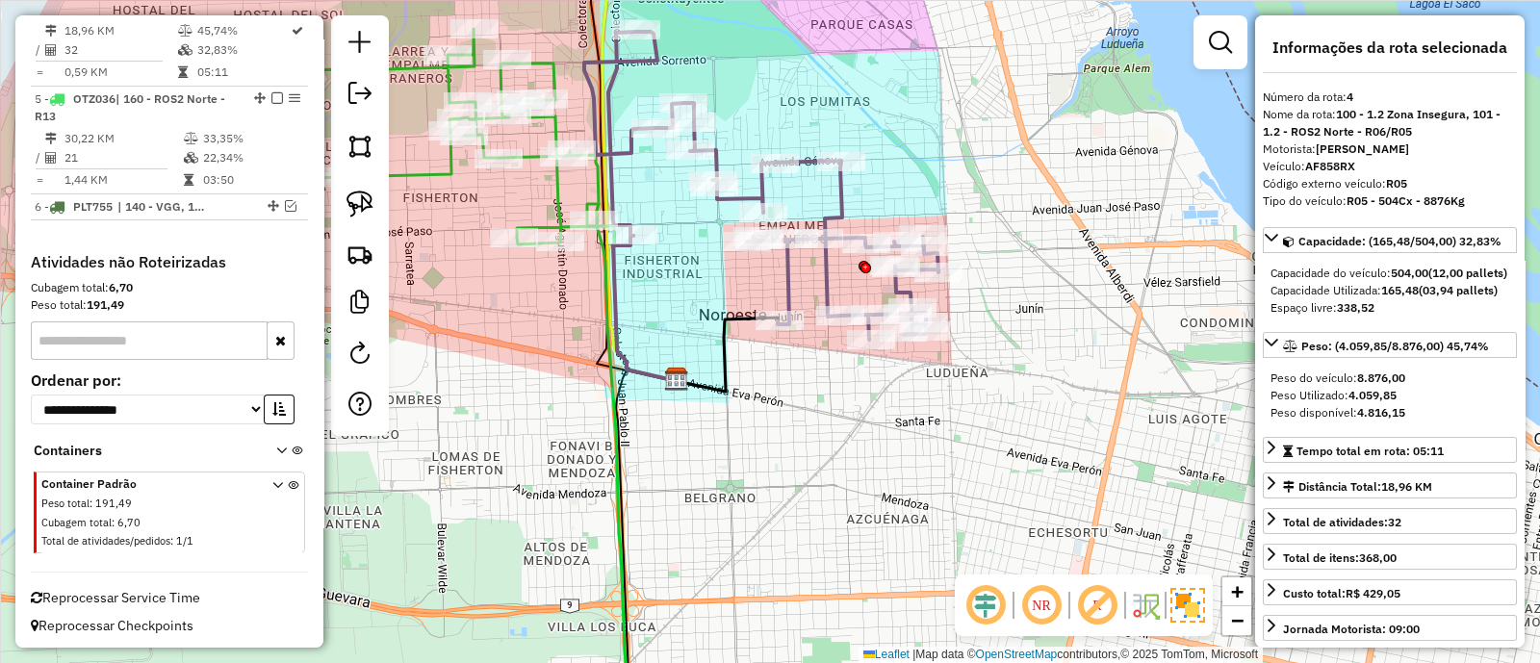
scroll to position [899, 0]
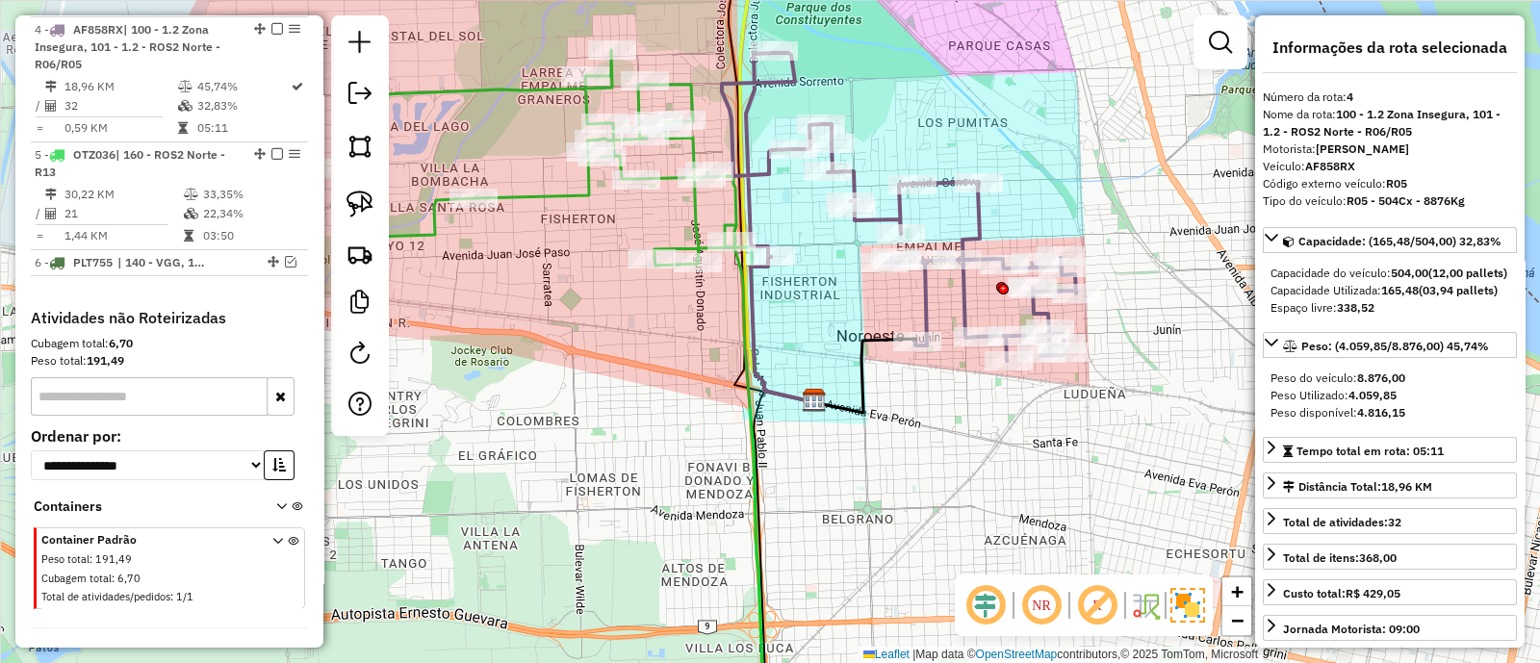
drag, startPoint x: 681, startPoint y: 270, endPoint x: 819, endPoint y: 291, distance: 140.1
click at [819, 291] on div "Janela de atendimento Grade de atendimento Capacidade Transportadoras Veículos …" at bounding box center [770, 331] width 1540 height 663
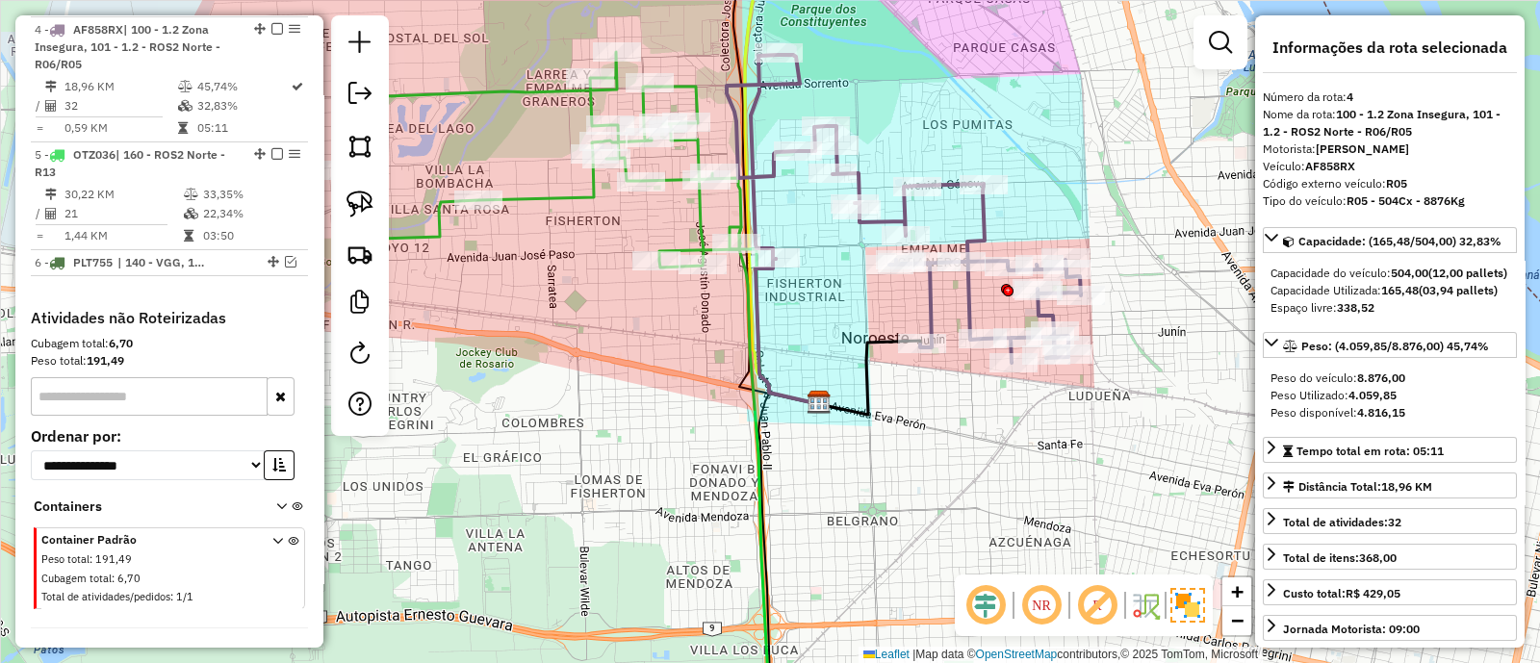
click at [699, 226] on icon at bounding box center [555, 391] width 432 height 678
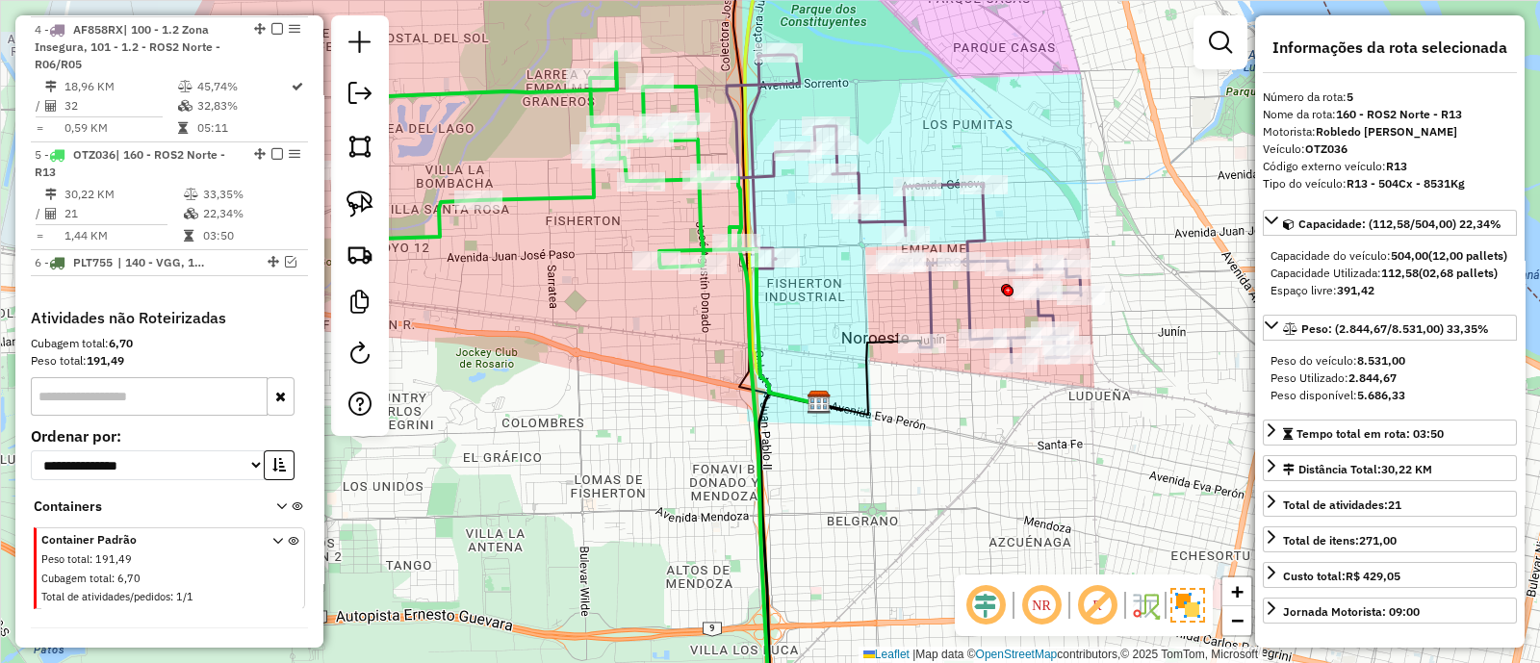
scroll to position [955, 0]
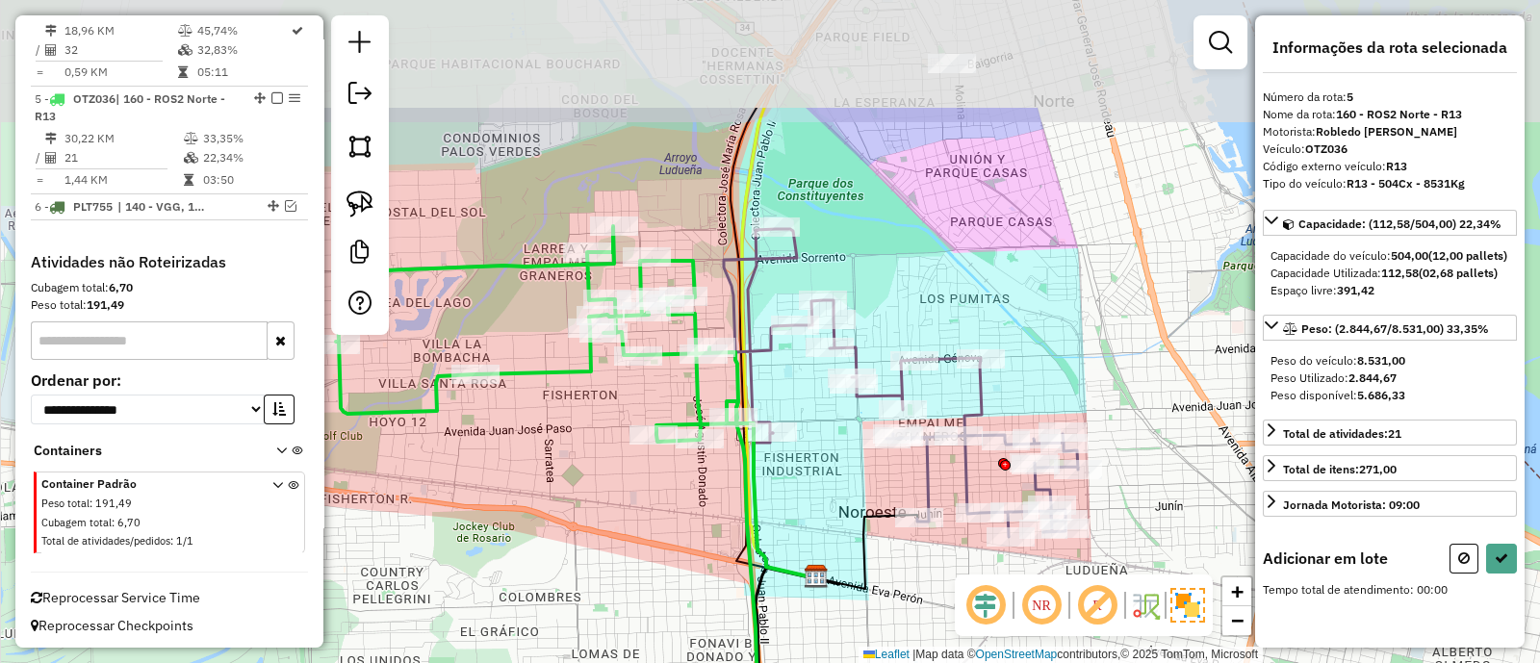
drag, startPoint x: 793, startPoint y: 173, endPoint x: 790, endPoint y: 347, distance: 174.2
click at [790, 347] on div "Janela de atendimento Grade de atendimento Capacidade Transportadoras Veículos …" at bounding box center [770, 331] width 1540 height 663
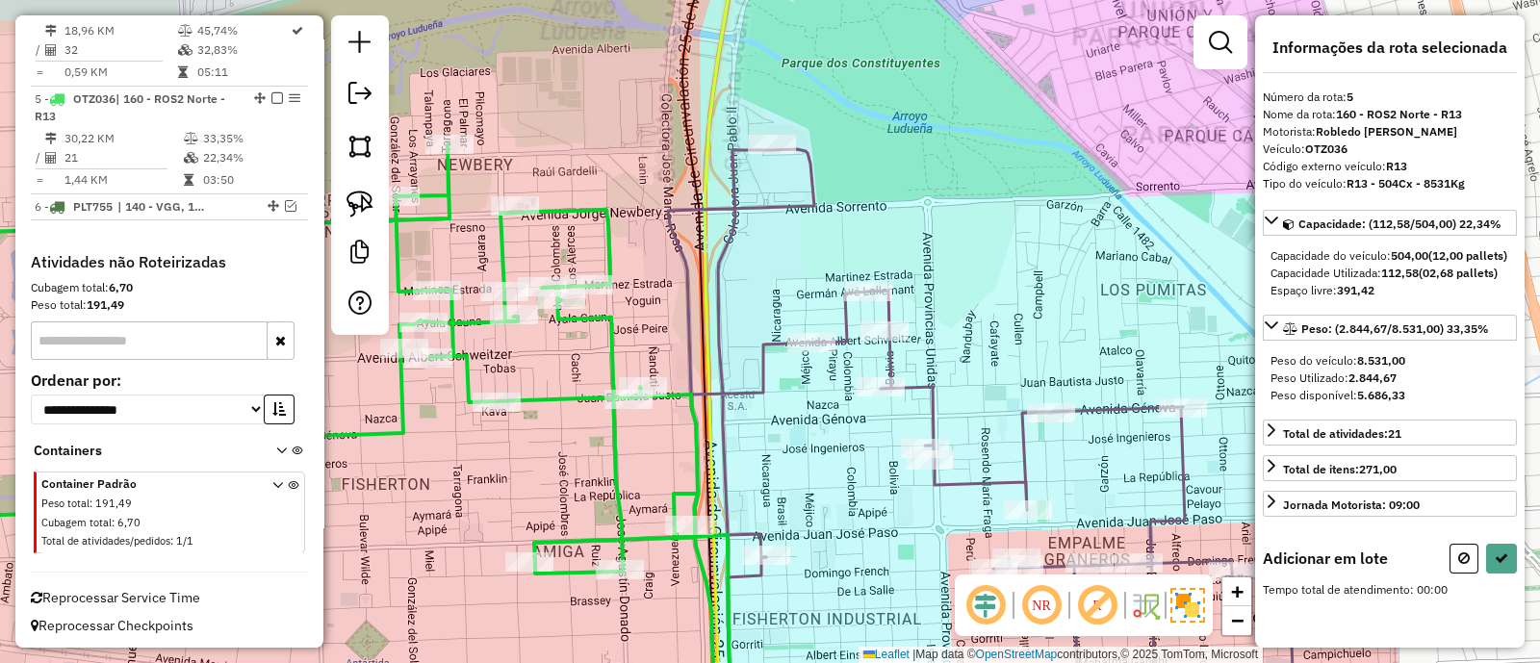
drag, startPoint x: 793, startPoint y: 301, endPoint x: 775, endPoint y: 231, distance: 72.6
click at [775, 231] on div "Janela de atendimento Grade de atendimento Capacidade Transportadoras Veículos …" at bounding box center [770, 331] width 1540 height 663
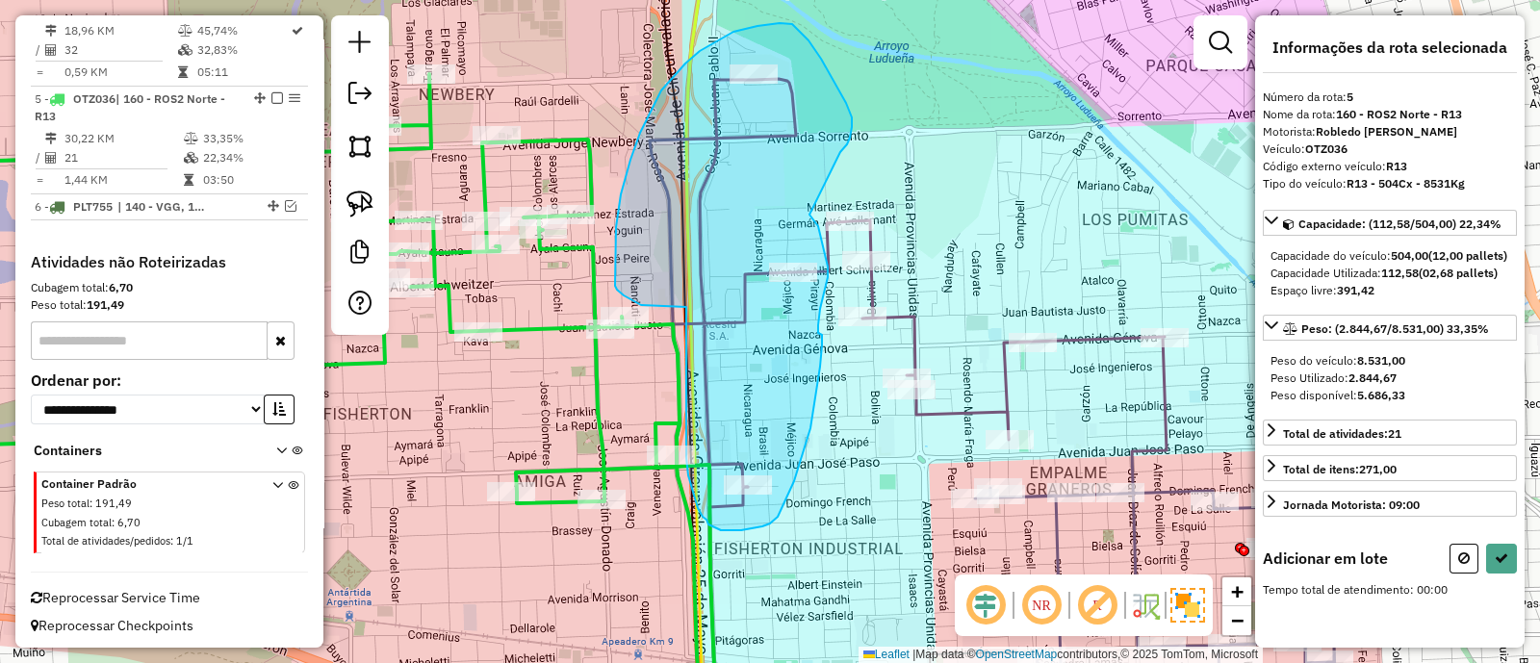
drag, startPoint x: 843, startPoint y: 149, endPoint x: 809, endPoint y: 215, distance: 73.6
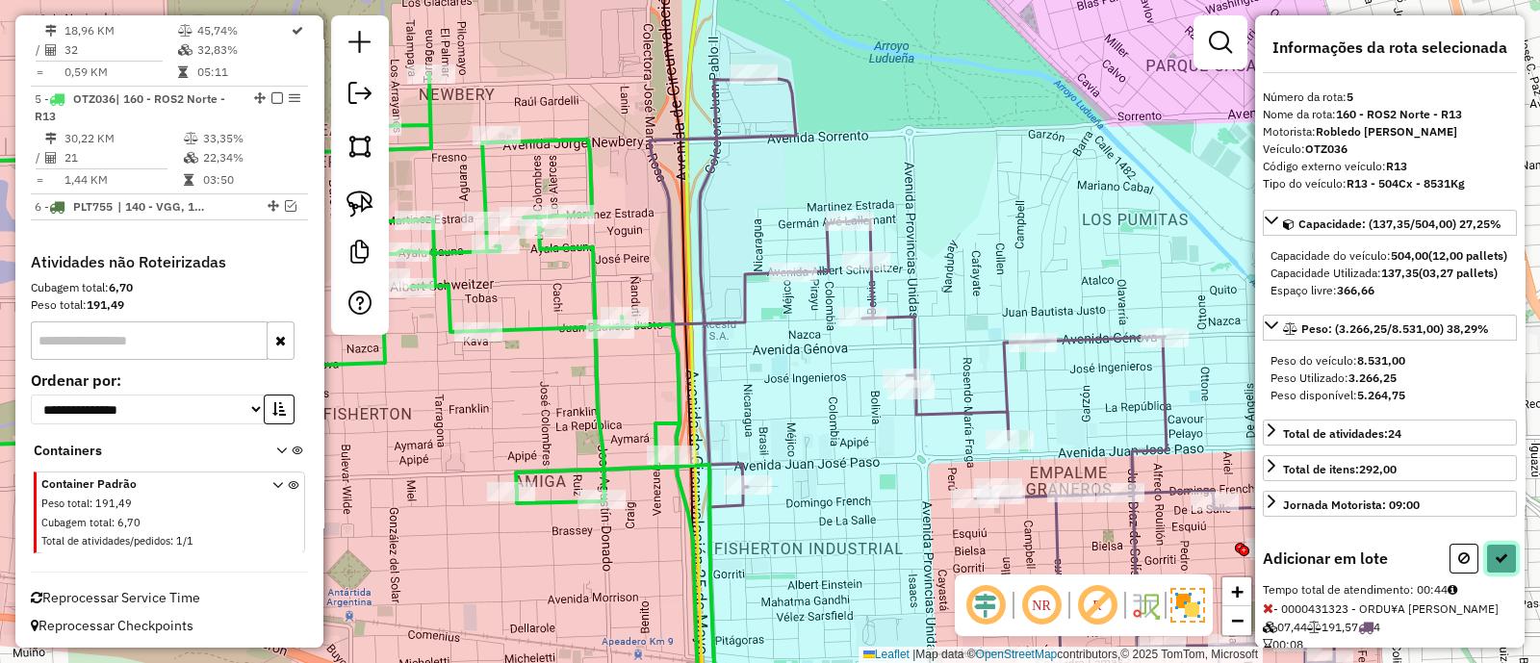
click at [1495, 565] on icon at bounding box center [1501, 558] width 13 height 13
select select "**********"
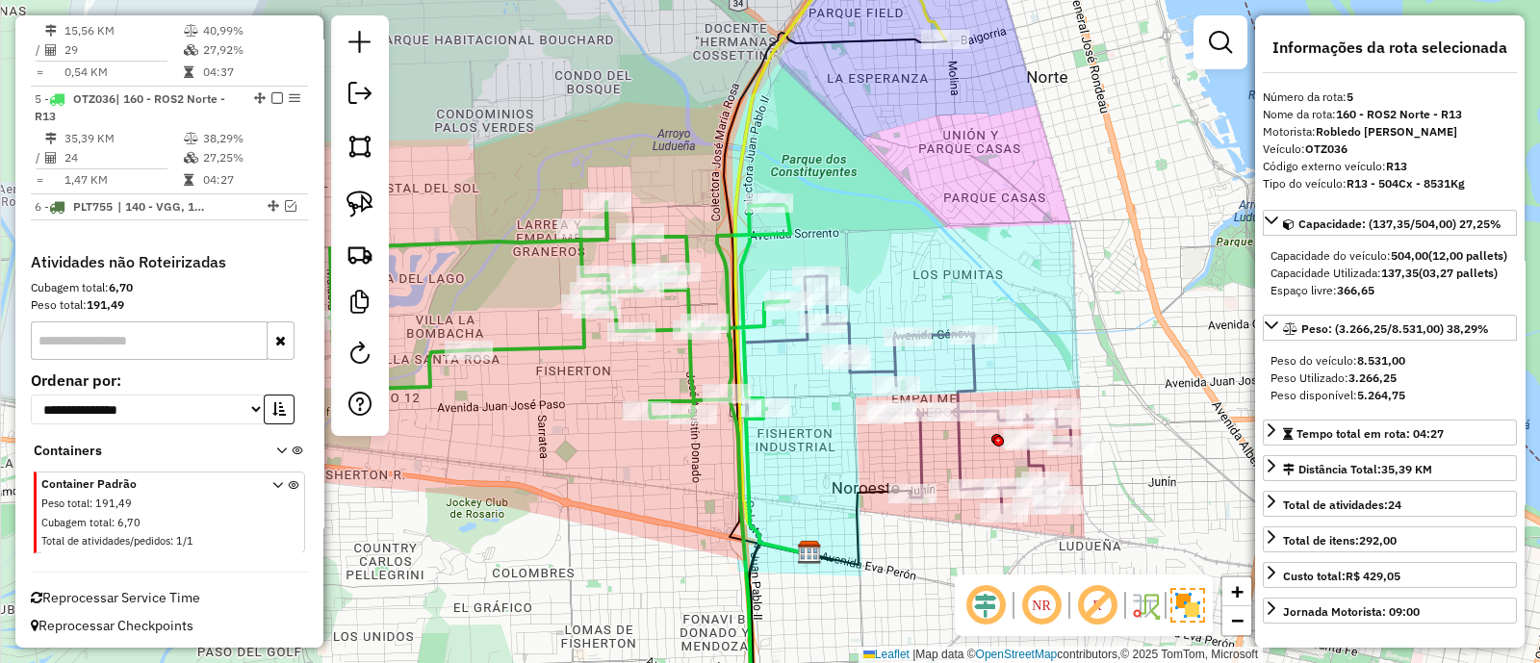
click at [814, 426] on div "Janela de atendimento Grade de atendimento Capacidade Transportadoras Veículos …" at bounding box center [770, 331] width 1540 height 663
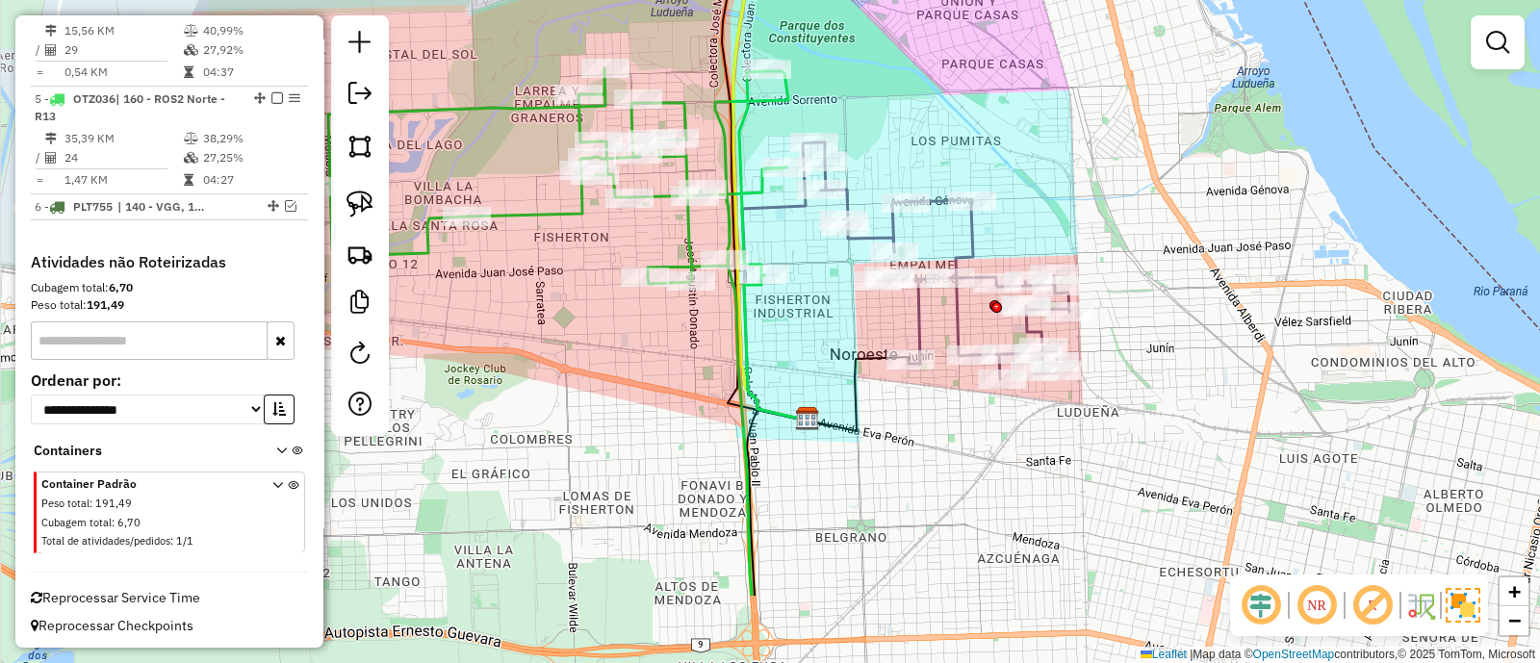
drag, startPoint x: 810, startPoint y: 471, endPoint x: 808, endPoint y: 321, distance: 149.2
click at [808, 321] on div "Janela de atendimento Grade de atendimento Capacidade Transportadoras Veículos …" at bounding box center [770, 331] width 1540 height 663
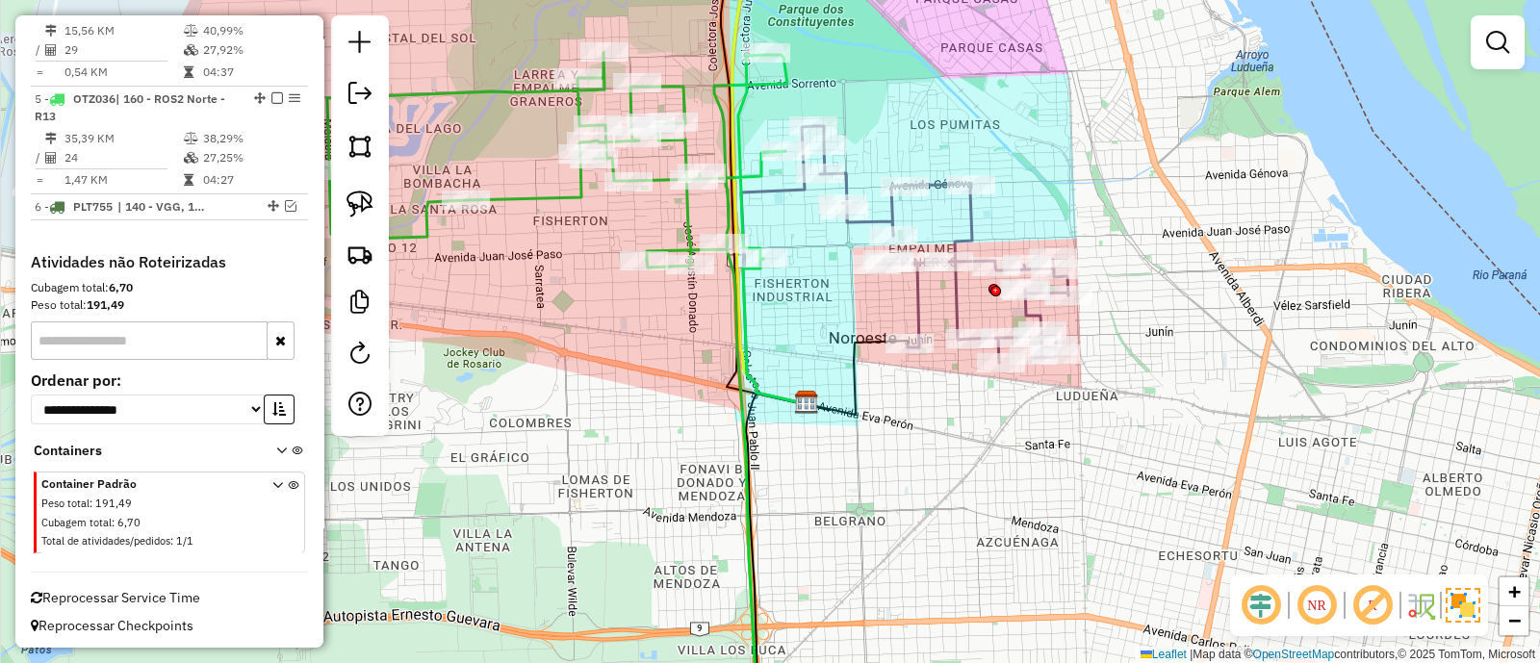
click at [756, 382] on icon at bounding box center [775, 331] width 64 height 145
select select "**********"
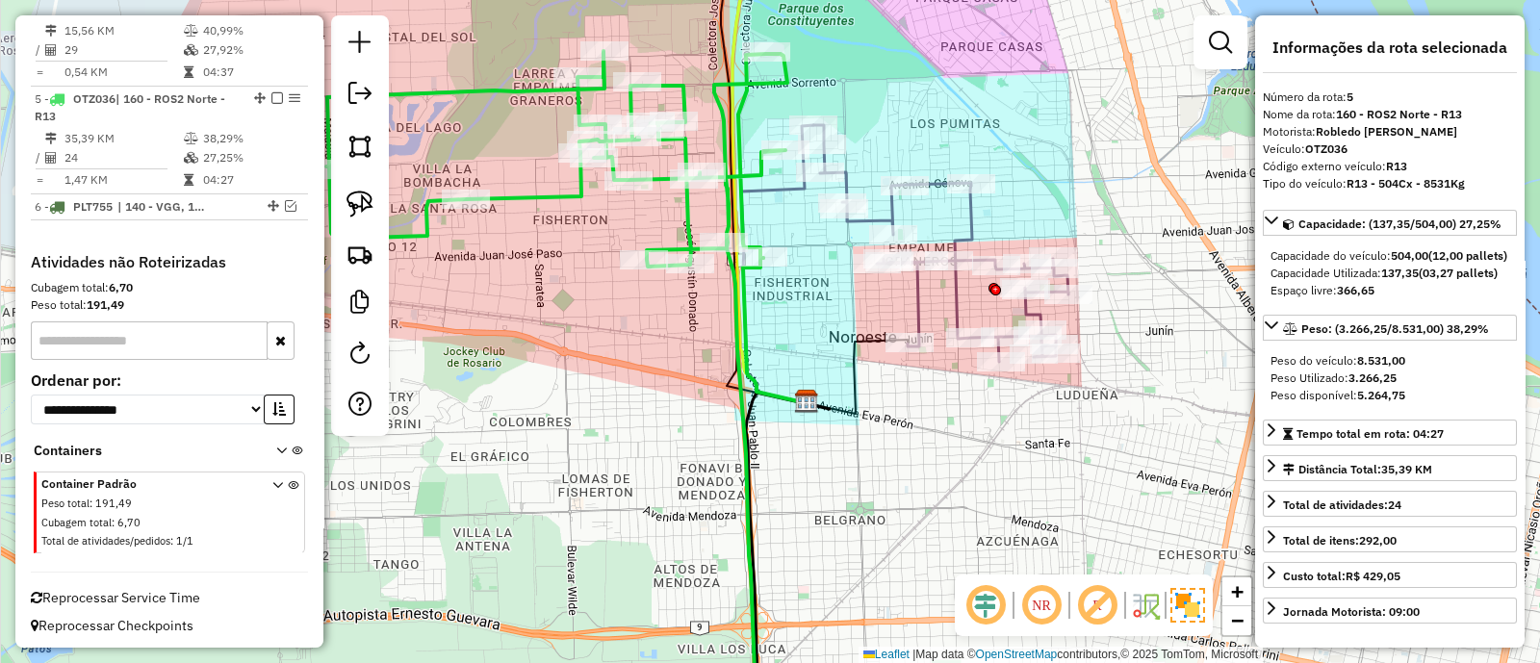
click at [824, 305] on div "Janela de atendimento Grade de atendimento Capacidade Transportadoras Veículos …" at bounding box center [770, 331] width 1540 height 663
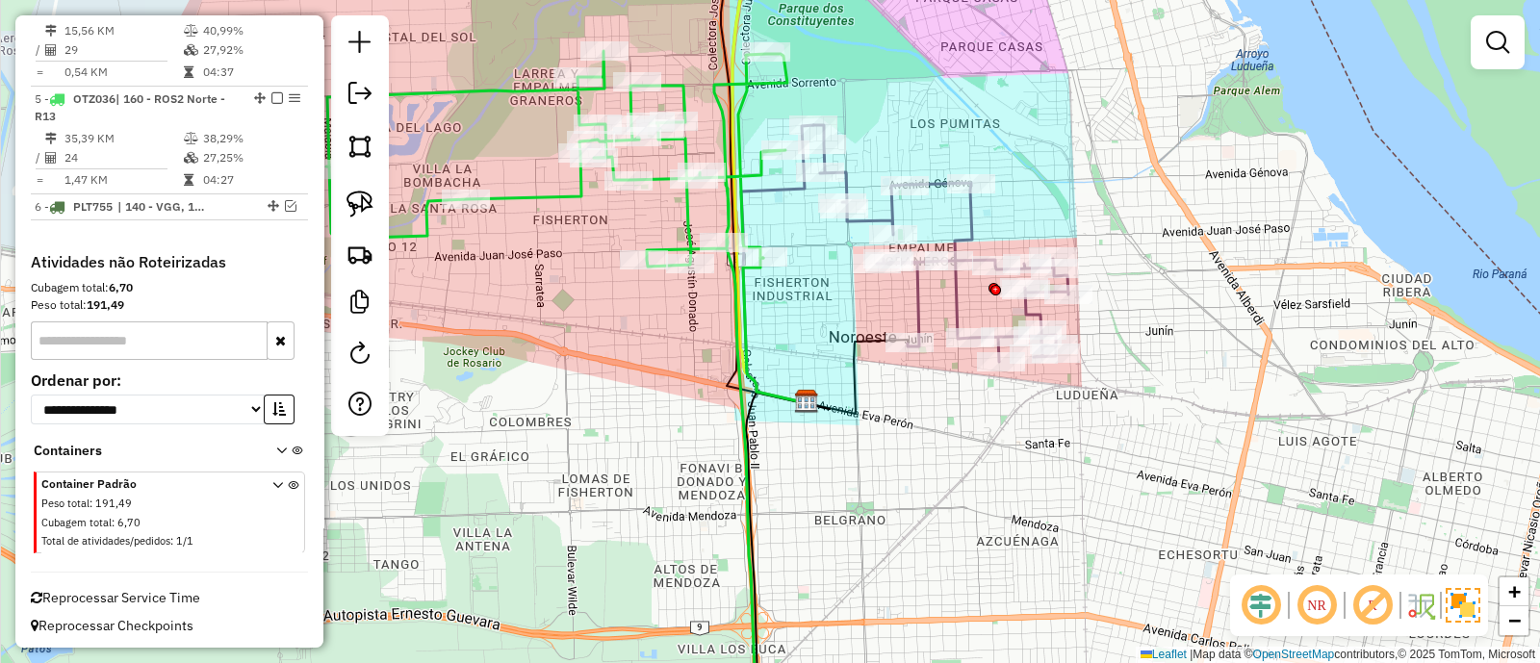
click at [894, 214] on icon at bounding box center [940, 243] width 255 height 237
select select "**********"
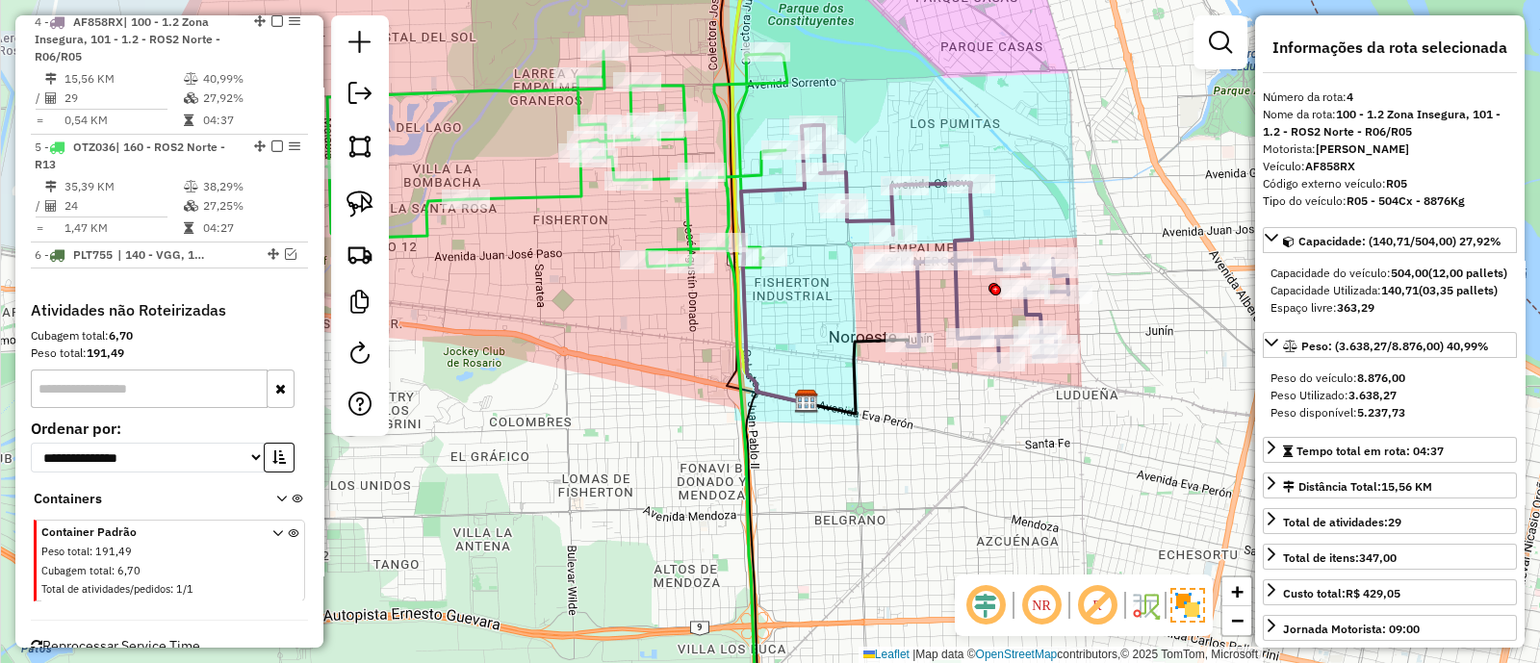
scroll to position [899, 0]
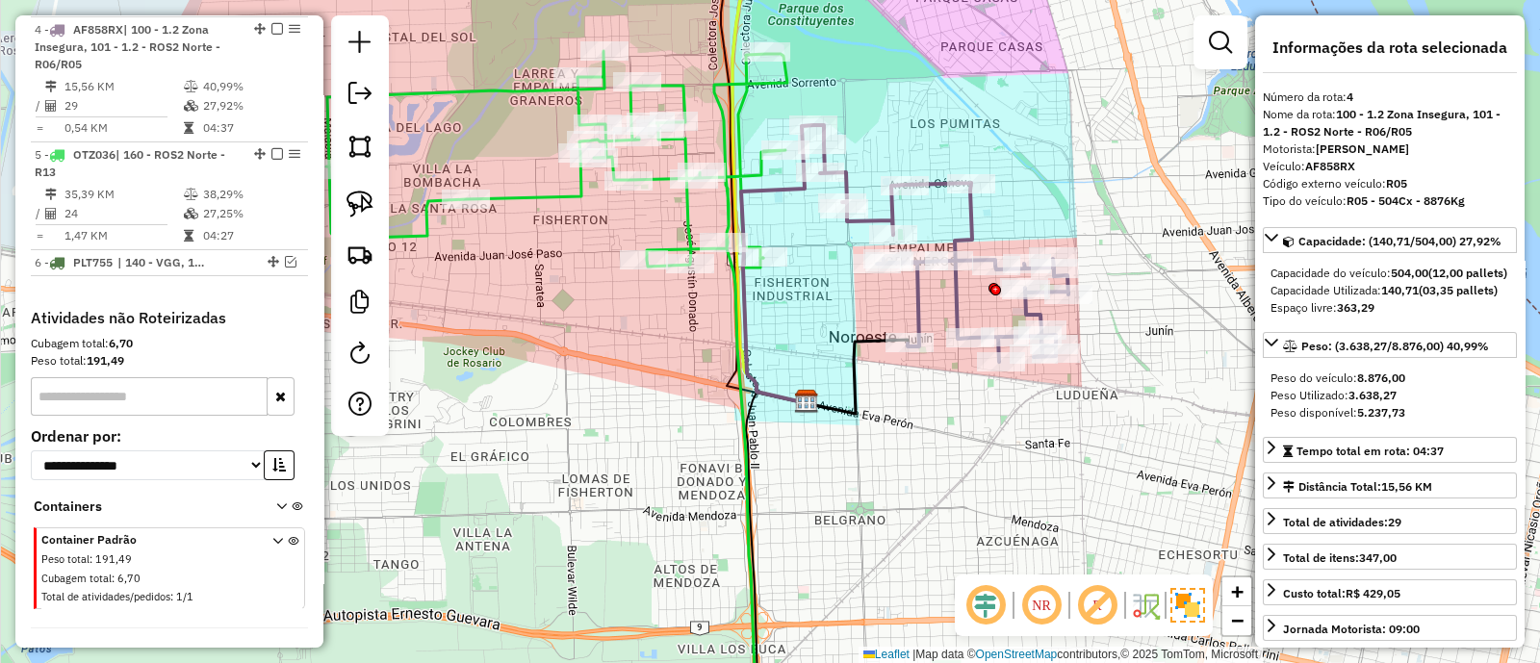
click at [807, 337] on div "Janela de atendimento Grade de atendimento Capacidade Transportadoras Veículos …" at bounding box center [770, 331] width 1540 height 663
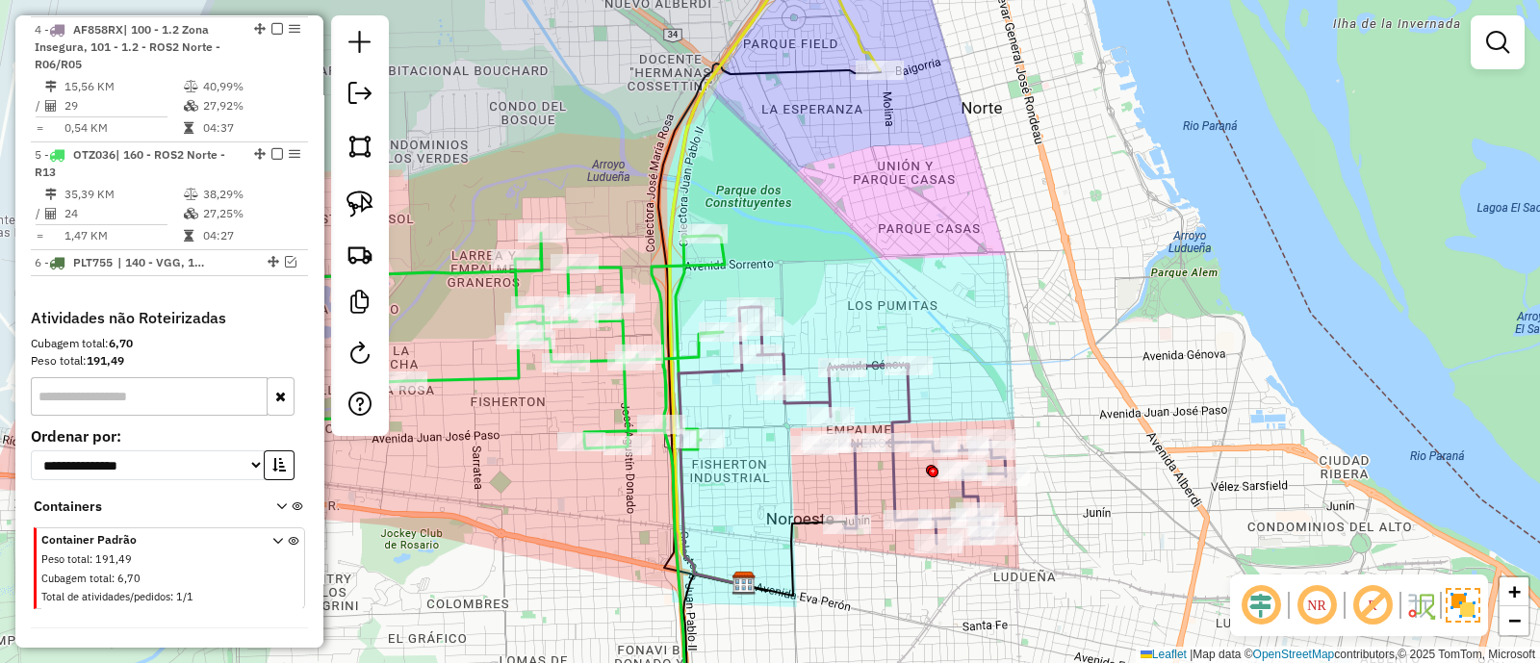
click at [859, 39] on icon at bounding box center [775, 270] width 210 height 629
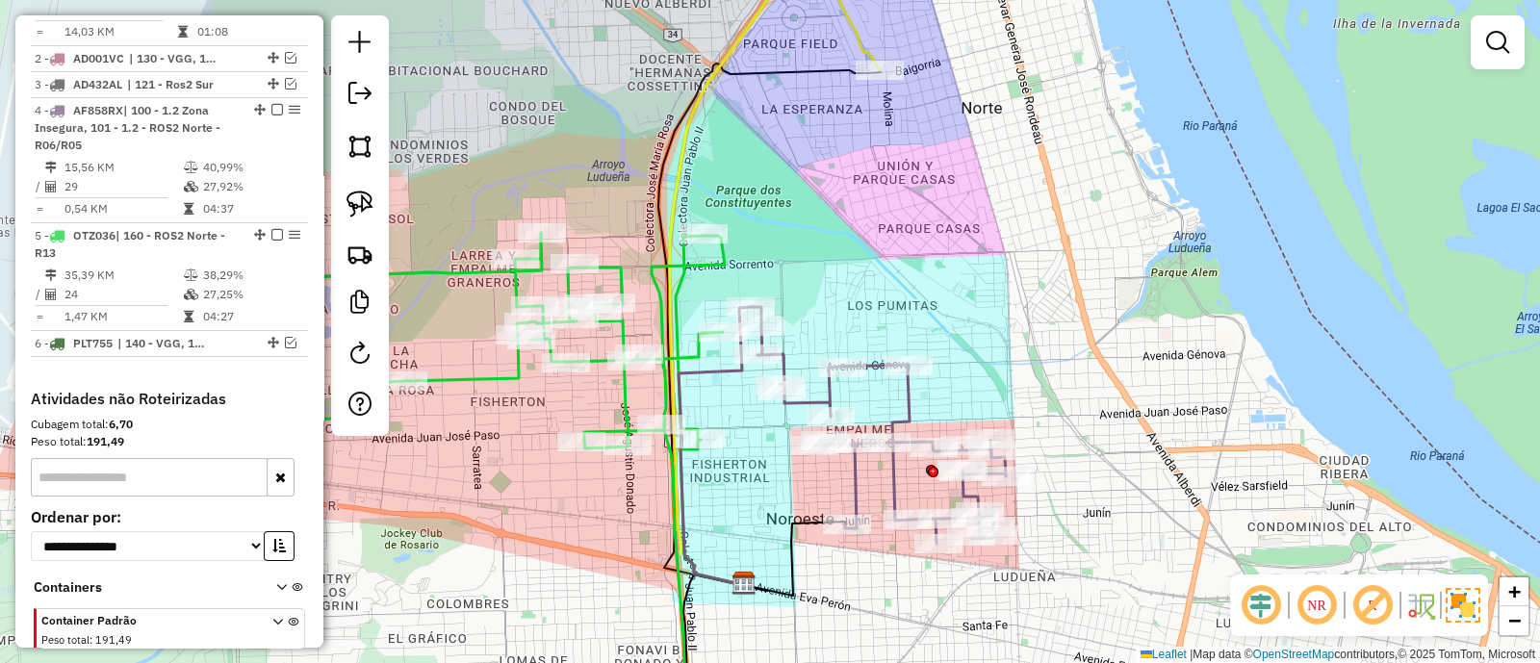
select select "**********"
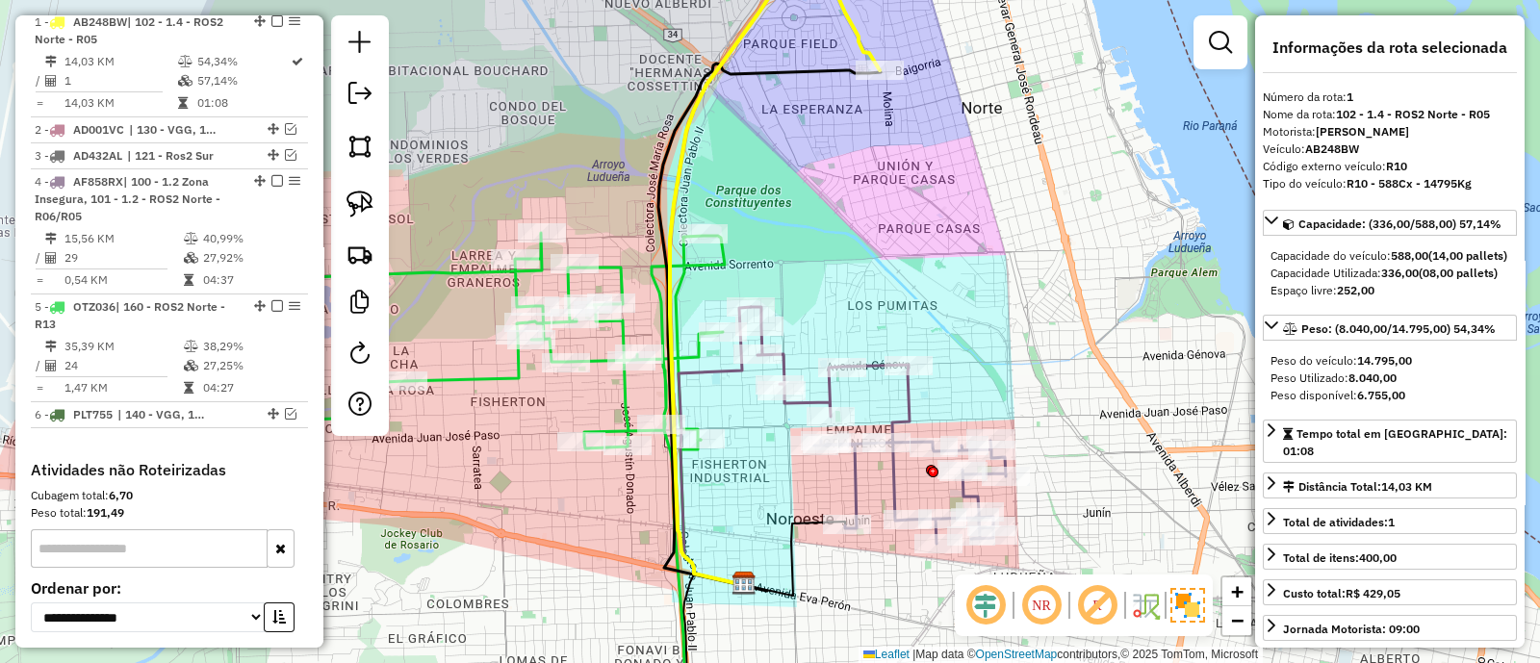
scroll to position [740, 0]
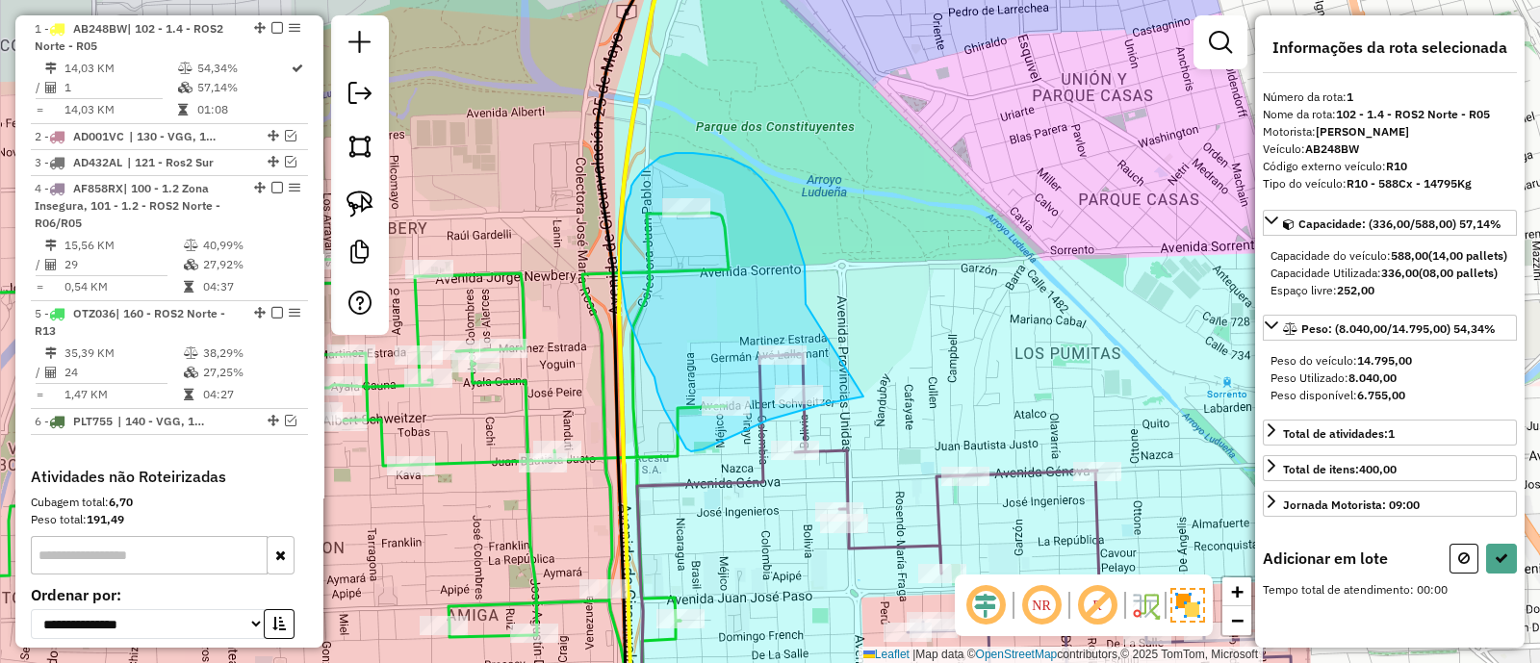
drag, startPoint x: 806, startPoint y: 302, endPoint x: 863, endPoint y: 397, distance: 110.6
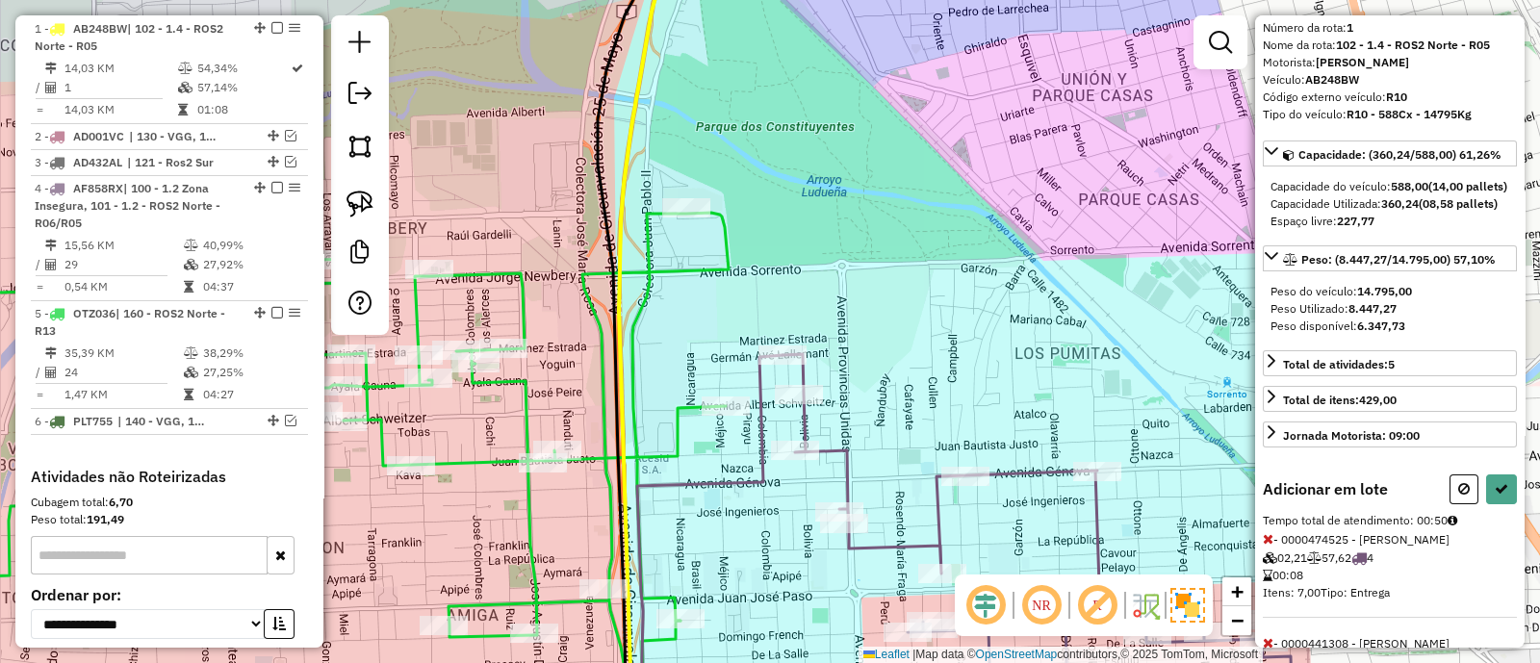
scroll to position [119, 0]
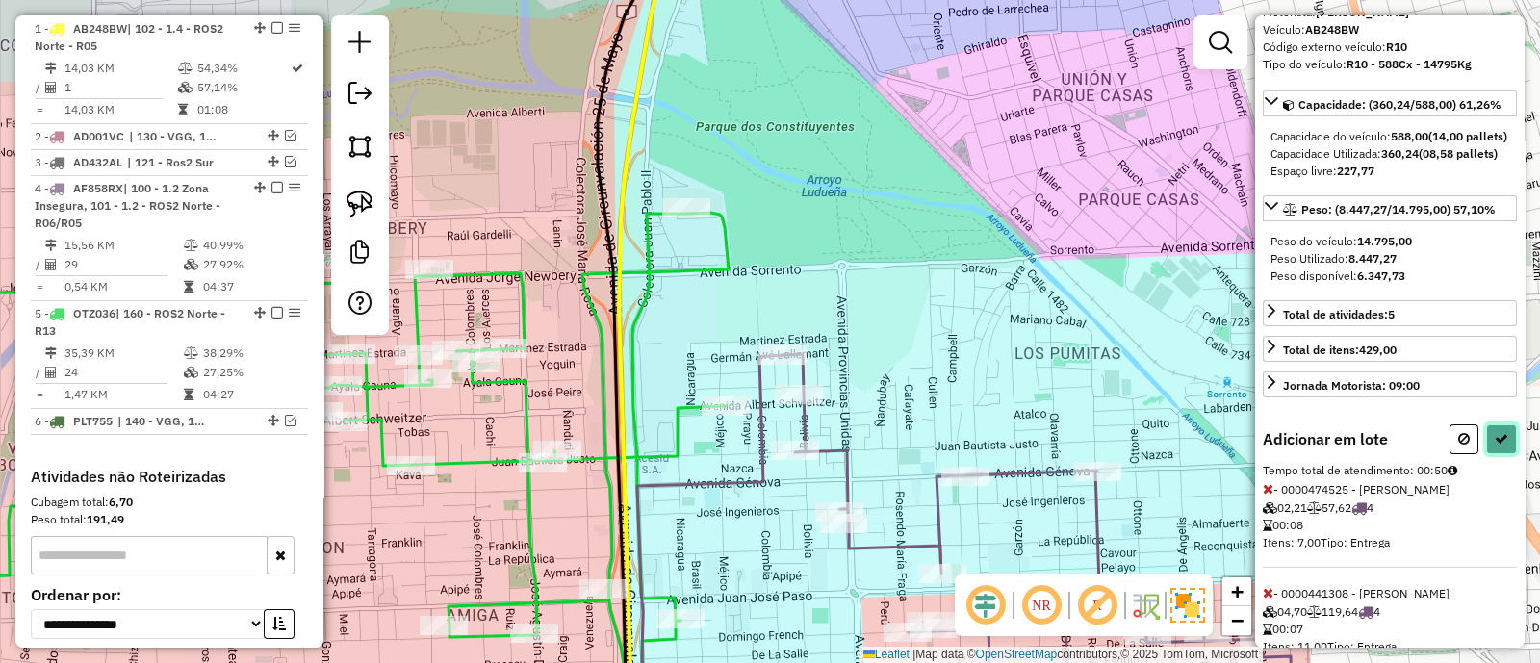
click at [1495, 446] on icon at bounding box center [1501, 438] width 13 height 13
select select "**********"
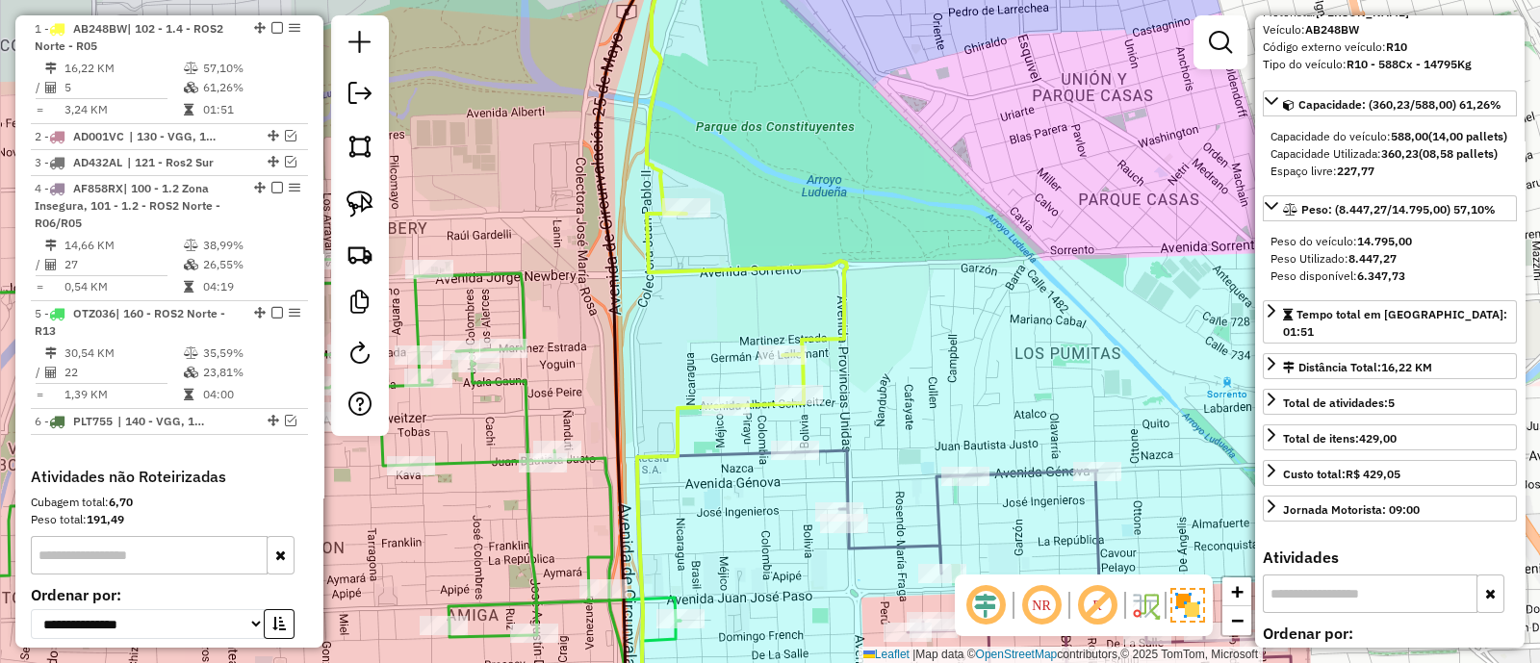
click at [900, 351] on div "Janela de atendimento Grade de atendimento Capacidade Transportadoras Veículos …" at bounding box center [770, 331] width 1540 height 663
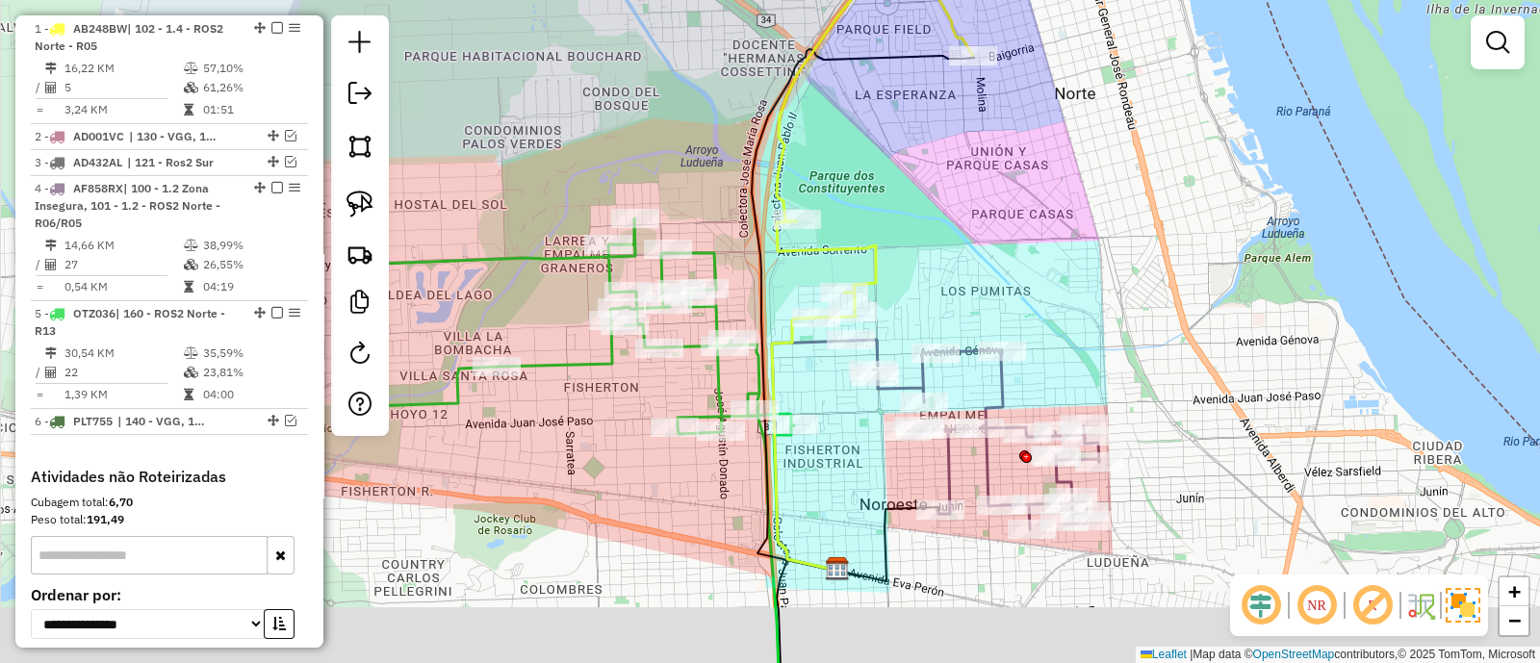
drag, startPoint x: 931, startPoint y: 360, endPoint x: 901, endPoint y: 190, distance: 173.0
click at [901, 190] on div "Janela de atendimento Grade de atendimento Capacidade Transportadoras Veículos …" at bounding box center [770, 331] width 1540 height 663
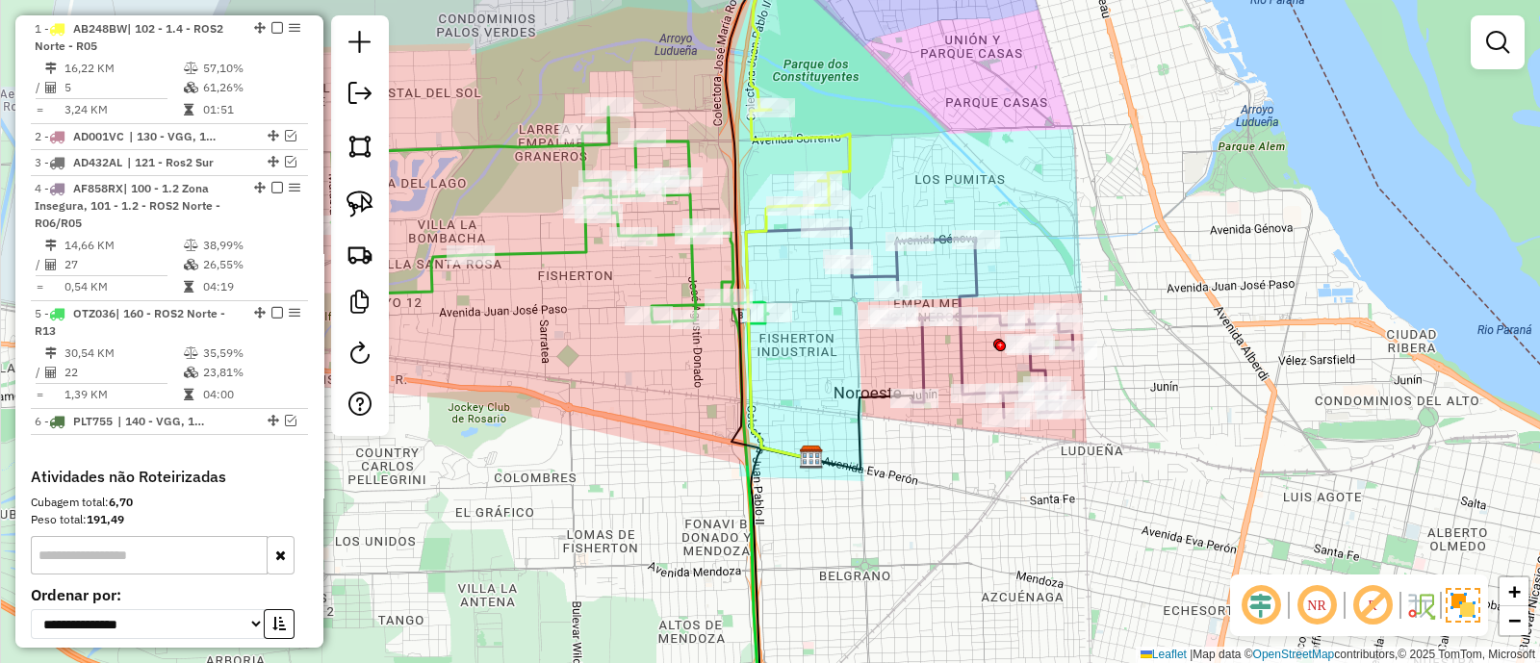
click at [977, 284] on icon at bounding box center [949, 323] width 248 height 190
select select "**********"
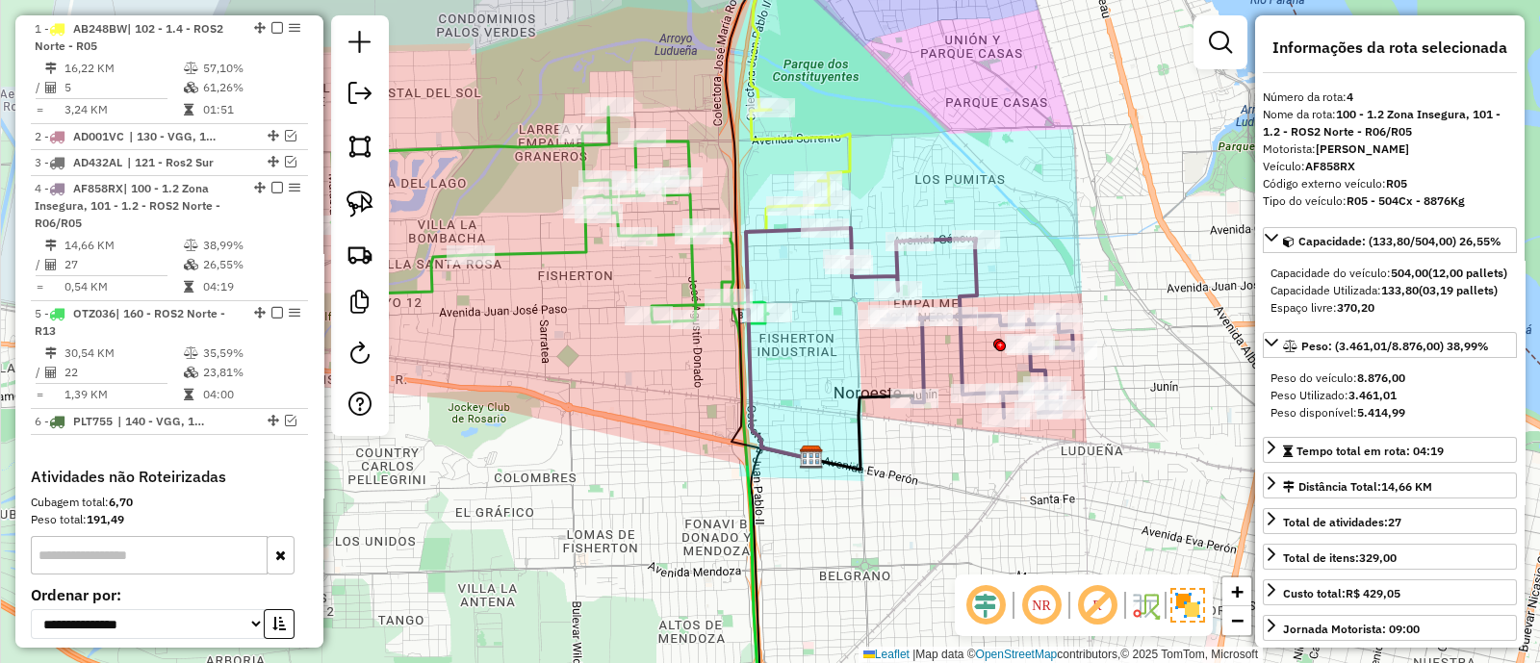
scroll to position [899, 0]
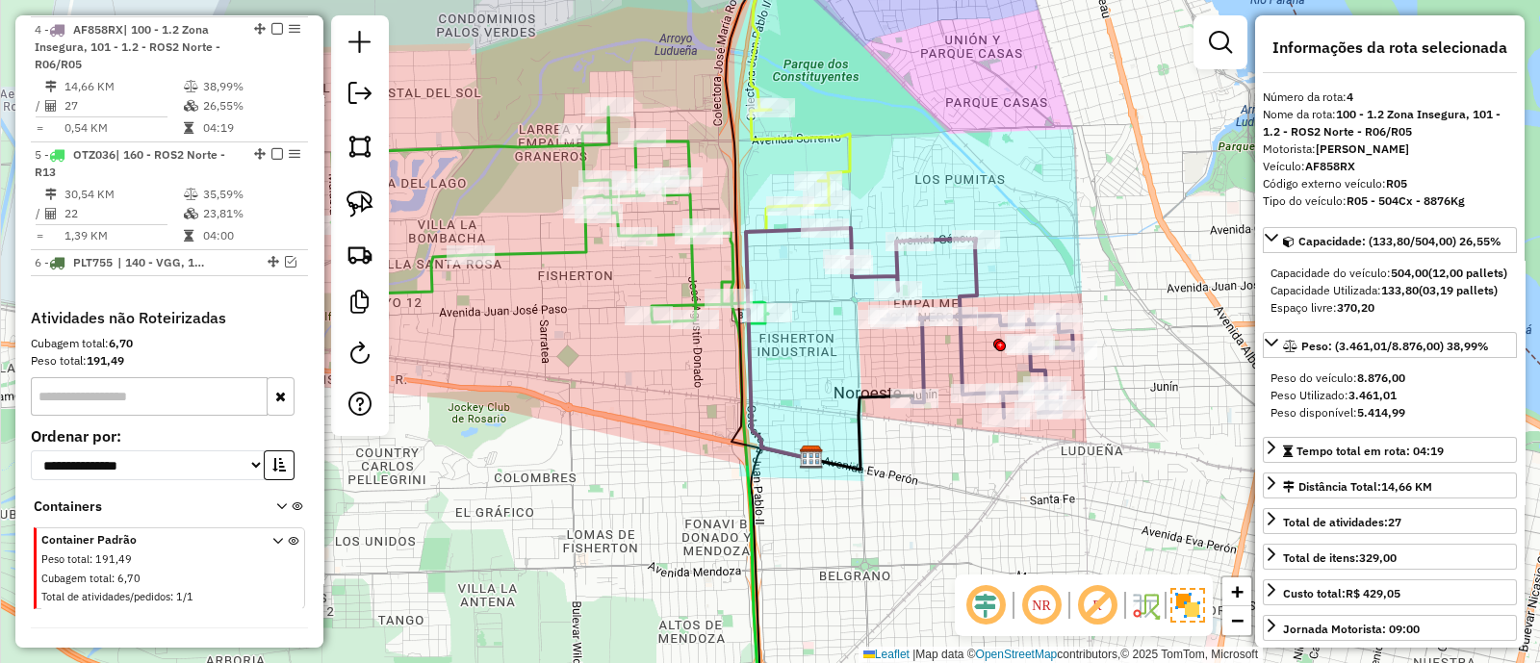
click at [930, 161] on div "Janela de atendimento Grade de atendimento Capacidade Transportadoras Veículos …" at bounding box center [770, 331] width 1540 height 663
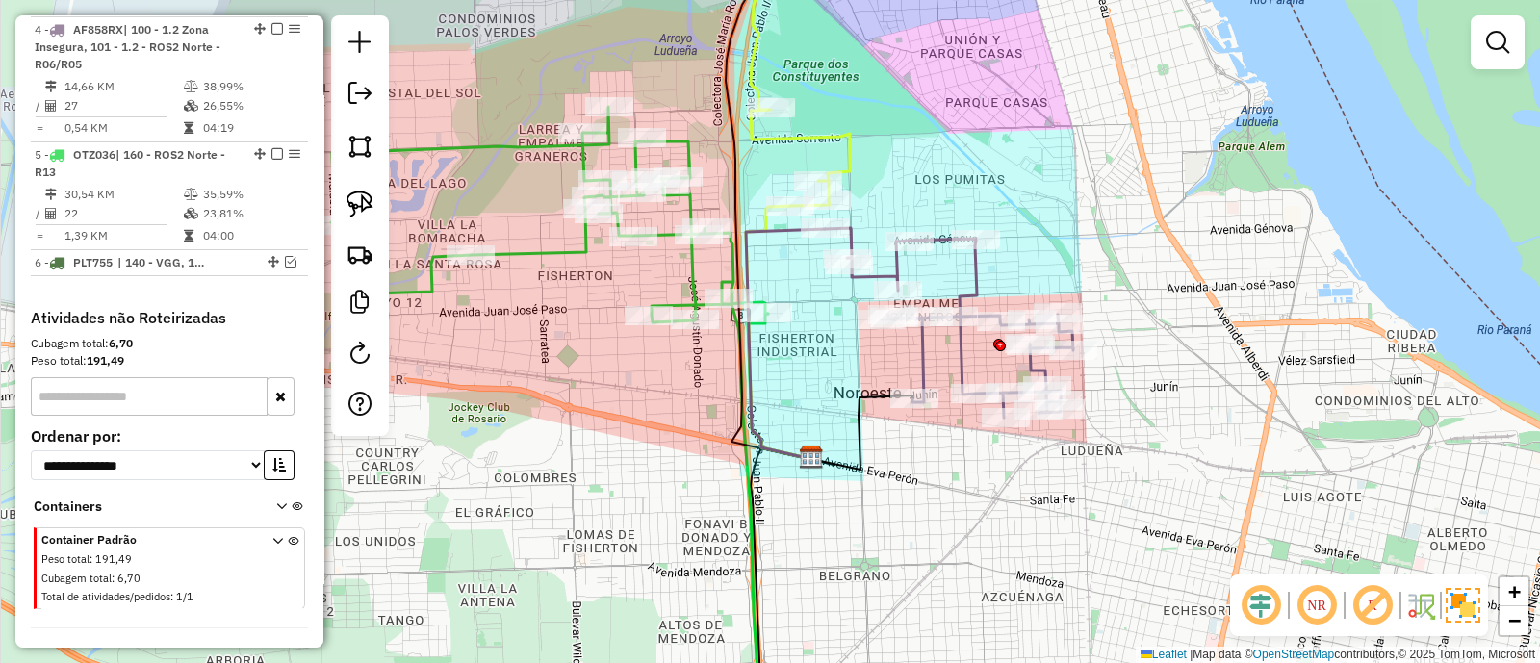
click at [975, 268] on icon at bounding box center [949, 323] width 248 height 190
select select "**********"
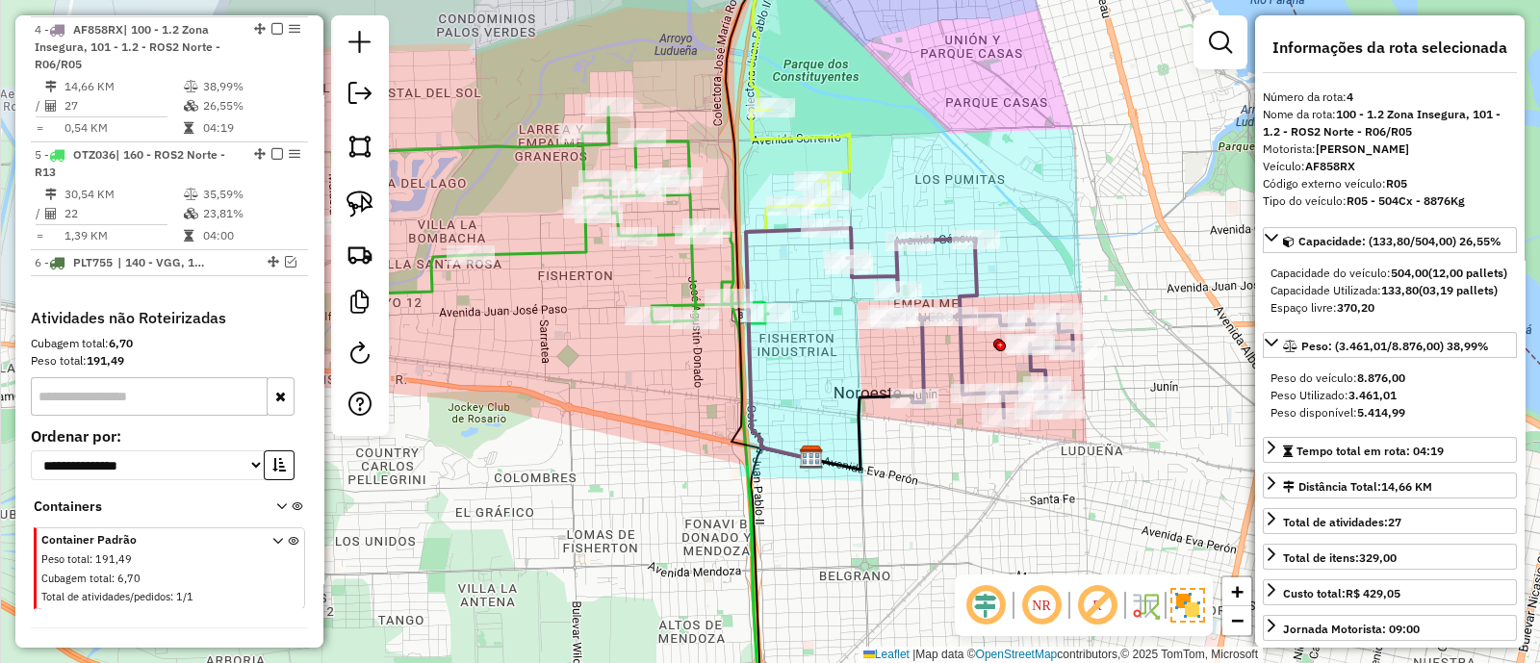
click at [732, 259] on icon at bounding box center [837, 200] width 222 height 527
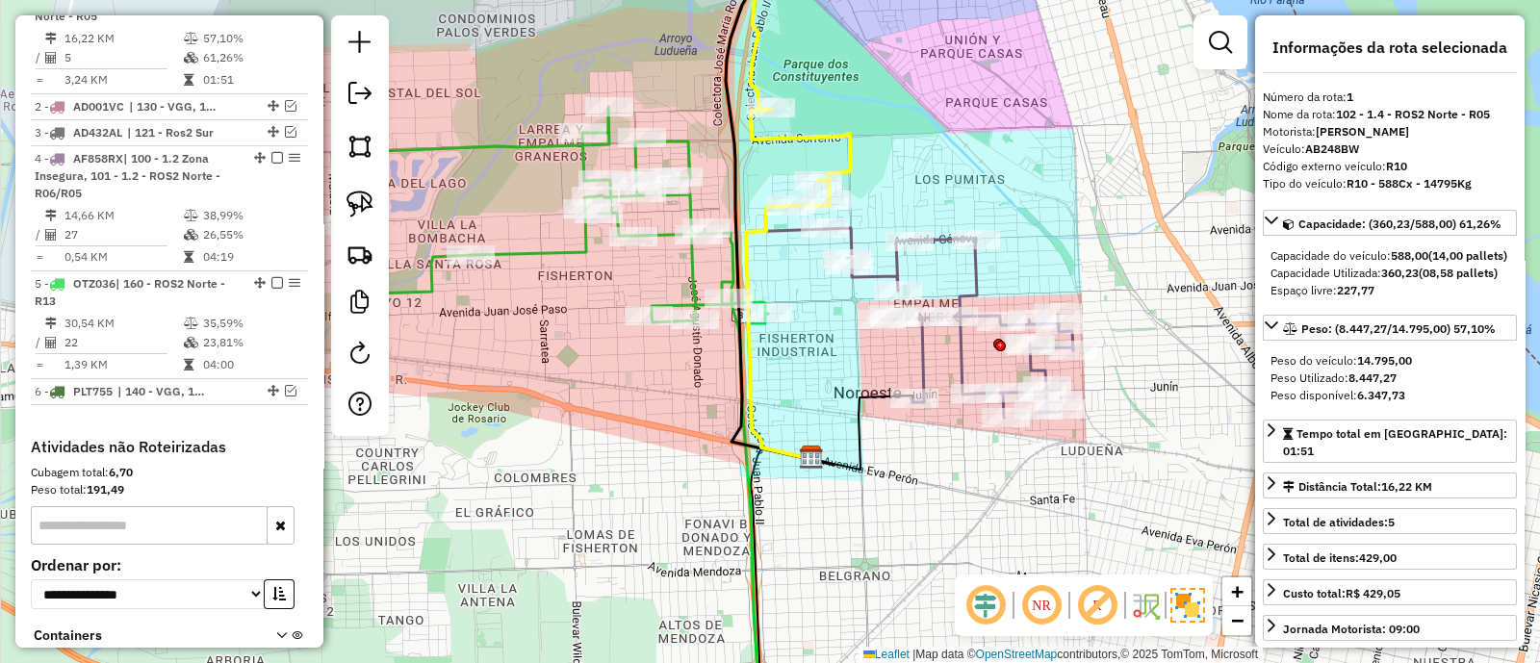
scroll to position [740, 0]
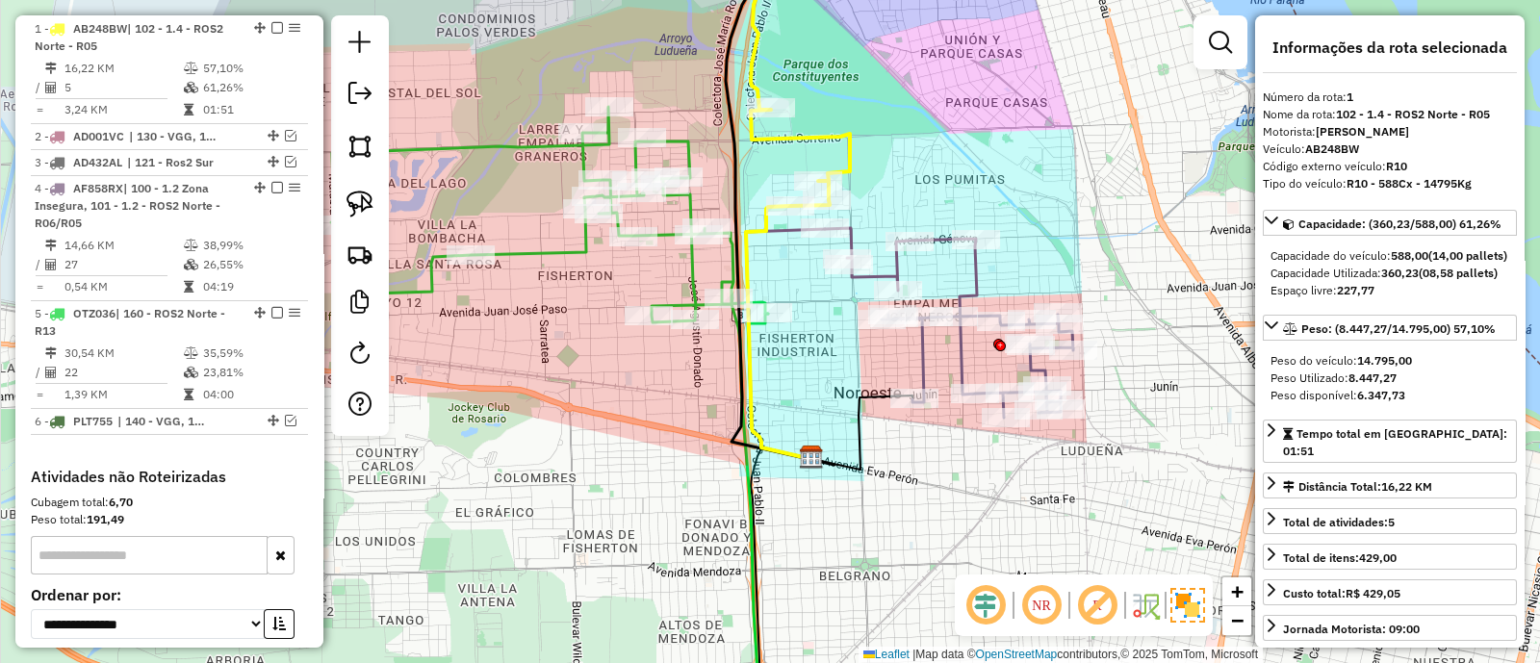
click at [695, 267] on icon at bounding box center [549, 418] width 437 height 623
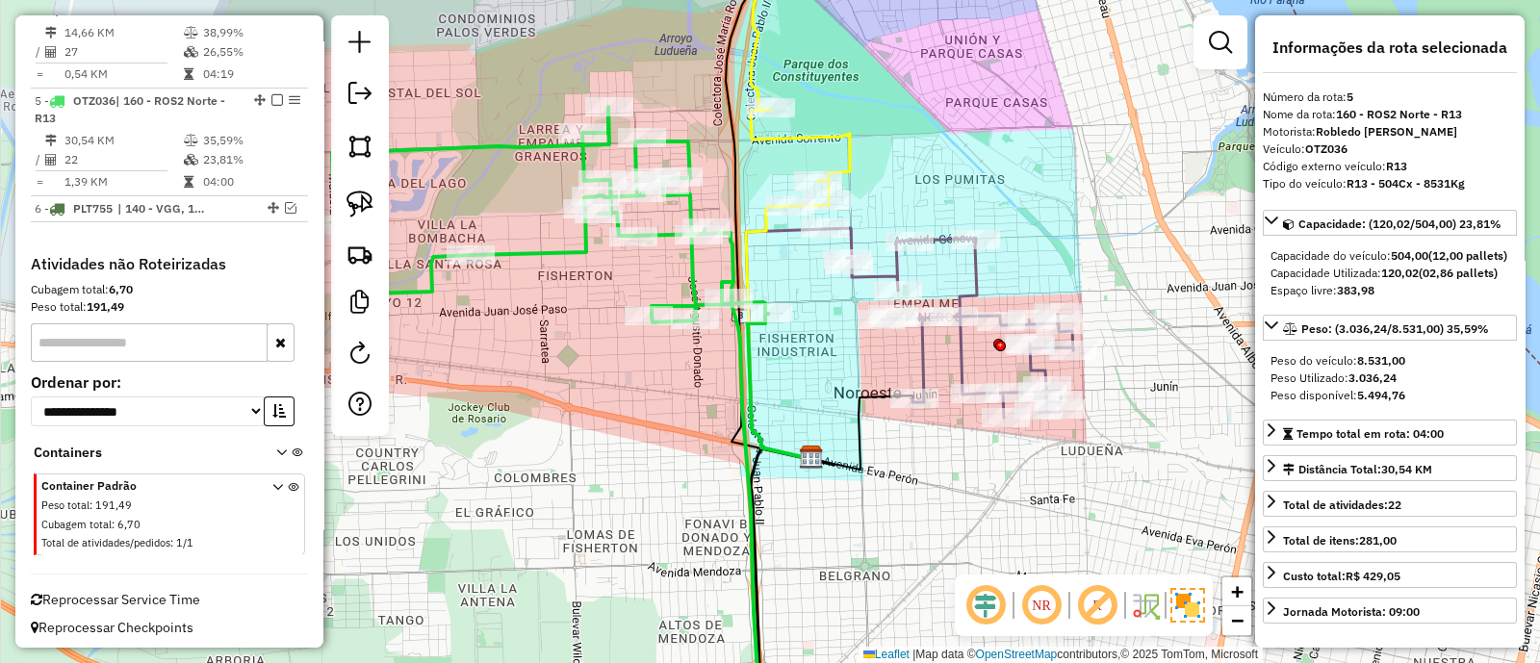
scroll to position [955, 0]
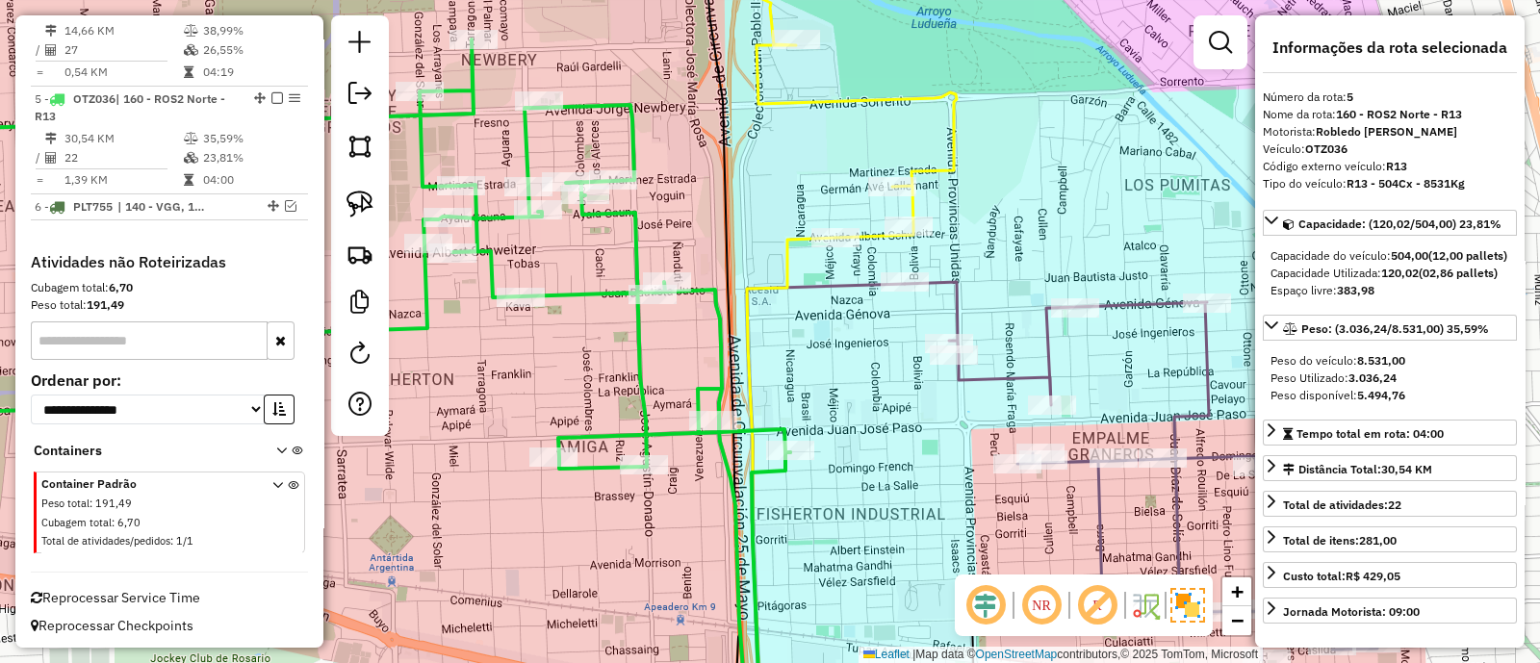
click at [957, 144] on icon at bounding box center [857, 86] width 200 height 304
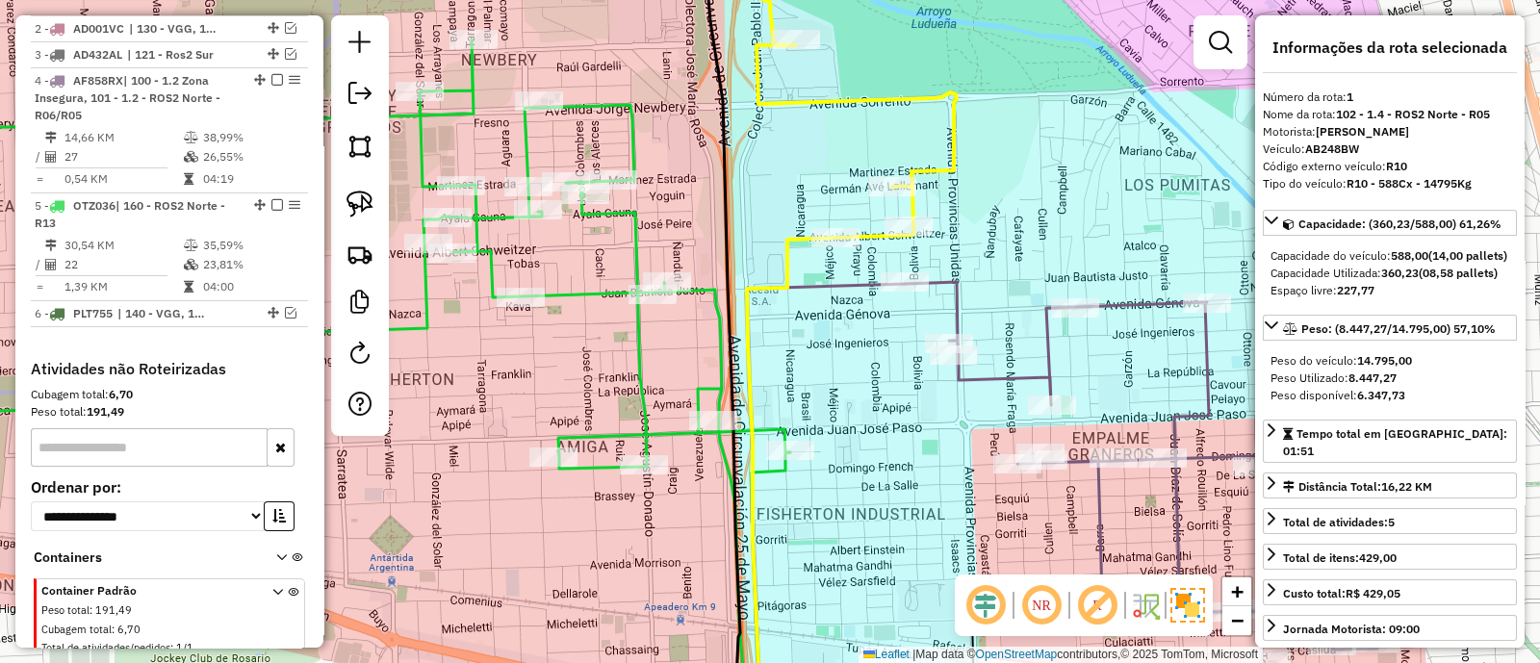
scroll to position [740, 0]
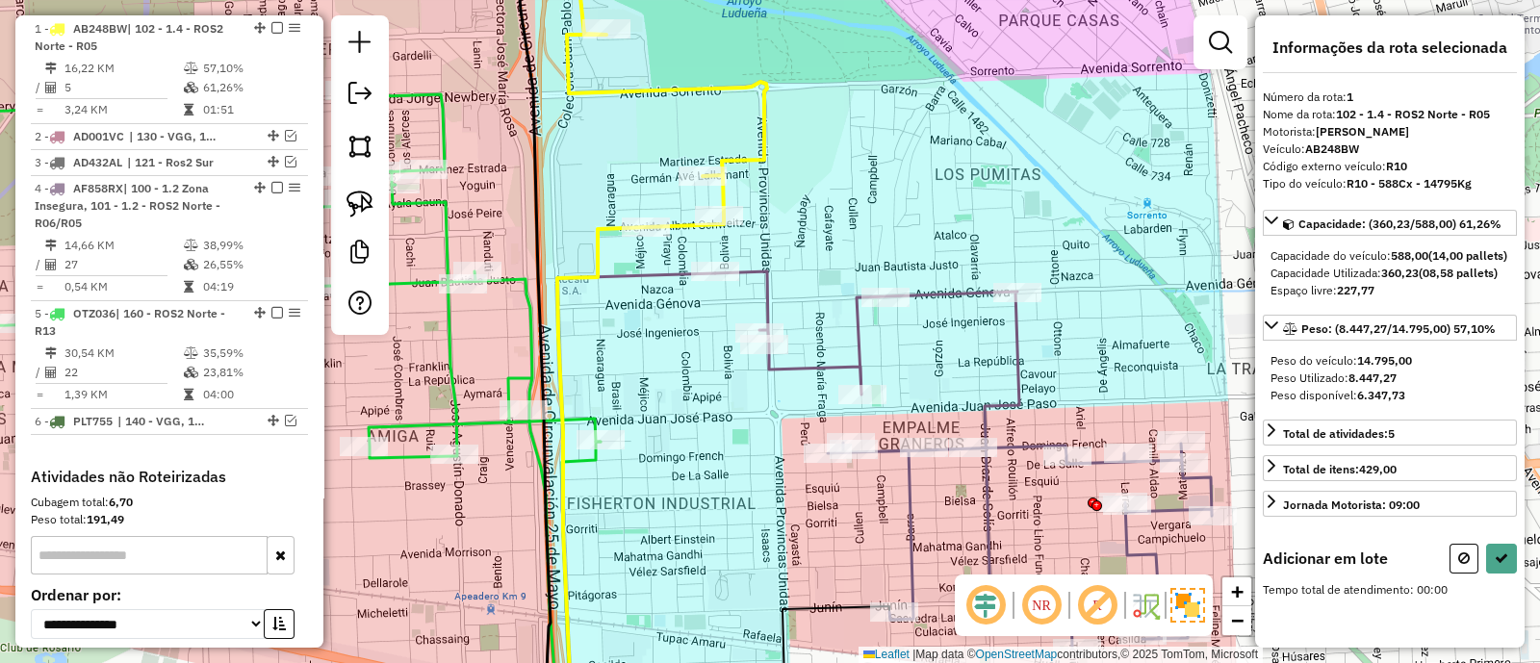
drag, startPoint x: 1030, startPoint y: 213, endPoint x: 840, endPoint y: 202, distance: 189.9
click at [840, 202] on div "Janela de atendimento Grade de atendimento Capacidade Transportadoras Veículos …" at bounding box center [770, 331] width 1540 height 663
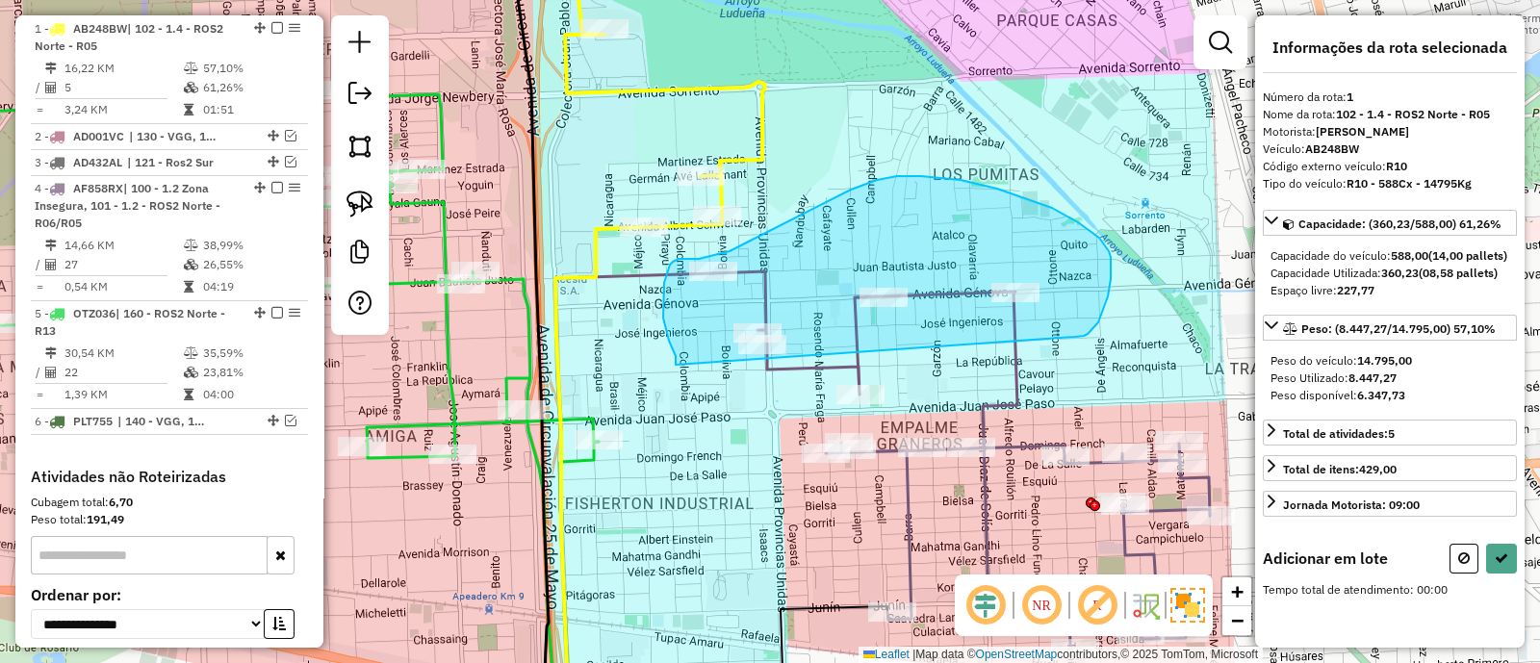
drag, startPoint x: 1088, startPoint y: 334, endPoint x: 676, endPoint y: 365, distance: 413.1
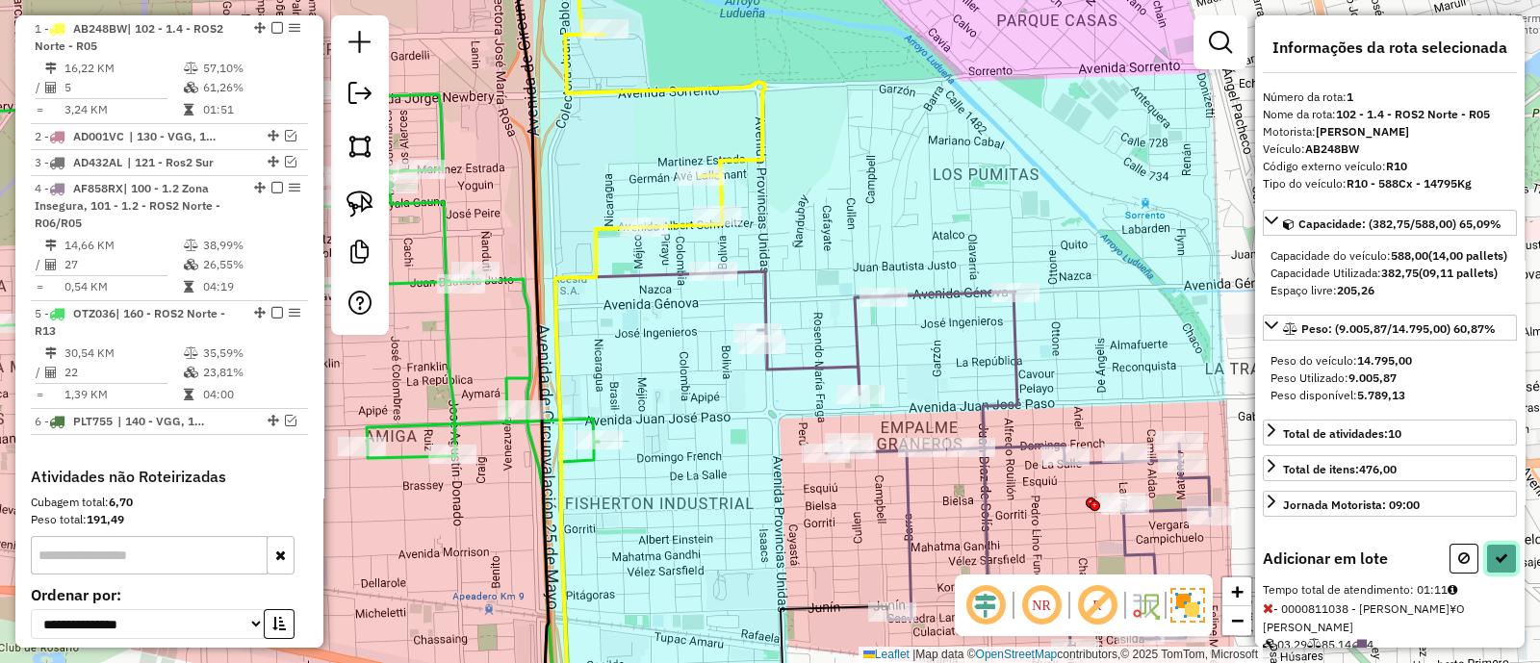
click at [1495, 565] on icon at bounding box center [1501, 558] width 13 height 13
select select "**********"
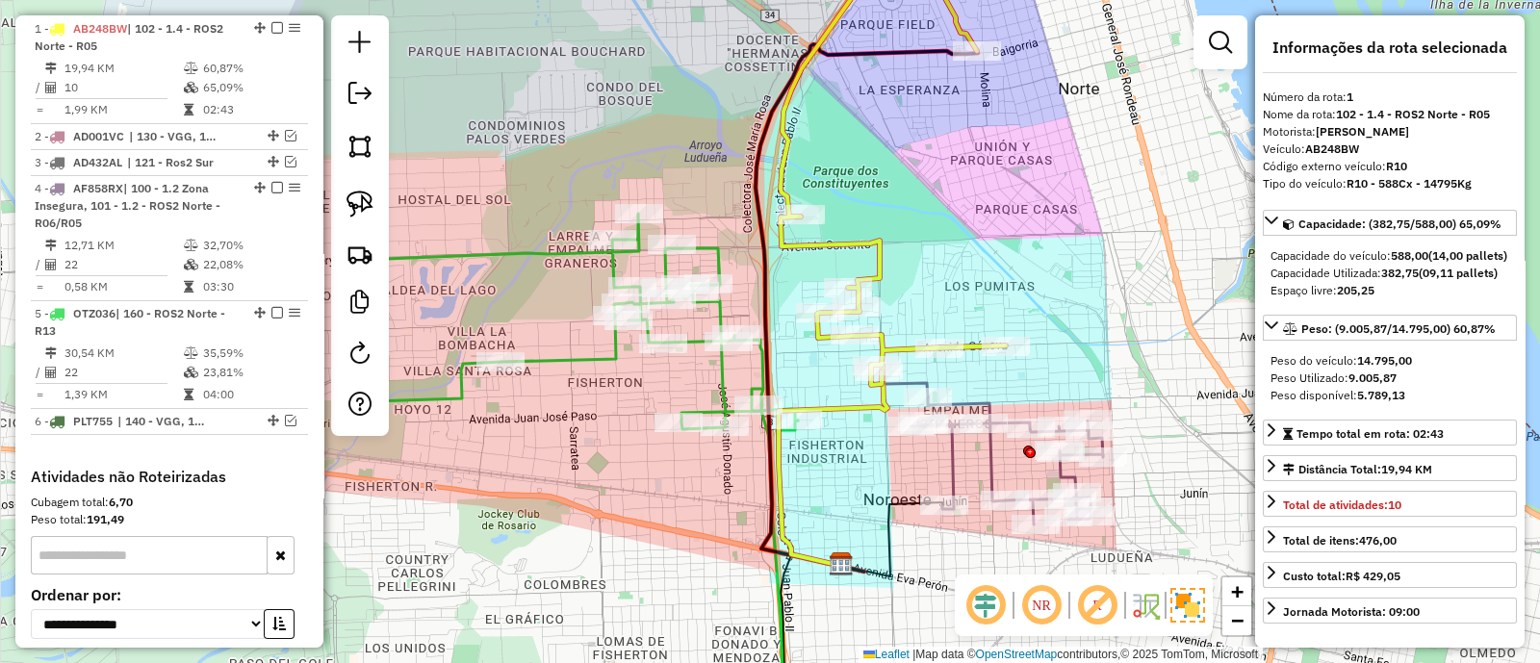
drag, startPoint x: 606, startPoint y: 363, endPoint x: 836, endPoint y: 395, distance: 232.2
click at [836, 395] on div "Janela de atendimento Grade de atendimento Capacidade Transportadoras Veículos …" at bounding box center [770, 331] width 1540 height 663
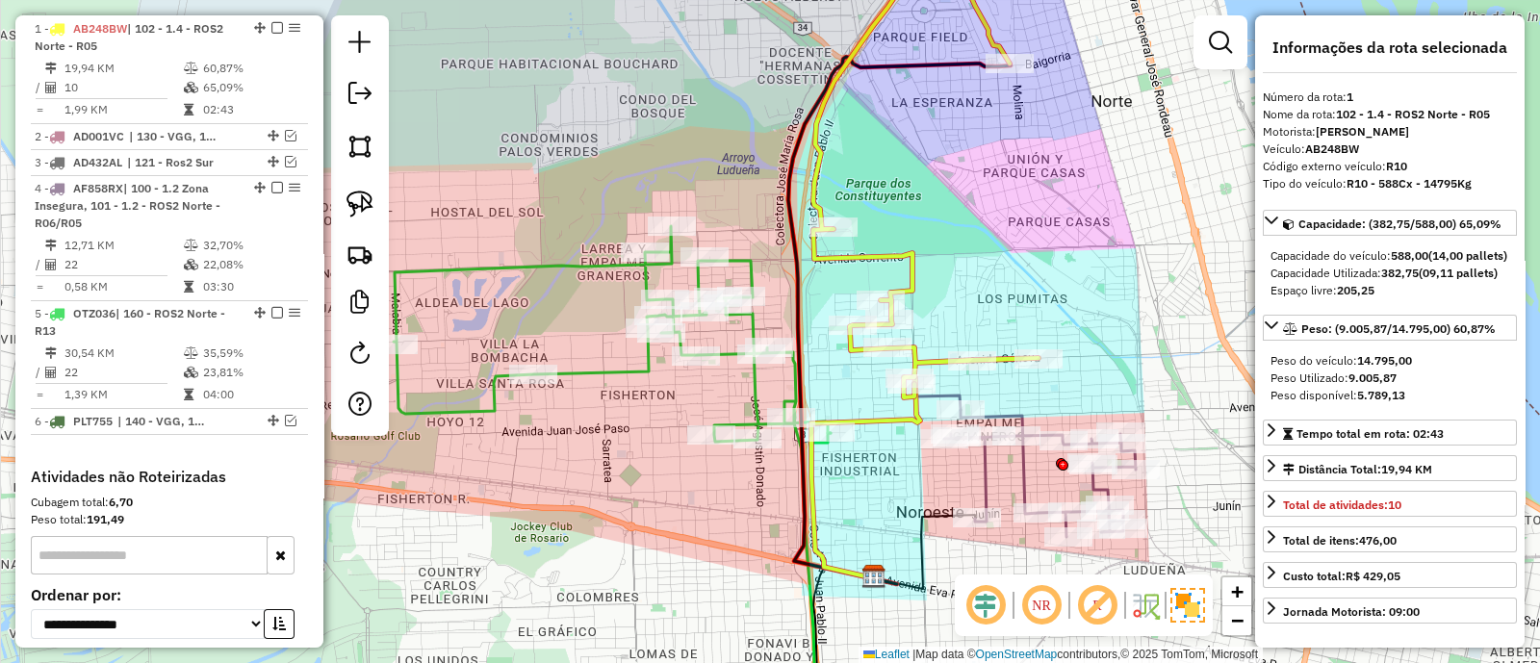
click at [742, 390] on div "Janela de atendimento Grade de atendimento Capacidade Transportadoras Veículos …" at bounding box center [770, 331] width 1540 height 663
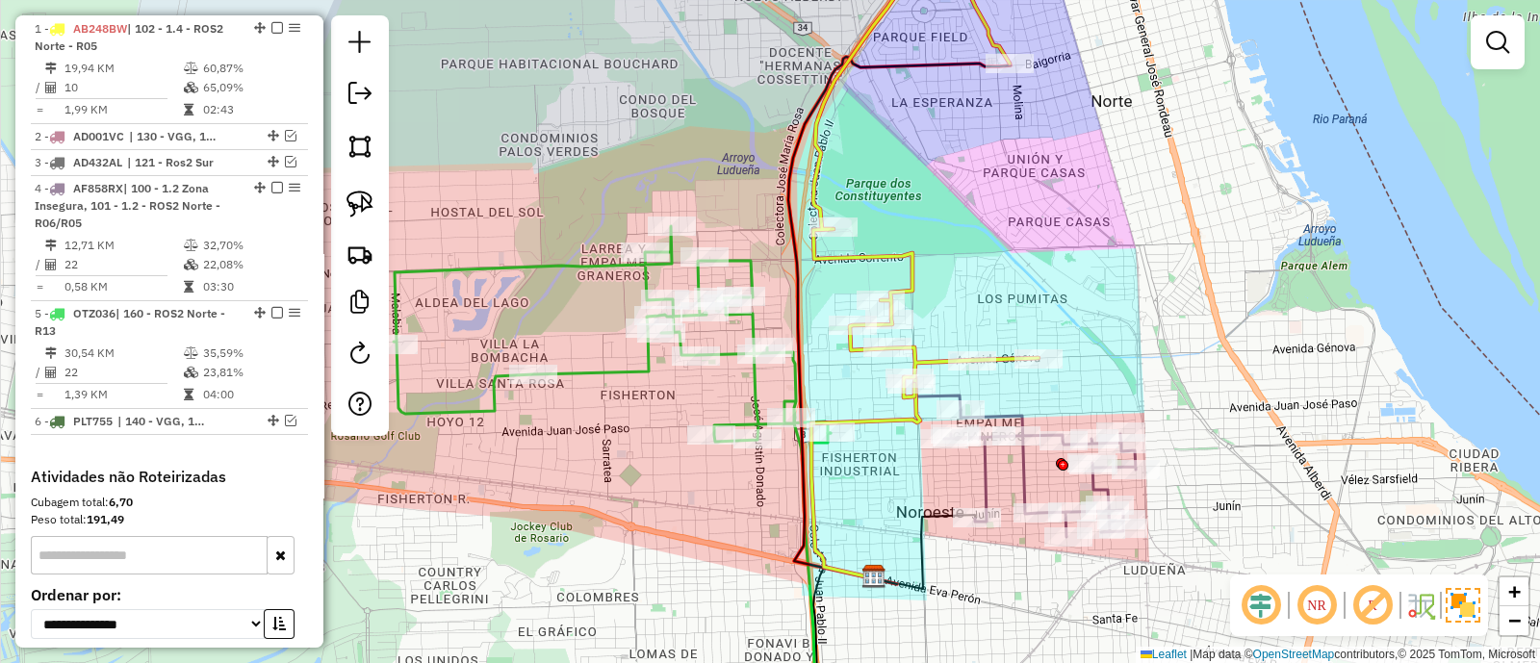
click at [755, 391] on icon at bounding box center [612, 477] width 437 height 503
select select "**********"
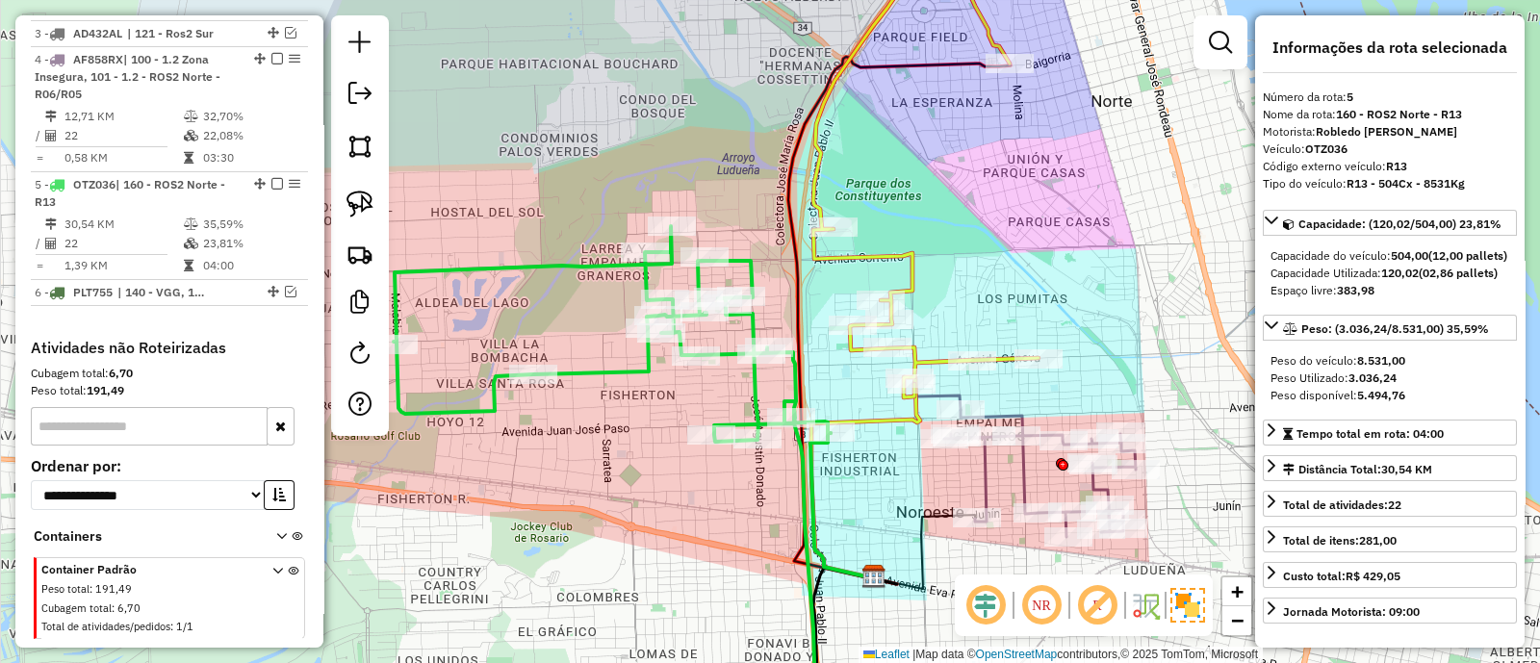
scroll to position [955, 0]
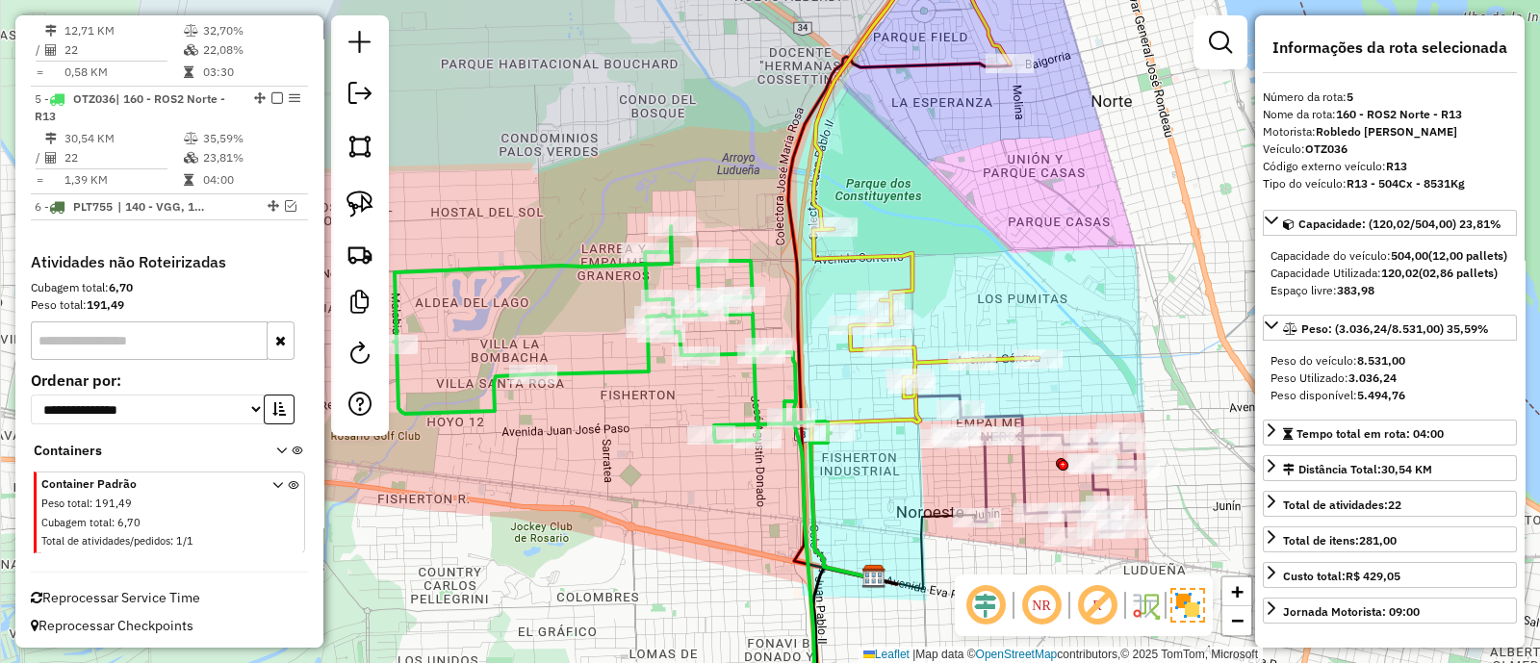
click at [990, 481] on icon at bounding box center [1040, 473] width 192 height 127
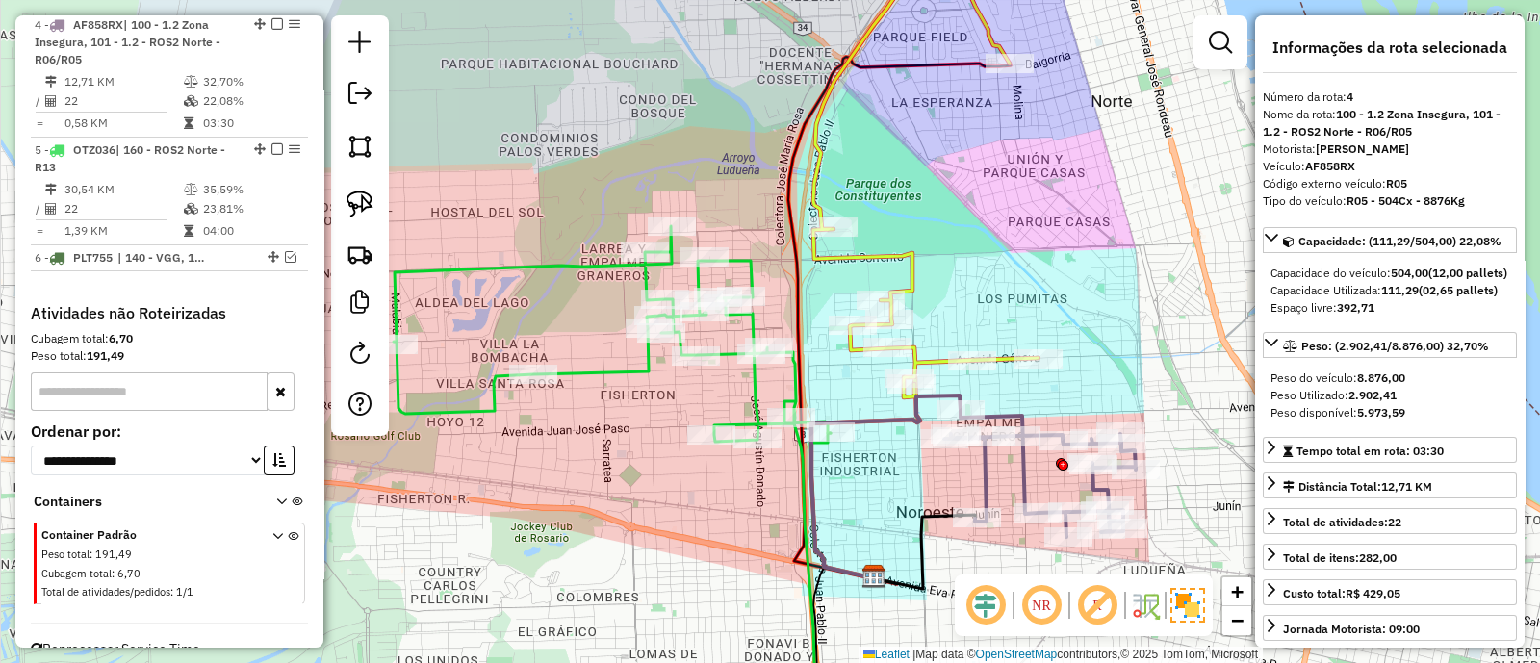
scroll to position [899, 0]
click at [987, 475] on icon at bounding box center [1040, 473] width 192 height 127
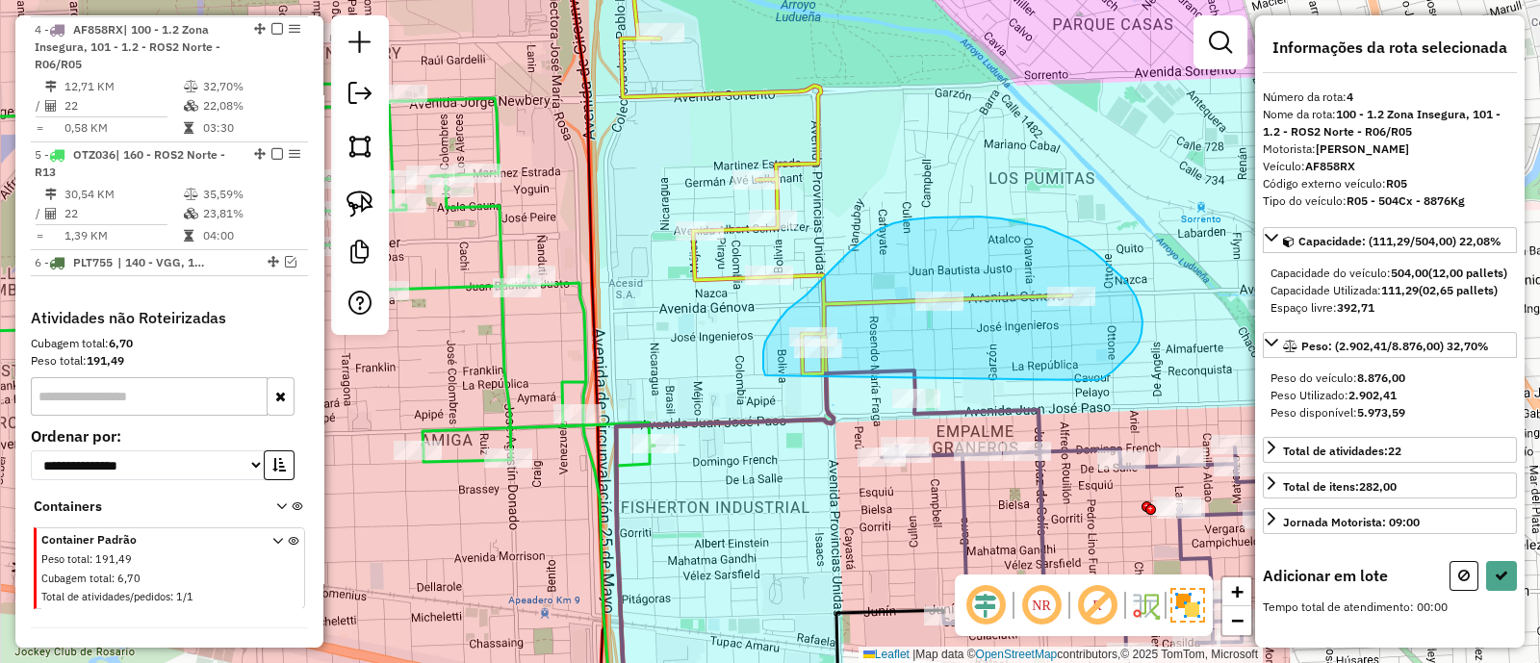
drag, startPoint x: 1094, startPoint y: 380, endPoint x: 765, endPoint y: 375, distance: 329.2
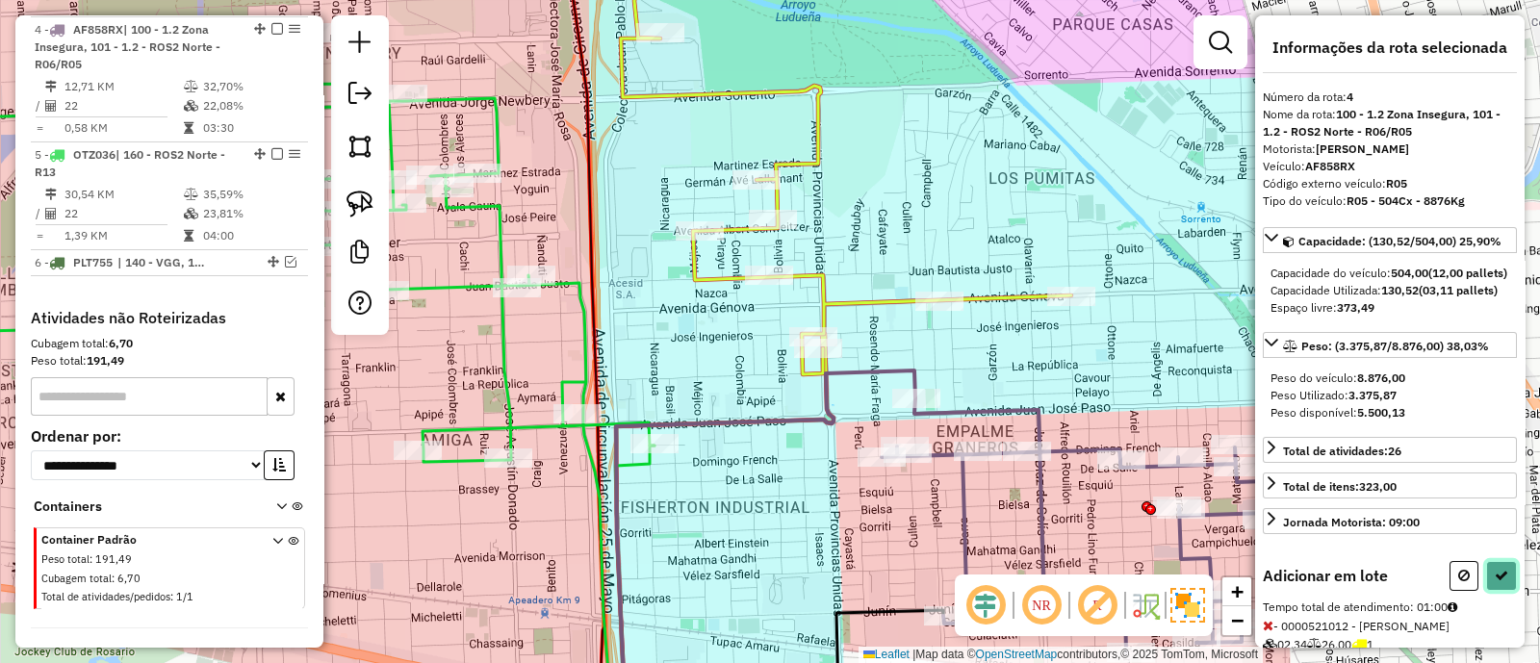
click at [1491, 591] on button at bounding box center [1501, 576] width 31 height 30
select select "**********"
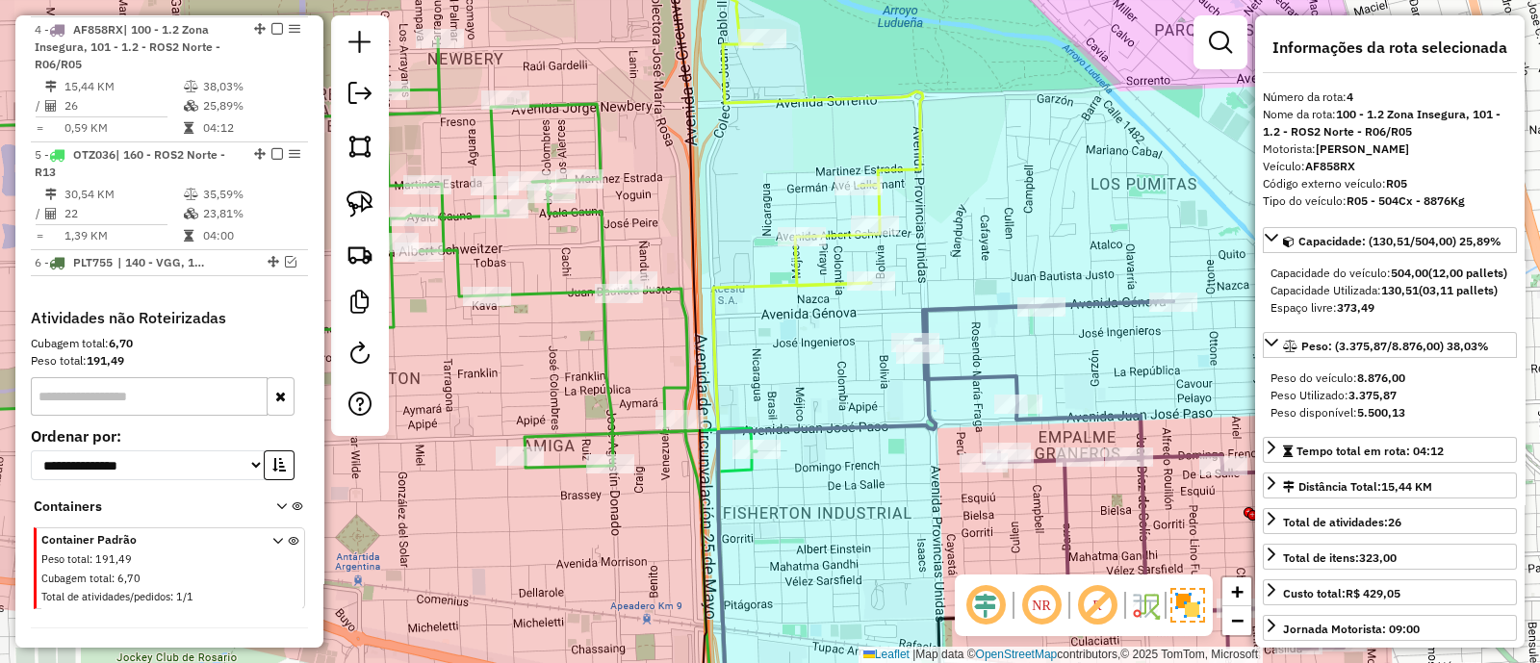
drag, startPoint x: 659, startPoint y: 352, endPoint x: 761, endPoint y: 358, distance: 102.2
click at [761, 358] on div "Janela de atendimento Grade de atendimento Capacidade Transportadoras Veículos …" at bounding box center [770, 331] width 1540 height 663
click at [692, 377] on icon at bounding box center [728, 332] width 110 height 796
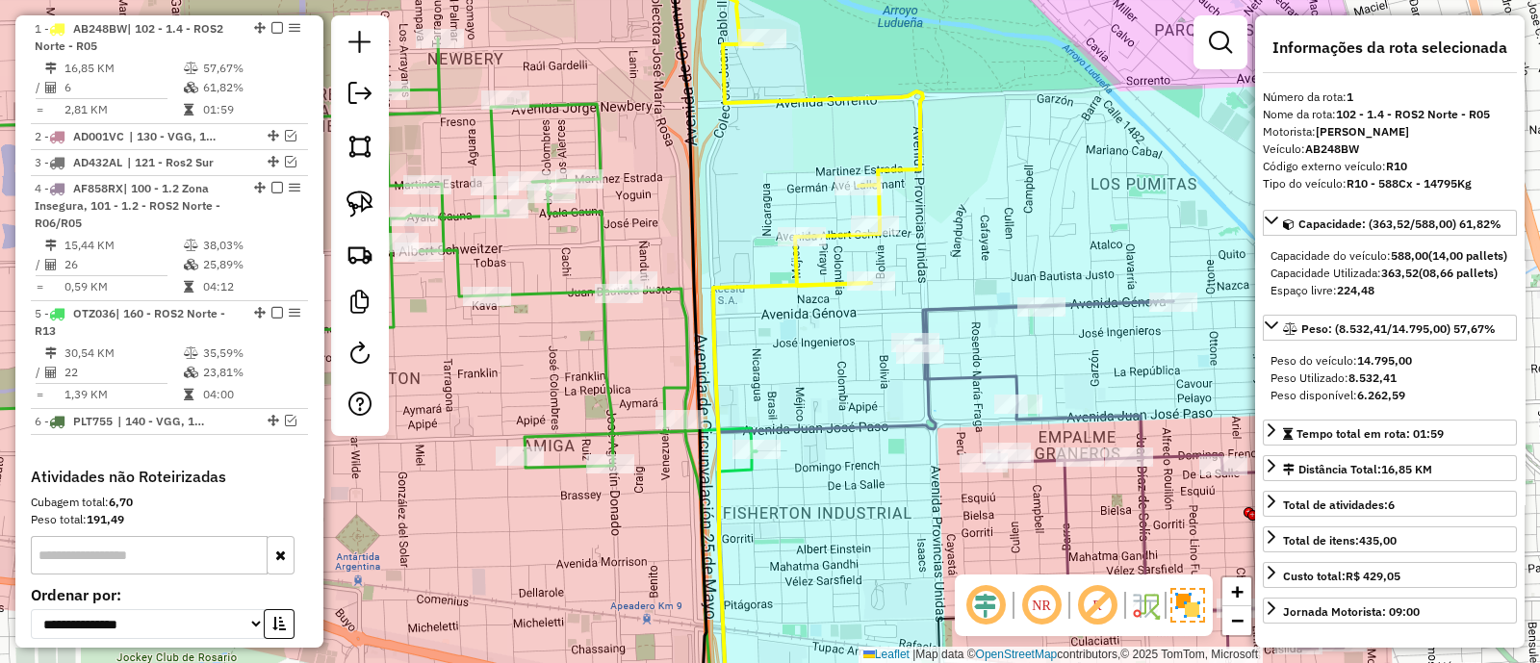
click at [683, 376] on icon at bounding box center [320, 384] width 873 height 691
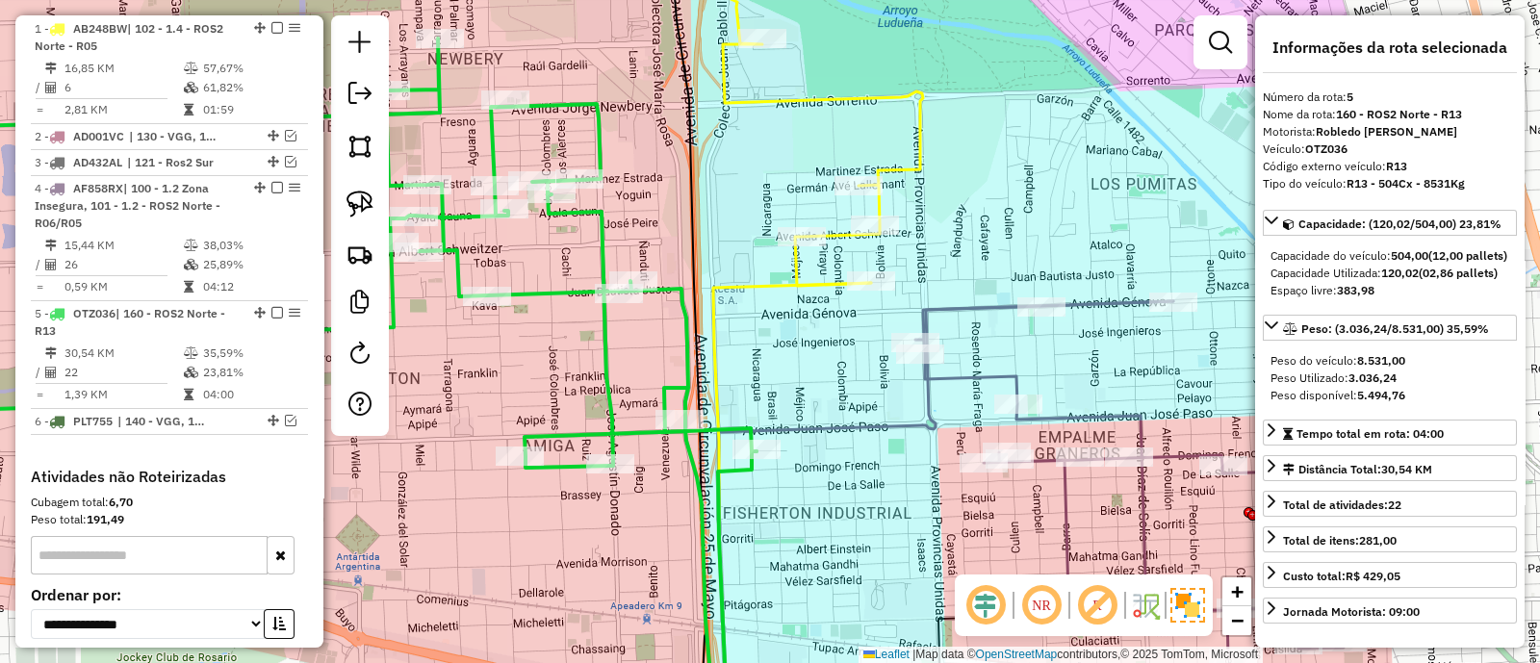
scroll to position [955, 0]
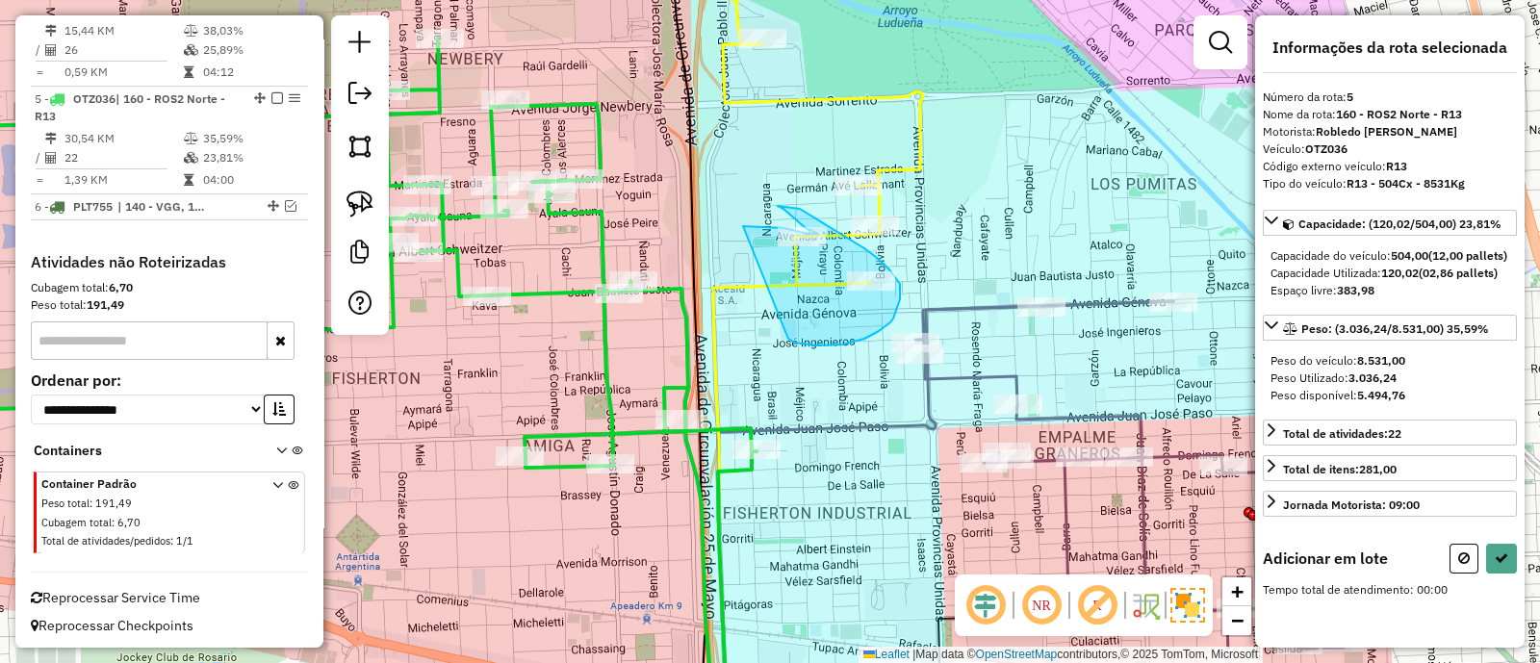
drag, startPoint x: 788, startPoint y: 339, endPoint x: 743, endPoint y: 226, distance: 121.4
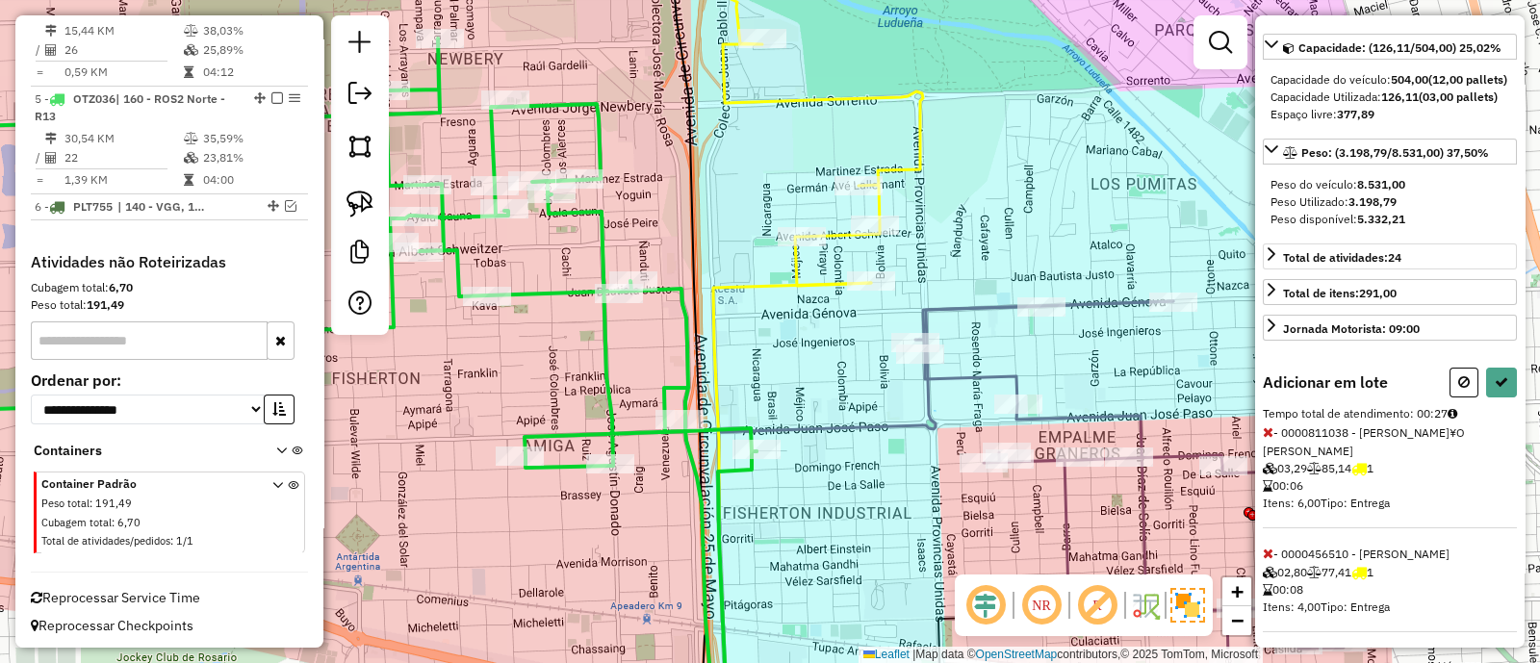
scroll to position [196, 0]
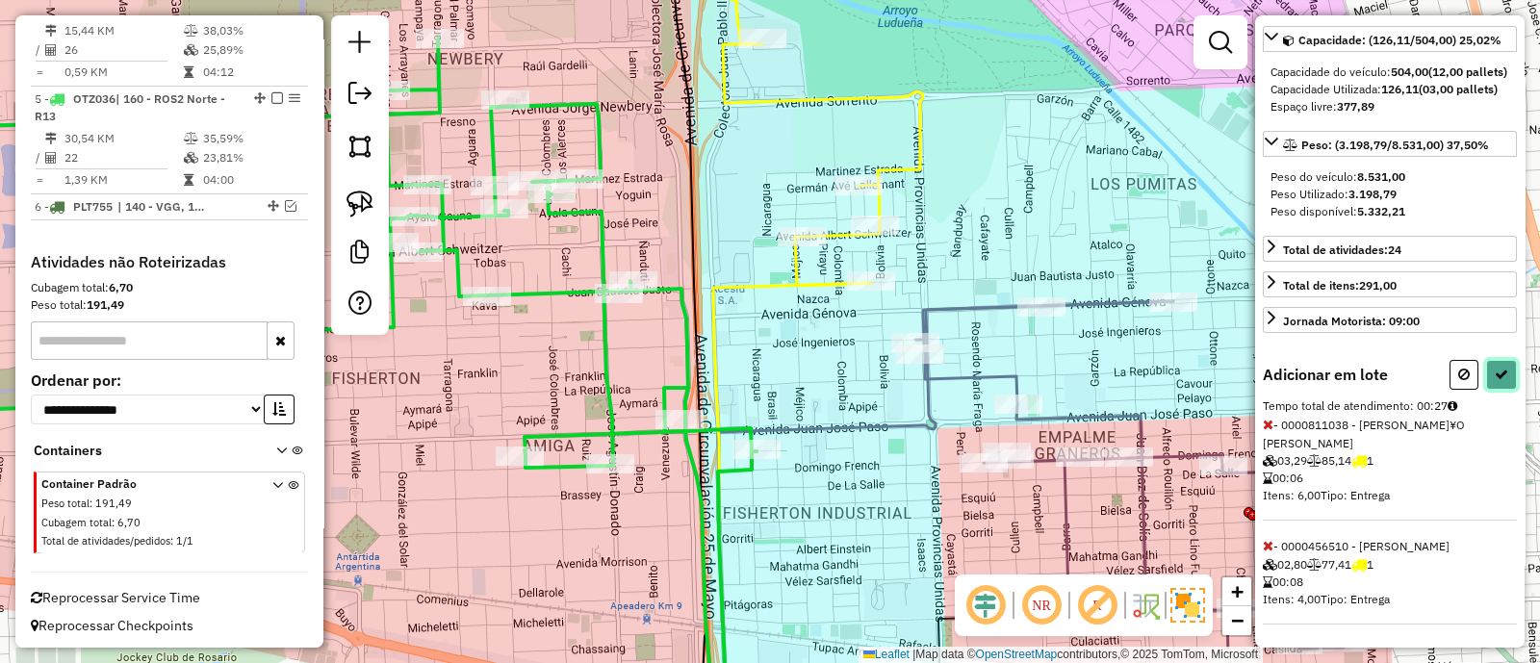
click at [1495, 381] on icon at bounding box center [1501, 374] width 13 height 13
select select "**********"
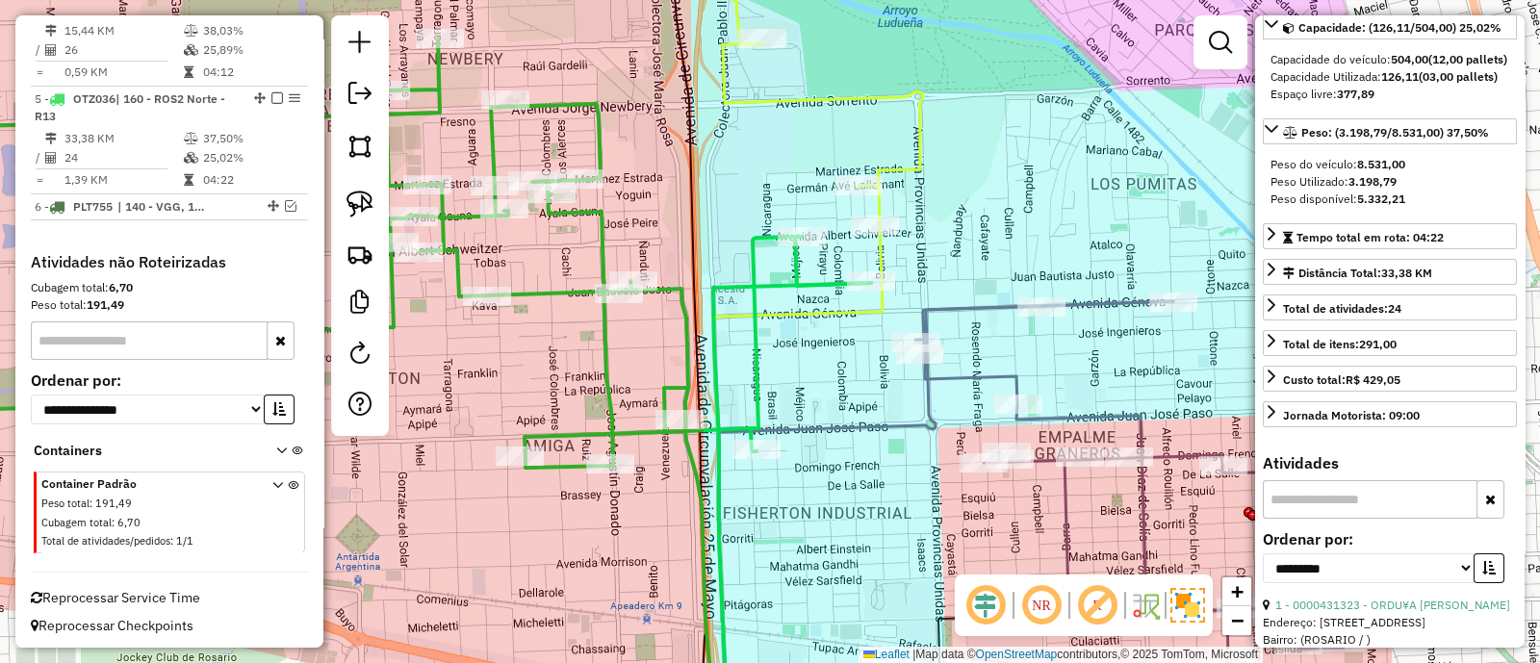
click at [982, 382] on icon at bounding box center [1141, 480] width 452 height 358
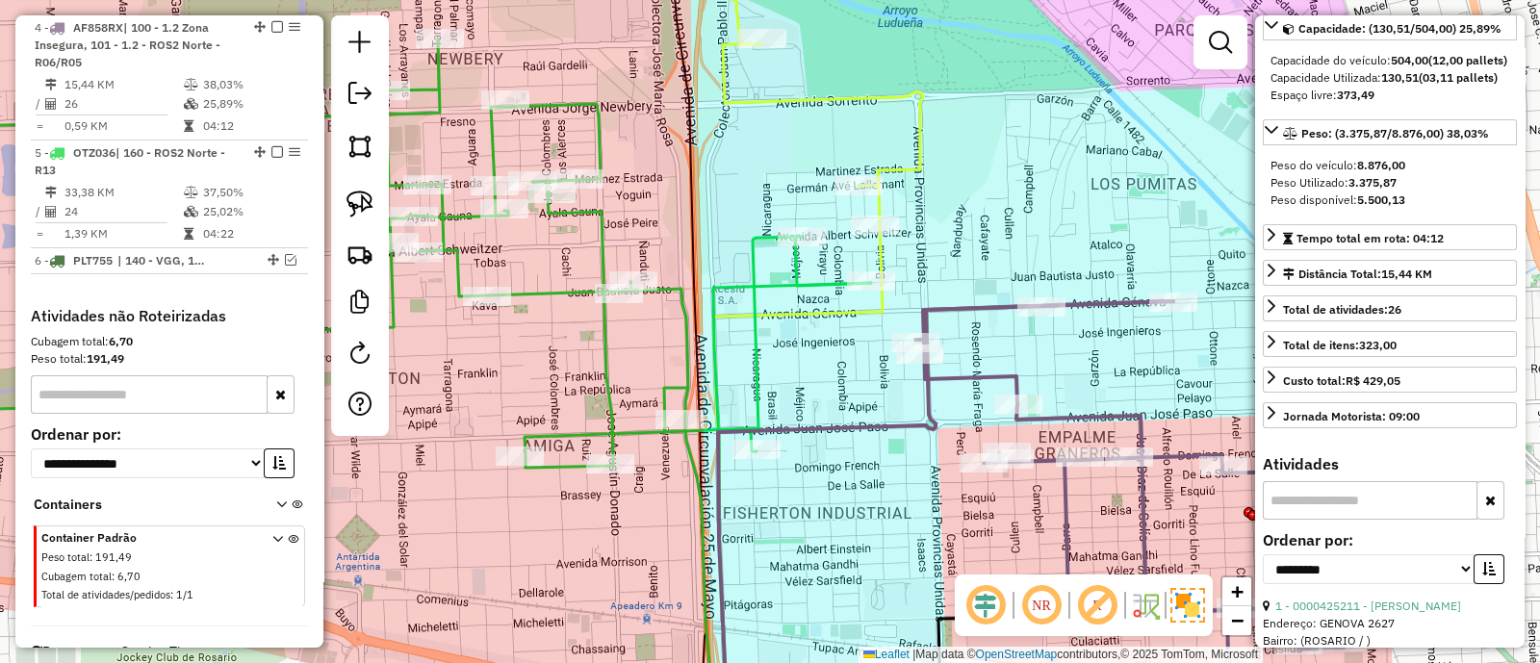
scroll to position [899, 0]
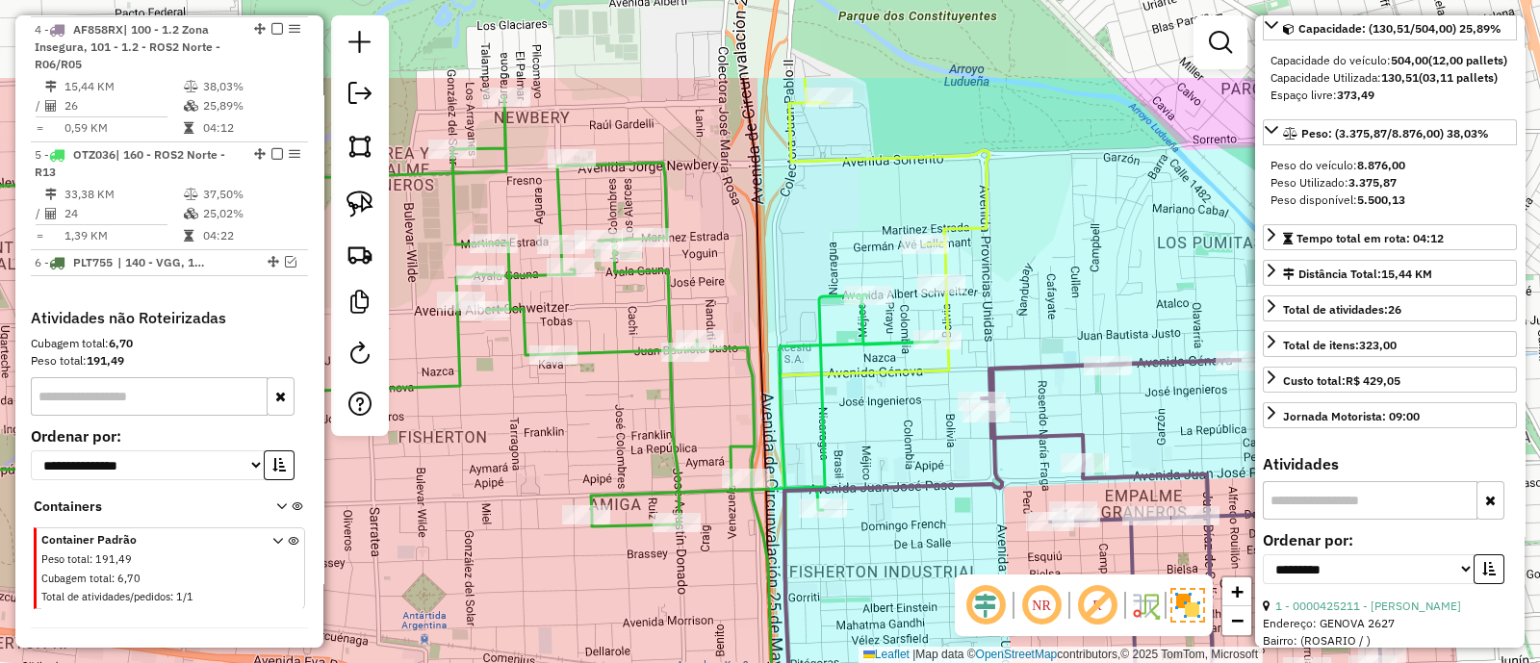
drag, startPoint x: 890, startPoint y: 416, endPoint x: 905, endPoint y: 502, distance: 87.8
click at [905, 502] on div "Janela de atendimento Grade de atendimento Capacidade Transportadoras Veículos …" at bounding box center [770, 331] width 1540 height 663
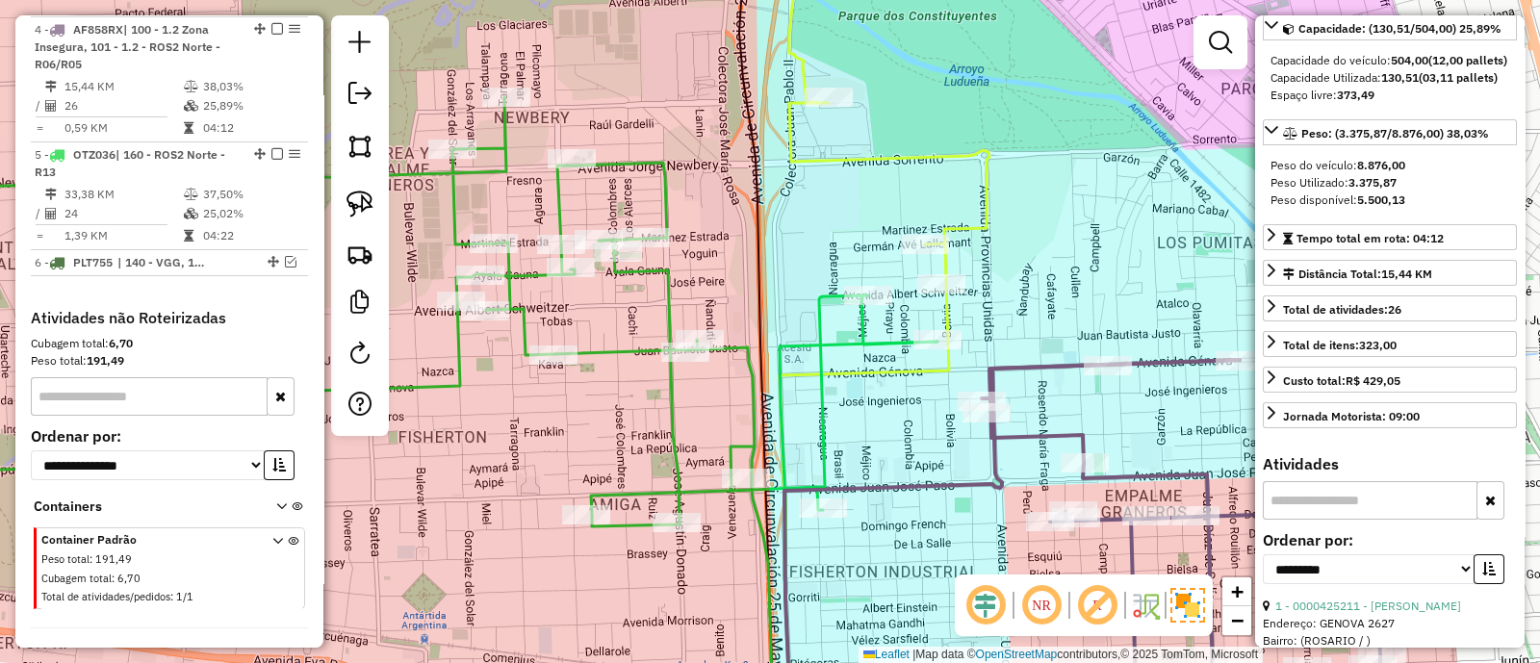
click at [945, 262] on icon at bounding box center [889, 109] width 200 height 350
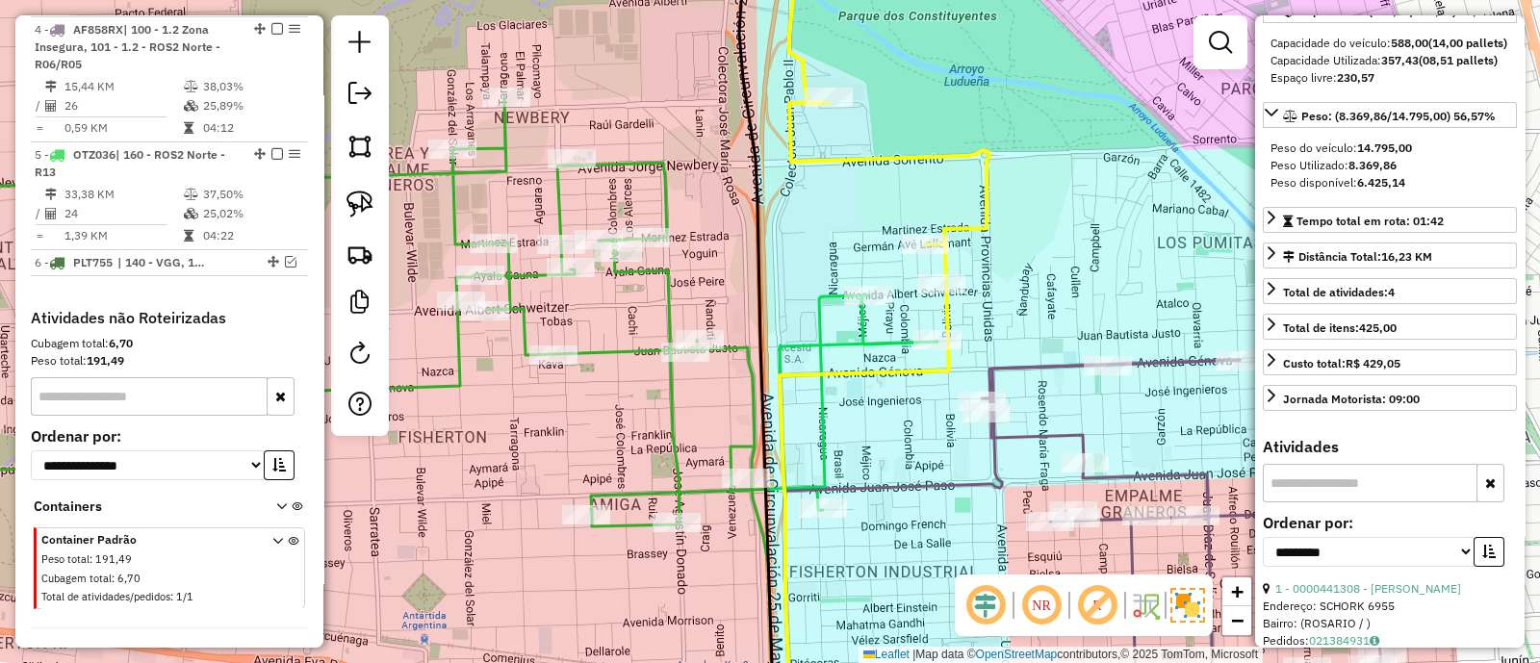
scroll to position [740, 0]
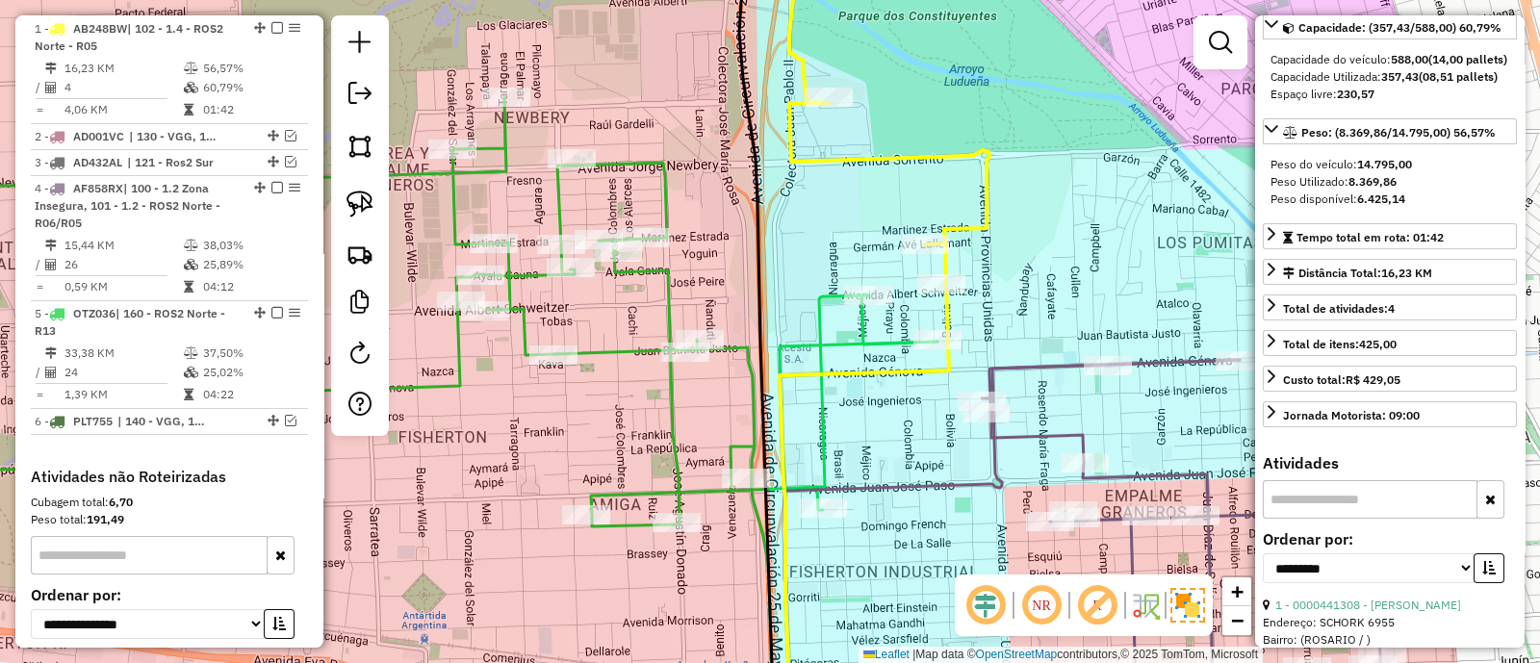
click at [945, 262] on icon at bounding box center [889, 109] width 200 height 350
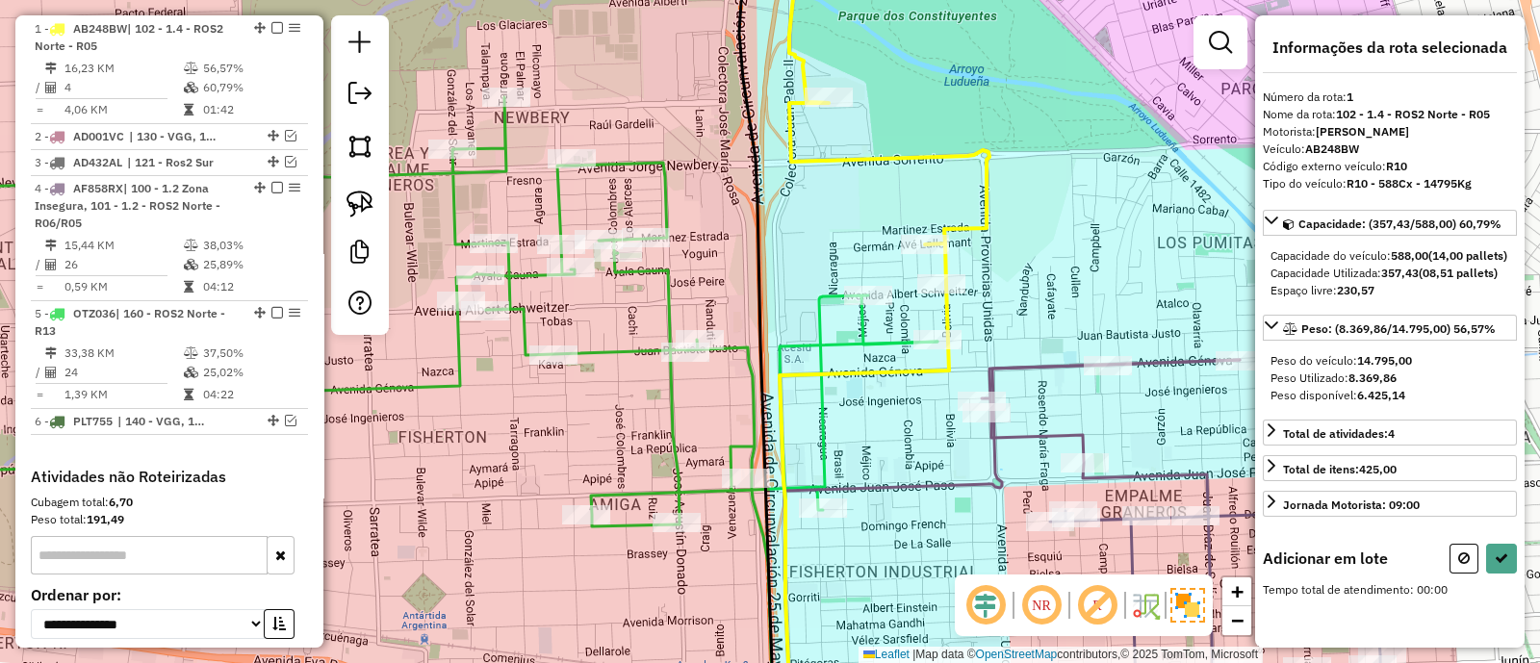
scroll to position [0, 0]
click at [897, 450] on div "Janela de atendimento Grade de atendimento Capacidade Transportadoras Veículos …" at bounding box center [770, 331] width 1540 height 663
click at [1459, 565] on icon at bounding box center [1464, 558] width 12 height 13
select select "**********"
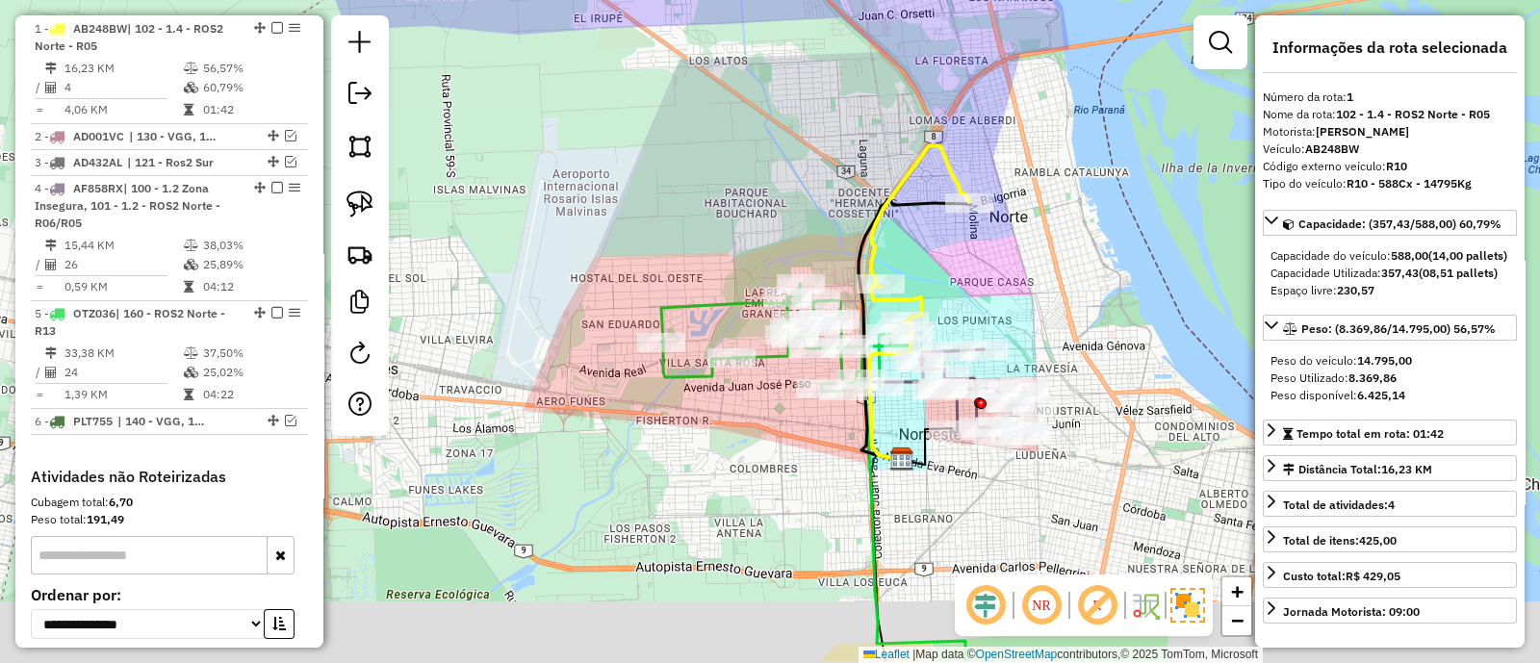
drag, startPoint x: 907, startPoint y: 498, endPoint x: 875, endPoint y: 377, distance: 124.4
click at [875, 377] on div "Janela de atendimento Grade de atendimento Capacidade Transportadoras Veículos …" at bounding box center [770, 331] width 1540 height 663
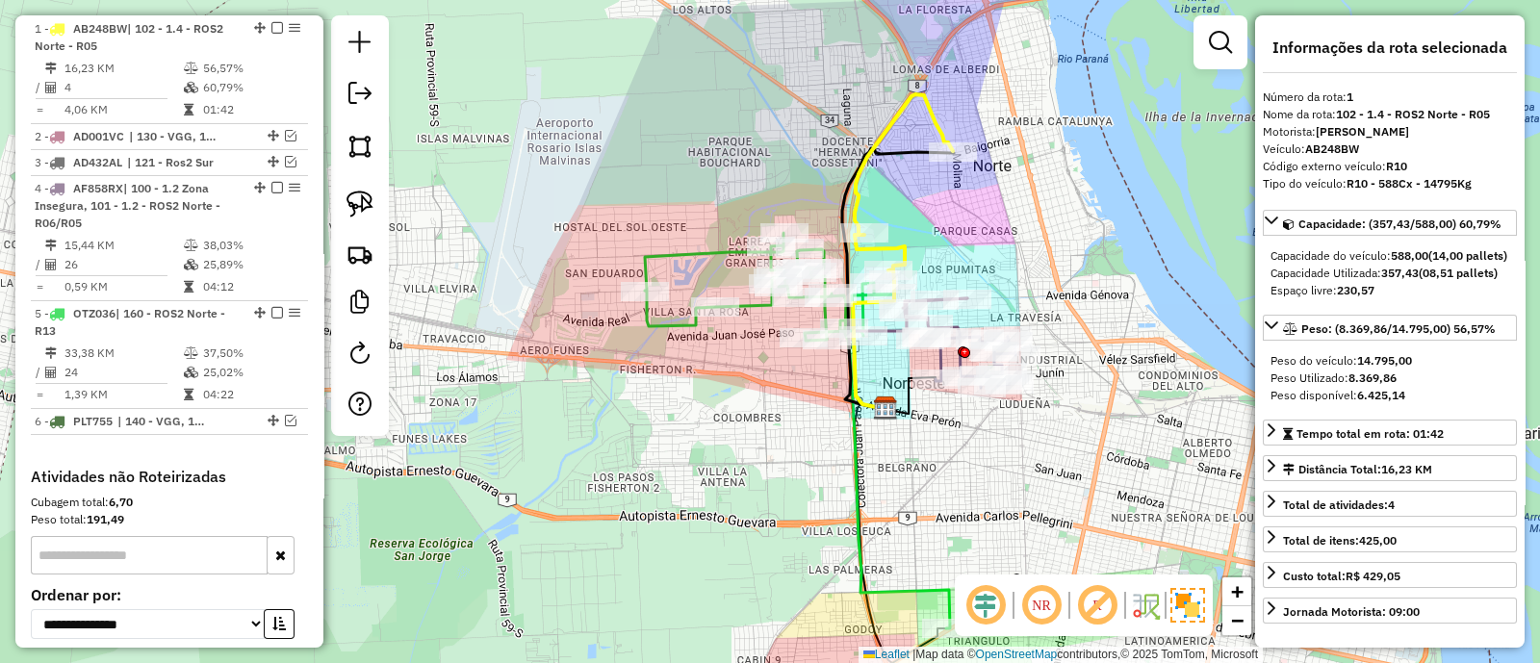
drag, startPoint x: 948, startPoint y: 493, endPoint x: 902, endPoint y: 287, distance: 211.1
click at [902, 287] on div "Janela de atendimento Grade de atendimento Capacidade Transportadoras Veículos …" at bounding box center [770, 331] width 1540 height 663
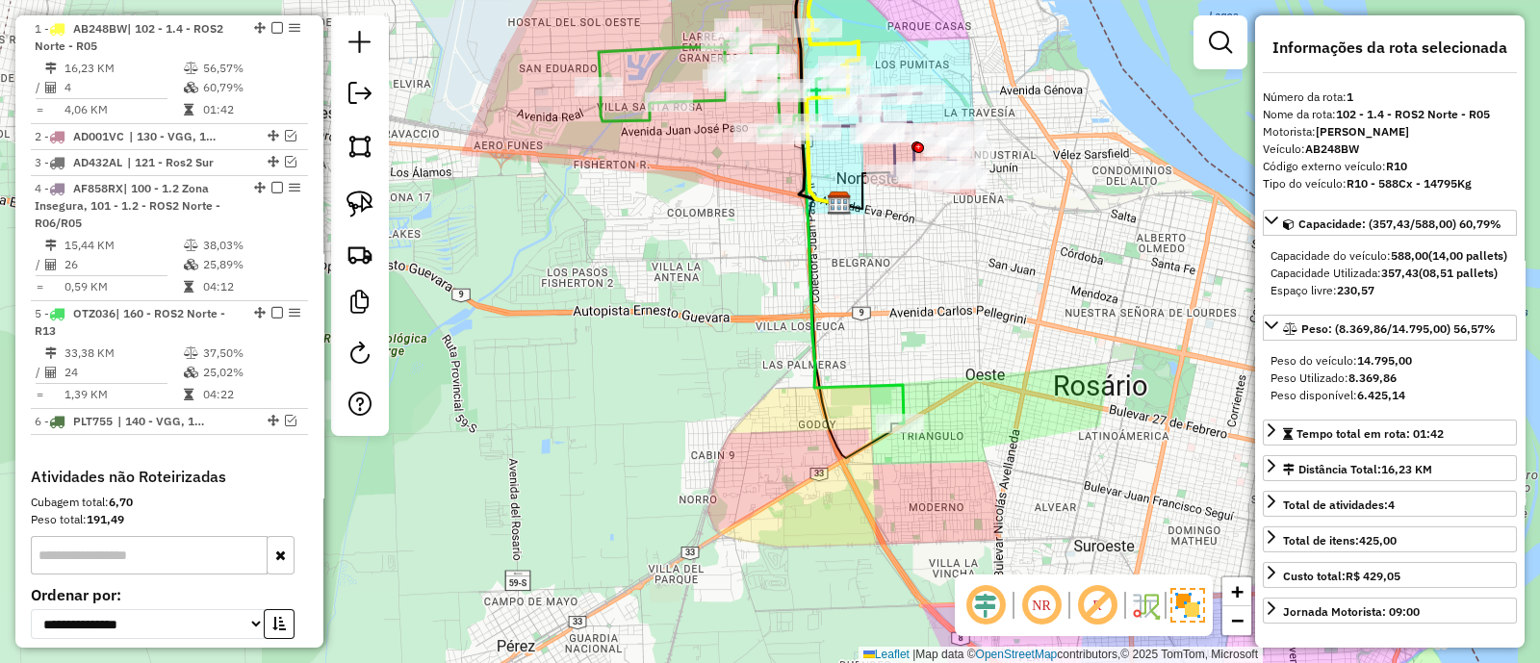
click at [887, 382] on icon at bounding box center [751, 226] width 305 height 396
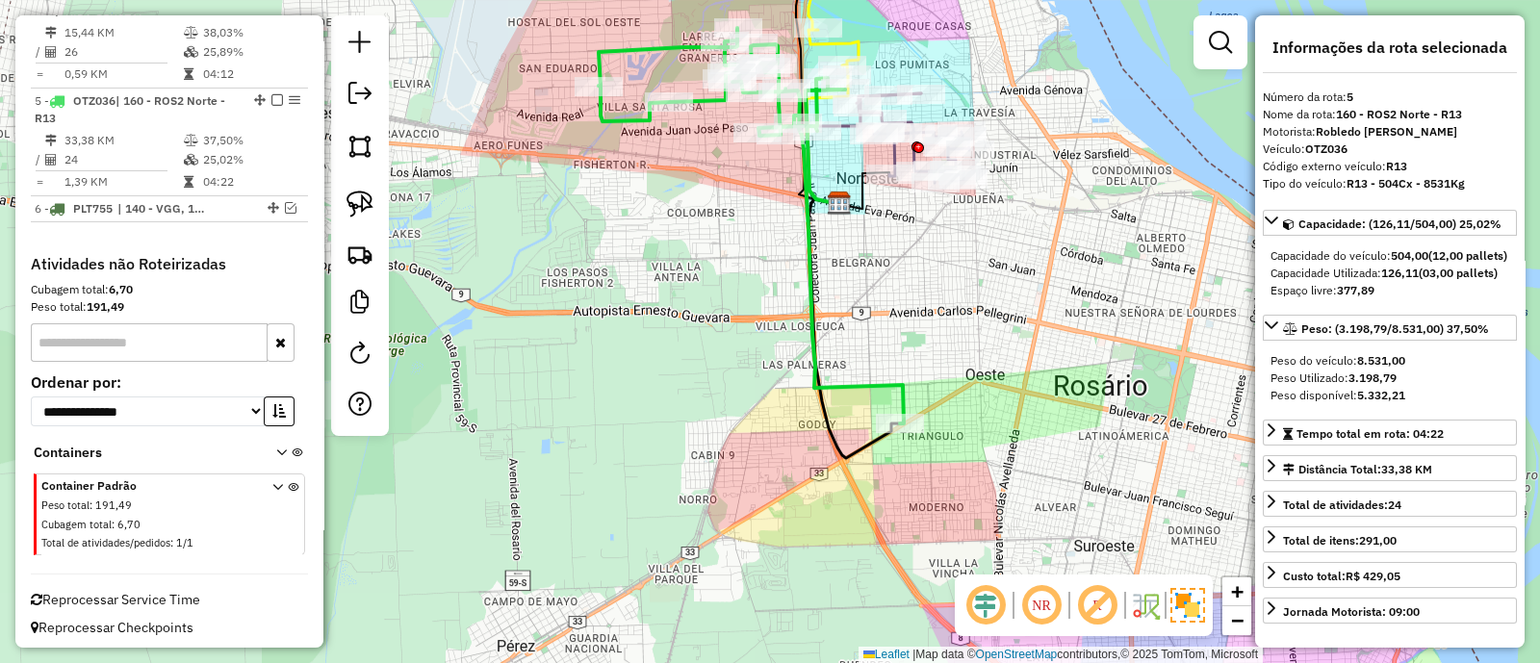
scroll to position [955, 0]
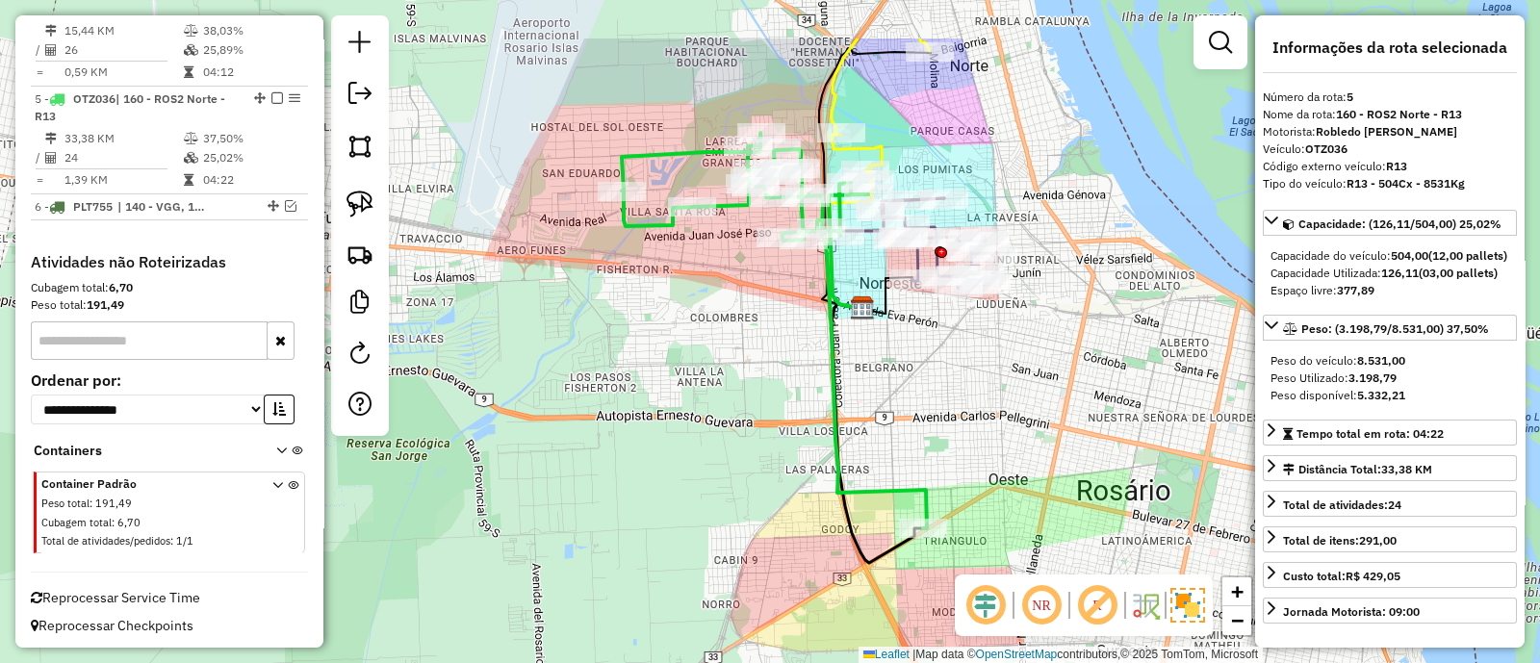
drag, startPoint x: 884, startPoint y: 339, endPoint x: 906, endPoint y: 443, distance: 106.3
click at [906, 443] on div "Janela de atendimento Grade de atendimento Capacidade Transportadoras Veículos …" at bounding box center [770, 331] width 1540 height 663
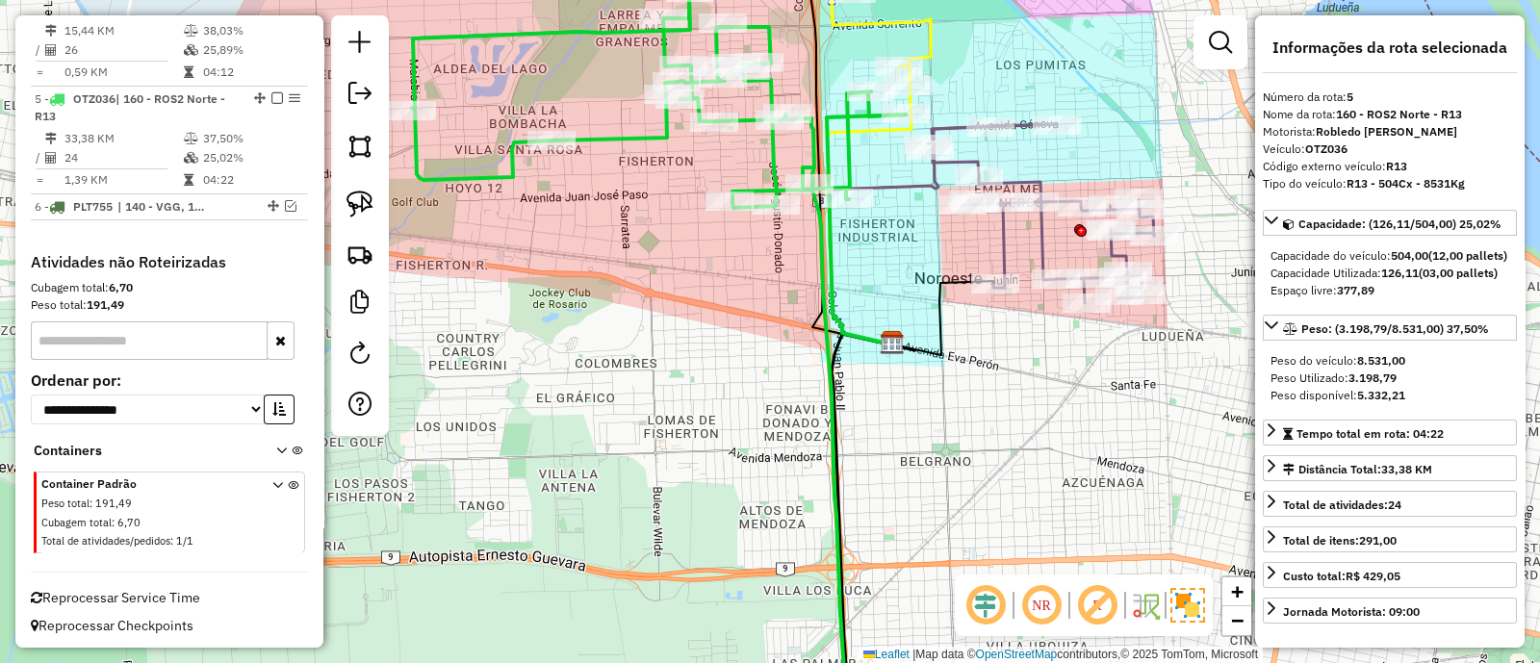
click at [1000, 246] on icon at bounding box center [1041, 213] width 226 height 179
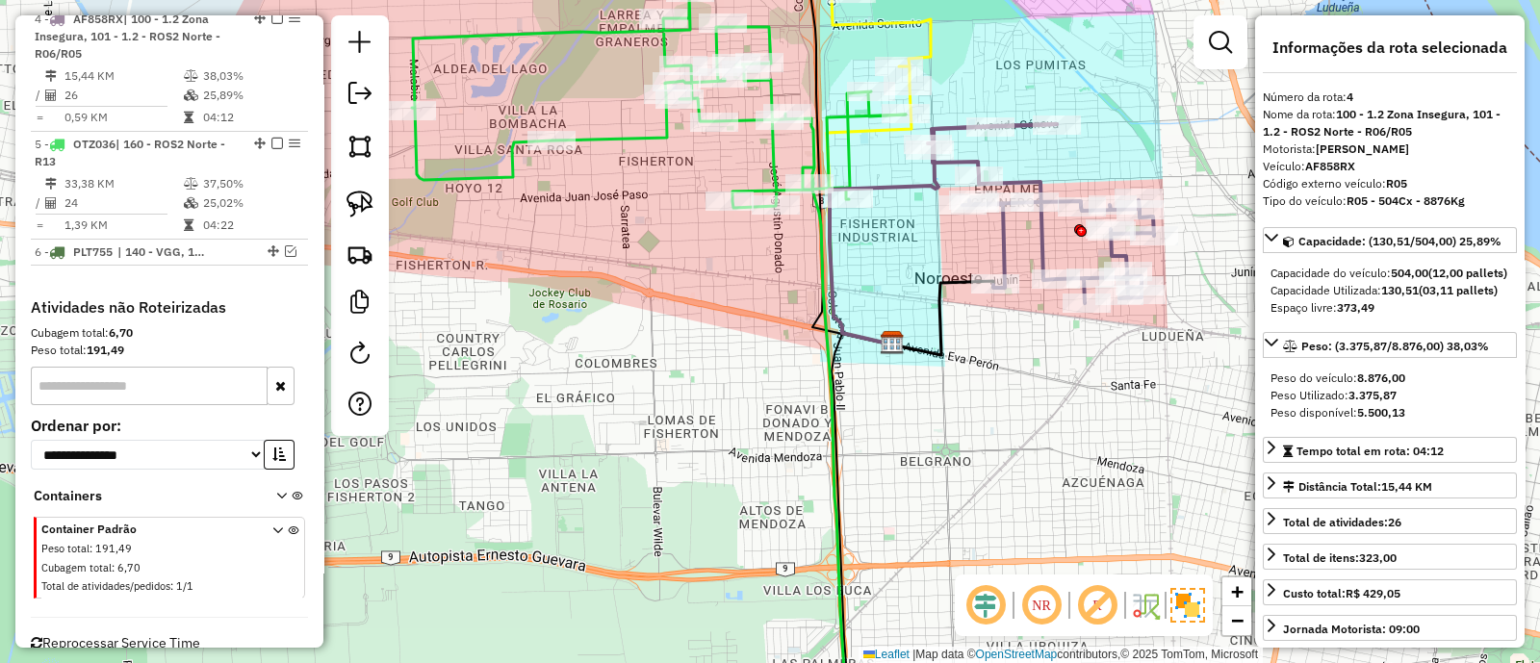
scroll to position [899, 0]
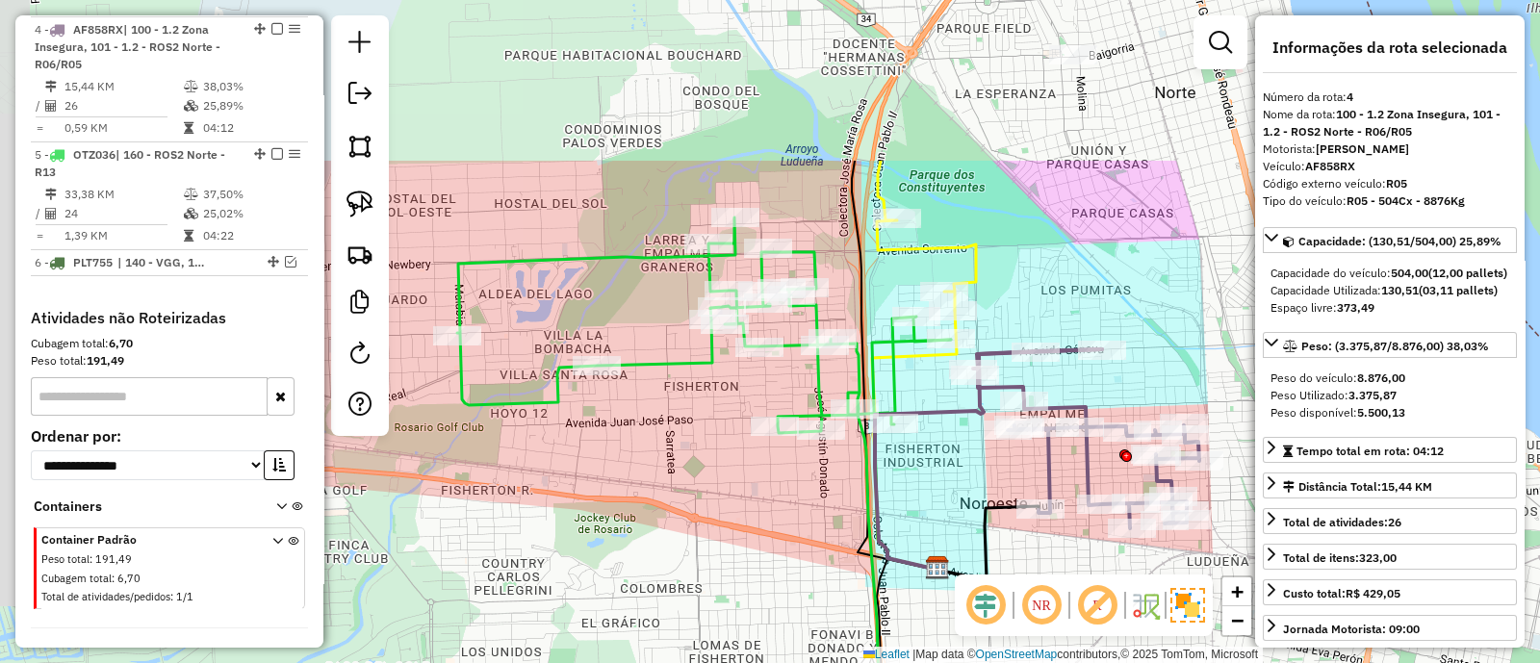
drag, startPoint x: 947, startPoint y: 331, endPoint x: 985, endPoint y: 498, distance: 170.7
click at [985, 506] on icon at bounding box center [988, 543] width 101 height 74
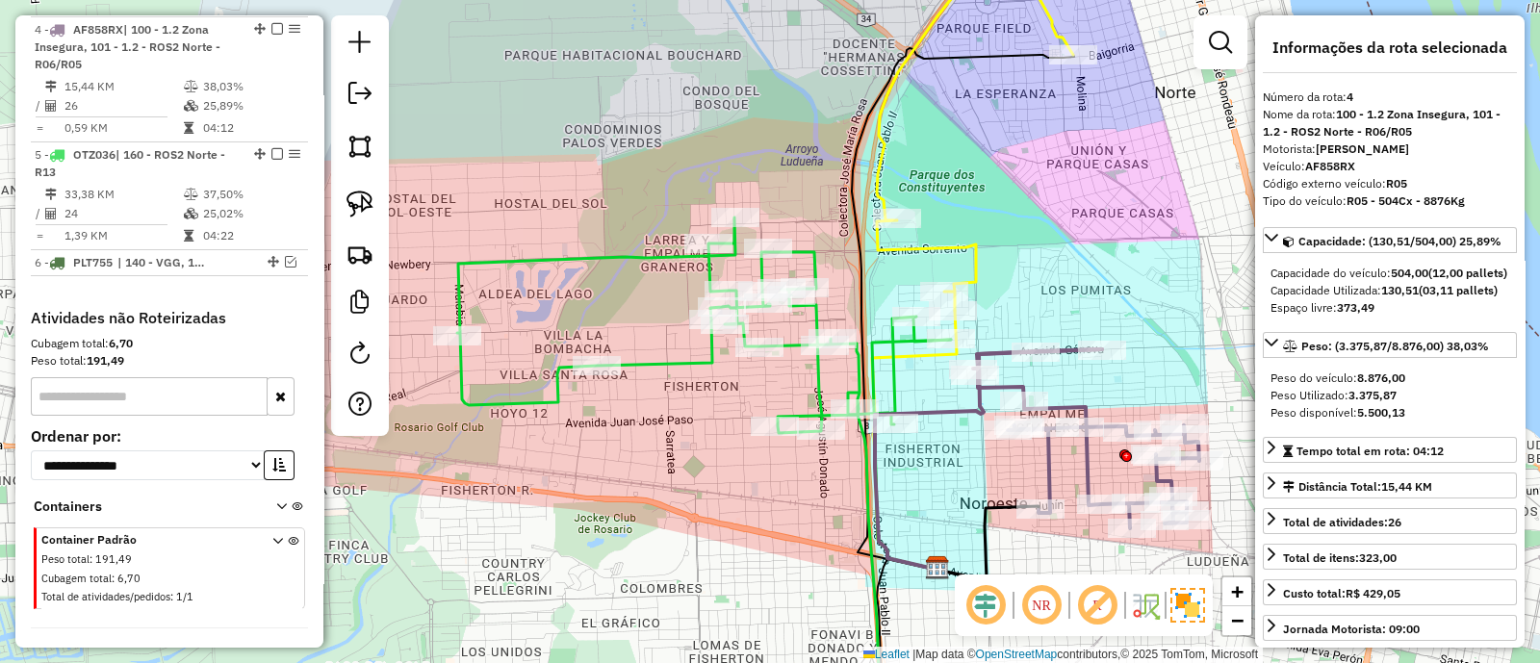
click at [975, 257] on icon at bounding box center [975, 125] width 196 height 371
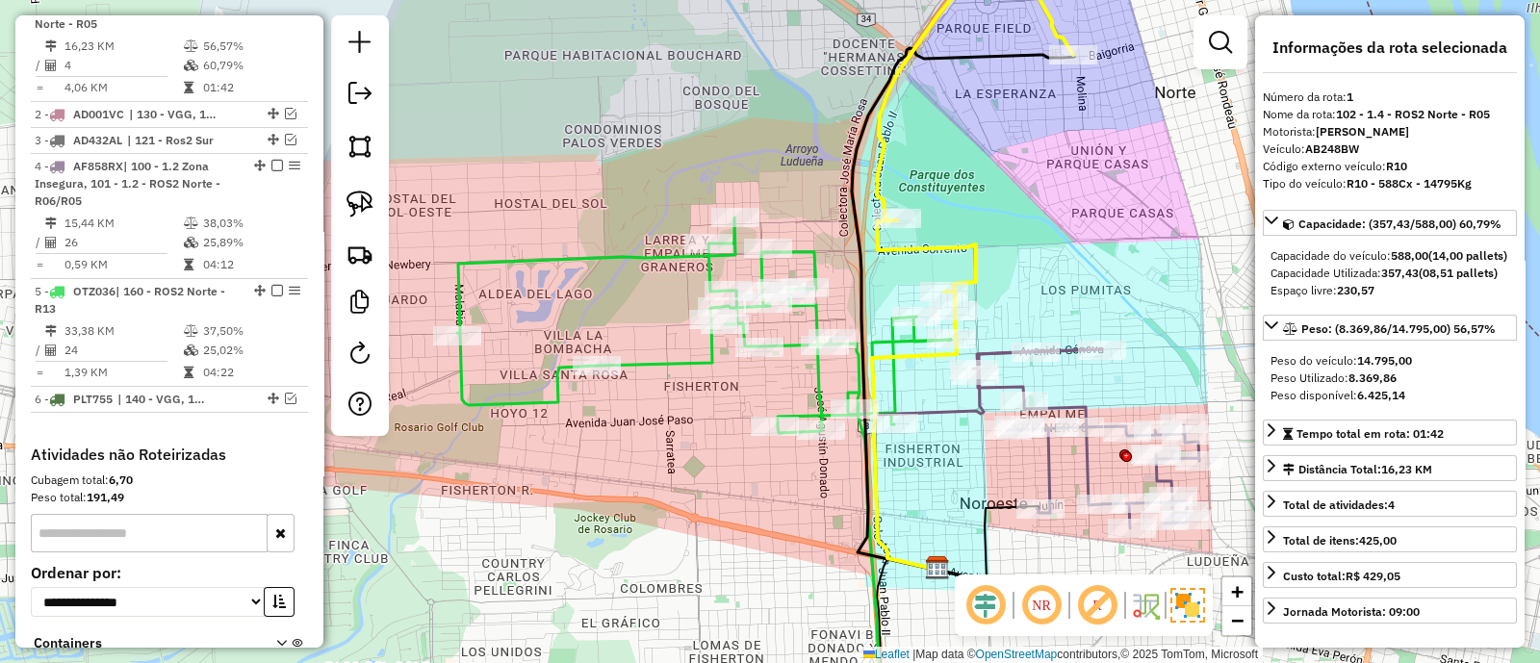
scroll to position [740, 0]
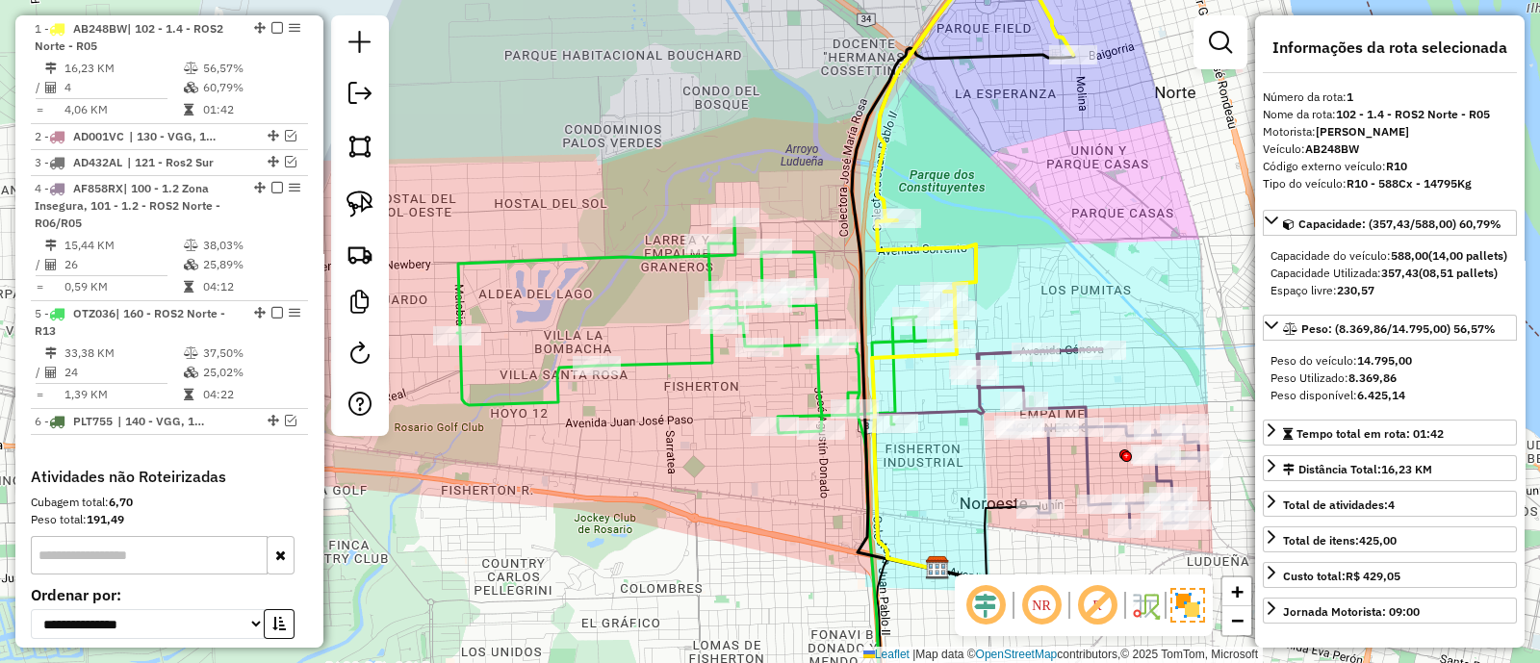
click at [993, 354] on icon at bounding box center [1086, 438] width 226 height 179
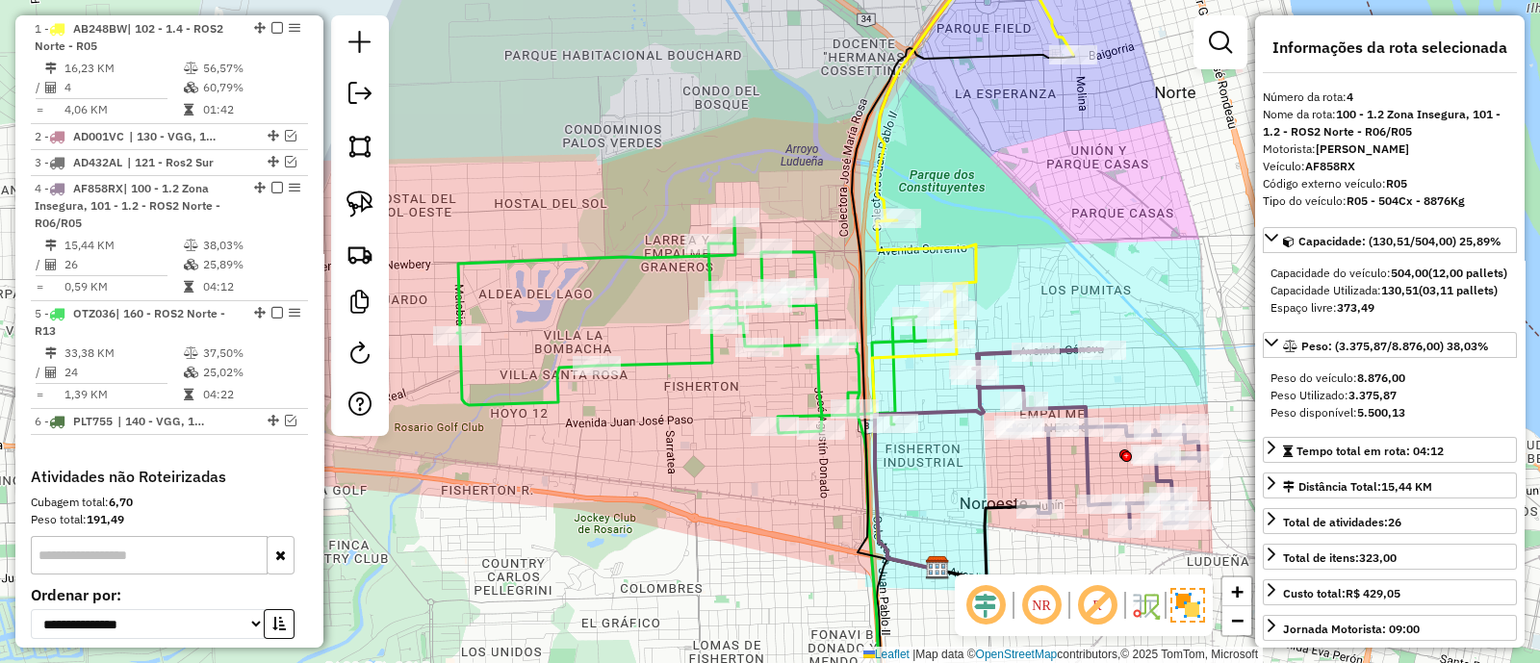
scroll to position [899, 0]
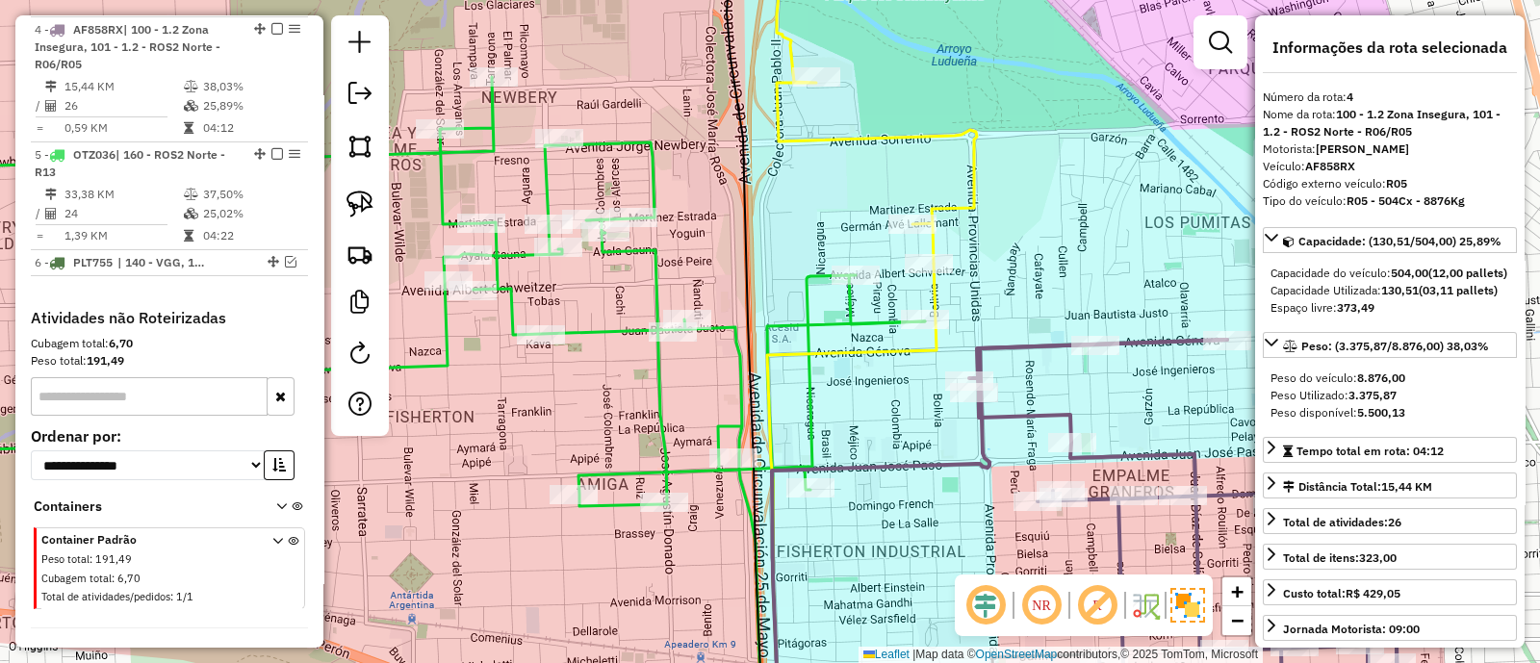
click at [937, 287] on icon at bounding box center [851, 497] width 169 height 466
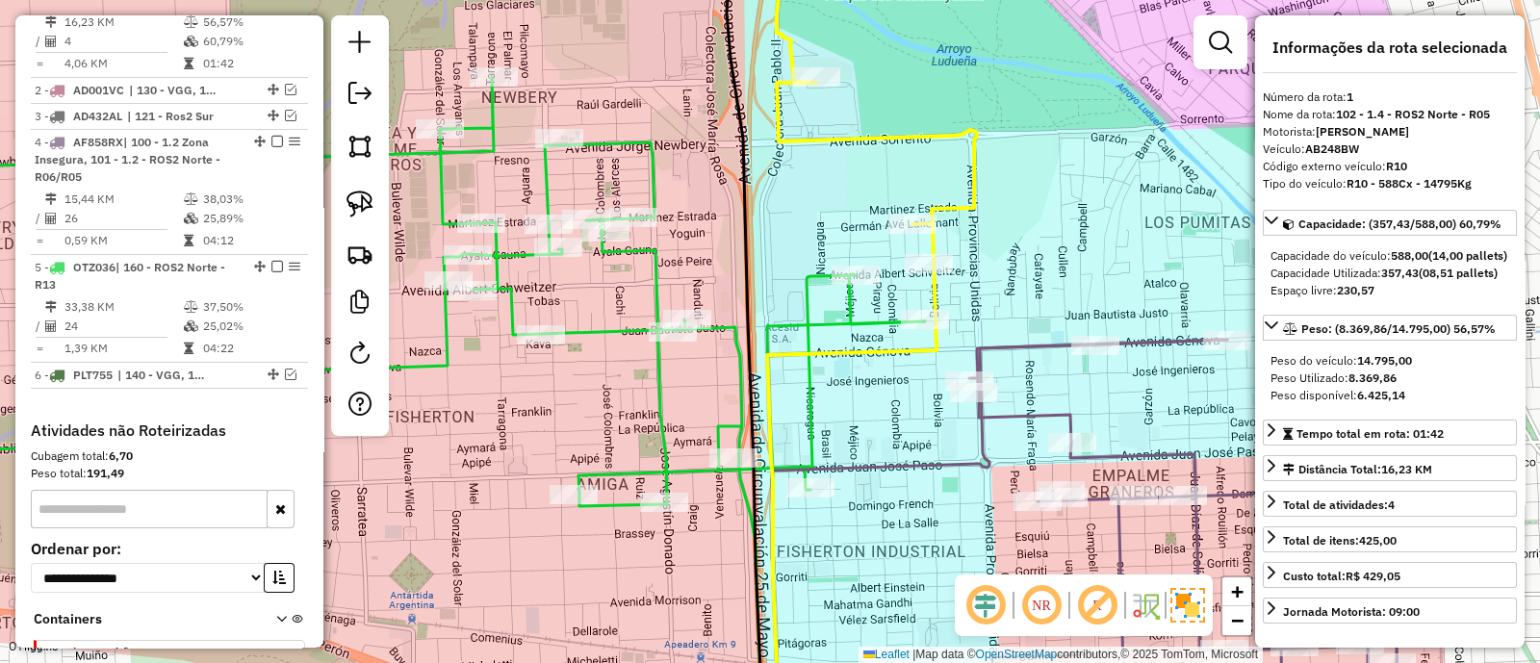
scroll to position [740, 0]
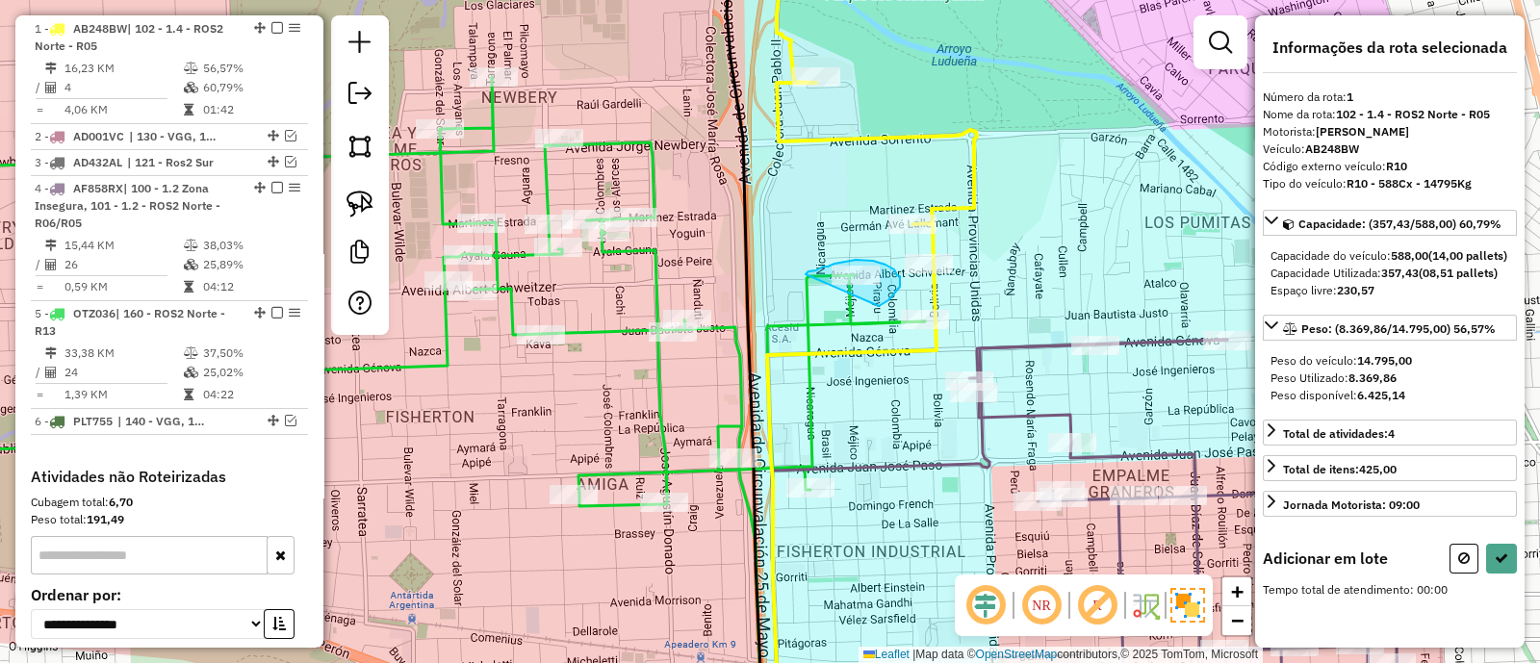
drag, startPoint x: 881, startPoint y: 305, endPoint x: 800, endPoint y: 275, distance: 86.2
click at [1497, 565] on icon at bounding box center [1501, 558] width 13 height 13
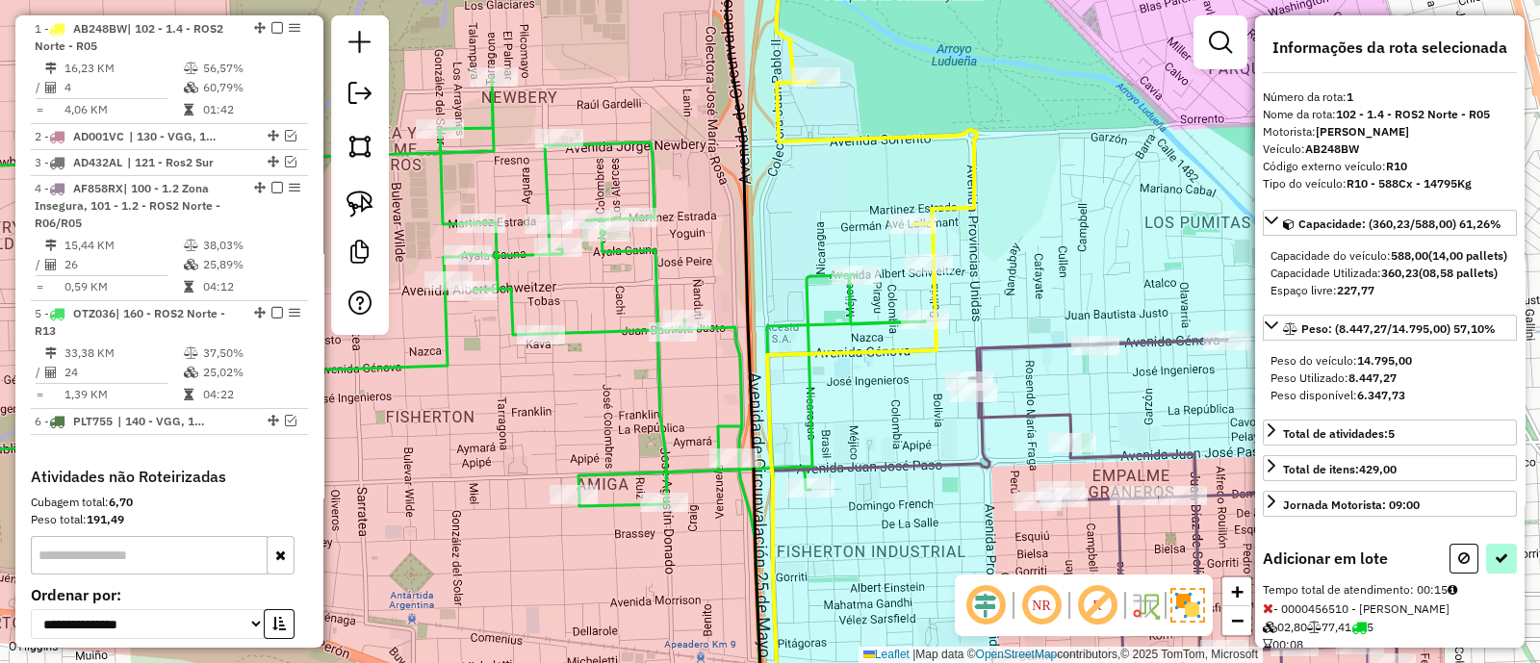
select select "**********"
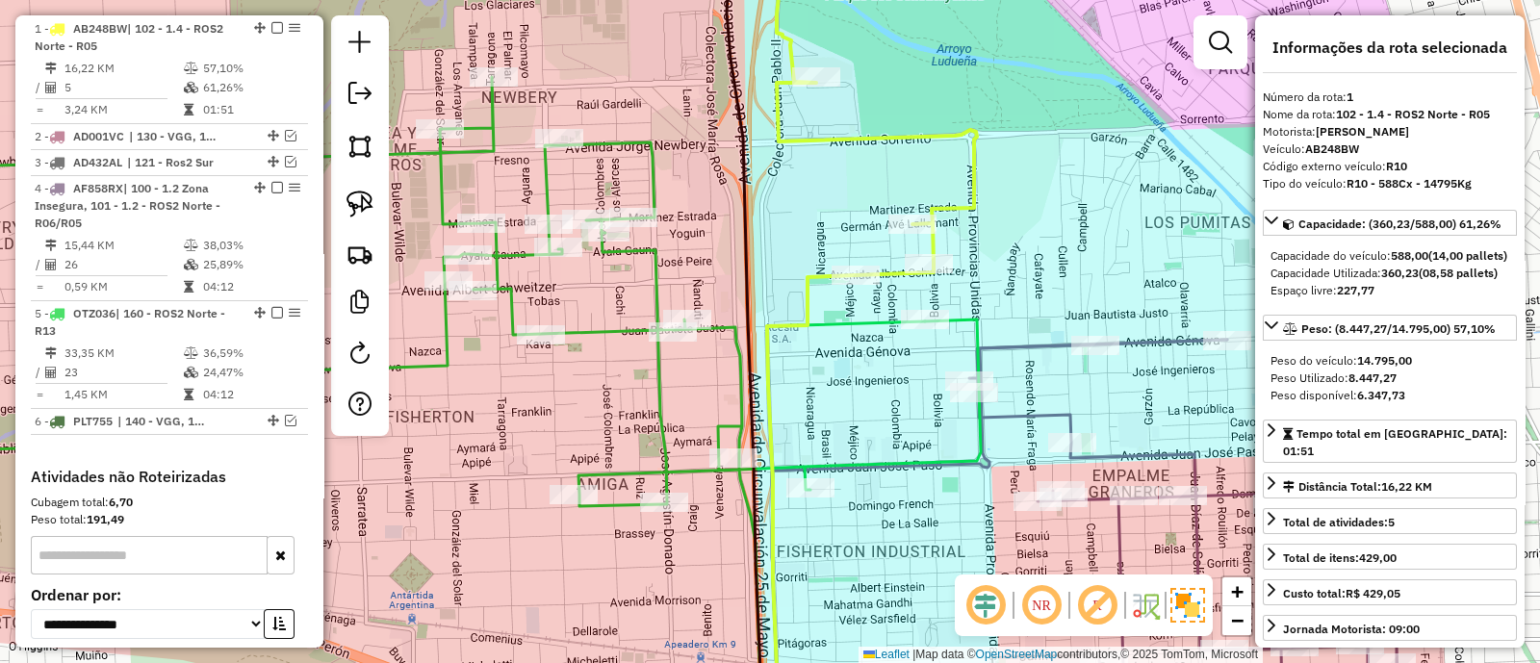
click at [661, 389] on icon at bounding box center [458, 403] width 1043 height 653
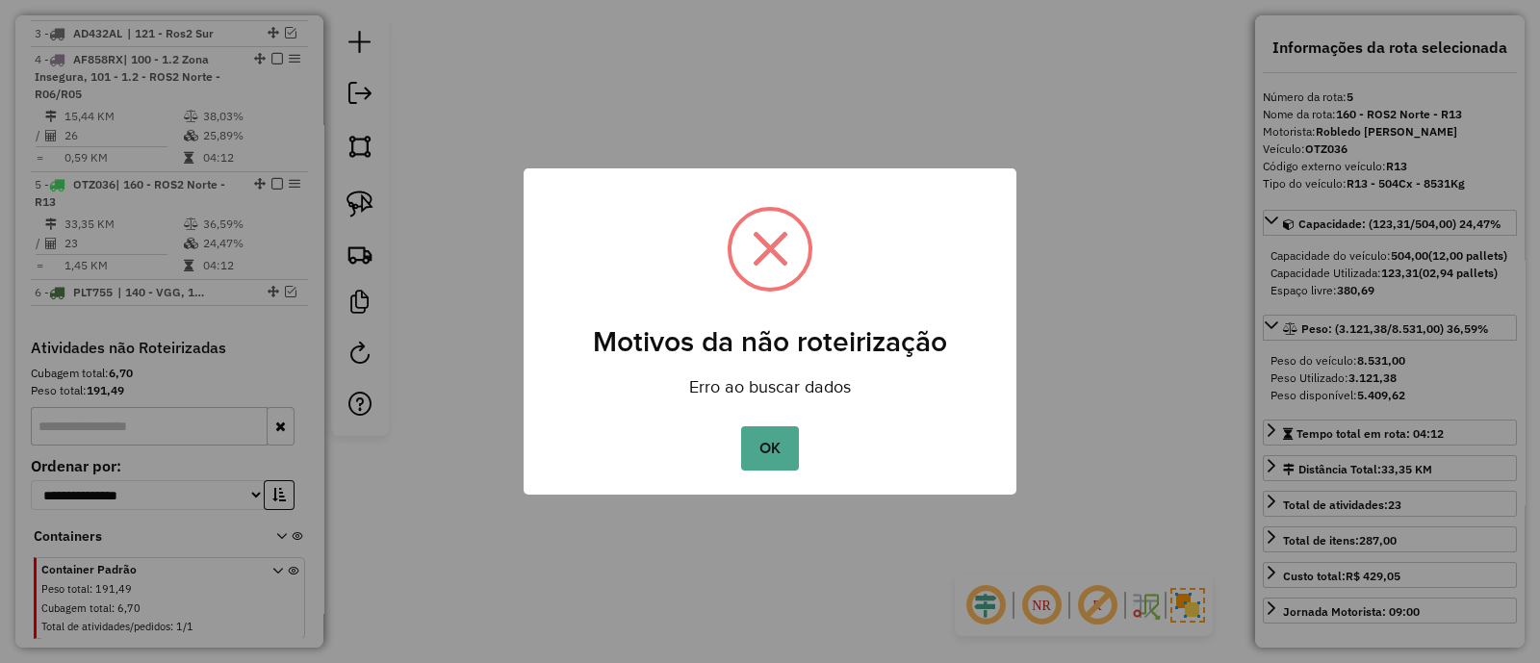
scroll to position [955, 0]
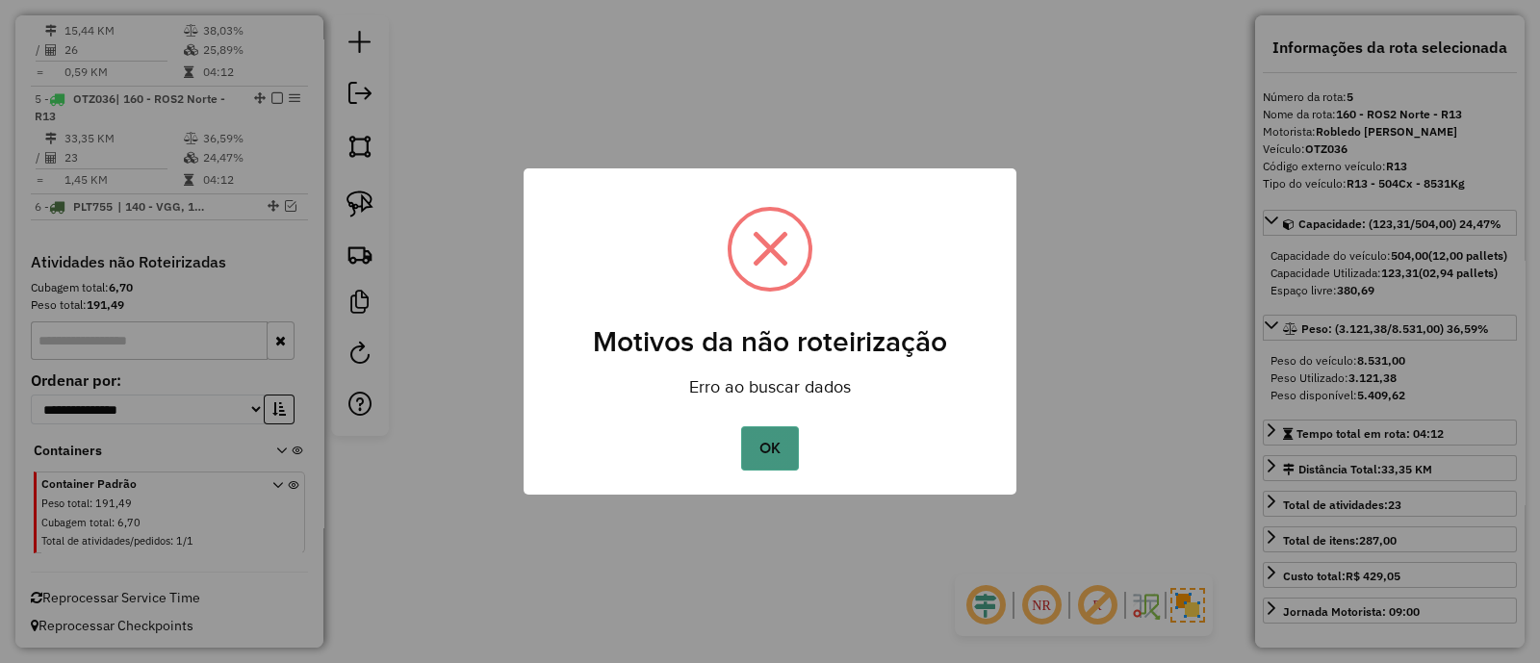
click at [777, 450] on button "OK" at bounding box center [769, 448] width 57 height 44
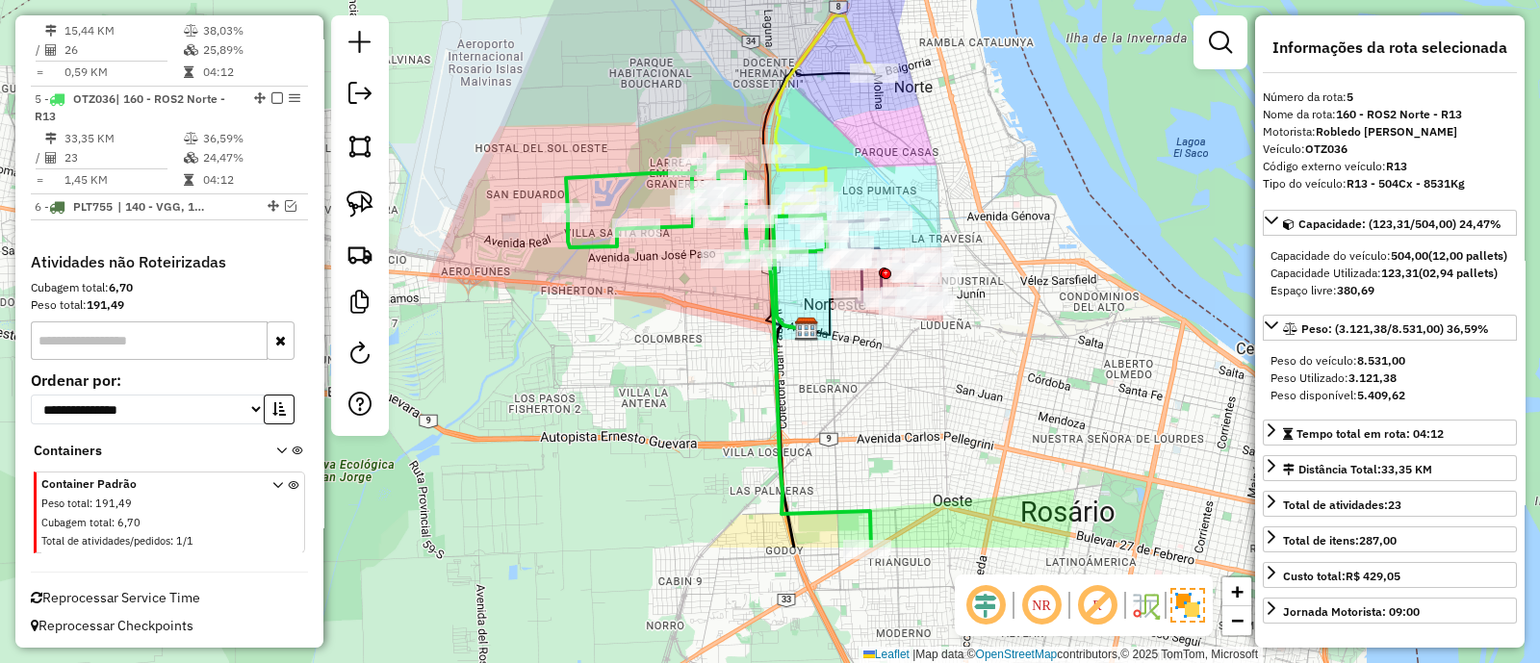
drag, startPoint x: 828, startPoint y: 513, endPoint x: 793, endPoint y: 260, distance: 255.5
click at [794, 317] on img at bounding box center [806, 329] width 25 height 25
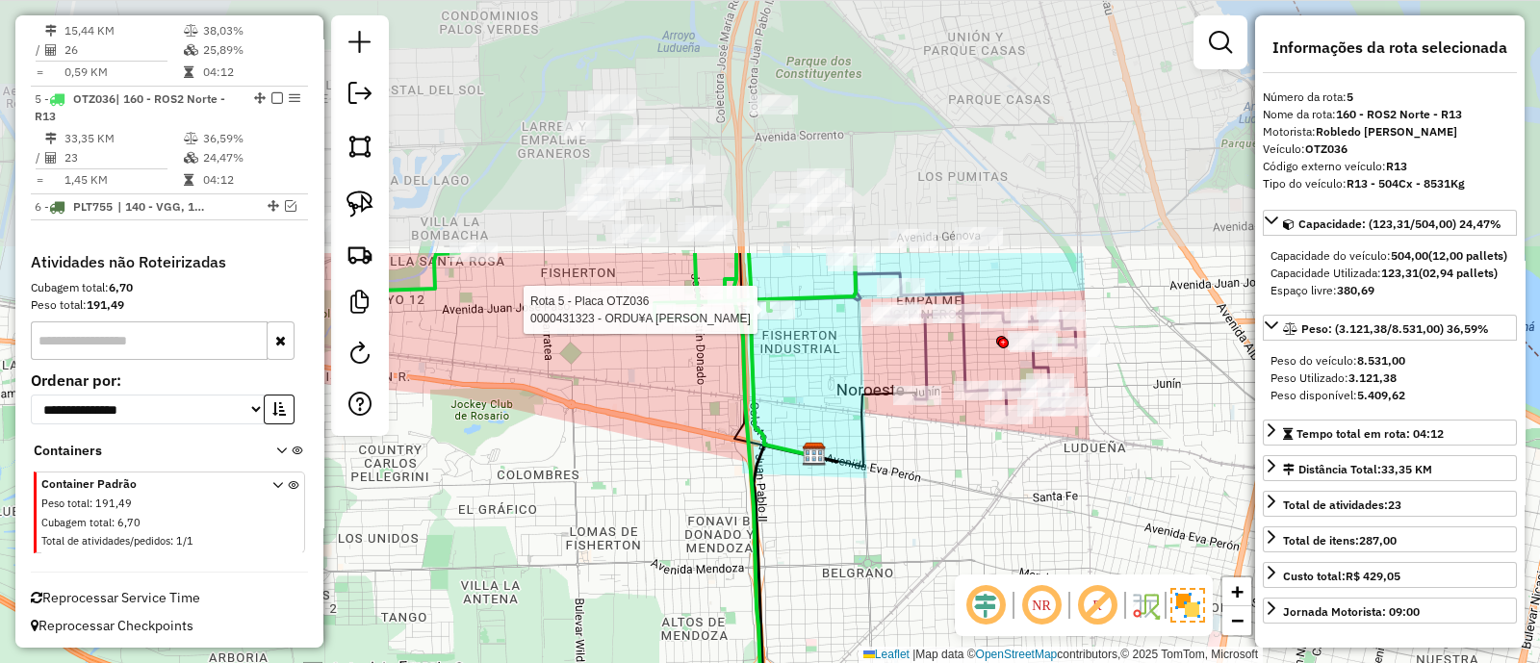
drag, startPoint x: 808, startPoint y: 105, endPoint x: 807, endPoint y: 424, distance: 318.6
click at [807, 424] on div "Rota 5 - Placa OTZ036 0000431323 - ORDU¥A CARLOS ALBERTO Janela de atendimento …" at bounding box center [770, 331] width 1540 height 663
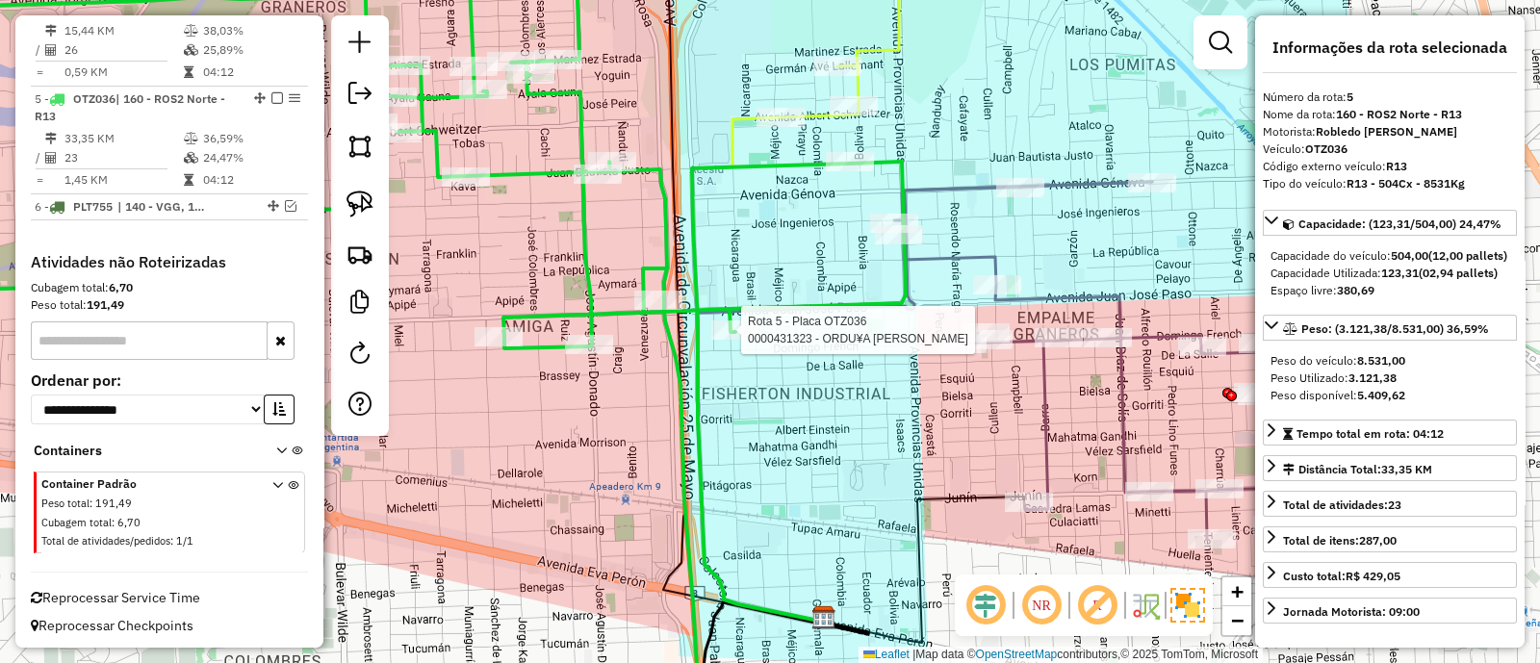
click at [706, 304] on icon at bounding box center [383, 332] width 1043 height 796
click at [1041, 415] on icon at bounding box center [1120, 361] width 452 height 358
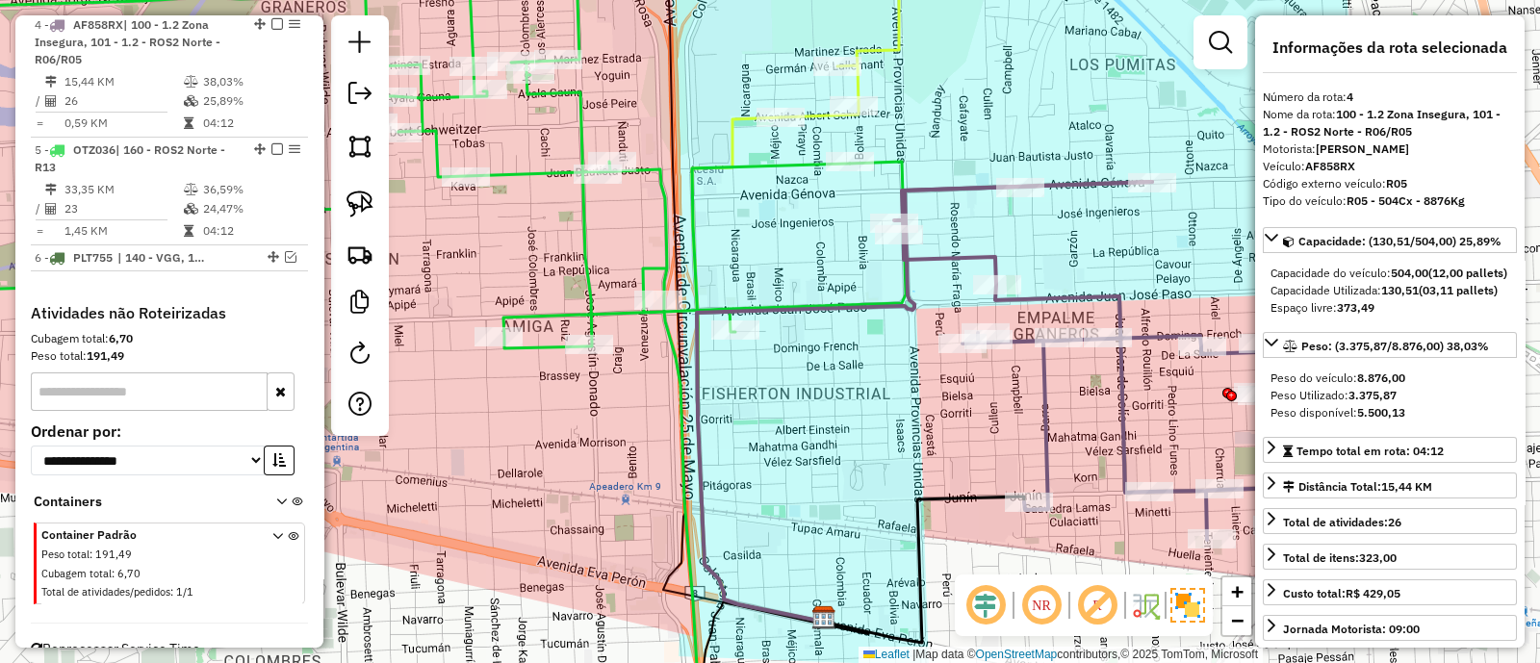
scroll to position [899, 0]
click at [664, 241] on icon at bounding box center [383, 332] width 1043 height 796
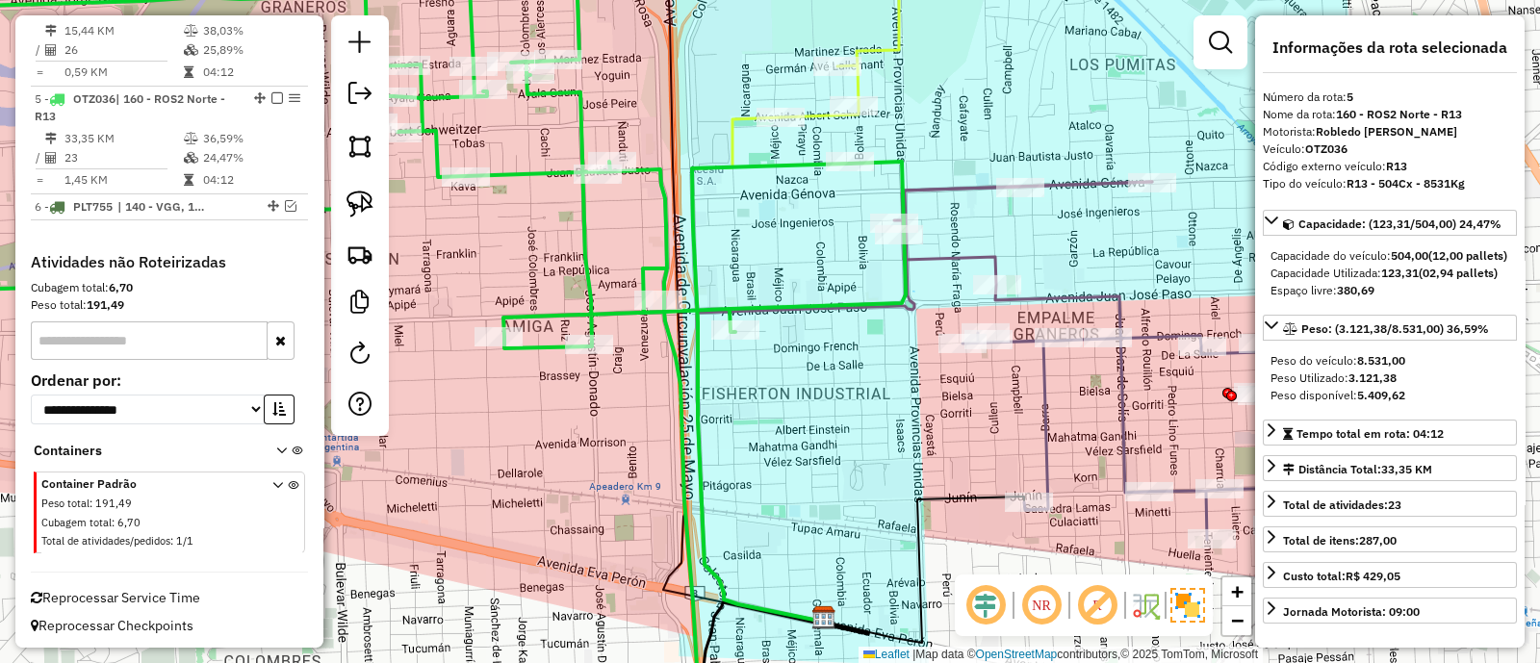
click at [1046, 410] on icon at bounding box center [1120, 361] width 452 height 358
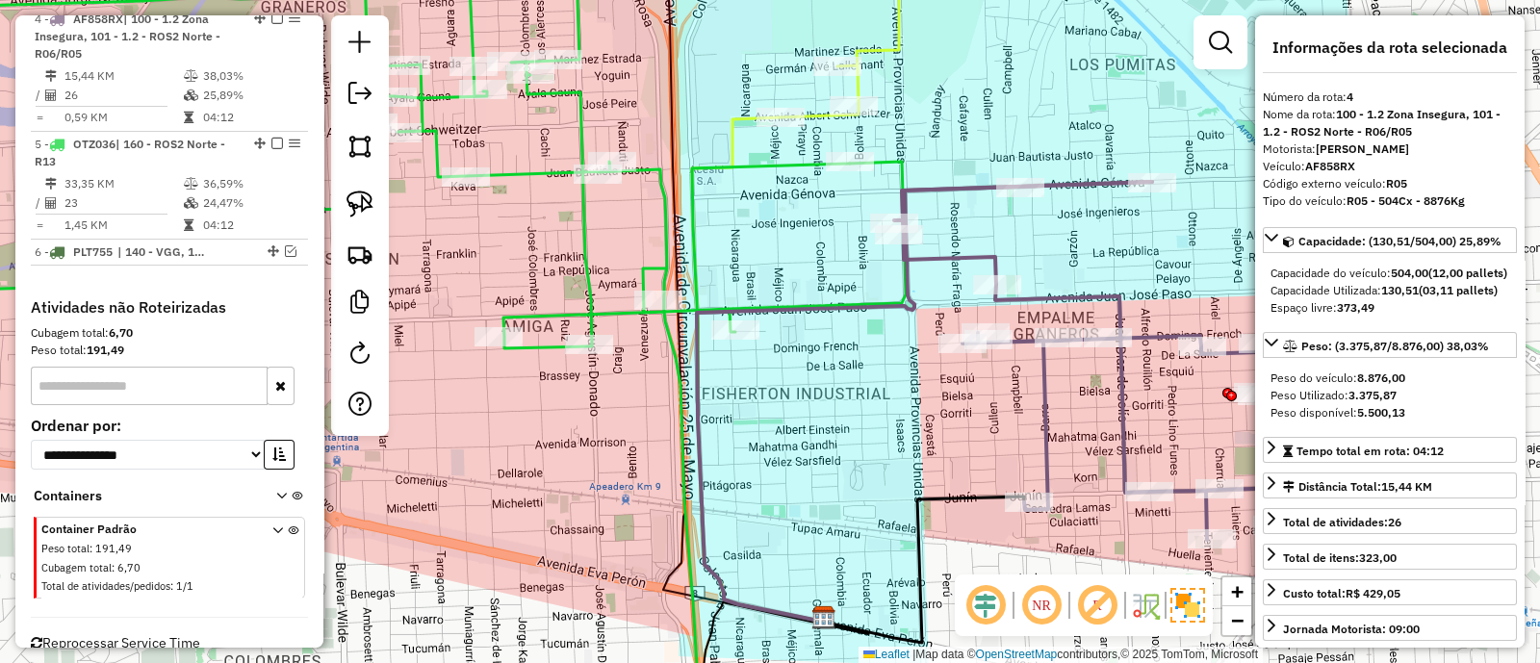
scroll to position [899, 0]
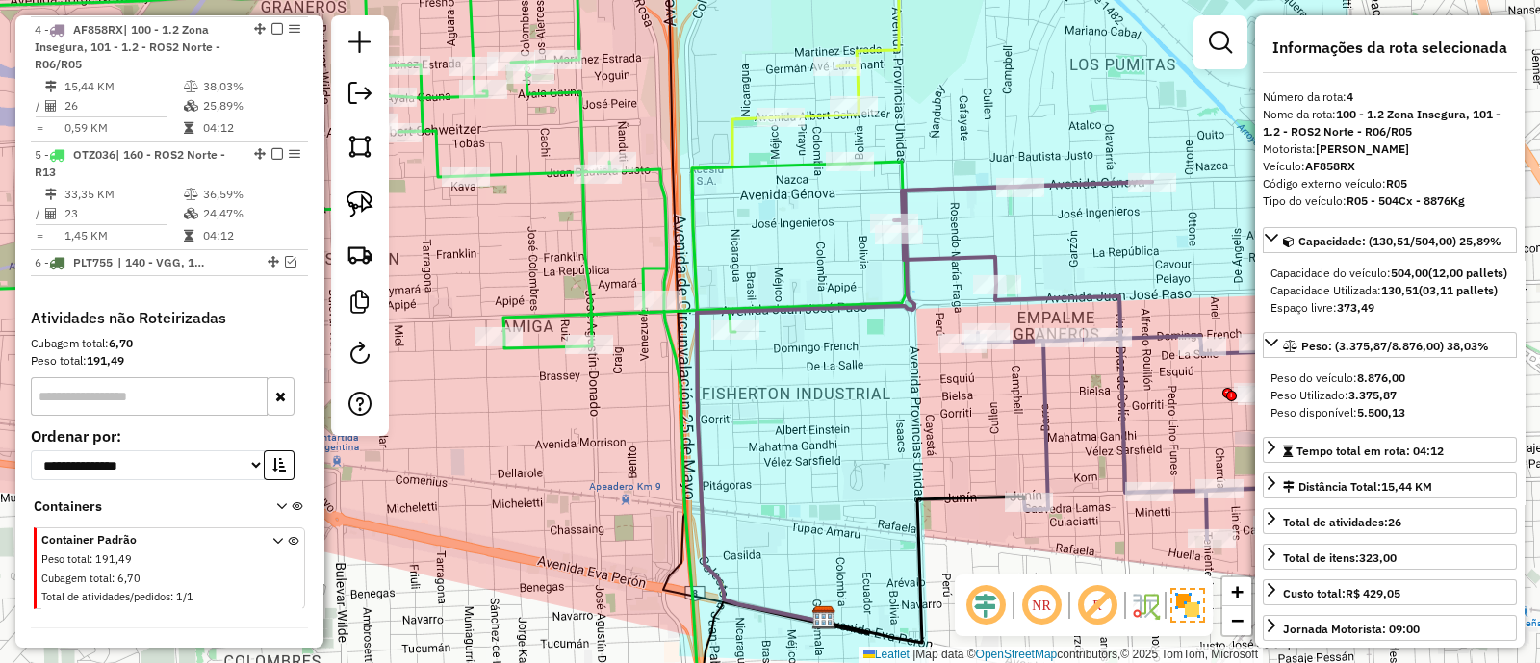
click at [692, 249] on icon at bounding box center [771, 393] width 158 height 458
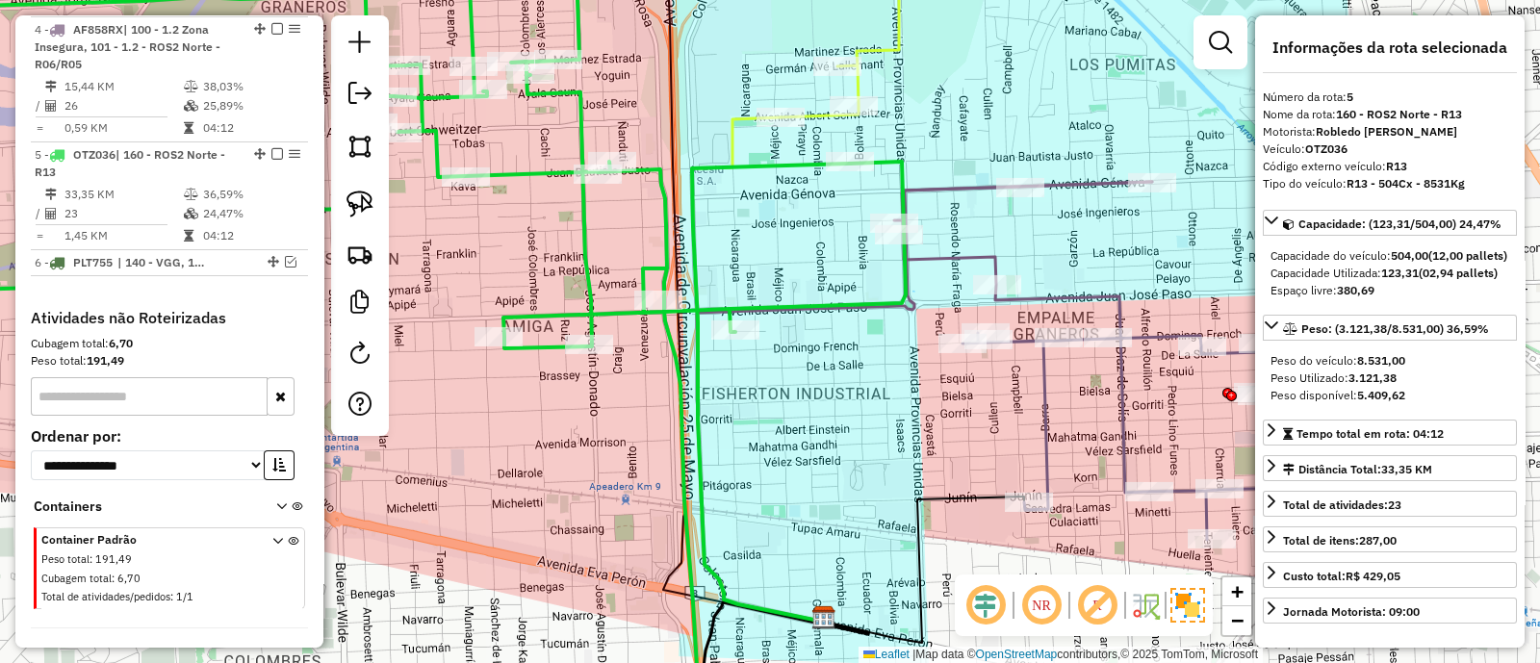
scroll to position [955, 0]
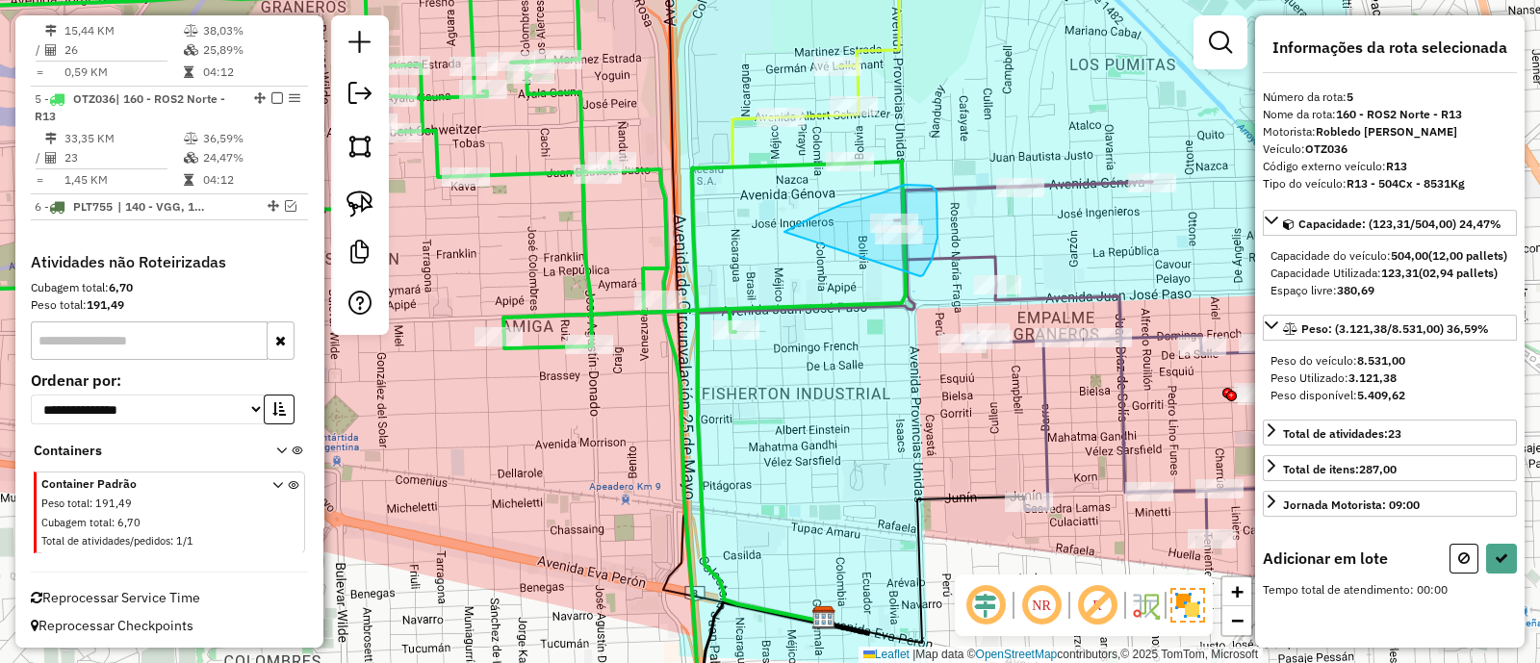
drag, startPoint x: 932, startPoint y: 260, endPoint x: 784, endPoint y: 232, distance: 149.9
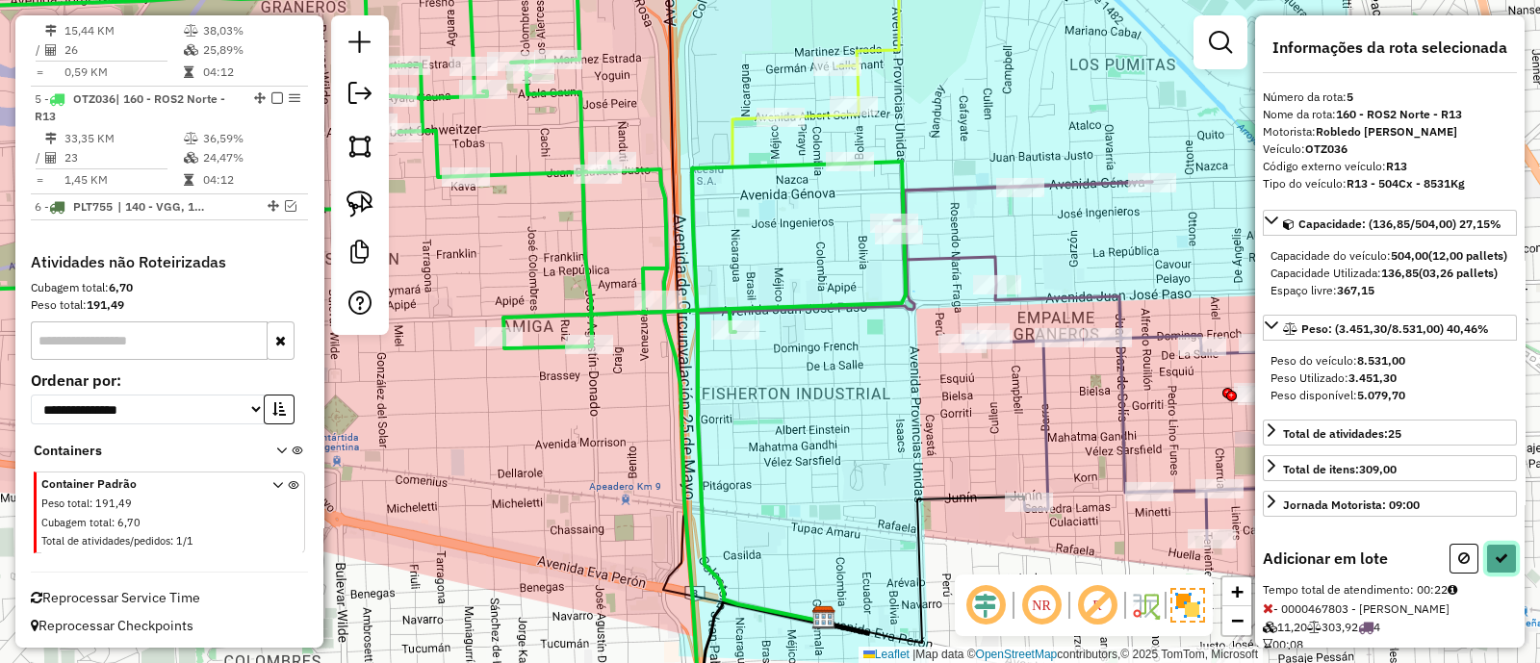
click at [1495, 565] on icon at bounding box center [1501, 558] width 13 height 13
select select "**********"
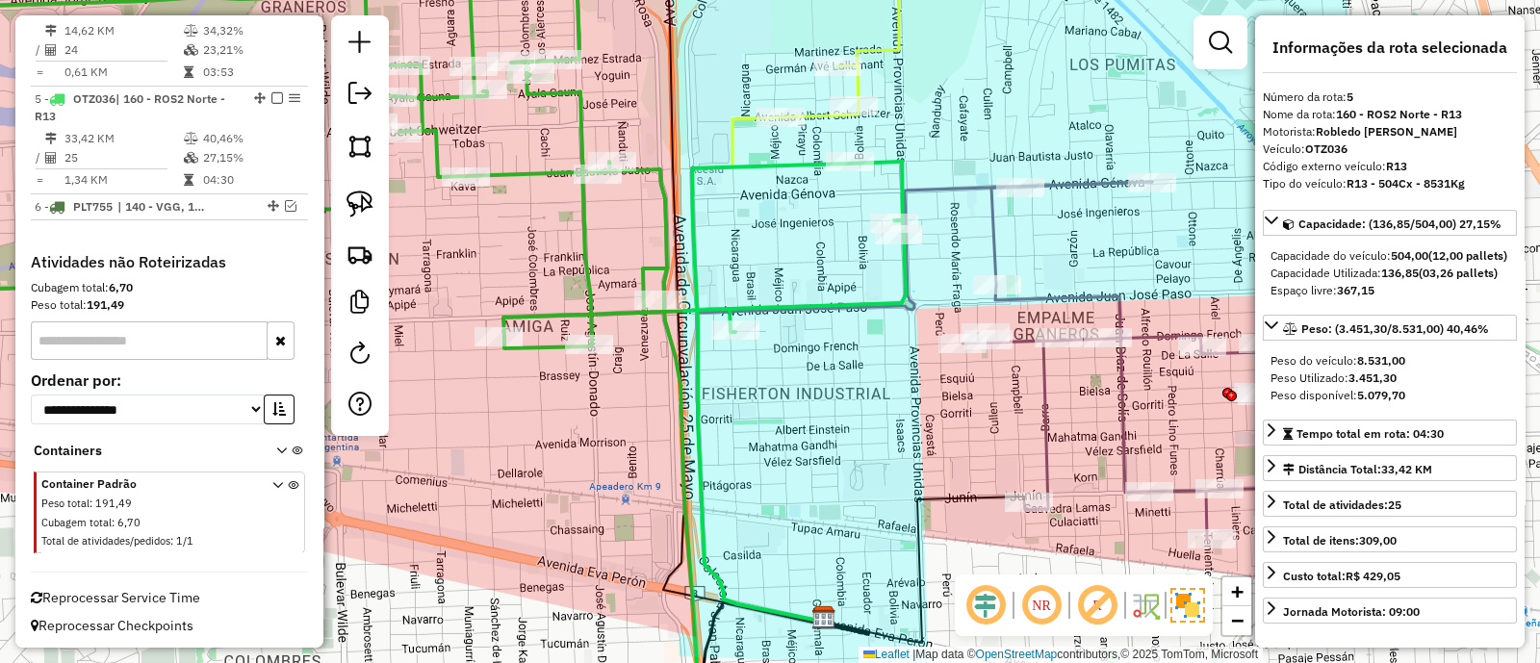
click at [1044, 450] on icon at bounding box center [1155, 361] width 384 height 358
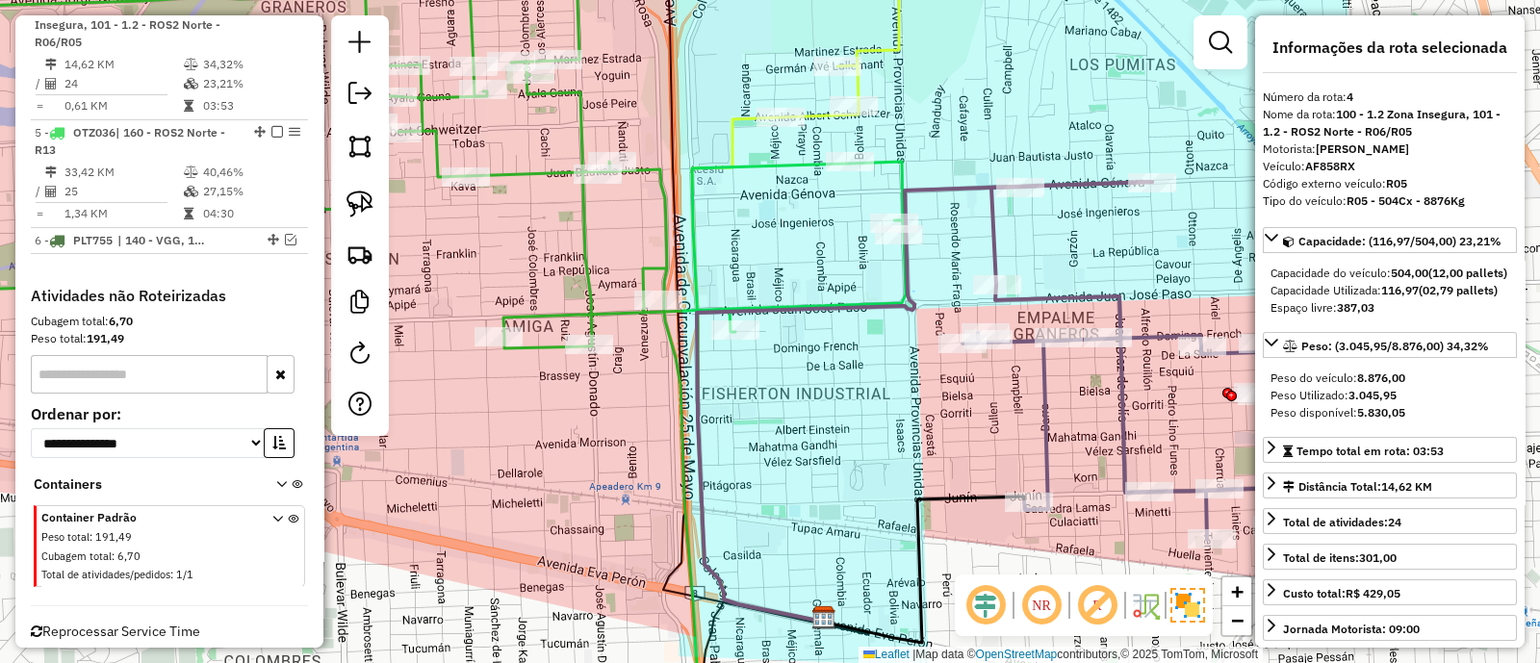
scroll to position [899, 0]
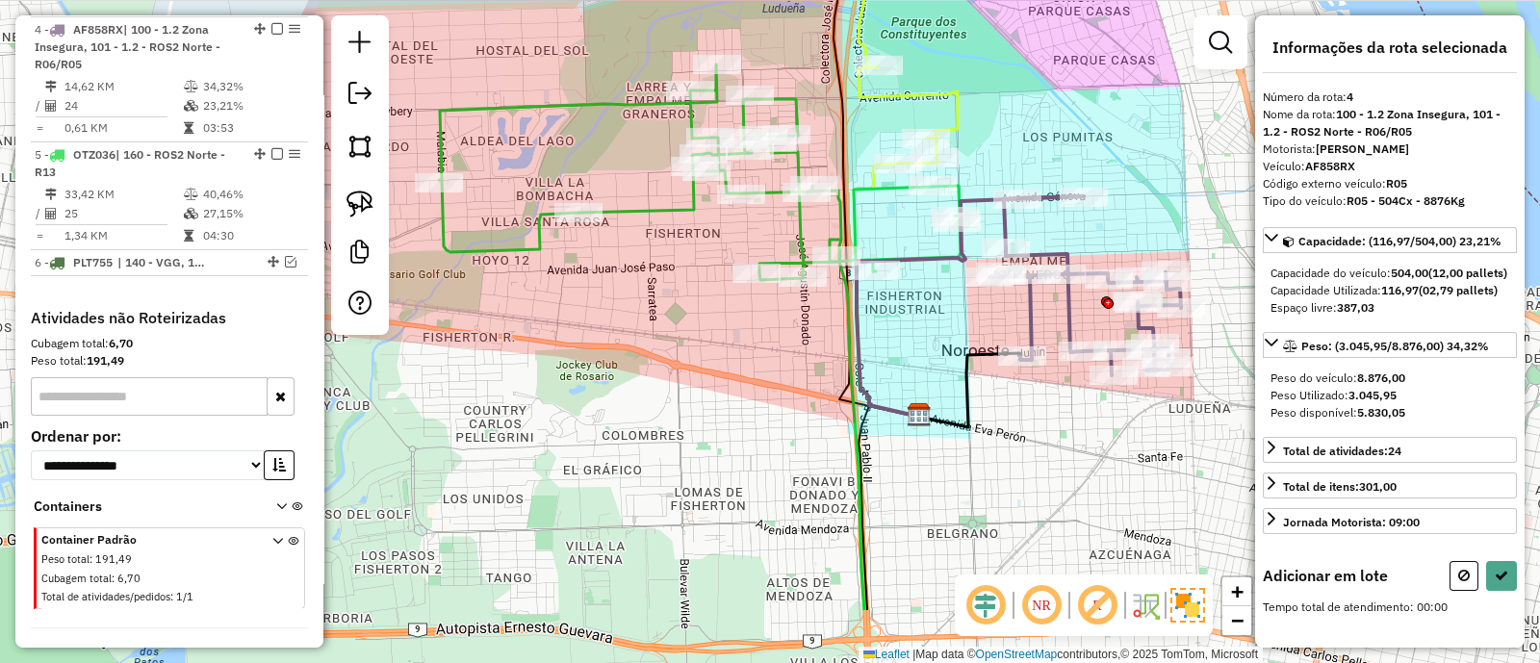
drag, startPoint x: 1068, startPoint y: 537, endPoint x: 1008, endPoint y: 79, distance: 462.2
click at [1008, 79] on div "Janela de atendimento Grade de atendimento Capacidade Transportadoras Veículos …" at bounding box center [770, 331] width 1540 height 663
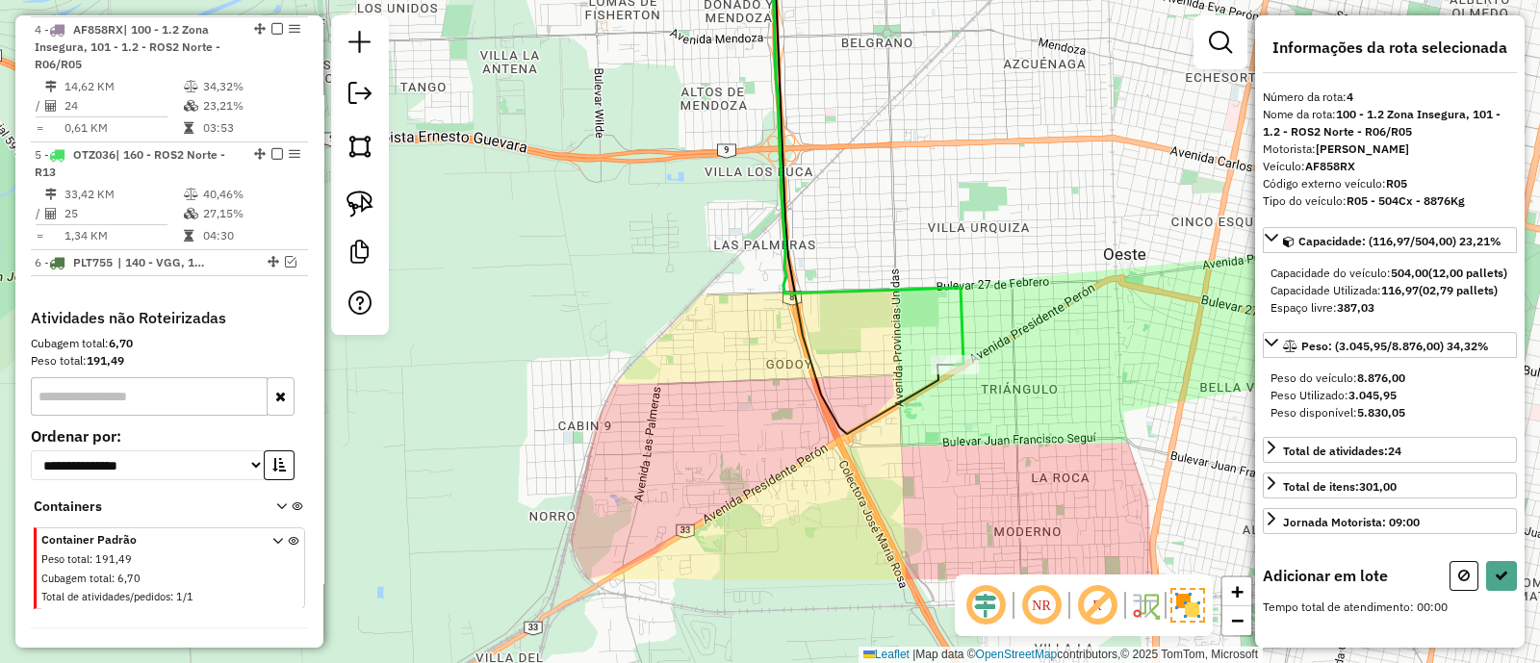
drag, startPoint x: 948, startPoint y: 322, endPoint x: 936, endPoint y: 297, distance: 28.0
click at [936, 290] on icon at bounding box center [819, 73] width 290 height 581
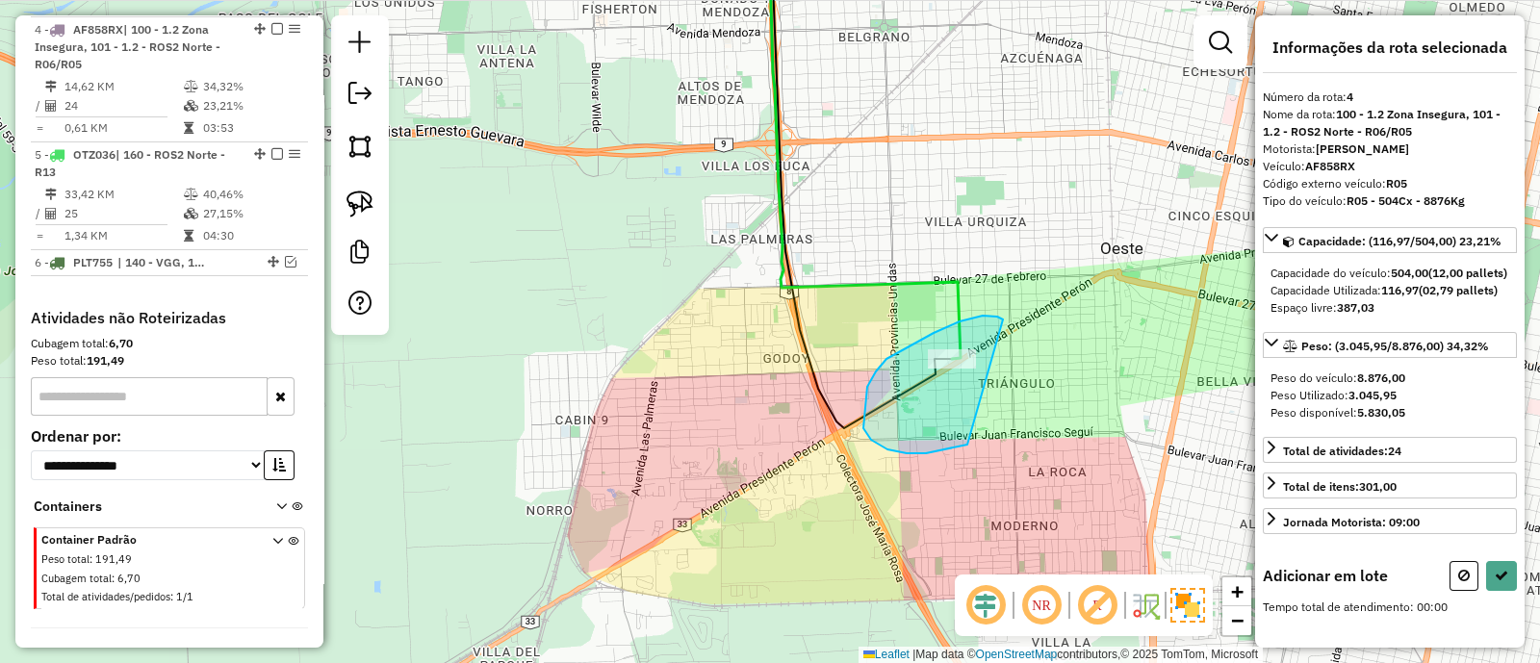
drag, startPoint x: 983, startPoint y: 316, endPoint x: 982, endPoint y: 438, distance: 122.2
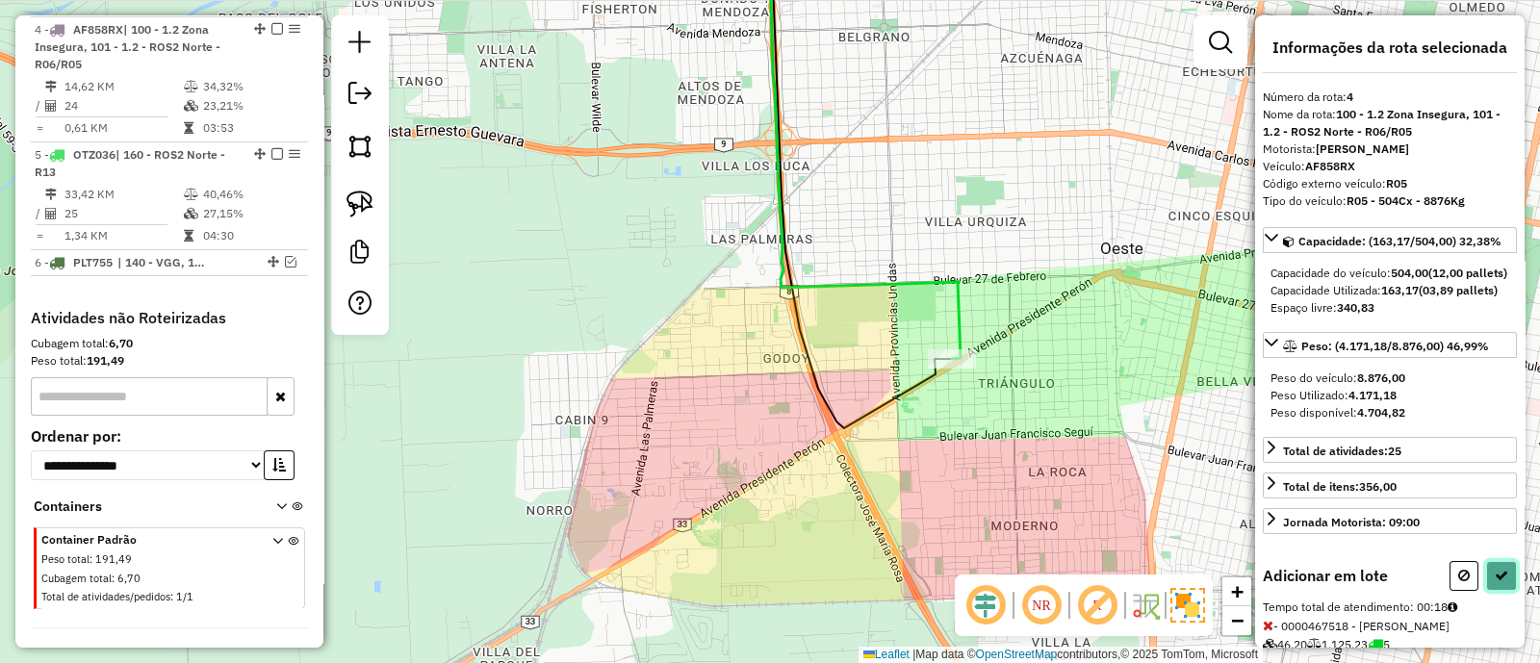
click at [1495, 582] on icon at bounding box center [1501, 575] width 13 height 13
select select "**********"
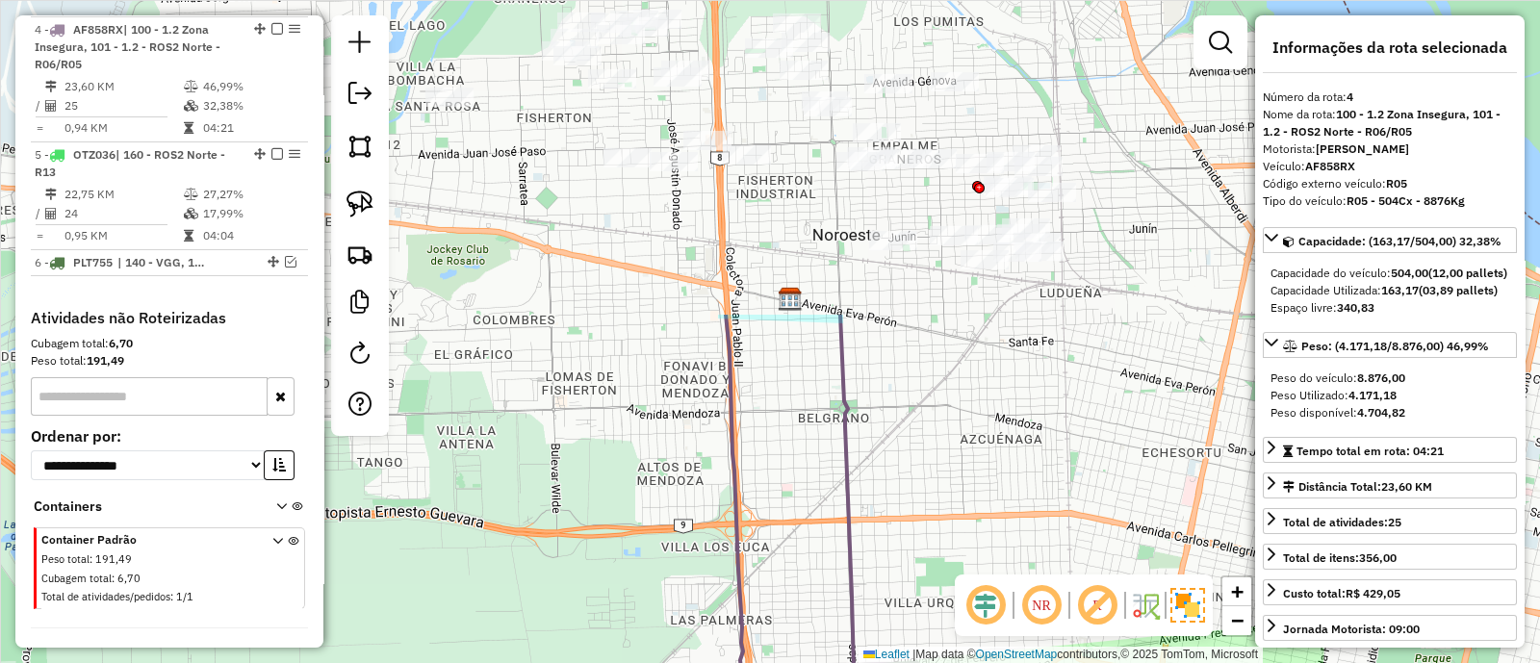
drag, startPoint x: 855, startPoint y: 86, endPoint x: 794, endPoint y: 564, distance: 482.2
click at [796, 560] on div "Janela de atendimento Grade de atendimento Capacidade Transportadoras Veículos …" at bounding box center [770, 331] width 1540 height 663
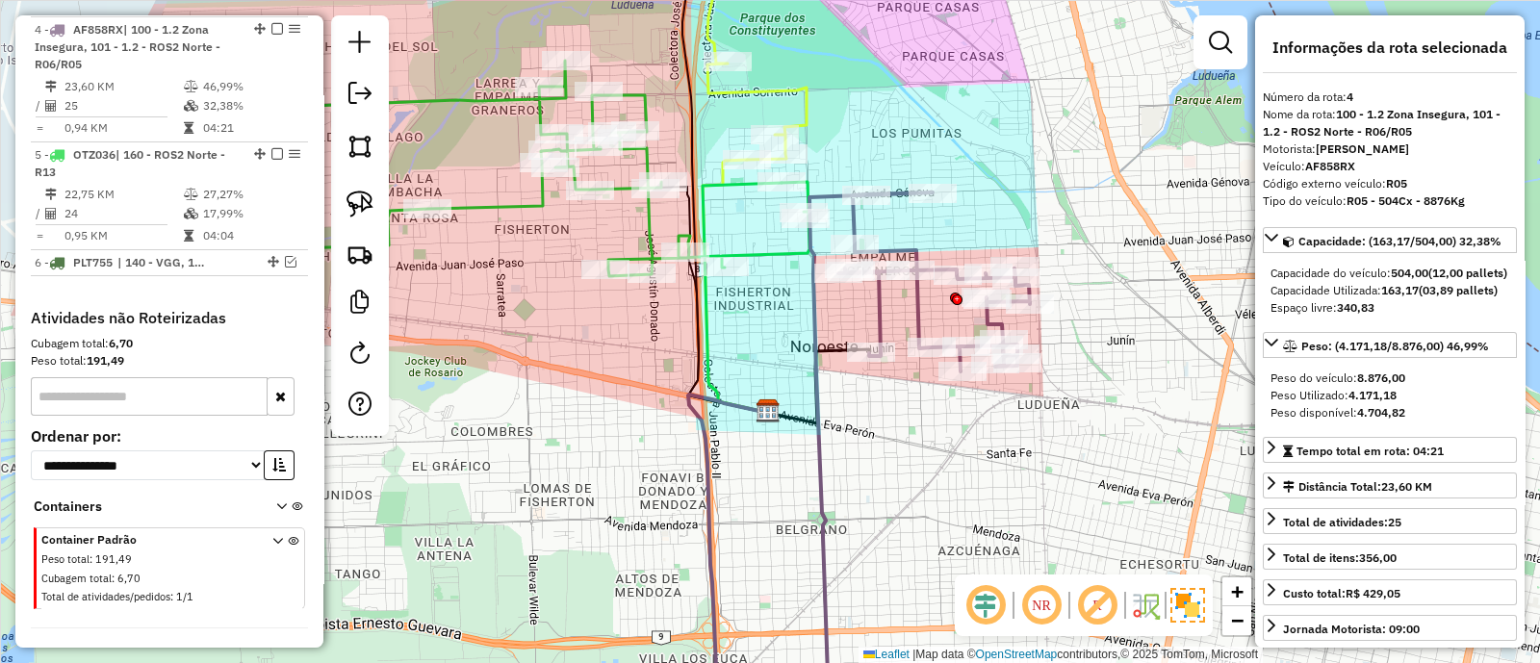
click at [883, 318] on icon at bounding box center [919, 461] width 220 height 537
click at [784, 252] on icon at bounding box center [549, 169] width 522 height 216
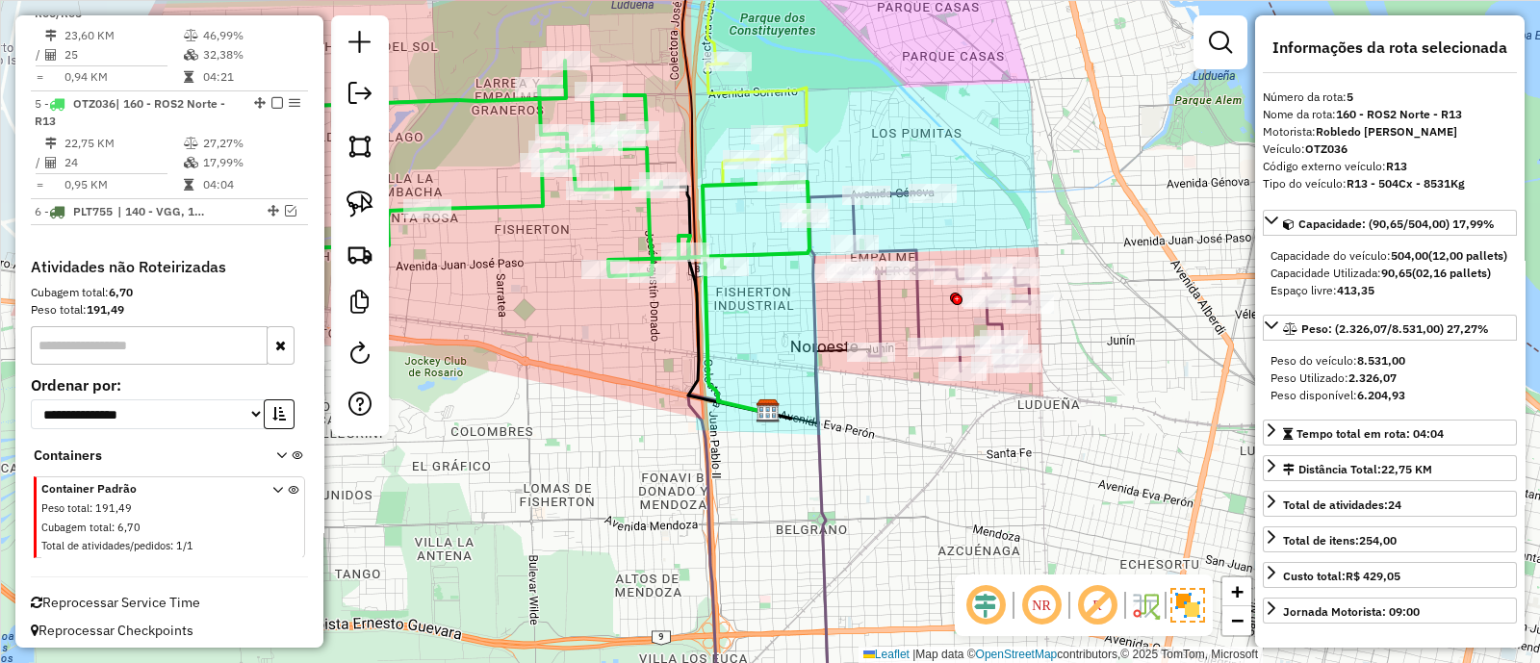
scroll to position [955, 0]
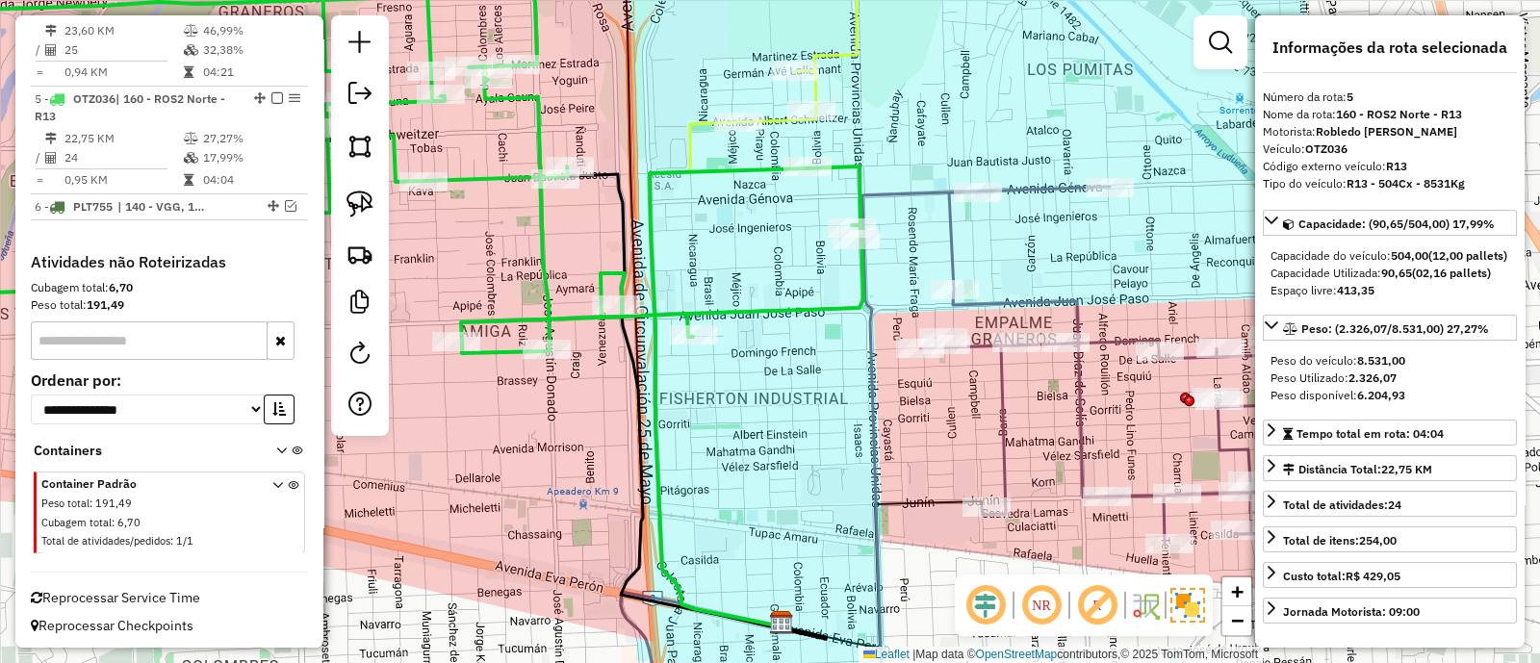
click at [822, 310] on icon at bounding box center [354, 144] width 1017 height 420
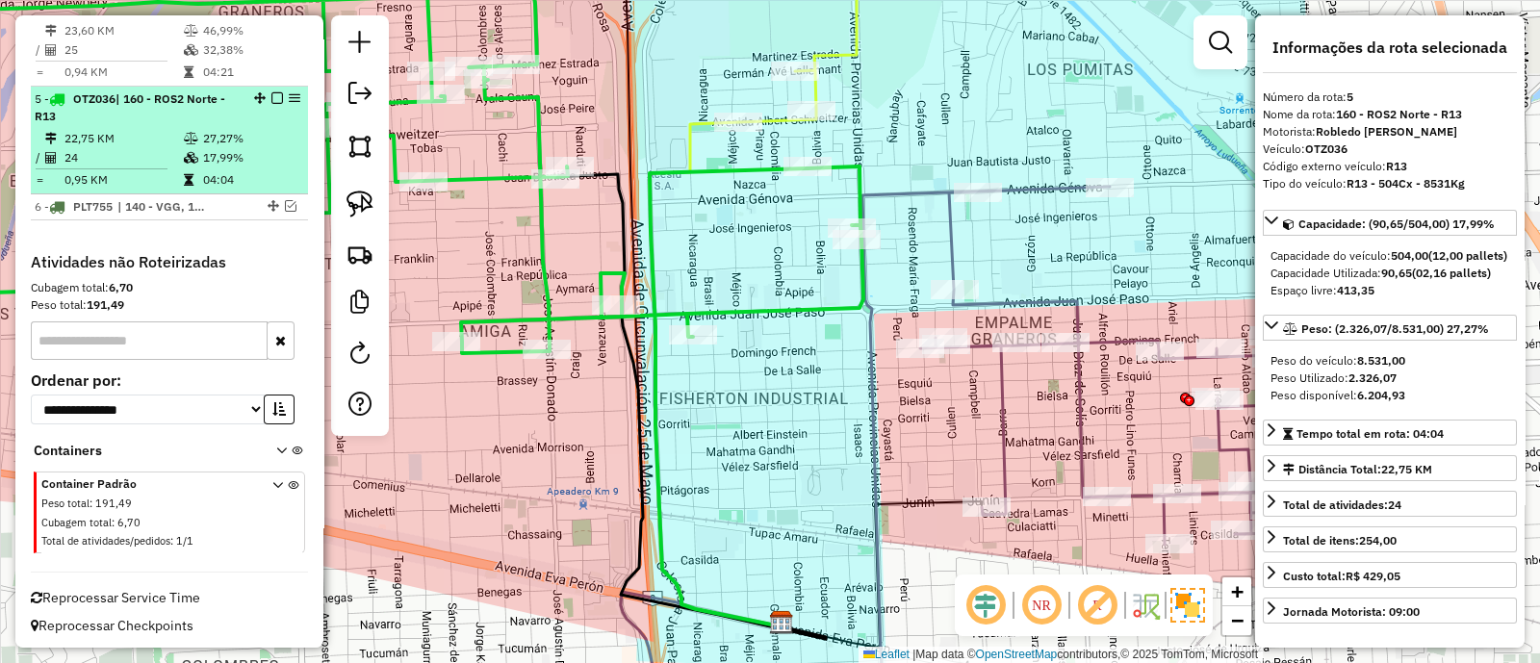
click at [261, 116] on div "5 - OTZ036 | 160 - ROS2 Norte - R13" at bounding box center [170, 107] width 270 height 35
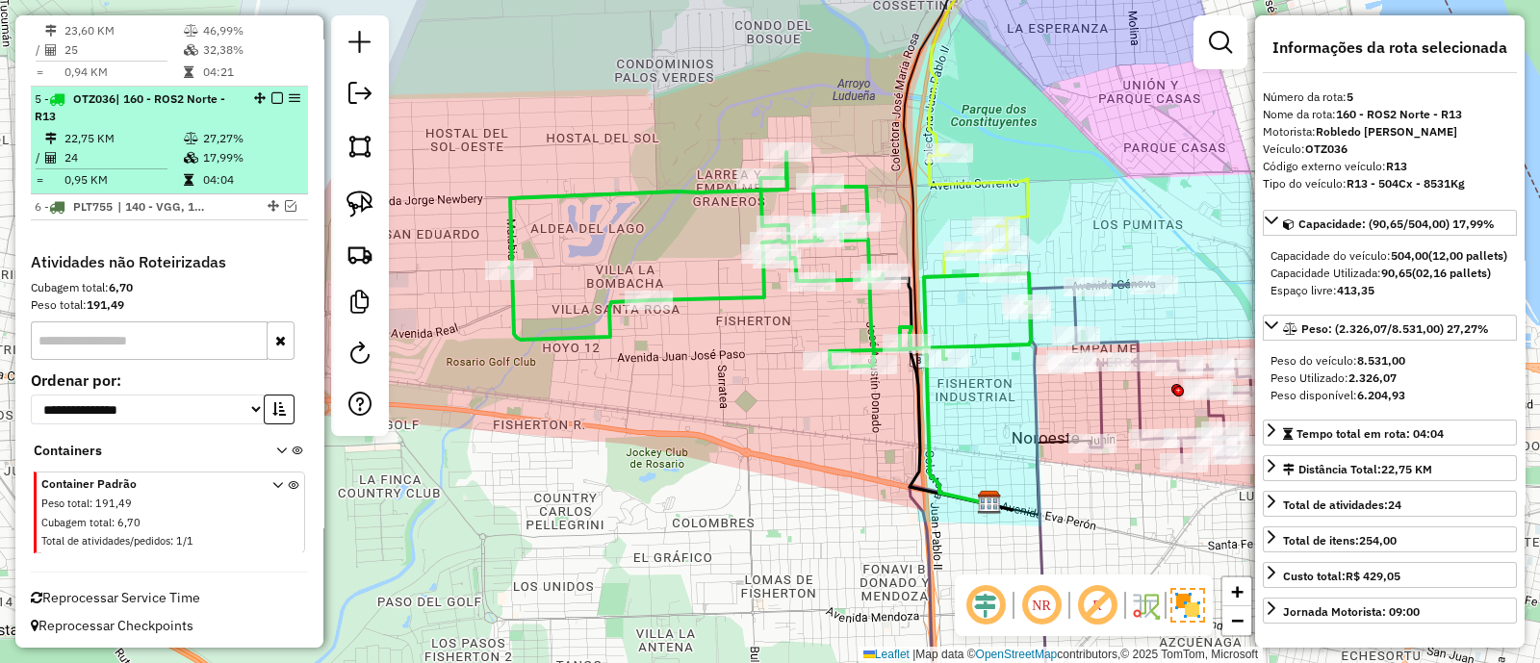
click at [276, 96] on em at bounding box center [277, 98] width 12 height 12
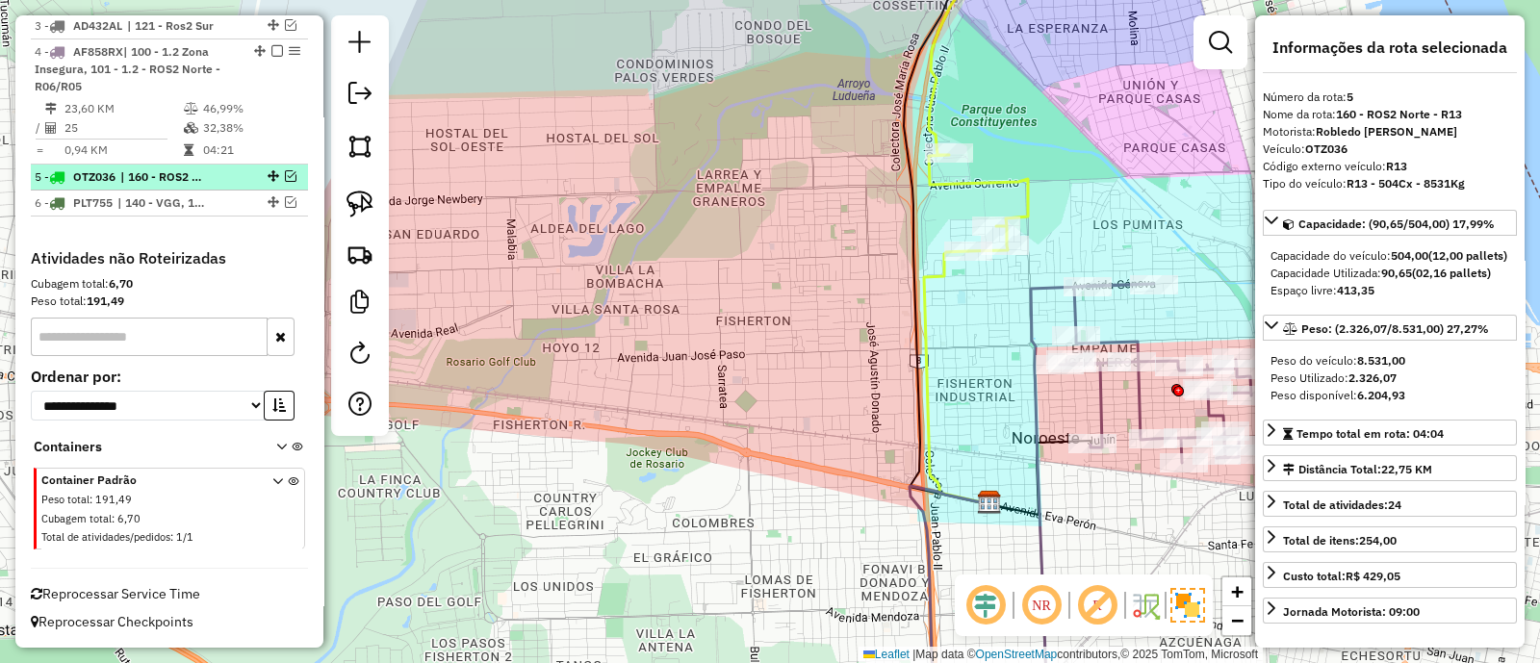
scroll to position [873, 0]
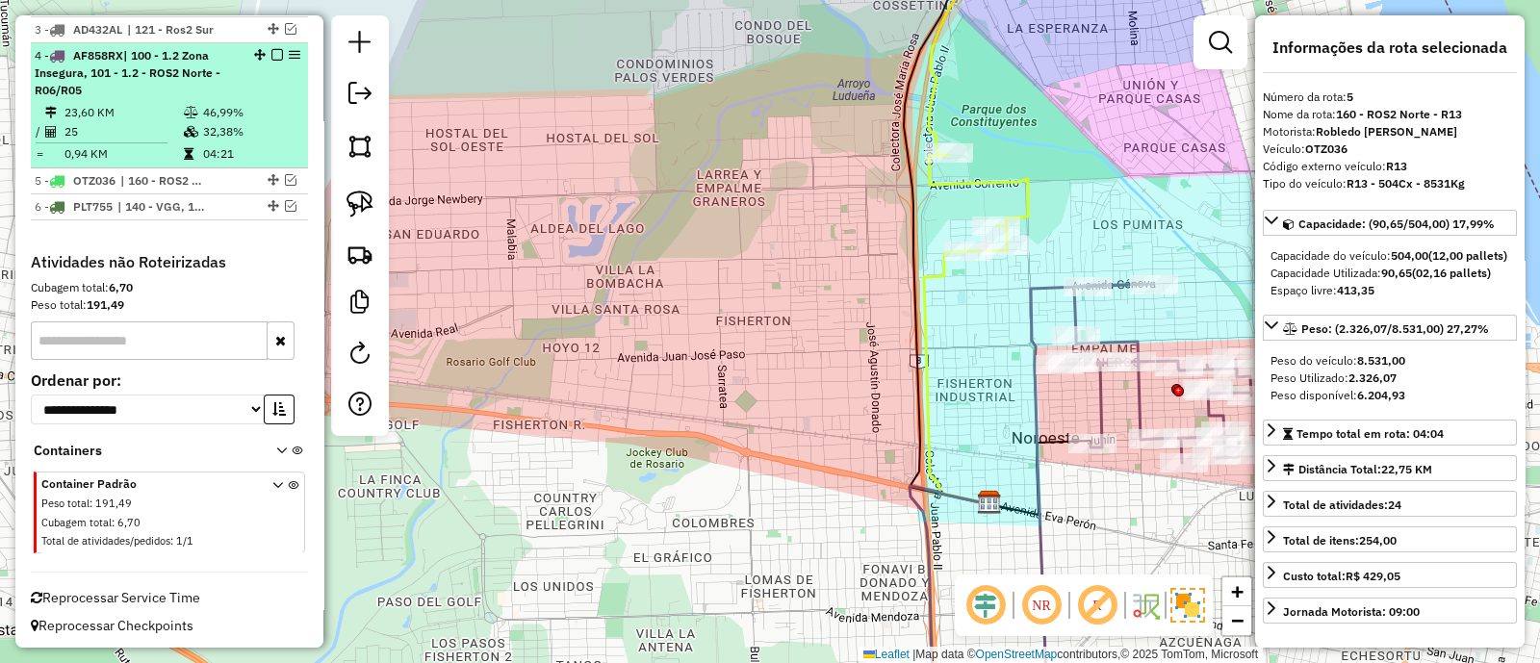
click at [271, 113] on td "46,99%" at bounding box center [250, 112] width 97 height 19
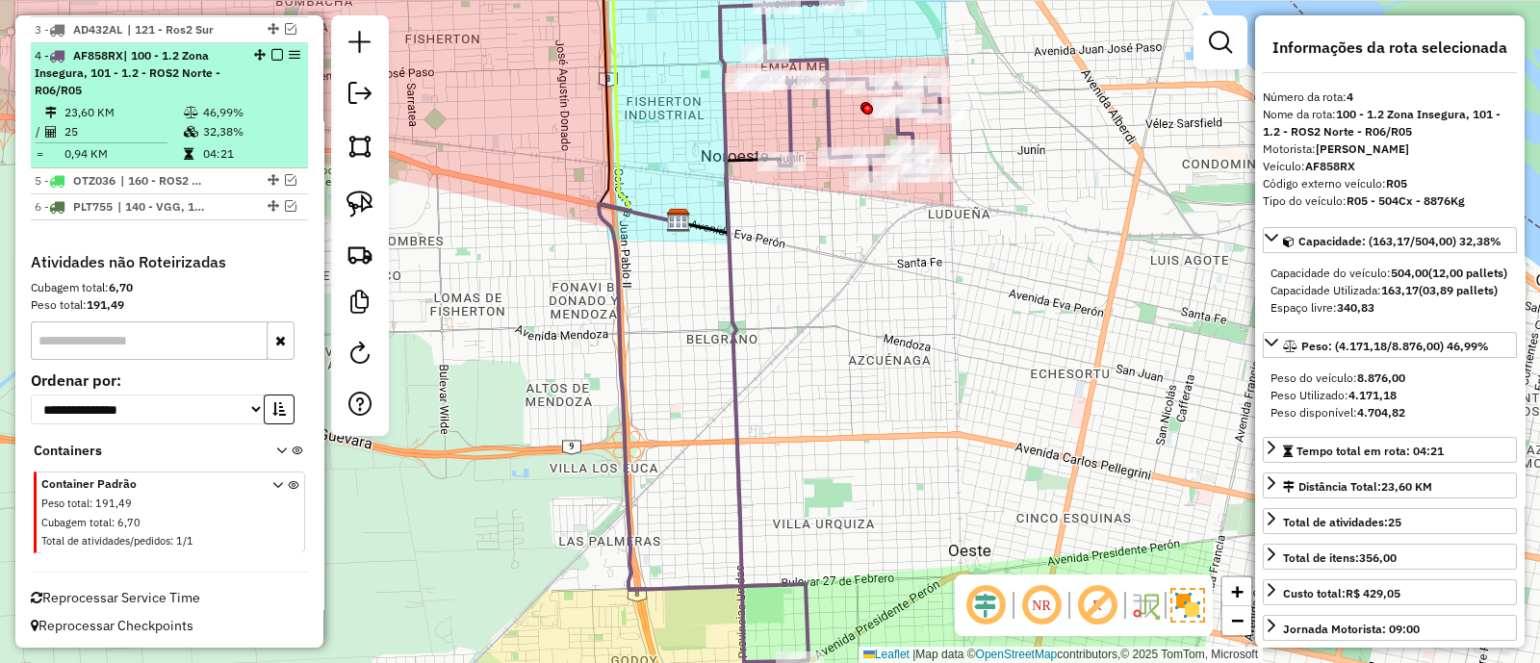
click at [272, 55] on em at bounding box center [277, 55] width 12 height 12
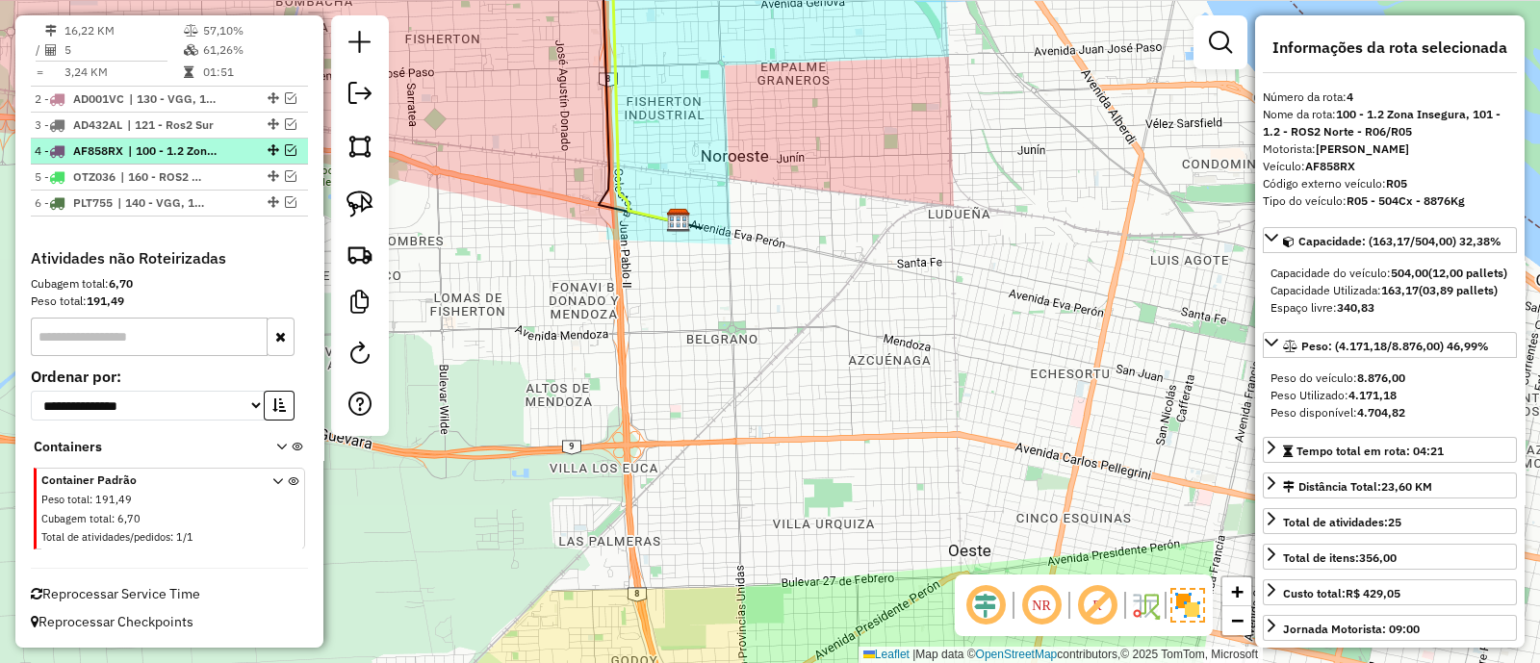
scroll to position [774, 0]
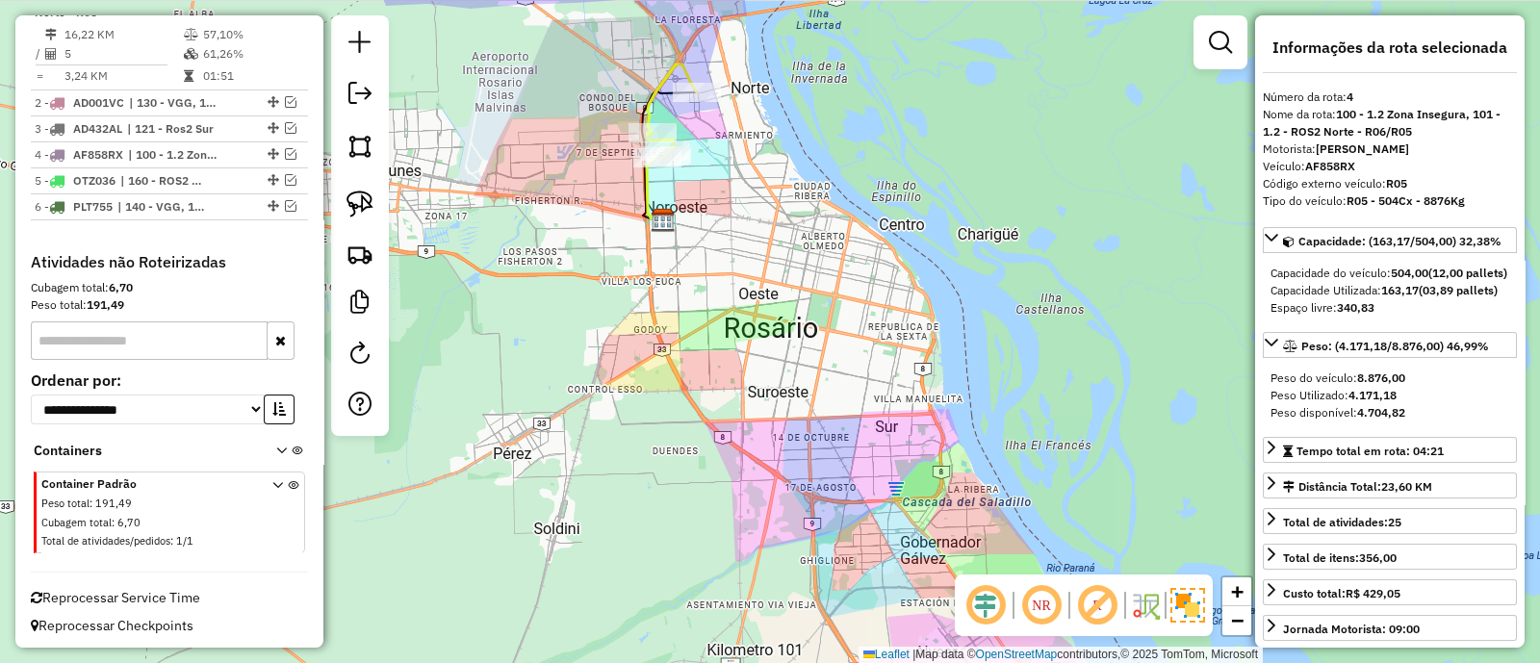
click at [670, 70] on icon at bounding box center [672, 110] width 49 height 93
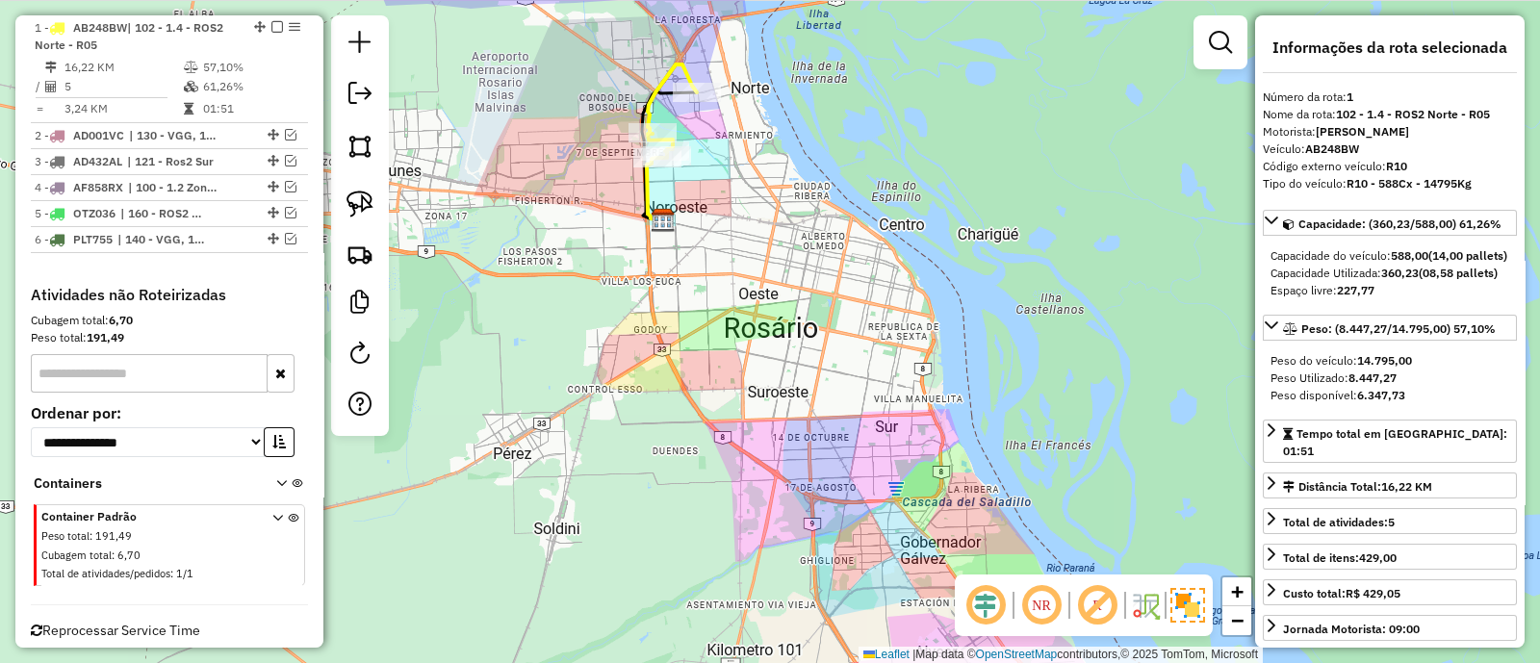
scroll to position [740, 0]
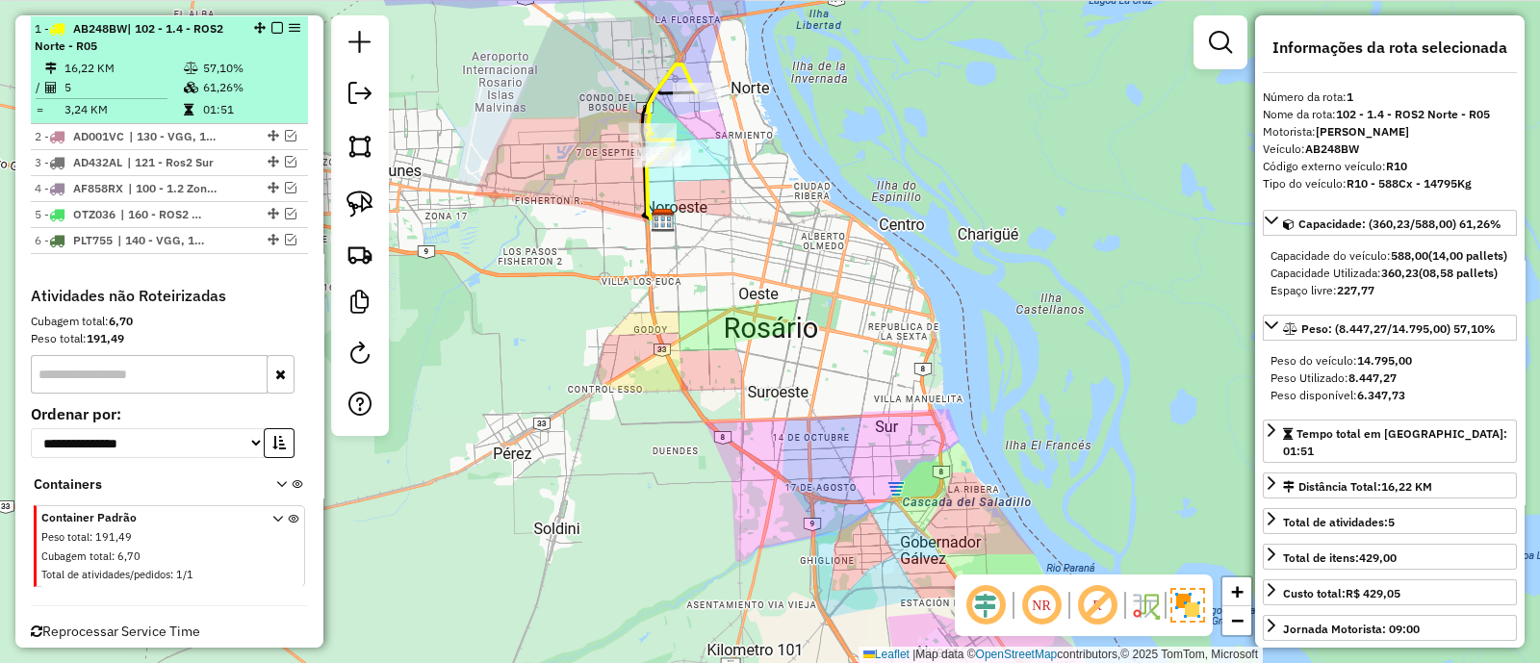
click at [271, 26] on em at bounding box center [277, 28] width 12 height 12
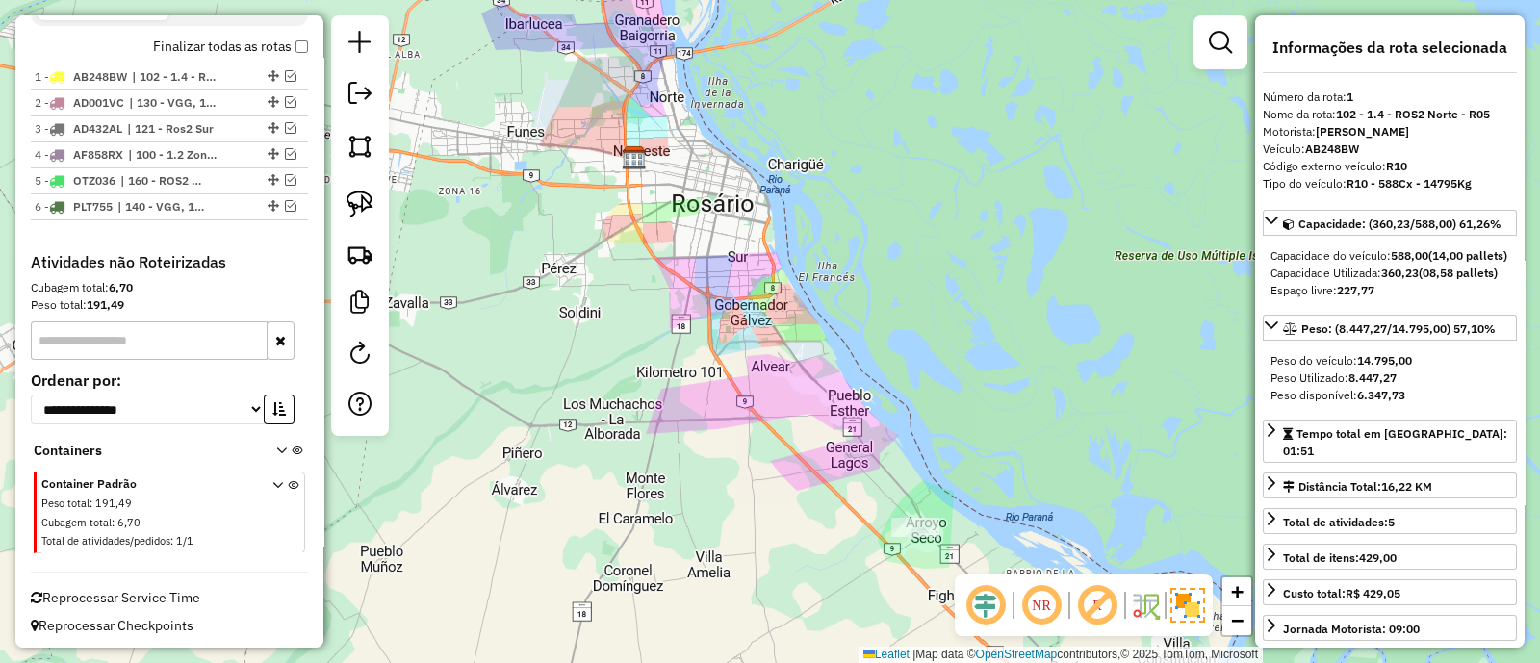
drag, startPoint x: 653, startPoint y: 243, endPoint x: 648, endPoint y: 230, distance: 13.4
click at [648, 230] on div "Janela de atendimento Grade de atendimento Capacidade Transportadoras Veículos …" at bounding box center [770, 331] width 1540 height 663
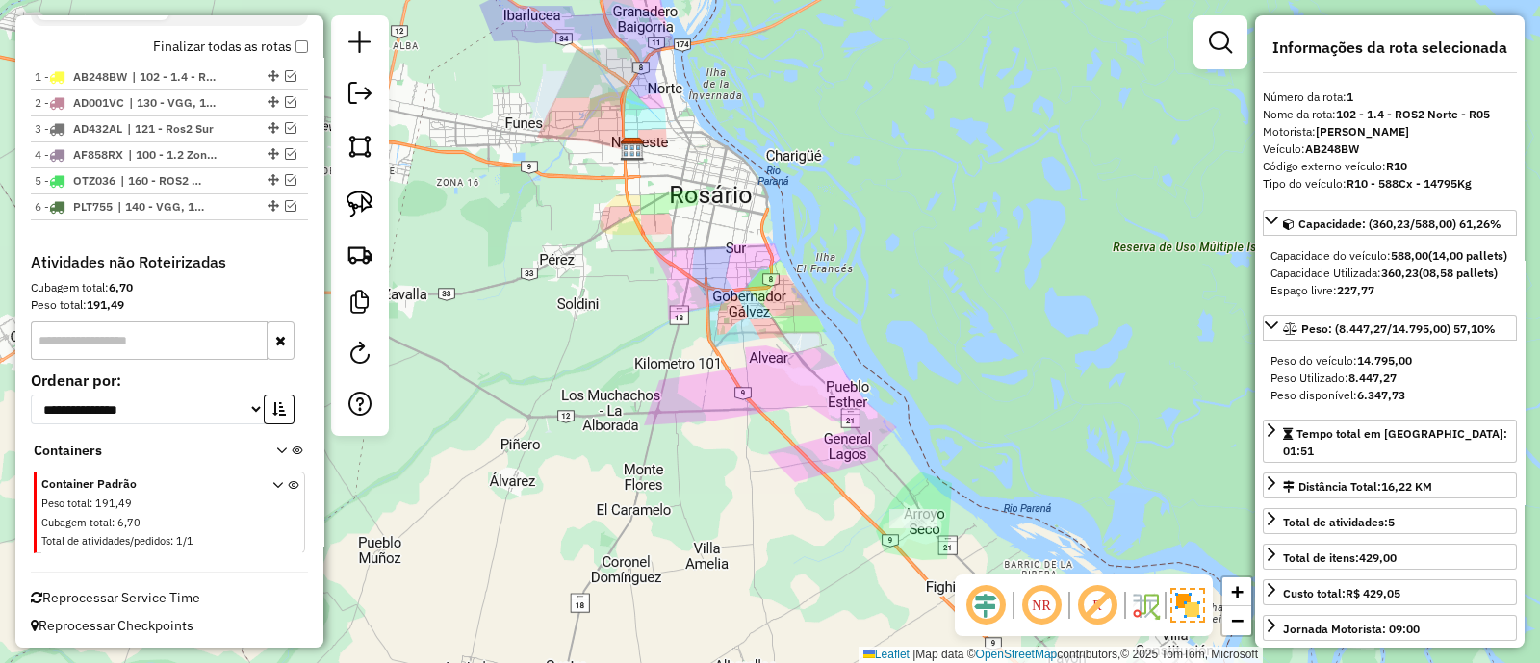
click at [773, 504] on div "Janela de atendimento Grade de atendimento Capacidade Transportadoras Veículos …" at bounding box center [770, 331] width 1540 height 663
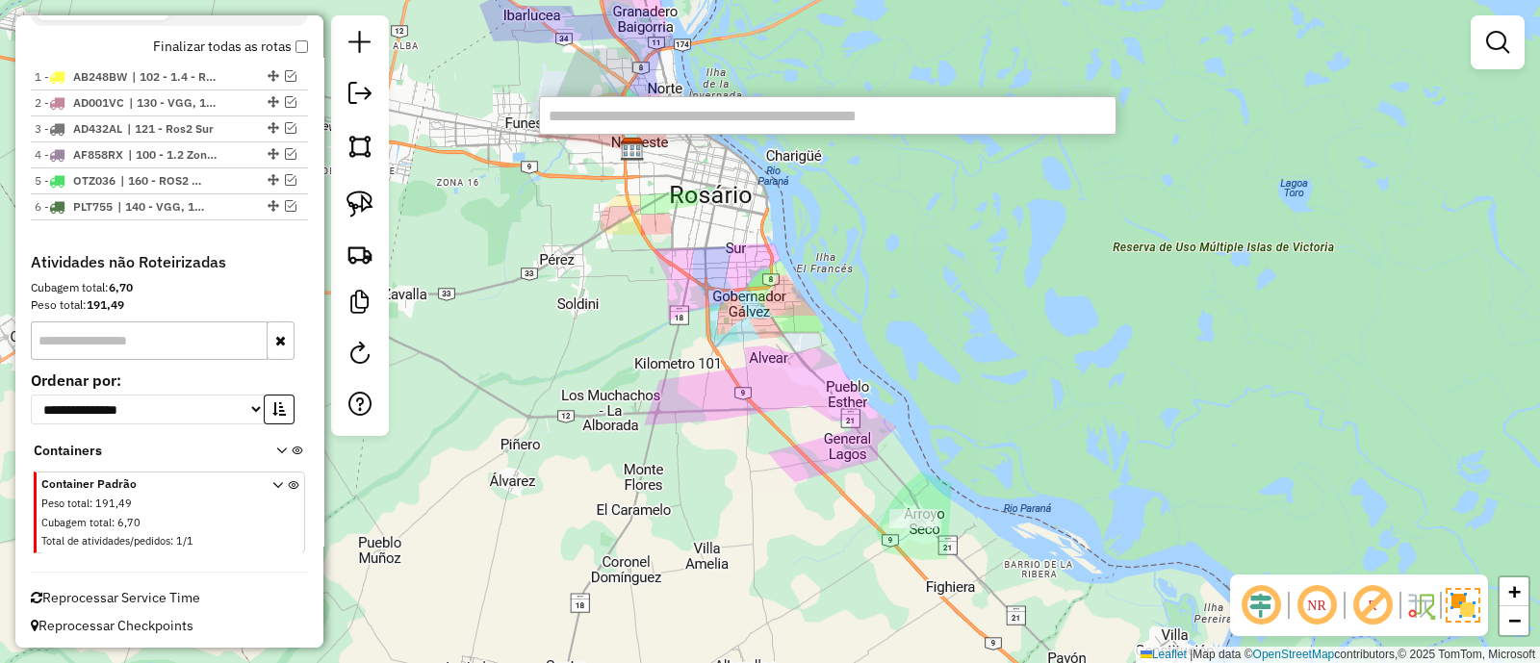
paste input "******"
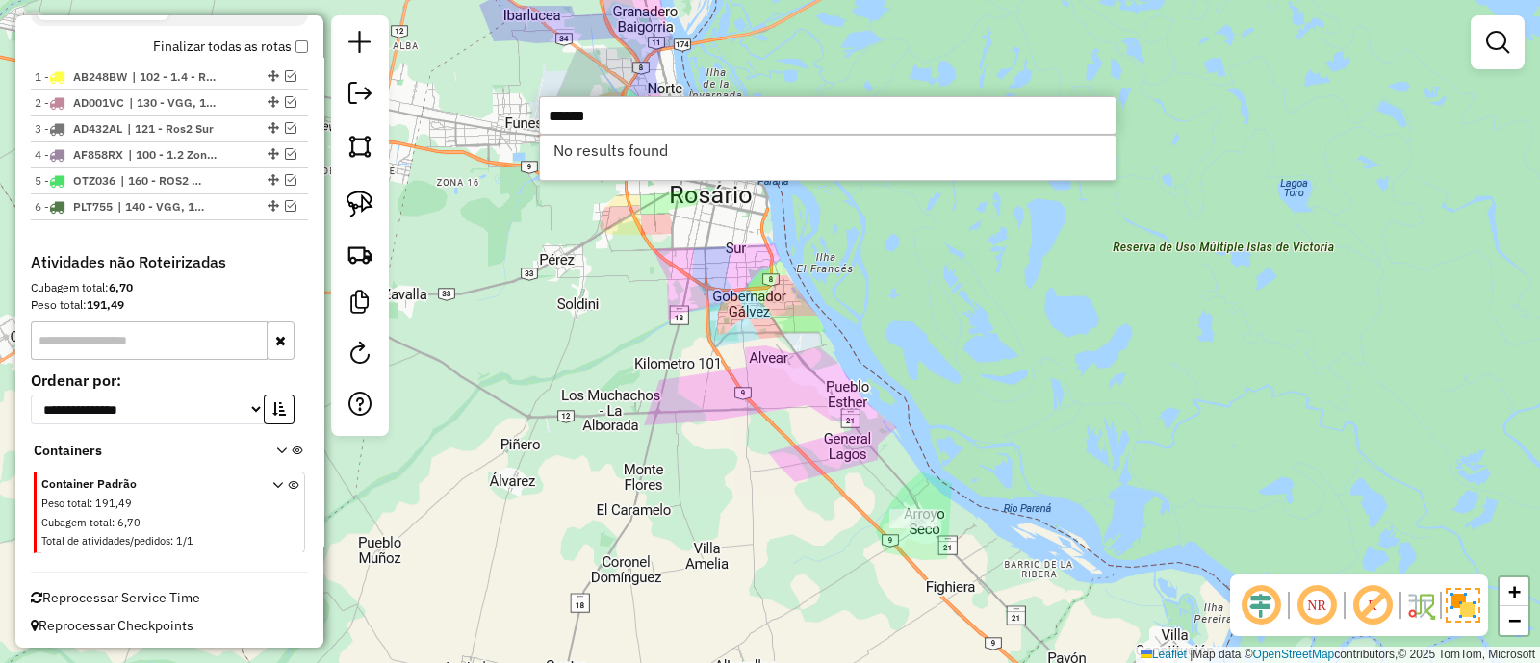
type input "******"
click at [781, 450] on div "Janela de atendimento Grade de atendimento Capacidade Transportadoras Veículos …" at bounding box center [770, 331] width 1540 height 663
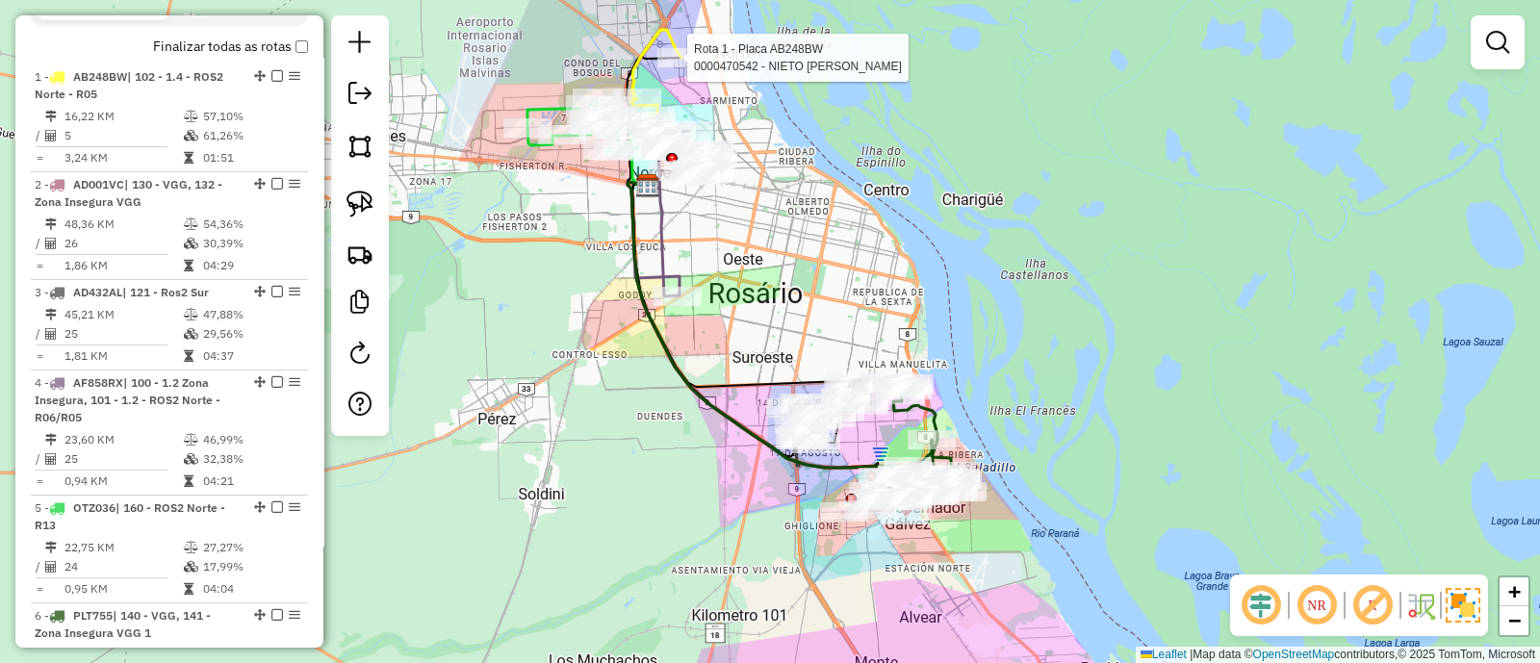
select select "**********"
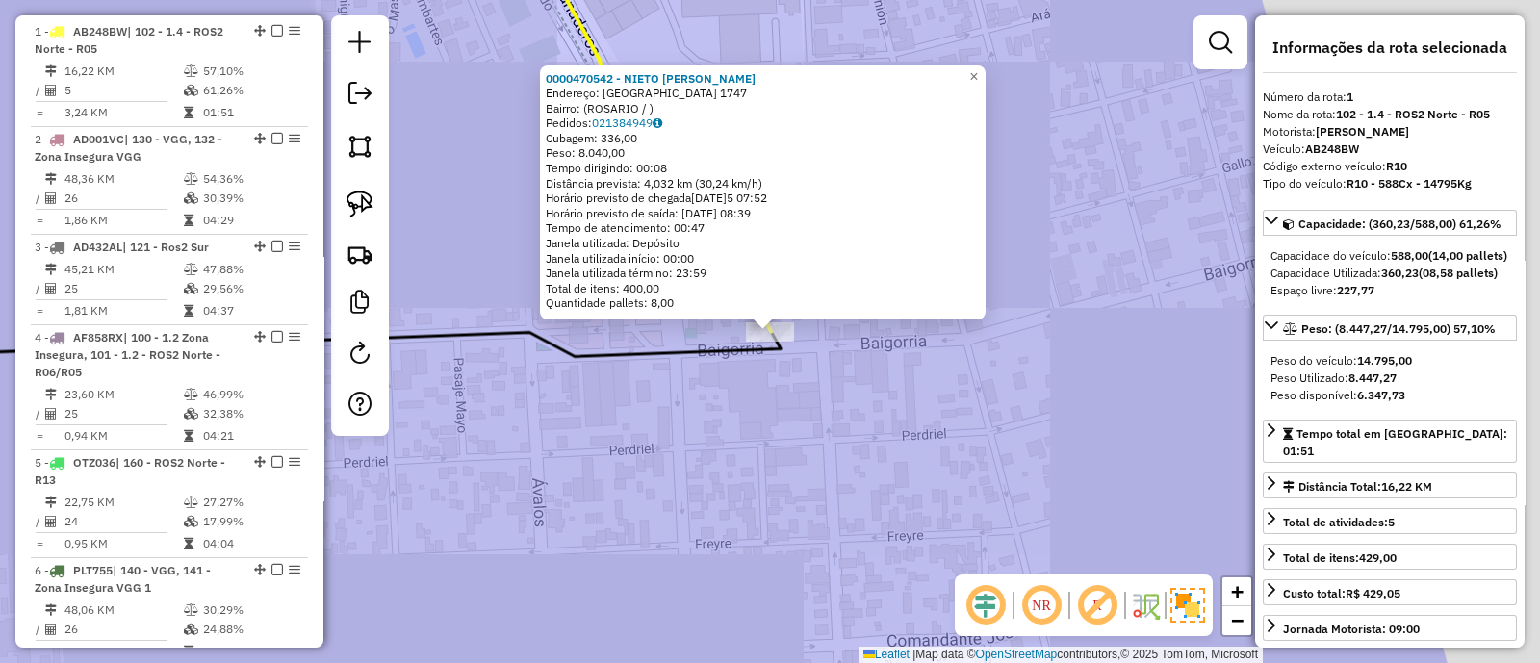
scroll to position [740, 0]
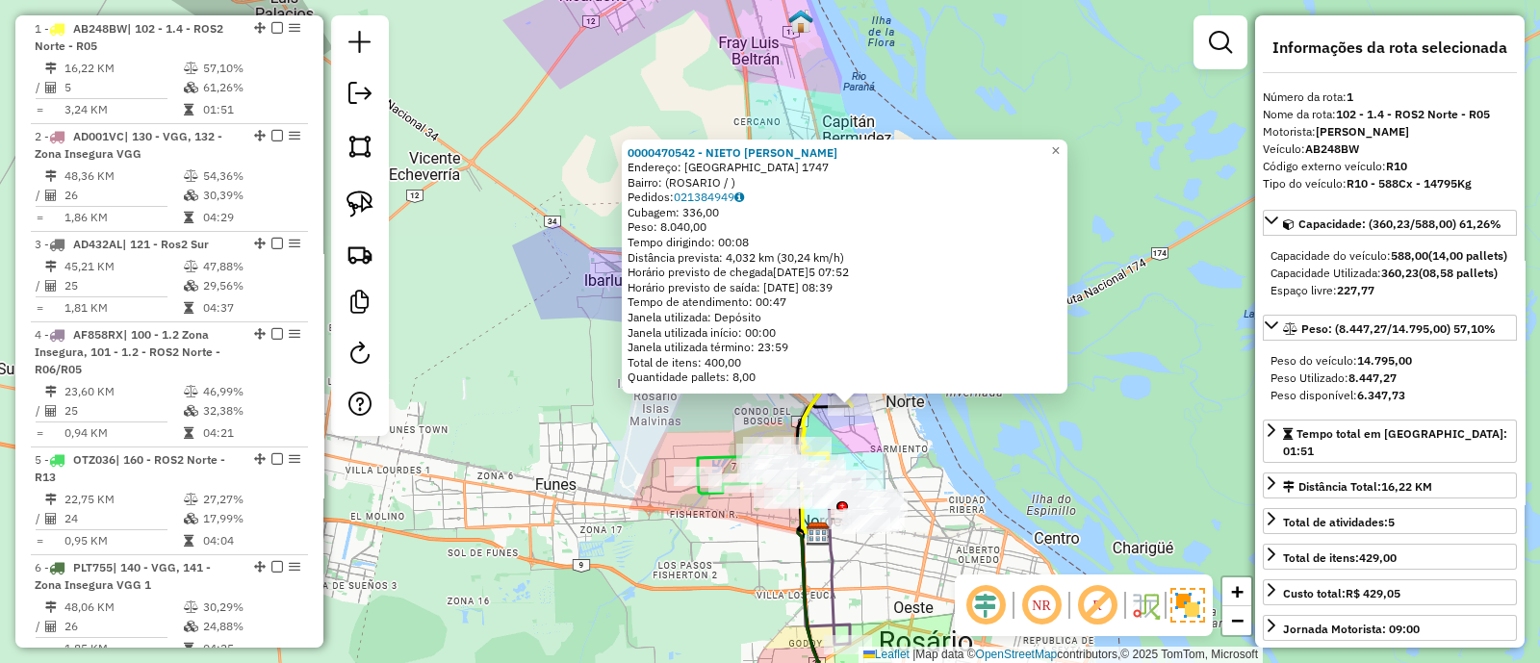
click at [907, 455] on div "0000470542 - NIETO EDUARDO Endereço: Baigorria 1747 Bairro: (ROSARIO / ) Pedido…" at bounding box center [770, 331] width 1540 height 663
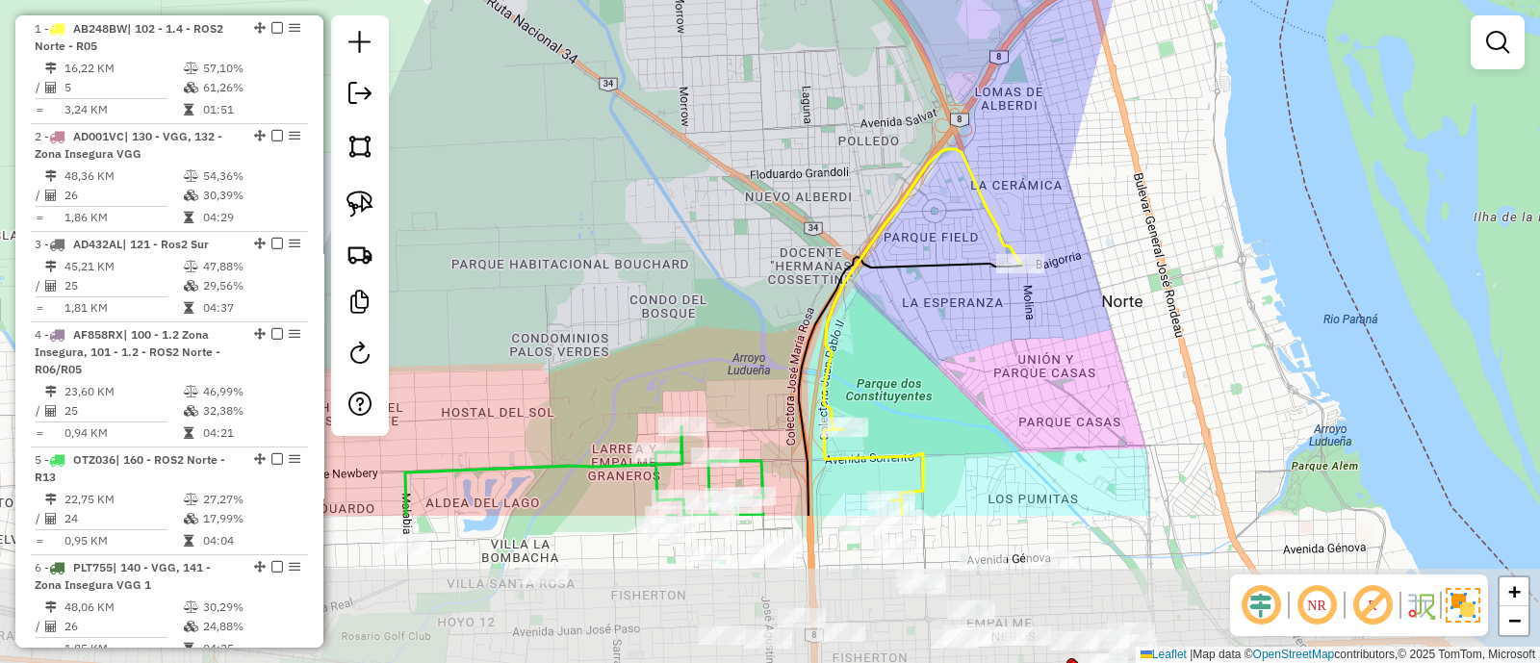
drag, startPoint x: 914, startPoint y: 546, endPoint x: 912, endPoint y: 315, distance: 231.0
click at [912, 316] on div "Janela de atendimento Grade de atendimento Capacidade Transportadoras Veículos …" at bounding box center [770, 331] width 1540 height 663
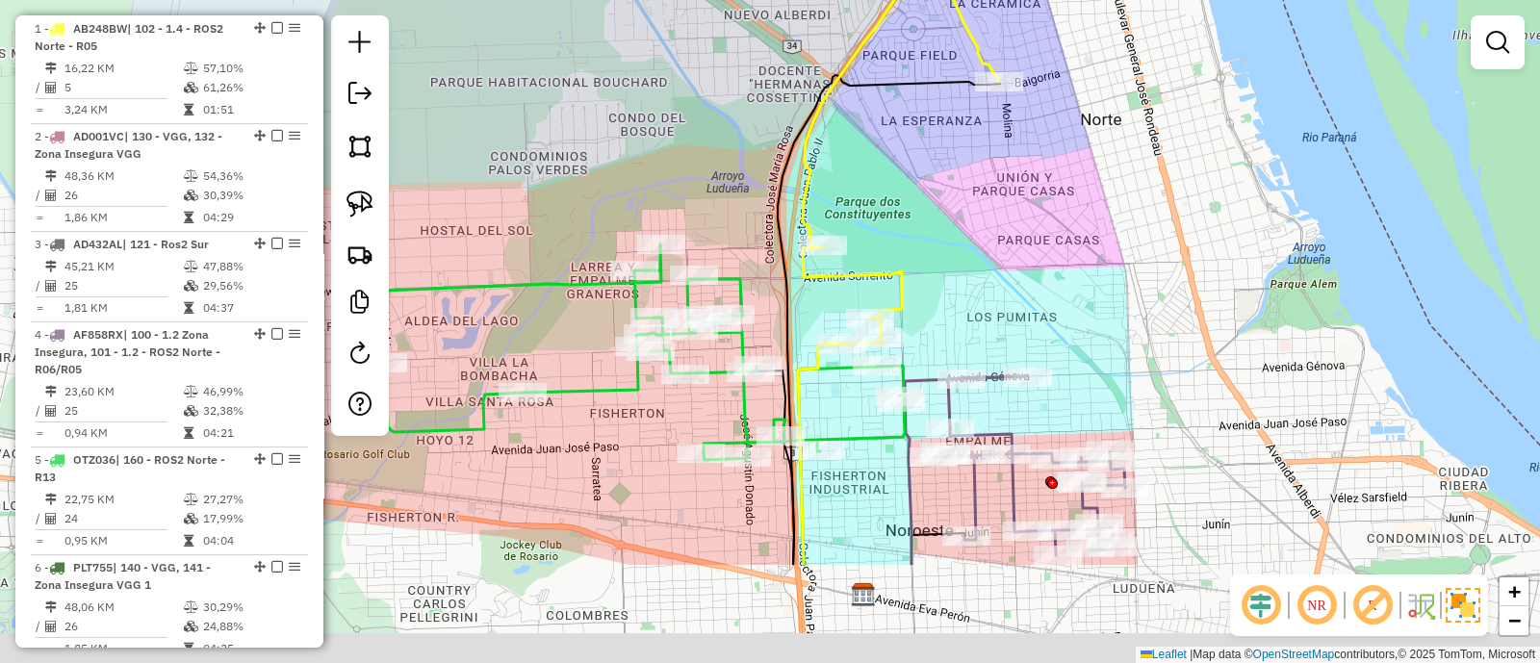
drag, startPoint x: 978, startPoint y: 438, endPoint x: 939, endPoint y: 140, distance: 300.9
click at [939, 144] on div "Janela de atendimento Grade de atendimento Capacidade Transportadoras Veículos …" at bounding box center [770, 331] width 1540 height 663
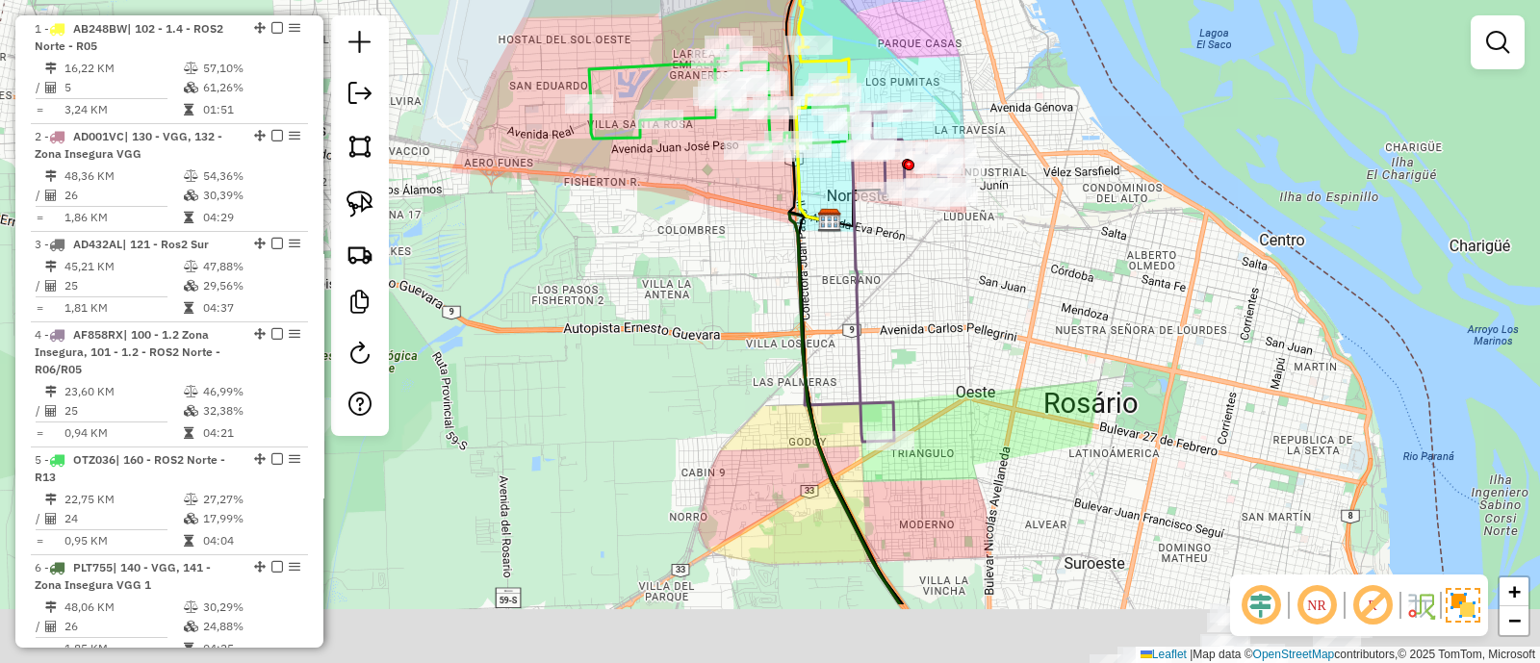
drag, startPoint x: 967, startPoint y: 493, endPoint x: 890, endPoint y: 279, distance: 227.1
click at [890, 280] on div "Janela de atendimento Grade de atendimento Capacidade Transportadoras Veículos …" at bounding box center [770, 331] width 1540 height 663
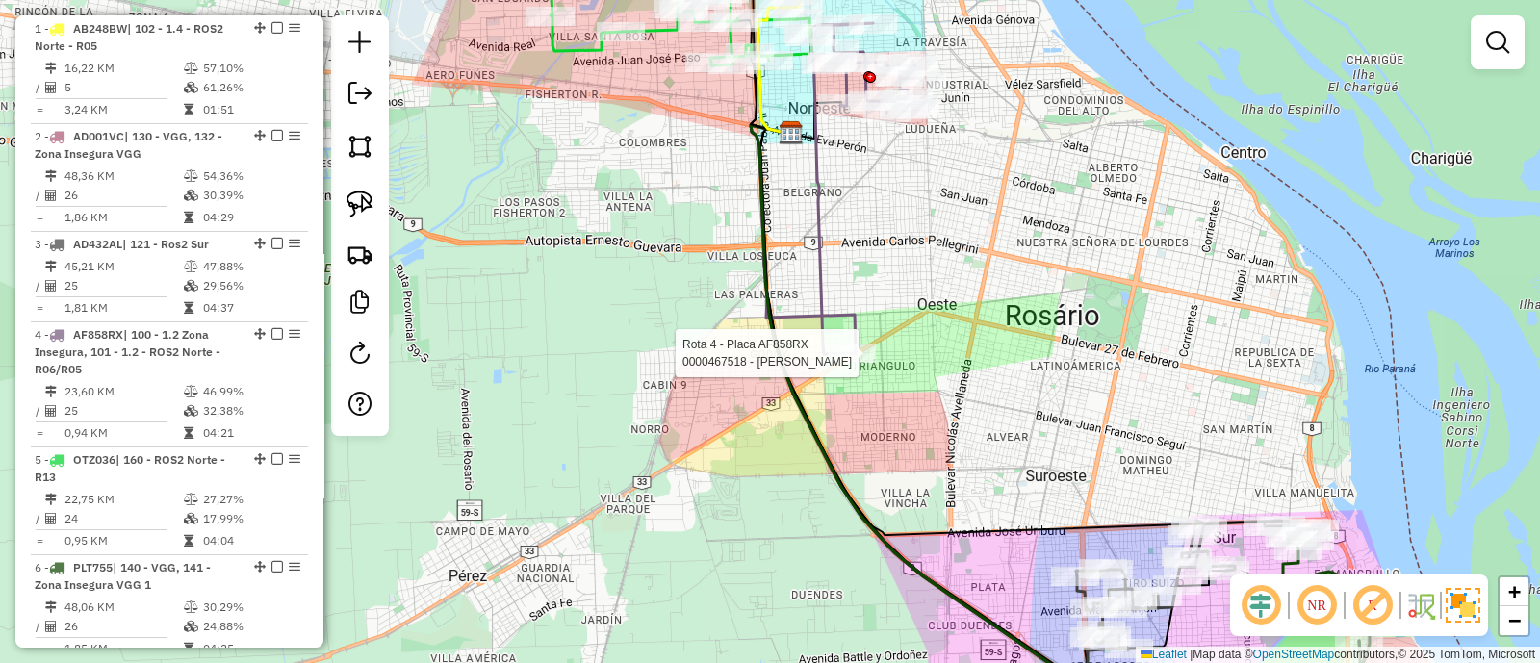
select select "**********"
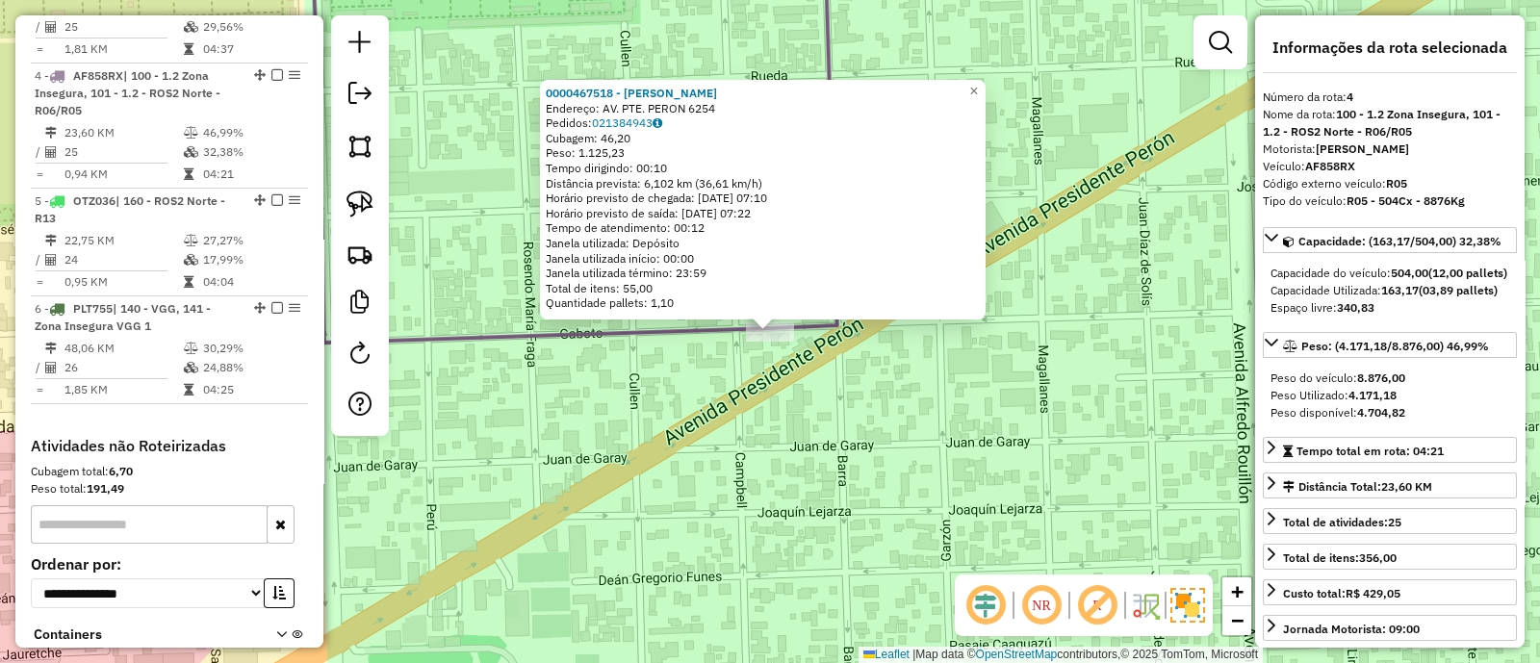
scroll to position [1044, 0]
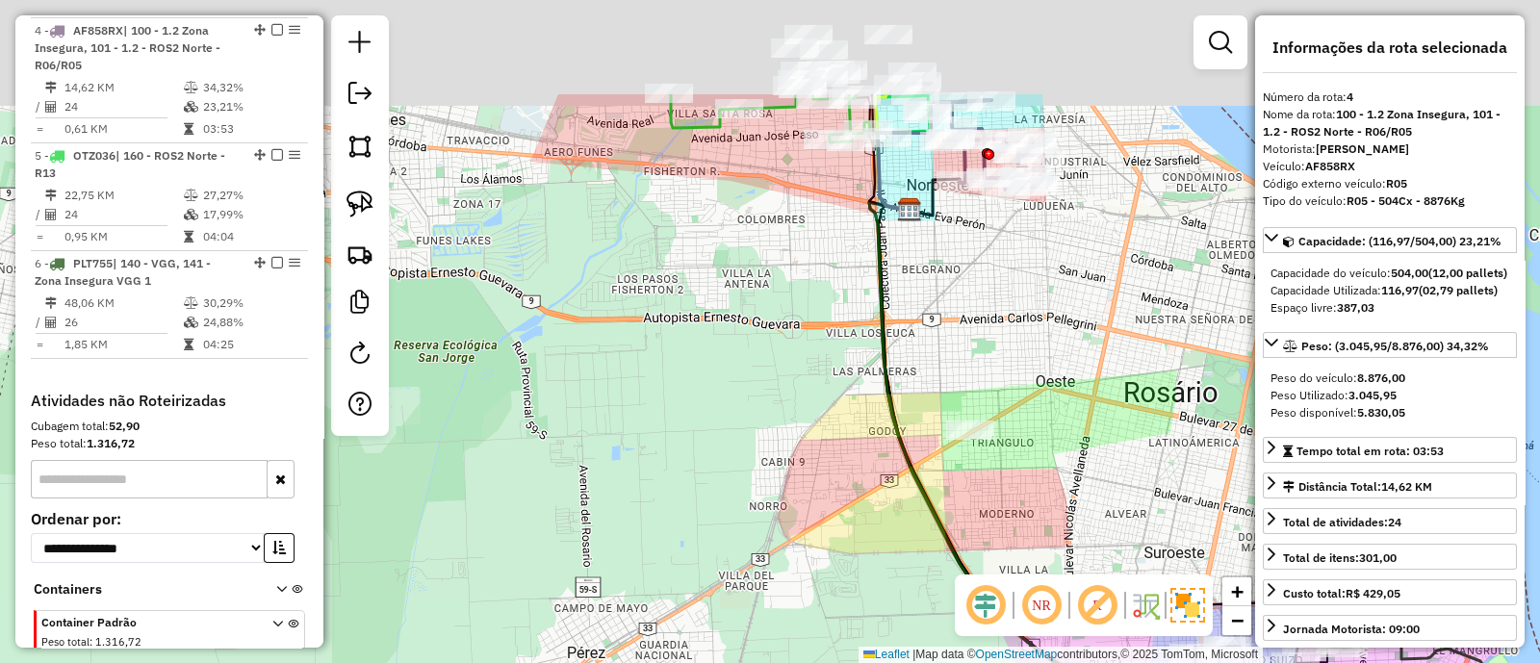
drag, startPoint x: 995, startPoint y: 249, endPoint x: 1011, endPoint y: 454, distance: 205.6
click at [1011, 454] on div "Janela de atendimento Grade de atendimento Capacidade Transportadoras Veículos …" at bounding box center [770, 331] width 1540 height 663
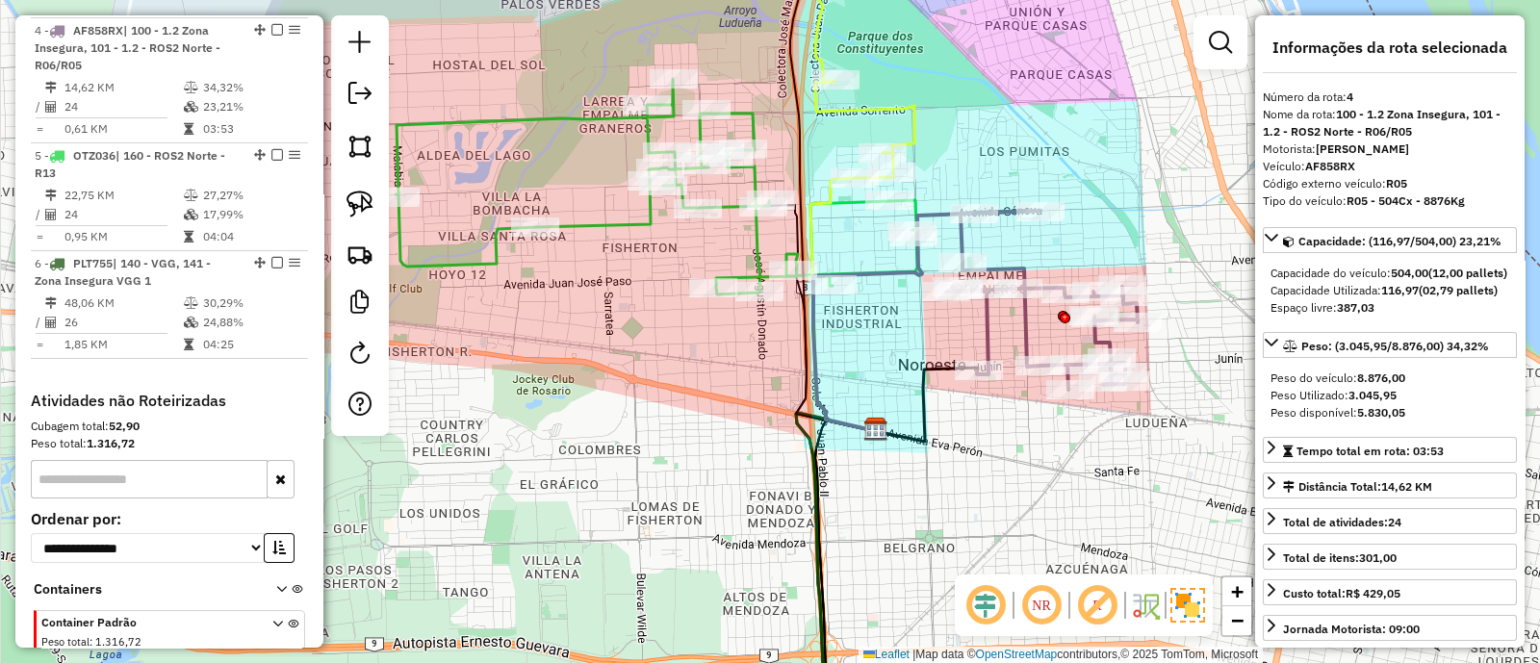
click at [1005, 213] on icon at bounding box center [1042, 300] width 192 height 179
click at [1026, 337] on icon at bounding box center [1042, 300] width 192 height 179
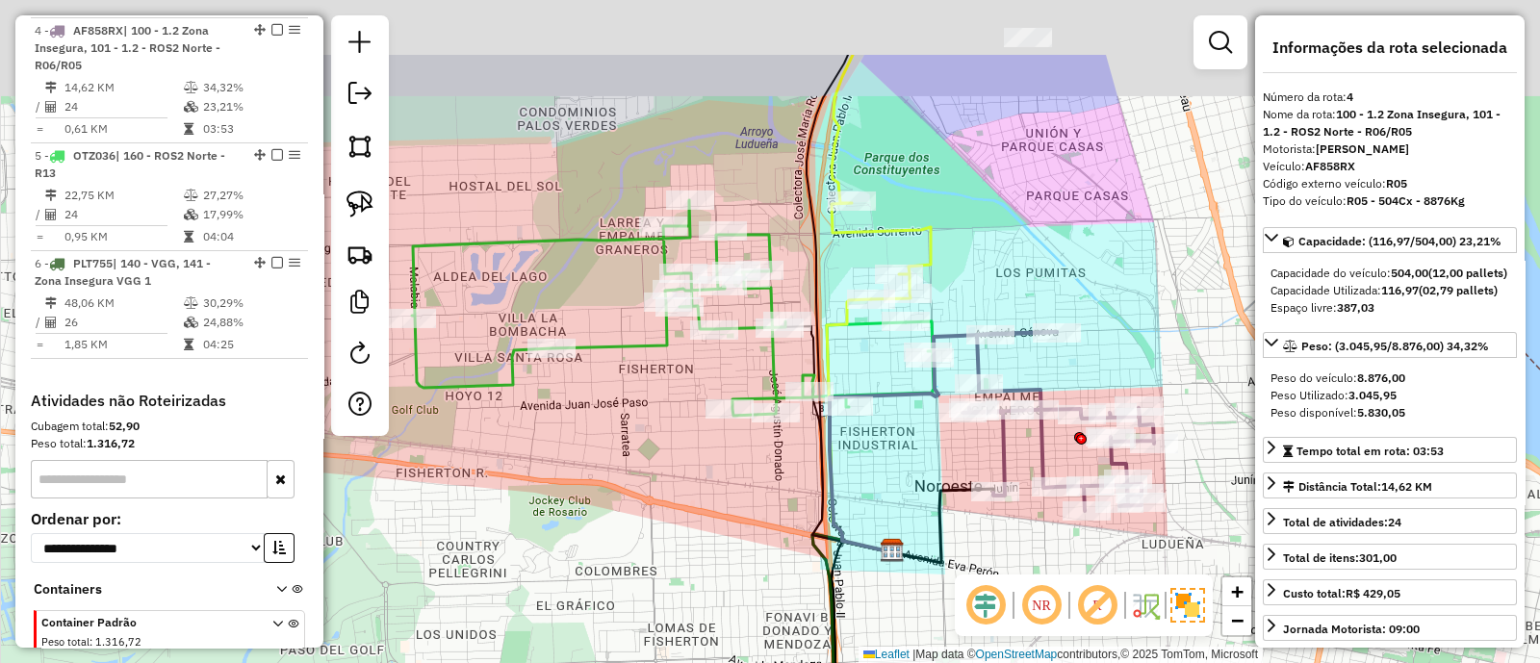
drag, startPoint x: 751, startPoint y: 387, endPoint x: 770, endPoint y: 535, distance: 149.5
click at [770, 535] on div "Janela de atendimento Grade de atendimento Capacidade Transportadoras Veículos …" at bounding box center [770, 331] width 1540 height 663
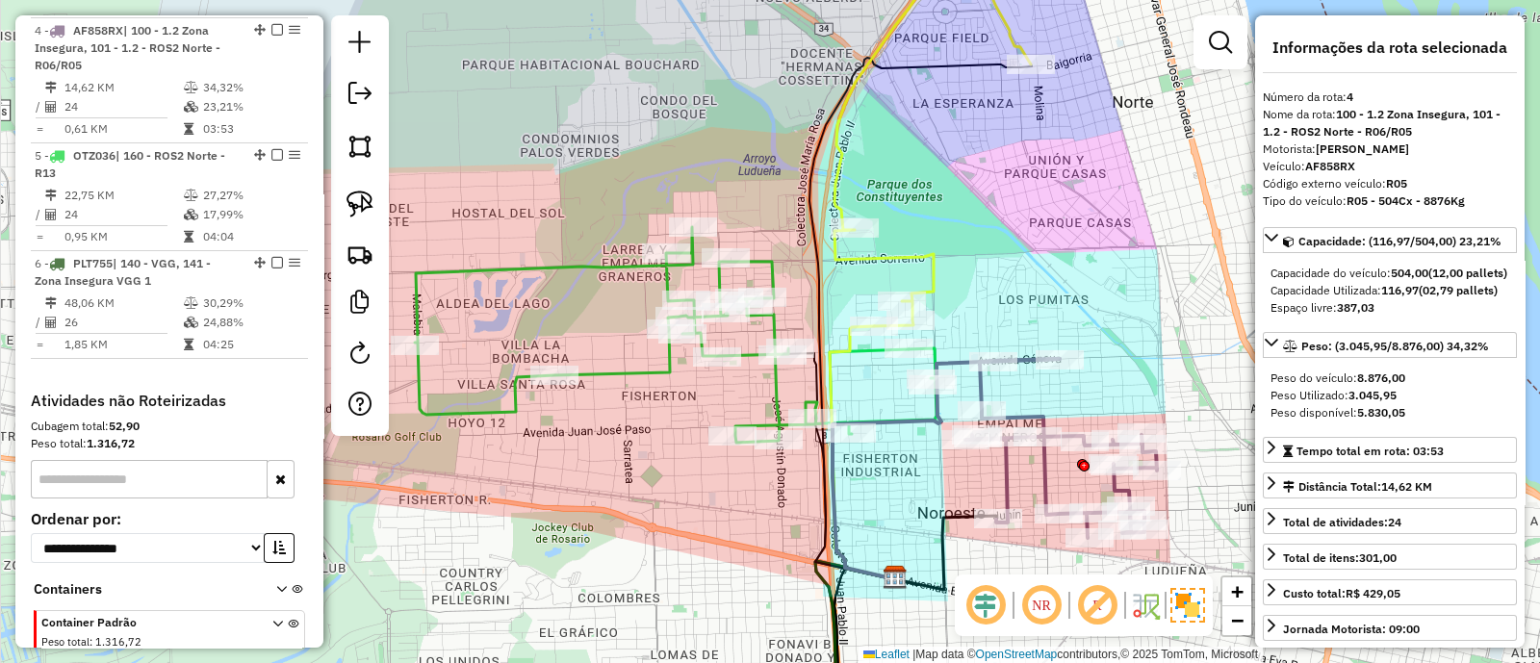
click at [776, 390] on icon at bounding box center [676, 335] width 522 height 216
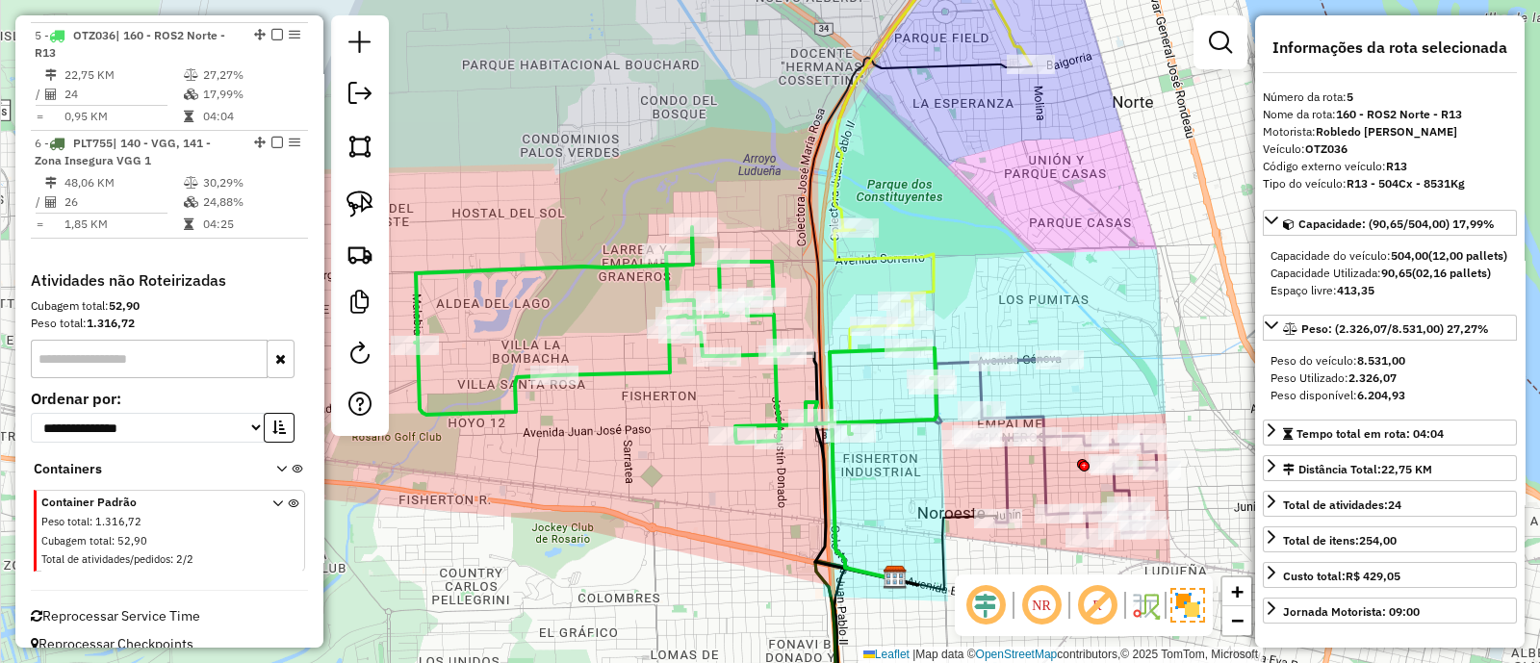
scroll to position [1169, 0]
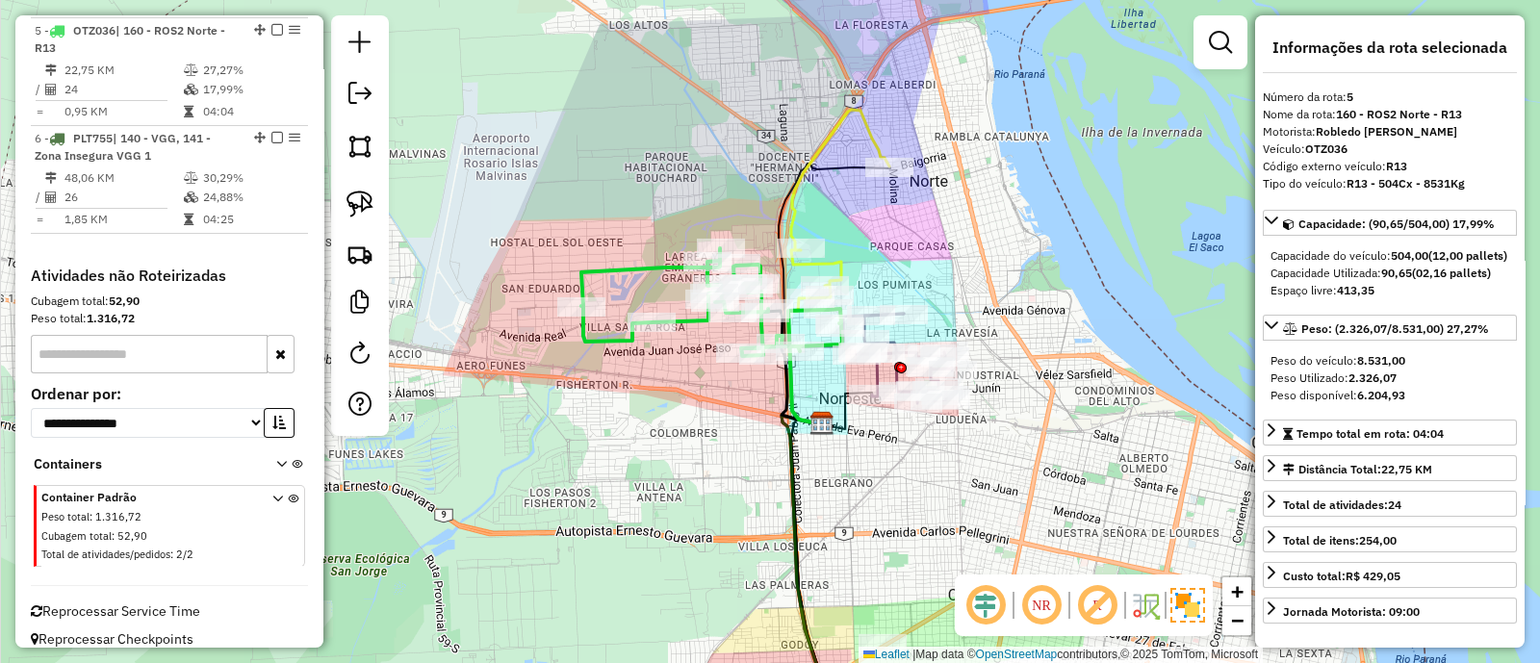
drag, startPoint x: 756, startPoint y: 173, endPoint x: 743, endPoint y: 308, distance: 135.3
click at [743, 308] on div "Janela de atendimento Grade de atendimento Capacidade Transportadoras Veículos …" at bounding box center [770, 331] width 1540 height 663
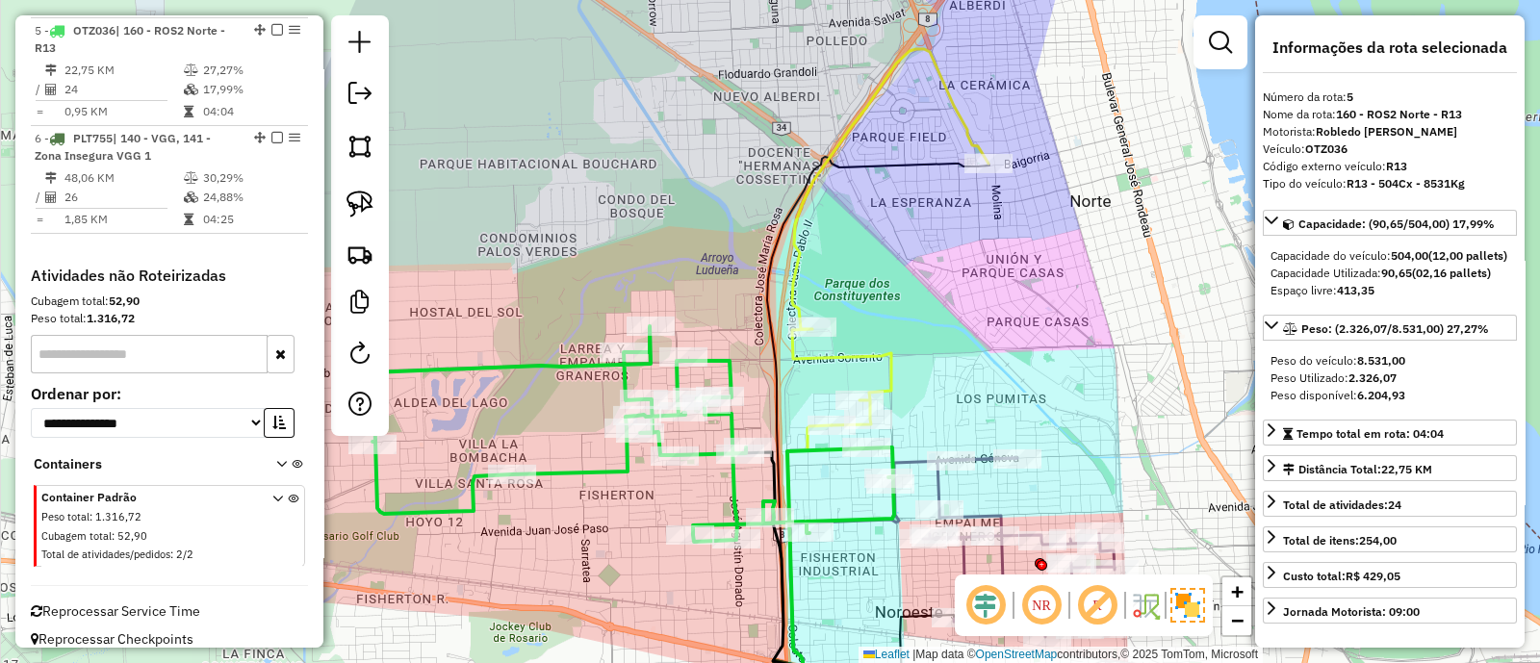
drag, startPoint x: 760, startPoint y: 369, endPoint x: 750, endPoint y: 321, distance: 48.3
click at [750, 321] on div "Janela de atendimento Grade de atendimento Capacidade Transportadoras Veículos …" at bounding box center [770, 331] width 1540 height 663
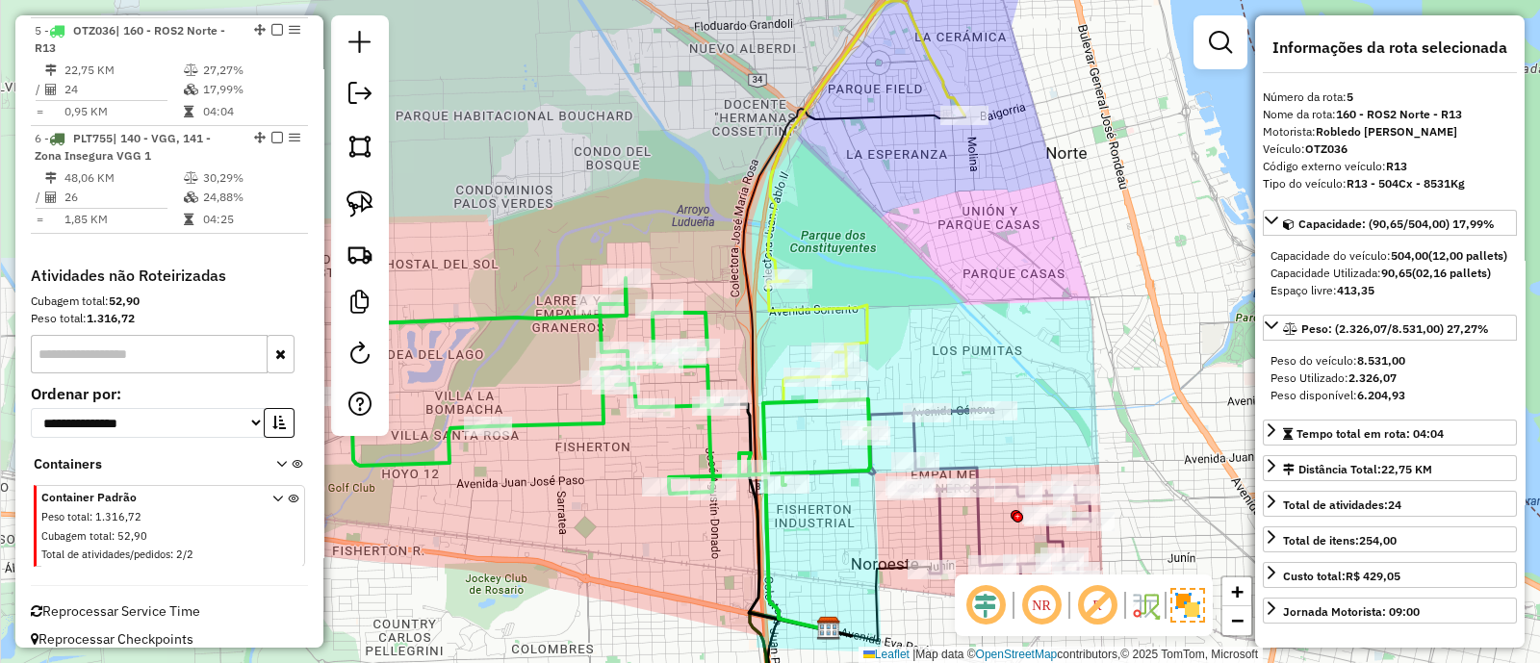
drag, startPoint x: 760, startPoint y: 346, endPoint x: 691, endPoint y: 223, distance: 140.5
click at [691, 223] on div "Janela de atendimento Grade de atendimento Capacidade Transportadoras Veículos …" at bounding box center [770, 331] width 1540 height 663
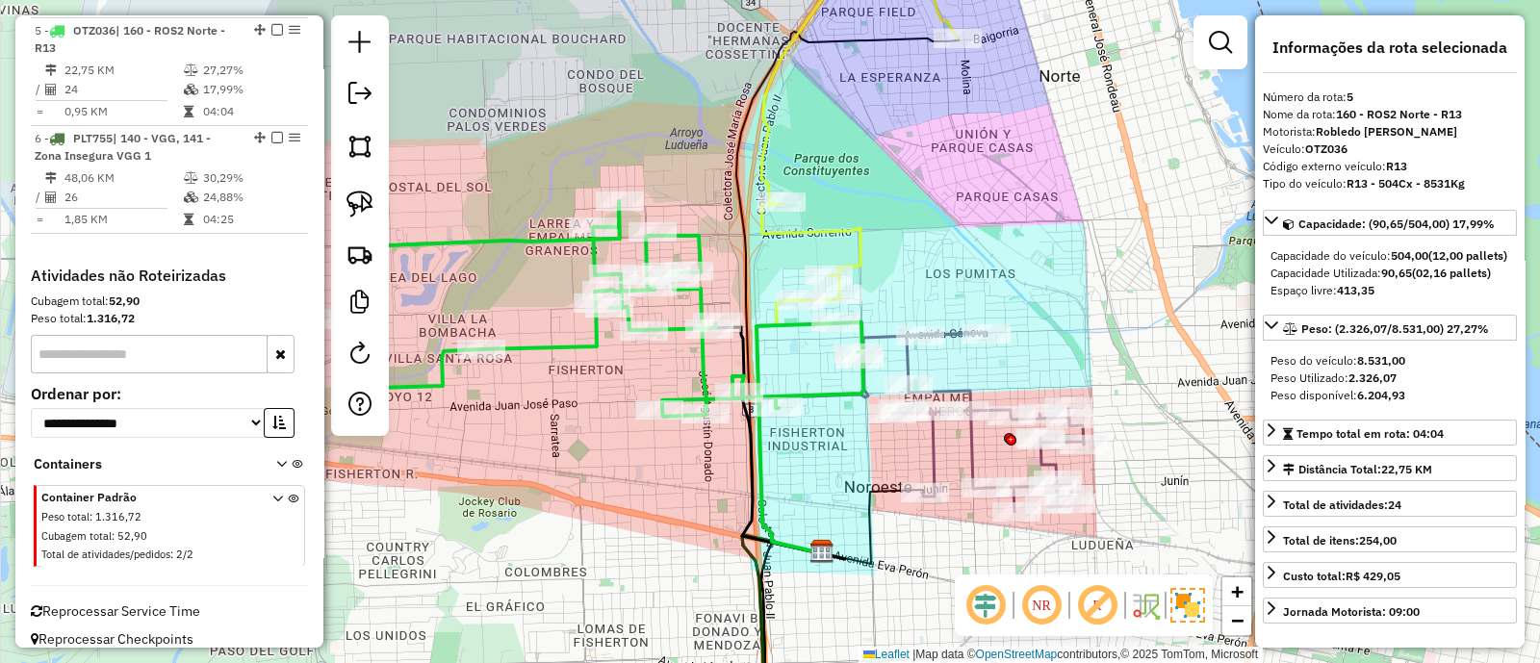
drag, startPoint x: 762, startPoint y: 372, endPoint x: 801, endPoint y: 372, distance: 38.5
click at [801, 372] on div "Janela de atendimento Grade de atendimento Capacidade Transportadoras Veículos …" at bounding box center [770, 331] width 1540 height 663
click at [948, 333] on icon at bounding box center [988, 422] width 192 height 179
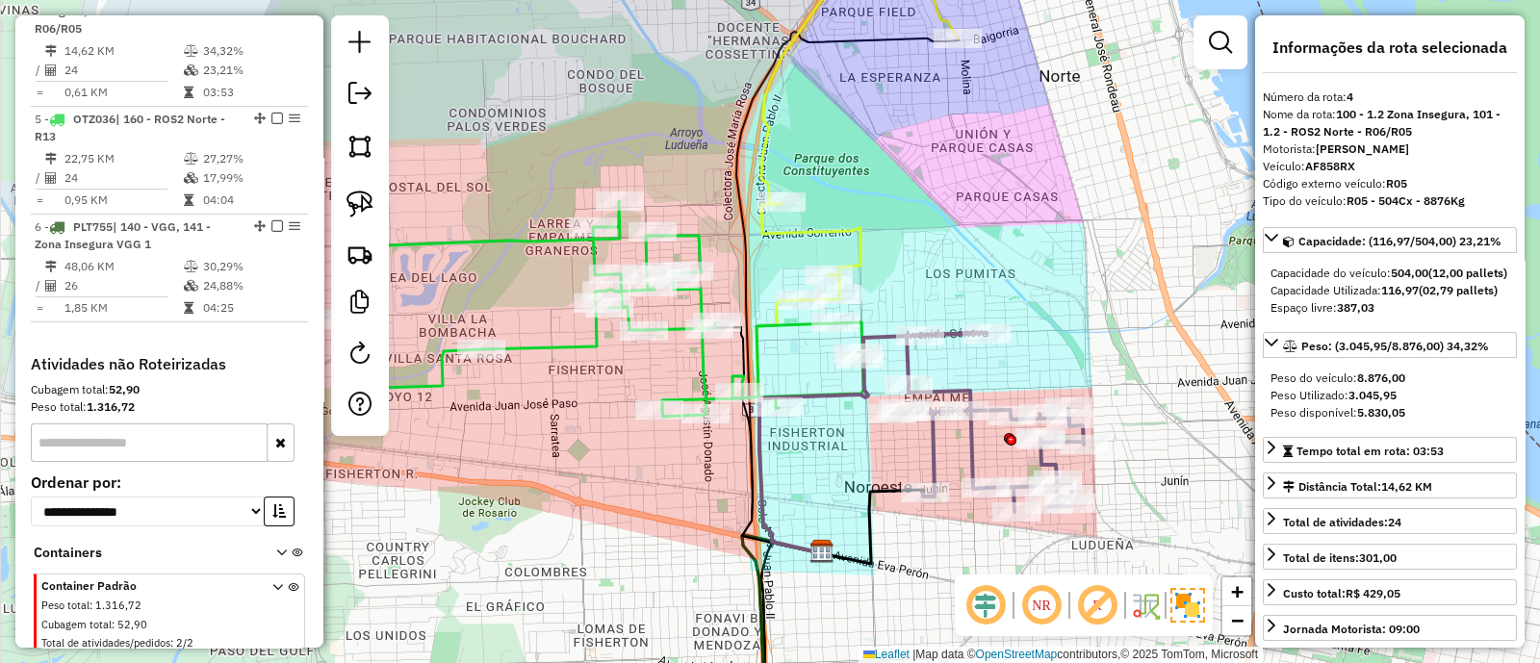
scroll to position [1044, 0]
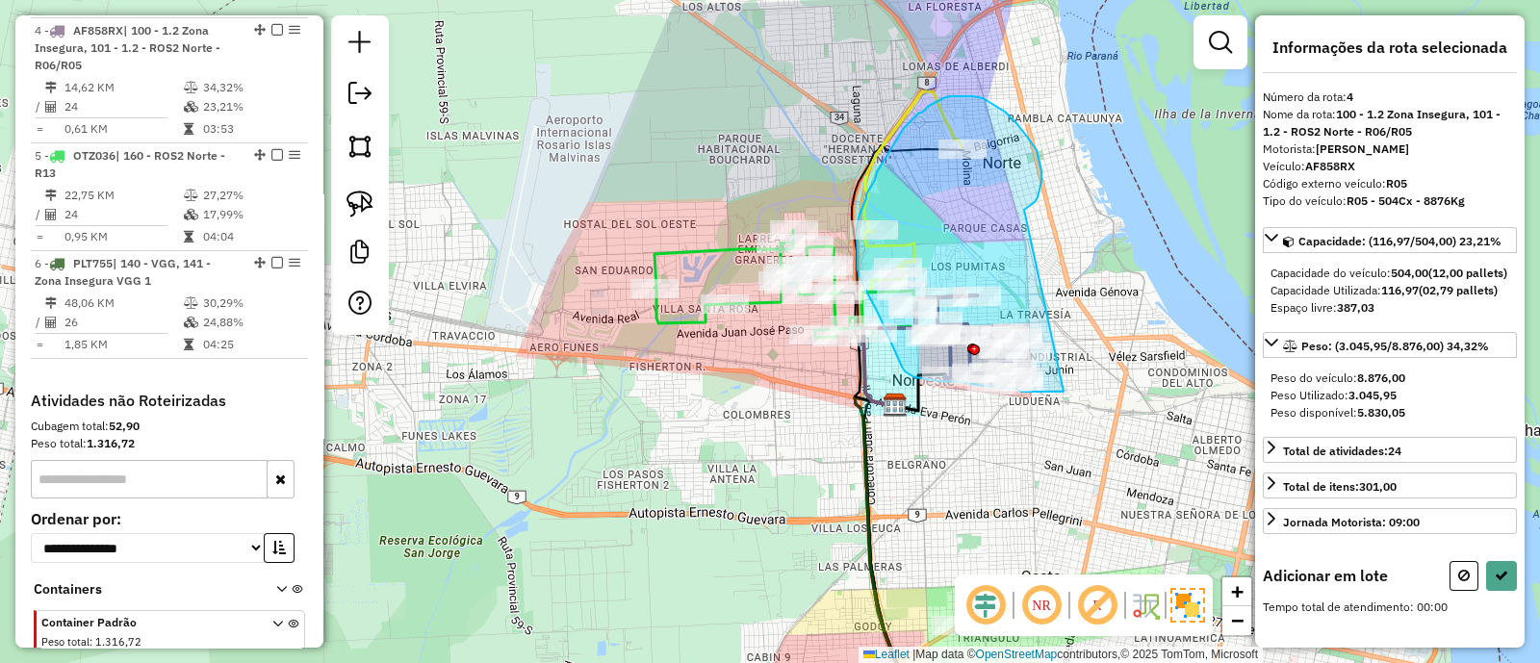
drag, startPoint x: 1026, startPoint y: 209, endPoint x: 1064, endPoint y: 392, distance: 186.7
click at [1064, 392] on div "Janela de atendimento Grade de atendimento Capacidade Transportadoras Veículos …" at bounding box center [770, 331] width 1540 height 663
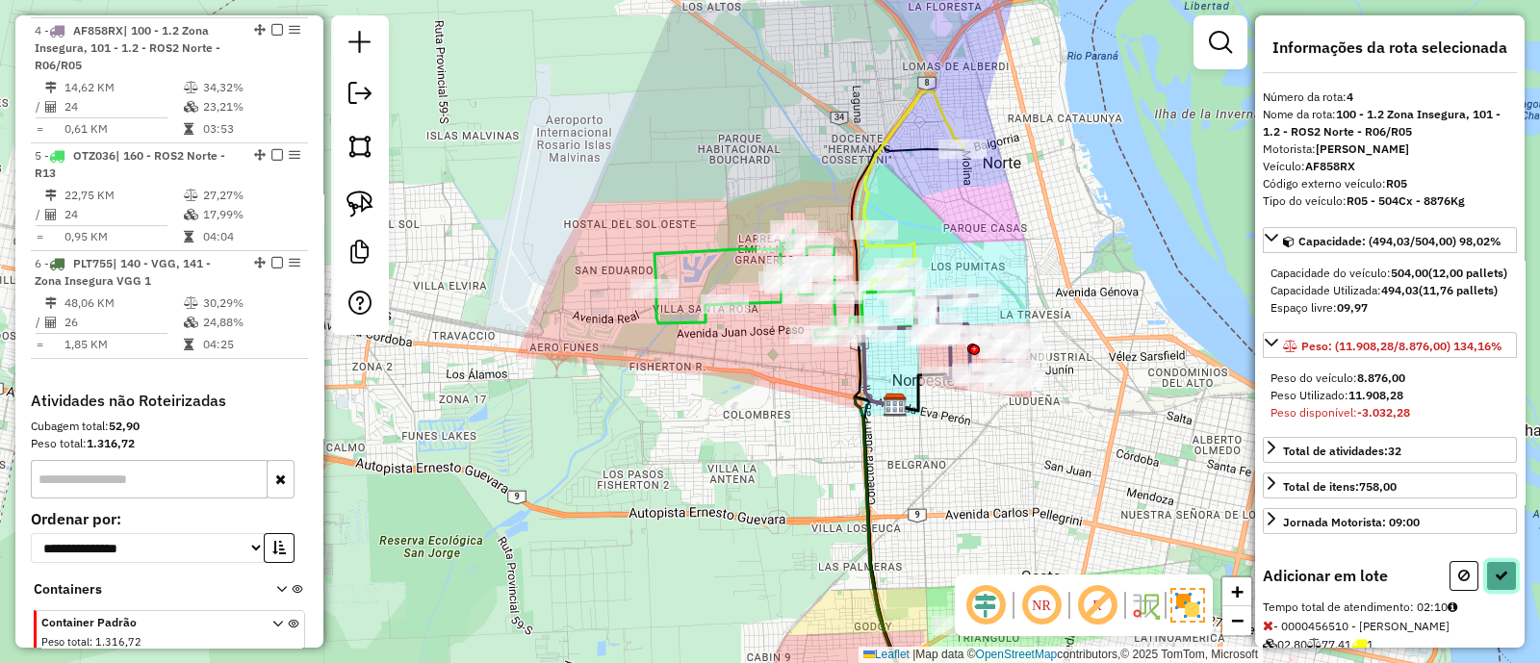
click at [1497, 582] on icon at bounding box center [1501, 575] width 13 height 13
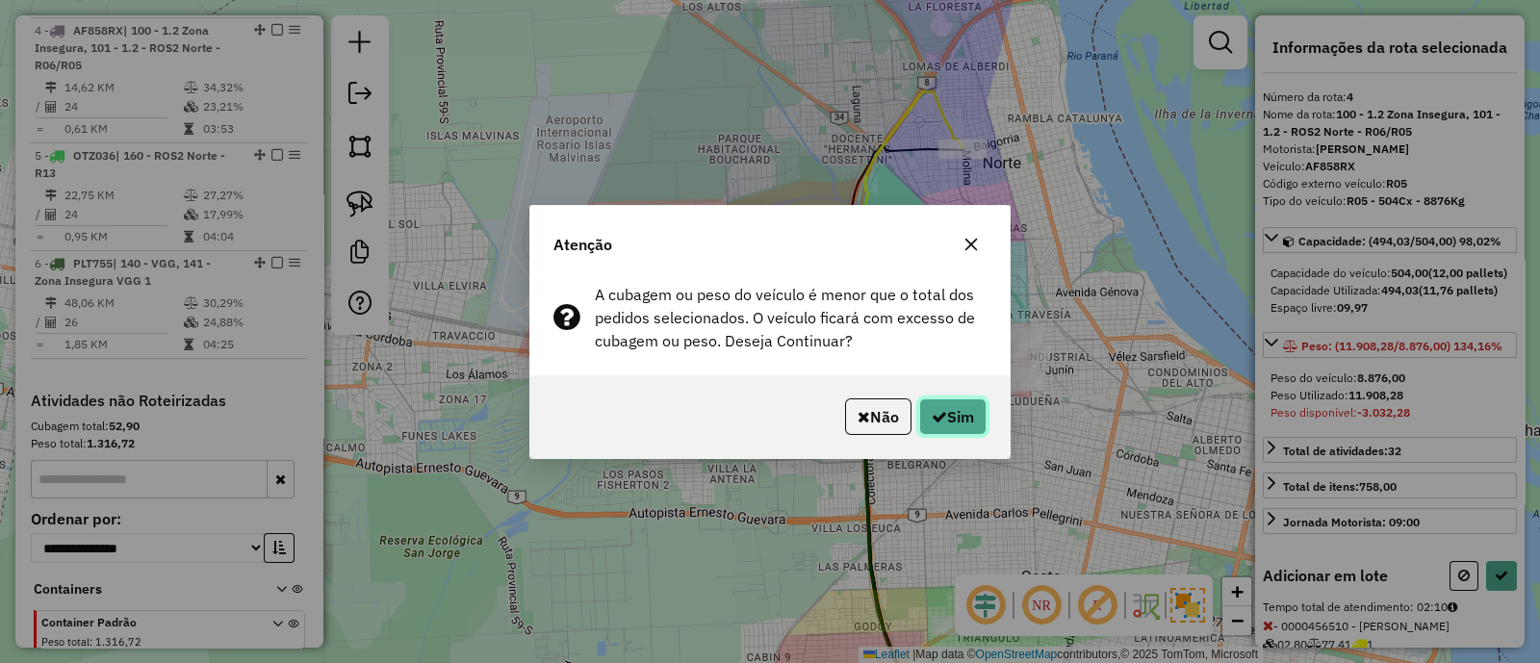
click at [982, 425] on button "Sim" at bounding box center [952, 416] width 67 height 37
select select "**********"
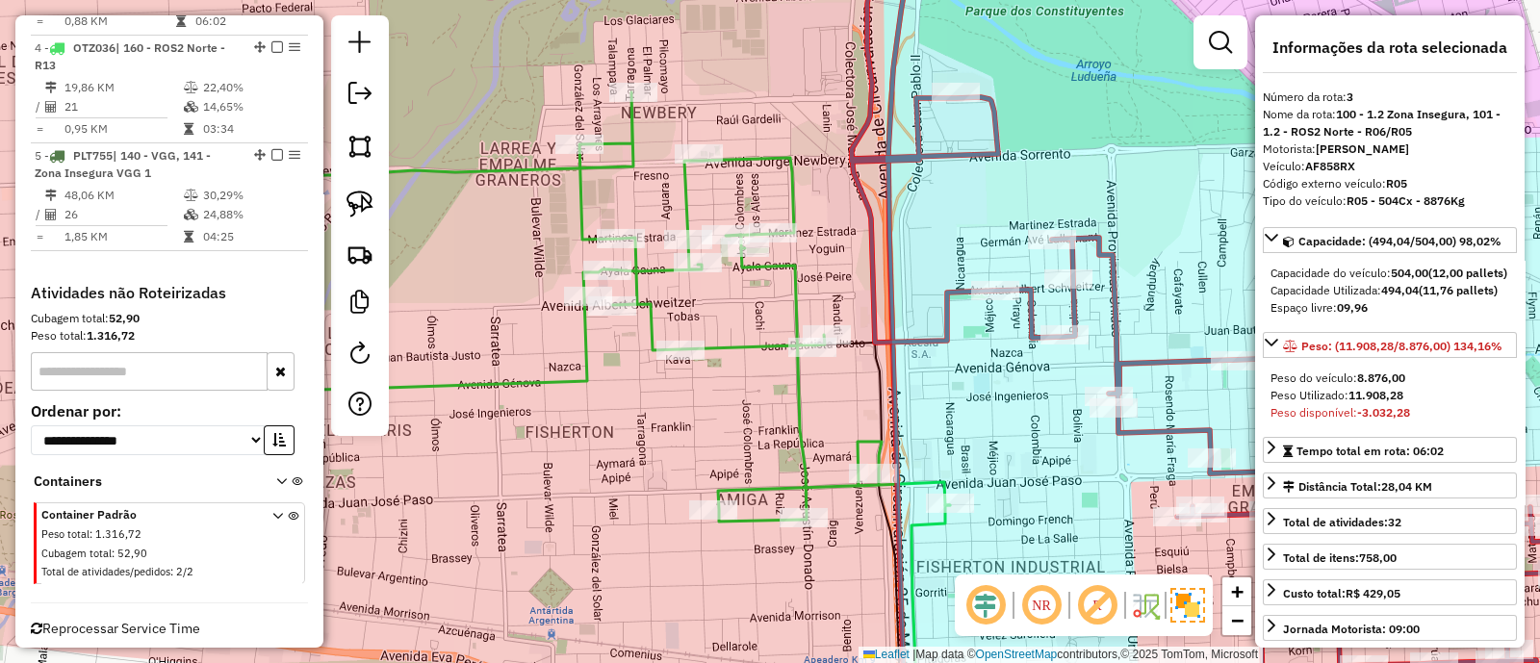
click at [796, 289] on icon at bounding box center [513, 306] width 873 height 429
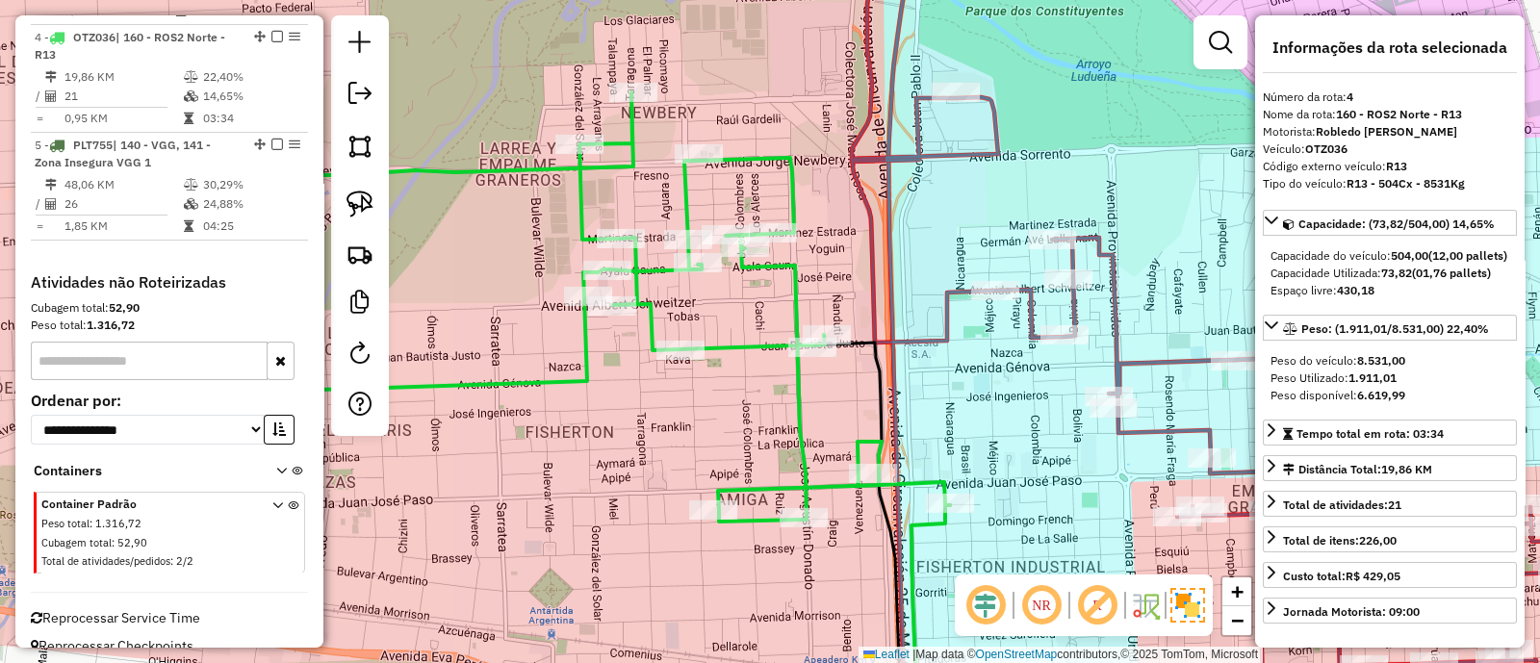
scroll to position [1063, 0]
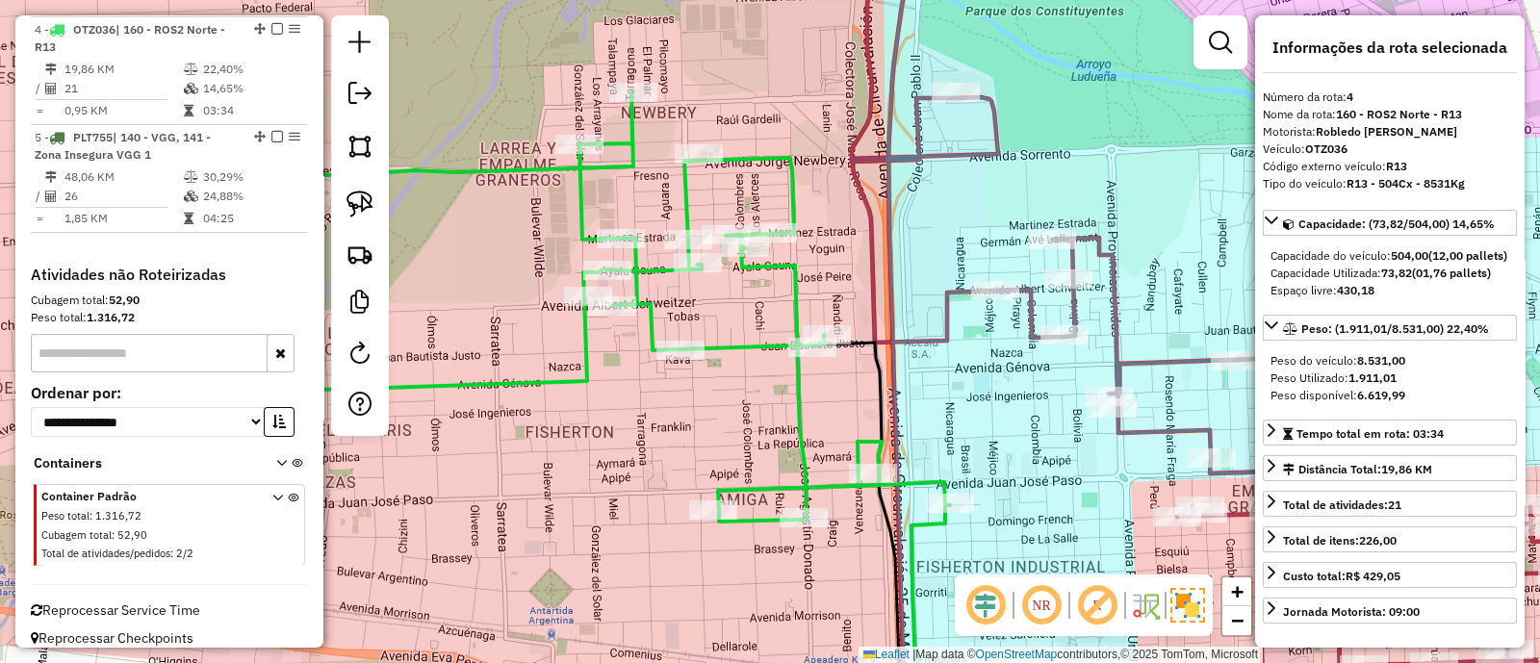
click at [948, 315] on icon at bounding box center [1206, 324] width 709 height 780
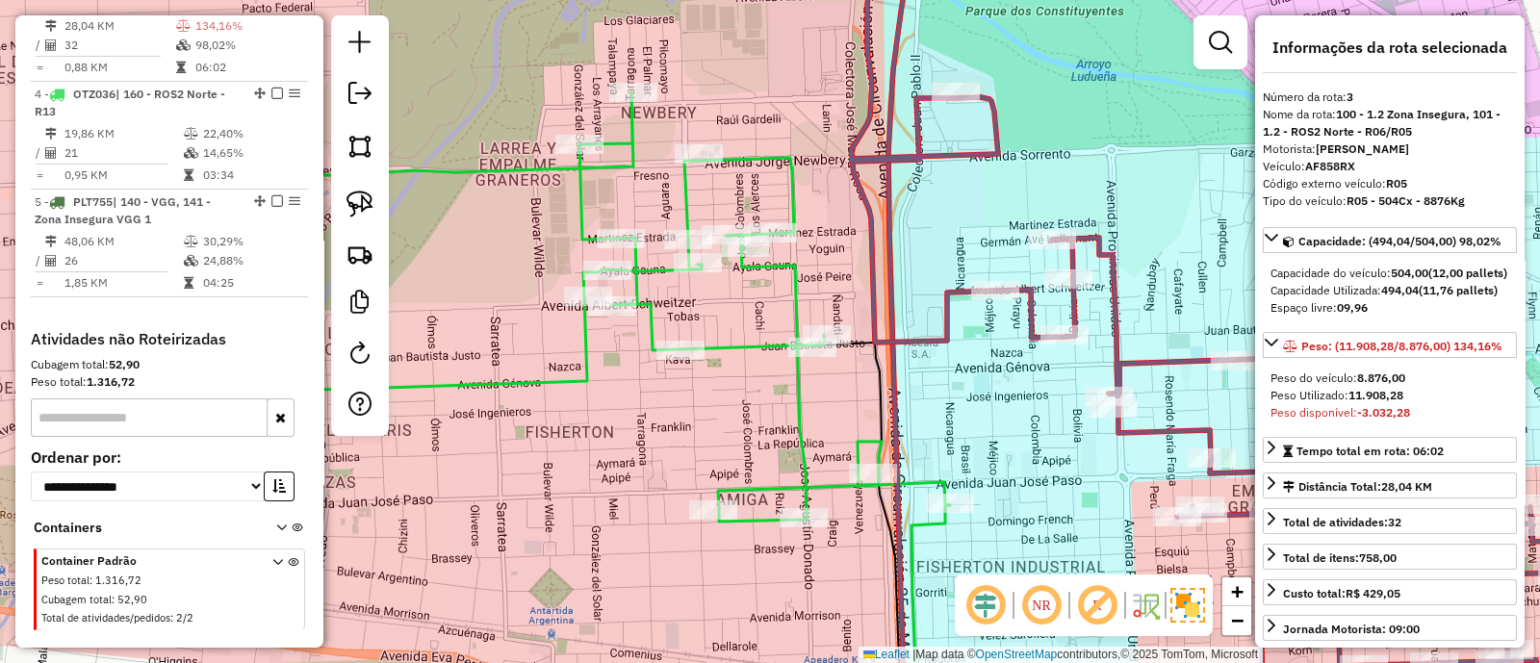
scroll to position [938, 0]
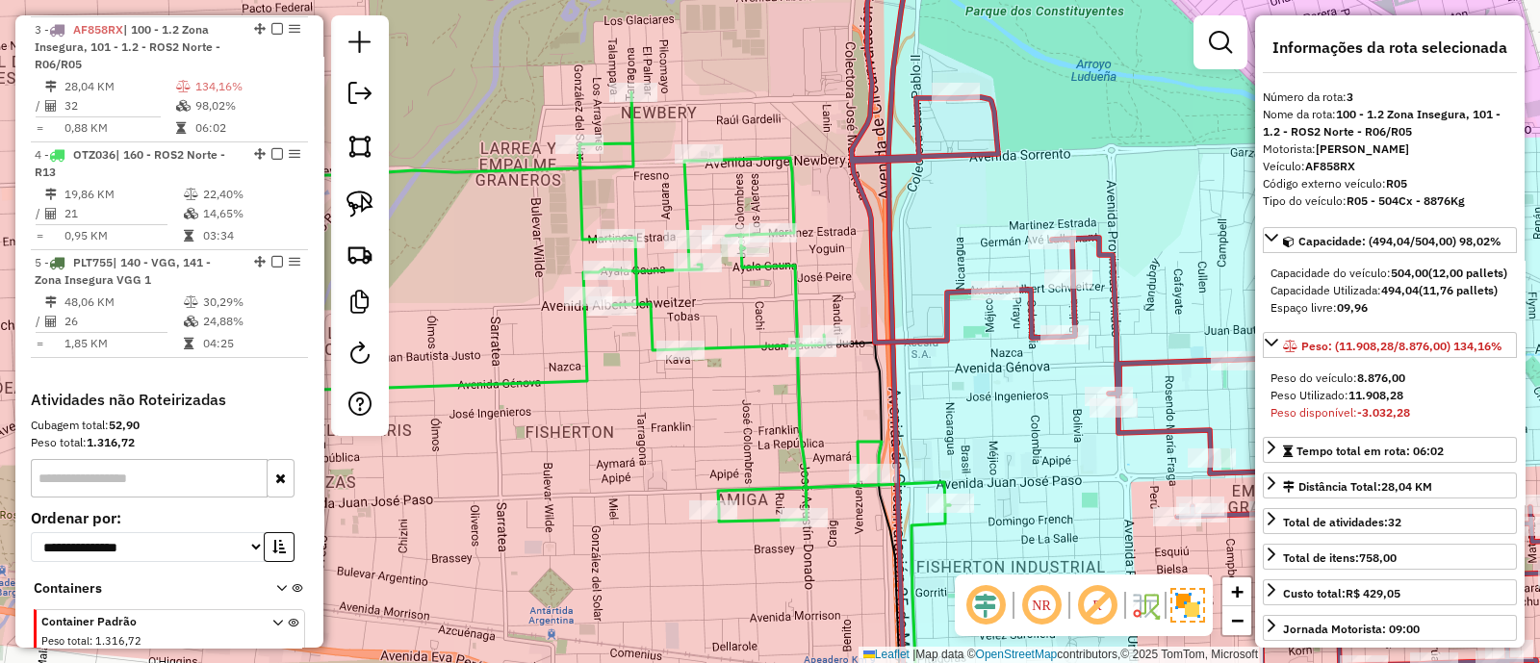
click at [797, 286] on icon at bounding box center [513, 306] width 873 height 429
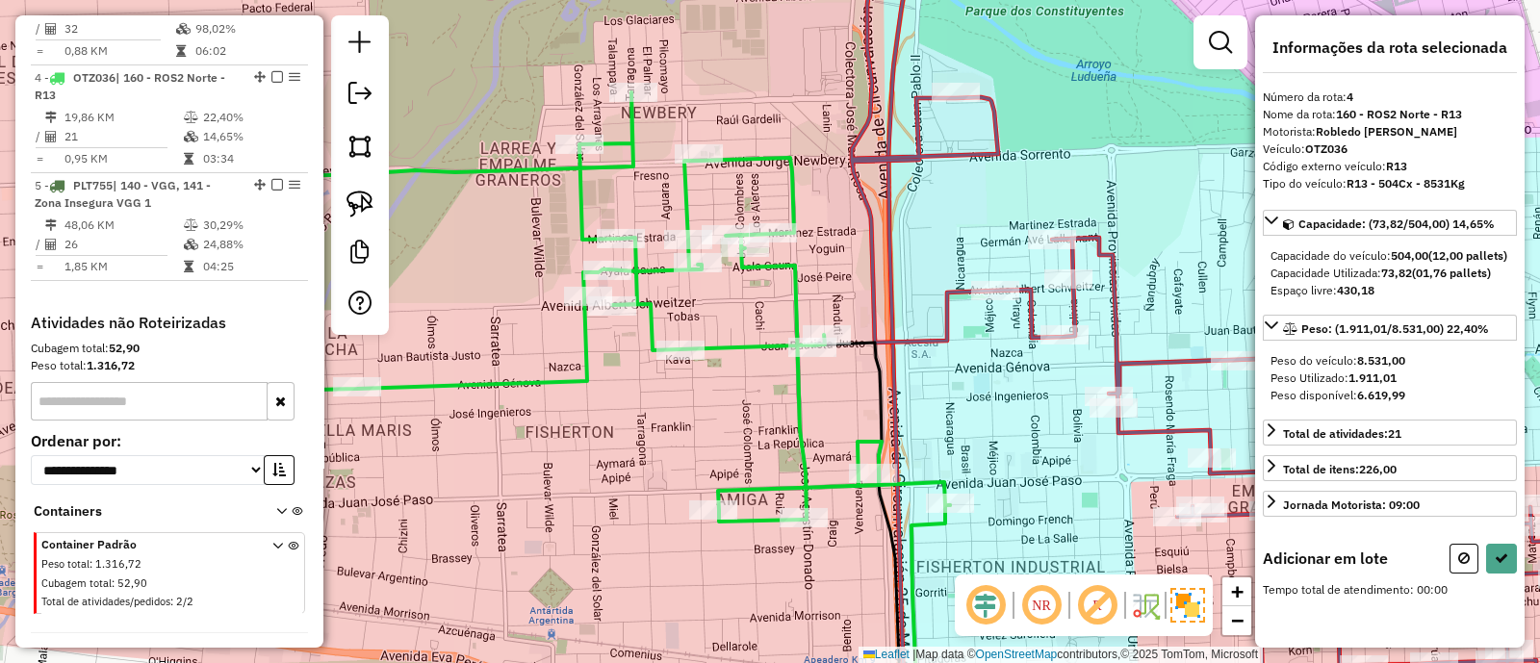
scroll to position [1063, 0]
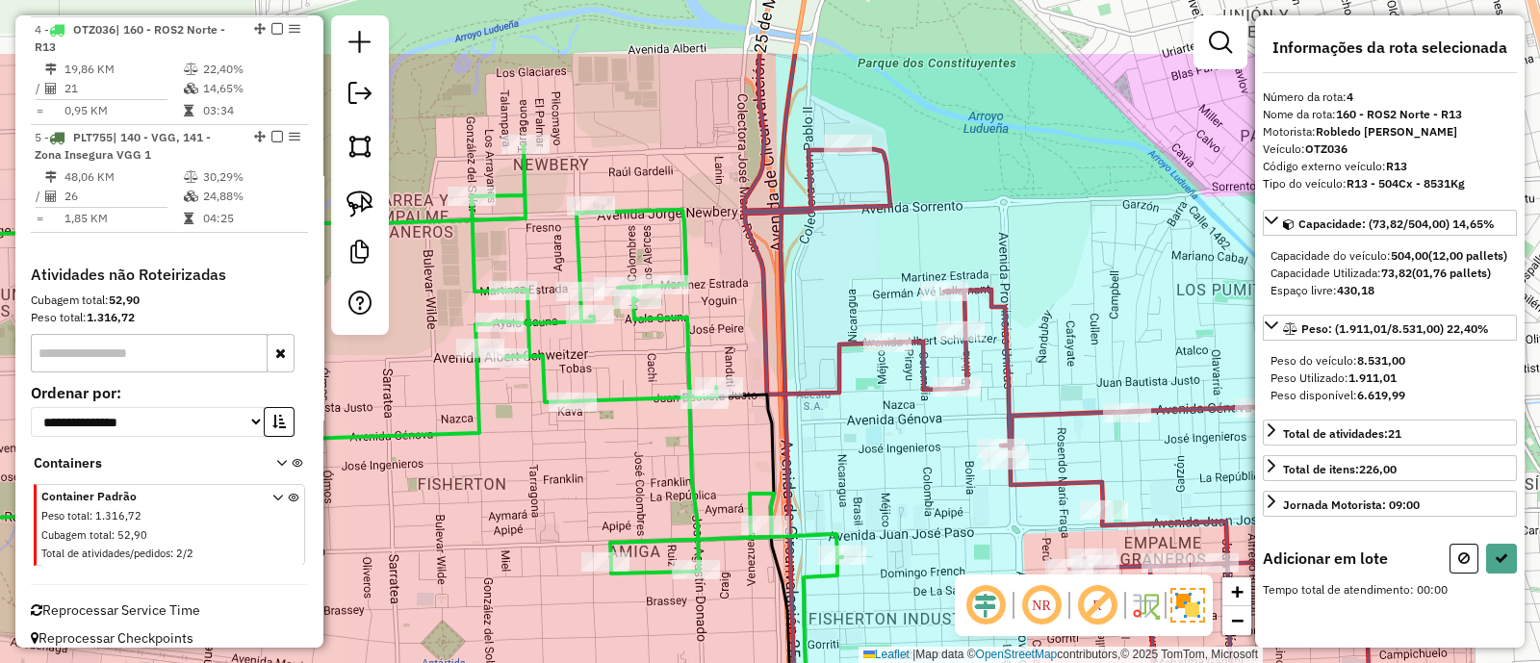
drag, startPoint x: 871, startPoint y: 324, endPoint x: 868, endPoint y: 452, distance: 128.0
click at [868, 452] on div "Janela de atendimento Grade de atendimento Capacidade Transportadoras Veículos …" at bounding box center [770, 331] width 1540 height 663
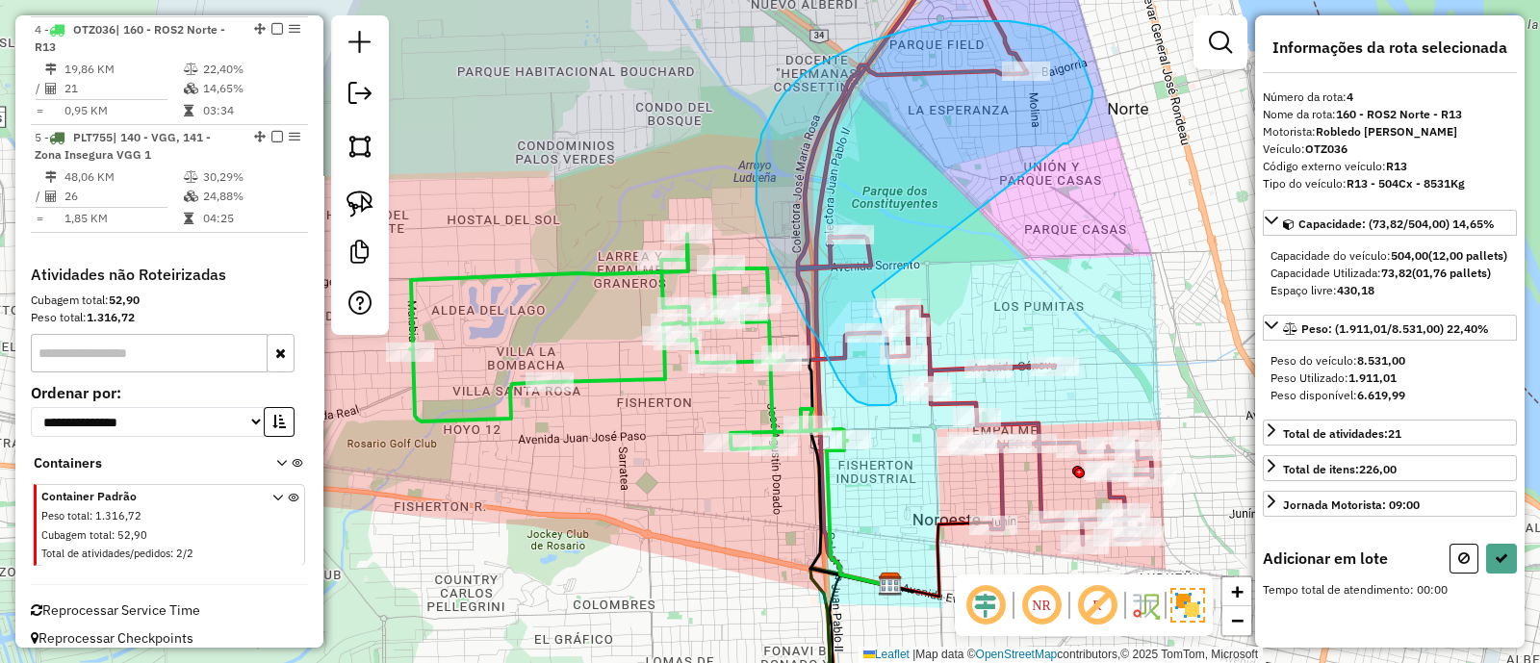
drag, startPoint x: 1073, startPoint y: 139, endPoint x: 872, endPoint y: 292, distance: 252.8
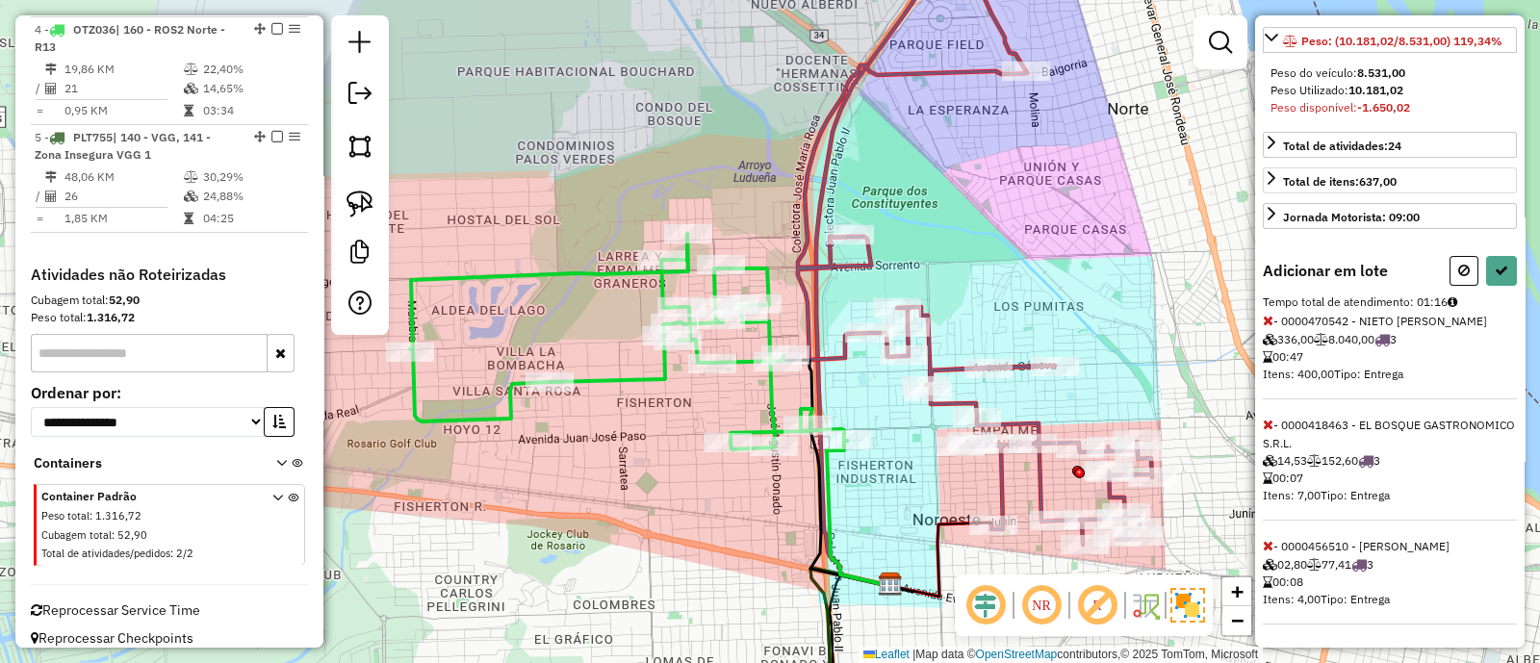
scroll to position [318, 0]
click at [1271, 323] on icon at bounding box center [1268, 320] width 11 height 13
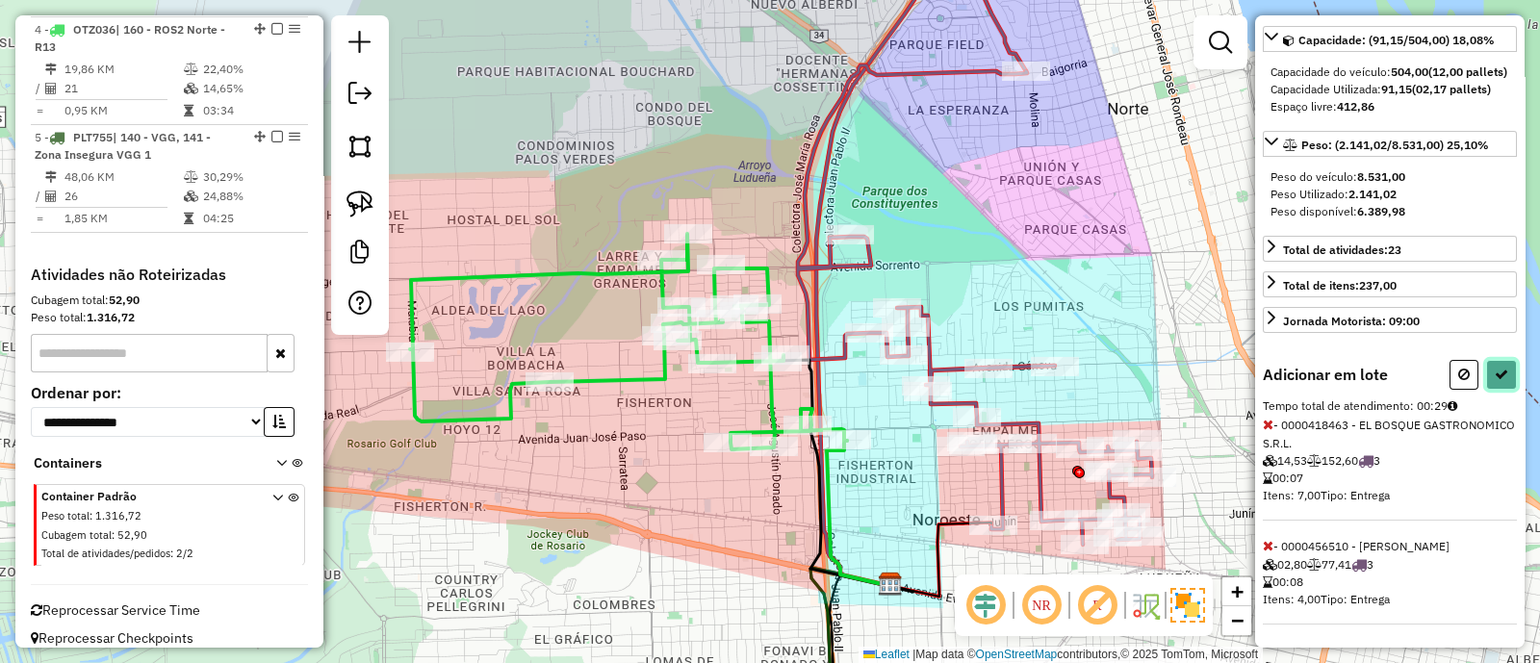
click at [1507, 368] on button at bounding box center [1501, 375] width 31 height 30
select select "**********"
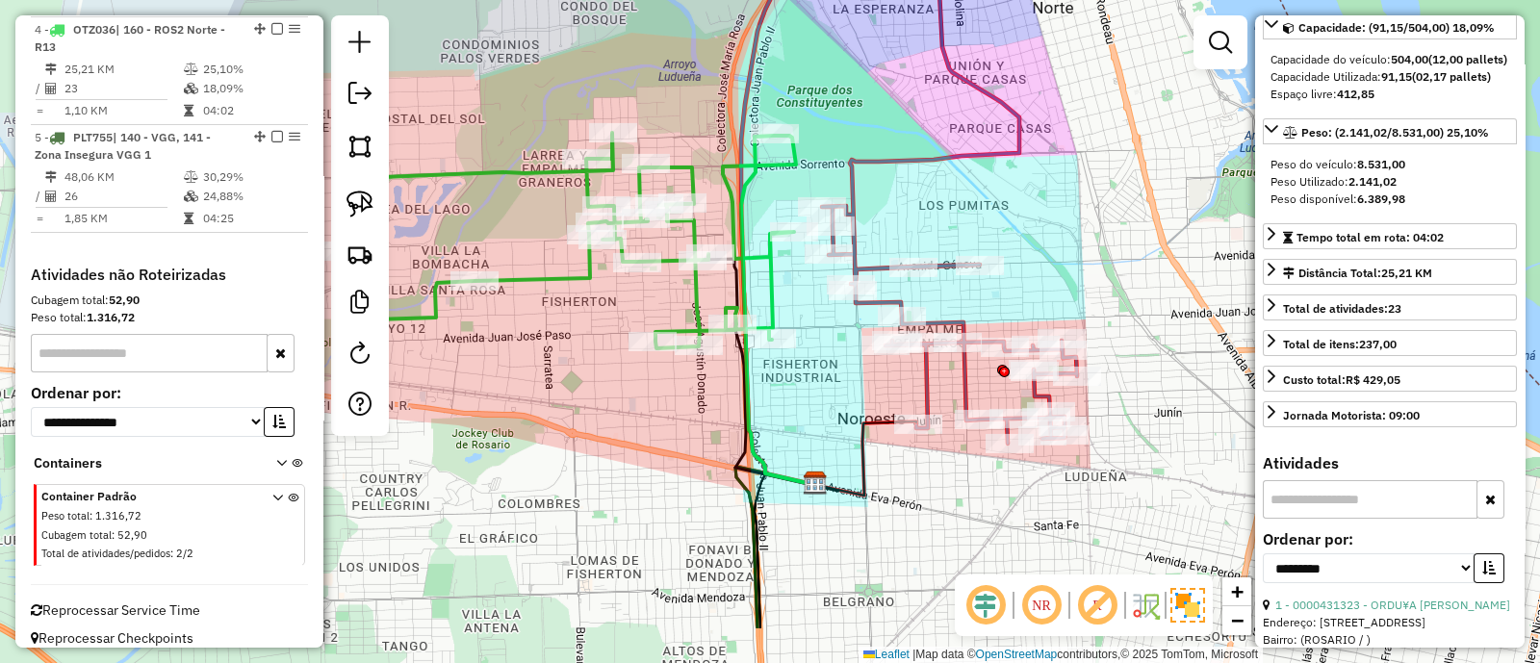
drag, startPoint x: 991, startPoint y: 329, endPoint x: 893, endPoint y: 210, distance: 154.5
click at [893, 210] on div "Janela de atendimento Grade de atendimento Capacidade Transportadoras Veículos …" at bounding box center [770, 331] width 1540 height 663
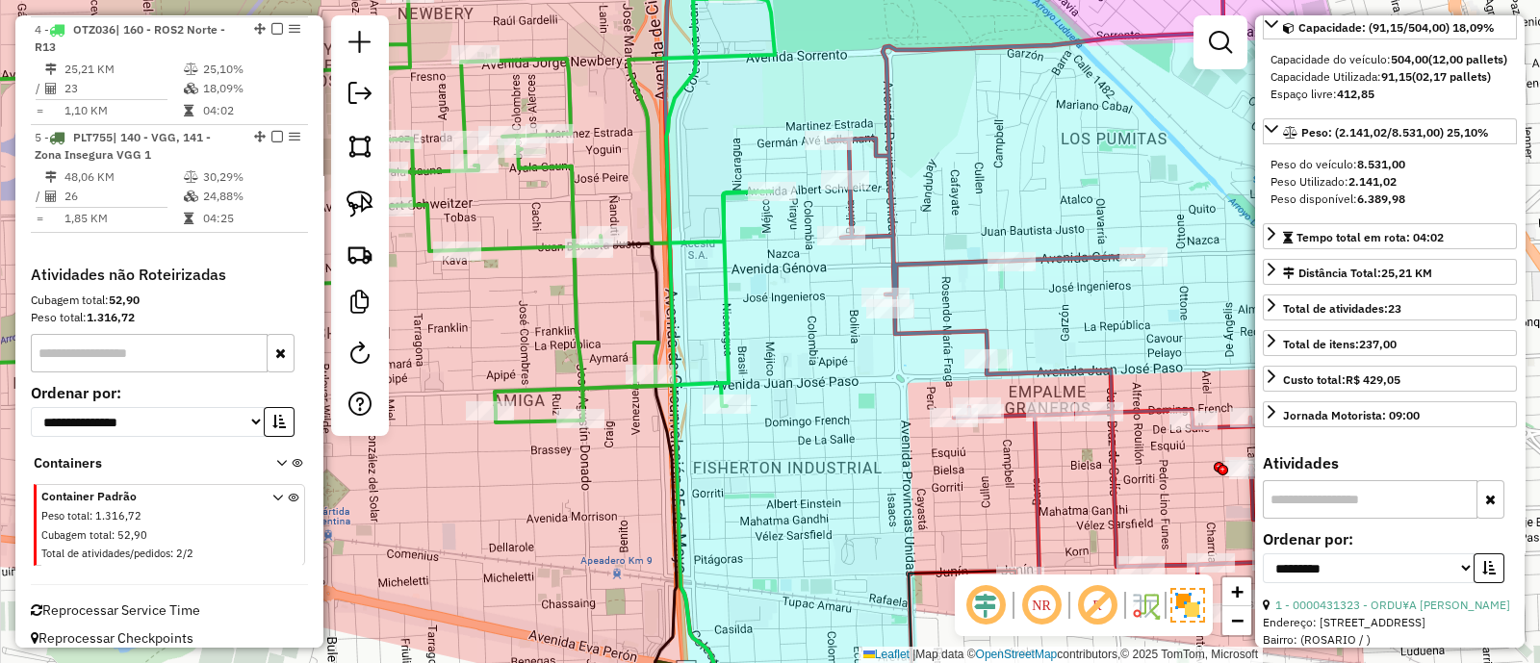
click at [781, 244] on div "Janela de atendimento Grade de atendimento Capacidade Transportadoras Veículos …" at bounding box center [770, 331] width 1540 height 663
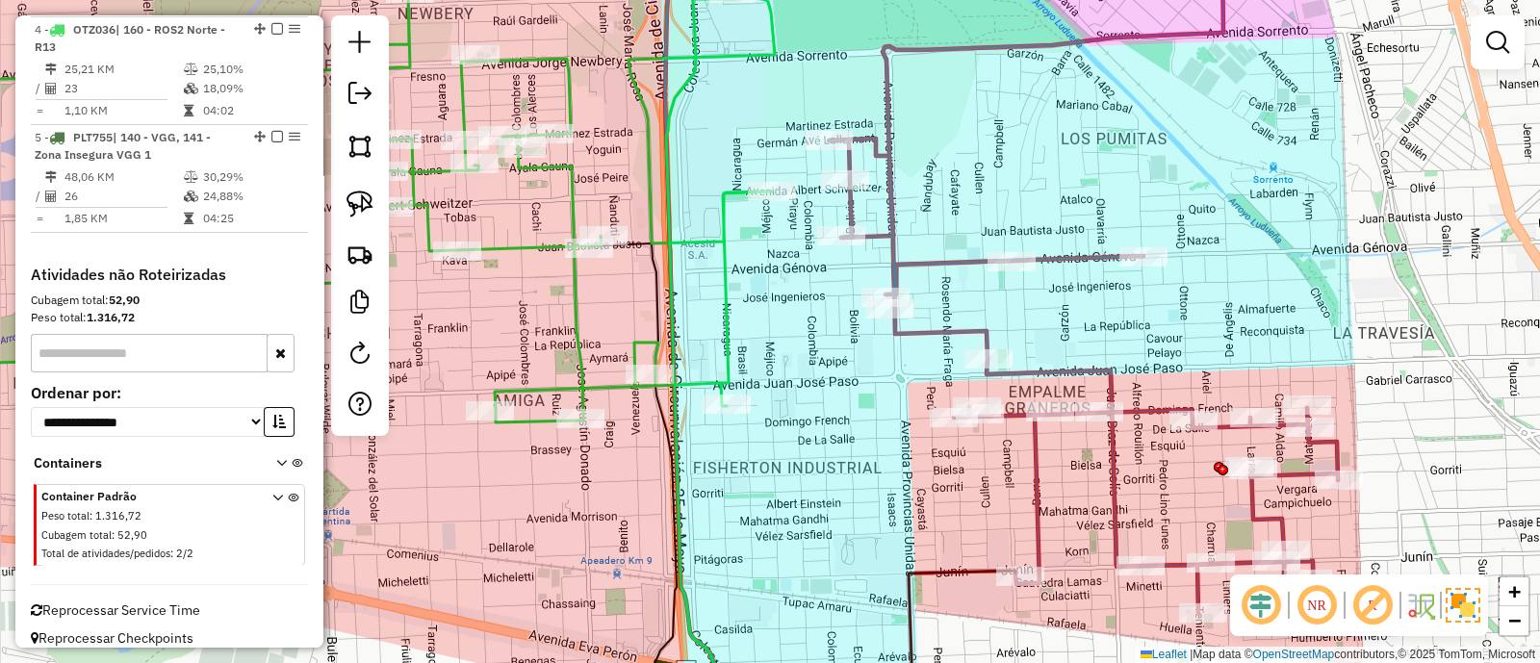
click at [723, 229] on icon at bounding box center [314, 207] width 921 height 429
select select "**********"
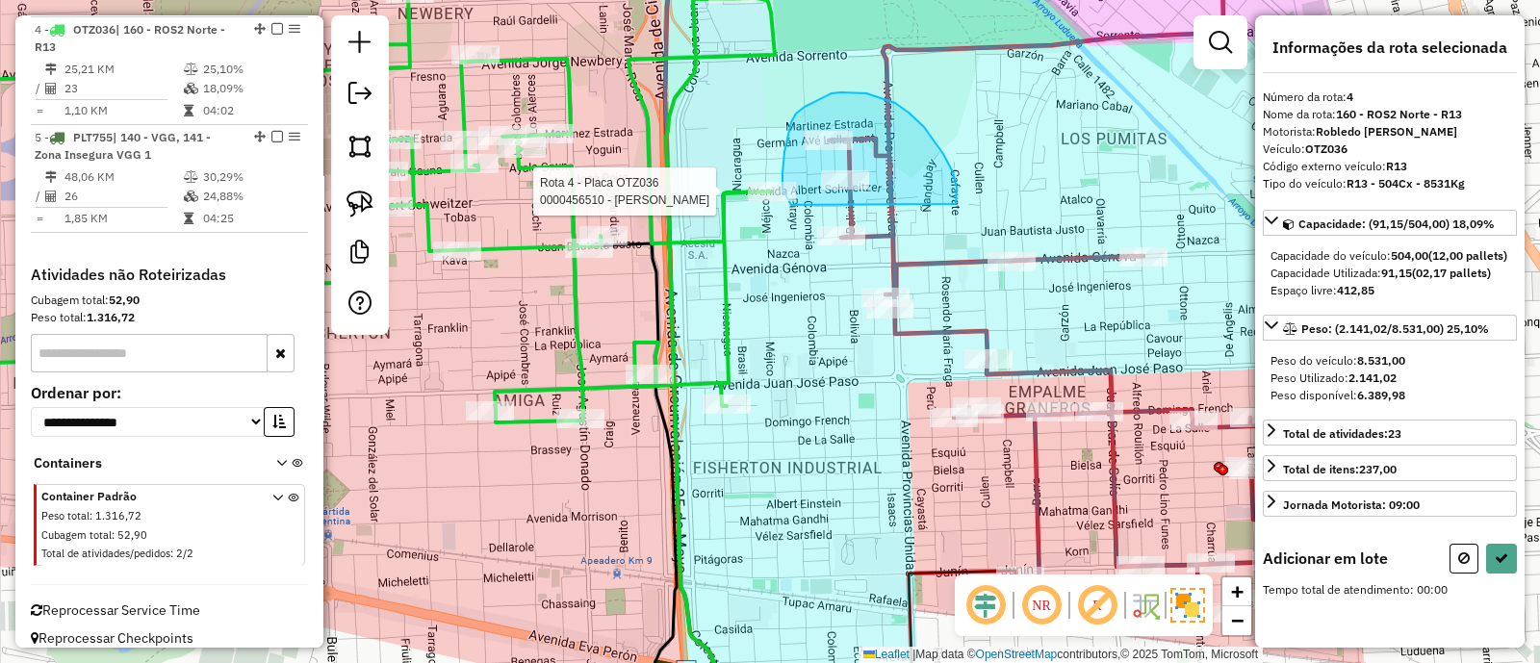
drag, startPoint x: 909, startPoint y: 113, endPoint x: 791, endPoint y: 205, distance: 149.4
click at [791, 205] on div "Rota 4 - Placa OTZ036 0000456510 - MORENO NANCY MONICA Janela de atendimento Gr…" at bounding box center [770, 331] width 1540 height 663
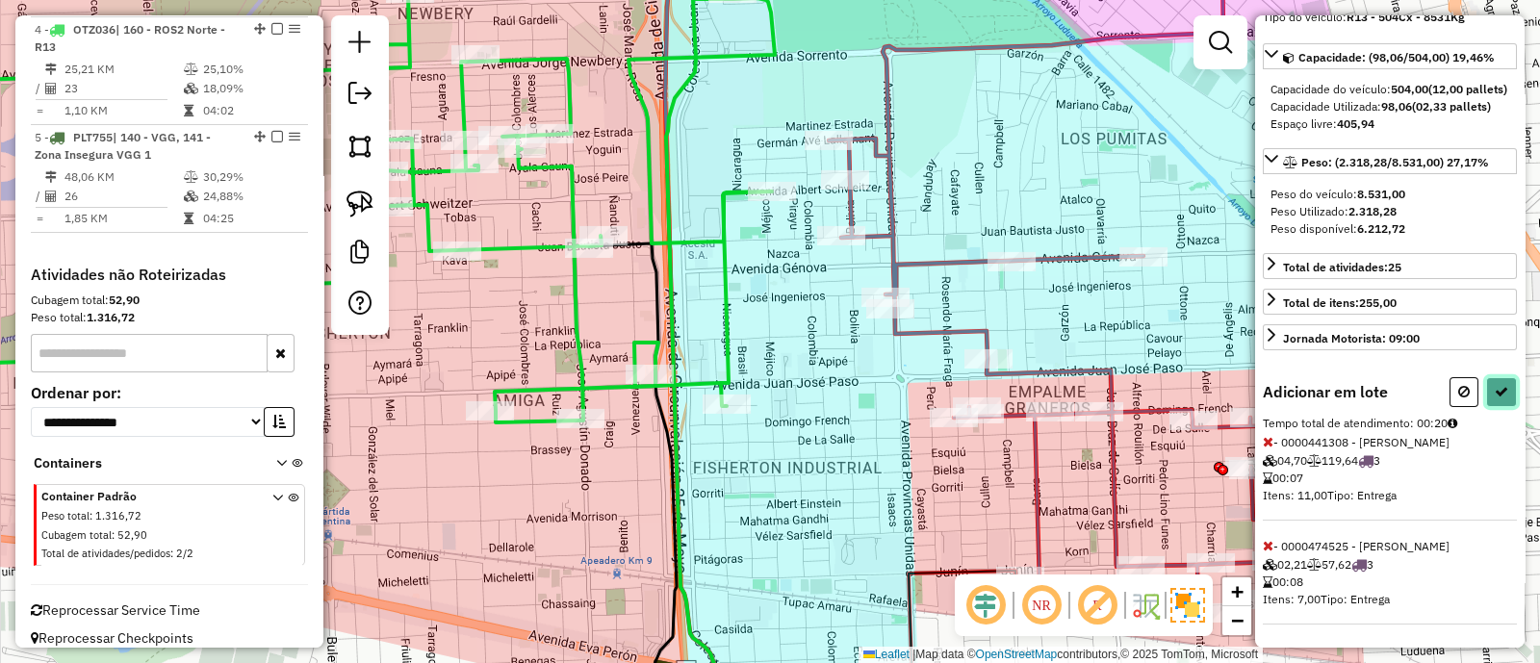
click at [1493, 388] on button at bounding box center [1501, 392] width 31 height 30
select select "**********"
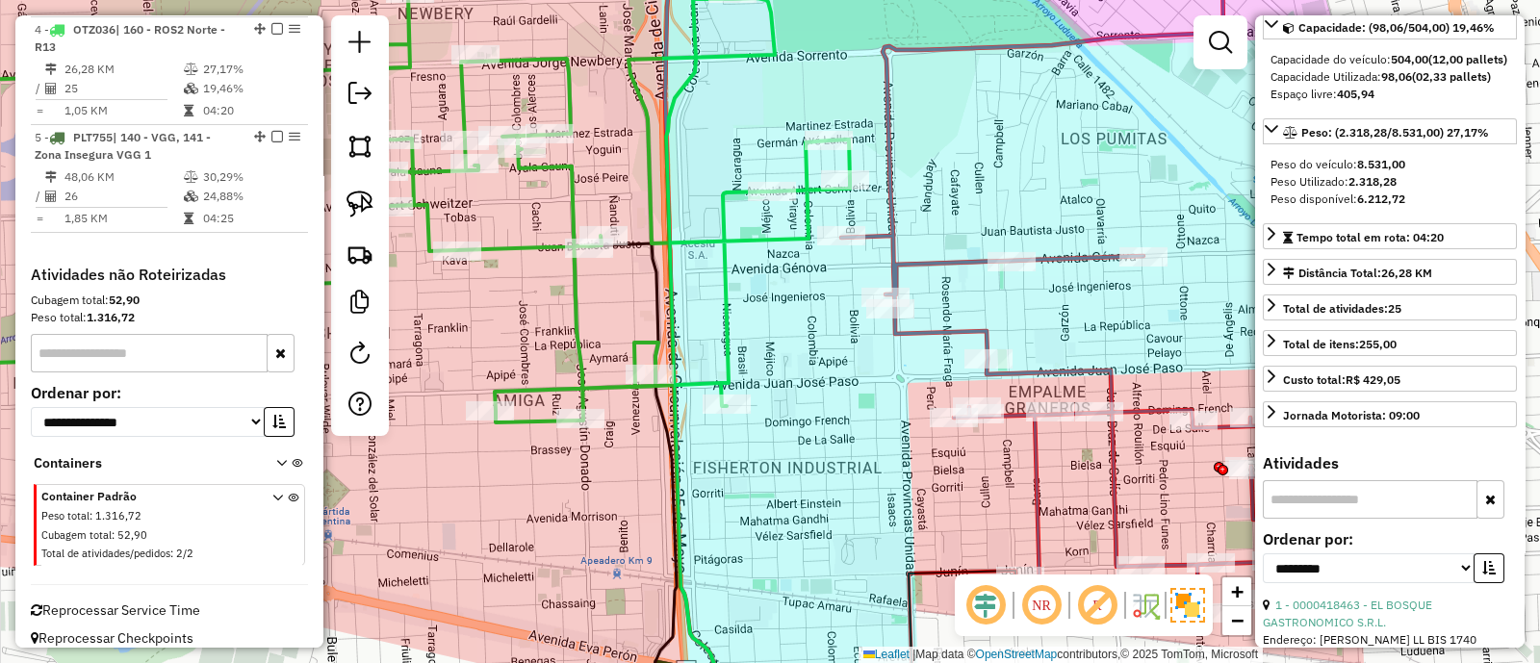
click at [944, 329] on icon at bounding box center [1089, 274] width 497 height 681
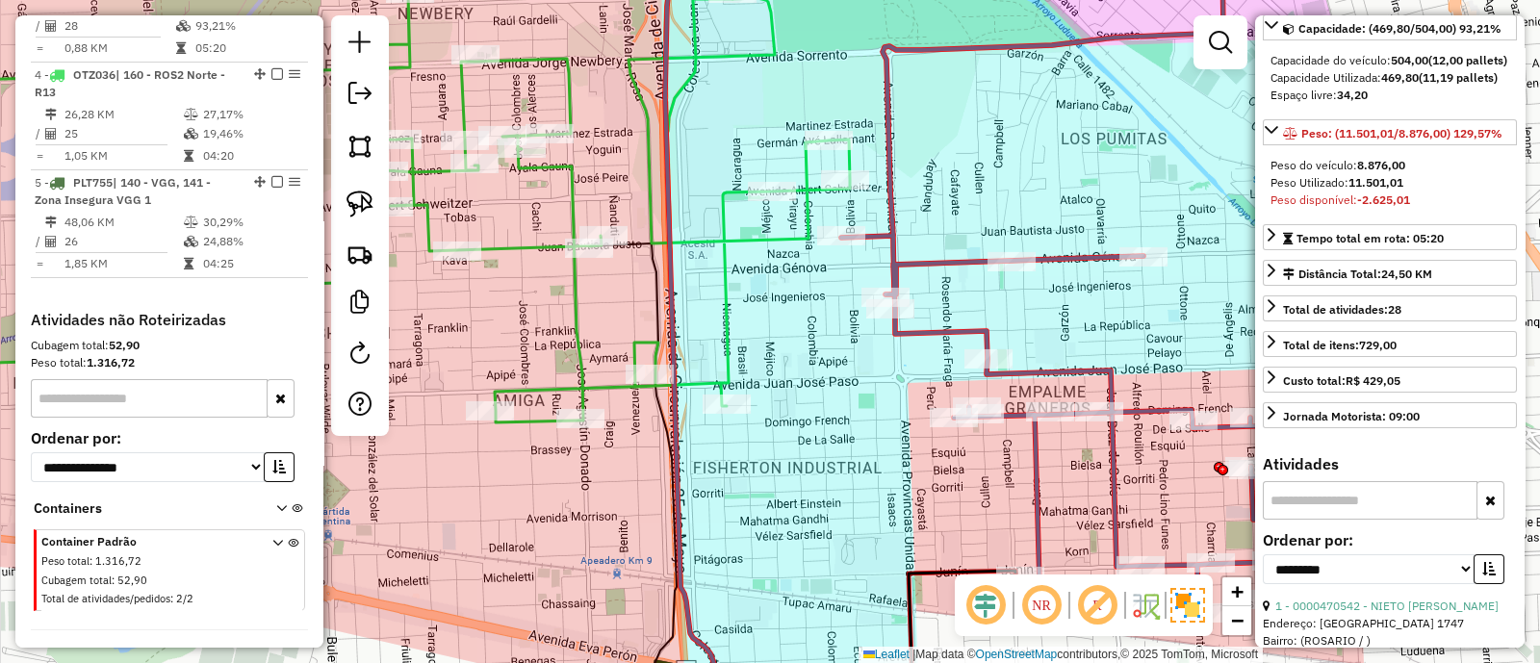
scroll to position [938, 0]
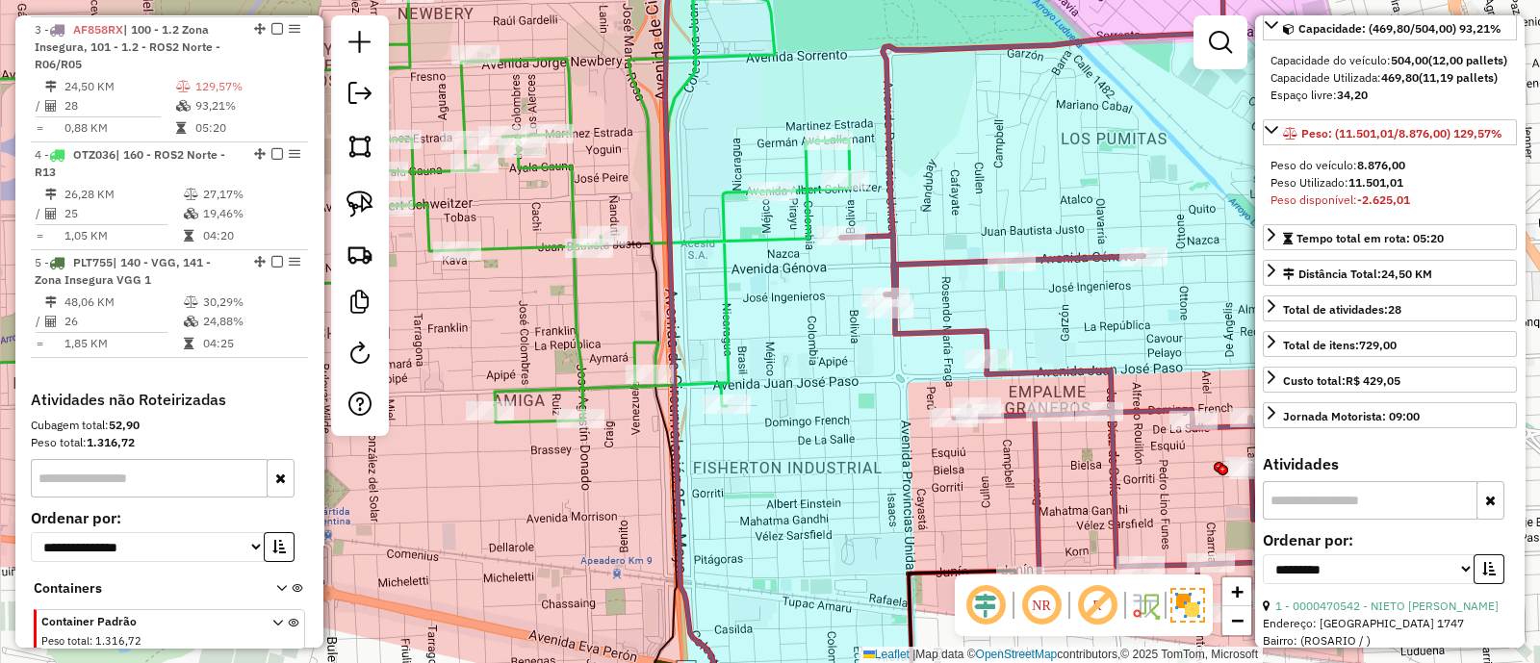
click at [789, 231] on icon at bounding box center [352, 207] width 996 height 429
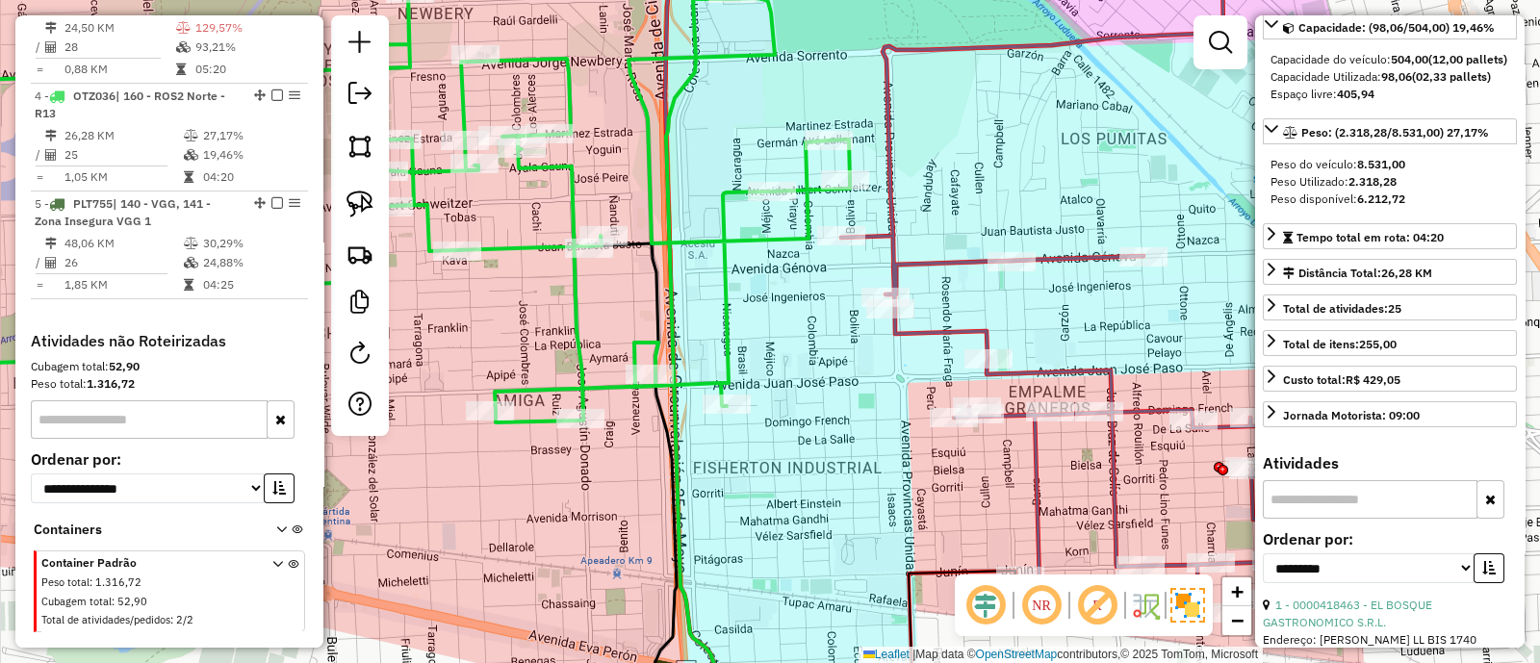
scroll to position [0, 0]
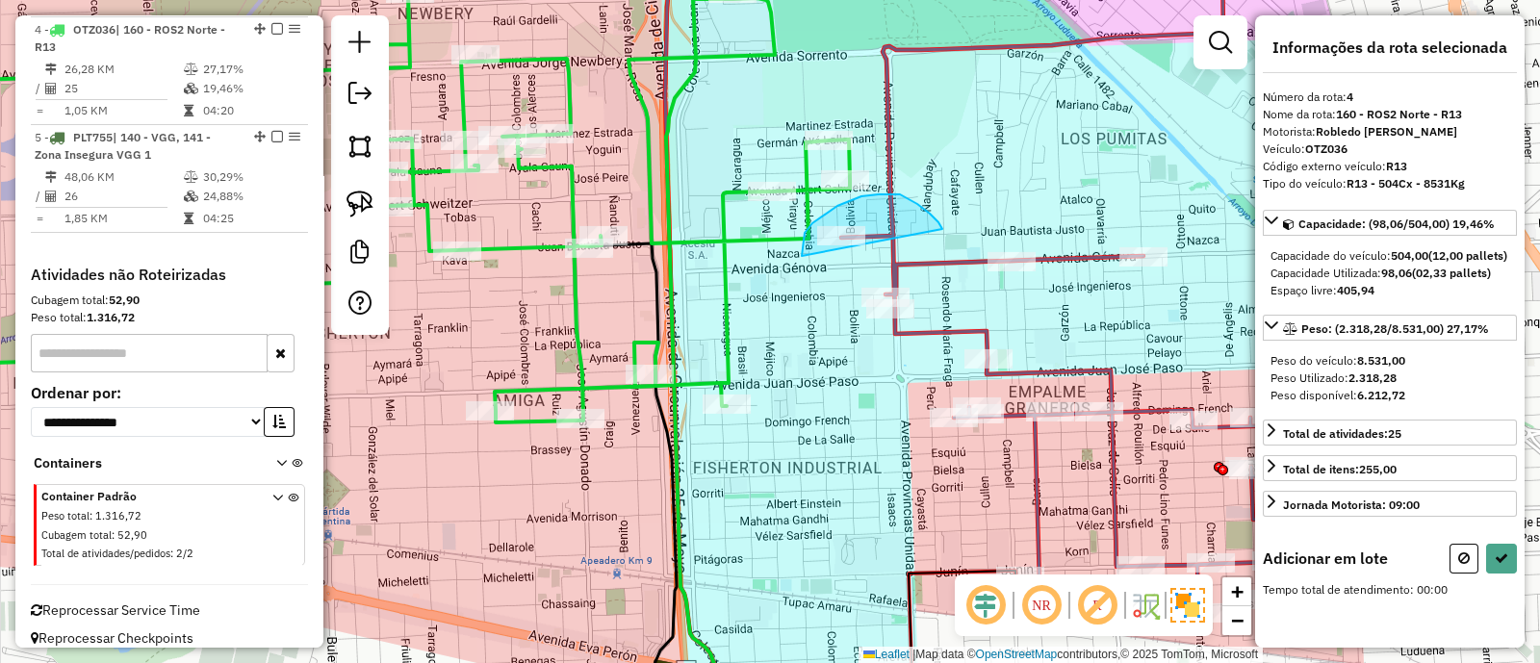
drag, startPoint x: 917, startPoint y: 204, endPoint x: 802, endPoint y: 257, distance: 127.1
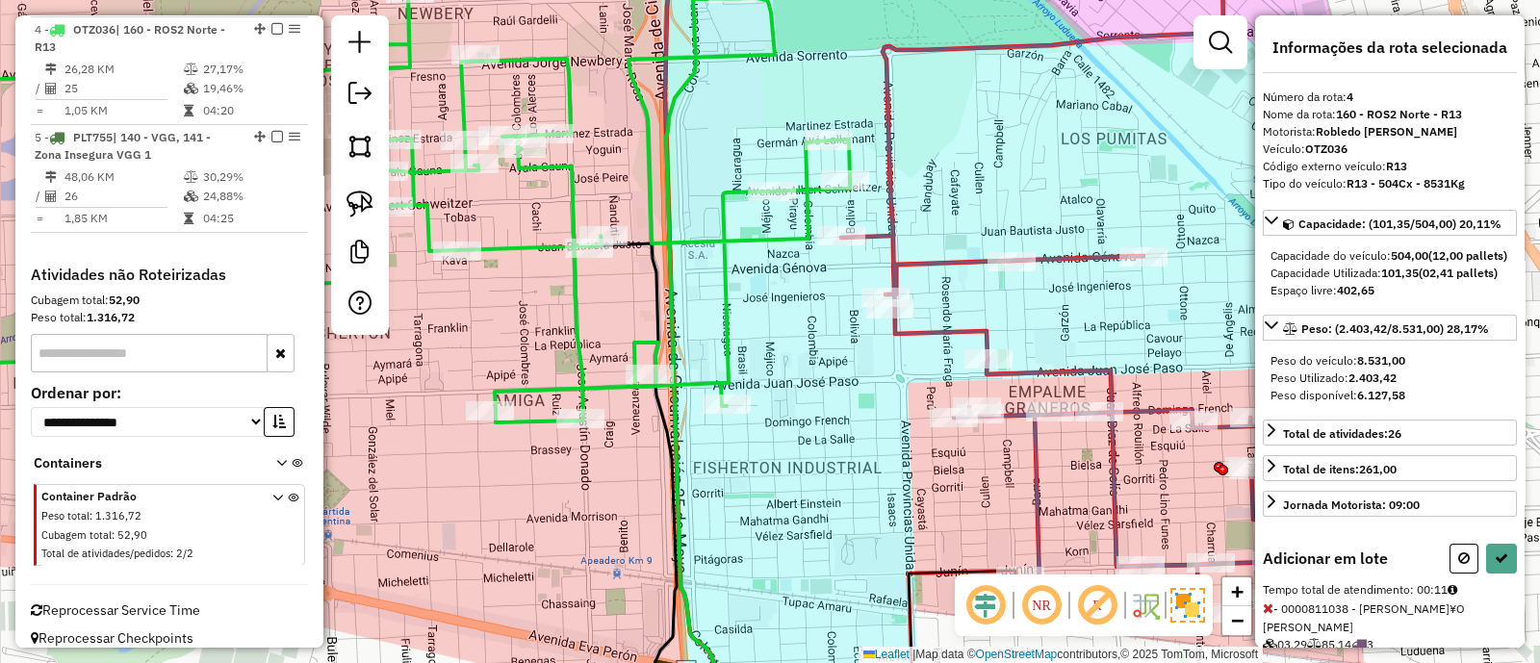
click at [1503, 605] on div "Adicionar em lote Tempo total de atendimento: 00:11 - 0000811038 - CARRE¥O MART…" at bounding box center [1390, 624] width 254 height 161
click at [1502, 574] on button at bounding box center [1501, 559] width 31 height 30
select select "**********"
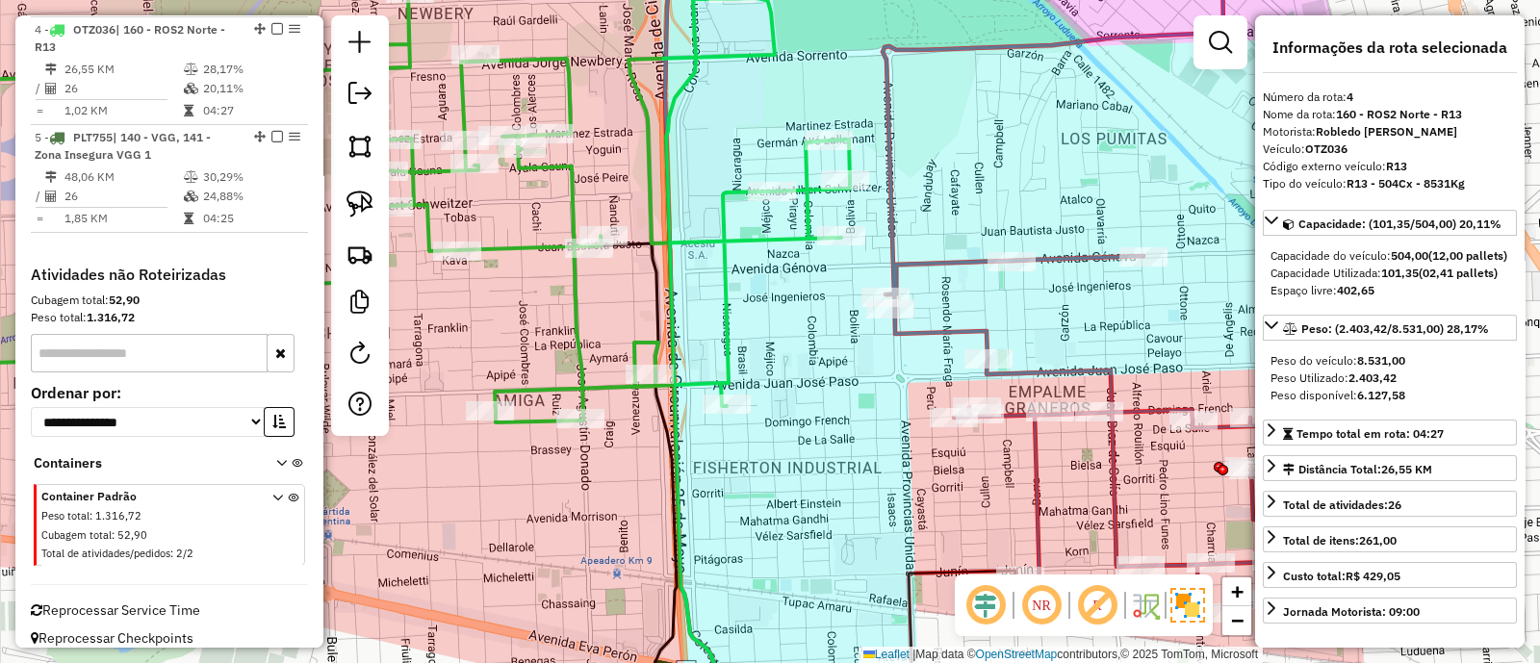
click at [947, 324] on icon at bounding box center [1110, 274] width 455 height 681
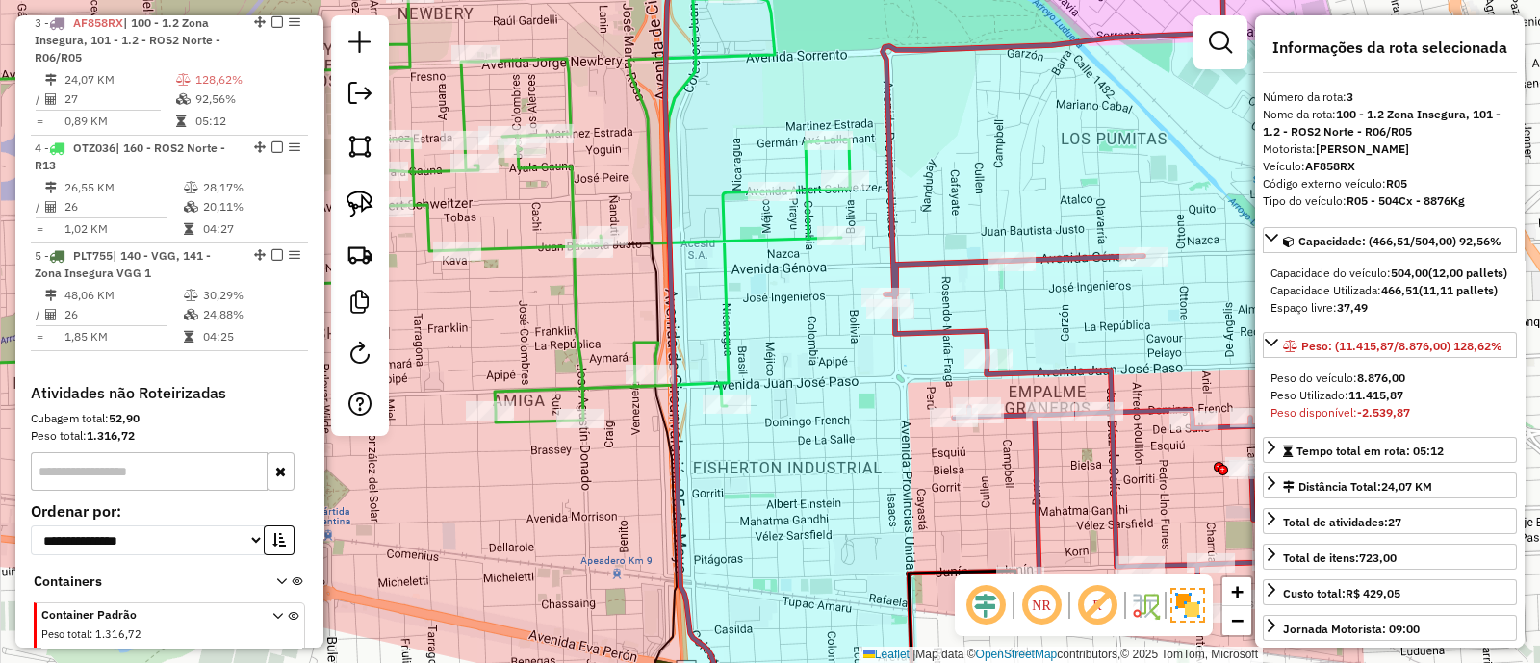
scroll to position [938, 0]
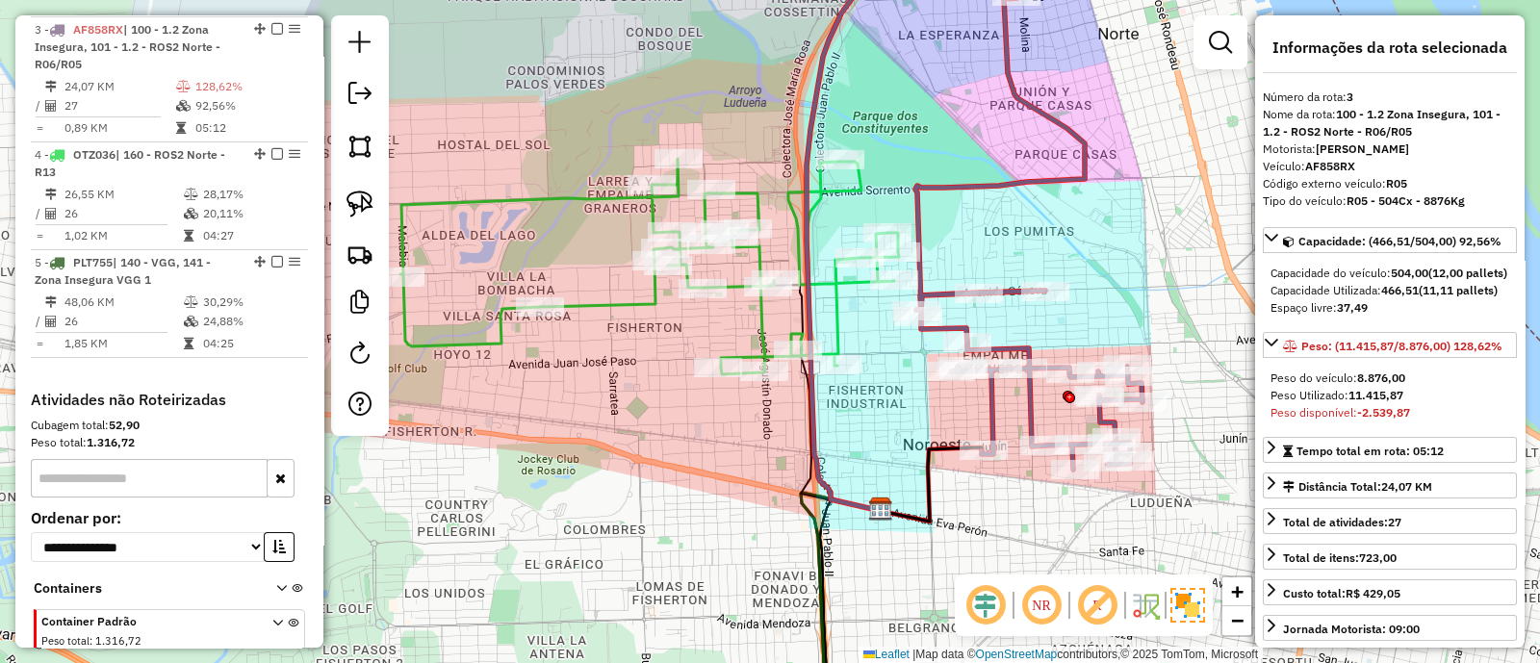
click at [833, 291] on icon at bounding box center [649, 267] width 499 height 216
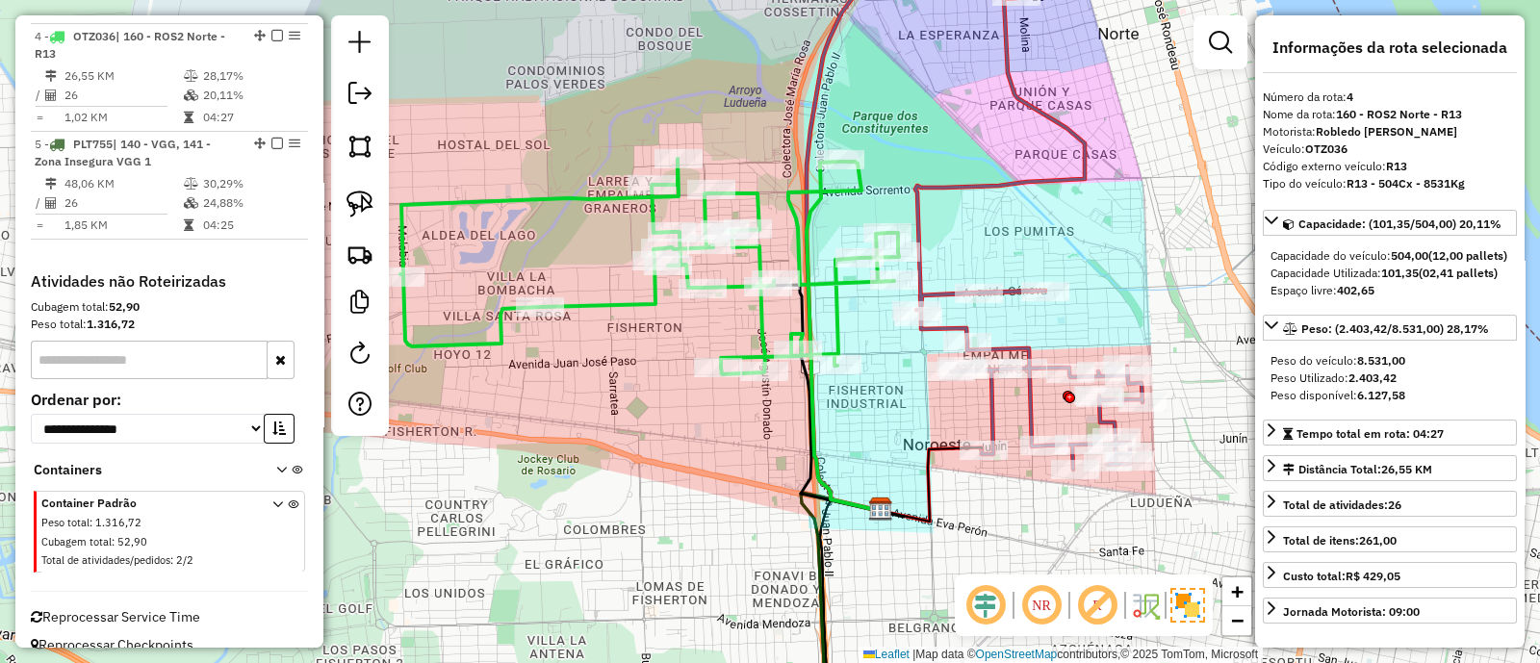
scroll to position [1063, 0]
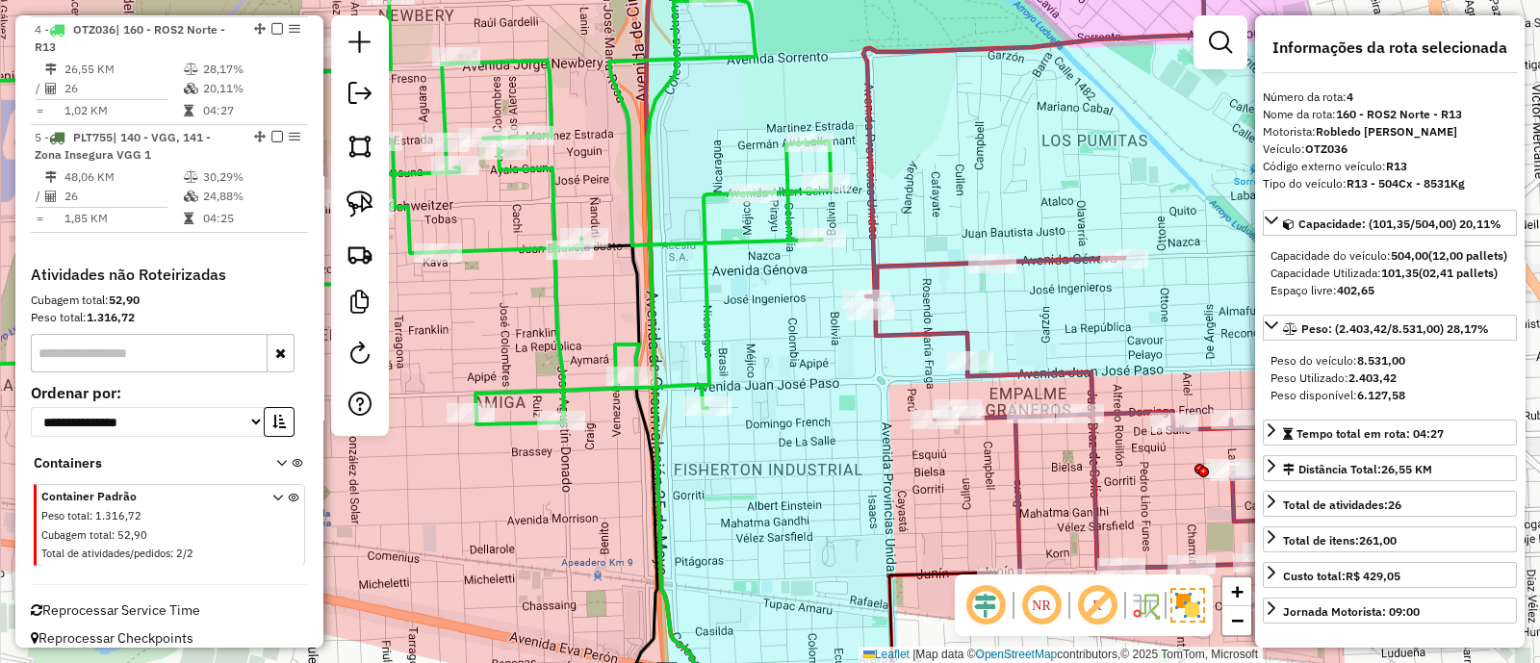
click at [912, 266] on icon at bounding box center [1090, 275] width 455 height 682
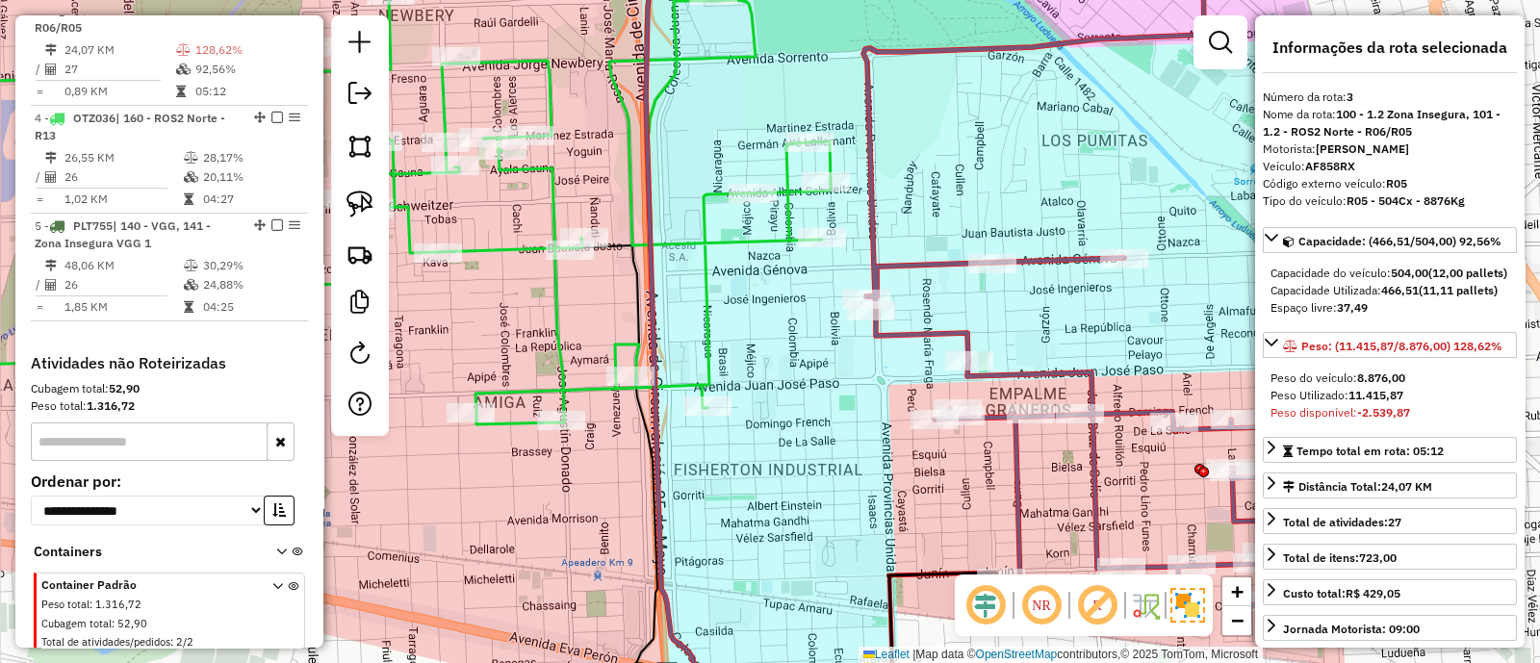
scroll to position [938, 0]
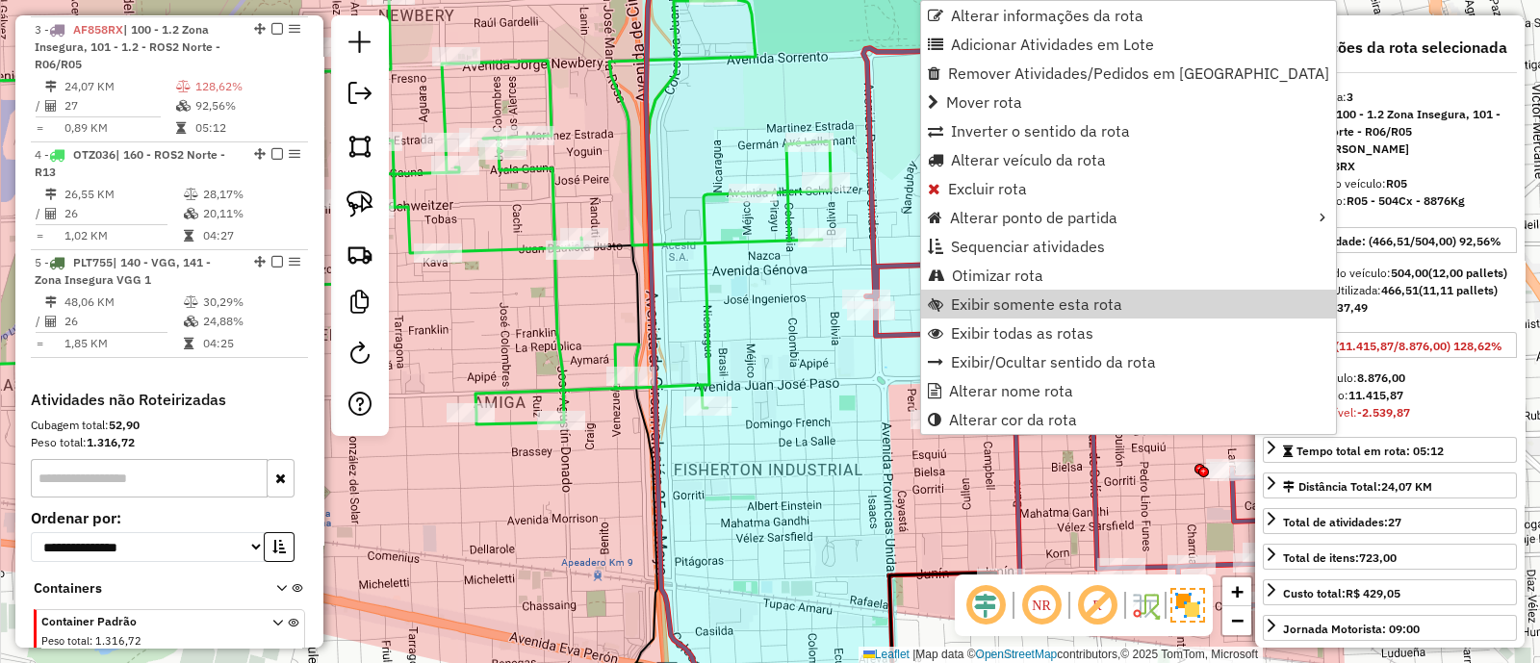
click at [802, 372] on div "Janela de atendimento Grade de atendimento Capacidade Transportadoras Veículos …" at bounding box center [770, 331] width 1540 height 663
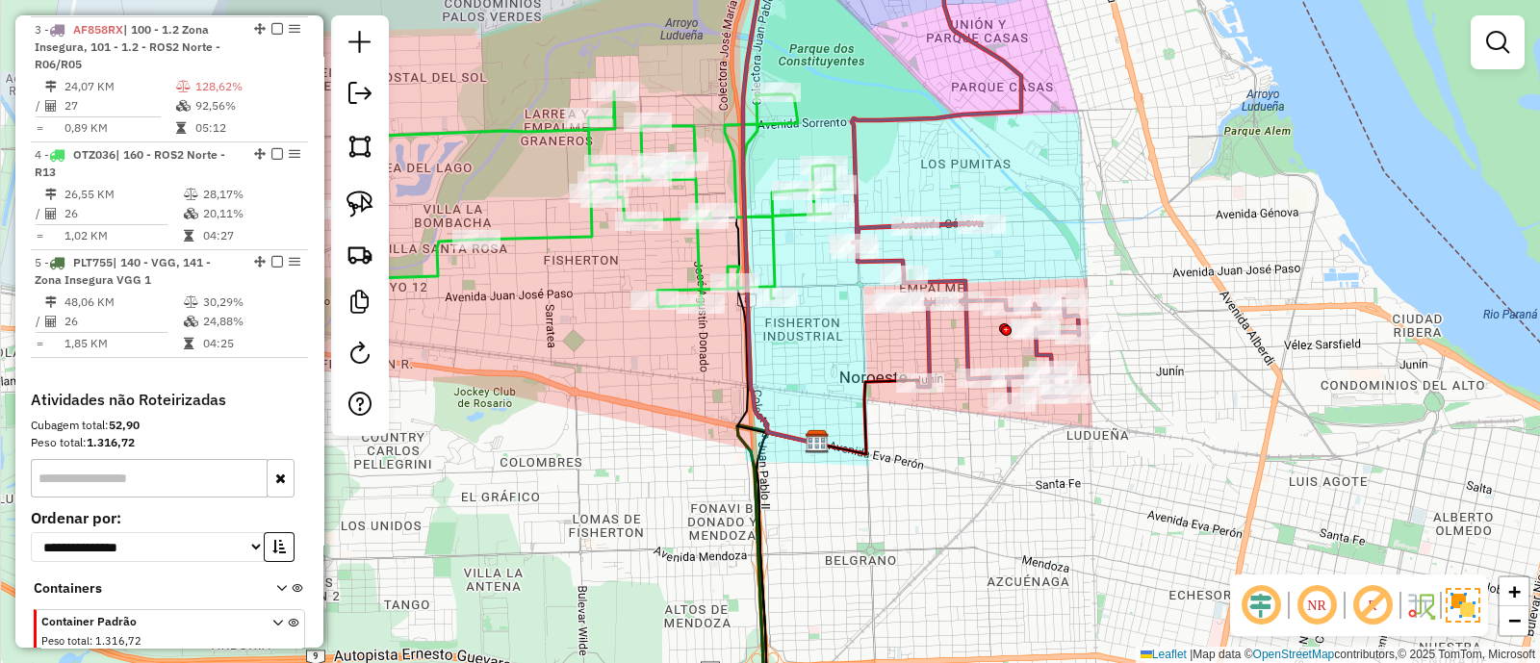
drag, startPoint x: 814, startPoint y: 393, endPoint x: 822, endPoint y: 372, distance: 21.6
click at [822, 372] on div "Janela de atendimento Grade de atendimento Capacidade Transportadoras Veículos …" at bounding box center [770, 331] width 1540 height 663
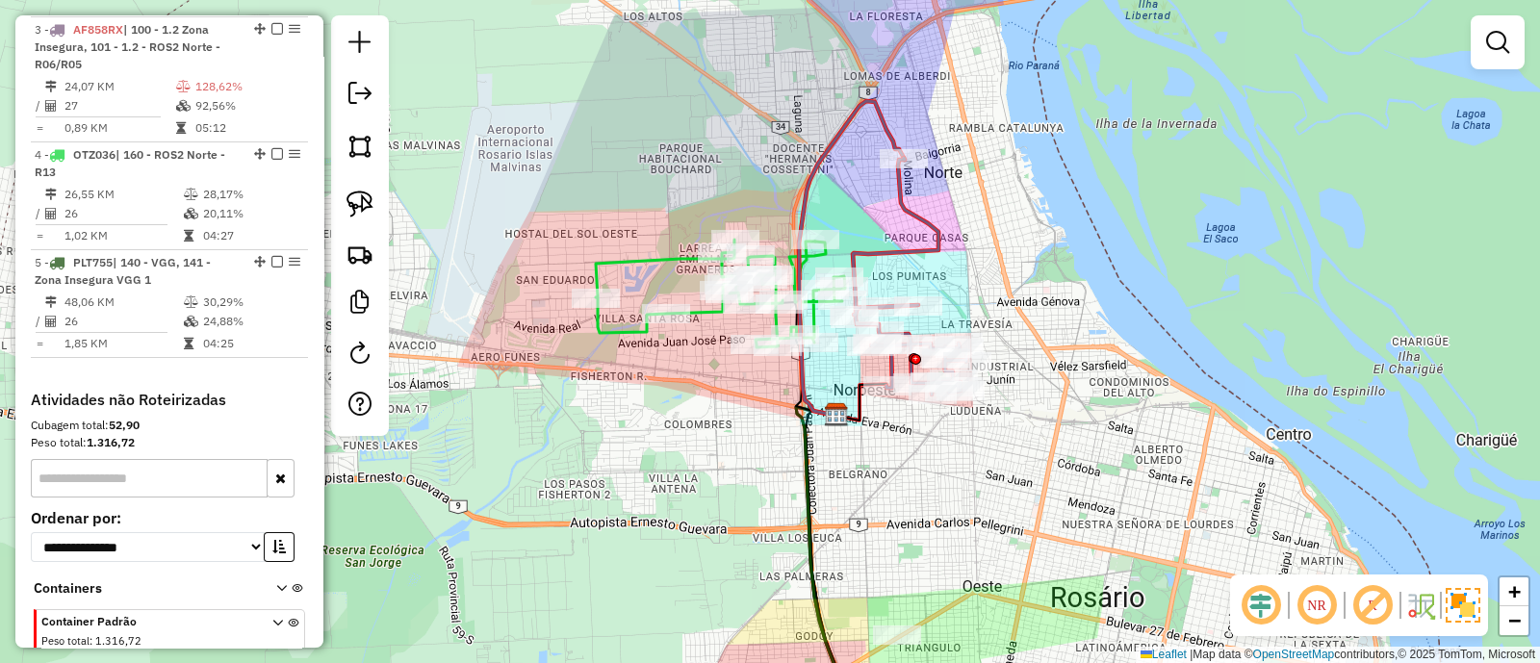
drag, startPoint x: 938, startPoint y: 498, endPoint x: 950, endPoint y: 267, distance: 231.3
click at [950, 267] on div "Janela de atendimento Grade de atendimento Capacidade Transportadoras Veículos …" at bounding box center [770, 331] width 1540 height 663
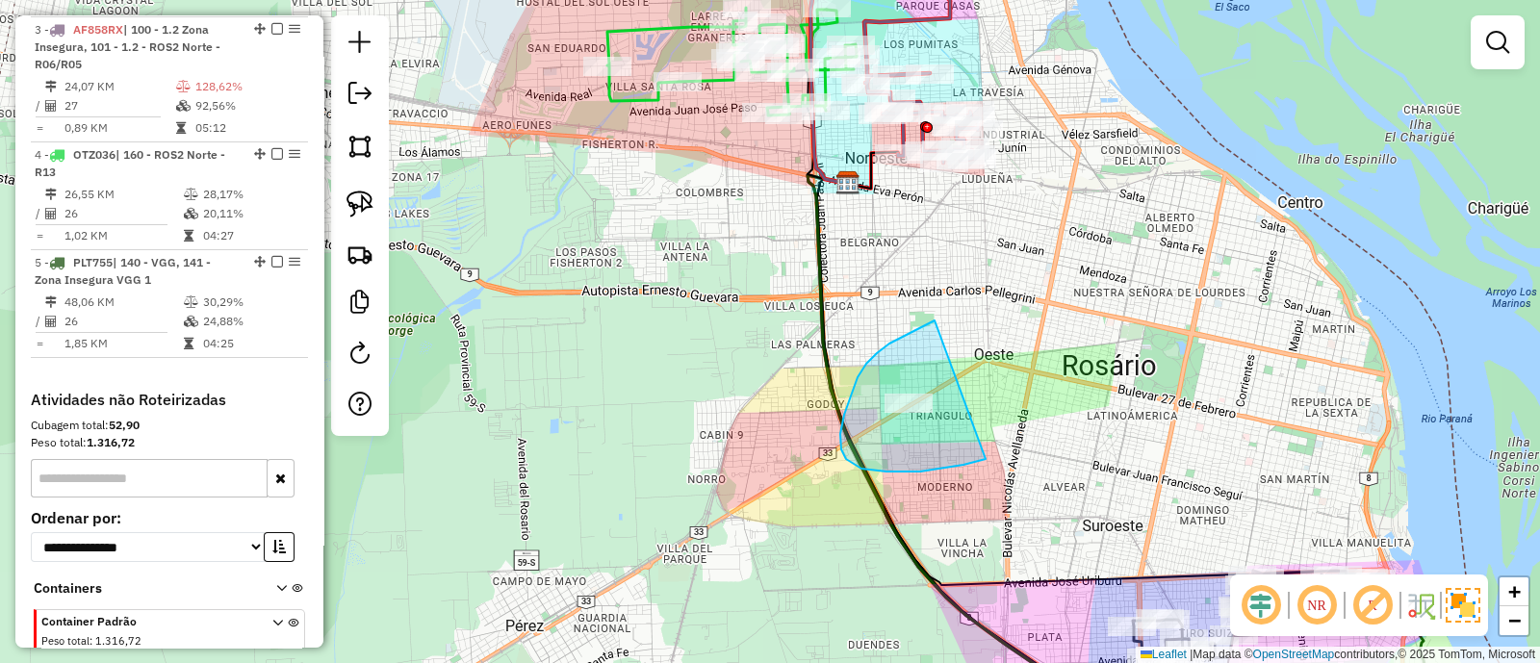
drag, startPoint x: 920, startPoint y: 327, endPoint x: 1019, endPoint y: 447, distance: 155.2
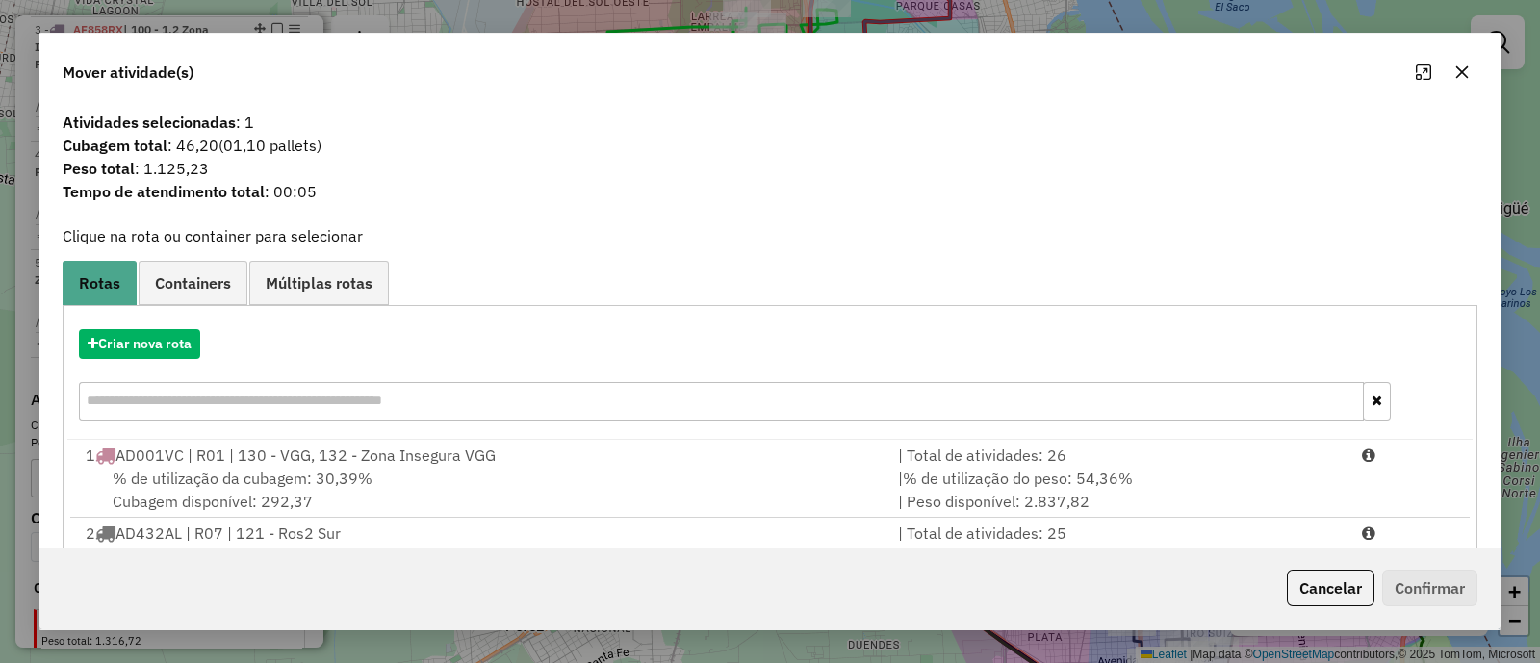
click at [1466, 86] on button "button" at bounding box center [1462, 72] width 31 height 31
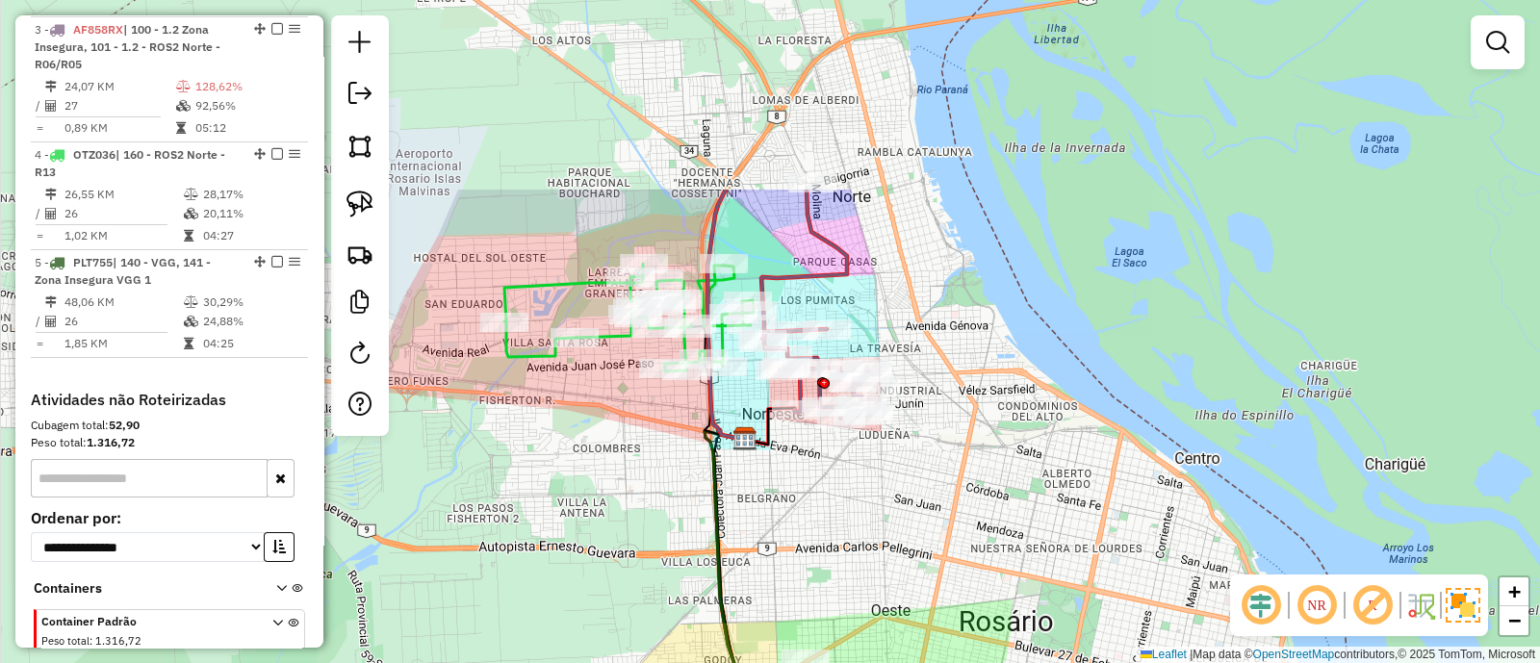
drag, startPoint x: 707, startPoint y: 340, endPoint x: 677, endPoint y: 472, distance: 135.4
click at [660, 526] on div "Janela de atendimento Grade de atendimento Capacidade Transportadoras Veículos …" at bounding box center [770, 331] width 1540 height 663
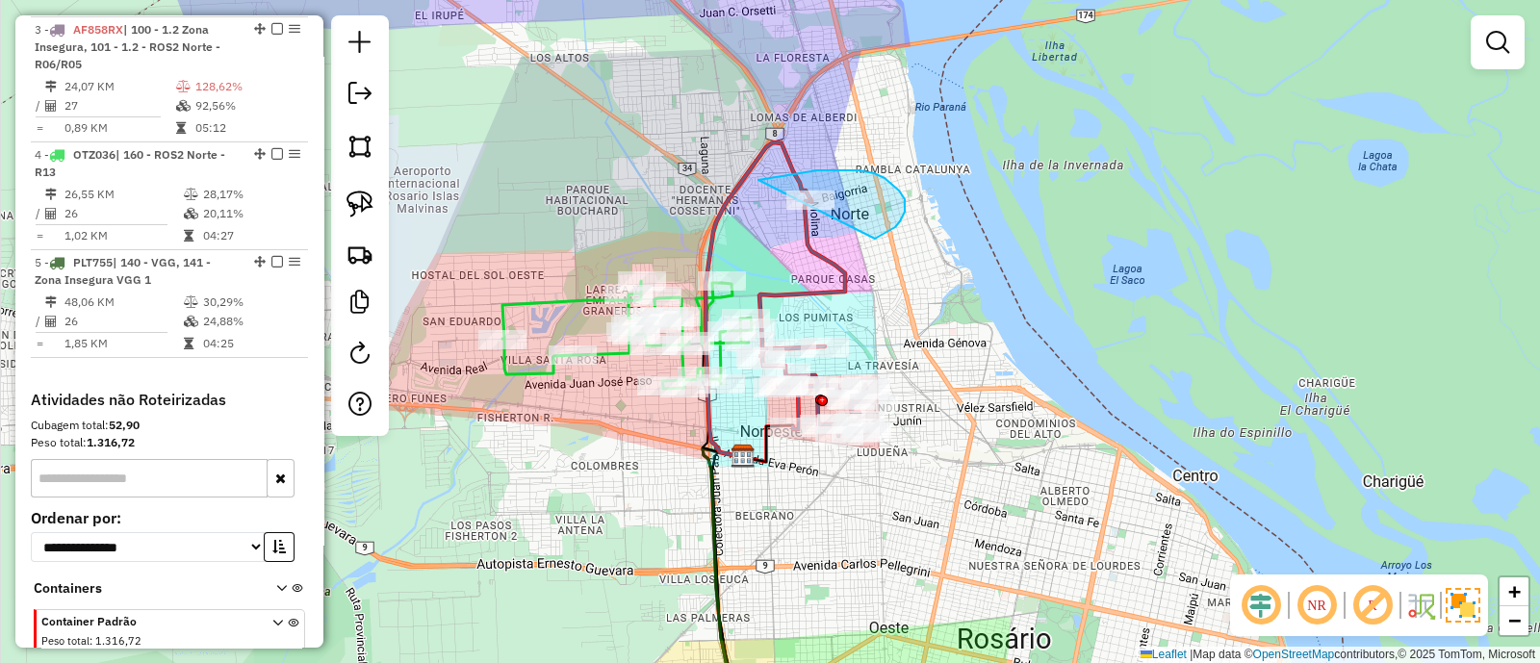
drag, startPoint x: 890, startPoint y: 230, endPoint x: 694, endPoint y: 207, distance: 197.7
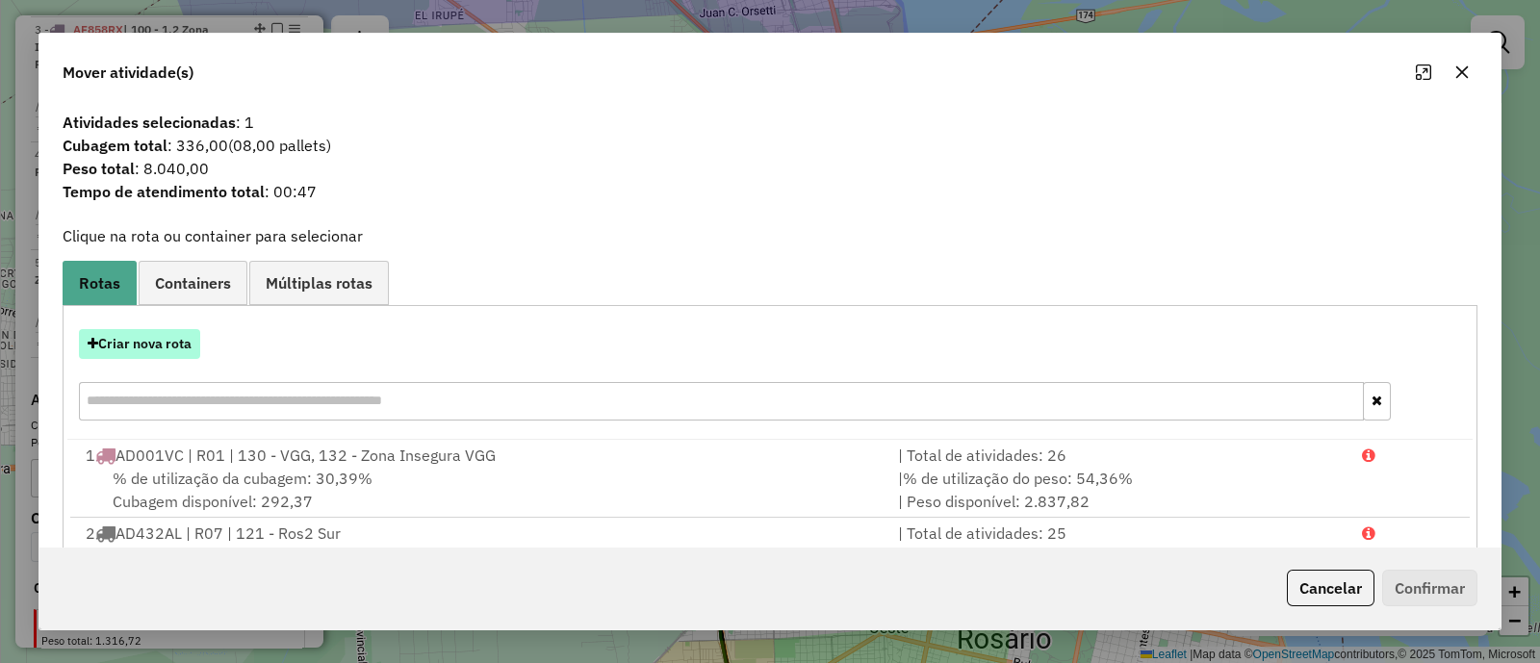
click at [182, 343] on button "Criar nova rota" at bounding box center [139, 344] width 121 height 30
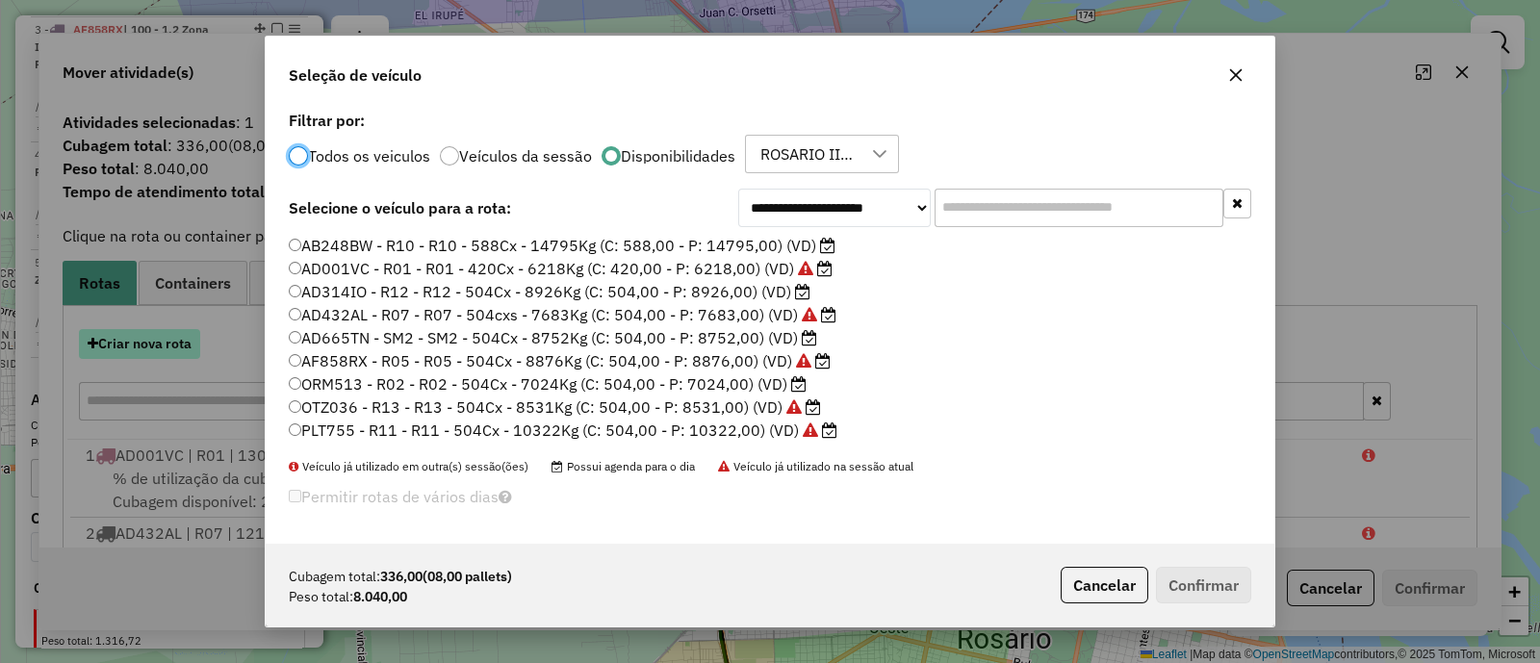
scroll to position [10, 6]
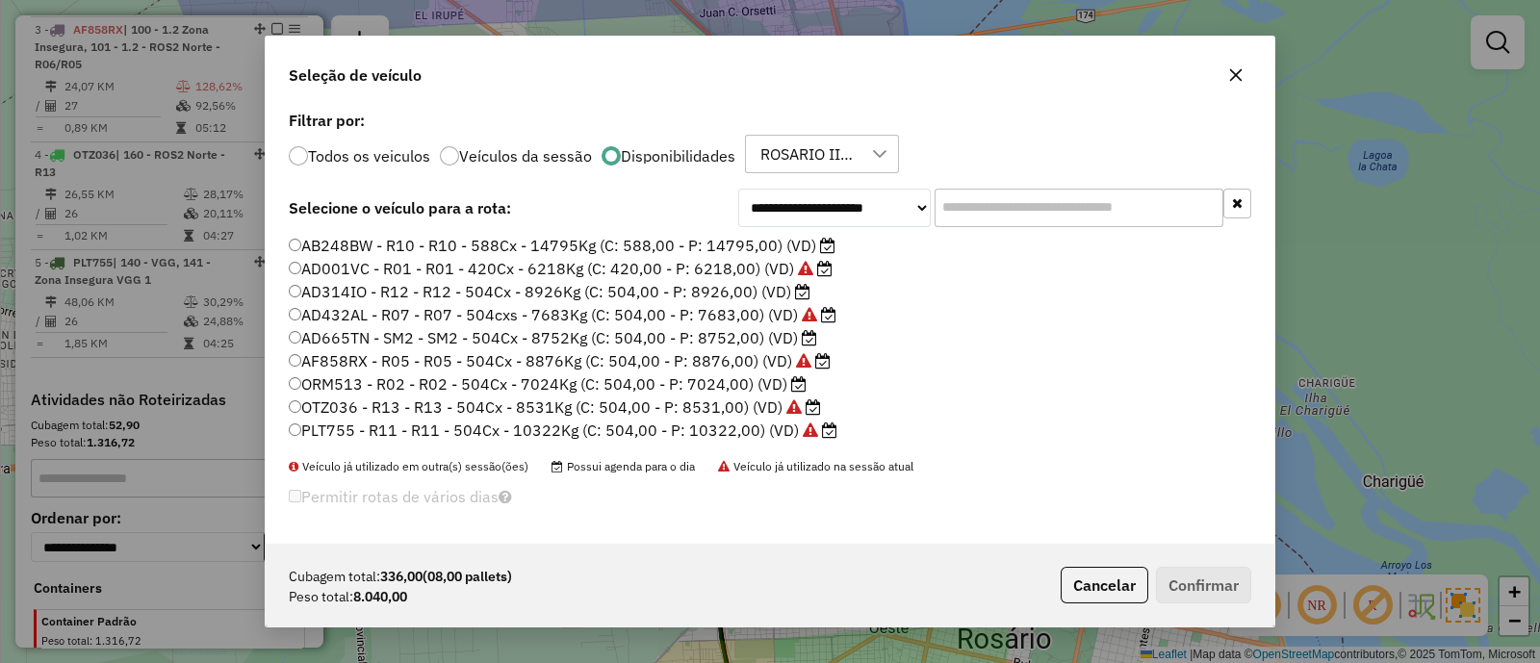
click at [699, 245] on label "AB248BW - R10 - R10 - 588Cx - 14795Kg (C: 588,00 - P: 14795,00) (VD)" at bounding box center [562, 245] width 547 height 23
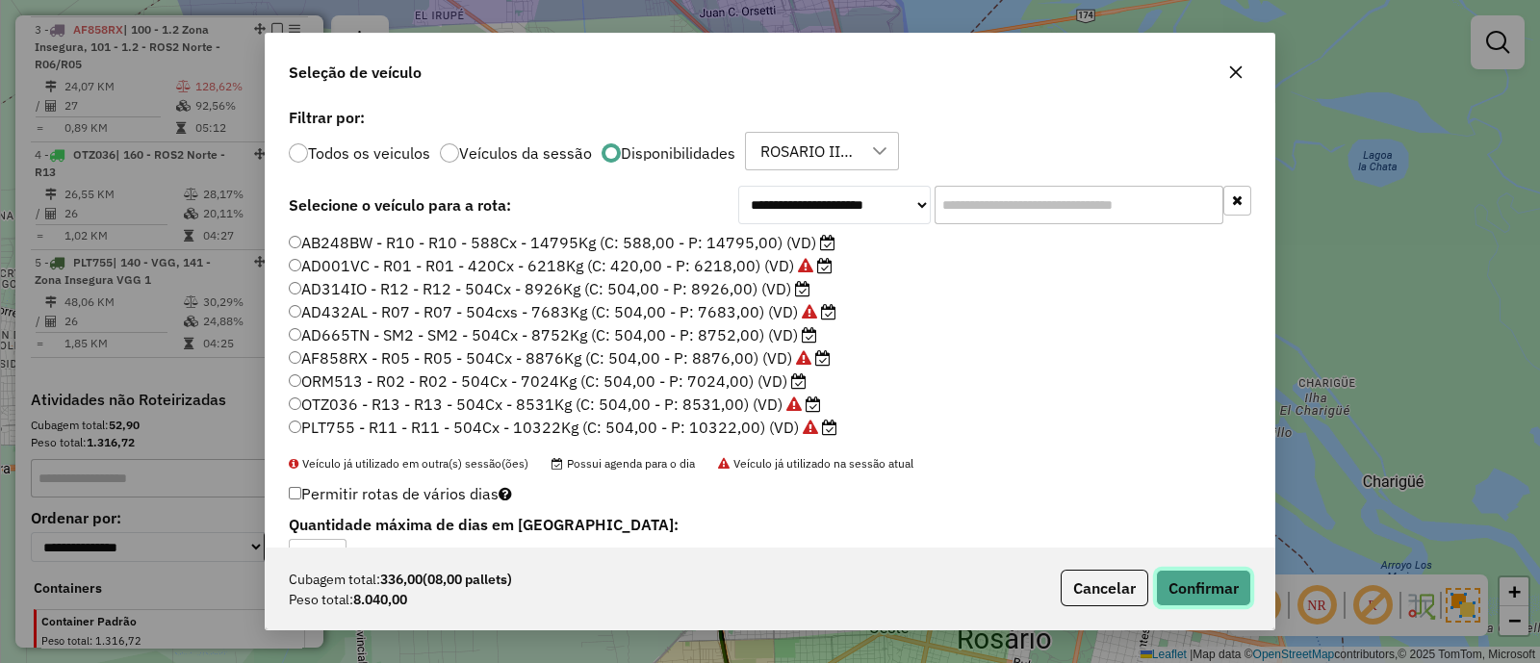
click at [1216, 578] on button "Confirmar" at bounding box center [1203, 588] width 95 height 37
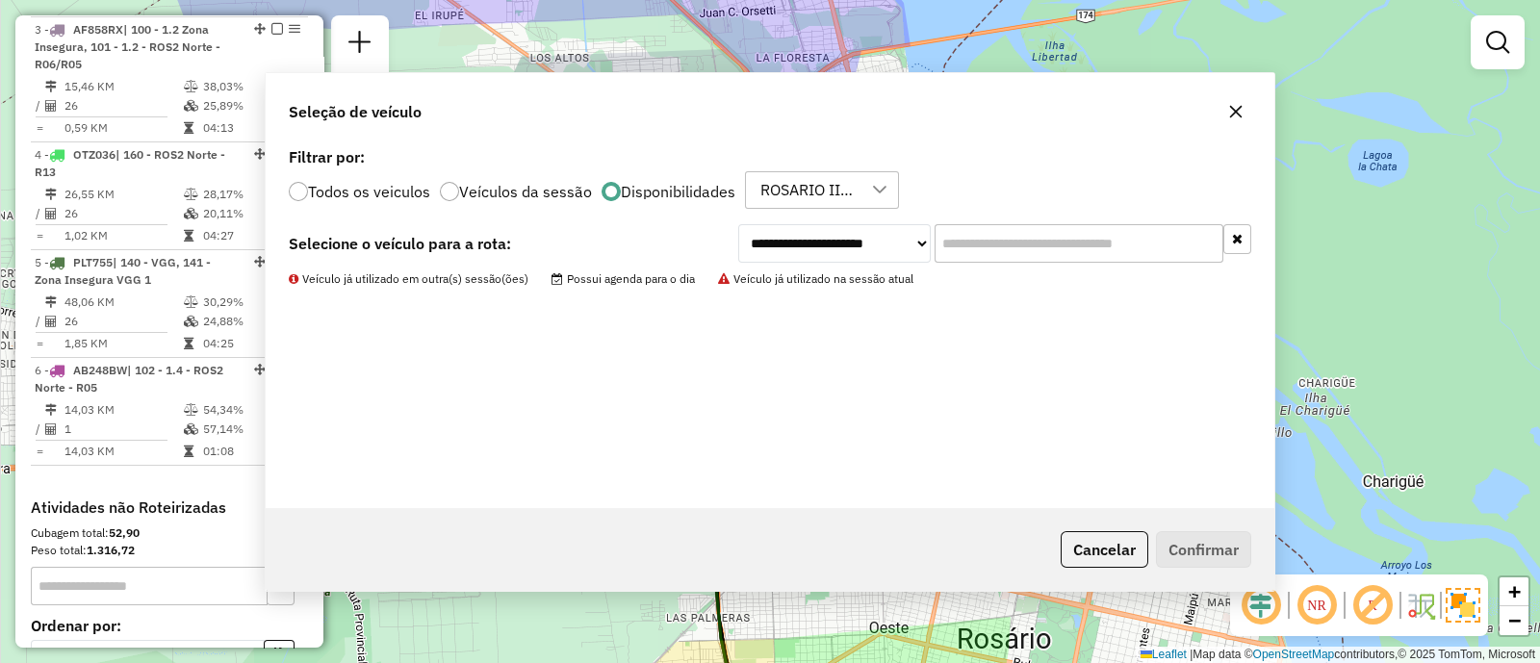
scroll to position [812, 0]
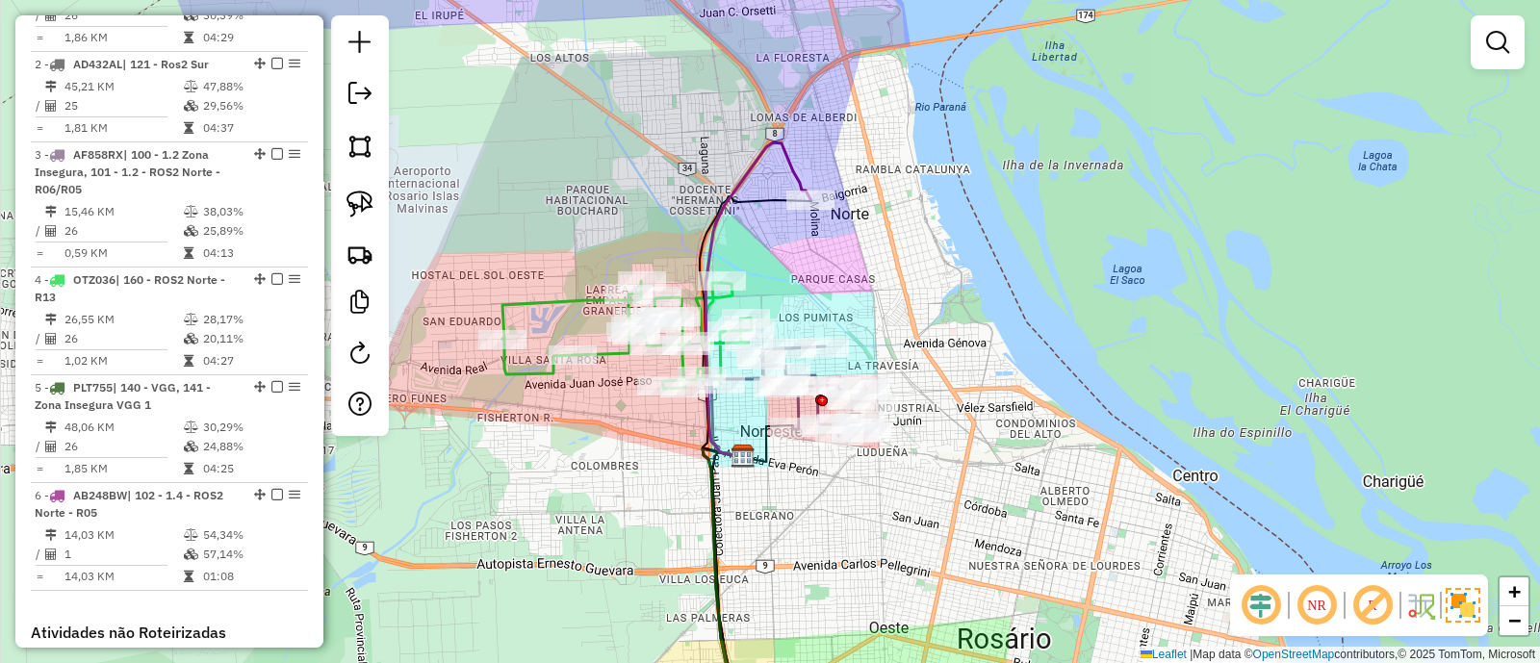
click at [795, 174] on icon at bounding box center [758, 299] width 105 height 315
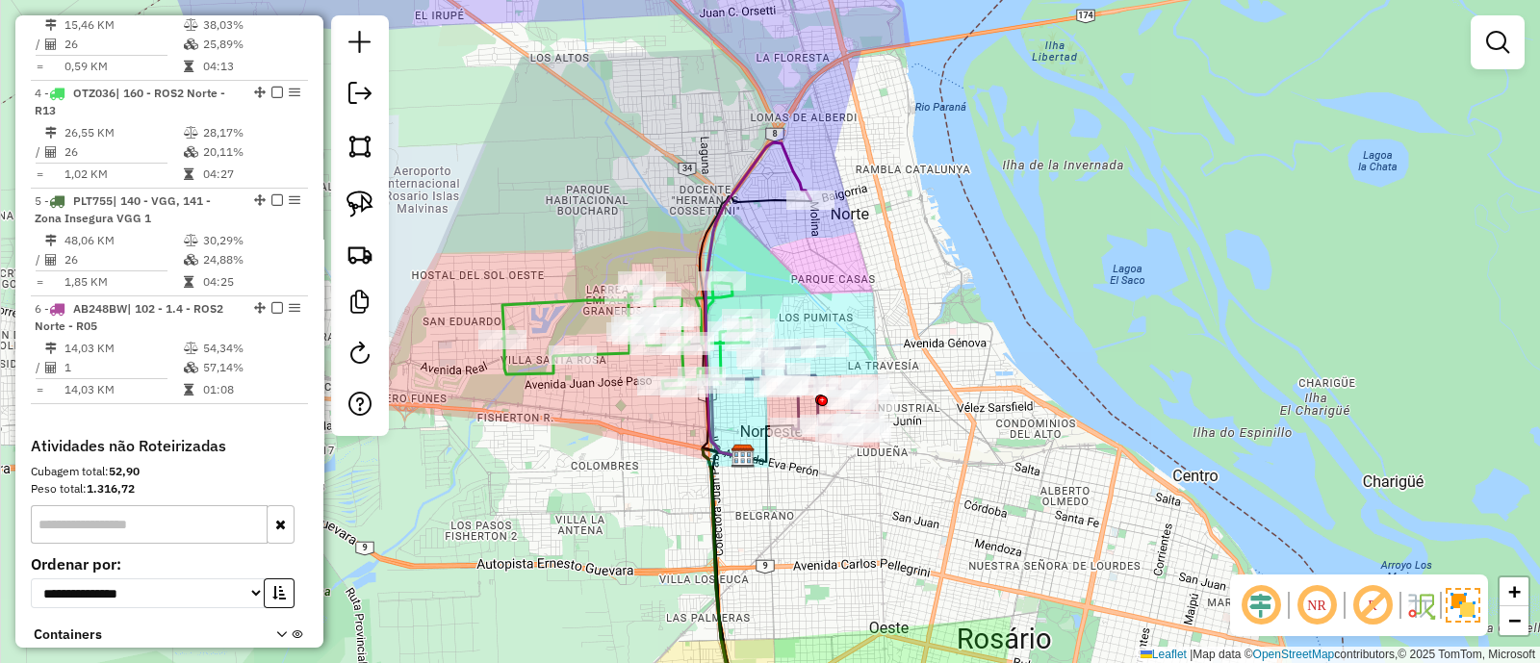
select select "**********"
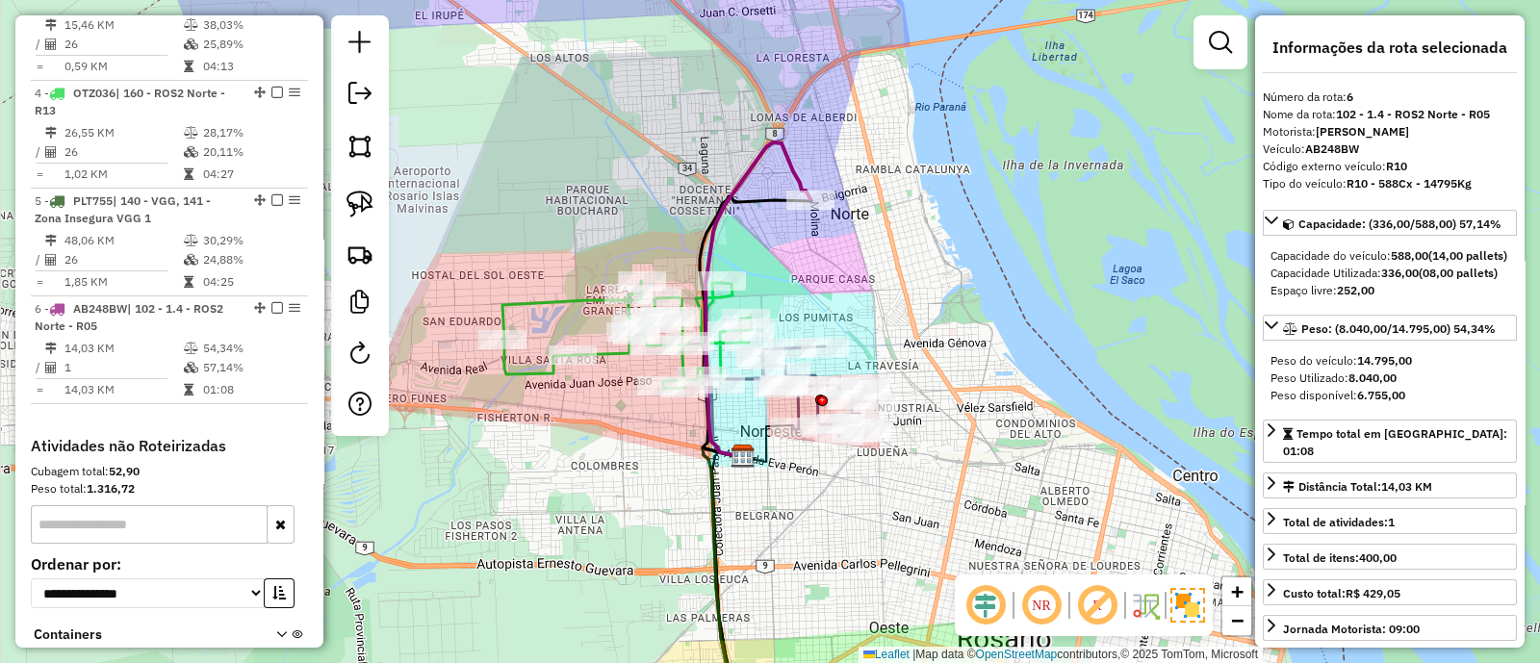
scroll to position [1183, 0]
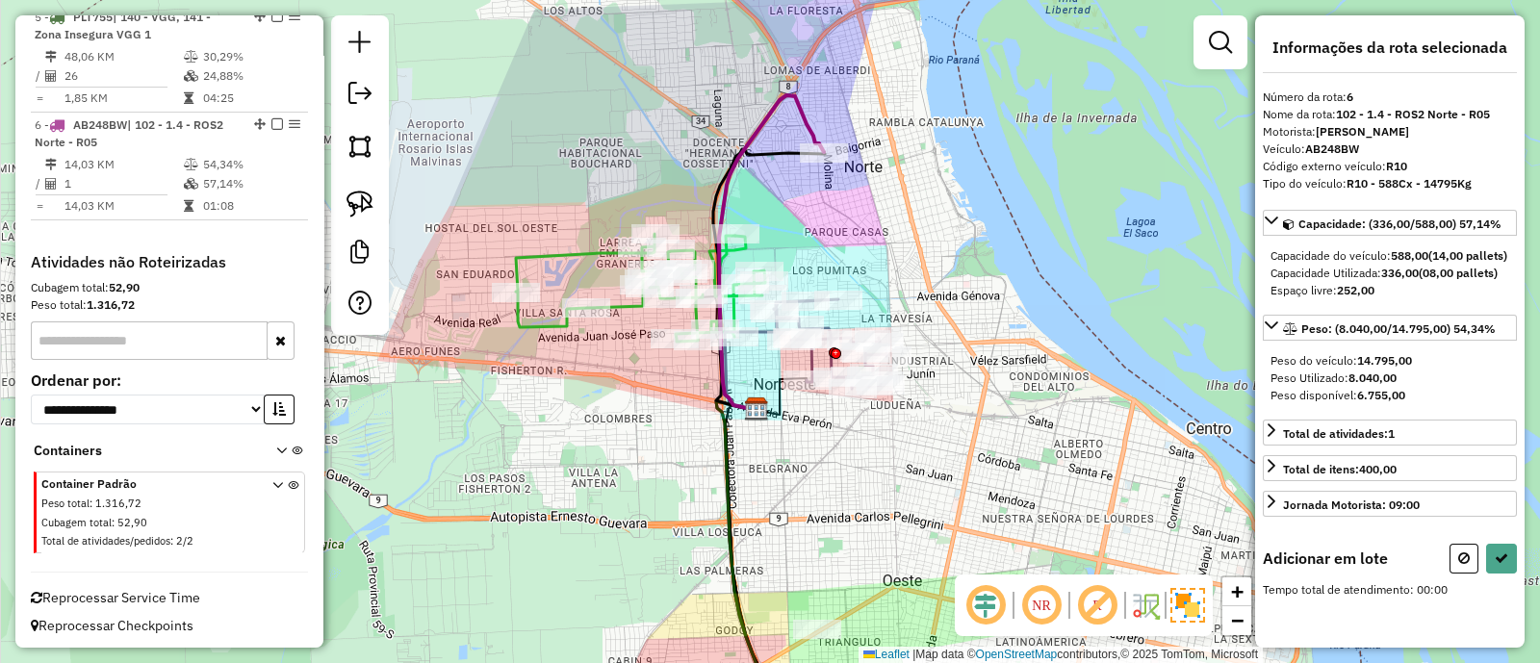
drag, startPoint x: 899, startPoint y: 292, endPoint x: 976, endPoint y: -12, distance: 312.8
click at [976, 0] on html "Aguarde... Pop-up bloqueado! Seu navegador bloqueou automáticamente a abertura …" at bounding box center [770, 331] width 1540 height 663
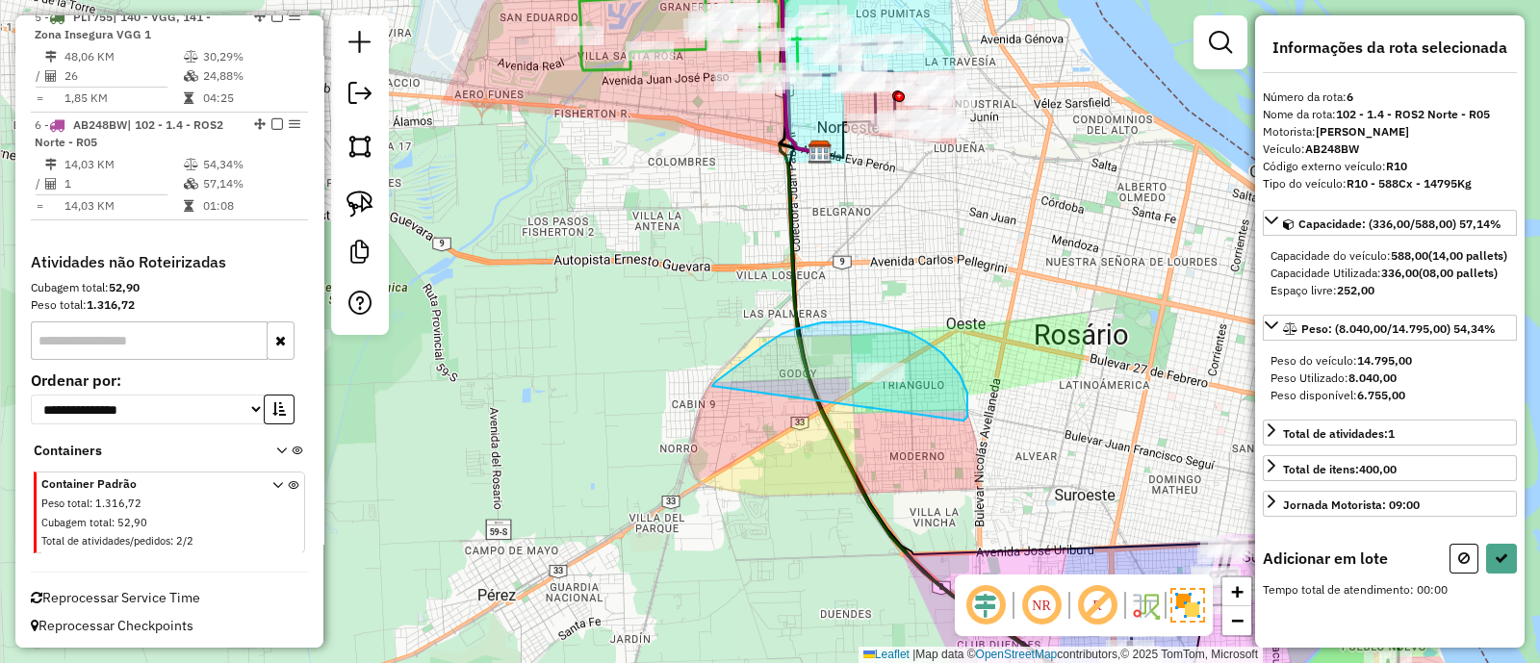
drag, startPoint x: 963, startPoint y: 421, endPoint x: 708, endPoint y: 389, distance: 257.0
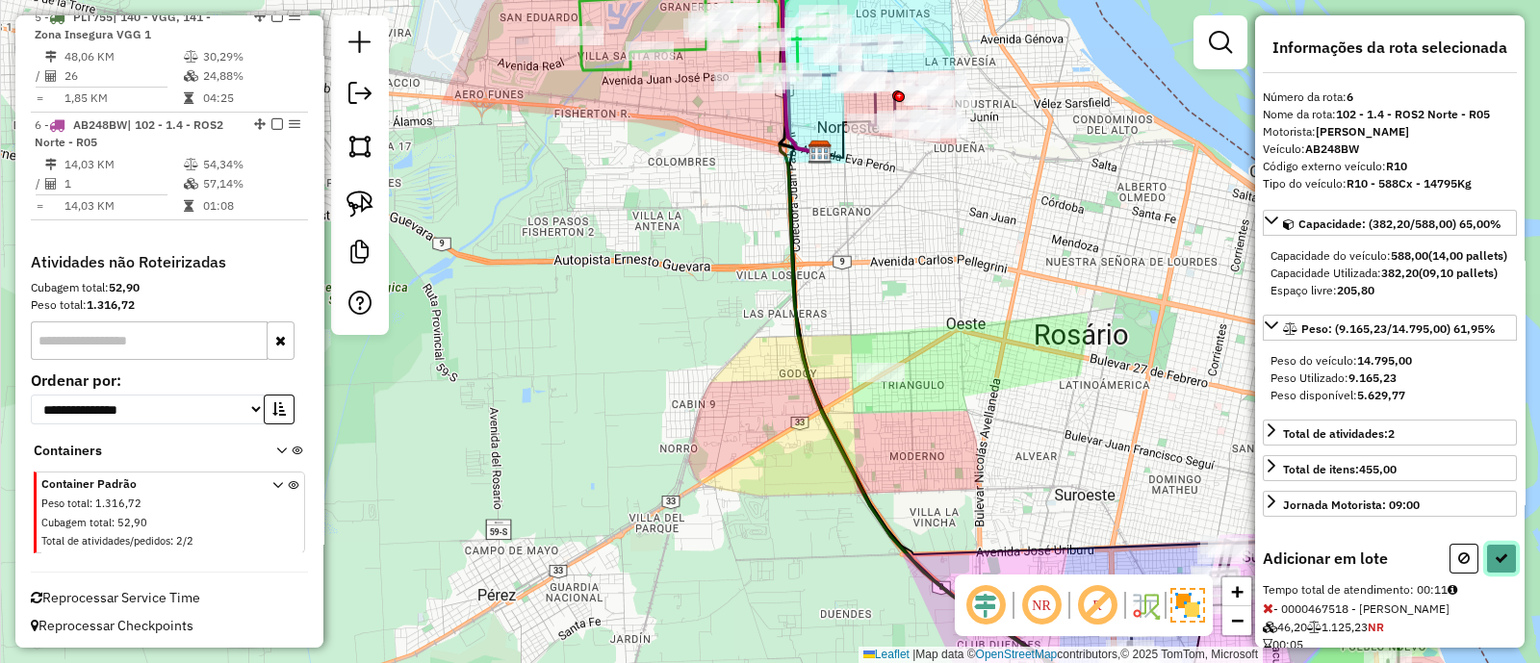
click at [1504, 574] on button at bounding box center [1501, 559] width 31 height 30
select select "**********"
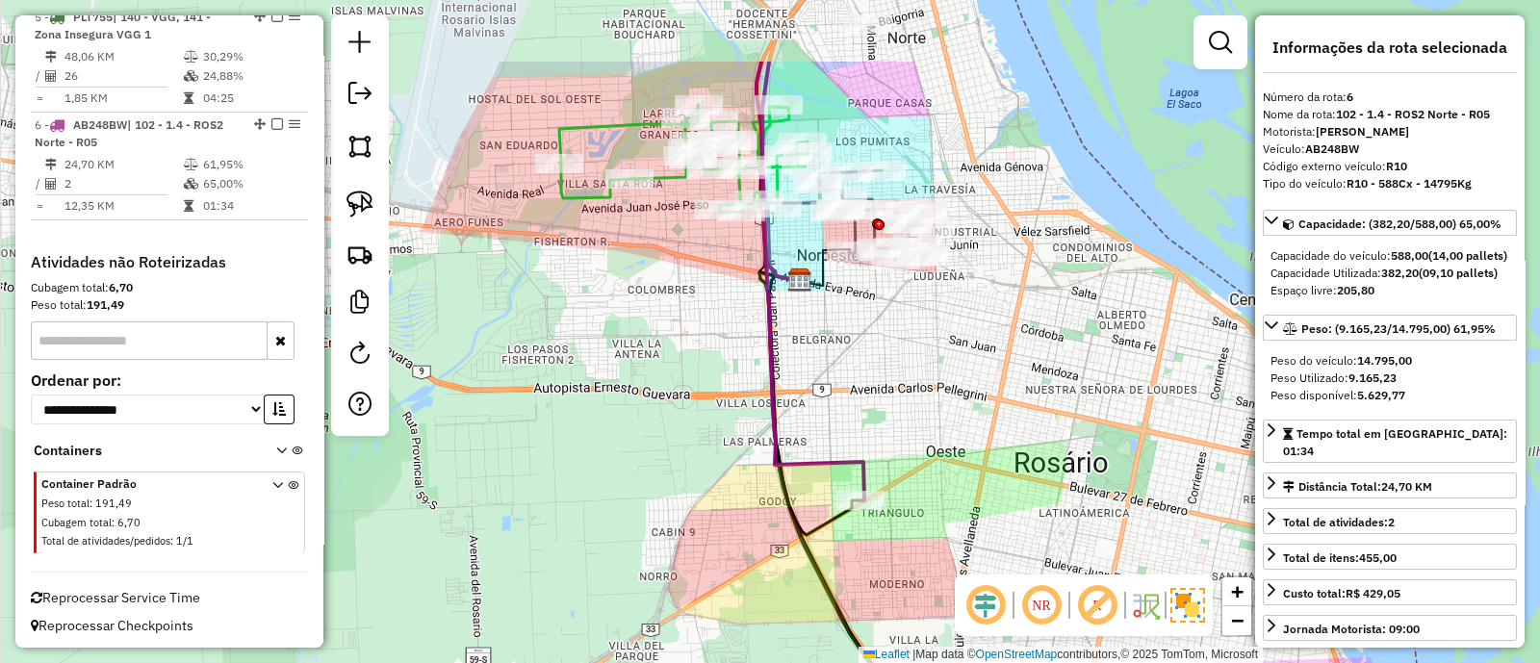
drag, startPoint x: 903, startPoint y: 267, endPoint x: 883, endPoint y: 395, distance: 129.6
click at [883, 395] on div "Janela de atendimento Grade de atendimento Capacidade Transportadoras Veículos …" at bounding box center [770, 331] width 1540 height 663
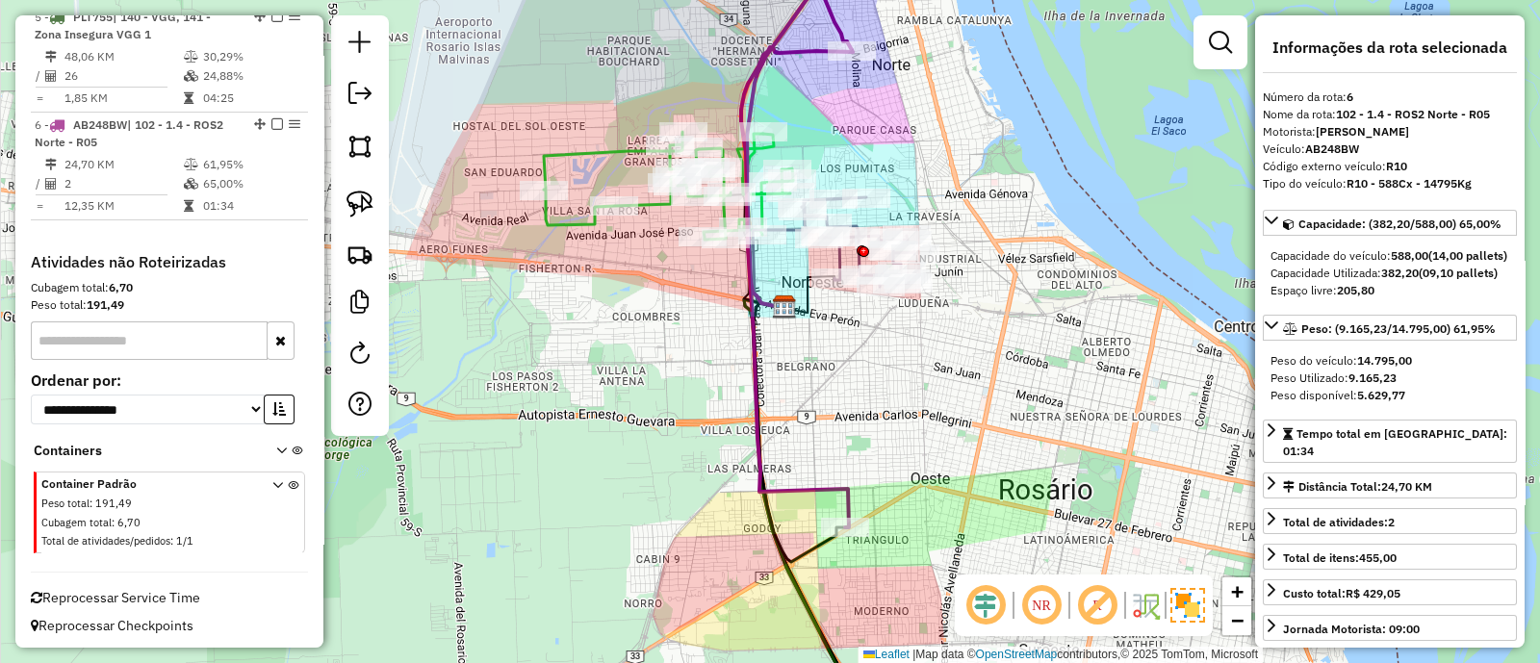
drag, startPoint x: 893, startPoint y: 365, endPoint x: 838, endPoint y: 494, distance: 140.2
click at [838, 493] on div "Janela de atendimento Grade de atendimento Capacidade Transportadoras Veículos …" at bounding box center [770, 331] width 1540 height 663
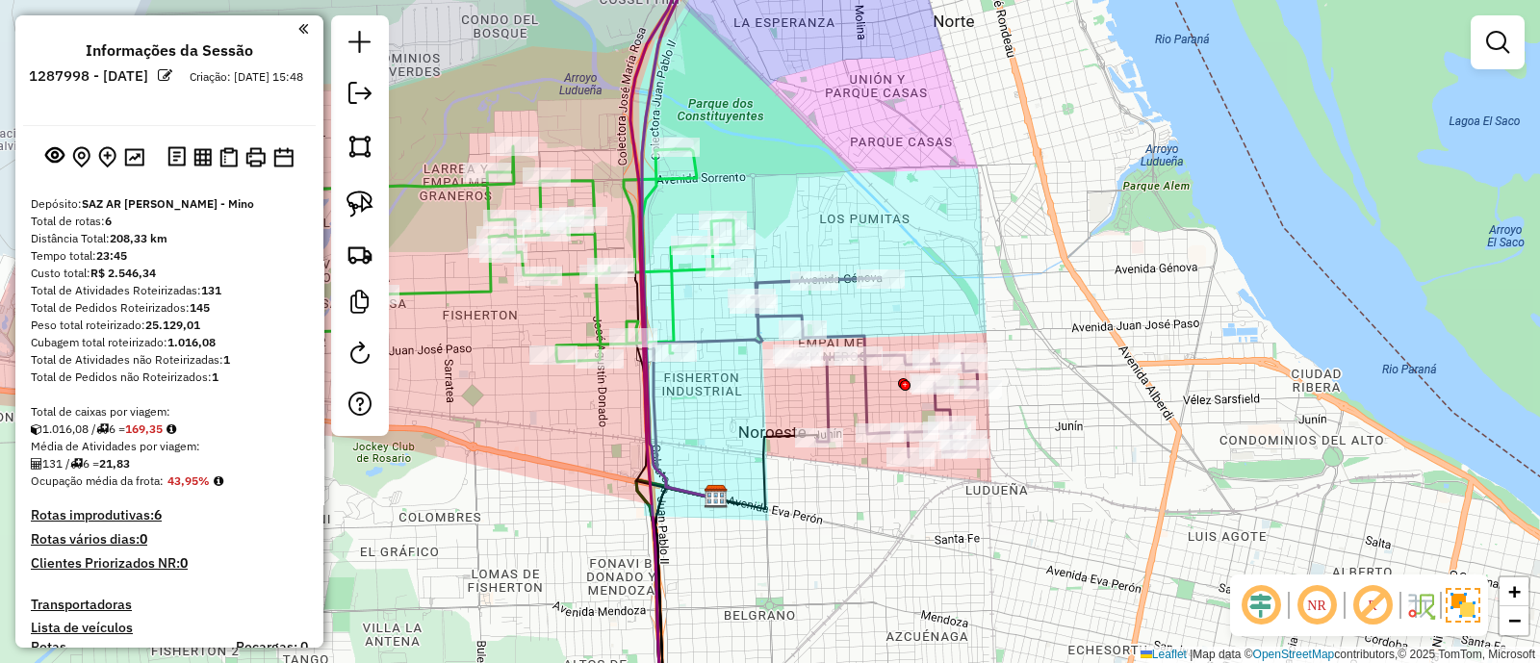
scroll to position [1183, 0]
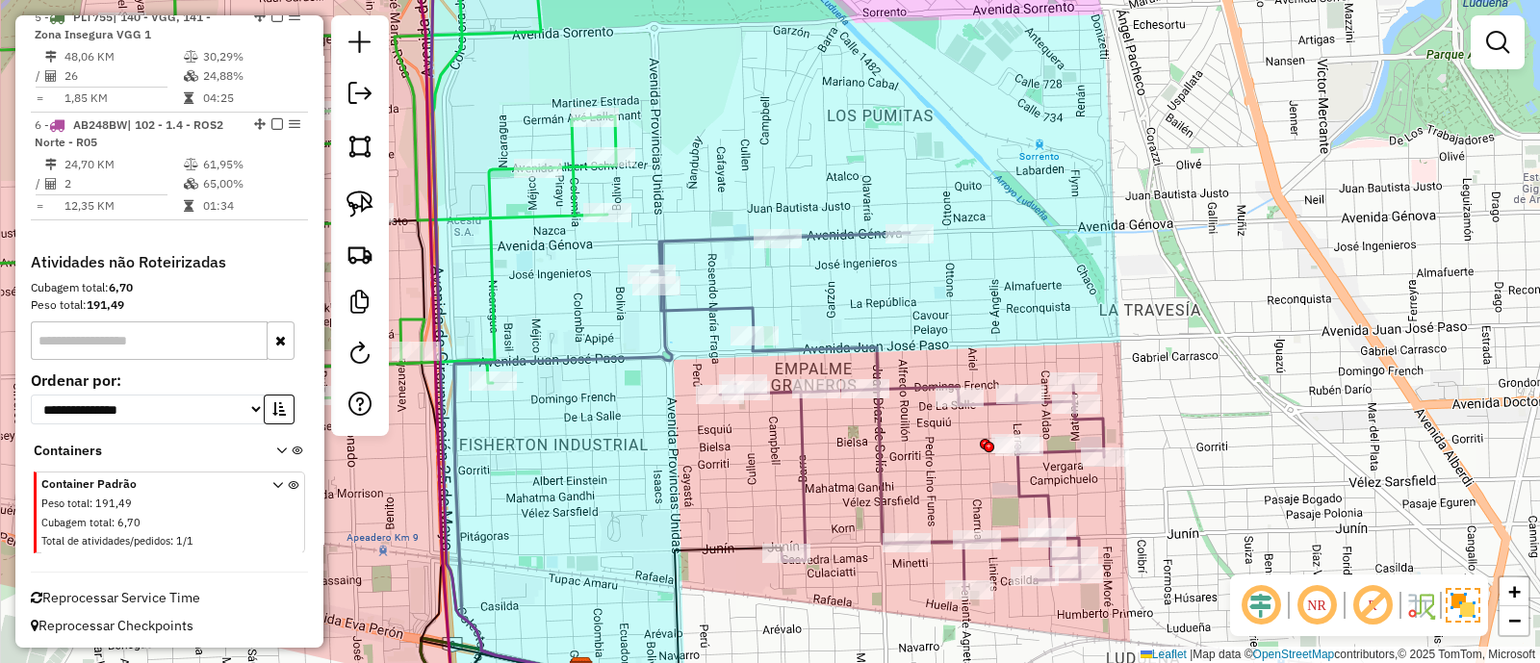
click at [854, 342] on icon at bounding box center [878, 412] width 452 height 358
select select "**********"
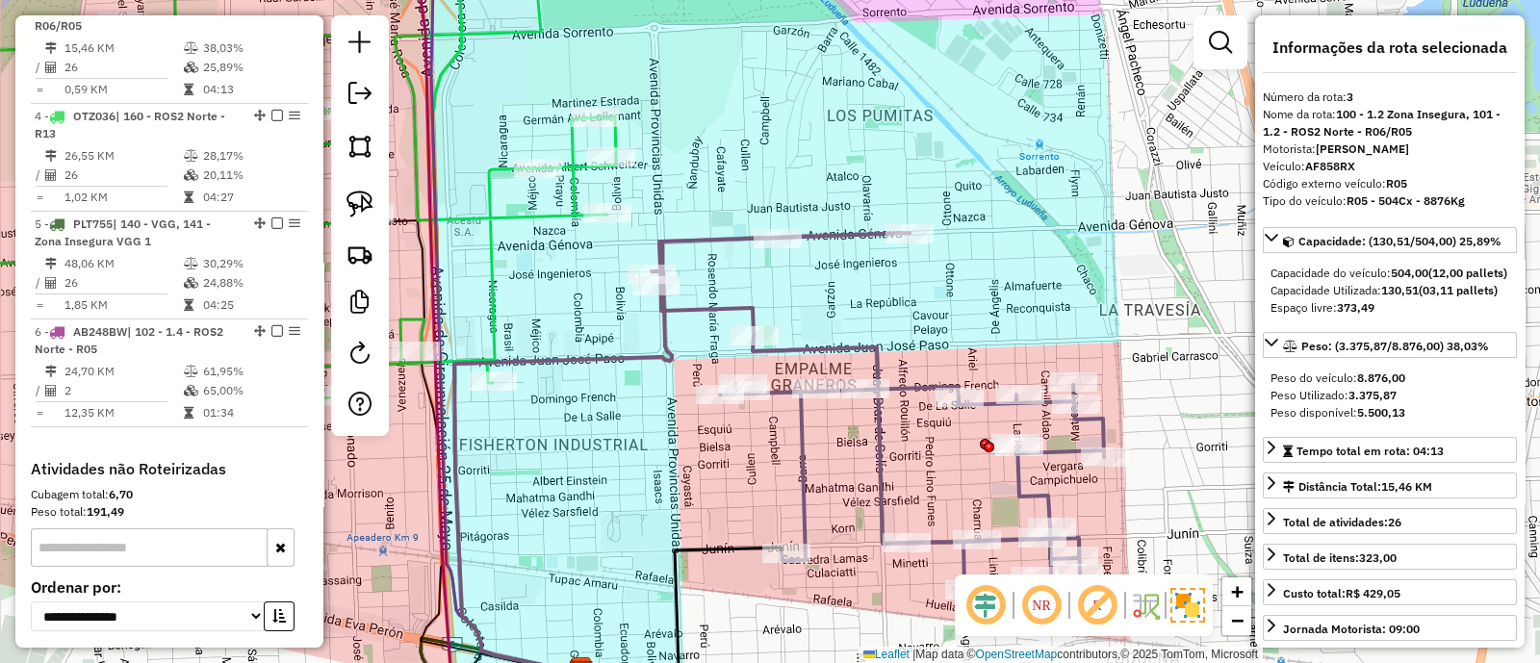
scroll to position [938, 0]
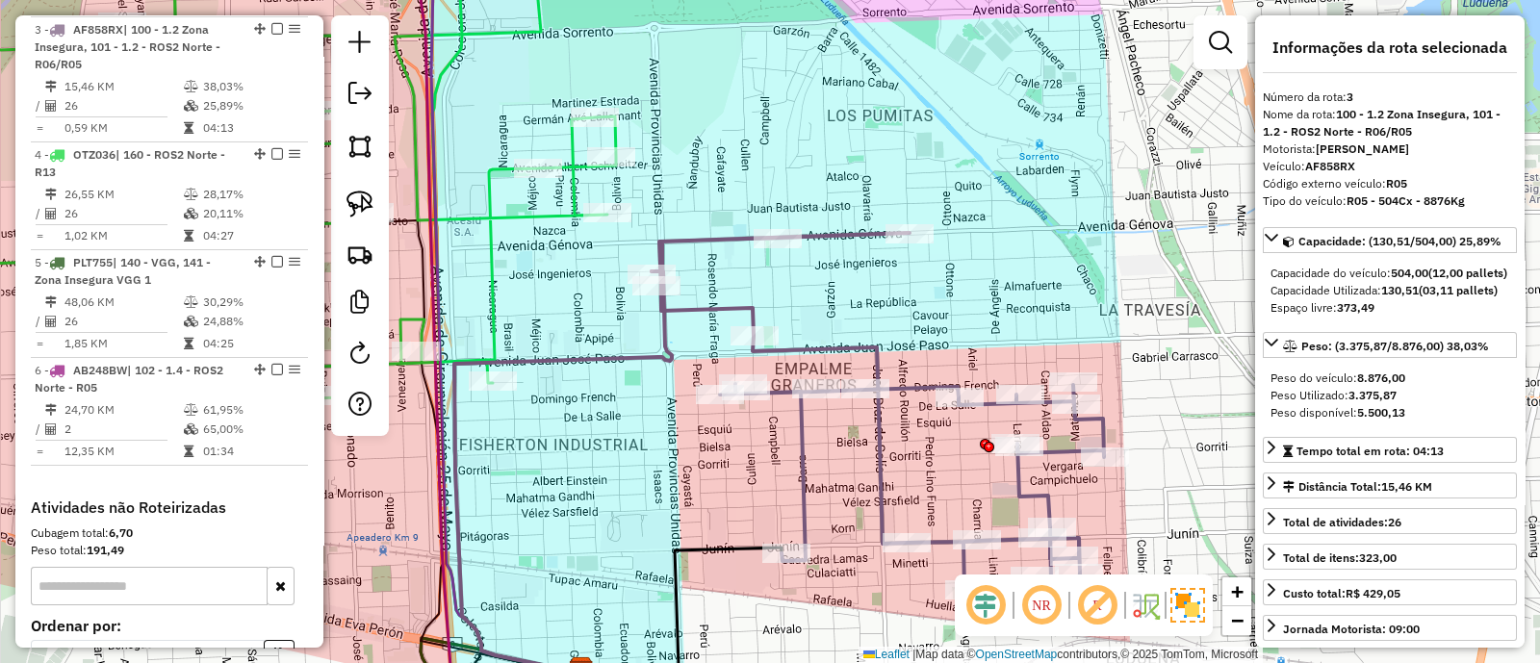
click at [528, 209] on icon at bounding box center [231, 184] width 770 height 429
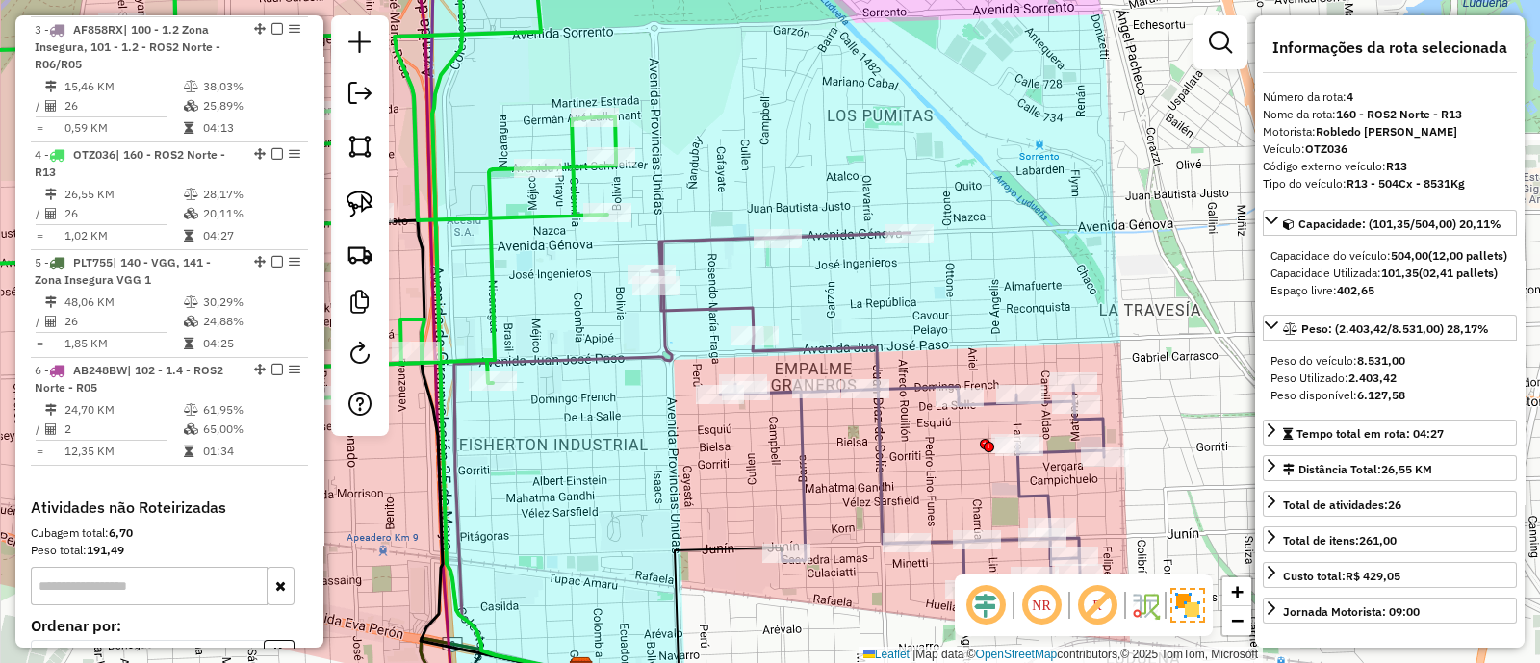
scroll to position [1063, 0]
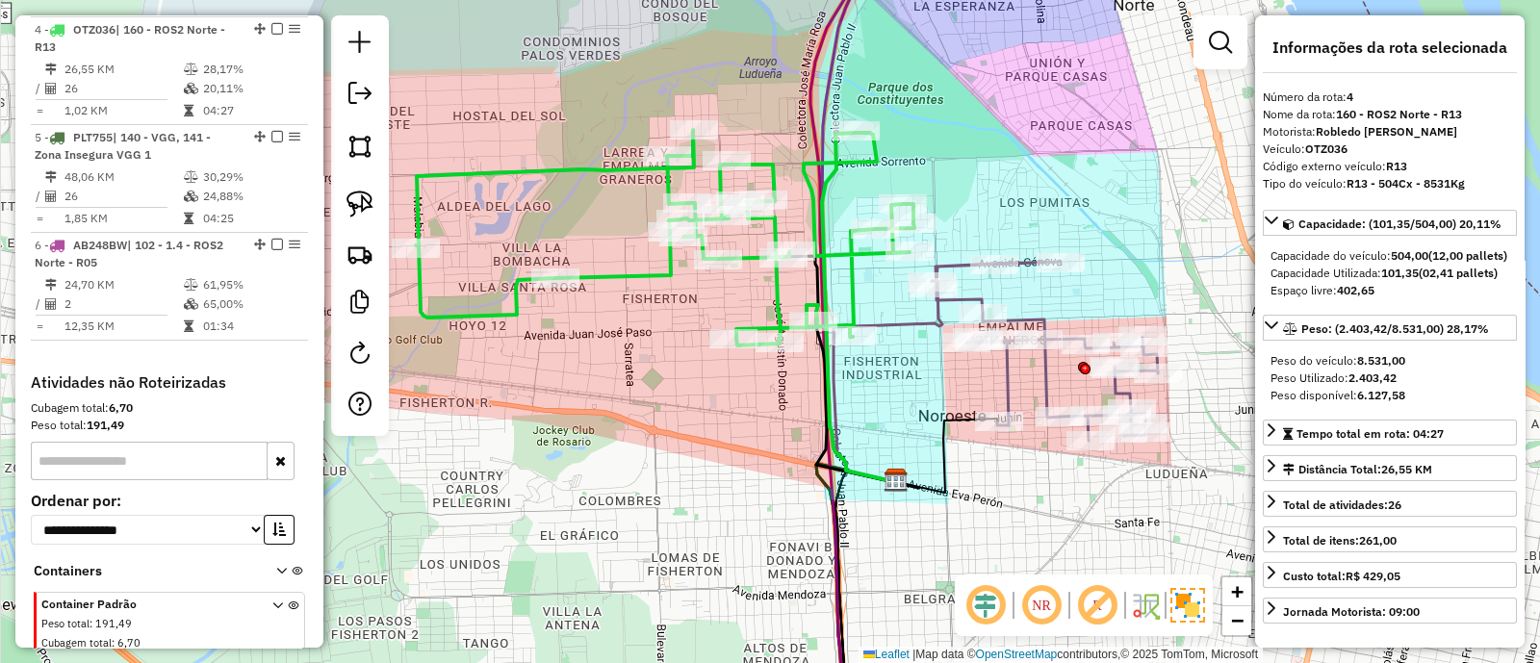
drag, startPoint x: 559, startPoint y: 280, endPoint x: 898, endPoint y: 309, distance: 340.0
click at [898, 309] on div "Janela de atendimento Grade de atendimento Capacidade Transportadoras Veículos …" at bounding box center [770, 331] width 1540 height 663
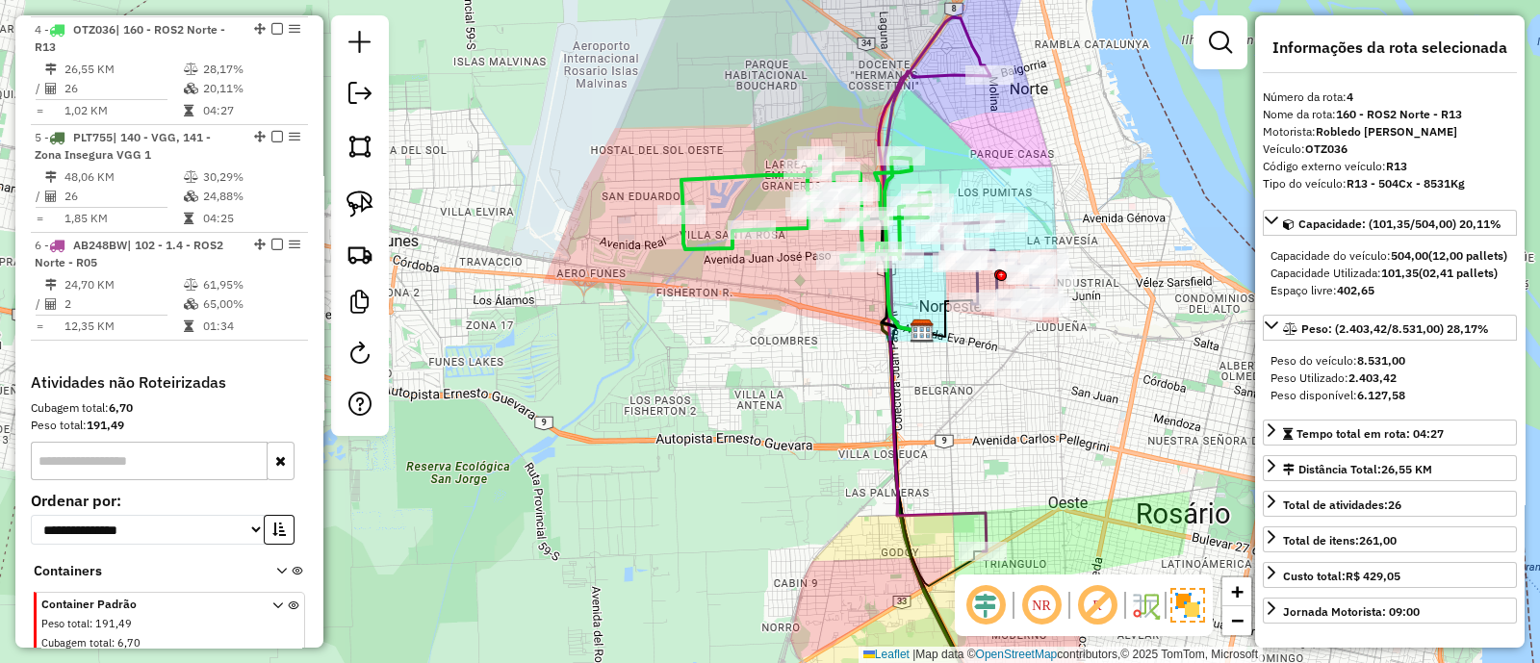
drag, startPoint x: 977, startPoint y: 171, endPoint x: 917, endPoint y: 137, distance: 69.0
click at [917, 137] on div "Janela de atendimento Grade de atendimento Capacidade Transportadoras Veículos …" at bounding box center [770, 331] width 1540 height 663
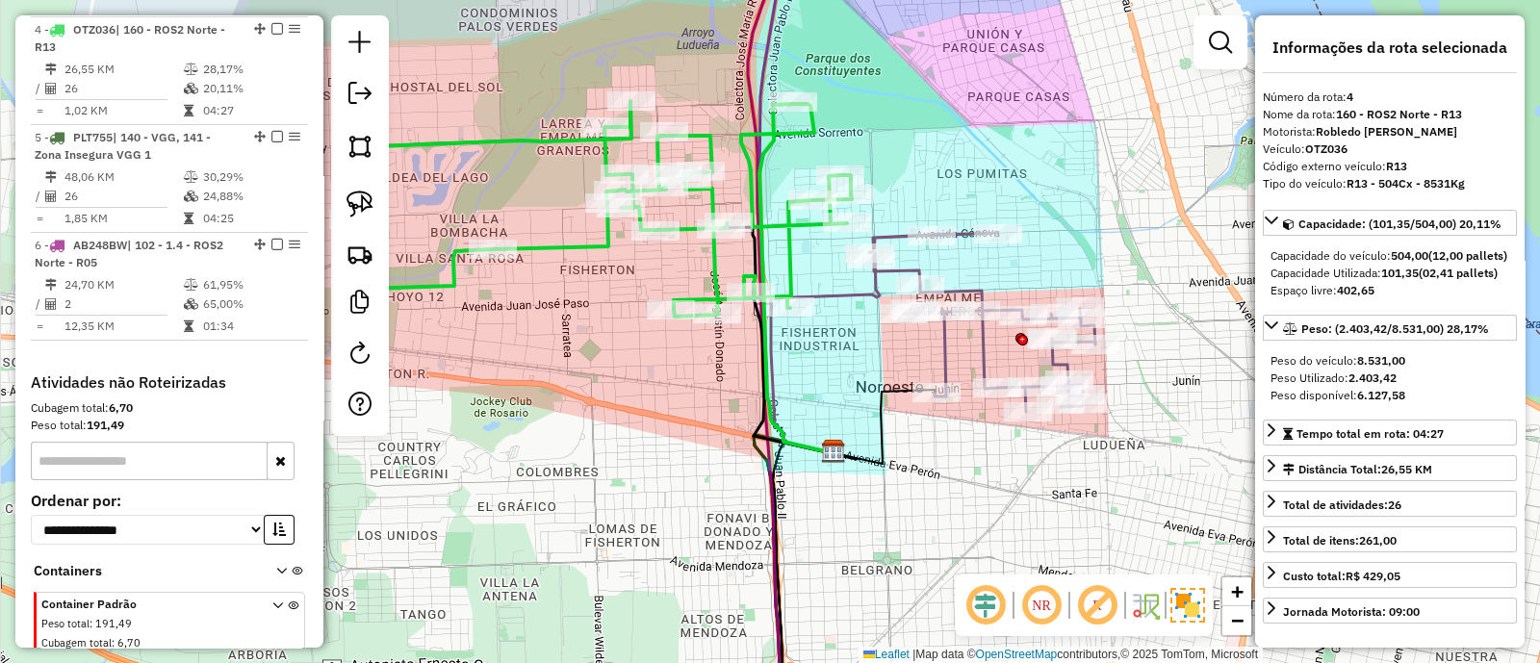
drag, startPoint x: 905, startPoint y: 146, endPoint x: 945, endPoint y: 161, distance: 42.9
click at [945, 161] on div "Janela de atendimento Grade de atendimento Capacidade Transportadoras Veículos …" at bounding box center [770, 331] width 1540 height 663
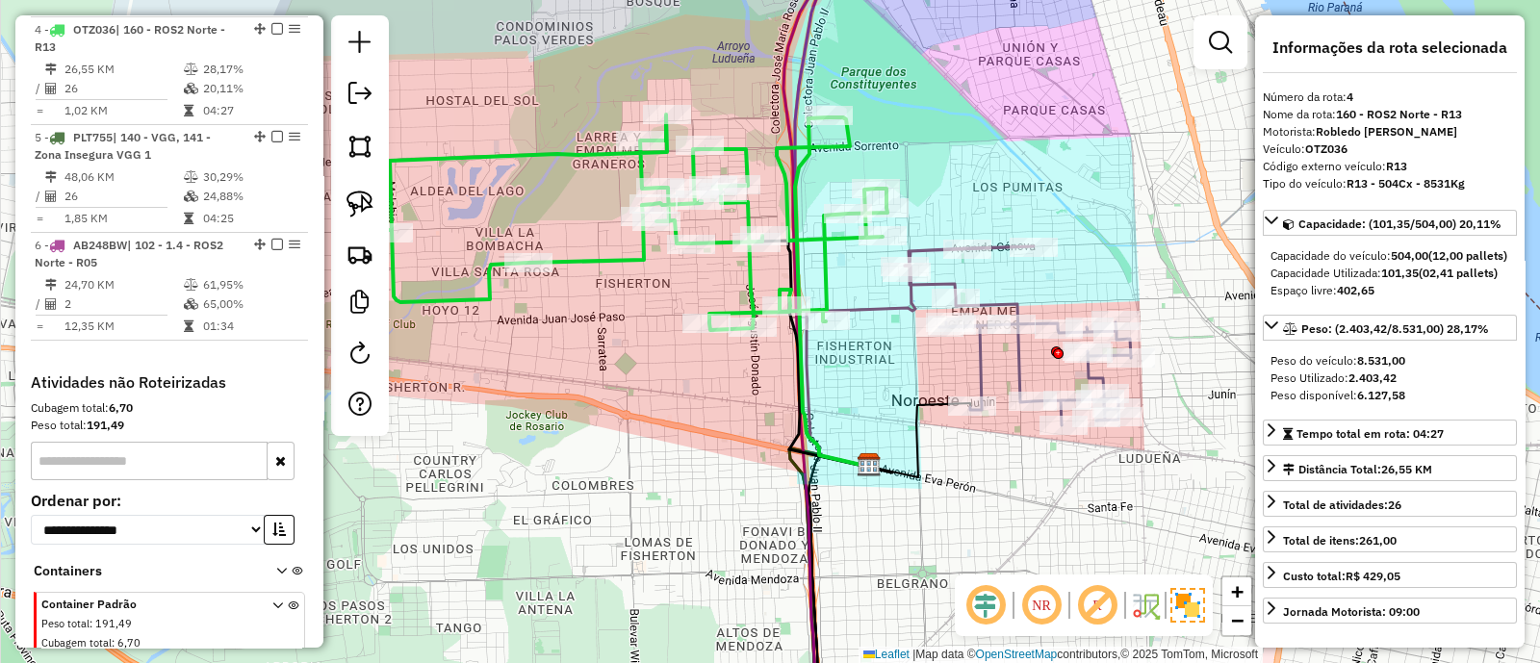
click at [820, 244] on icon at bounding box center [638, 223] width 499 height 216
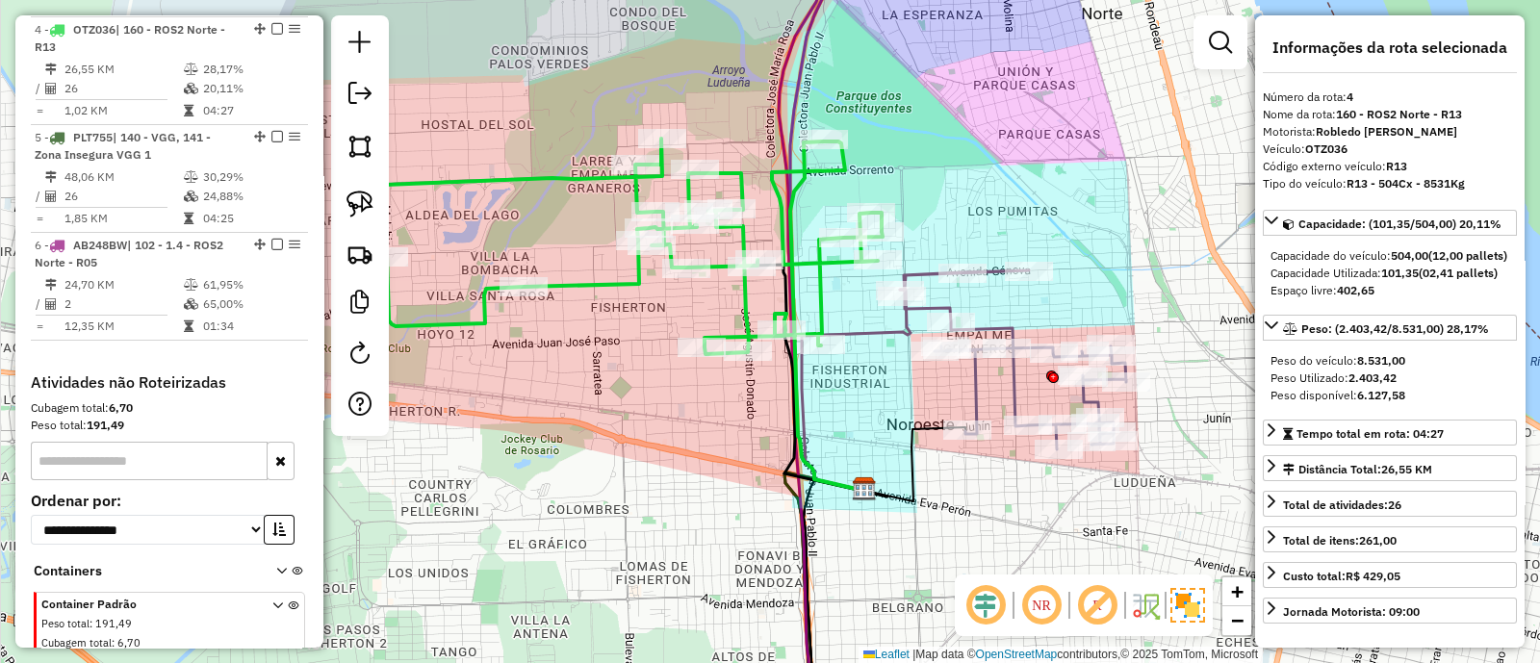
drag, startPoint x: 916, startPoint y: 156, endPoint x: 907, endPoint y: 202, distance: 47.2
click at [907, 202] on div "Janela de atendimento Grade de atendimento Capacidade Transportadoras Veículos …" at bounding box center [770, 331] width 1540 height 663
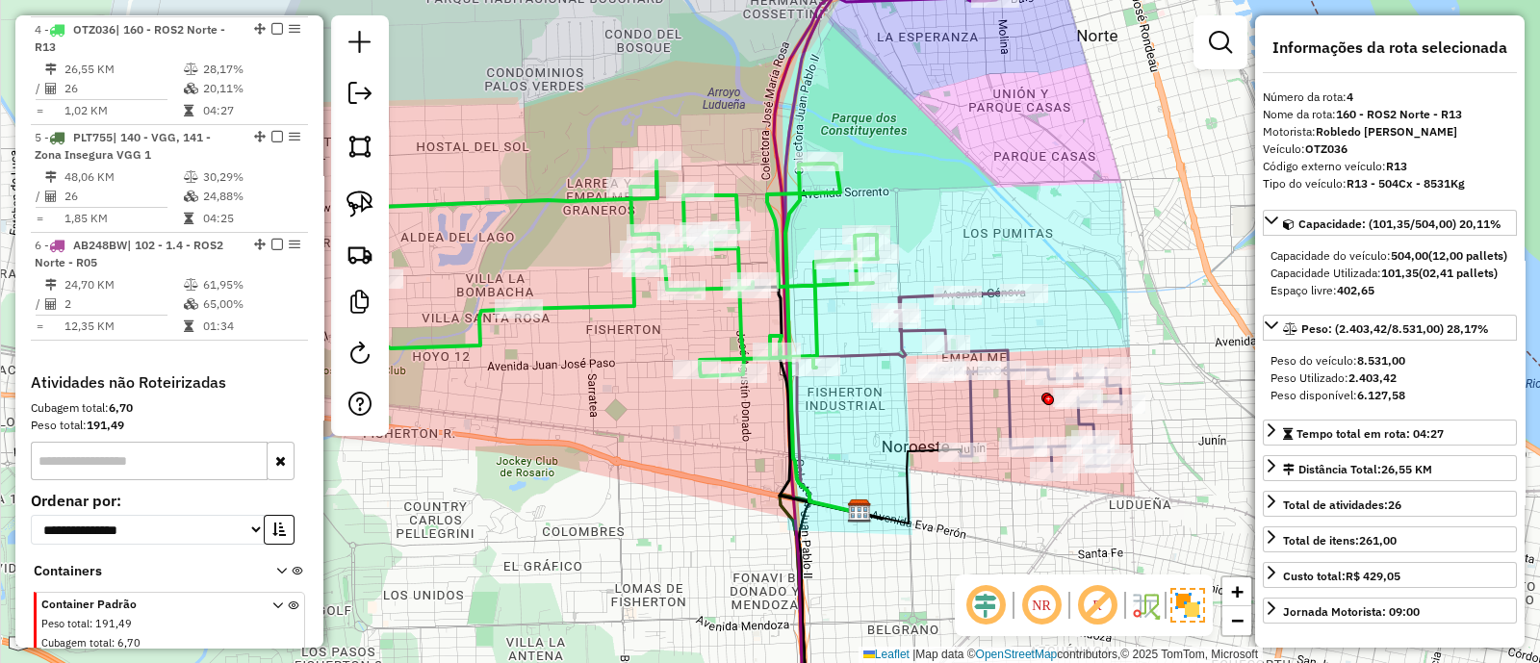
click at [838, 193] on icon at bounding box center [628, 269] width 499 height 216
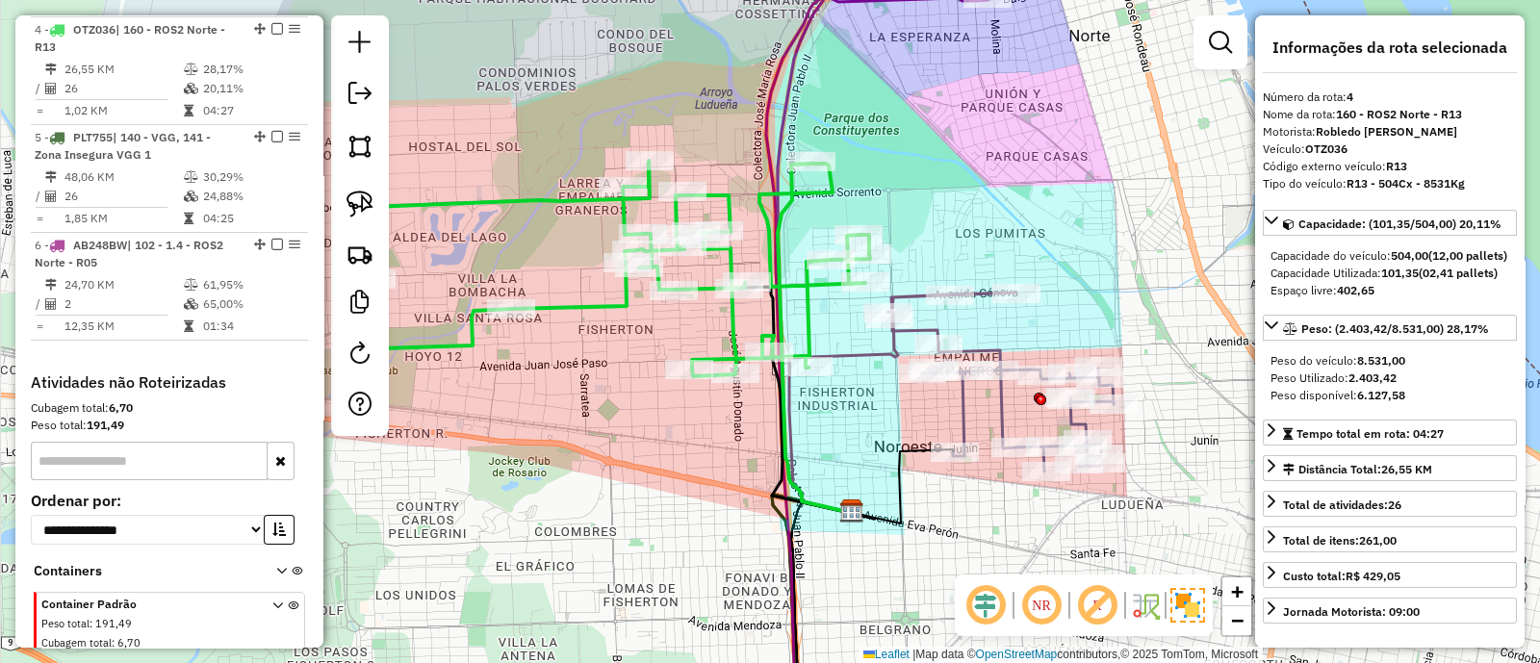
drag, startPoint x: 940, startPoint y: 197, endPoint x: 910, endPoint y: 197, distance: 30.8
click at [910, 197] on div "Janela de atendimento Grade de atendimento Capacidade Transportadoras Veículos …" at bounding box center [770, 331] width 1540 height 663
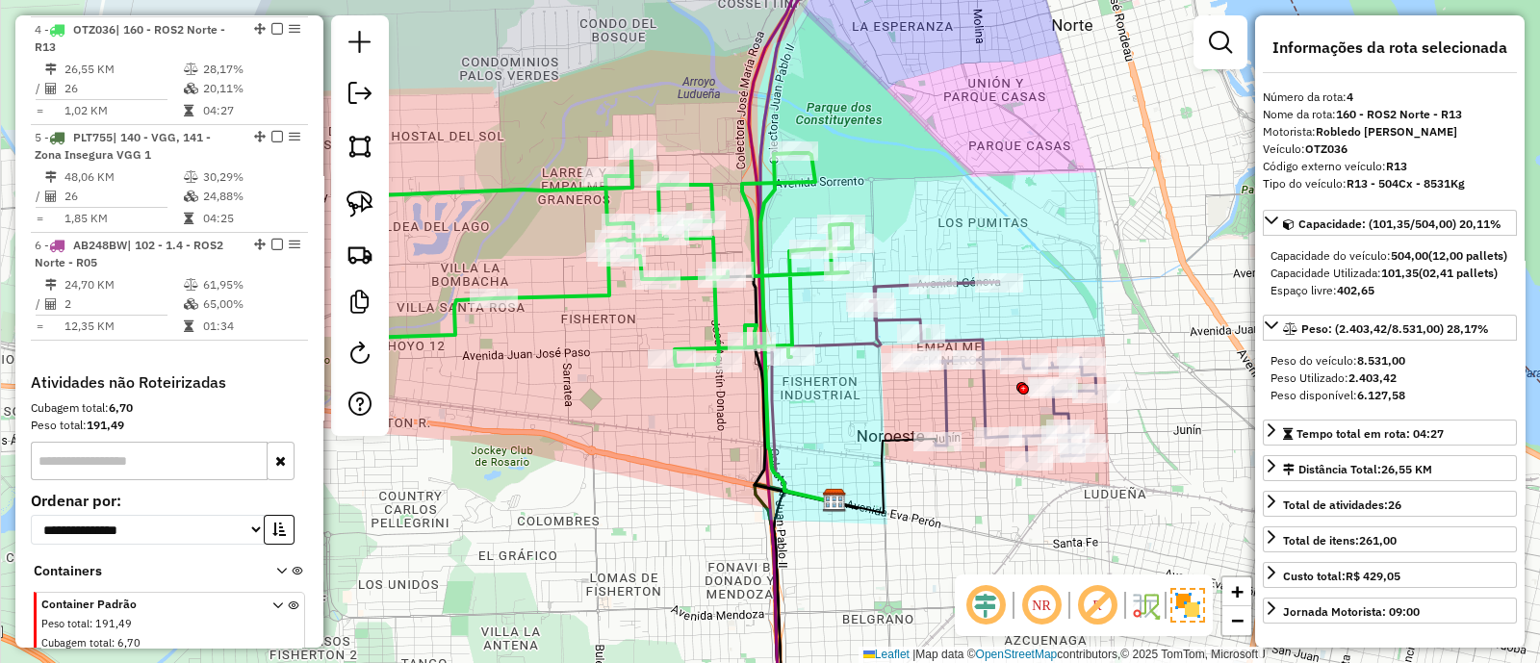
click at [972, 337] on icon at bounding box center [983, 371] width 226 height 179
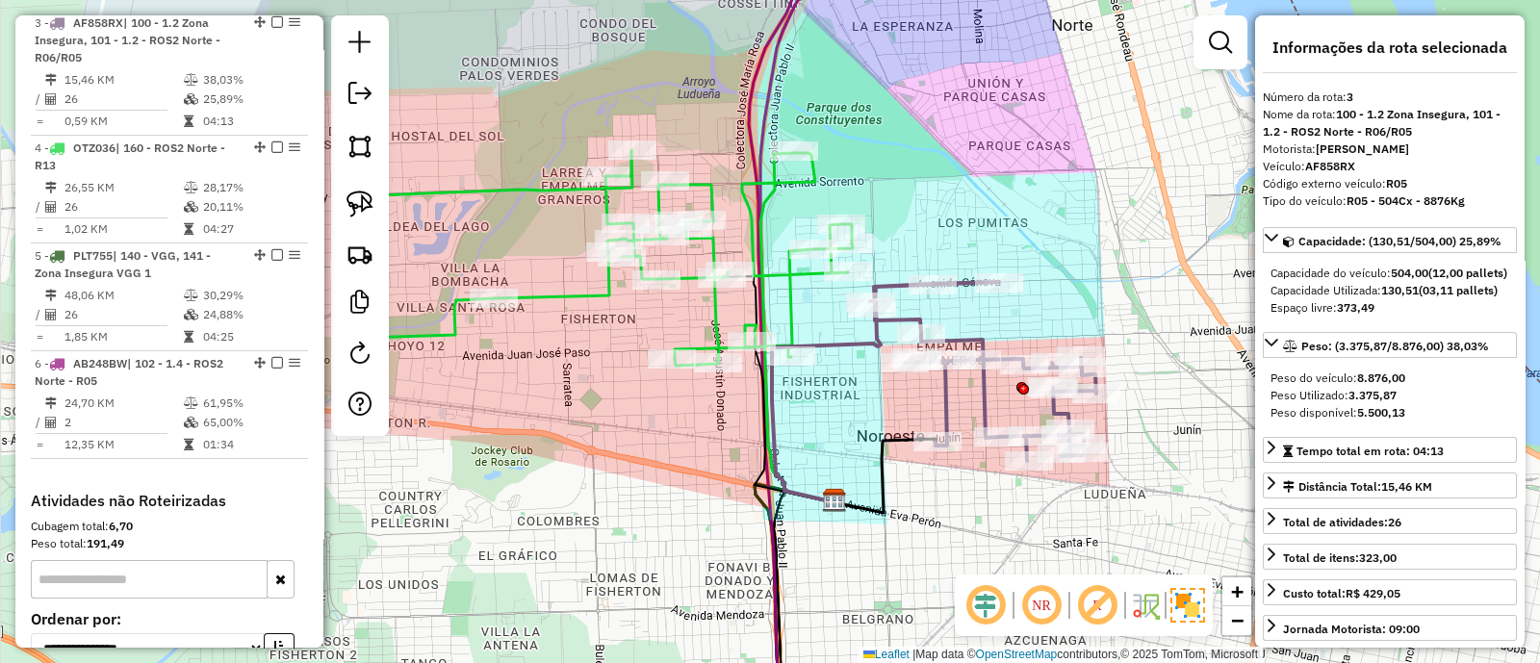
scroll to position [938, 0]
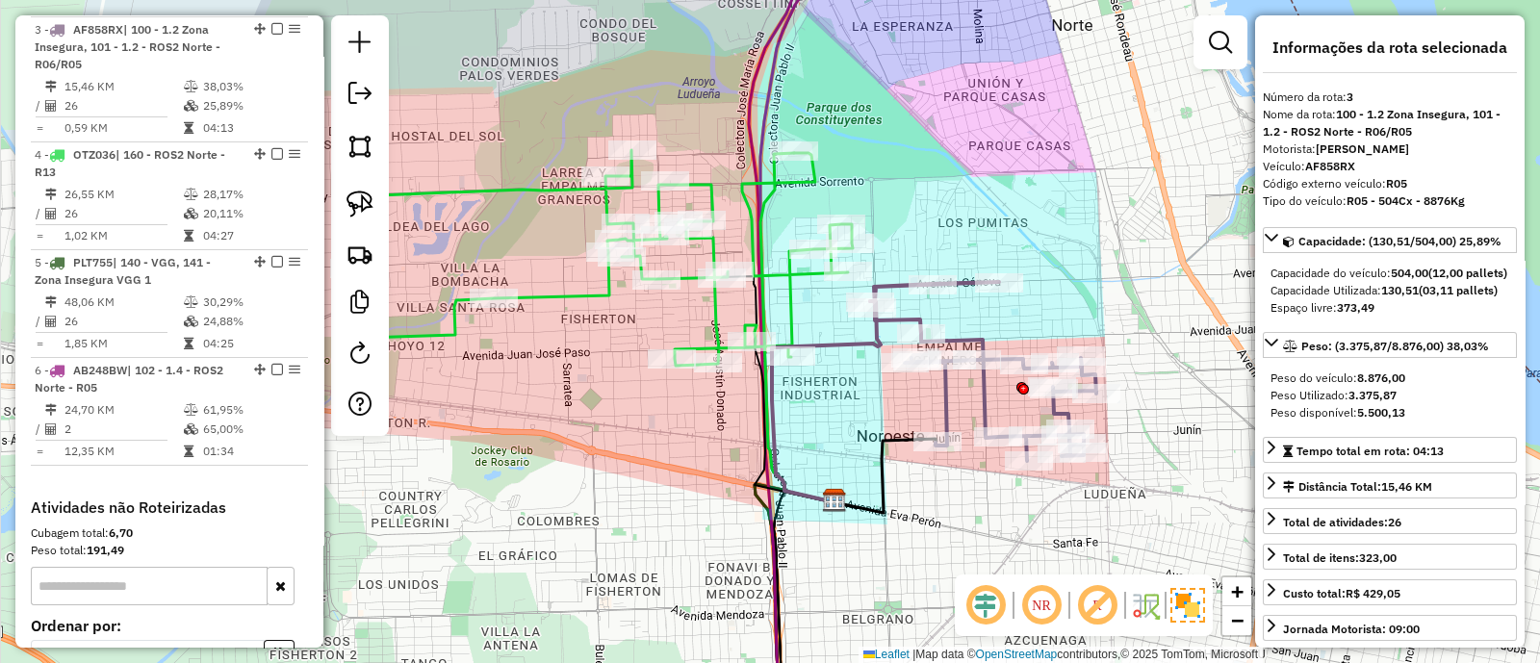
click at [790, 275] on icon at bounding box center [603, 258] width 499 height 216
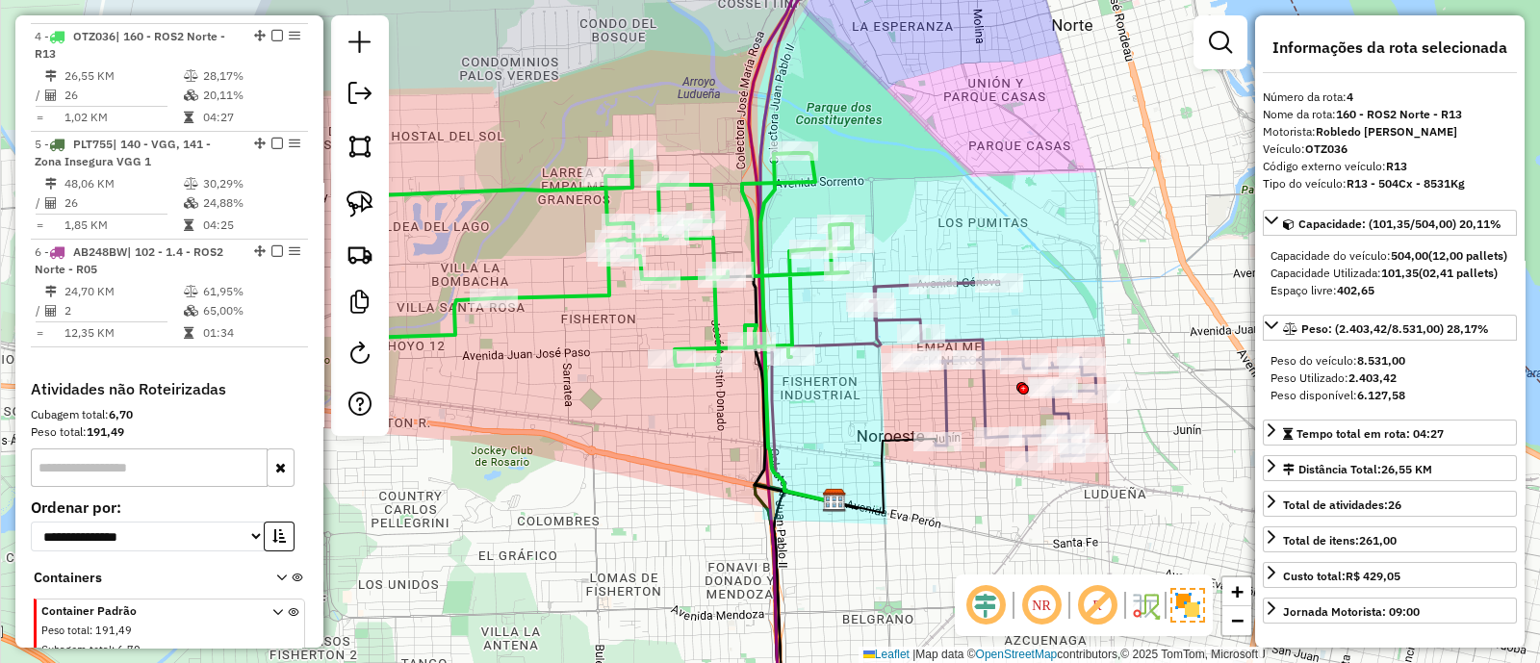
scroll to position [1063, 0]
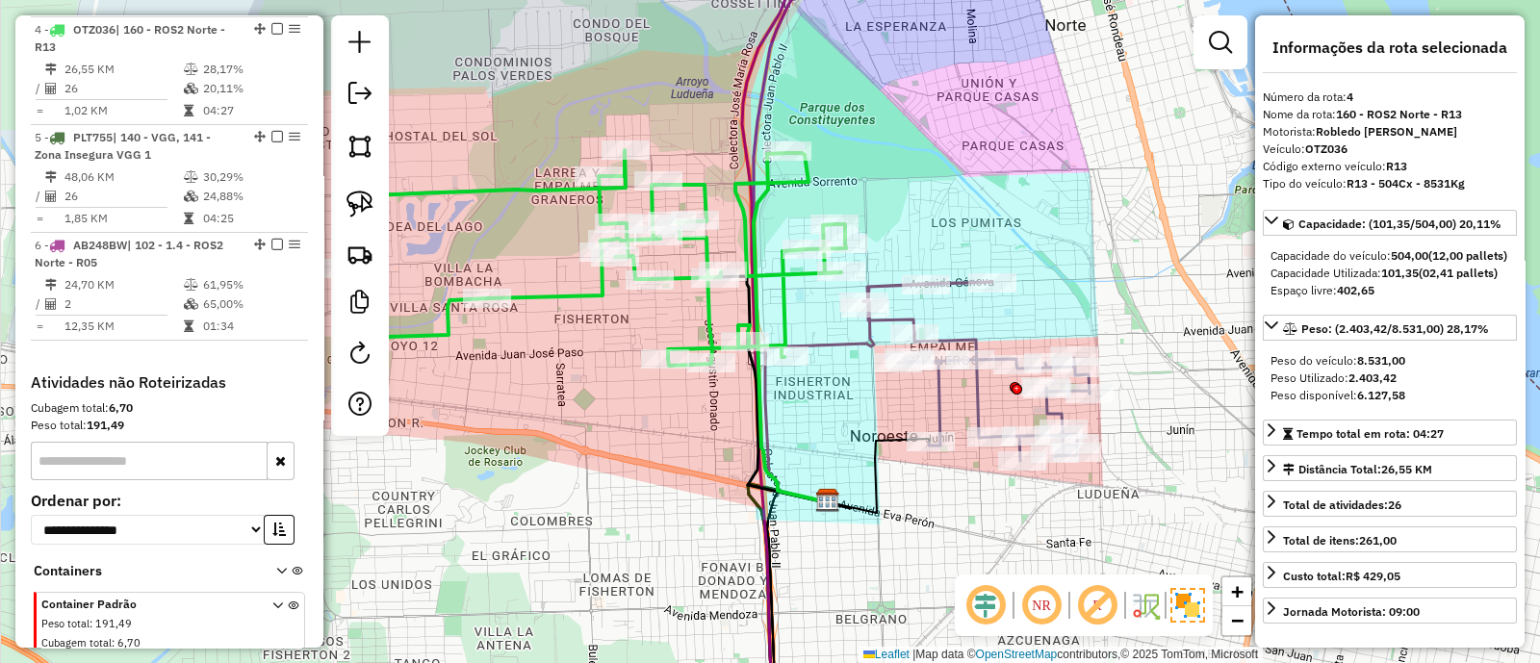
drag, startPoint x: 897, startPoint y: 215, endPoint x: 886, endPoint y: 218, distance: 11.9
click at [887, 215] on div "Janela de atendimento Grade de atendimento Capacidade Transportadoras Veículos …" at bounding box center [770, 331] width 1540 height 663
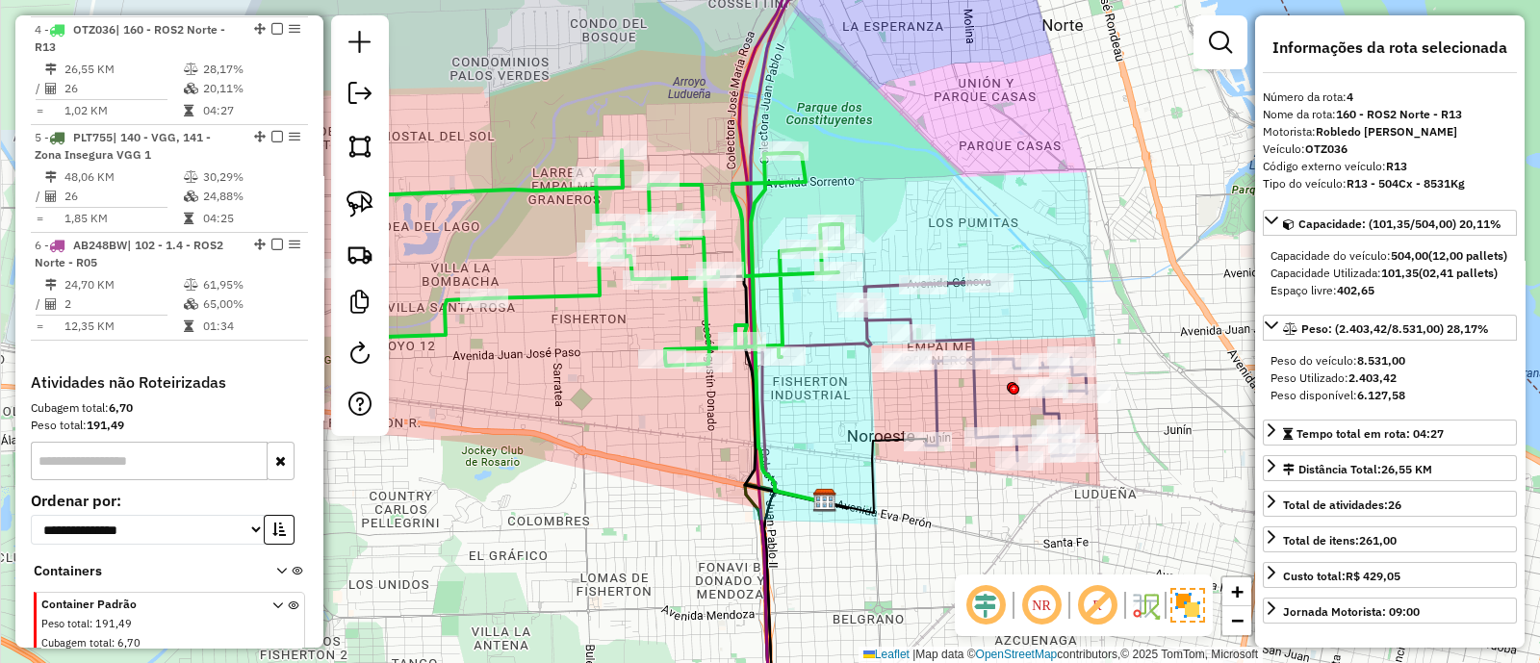
click at [882, 282] on icon at bounding box center [974, 371] width 226 height 179
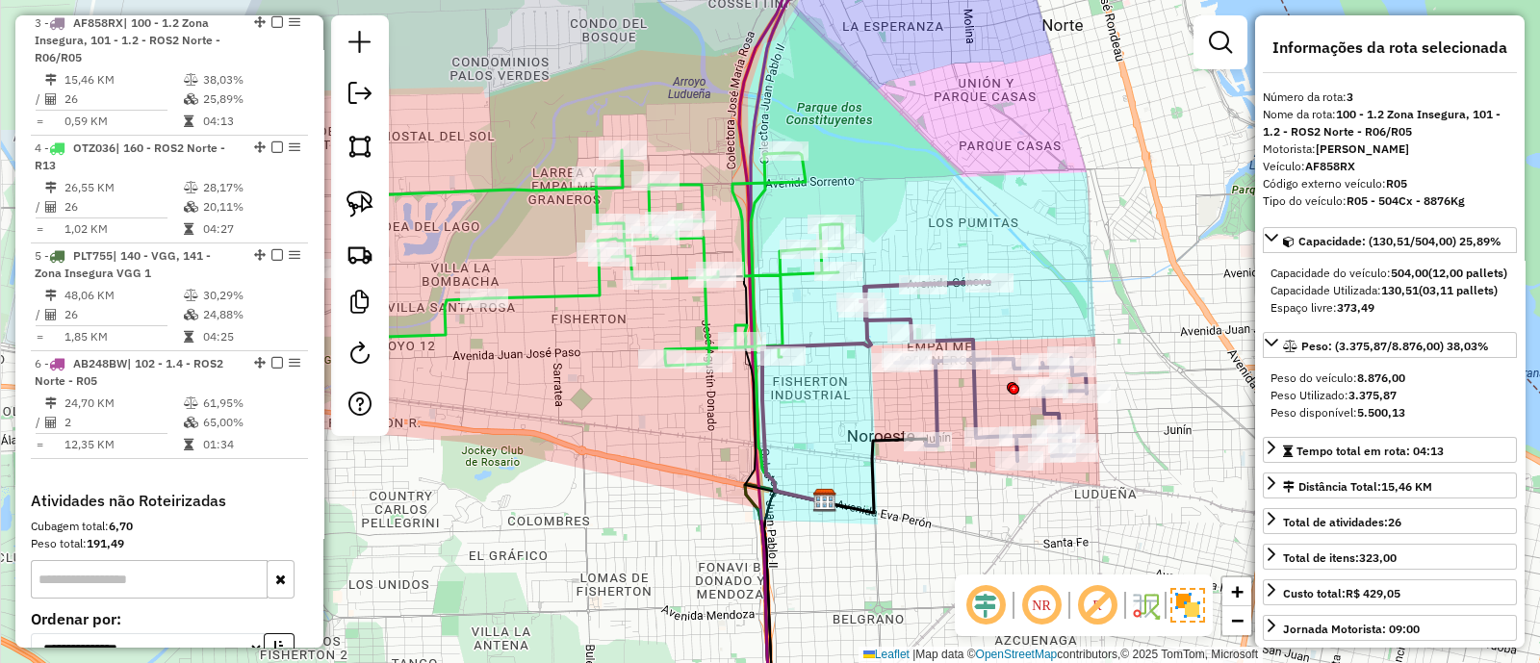
scroll to position [938, 0]
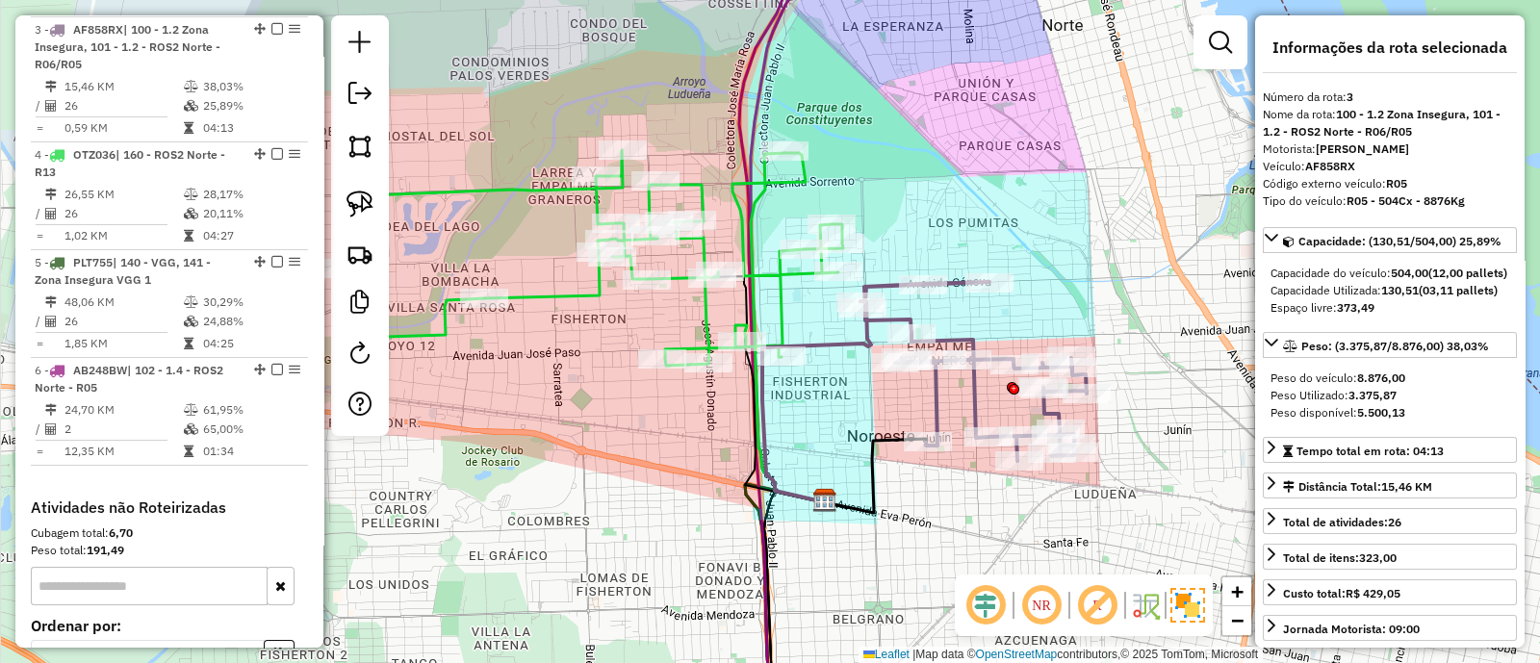
click at [777, 274] on icon at bounding box center [594, 258] width 499 height 216
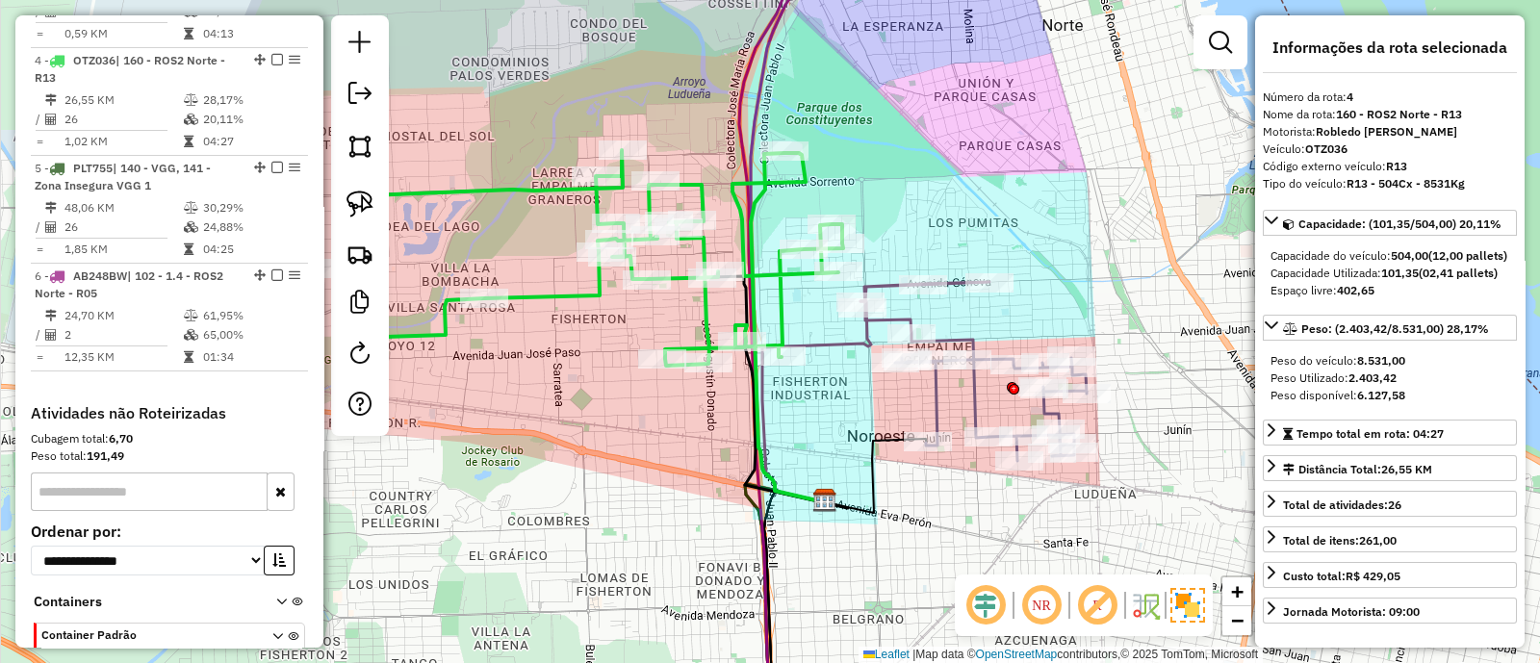
scroll to position [1063, 0]
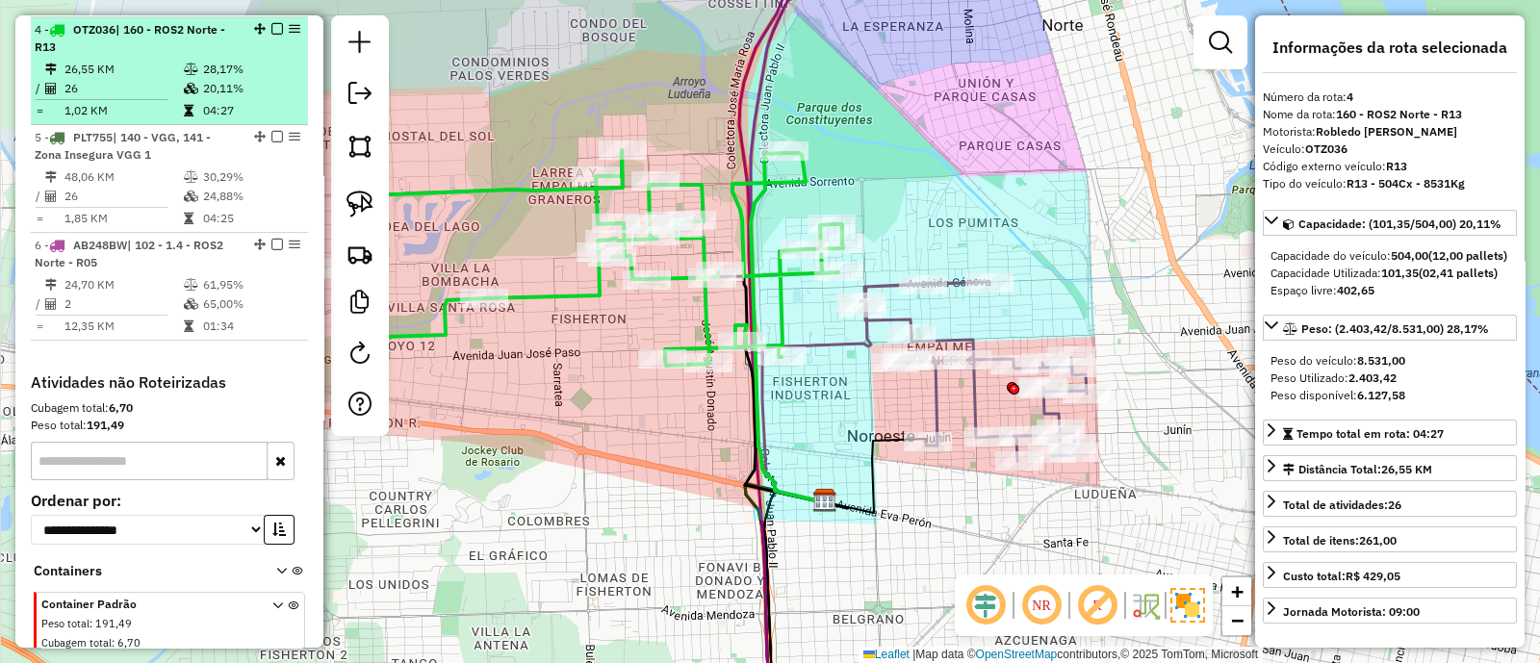
click at [271, 25] on em at bounding box center [277, 29] width 12 height 12
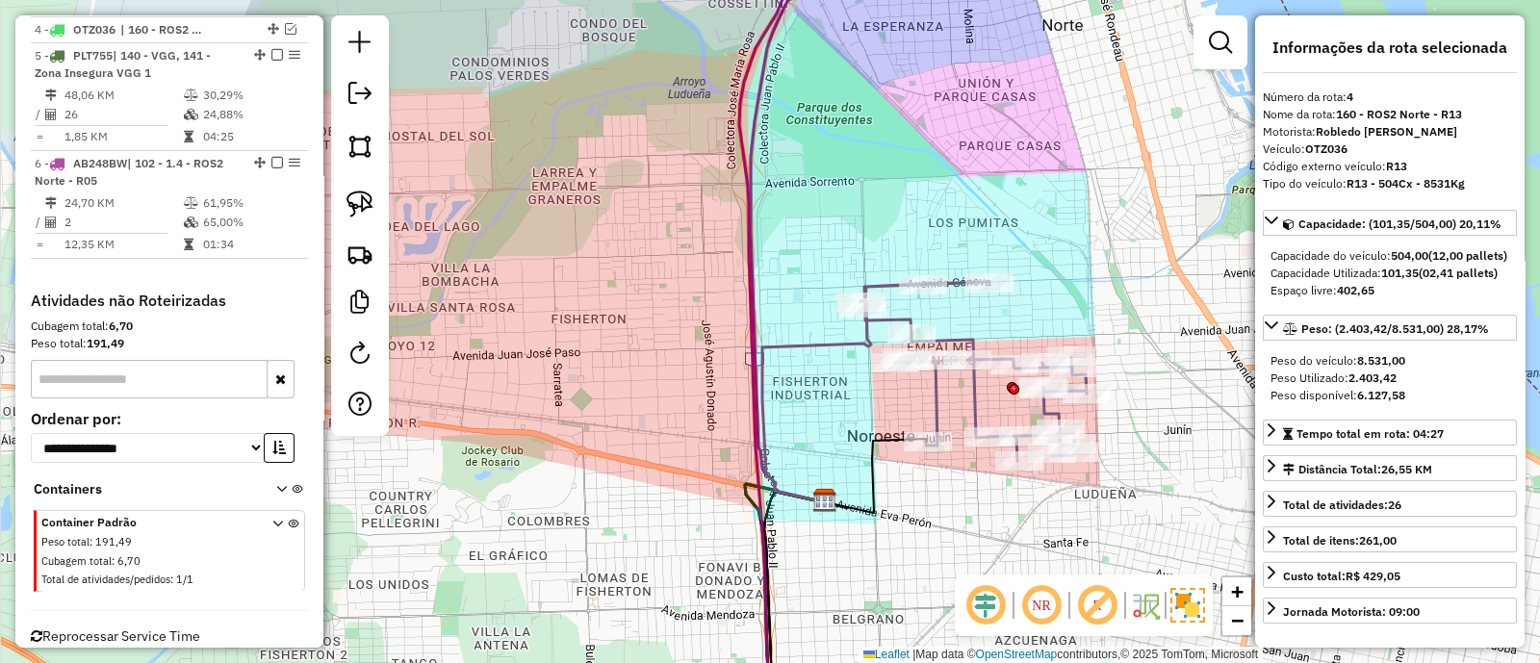
click at [835, 339] on icon at bounding box center [816, 401] width 109 height 201
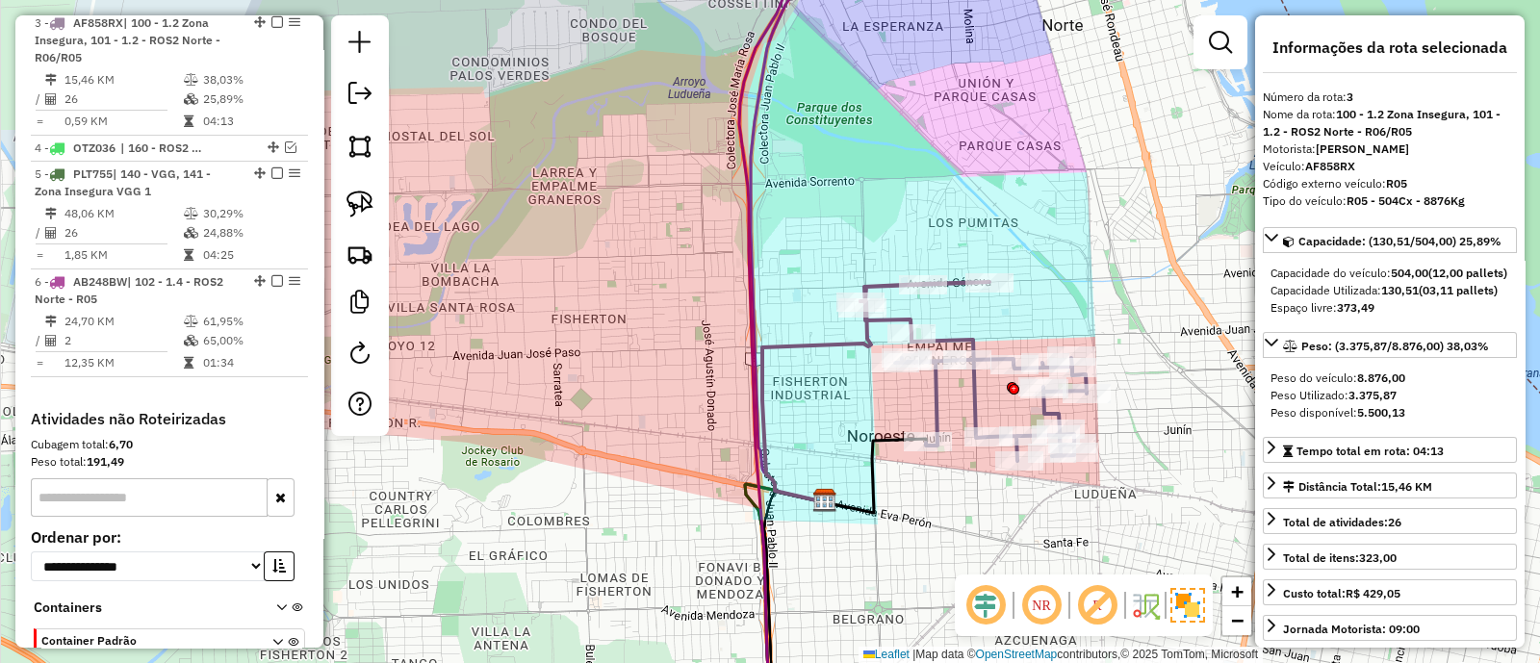
scroll to position [938, 0]
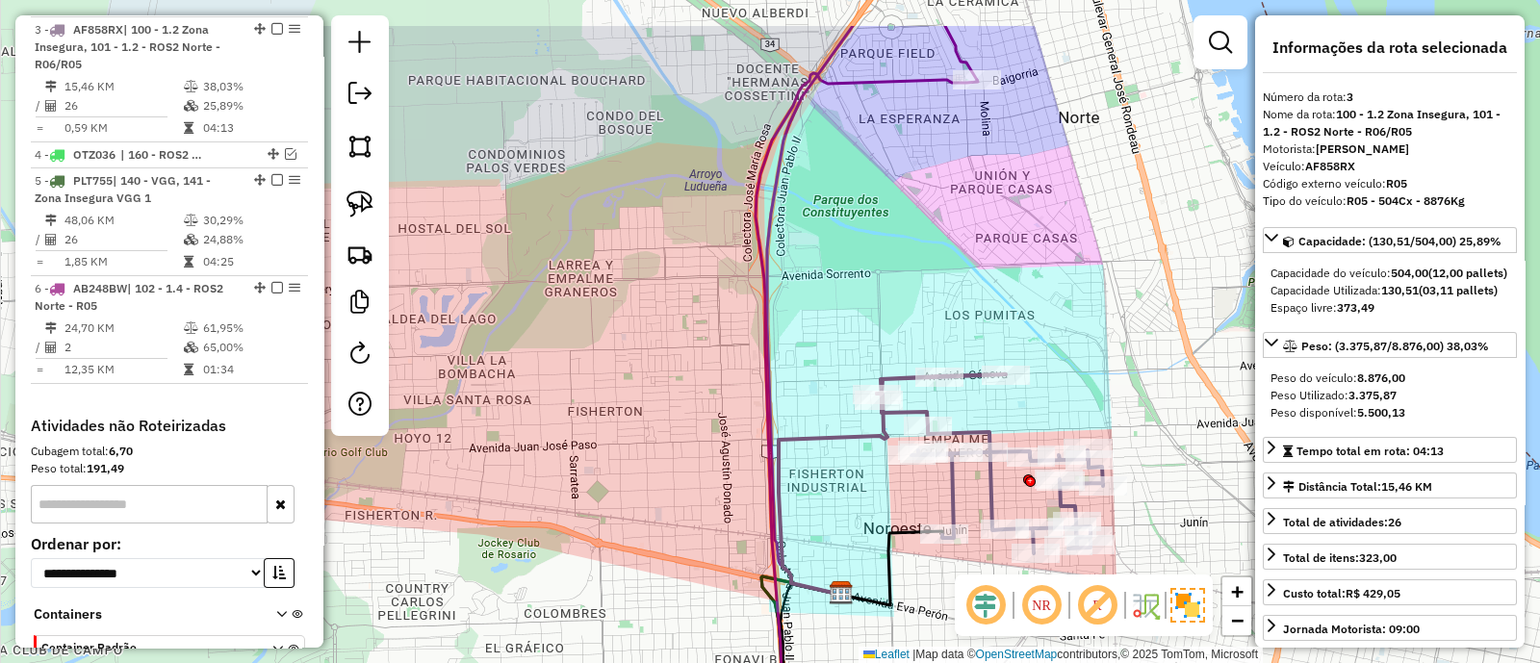
drag, startPoint x: 840, startPoint y: 392, endPoint x: 858, endPoint y: 489, distance: 98.7
click at [858, 489] on div "Janela de atendimento Grade de atendimento Capacidade Transportadoras Veículos …" at bounding box center [770, 331] width 1540 height 663
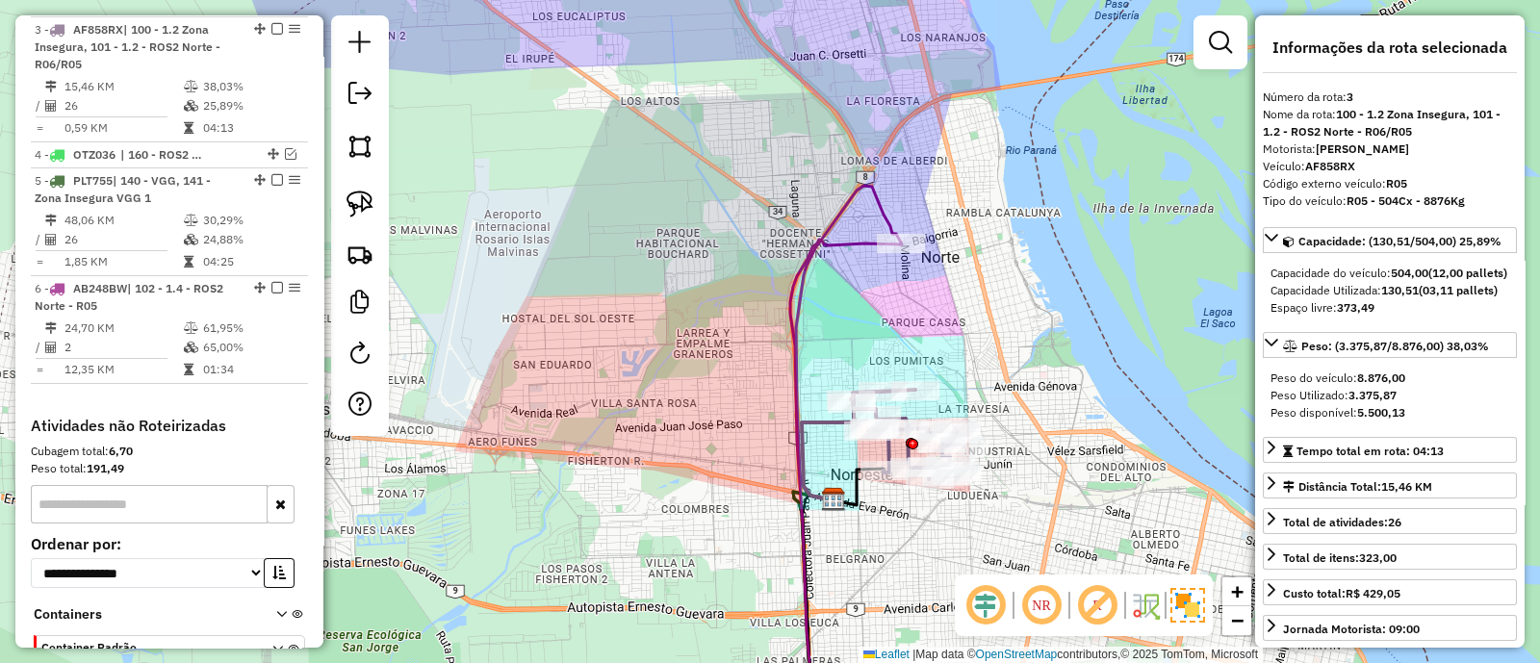
click at [823, 425] on icon at bounding box center [829, 449] width 54 height 101
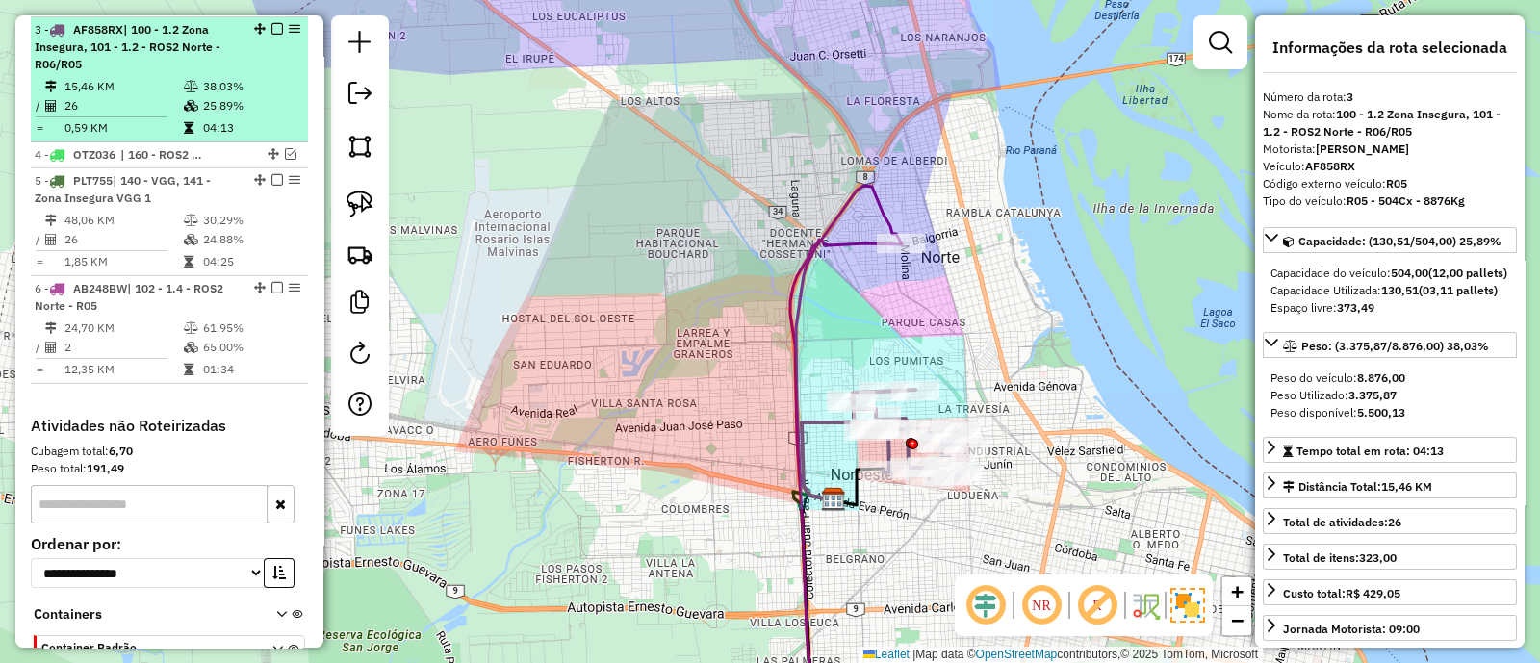
click at [271, 26] on em at bounding box center [277, 29] width 12 height 12
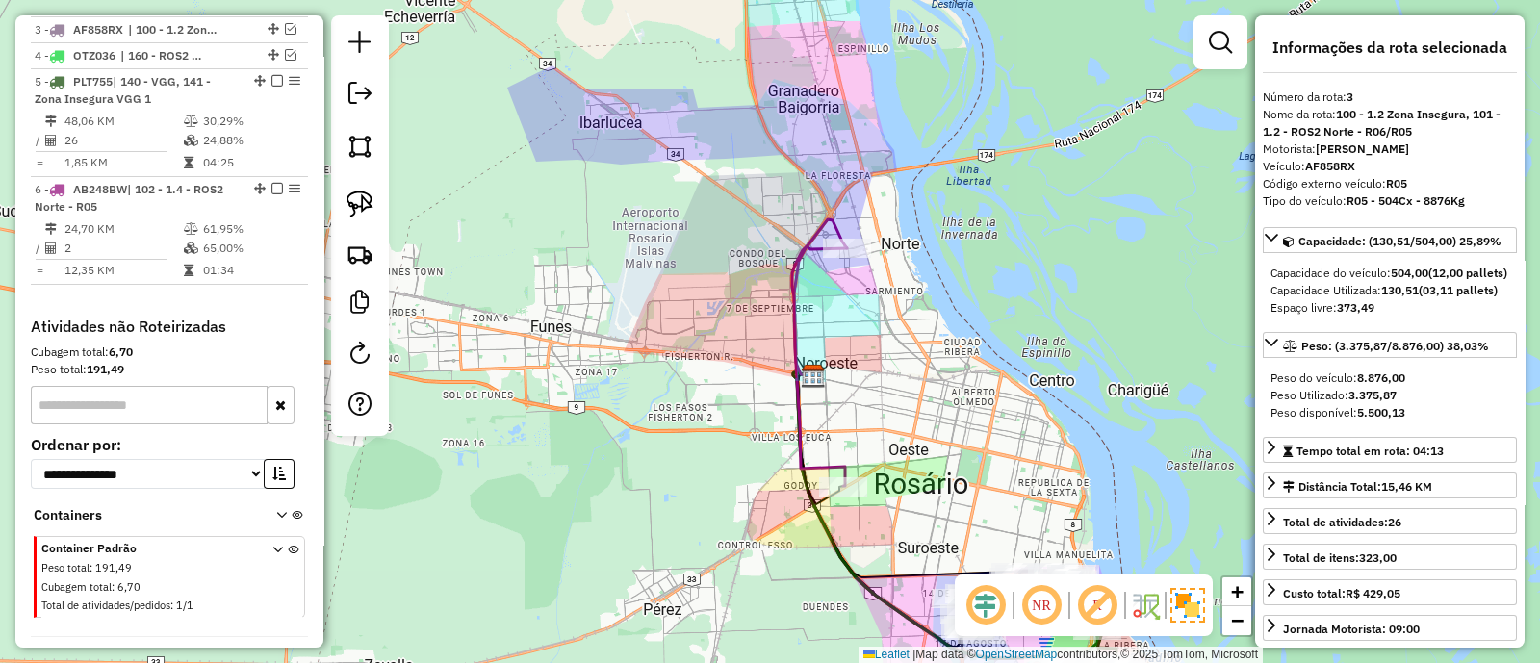
drag, startPoint x: 853, startPoint y: 404, endPoint x: 823, endPoint y: 230, distance: 176.8
click at [823, 230] on div "Janela de atendimento Grade de atendimento Capacidade Transportadoras Veículos …" at bounding box center [770, 331] width 1540 height 663
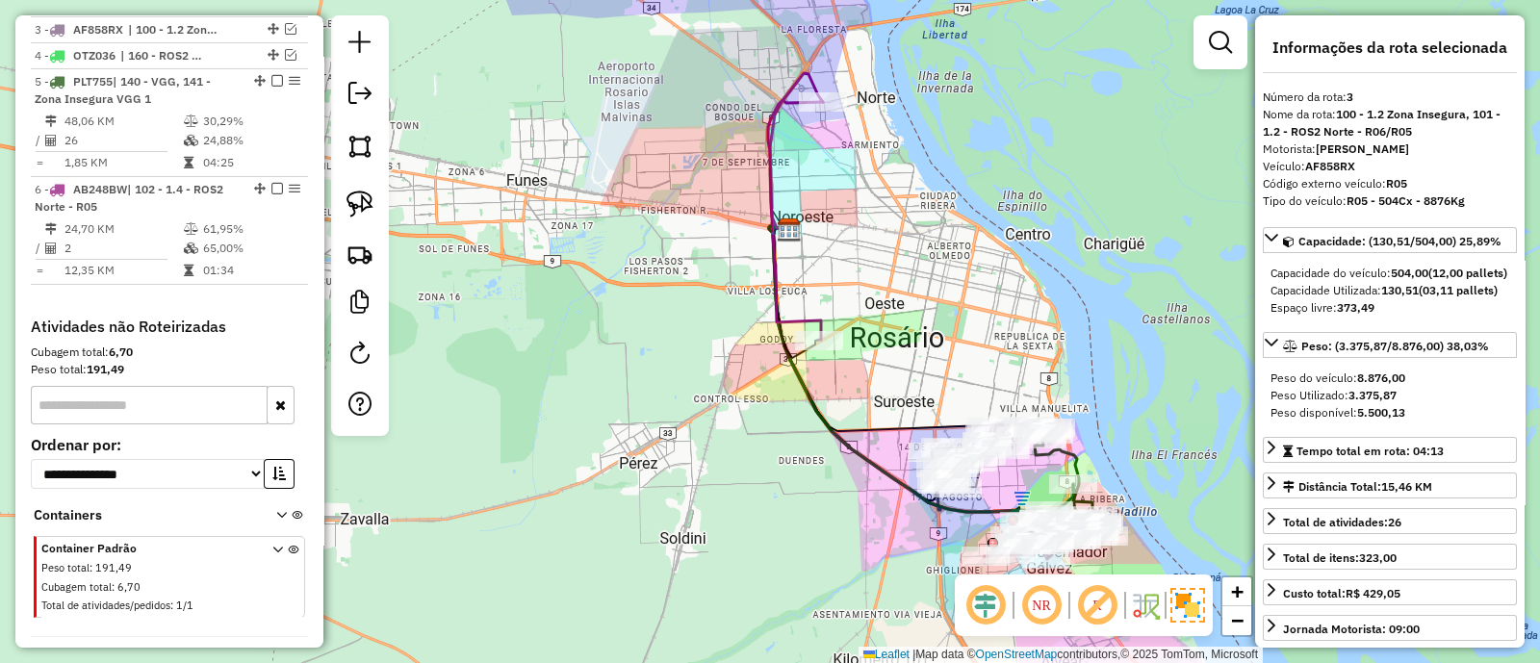
click at [804, 319] on icon at bounding box center [795, 220] width 55 height 240
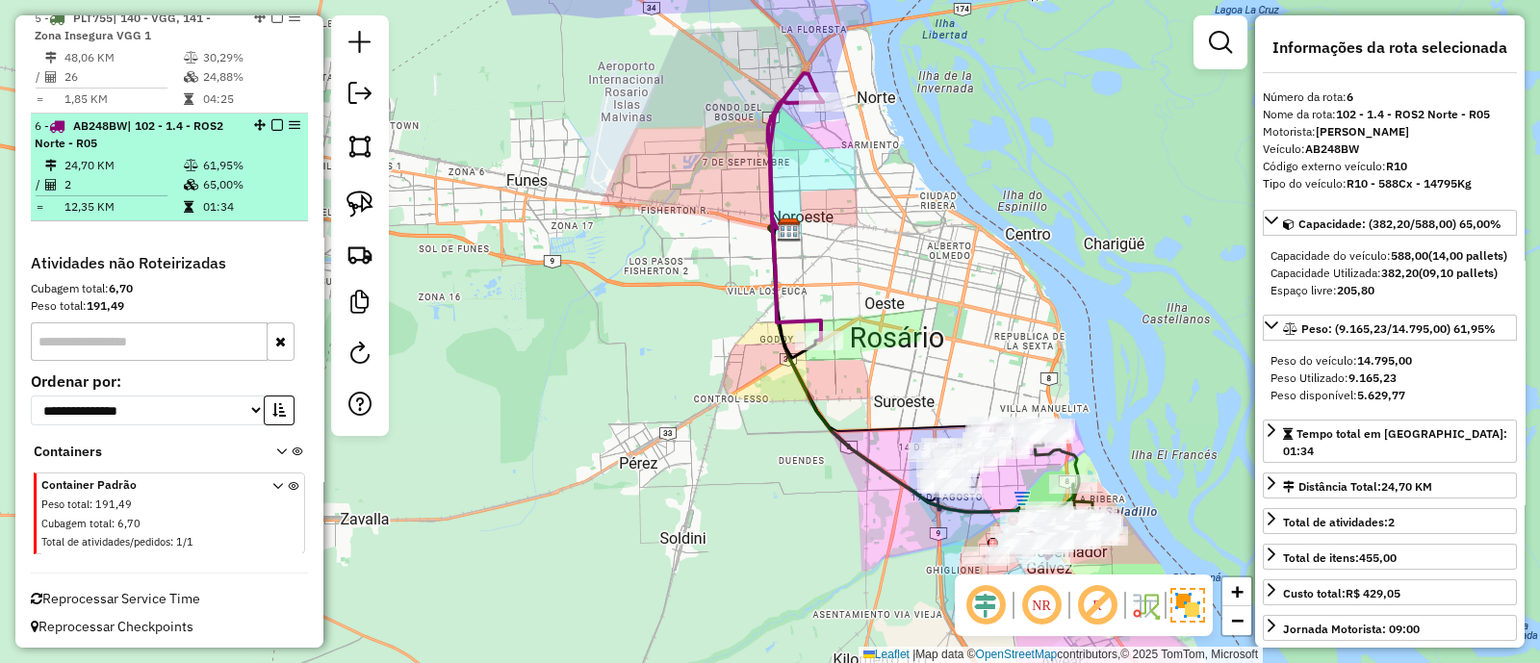
click at [272, 123] on em at bounding box center [277, 125] width 12 height 12
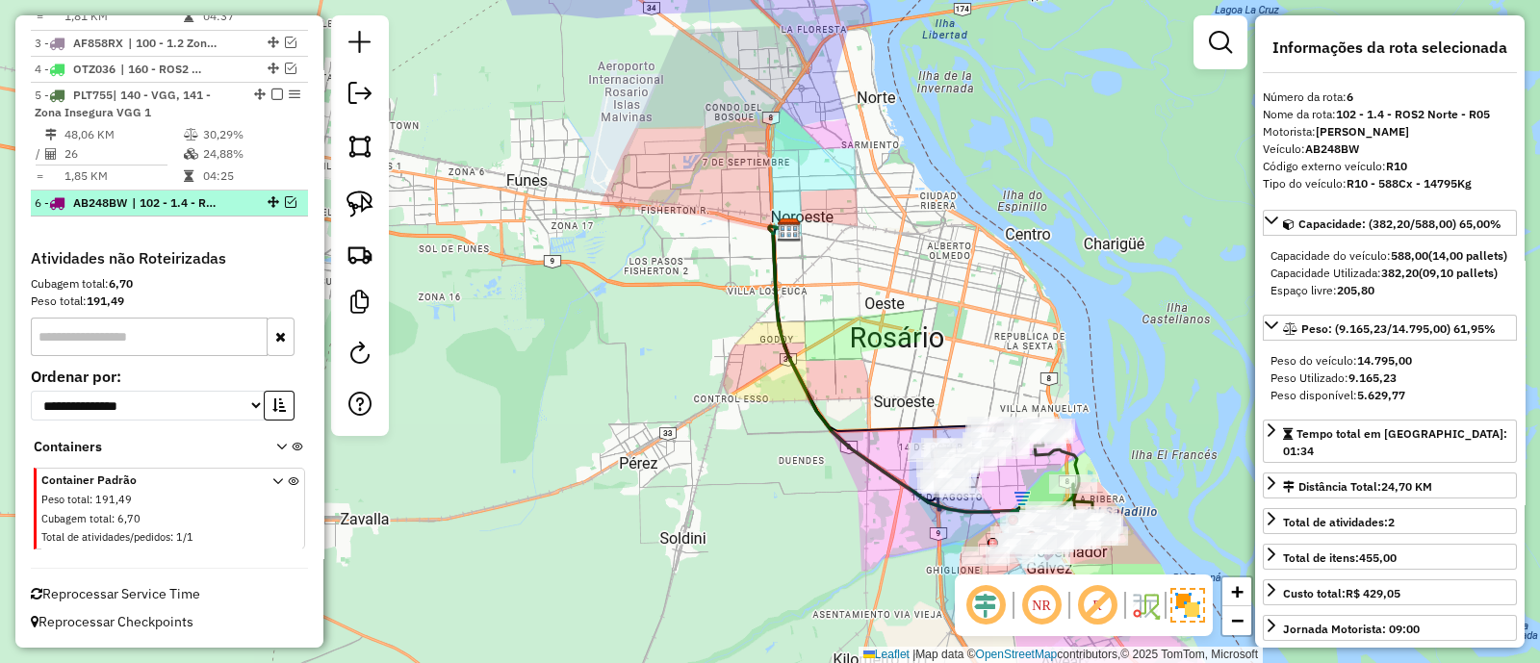
scroll to position [919, 0]
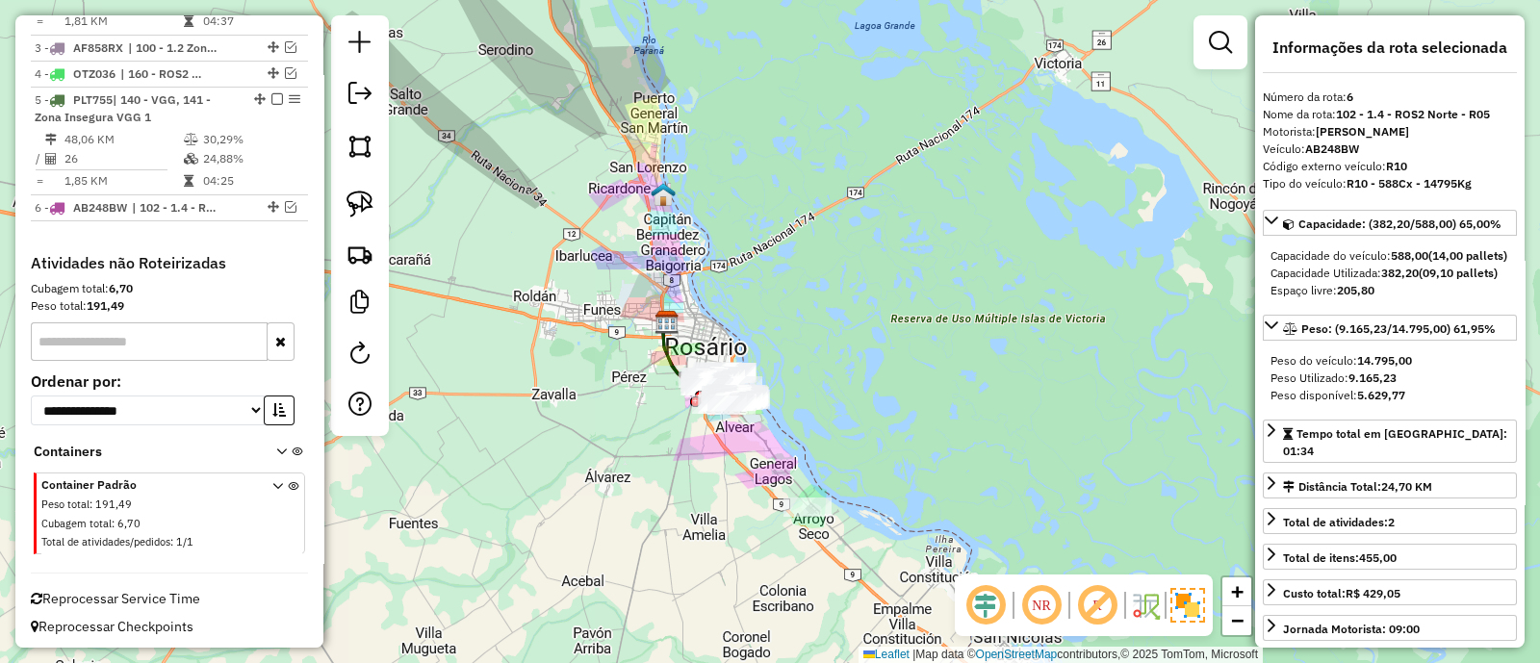
drag, startPoint x: 655, startPoint y: 455, endPoint x: 588, endPoint y: 389, distance: 93.9
click at [588, 389] on div "Janela de atendimento Grade de atendimento Capacidade Transportadoras Veículos …" at bounding box center [770, 331] width 1540 height 663
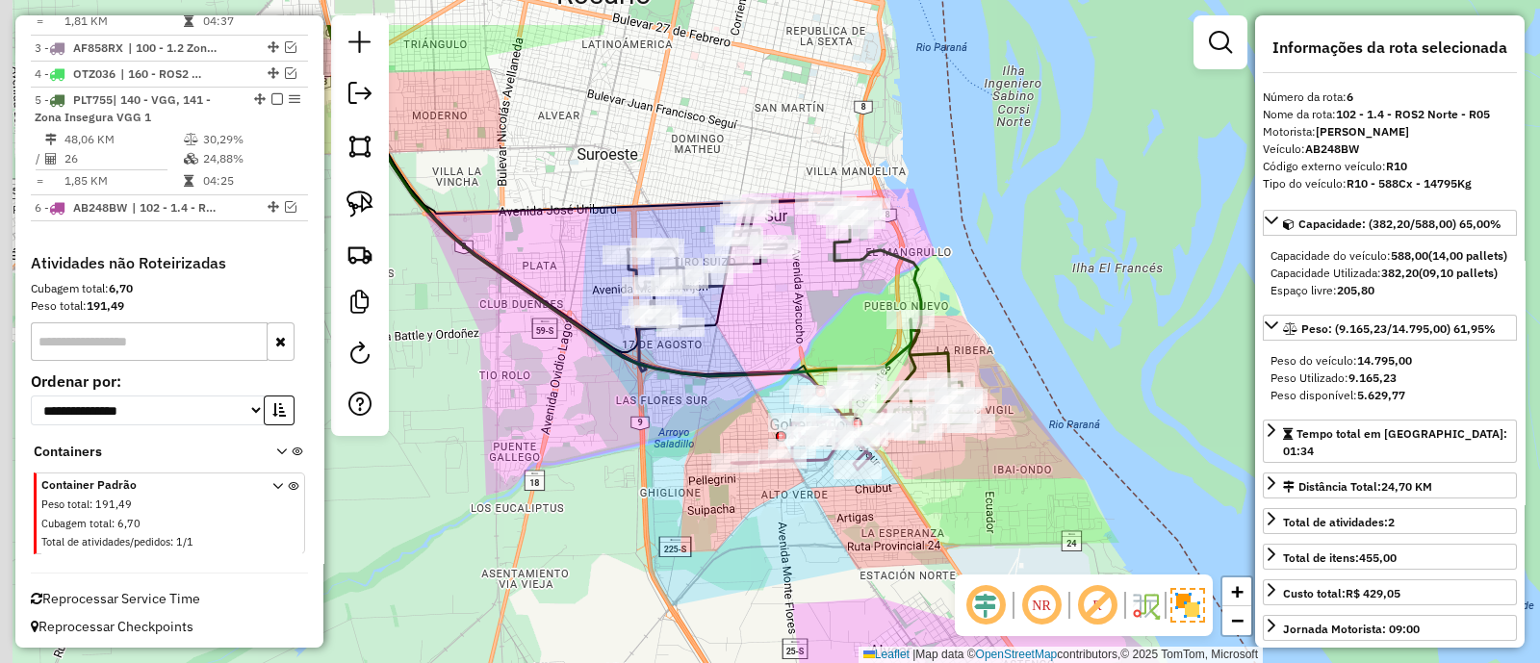
drag, startPoint x: 754, startPoint y: 238, endPoint x: 809, endPoint y: 331, distance: 108.3
click at [809, 331] on div "Janela de atendimento Grade de atendimento Capacidade Transportadoras Veículos …" at bounding box center [770, 331] width 1540 height 663
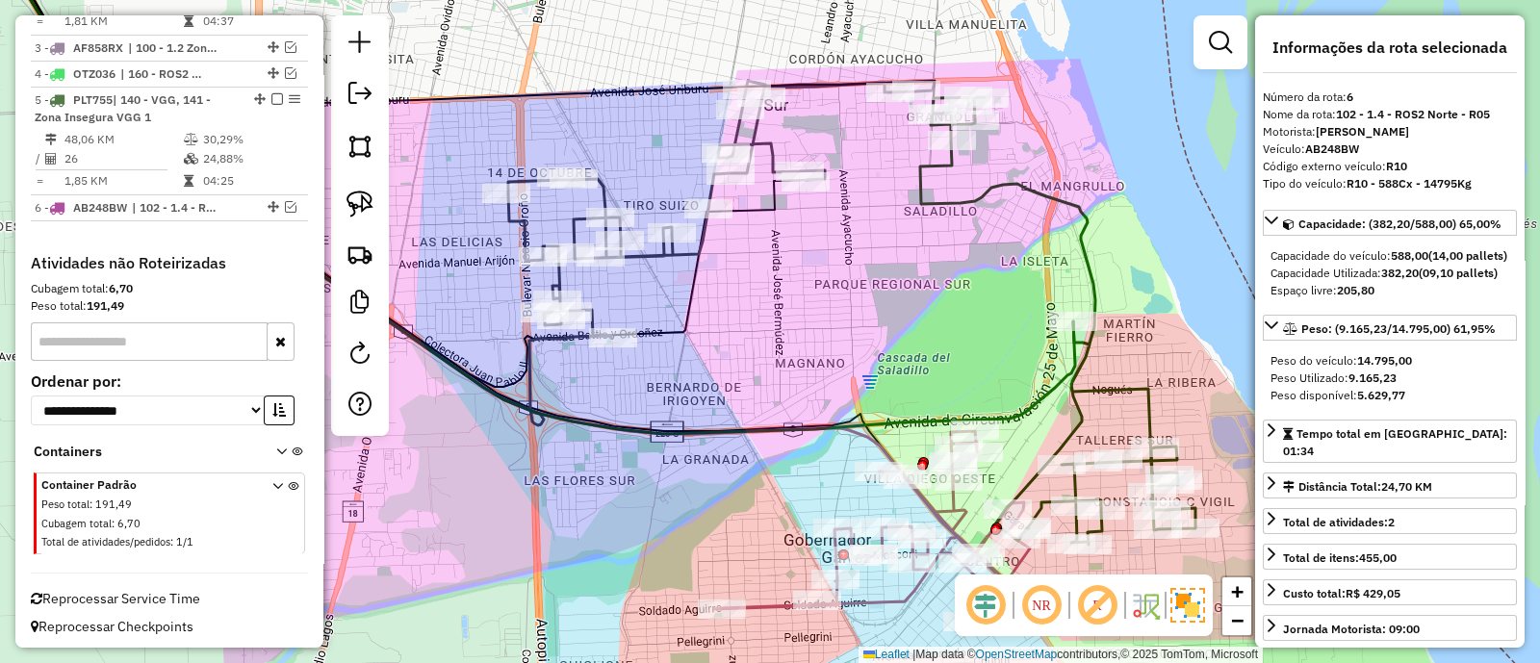
click at [683, 308] on icon at bounding box center [403, 160] width 806 height 453
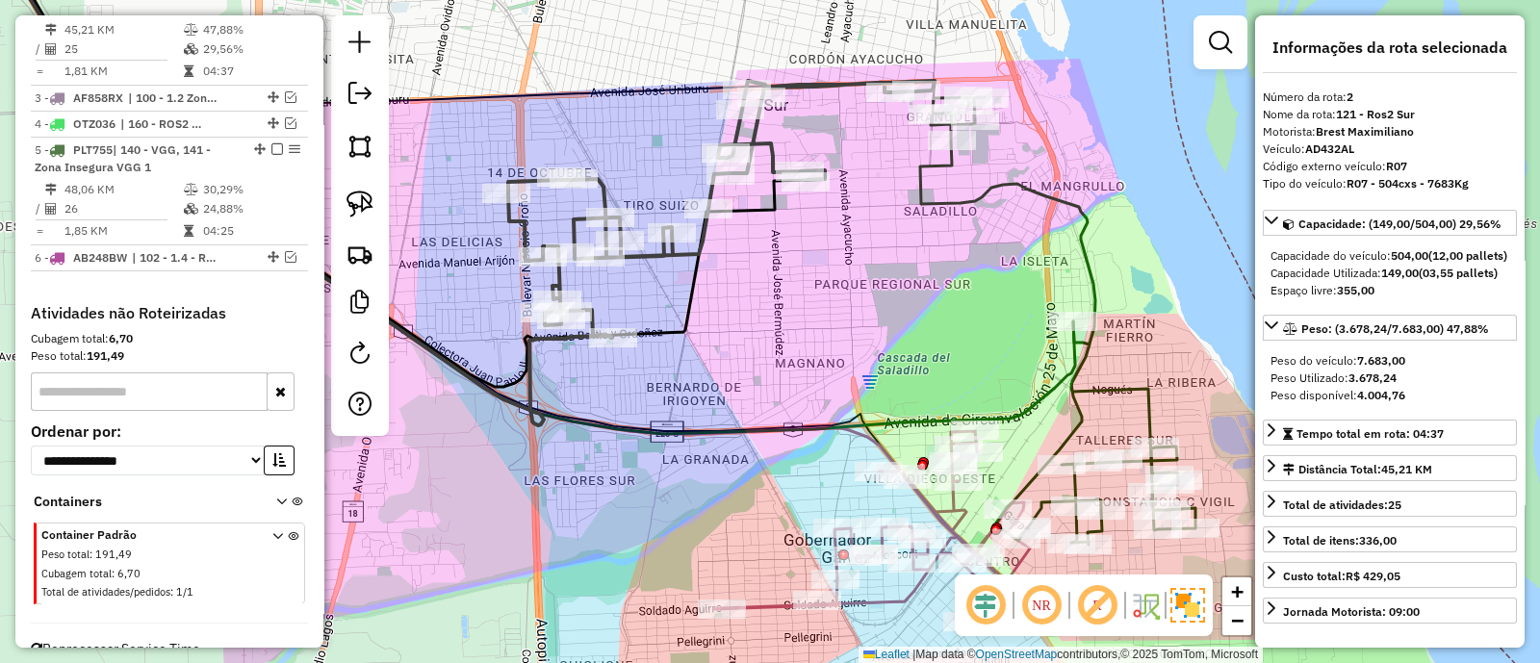
scroll to position [847, 0]
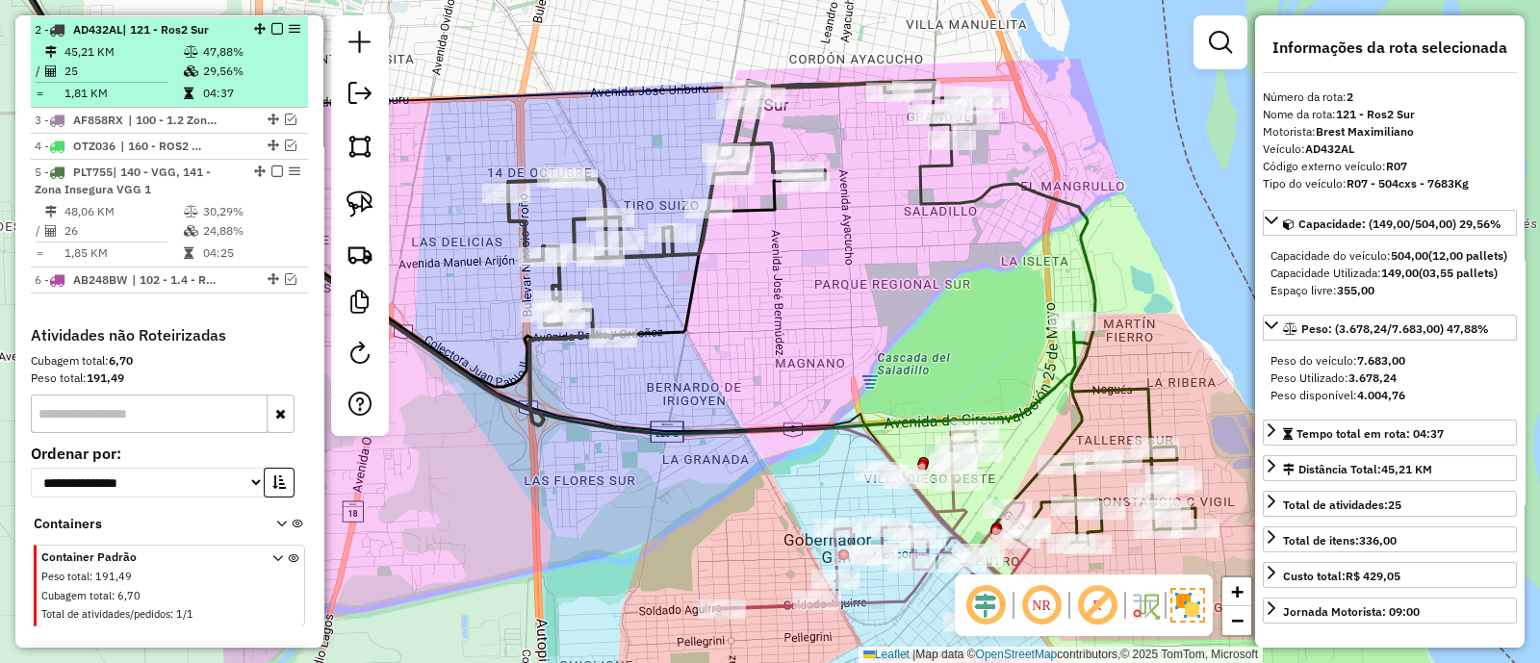
click at [273, 26] on em at bounding box center [277, 29] width 12 height 12
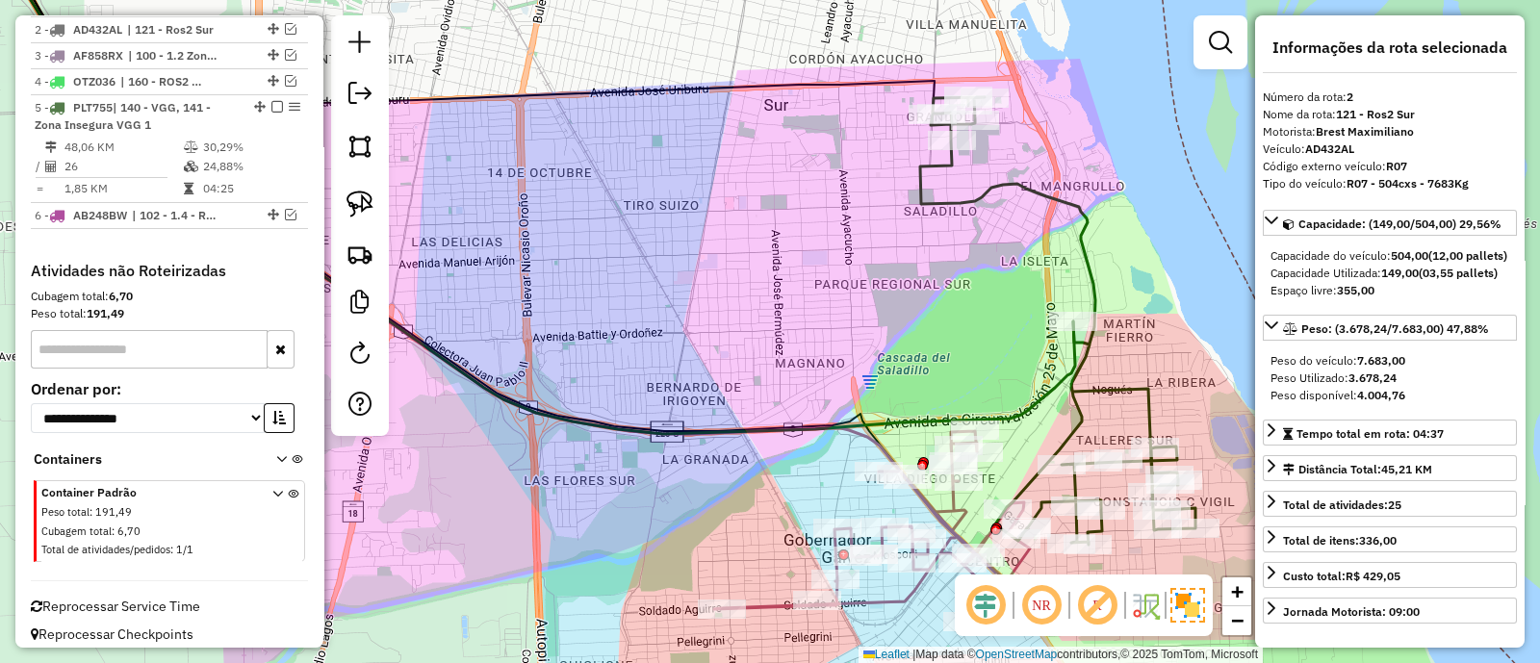
click at [958, 204] on icon at bounding box center [1057, 321] width 275 height 448
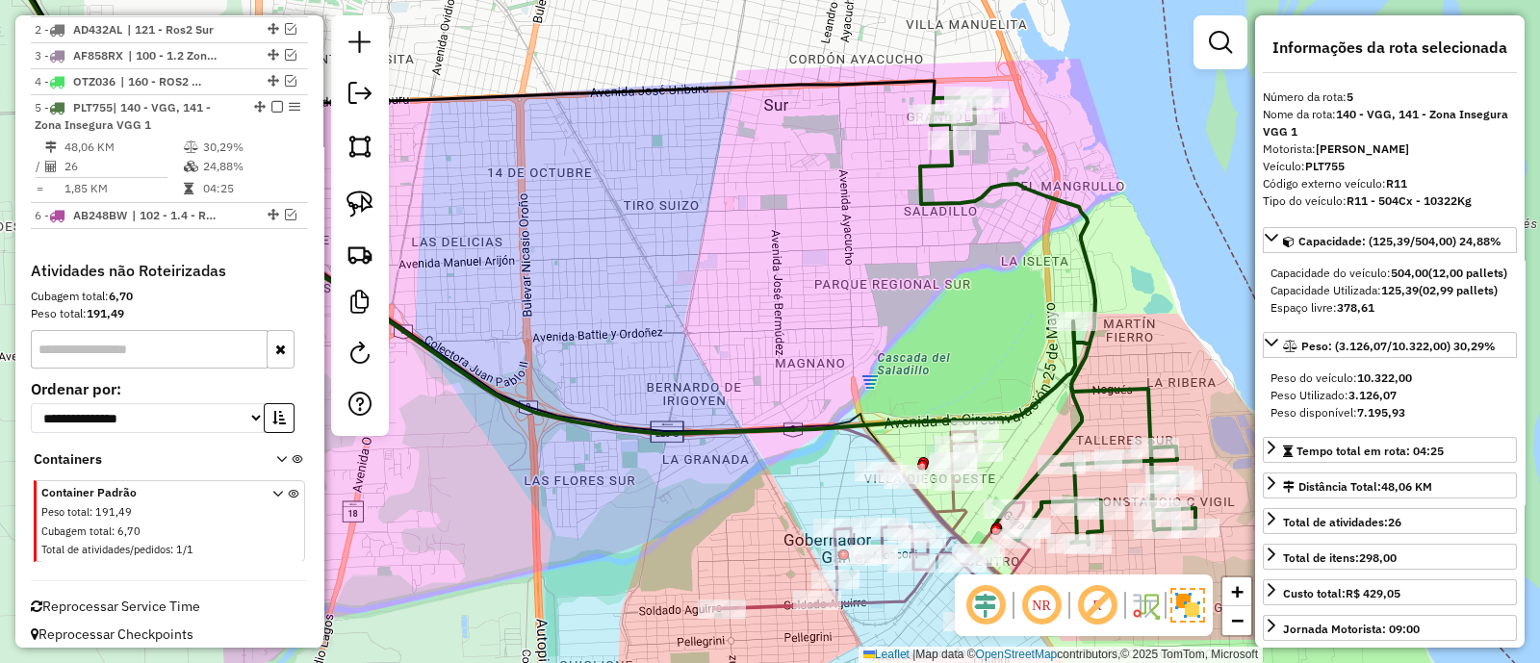
scroll to position [856, 0]
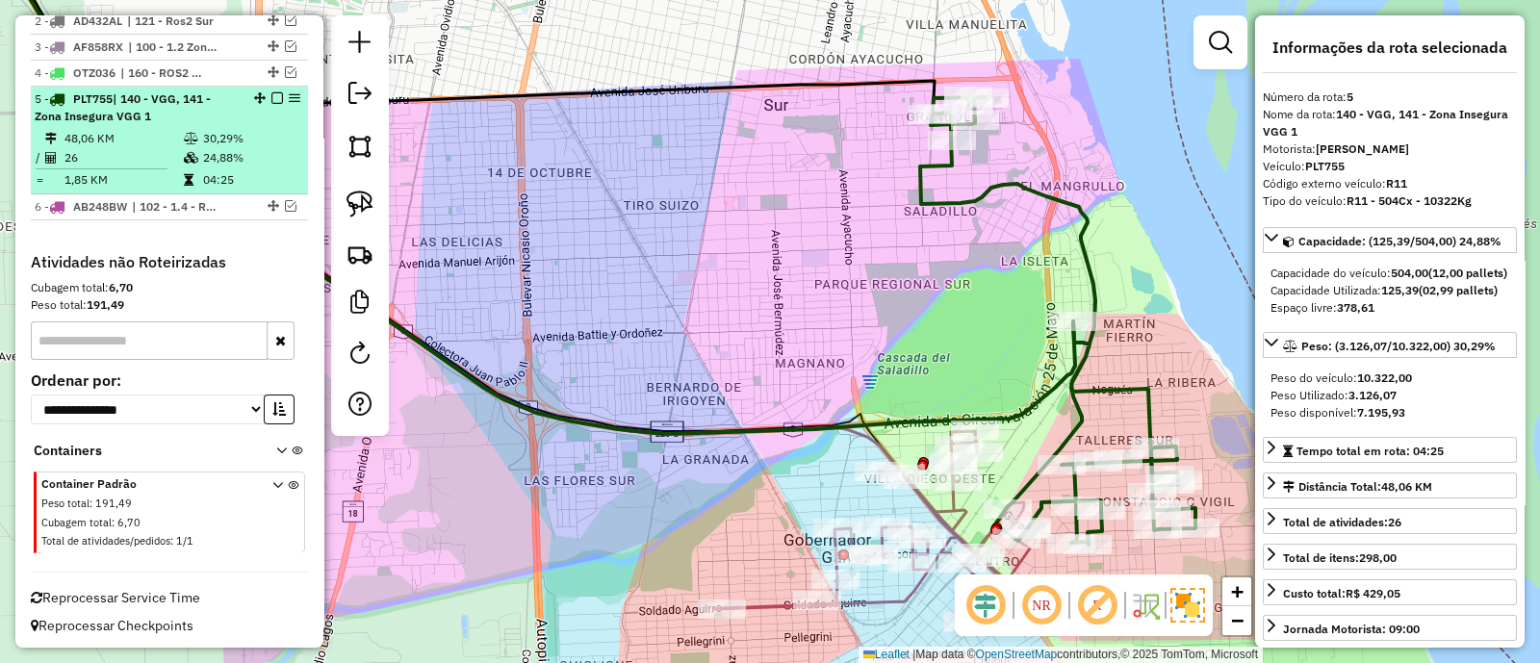
click at [271, 98] on em at bounding box center [277, 98] width 12 height 12
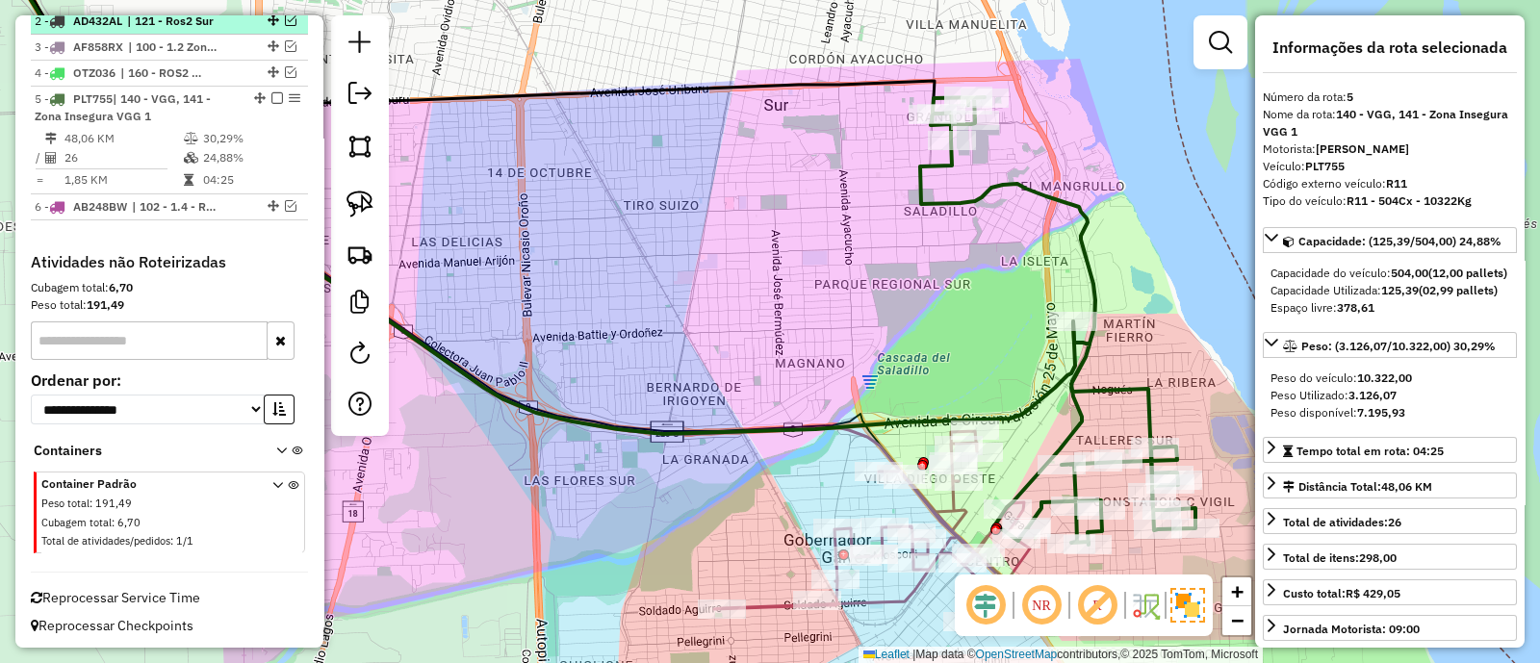
scroll to position [774, 0]
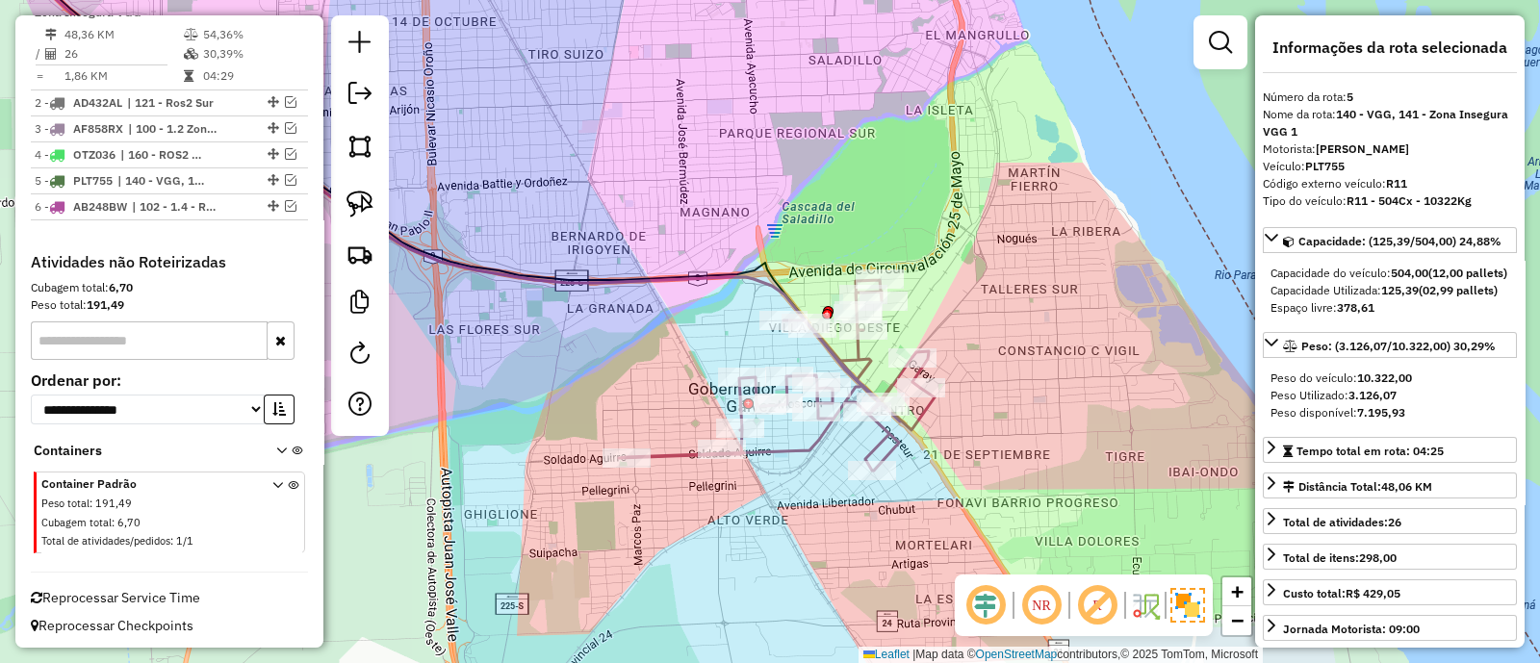
click at [852, 362] on icon at bounding box center [777, 375] width 316 height 191
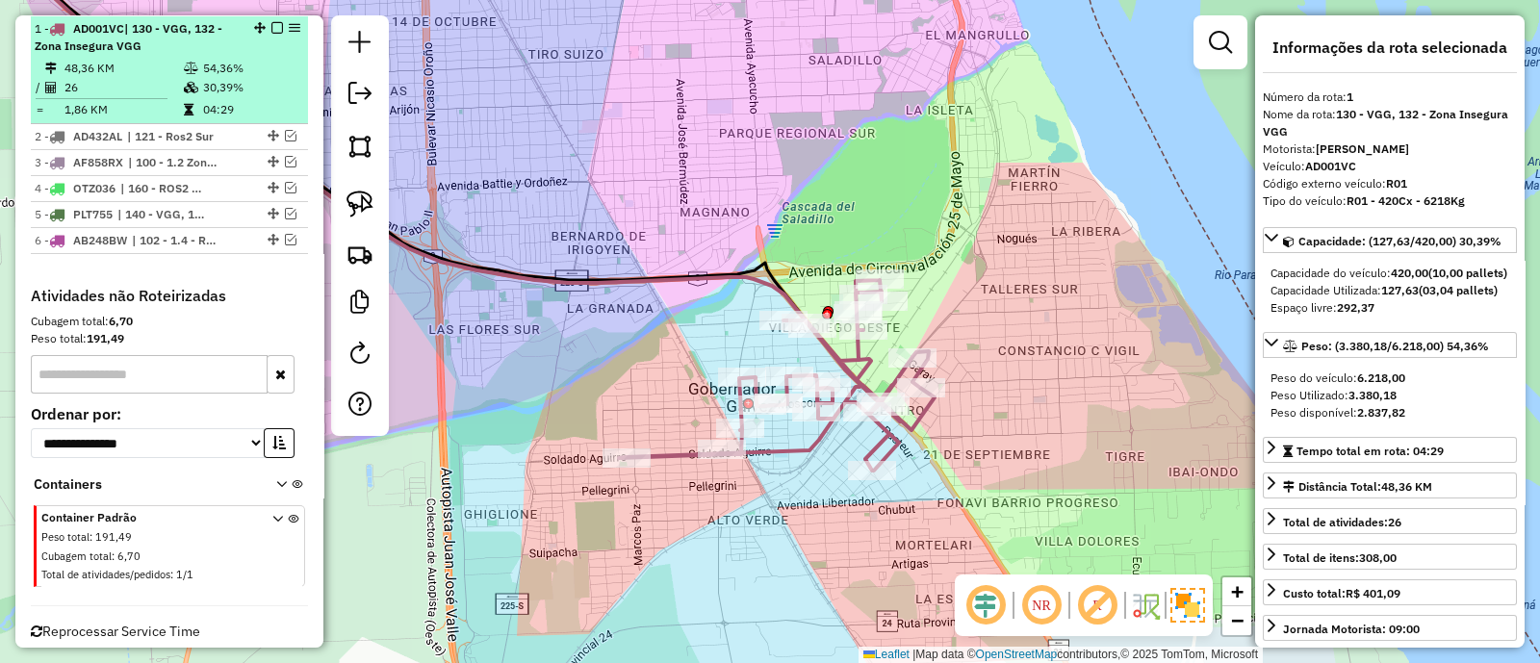
click at [271, 25] on em at bounding box center [277, 28] width 12 height 12
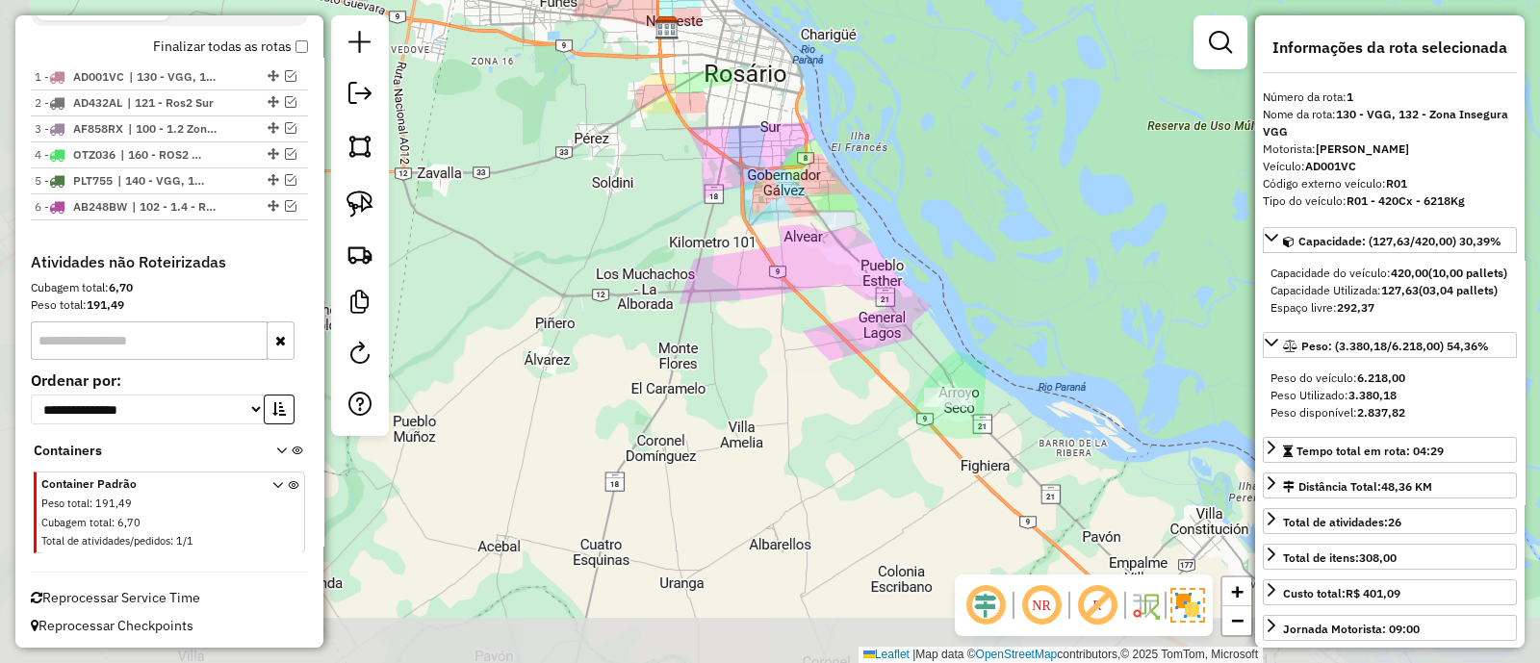
drag, startPoint x: 678, startPoint y: 377, endPoint x: 744, endPoint y: 226, distance: 165.1
click at [744, 226] on div "Janela de atendimento Grade de atendimento Capacidade Transportadoras Veículos …" at bounding box center [770, 331] width 1540 height 663
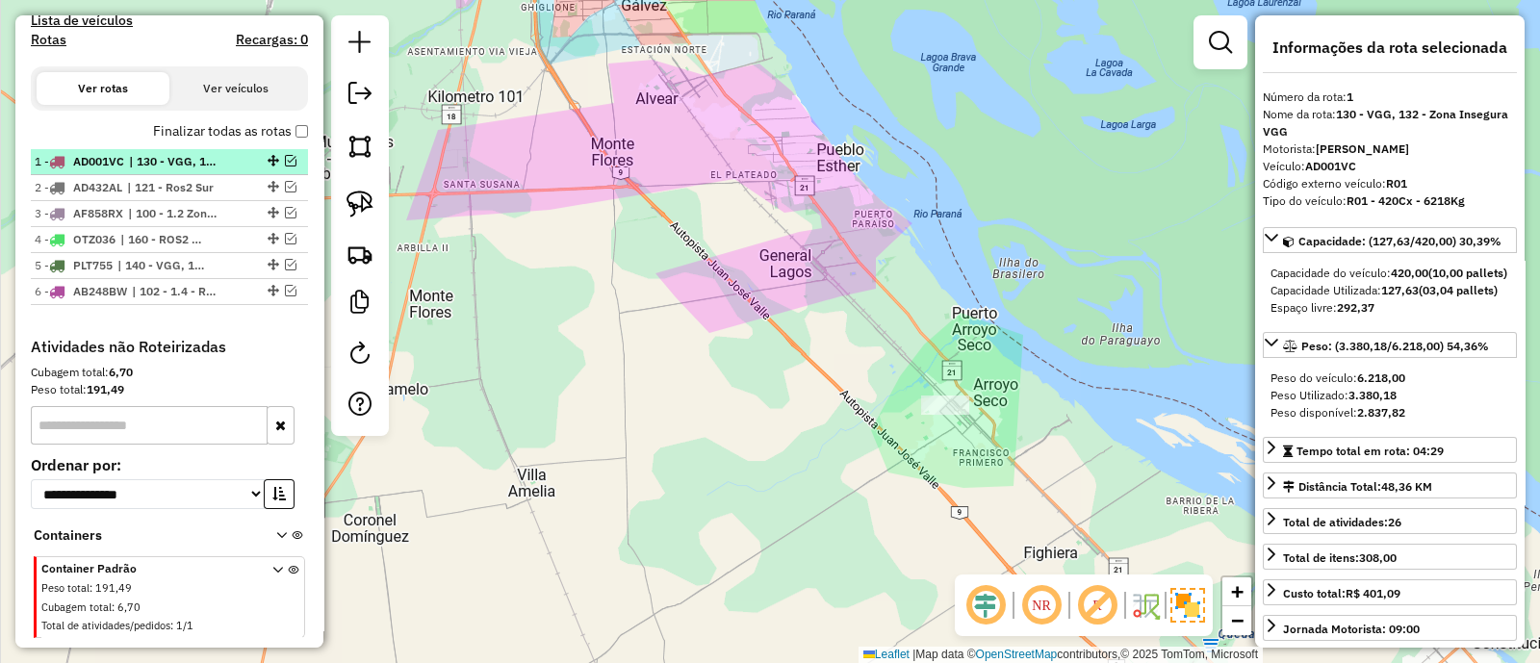
scroll to position [572, 0]
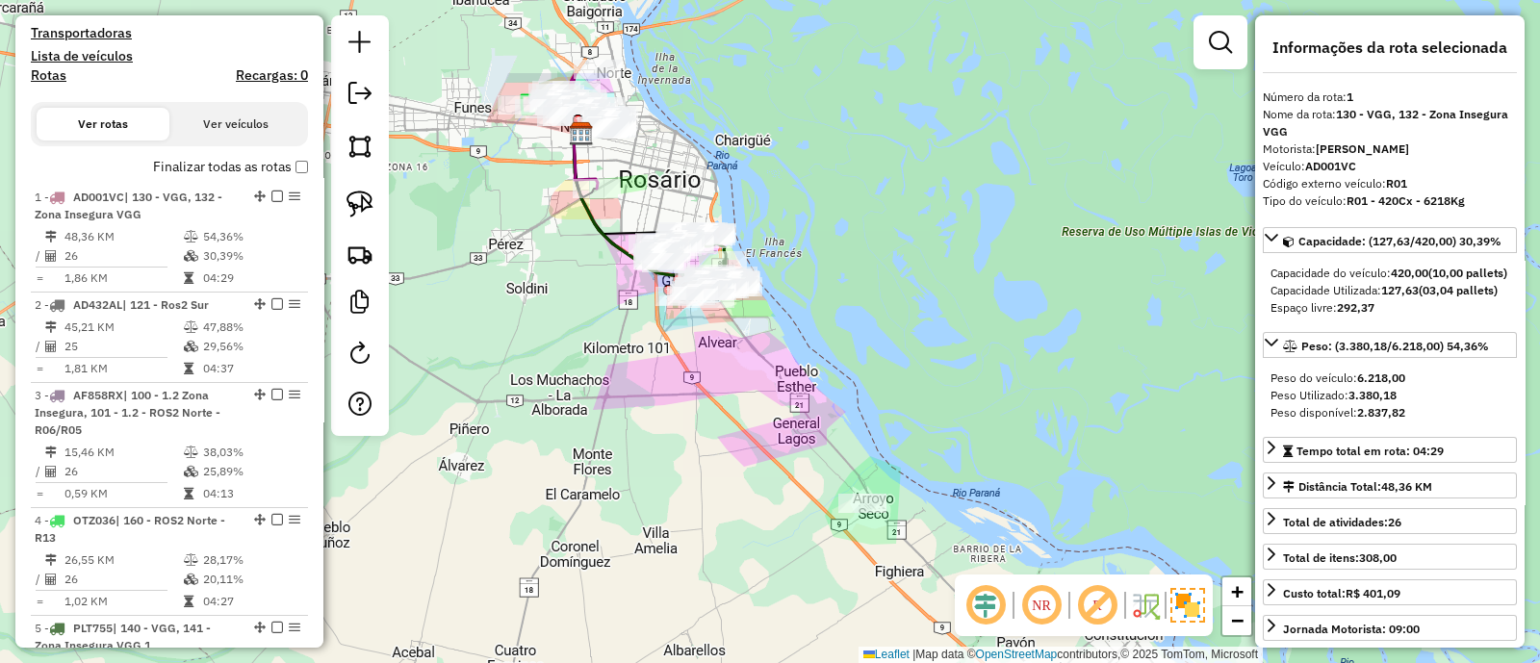
drag, startPoint x: 741, startPoint y: 406, endPoint x: 750, endPoint y: 428, distance: 23.8
click at [747, 425] on div "Janela de atendimento Grade de atendimento Capacidade Transportadoras Veículos …" at bounding box center [770, 331] width 1540 height 663
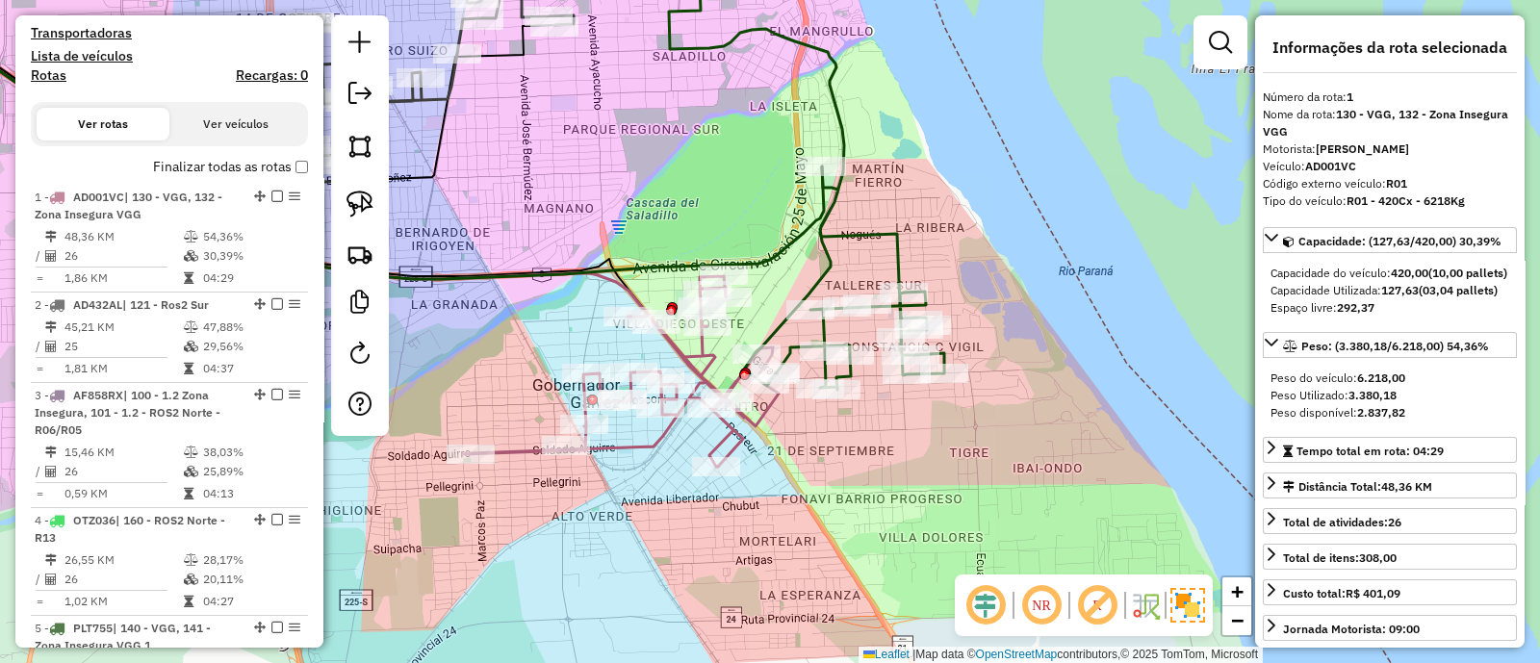
click at [708, 353] on icon at bounding box center [621, 371] width 316 height 191
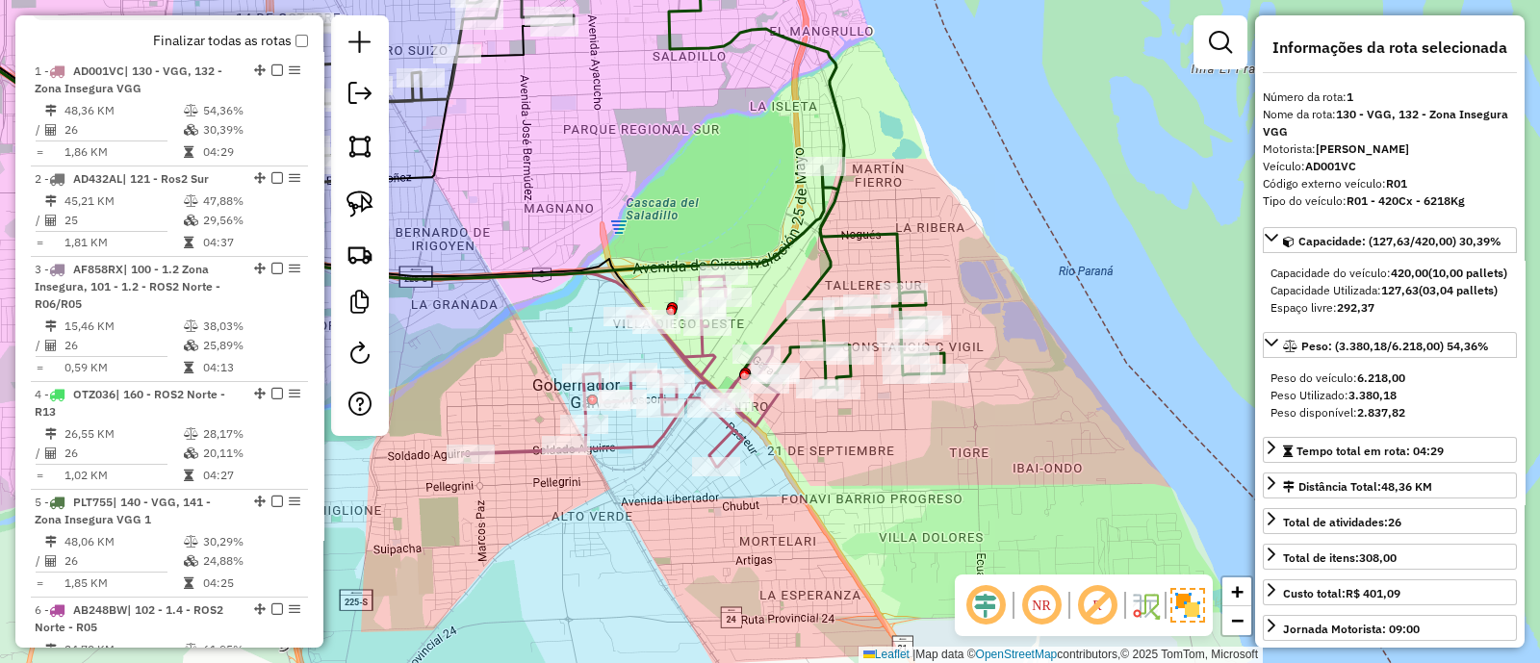
scroll to position [740, 0]
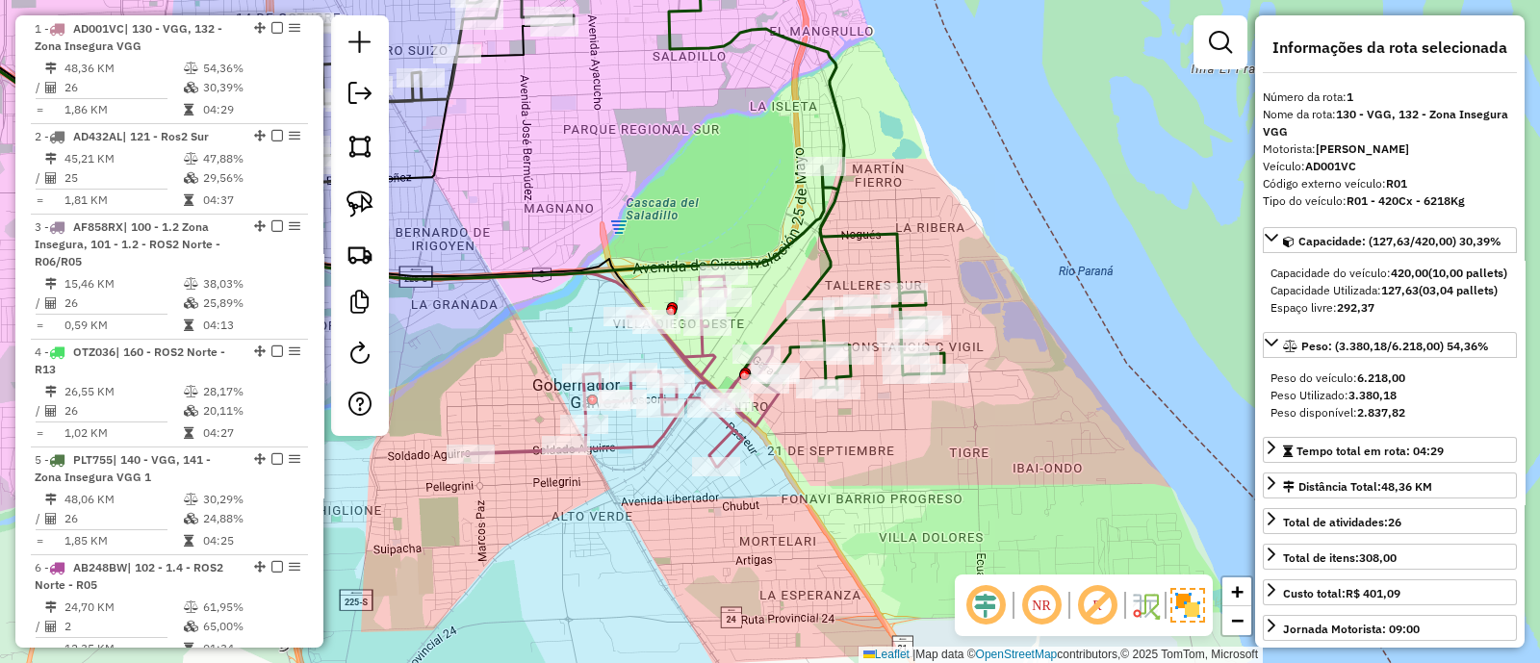
click at [786, 325] on icon at bounding box center [806, 166] width 275 height 448
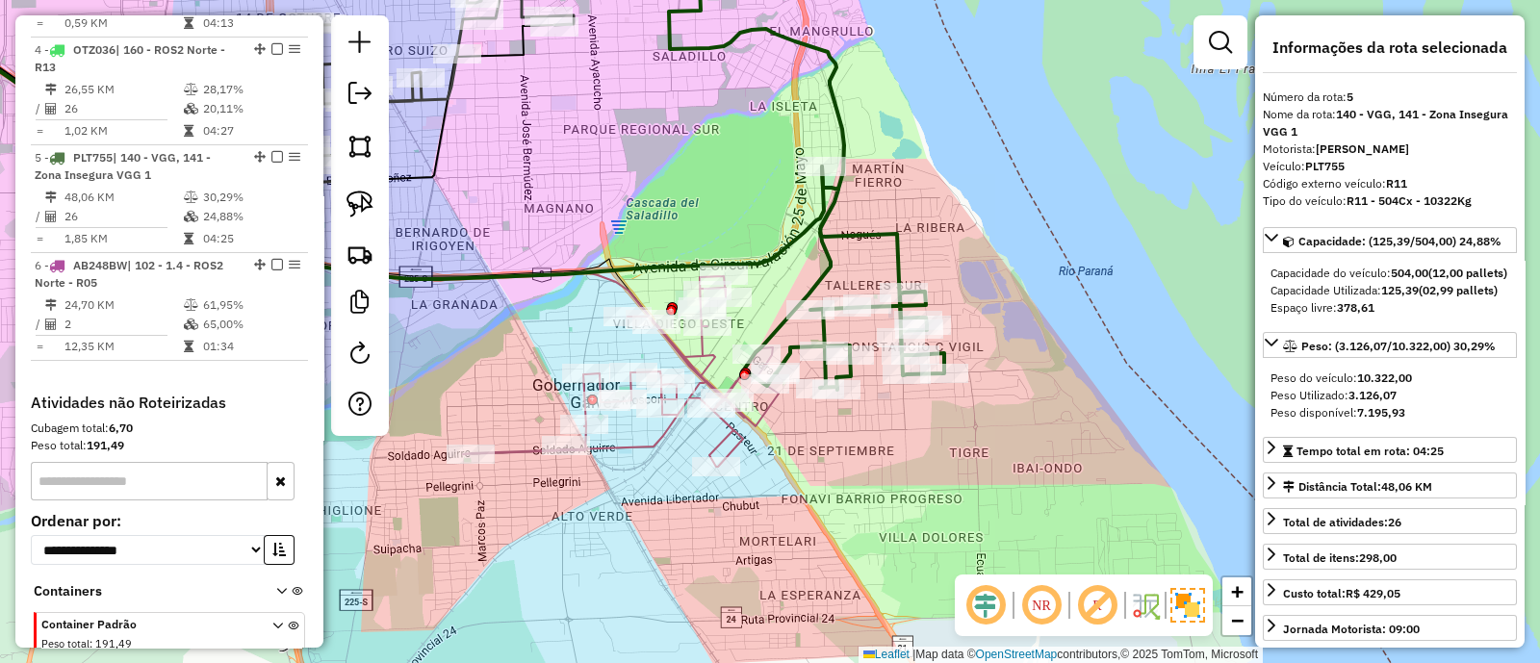
scroll to position [1169, 0]
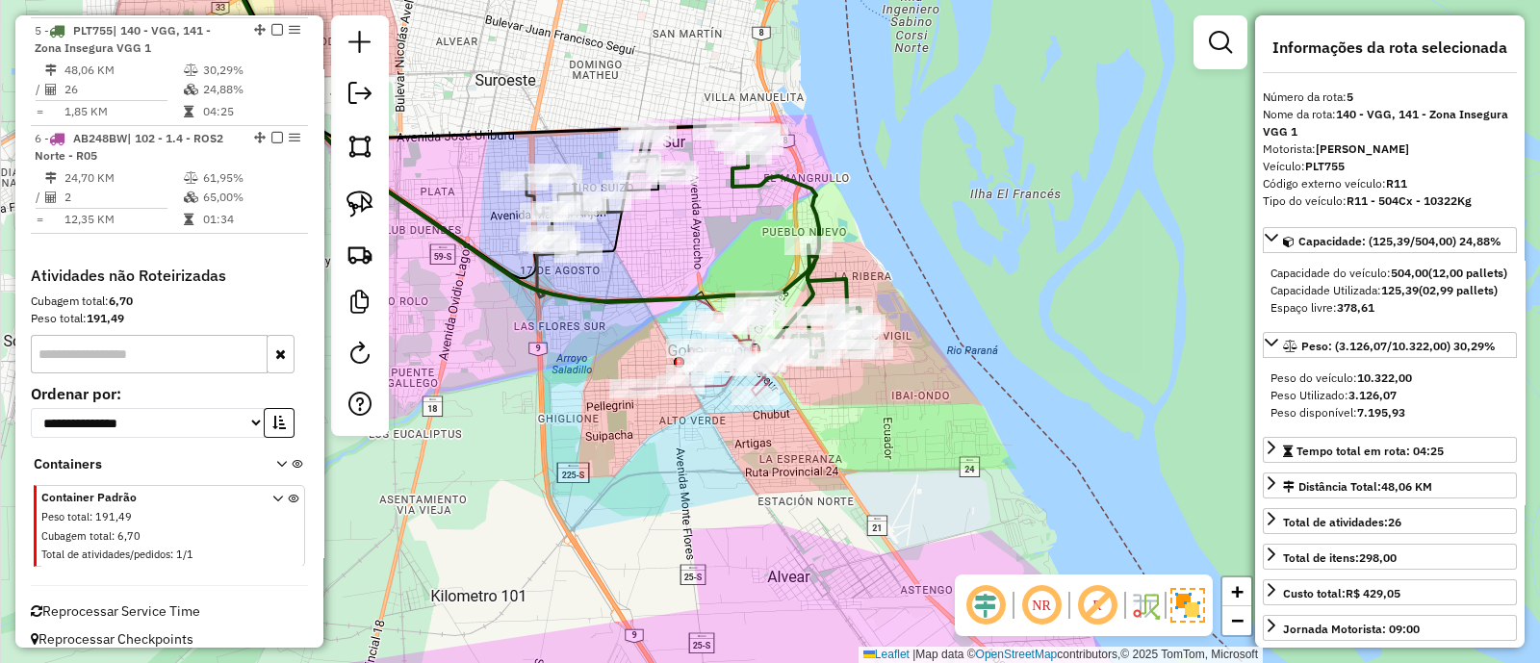
drag, startPoint x: 864, startPoint y: 463, endPoint x: 934, endPoint y: 475, distance: 70.3
click at [934, 475] on div "Janela de atendimento Grade de atendimento Capacidade Transportadoras Veículos …" at bounding box center [770, 331] width 1540 height 663
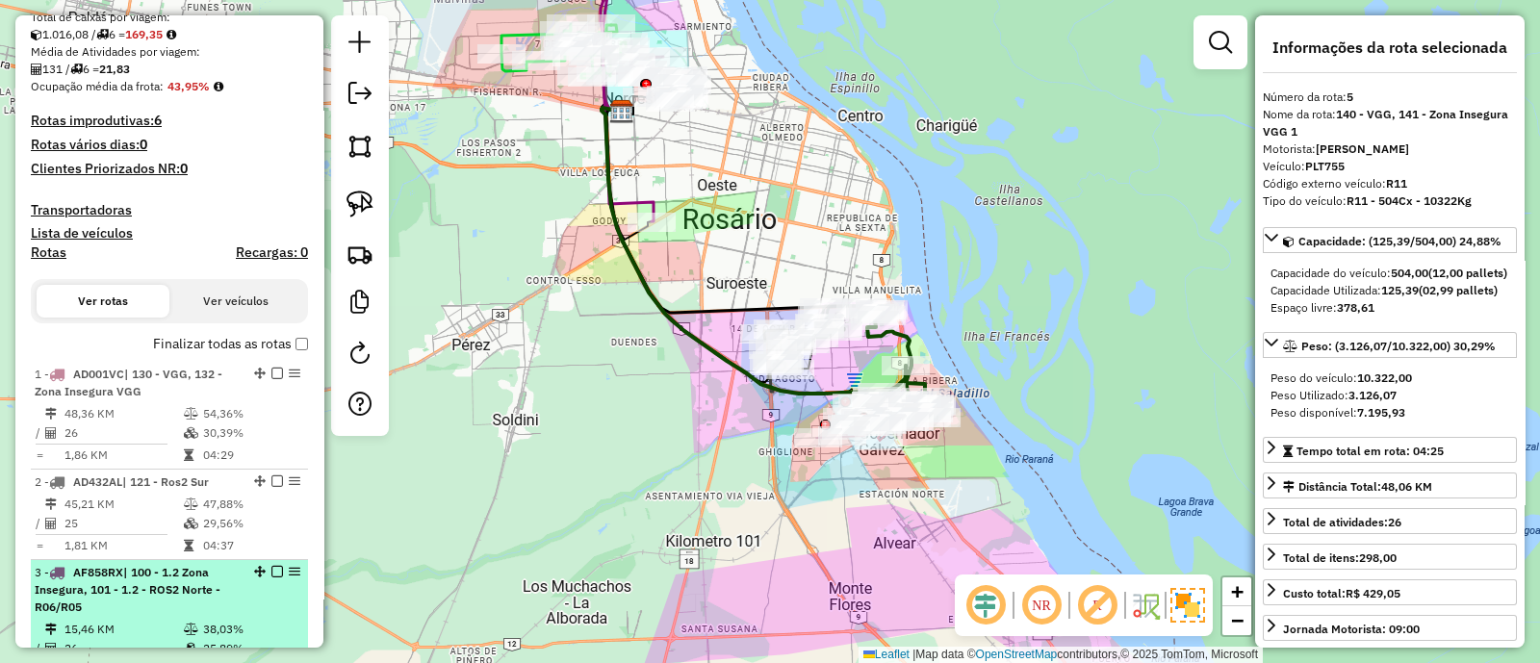
scroll to position [327, 0]
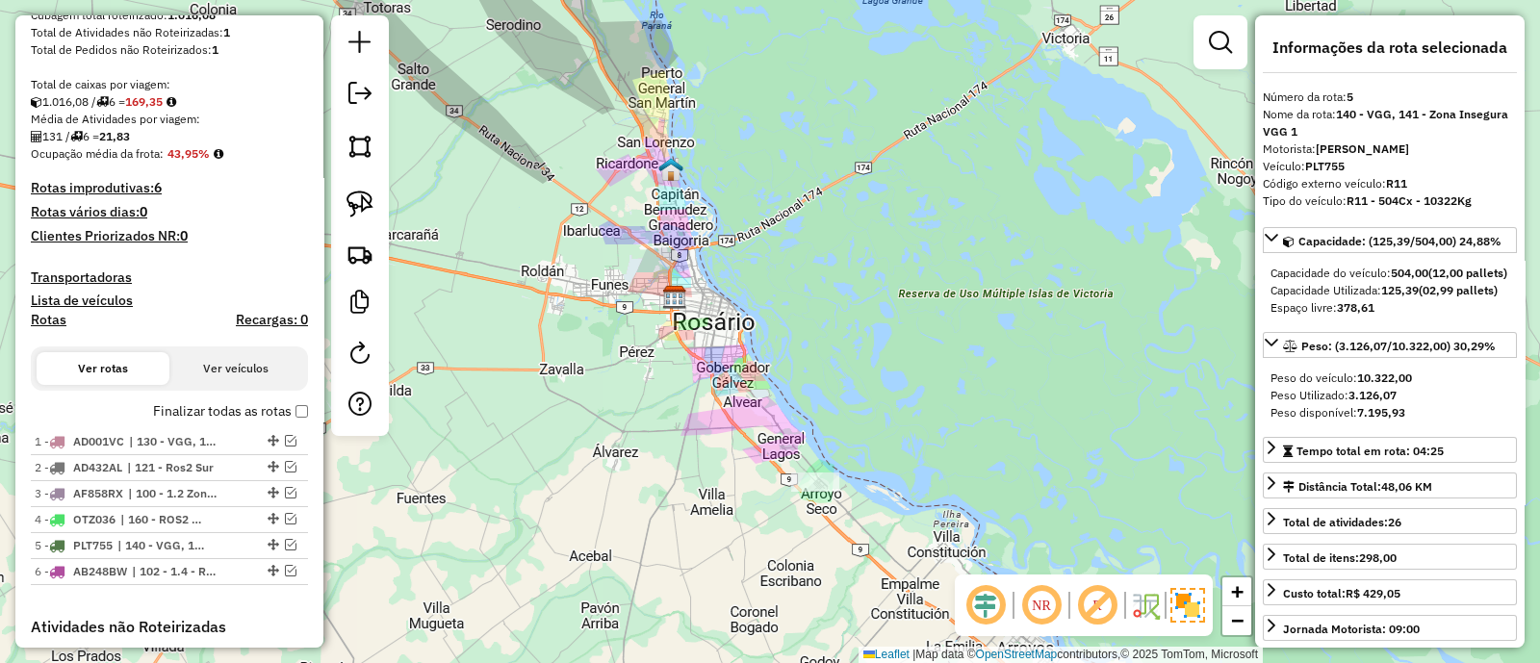
drag, startPoint x: 688, startPoint y: 373, endPoint x: 728, endPoint y: 392, distance: 43.5
click at [728, 392] on div "Janela de atendimento Grade de atendimento Capacidade Transportadoras Veículos …" at bounding box center [770, 331] width 1540 height 663
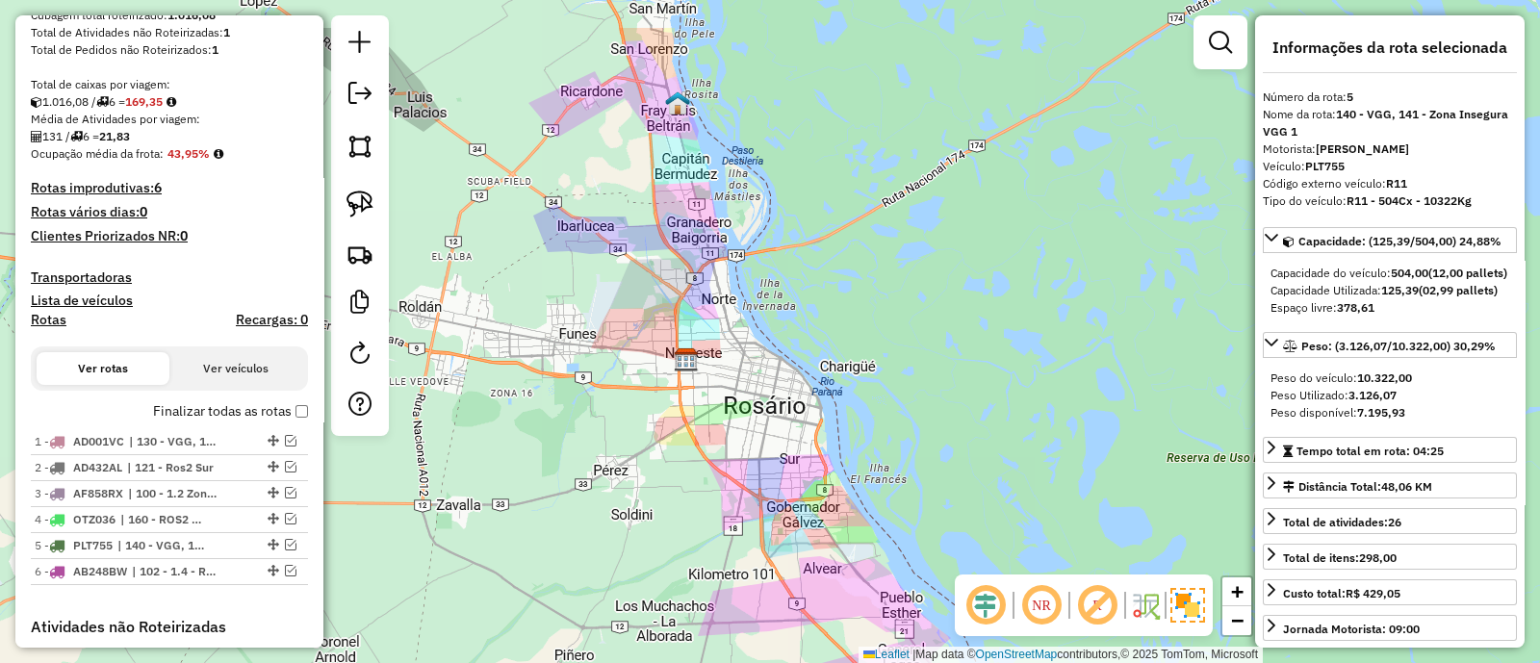
drag, startPoint x: 679, startPoint y: 216, endPoint x: 726, endPoint y: 310, distance: 105.5
click at [726, 310] on div "Janela de atendimento Grade de atendimento Capacidade Transportadoras Veículos …" at bounding box center [770, 331] width 1540 height 663
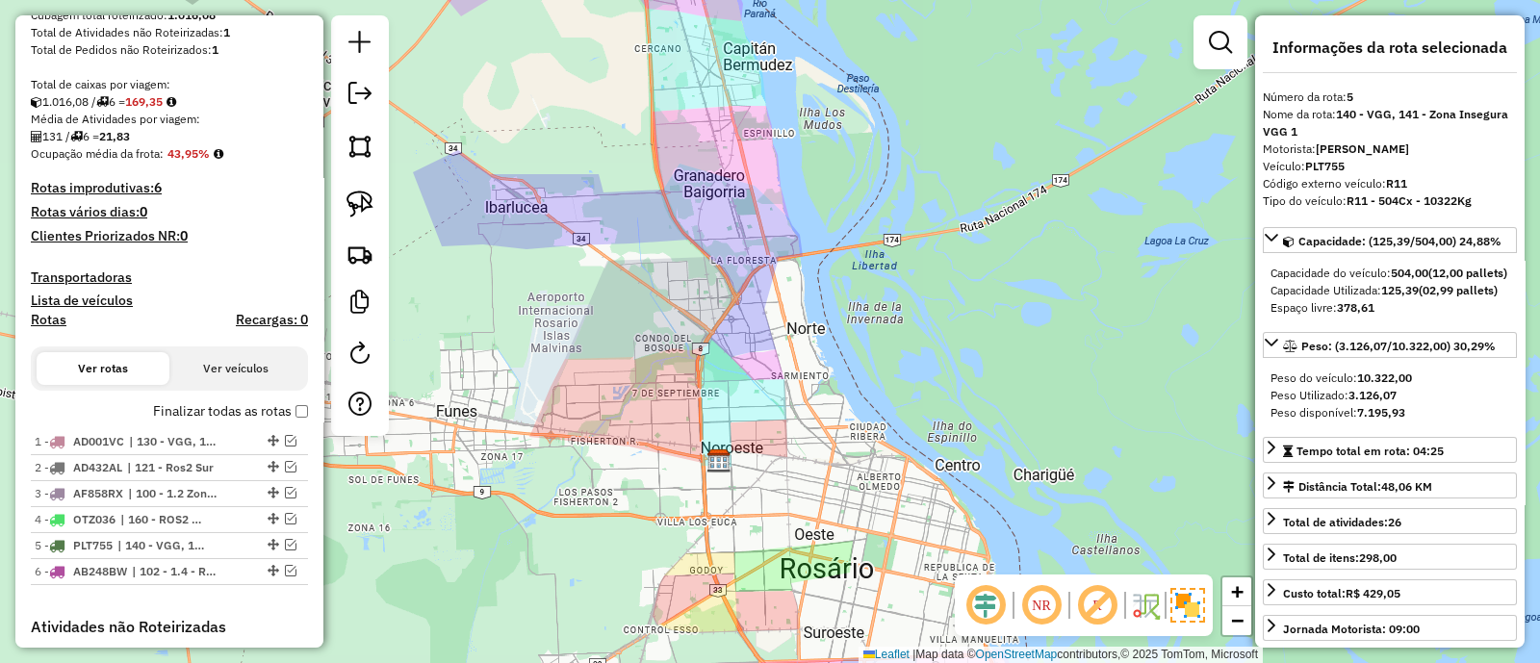
drag, startPoint x: 736, startPoint y: 311, endPoint x: 813, endPoint y: 374, distance: 99.8
click at [813, 374] on div "Janela de atendimento Grade de atendimento Capacidade Transportadoras Veículos …" at bounding box center [770, 331] width 1540 height 663
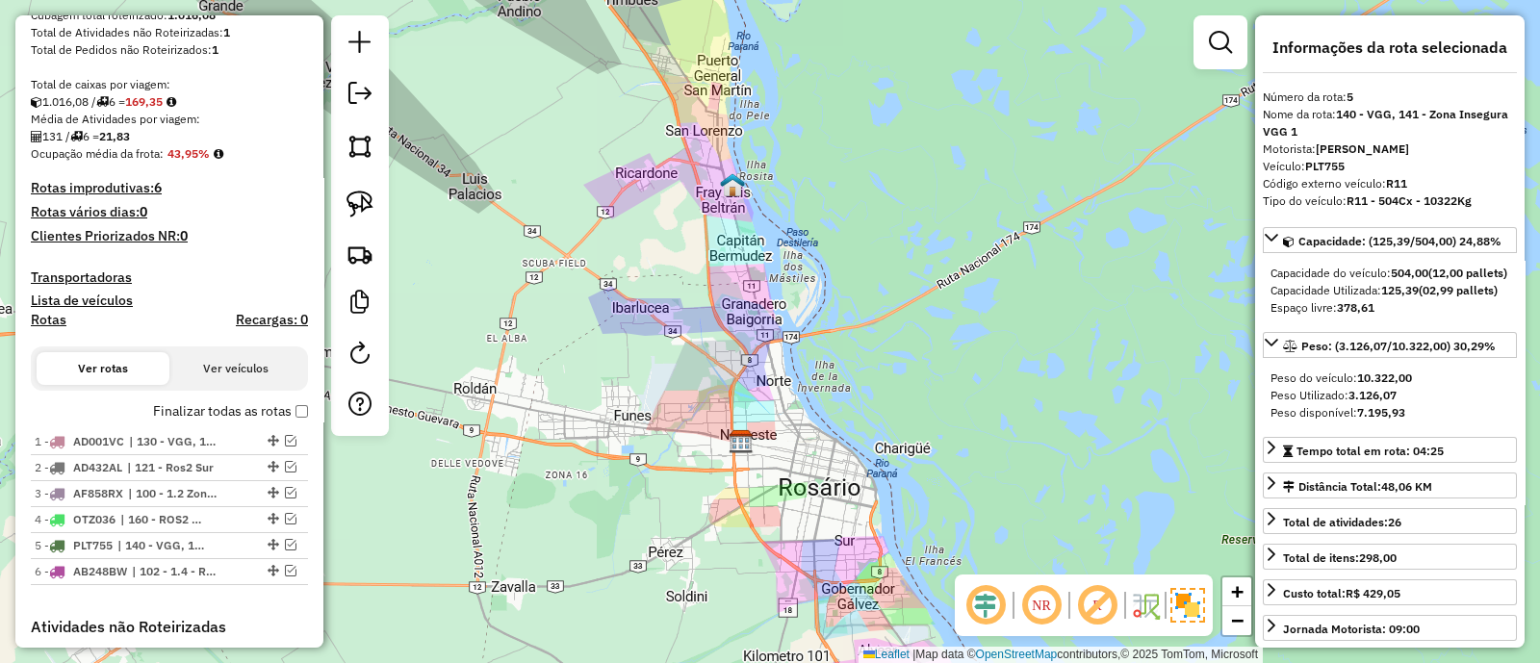
drag, startPoint x: 813, startPoint y: 374, endPoint x: 778, endPoint y: 392, distance: 39.6
click at [780, 392] on div "Janela de atendimento Grade de atendimento Capacidade Transportadoras Veículos …" at bounding box center [770, 331] width 1540 height 663
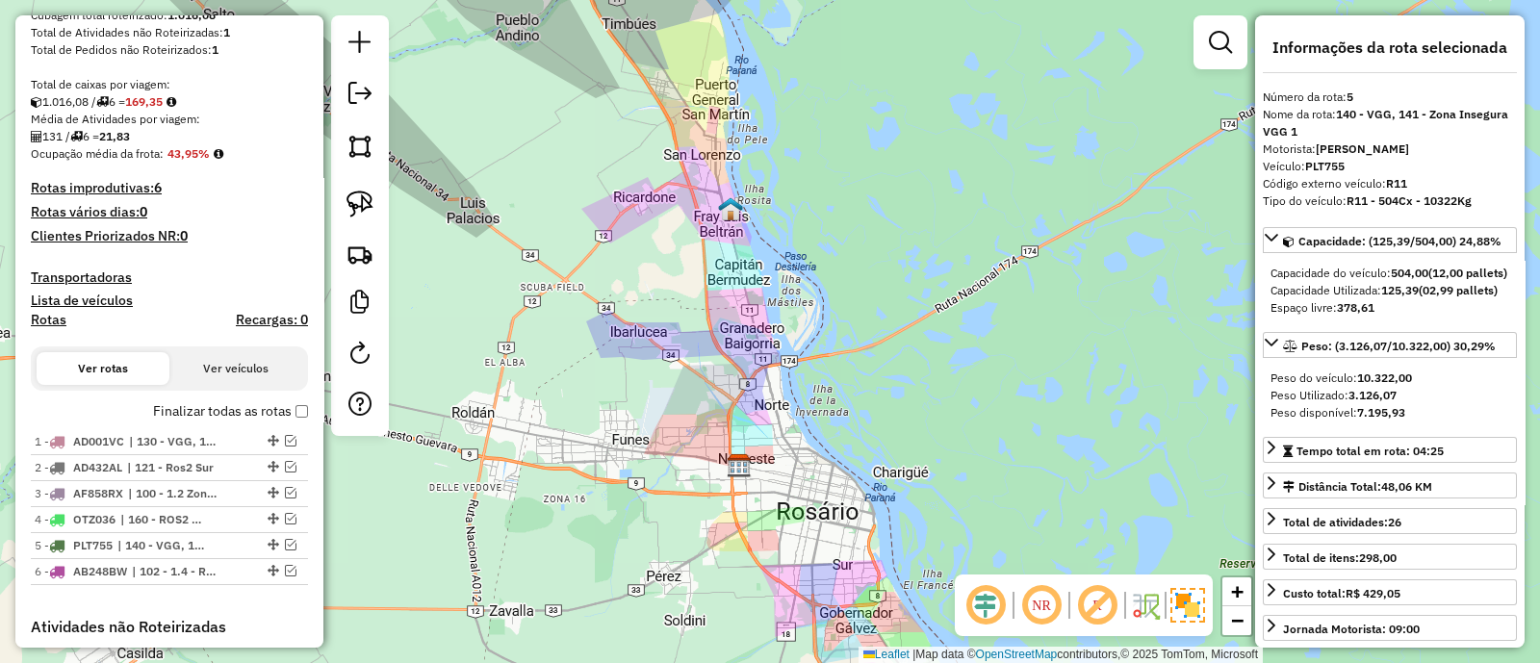
drag, startPoint x: 765, startPoint y: 247, endPoint x: 765, endPoint y: 324, distance: 77.0
click at [765, 324] on div "Janela de atendimento Grade de atendimento Capacidade Transportadoras Veículos …" at bounding box center [770, 331] width 1540 height 663
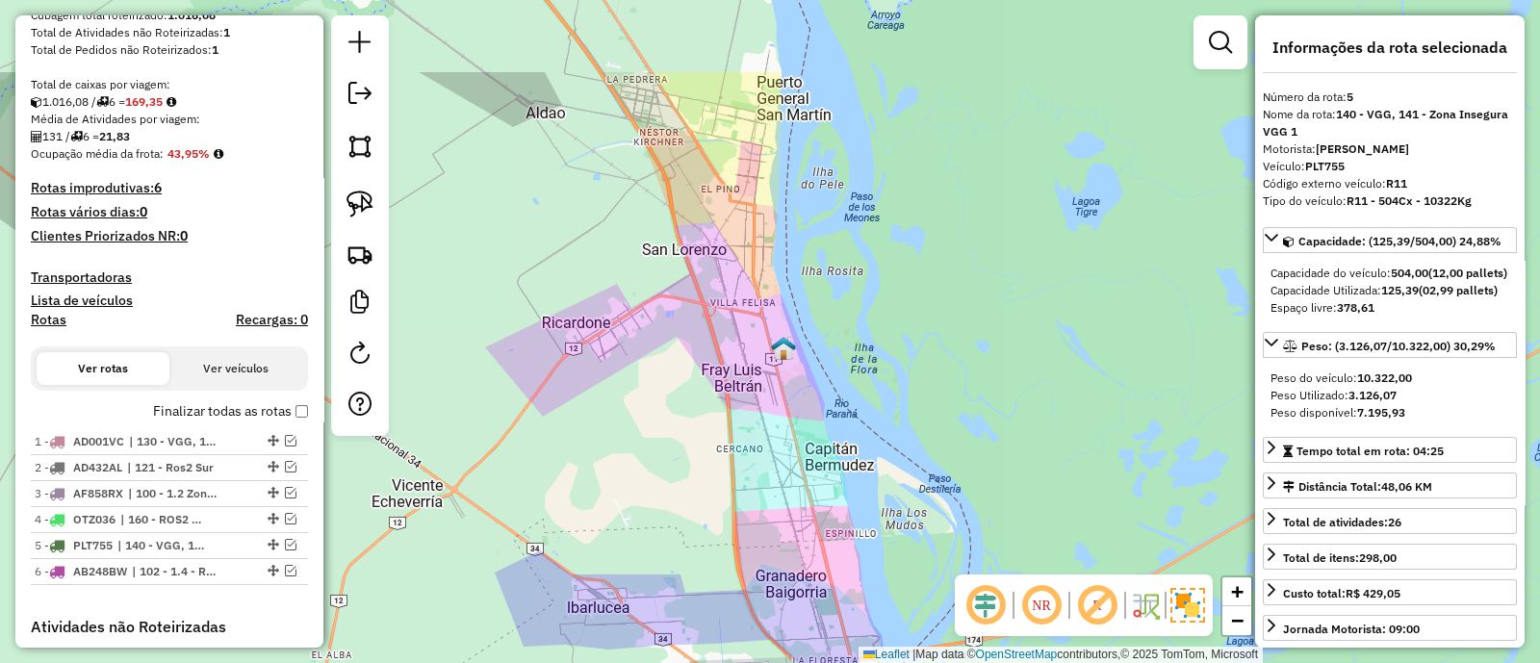
drag, startPoint x: 622, startPoint y: 278, endPoint x: 697, endPoint y: 416, distance: 156.8
click at [697, 416] on div "Janela de atendimento Grade de atendimento Capacidade Transportadoras Veículos …" at bounding box center [770, 331] width 1540 height 663
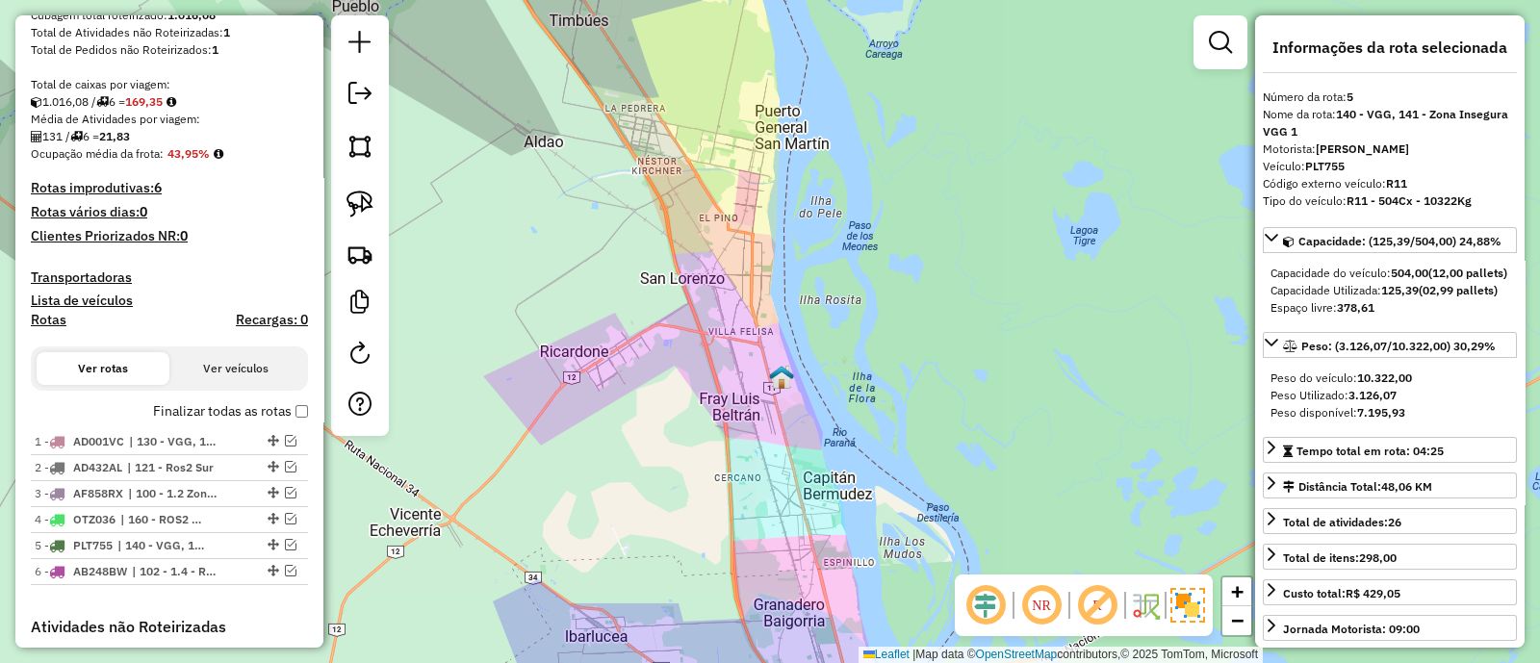
click at [696, 422] on div "Janela de atendimento Grade de atendimento Capacidade Transportadoras Veículos …" at bounding box center [770, 331] width 1540 height 663
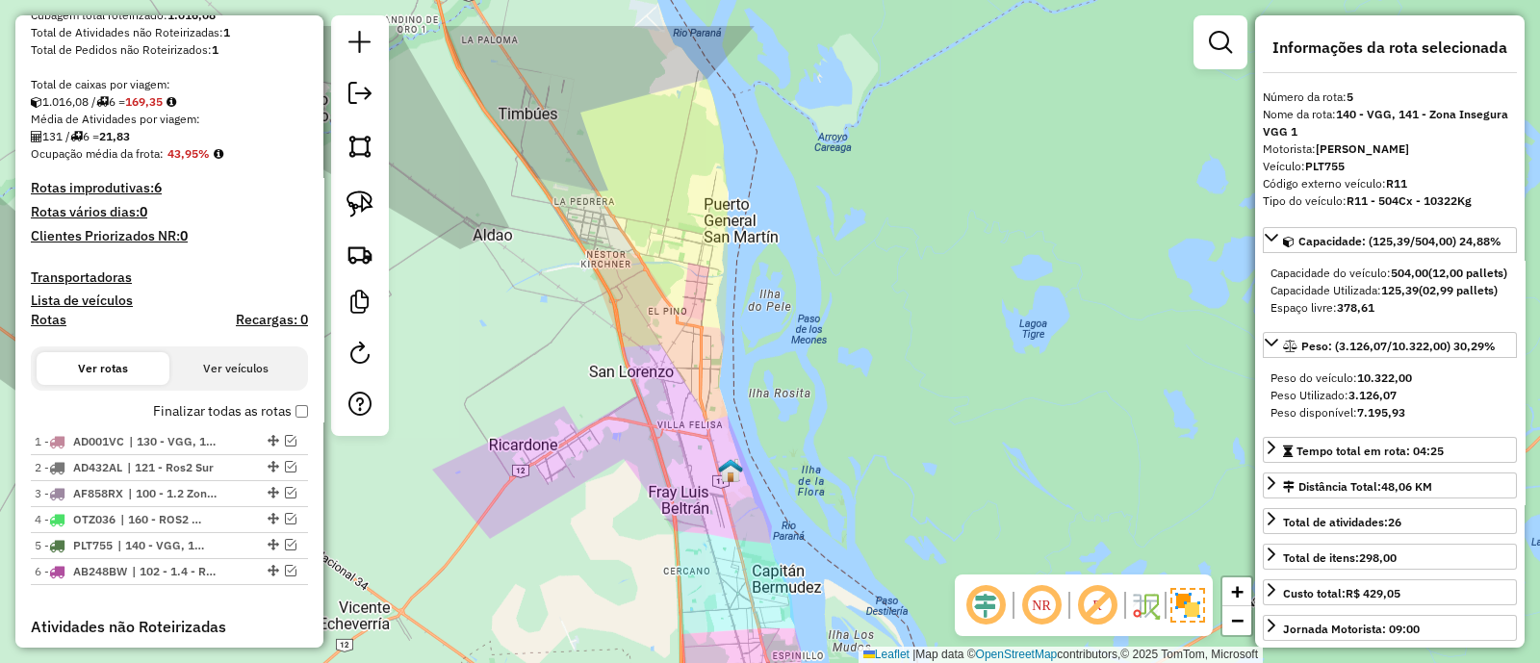
drag, startPoint x: 667, startPoint y: 293, endPoint x: 615, endPoint y: 394, distance: 113.6
click at [615, 394] on div "Janela de atendimento Grade de atendimento Capacidade Transportadoras Veículos …" at bounding box center [770, 331] width 1540 height 663
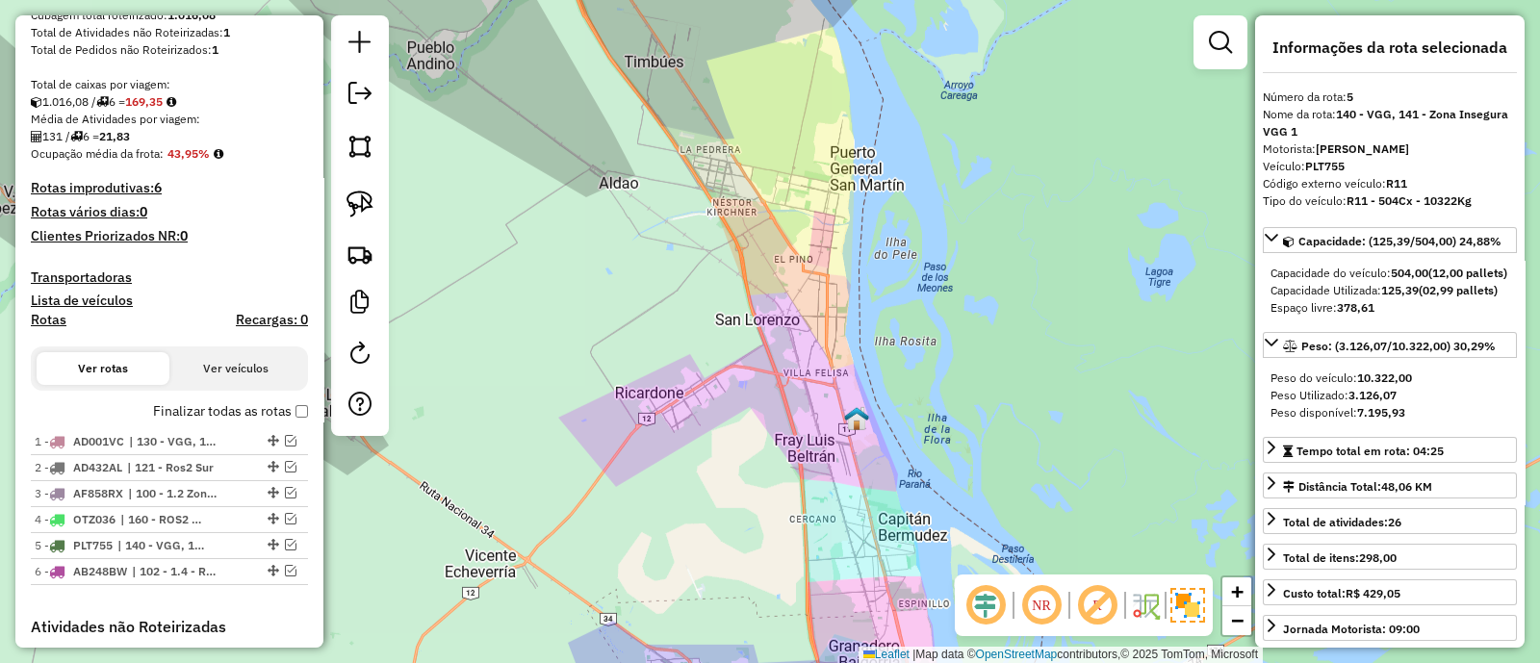
drag, startPoint x: 591, startPoint y: 358, endPoint x: 722, endPoint y: 320, distance: 136.4
click at [722, 320] on div "Janela de atendimento Grade de atendimento Capacidade Transportadoras Veículos …" at bounding box center [770, 331] width 1540 height 663
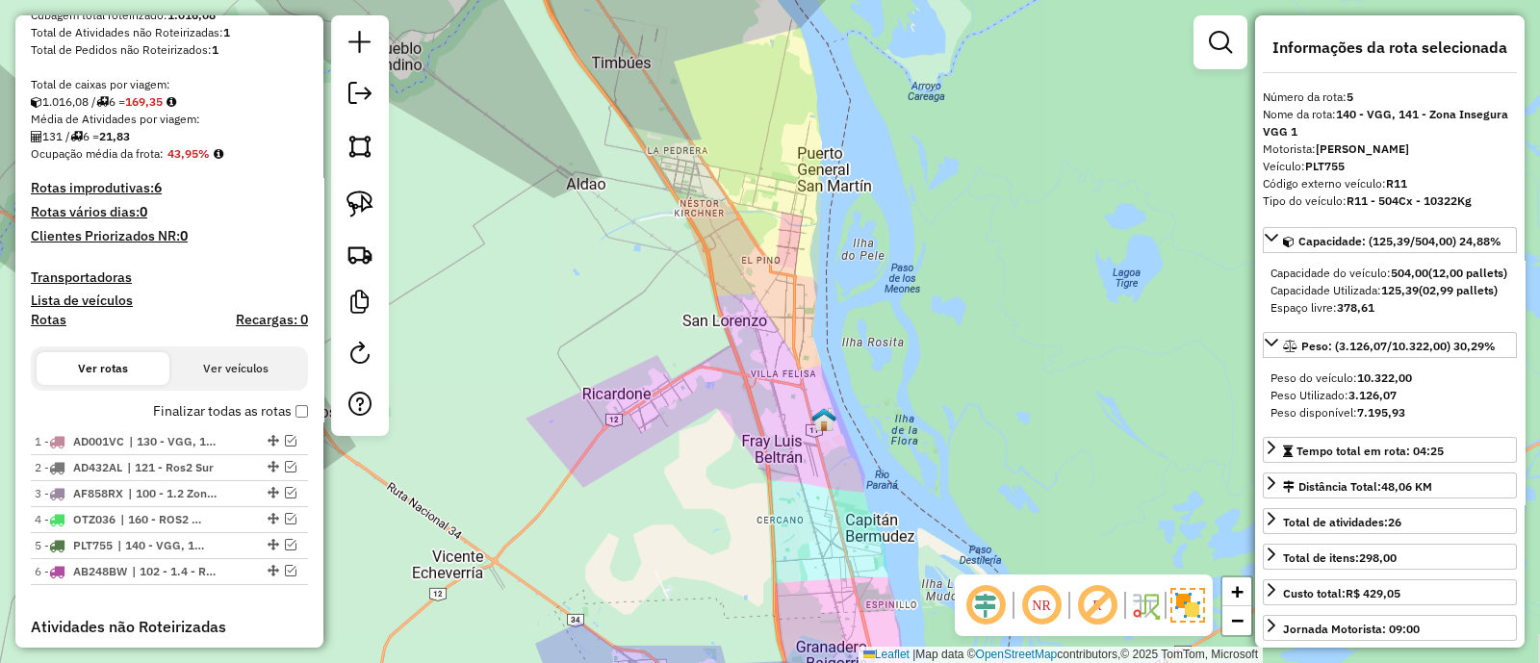
drag, startPoint x: 722, startPoint y: 320, endPoint x: 689, endPoint y: 321, distance: 32.7
click at [689, 321] on div "Janela de atendimento Grade de atendimento Capacidade Transportadoras Veículos …" at bounding box center [770, 331] width 1540 height 663
